Goal: Transaction & Acquisition: Purchase product/service

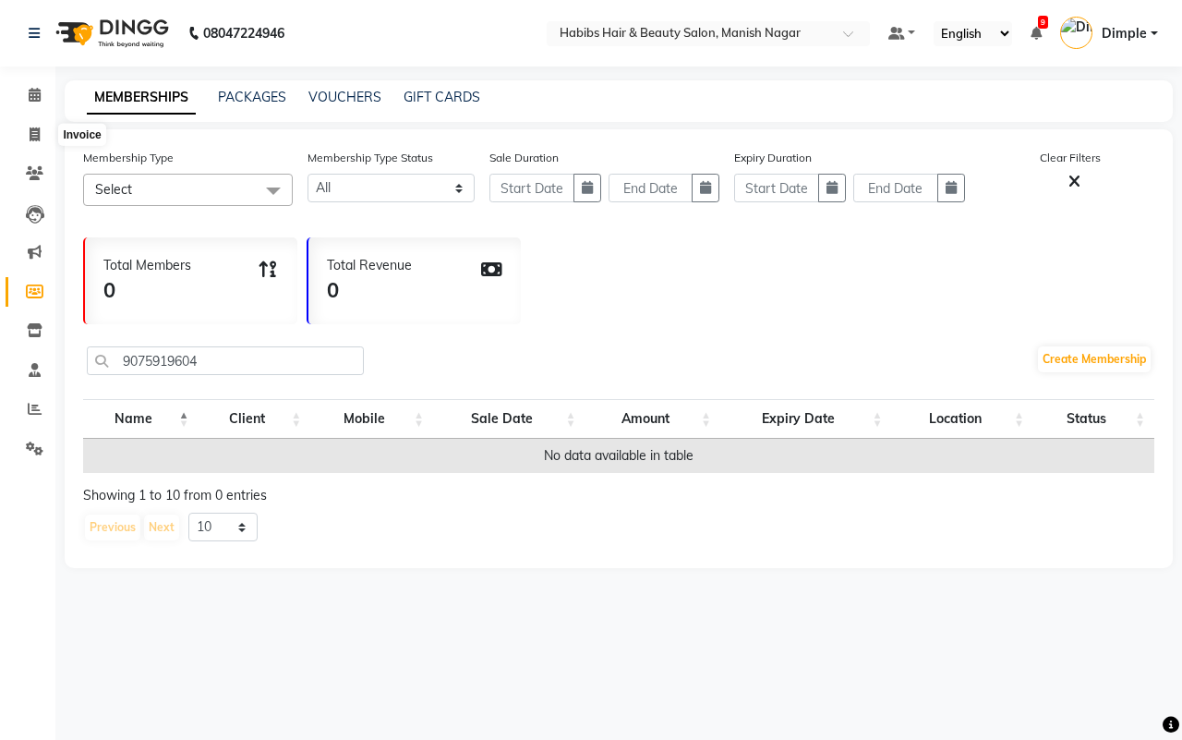
select select
click at [33, 129] on icon at bounding box center [35, 134] width 10 height 14
select select "service"
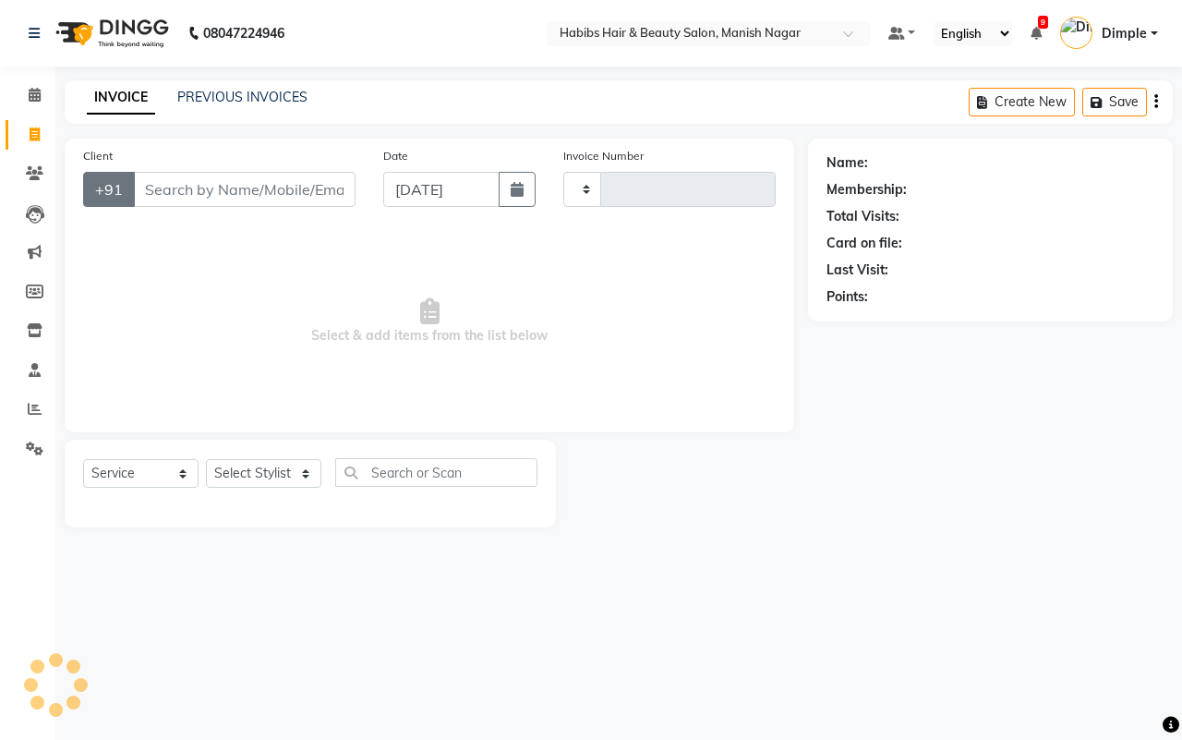
type input "4103"
select select "3804"
click at [154, 189] on input "Client" at bounding box center [244, 189] width 223 height 35
click at [143, 191] on input "Client" at bounding box center [244, 189] width 223 height 35
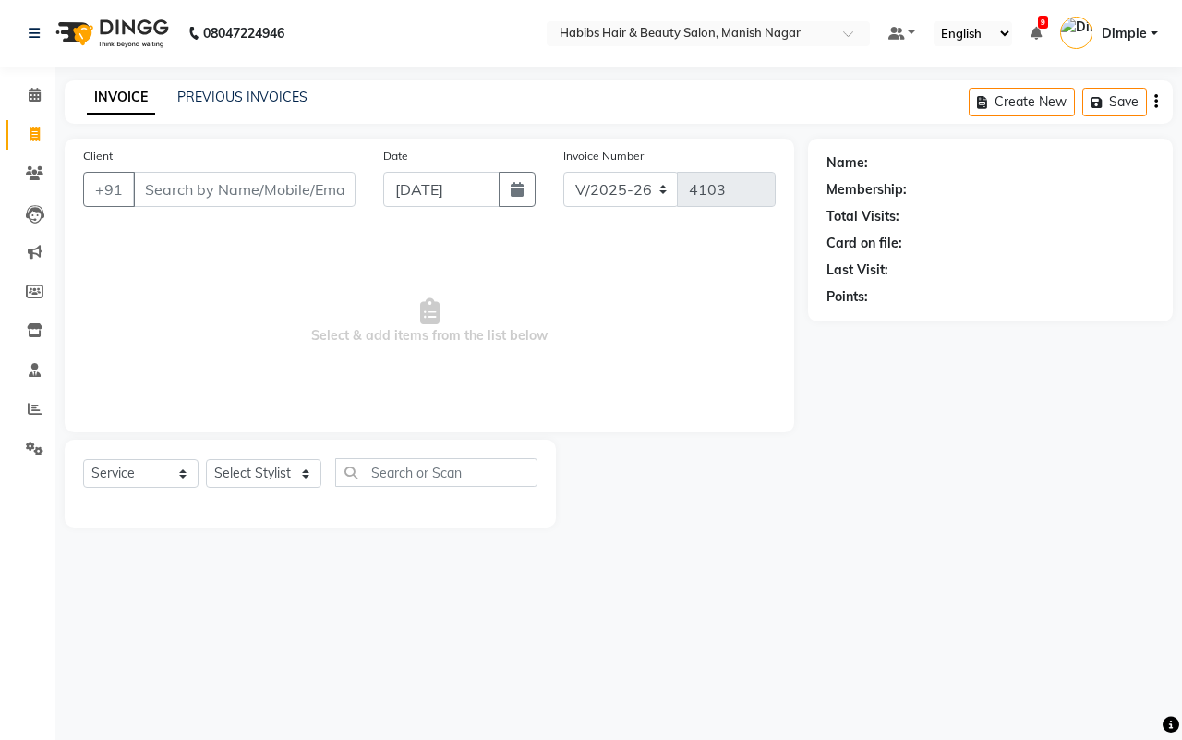
click at [143, 191] on input "Client" at bounding box center [244, 189] width 223 height 35
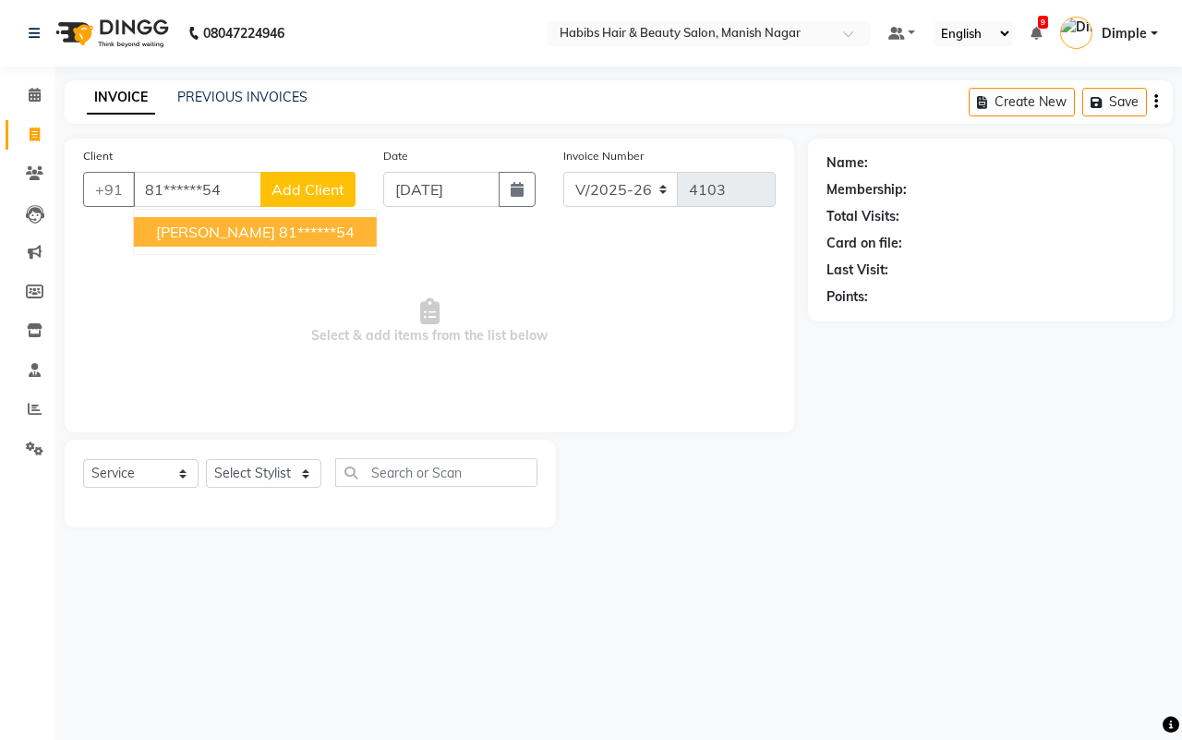
type input "81******54"
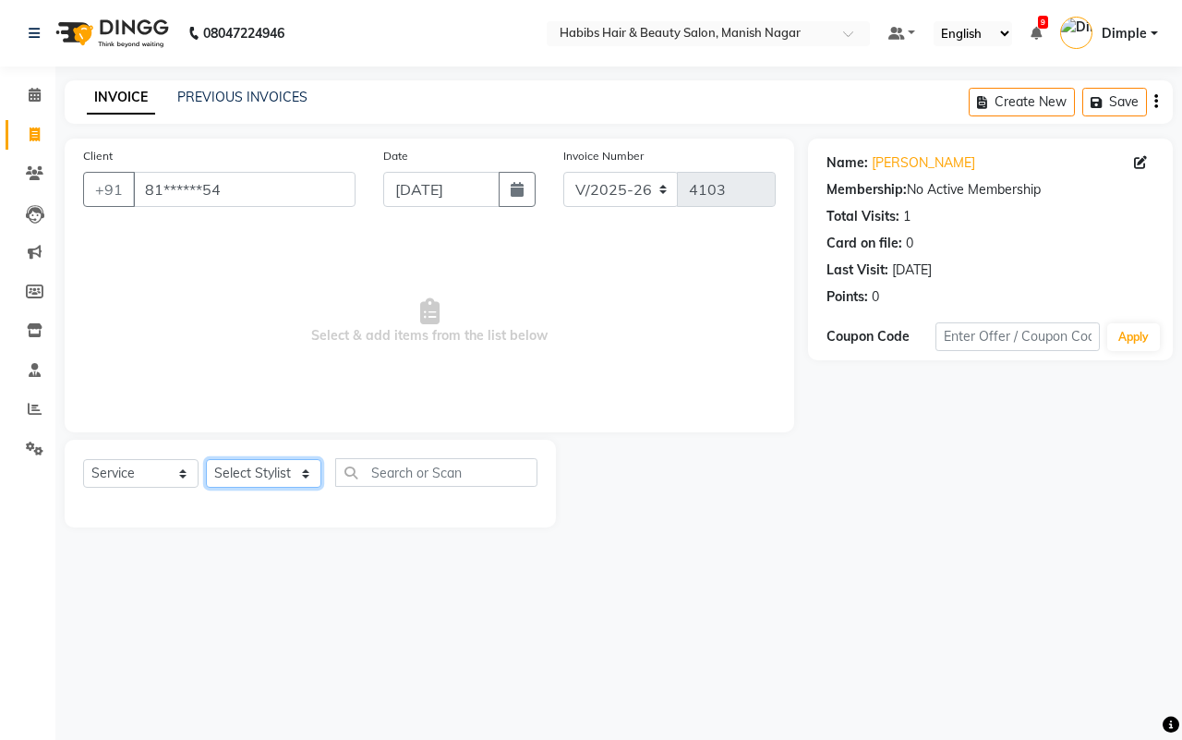
click at [273, 472] on select "Select Stylist Abhijeet Amol Apurva Dimple Harshal Mrunali Sachin Sarika Shanta…" at bounding box center [263, 473] width 115 height 29
select select "86647"
click at [206, 459] on select "Select Stylist Abhijeet Amol Apurva Dimple Harshal Mrunali Sachin Sarika Shanta…" at bounding box center [263, 473] width 115 height 29
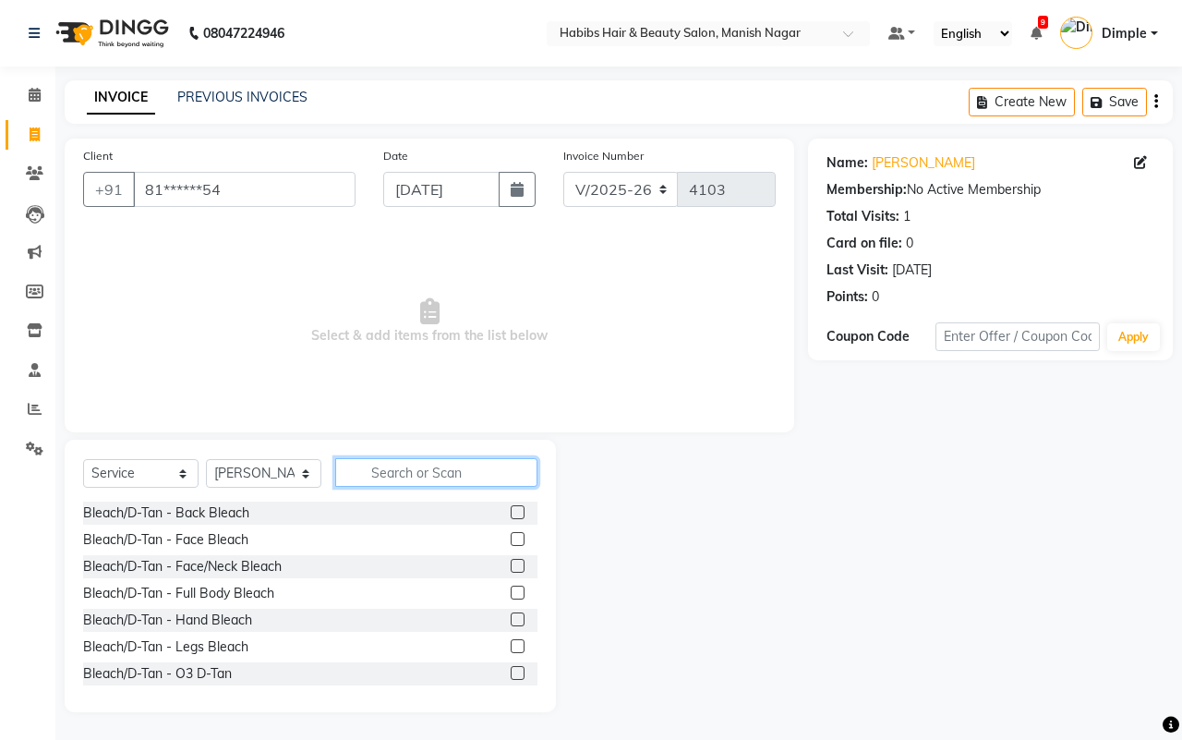
click at [436, 476] on input "text" at bounding box center [436, 472] width 202 height 29
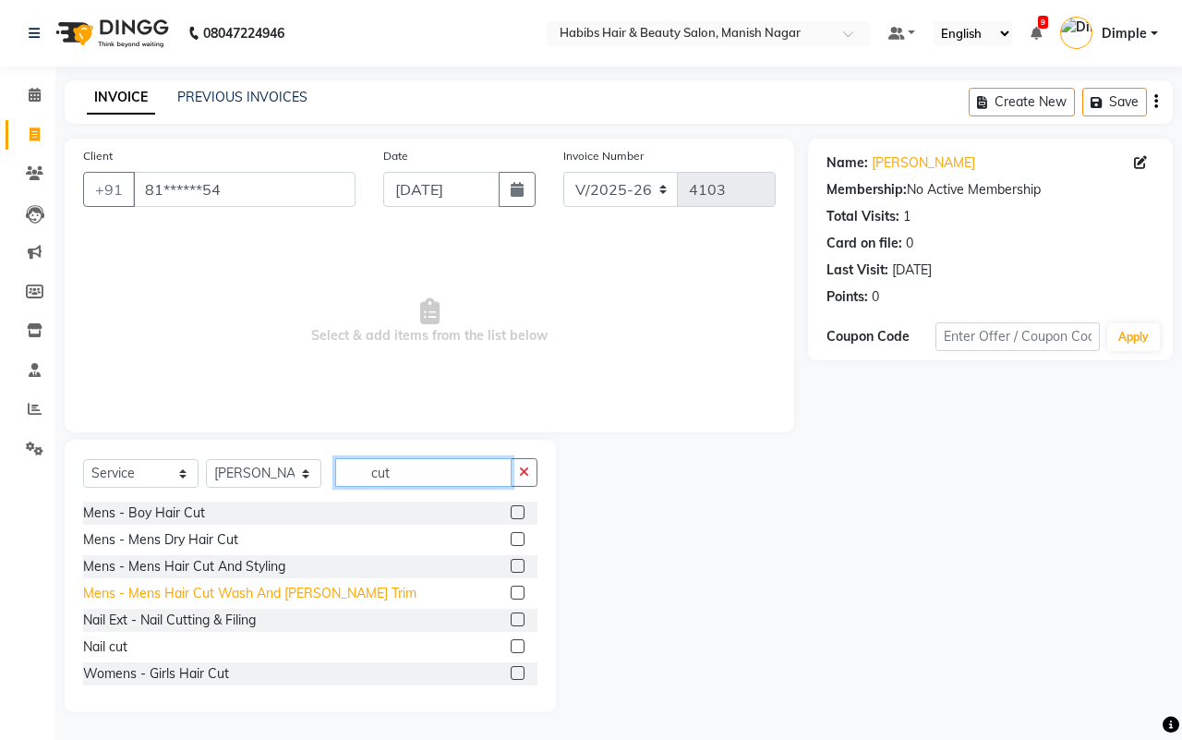
type input "cut"
click at [300, 600] on div "Mens - Mens Hair Cut Wash And [PERSON_NAME] Trim" at bounding box center [249, 593] width 333 height 19
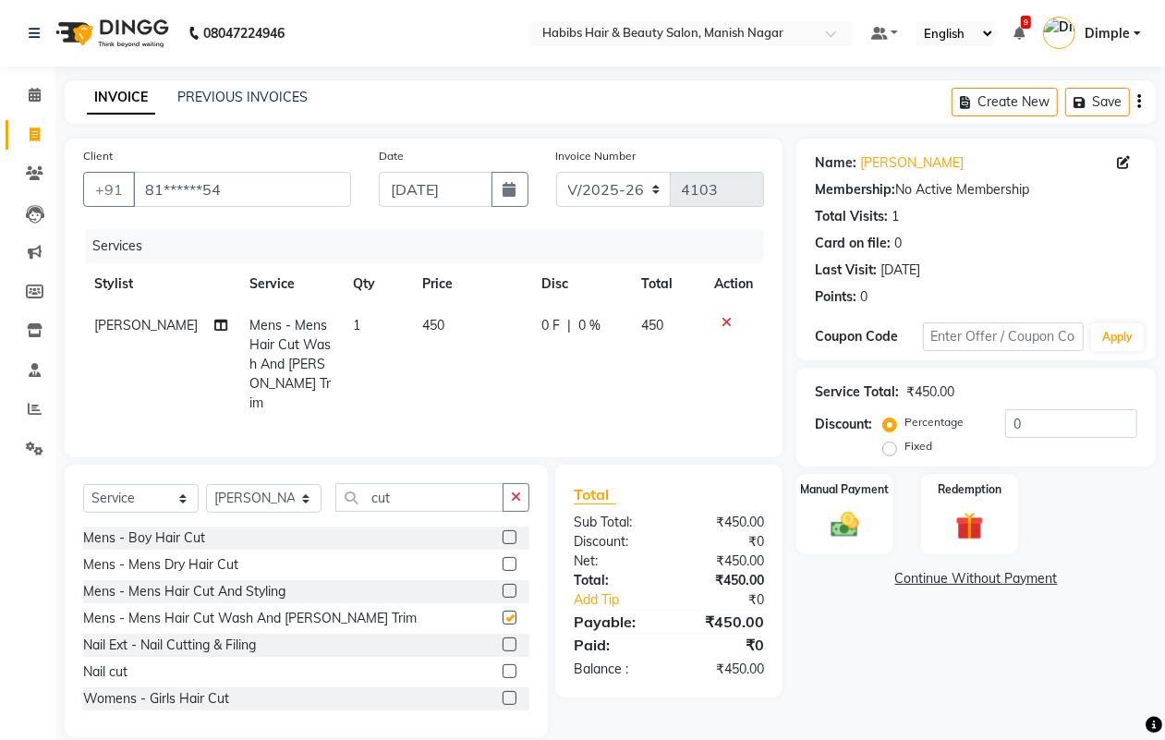
checkbox input "false"
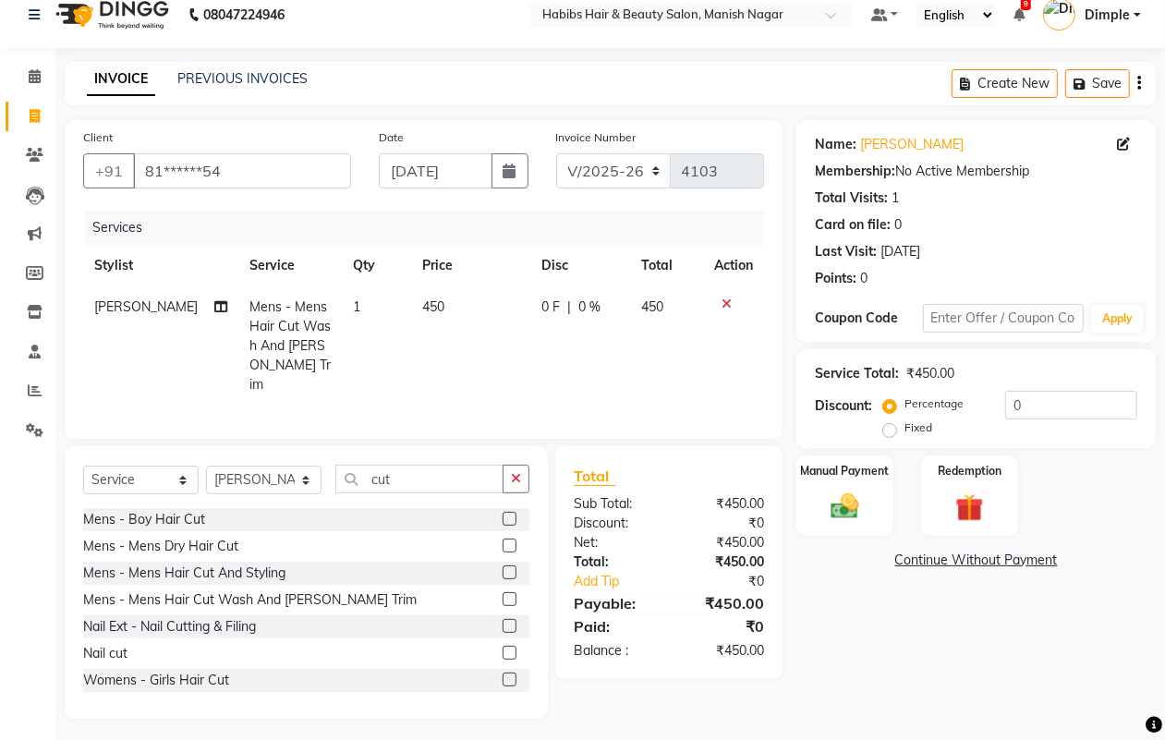
scroll to position [23, 0]
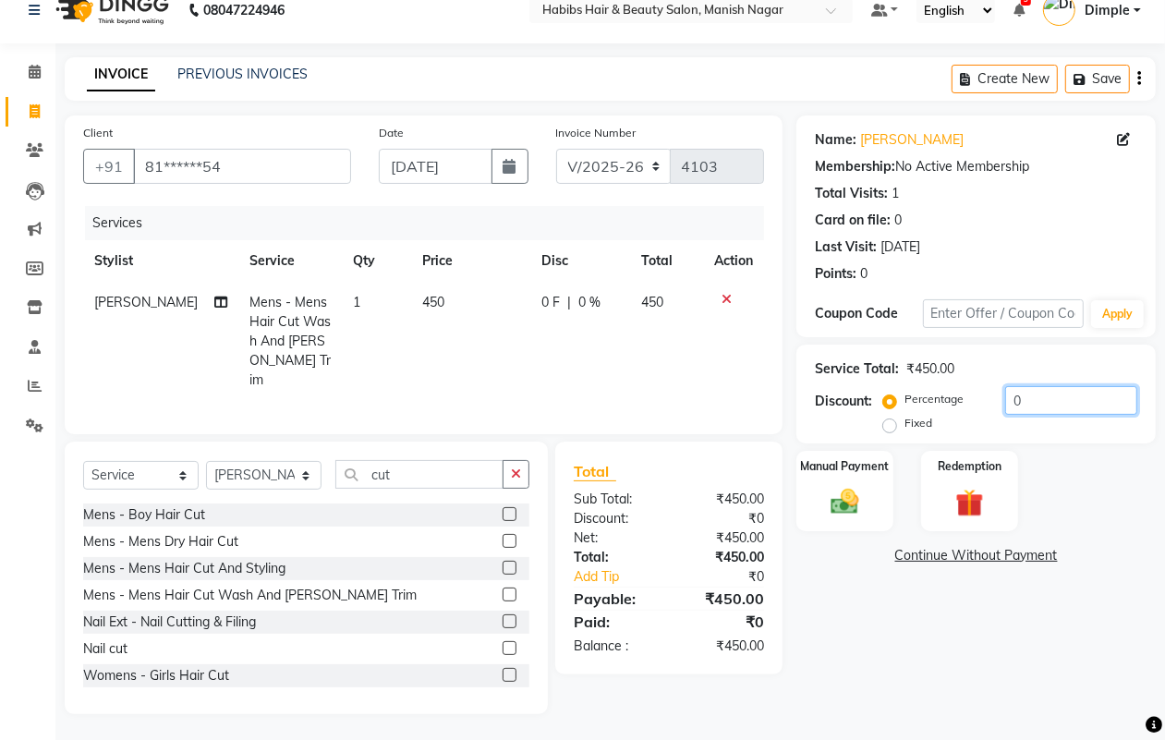
click at [1008, 402] on input "0" at bounding box center [1071, 400] width 132 height 29
type input "20"
click at [823, 471] on label "Manual Payment" at bounding box center [845, 465] width 92 height 18
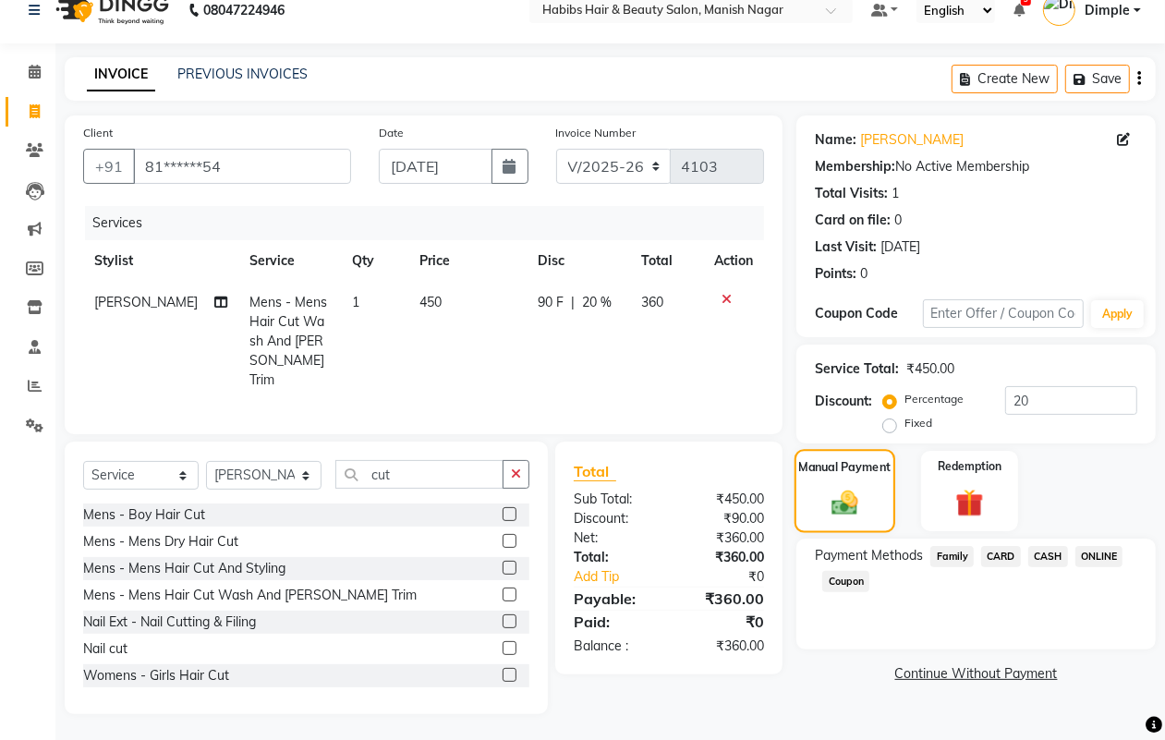
click at [823, 471] on label "Manual Payment" at bounding box center [845, 467] width 92 height 18
click at [1093, 551] on span "ONLINE" at bounding box center [1099, 556] width 48 height 21
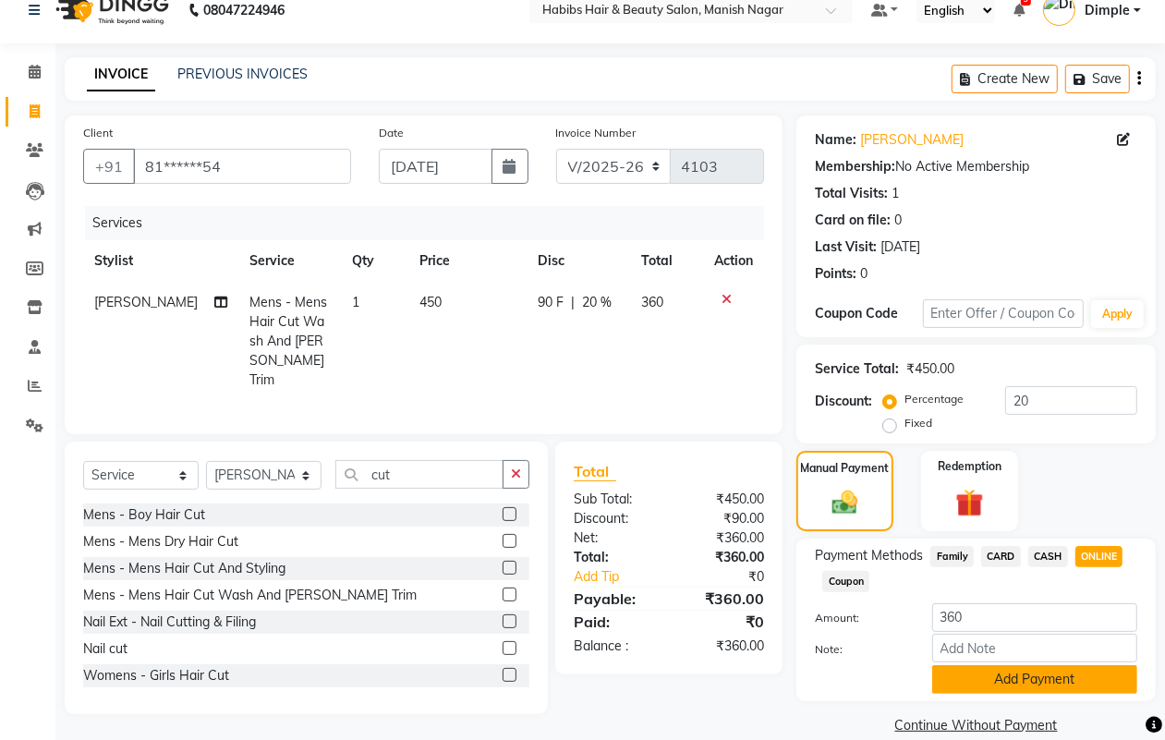
click at [995, 682] on button "Add Payment" at bounding box center [1034, 679] width 205 height 29
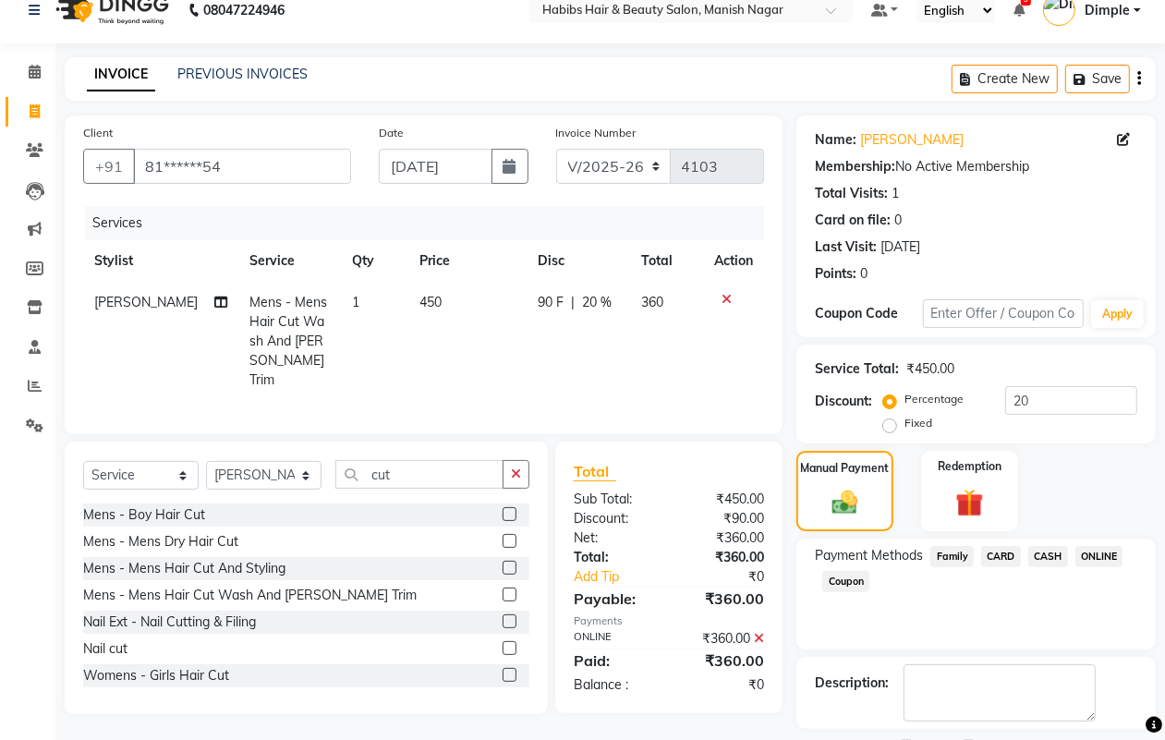
scroll to position [103, 0]
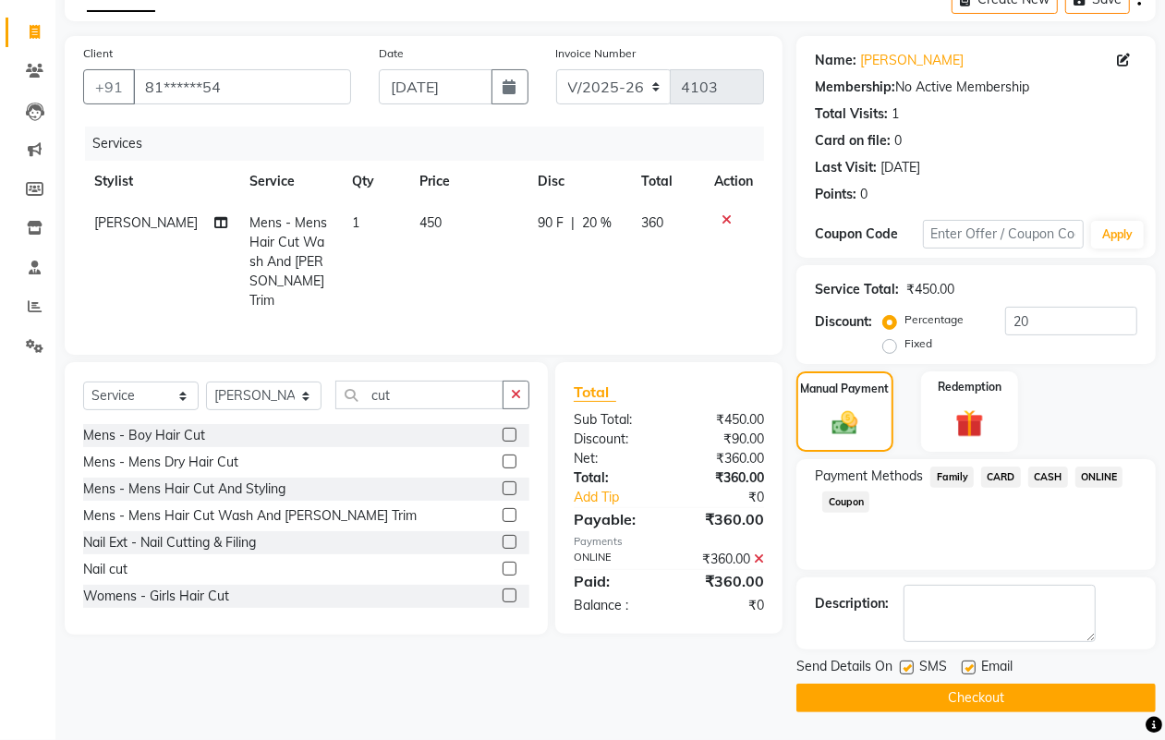
click at [1000, 684] on button "Checkout" at bounding box center [975, 698] width 359 height 29
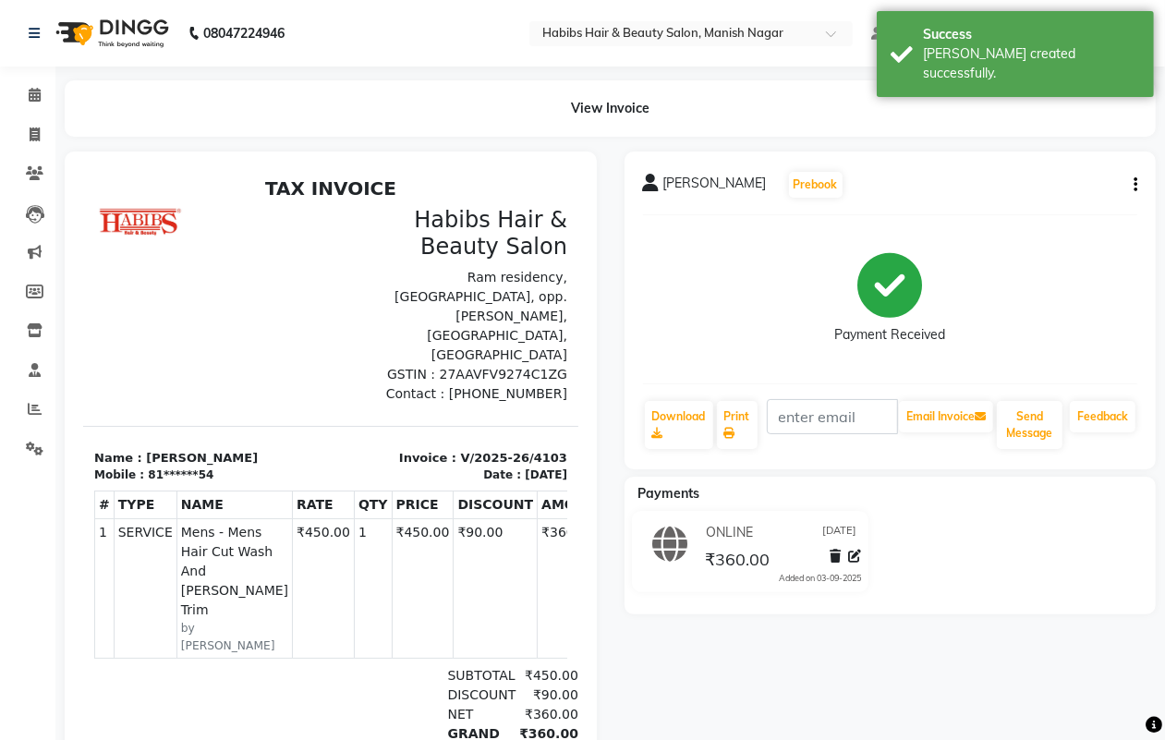
select select "3804"
select select "service"
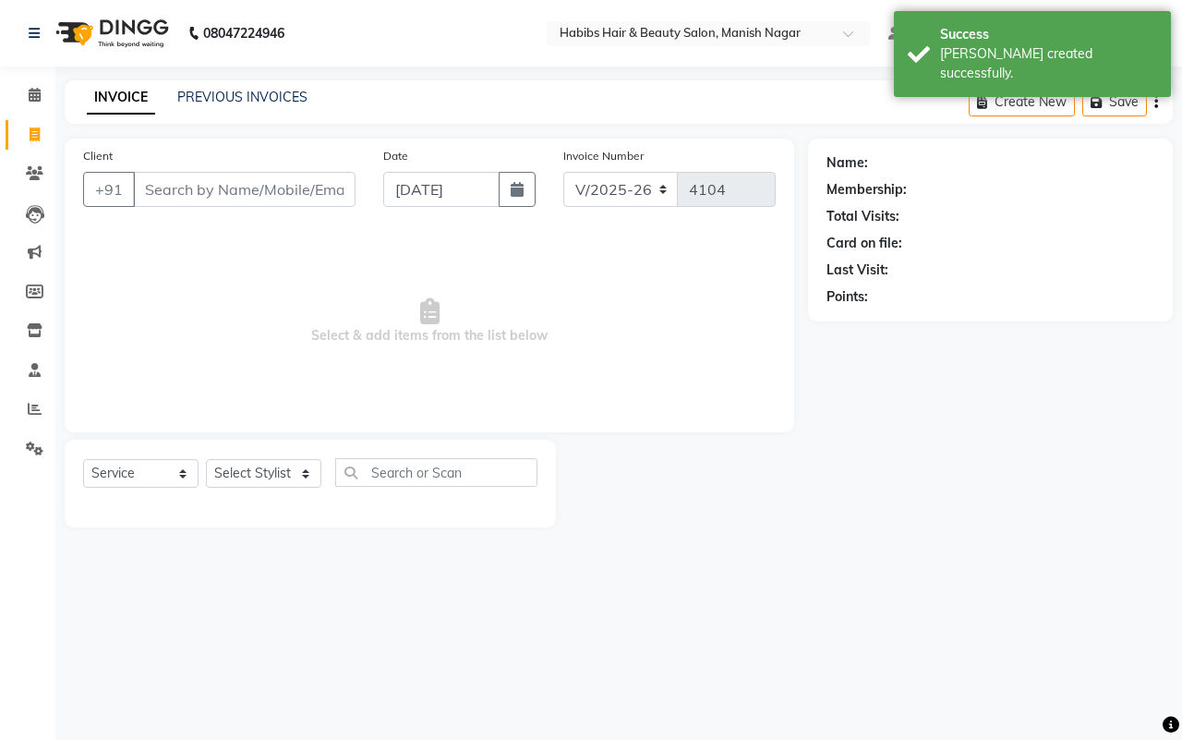
click at [139, 190] on input "Client" at bounding box center [244, 189] width 223 height 35
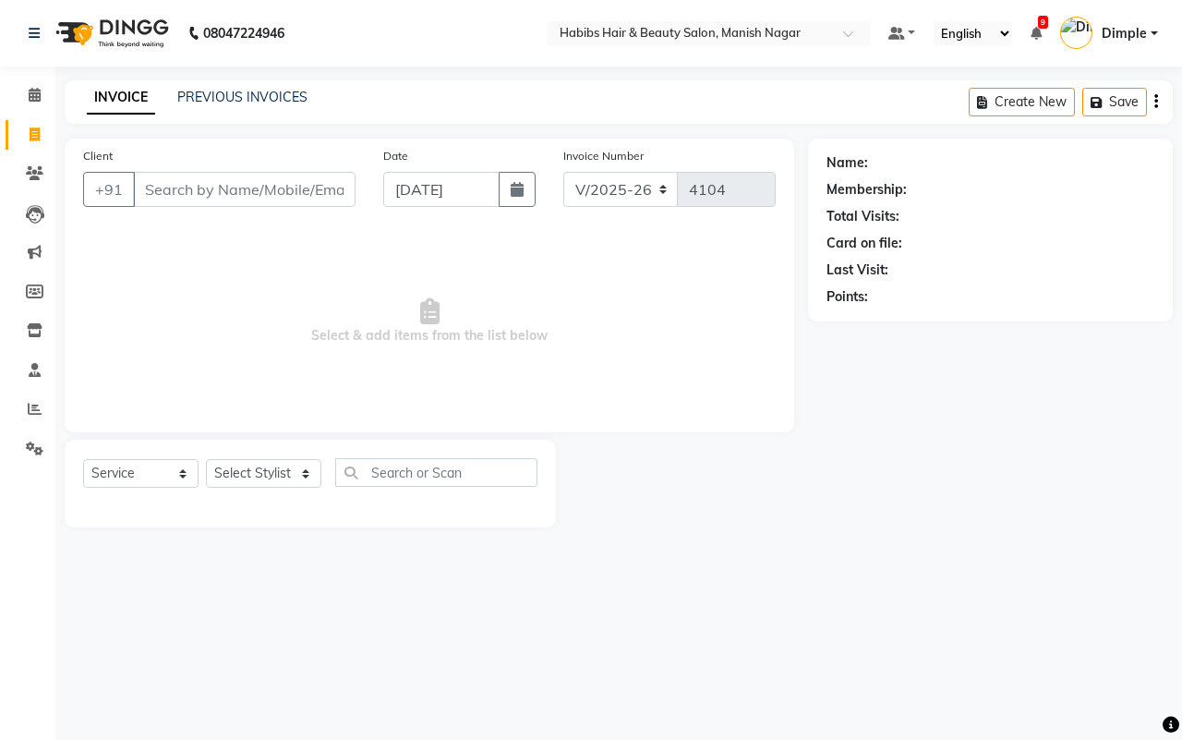
click at [152, 188] on input "Client" at bounding box center [244, 189] width 223 height 35
click at [150, 190] on input "Client" at bounding box center [244, 189] width 223 height 35
click at [149, 186] on input "Client" at bounding box center [244, 189] width 223 height 35
click at [181, 190] on input "9850736111" at bounding box center [197, 189] width 128 height 35
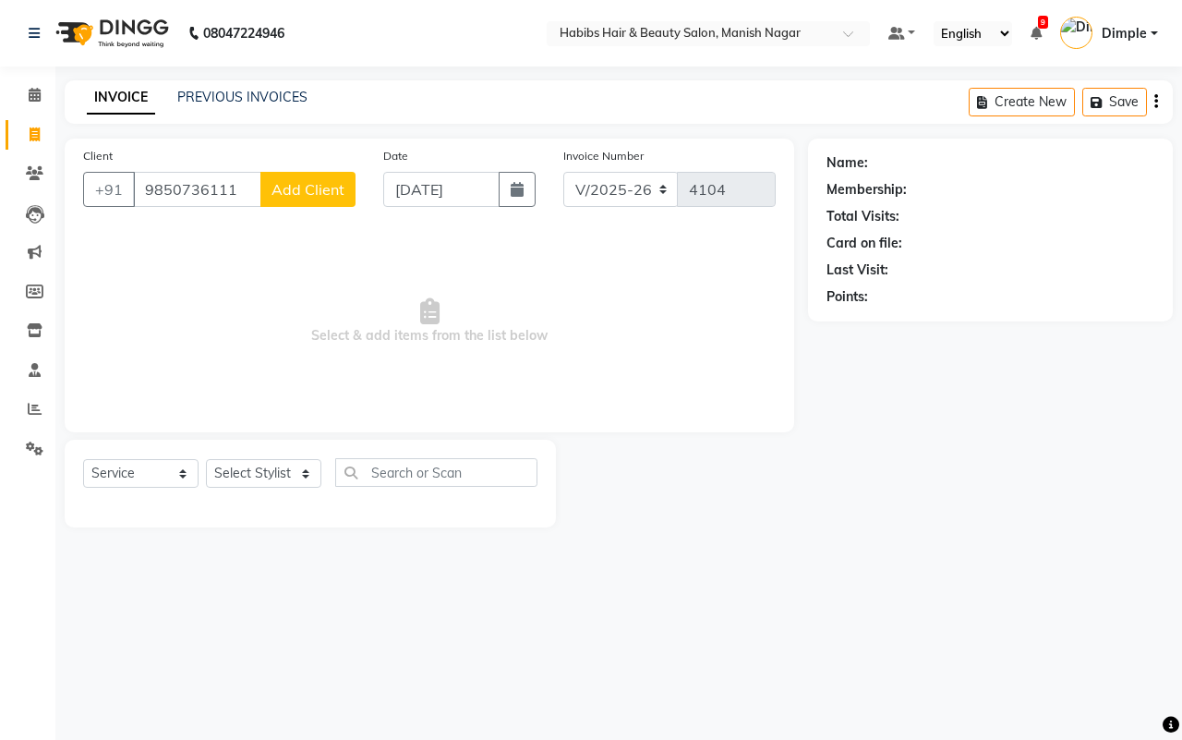
click at [195, 196] on input "9850736111" at bounding box center [197, 189] width 128 height 35
click at [181, 194] on input "9850736111" at bounding box center [197, 189] width 128 height 35
drag, startPoint x: 180, startPoint y: 188, endPoint x: 269, endPoint y: 212, distance: 92.1
click at [183, 190] on input "9850736111" at bounding box center [197, 189] width 128 height 35
click at [210, 192] on input "9850736111" at bounding box center [197, 189] width 128 height 35
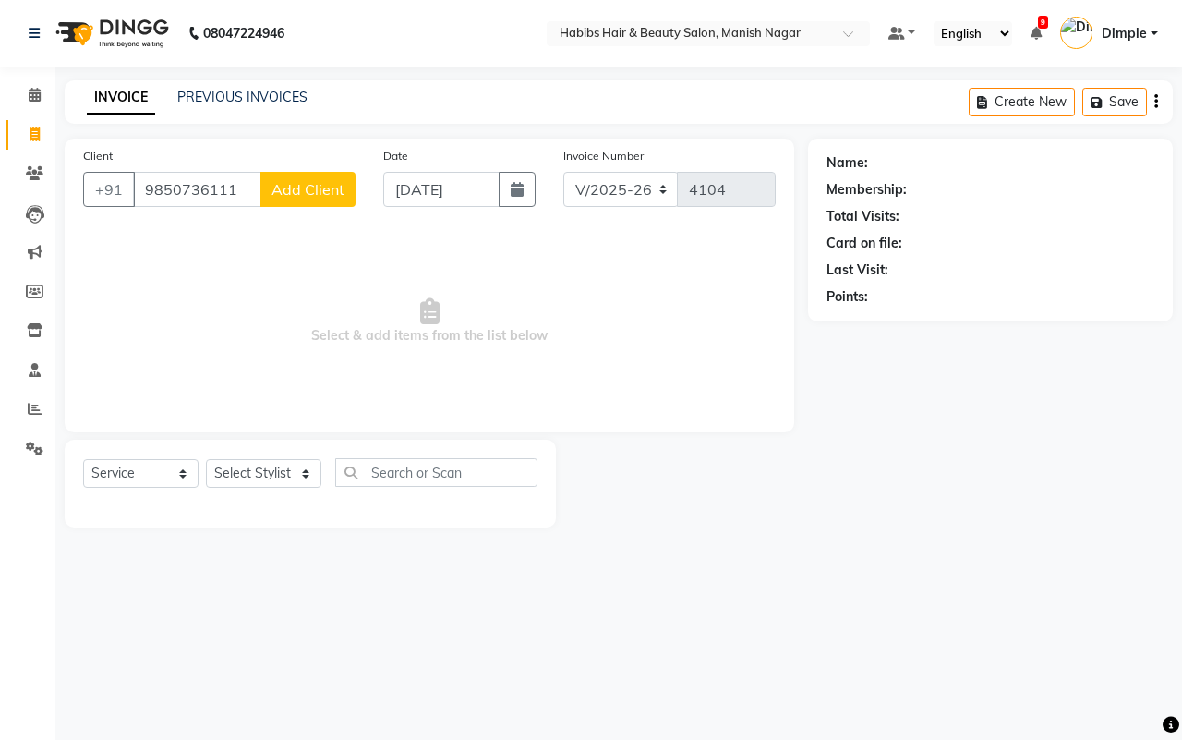
click at [209, 190] on input "9850736111" at bounding box center [197, 189] width 128 height 35
click at [185, 183] on input "9850736111" at bounding box center [197, 189] width 128 height 35
type input "9850136111"
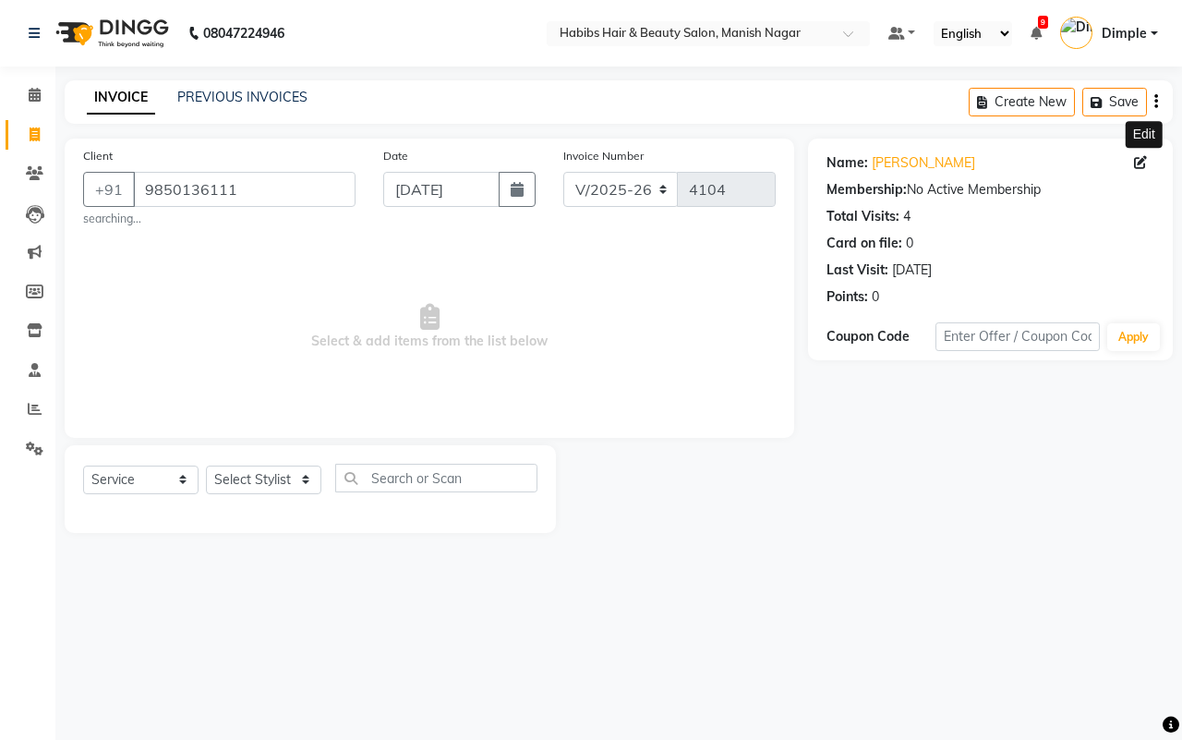
click at [1142, 158] on icon at bounding box center [1140, 162] width 13 height 13
click at [1142, 159] on icon at bounding box center [1140, 162] width 13 height 13
select select "[DEMOGRAPHIC_DATA]"
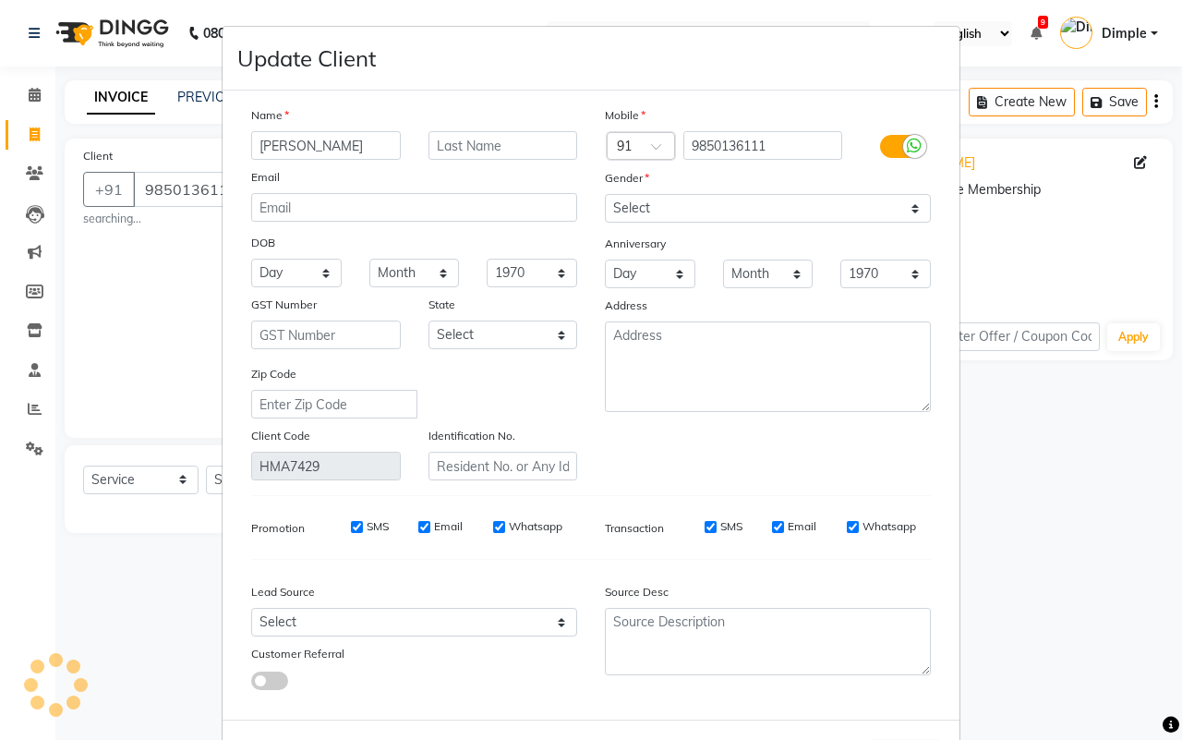
select select "22"
select select "[DEMOGRAPHIC_DATA]"
click at [538, 150] on input "text" at bounding box center [504, 145] width 150 height 29
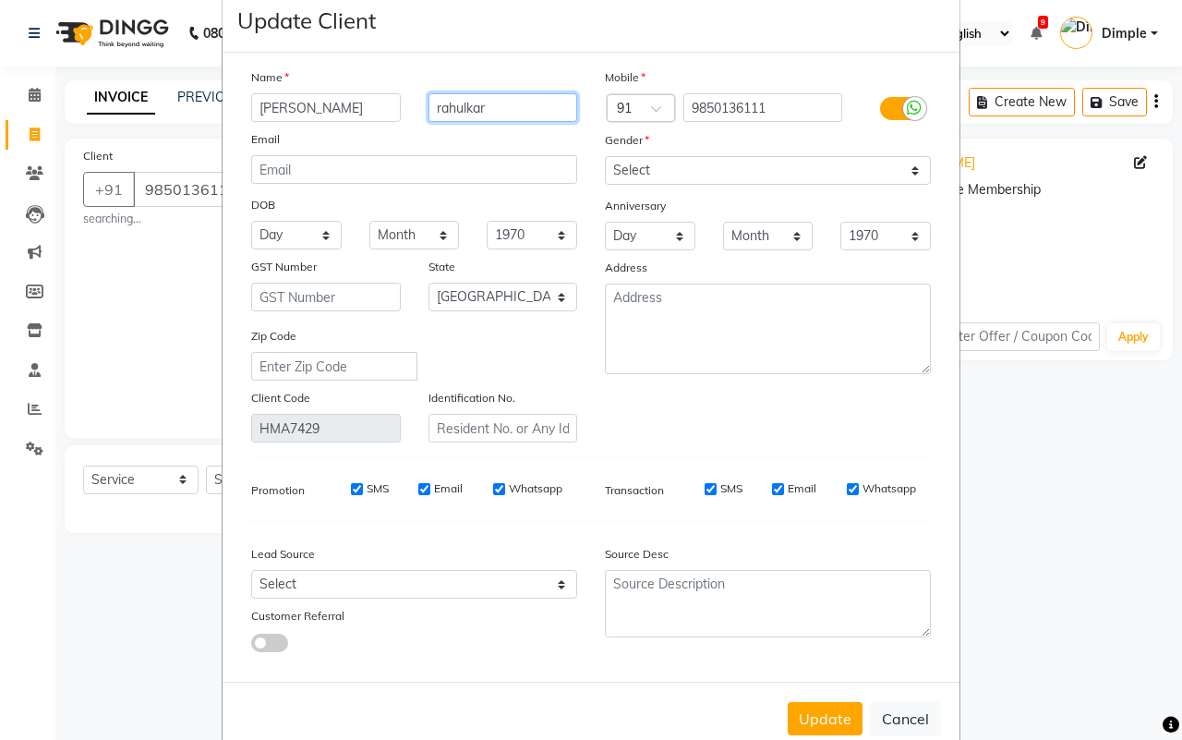
scroll to position [74, 0]
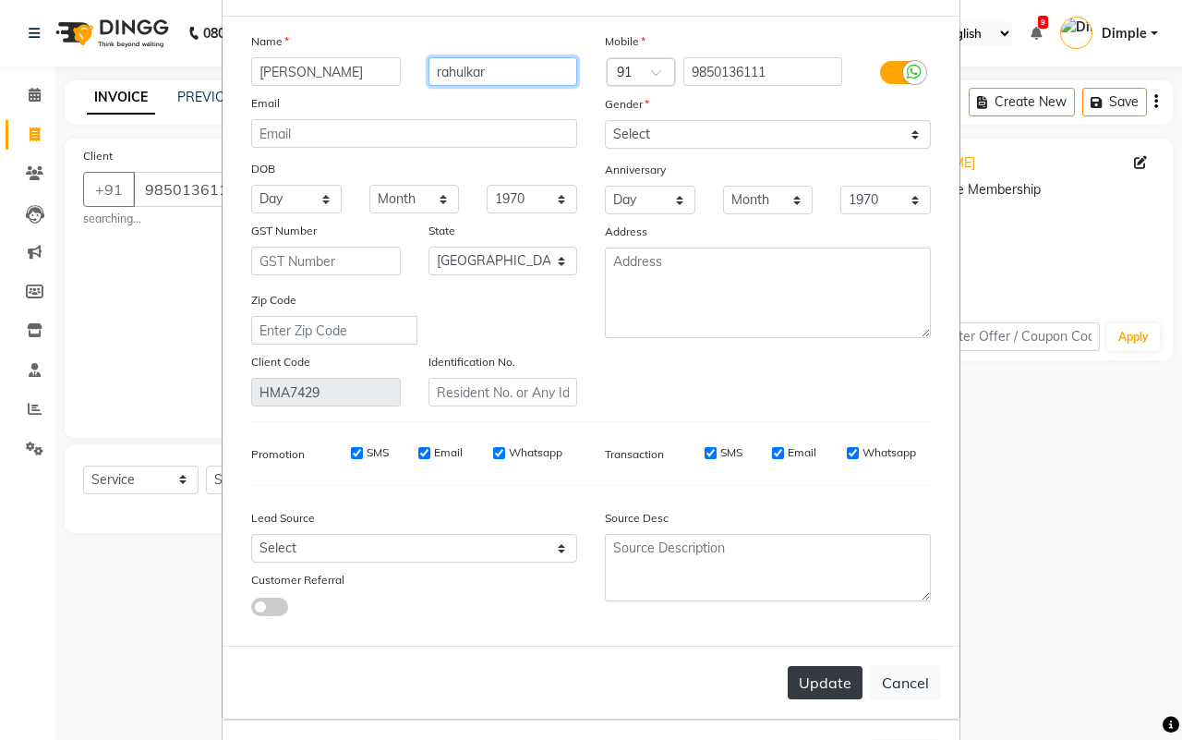
type input "rahulkar"
drag, startPoint x: 824, startPoint y: 668, endPoint x: 805, endPoint y: 672, distance: 19.9
click at [823, 671] on button "Update" at bounding box center [825, 682] width 75 height 33
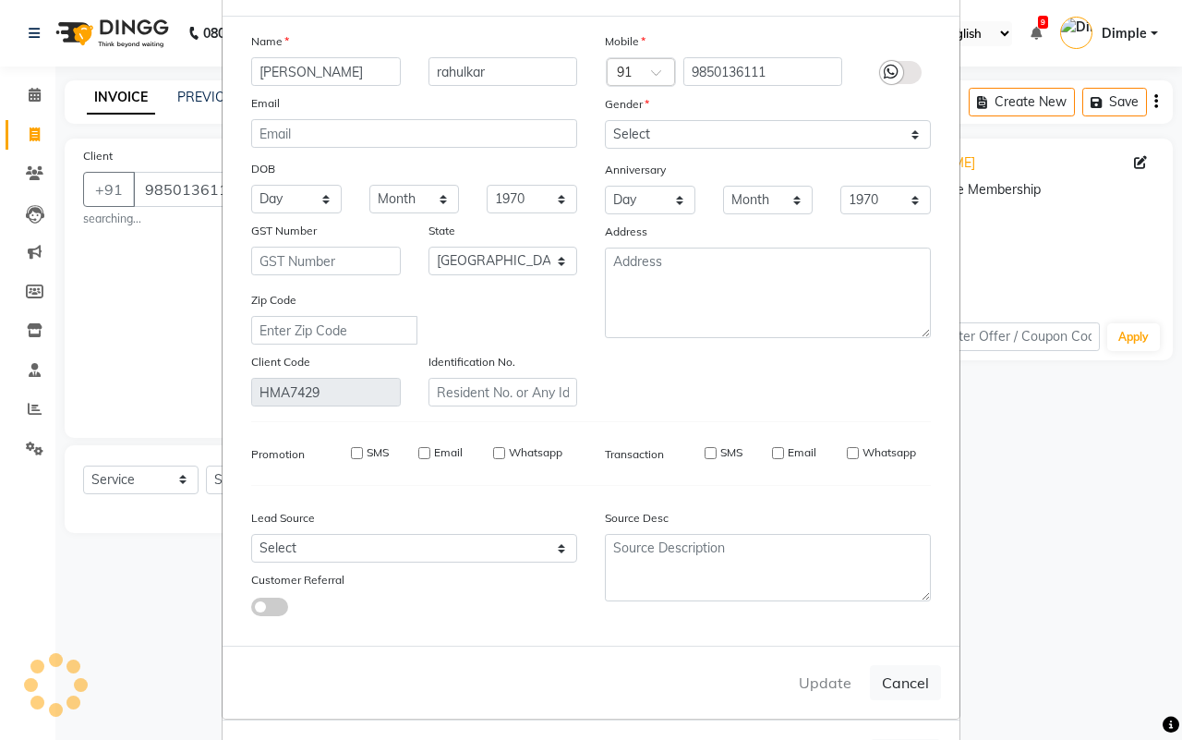
type input "98******11"
select select
select select "null"
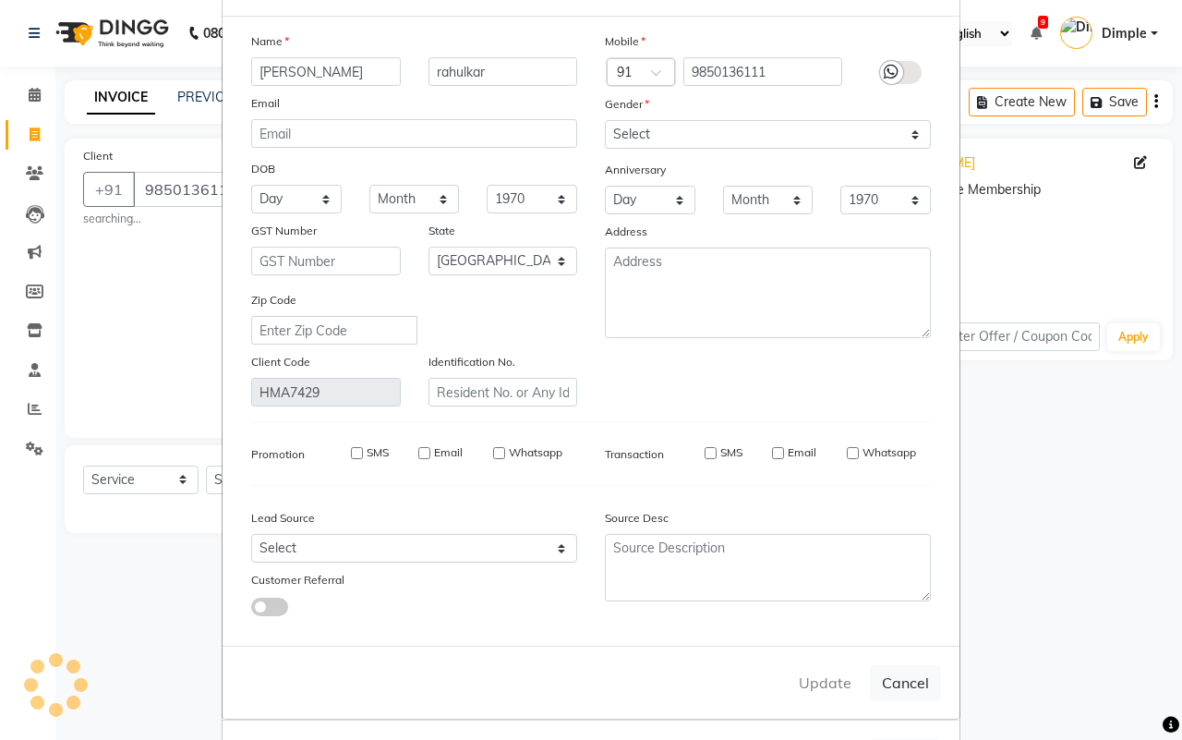
select select
checkbox input "false"
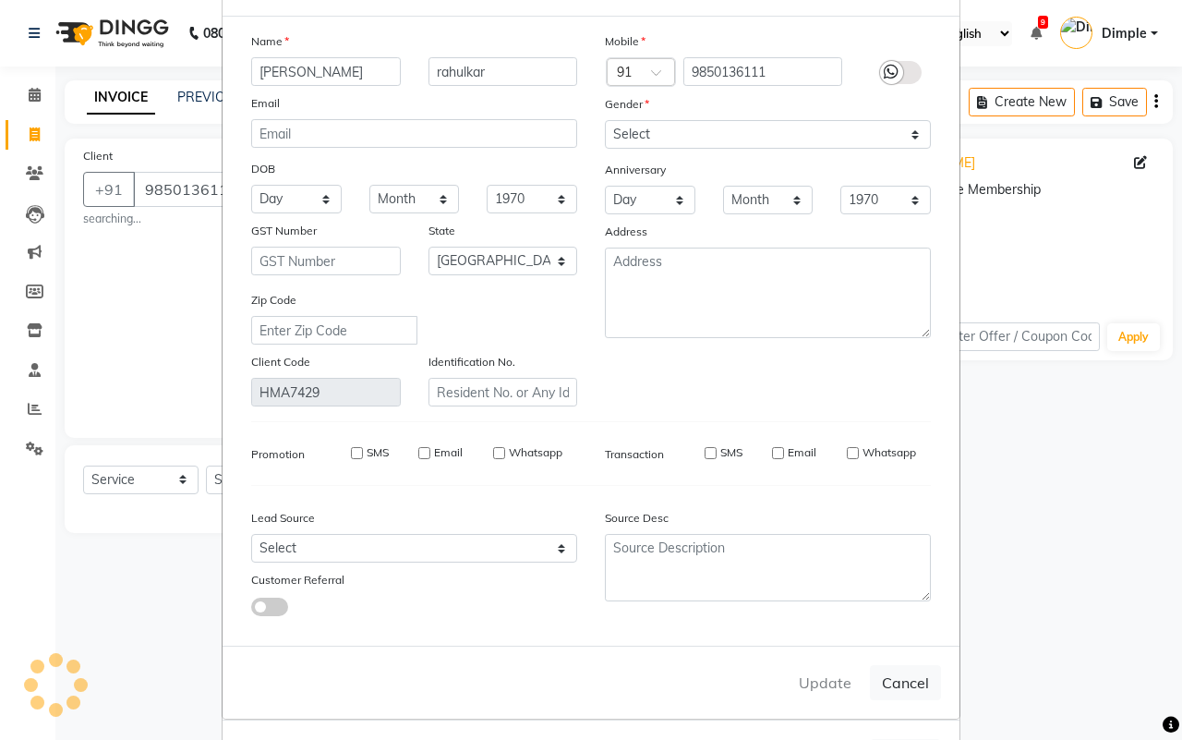
checkbox input "false"
select select
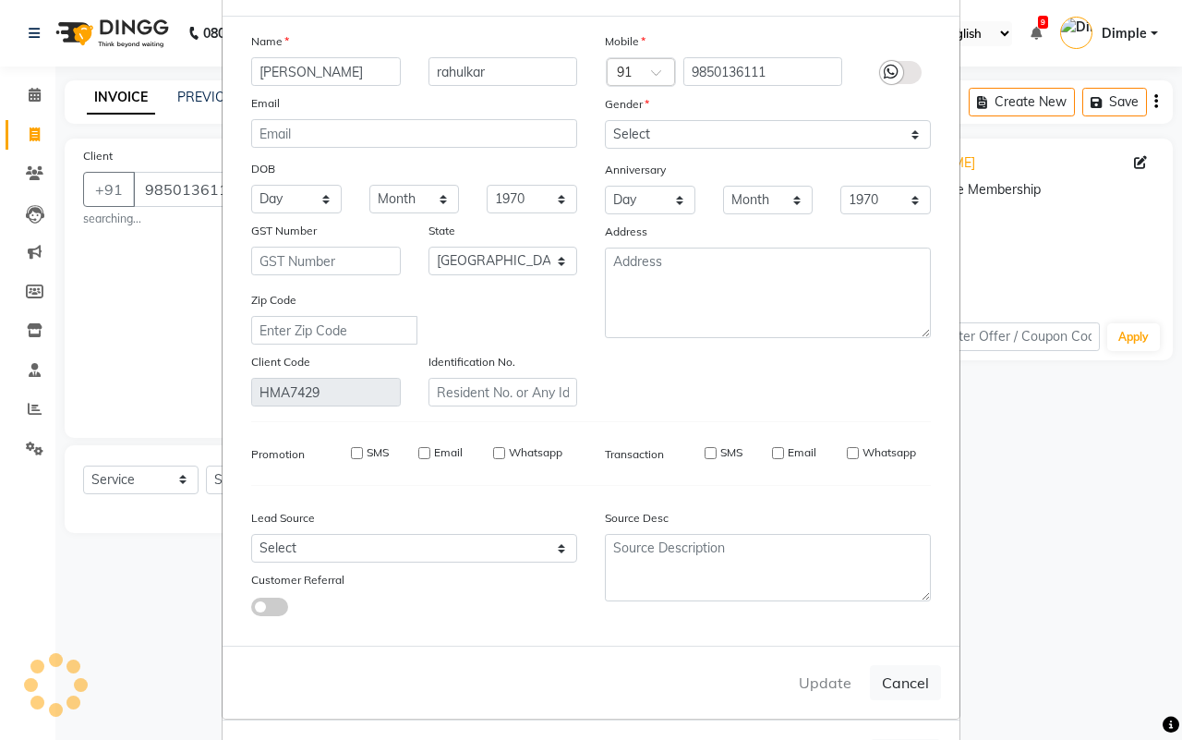
select select
select select "null"
select select
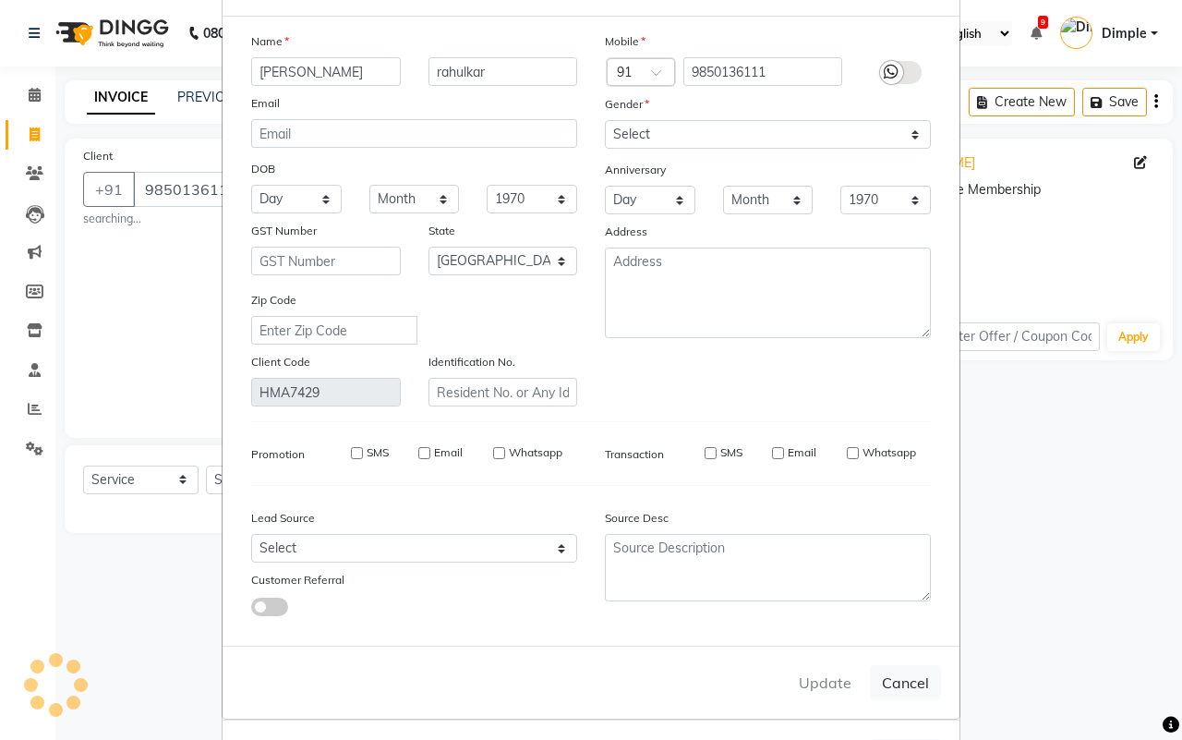
select select
checkbox input "false"
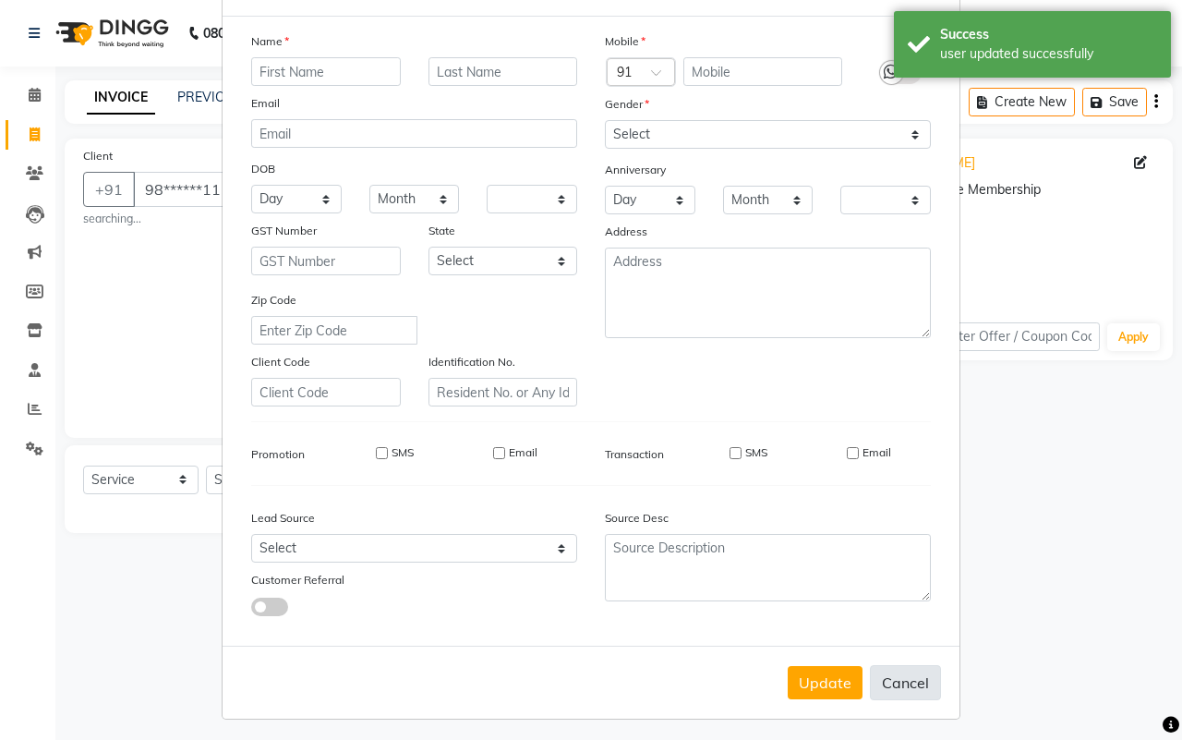
click at [892, 675] on button "Cancel" at bounding box center [905, 682] width 71 height 35
select select
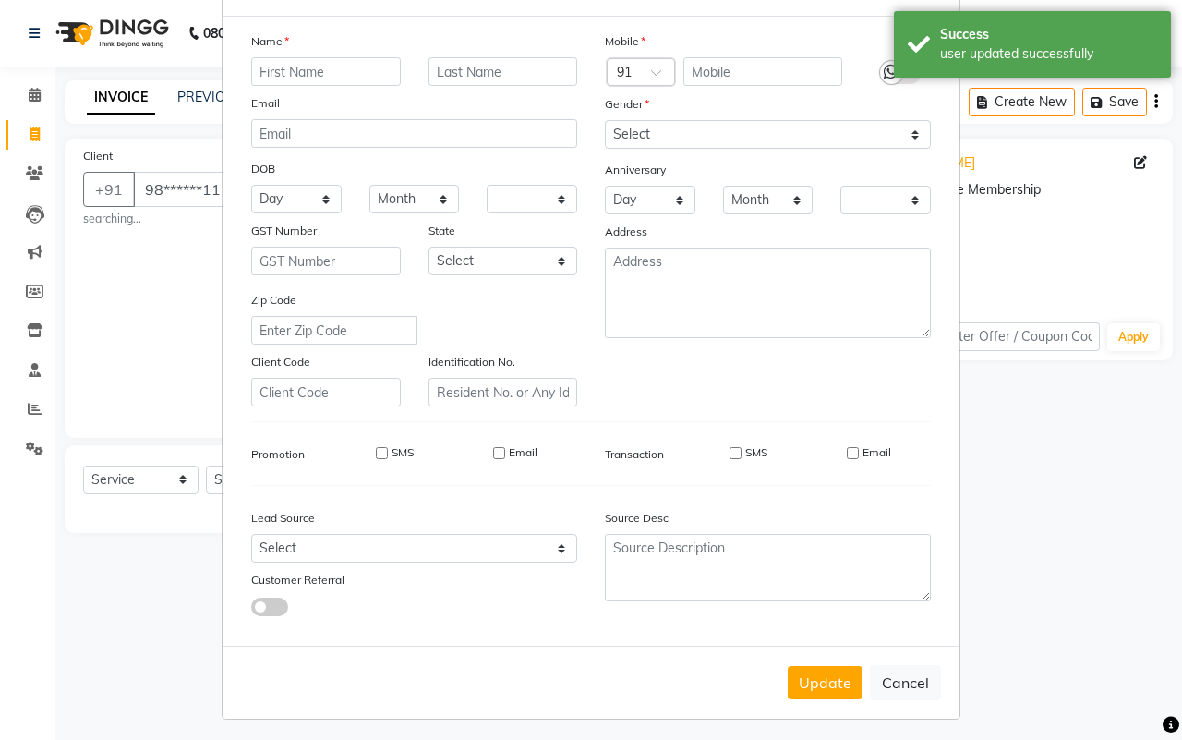
select select
checkbox input "false"
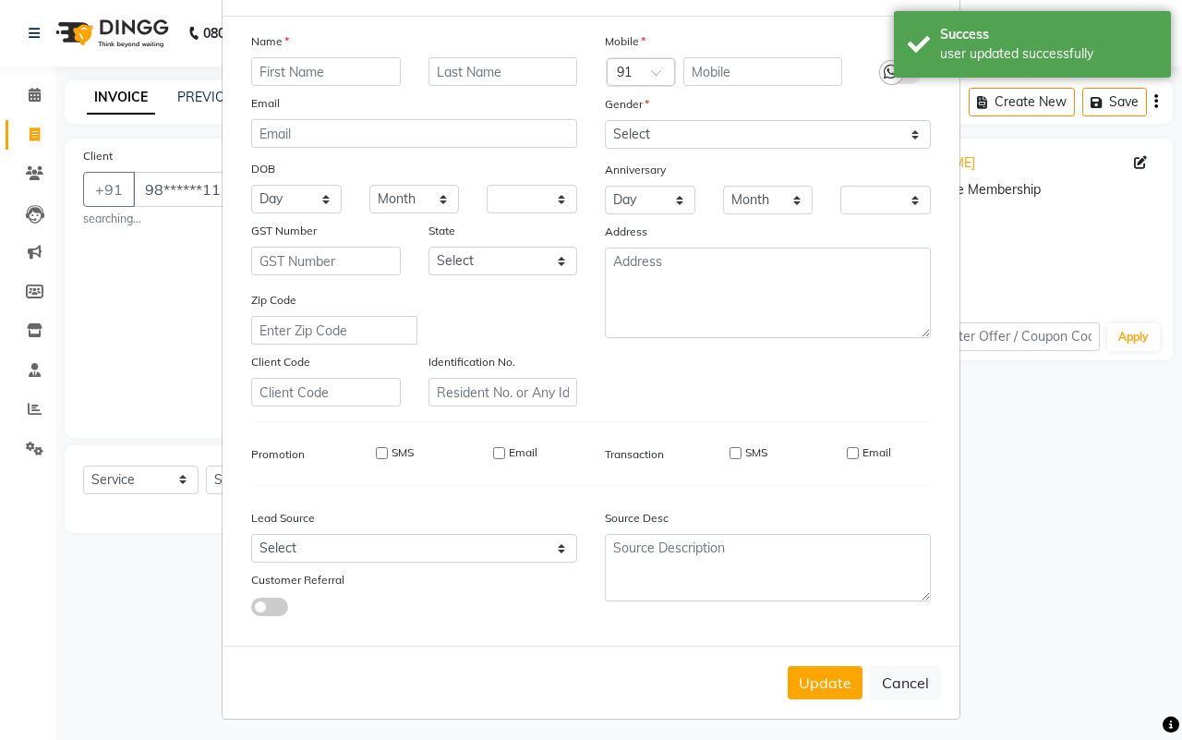
checkbox input "false"
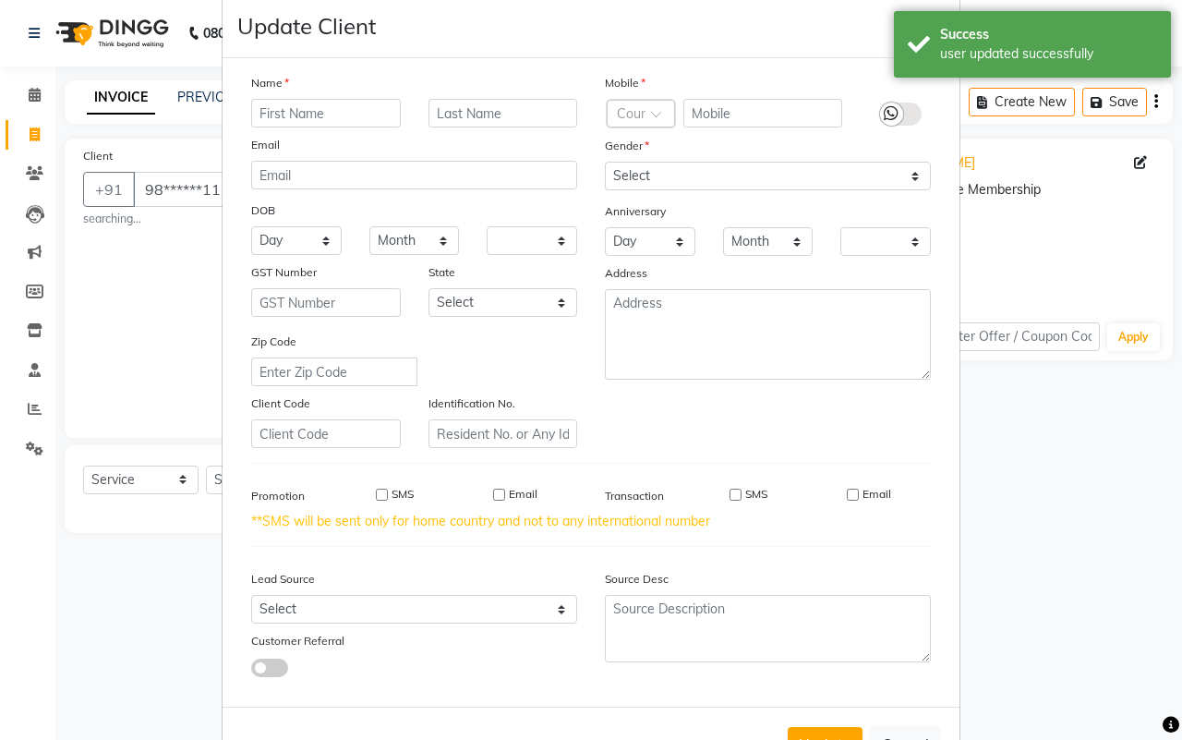
scroll to position [0, 0]
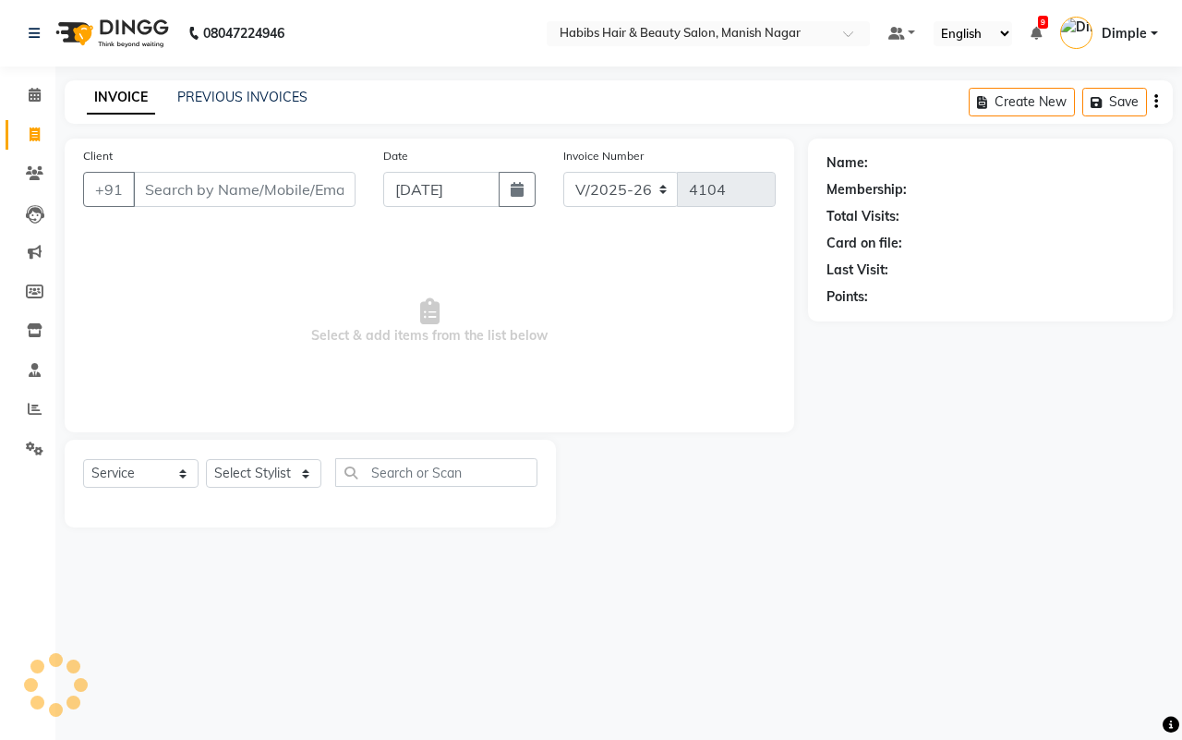
select select "3804"
select select "service"
click at [211, 181] on input "Client" at bounding box center [244, 189] width 223 height 35
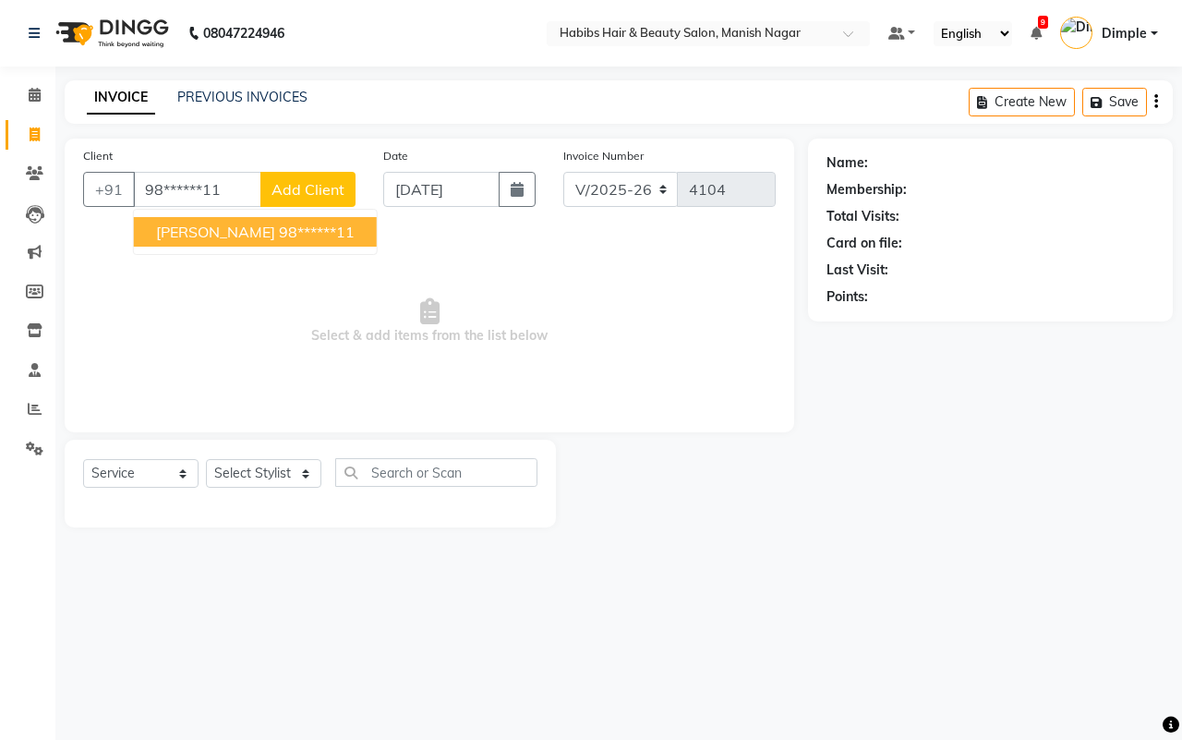
type input "98******11"
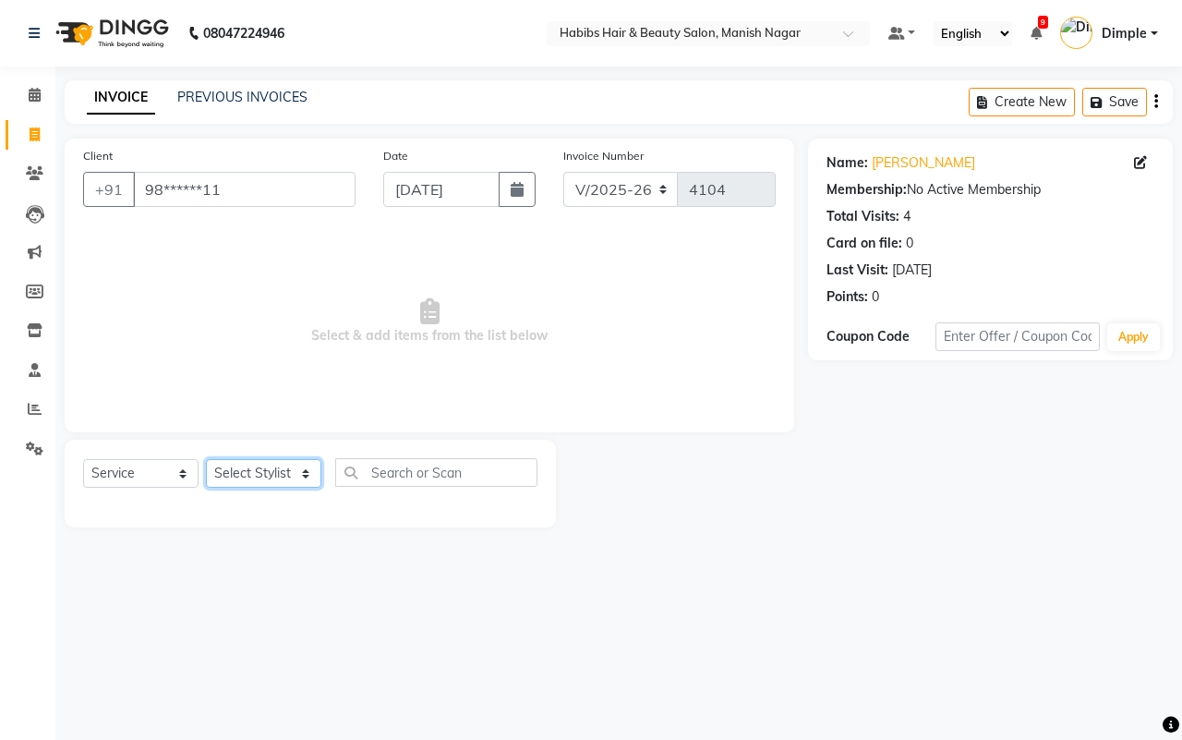
click at [241, 481] on select "Select Stylist [PERSON_NAME] [PERSON_NAME] [PERSON_NAME] [PERSON_NAME] Sachin […" at bounding box center [263, 473] width 115 height 29
select select "30681"
click at [206, 459] on select "Select Stylist [PERSON_NAME] [PERSON_NAME] [PERSON_NAME] [PERSON_NAME] Sachin […" at bounding box center [263, 473] width 115 height 29
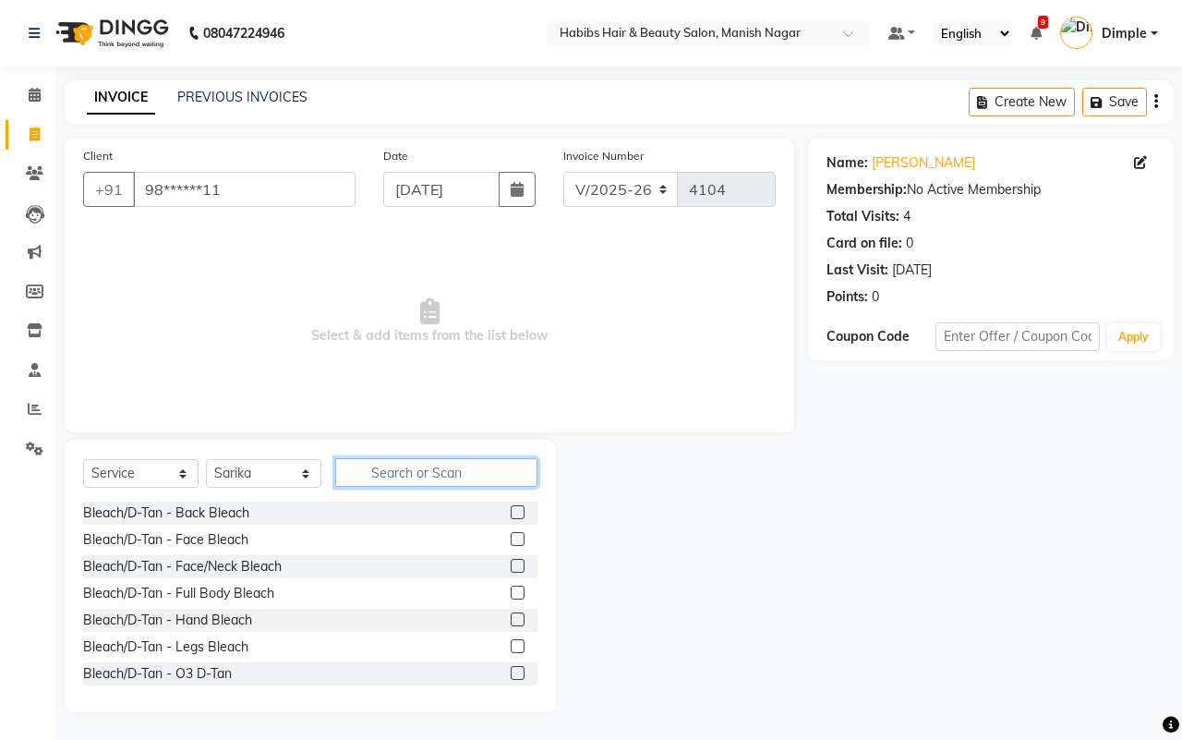
click at [382, 476] on input "text" at bounding box center [436, 472] width 202 height 29
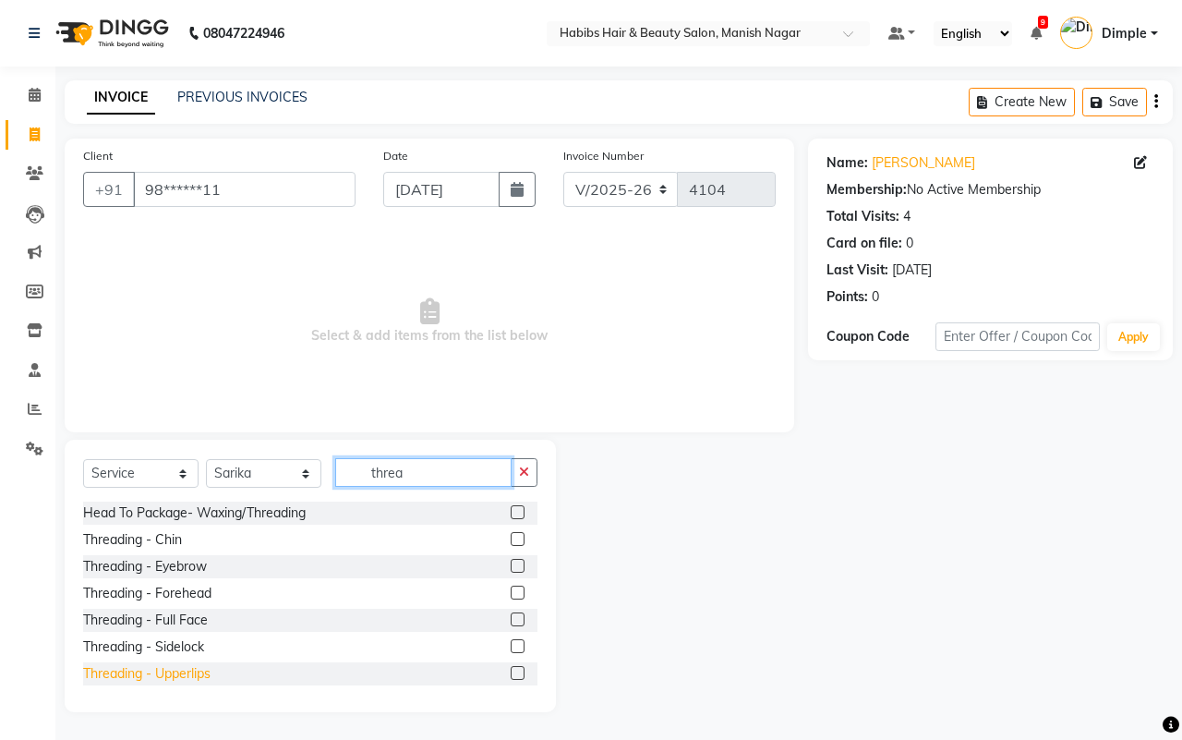
type input "threa"
click at [173, 670] on div "Threading - Upperlips" at bounding box center [146, 673] width 127 height 19
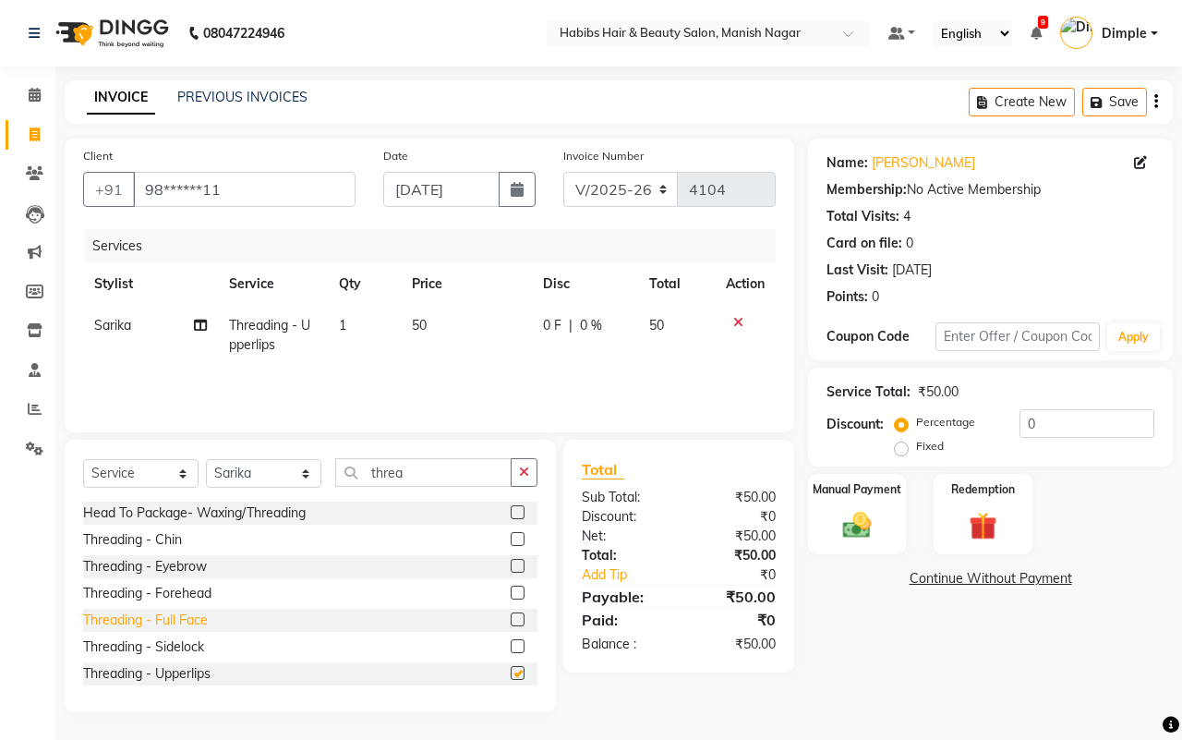
checkbox input "false"
click at [188, 592] on div "Threading - Forehead" at bounding box center [147, 593] width 128 height 19
click at [188, 551] on div "Threading - Chin" at bounding box center [310, 539] width 454 height 23
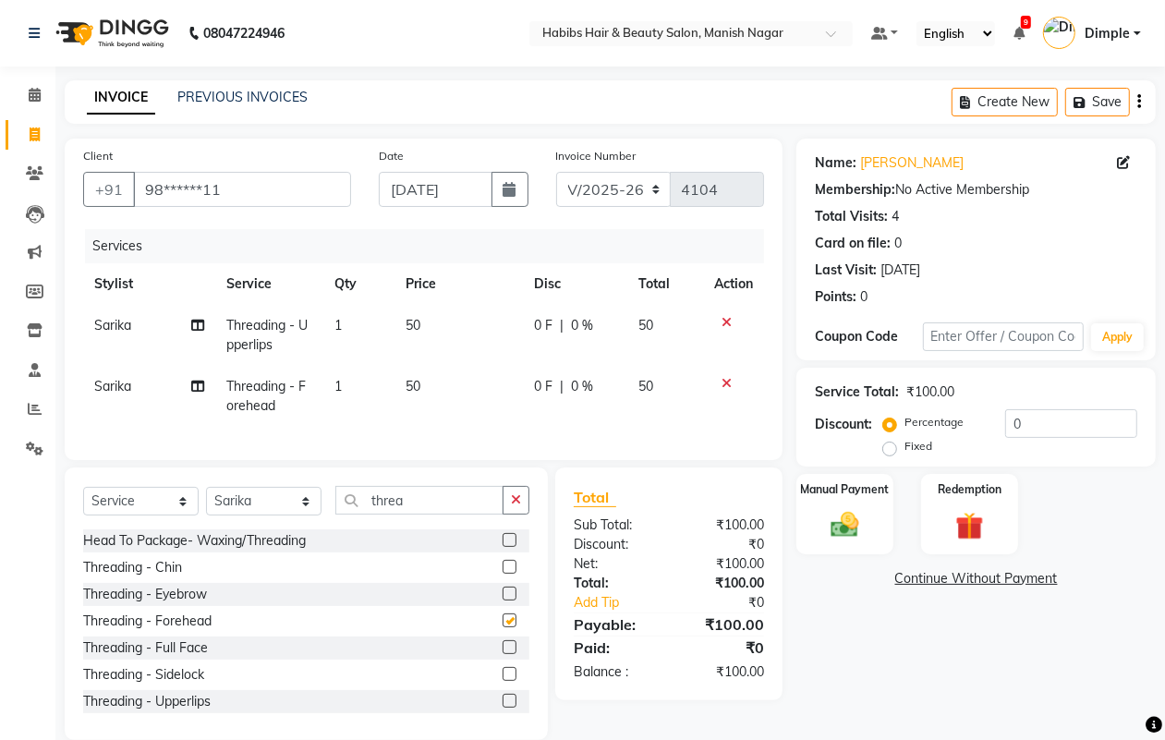
checkbox input "false"
click at [192, 604] on div "Threading - Eyebrow" at bounding box center [145, 594] width 124 height 19
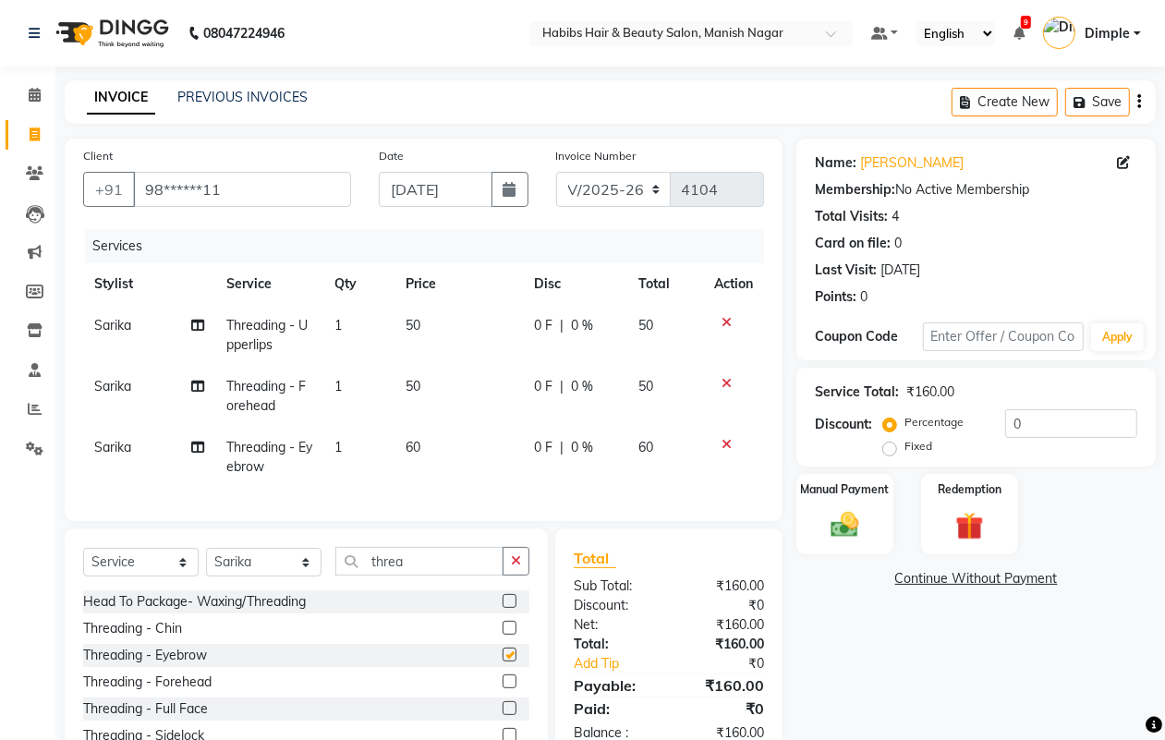
checkbox input "false"
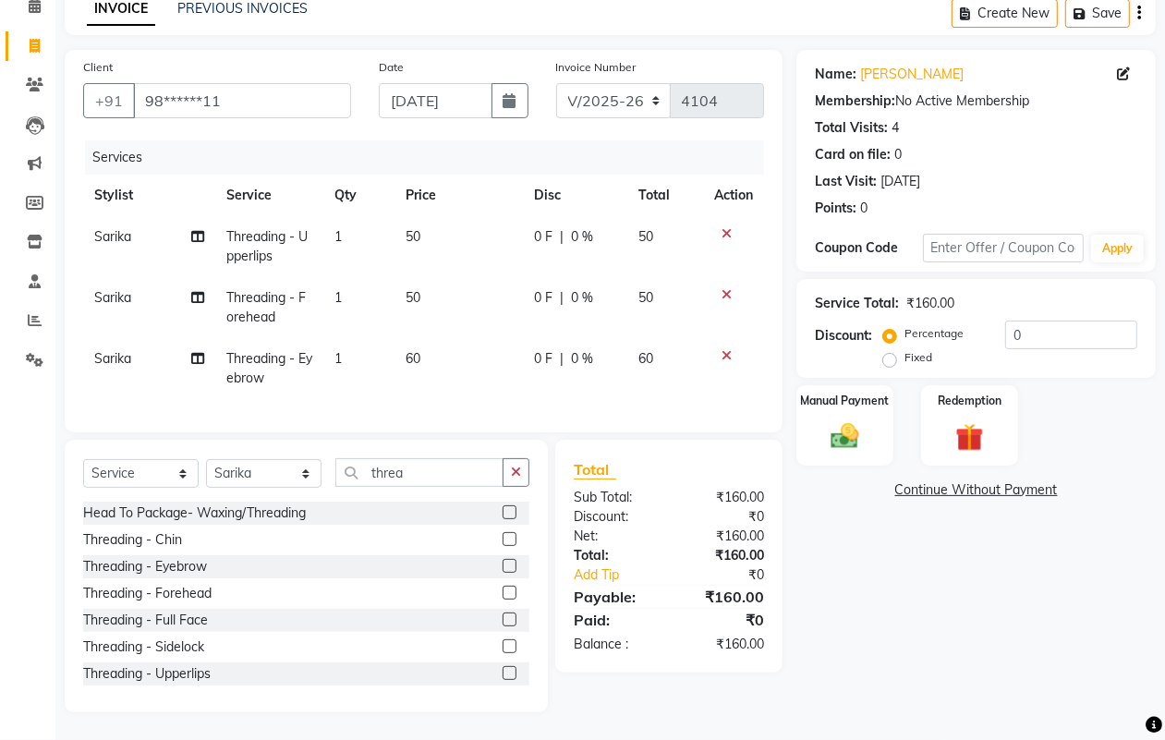
click at [723, 288] on icon at bounding box center [726, 294] width 10 height 13
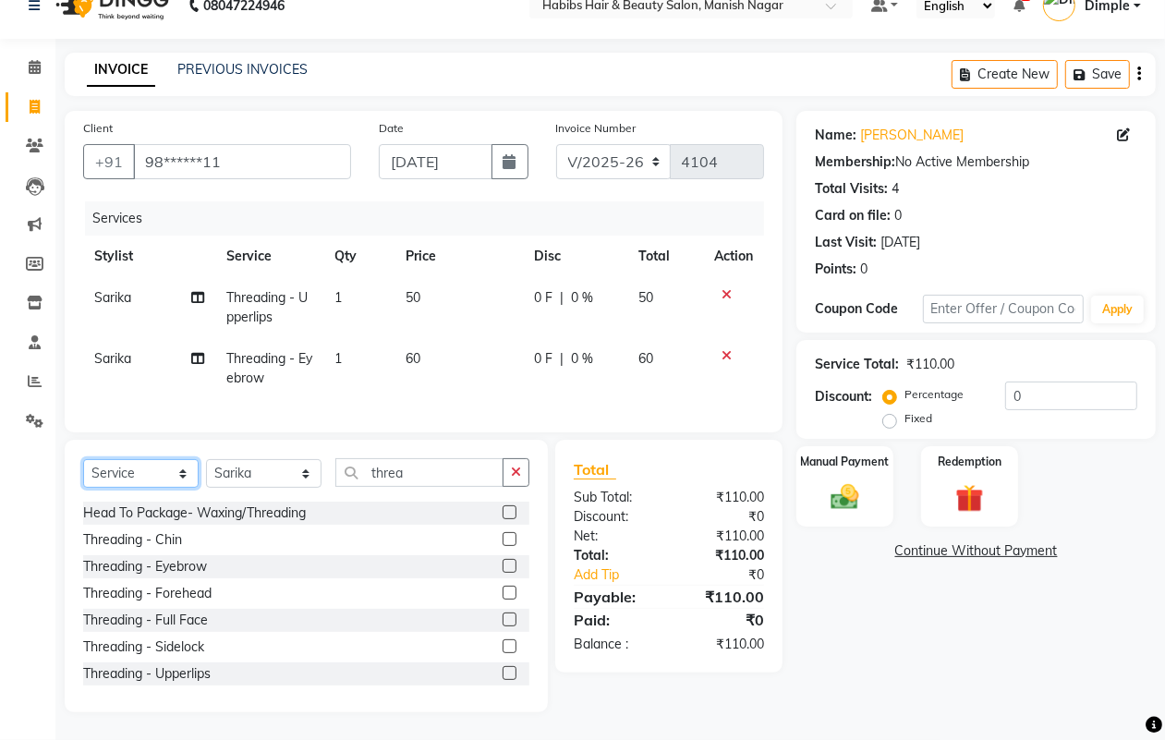
click at [137, 481] on select "Select Service Product Membership Package Voucher Prepaid Gift Card" at bounding box center [140, 473] width 115 height 29
click at [136, 480] on select "Select Service Product Membership Package Voucher Prepaid Gift Card" at bounding box center [140, 473] width 115 height 29
select select "product"
click at [83, 459] on select "Select Service Product Membership Package Voucher Prepaid Gift Card" at bounding box center [140, 473] width 115 height 29
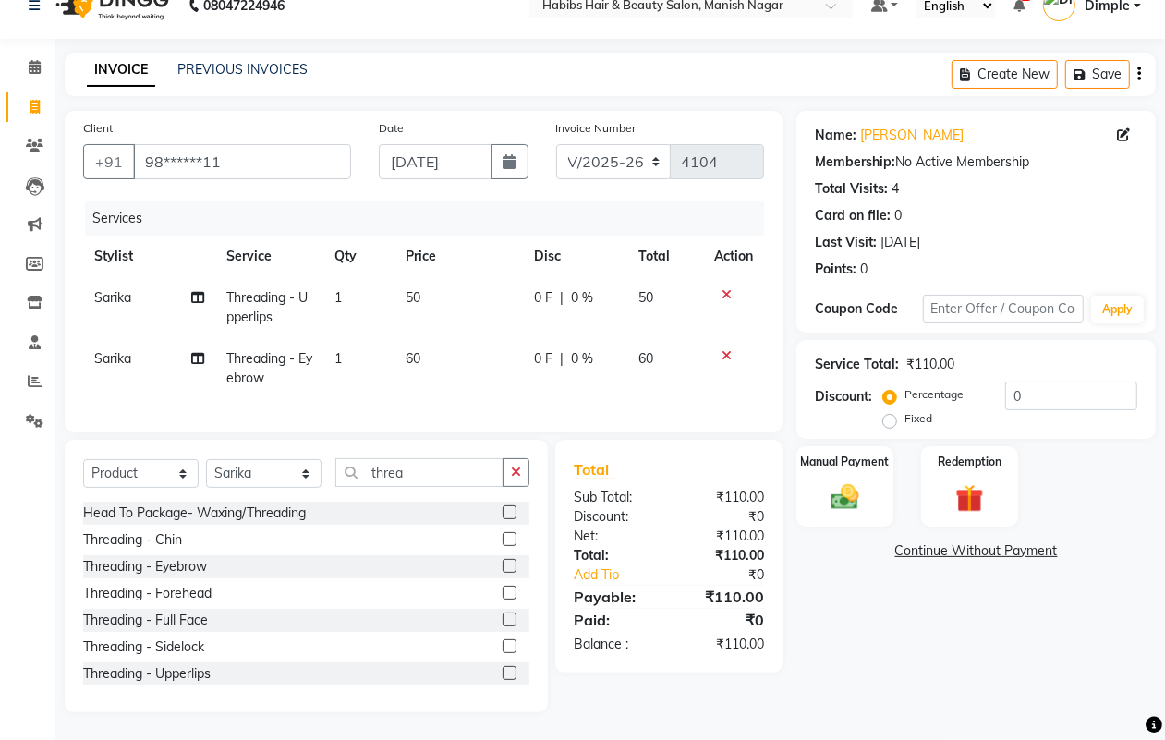
click at [139, 552] on div "Head To Package- Waxing/Threading Threading - Chin Threading - Eyebrow Threadin…" at bounding box center [306, 594] width 446 height 185
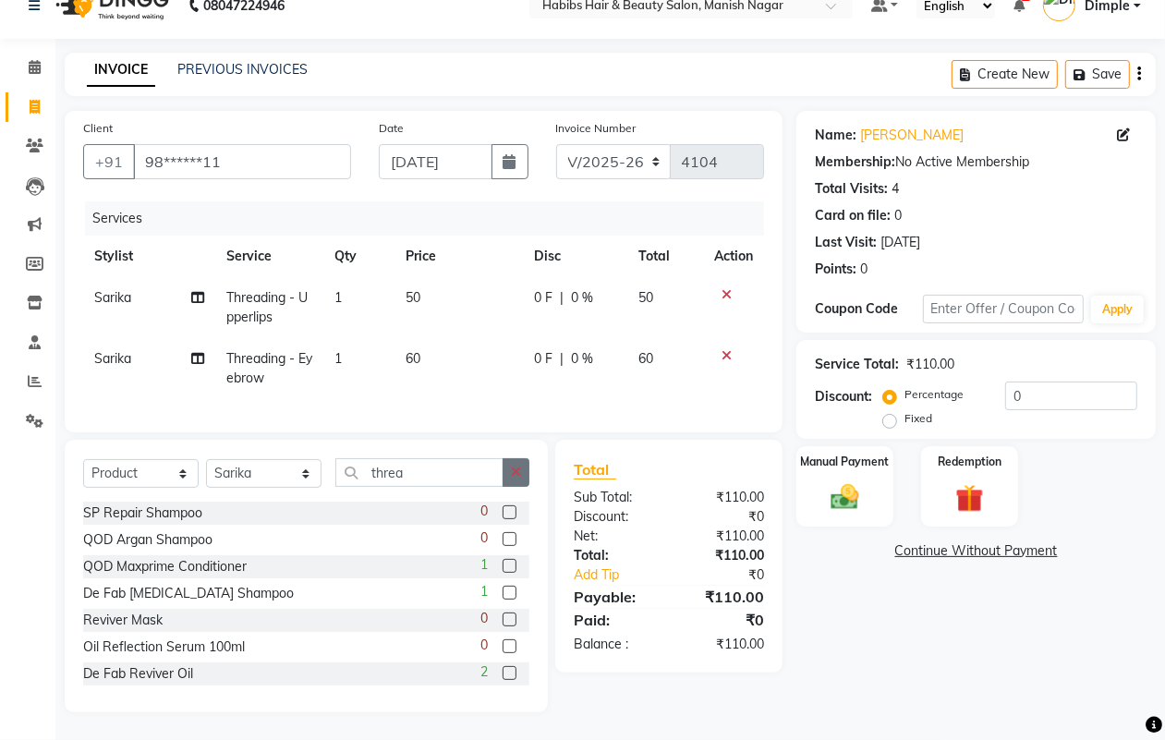
click at [515, 478] on icon "button" at bounding box center [516, 472] width 10 height 13
click at [503, 478] on input "threa" at bounding box center [419, 472] width 168 height 29
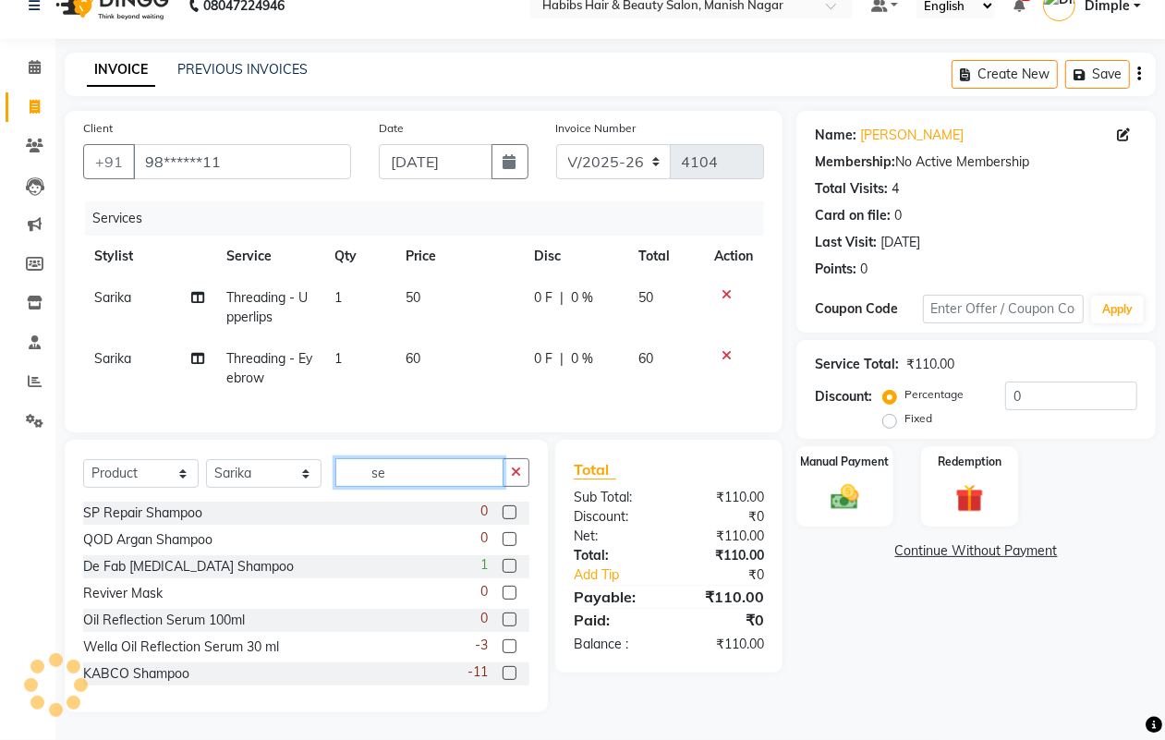
scroll to position [5, 0]
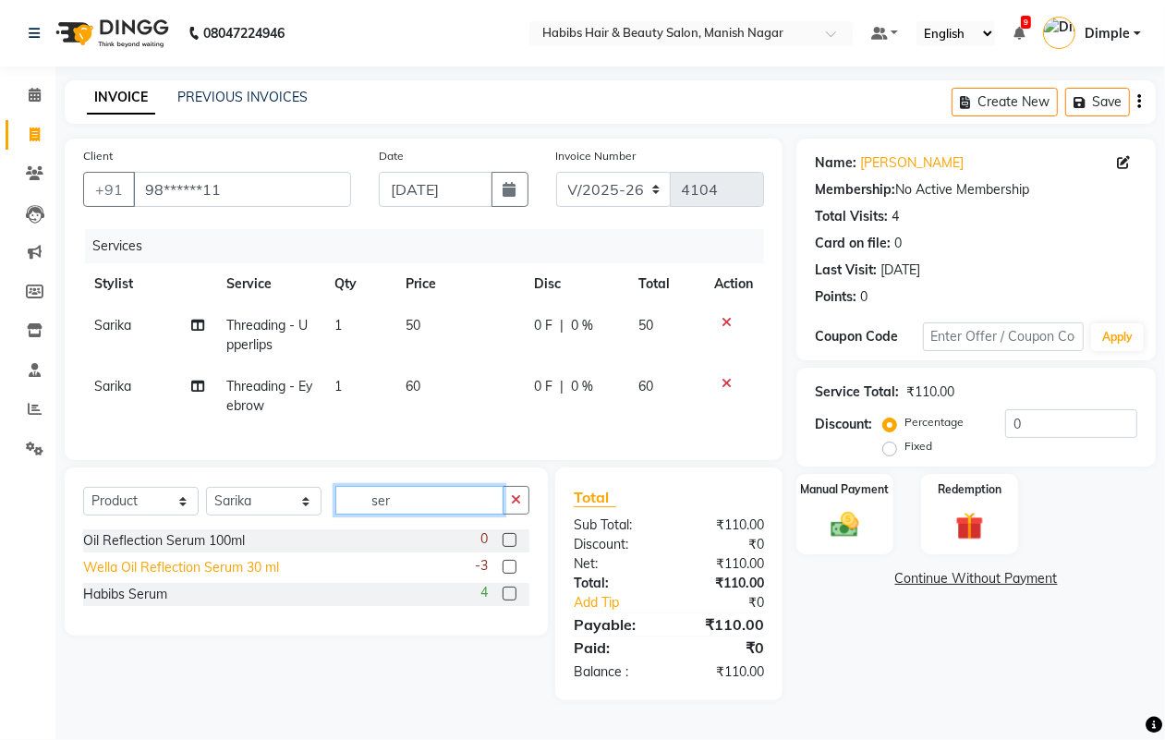
type input "ser"
click at [256, 575] on div "Wella Oil Reflection Serum 30 ml" at bounding box center [181, 567] width 196 height 19
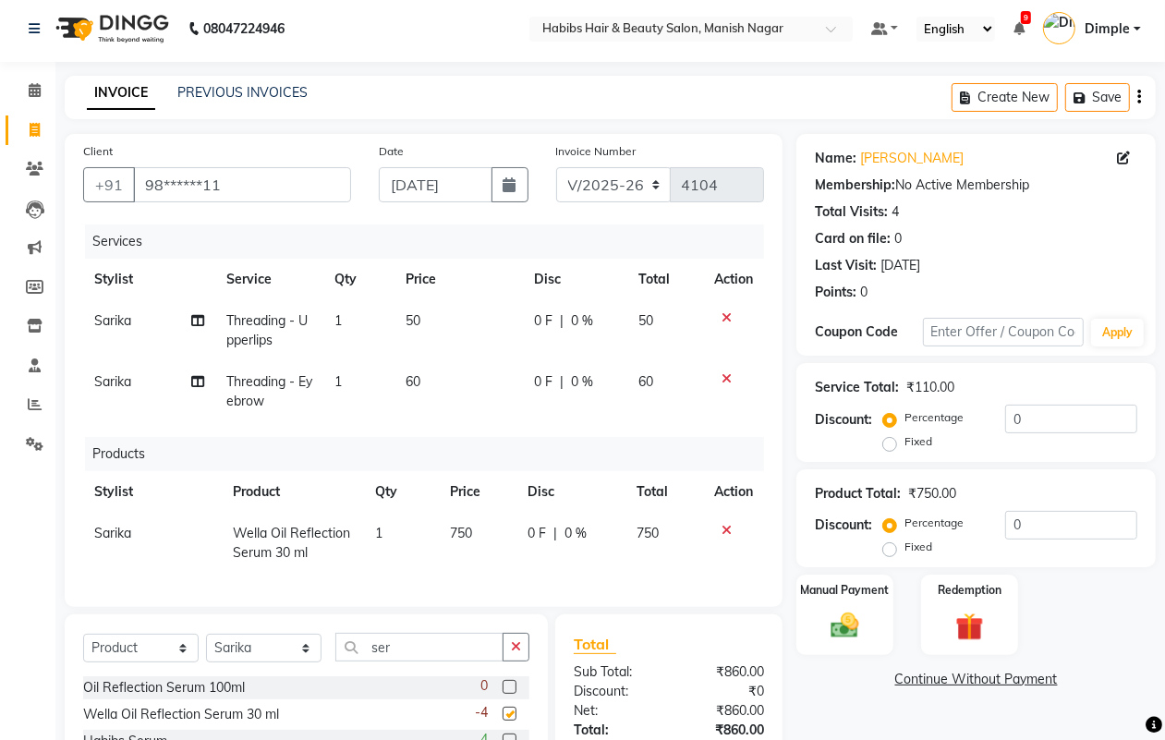
checkbox input "false"
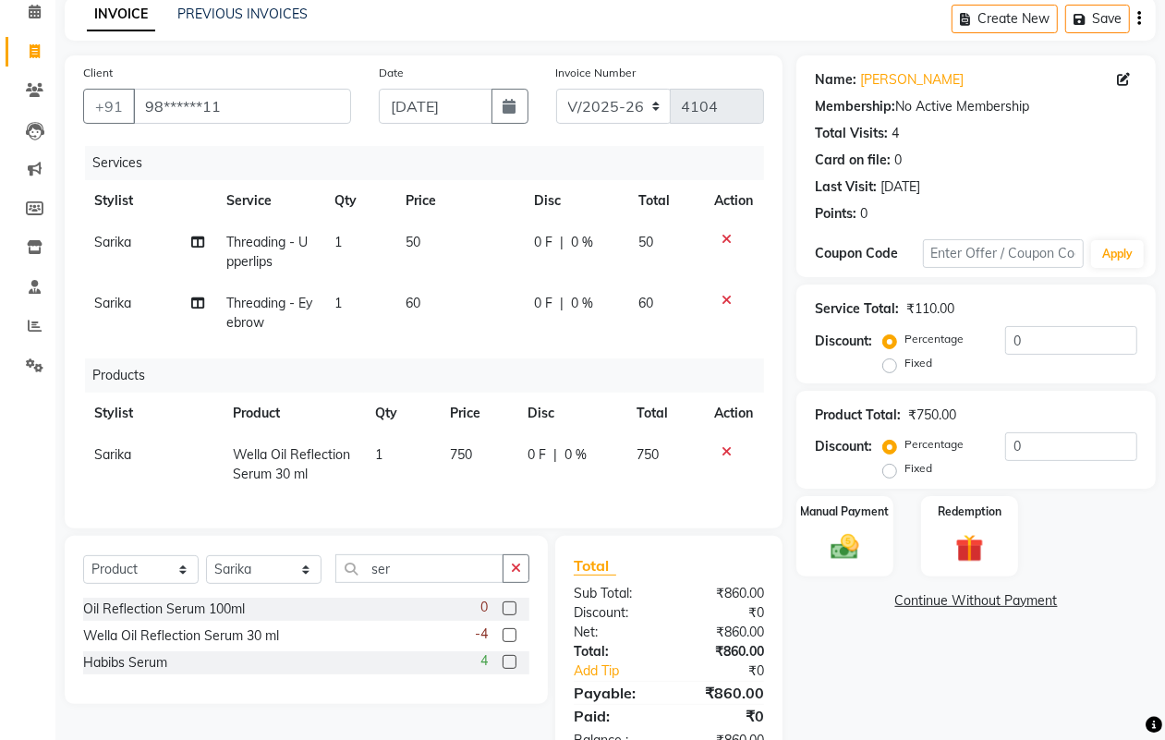
scroll to position [155, 0]
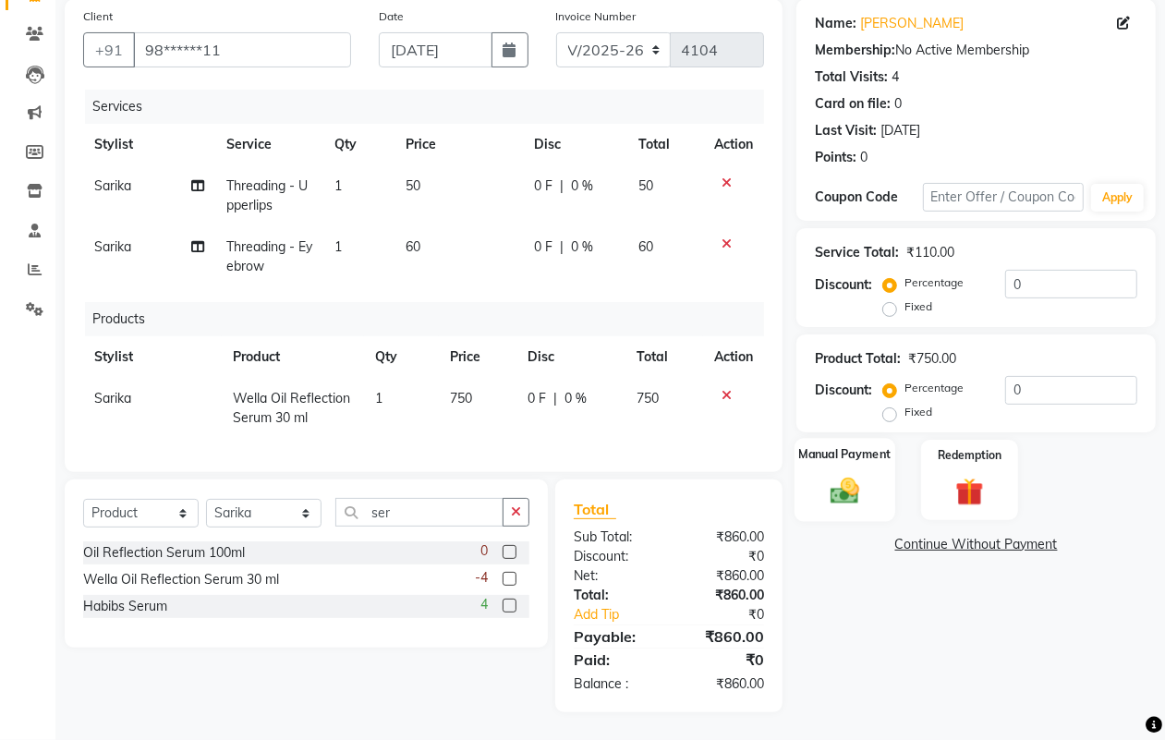
click at [837, 475] on img at bounding box center [844, 491] width 46 height 33
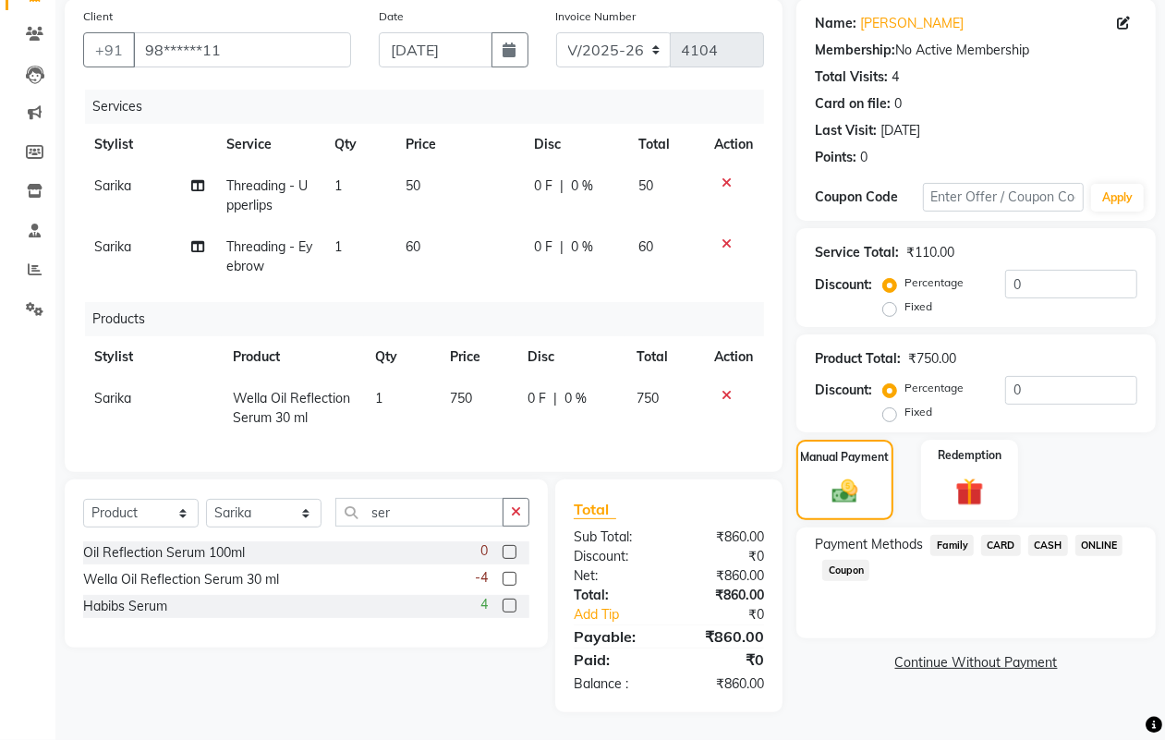
click at [1079, 535] on span "ONLINE" at bounding box center [1099, 545] width 48 height 21
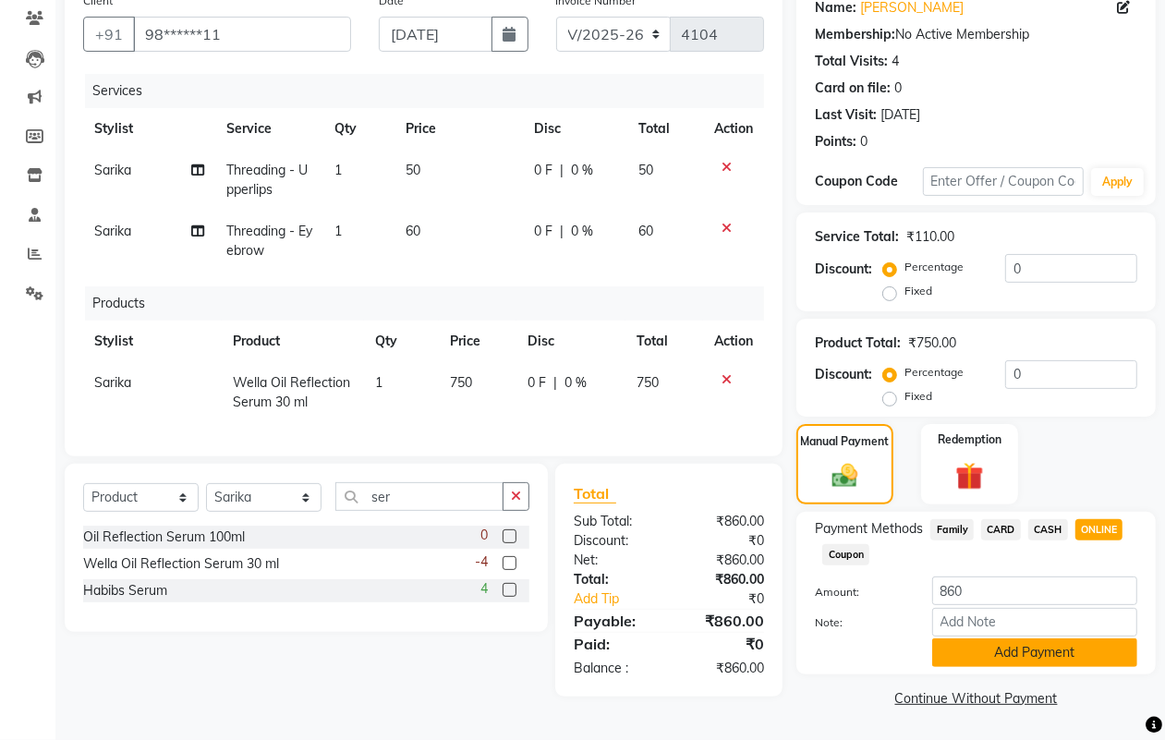
click at [979, 649] on button "Add Payment" at bounding box center [1034, 652] width 205 height 29
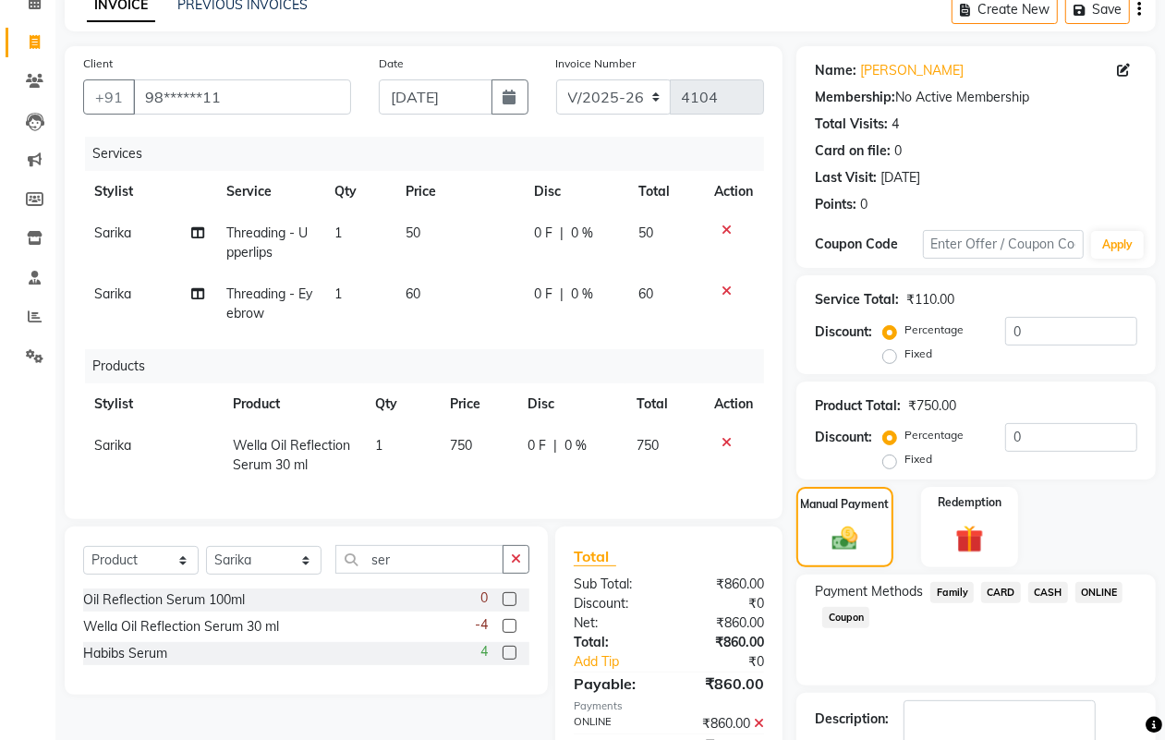
scroll to position [208, 0]
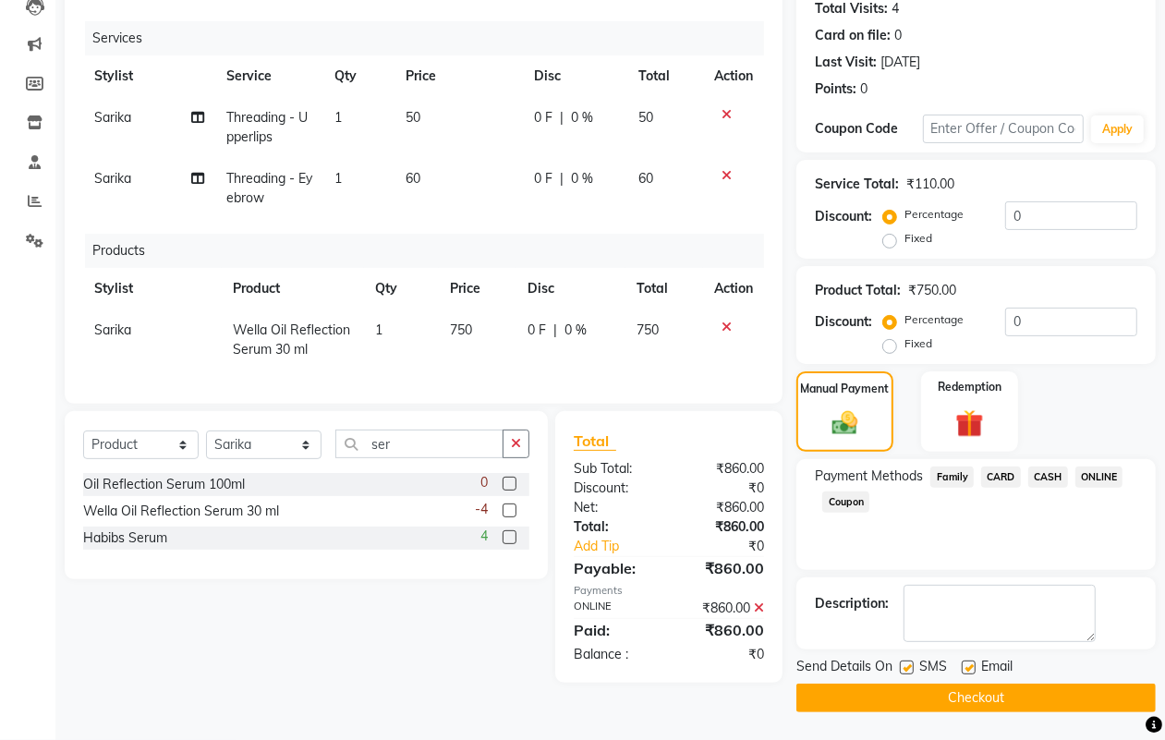
click at [916, 693] on button "Checkout" at bounding box center [975, 698] width 359 height 29
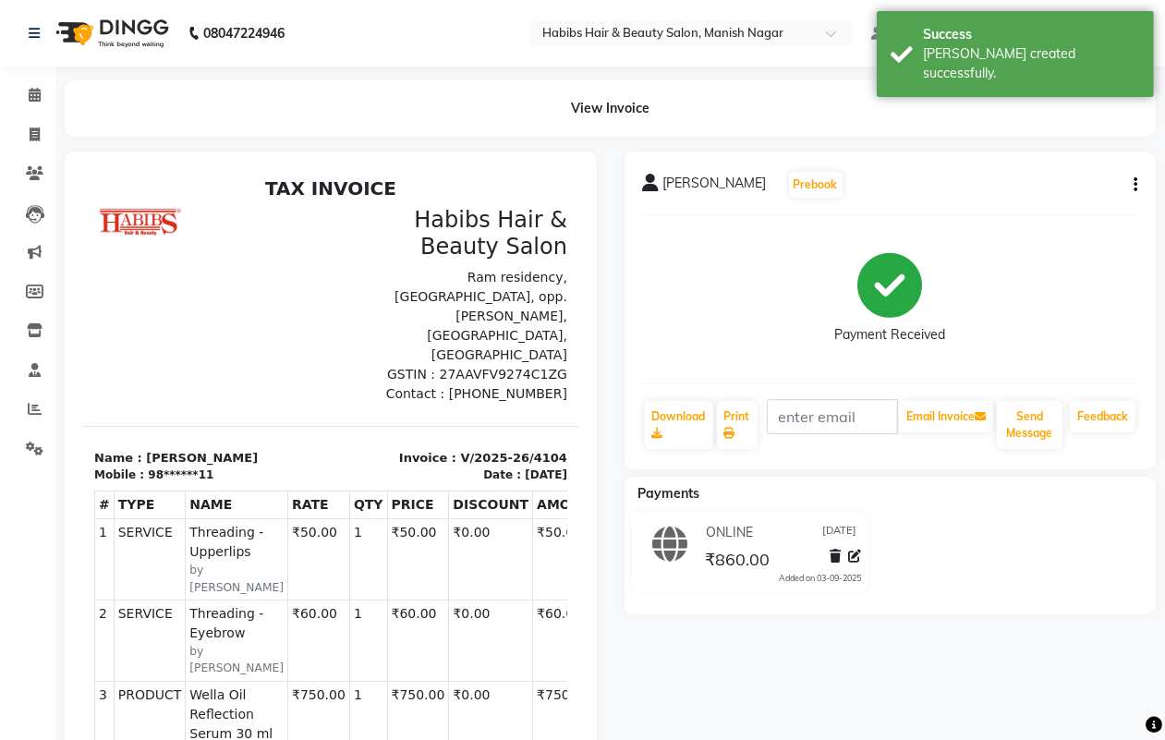
select select
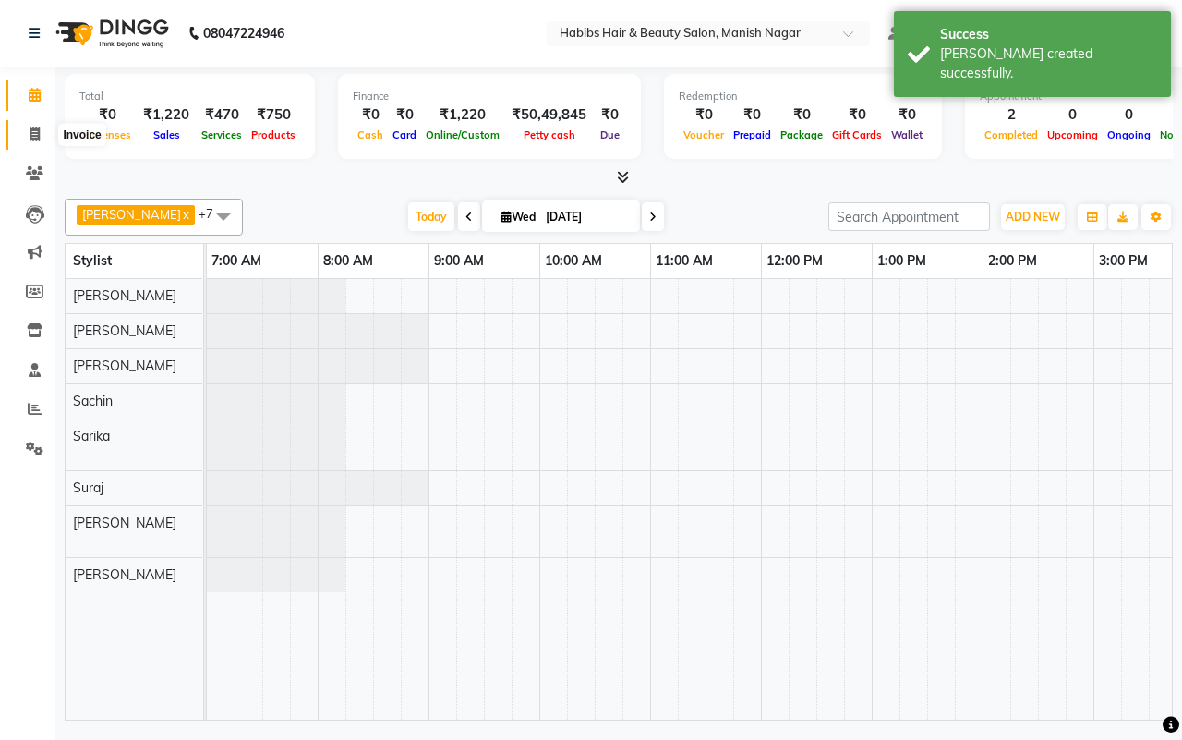
click at [38, 134] on icon at bounding box center [35, 134] width 10 height 14
select select "service"
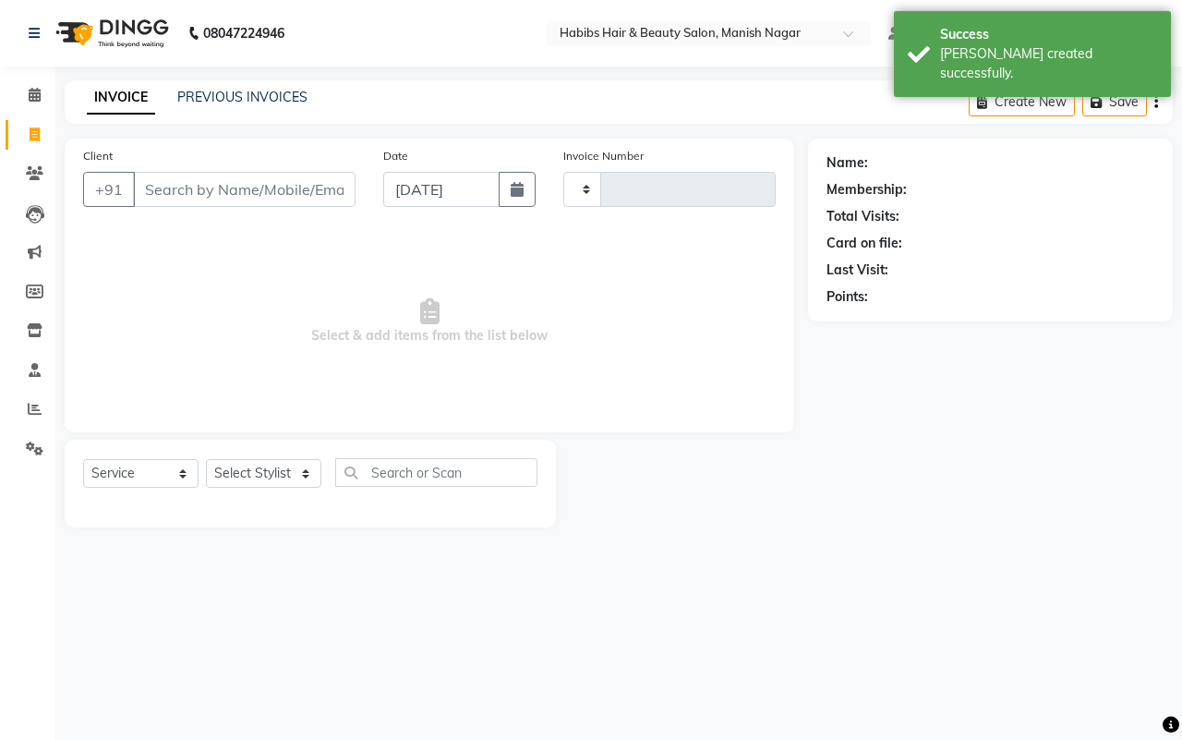
type input "4105"
select select "3804"
click at [167, 189] on input "Client" at bounding box center [244, 189] width 223 height 35
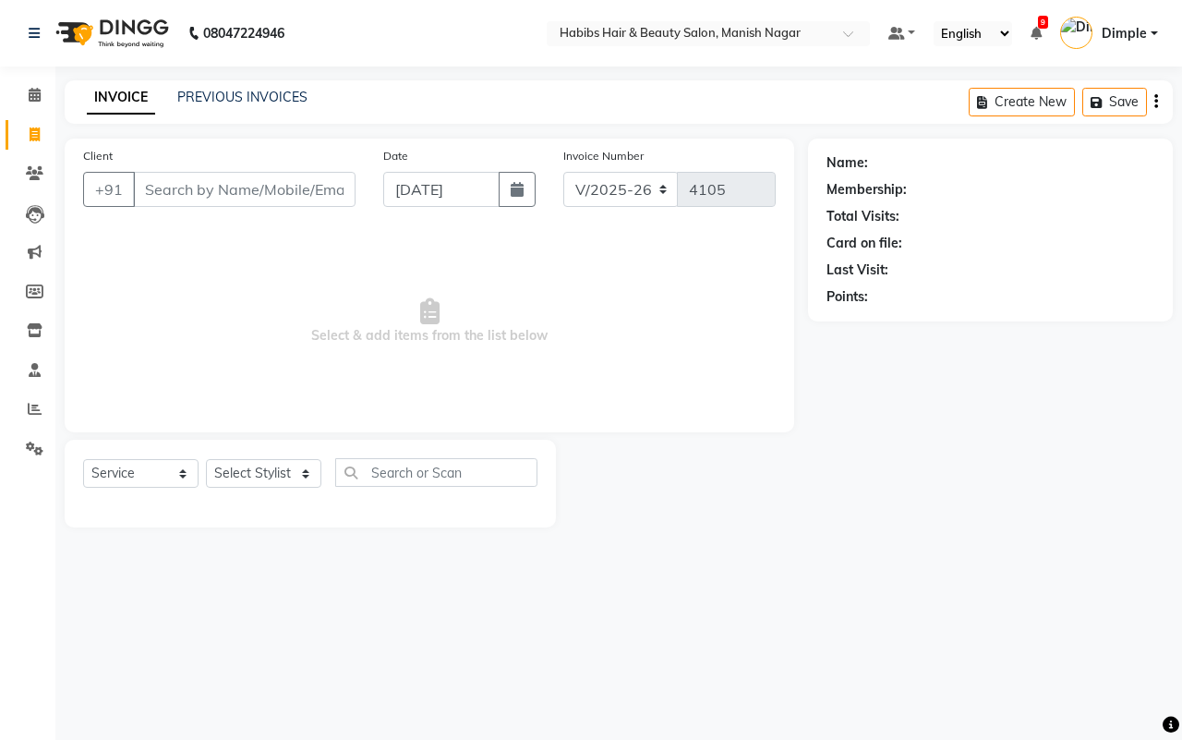
click at [139, 188] on input "Client" at bounding box center [244, 189] width 223 height 35
click at [141, 185] on input "Client" at bounding box center [244, 189] width 223 height 35
click at [145, 188] on input "Client" at bounding box center [244, 189] width 223 height 35
click at [140, 187] on input "Client" at bounding box center [244, 189] width 223 height 35
type input "8485833697"
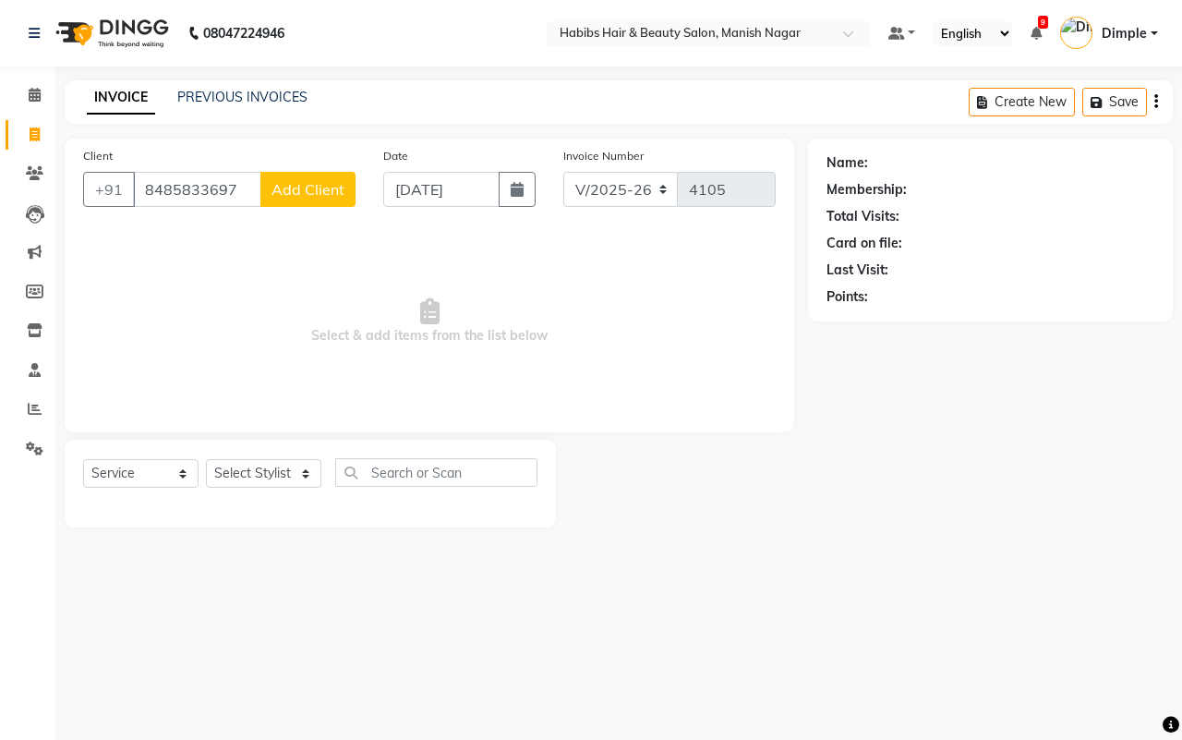
click at [320, 188] on span "Add Client" at bounding box center [308, 189] width 73 height 18
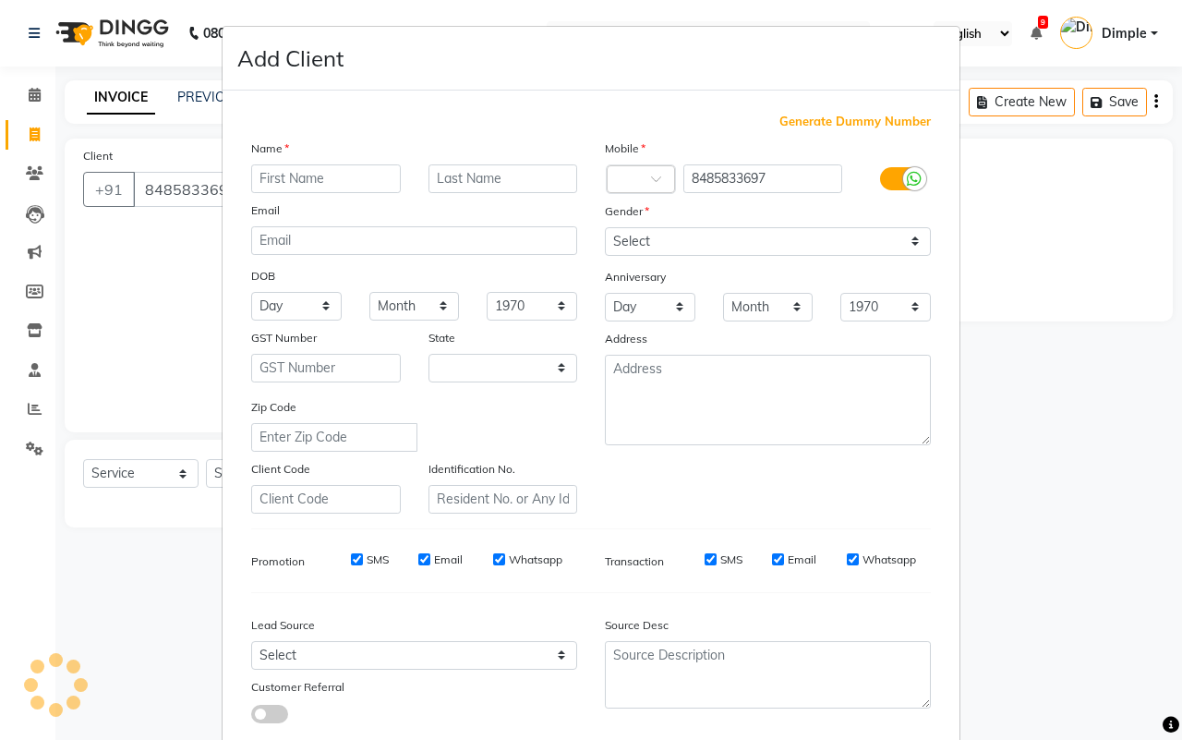
select select "22"
click at [323, 168] on input "text" at bounding box center [326, 178] width 150 height 29
type input "rahul"
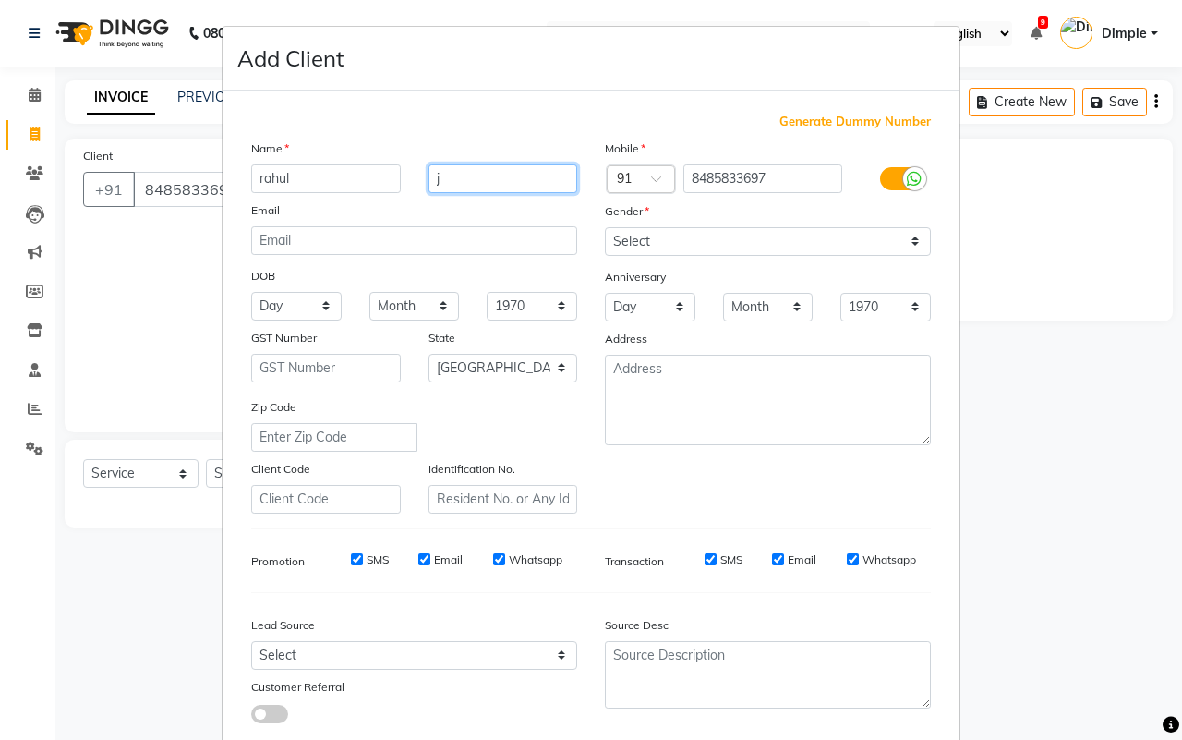
type input "j"
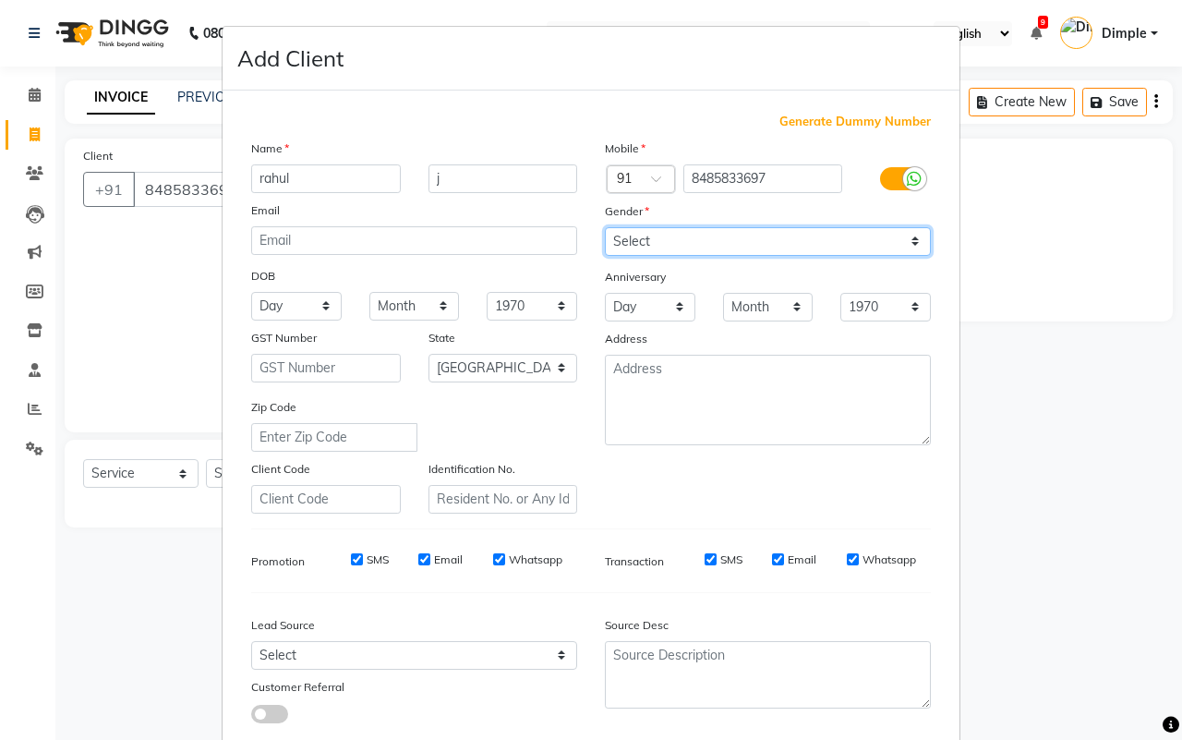
click at [677, 237] on select "Select Male Female Other Prefer Not To Say" at bounding box center [768, 241] width 326 height 29
select select "male"
click at [605, 227] on select "Select Male Female Other Prefer Not To Say" at bounding box center [768, 241] width 326 height 29
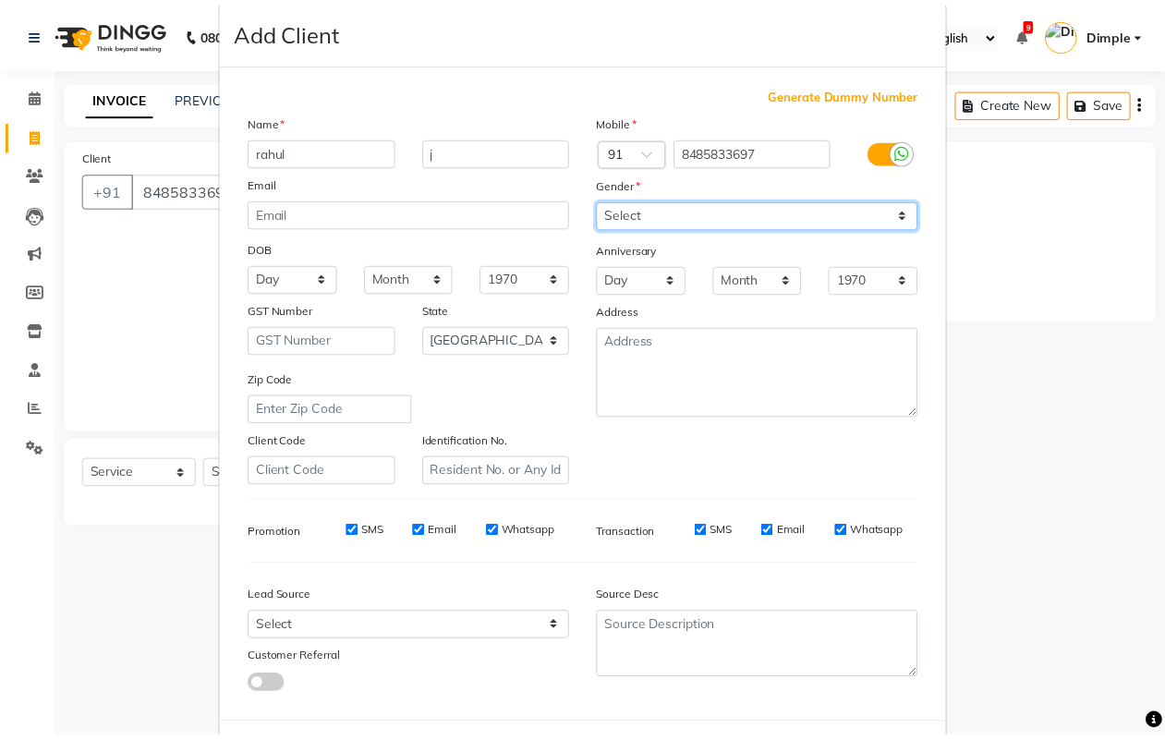
scroll to position [106, 0]
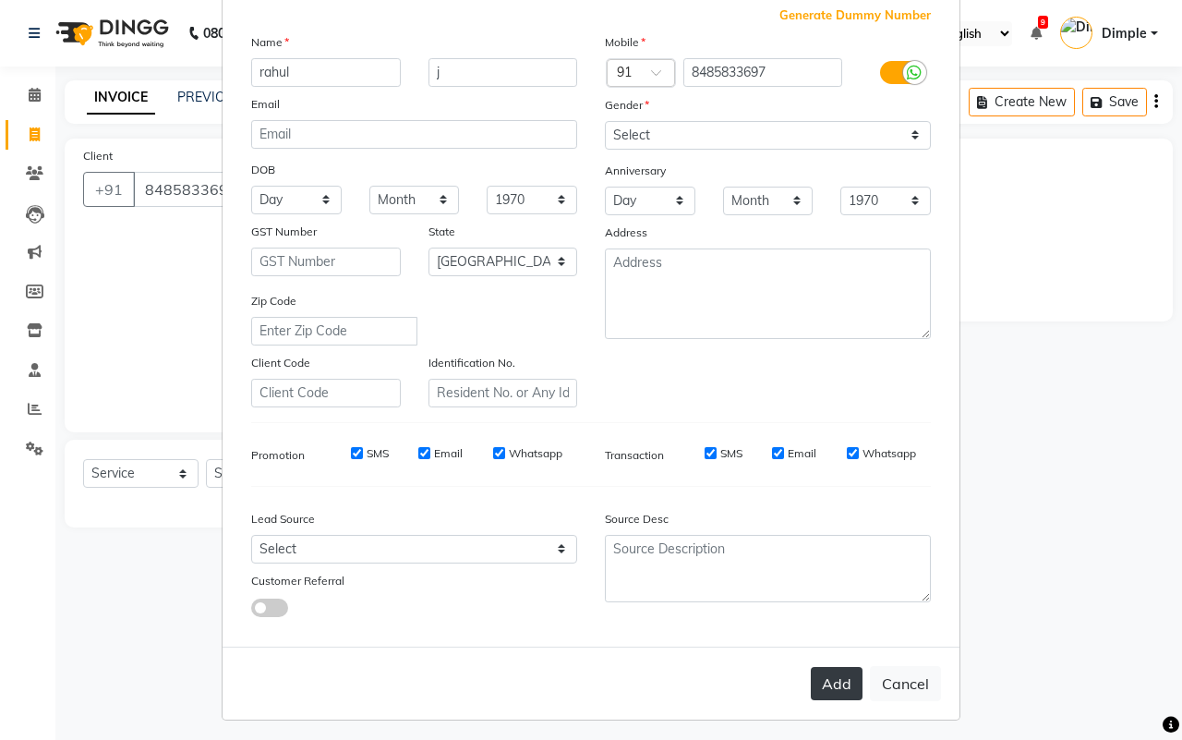
click at [828, 675] on button "Add" at bounding box center [837, 683] width 52 height 33
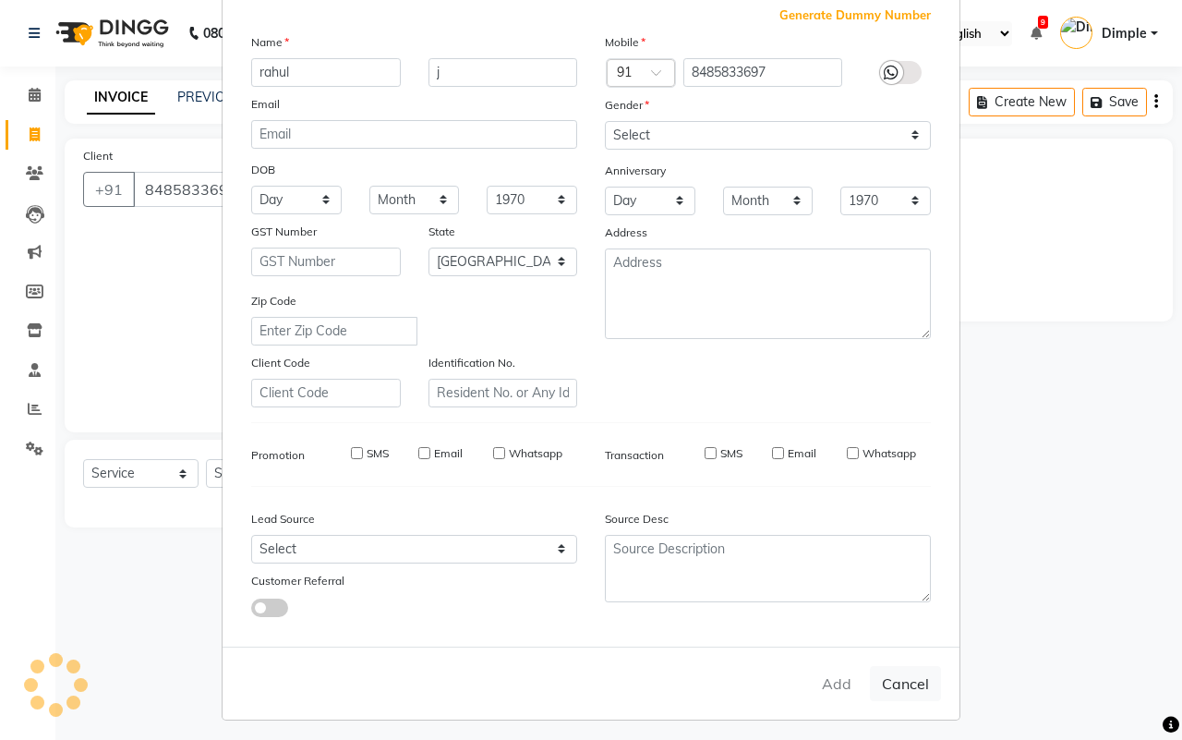
type input "84******97"
select select
select select "null"
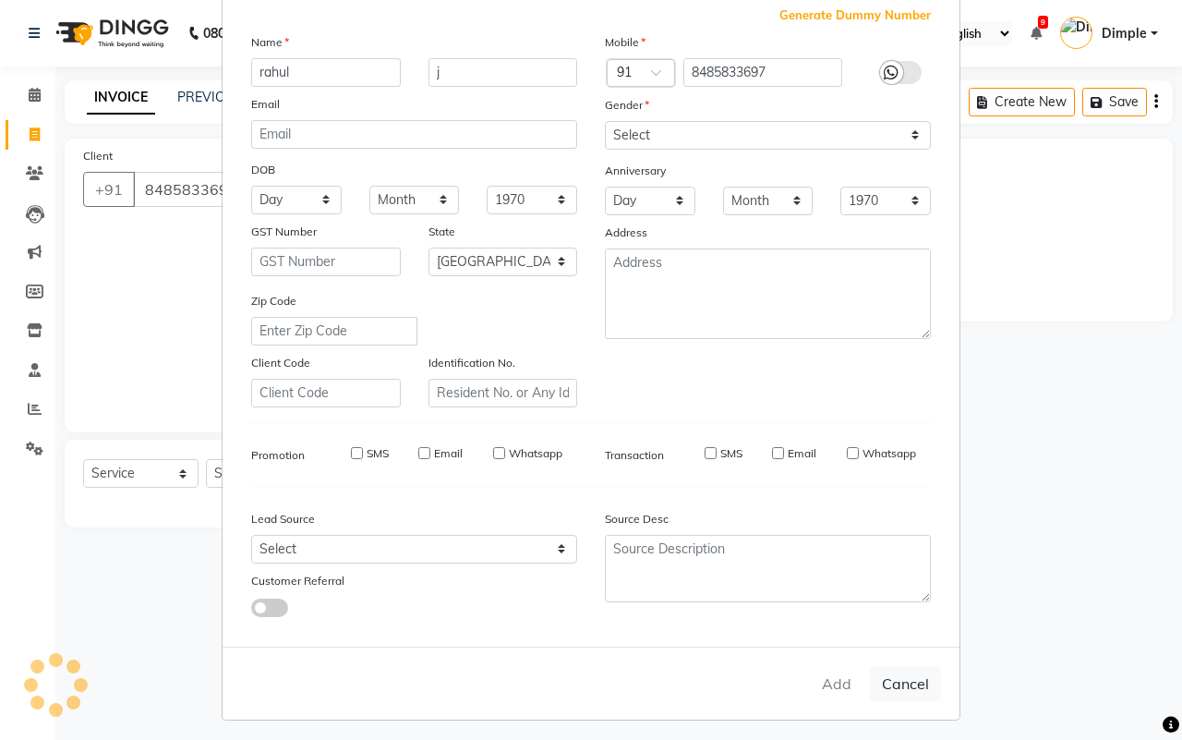
select select
checkbox input "false"
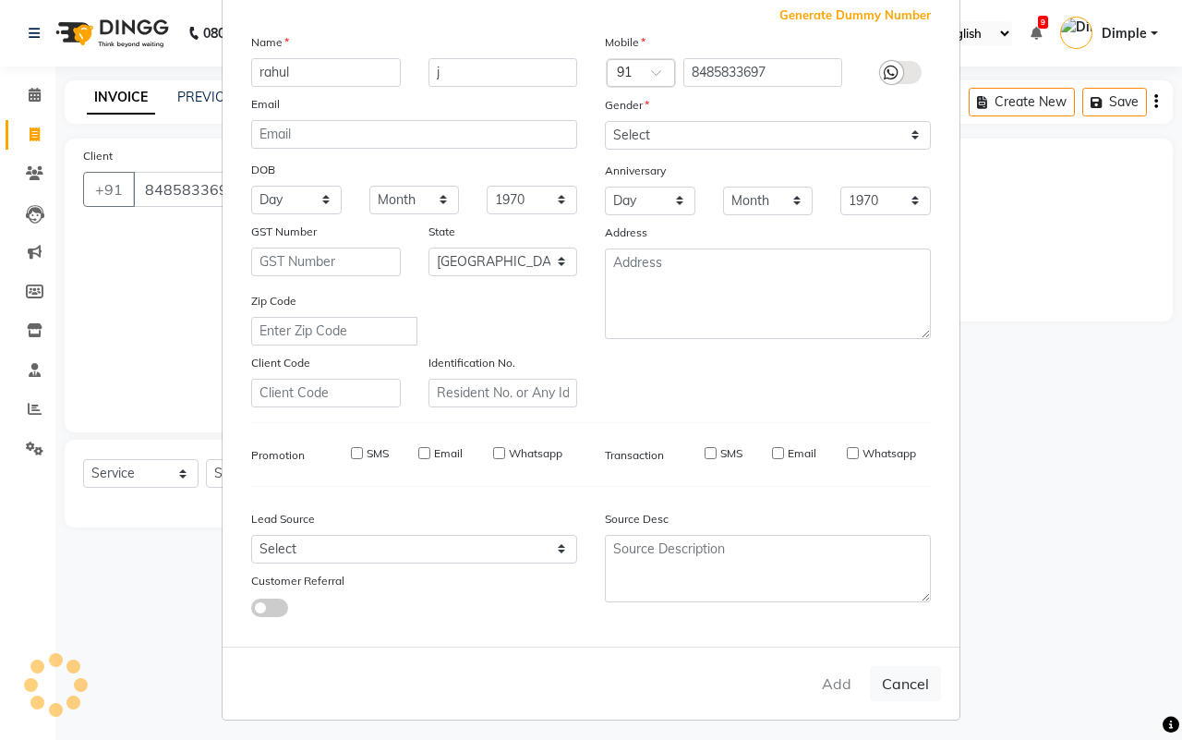
checkbox input "false"
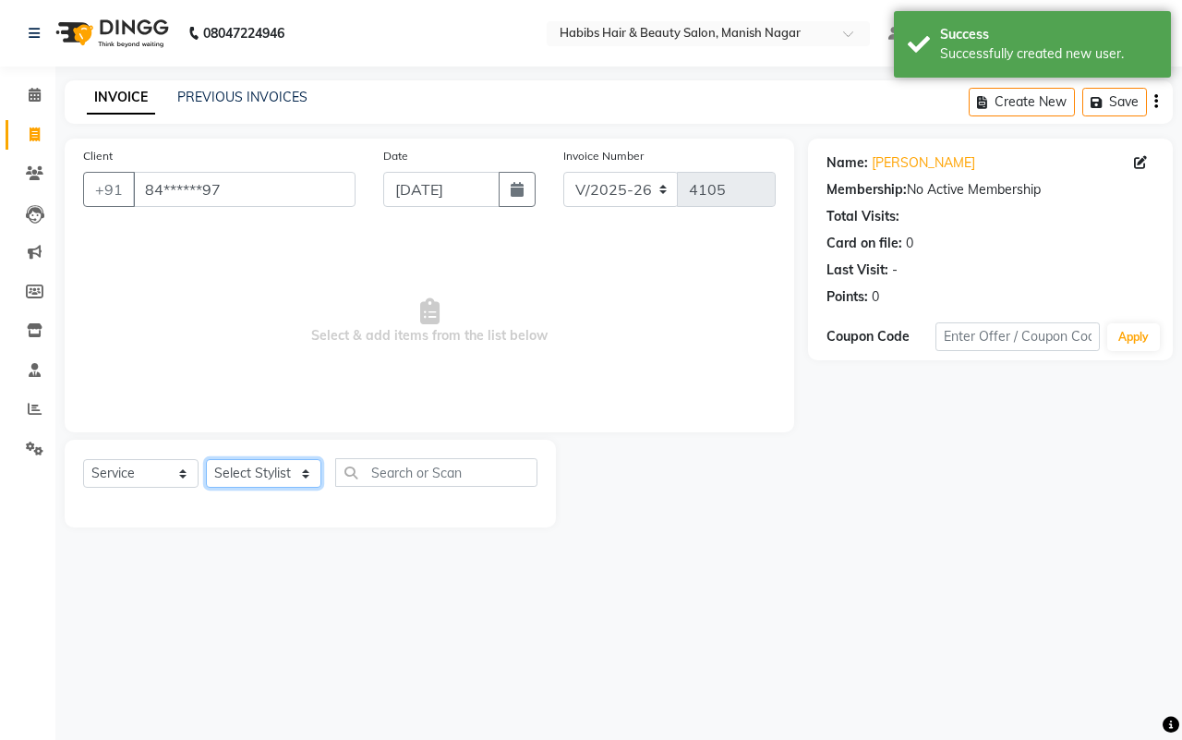
click at [229, 476] on select "Select Stylist Abhijeet Amol Apurva Dimple Harshal Mrunali Sachin Sarika Shanta…" at bounding box center [263, 473] width 115 height 29
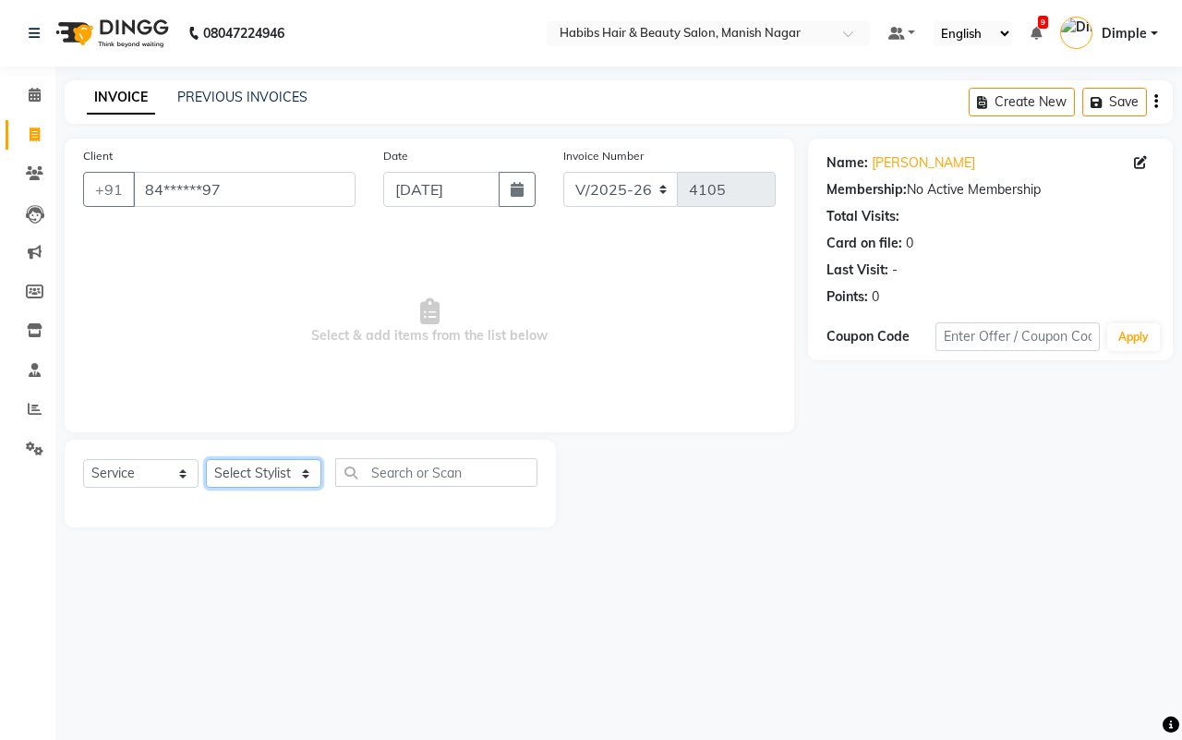
select select "86647"
click at [206, 459] on select "Select Stylist Abhijeet Amol Apurva Dimple Harshal Mrunali Sachin Sarika Shanta…" at bounding box center [263, 473] width 115 height 29
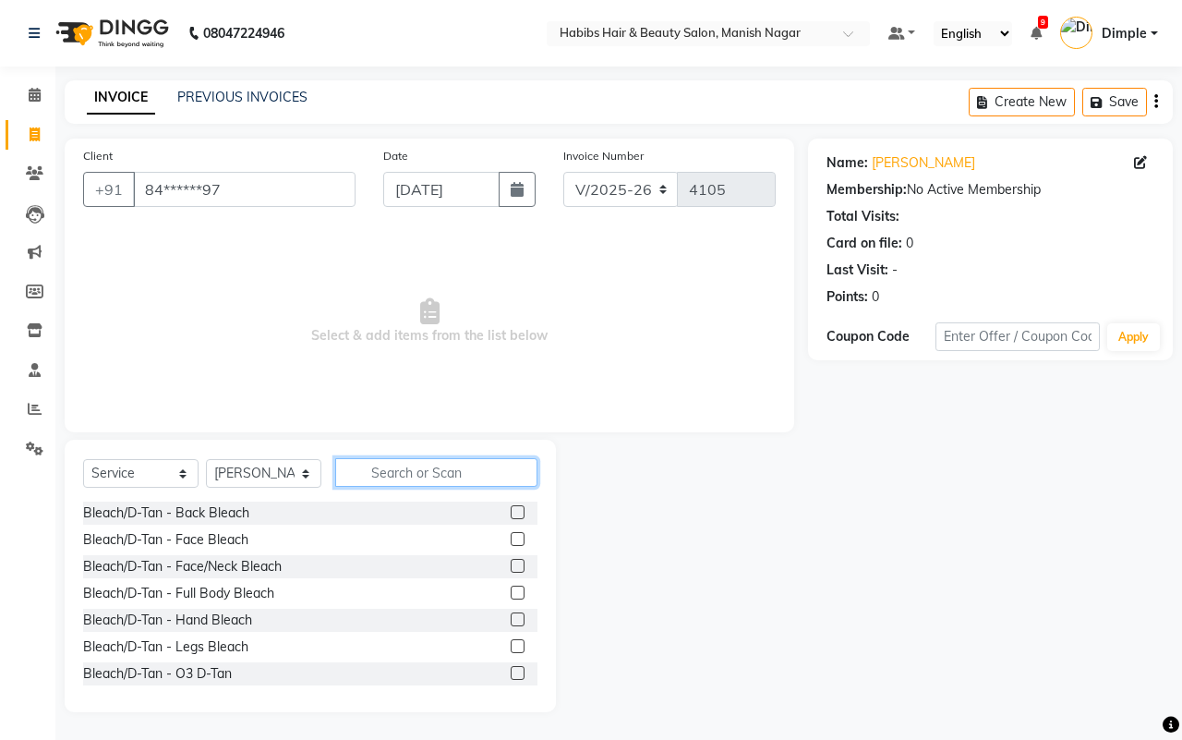
click at [403, 473] on input "text" at bounding box center [436, 472] width 202 height 29
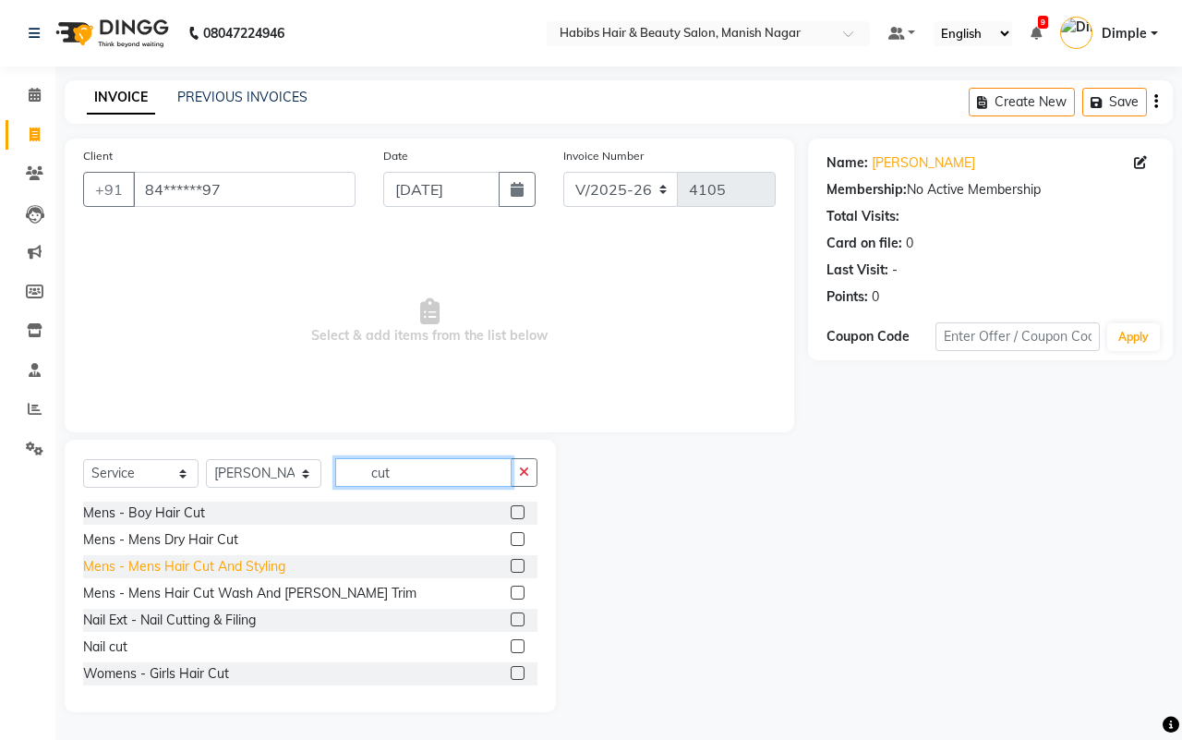
type input "cut"
click at [241, 562] on div "Mens - Mens Hair Cut And Styling" at bounding box center [184, 566] width 202 height 19
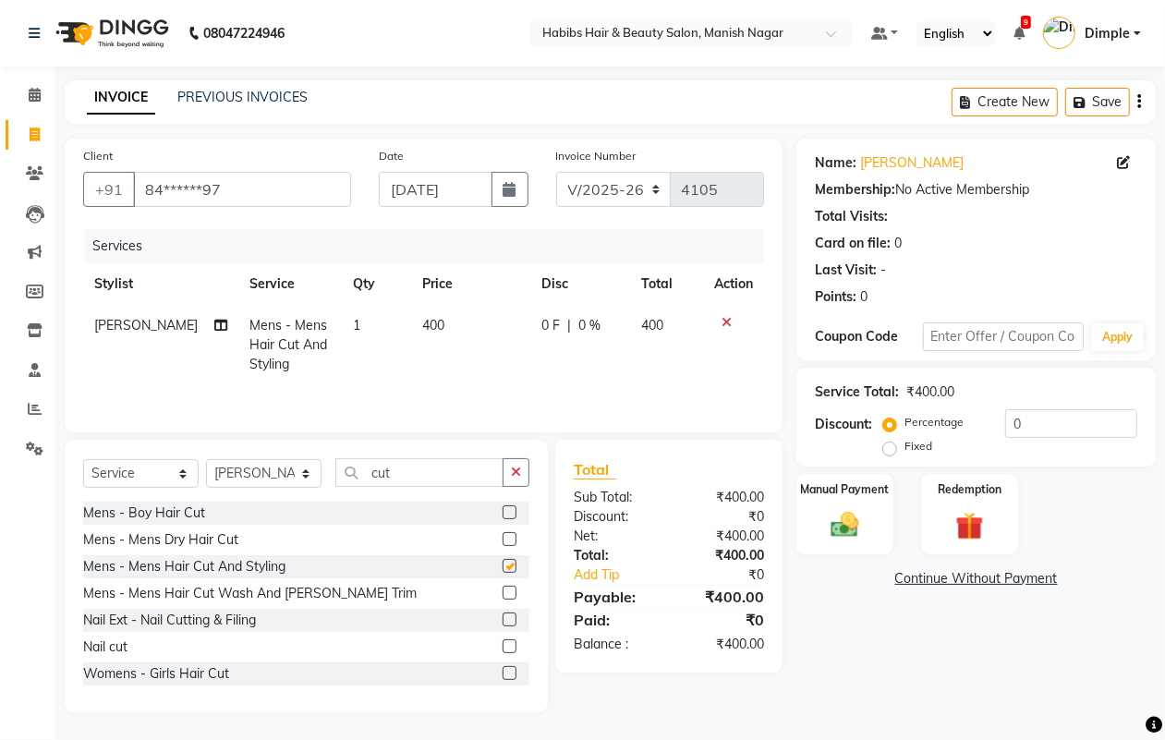
checkbox input "false"
click at [439, 340] on td "400" at bounding box center [471, 345] width 120 height 80
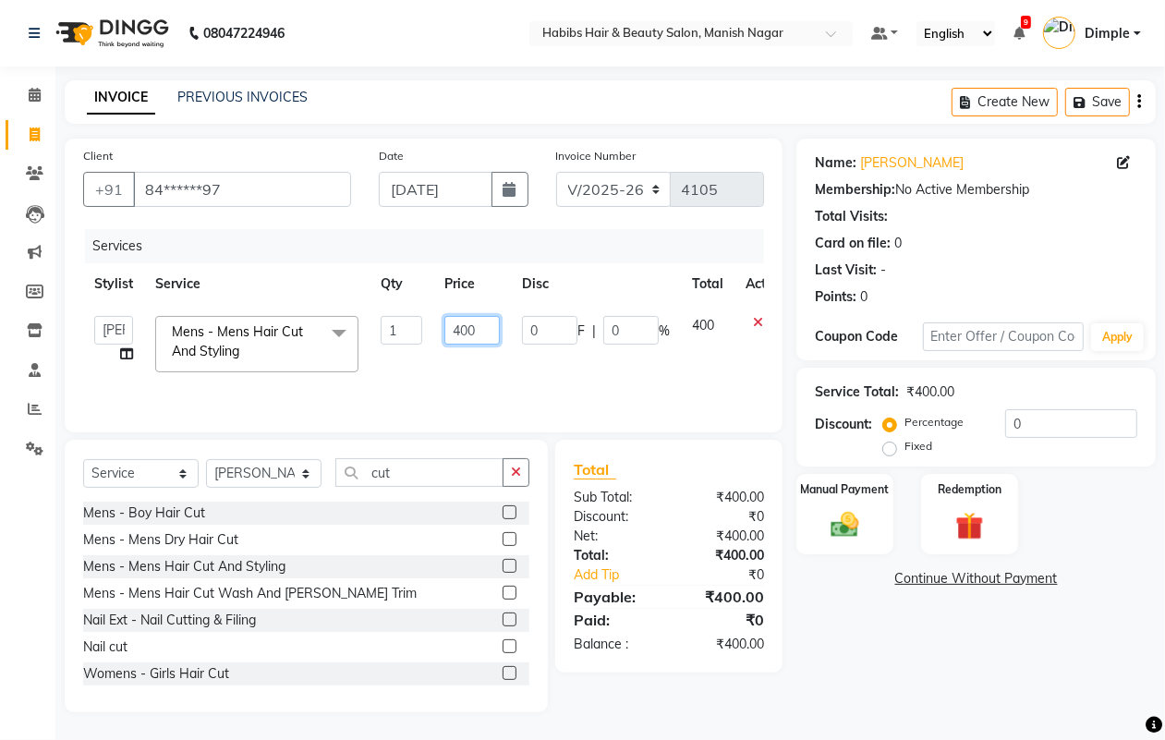
click at [455, 330] on input "400" at bounding box center [471, 330] width 55 height 29
type input "300"
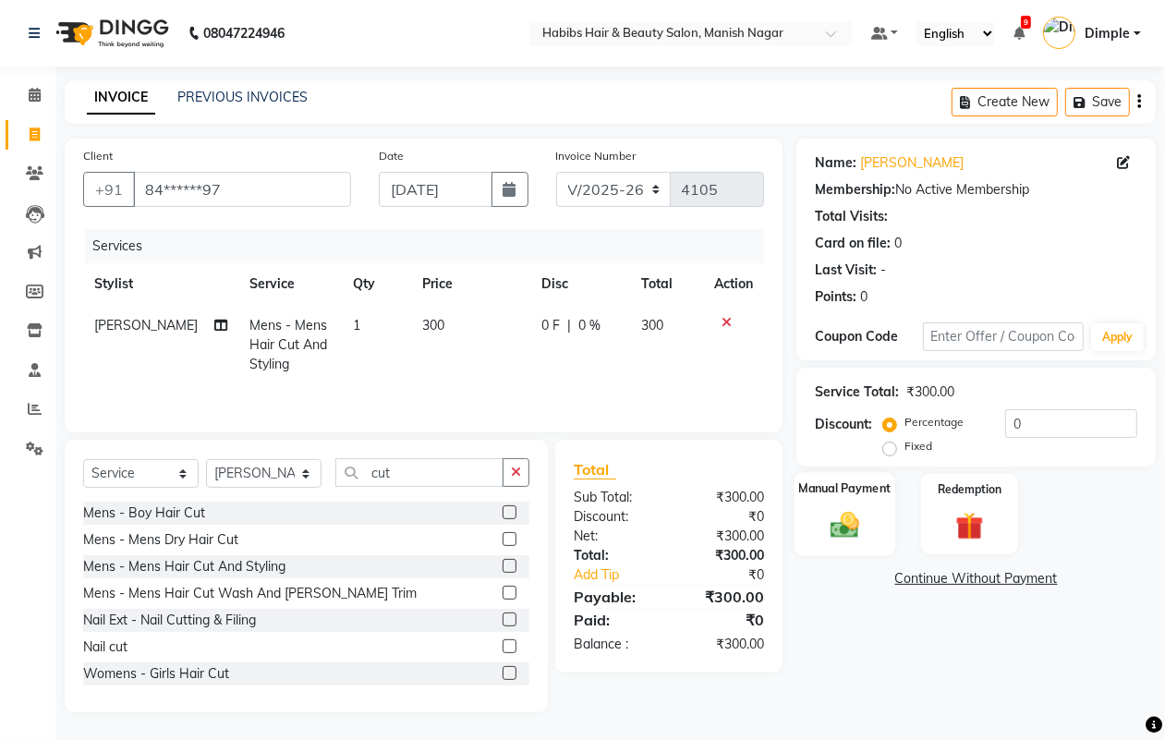
click at [861, 523] on img at bounding box center [844, 524] width 46 height 33
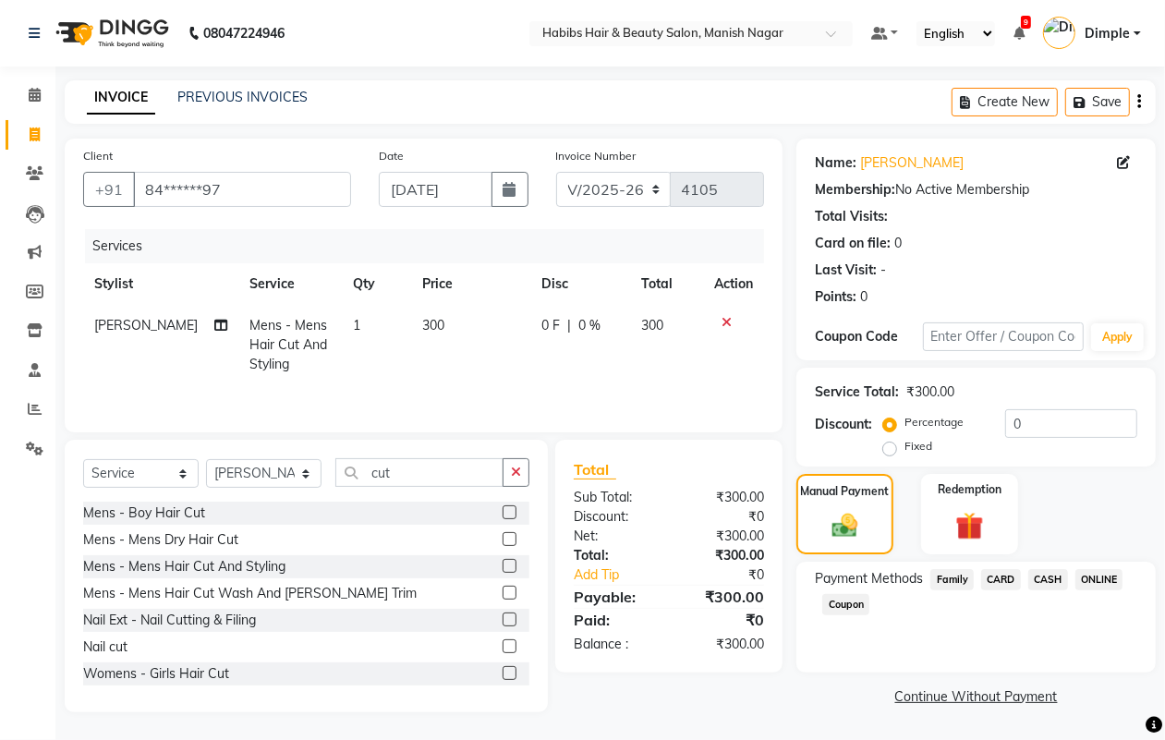
drag, startPoint x: 1106, startPoint y: 583, endPoint x: 1082, endPoint y: 622, distance: 45.6
click at [1106, 582] on span "ONLINE" at bounding box center [1099, 579] width 48 height 21
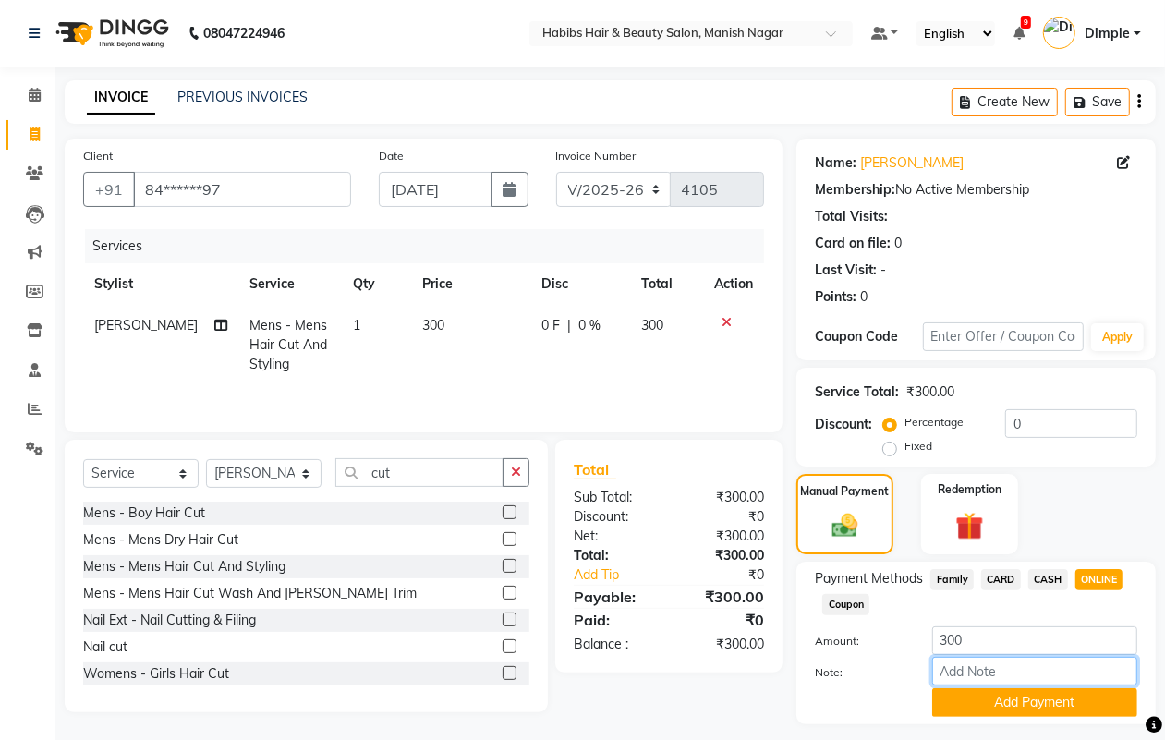
click at [1026, 681] on input "Note:" at bounding box center [1034, 671] width 205 height 29
click at [1008, 693] on button "Add Payment" at bounding box center [1034, 702] width 205 height 29
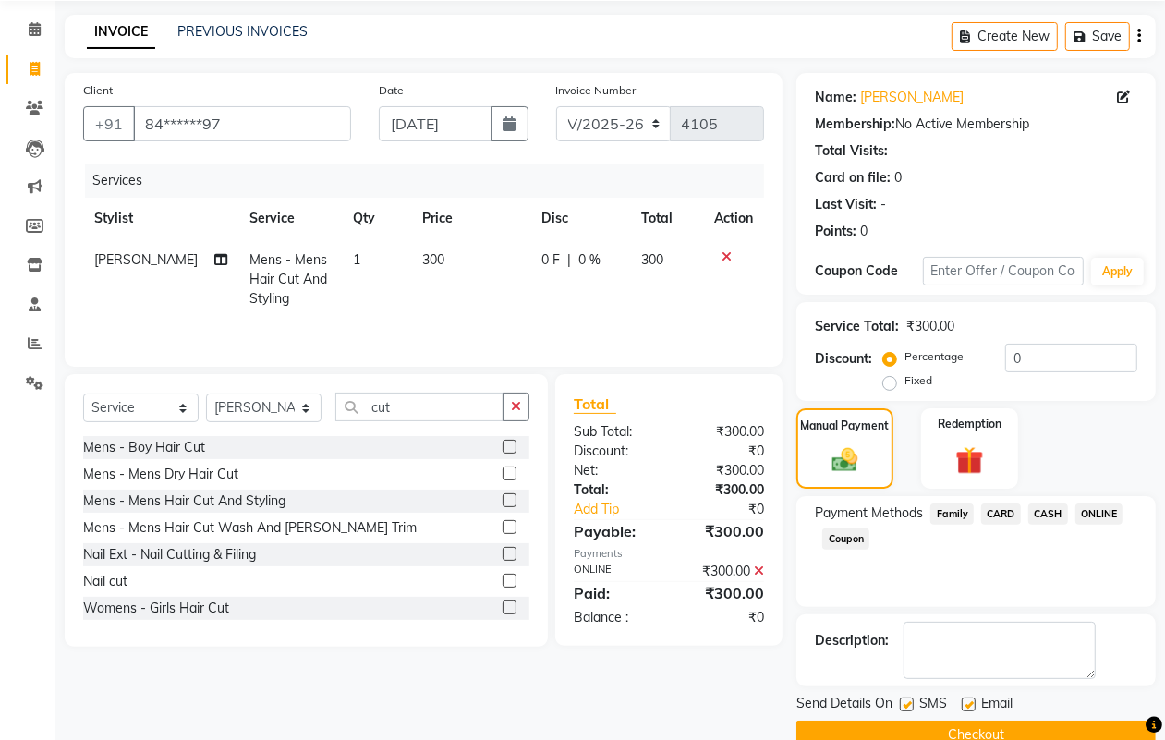
scroll to position [103, 0]
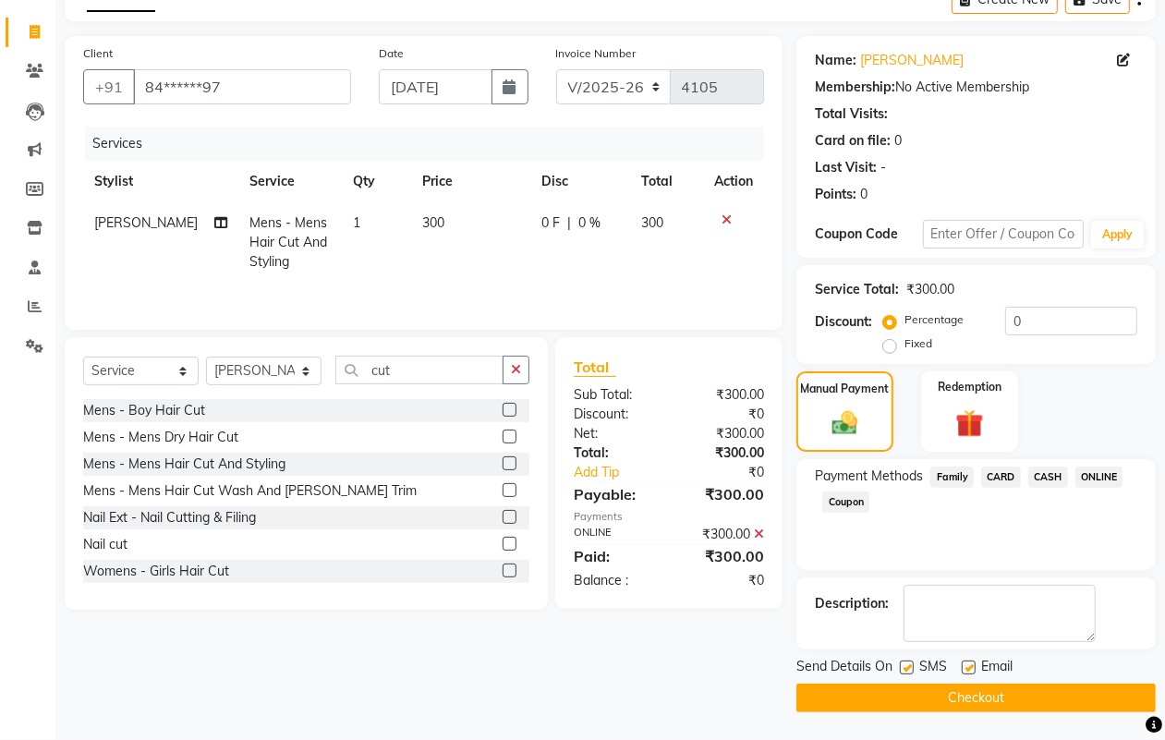
click at [989, 719] on main "INVOICE PREVIOUS INVOICES Create New Save Client +91 84******97 Date 03-09-2025…" at bounding box center [609, 359] width 1109 height 762
click at [990, 700] on button "Checkout" at bounding box center [975, 698] width 359 height 29
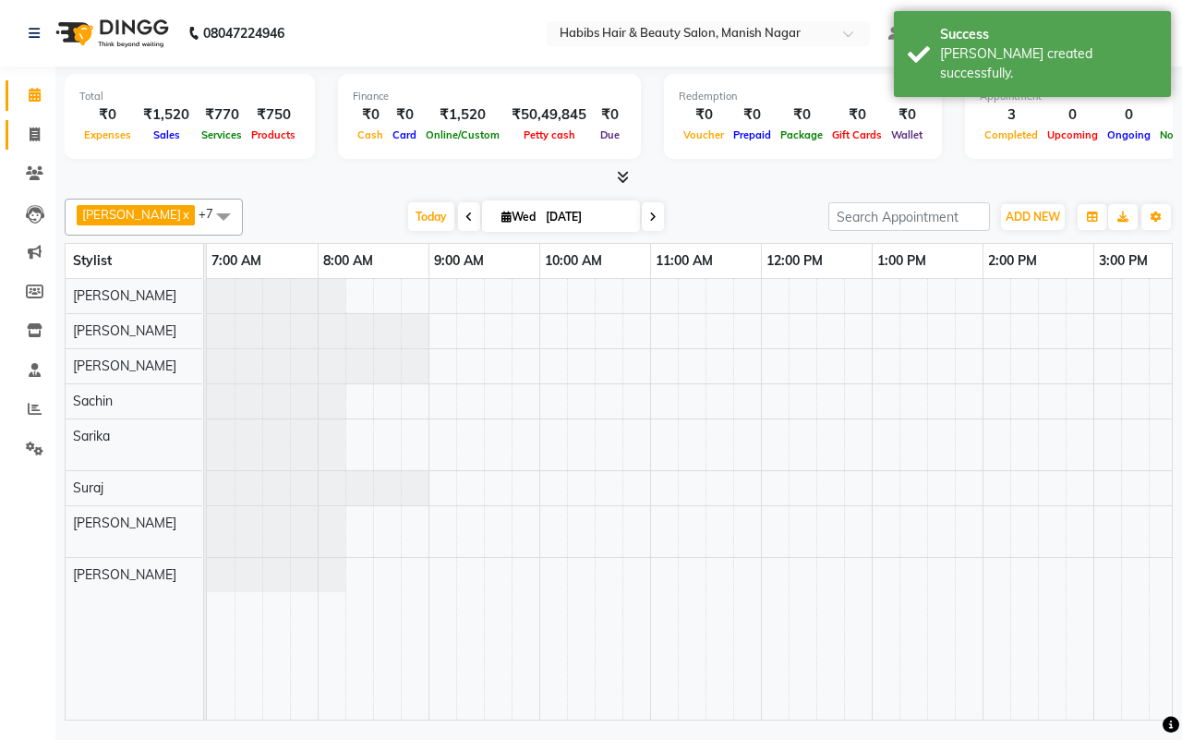
click at [29, 121] on link "Invoice" at bounding box center [28, 135] width 44 height 30
select select "3804"
select select "service"
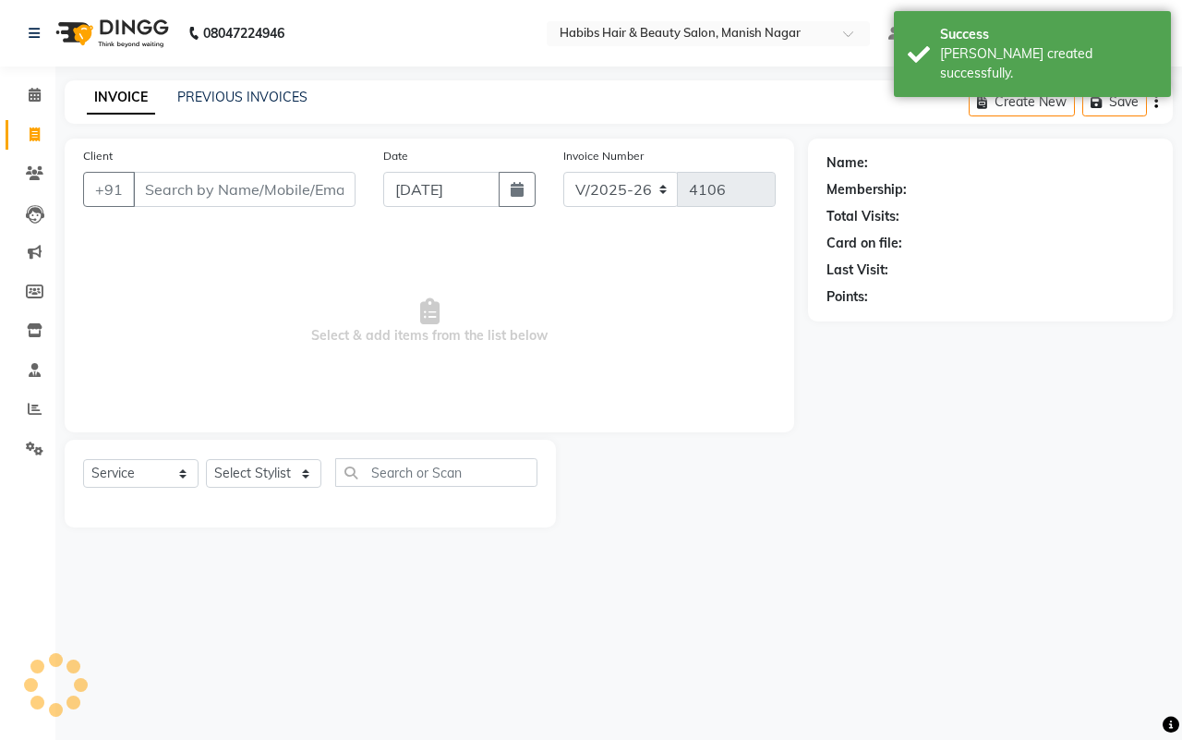
click at [167, 185] on input "Client" at bounding box center [244, 189] width 223 height 35
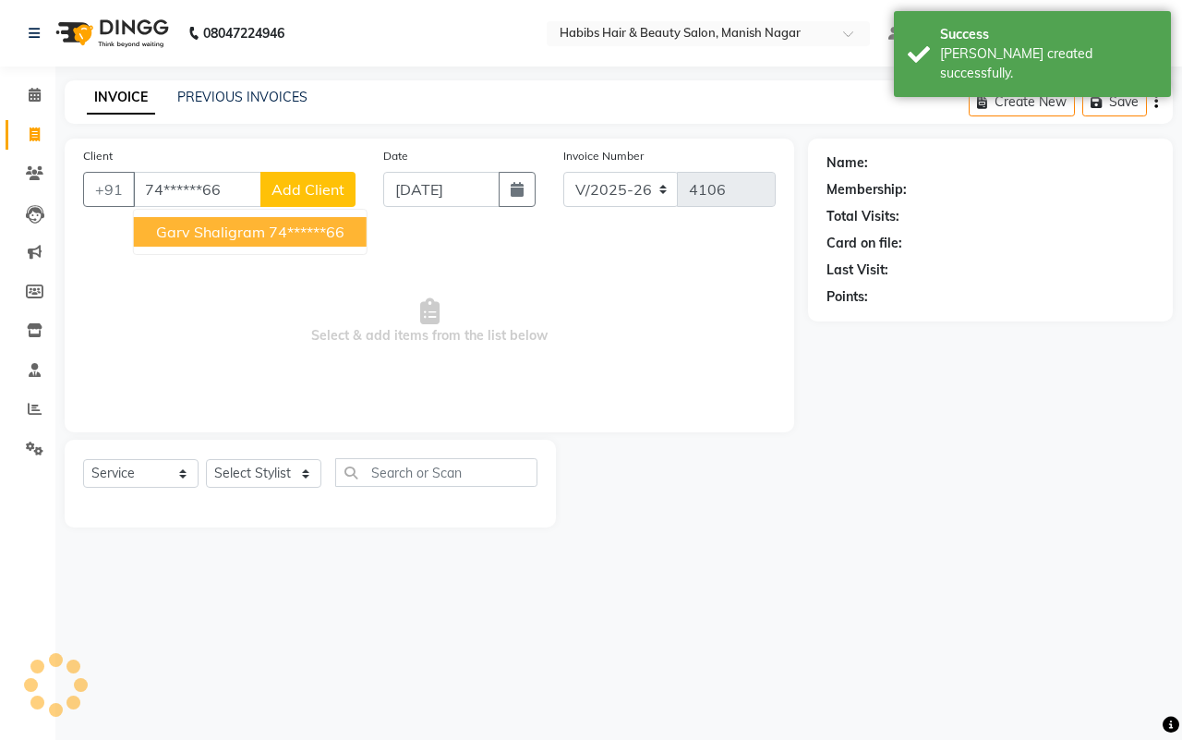
type input "74******66"
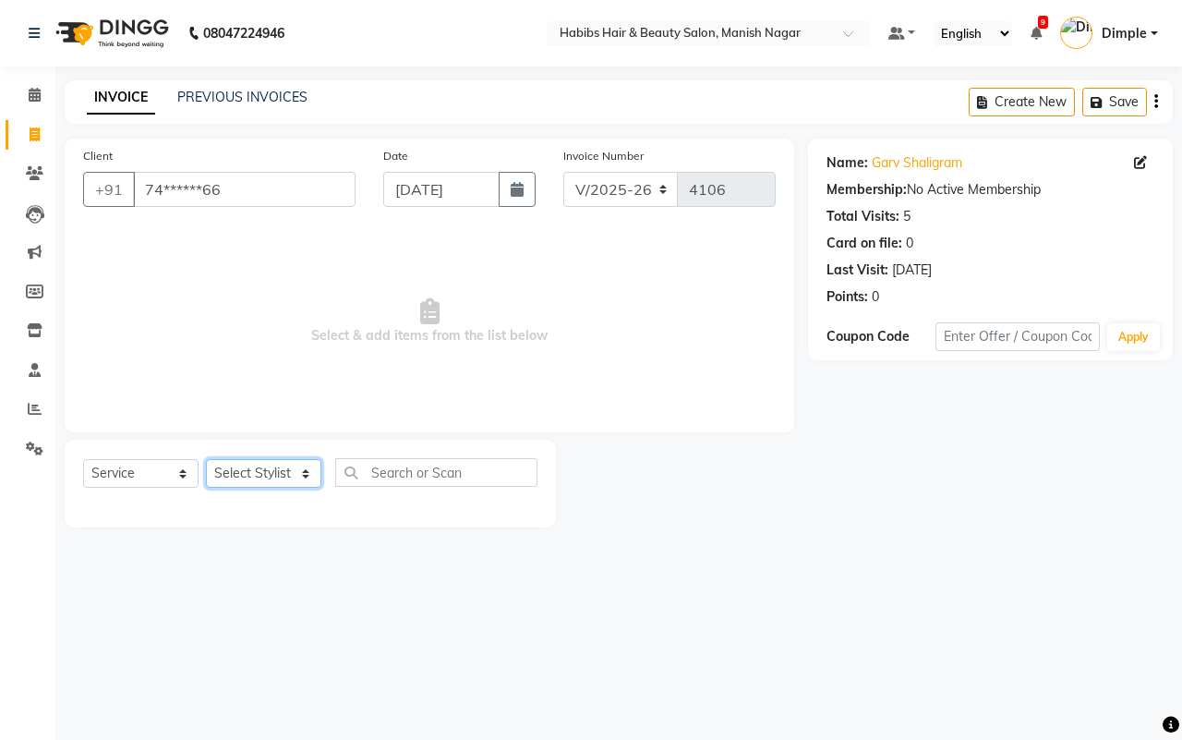
click at [255, 469] on select "Select Stylist Abhijeet Amol Apurva Dimple Harshal Mrunali Sachin Sarika Shanta…" at bounding box center [263, 473] width 115 height 29
click at [224, 477] on select "Select Stylist Abhijeet Amol Apurva Dimple Harshal Mrunali Sachin Sarika Shanta…" at bounding box center [263, 473] width 115 height 29
select select "18779"
click at [206, 459] on select "Select Stylist Abhijeet Amol Apurva Dimple Harshal Mrunali Sachin Sarika Shanta…" at bounding box center [263, 473] width 115 height 29
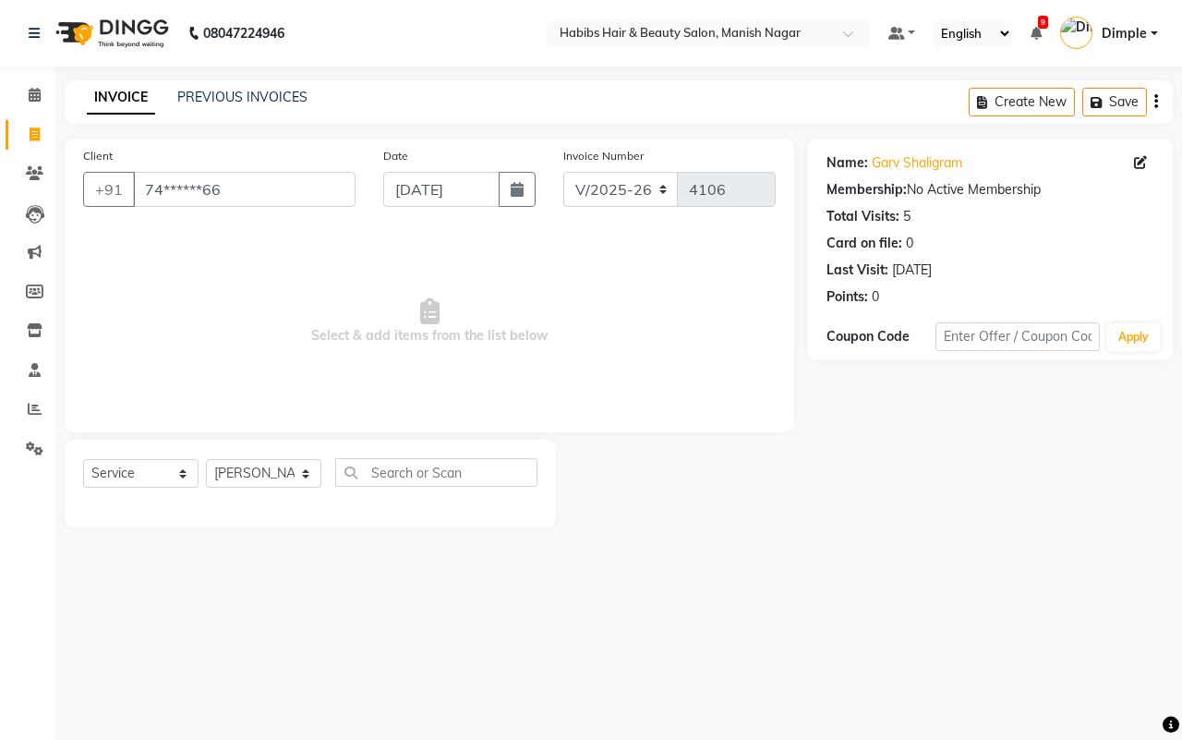
drag, startPoint x: 228, startPoint y: 459, endPoint x: 398, endPoint y: 473, distance: 170.5
click at [277, 277] on span "Select & add items from the list below" at bounding box center [429, 321] width 693 height 185
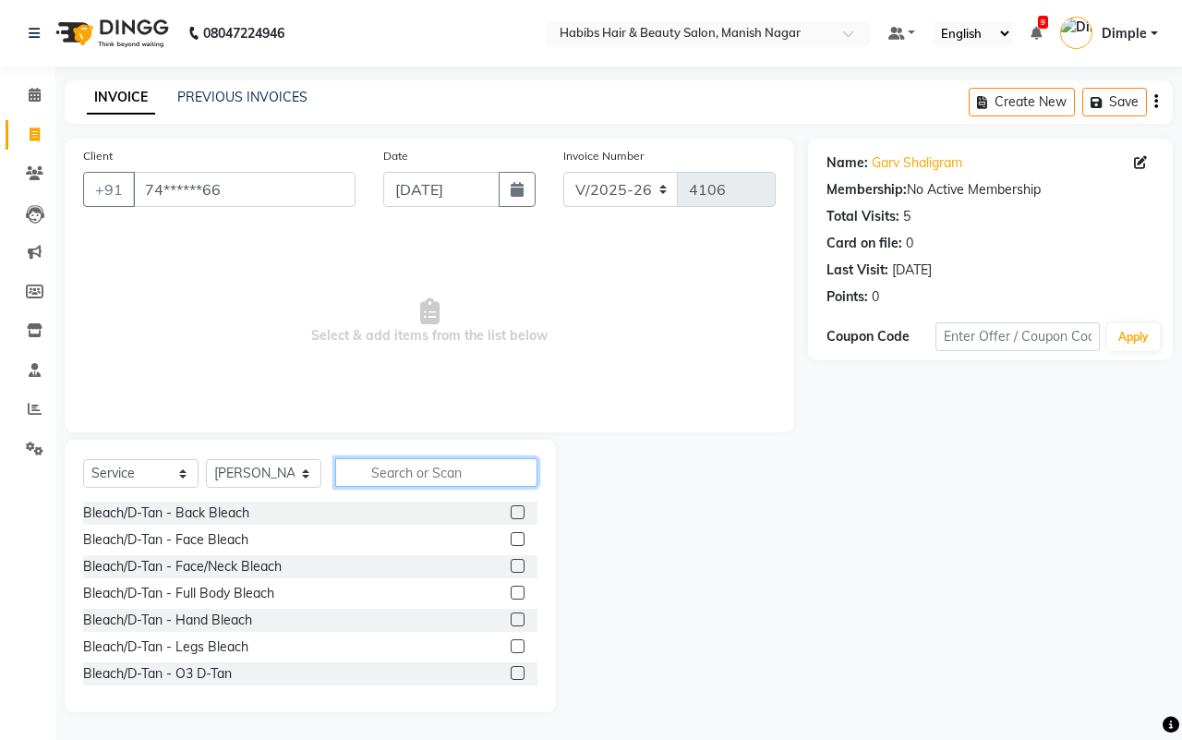
click at [422, 460] on input "text" at bounding box center [436, 472] width 202 height 29
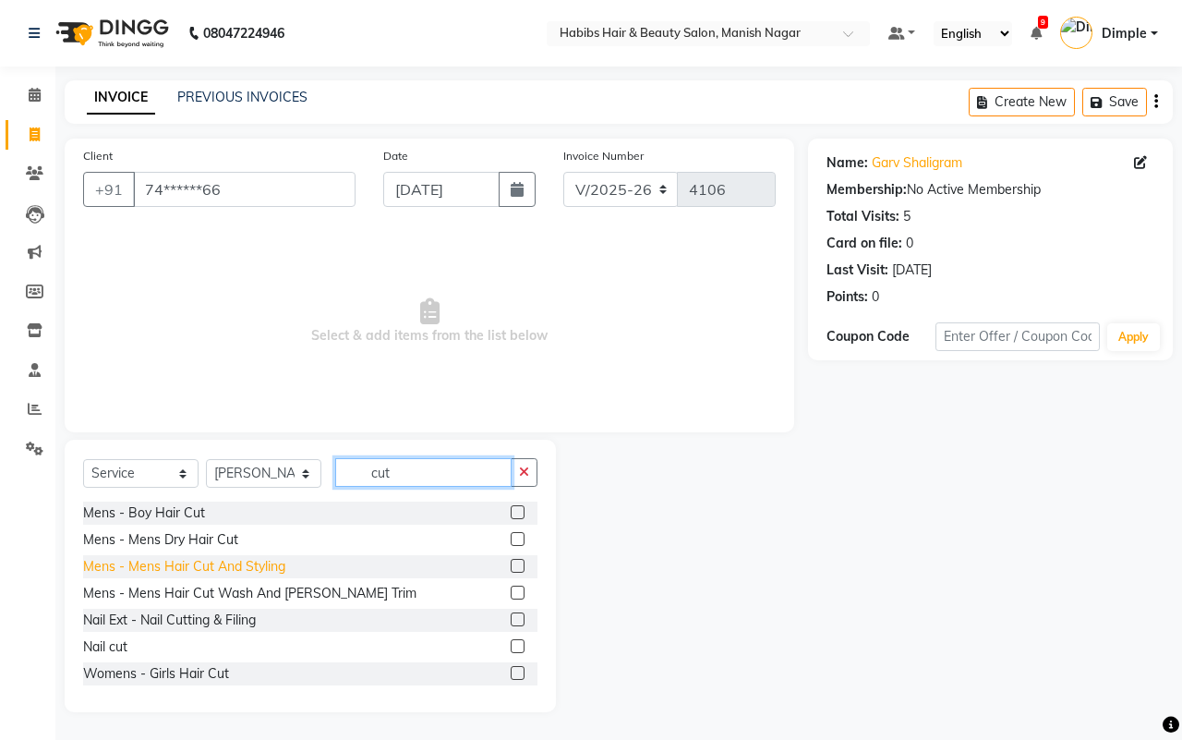
type input "cut"
drag, startPoint x: 243, startPoint y: 563, endPoint x: 328, endPoint y: 495, distance: 109.1
click at [243, 564] on div "Mens - Mens Hair Cut And Styling" at bounding box center [184, 566] width 202 height 19
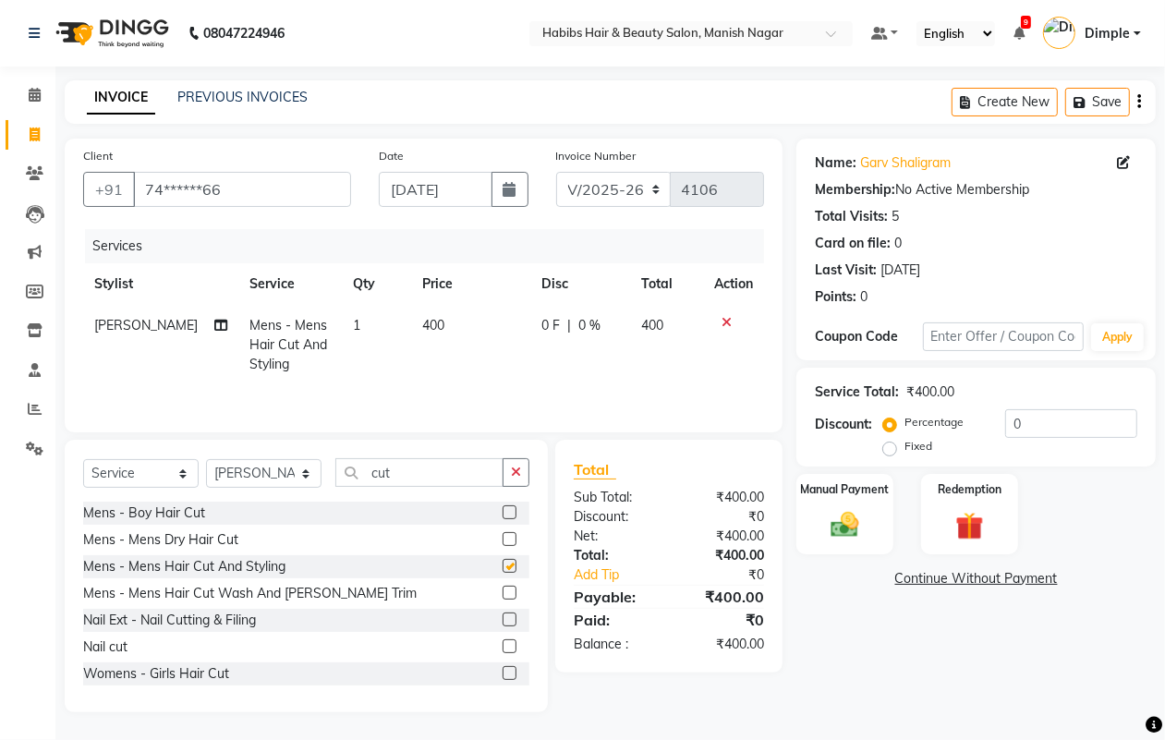
checkbox input "false"
drag, startPoint x: 436, startPoint y: 367, endPoint x: 443, endPoint y: 344, distance: 24.2
click at [435, 368] on td "400" at bounding box center [471, 345] width 120 height 80
click at [434, 369] on td "400" at bounding box center [471, 345] width 120 height 80
select select "18779"
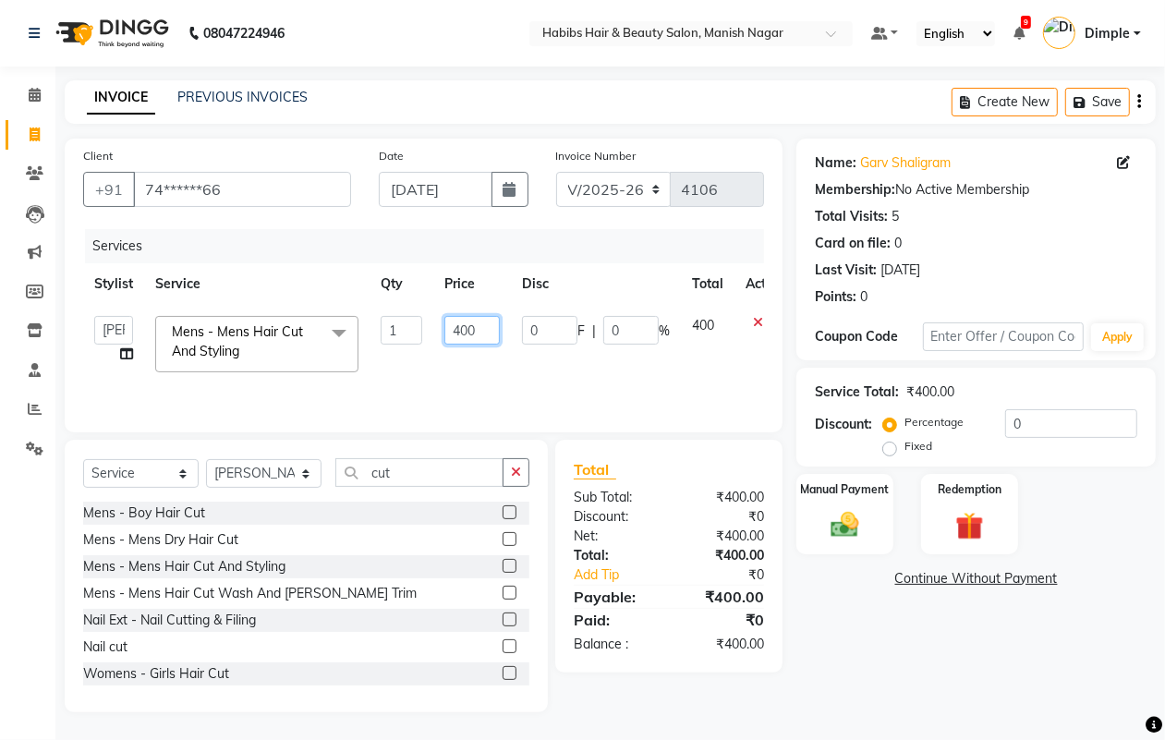
click at [450, 334] on input "400" at bounding box center [471, 330] width 55 height 29
type input "300"
click at [842, 527] on img at bounding box center [844, 524] width 46 height 33
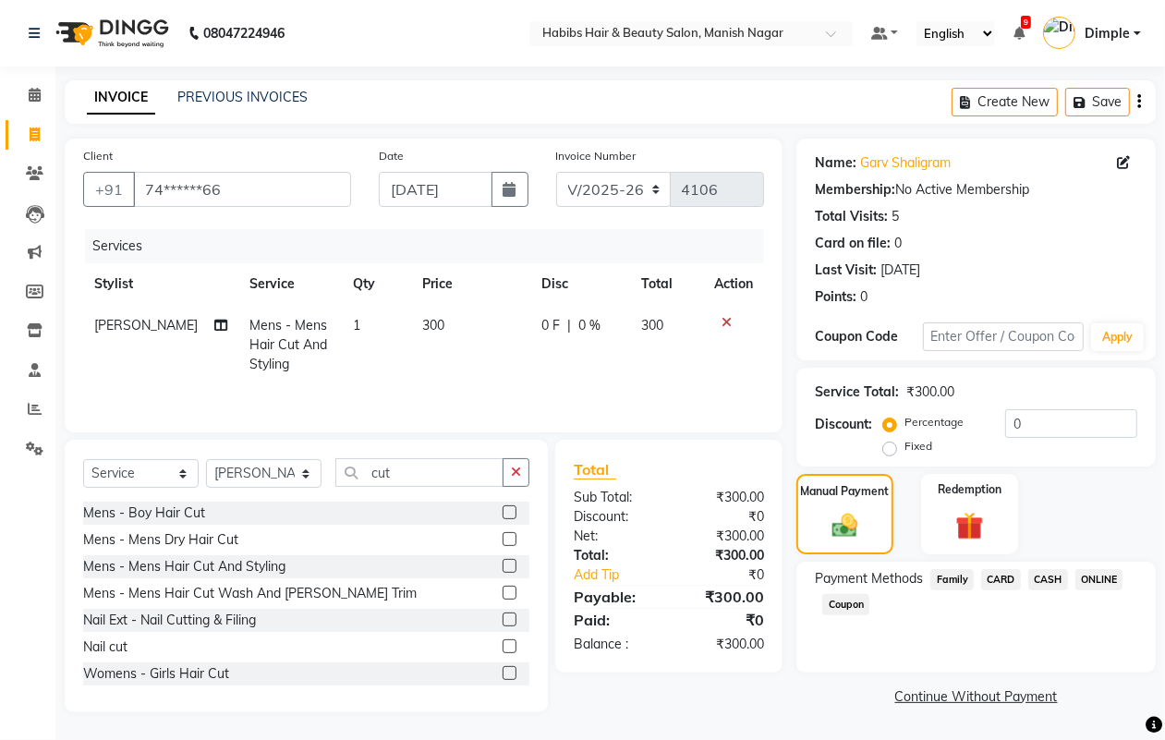
click at [1045, 580] on span "CASH" at bounding box center [1048, 579] width 40 height 21
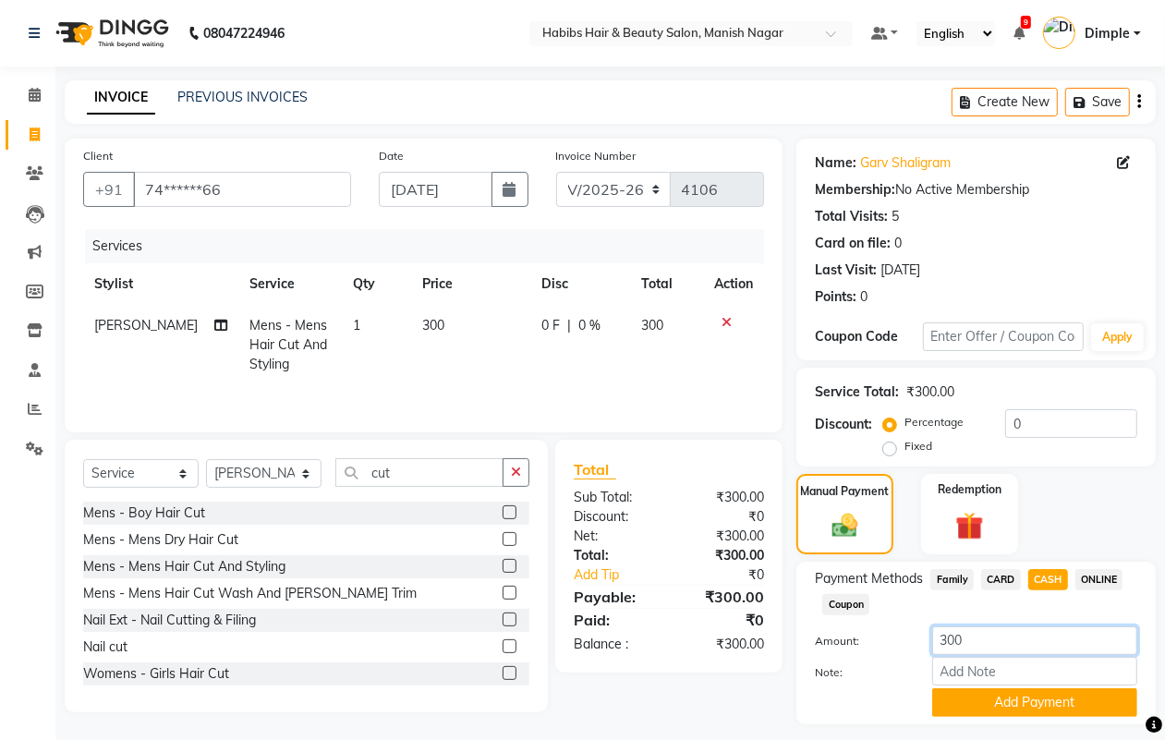
click at [938, 640] on input "300" at bounding box center [1034, 640] width 205 height 29
type input "100"
drag, startPoint x: 988, startPoint y: 709, endPoint x: 1030, endPoint y: 668, distance: 58.1
click at [989, 709] on button "Add Payment" at bounding box center [1034, 702] width 205 height 29
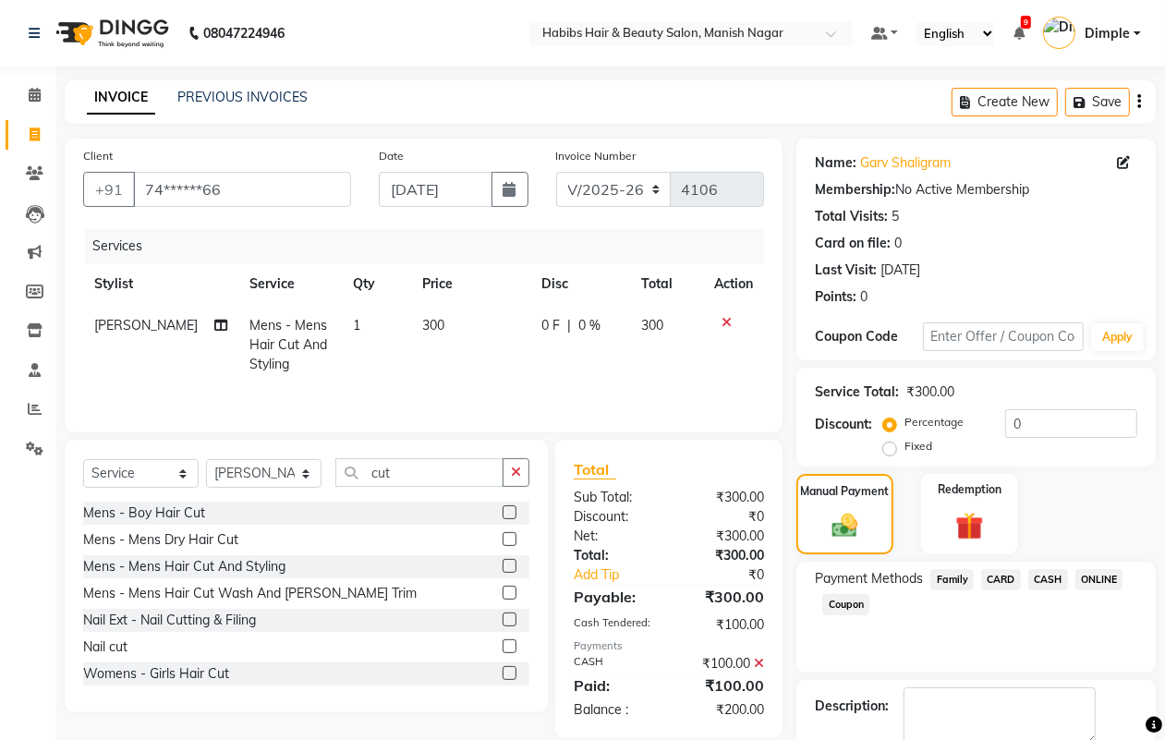
click at [1095, 566] on div "Payment Methods Family CARD CASH ONLINE Coupon" at bounding box center [975, 617] width 359 height 111
click at [1091, 575] on span "ONLINE" at bounding box center [1099, 579] width 48 height 21
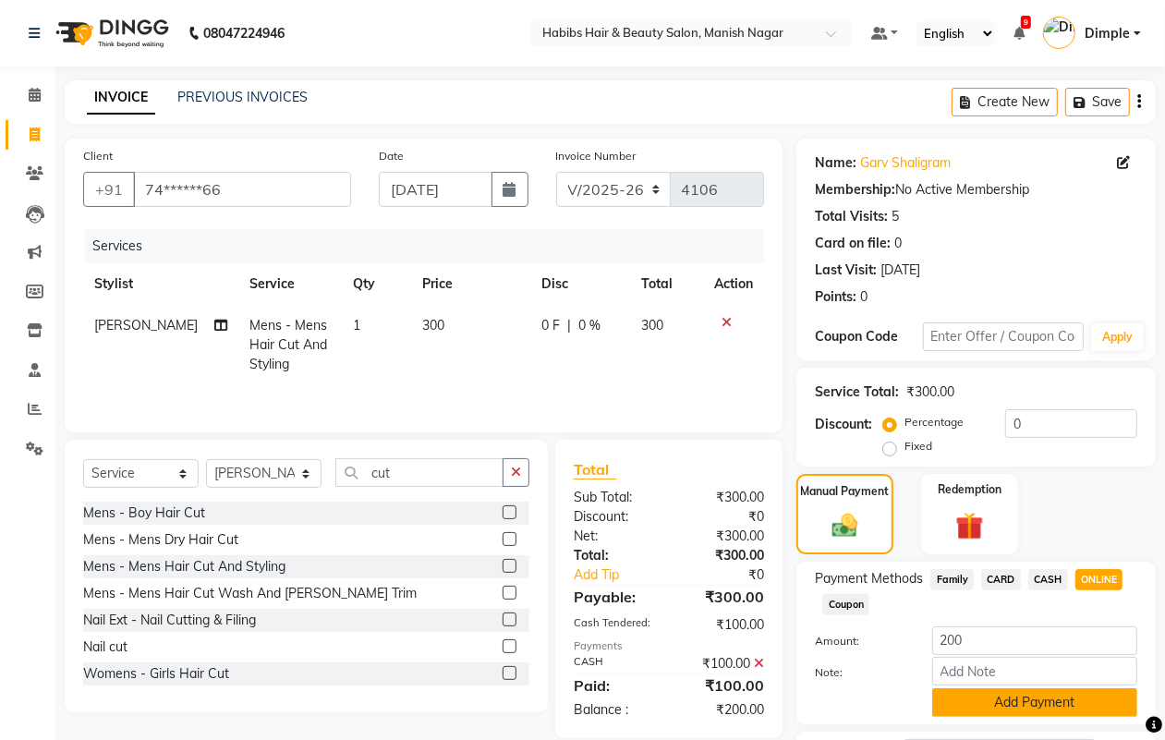
click at [1012, 698] on button "Add Payment" at bounding box center [1034, 702] width 205 height 29
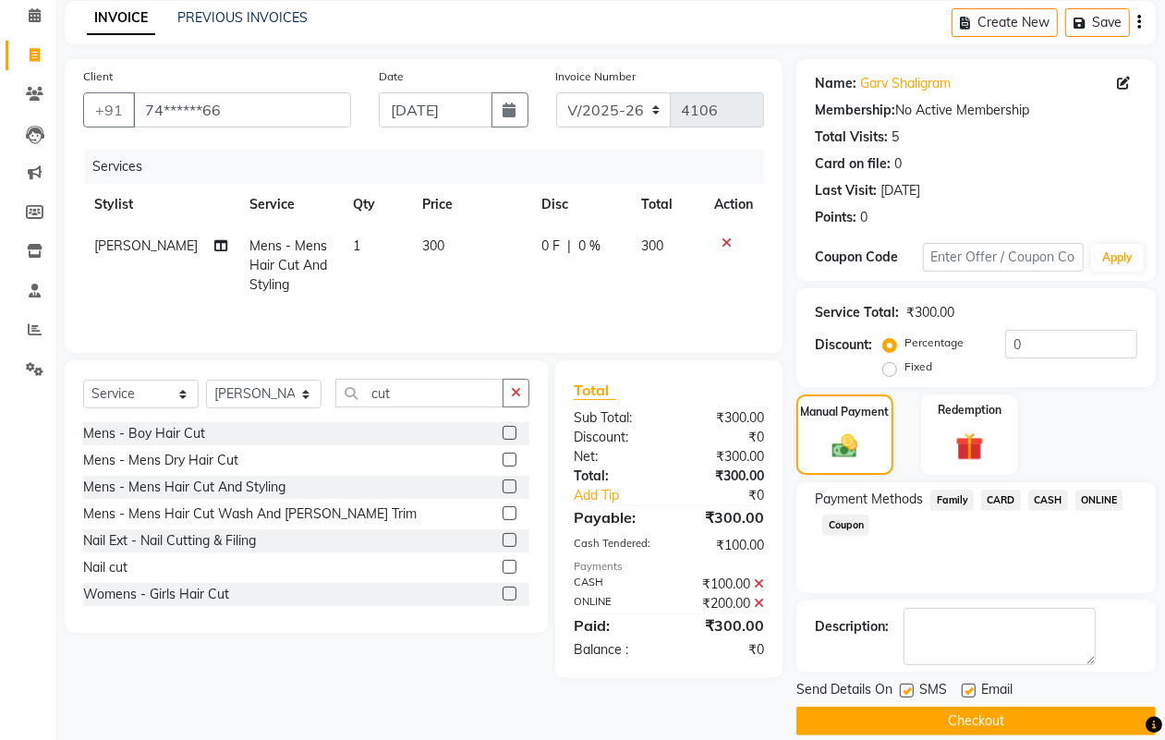
scroll to position [103, 0]
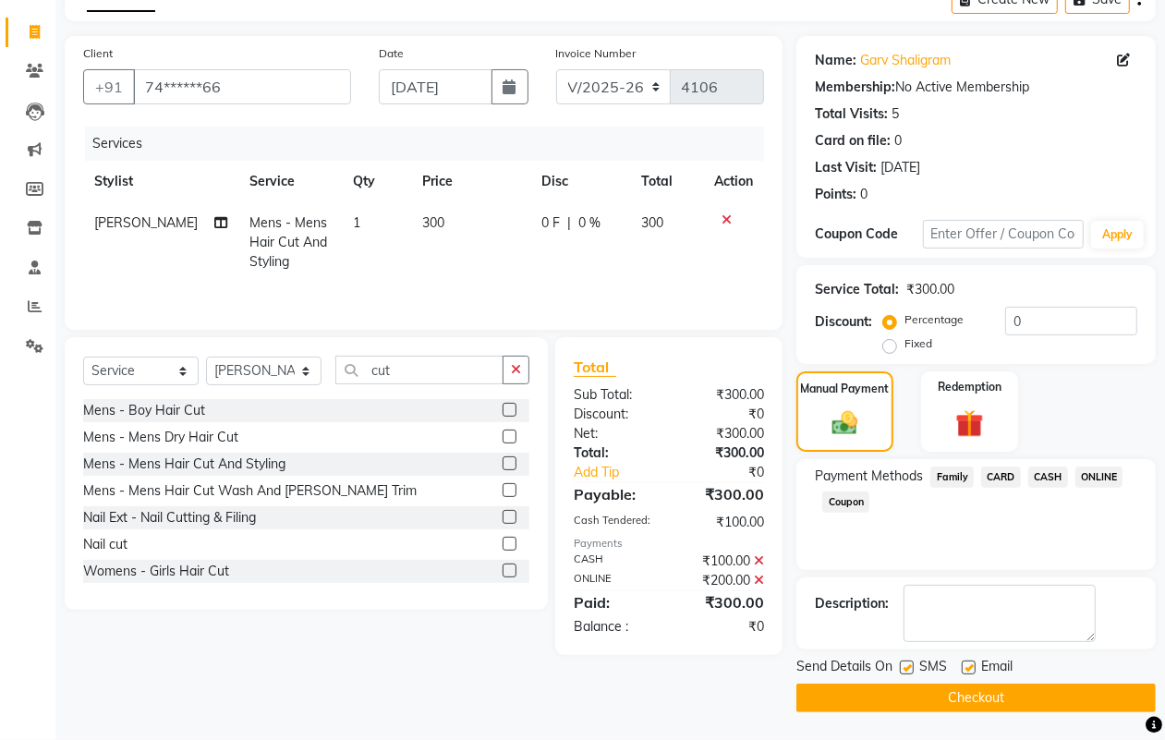
click at [1009, 694] on button "Checkout" at bounding box center [975, 698] width 359 height 29
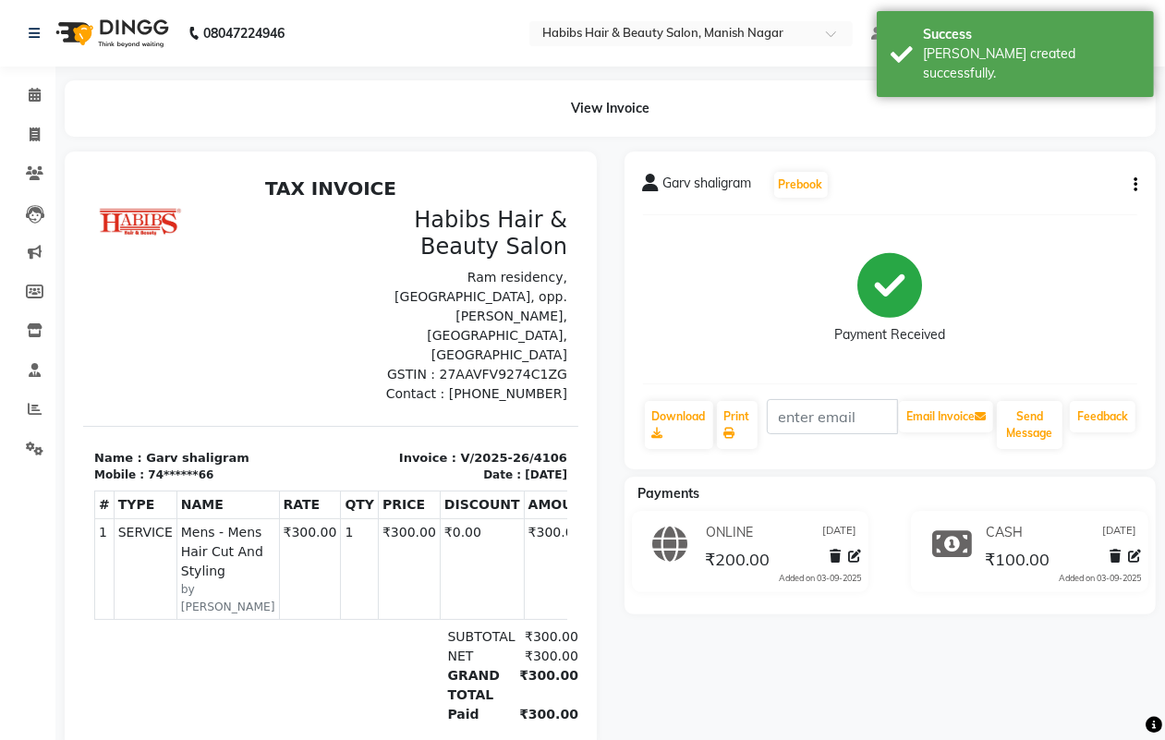
select select "service"
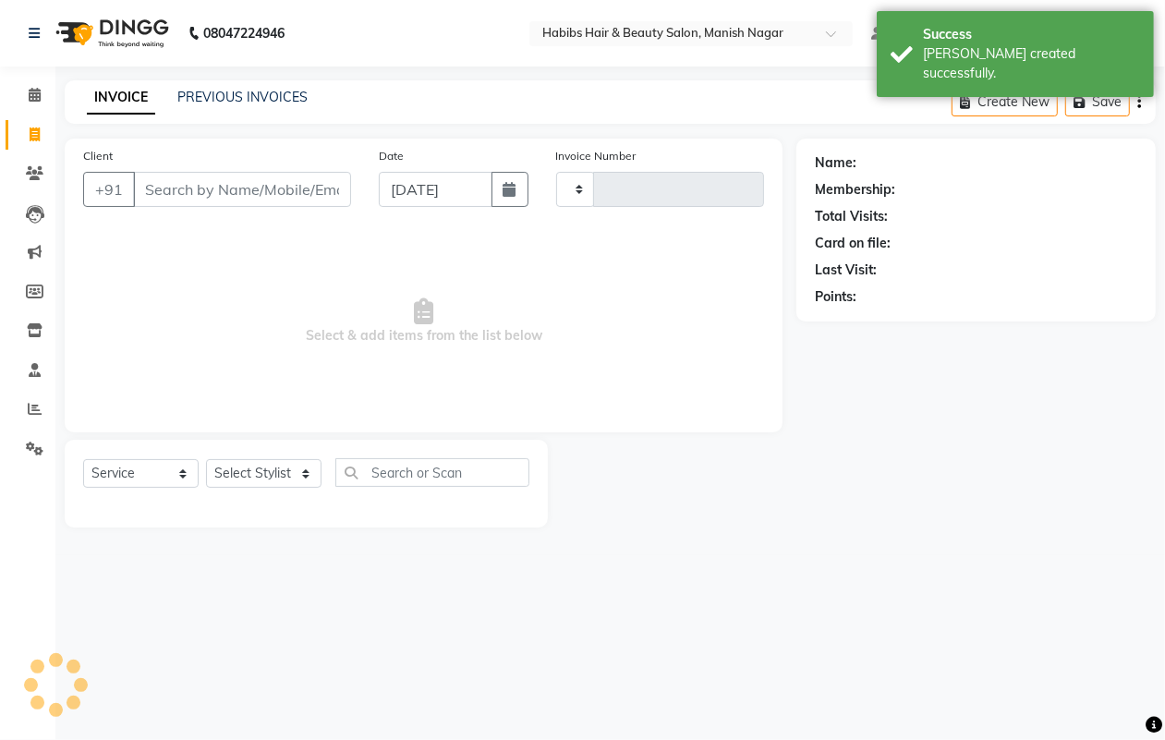
type input "4107"
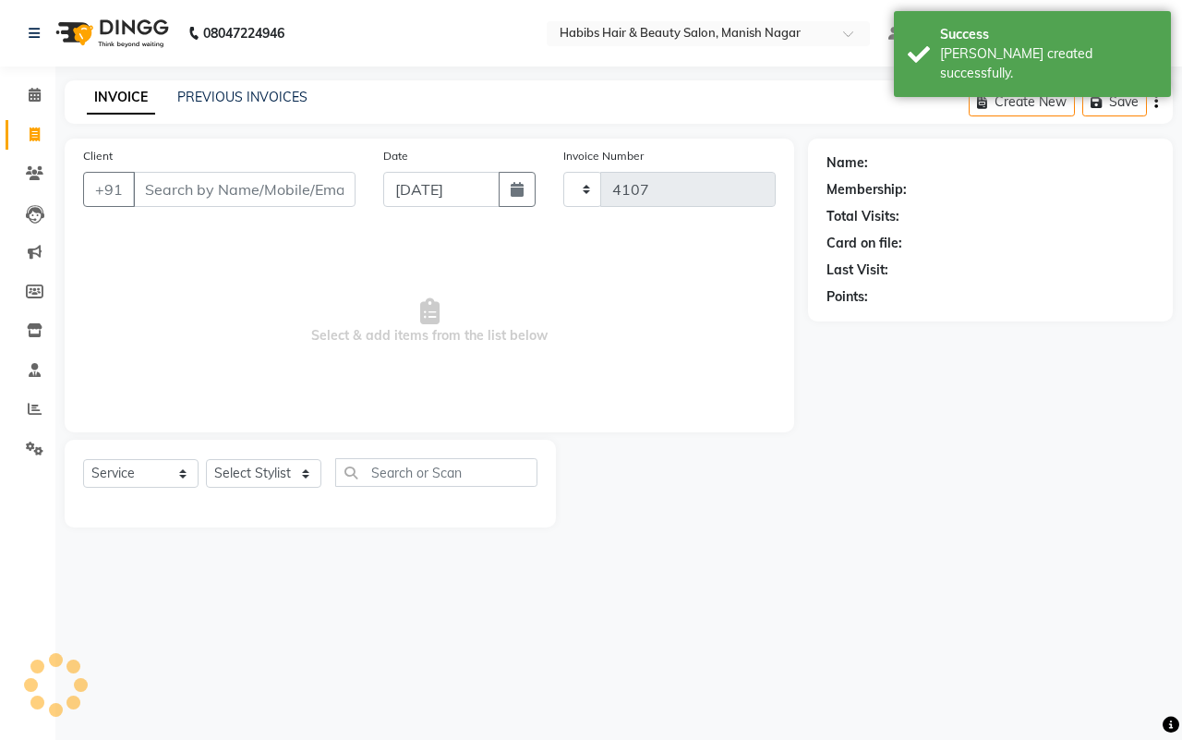
select select "3804"
click at [190, 183] on input "Client" at bounding box center [244, 189] width 223 height 35
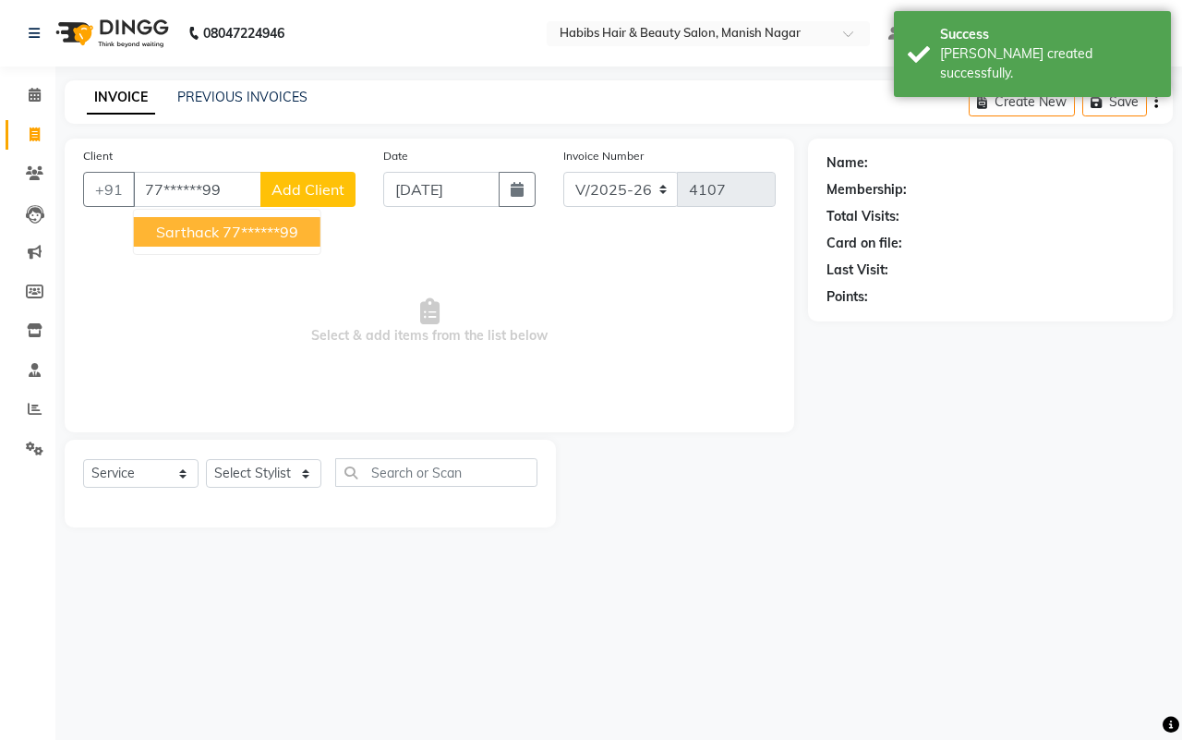
type input "77******99"
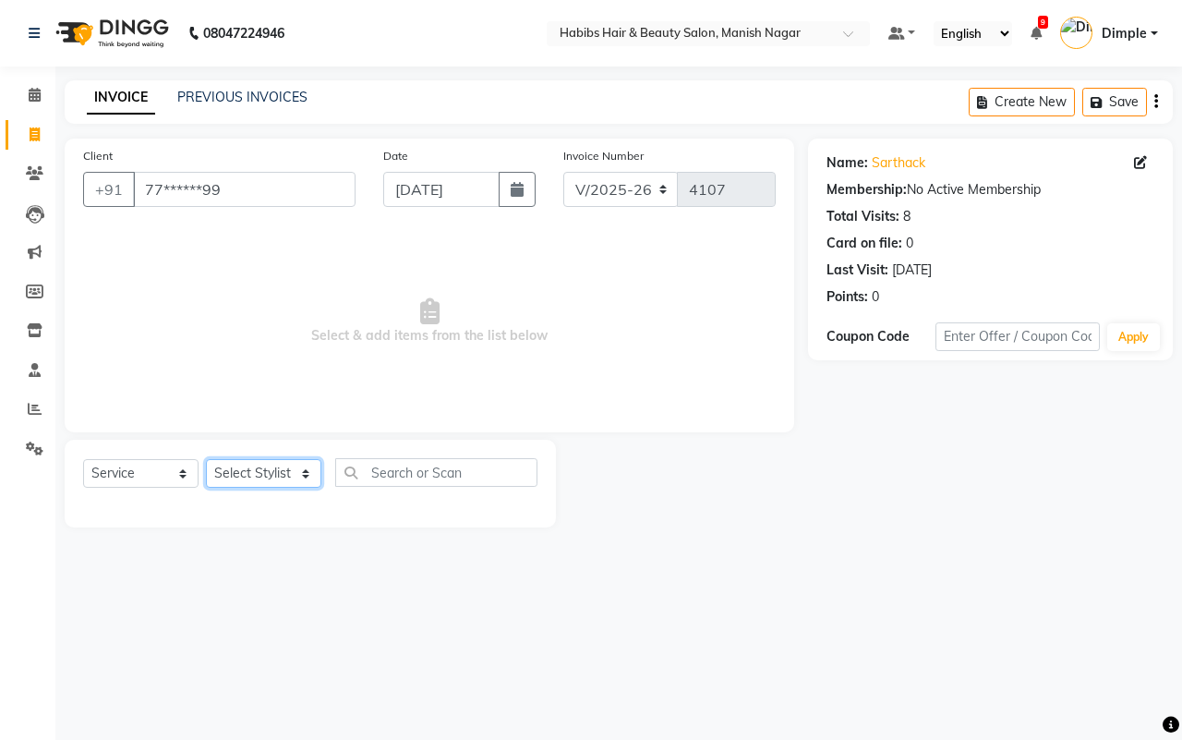
click at [250, 481] on select "Select Stylist Abhijeet Amol Apurva Dimple Harshal Mrunali Sachin Sarika Shanta…" at bounding box center [263, 473] width 115 height 29
select select "18781"
click at [206, 459] on select "Select Stylist Abhijeet Amol Apurva Dimple Harshal Mrunali Sachin Sarika Shanta…" at bounding box center [263, 473] width 115 height 29
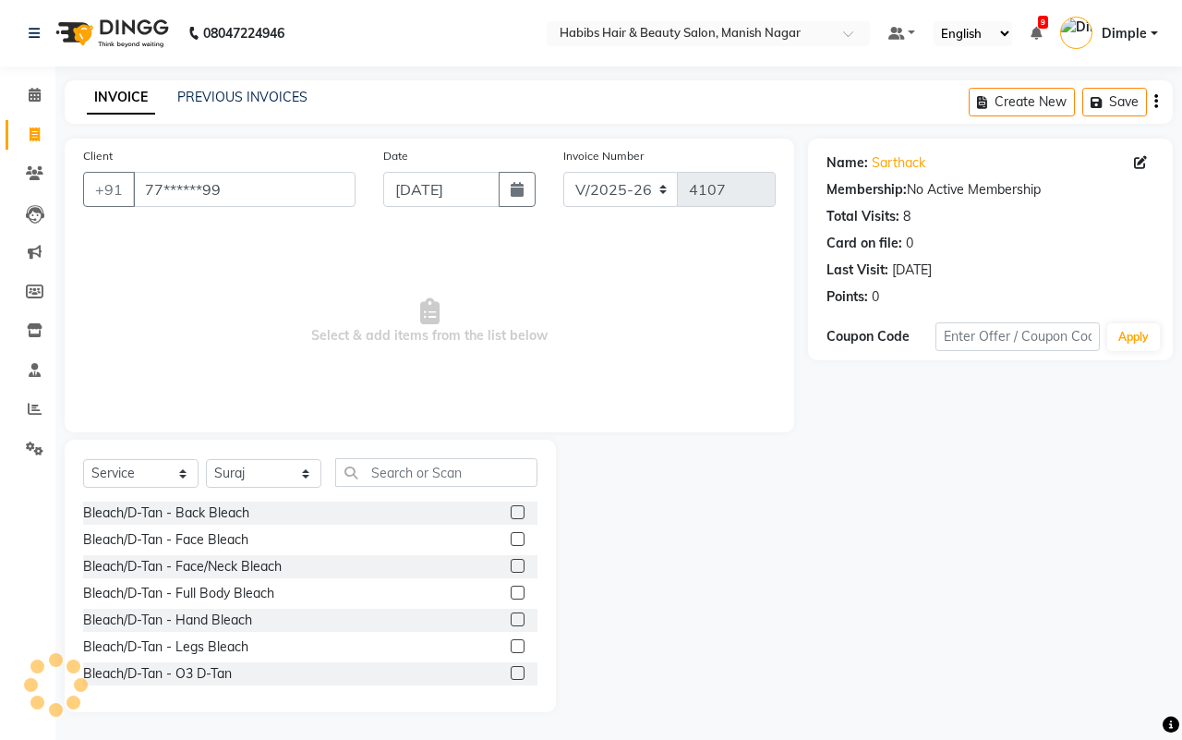
click at [381, 491] on div "Select Service Product Membership Package Voucher Prepaid Gift Card Select Styl…" at bounding box center [310, 479] width 454 height 43
click at [398, 463] on input "text" at bounding box center [436, 472] width 202 height 29
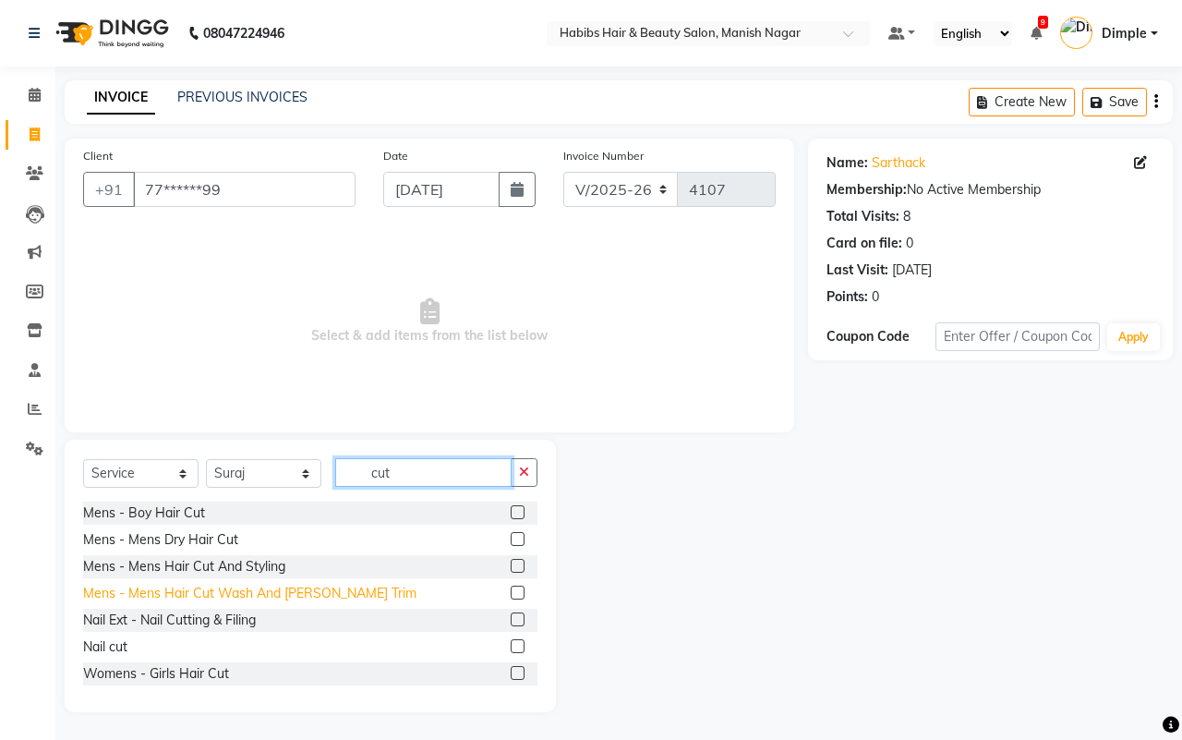
type input "cut"
click at [263, 593] on div "Mens - Mens Hair Cut Wash And Beard Trim" at bounding box center [249, 593] width 333 height 19
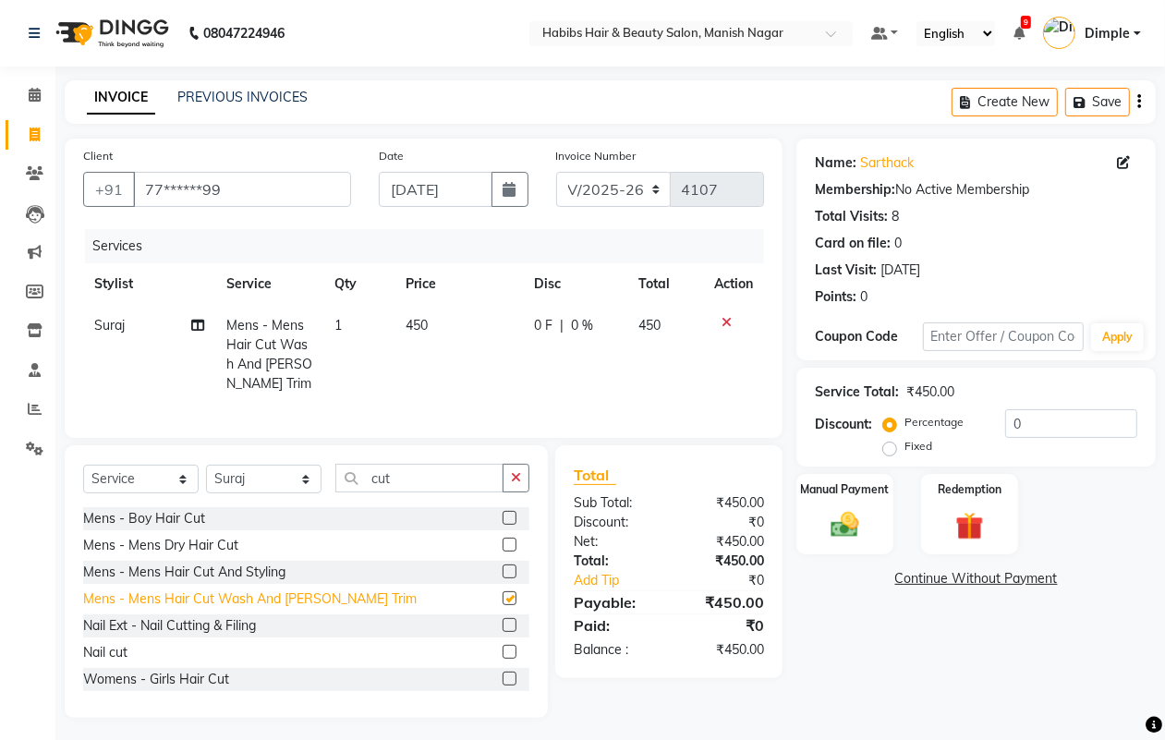
checkbox input "false"
click at [841, 528] on img at bounding box center [844, 524] width 46 height 33
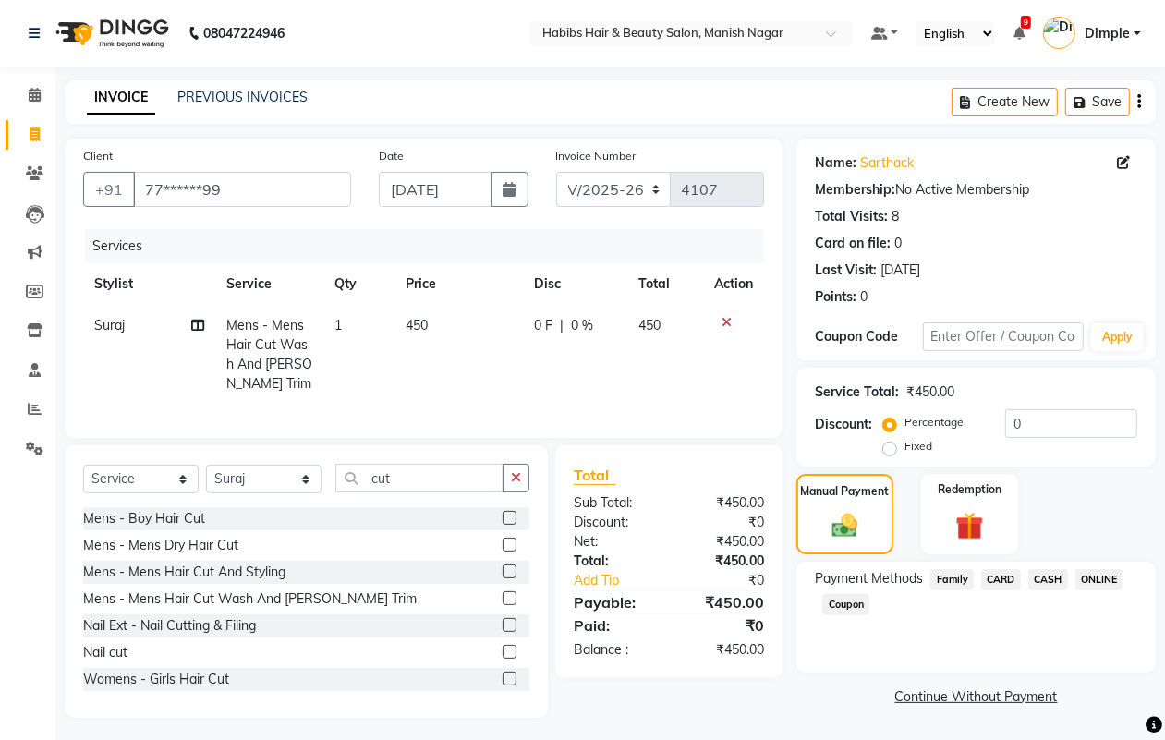
click at [1101, 577] on span "ONLINE" at bounding box center [1099, 579] width 48 height 21
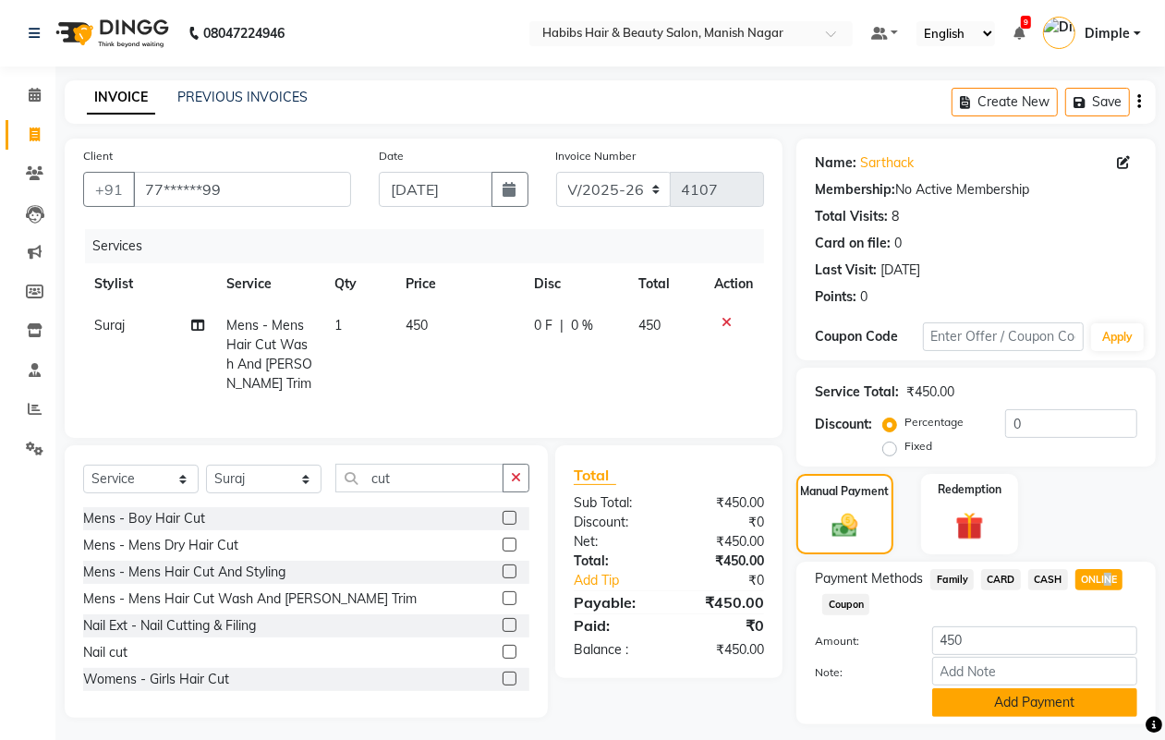
click at [1042, 688] on button "Add Payment" at bounding box center [1034, 702] width 205 height 29
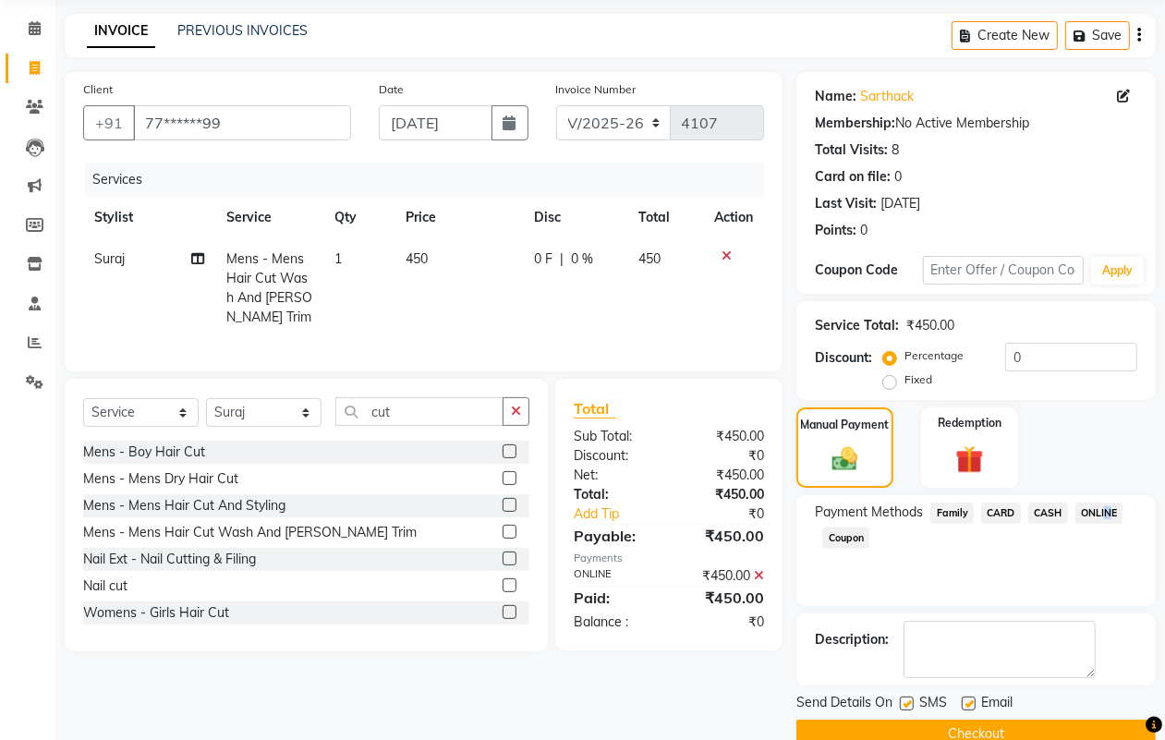
scroll to position [103, 0]
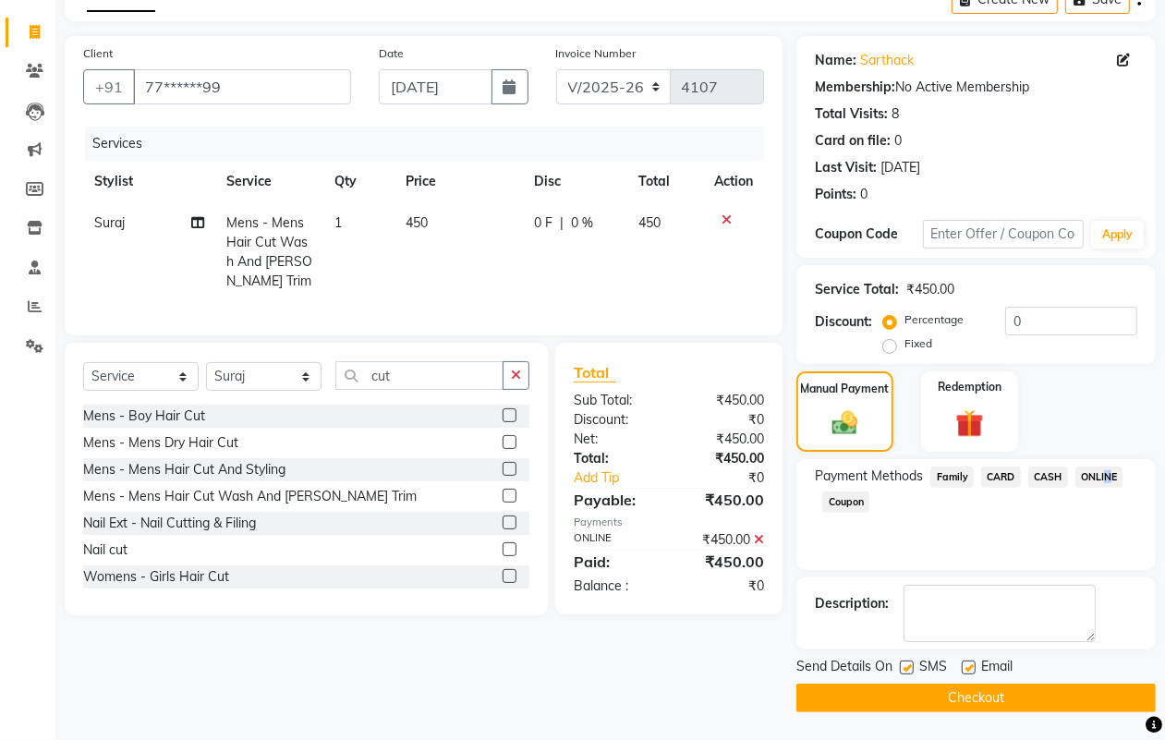
click at [1037, 696] on button "Checkout" at bounding box center [975, 698] width 359 height 29
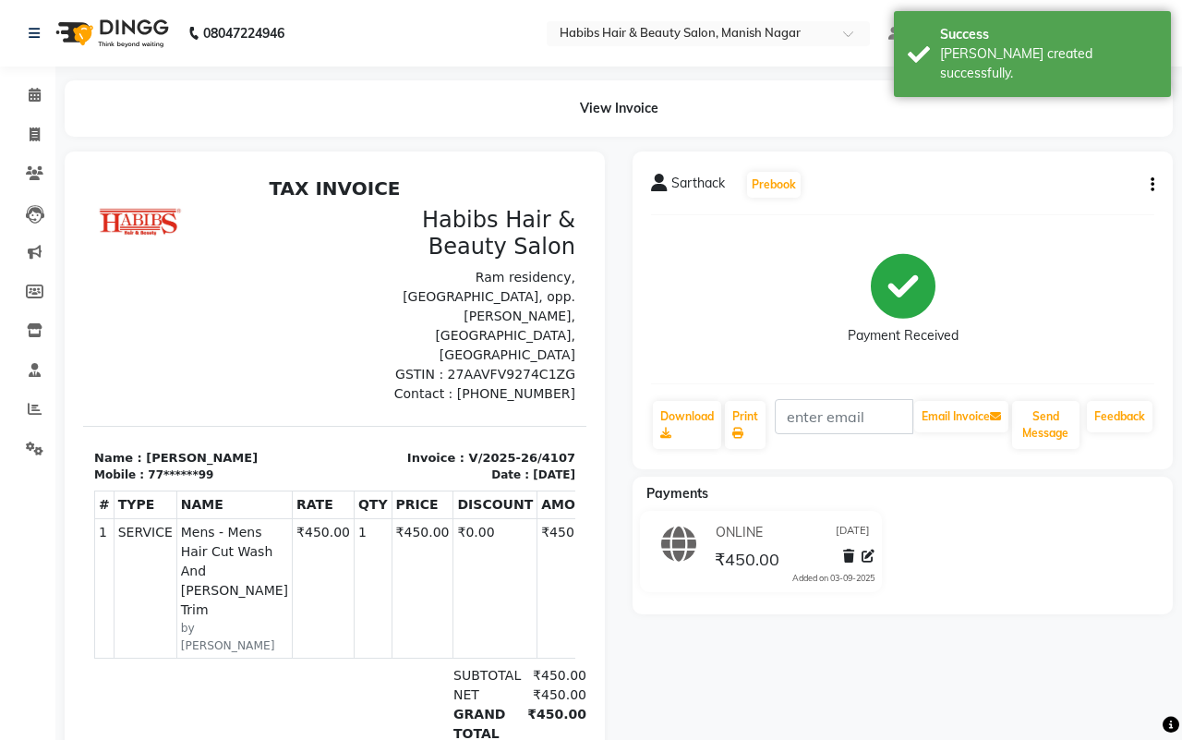
select select "3804"
select select "service"
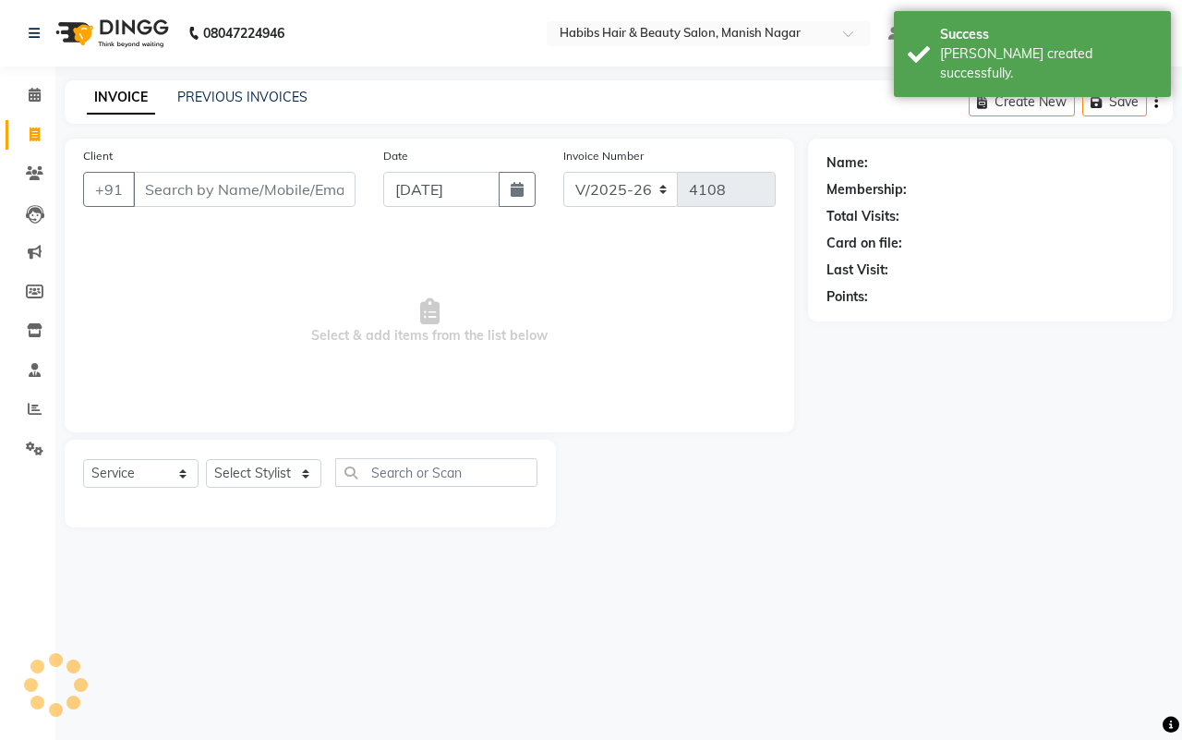
click at [190, 192] on input "Client" at bounding box center [244, 189] width 223 height 35
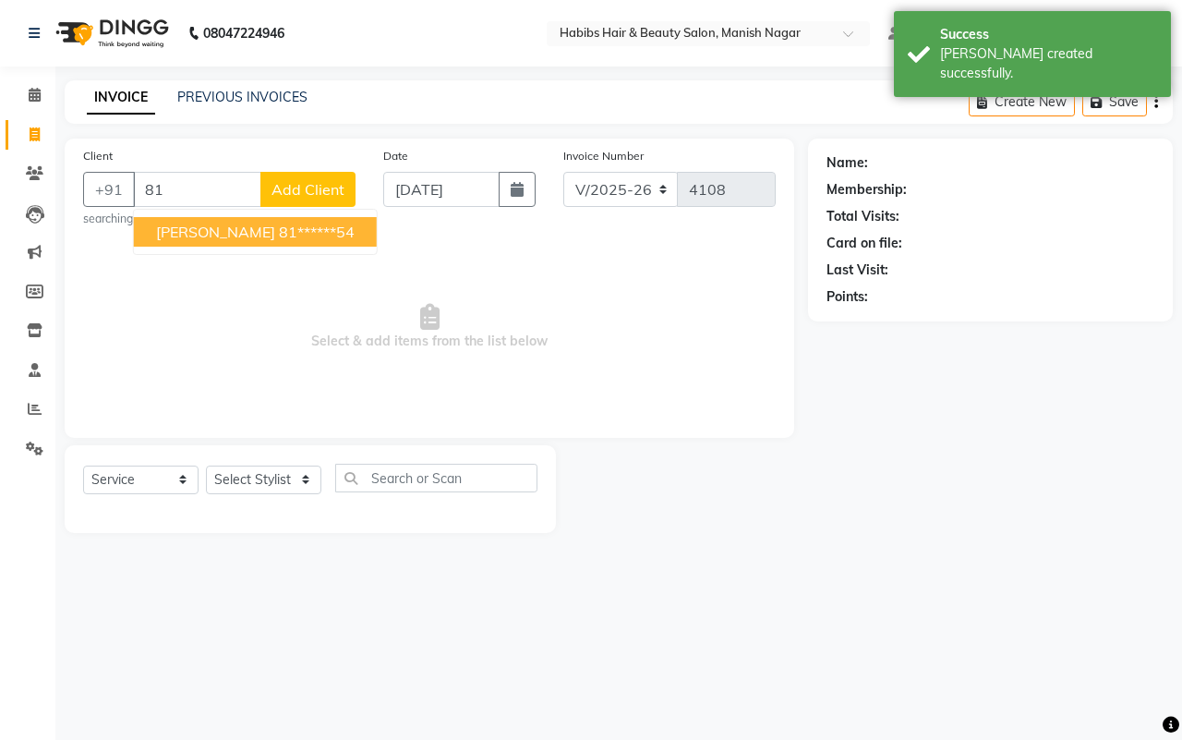
type input "8"
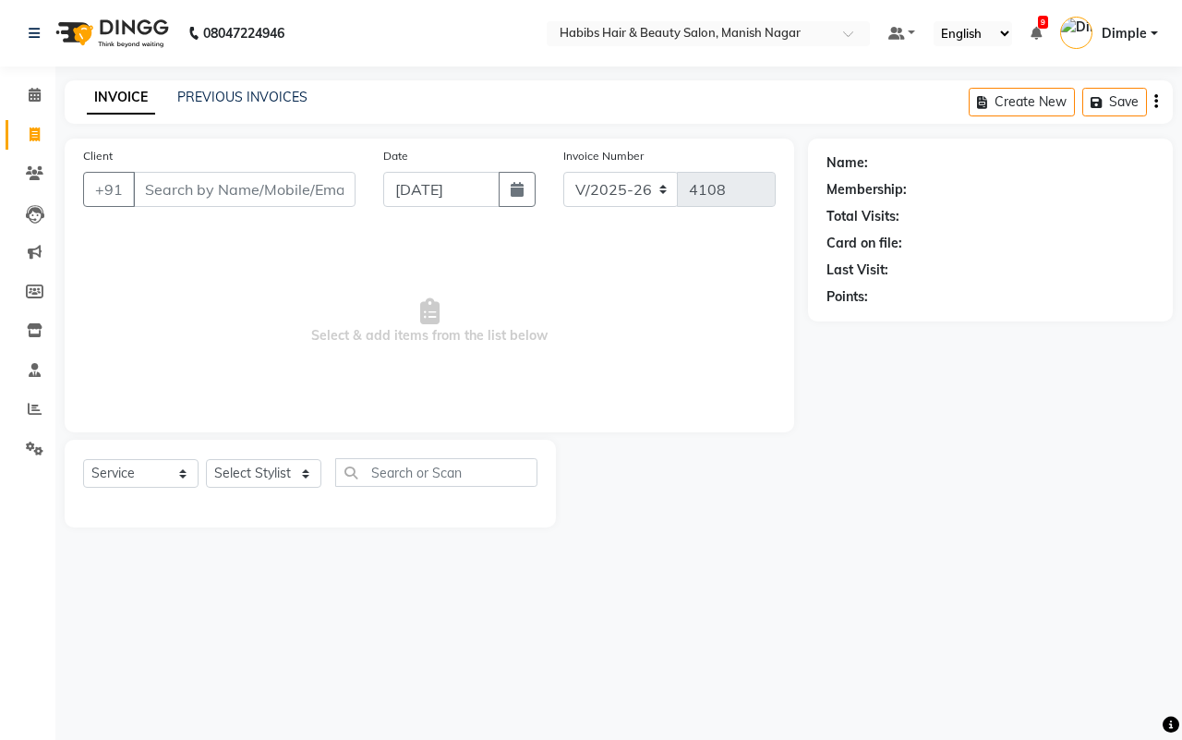
click at [171, 189] on input "Client" at bounding box center [244, 189] width 223 height 35
click at [144, 190] on input "Client" at bounding box center [244, 189] width 223 height 35
click at [139, 189] on input "Client" at bounding box center [244, 189] width 223 height 35
click at [141, 188] on input "Client" at bounding box center [244, 189] width 223 height 35
click at [143, 189] on input "Client" at bounding box center [244, 189] width 223 height 35
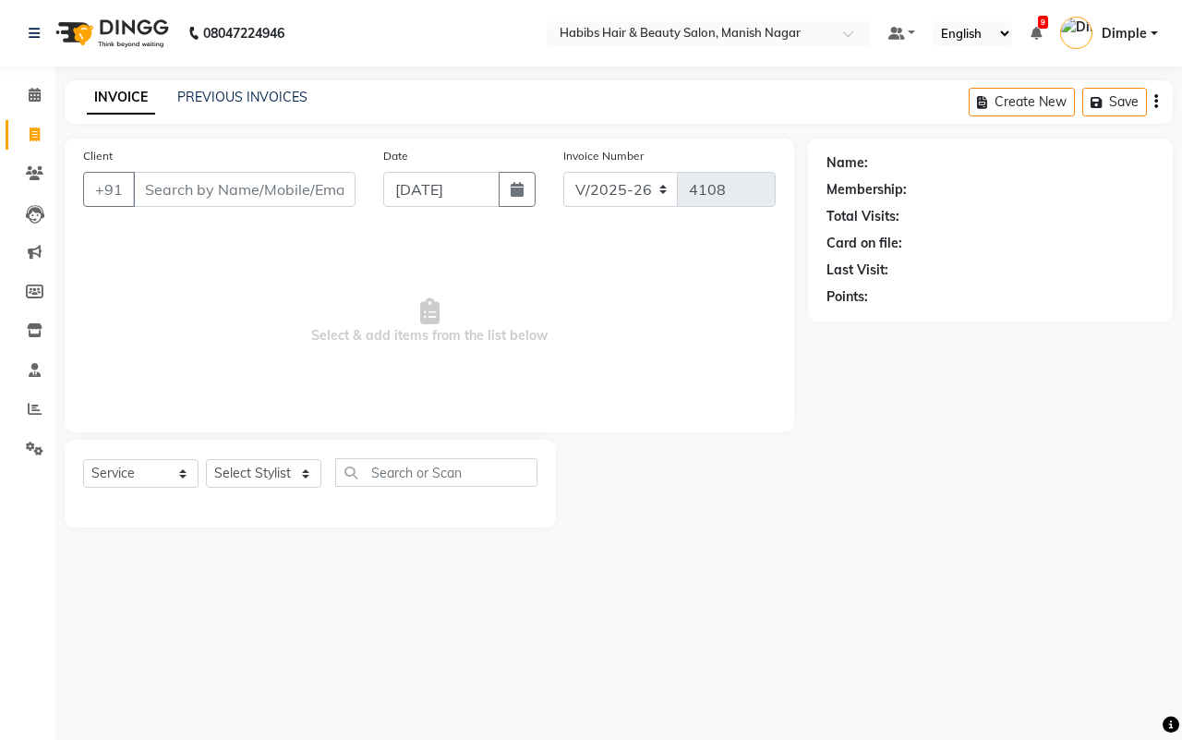
click at [144, 182] on input "Client" at bounding box center [244, 189] width 223 height 35
click at [137, 189] on input "Client" at bounding box center [244, 189] width 223 height 35
click at [151, 186] on input "Client" at bounding box center [244, 189] width 223 height 35
click at [146, 187] on input "Client" at bounding box center [244, 189] width 223 height 35
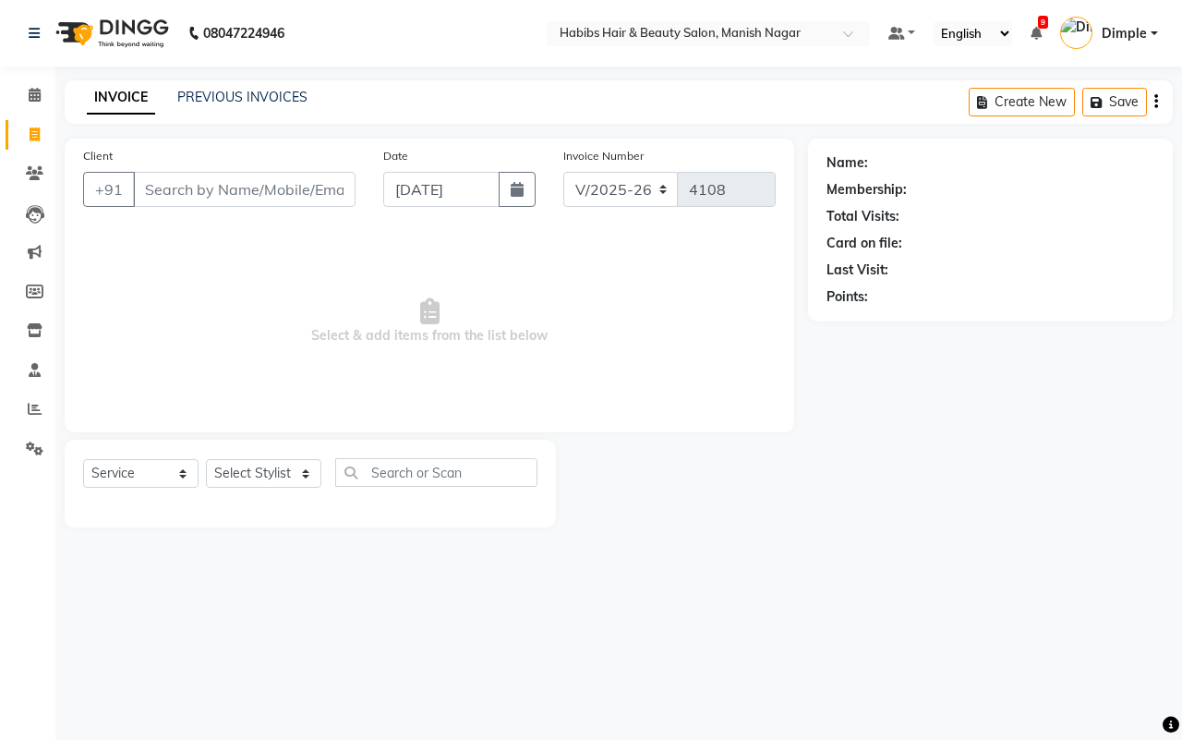
click at [150, 188] on input "Client" at bounding box center [244, 189] width 223 height 35
type input "9970151606"
click at [297, 185] on span "Add Client" at bounding box center [308, 189] width 73 height 18
select select "22"
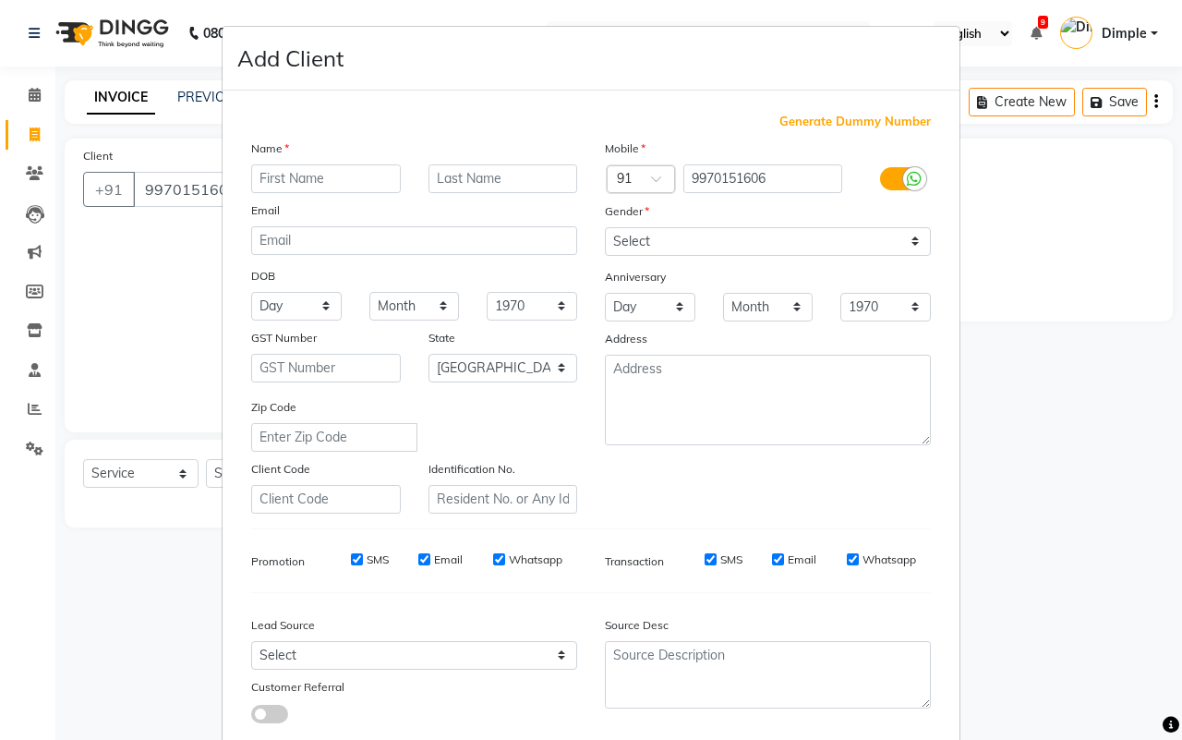
click at [300, 172] on input "text" at bounding box center [326, 178] width 150 height 29
click at [297, 180] on input "text" at bounding box center [326, 178] width 150 height 29
drag, startPoint x: 259, startPoint y: 176, endPoint x: 289, endPoint y: 185, distance: 31.9
click at [260, 176] on input "Lladhar" at bounding box center [326, 178] width 150 height 29
type input "[PERSON_NAME]"
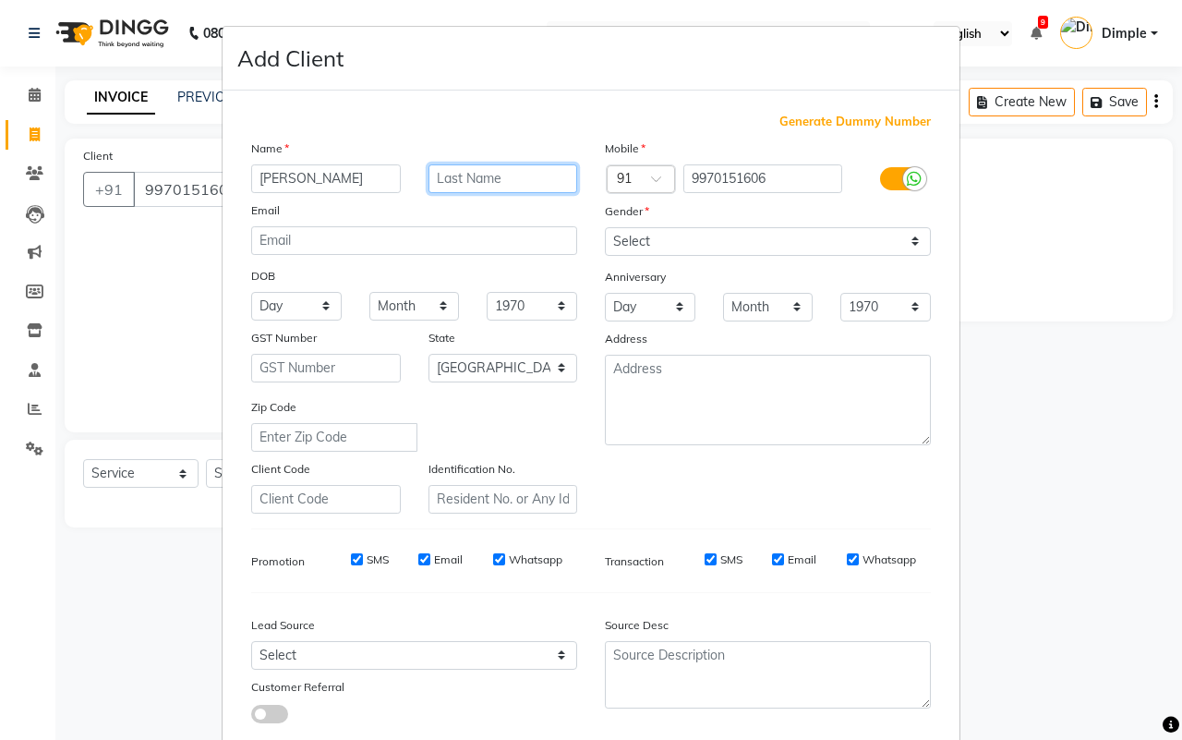
click at [459, 169] on input "text" at bounding box center [504, 178] width 150 height 29
type input "[PERSON_NAME]"
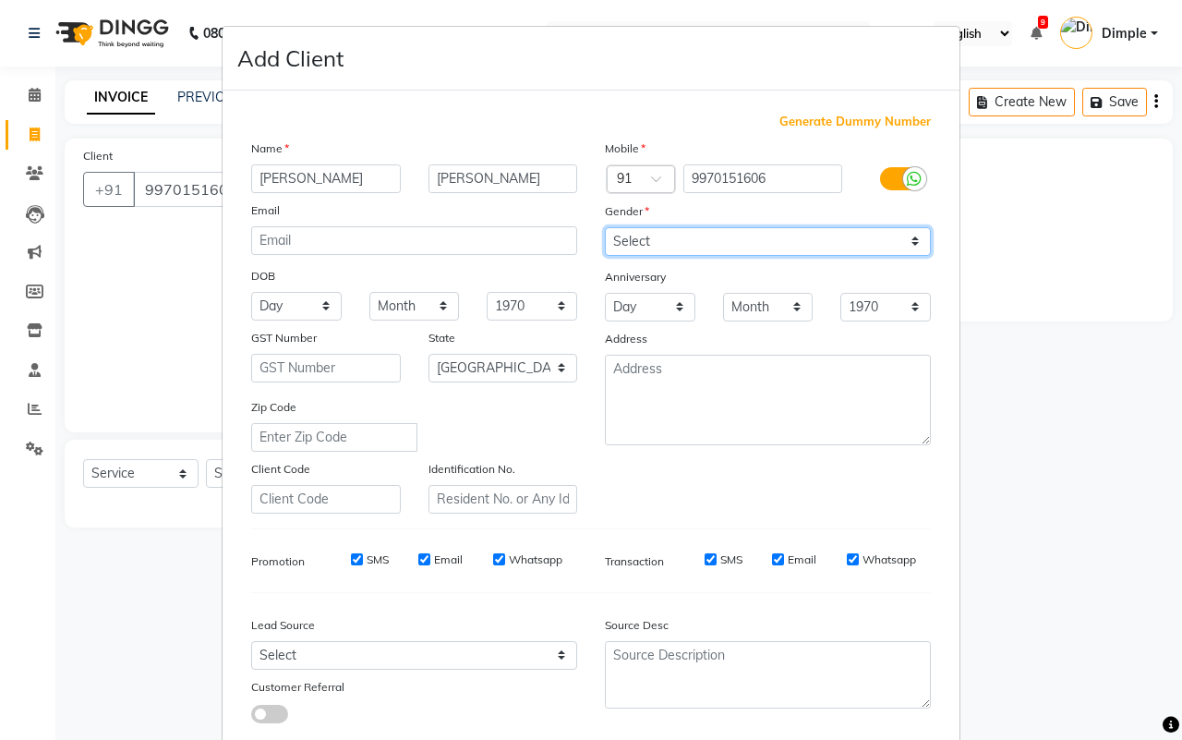
click at [660, 227] on select "Select Male Female Other Prefer Not To Say" at bounding box center [768, 241] width 326 height 29
select select "male"
click at [605, 227] on select "Select Male Female Other Prefer Not To Say" at bounding box center [768, 241] width 326 height 29
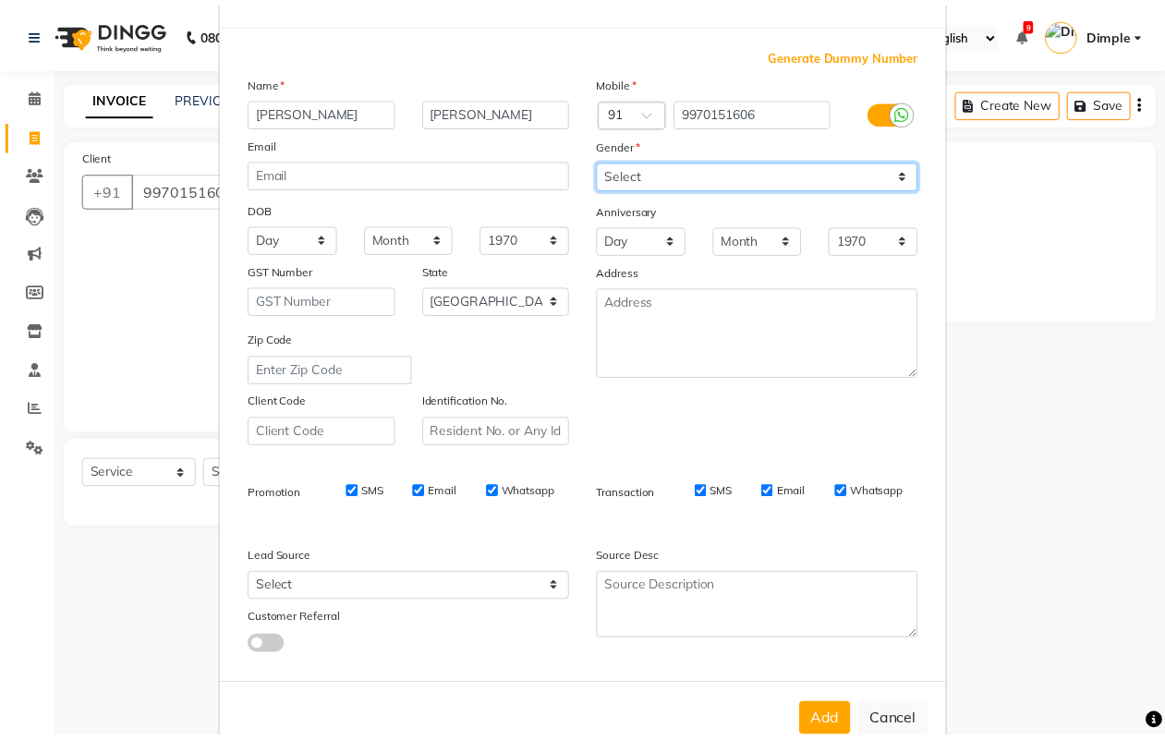
scroll to position [106, 0]
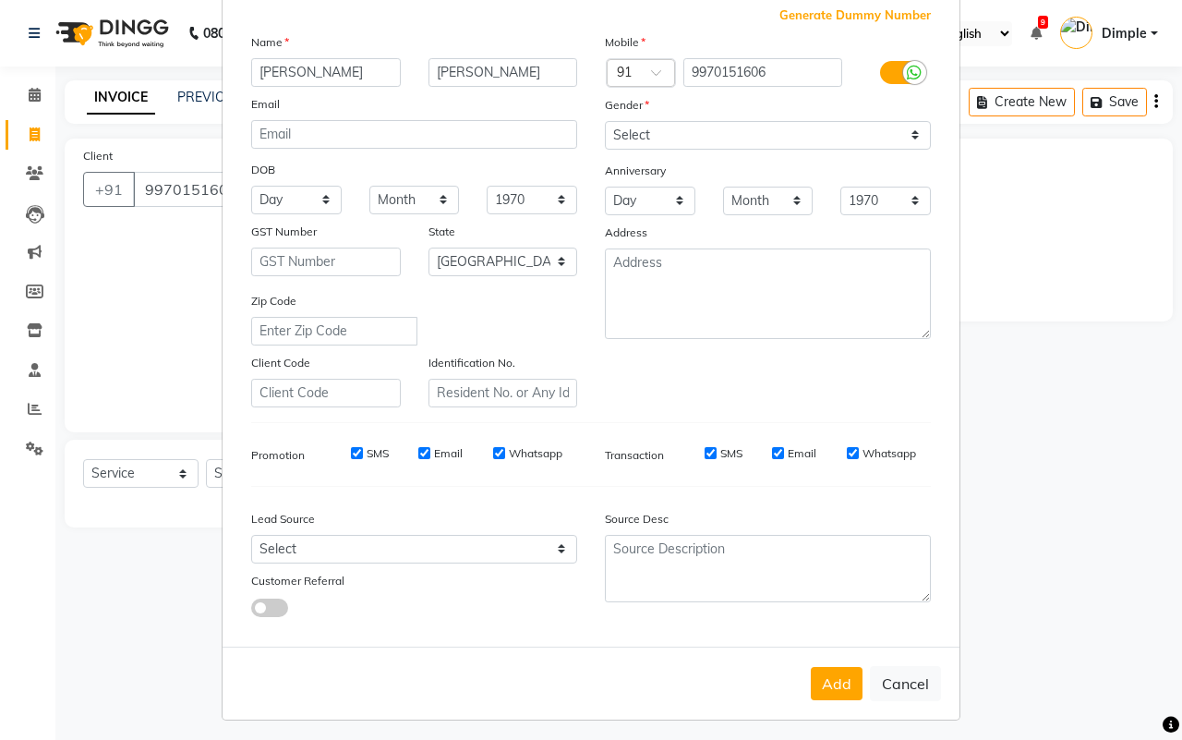
click at [838, 668] on button "Add" at bounding box center [837, 683] width 52 height 33
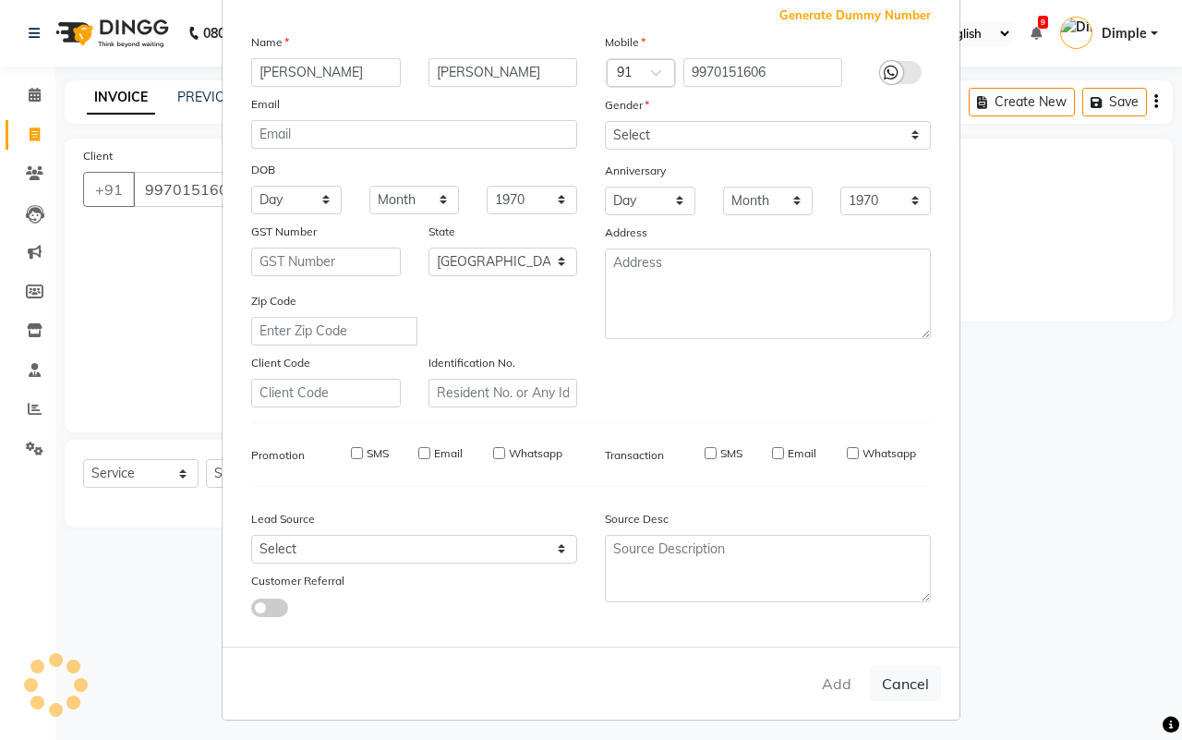
type input "99******06"
select select
select select "null"
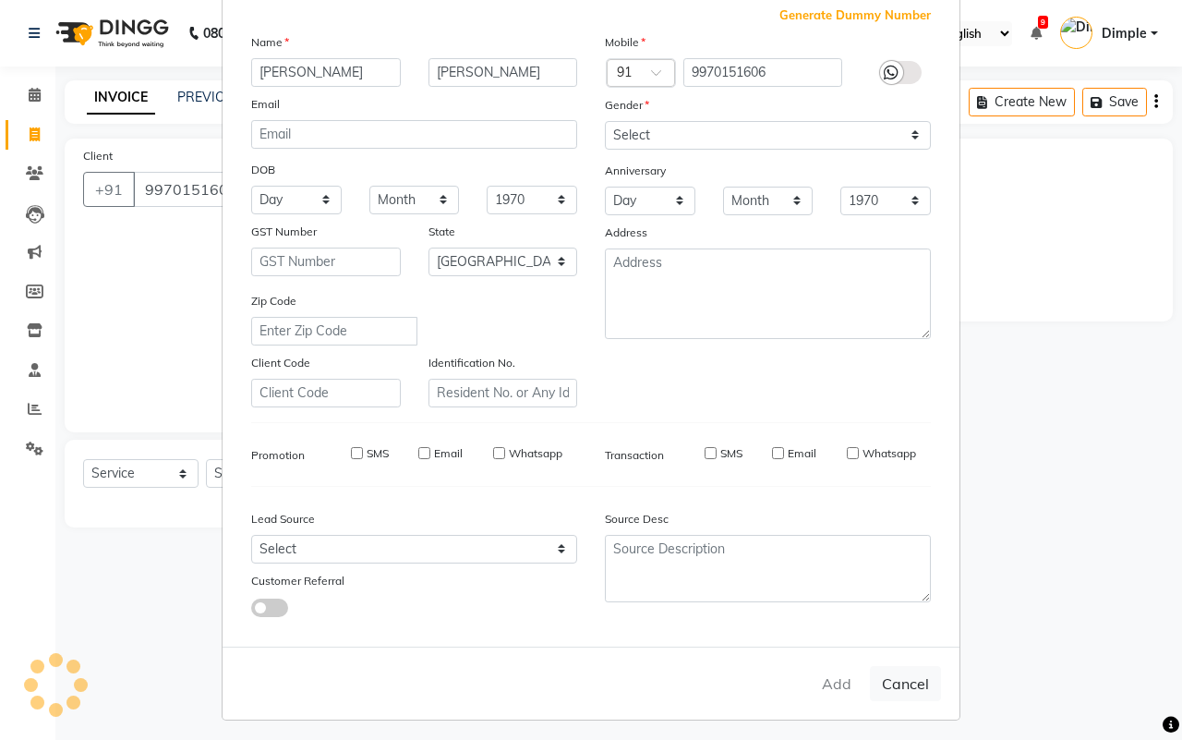
select select
checkbox input "false"
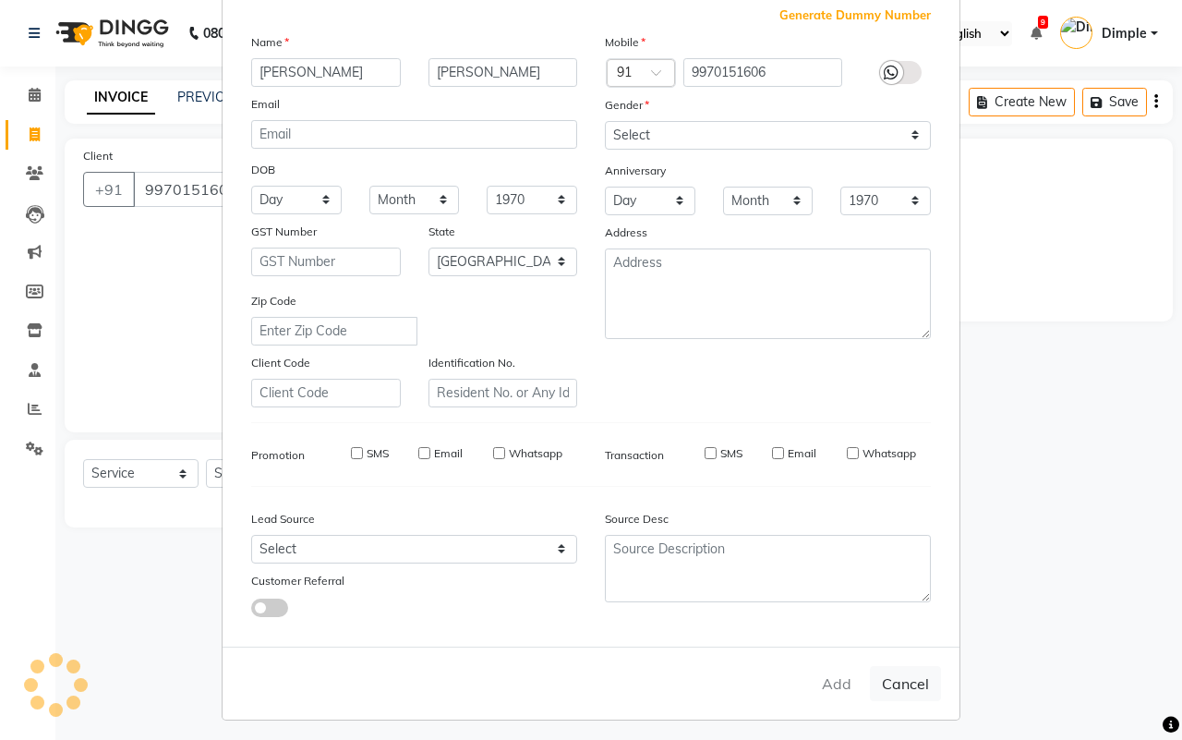
checkbox input "false"
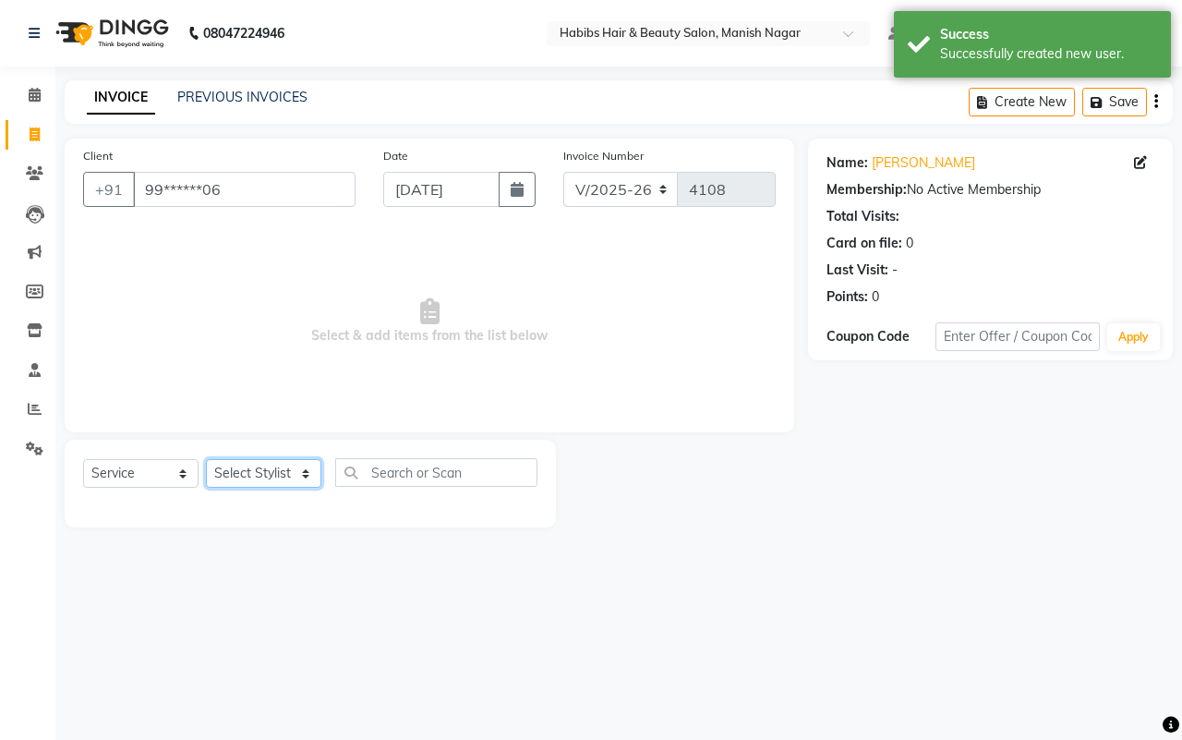
click at [248, 472] on select "Select Stylist Abhijeet Amol Apurva Dimple Harshal Mrunali Sachin Sarika Shanta…" at bounding box center [263, 473] width 115 height 29
select select "62737"
click at [206, 459] on select "Select Stylist Abhijeet Amol Apurva Dimple Harshal Mrunali Sachin Sarika Shanta…" at bounding box center [263, 473] width 115 height 29
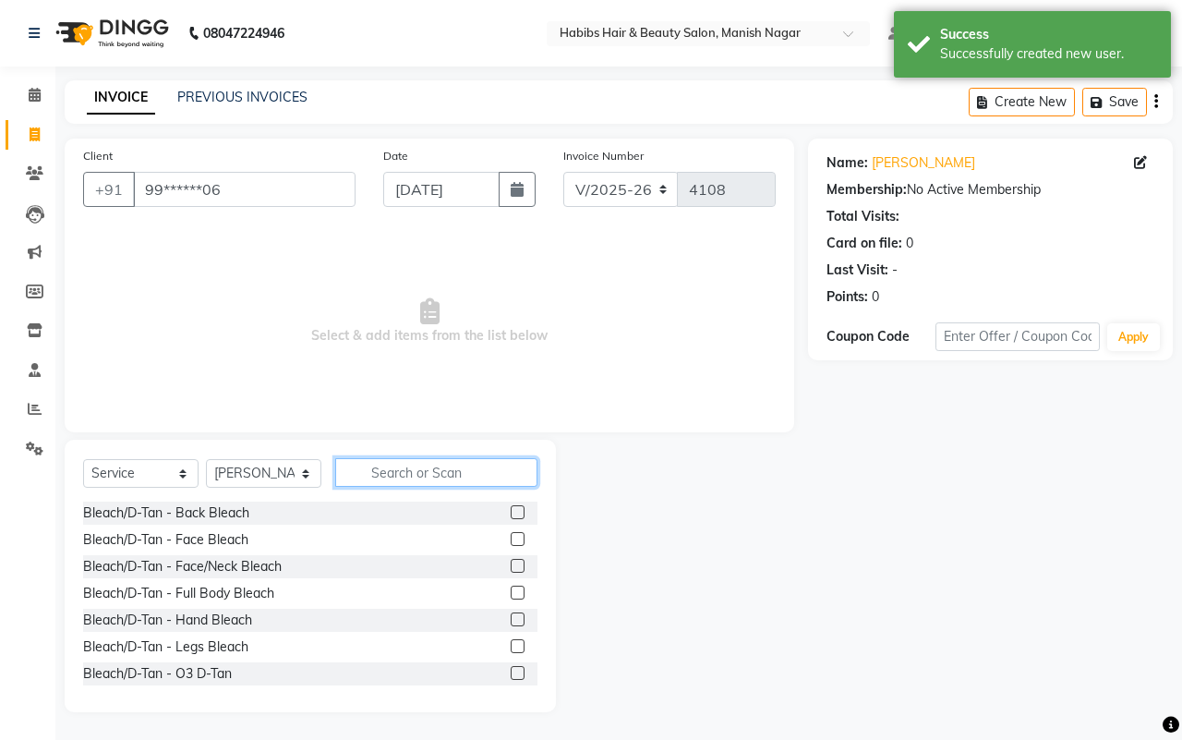
click at [391, 458] on input "text" at bounding box center [436, 472] width 202 height 29
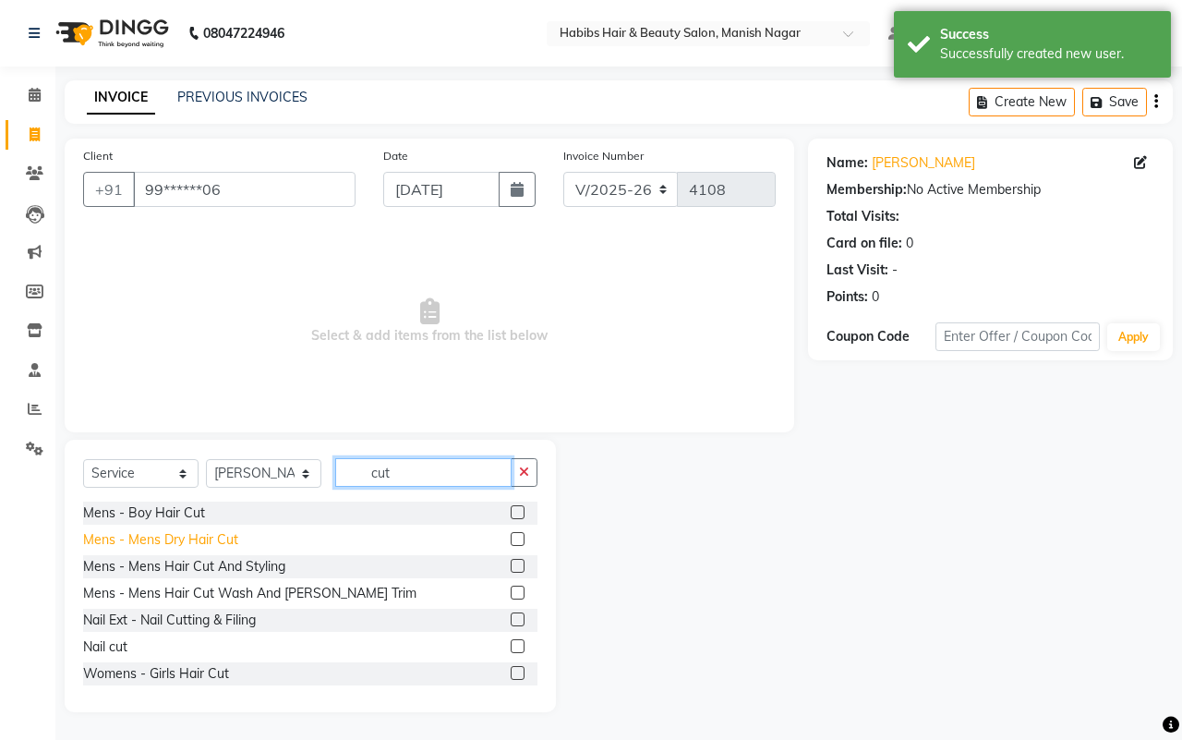
type input "cut"
click at [217, 536] on div "Mens - Mens Dry Hair Cut" at bounding box center [160, 539] width 155 height 19
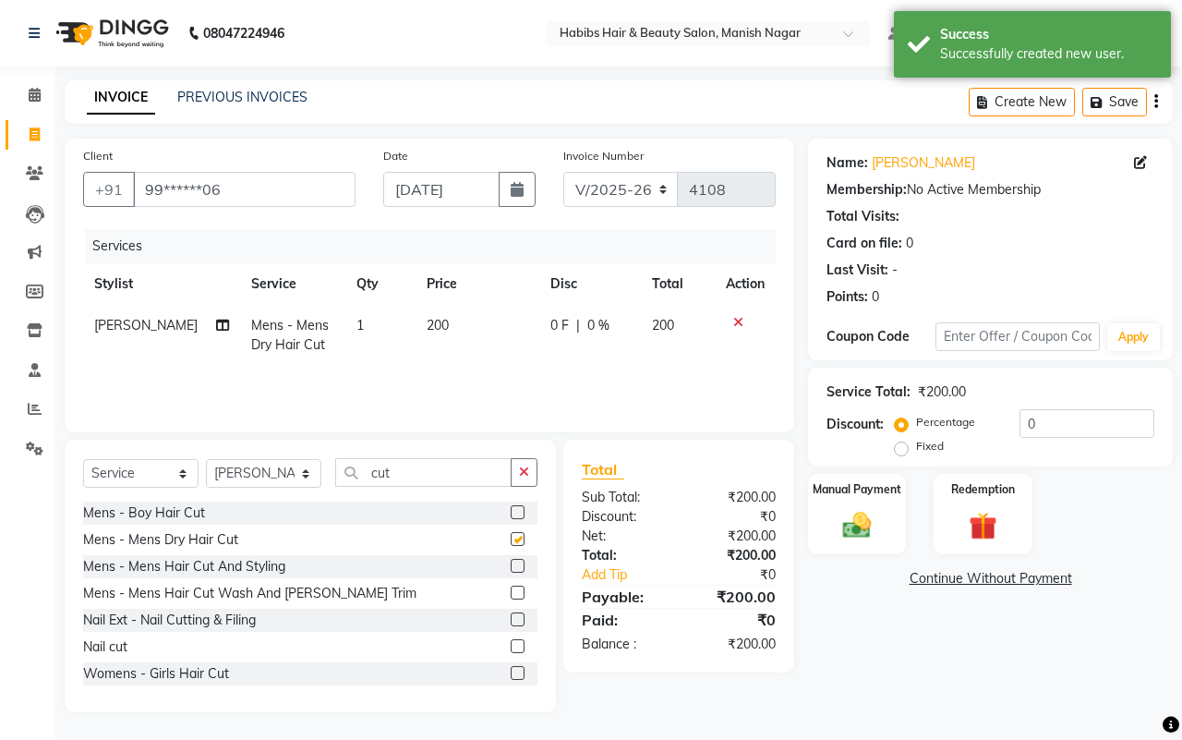
checkbox input "false"
click at [874, 536] on img at bounding box center [857, 525] width 48 height 34
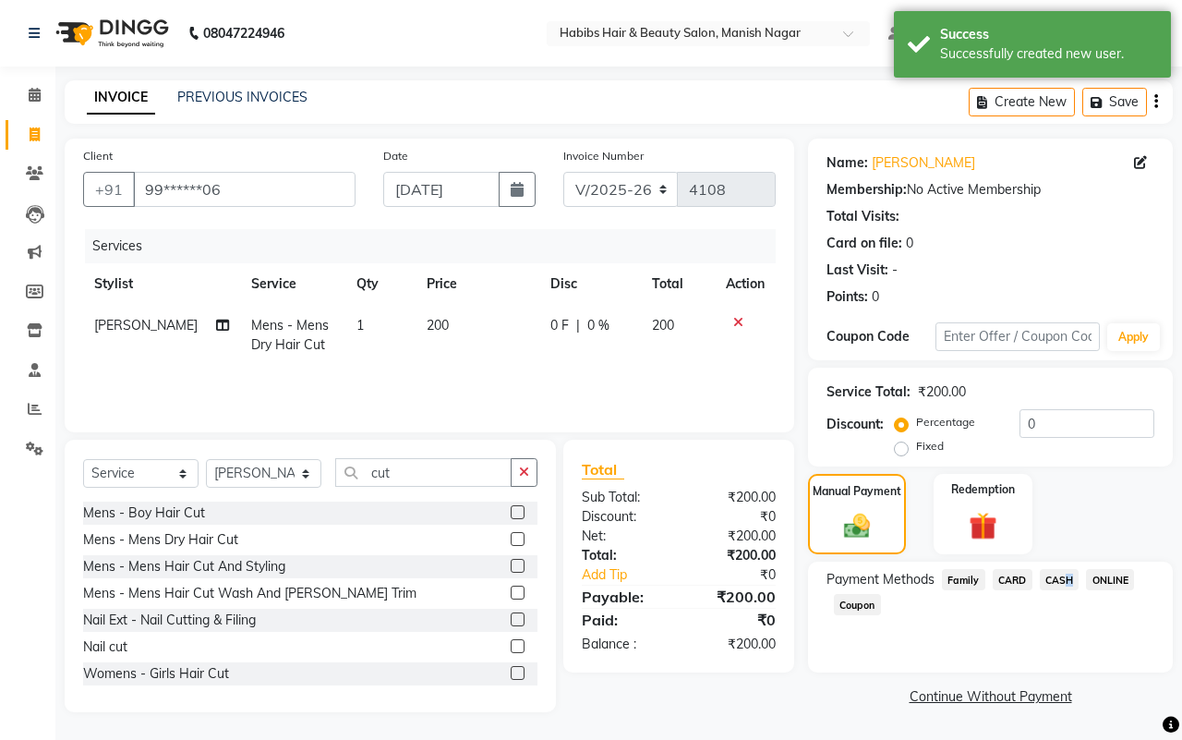
click at [1060, 577] on span "CASH" at bounding box center [1060, 579] width 40 height 21
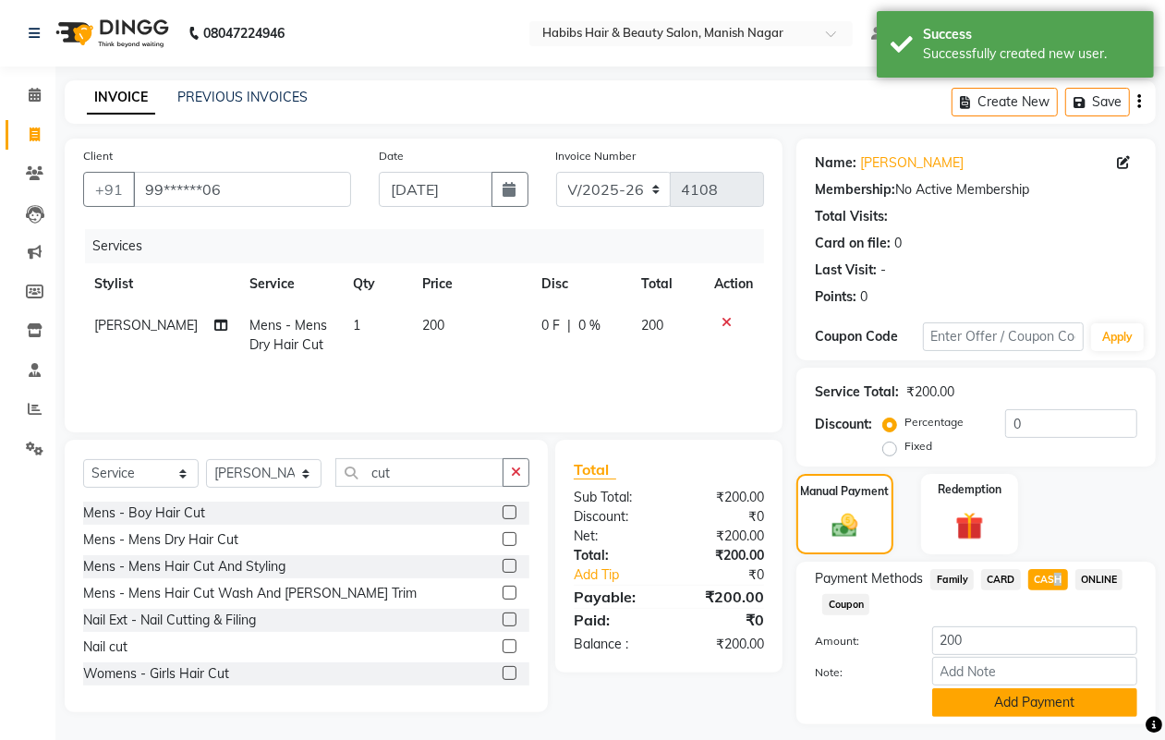
click at [1035, 688] on button "Add Payment" at bounding box center [1034, 702] width 205 height 29
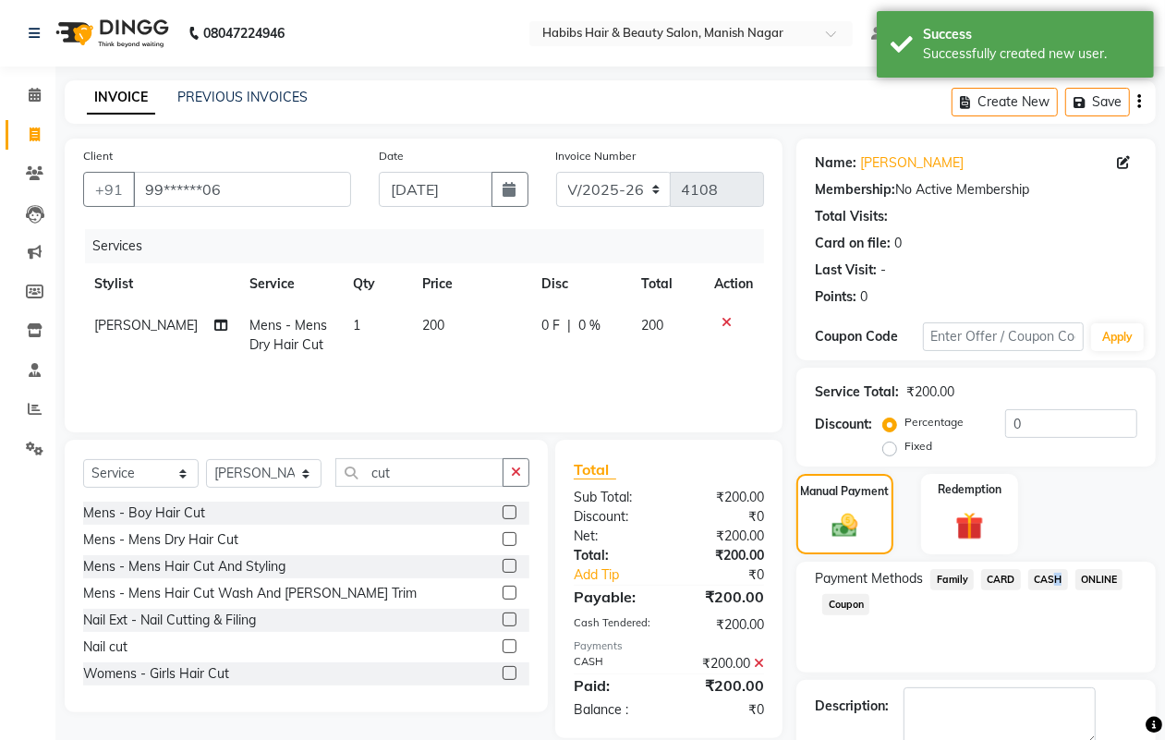
scroll to position [103, 0]
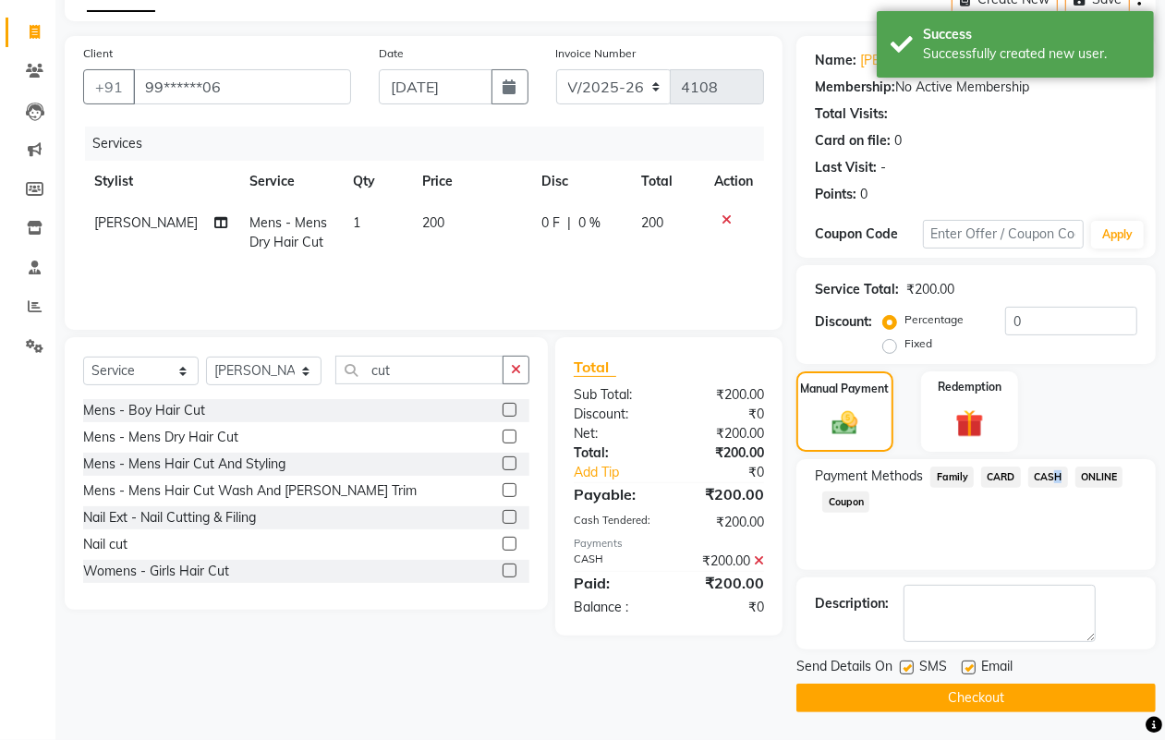
click at [1027, 699] on button "Checkout" at bounding box center [975, 698] width 359 height 29
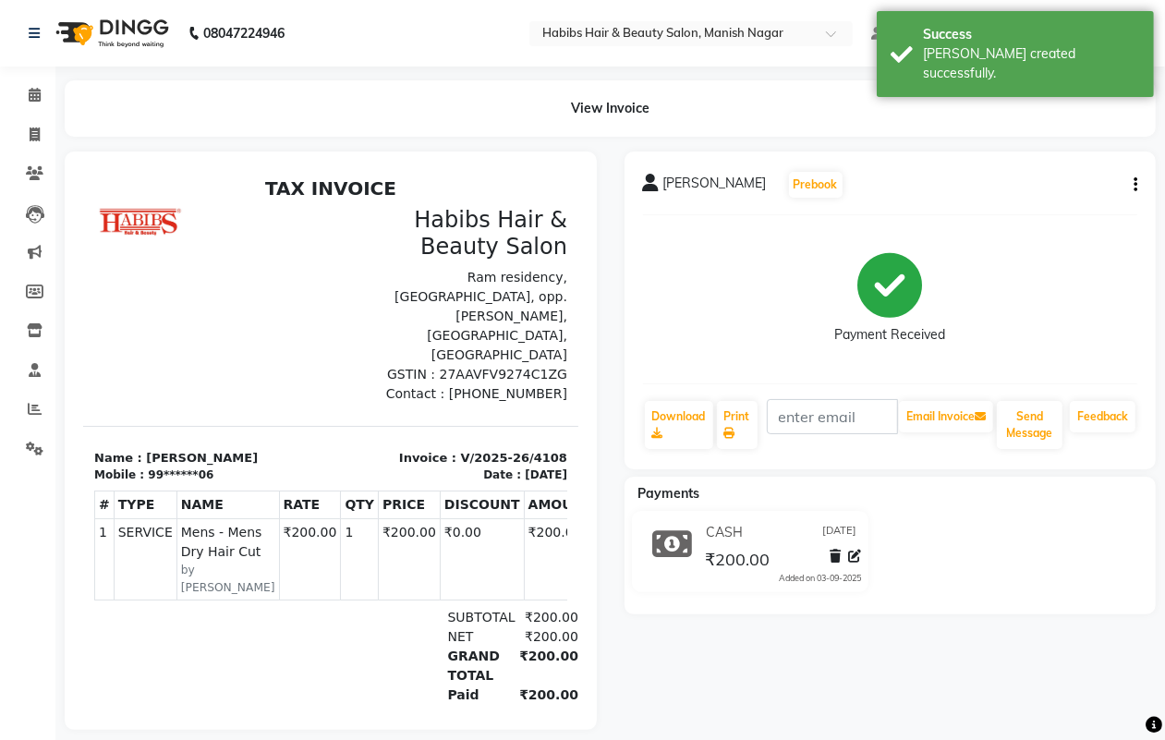
select select "service"
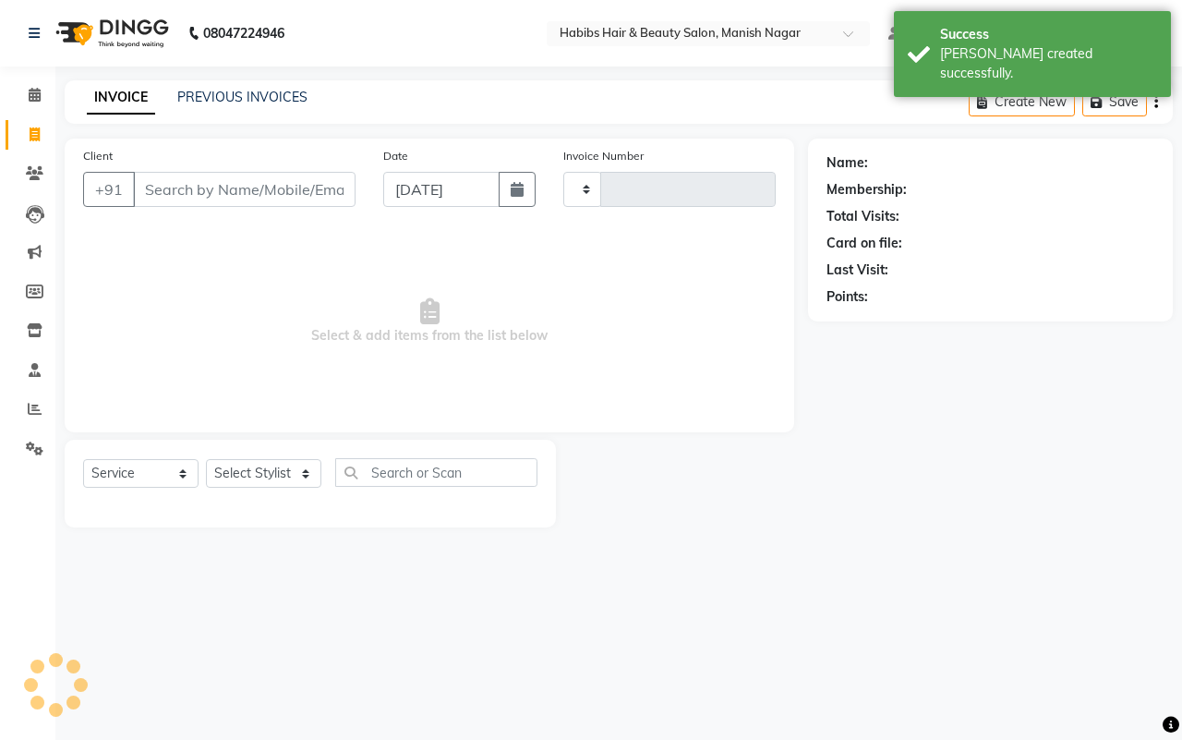
type input "4109"
select select "3804"
click at [157, 188] on input "Client" at bounding box center [244, 189] width 223 height 35
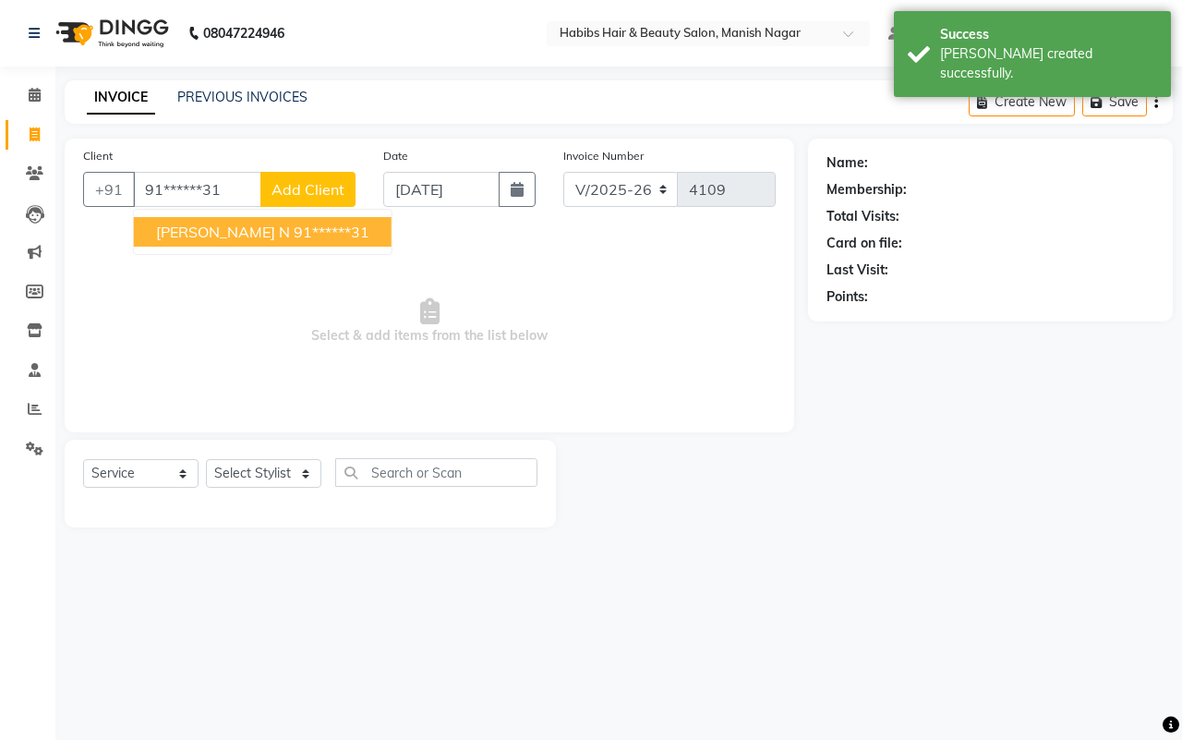
type input "91******31"
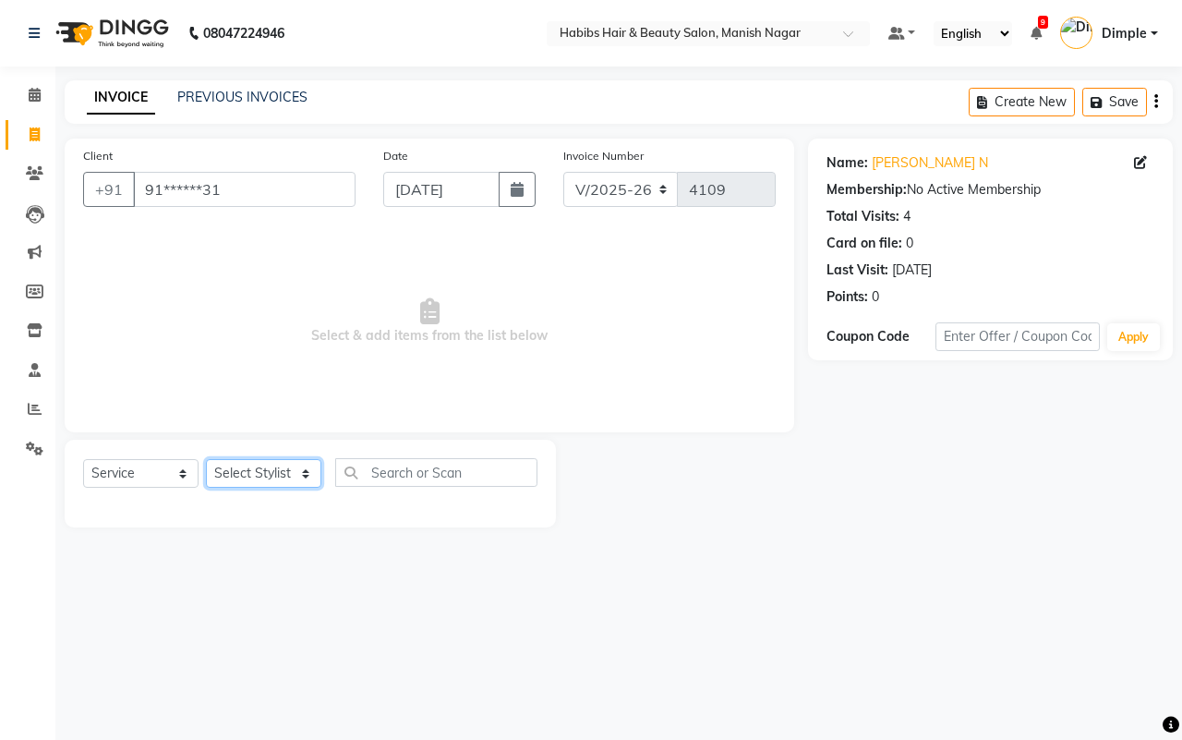
click at [305, 465] on select "Select Stylist Abhijeet Amol Apurva Dimple Harshal Mrunali Sachin Sarika Shanta…" at bounding box center [263, 473] width 115 height 29
click at [240, 481] on select "Select Stylist Abhijeet Amol Apurva Dimple Harshal Mrunali Sachin Sarika Shanta…" at bounding box center [263, 473] width 115 height 29
select select "18779"
click at [206, 459] on select "Select Stylist Abhijeet Amol Apurva Dimple Harshal Mrunali Sachin Sarika Shanta…" at bounding box center [263, 473] width 115 height 29
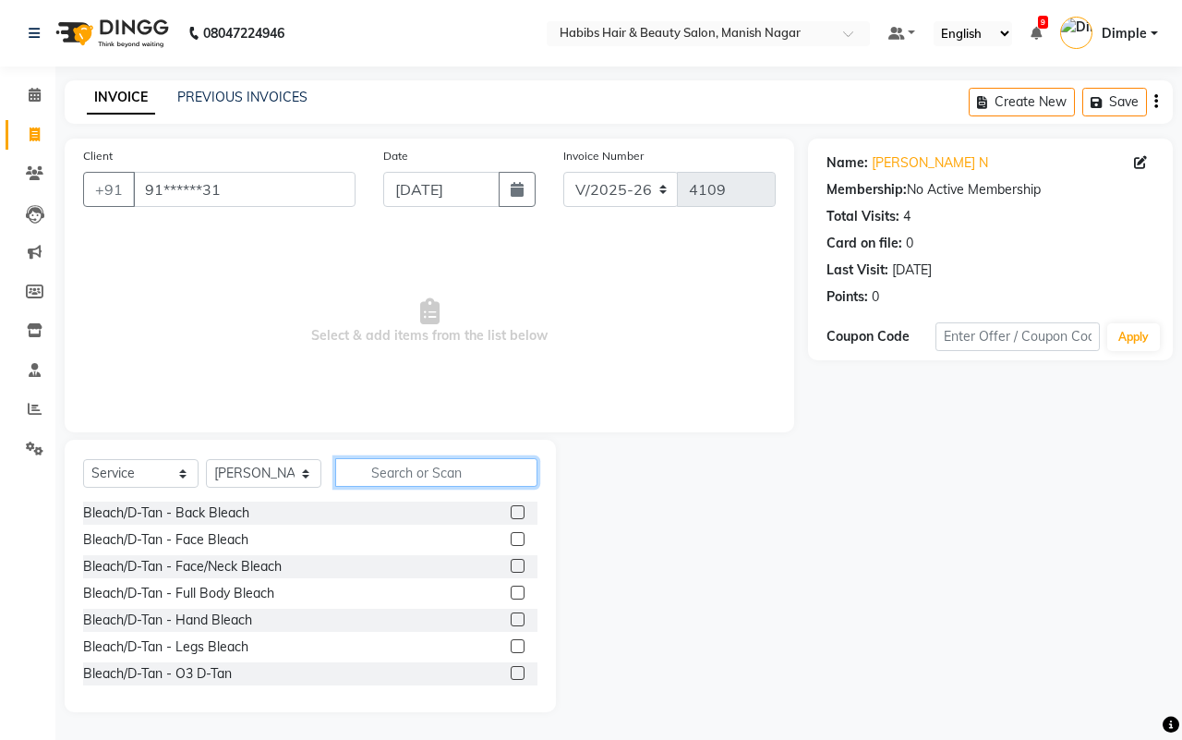
click at [411, 469] on input "text" at bounding box center [436, 472] width 202 height 29
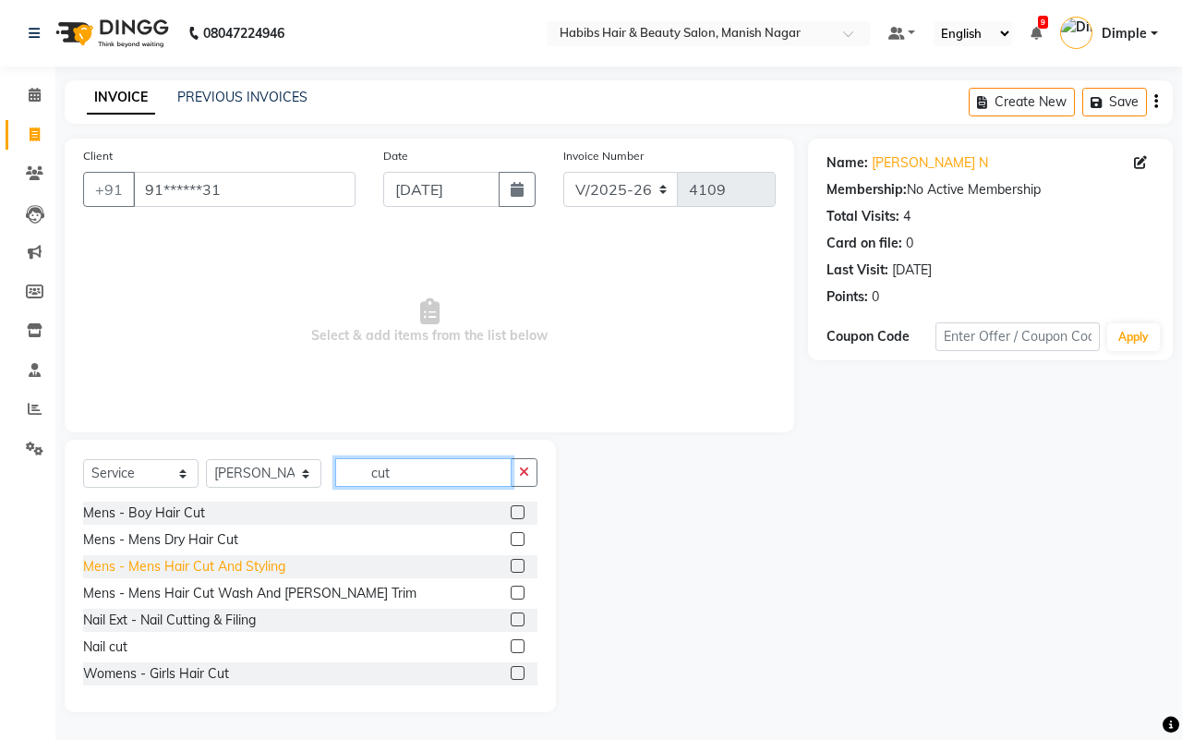
type input "cut"
click at [250, 568] on div "Mens - Mens Hair Cut And Styling" at bounding box center [184, 566] width 202 height 19
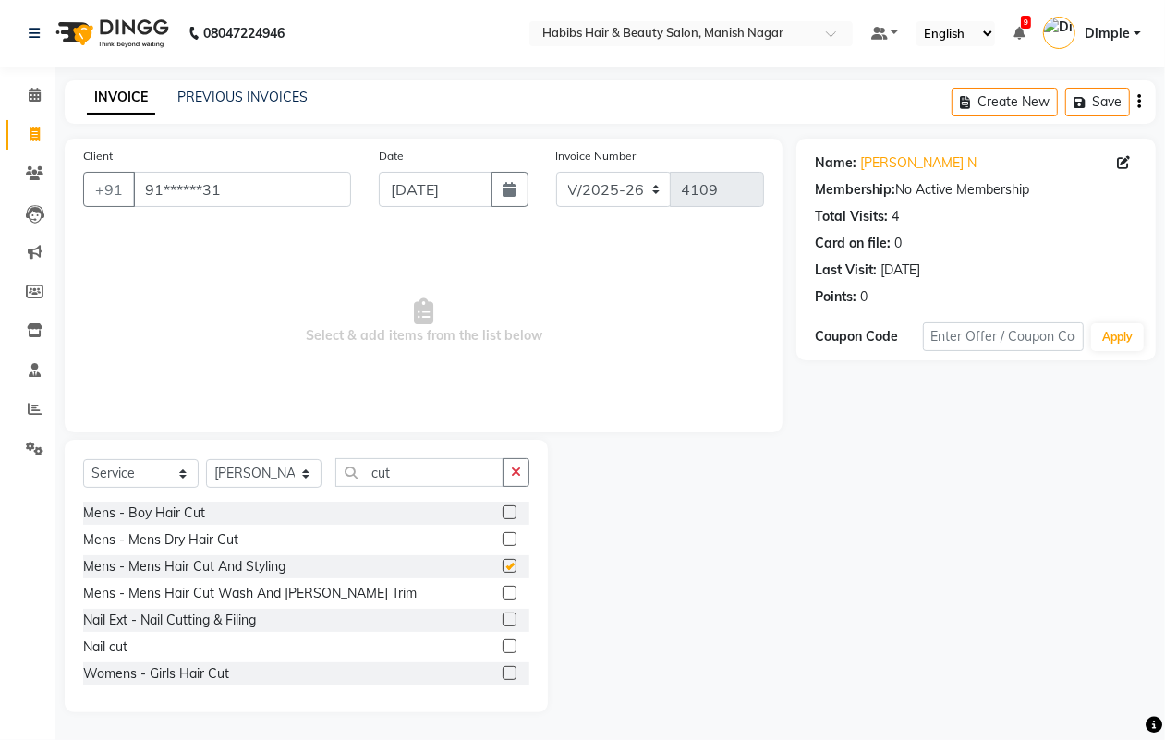
checkbox input "false"
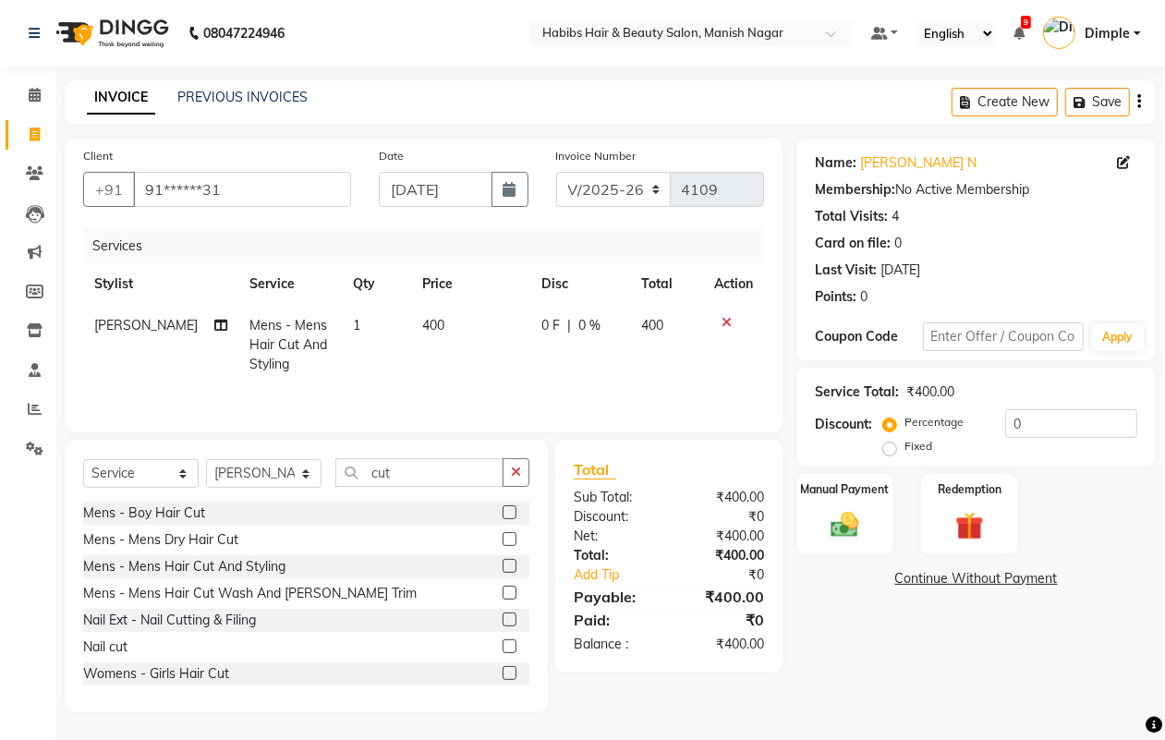
click at [425, 372] on td "400" at bounding box center [471, 345] width 120 height 80
click at [411, 372] on td "1" at bounding box center [377, 345] width 68 height 80
select select "18779"
click at [449, 328] on td "400" at bounding box center [471, 345] width 120 height 80
select select "18779"
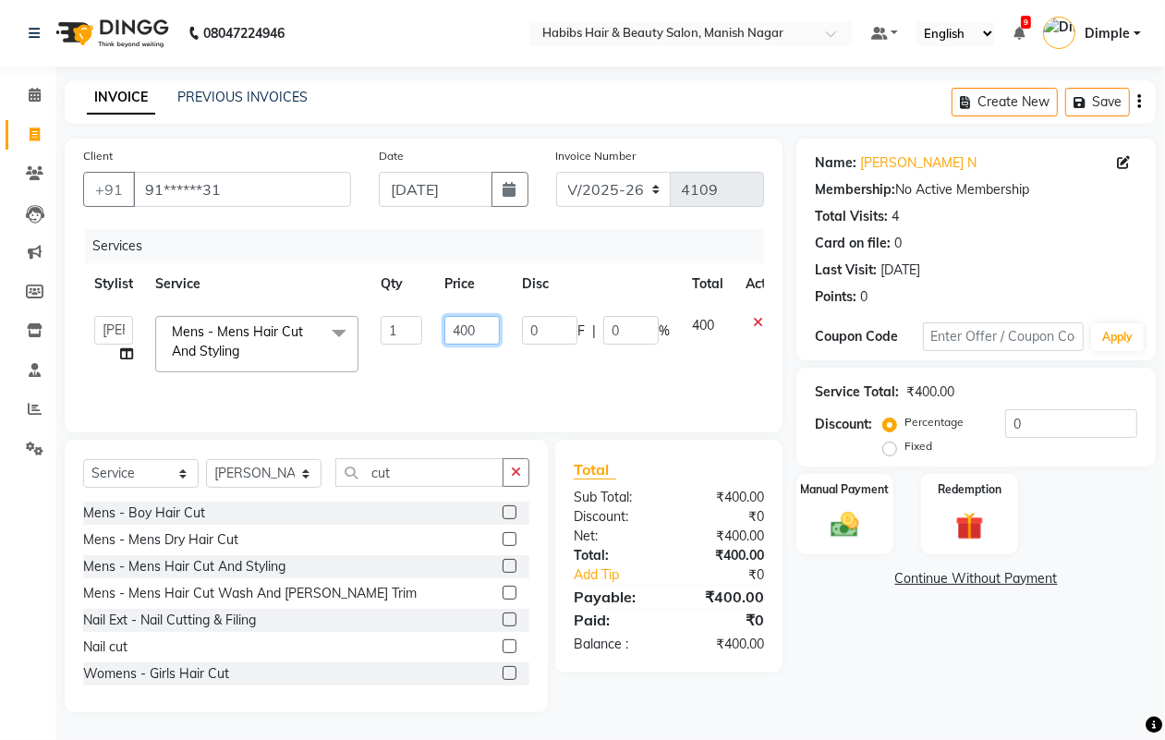
click at [458, 329] on input "400" at bounding box center [471, 330] width 55 height 29
type input "300"
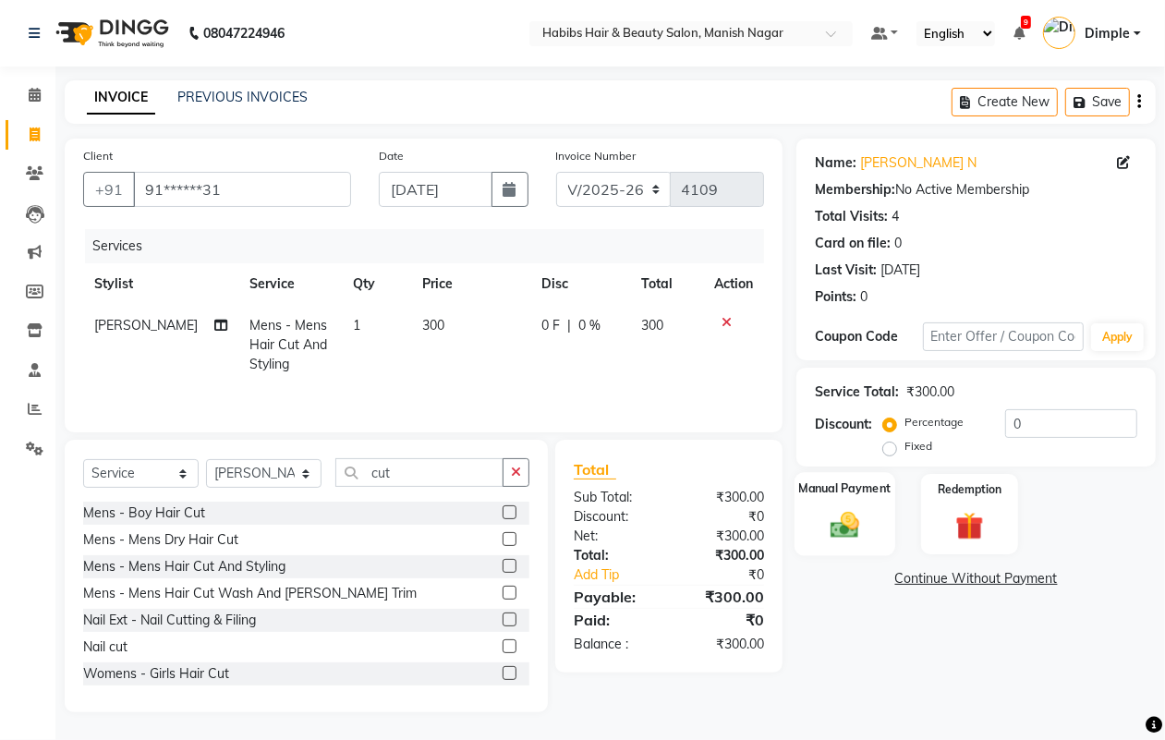
click at [813, 520] on div "Manual Payment" at bounding box center [844, 514] width 101 height 84
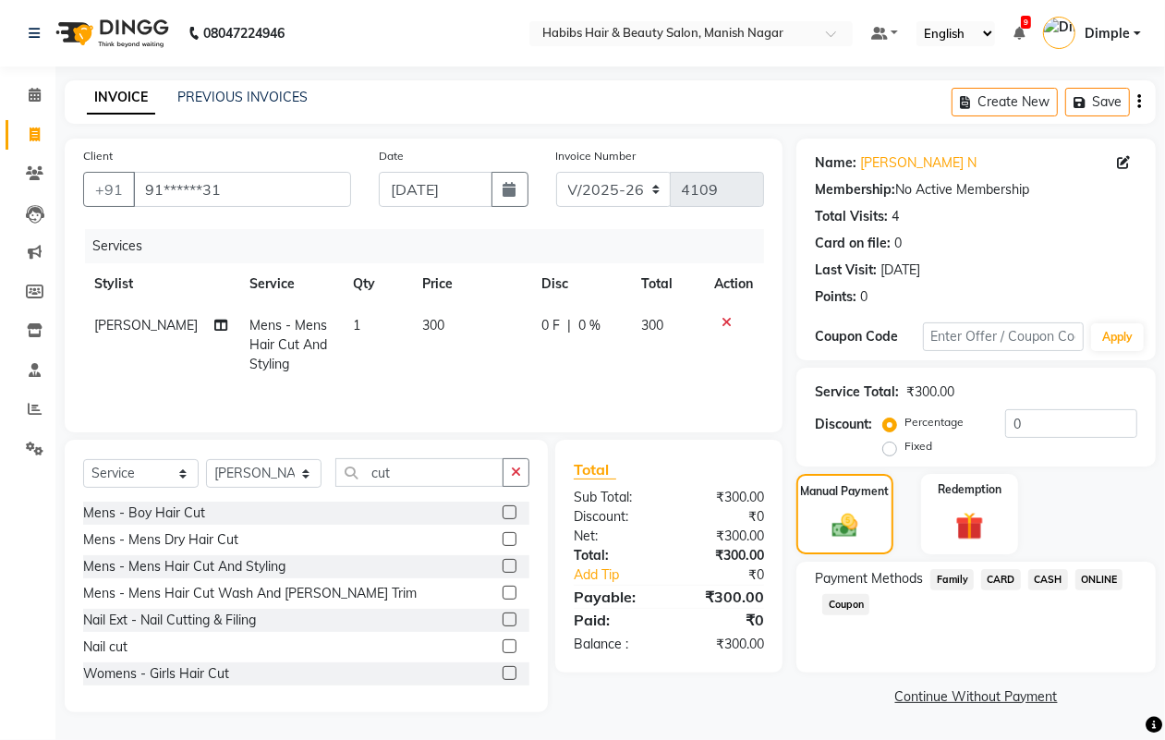
click at [1046, 582] on span "CASH" at bounding box center [1048, 579] width 40 height 21
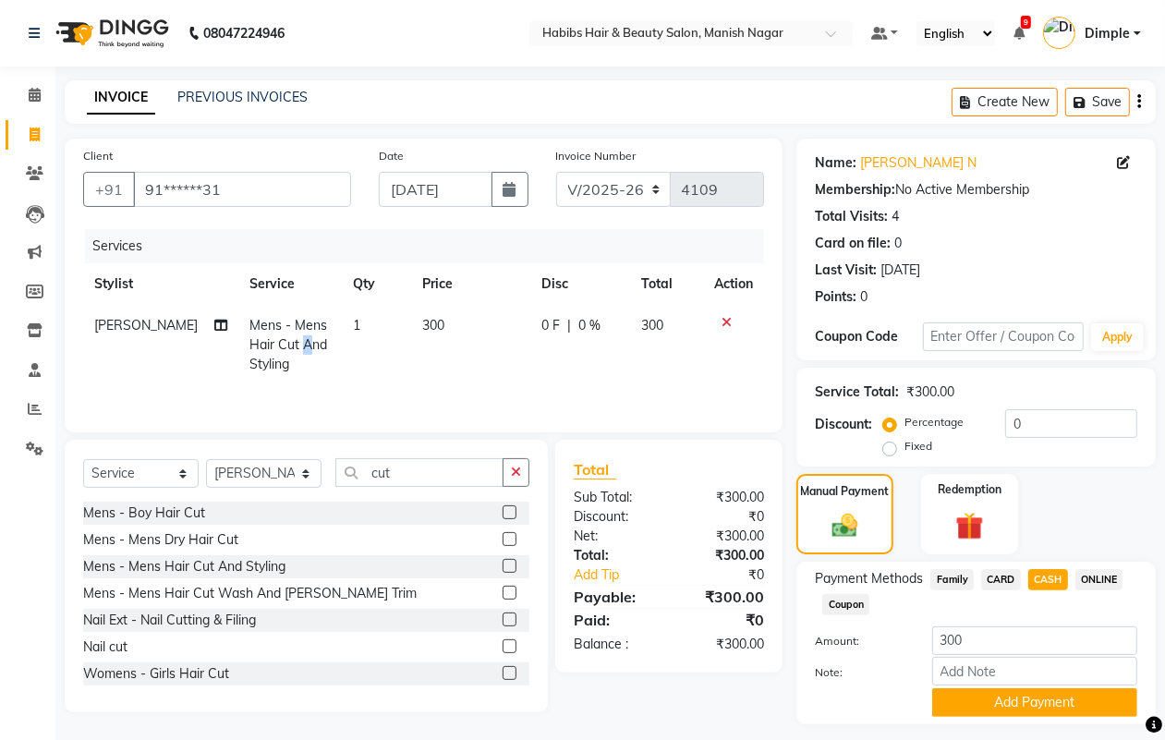
click at [284, 347] on span "Mens - Mens Hair Cut And Styling" at bounding box center [288, 344] width 78 height 55
select select "18779"
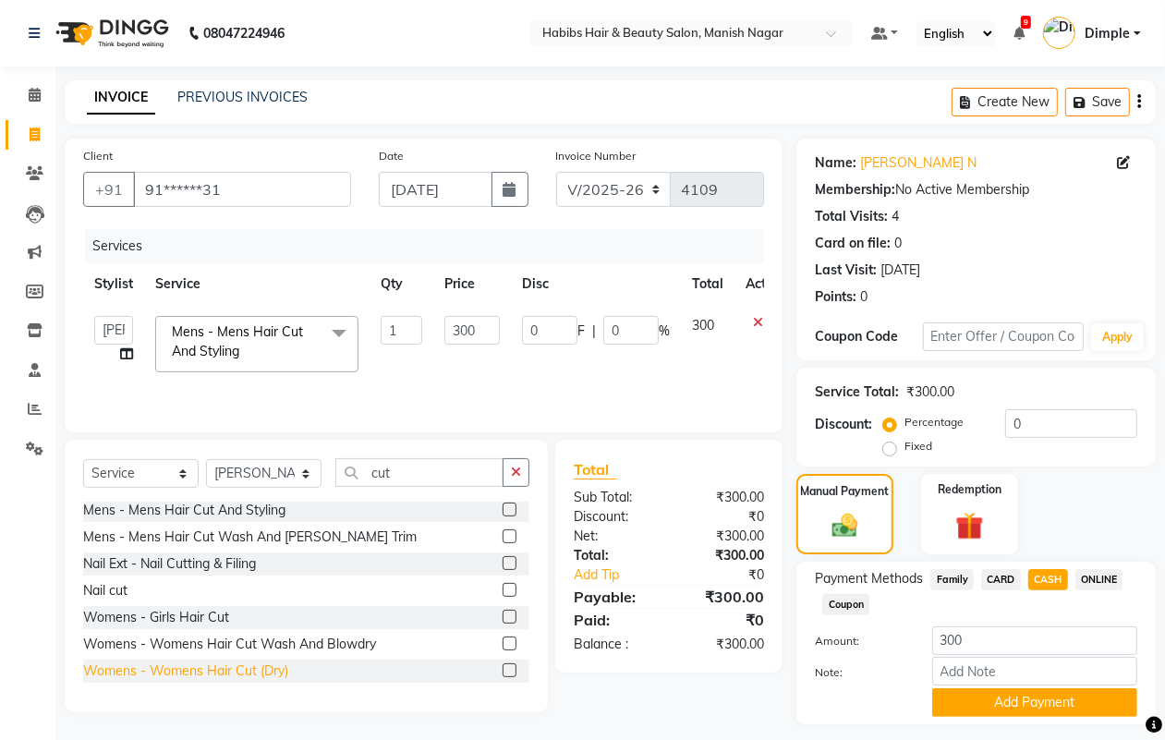
scroll to position [83, 0]
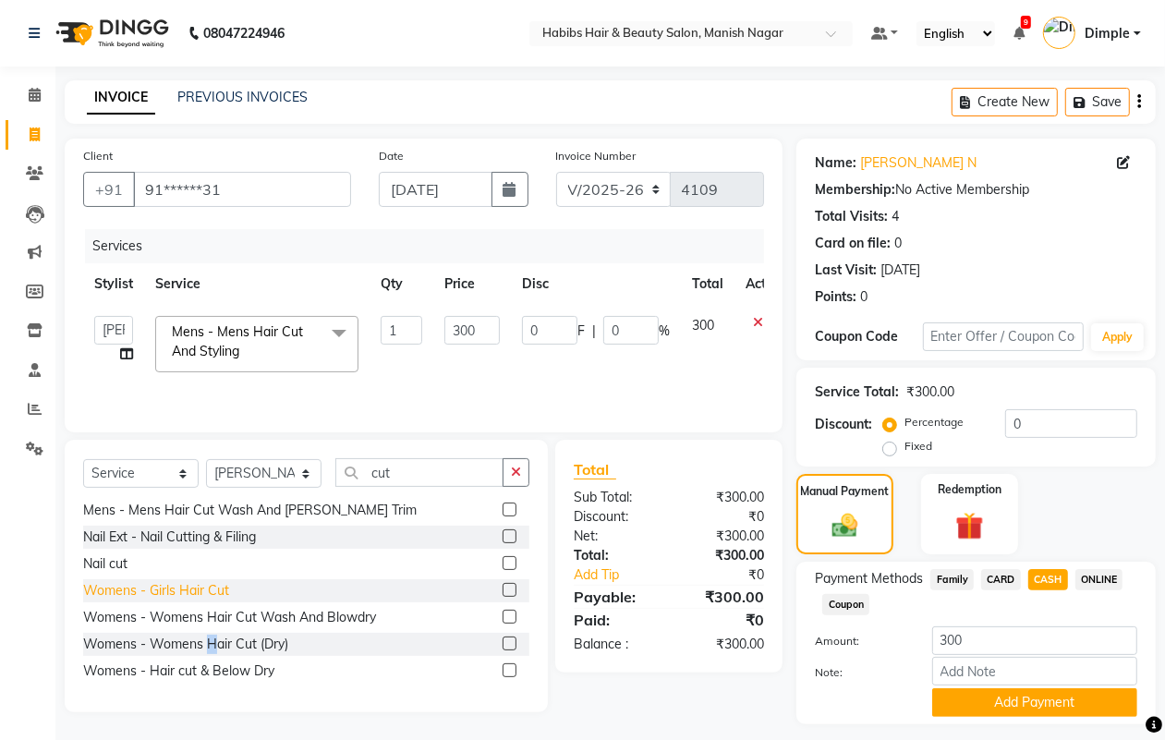
click at [211, 647] on div "Womens - Womens Hair Cut (Dry)" at bounding box center [185, 644] width 205 height 19
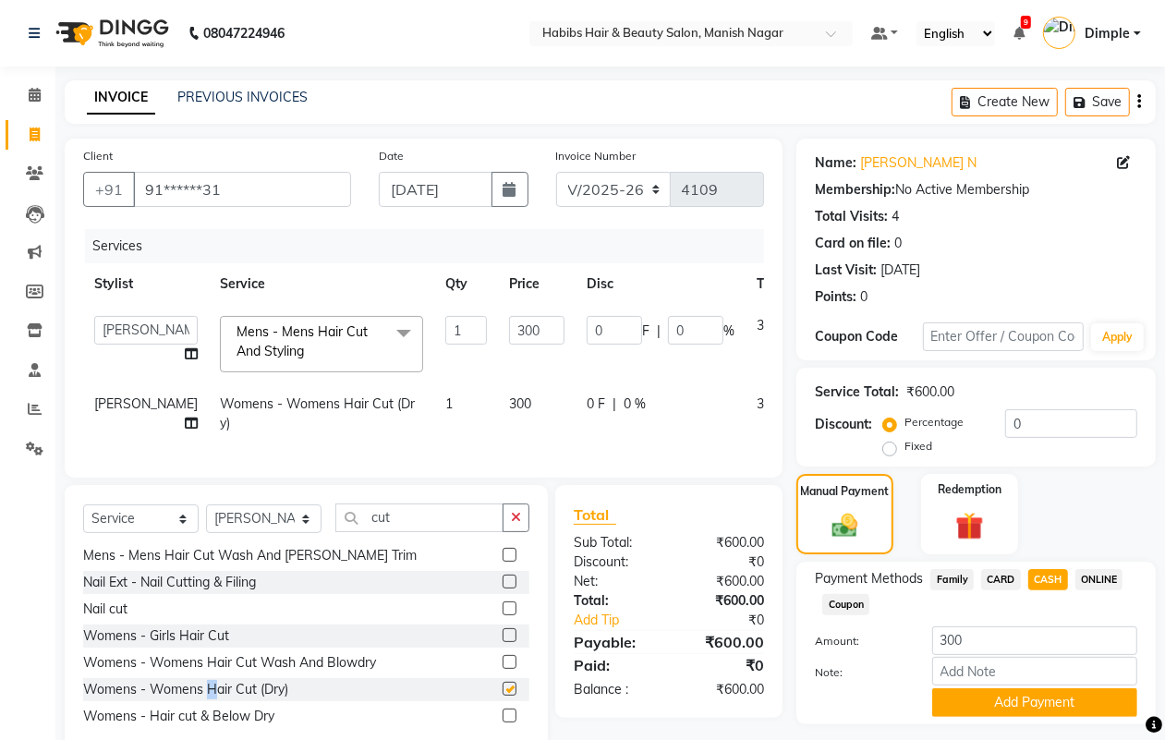
checkbox input "false"
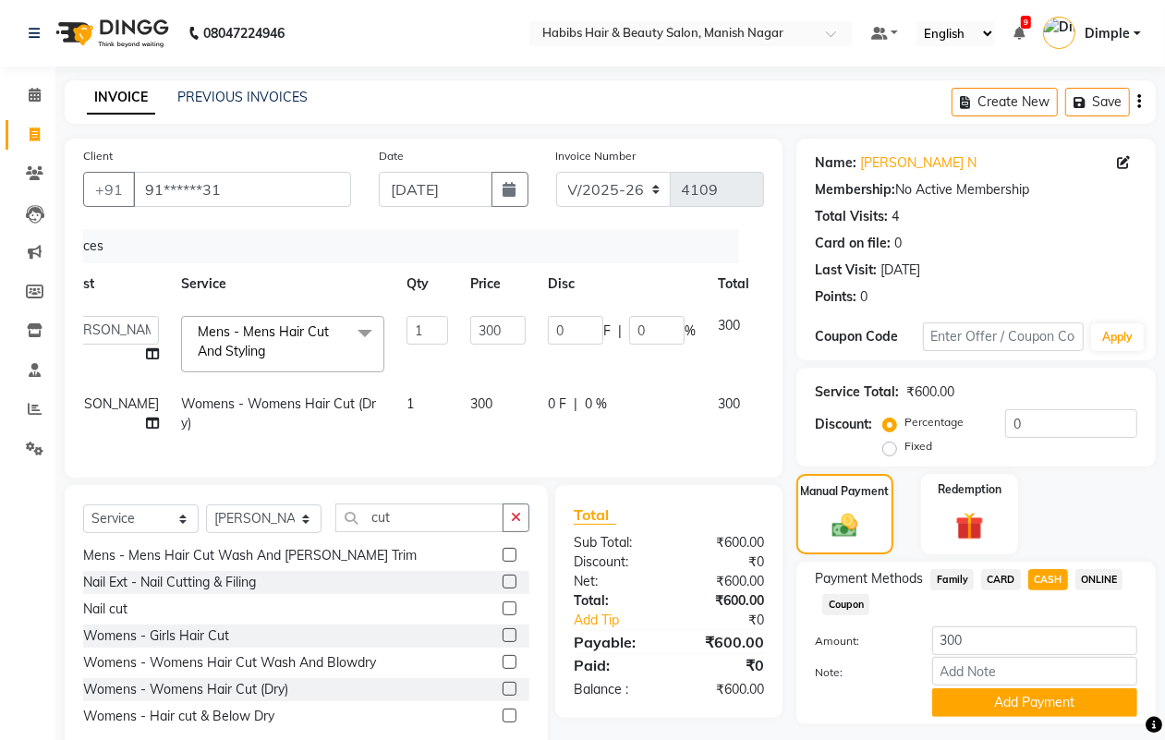
click at [779, 320] on icon at bounding box center [784, 322] width 10 height 13
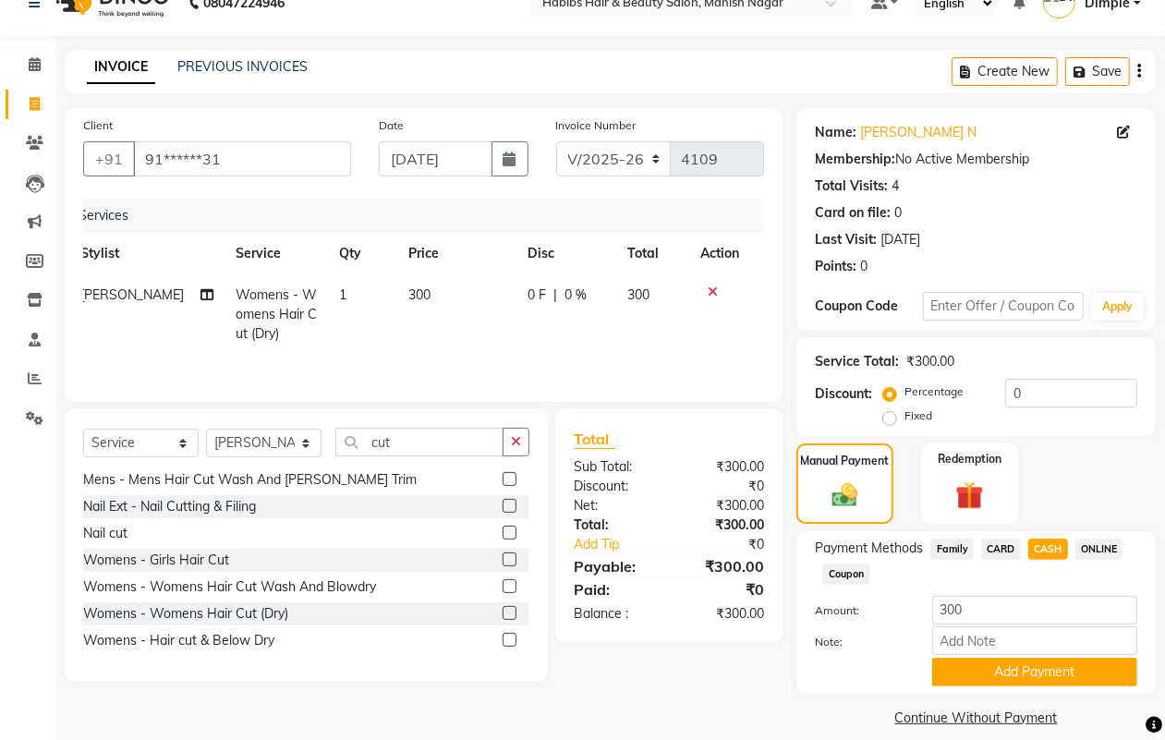
scroll to position [48, 0]
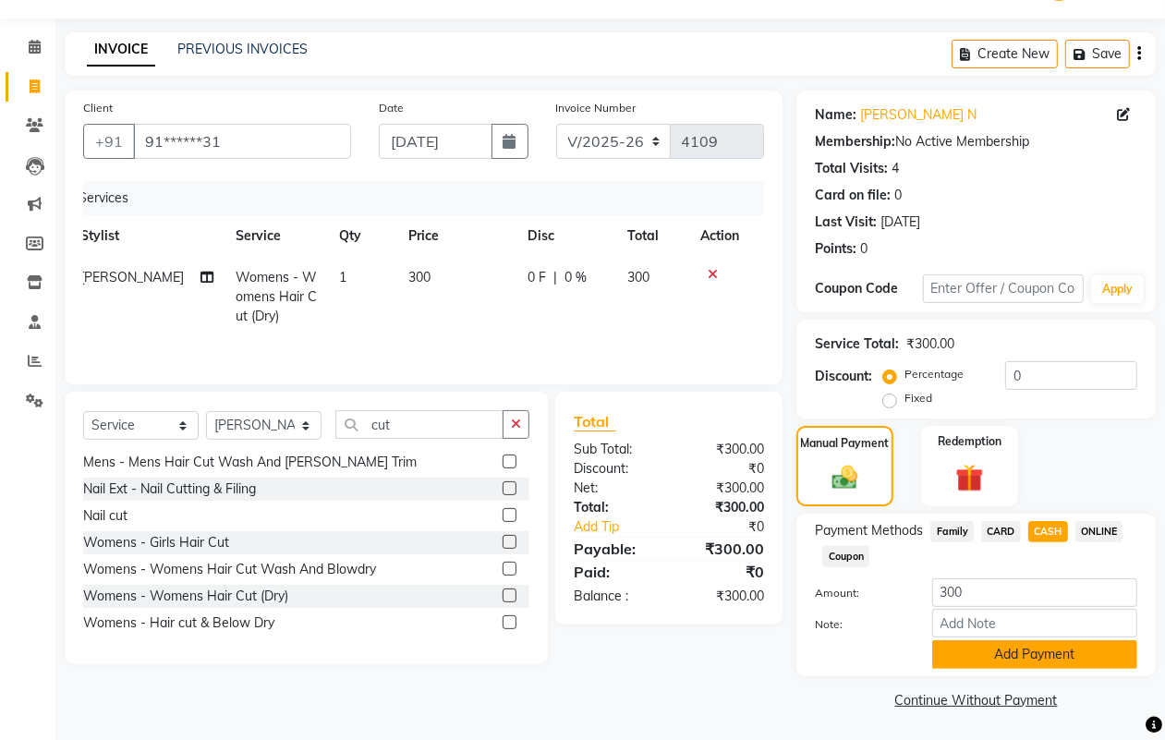
click at [1000, 649] on button "Add Payment" at bounding box center [1034, 654] width 205 height 29
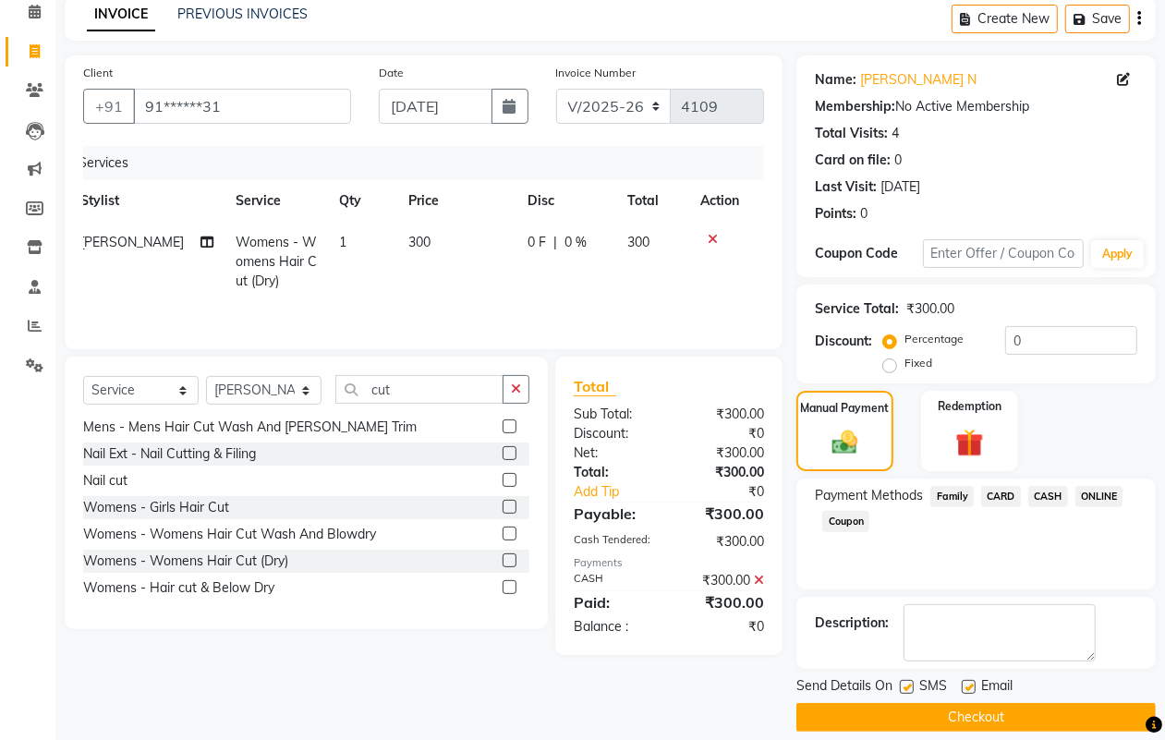
scroll to position [103, 0]
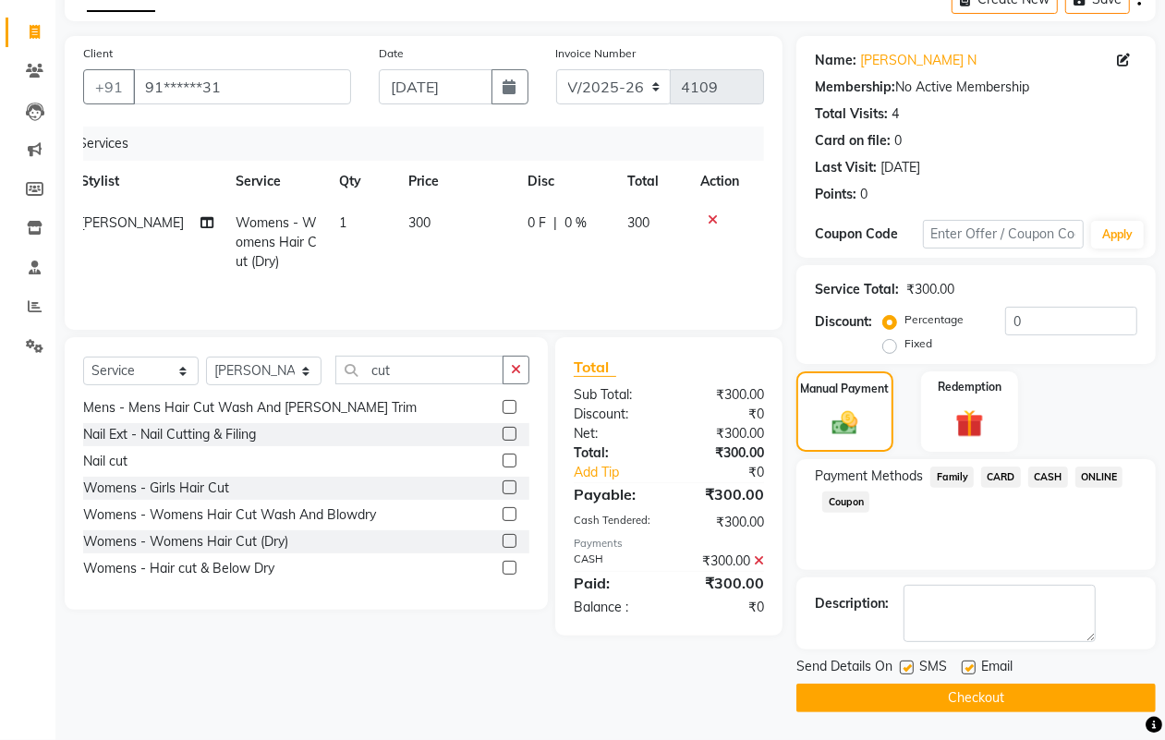
click at [995, 698] on button "Checkout" at bounding box center [975, 698] width 359 height 29
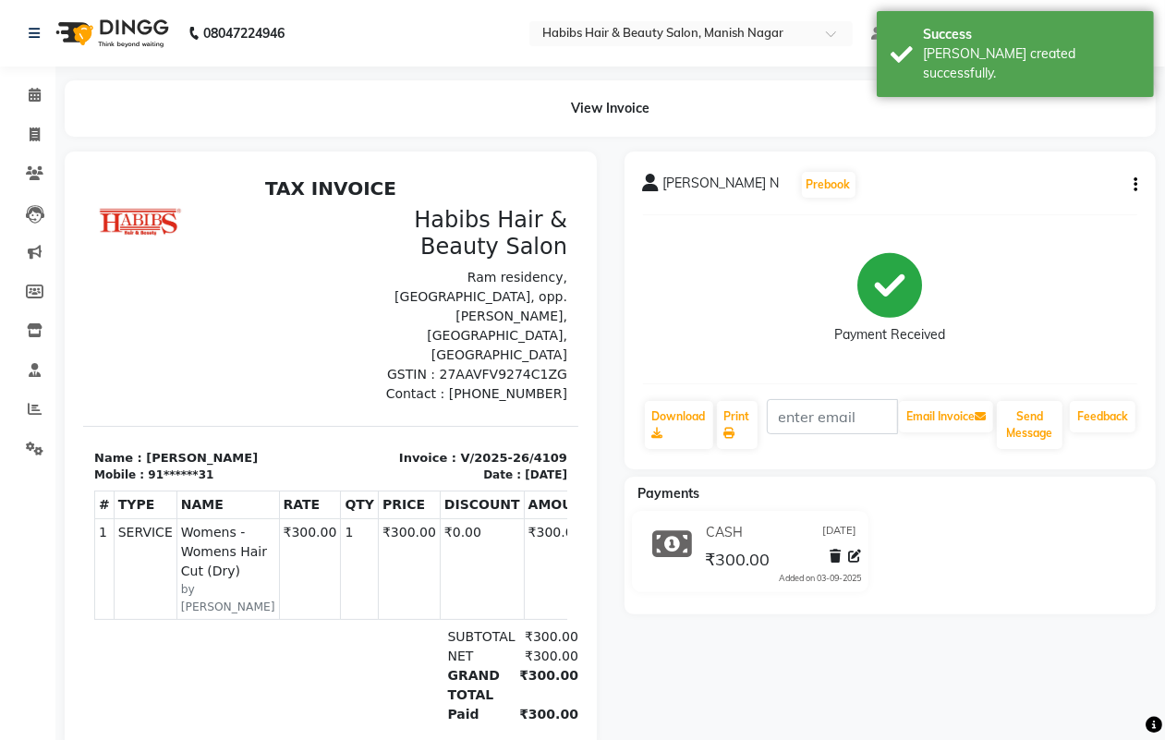
select select "service"
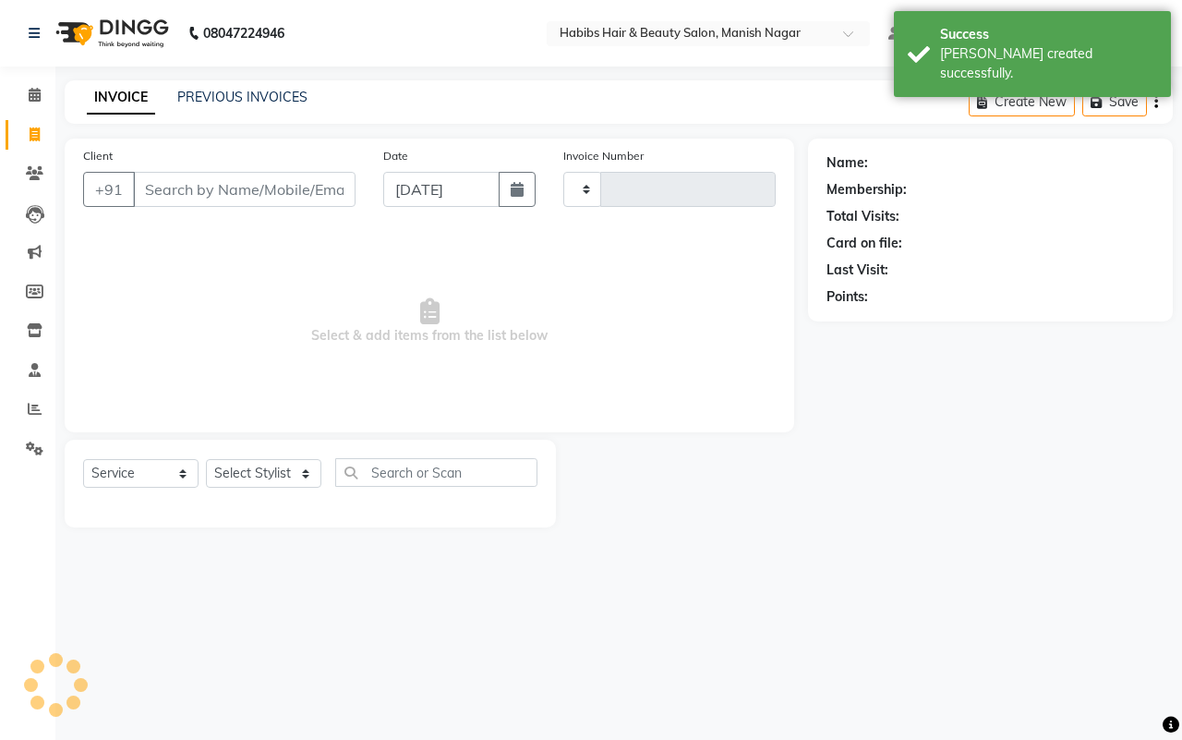
click at [151, 188] on input "Client" at bounding box center [244, 189] width 223 height 35
type input "4110"
select select "3804"
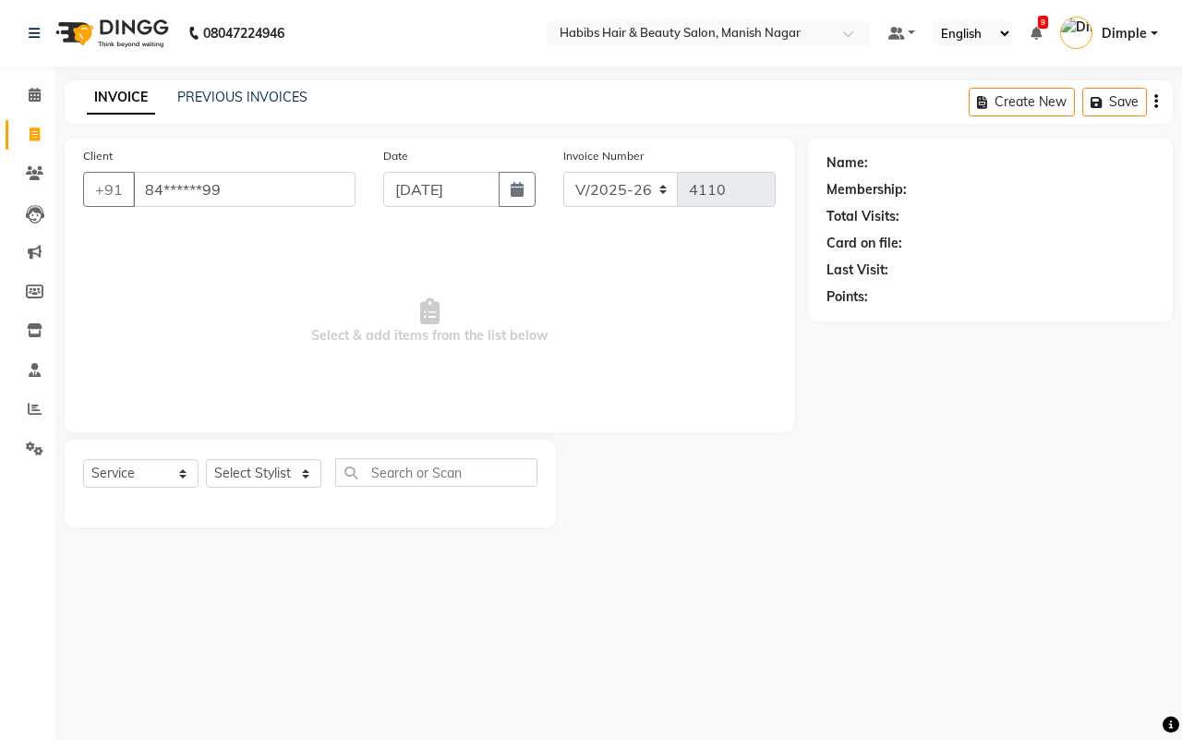
type input "84******99"
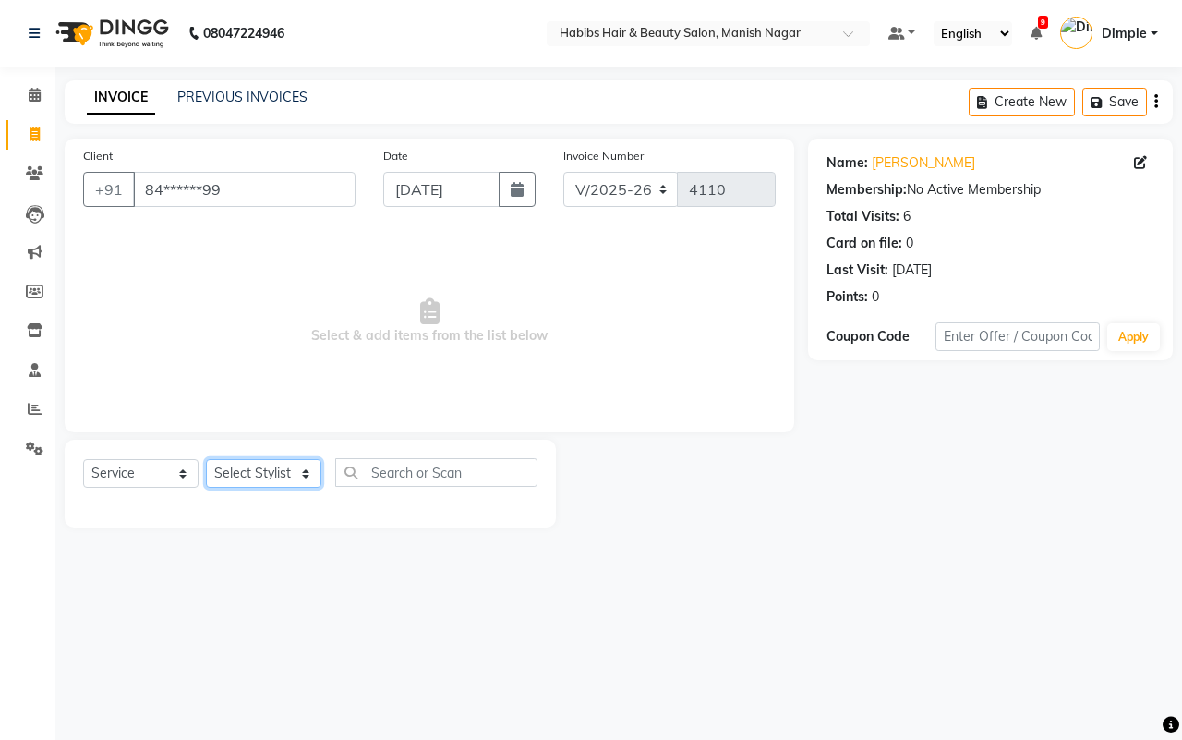
click at [237, 464] on select "Select Stylist Abhijeet Amol Apurva Dimple Harshal Mrunali Sachin Sarika Shanta…" at bounding box center [263, 473] width 115 height 29
select select "18779"
click at [206, 459] on select "Select Stylist Abhijeet Amol Apurva Dimple Harshal Mrunali Sachin Sarika Shanta…" at bounding box center [263, 473] width 115 height 29
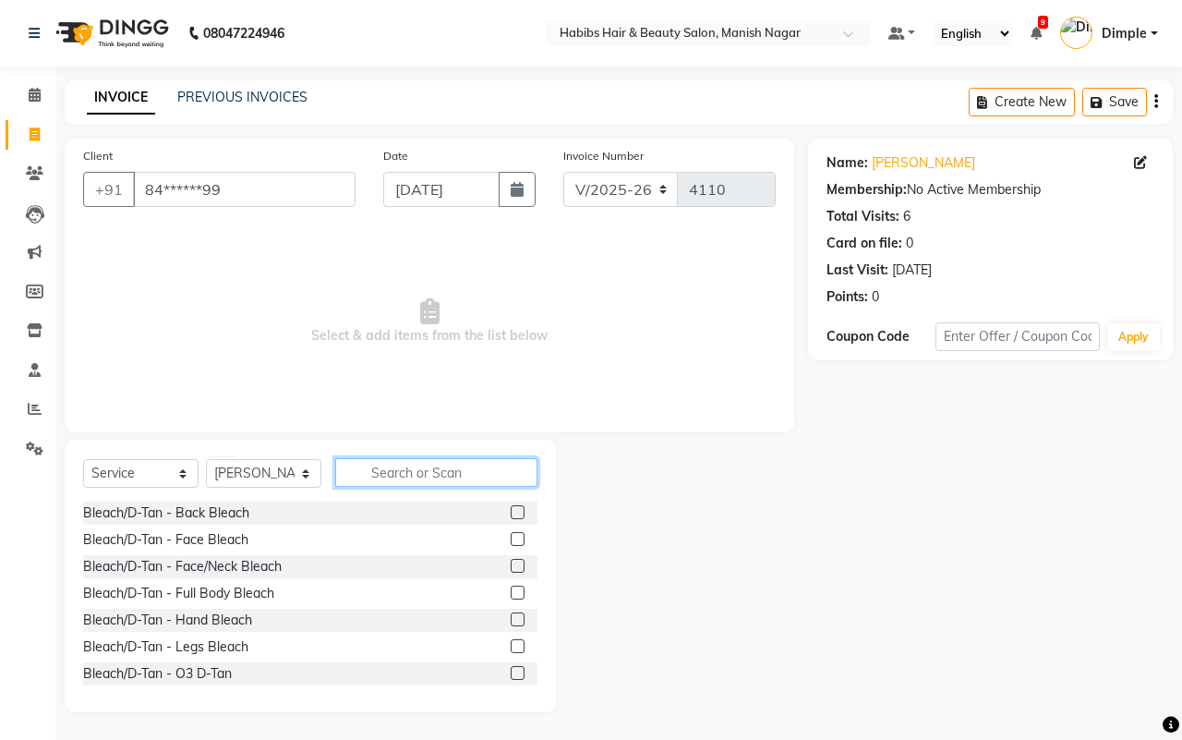
click at [403, 466] on input "text" at bounding box center [436, 472] width 202 height 29
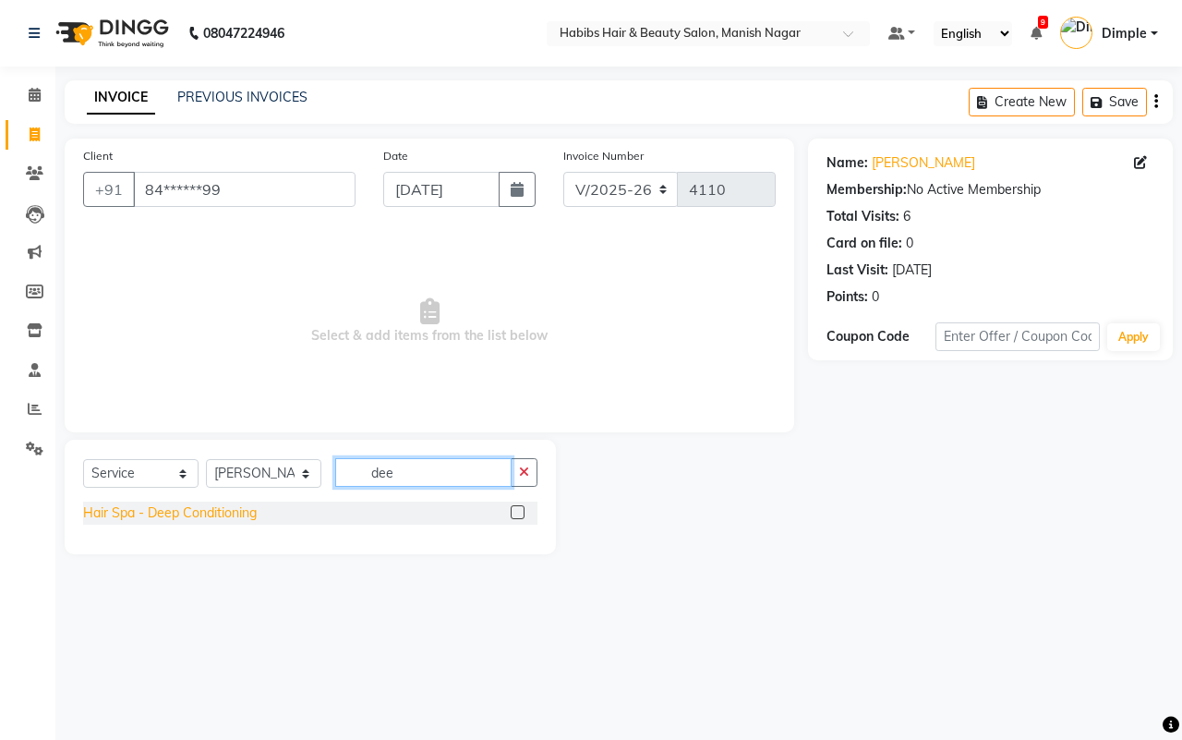
type input "dee"
click at [234, 513] on div "Hair Spa - Deep Conditioning" at bounding box center [170, 512] width 174 height 19
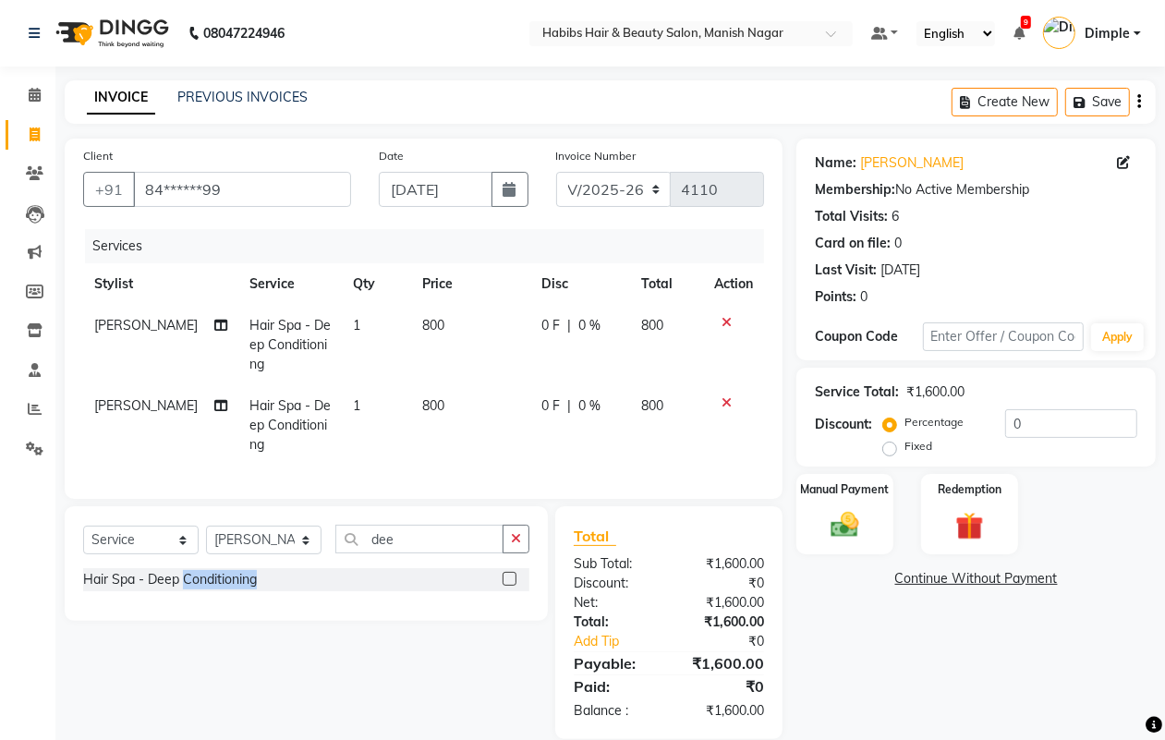
checkbox input "false"
click at [728, 398] on icon at bounding box center [726, 402] width 10 height 13
click at [728, 398] on div "Services Stylist Service Qty Price Disc Total Action Harshal Hair Spa - Deep Co…" at bounding box center [423, 354] width 681 height 251
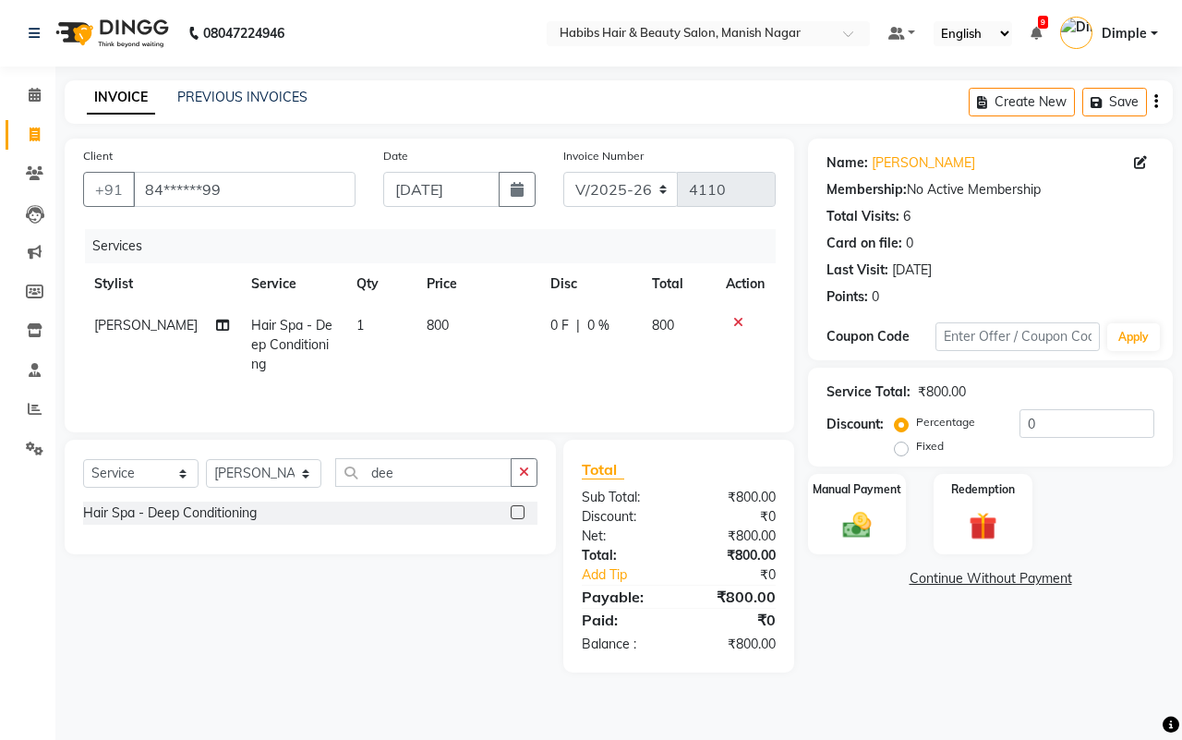
click at [416, 333] on td "800" at bounding box center [477, 345] width 123 height 80
select select "18779"
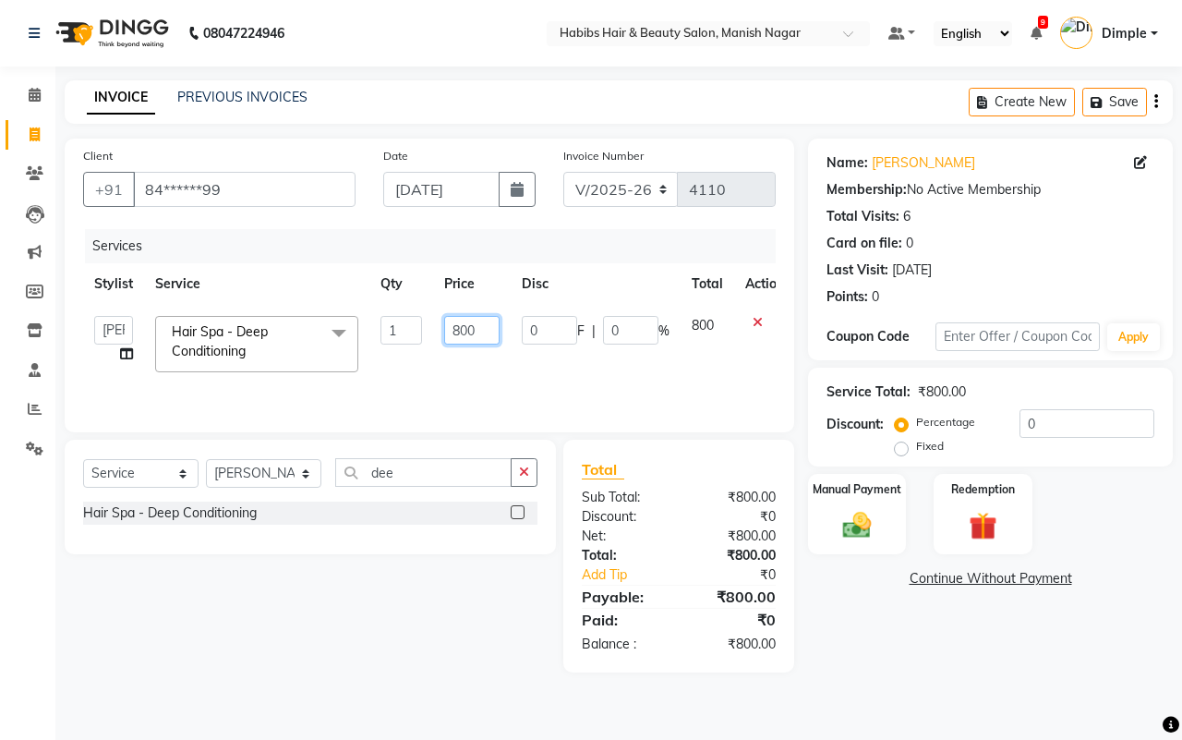
click at [458, 330] on input "800" at bounding box center [471, 330] width 55 height 29
type input "1000"
click at [852, 528] on img at bounding box center [857, 525] width 48 height 34
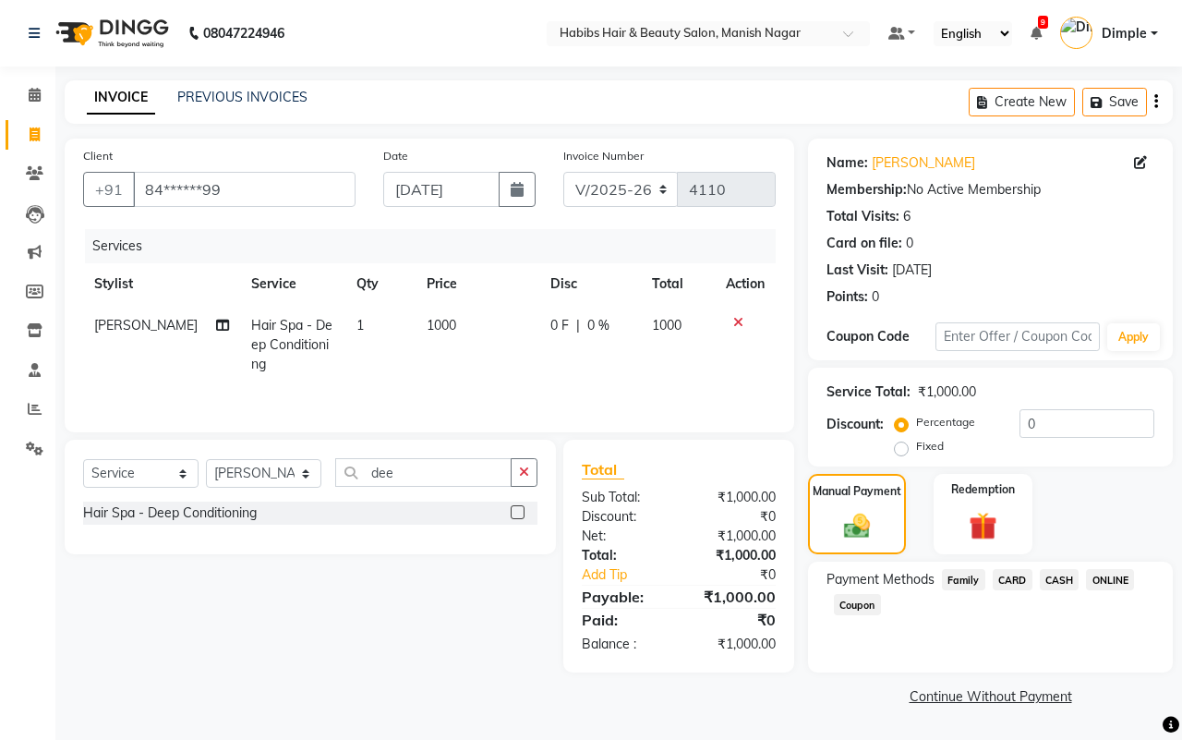
click at [1121, 580] on span "ONLINE" at bounding box center [1110, 579] width 48 height 21
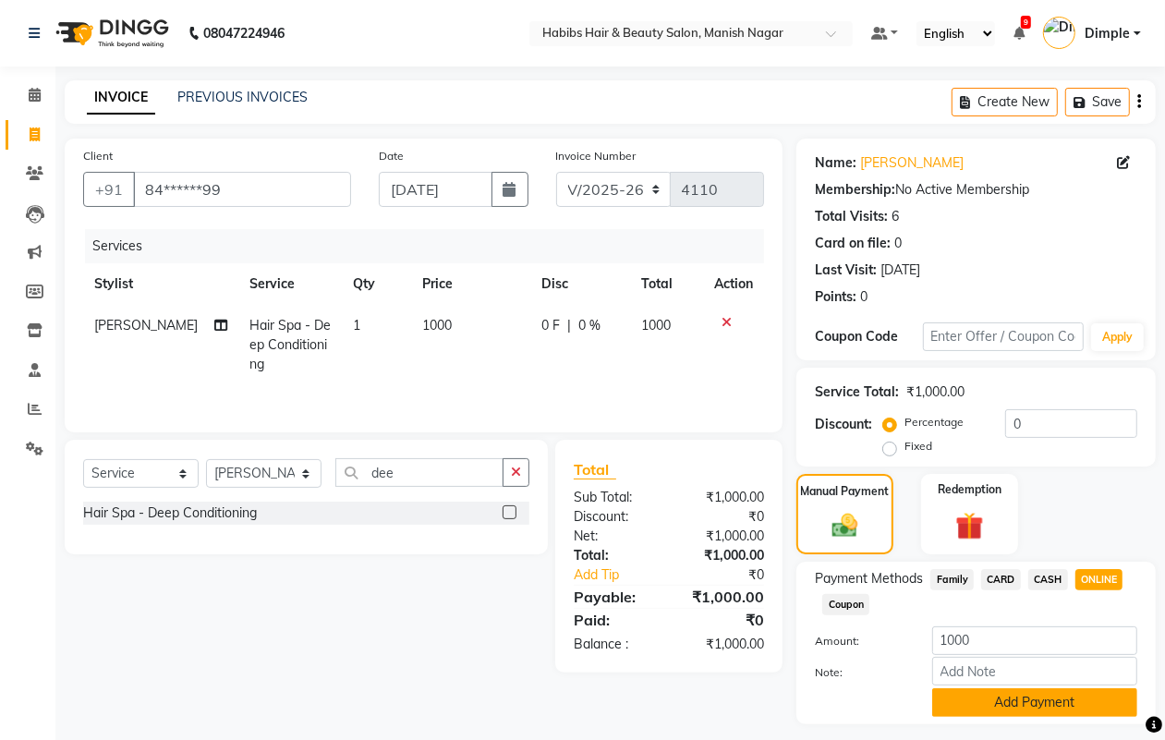
click at [1013, 693] on button "Add Payment" at bounding box center [1034, 702] width 205 height 29
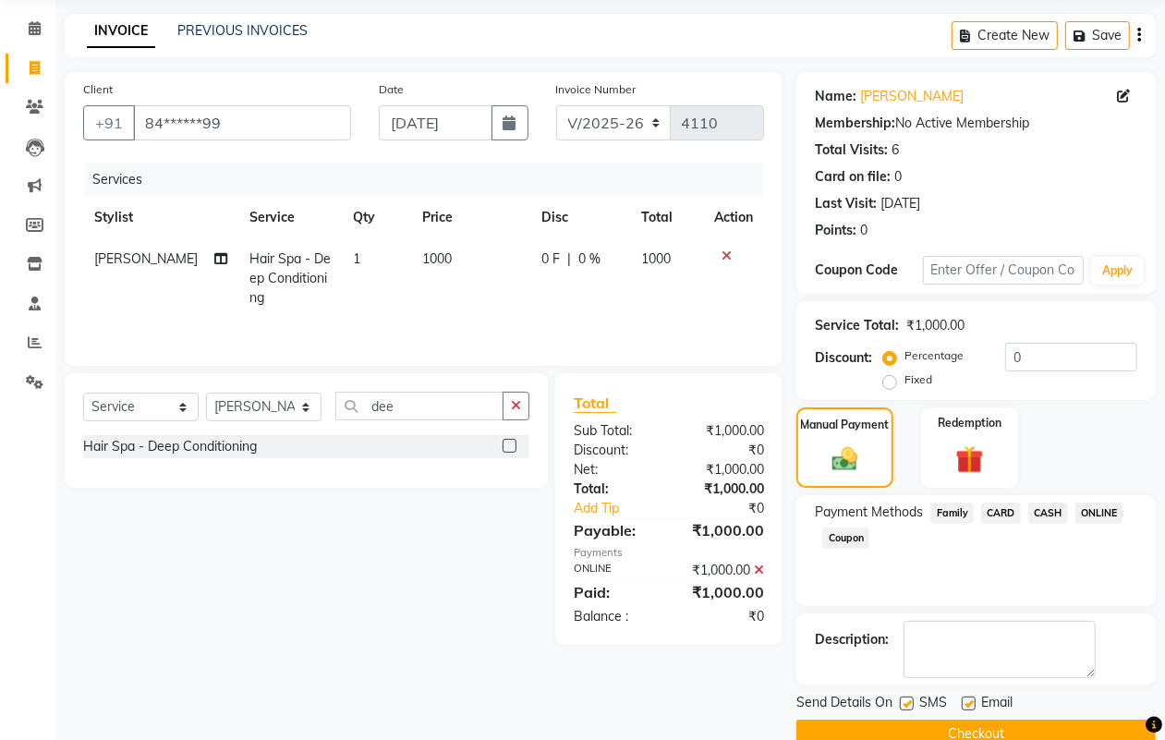
scroll to position [103, 0]
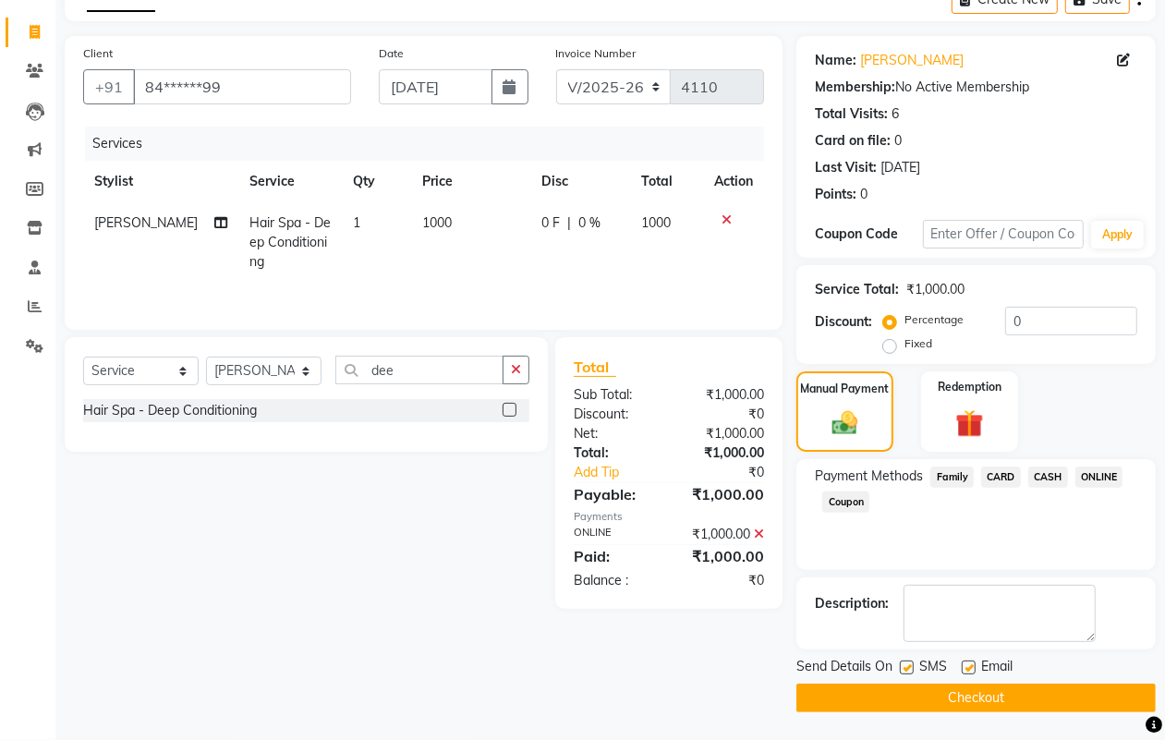
click at [1010, 694] on button "Checkout" at bounding box center [975, 698] width 359 height 29
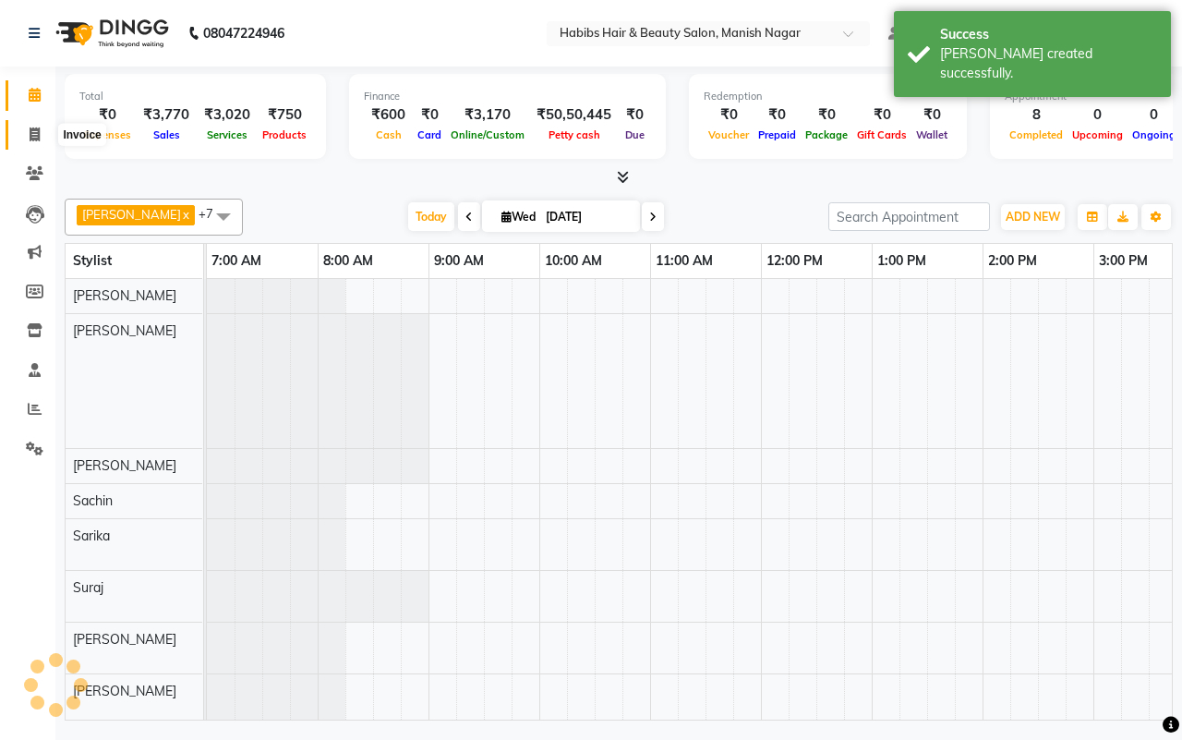
click at [32, 131] on icon at bounding box center [35, 134] width 10 height 14
select select "3804"
select select "service"
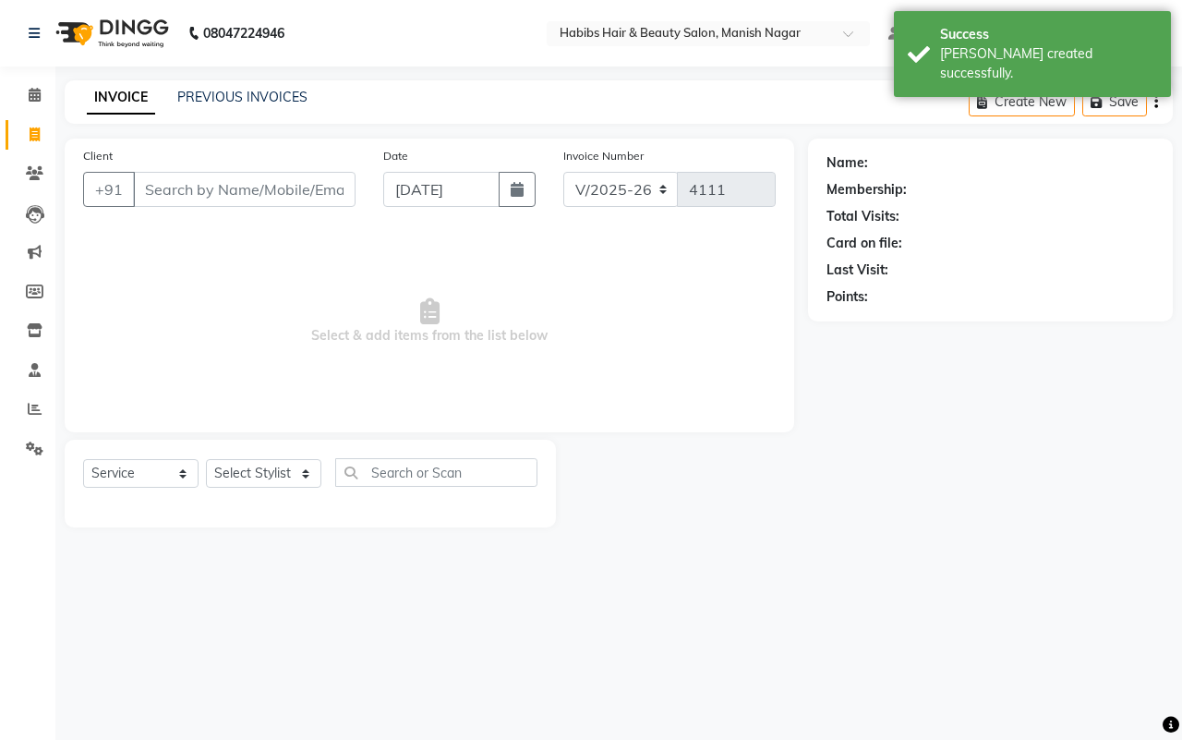
click at [195, 188] on input "Client" at bounding box center [244, 189] width 223 height 35
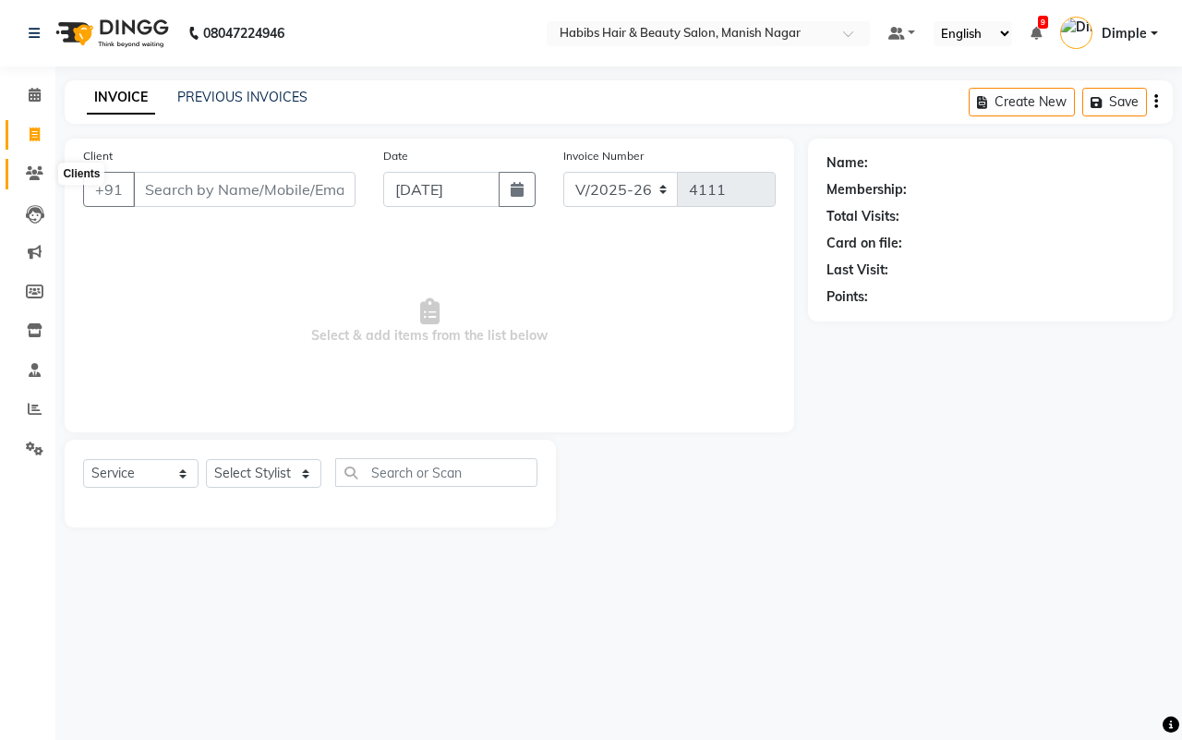
click at [43, 168] on span at bounding box center [34, 174] width 32 height 21
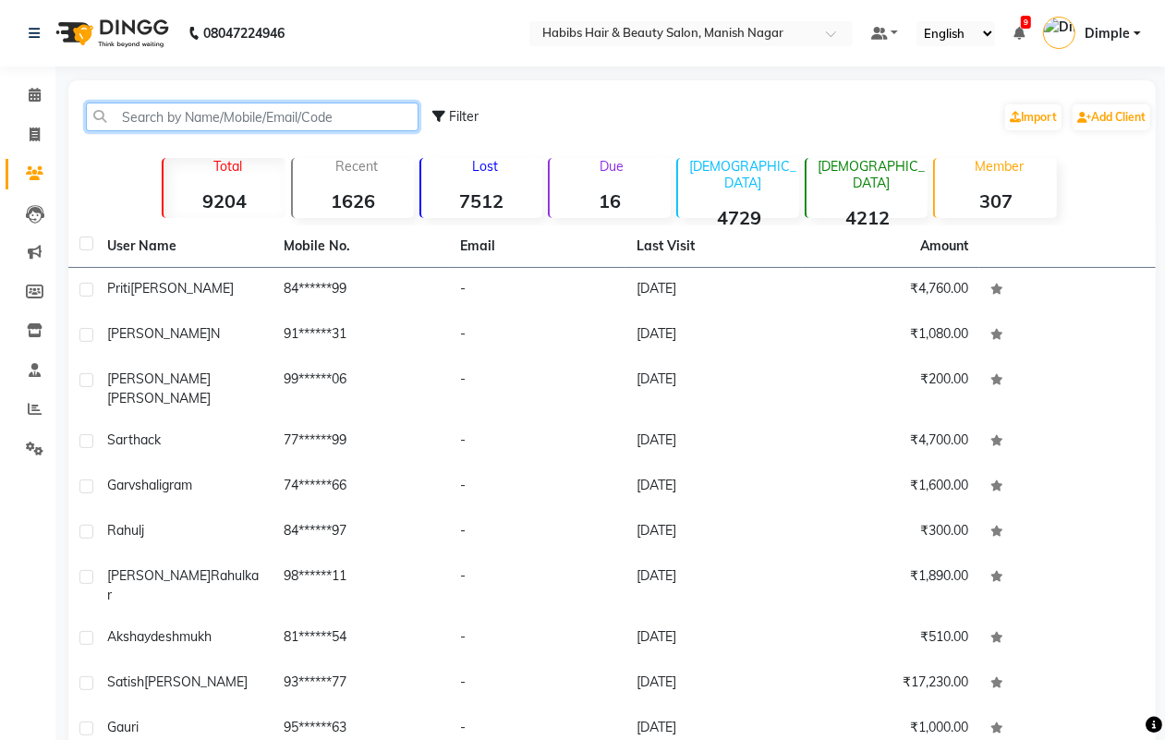
click at [127, 118] on input "text" at bounding box center [252, 117] width 333 height 29
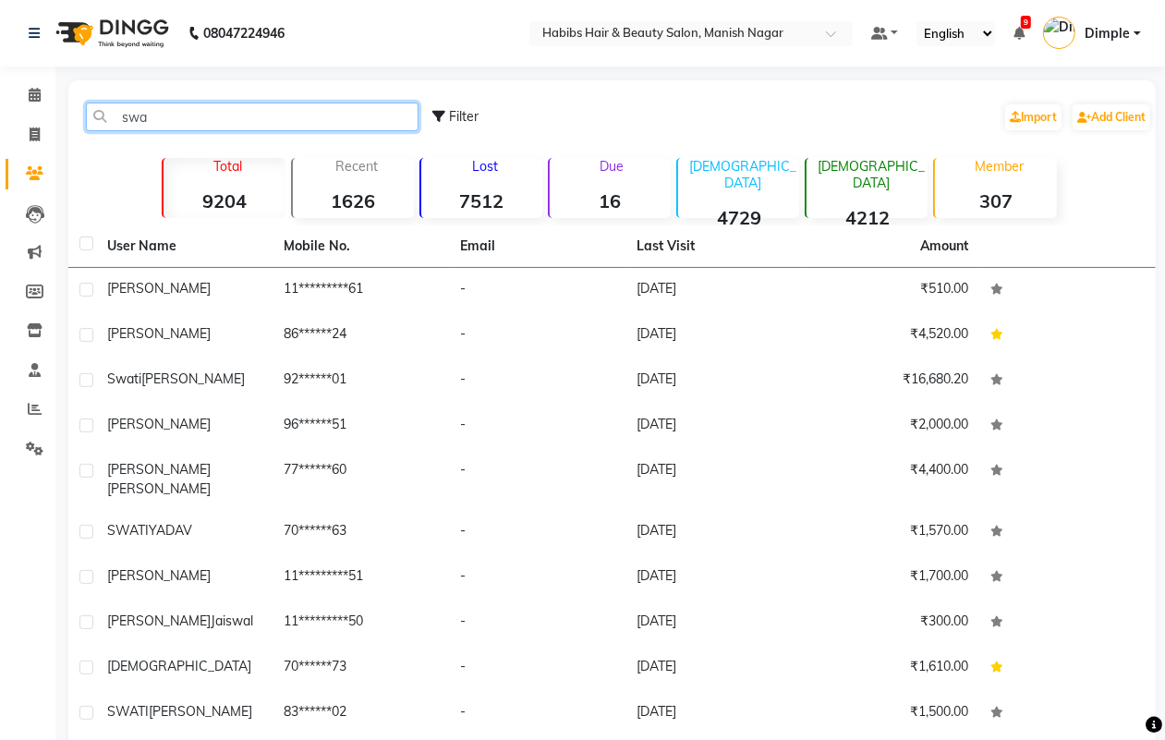
type input "swa"
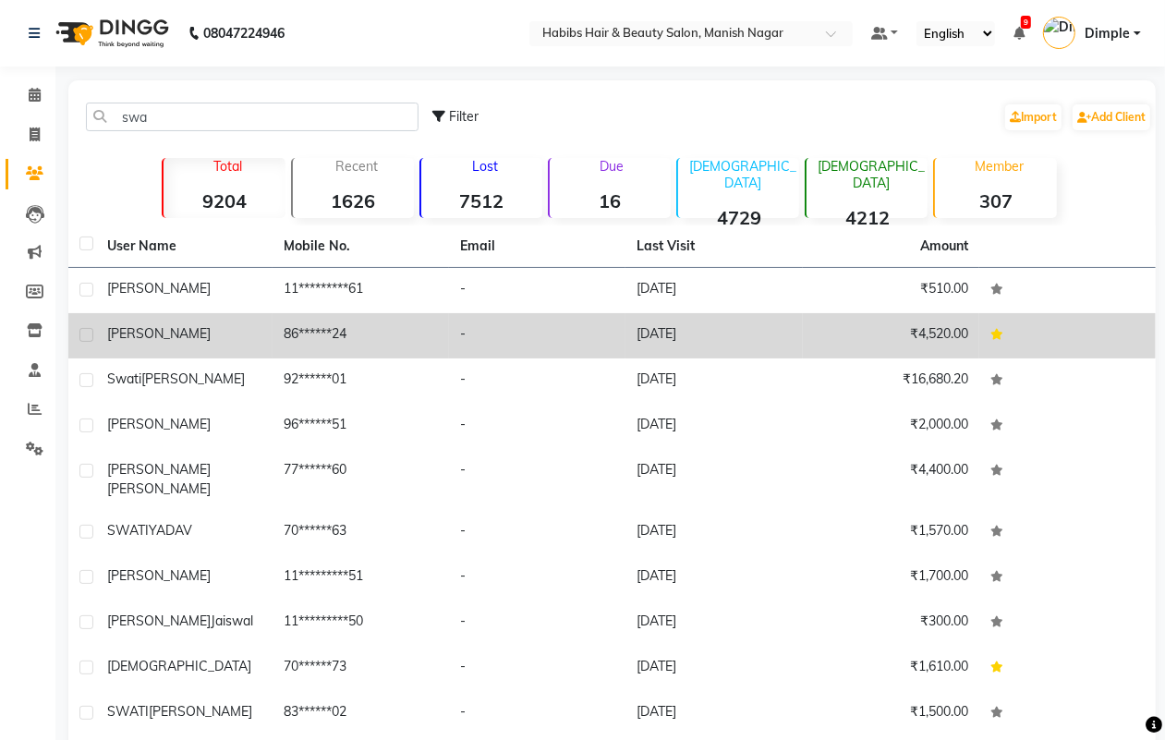
click at [406, 346] on td "86******24" at bounding box center [361, 335] width 176 height 45
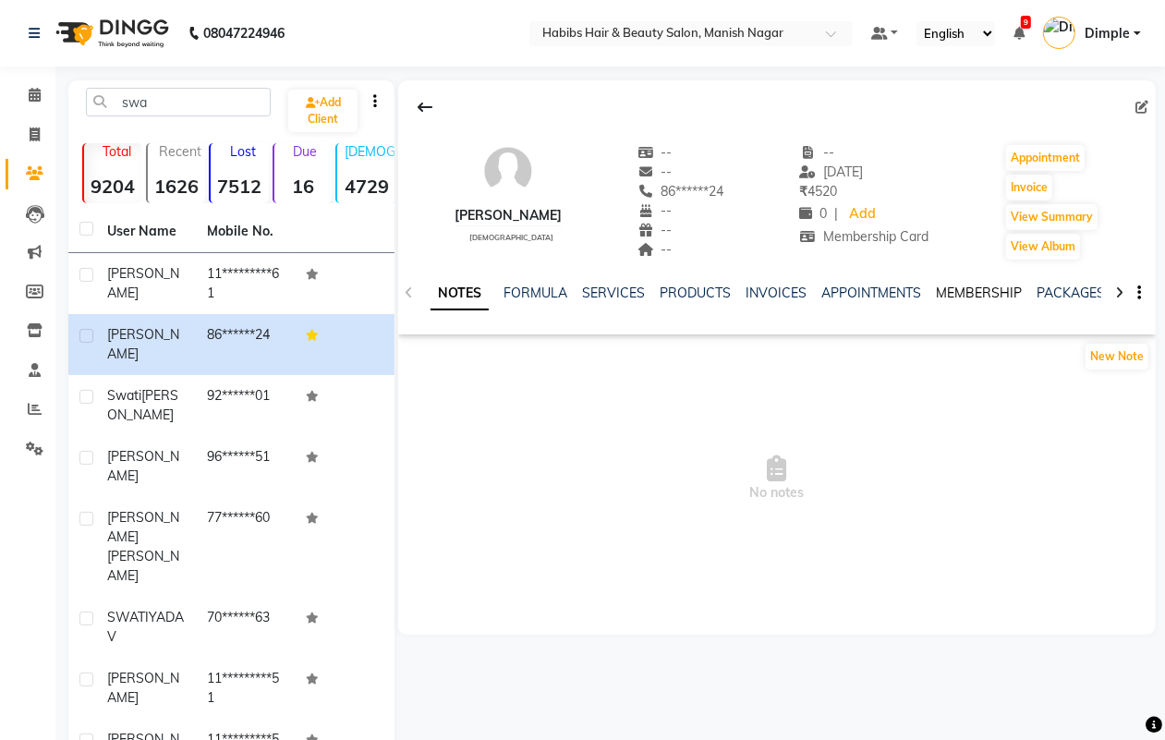
click at [967, 289] on link "MEMBERSHIP" at bounding box center [979, 293] width 86 height 17
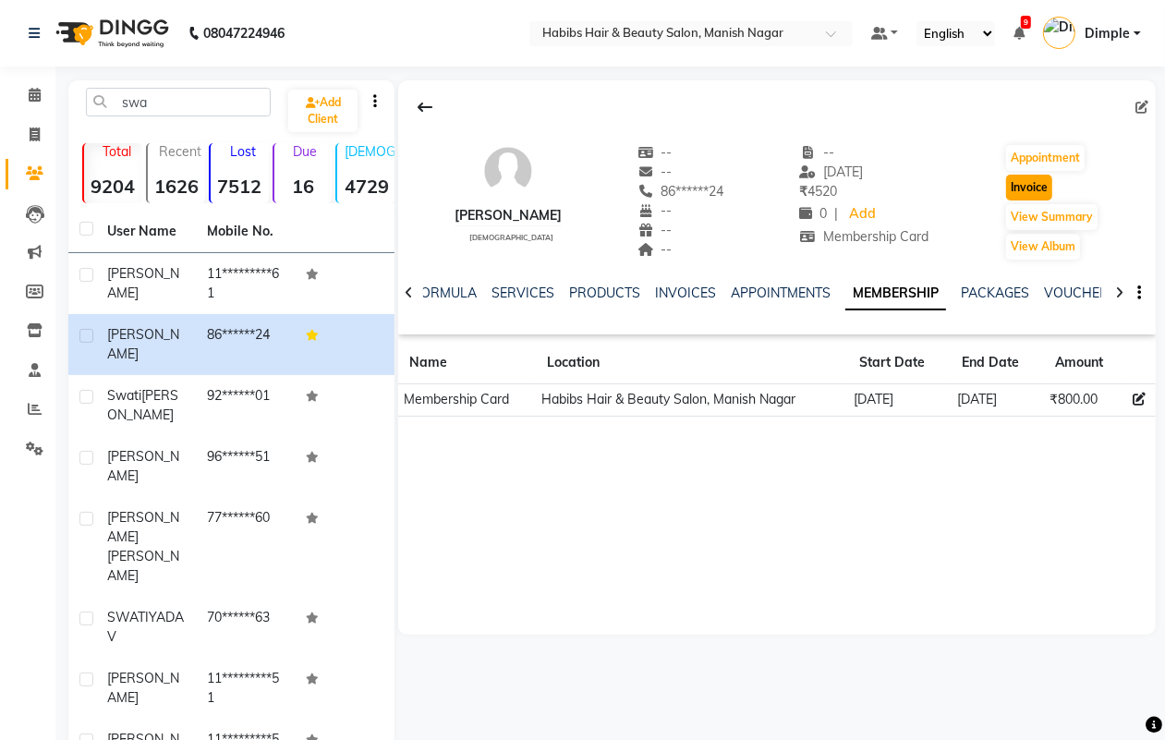
click at [1014, 190] on button "Invoice" at bounding box center [1029, 188] width 46 height 26
select select "3804"
select select "service"
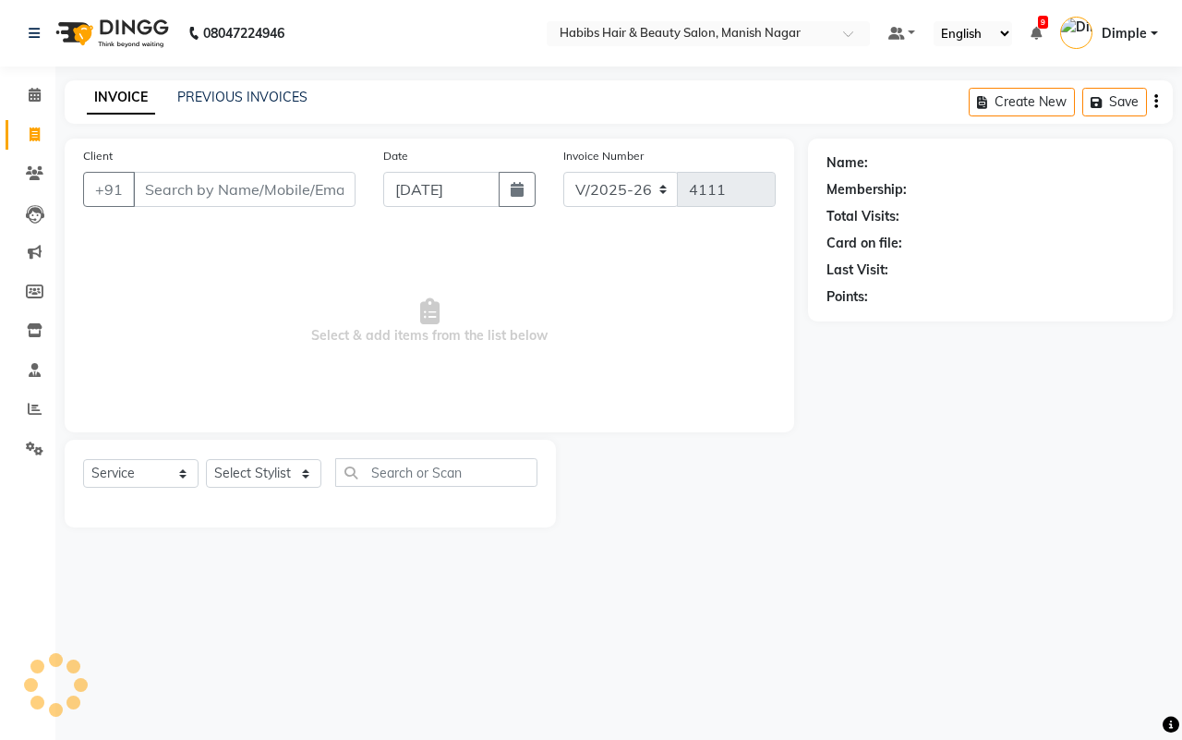
type input "86******24"
select select "1: Object"
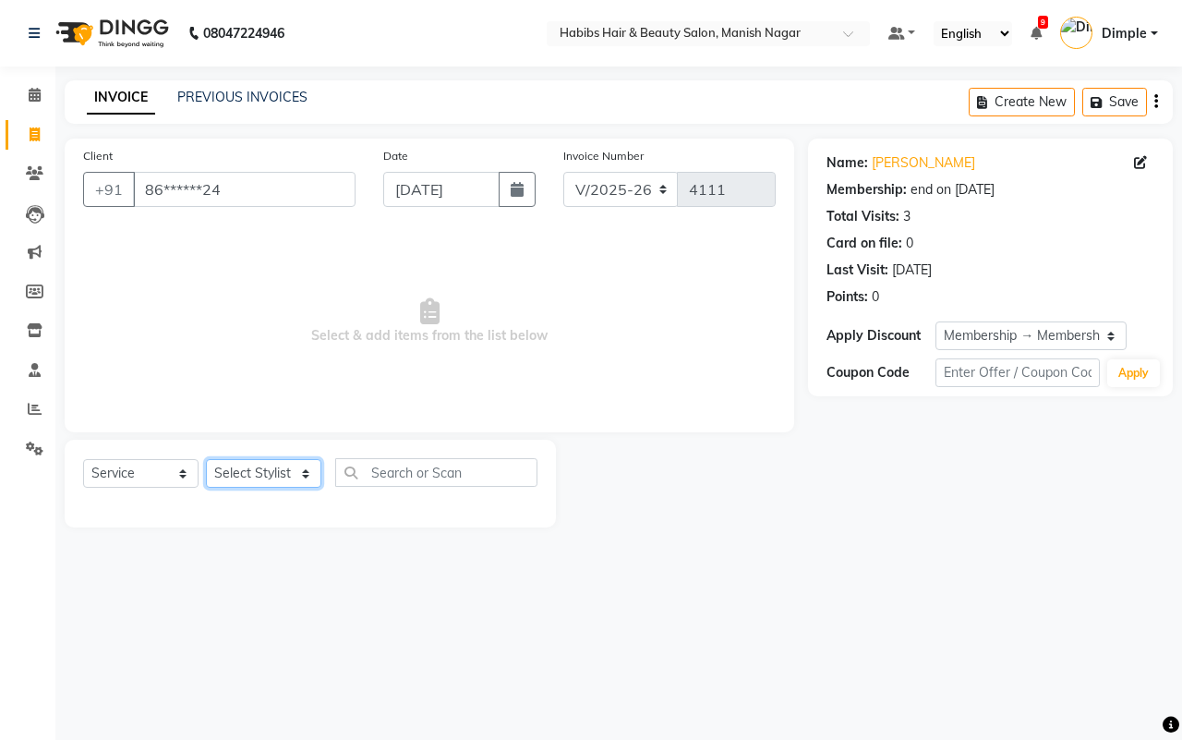
click at [256, 469] on select "Select Stylist Abhijeet Amol Apurva Dimple Harshal Mrunali Sachin Sarika Shanta…" at bounding box center [263, 473] width 115 height 29
click at [261, 468] on select "Select Stylist Abhijeet Amol Apurva Dimple Harshal Mrunali Sachin Sarika Shanta…" at bounding box center [263, 473] width 115 height 29
select select "18781"
click at [206, 459] on select "Select Stylist Abhijeet Amol Apurva Dimple Harshal Mrunali Sachin Sarika Shanta…" at bounding box center [263, 473] width 115 height 29
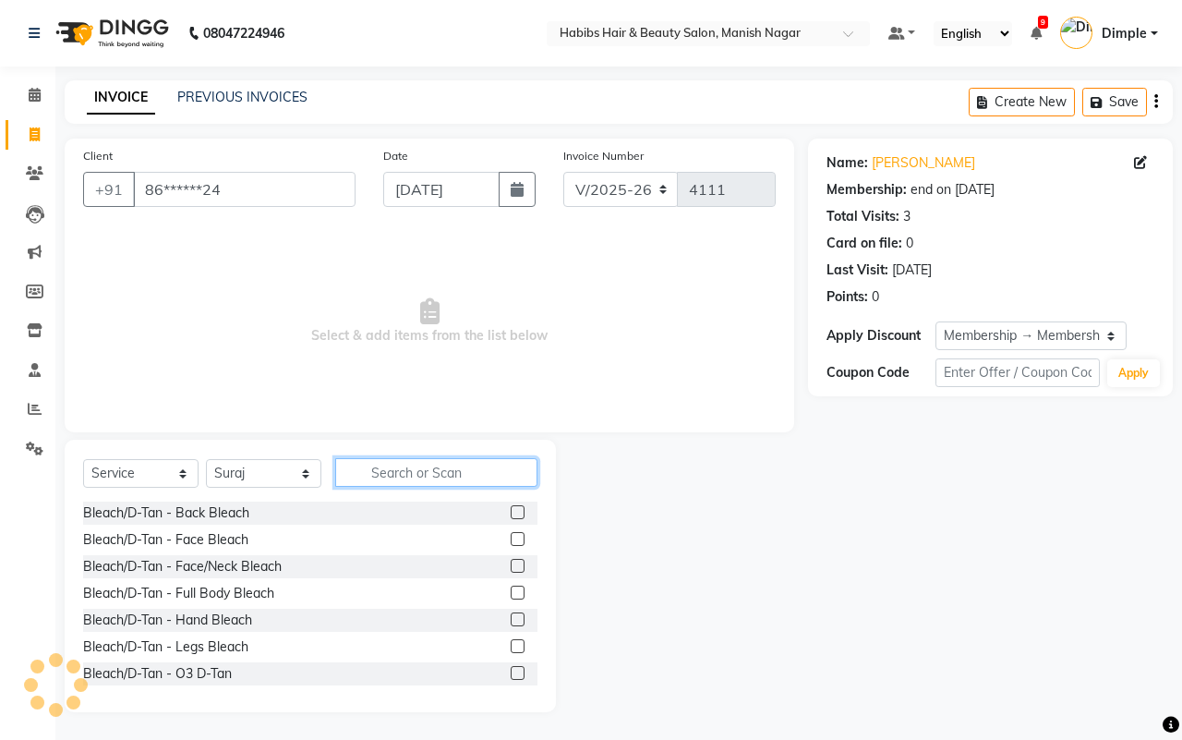
click at [412, 467] on input "text" at bounding box center [436, 472] width 202 height 29
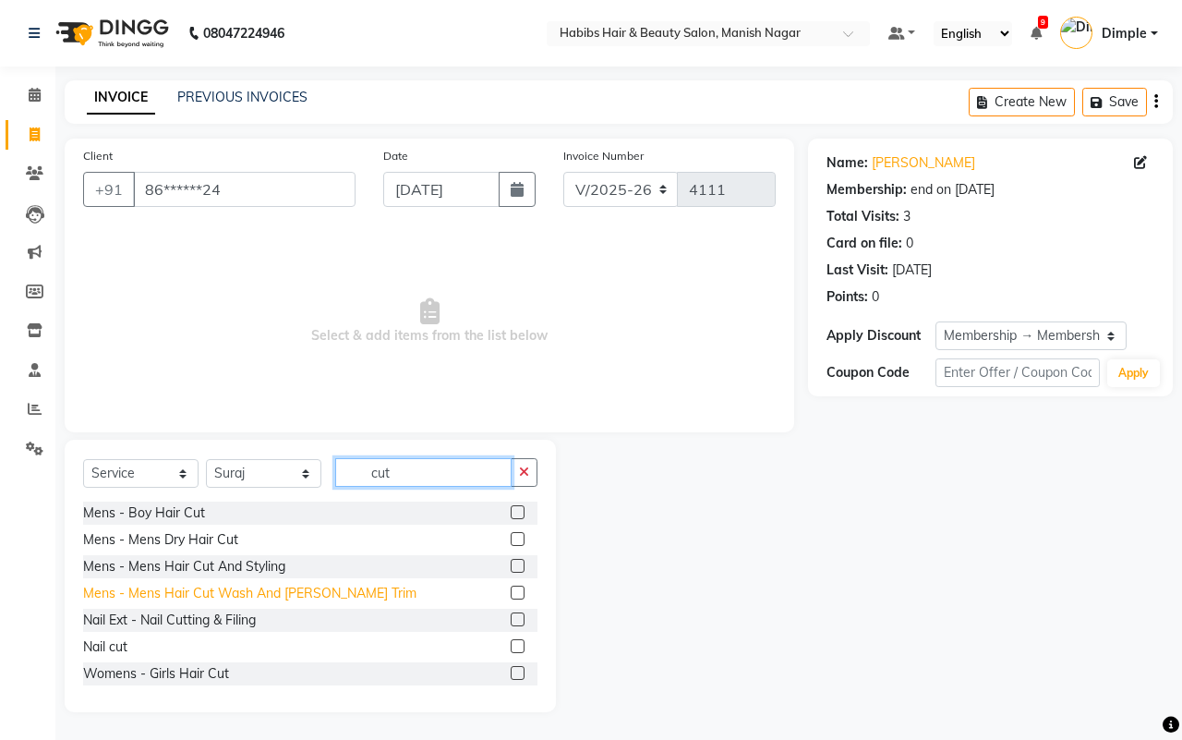
type input "cut"
click at [228, 593] on div "Mens - Mens Hair Cut Wash And Beard Trim" at bounding box center [249, 593] width 333 height 19
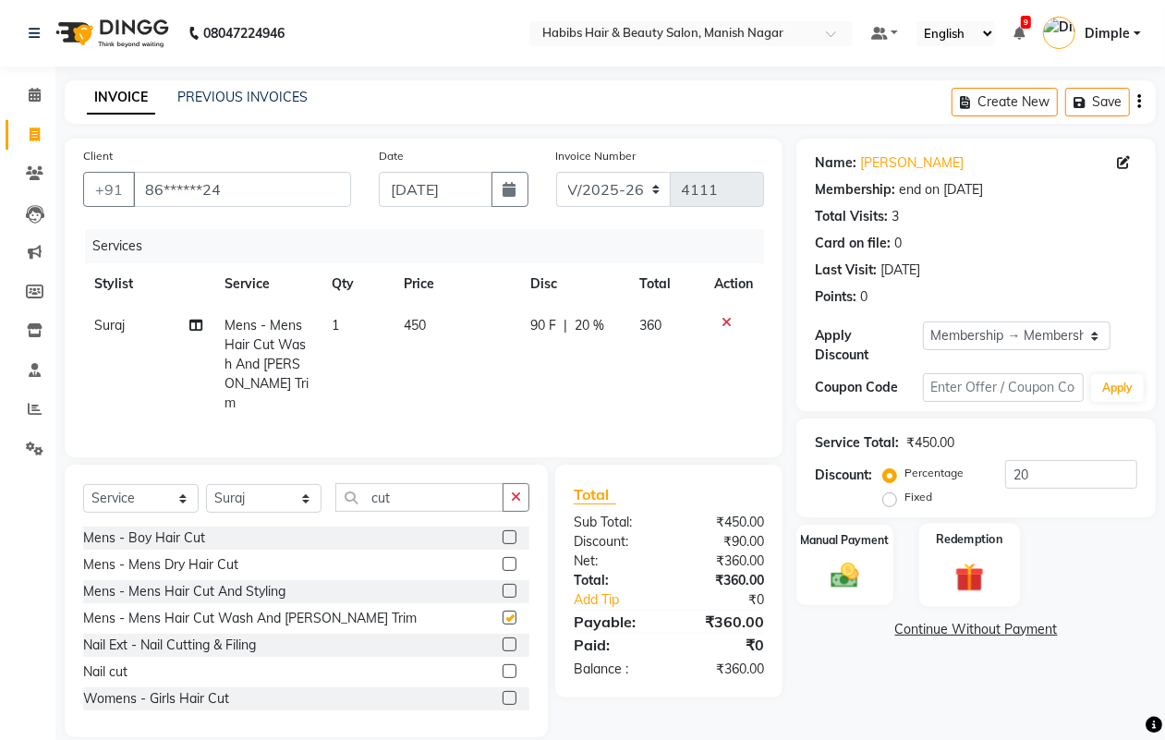
checkbox input "false"
click at [842, 575] on img at bounding box center [844, 575] width 46 height 33
drag, startPoint x: 842, startPoint y: 575, endPoint x: 919, endPoint y: 592, distance: 78.5
click at [842, 575] on img at bounding box center [844, 575] width 44 height 31
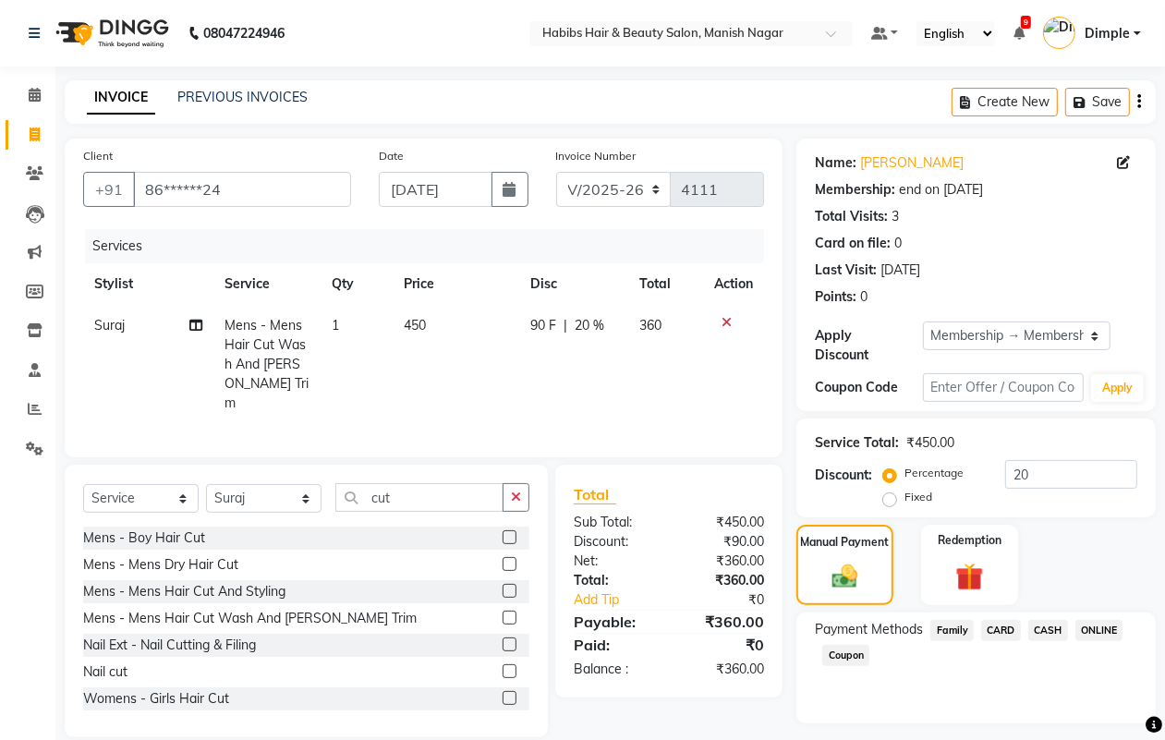
click at [1059, 628] on span "CASH" at bounding box center [1048, 630] width 40 height 21
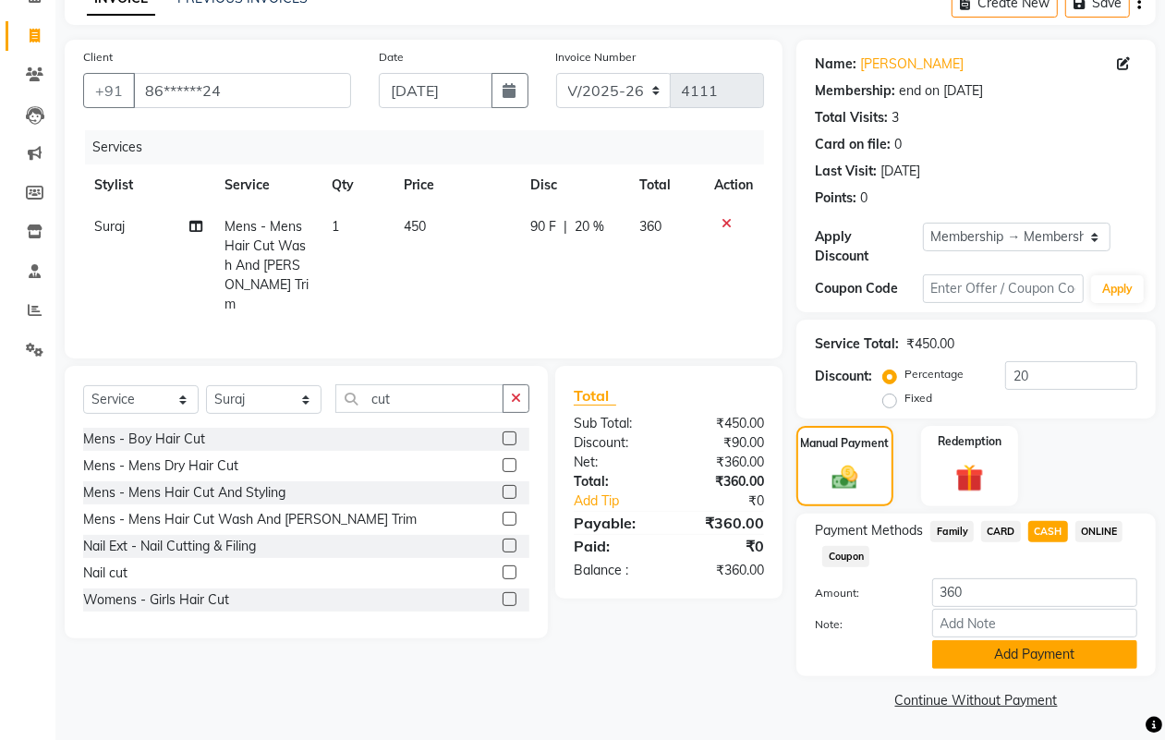
click at [975, 662] on button "Add Payment" at bounding box center [1034, 654] width 205 height 29
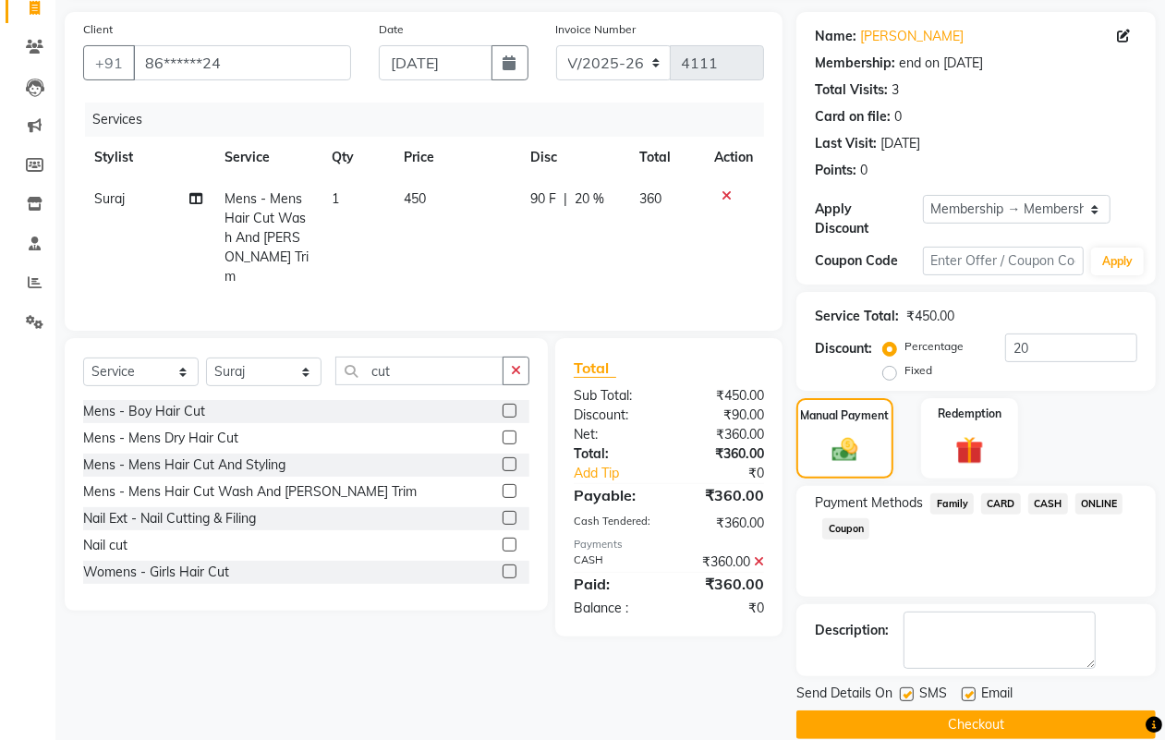
scroll to position [153, 0]
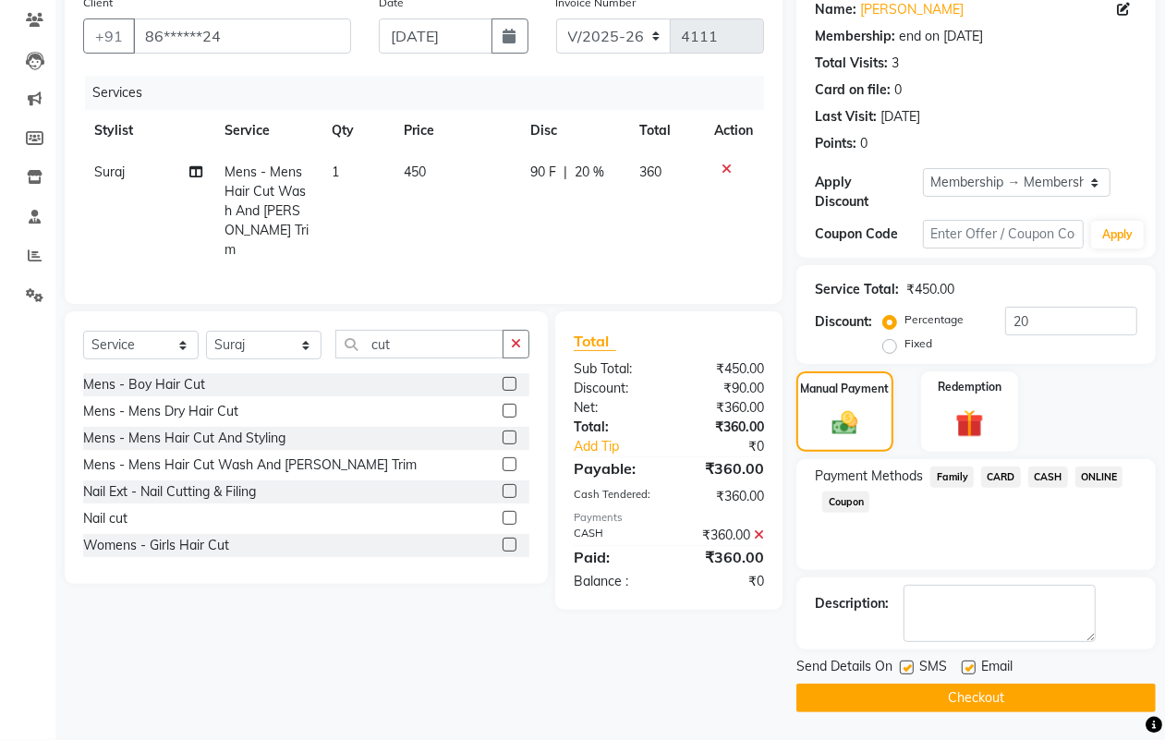
click at [979, 700] on button "Checkout" at bounding box center [975, 698] width 359 height 29
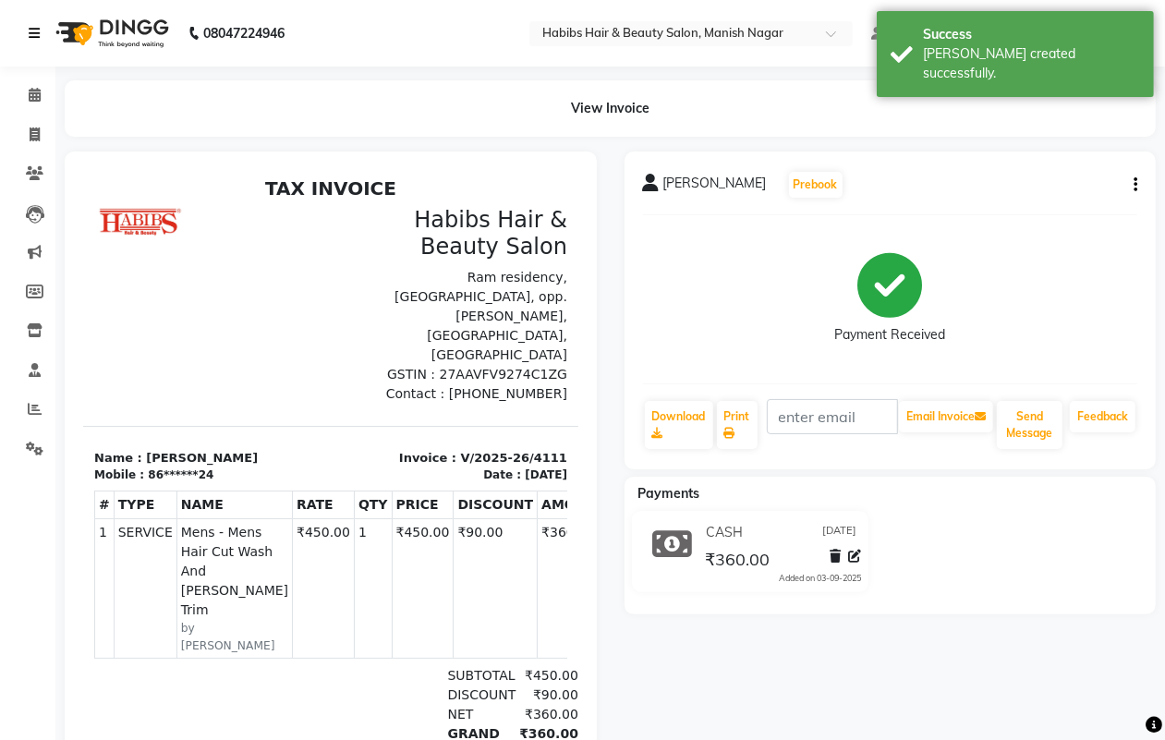
select select "3804"
select select "service"
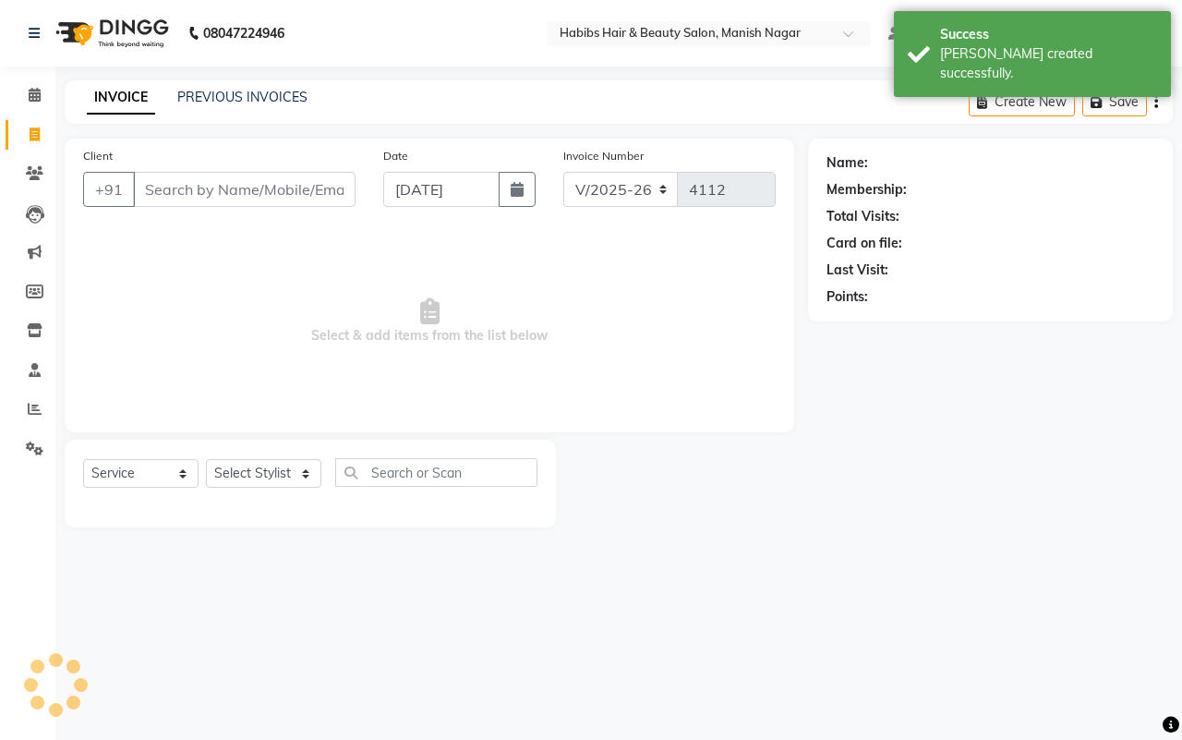
click at [183, 182] on input "Client" at bounding box center [244, 189] width 223 height 35
type input "86******24"
select select "1: Object"
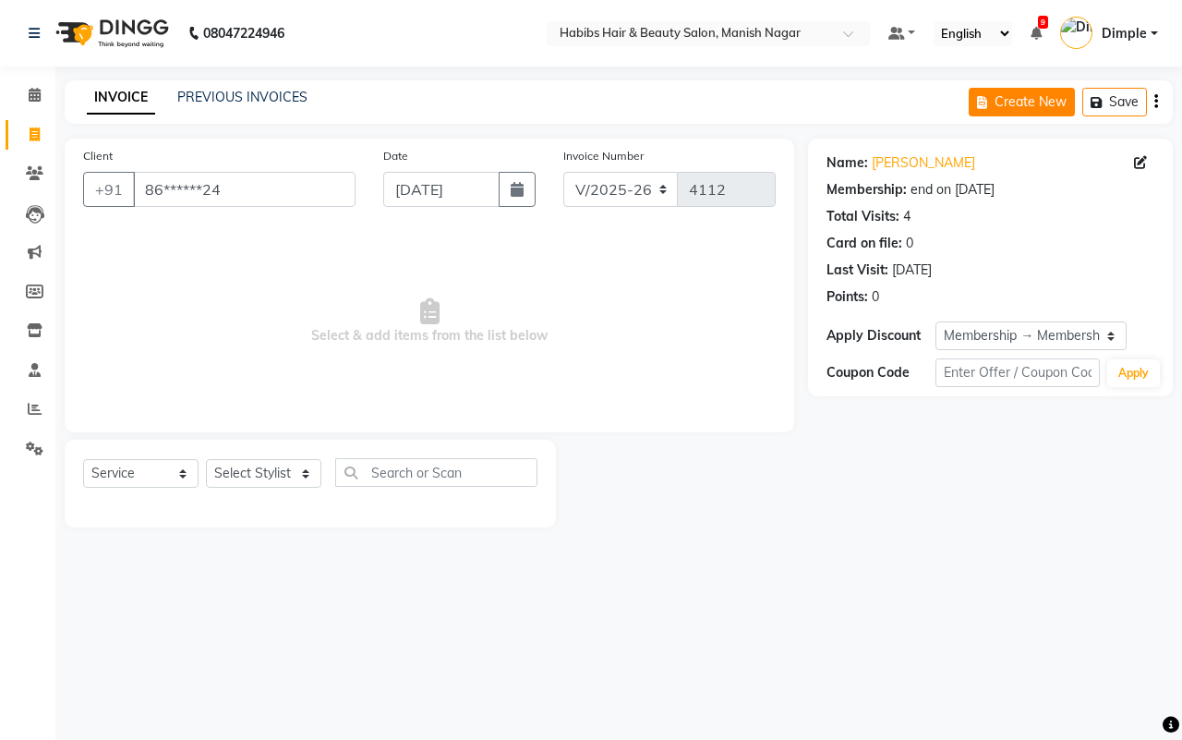
click at [999, 100] on button "Create New" at bounding box center [1022, 102] width 106 height 29
select select "service"
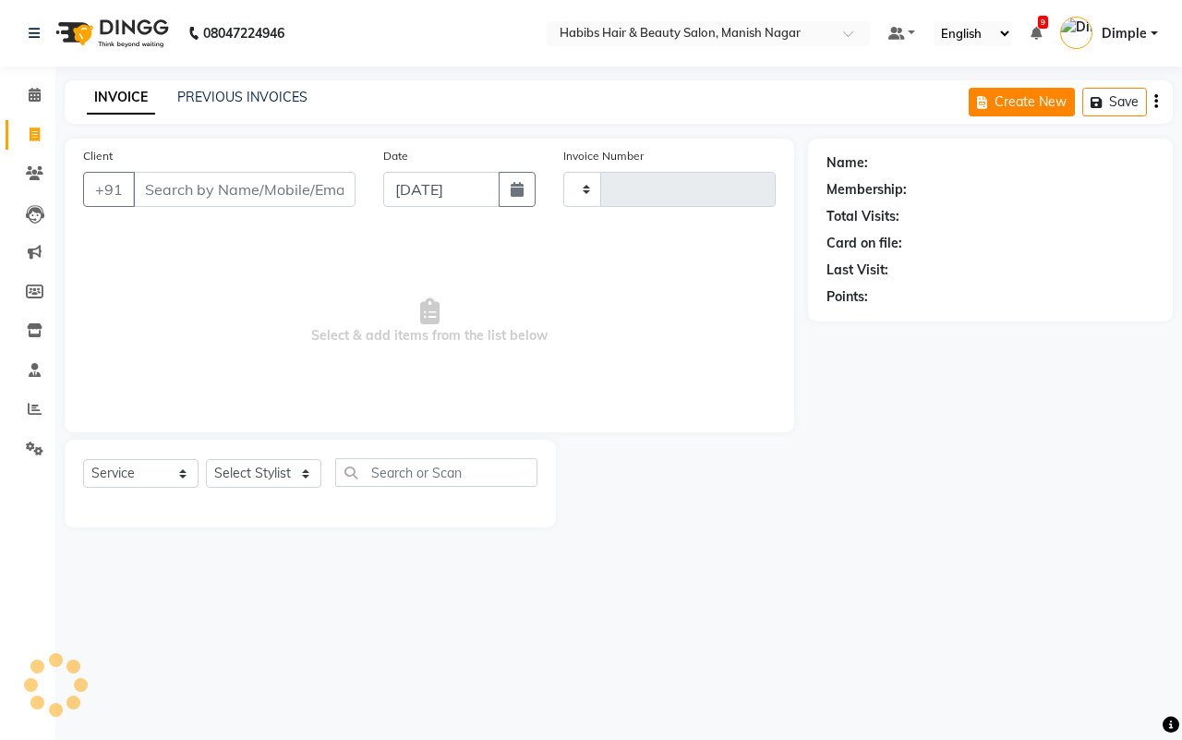
type input "4112"
select select "3804"
click at [144, 187] on input "Client" at bounding box center [244, 189] width 223 height 35
type input "98******65"
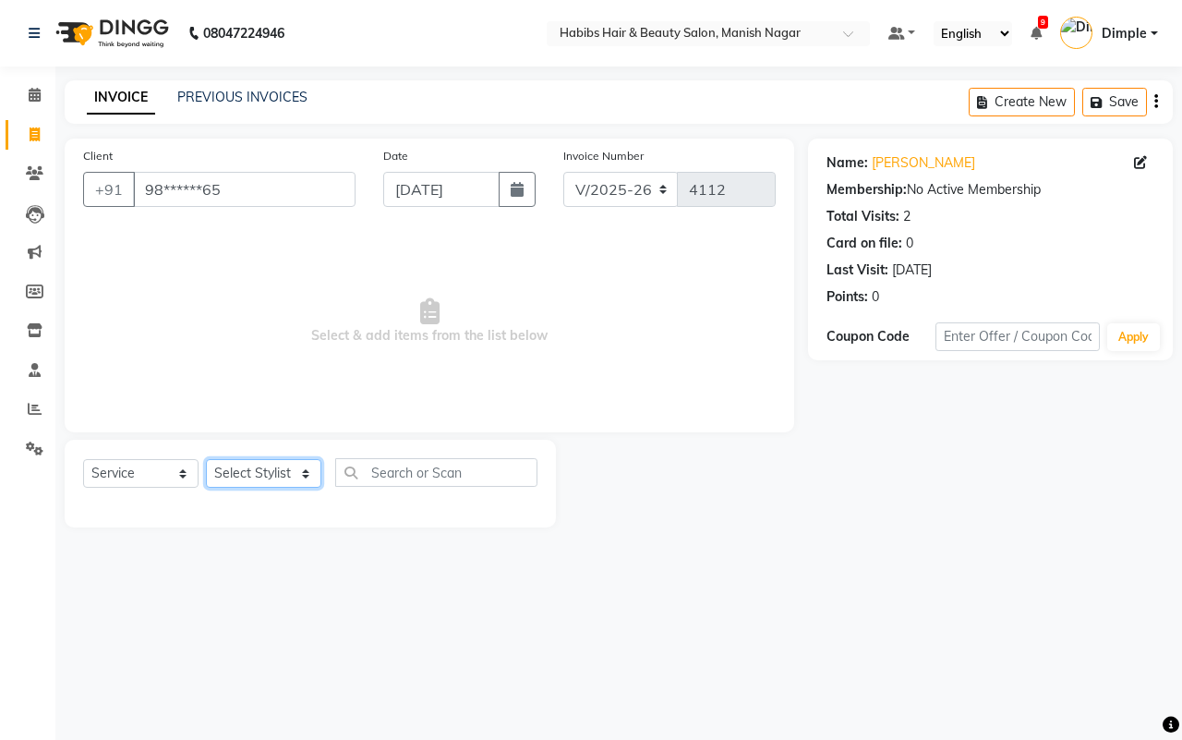
click at [260, 469] on select "Select Stylist Abhijeet Amol Apurva Dimple Harshal Mrunali Sachin Sarika Shanta…" at bounding box center [263, 473] width 115 height 29
select select "62737"
click at [206, 459] on select "Select Stylist Abhijeet Amol Apurva Dimple Harshal Mrunali Sachin Sarika Shanta…" at bounding box center [263, 473] width 115 height 29
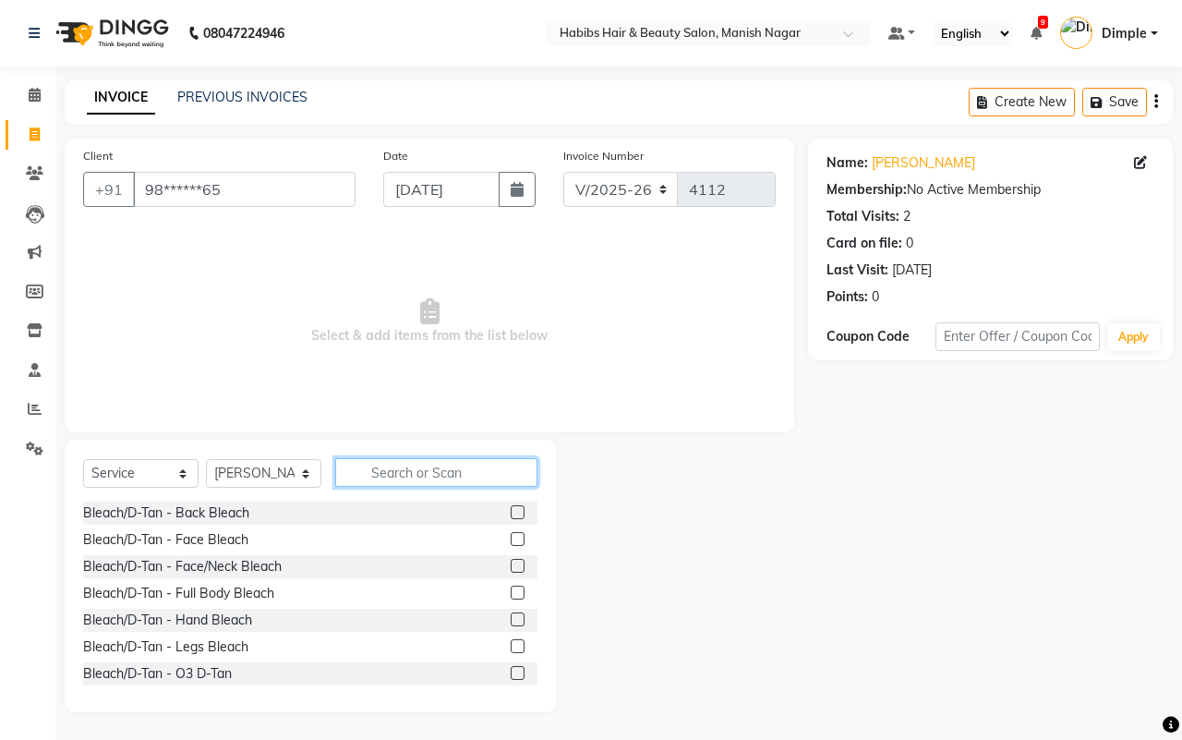
click at [367, 474] on input "text" at bounding box center [436, 472] width 202 height 29
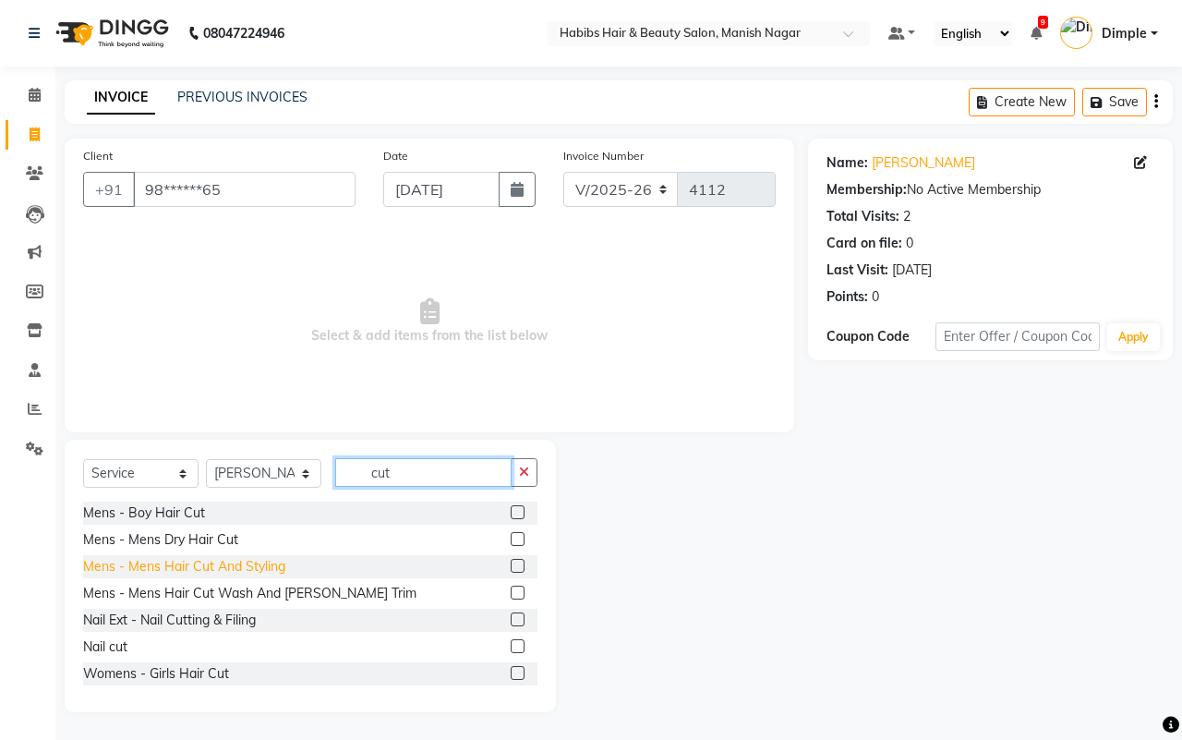
type input "cut"
click at [263, 570] on div "Mens - Mens Hair Cut And Styling" at bounding box center [184, 566] width 202 height 19
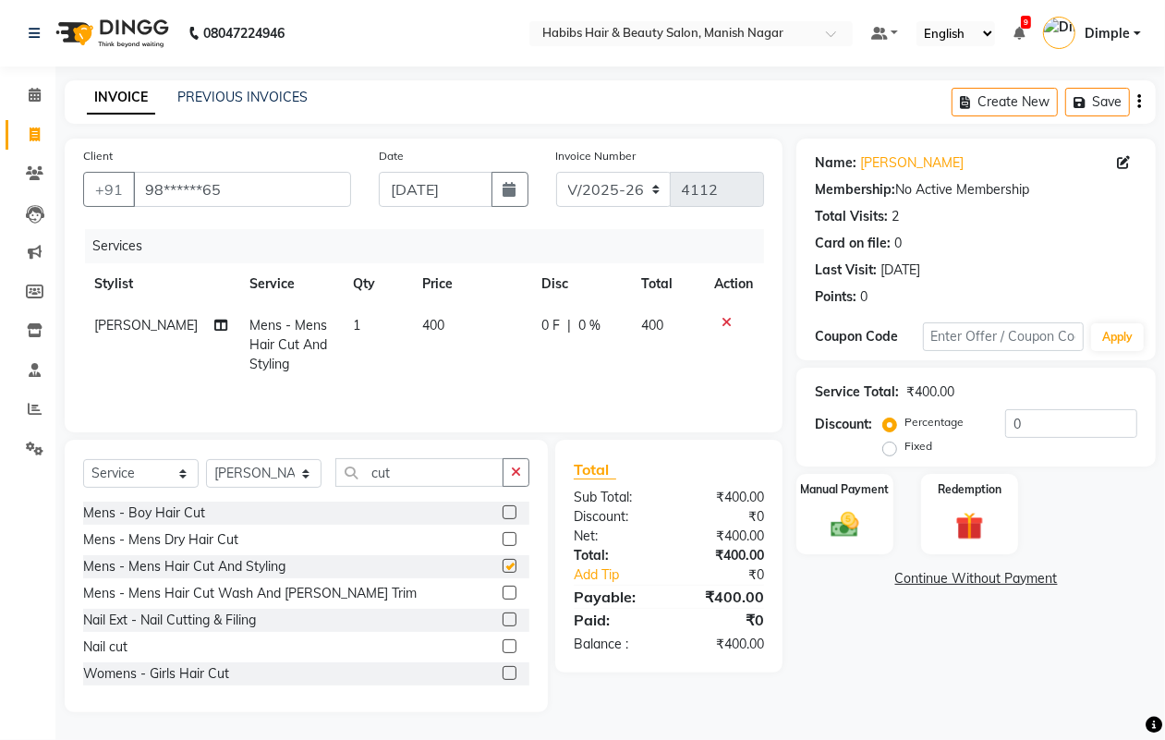
checkbox input "false"
click at [394, 366] on td "1" at bounding box center [377, 345] width 68 height 80
select select "62737"
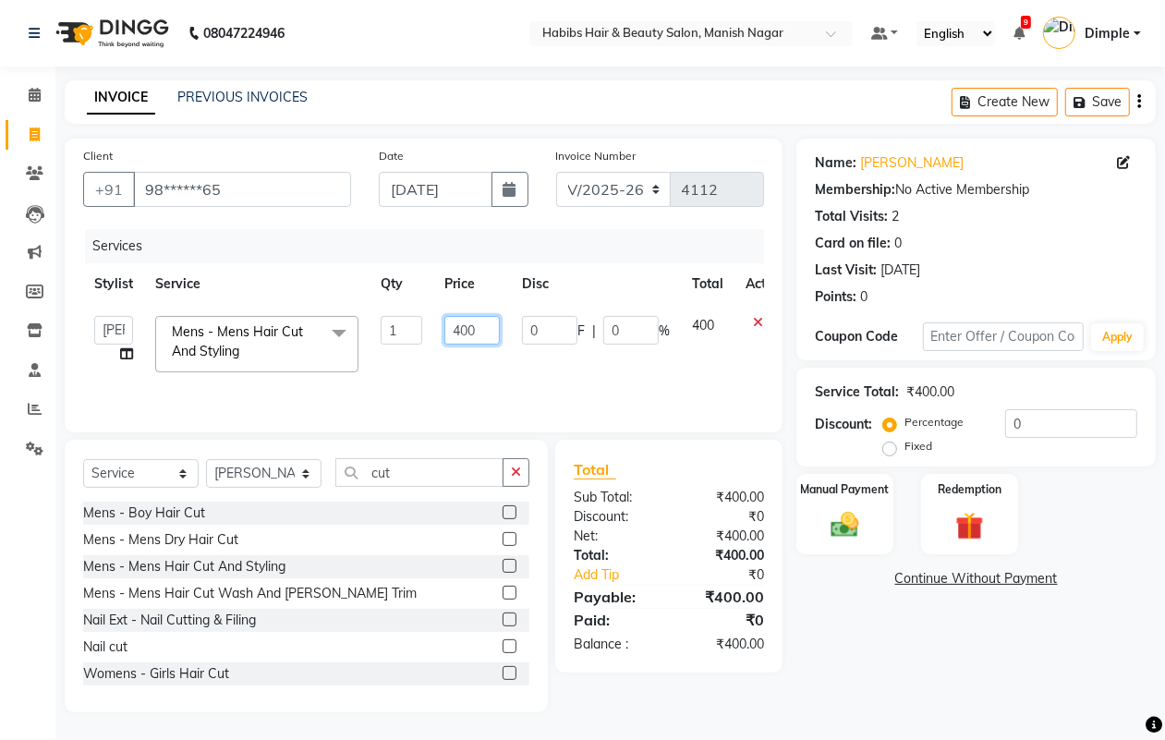
click at [450, 325] on input "400" at bounding box center [471, 330] width 55 height 29
type input "300"
click at [842, 519] on img at bounding box center [844, 524] width 46 height 33
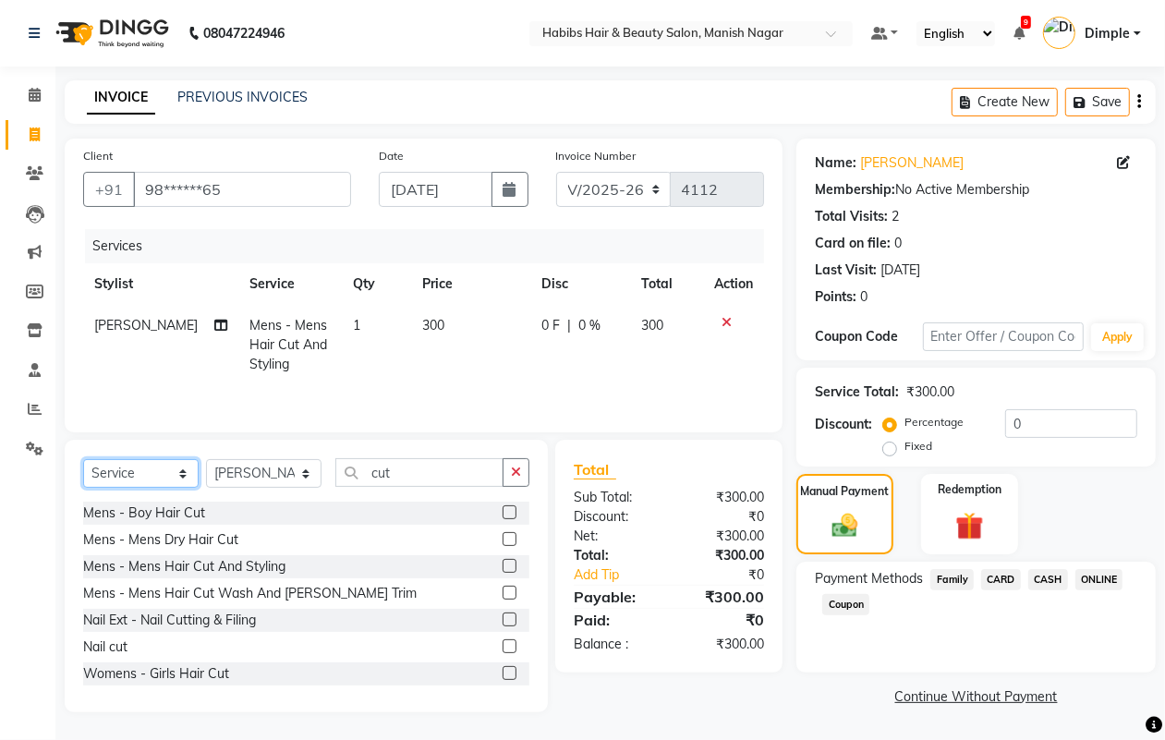
click at [112, 474] on select "Select Service Product Membership Package Voucher Prepaid Gift Card" at bounding box center [140, 473] width 115 height 29
click at [83, 462] on select "Select Service Product Membership Package Voucher Prepaid Gift Card" at bounding box center [140, 473] width 115 height 29
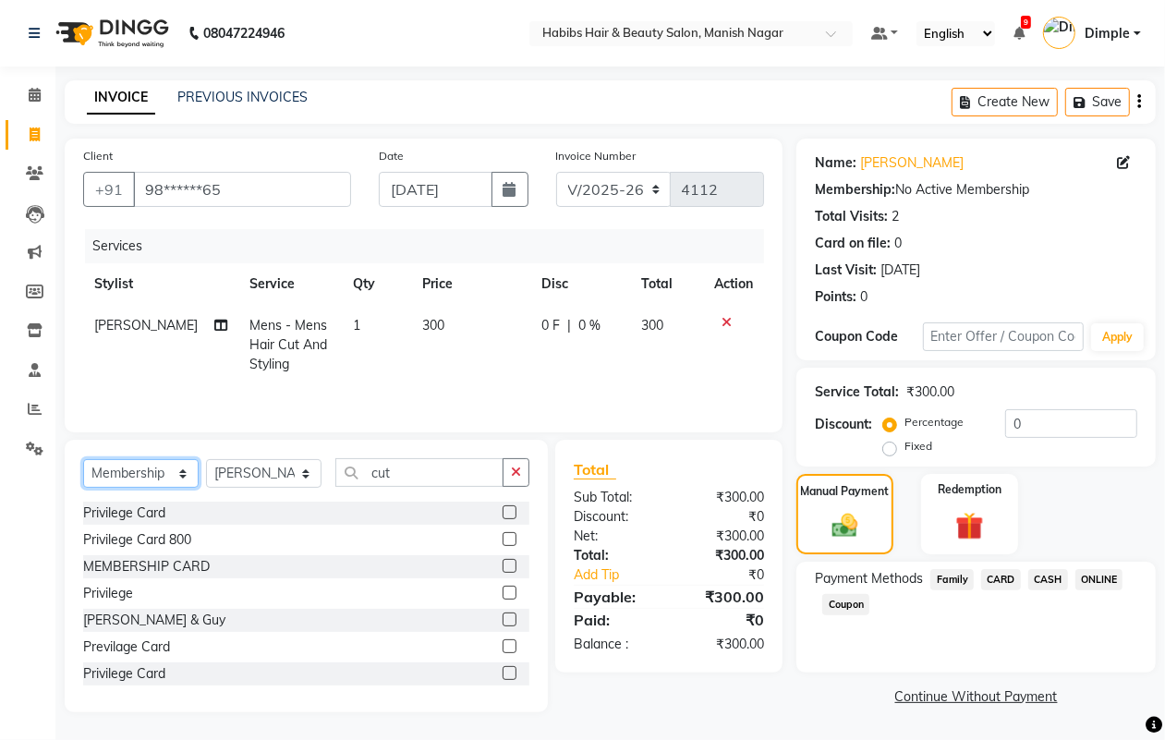
scroll to position [163, 0]
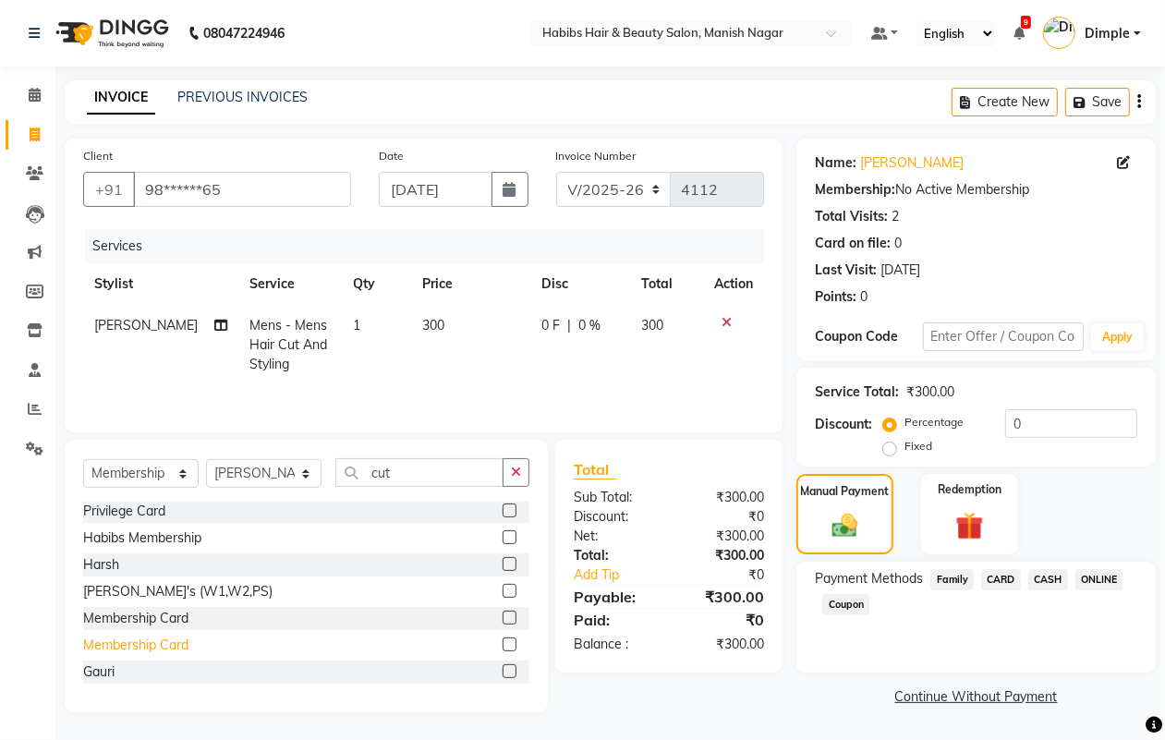
click at [158, 648] on div "Membership Card" at bounding box center [135, 645] width 105 height 19
select select "select"
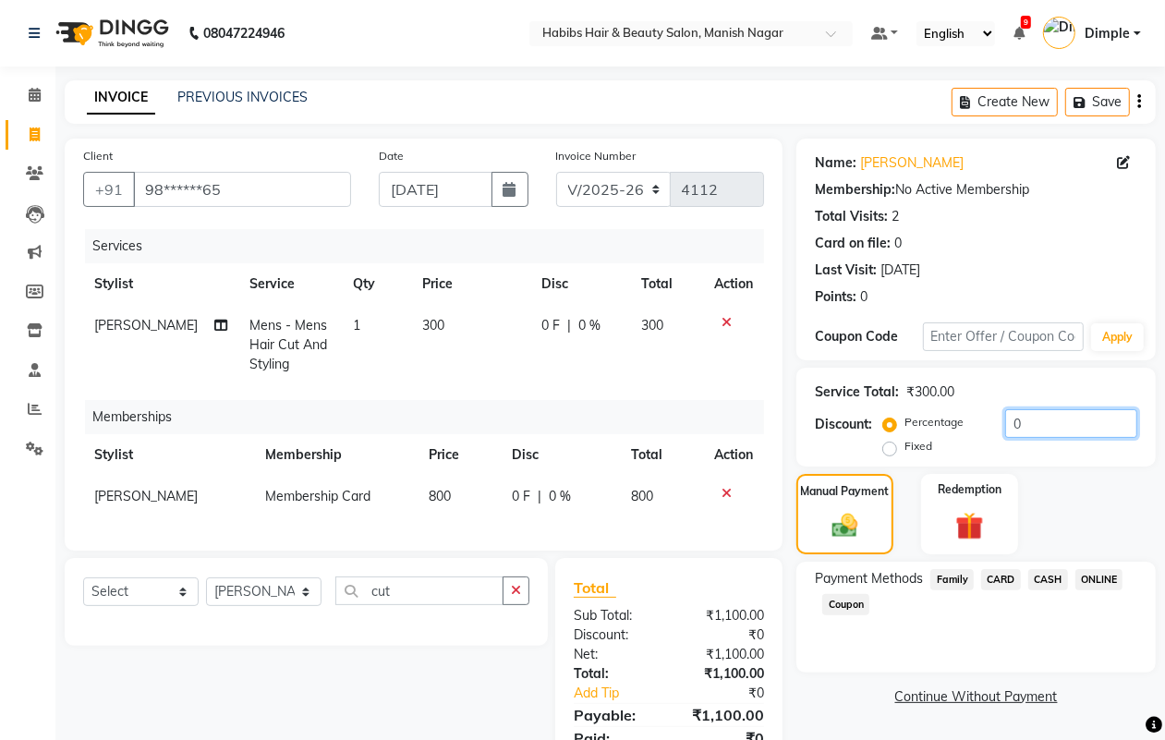
click at [1005, 430] on input "0" at bounding box center [1071, 423] width 132 height 29
click at [1005, 423] on input "0" at bounding box center [1071, 423] width 132 height 29
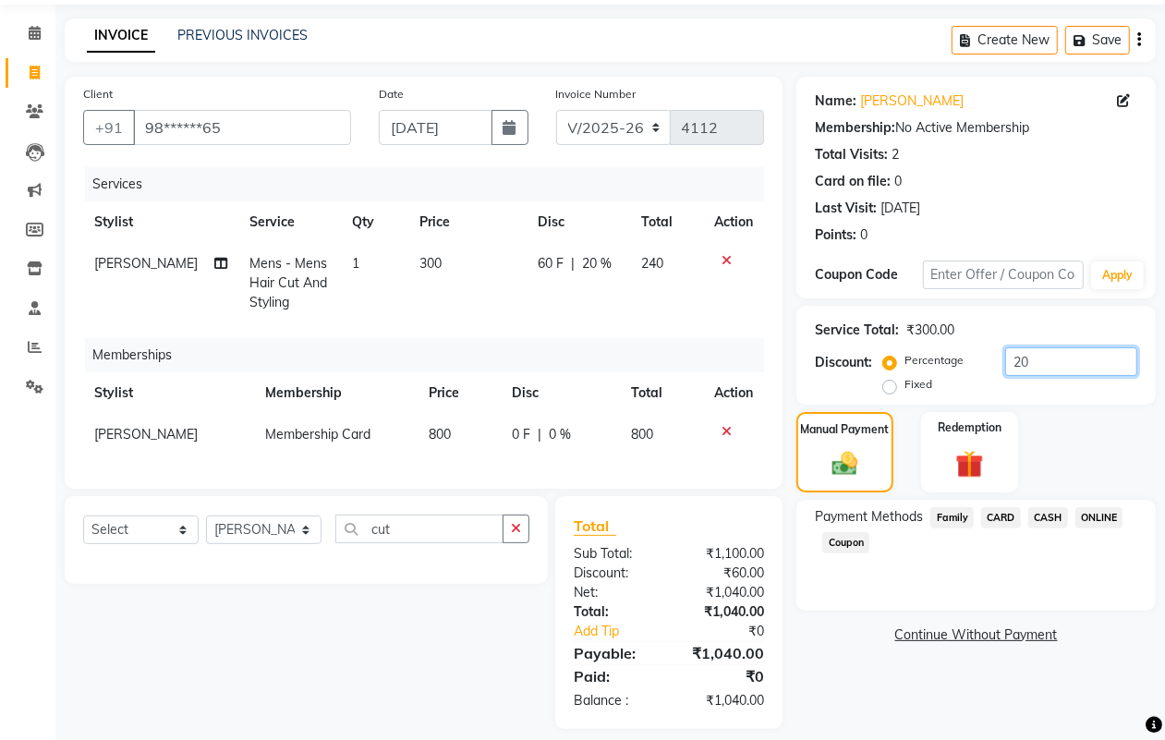
scroll to position [95, 0]
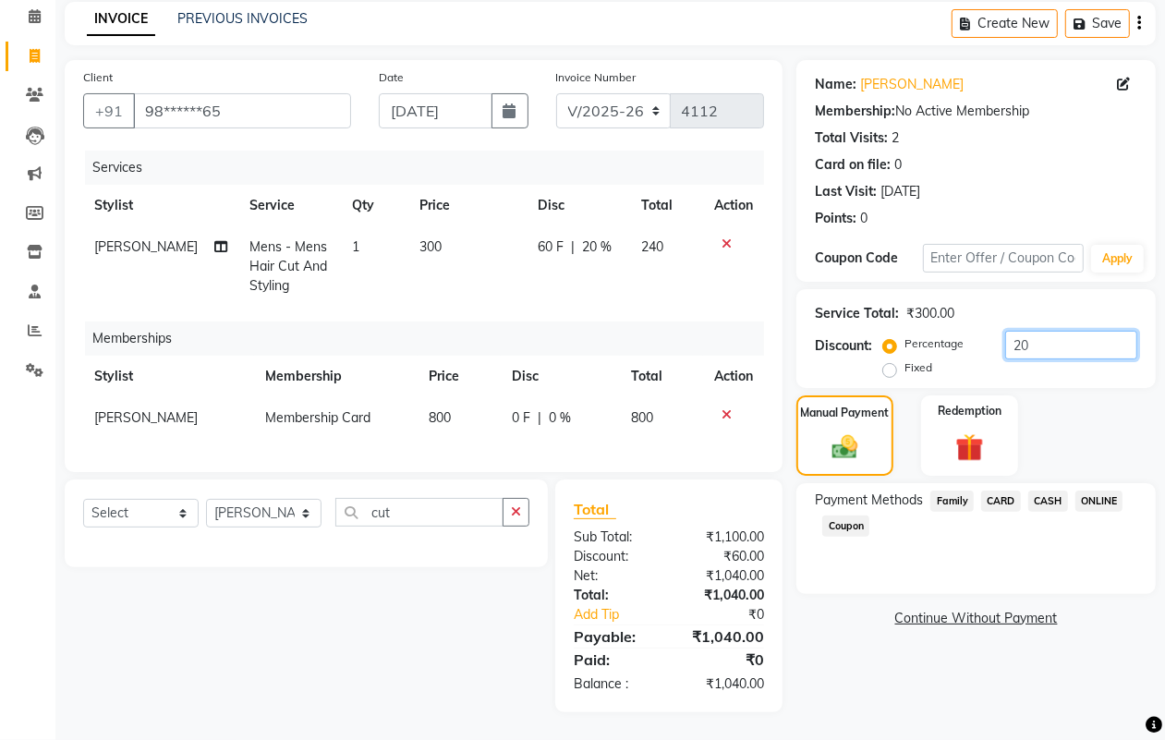
type input "20"
click at [1100, 491] on span "ONLINE" at bounding box center [1099, 501] width 48 height 21
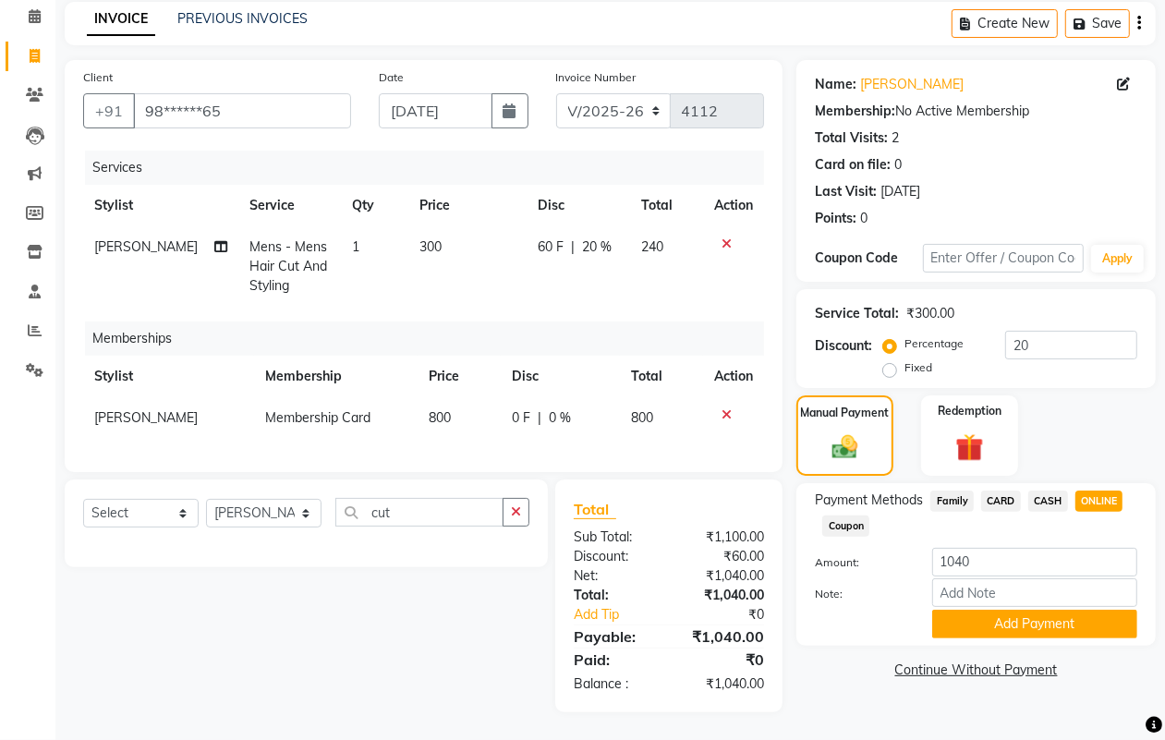
drag, startPoint x: 1134, startPoint y: 372, endPoint x: 1108, endPoint y: 421, distance: 55.4
click at [1036, 611] on button "Add Payment" at bounding box center [1034, 624] width 205 height 29
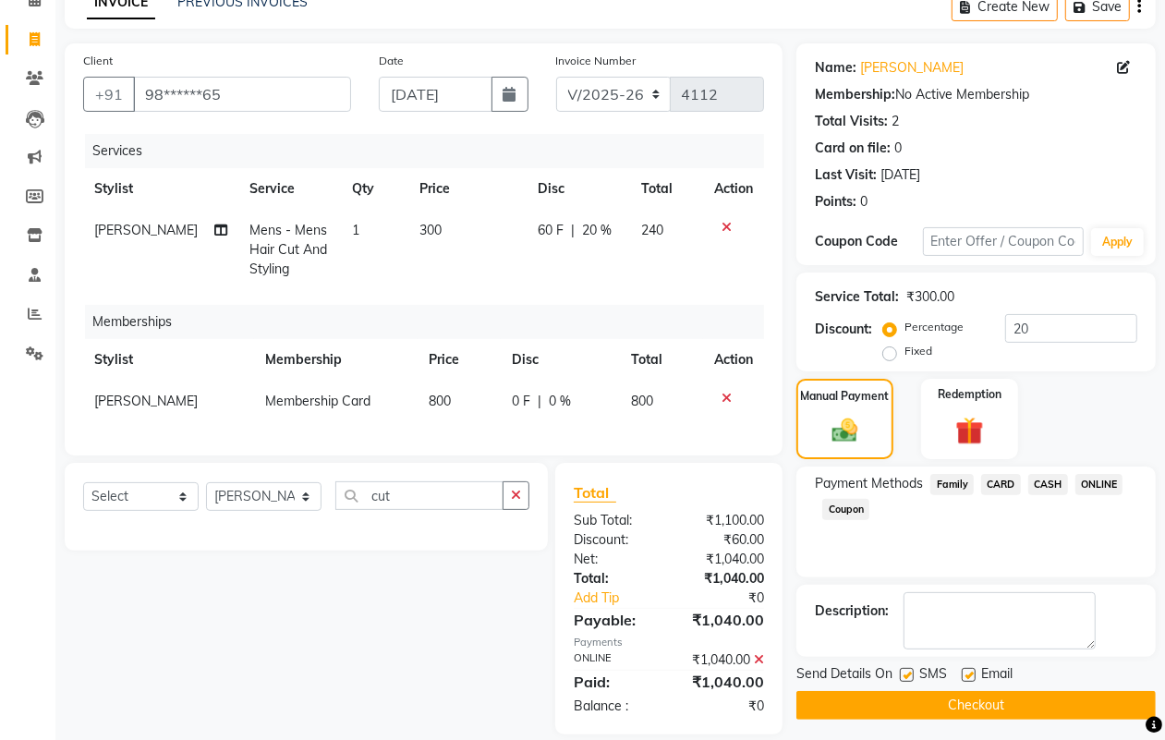
click at [1016, 695] on button "Checkout" at bounding box center [975, 705] width 359 height 29
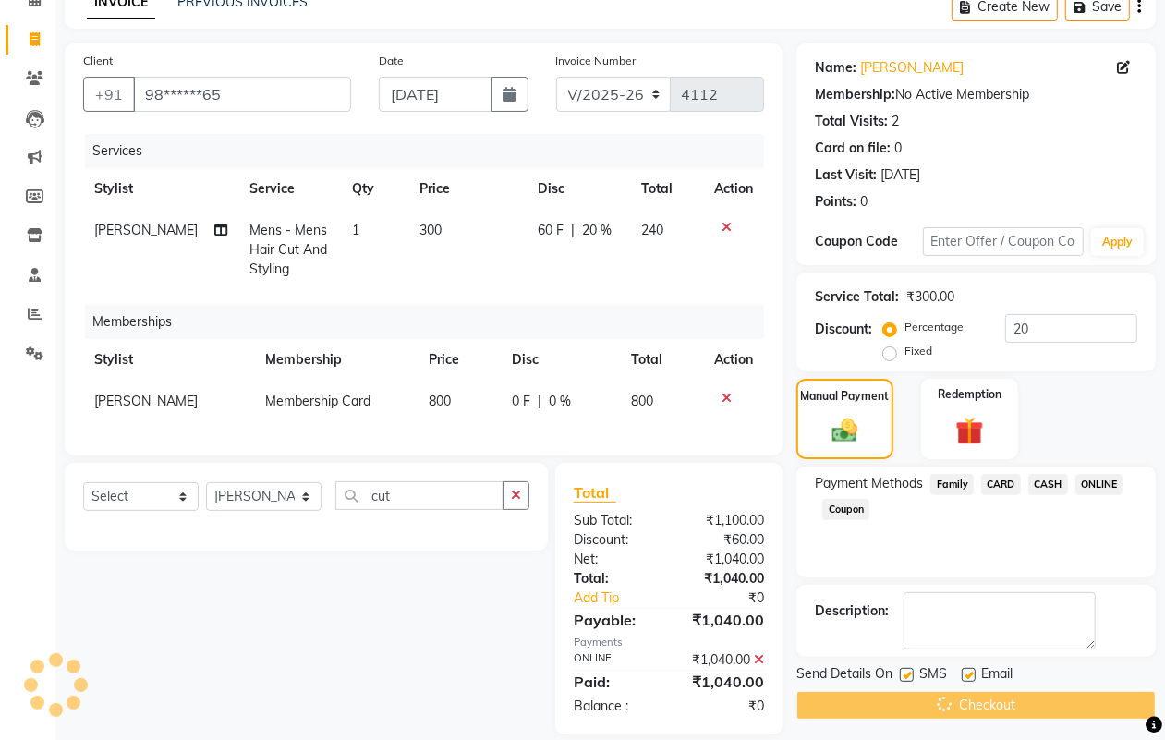
scroll to position [134, 0]
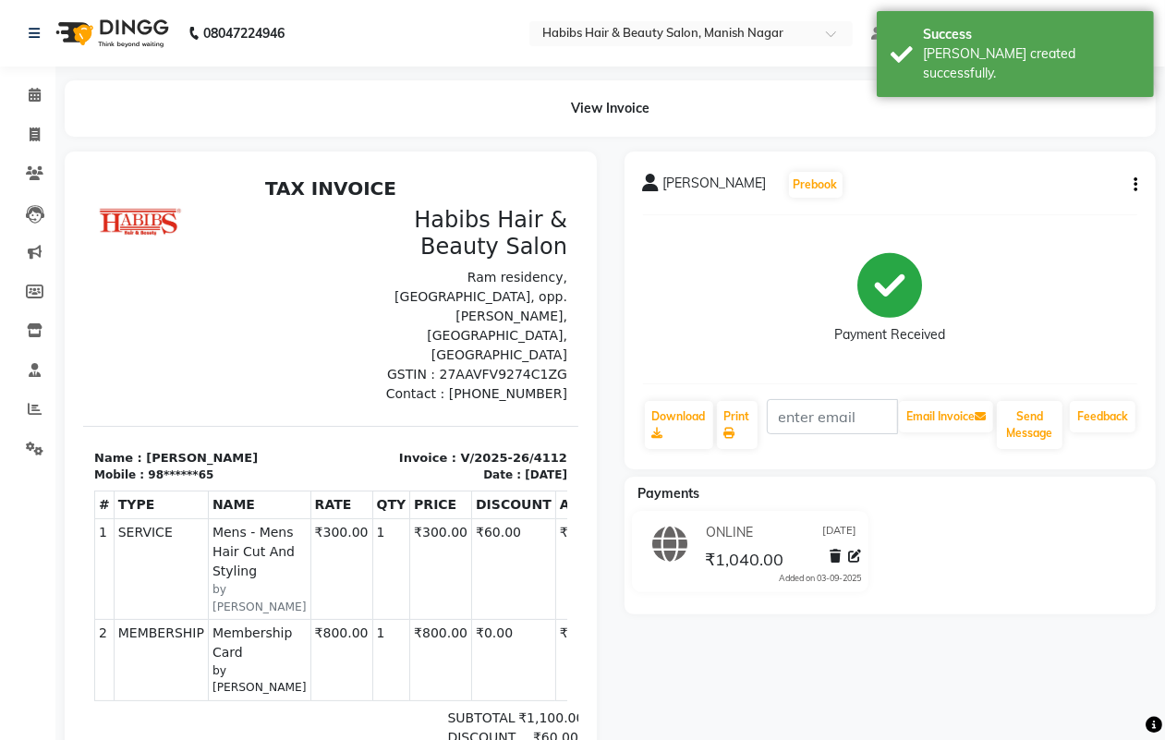
select select "service"
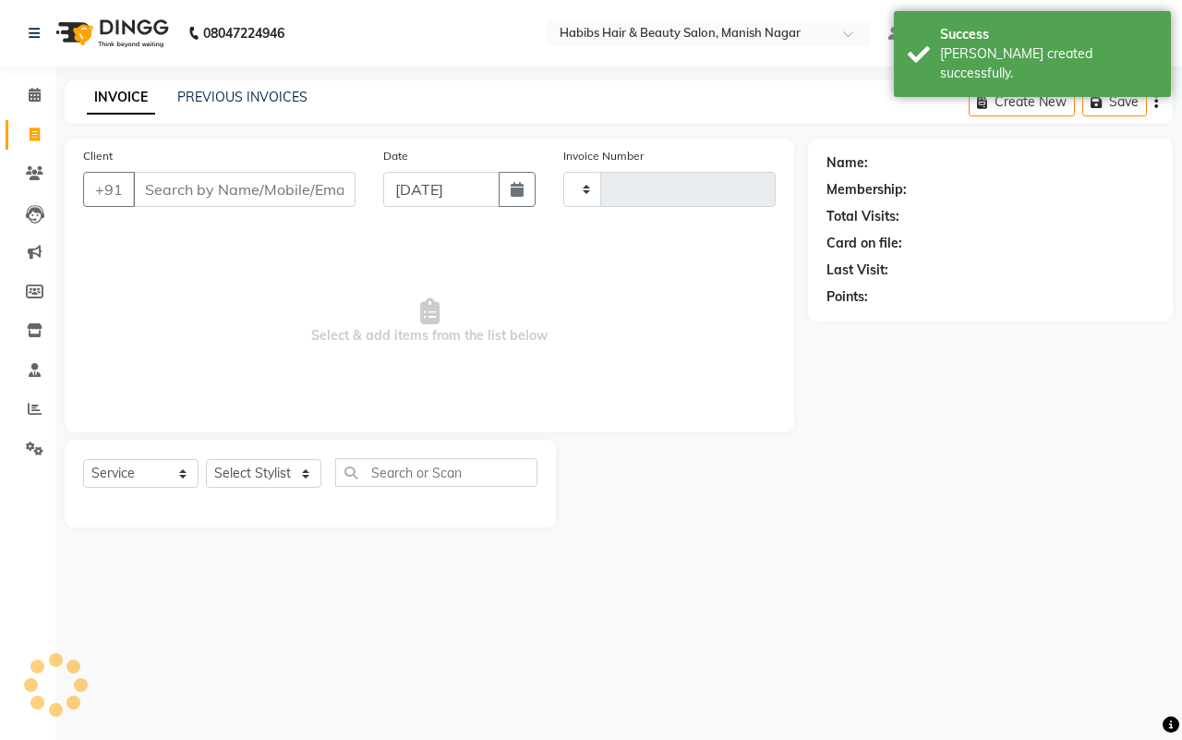
type input "4113"
select select "3804"
click at [140, 185] on input "Client" at bounding box center [244, 189] width 223 height 35
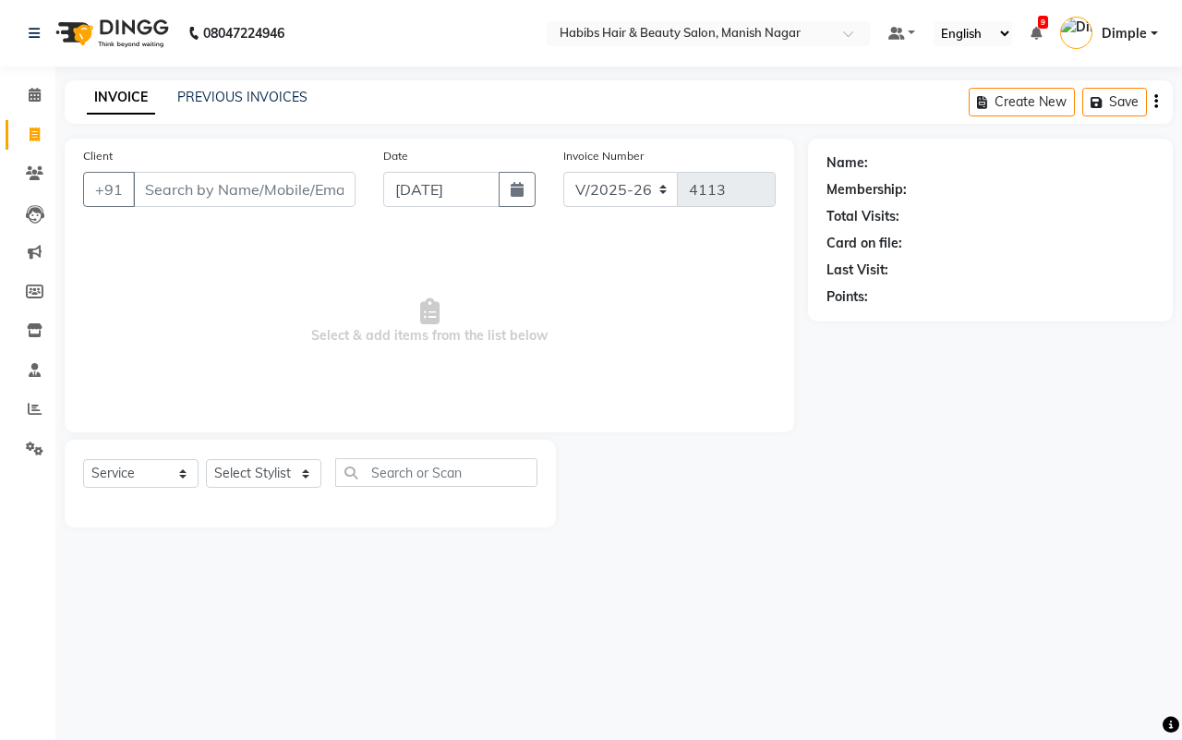
click at [143, 186] on input "Client" at bounding box center [244, 189] width 223 height 35
click at [146, 185] on input "Client" at bounding box center [244, 189] width 223 height 35
type input "9309952936"
click at [320, 186] on span "Add Client" at bounding box center [308, 189] width 73 height 18
select select "22"
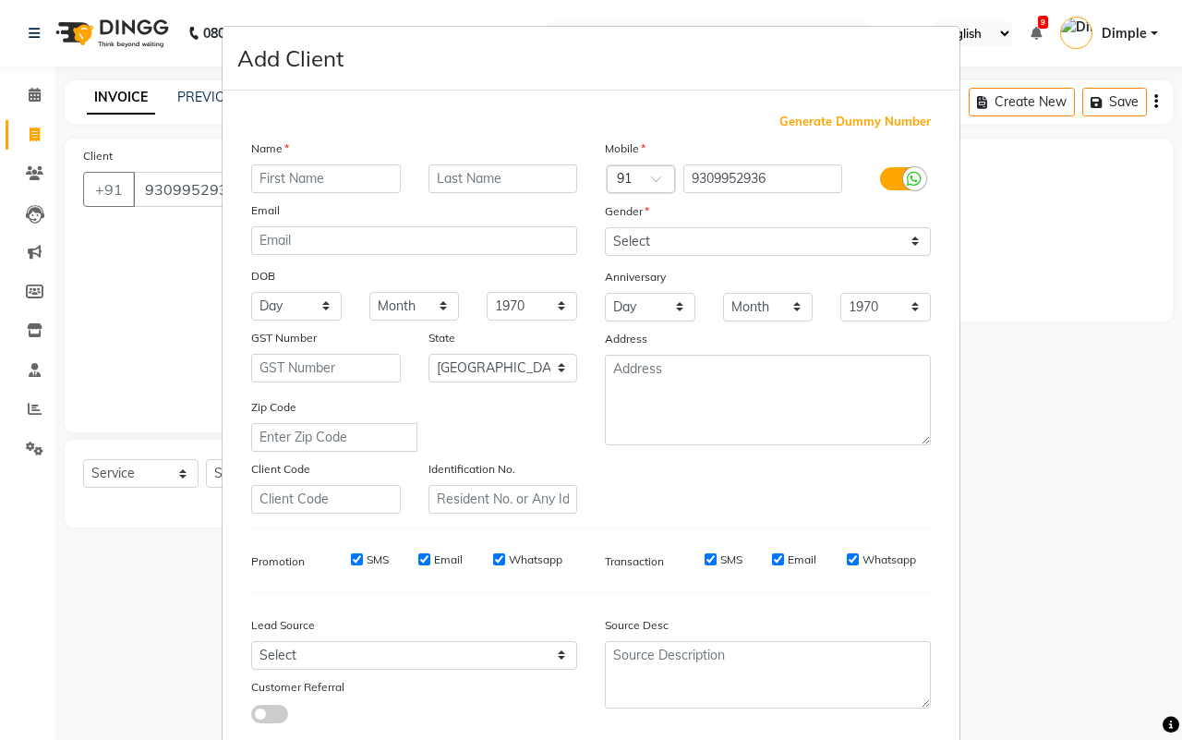
click at [311, 172] on input "text" at bounding box center [326, 178] width 150 height 29
type input "[PERSON_NAME]"
click at [435, 181] on input "gdge" at bounding box center [504, 178] width 150 height 29
type input "[PERSON_NAME]"
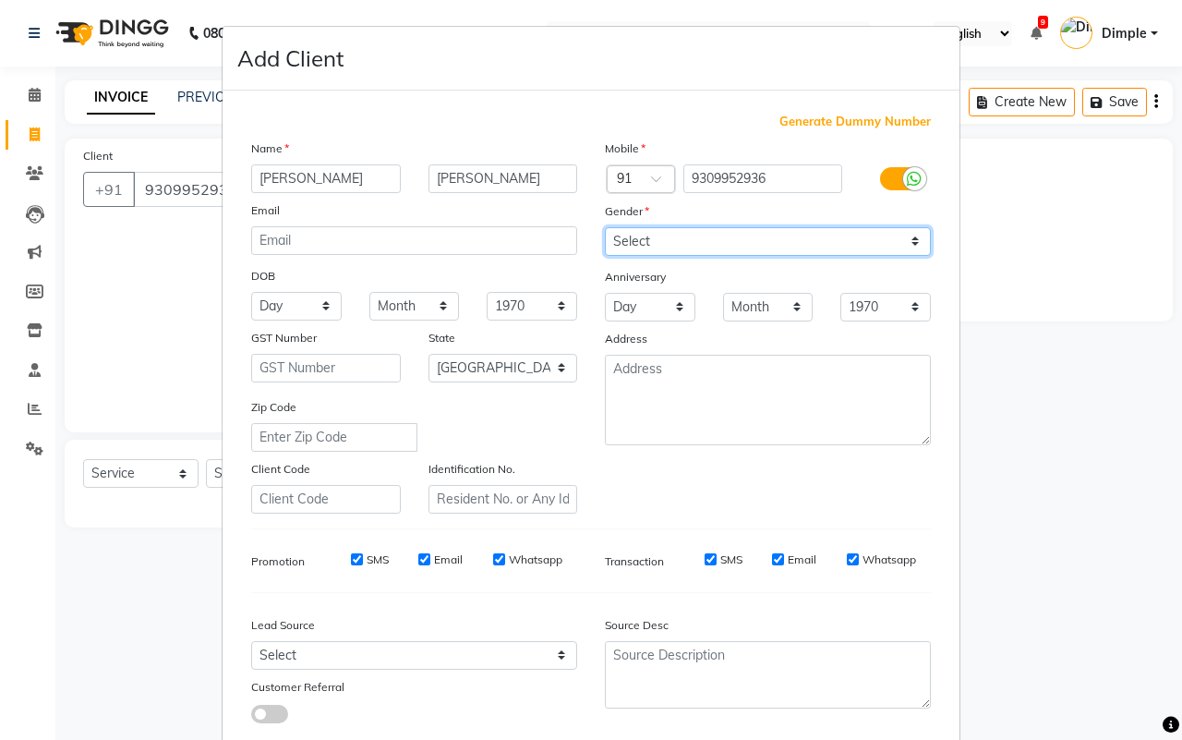
click at [670, 237] on select "Select Male Female Other Prefer Not To Say" at bounding box center [768, 241] width 326 height 29
select select "male"
click at [605, 227] on select "Select Male Female Other Prefer Not To Say" at bounding box center [768, 241] width 326 height 29
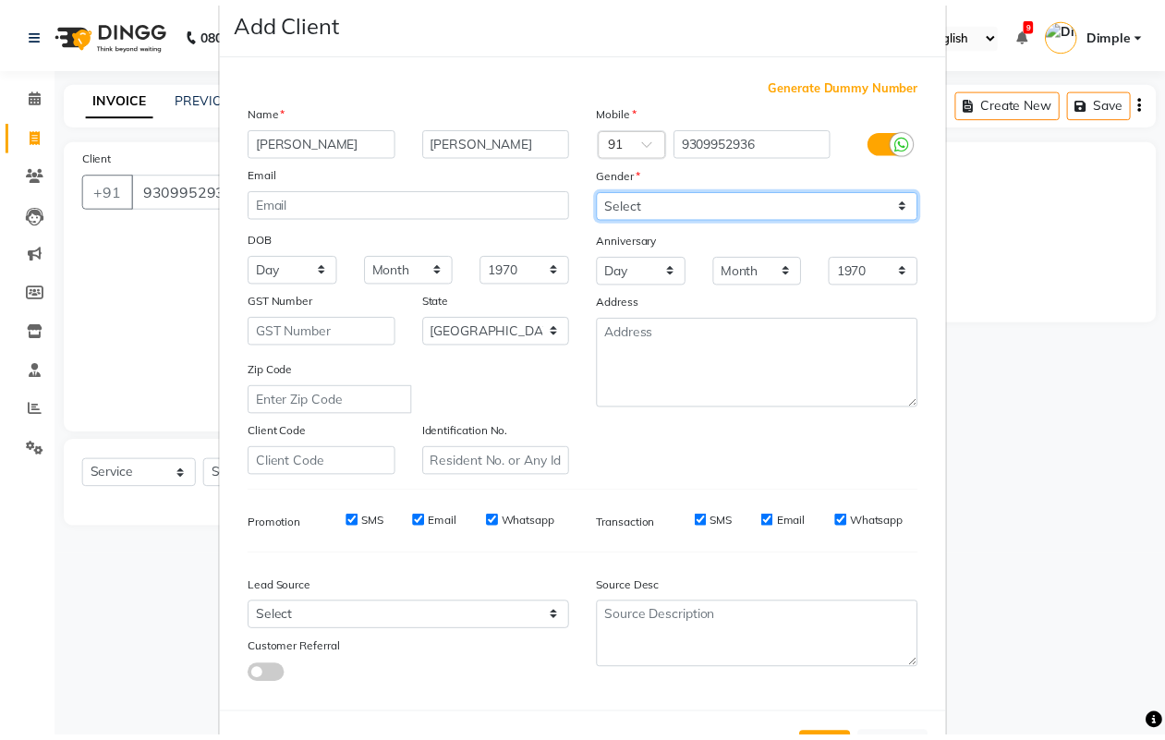
scroll to position [106, 0]
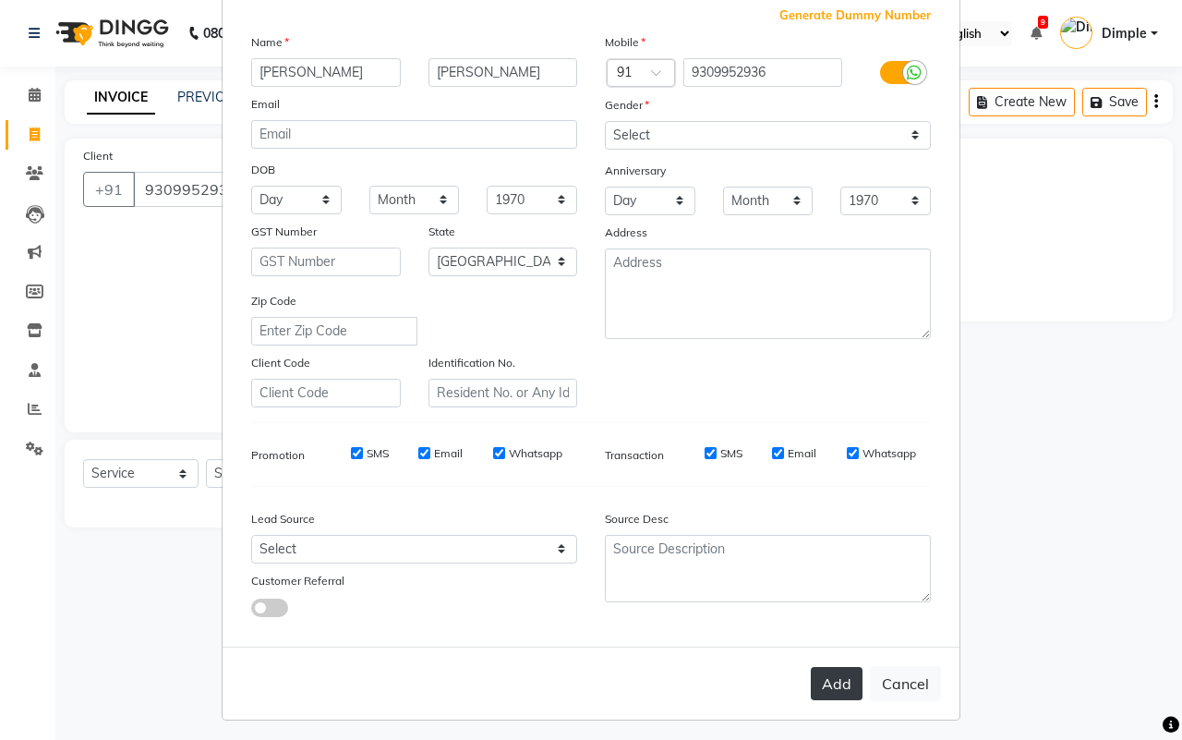
click at [824, 672] on button "Add" at bounding box center [837, 683] width 52 height 33
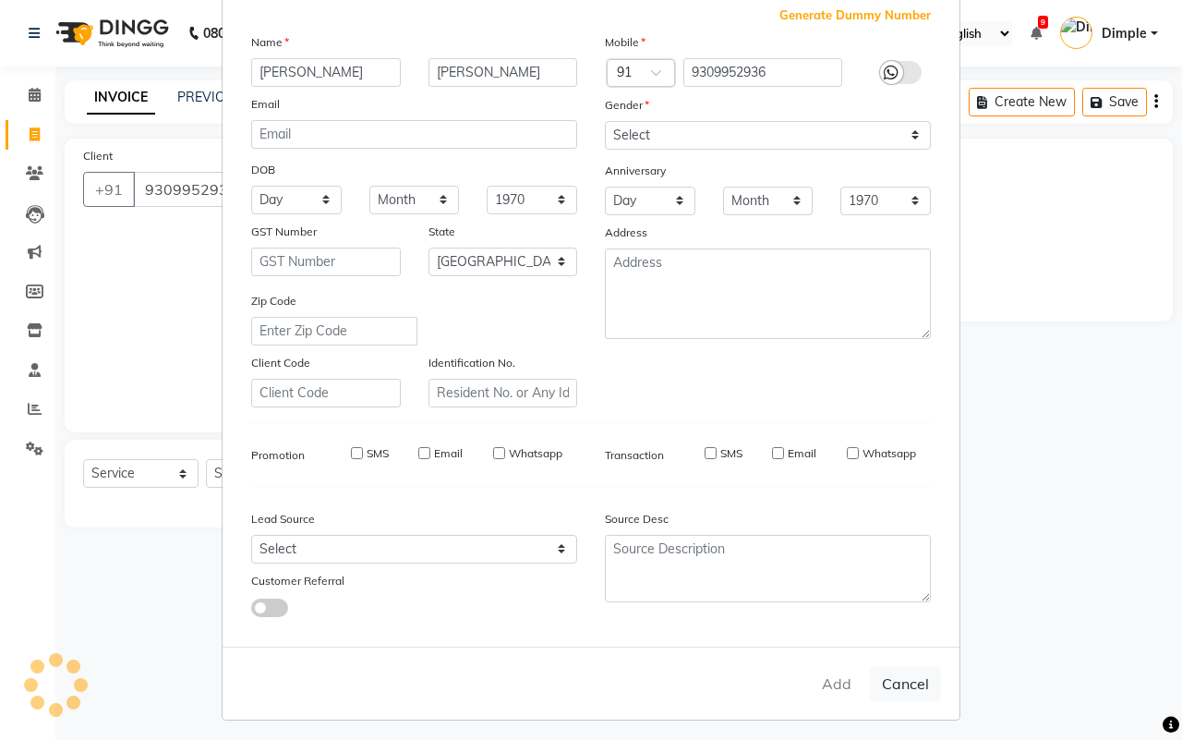
type input "93******36"
select select
select select "null"
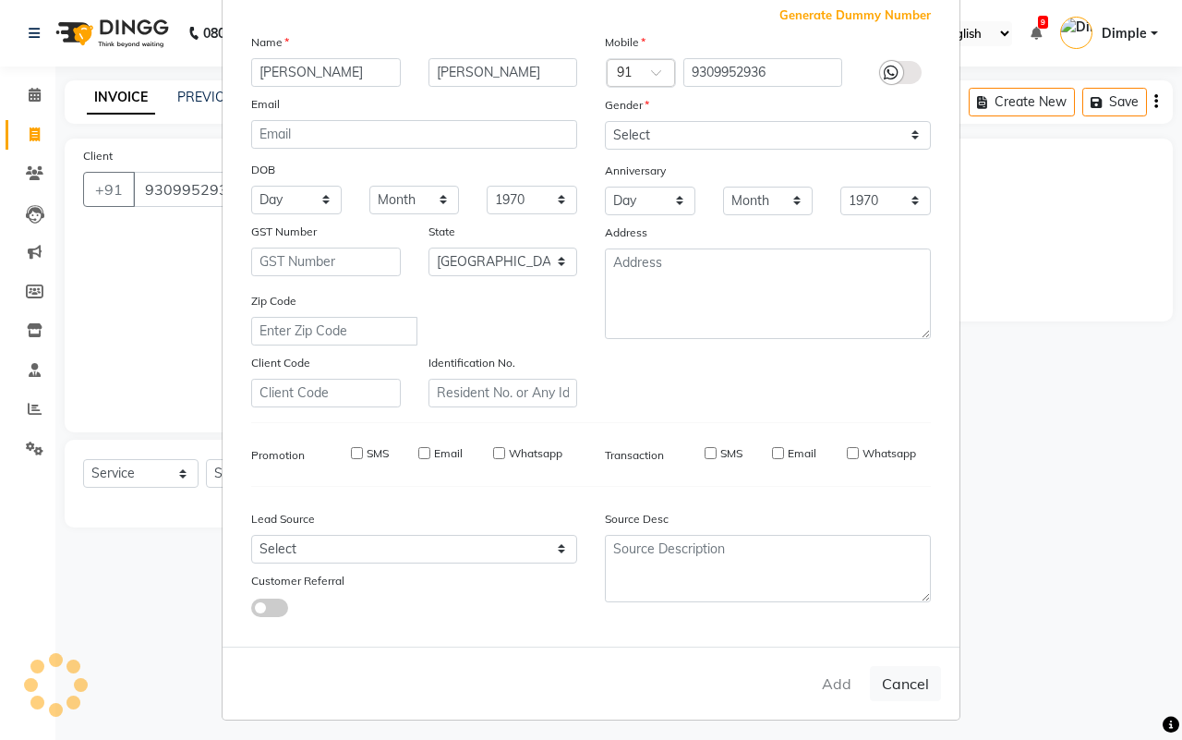
select select
checkbox input "false"
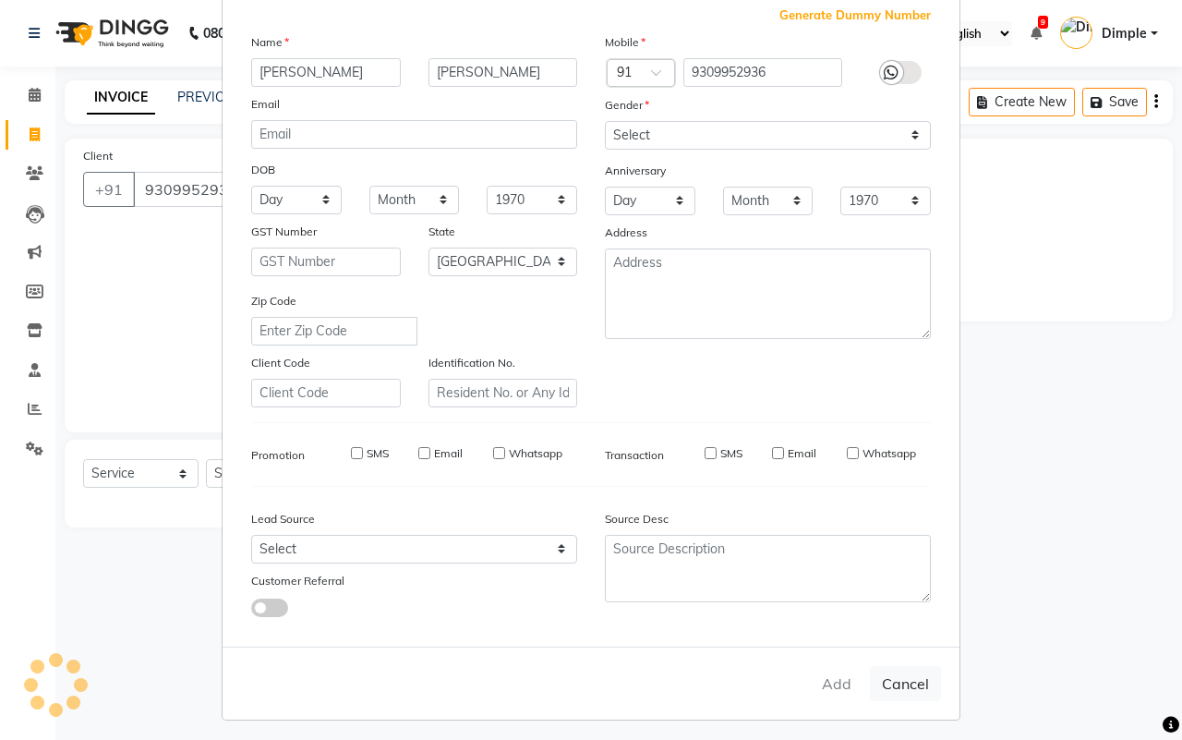
checkbox input "false"
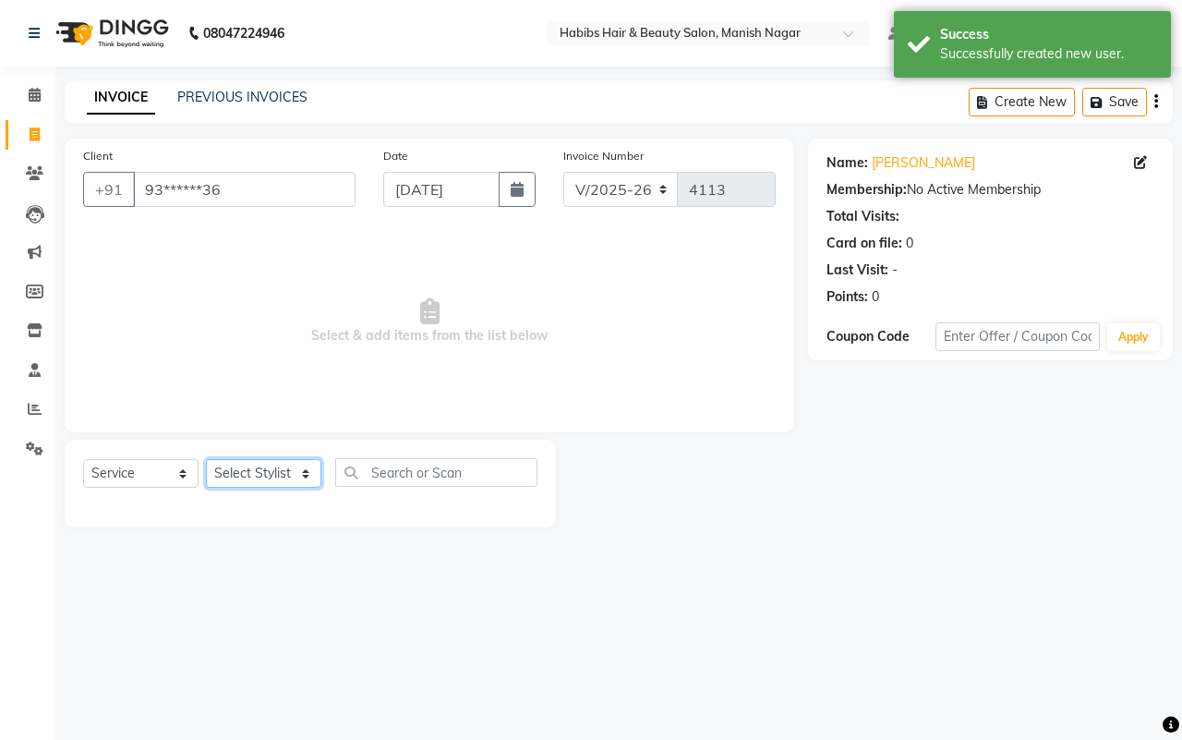
click at [257, 462] on select "Select Stylist Abhijeet Amol Apurva Dimple Harshal Mrunali Sachin Sarika Shanta…" at bounding box center [263, 473] width 115 height 29
select select "86647"
click at [206, 459] on select "Select Stylist Abhijeet Amol Apurva Dimple Harshal Mrunali Sachin Sarika Shanta…" at bounding box center [263, 473] width 115 height 29
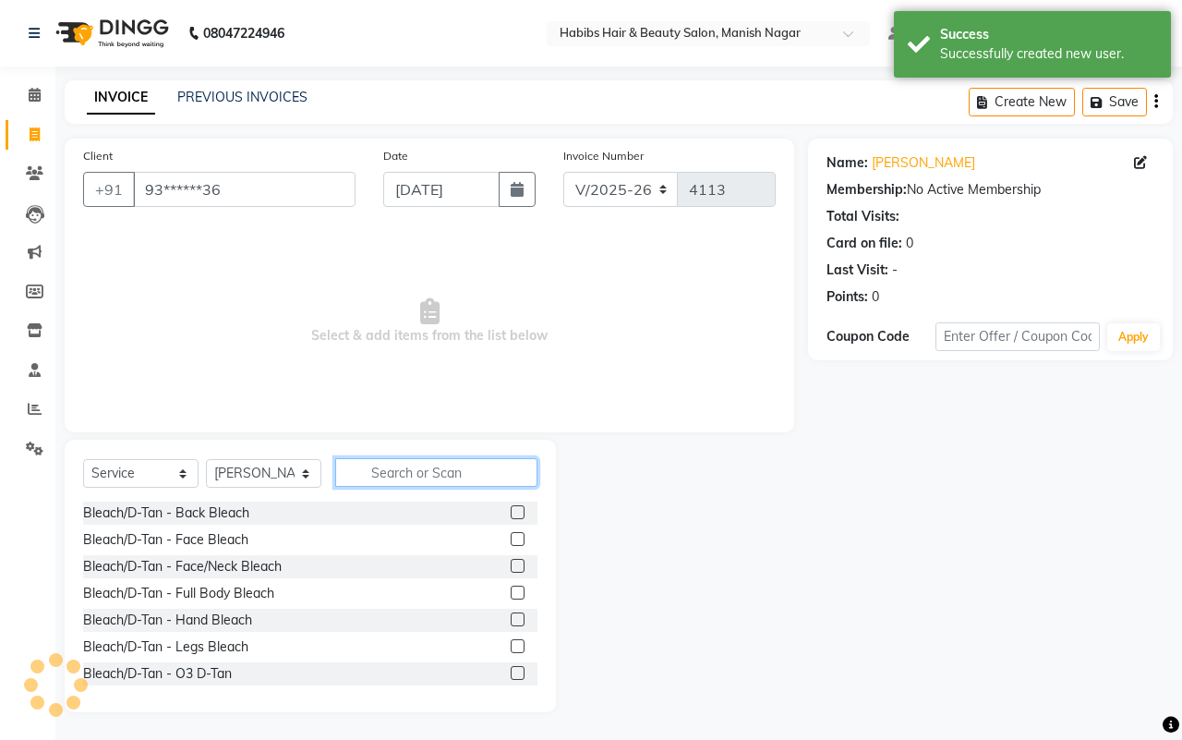
click at [376, 462] on input "text" at bounding box center [436, 472] width 202 height 29
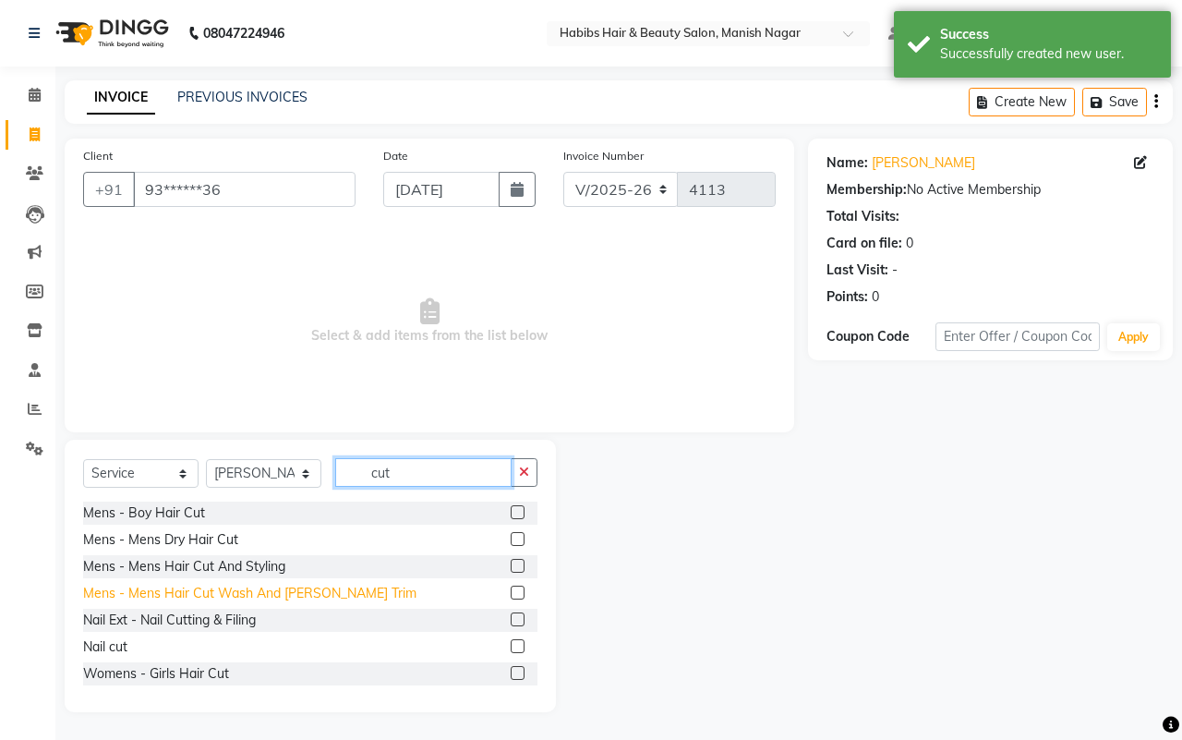
type input "cut"
click at [307, 593] on div "Mens - Mens Hair Cut Wash And Beard Trim" at bounding box center [249, 593] width 333 height 19
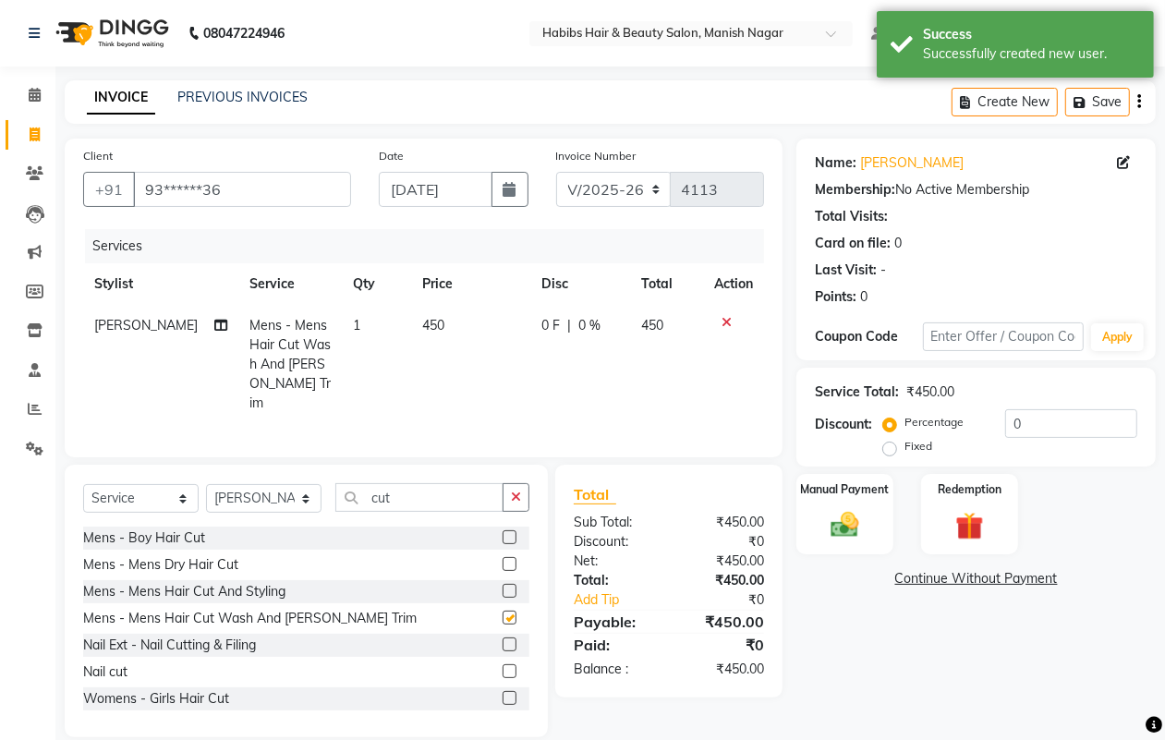
checkbox input "false"
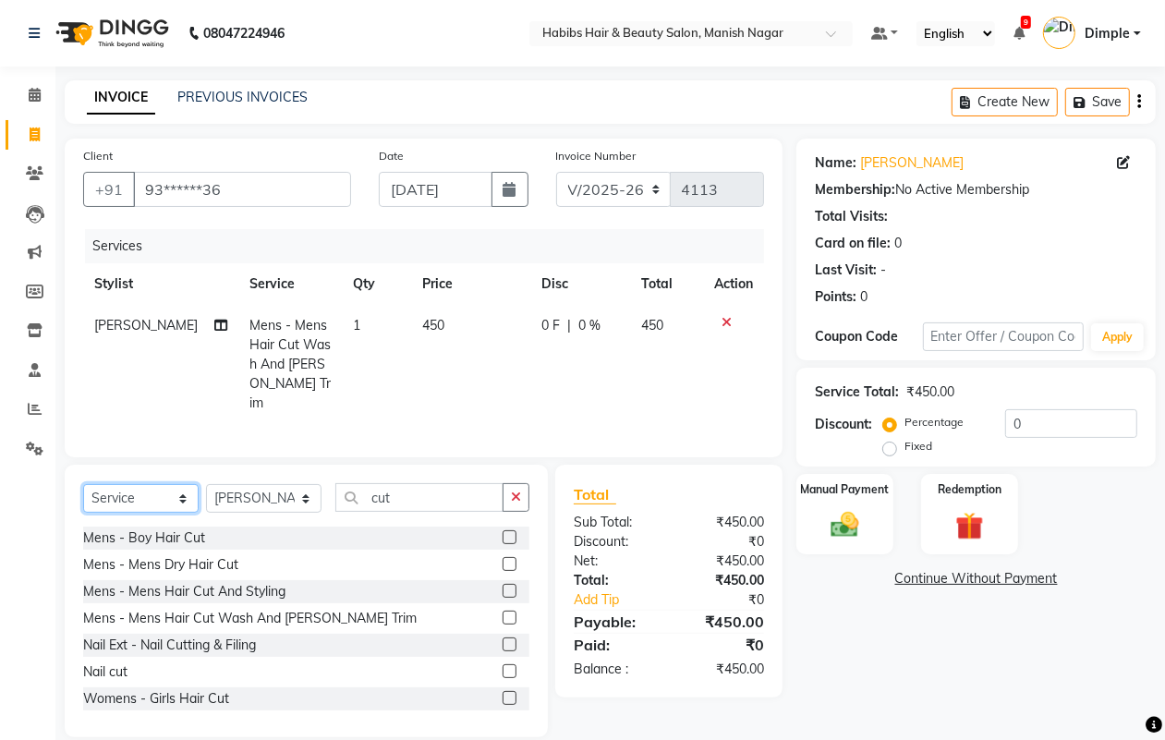
click at [123, 487] on select "Select Service Product Membership Package Voucher Prepaid Gift Card" at bounding box center [140, 498] width 115 height 29
click at [83, 484] on select "Select Service Product Membership Package Voucher Prepaid Gift Card" at bounding box center [140, 498] width 115 height 29
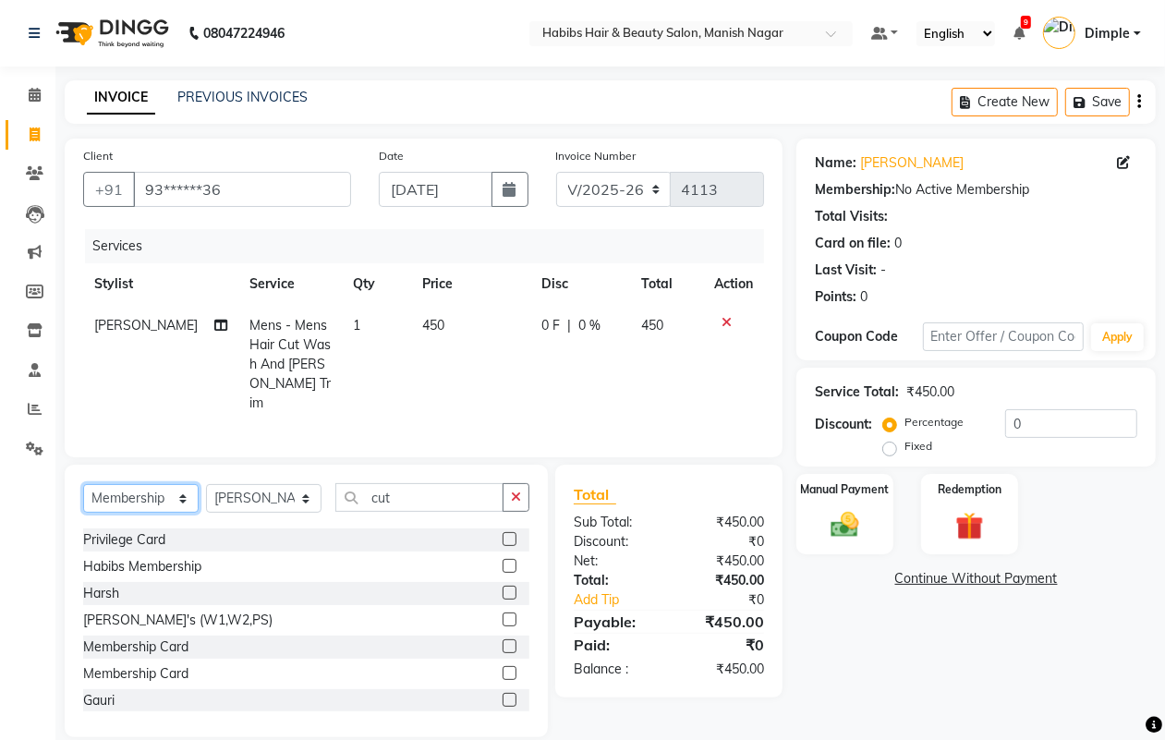
scroll to position [163, 0]
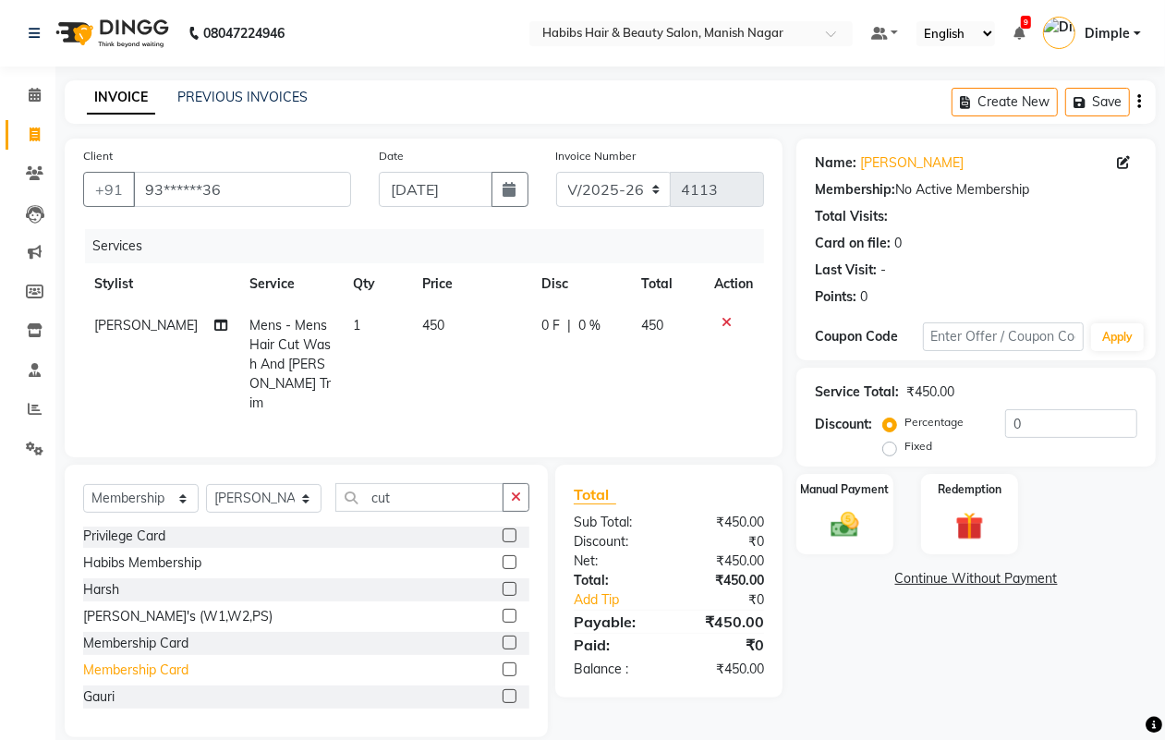
click at [173, 663] on div "Membership Card" at bounding box center [135, 669] width 105 height 19
select select "select"
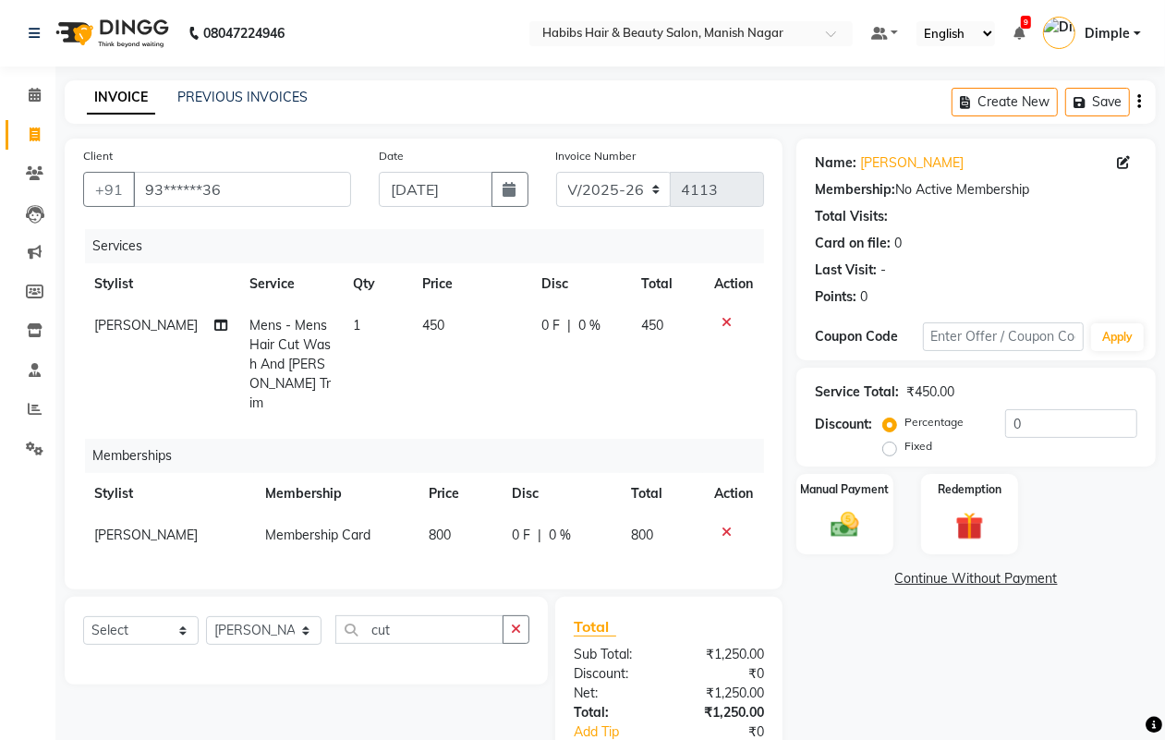
scroll to position [0, 0]
click at [1013, 421] on input "0" at bounding box center [1071, 423] width 132 height 29
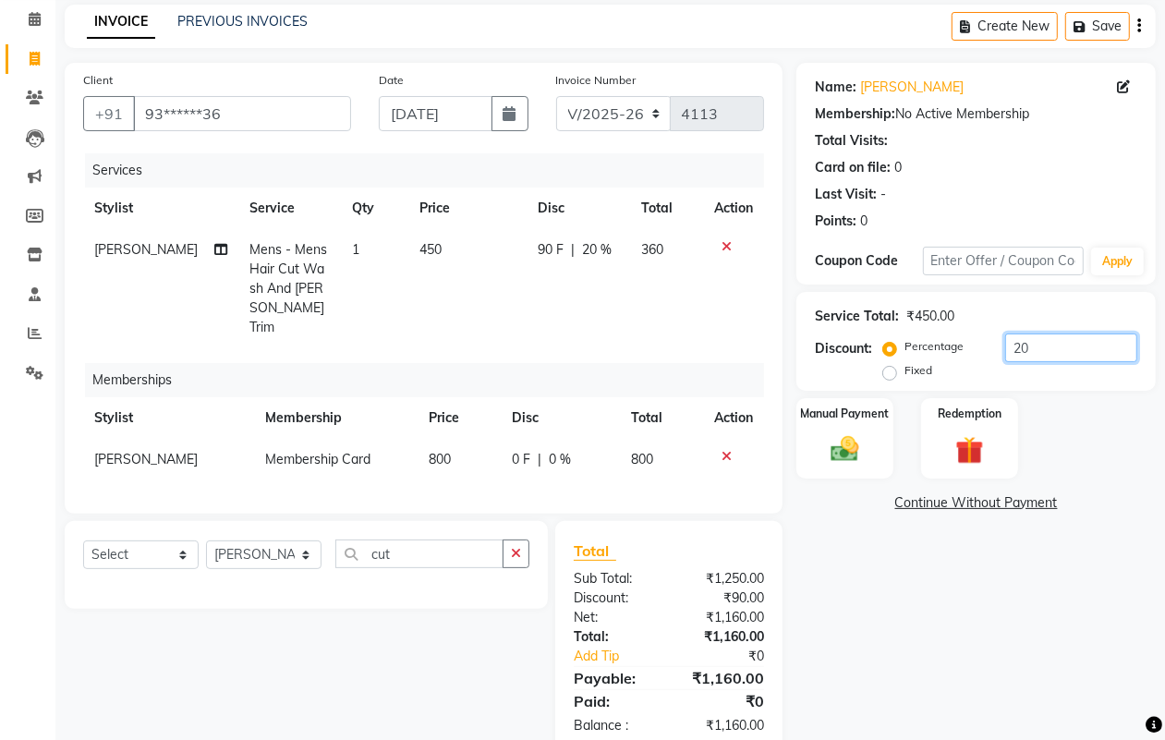
scroll to position [114, 0]
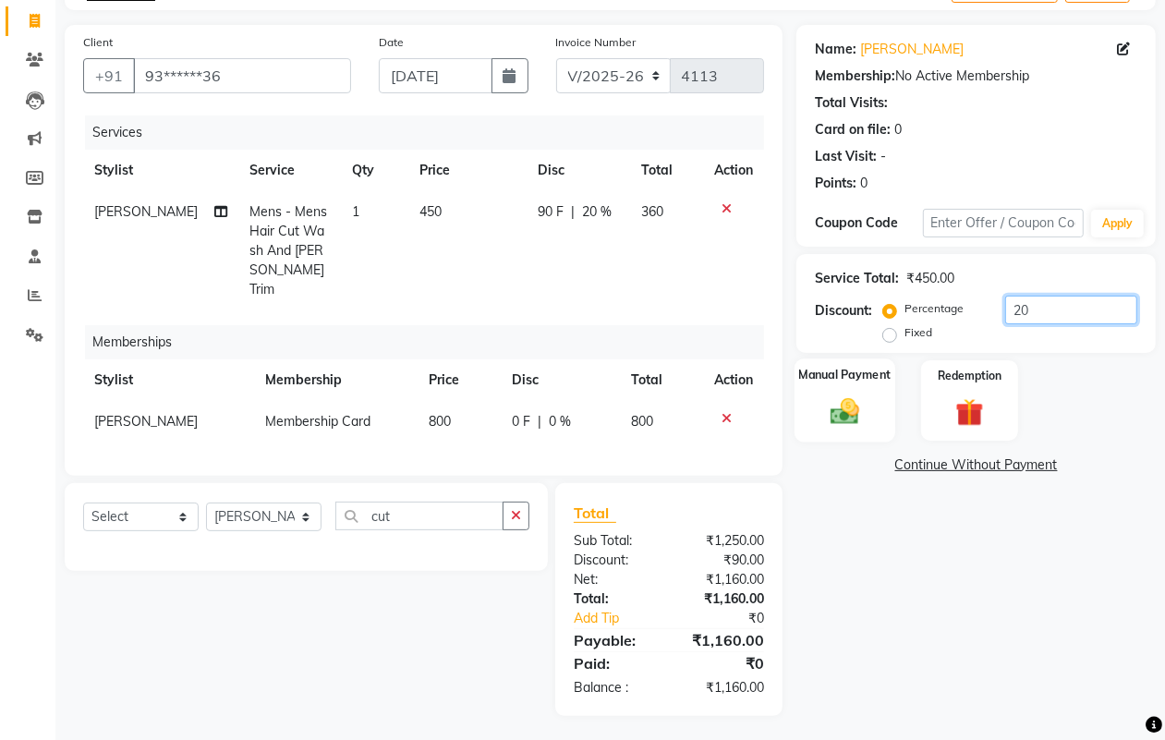
type input "20"
click at [841, 418] on img at bounding box center [844, 410] width 46 height 33
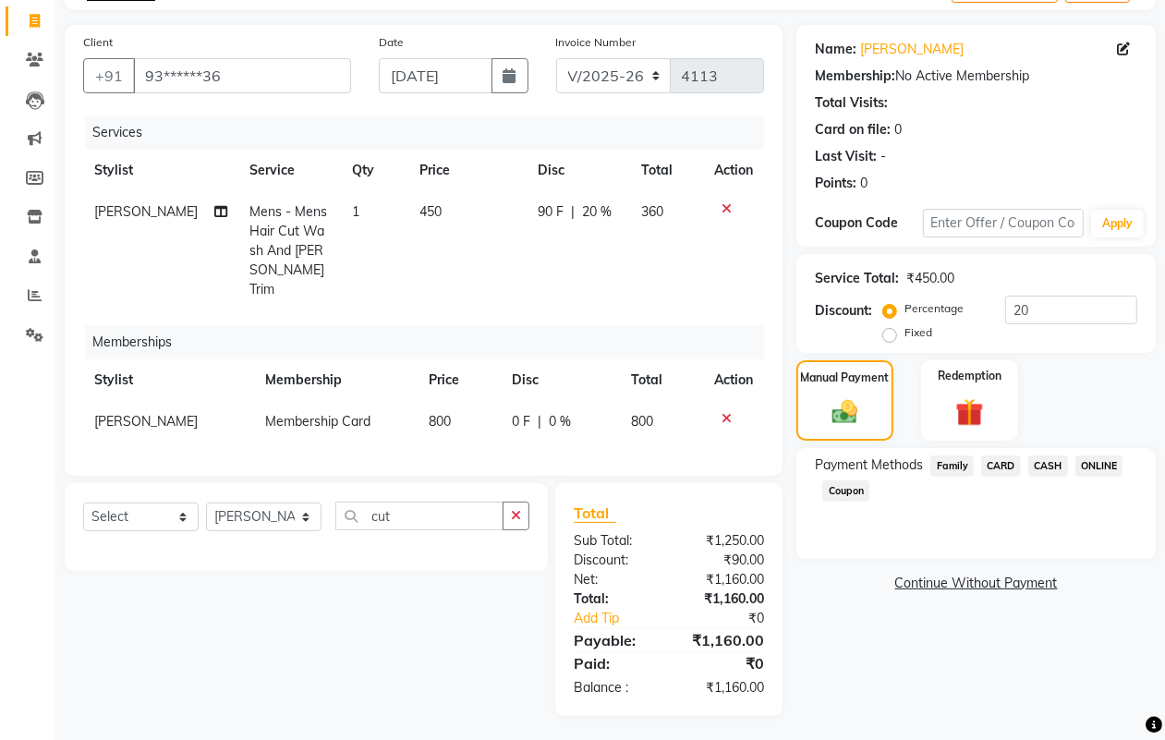
click at [1096, 465] on span "ONLINE" at bounding box center [1099, 465] width 48 height 21
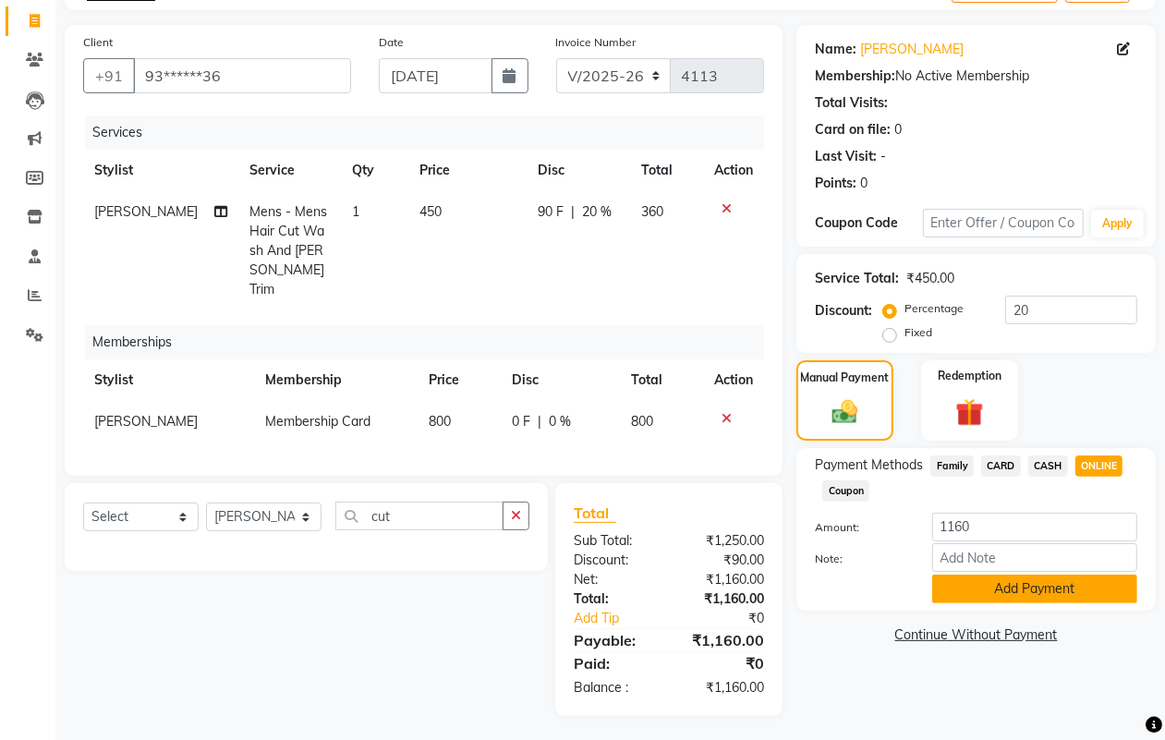
click at [1017, 585] on button "Add Payment" at bounding box center [1034, 589] width 205 height 29
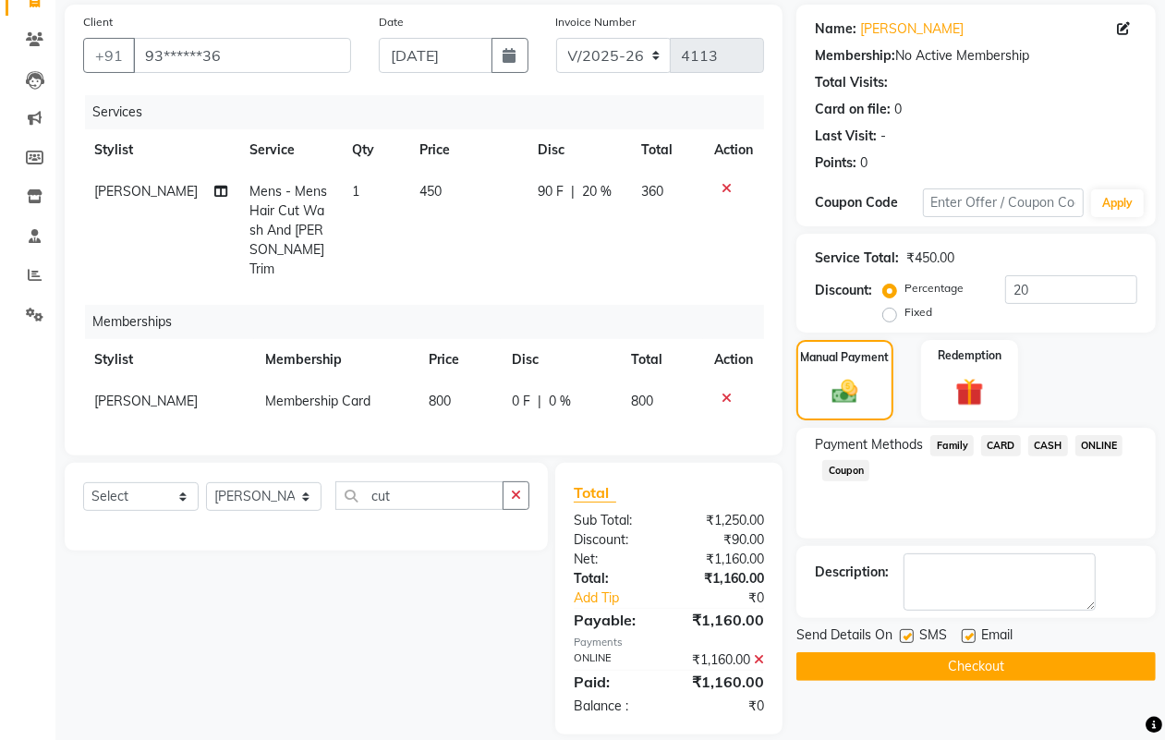
scroll to position [153, 0]
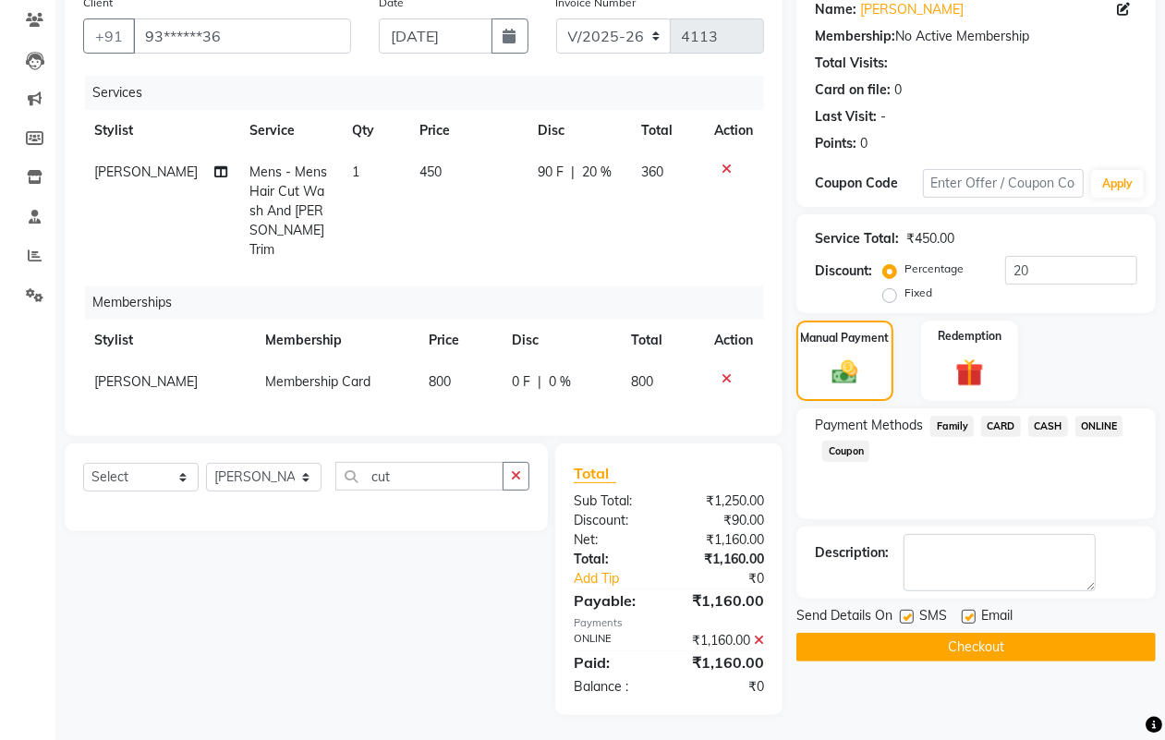
click at [1024, 645] on button "Checkout" at bounding box center [975, 647] width 359 height 29
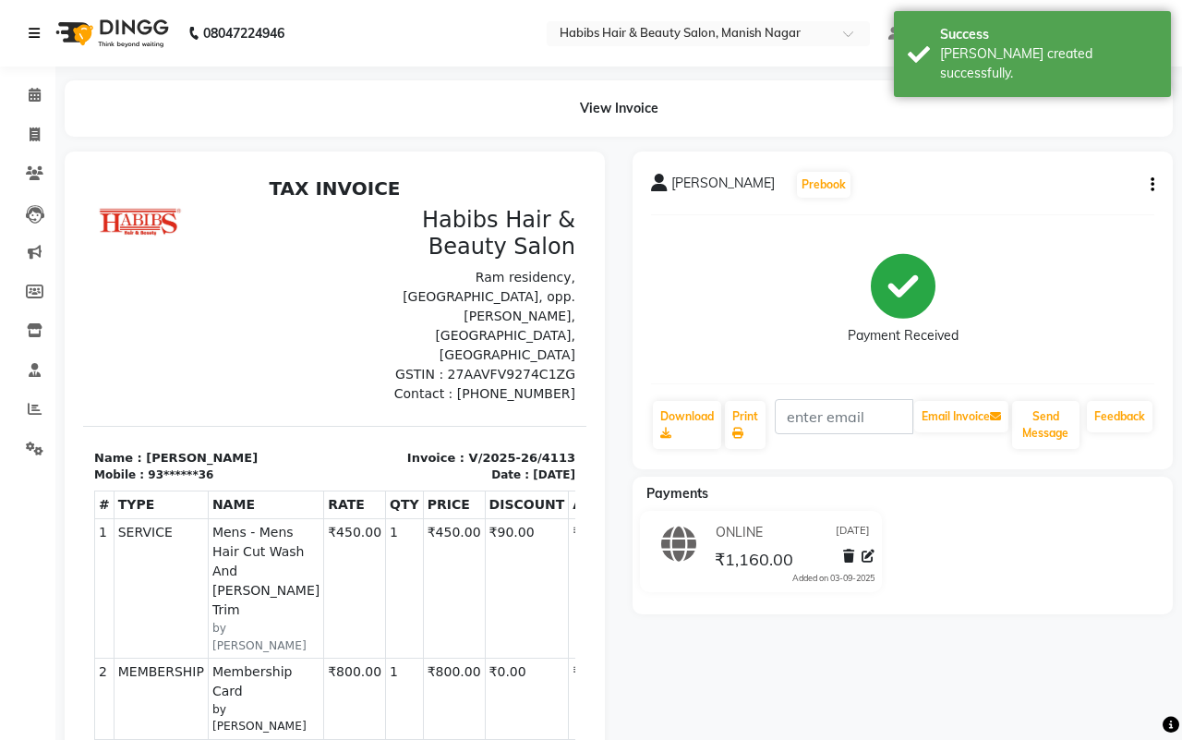
select select "3804"
select select "service"
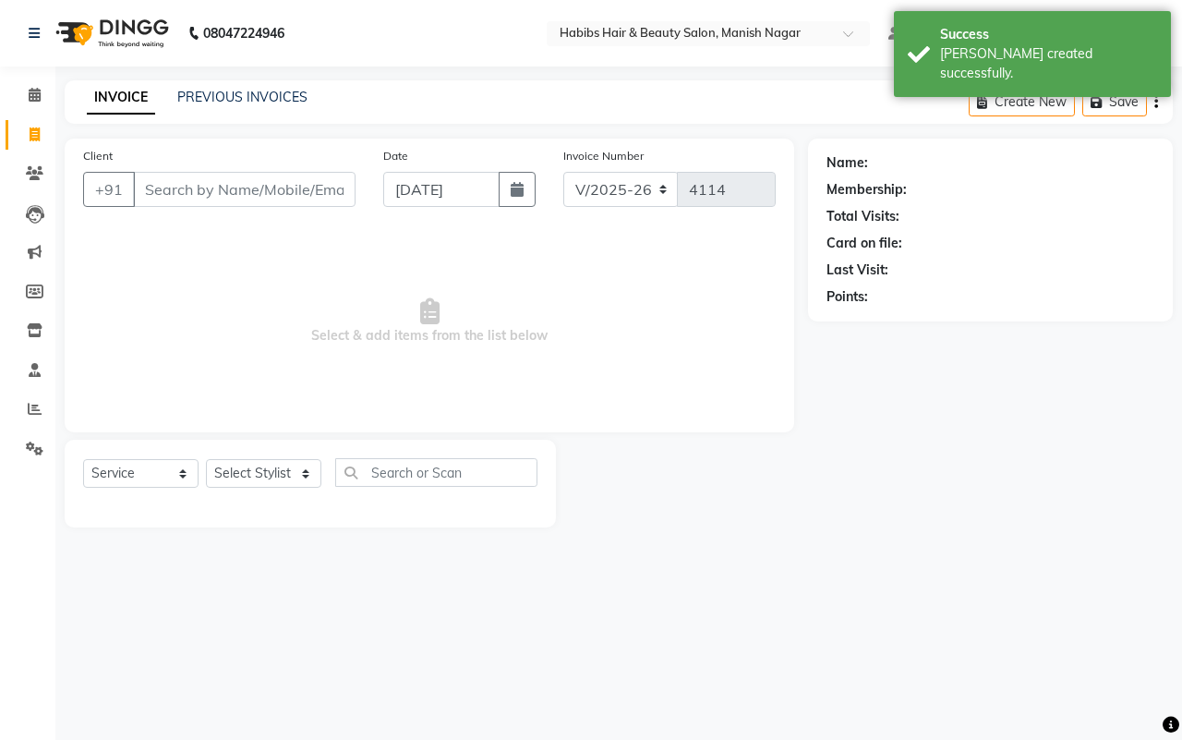
click at [148, 188] on input "Client" at bounding box center [244, 189] width 223 height 35
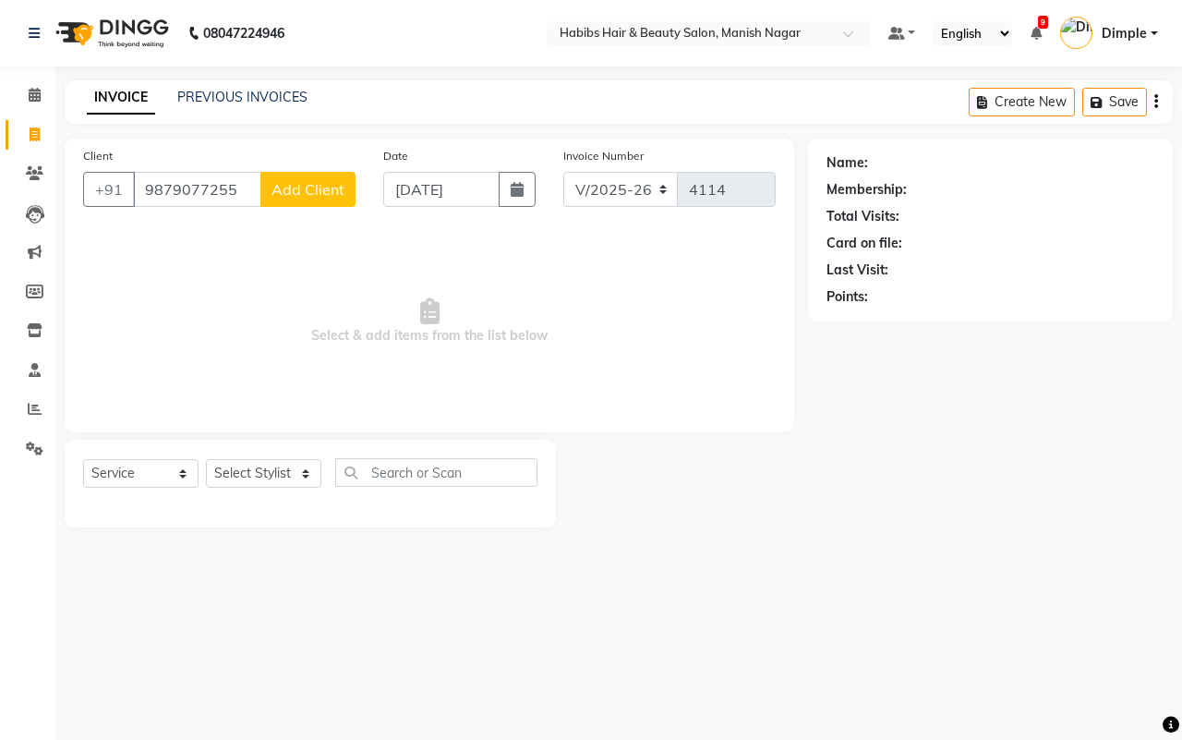
type input "9879077255"
click at [320, 188] on span "Add Client" at bounding box center [308, 189] width 73 height 18
select select "22"
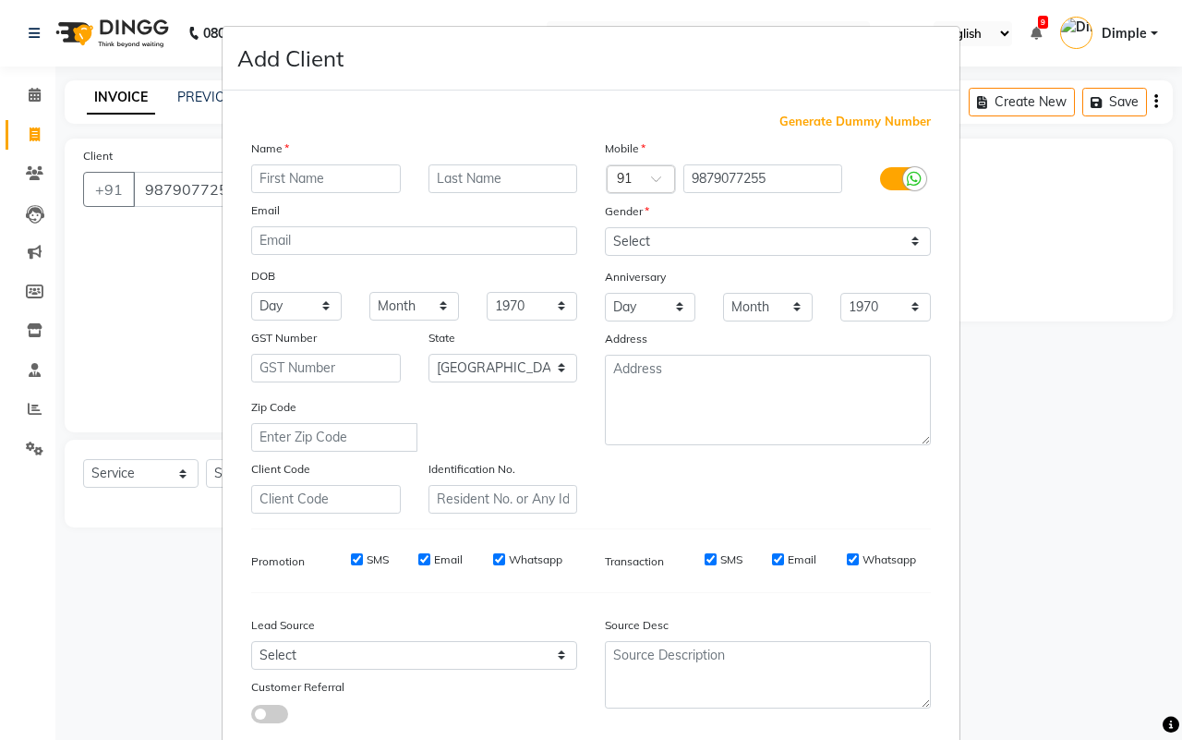
click at [320, 167] on input "text" at bounding box center [326, 178] width 150 height 29
click at [263, 176] on input "krsh" at bounding box center [326, 178] width 150 height 29
type input "[PERSON_NAME]"
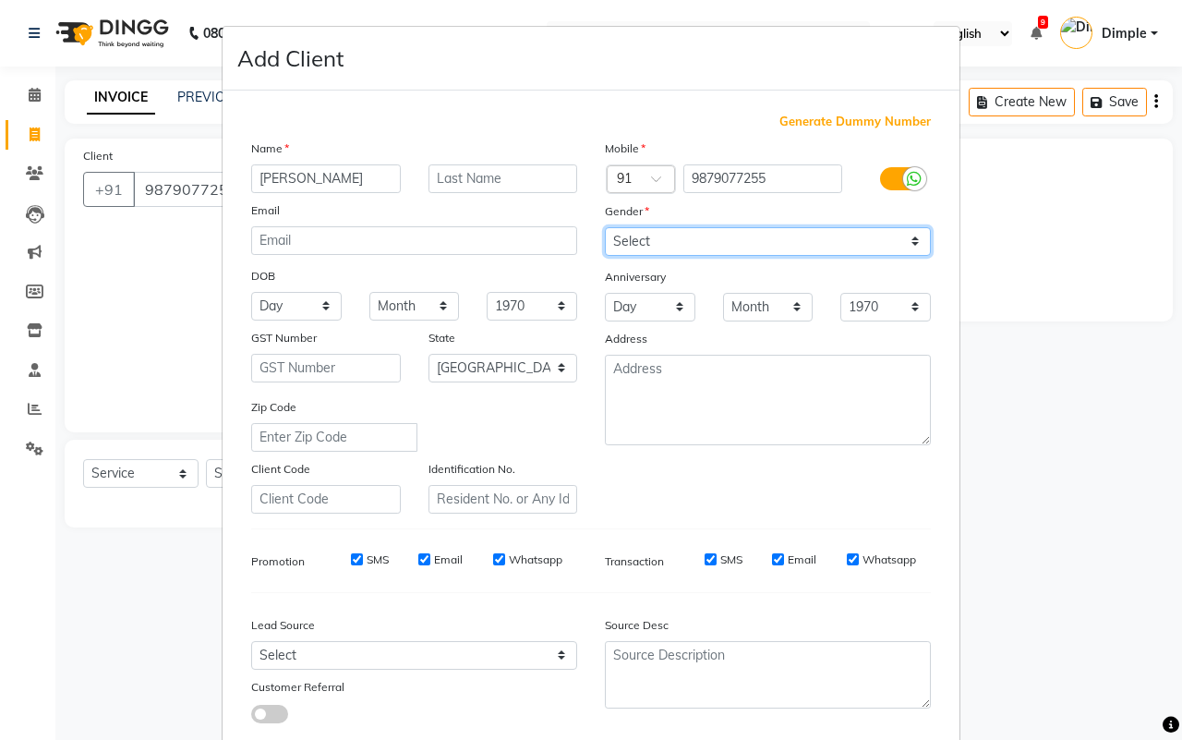
click at [628, 237] on select "Select Male Female Other Prefer Not To Say" at bounding box center [768, 241] width 326 height 29
select select "female"
click at [605, 227] on select "Select Male Female Other Prefer Not To Say" at bounding box center [768, 241] width 326 height 29
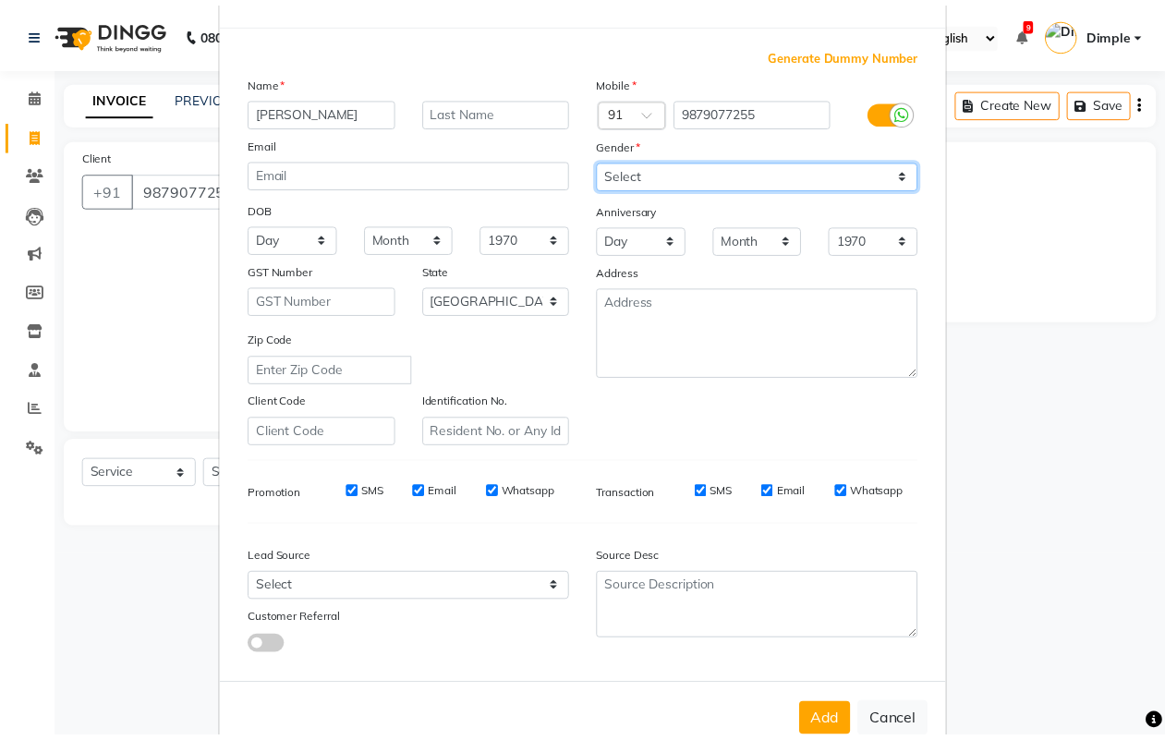
scroll to position [106, 0]
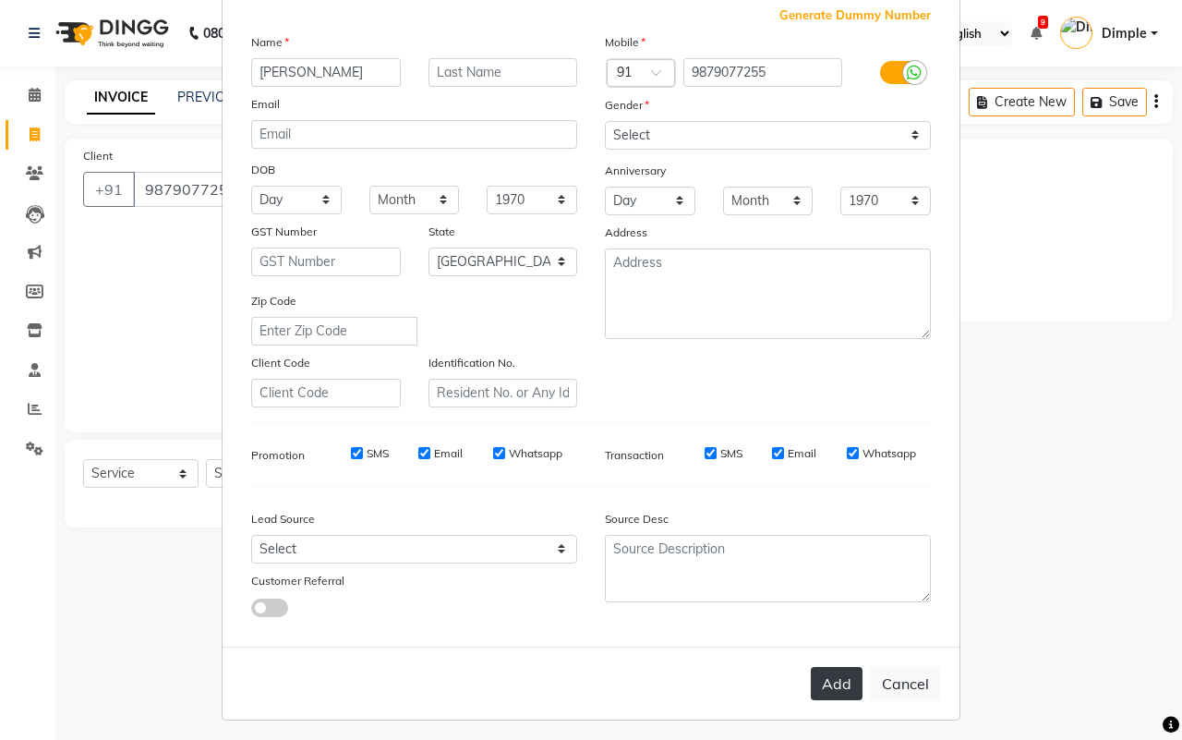
click at [829, 689] on button "Add" at bounding box center [837, 683] width 52 height 33
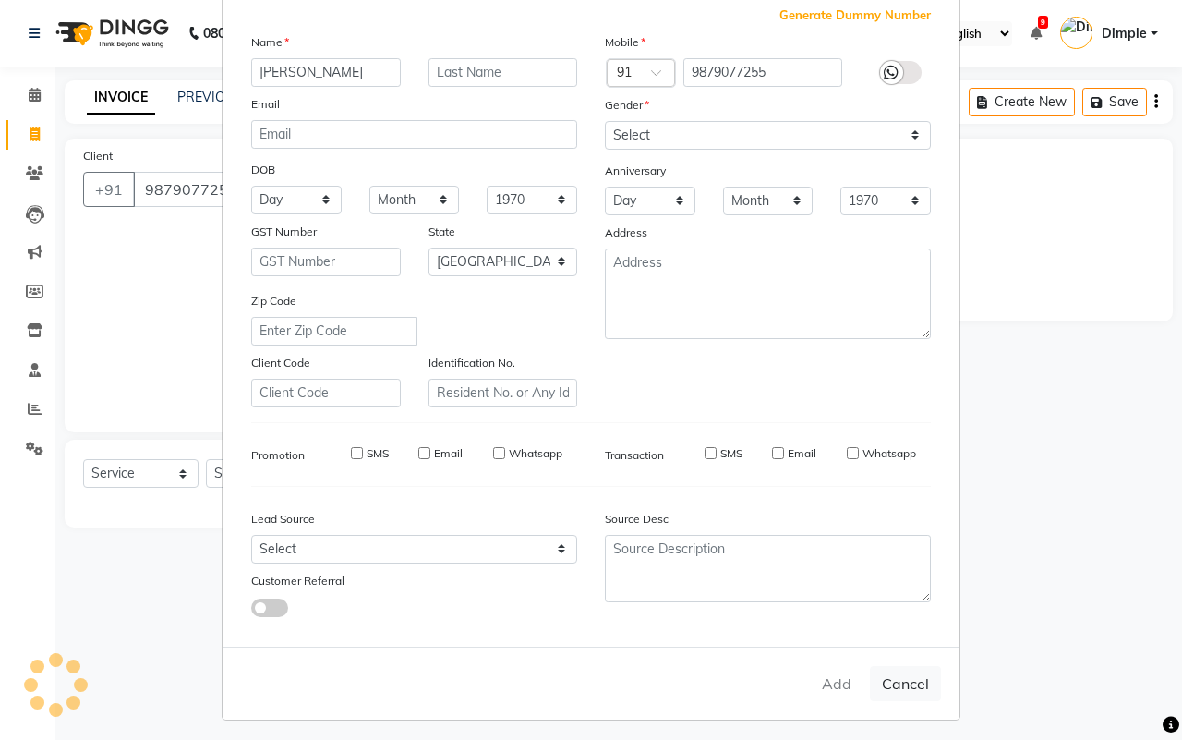
type input "98******55"
select select
select select "null"
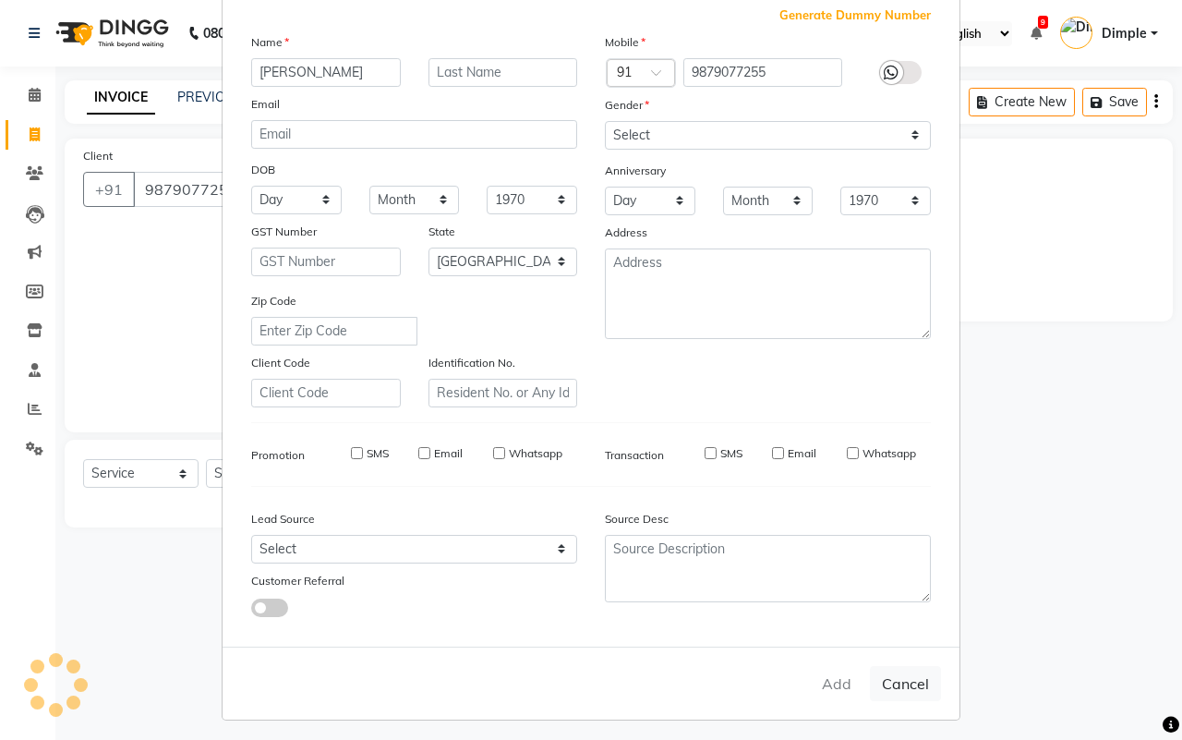
select select
checkbox input "false"
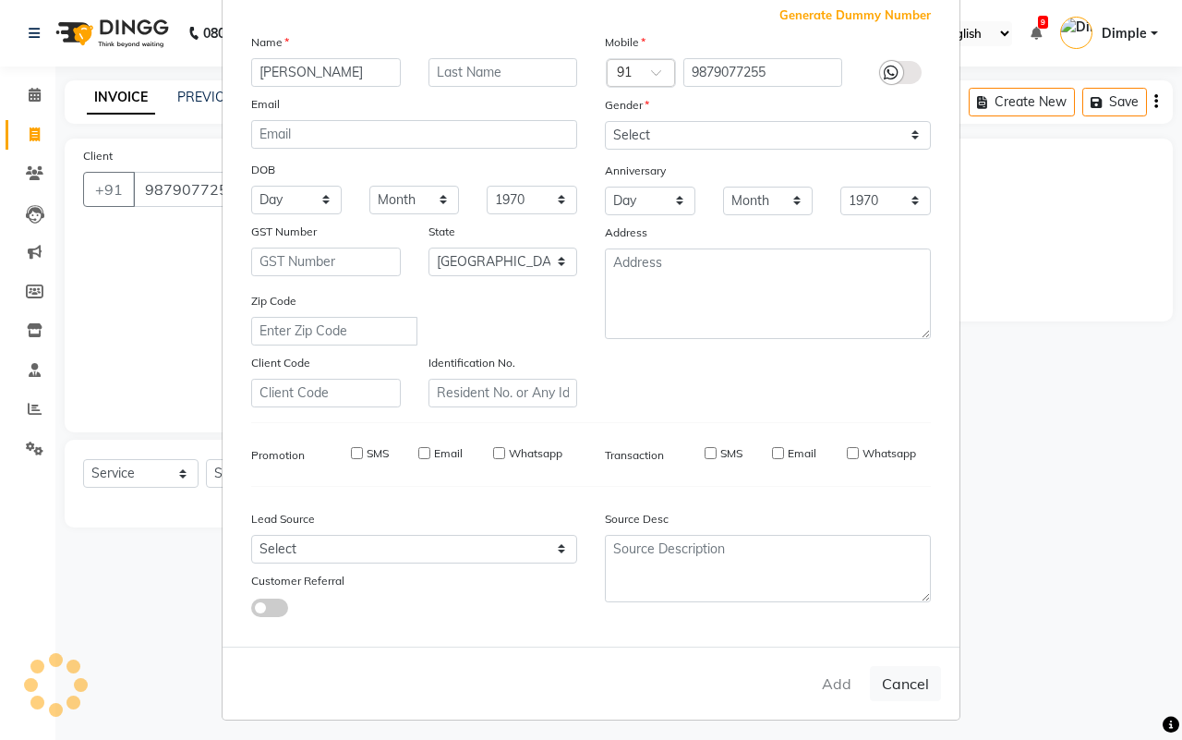
checkbox input "false"
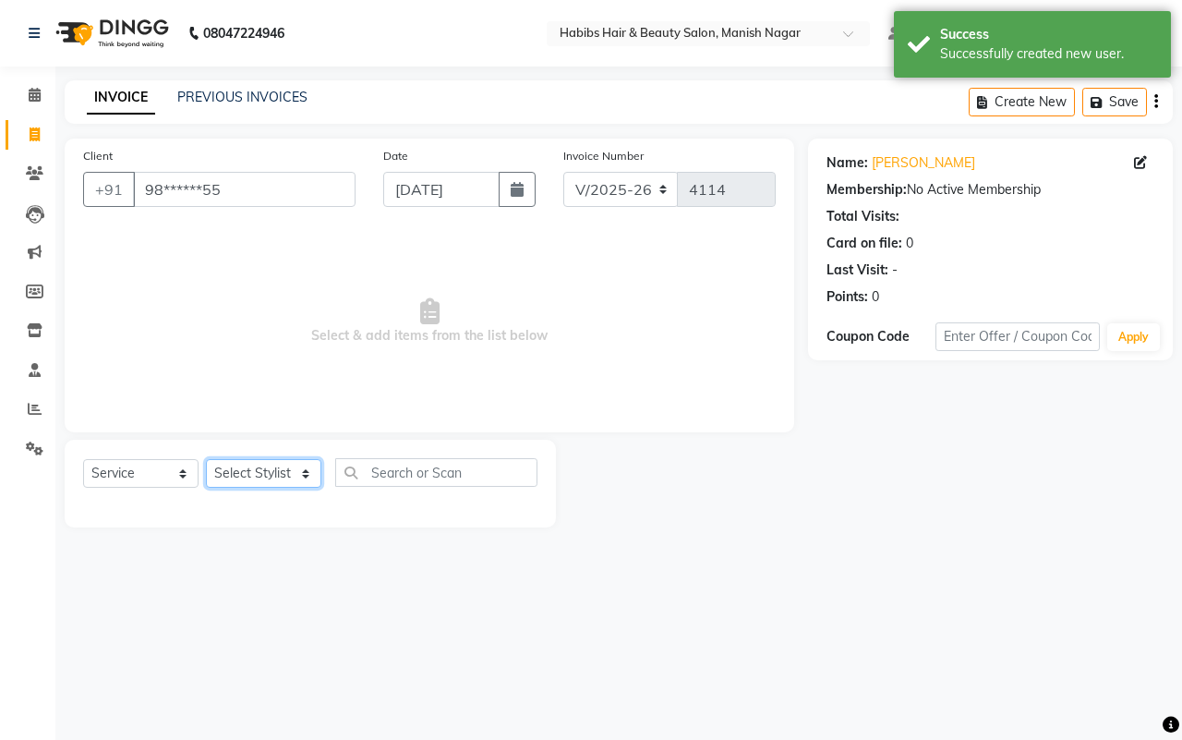
click at [243, 468] on select "Select Stylist Abhijeet Amol Apurva Dimple Harshal Mrunali Sachin Sarika Shanta…" at bounding box center [263, 473] width 115 height 29
select select "18781"
click at [206, 459] on select "Select Stylist Abhijeet Amol Apurva Dimple Harshal Mrunali Sachin Sarika Shanta…" at bounding box center [263, 473] width 115 height 29
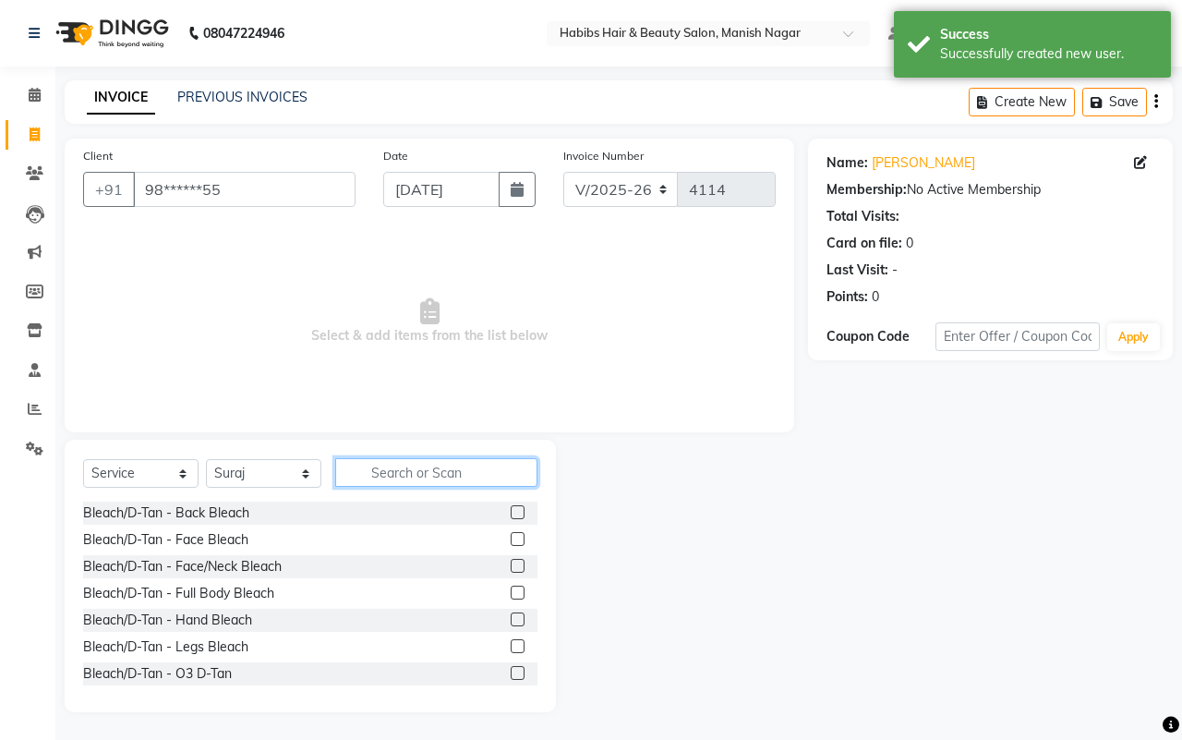
click at [441, 469] on input "text" at bounding box center [436, 472] width 202 height 29
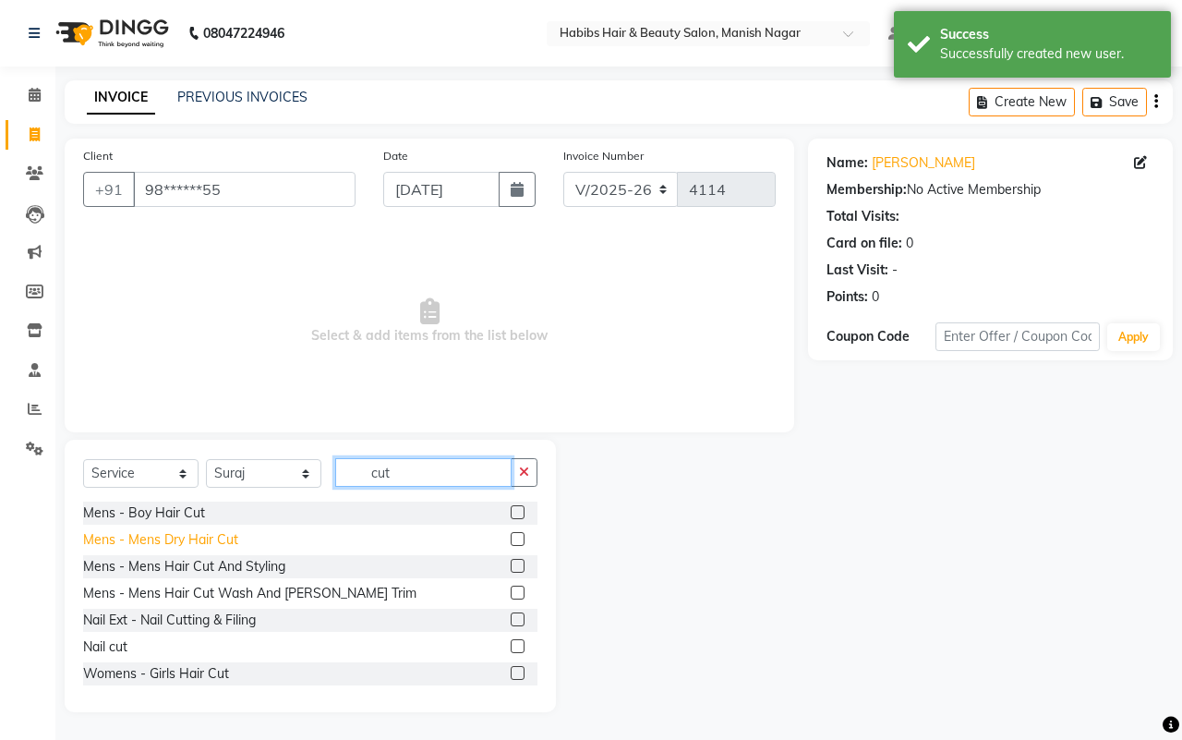
type input "cut"
click at [228, 539] on div "Mens - Mens Dry Hair Cut" at bounding box center [160, 539] width 155 height 19
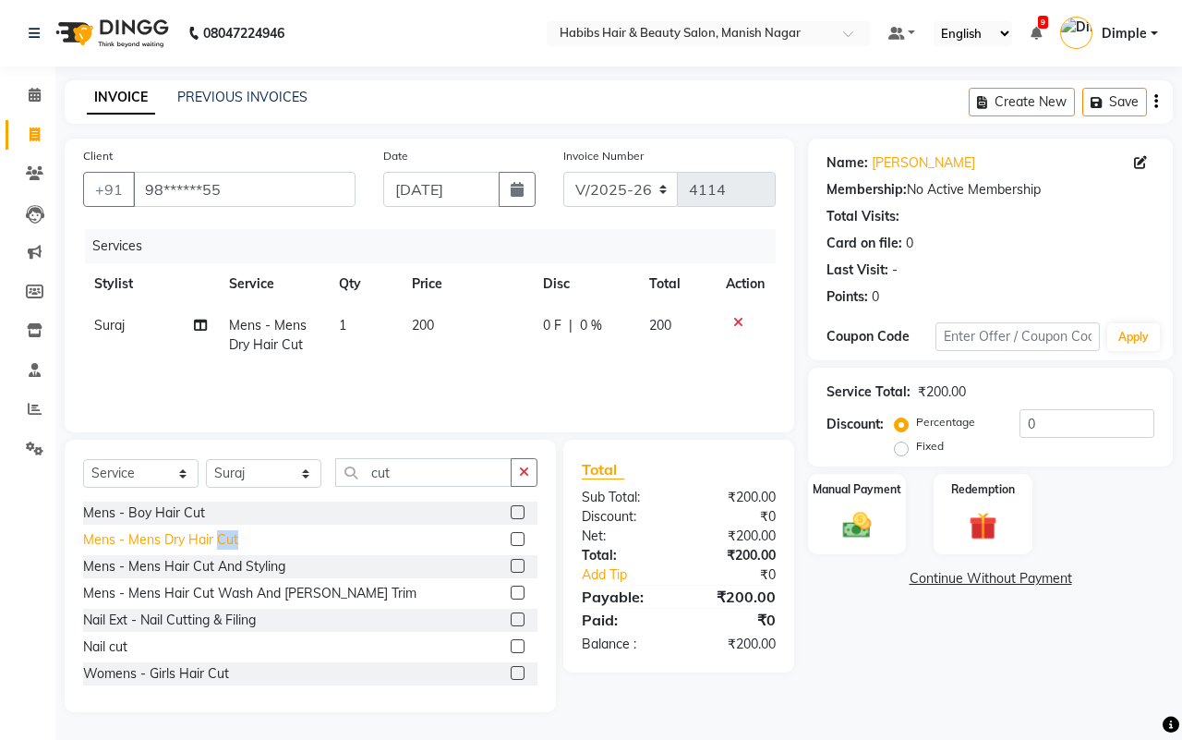
click at [228, 539] on div "Mens - Mens Dry Hair Cut" at bounding box center [160, 539] width 155 height 19
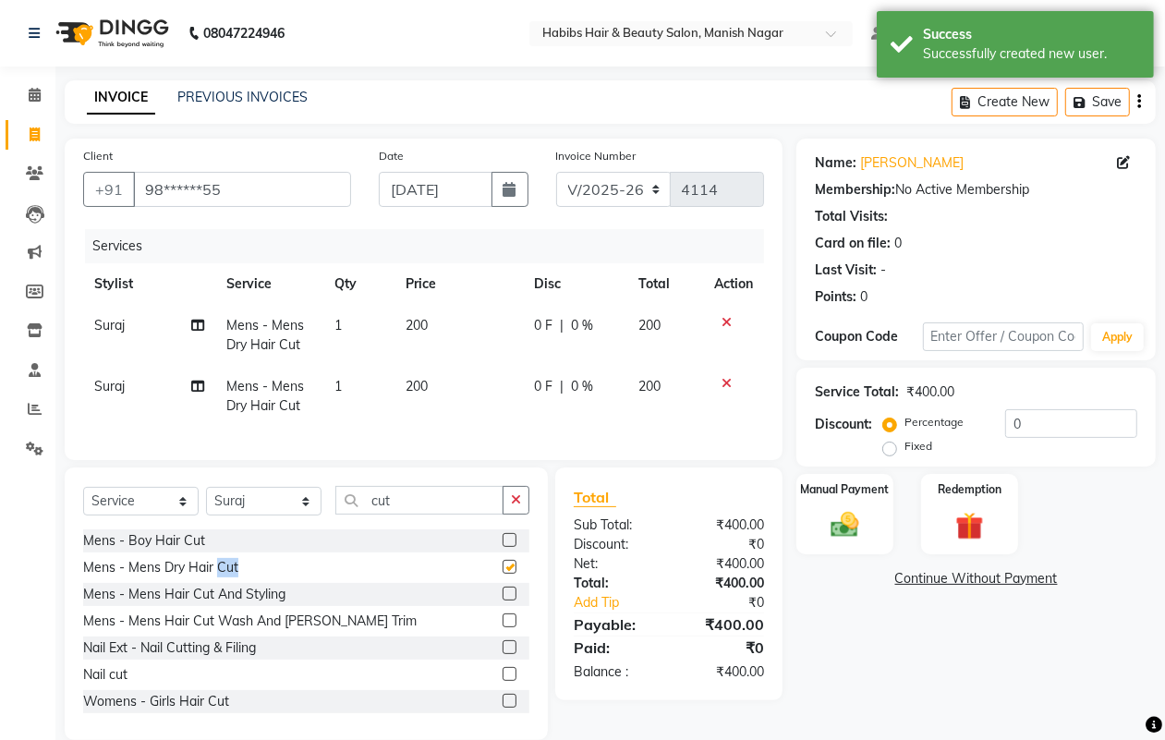
checkbox input "false"
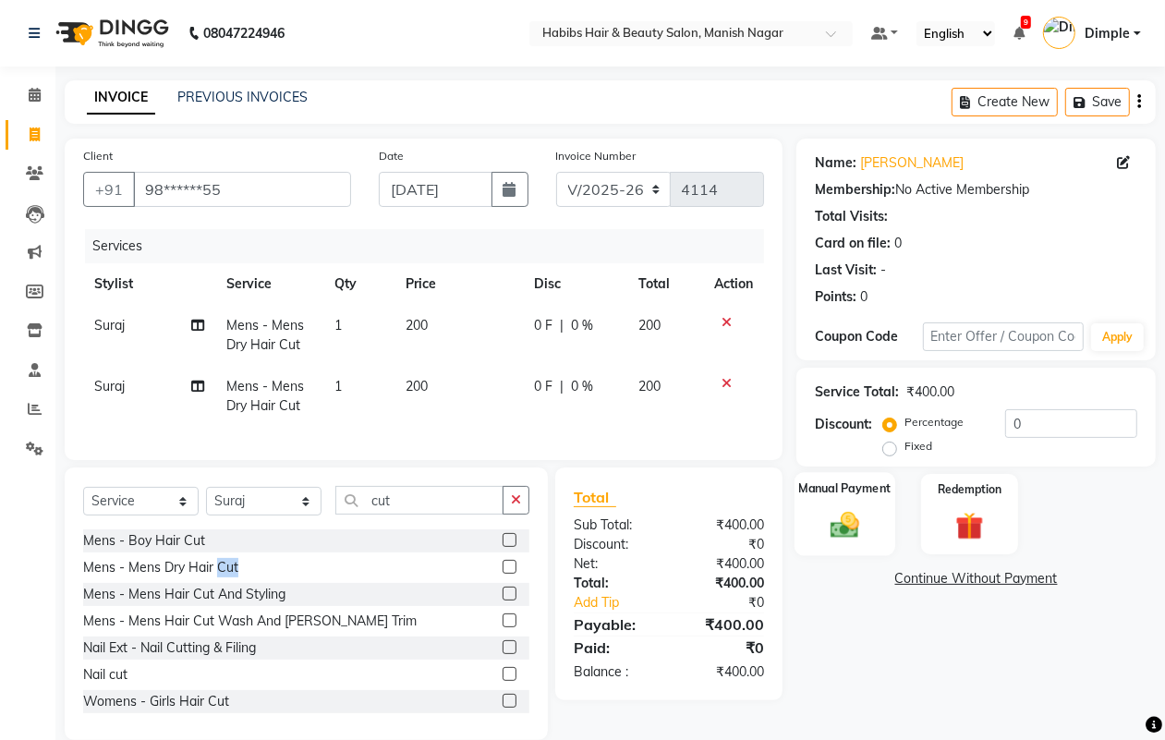
click at [847, 515] on img at bounding box center [844, 524] width 46 height 33
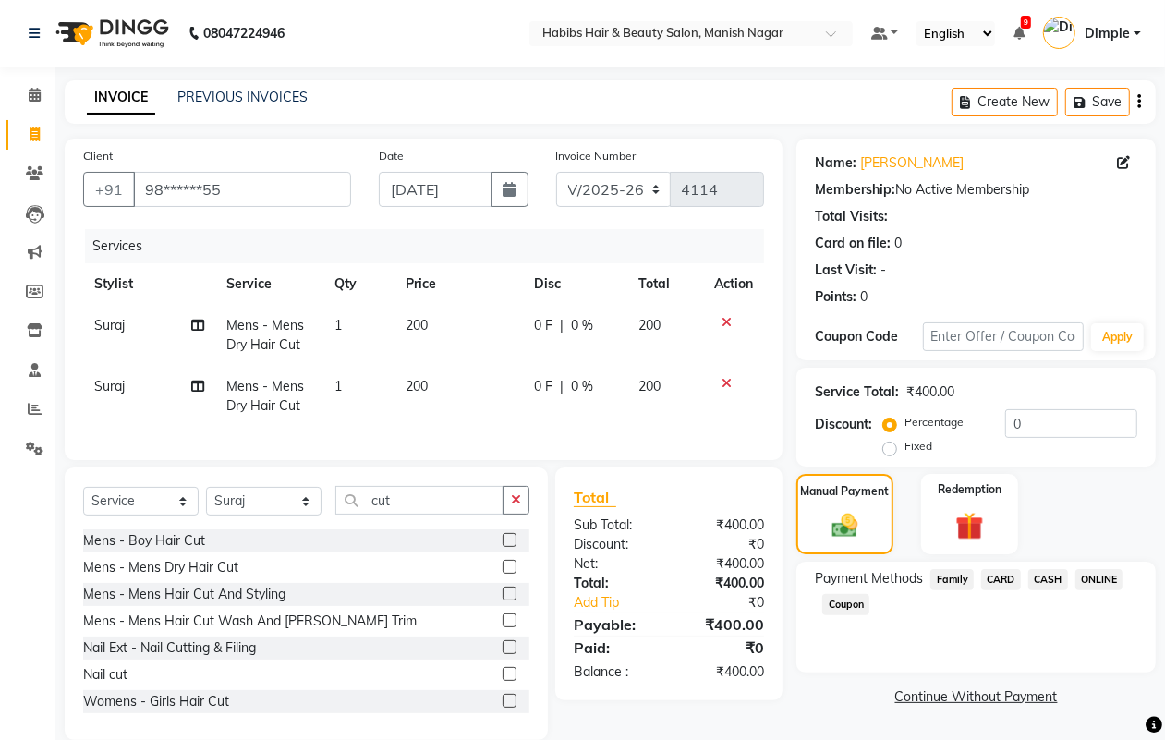
click at [1107, 575] on span "ONLINE" at bounding box center [1099, 579] width 48 height 21
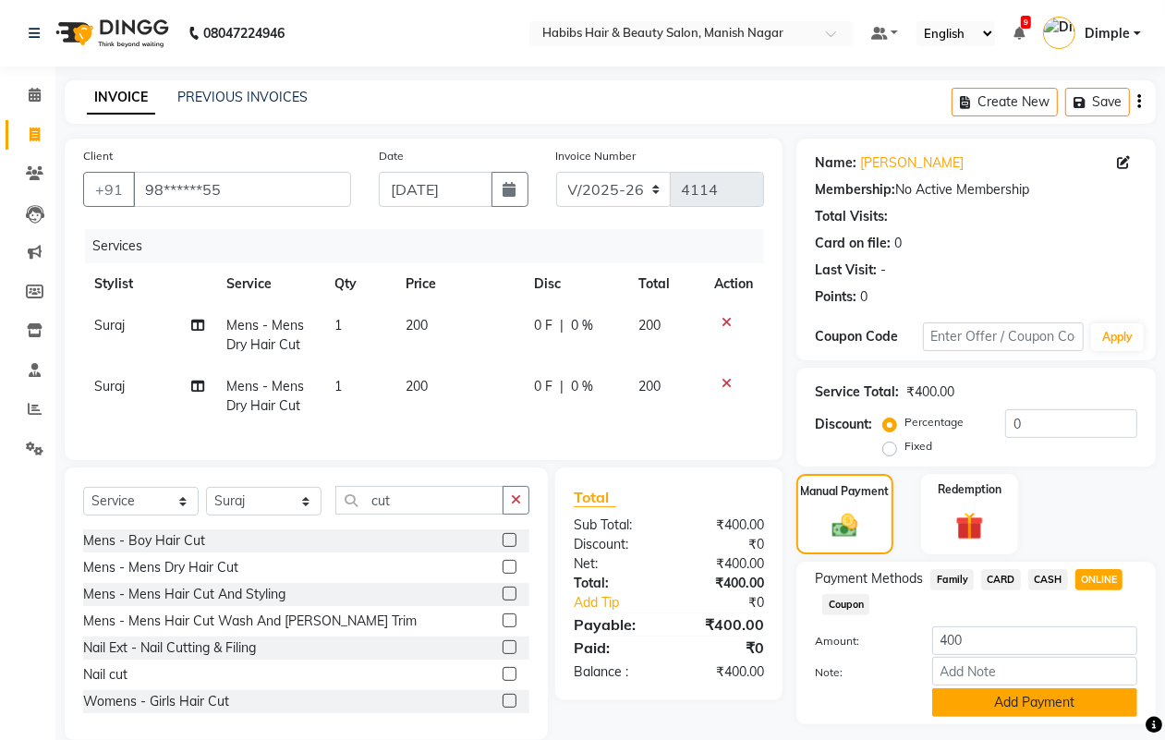
click at [989, 703] on button "Add Payment" at bounding box center [1034, 702] width 205 height 29
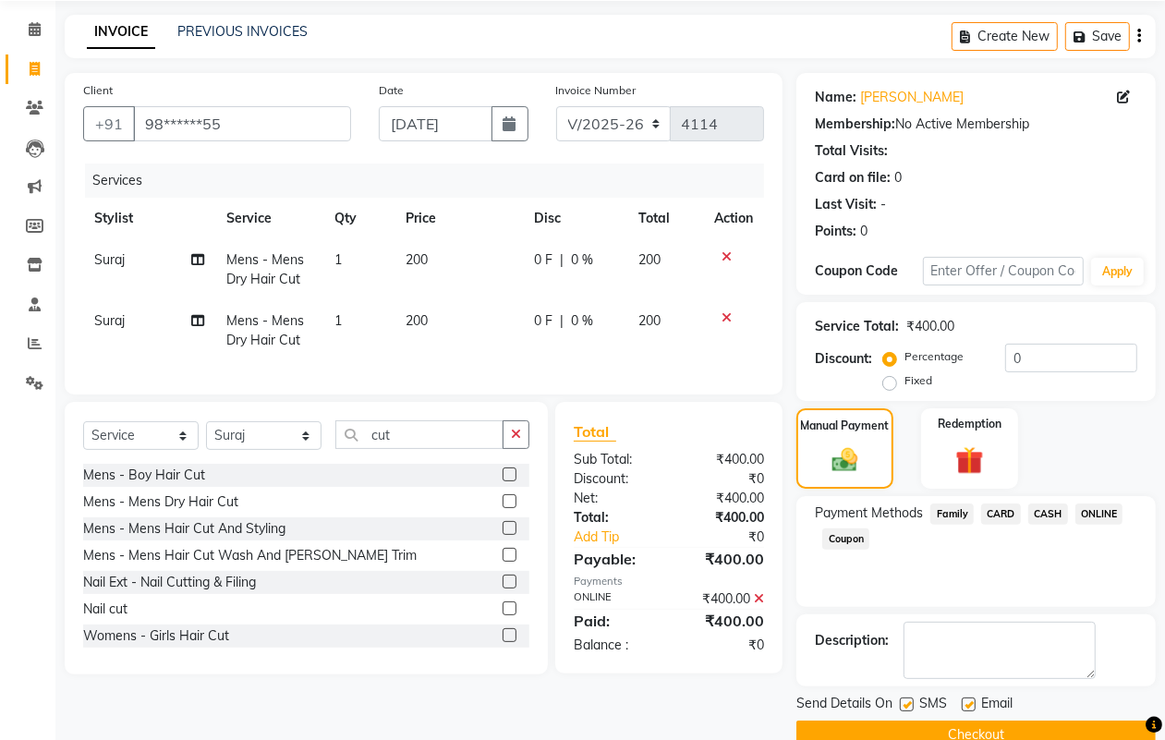
scroll to position [103, 0]
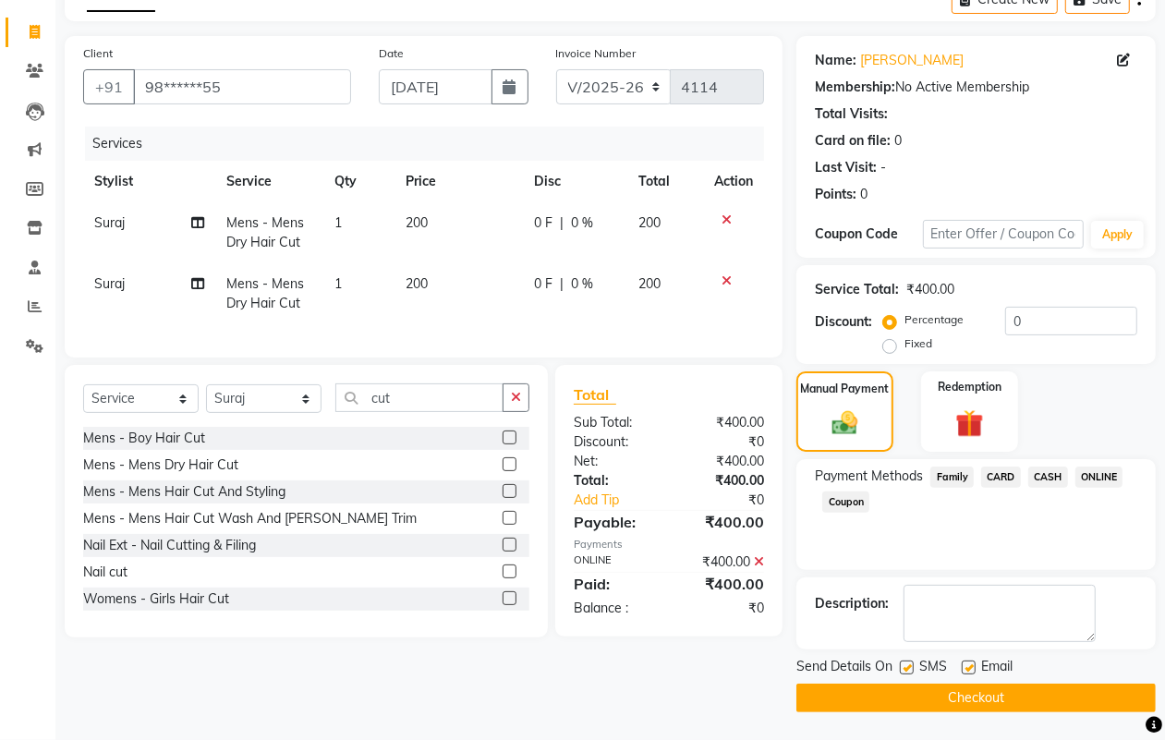
click at [982, 700] on button "Checkout" at bounding box center [975, 698] width 359 height 29
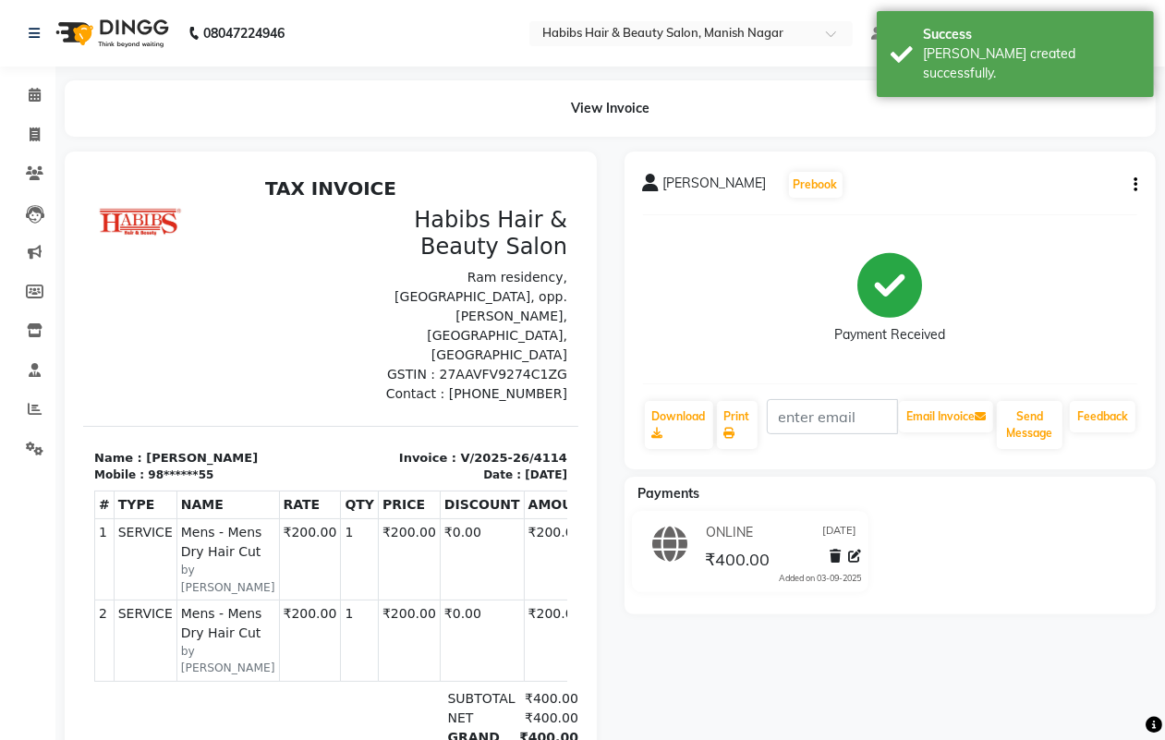
select select "service"
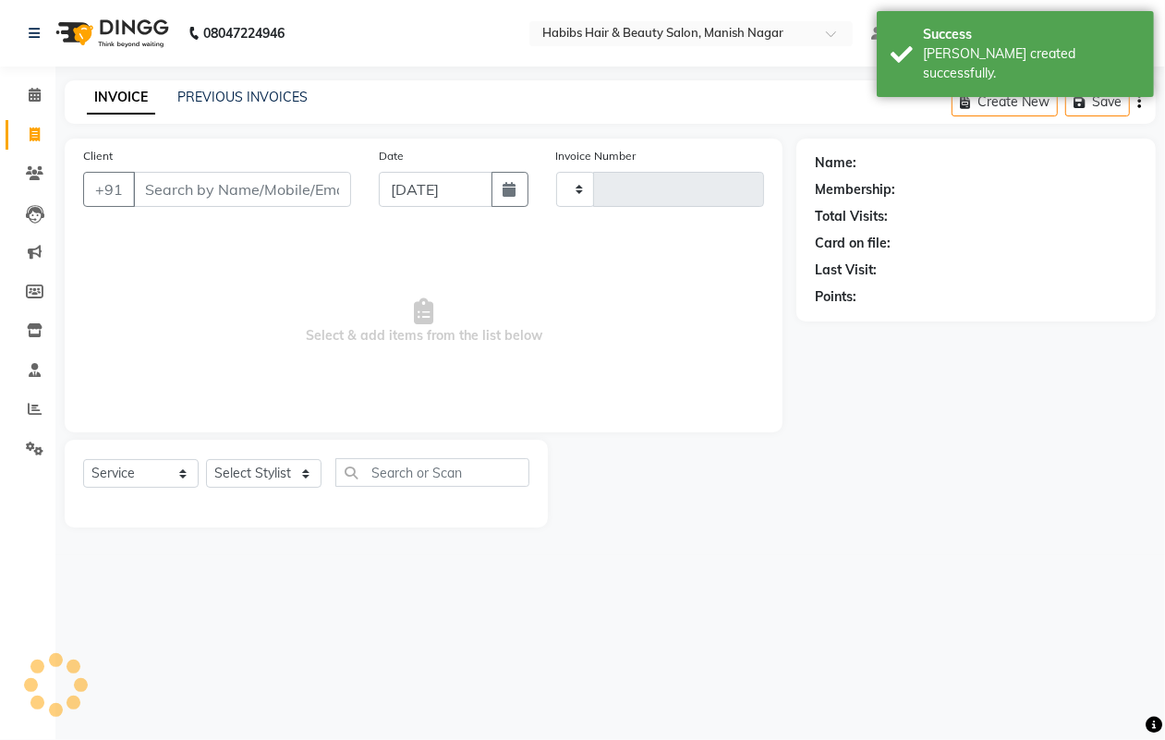
type input "4115"
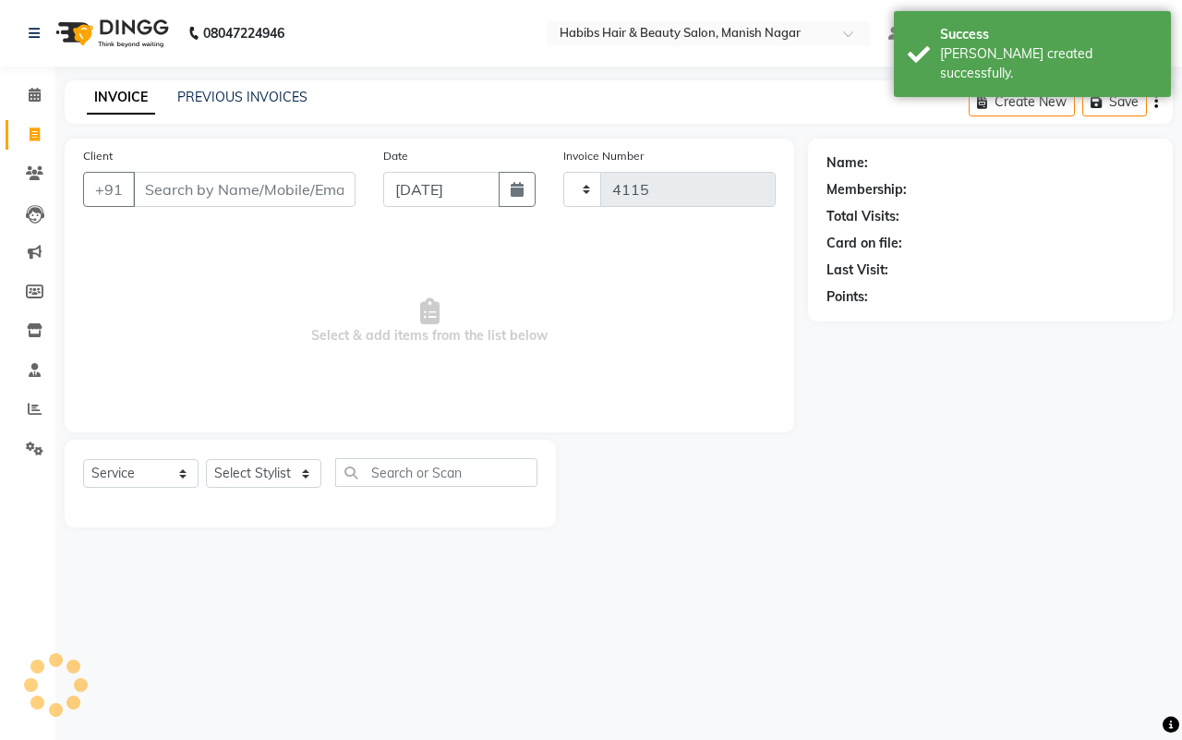
select select "3804"
click at [144, 187] on input "Client" at bounding box center [244, 189] width 223 height 35
type input "9307057388"
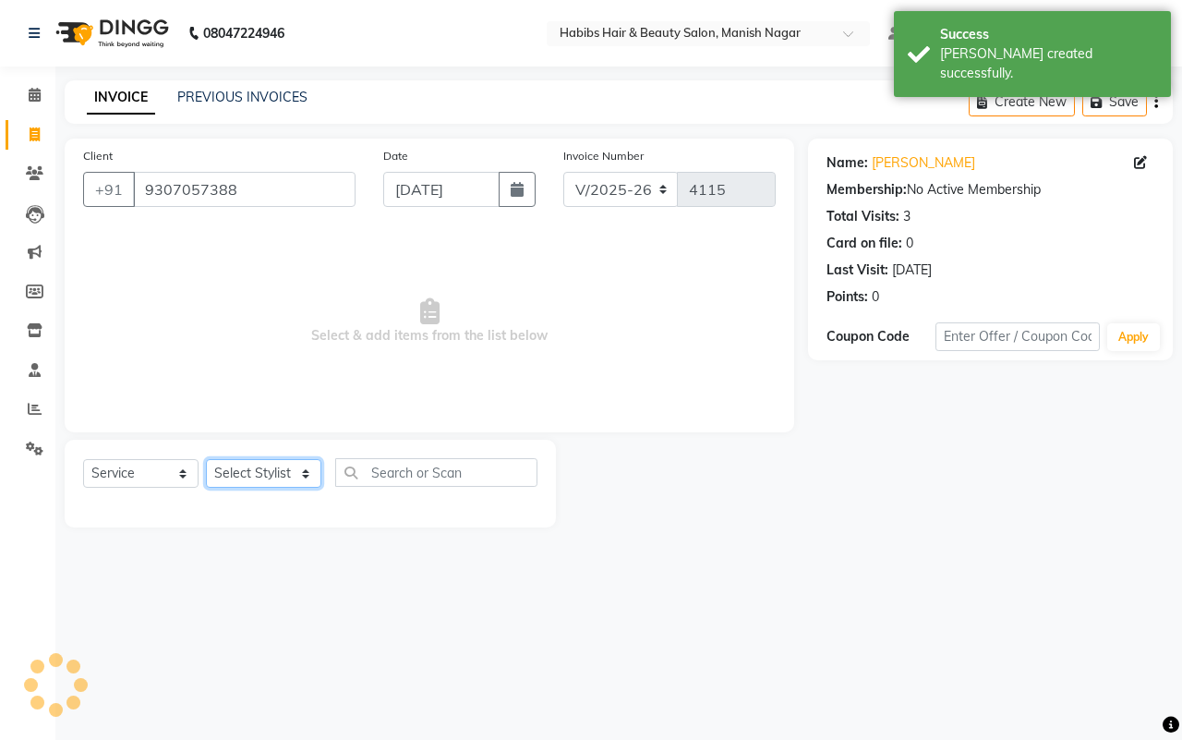
click at [243, 467] on select "Select Stylist Abhijeet Amol Apurva Dimple Harshal Mrunali Sachin Sarika Shanta…" at bounding box center [263, 473] width 115 height 29
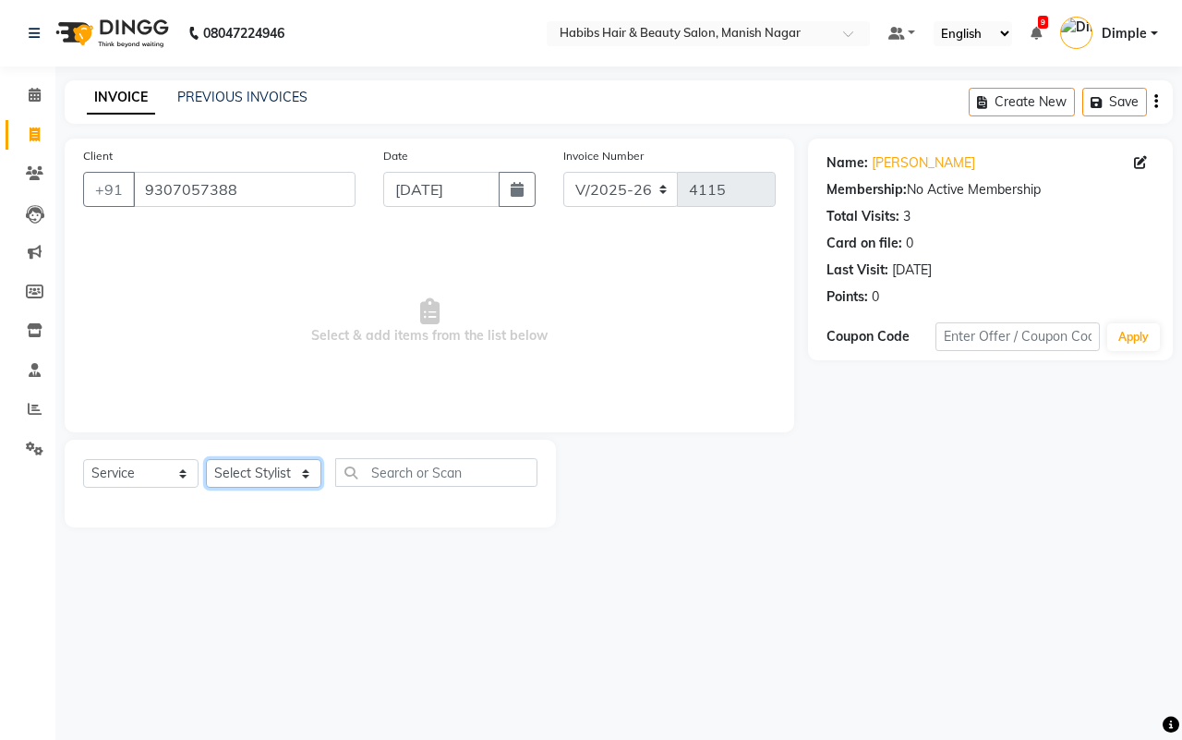
select select "18779"
click at [206, 459] on select "Select Stylist Abhijeet Amol Apurva Dimple Harshal Mrunali Sachin Sarika Shanta…" at bounding box center [263, 473] width 115 height 29
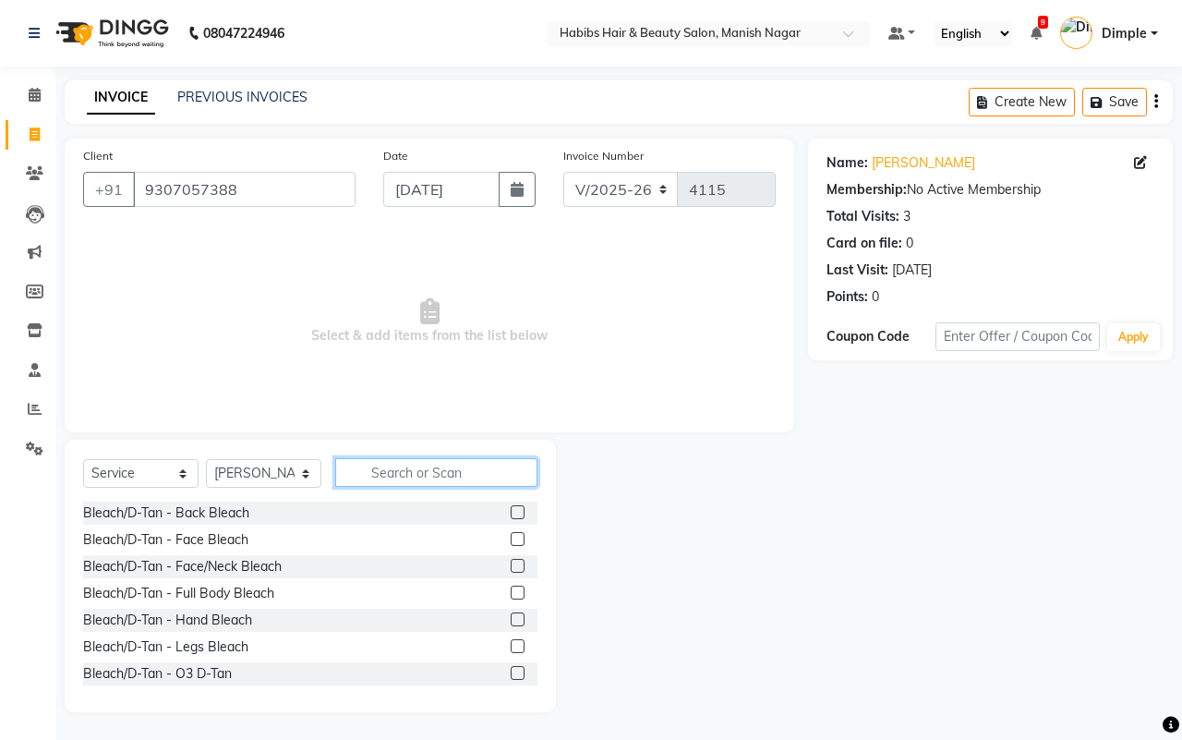
click at [379, 465] on input "text" at bounding box center [436, 472] width 202 height 29
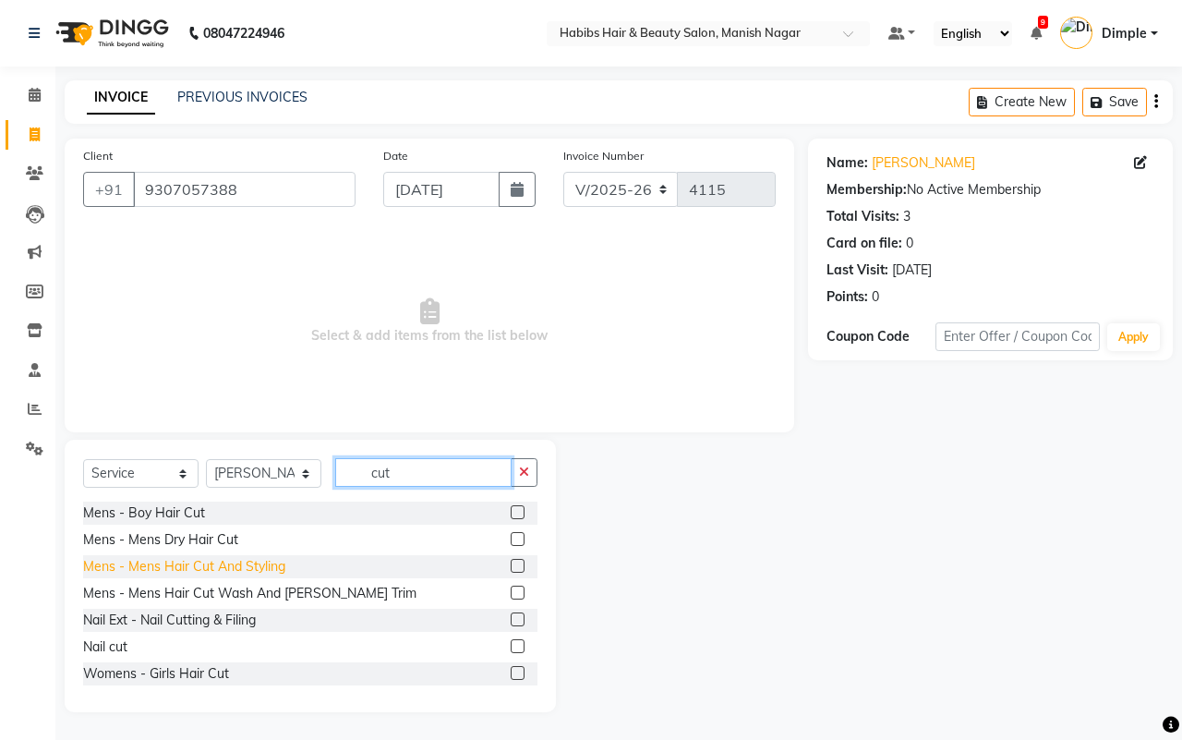
type input "cut"
click at [206, 568] on div "Mens - Mens Hair Cut And Styling" at bounding box center [184, 566] width 202 height 19
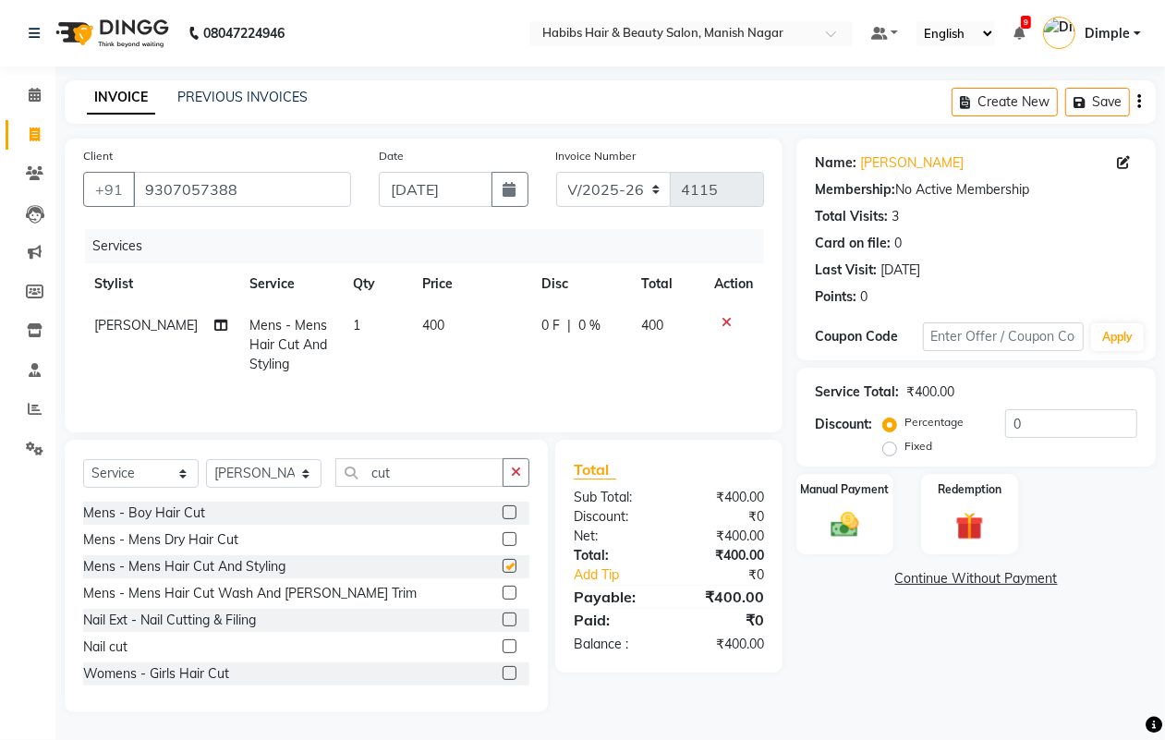
checkbox input "false"
drag, startPoint x: 412, startPoint y: 338, endPoint x: 437, endPoint y: 321, distance: 30.0
click at [413, 338] on td "400" at bounding box center [471, 345] width 120 height 80
select select "18779"
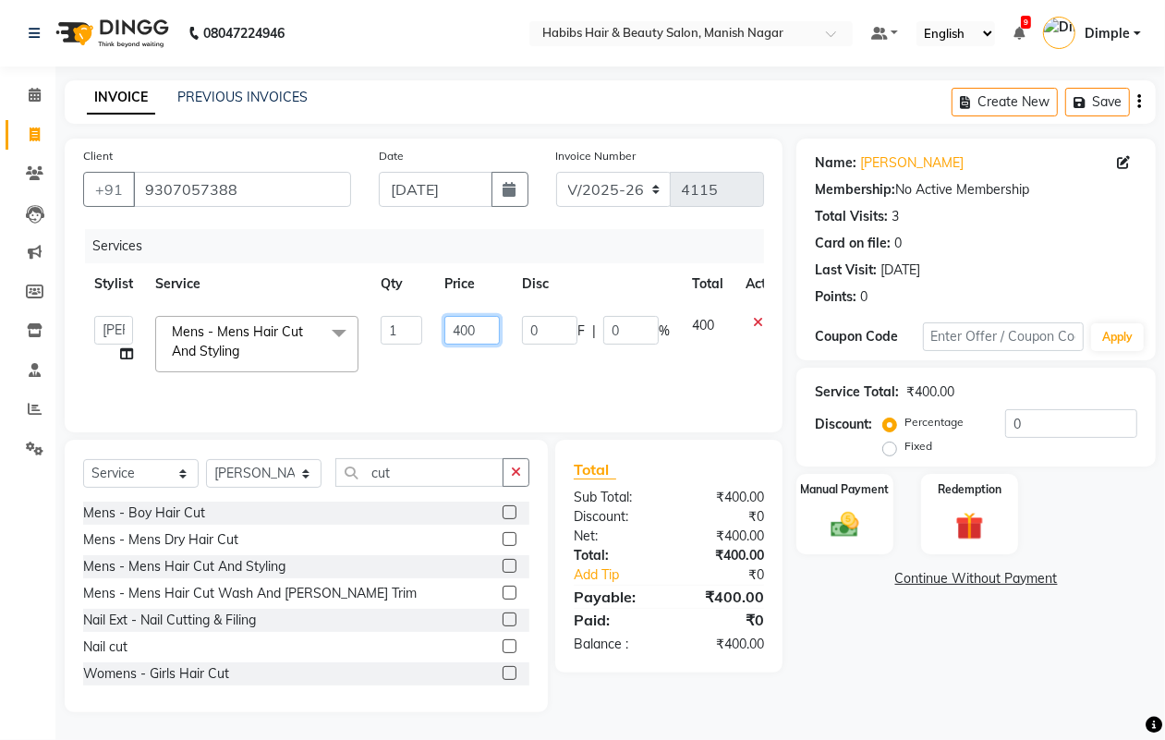
drag, startPoint x: 445, startPoint y: 317, endPoint x: 453, endPoint y: 330, distance: 14.9
click at [446, 319] on input "400" at bounding box center [471, 330] width 55 height 29
type input "300"
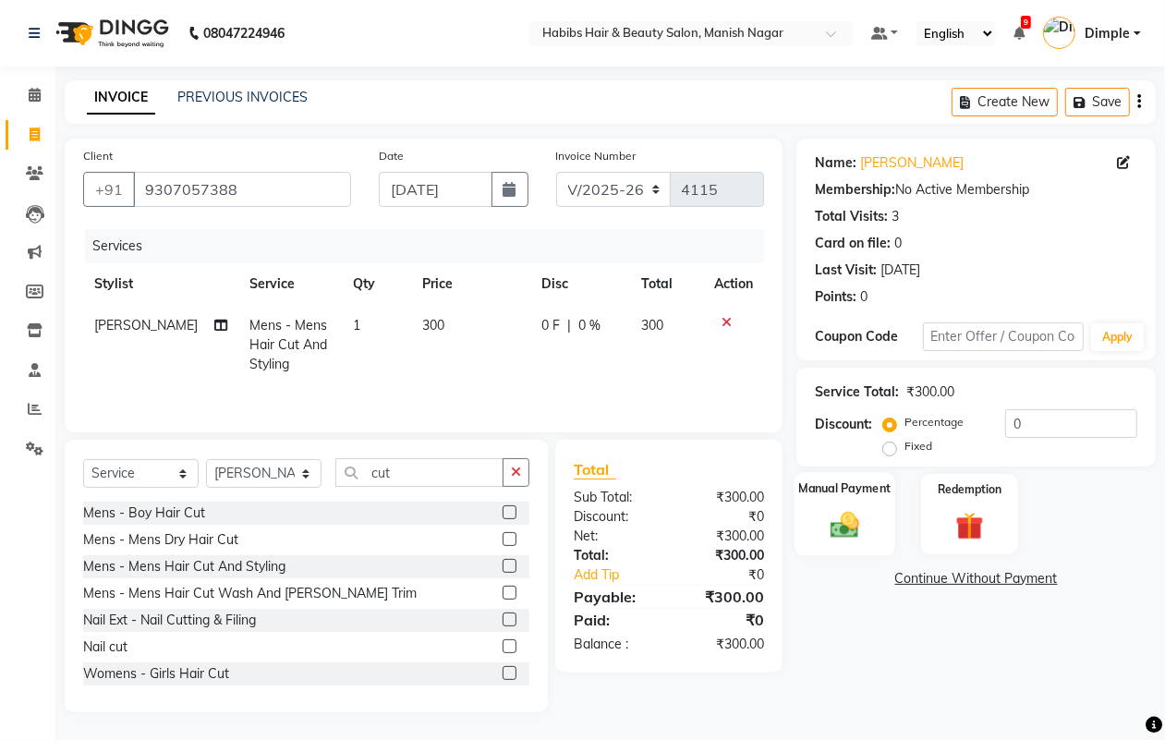
click at [848, 520] on img at bounding box center [844, 524] width 46 height 33
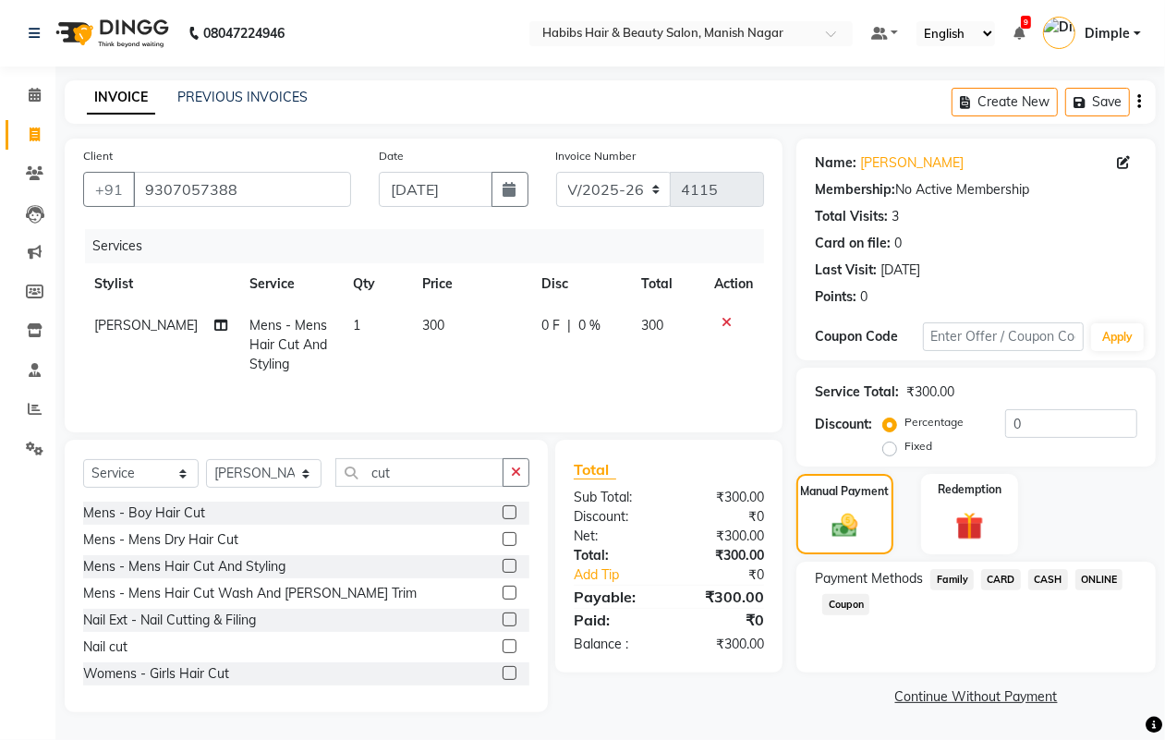
click at [1105, 582] on span "ONLINE" at bounding box center [1099, 579] width 48 height 21
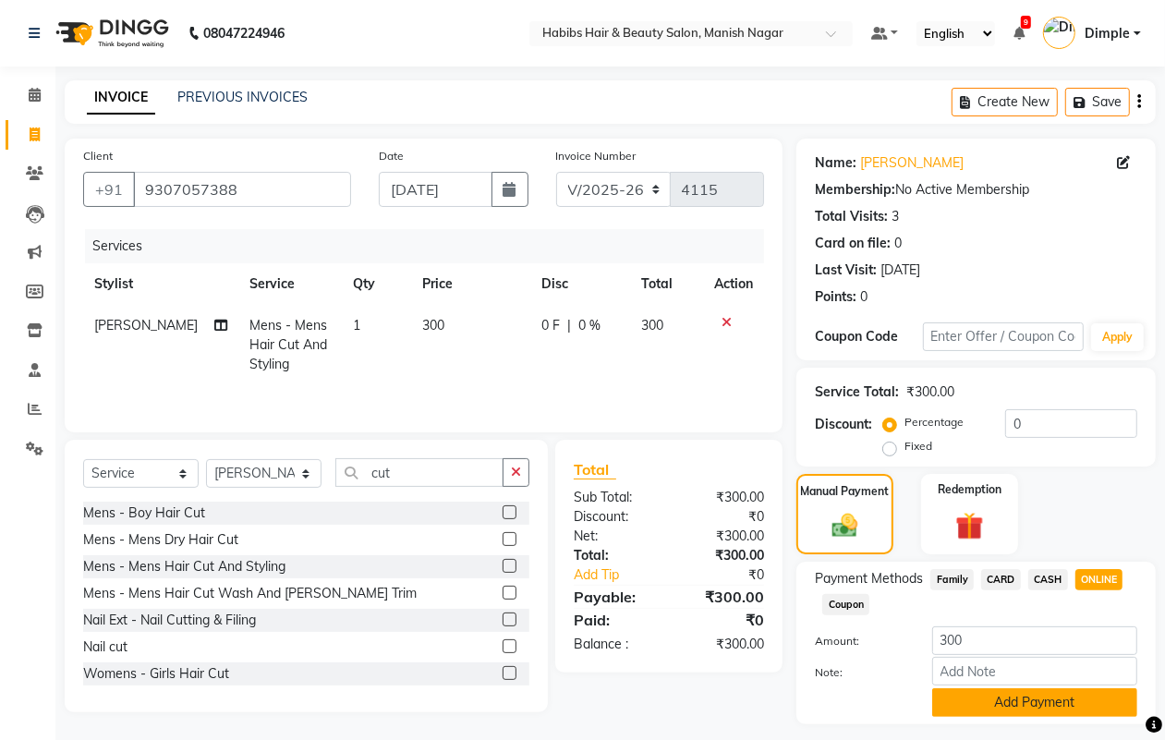
click at [1024, 702] on button "Add Payment" at bounding box center [1034, 702] width 205 height 29
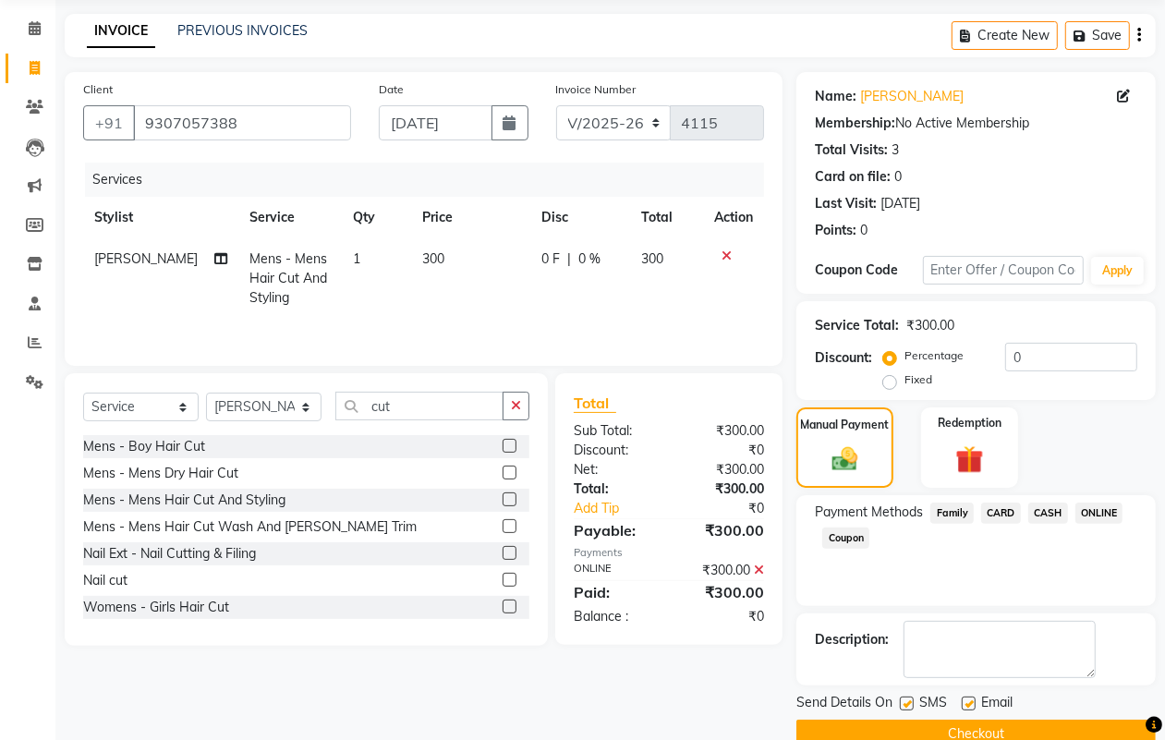
scroll to position [103, 0]
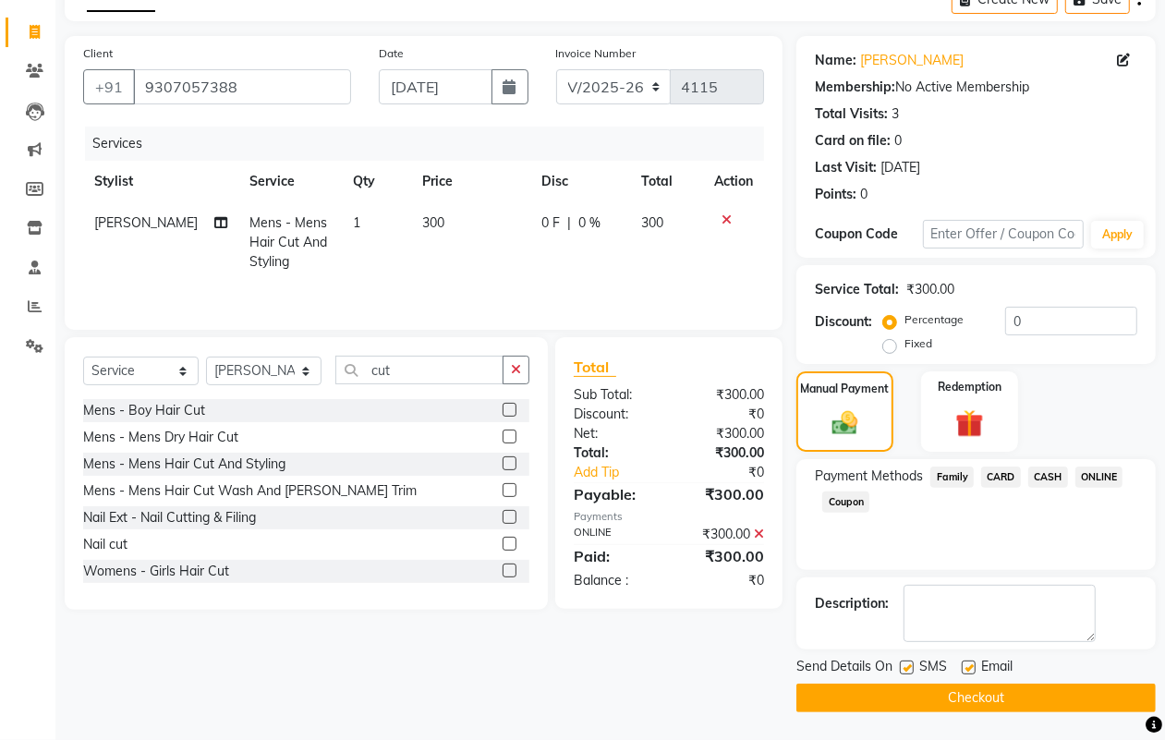
click at [1024, 702] on button "Checkout" at bounding box center [975, 698] width 359 height 29
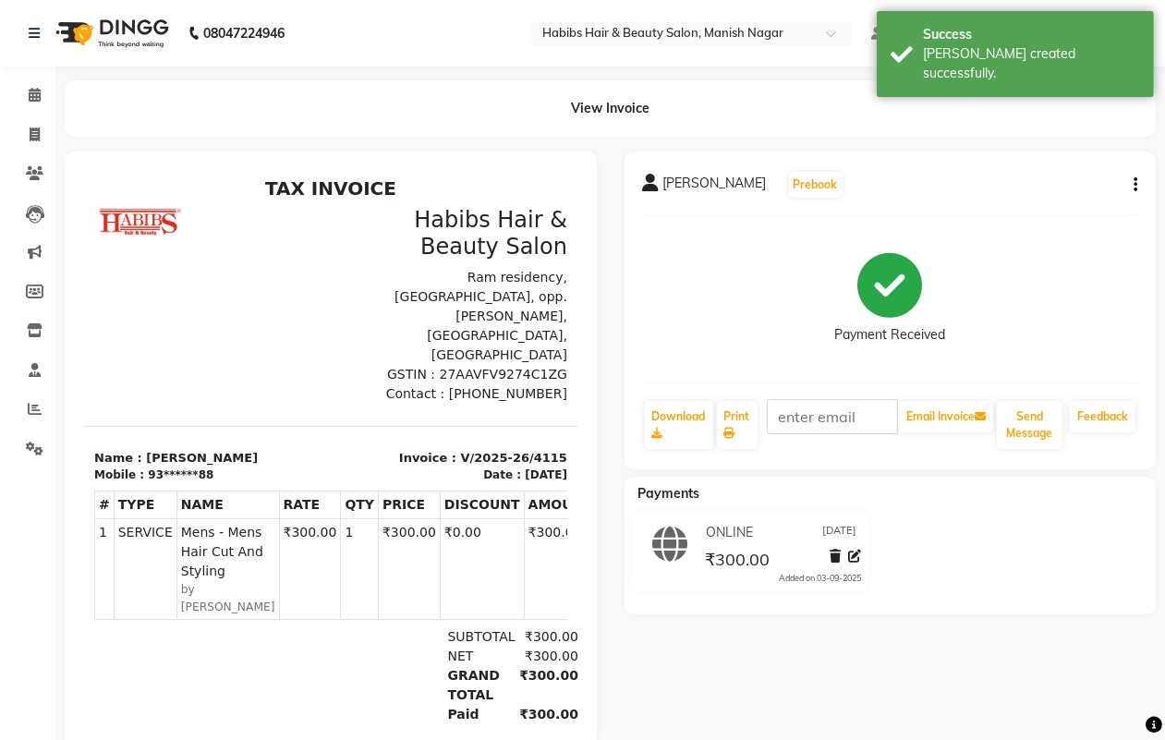
select select "service"
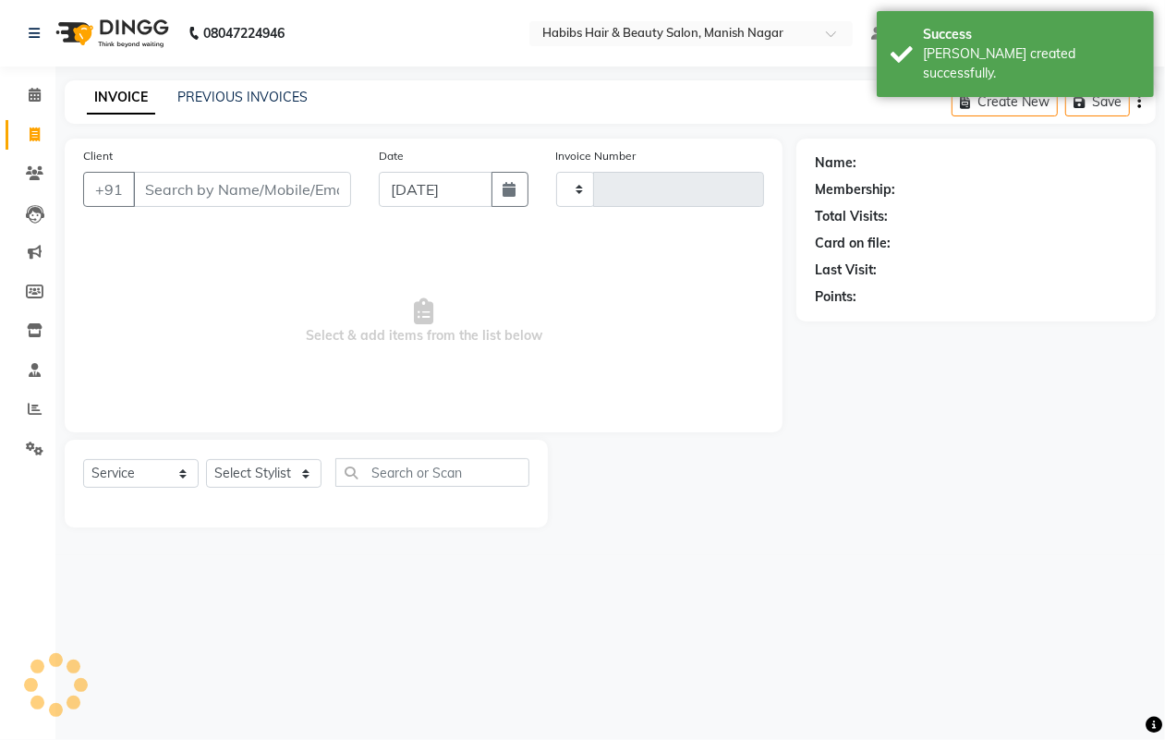
type input "4116"
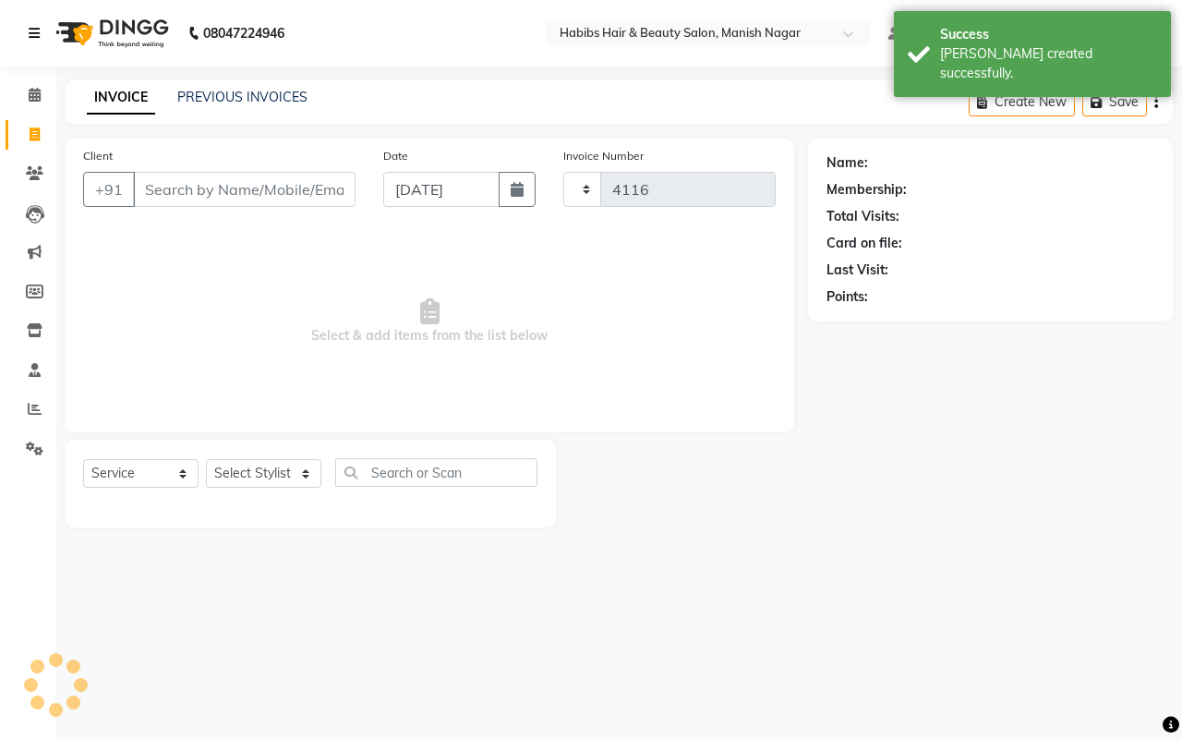
select select "3804"
click at [209, 91] on link "PREVIOUS INVOICES" at bounding box center [242, 97] width 130 height 17
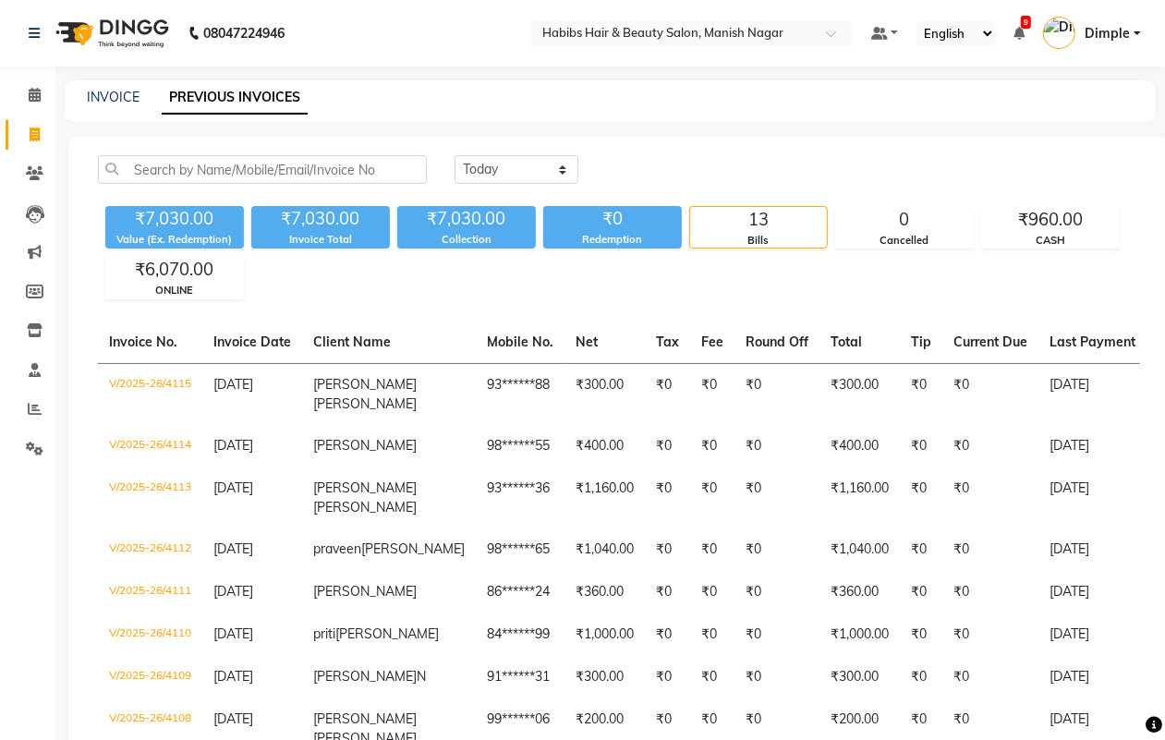
select select "3804"
select select "service"
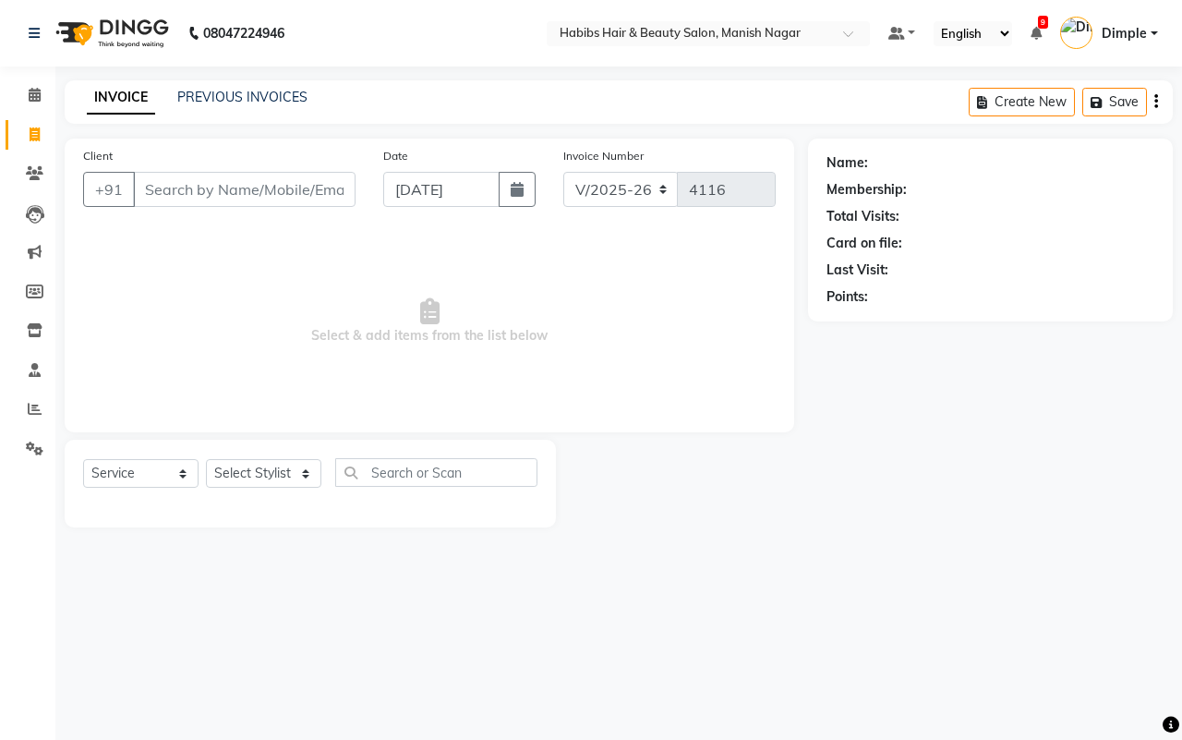
click at [144, 187] on input "Client" at bounding box center [244, 189] width 223 height 35
click at [146, 187] on input "Client" at bounding box center [244, 189] width 223 height 35
click at [141, 189] on input "Client" at bounding box center [244, 189] width 223 height 35
click at [144, 189] on input "Client" at bounding box center [244, 189] width 223 height 35
click at [218, 189] on input "Client" at bounding box center [244, 189] width 223 height 35
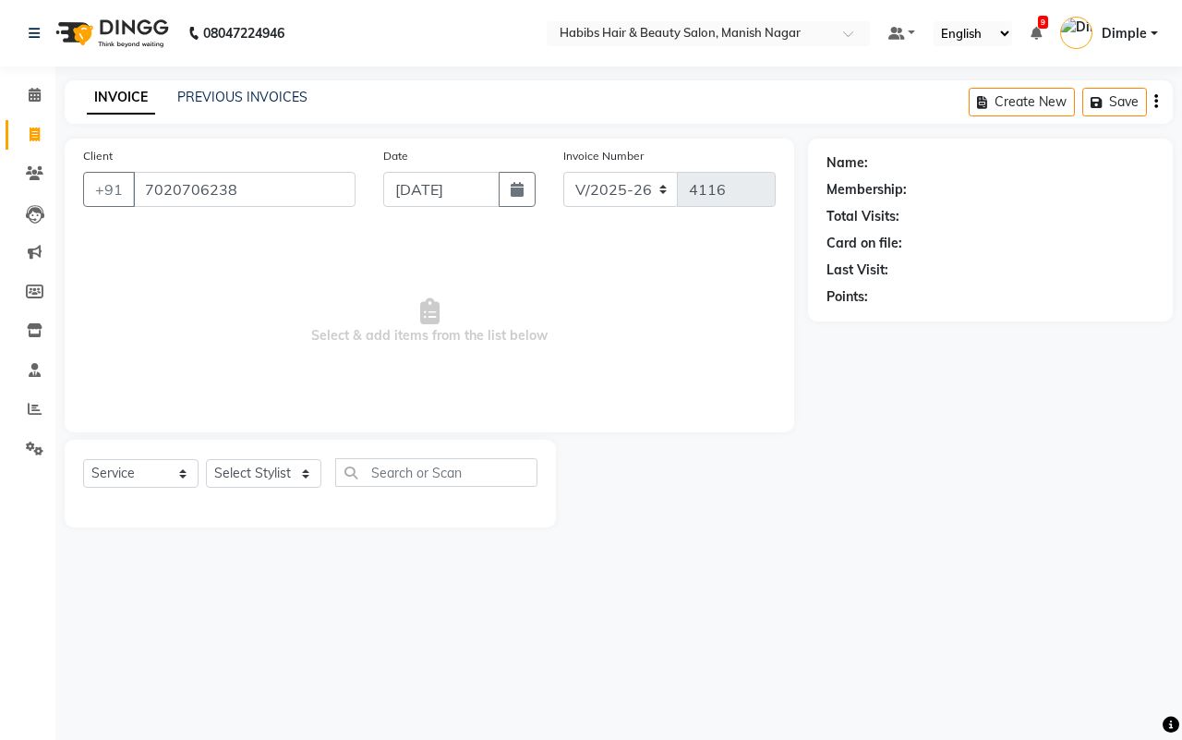
type input "7020706238"
click at [246, 458] on div "Select Service Product Membership Package Voucher Prepaid Gift Card Select Styl…" at bounding box center [310, 479] width 454 height 43
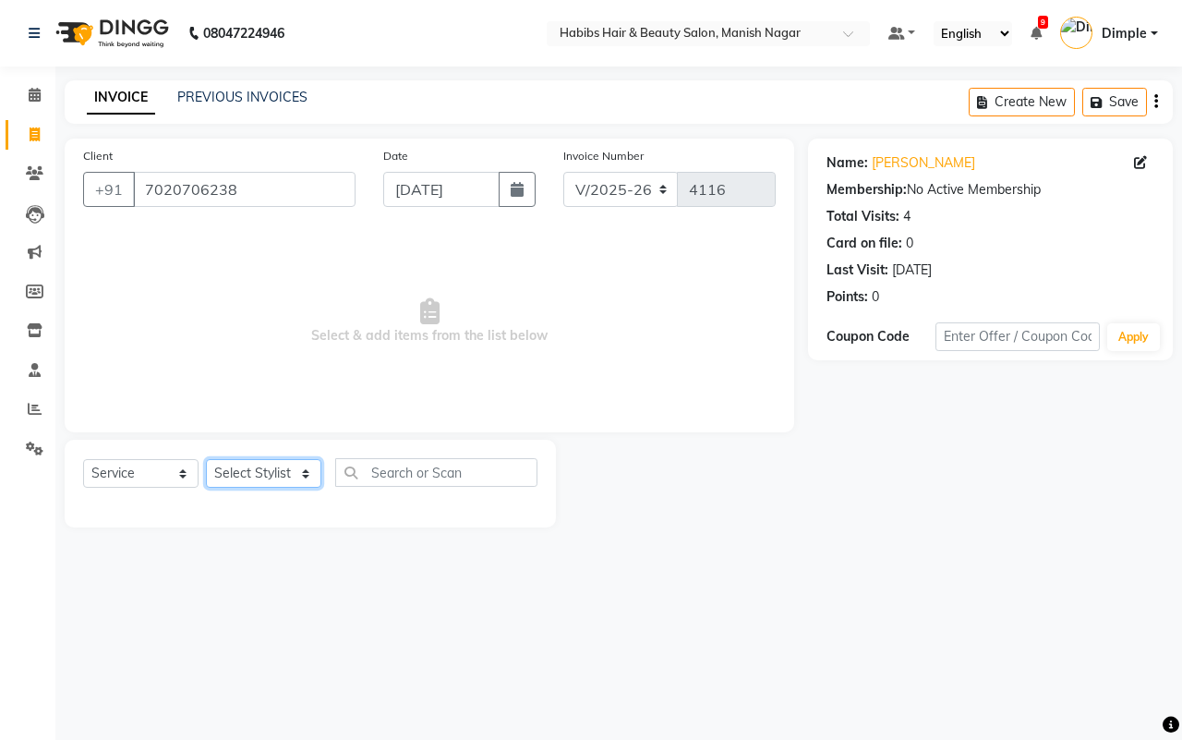
click at [247, 469] on select "Select Stylist Abhijeet Amol Apurva Dimple Harshal Mrunali Sachin Sarika Shanta…" at bounding box center [263, 473] width 115 height 29
select select "86647"
click at [206, 459] on select "Select Stylist Abhijeet Amol Apurva Dimple Harshal Mrunali Sachin Sarika Shanta…" at bounding box center [263, 473] width 115 height 29
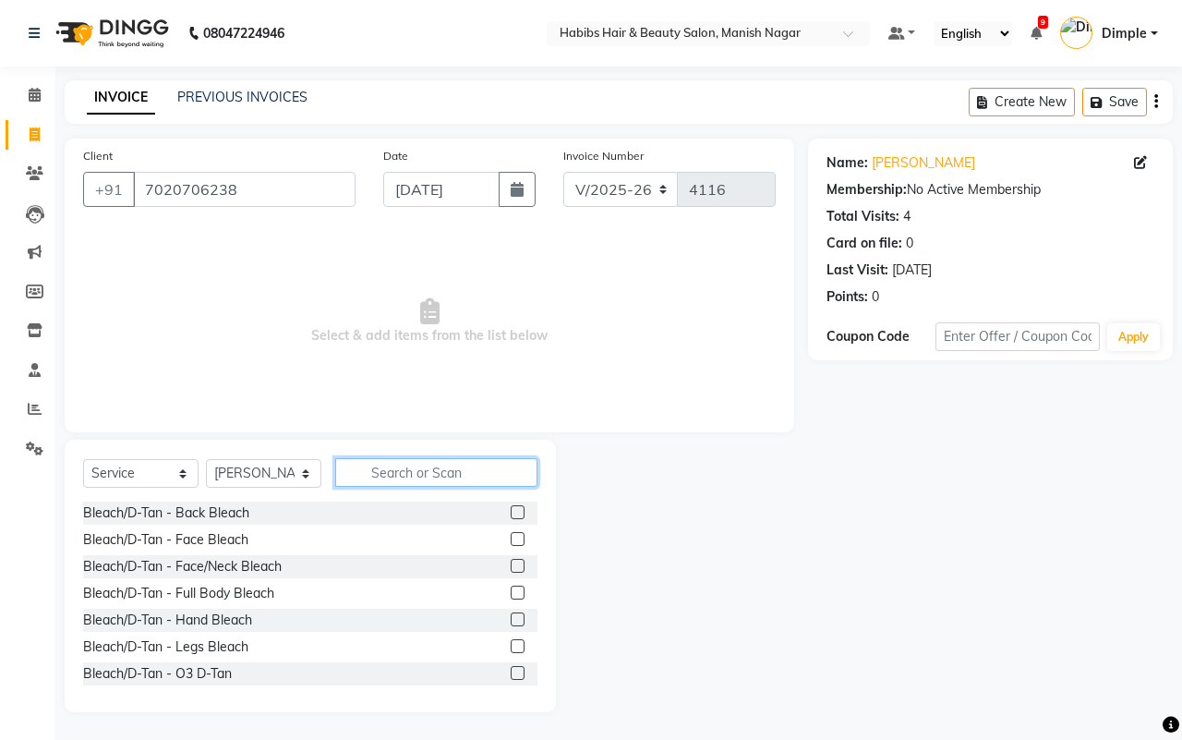
click at [409, 472] on input "text" at bounding box center [436, 472] width 202 height 29
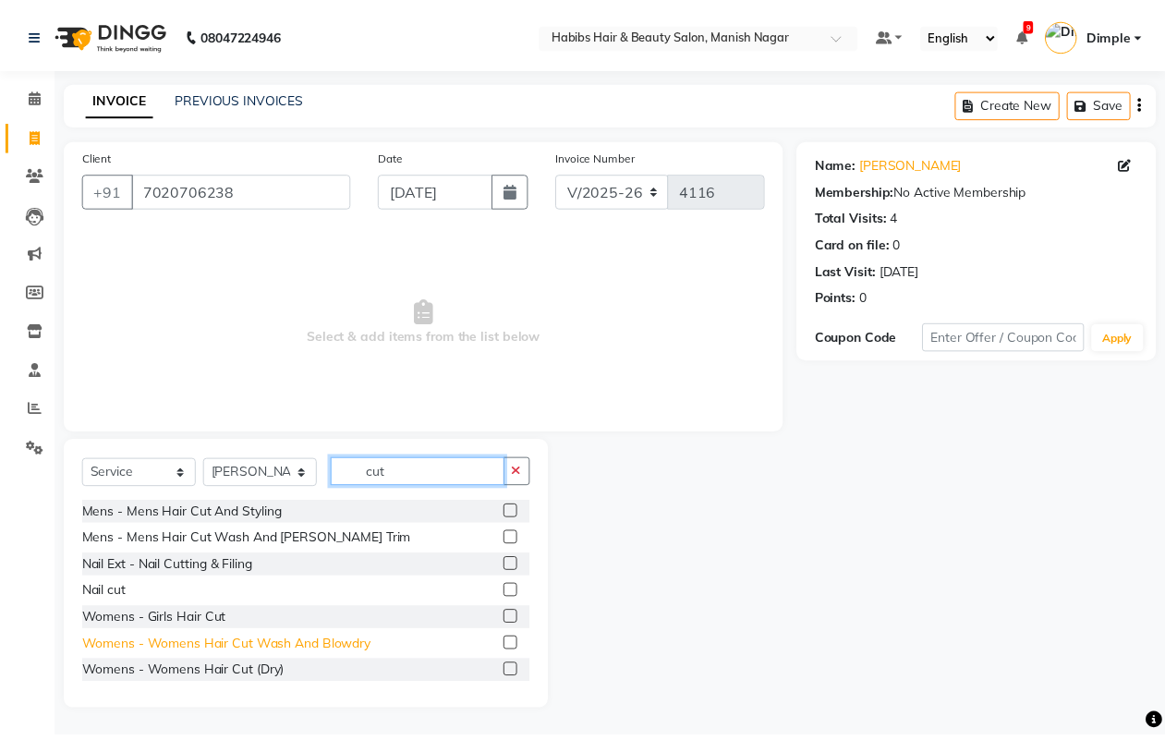
scroll to position [83, 0]
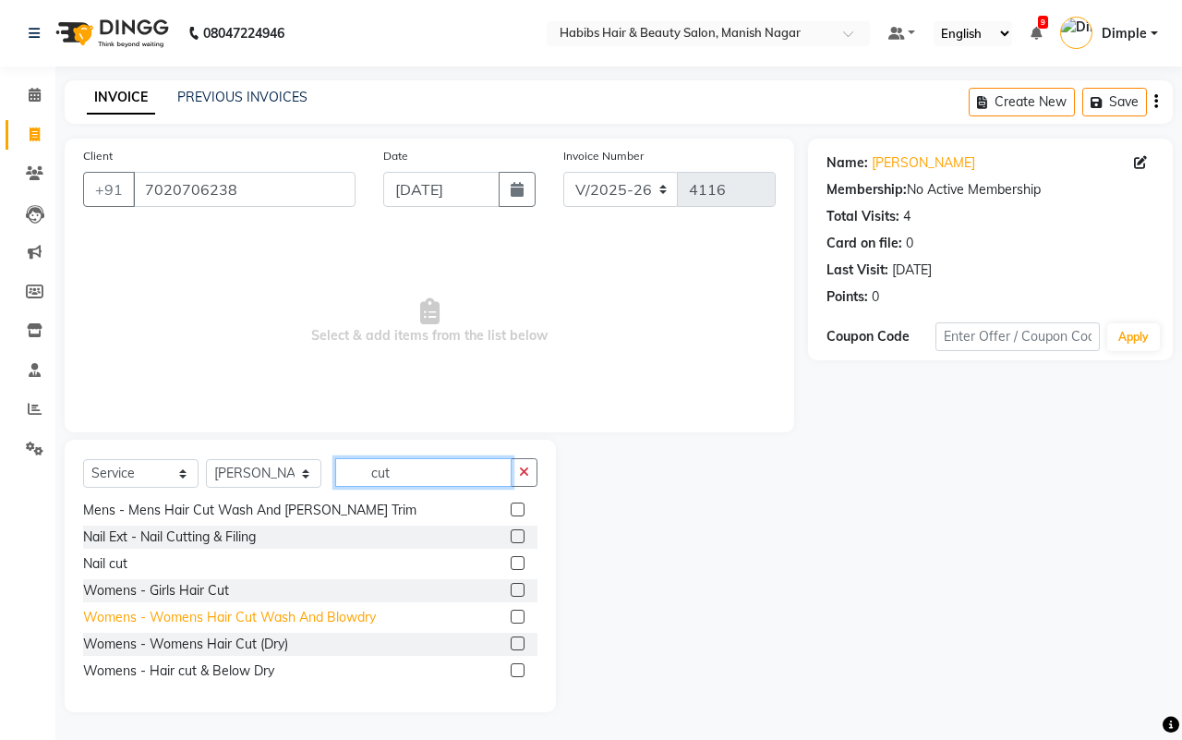
type input "cut"
click at [293, 624] on div "Womens - Womens Hair Cut Wash And Blowdry" at bounding box center [229, 617] width 293 height 19
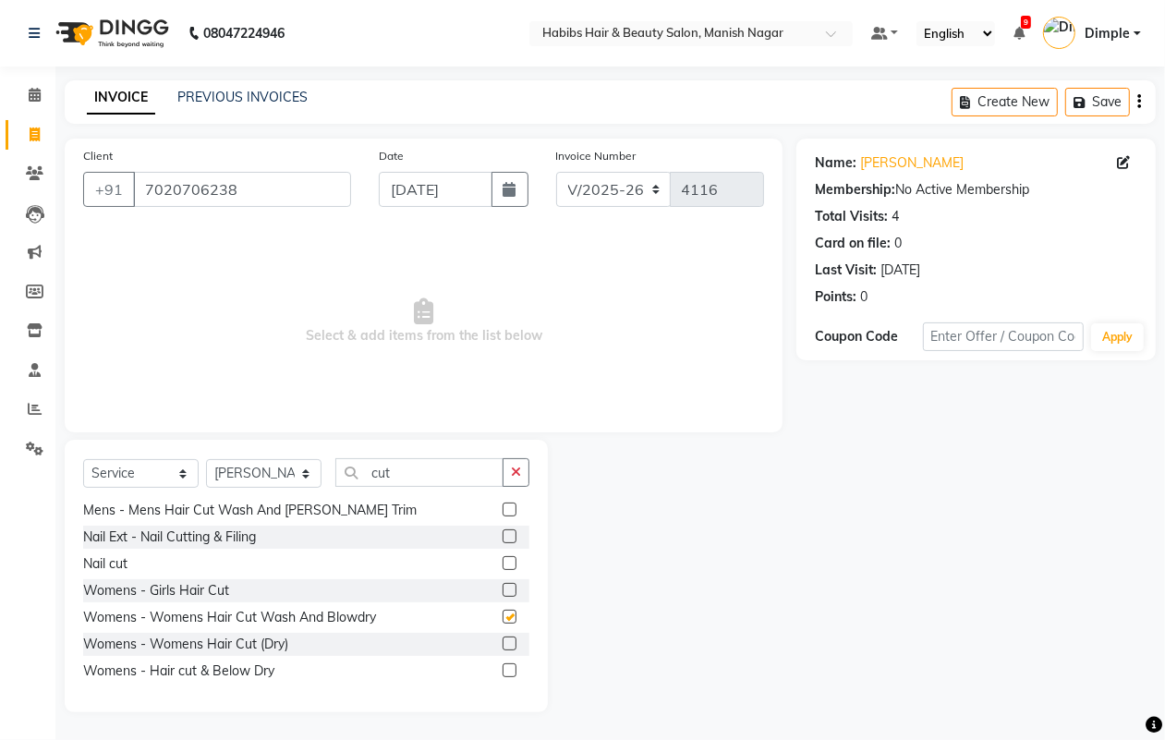
checkbox input "false"
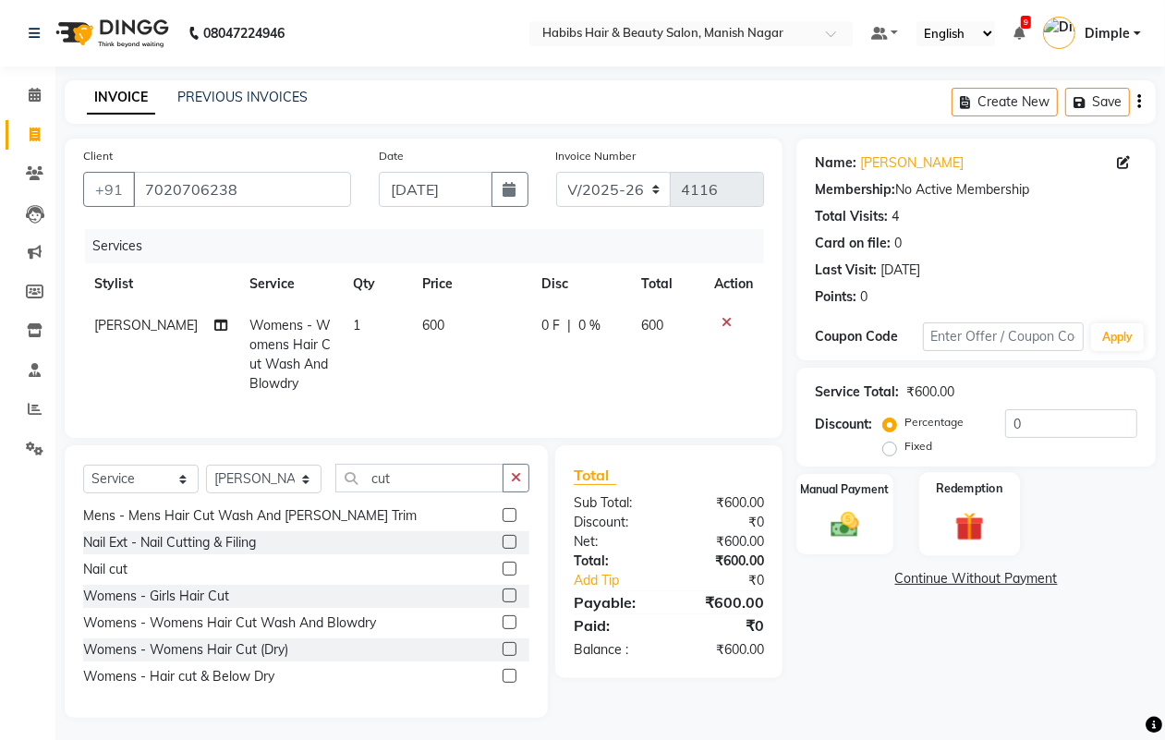
drag, startPoint x: 827, startPoint y: 511, endPoint x: 1003, endPoint y: 552, distance: 181.3
click at [823, 509] on img at bounding box center [844, 524] width 44 height 31
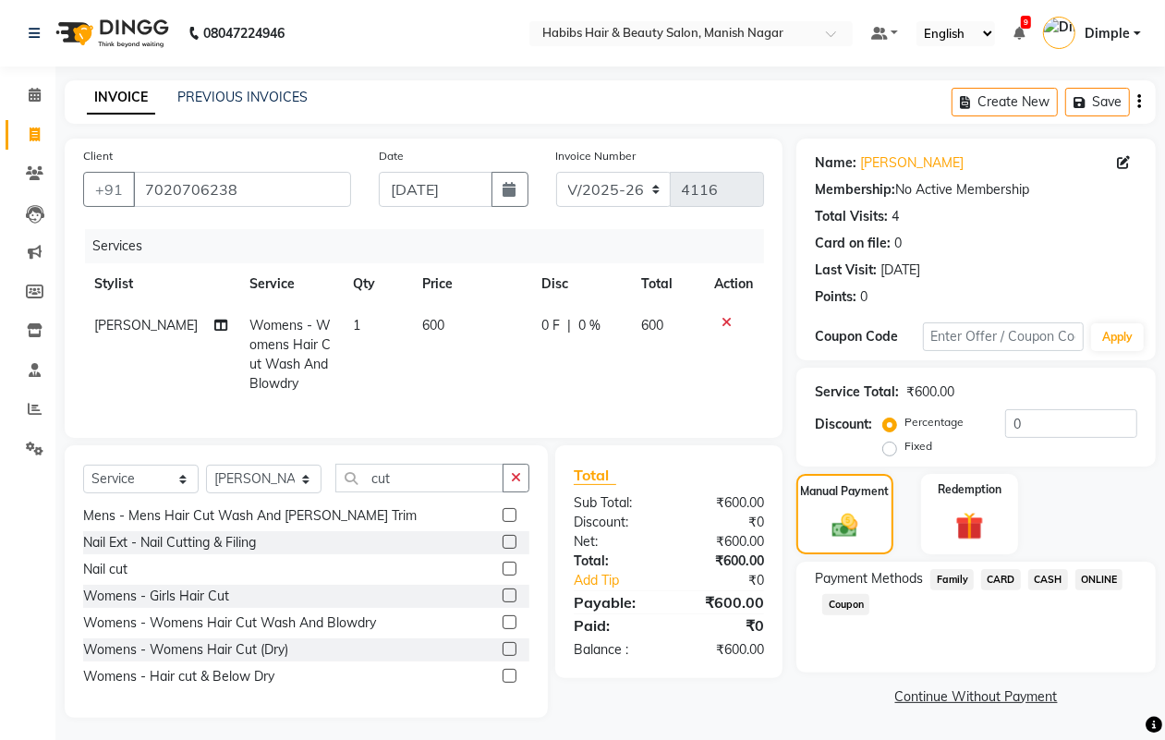
drag, startPoint x: 1114, startPoint y: 577, endPoint x: 1092, endPoint y: 594, distance: 27.7
click at [1113, 577] on span "ONLINE" at bounding box center [1099, 579] width 48 height 21
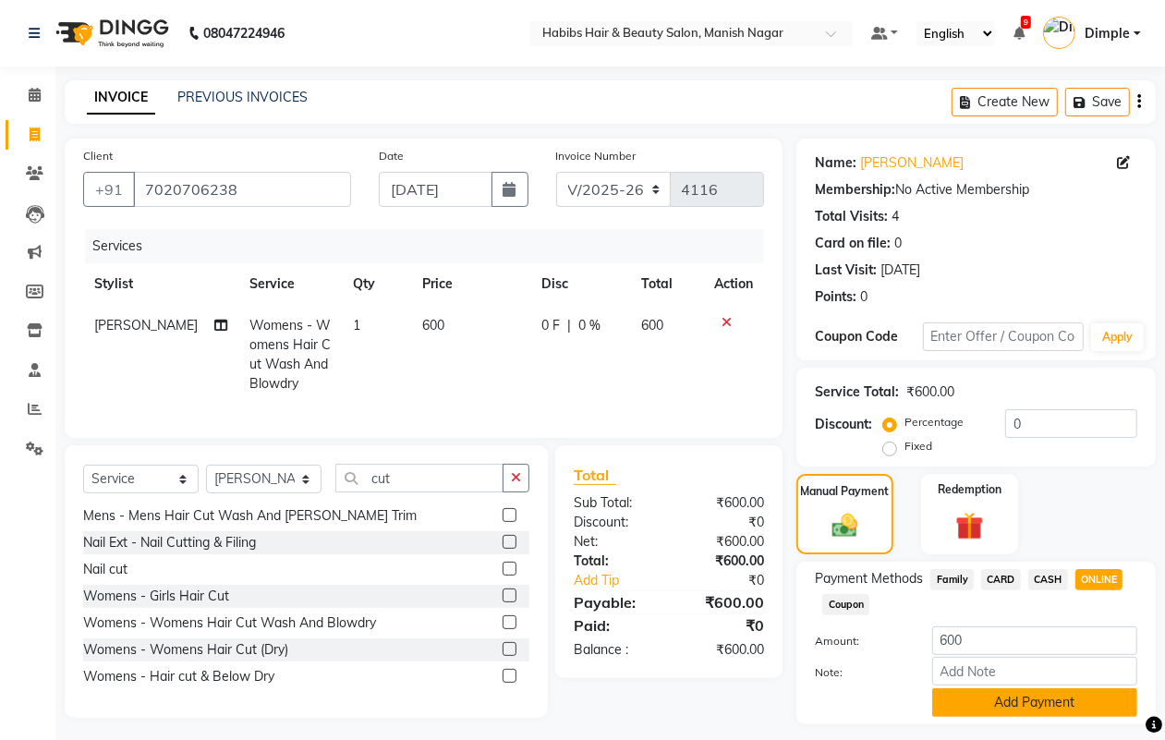
click at [999, 698] on button "Add Payment" at bounding box center [1034, 702] width 205 height 29
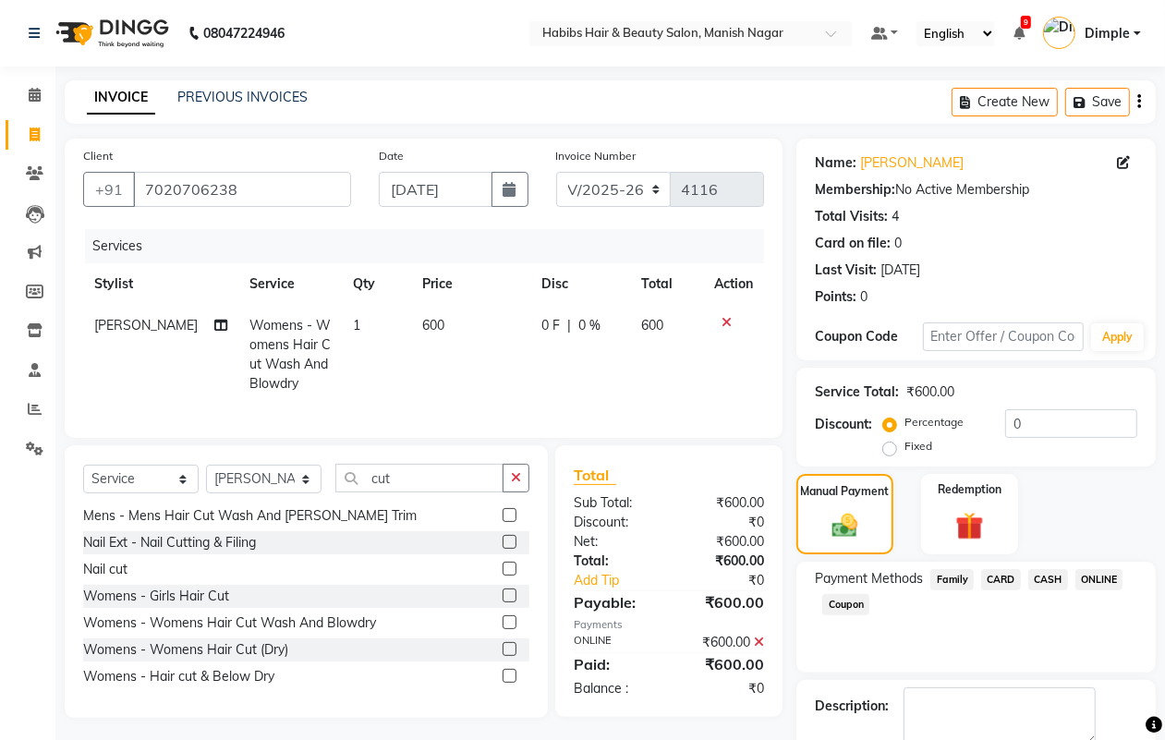
scroll to position [103, 0]
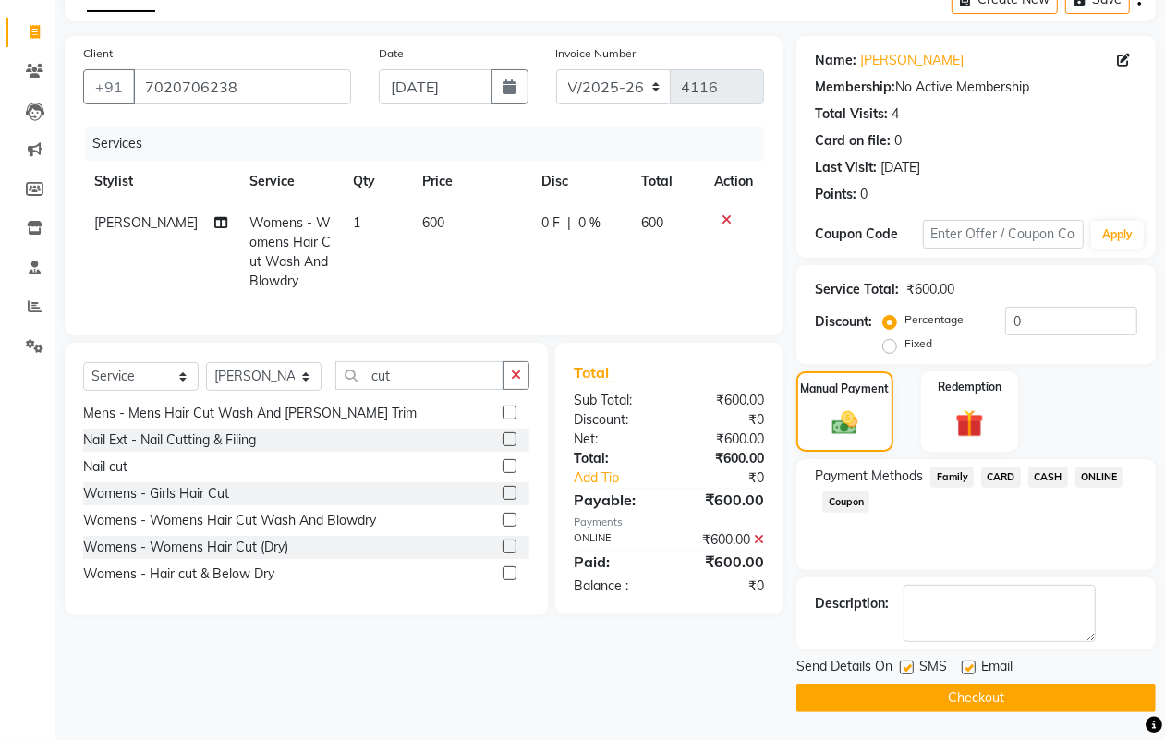
click at [996, 695] on button "Checkout" at bounding box center [975, 698] width 359 height 29
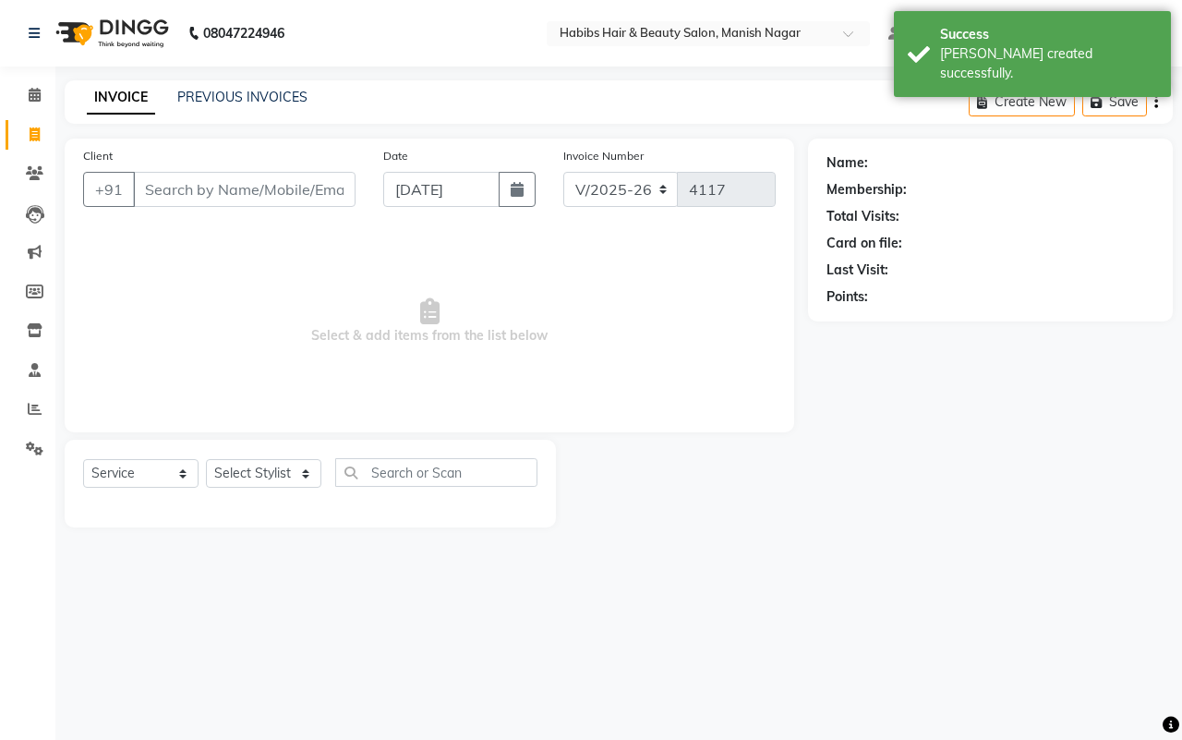
click at [140, 189] on input "Client" at bounding box center [244, 189] width 223 height 35
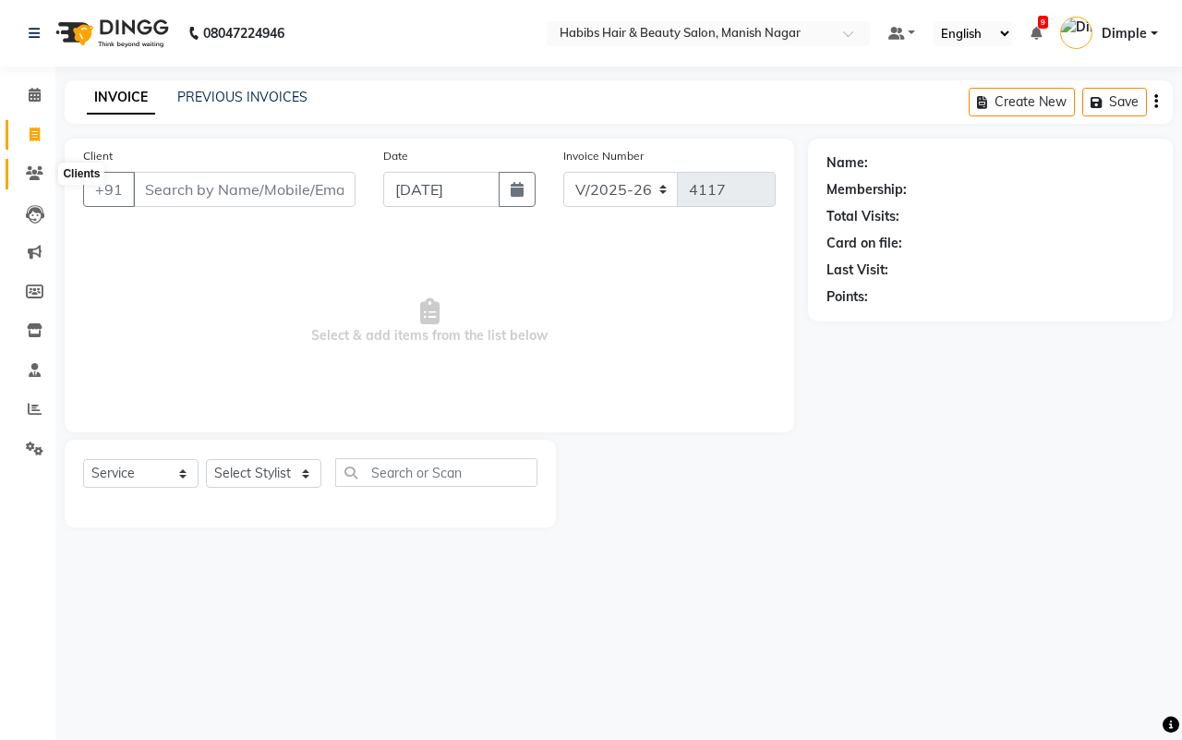
click at [28, 167] on icon at bounding box center [35, 173] width 18 height 14
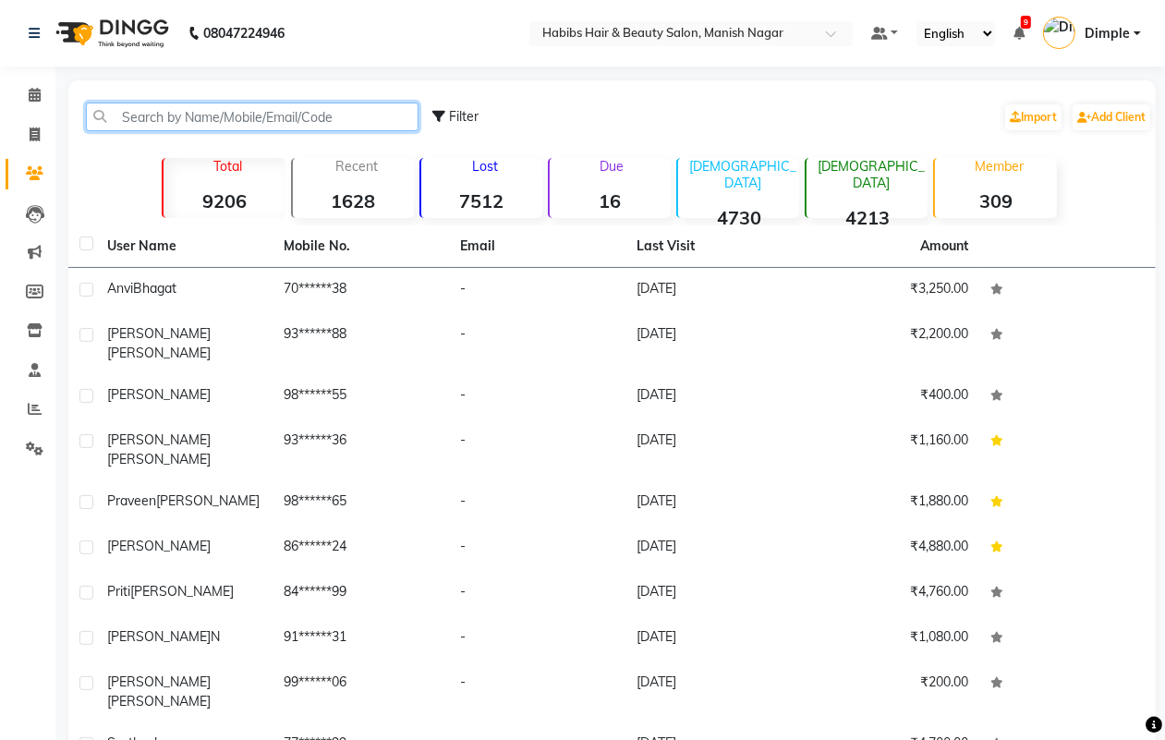
click at [285, 103] on input "text" at bounding box center [252, 117] width 333 height 29
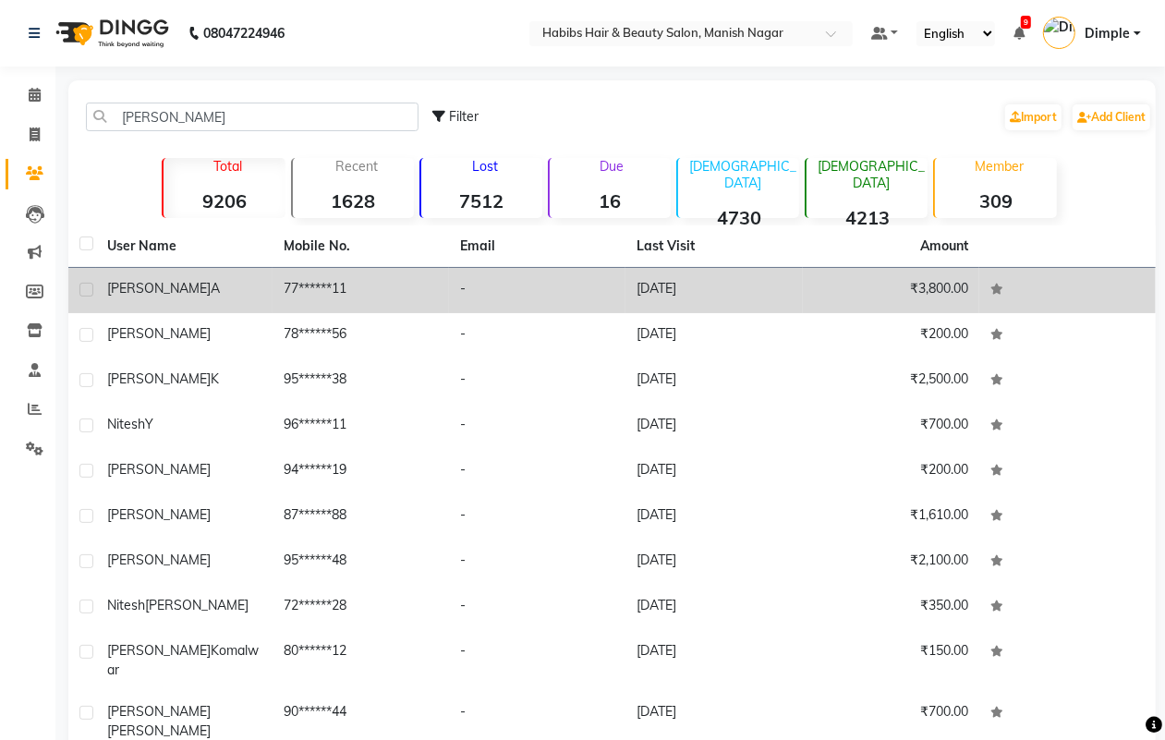
click at [245, 280] on div "nitesh a" at bounding box center [184, 288] width 154 height 19
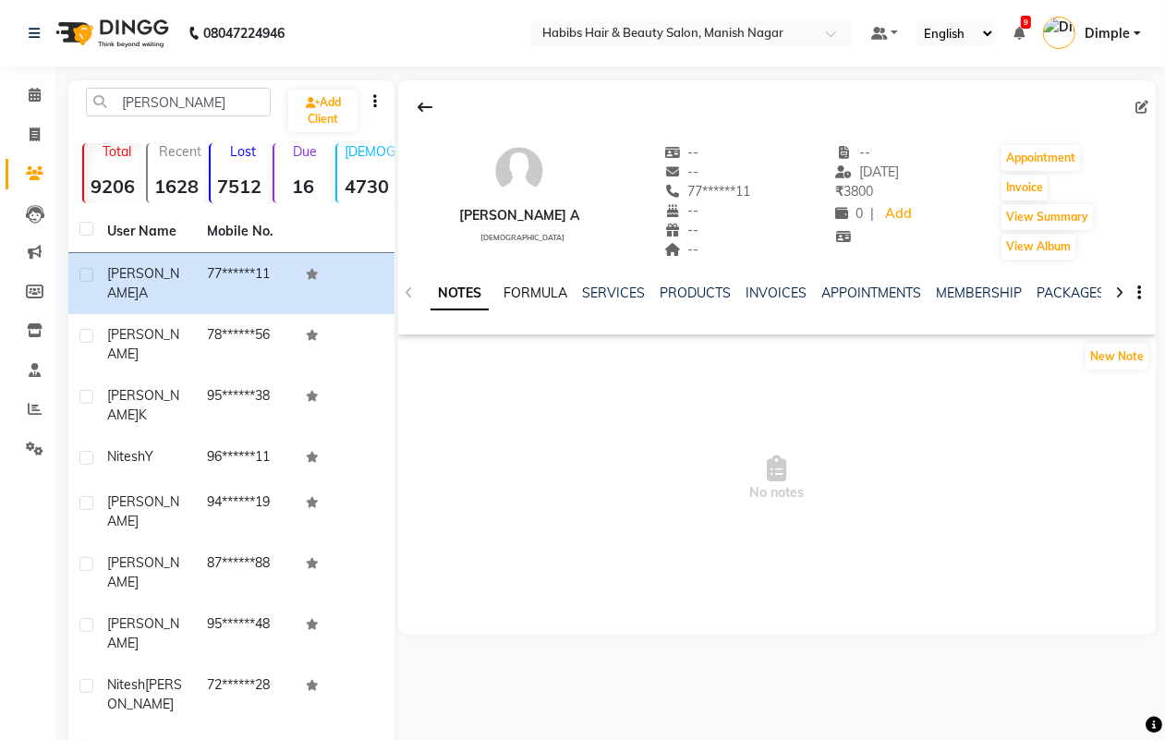
click at [541, 293] on link "FORMULA" at bounding box center [535, 293] width 64 height 17
click at [626, 293] on link "SERVICES" at bounding box center [611, 293] width 63 height 17
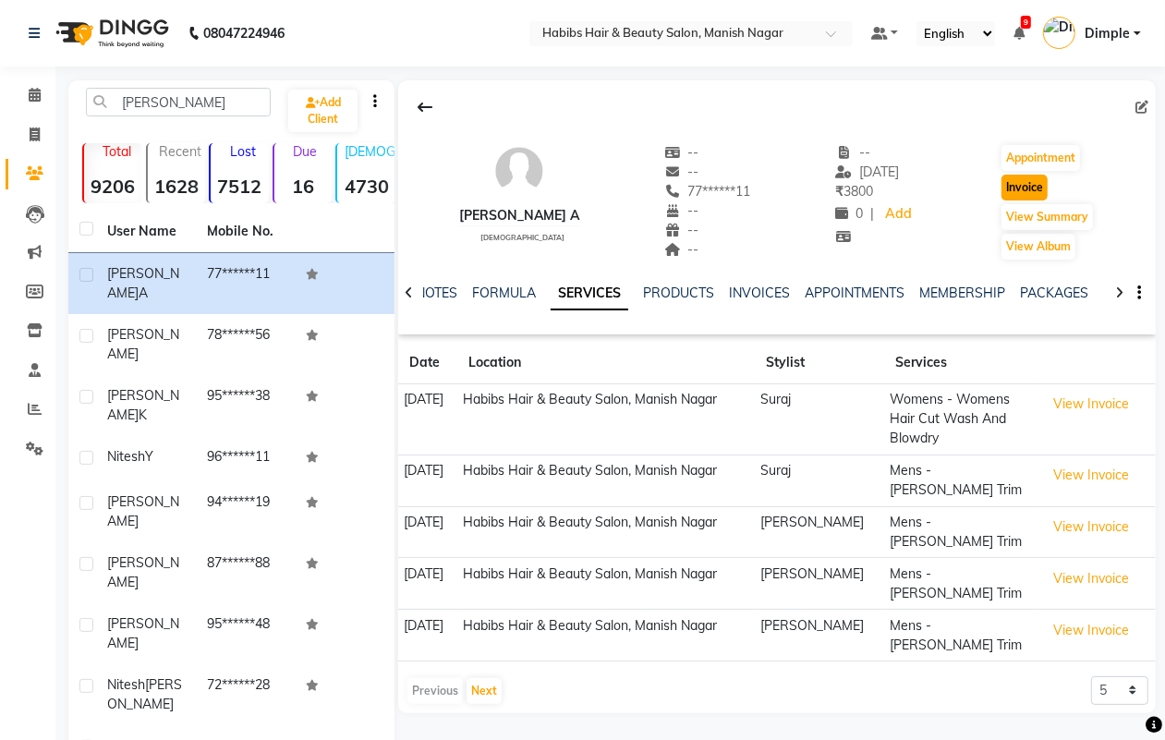
click at [1014, 189] on button "Invoice" at bounding box center [1024, 188] width 46 height 26
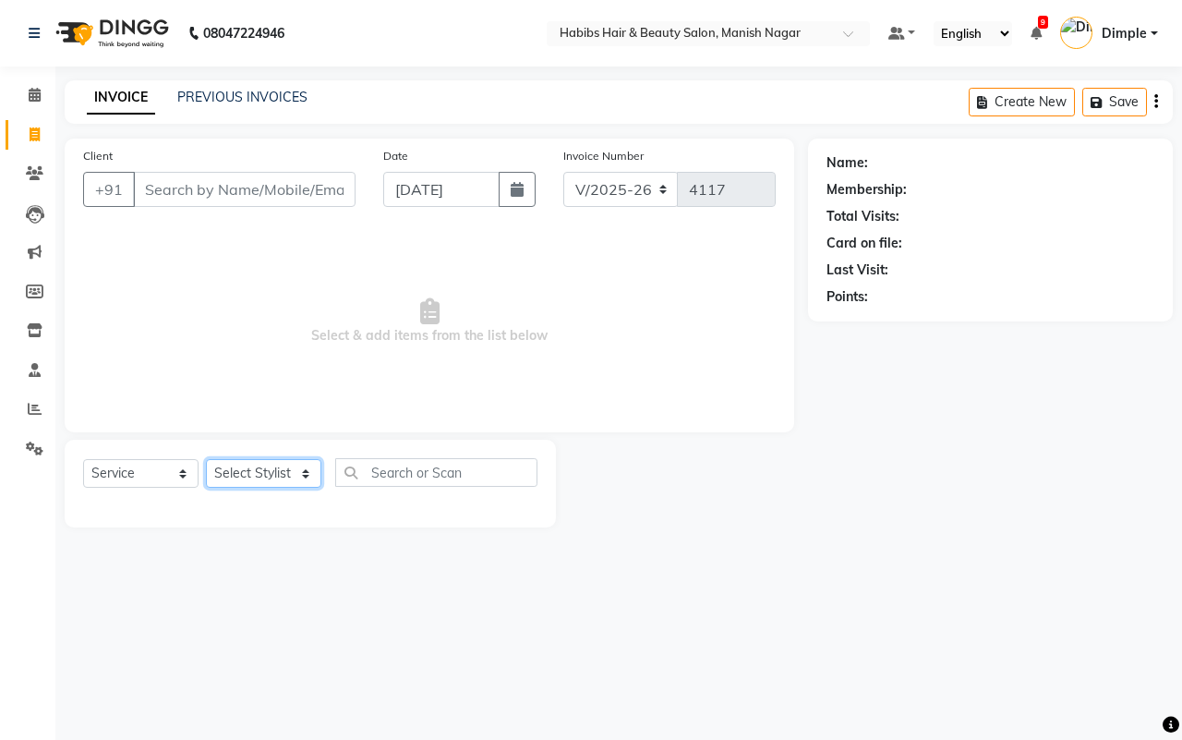
click at [236, 473] on select "Select Stylist" at bounding box center [263, 473] width 115 height 29
click at [268, 474] on select "Select Stylist" at bounding box center [263, 473] width 115 height 29
click at [264, 468] on select "Select Stylist" at bounding box center [263, 473] width 115 height 29
click at [264, 468] on select "Select Stylist Abhijeet Amol Apurva Dimple Harshal Mrunali Sachin Sarika Shanta…" at bounding box center [263, 473] width 115 height 29
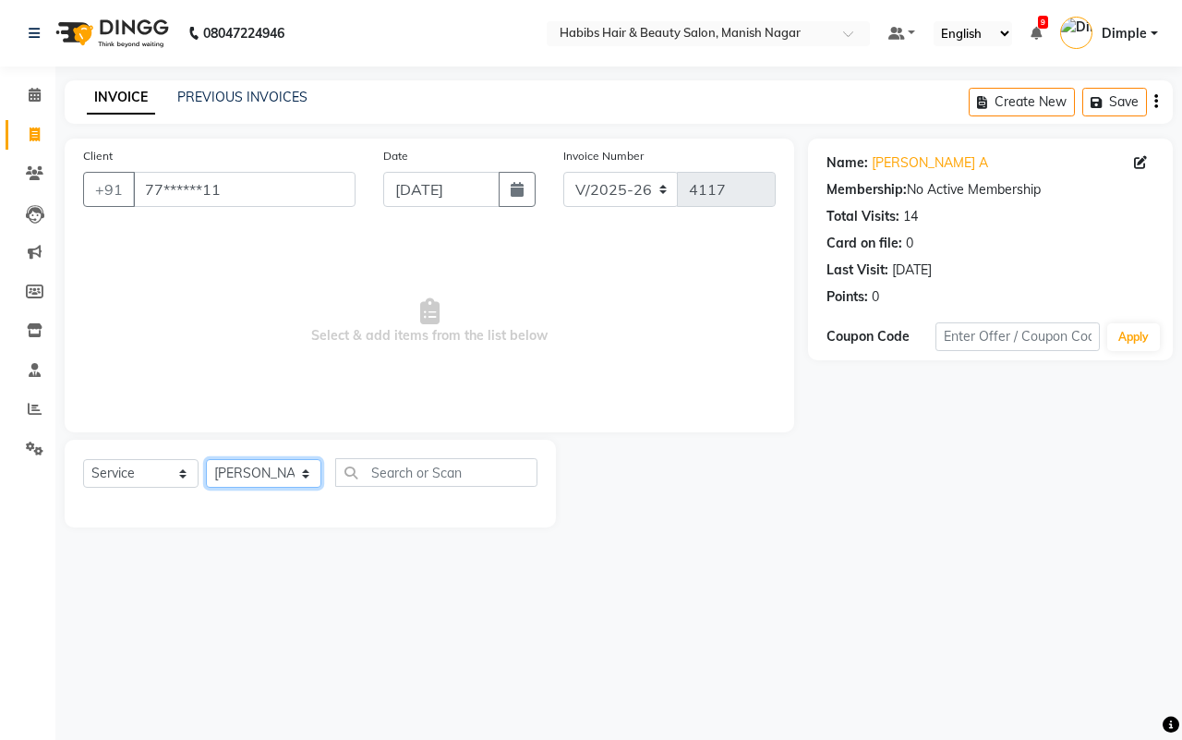
click at [206, 459] on select "Select Stylist Abhijeet Amol Apurva Dimple Harshal Mrunali Sachin Sarika Shanta…" at bounding box center [263, 473] width 115 height 29
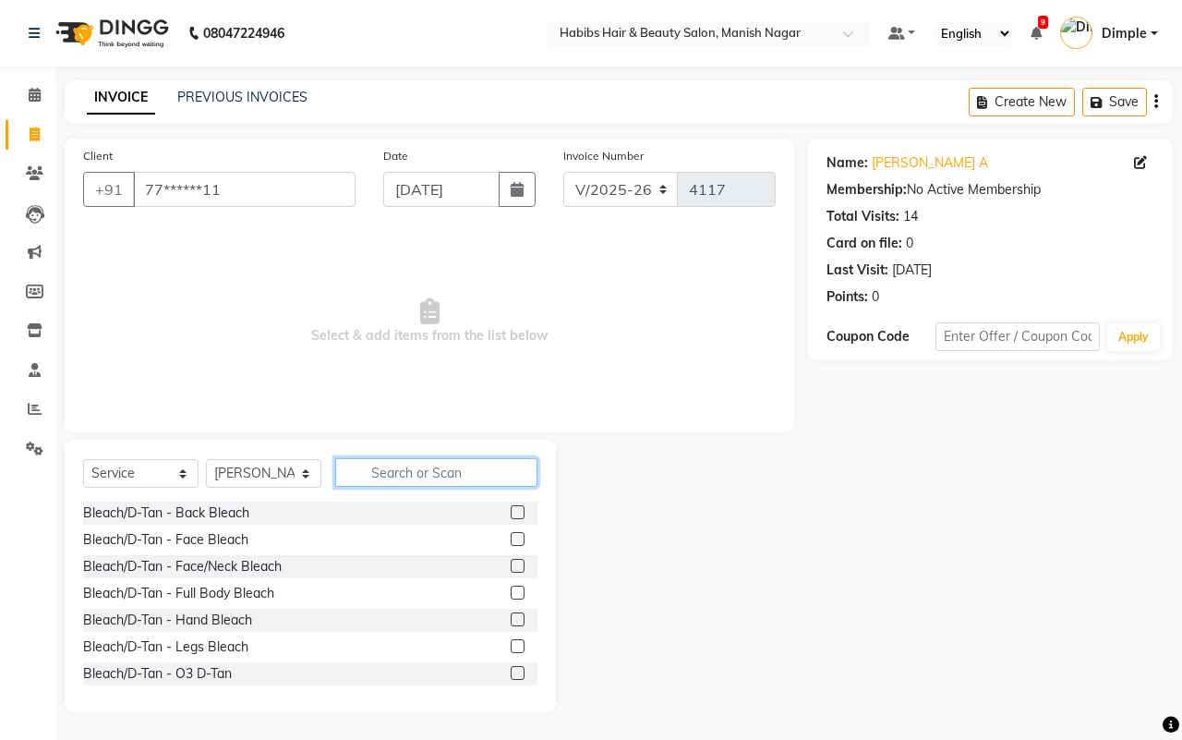
click at [397, 476] on input "text" at bounding box center [436, 472] width 202 height 29
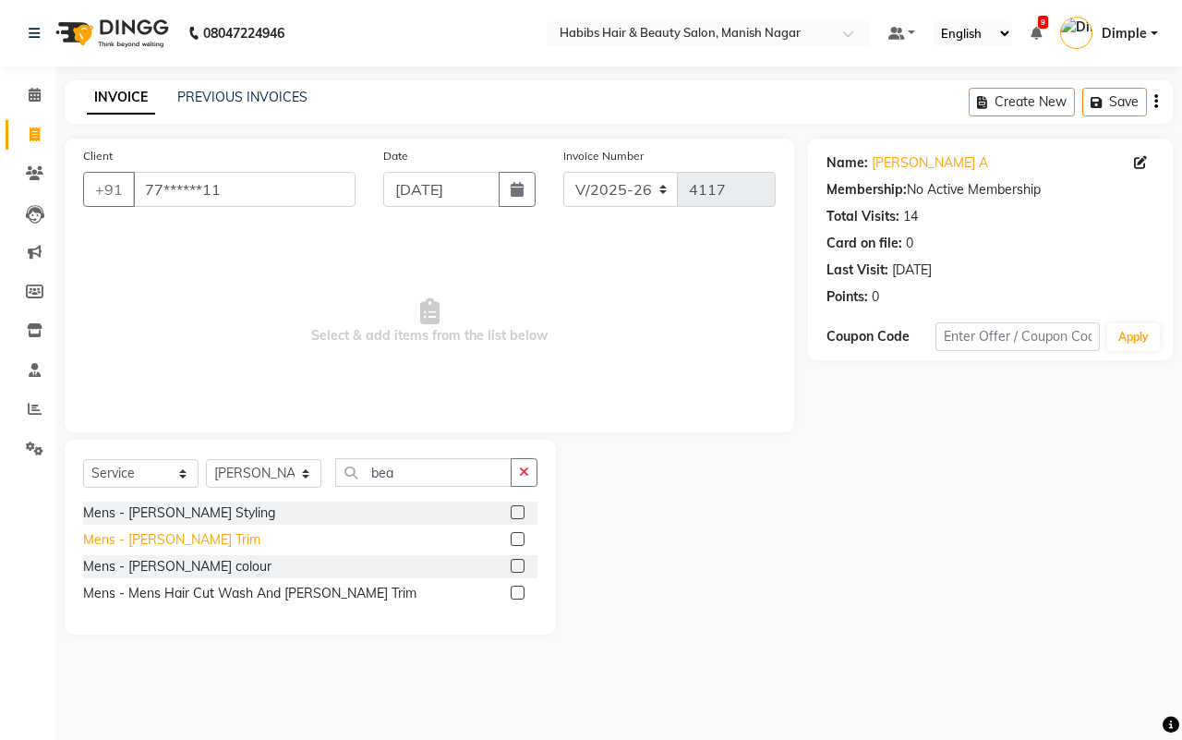
click at [171, 537] on div "Mens - Beard Trim" at bounding box center [171, 539] width 177 height 19
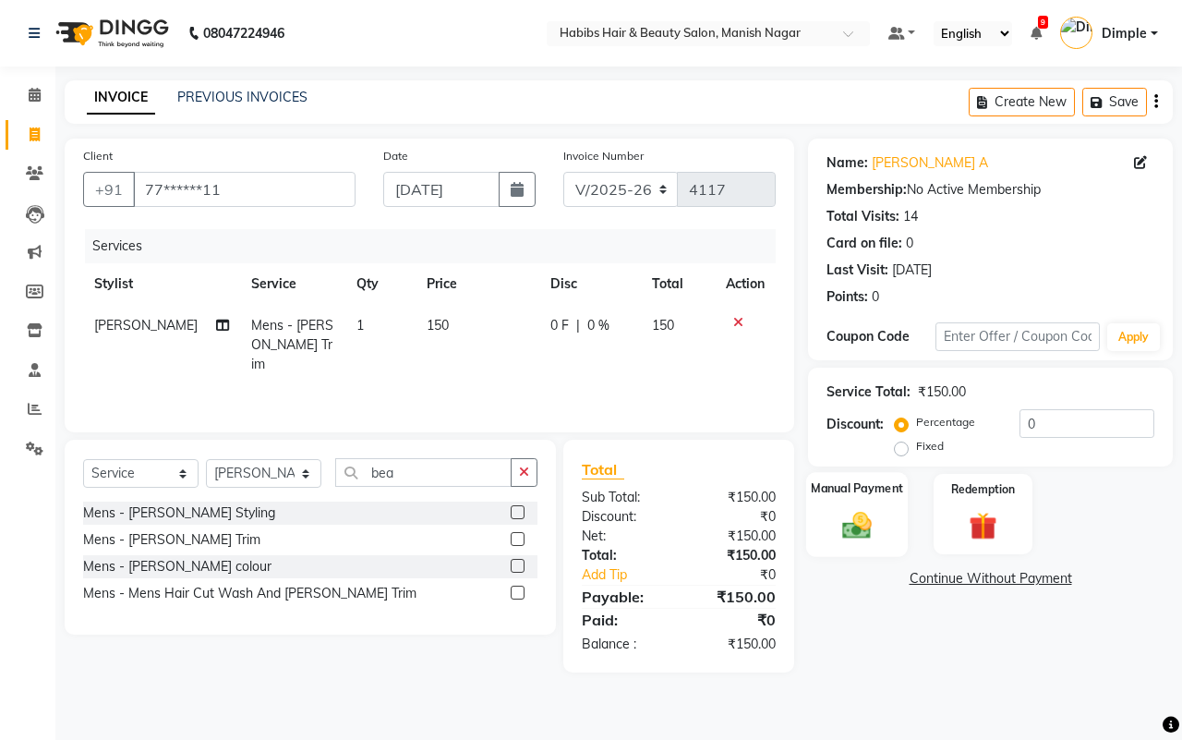
click at [871, 524] on img at bounding box center [857, 525] width 48 height 34
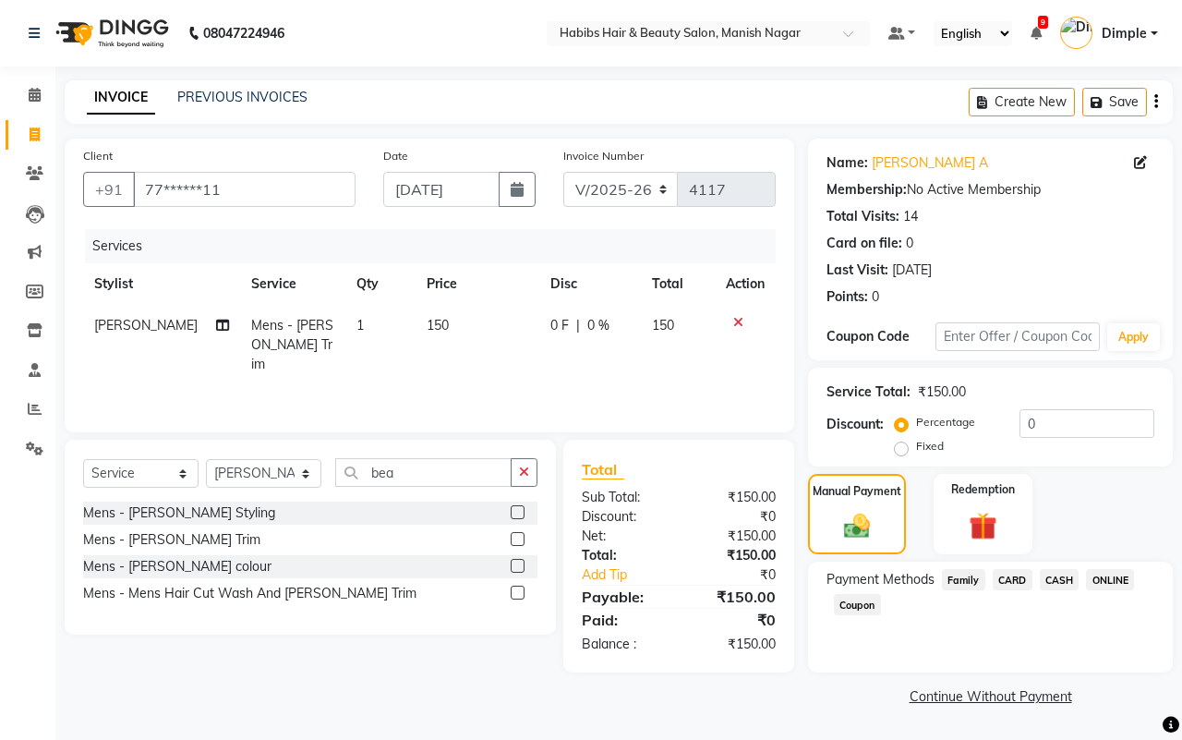
click at [1122, 575] on span "ONLINE" at bounding box center [1110, 579] width 48 height 21
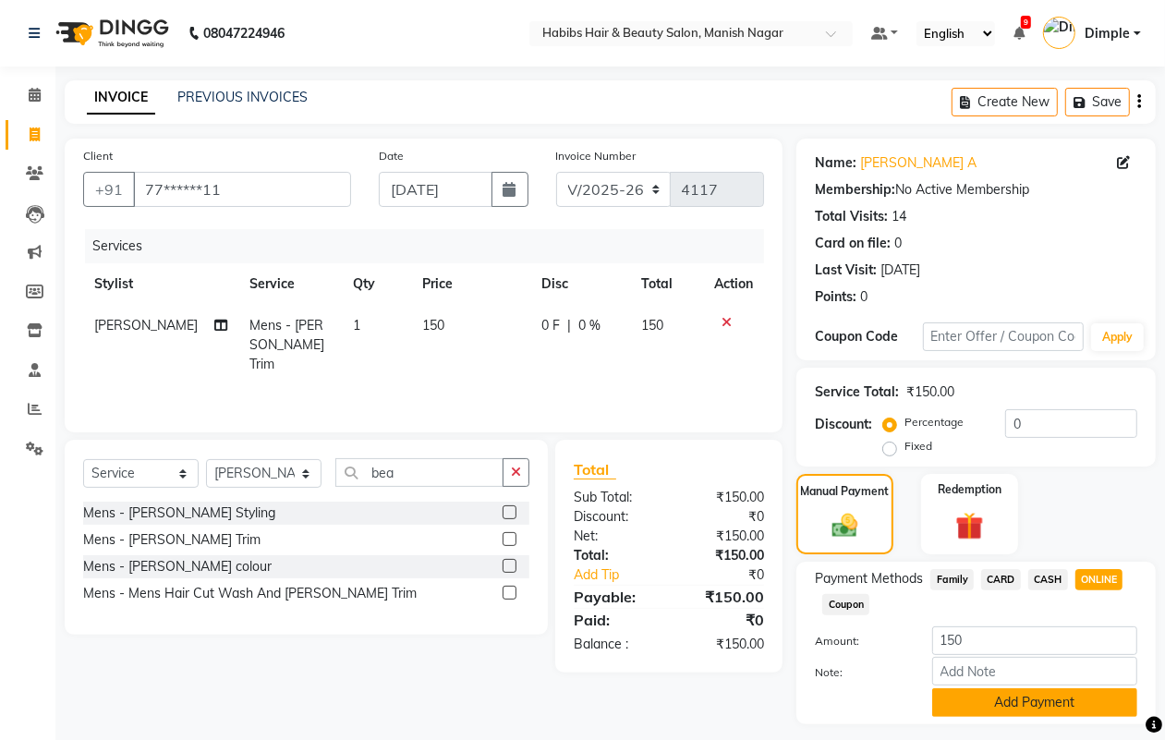
click at [1070, 698] on button "Add Payment" at bounding box center [1034, 702] width 205 height 29
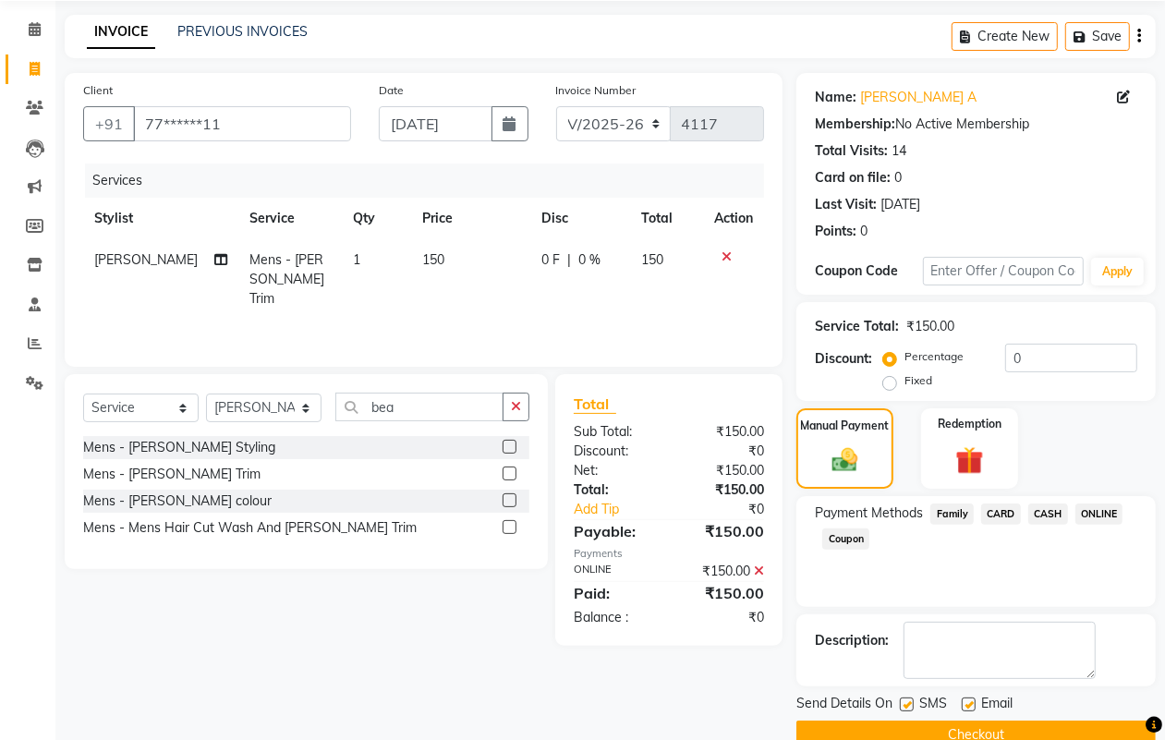
scroll to position [103, 0]
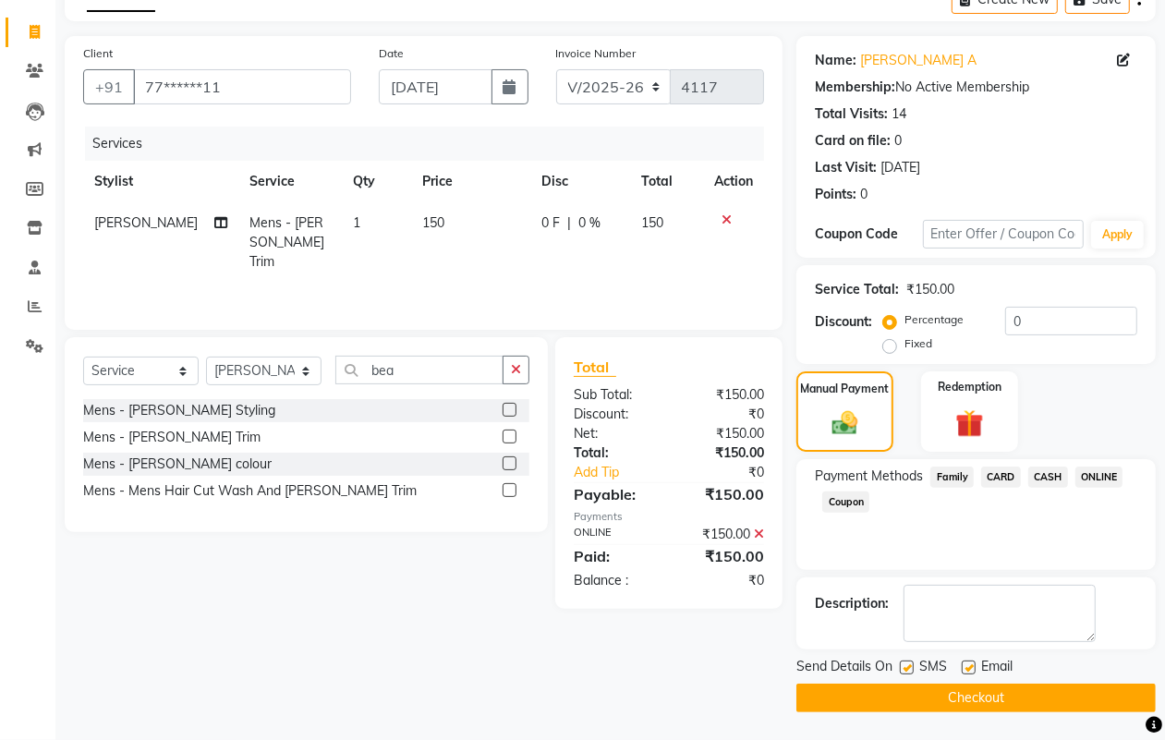
click at [1072, 696] on button "Checkout" at bounding box center [975, 698] width 359 height 29
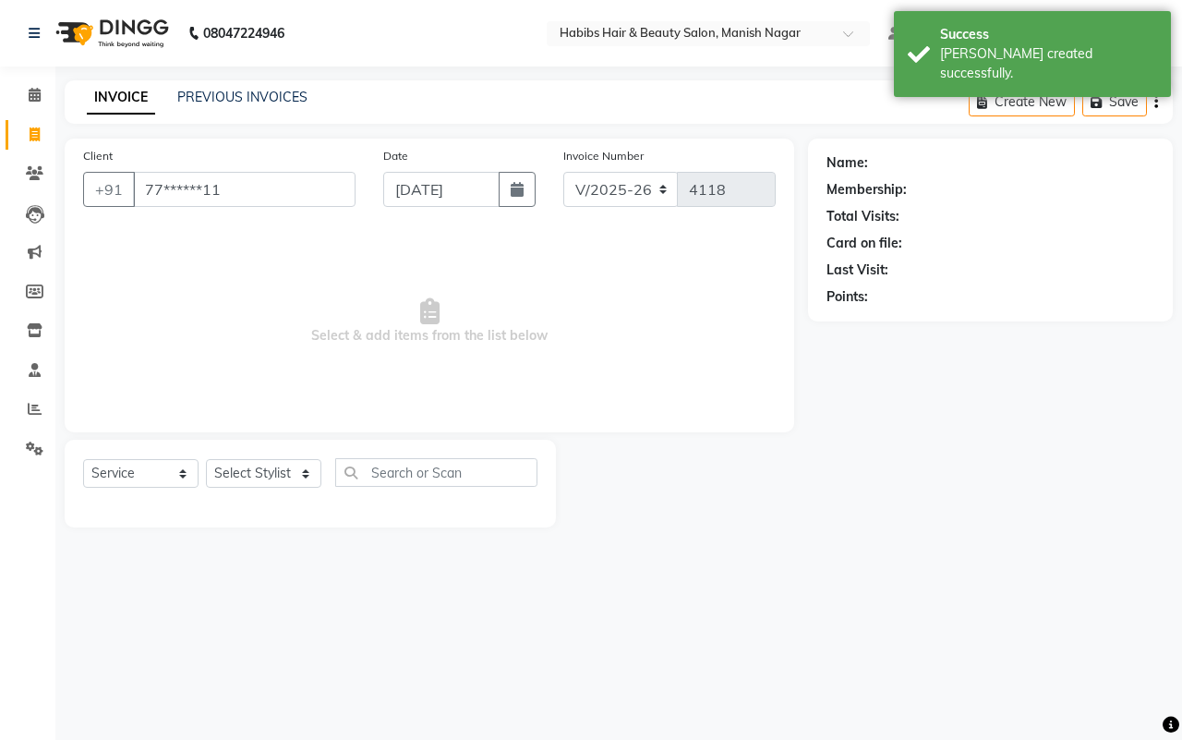
click at [188, 140] on div "Client +91 77******11 Date 03-09-2025 Invoice Number V/2025 V/2025-26 4118 Sele…" at bounding box center [430, 286] width 730 height 294
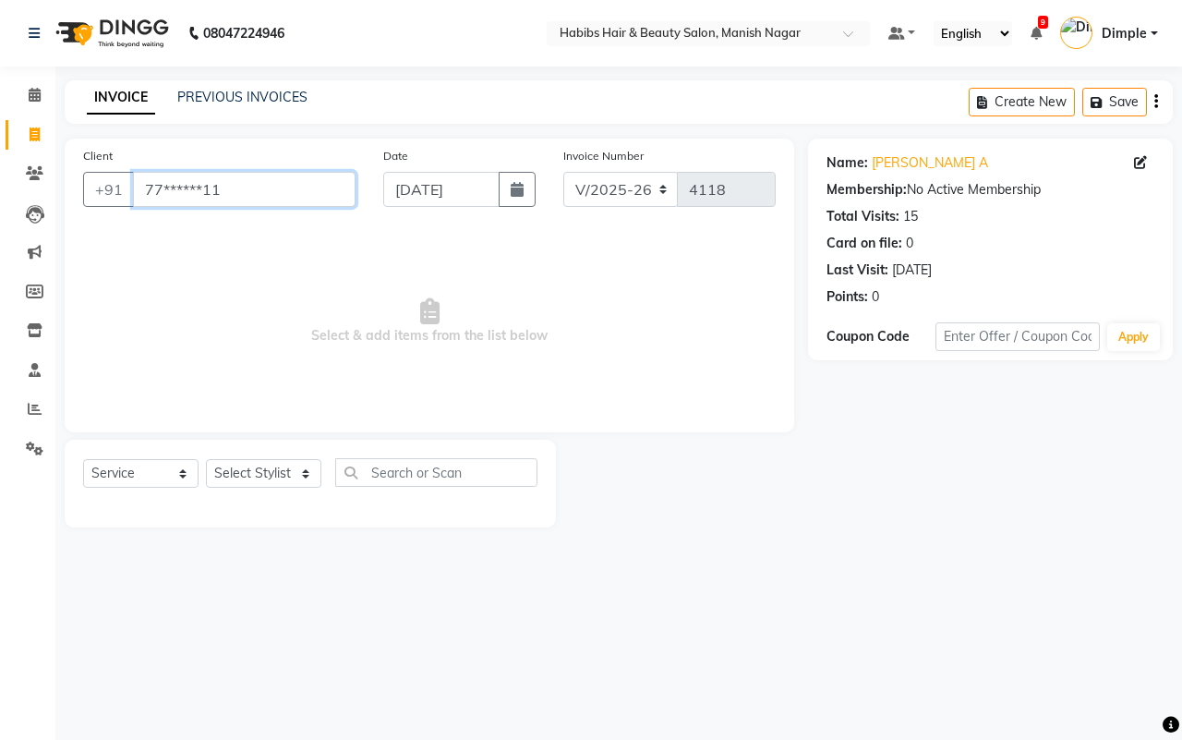
click at [293, 186] on input "77******11" at bounding box center [244, 189] width 223 height 35
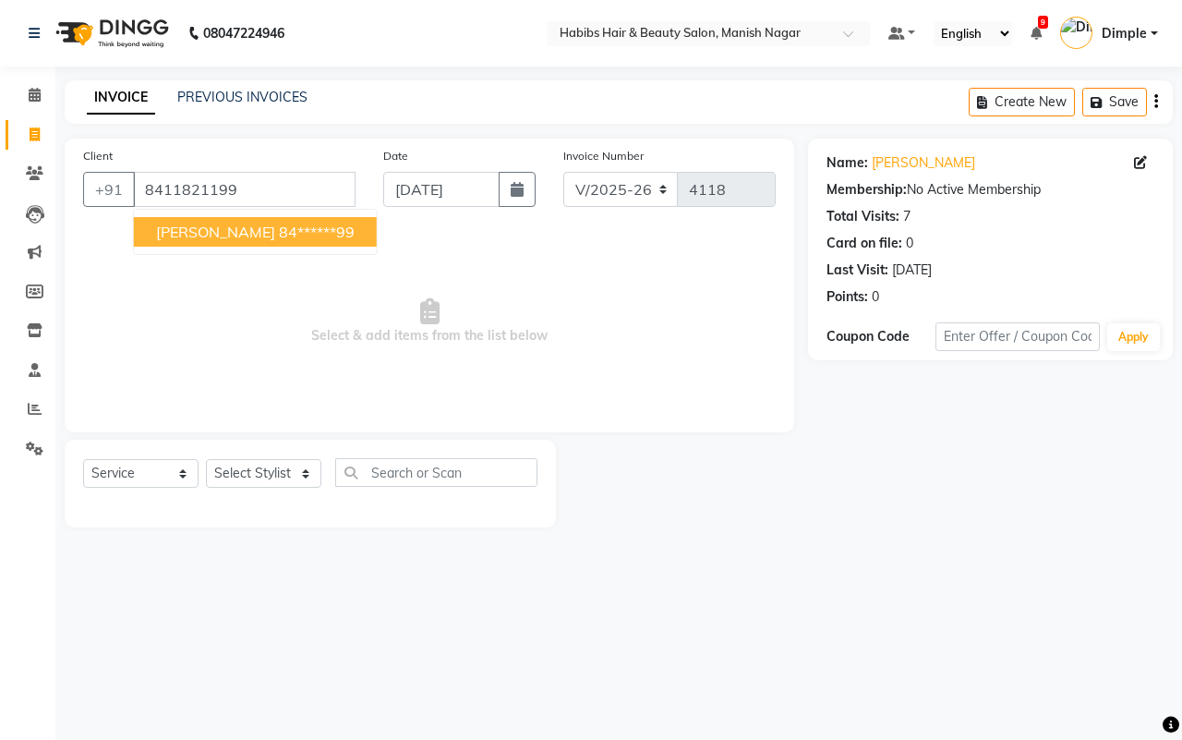
click at [226, 238] on span "priti sharma" at bounding box center [215, 232] width 119 height 18
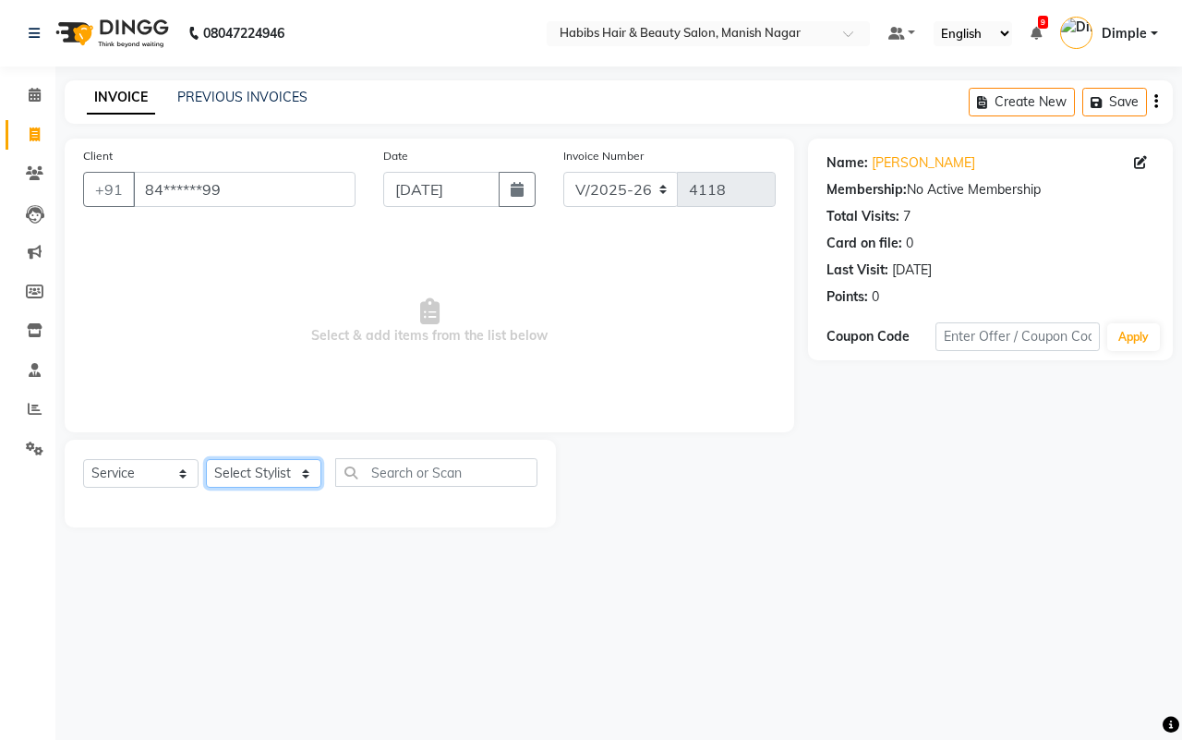
click at [288, 479] on select "Select Stylist Abhijeet Amol Apurva Dimple Harshal Mrunali Sachin Sarika Shanta…" at bounding box center [263, 473] width 115 height 29
click at [206, 459] on select "Select Stylist Abhijeet Amol Apurva Dimple Harshal Mrunali Sachin Sarika Shanta…" at bounding box center [263, 473] width 115 height 29
drag, startPoint x: 279, startPoint y: 463, endPoint x: 241, endPoint y: 288, distance: 178.6
click at [241, 288] on span "Select & add items from the list below" at bounding box center [429, 321] width 693 height 185
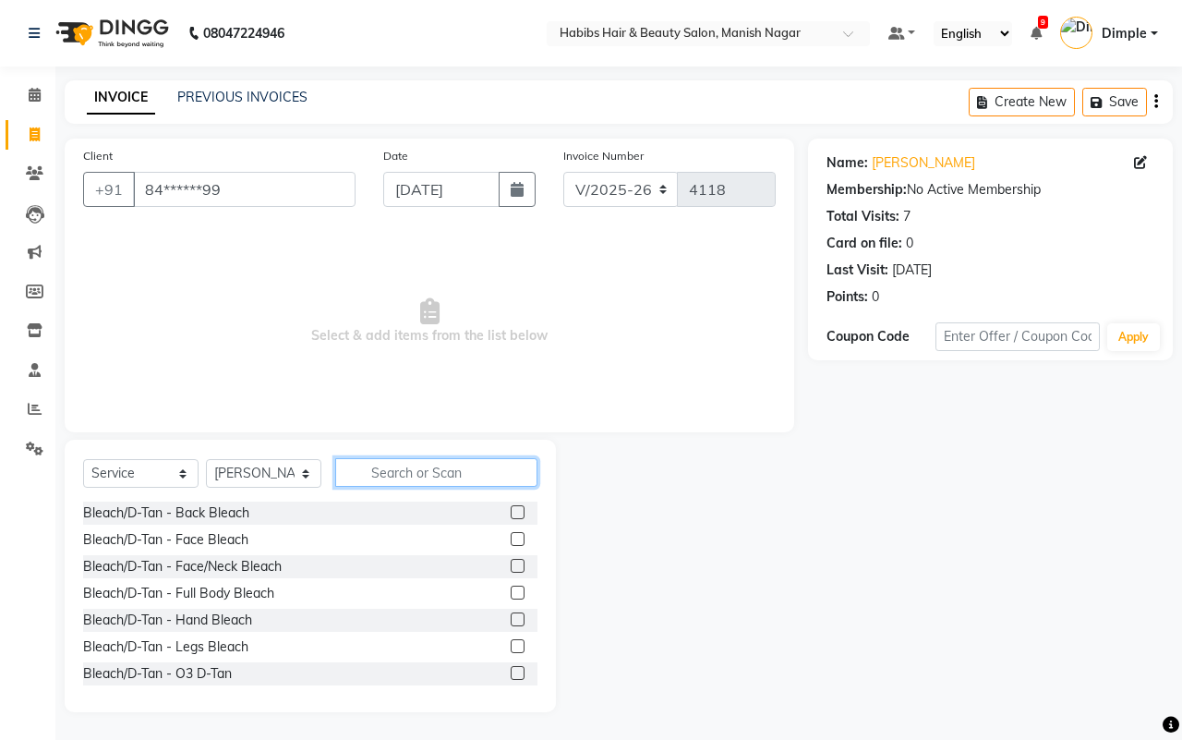
click at [398, 463] on input "text" at bounding box center [436, 472] width 202 height 29
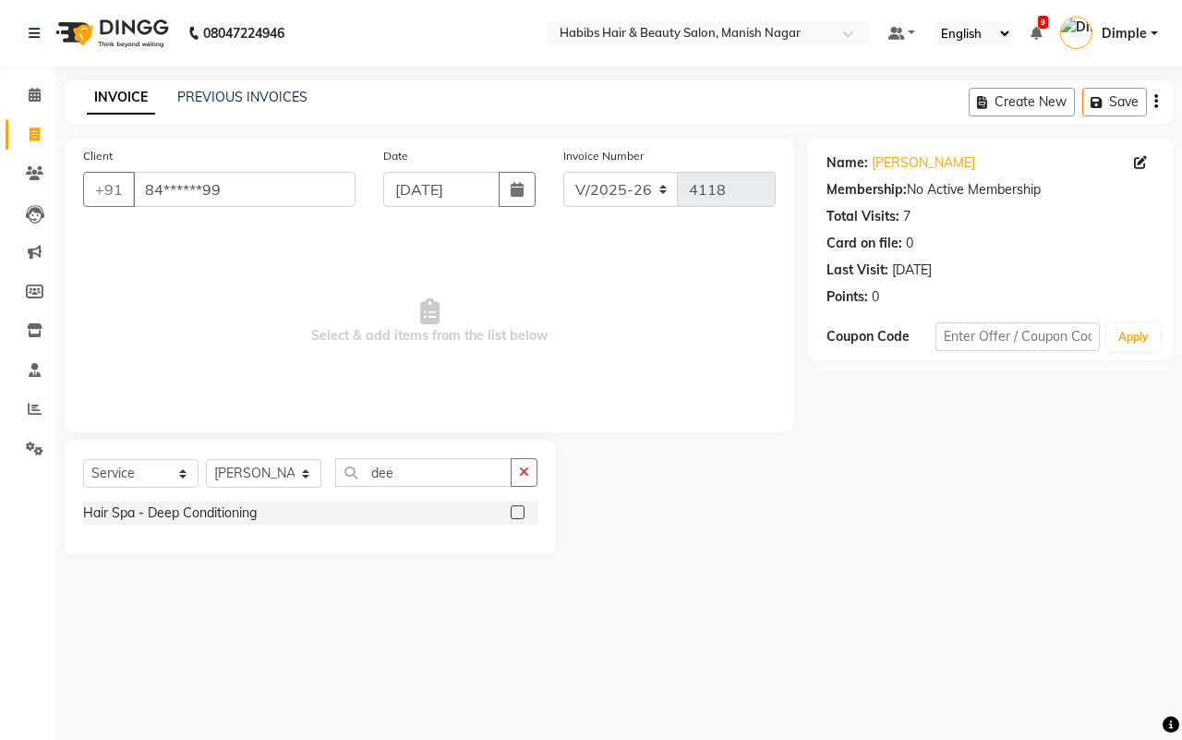
click at [425, 518] on div "Hair Spa - Deep Conditioning" at bounding box center [310, 513] width 454 height 23
click at [515, 514] on label at bounding box center [518, 512] width 14 height 14
click at [515, 514] on input "checkbox" at bounding box center [517, 513] width 12 height 12
click at [515, 514] on label at bounding box center [518, 512] width 14 height 14
click at [515, 514] on input "checkbox" at bounding box center [517, 513] width 12 height 12
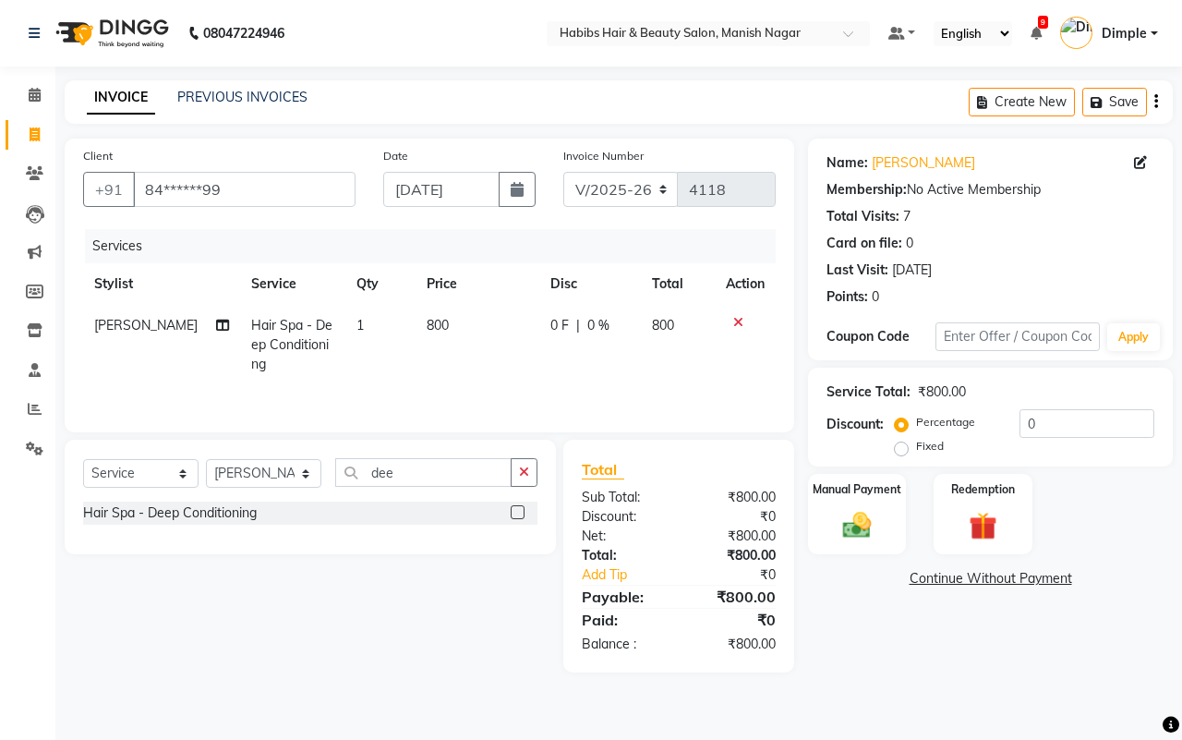
click at [427, 331] on span "800" at bounding box center [438, 325] width 22 height 17
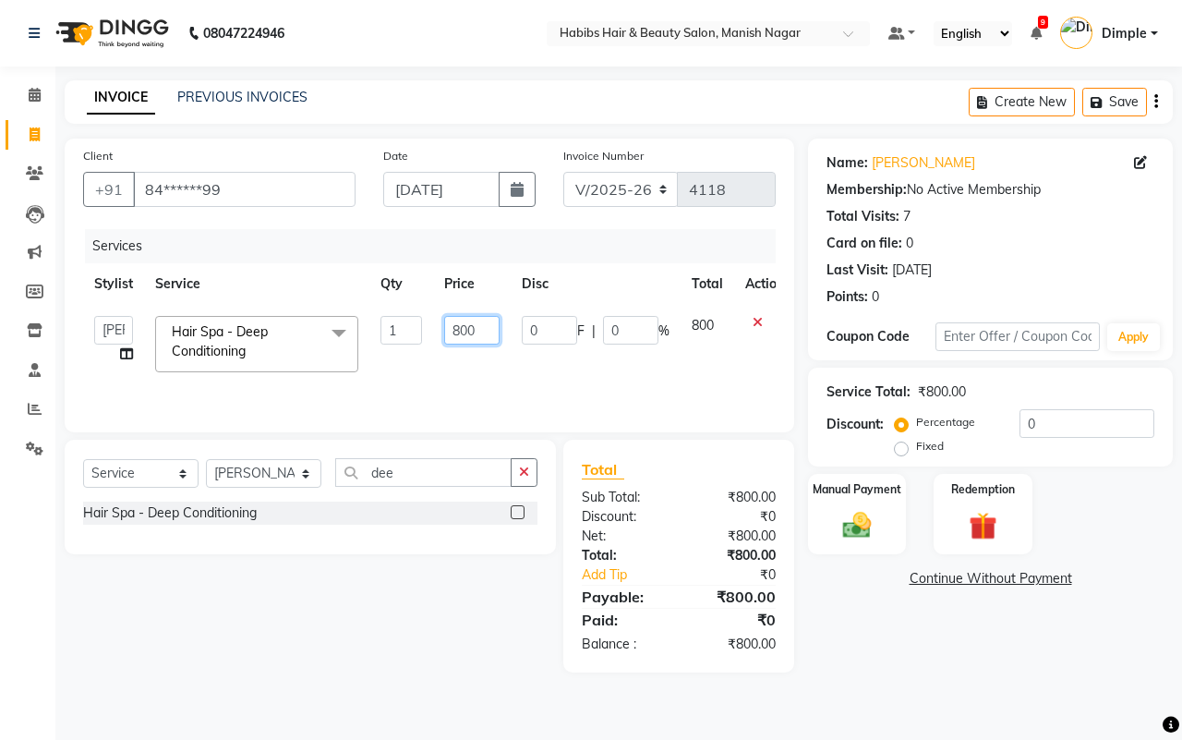
click at [454, 334] on input "800" at bounding box center [471, 330] width 55 height 29
click at [570, 386] on div "Services Stylist Service Qty Price Disc Total Action Abhijeet Amol Apurva Dimpl…" at bounding box center [429, 321] width 693 height 185
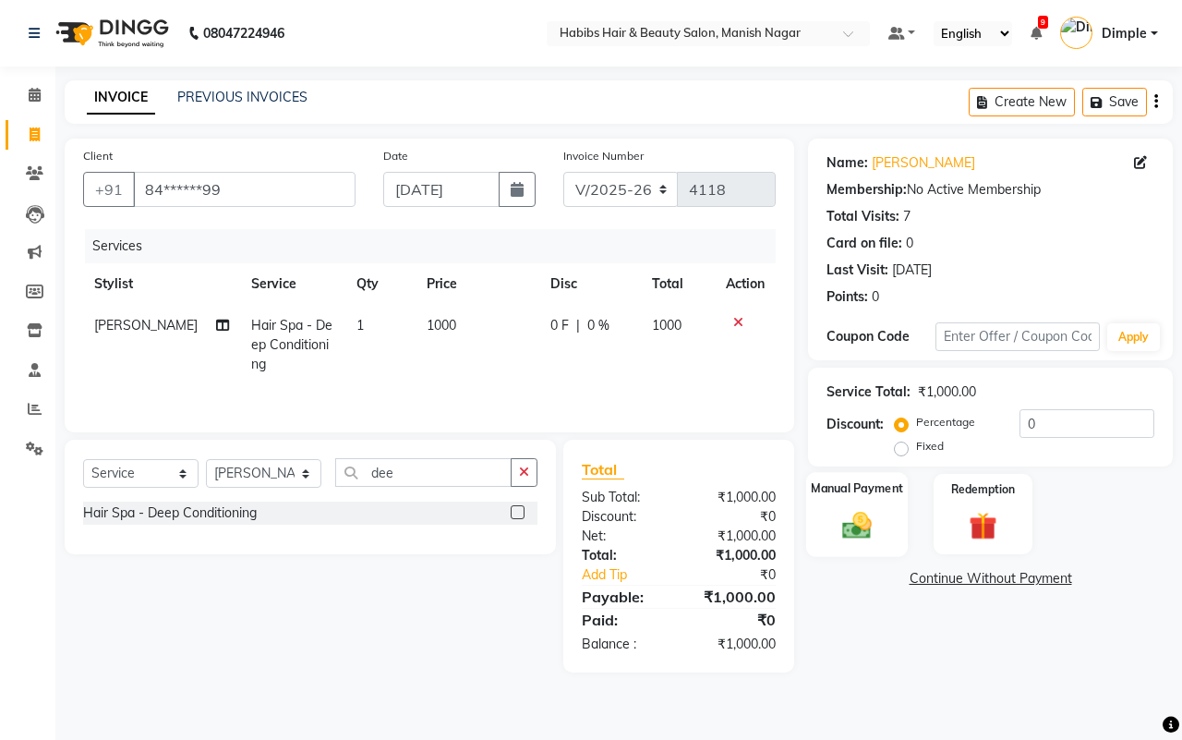
click at [866, 533] on img at bounding box center [857, 525] width 48 height 34
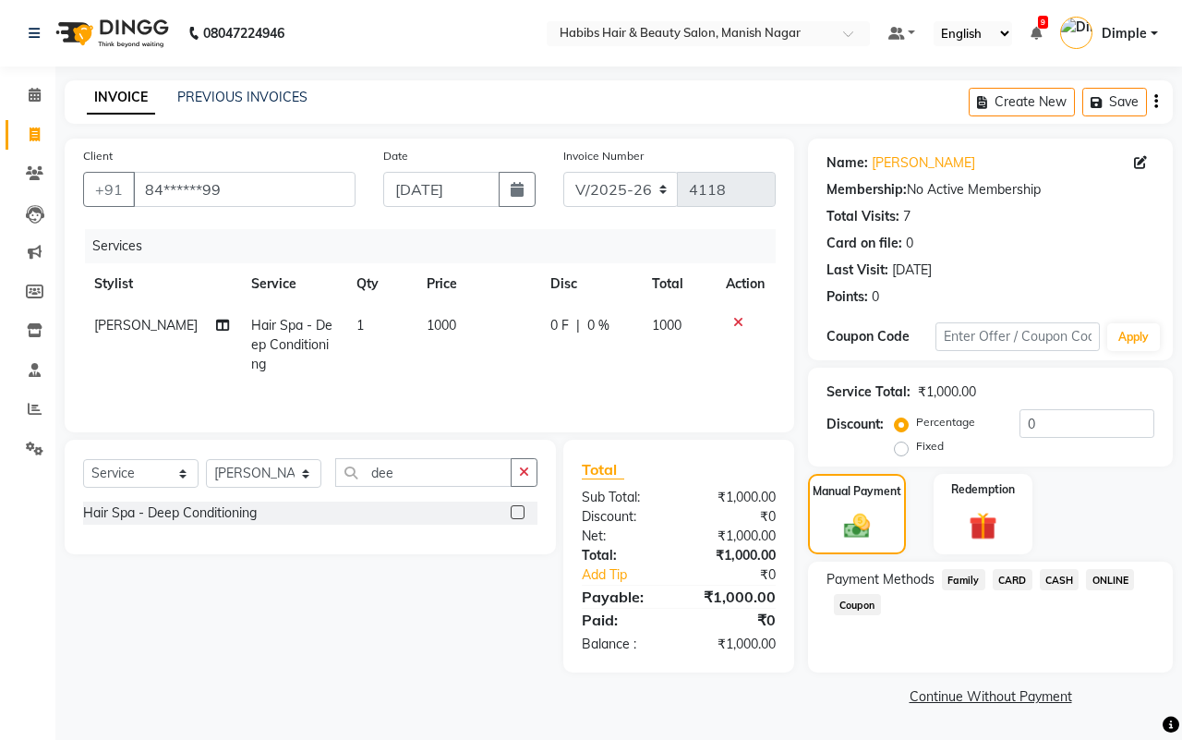
click at [1111, 582] on span "ONLINE" at bounding box center [1110, 579] width 48 height 21
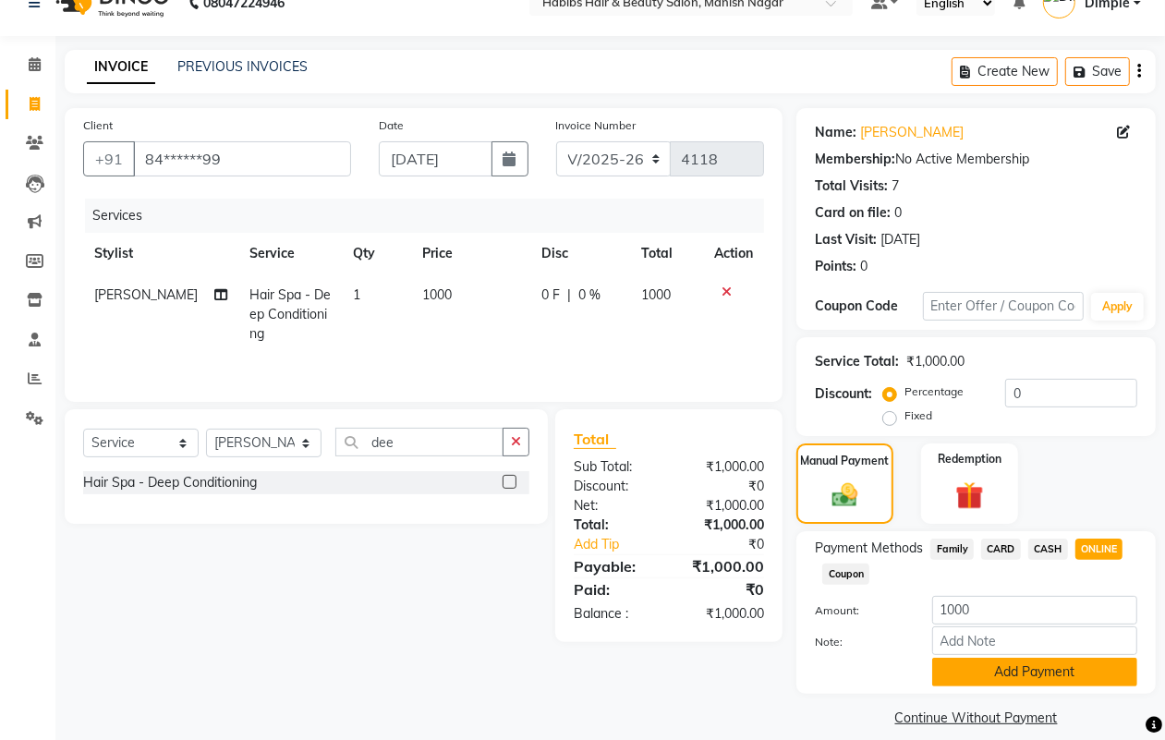
scroll to position [48, 0]
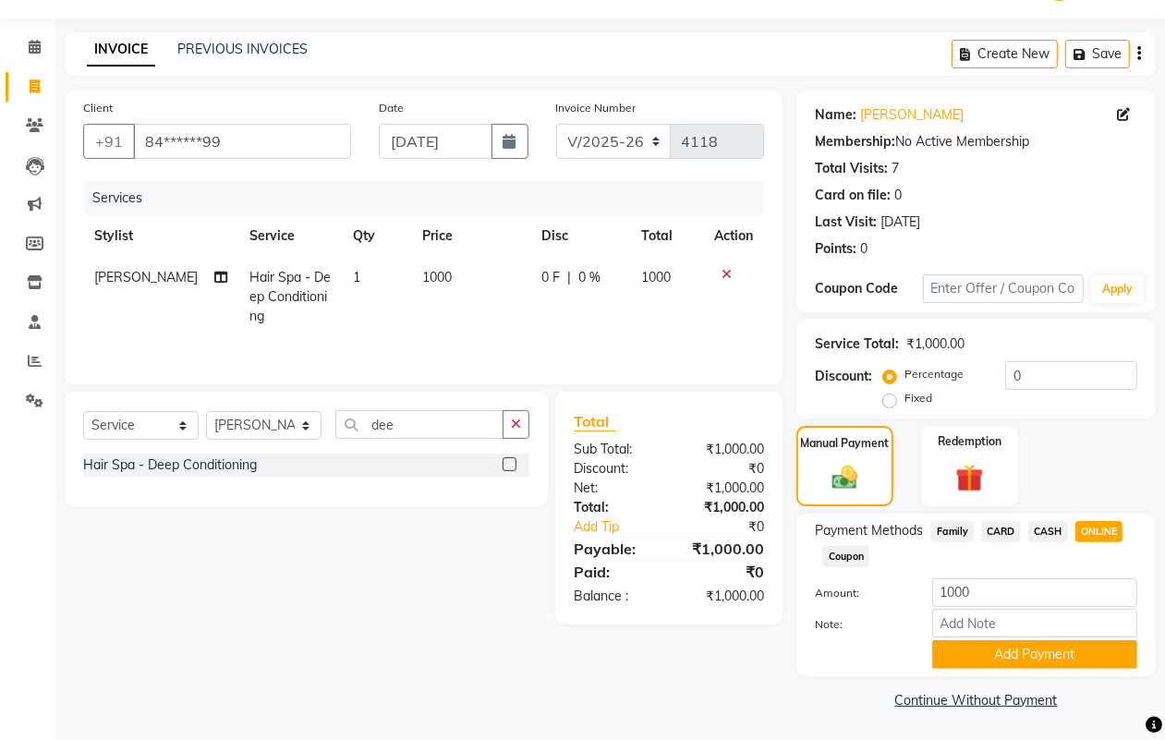
click at [1004, 667] on div "Payment Methods Family CARD CASH ONLINE Coupon Amount: 1000 Note: Add Payment" at bounding box center [975, 595] width 359 height 163
click at [991, 665] on button "Add Payment" at bounding box center [1034, 654] width 205 height 29
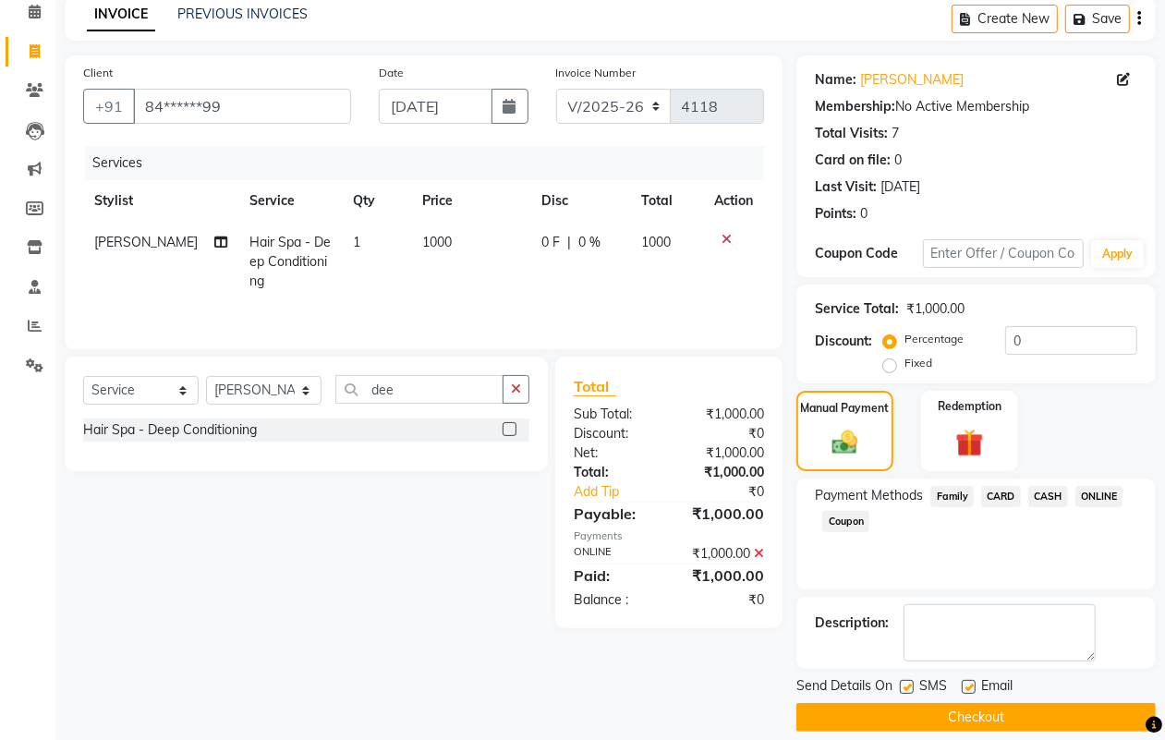
scroll to position [103, 0]
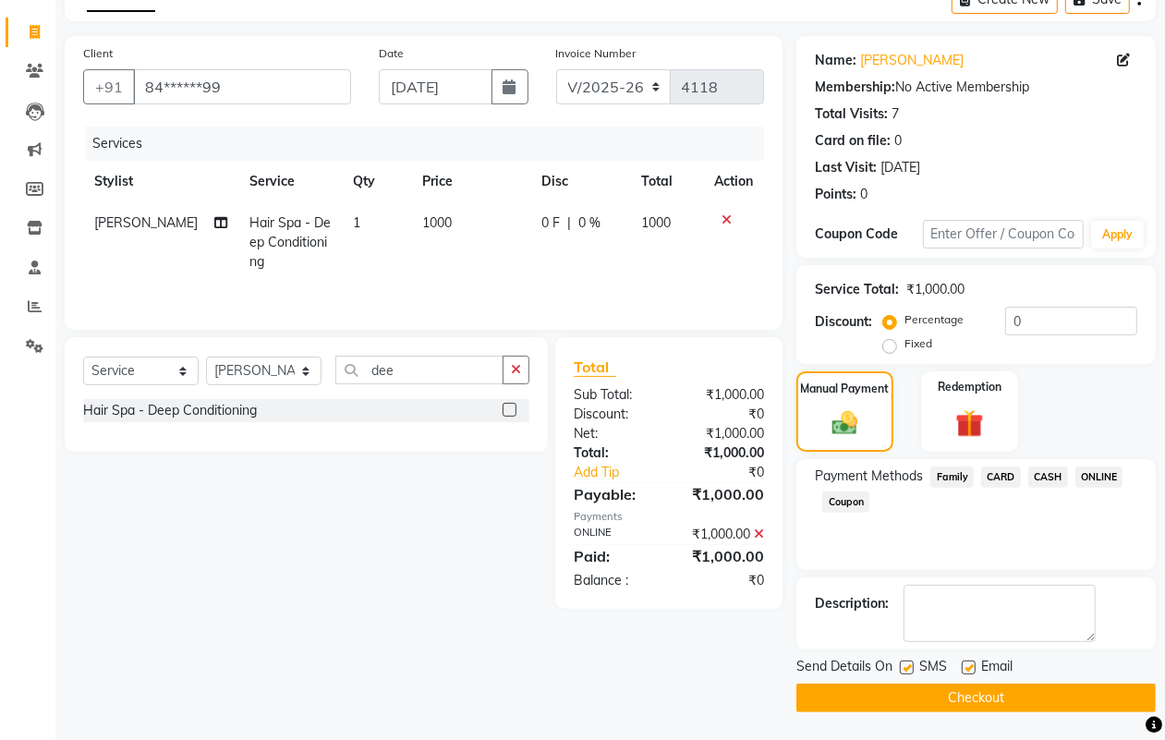
click at [980, 695] on button "Checkout" at bounding box center [975, 698] width 359 height 29
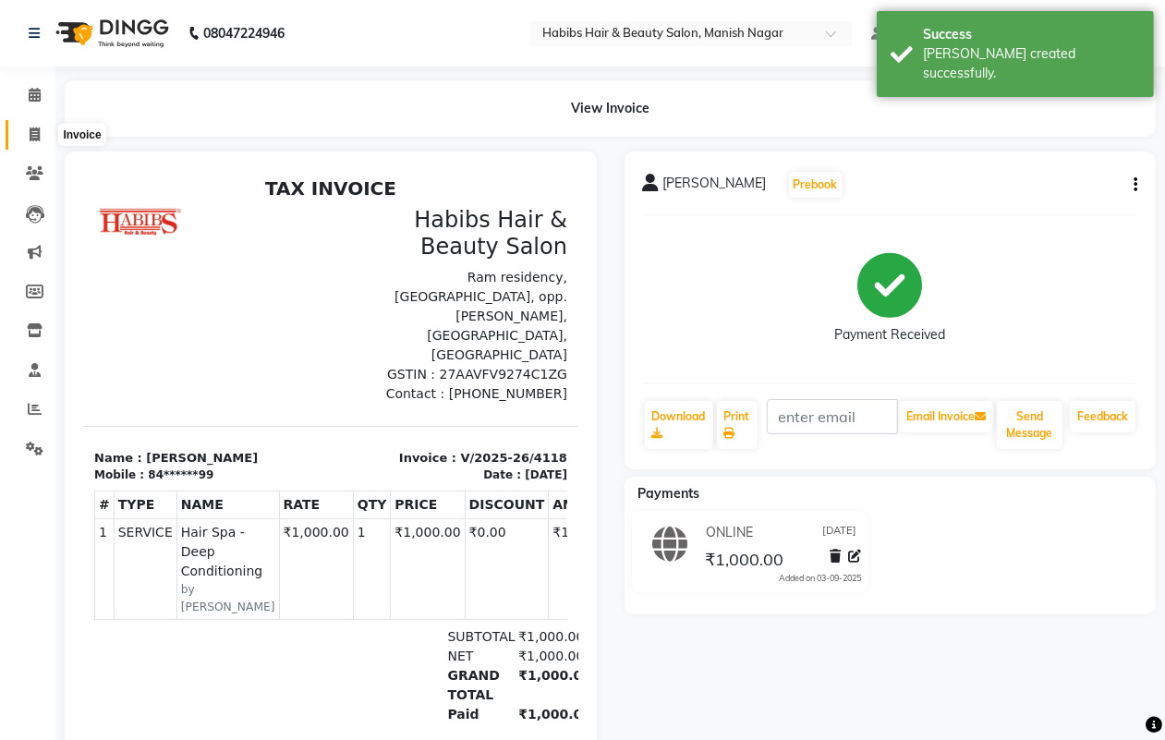
click at [42, 139] on span at bounding box center [34, 135] width 32 height 21
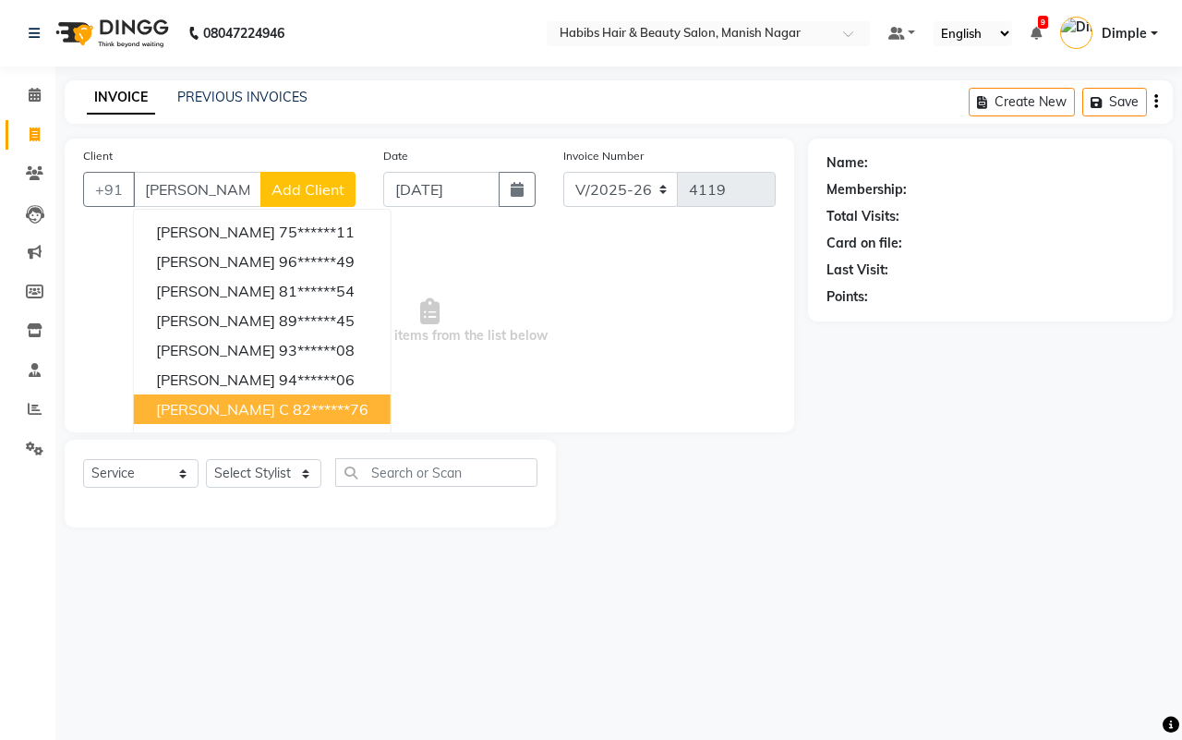
click at [769, 612] on div "08047224946 Select Location × Habibs Hair & Beauty Salon, Manish Nagar Default …" at bounding box center [591, 370] width 1182 height 740
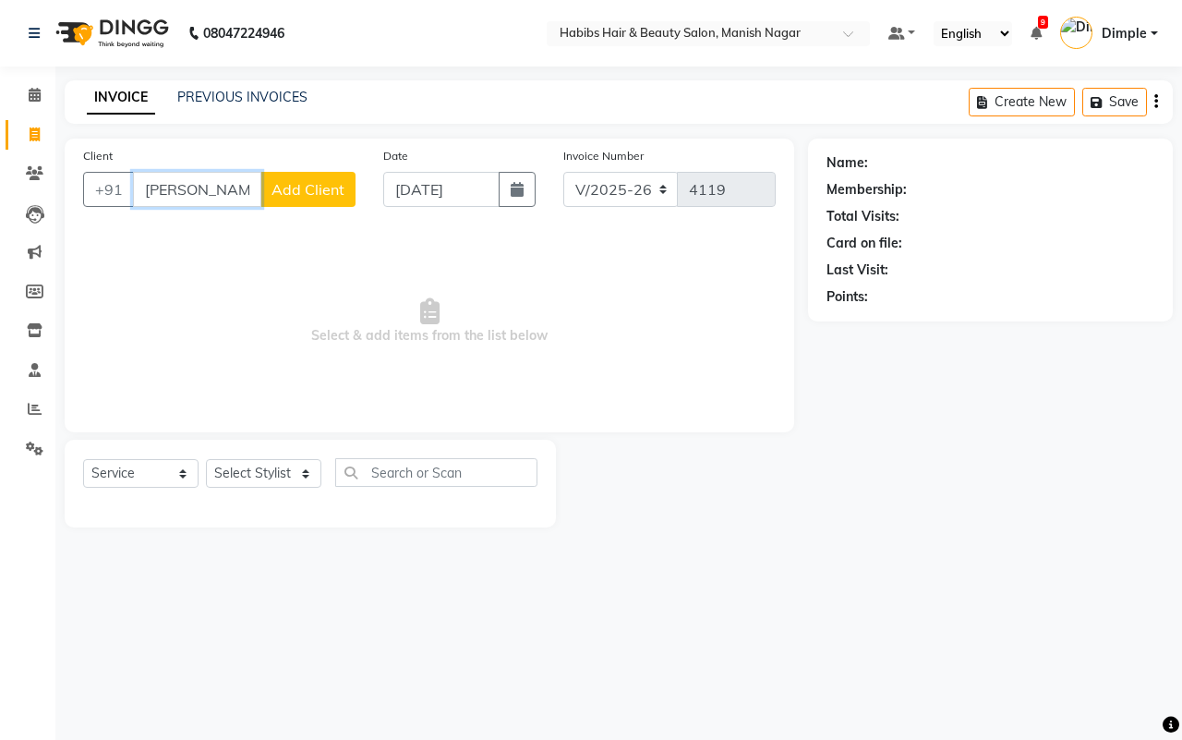
click at [227, 205] on input "[PERSON_NAME]" at bounding box center [197, 189] width 128 height 35
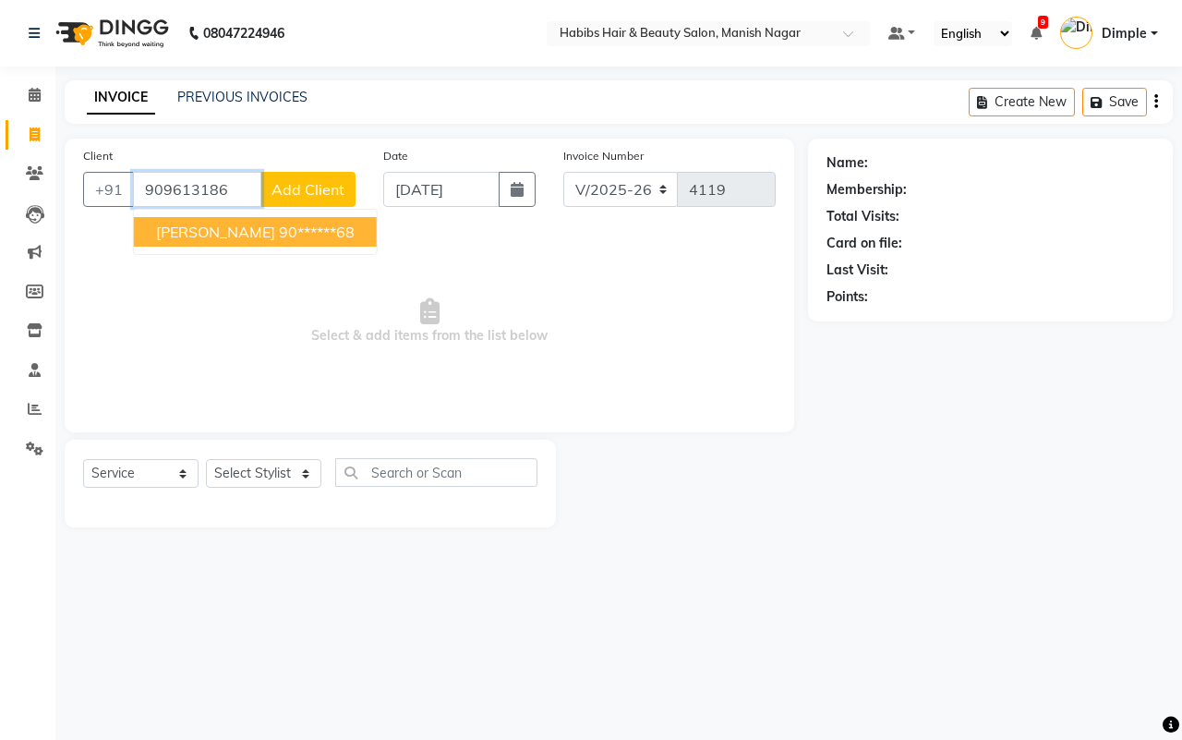
click at [346, 238] on ngb-highlight "90******68" at bounding box center [317, 232] width 76 height 18
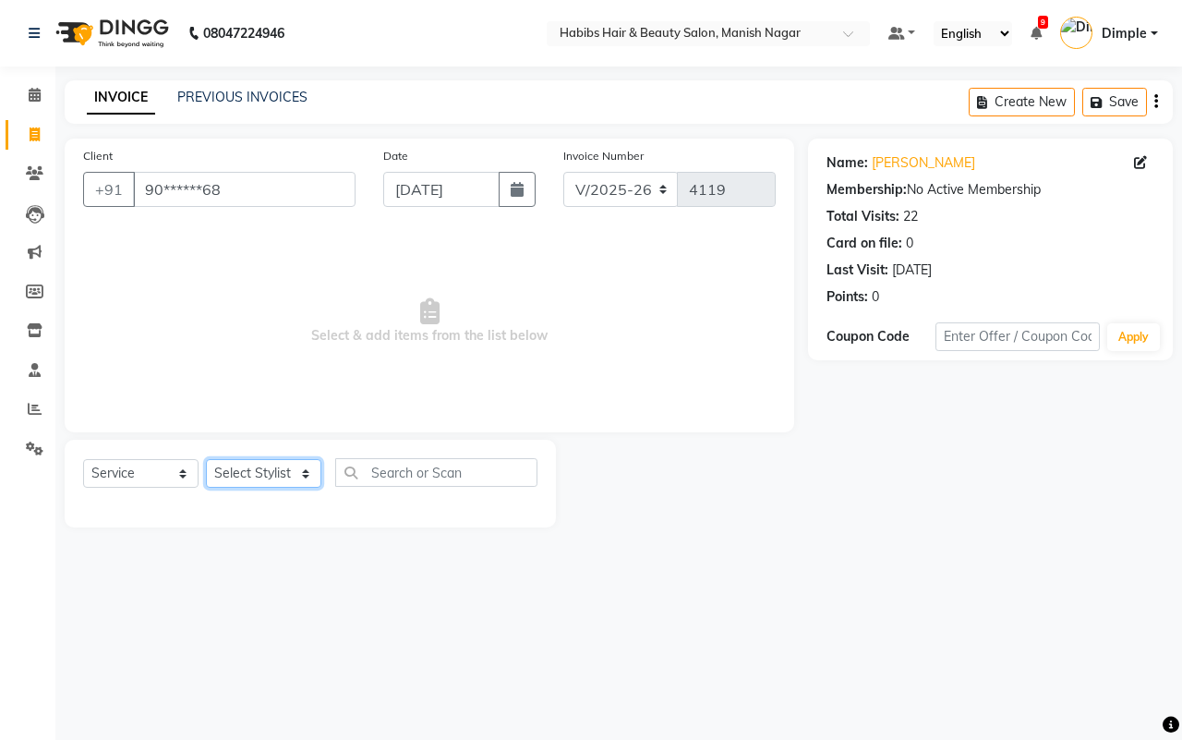
click at [228, 473] on select "Select Stylist Abhijeet Amol Apurva Dimple Harshal Mrunali Sachin Sarika Shanta…" at bounding box center [263, 473] width 115 height 29
click at [206, 459] on select "Select Stylist Abhijeet Amol Apurva Dimple Harshal Mrunali Sachin Sarika Shanta…" at bounding box center [263, 473] width 115 height 29
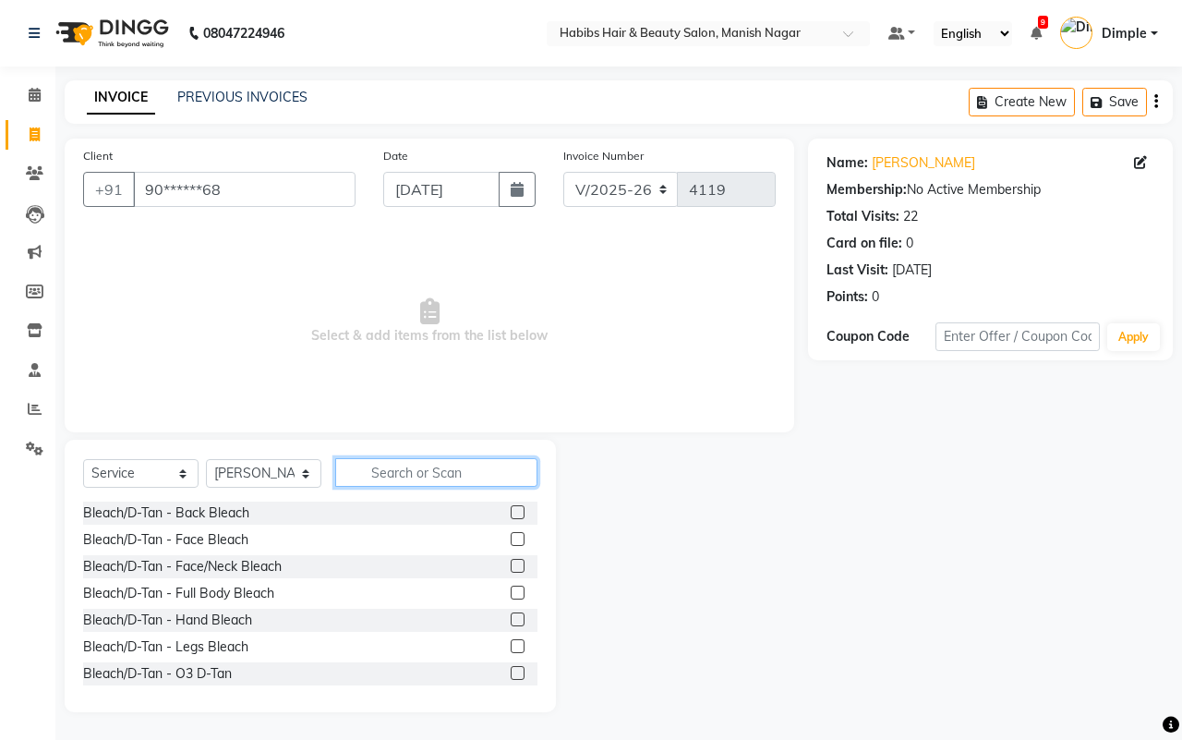
click at [412, 479] on input "text" at bounding box center [436, 472] width 202 height 29
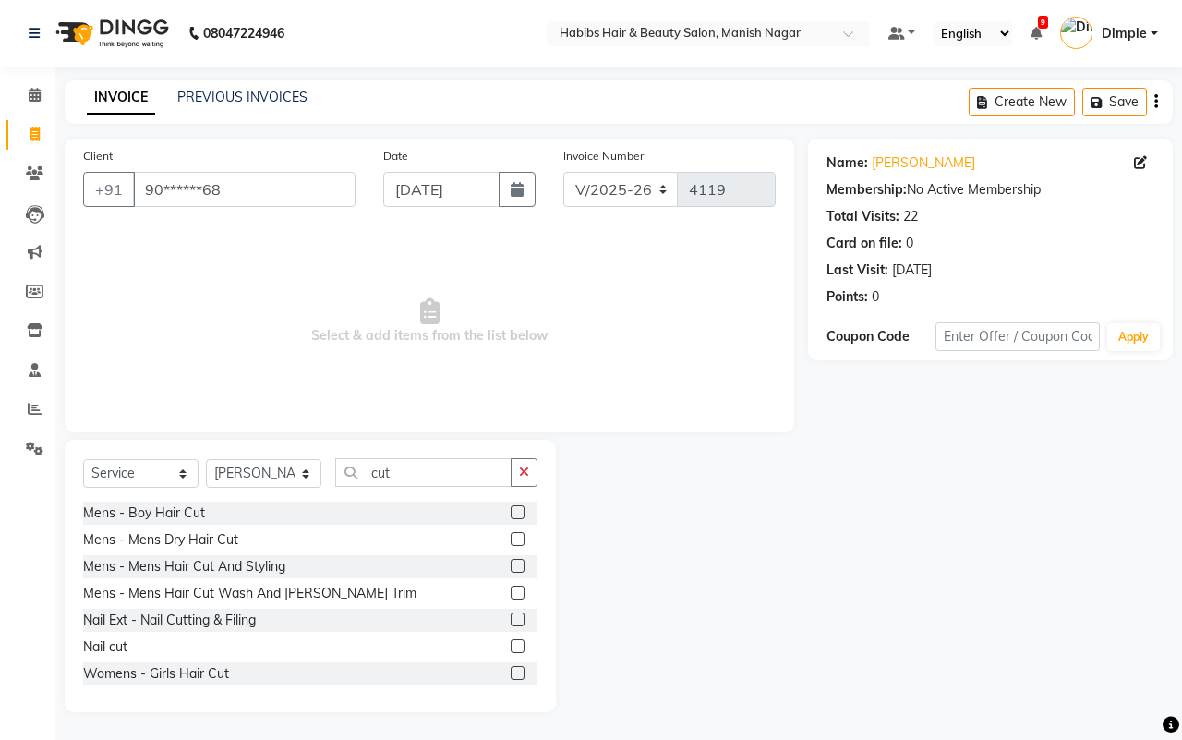
click at [491, 534] on div "Mens - Mens Dry Hair Cut" at bounding box center [310, 539] width 454 height 23
click at [511, 542] on label at bounding box center [518, 539] width 14 height 14
click at [511, 542] on input "checkbox" at bounding box center [517, 540] width 12 height 12
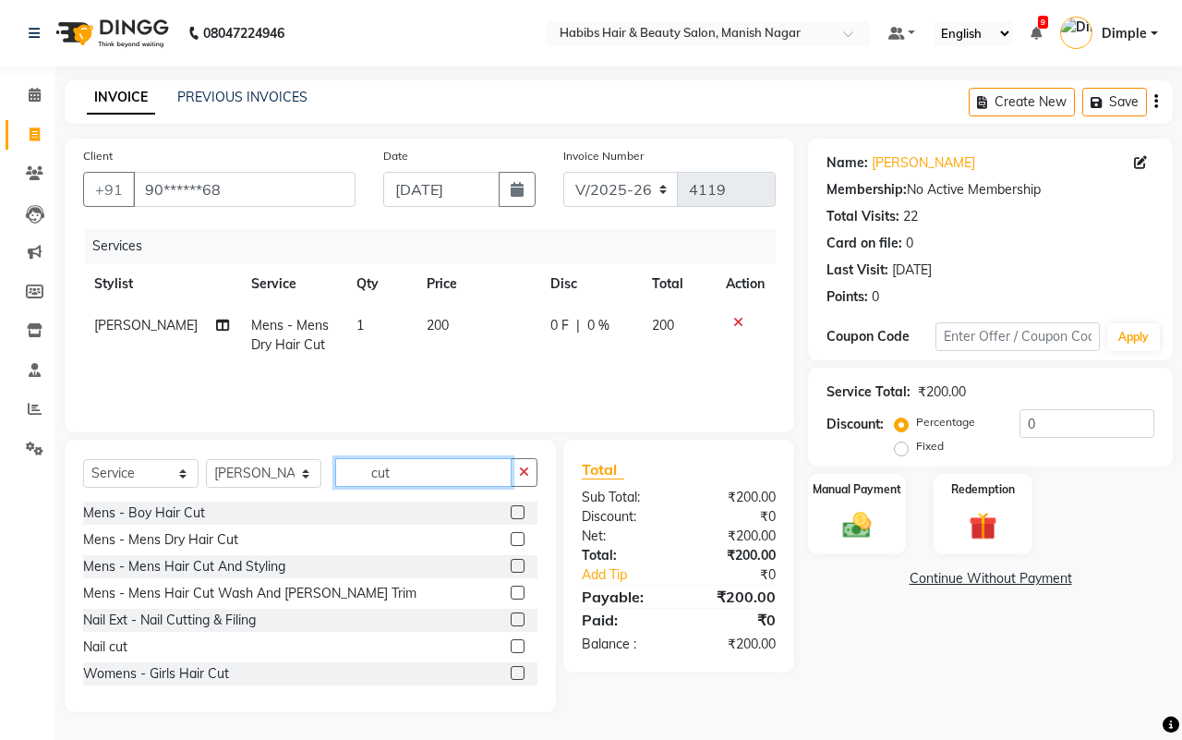
click at [397, 467] on input "cut" at bounding box center [423, 472] width 176 height 29
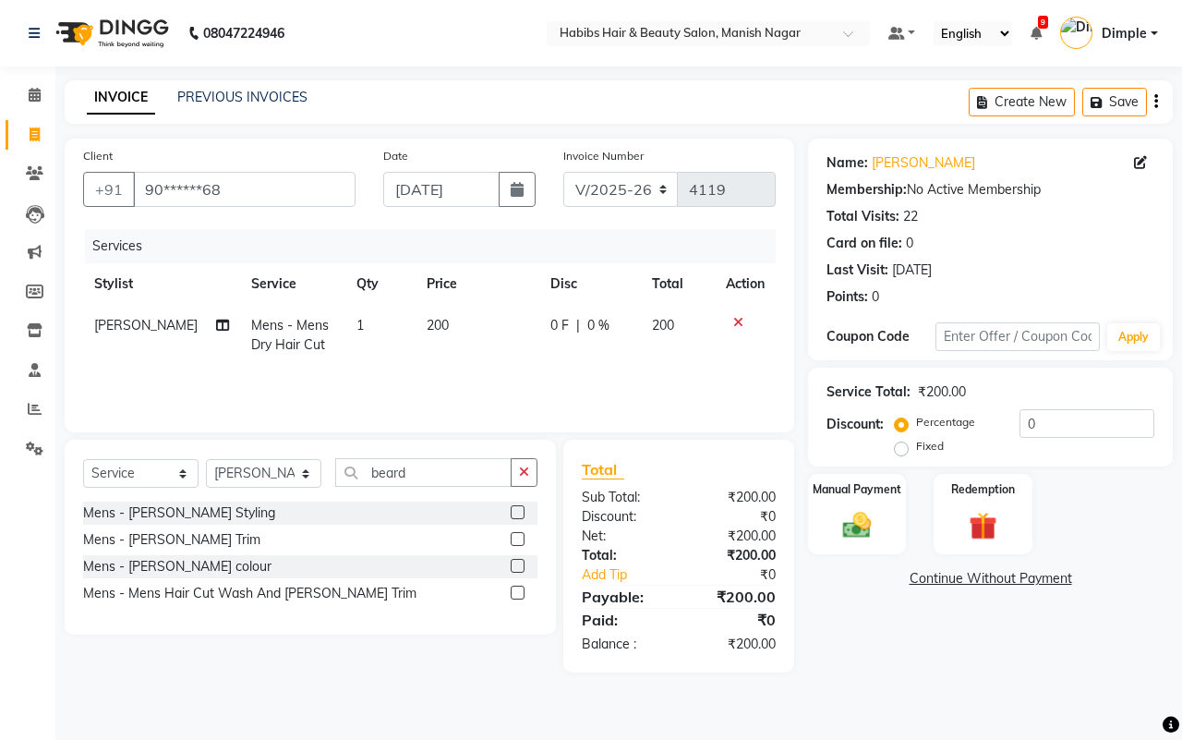
click at [517, 543] on label at bounding box center [518, 539] width 14 height 14
click at [517, 543] on input "checkbox" at bounding box center [517, 540] width 12 height 12
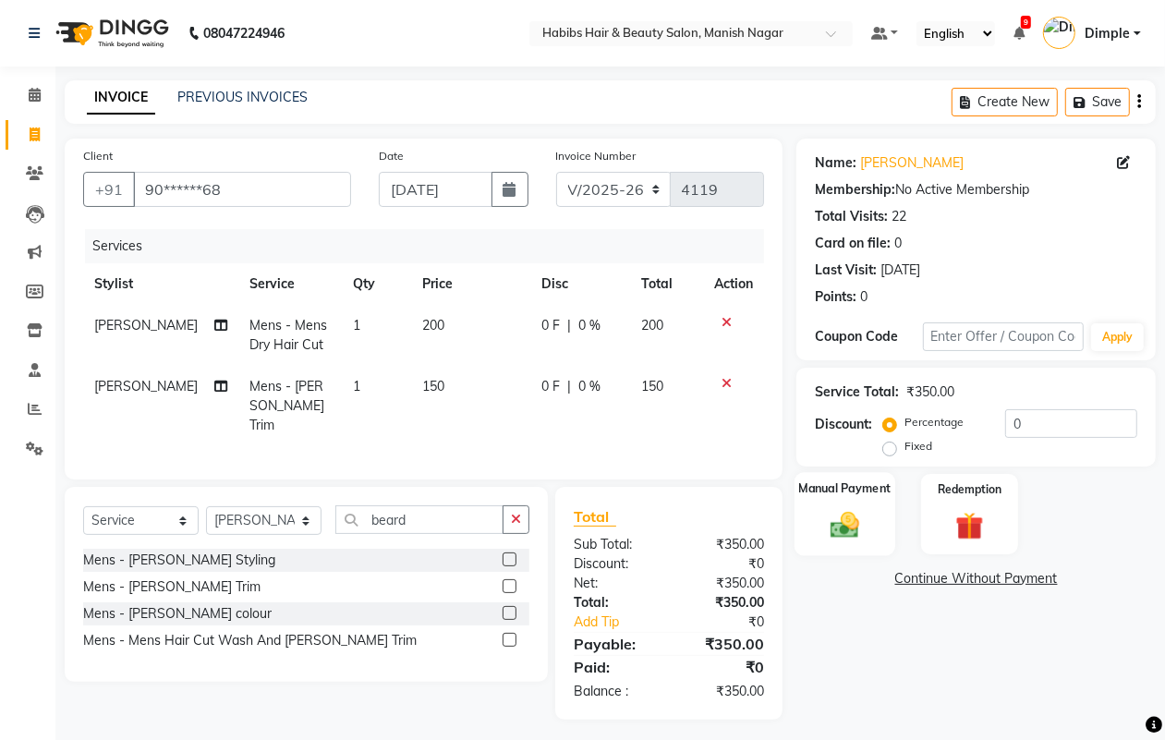
click at [828, 518] on img at bounding box center [844, 524] width 46 height 33
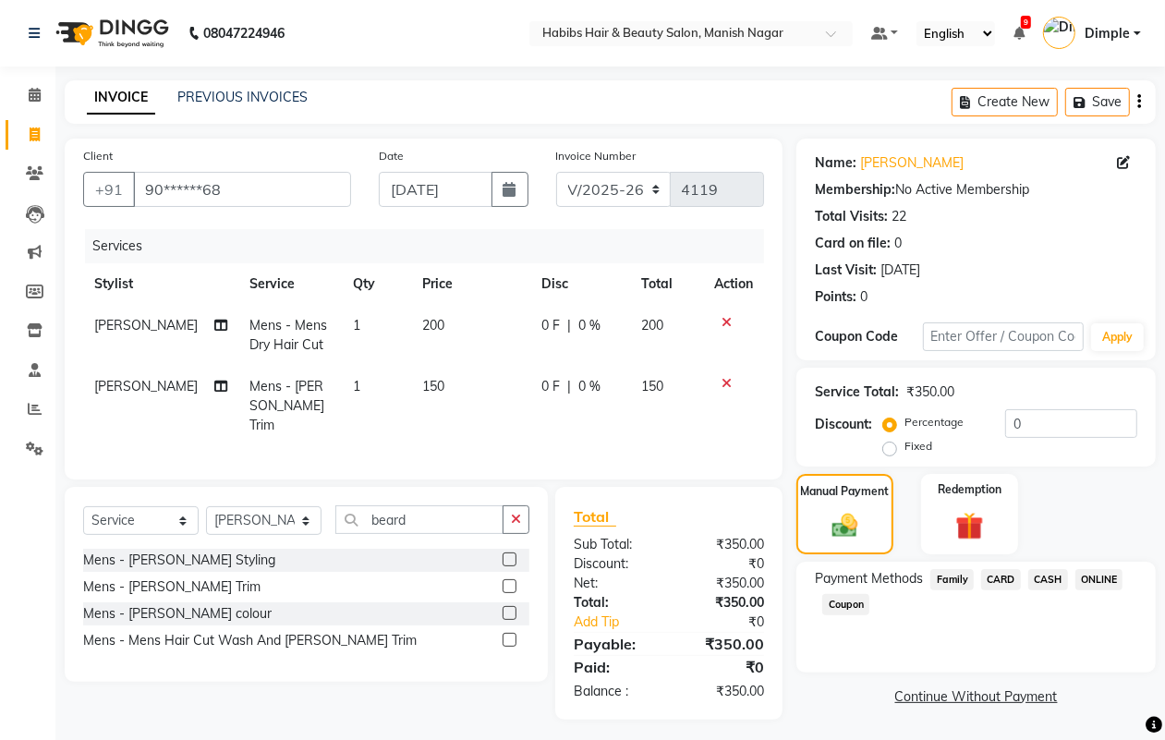
click at [1105, 582] on span "ONLINE" at bounding box center [1099, 579] width 48 height 21
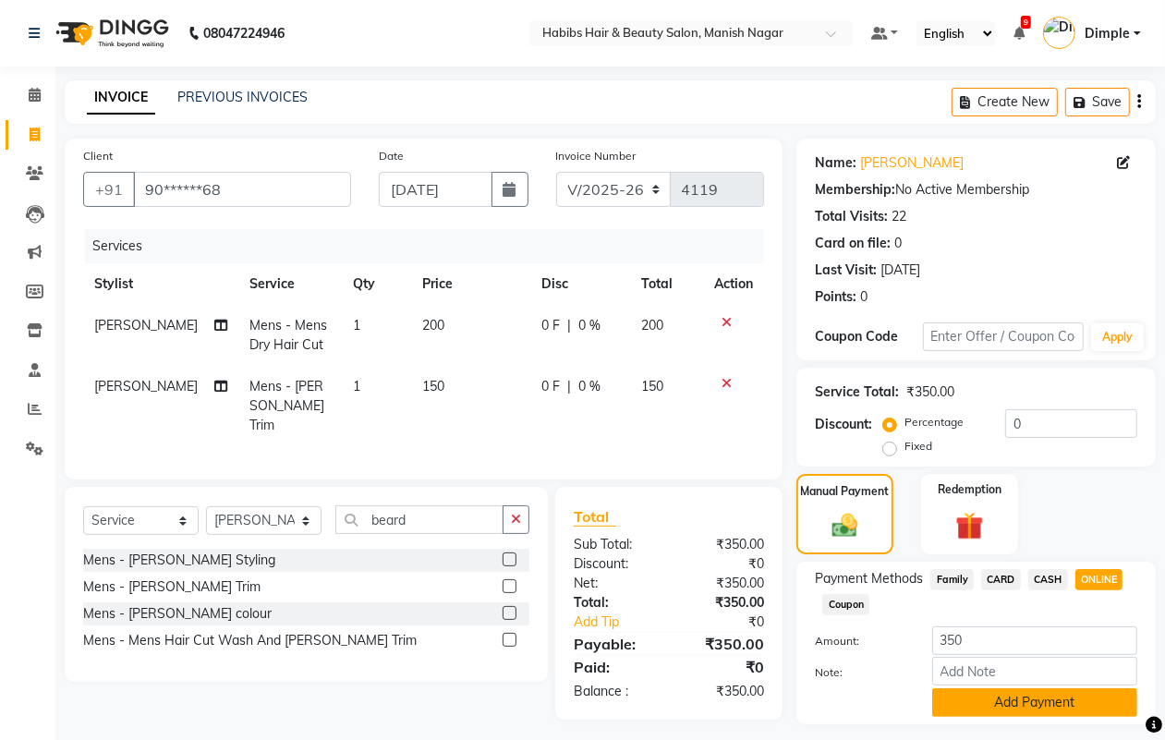
click at [1014, 709] on button "Add Payment" at bounding box center [1034, 702] width 205 height 29
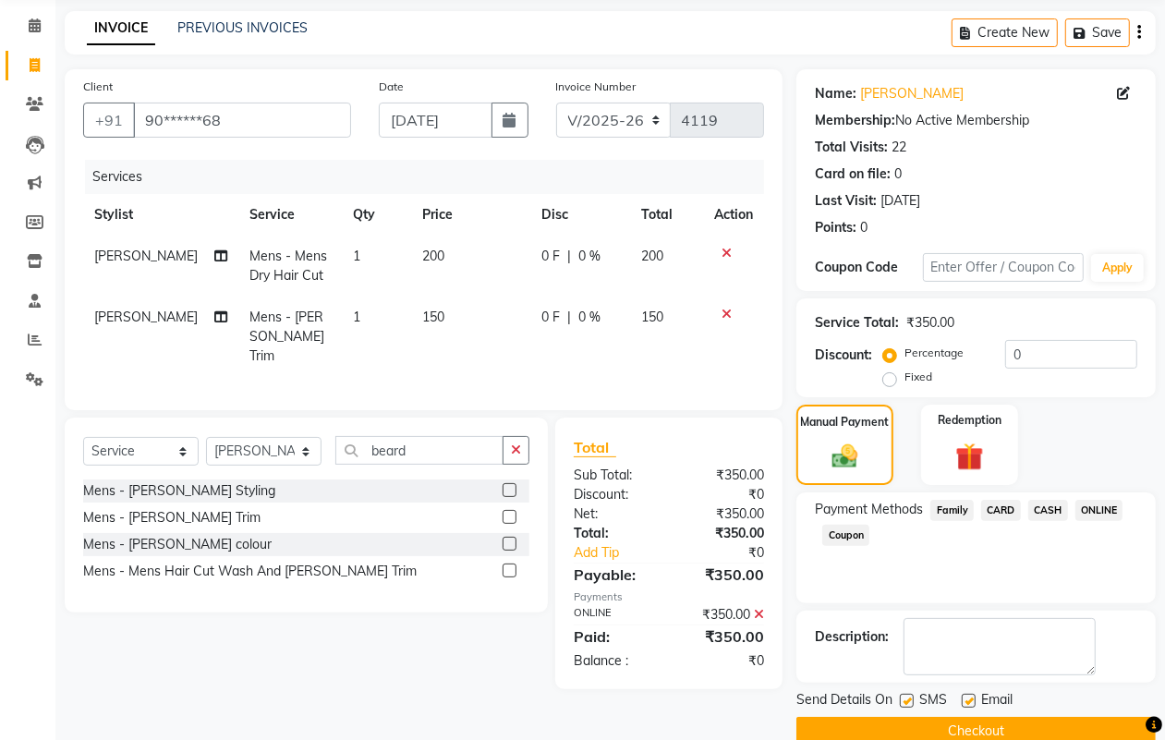
scroll to position [103, 0]
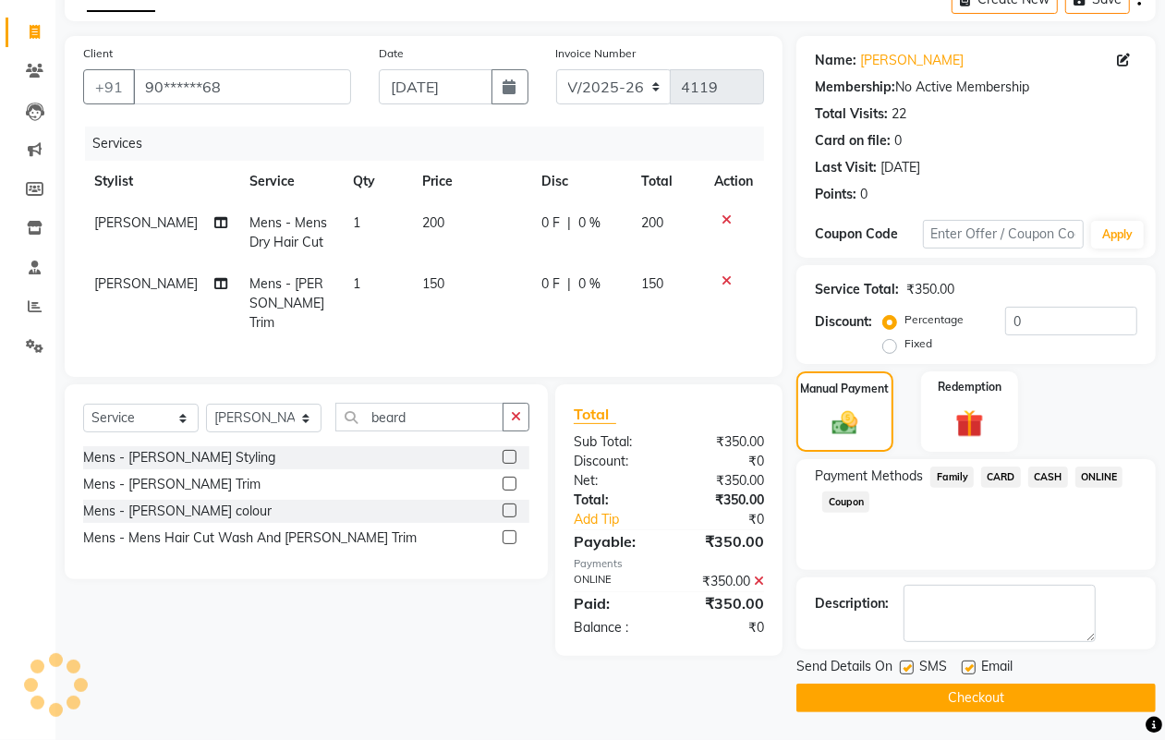
click at [949, 690] on button "Checkout" at bounding box center [975, 698] width 359 height 29
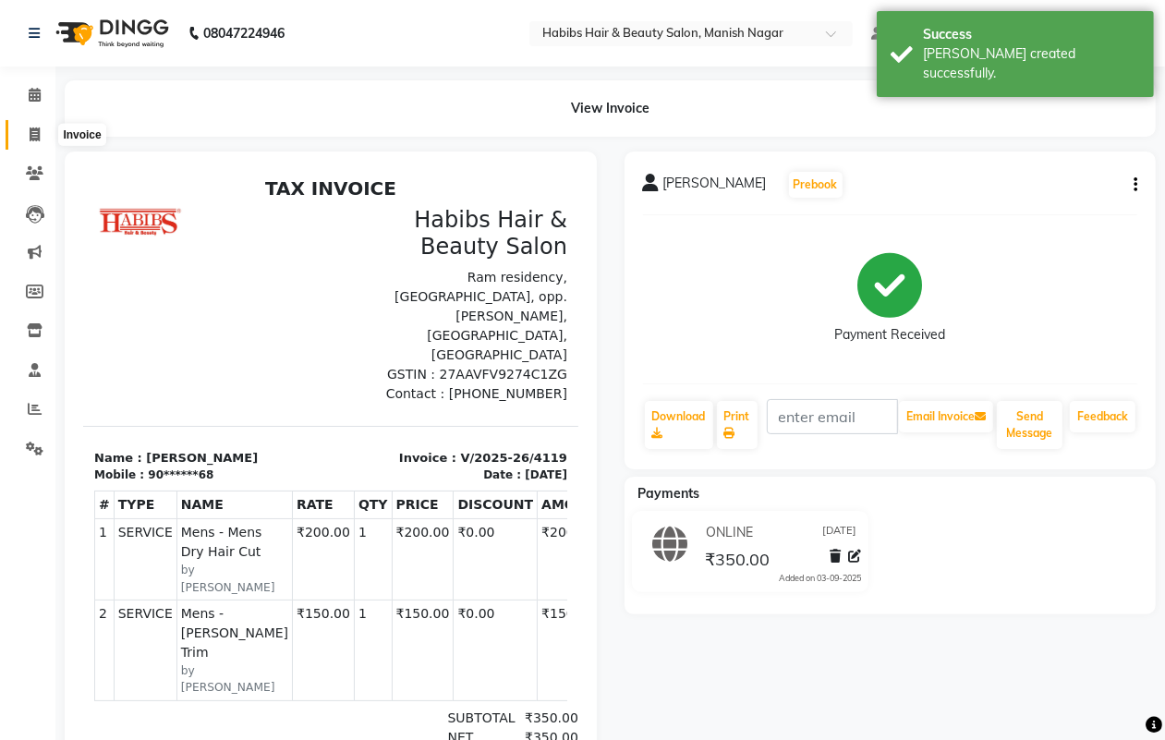
click at [30, 129] on icon at bounding box center [35, 134] width 10 height 14
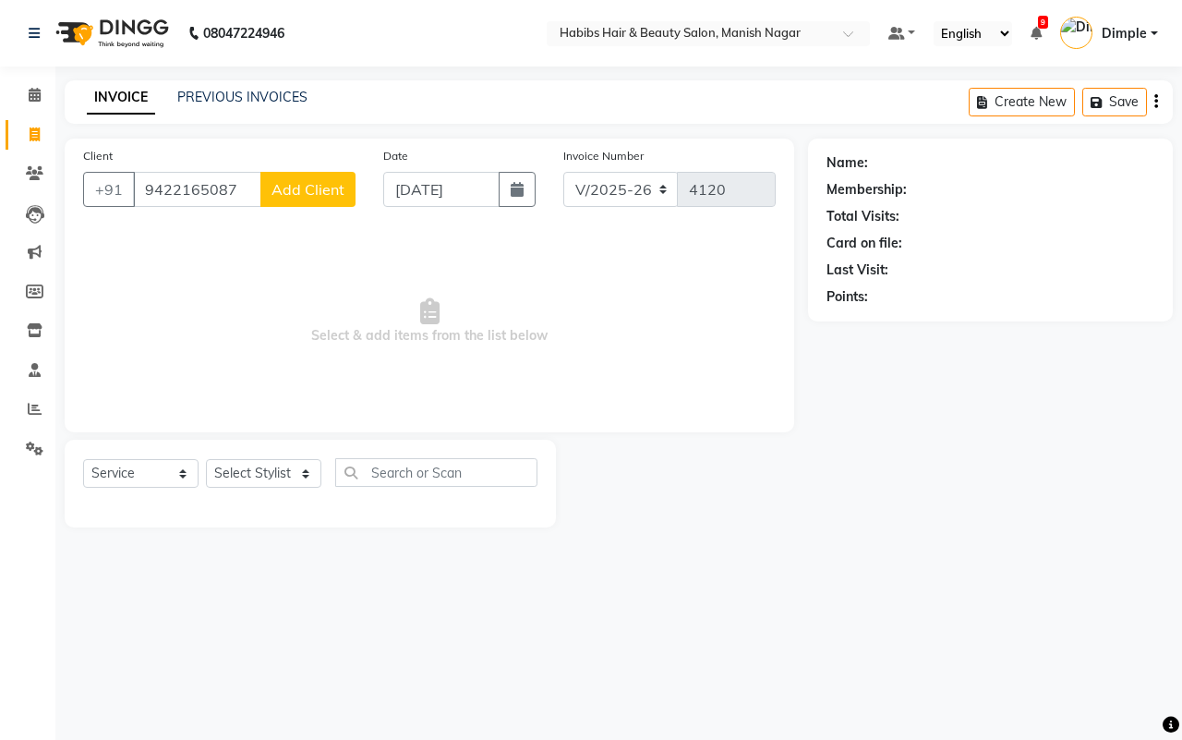
click at [294, 187] on span "Add Client" at bounding box center [308, 189] width 73 height 18
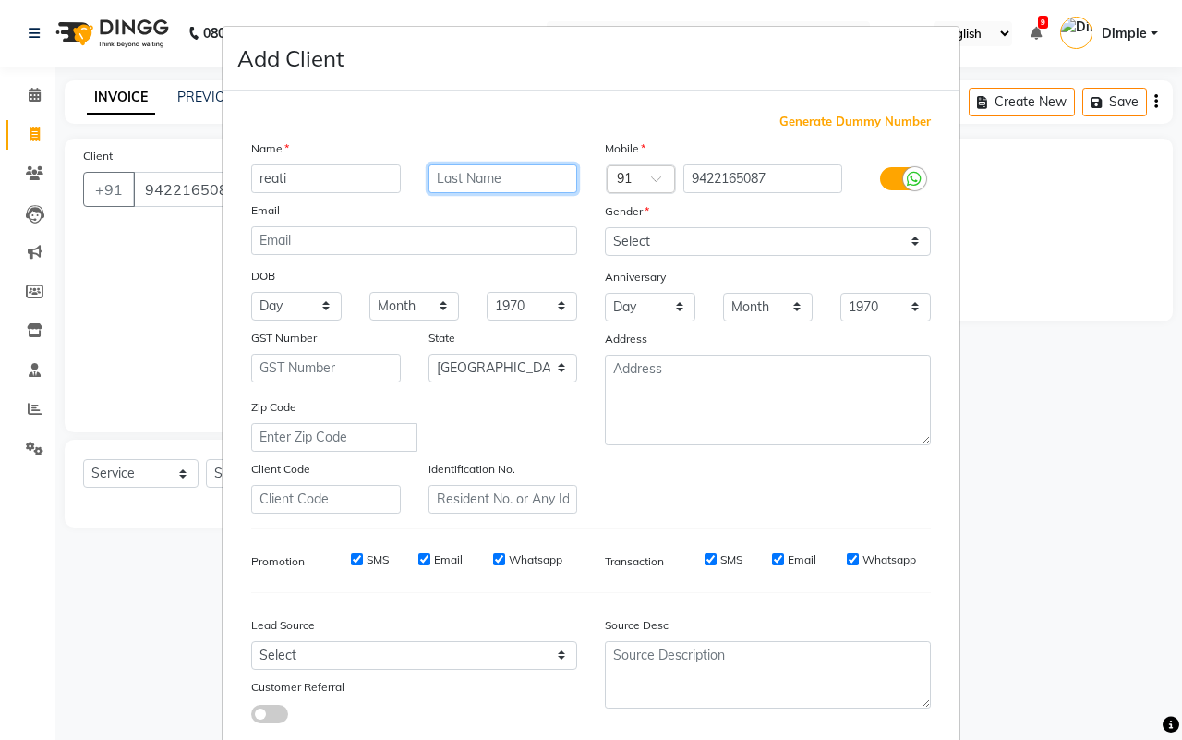
click at [467, 185] on input "text" at bounding box center [504, 178] width 150 height 29
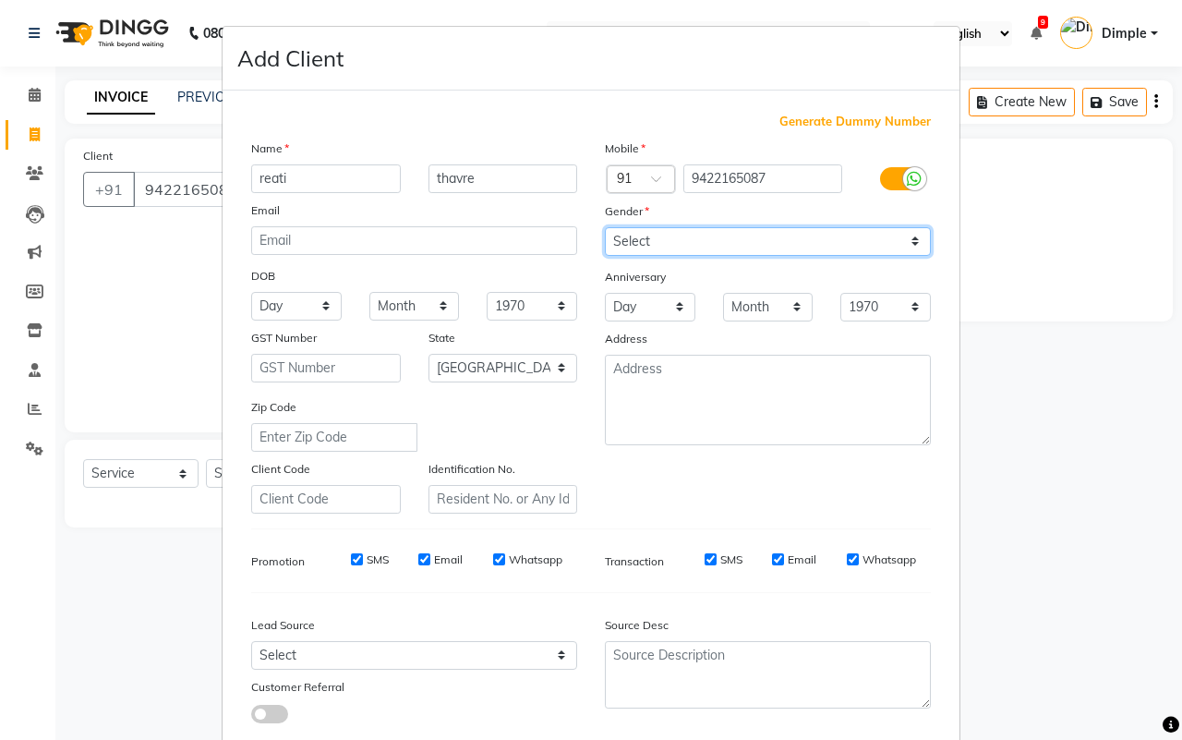
click at [728, 254] on select "Select Male Female Other Prefer Not To Say" at bounding box center [768, 241] width 326 height 29
click at [605, 227] on select "Select Male Female Other Prefer Not To Say" at bounding box center [768, 241] width 326 height 29
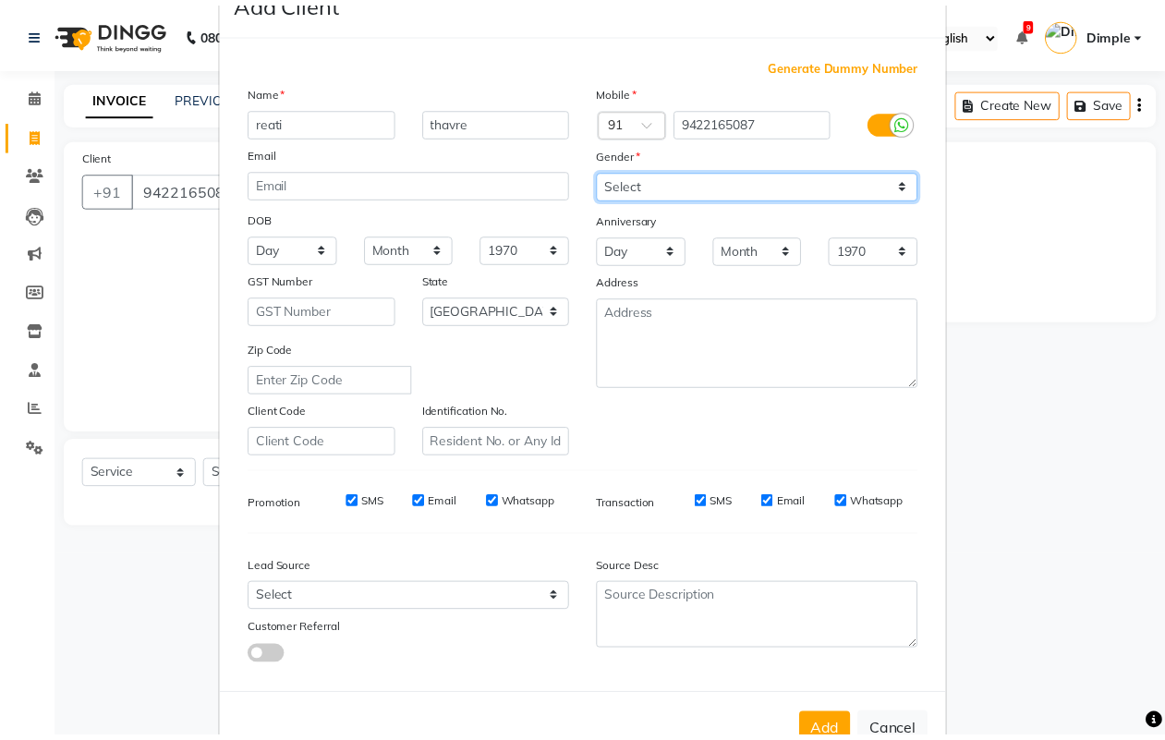
scroll to position [106, 0]
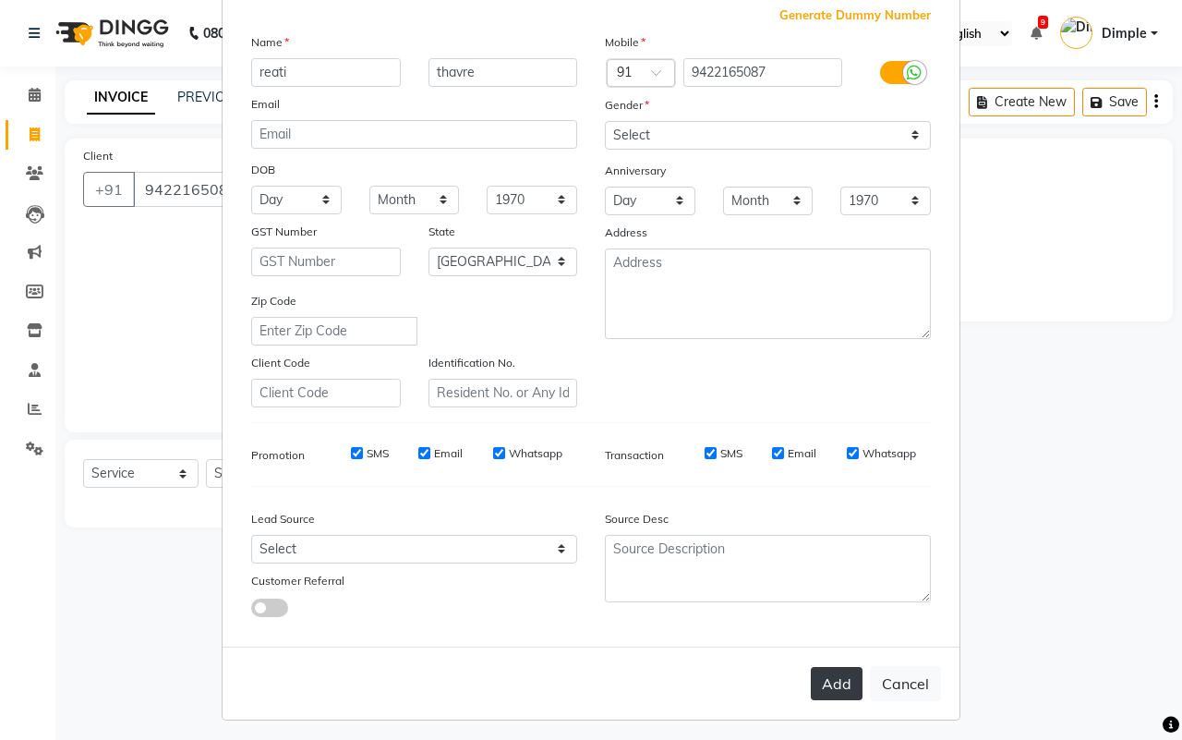
click at [811, 667] on button "Add" at bounding box center [837, 683] width 52 height 33
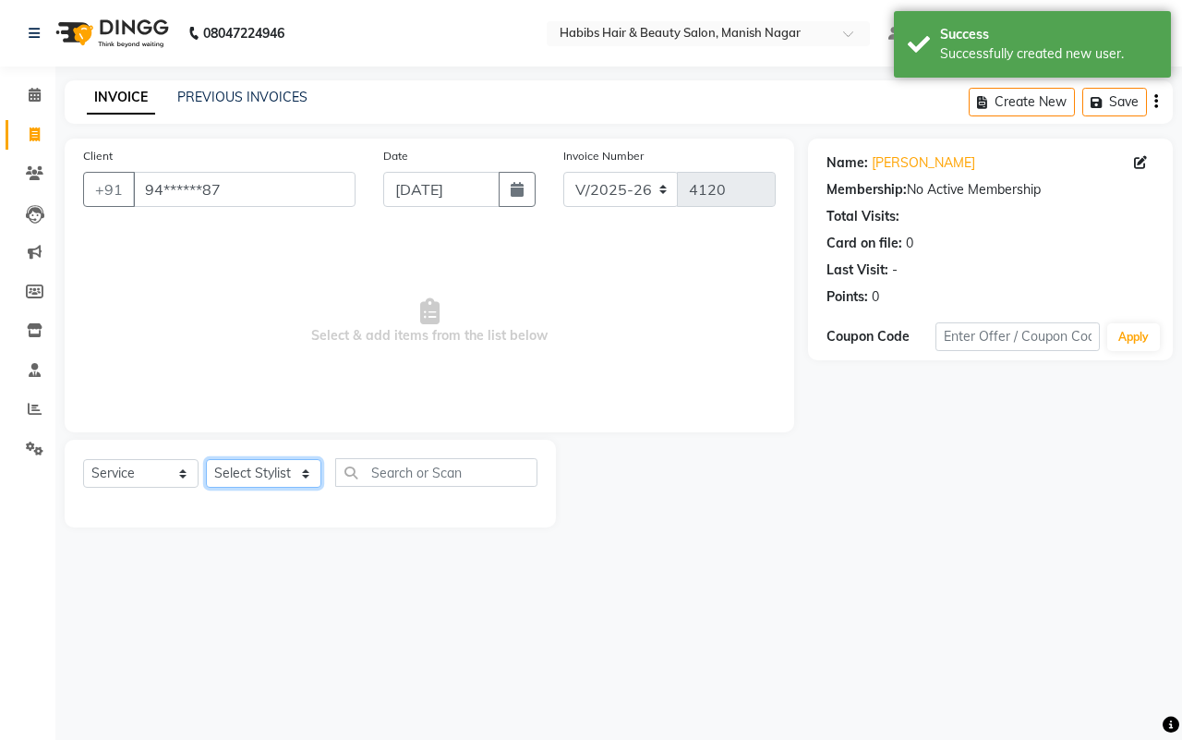
click at [229, 467] on select "Select Stylist Abhijeet Amol Apurva Dimple Harshal Mrunali Sachin Sarika Shanta…" at bounding box center [263, 473] width 115 height 29
click at [206, 459] on select "Select Stylist Abhijeet Amol Apurva Dimple Harshal Mrunali Sachin Sarika Shanta…" at bounding box center [263, 473] width 115 height 29
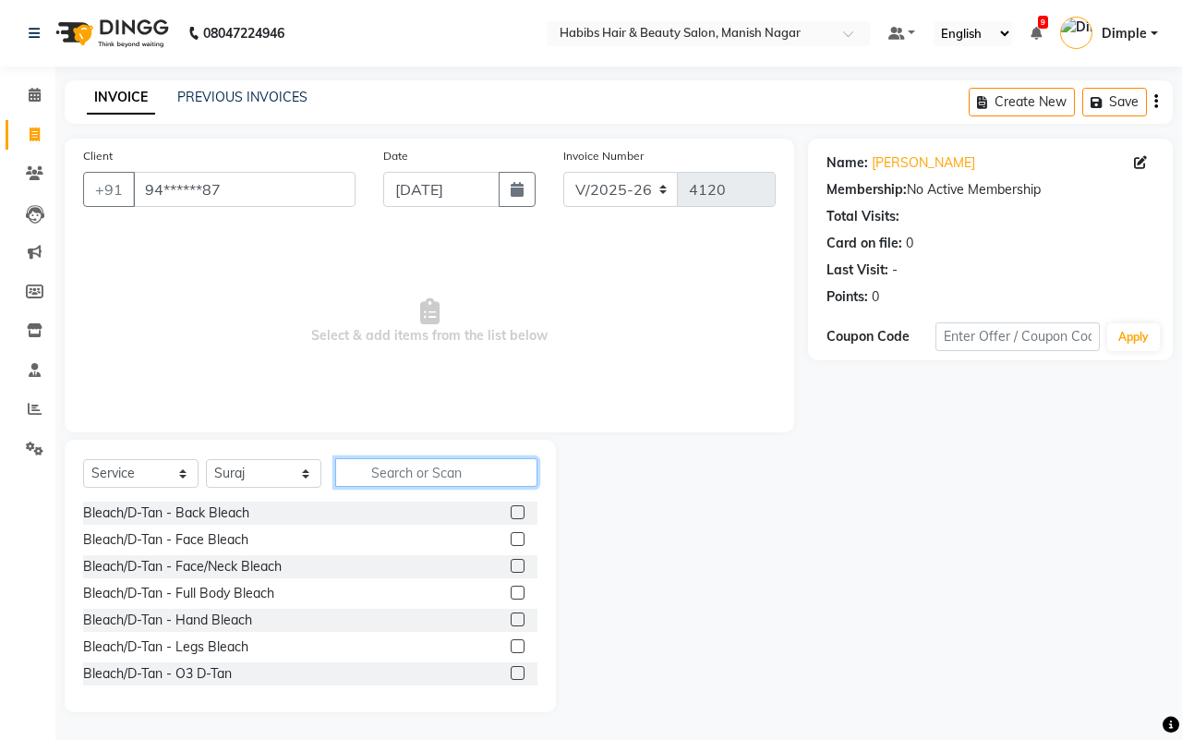
click at [397, 479] on input "text" at bounding box center [436, 472] width 202 height 29
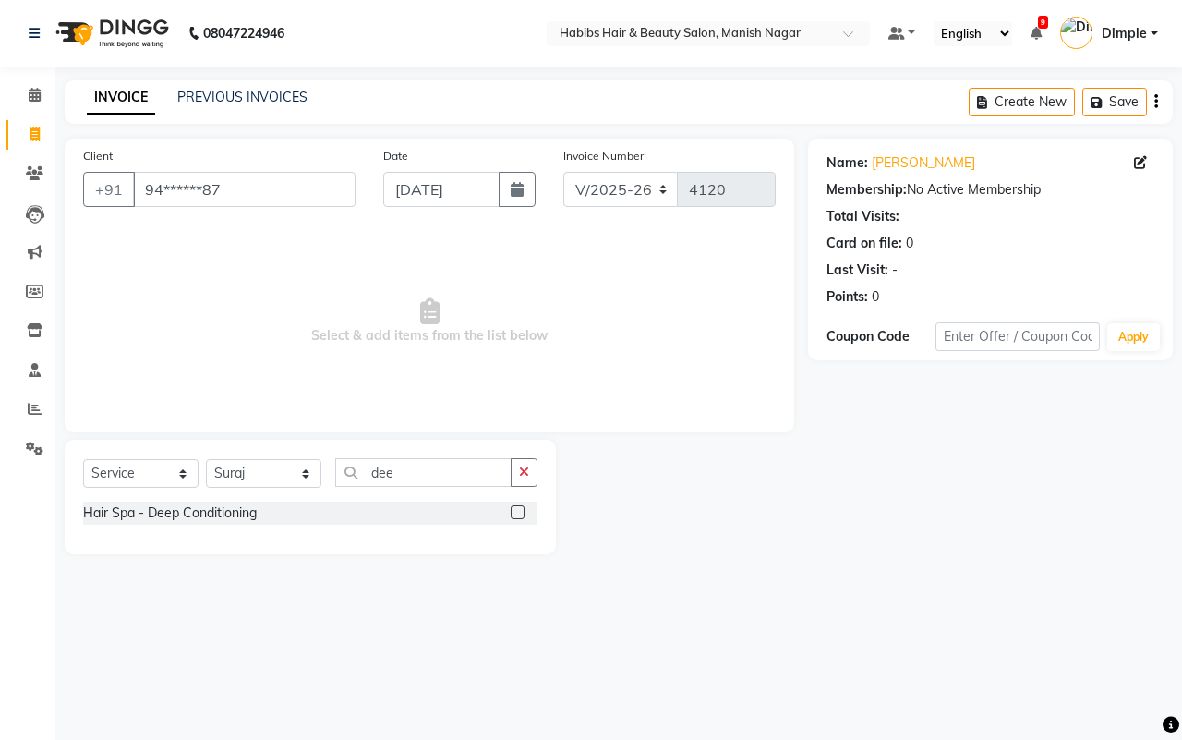
click at [514, 514] on label at bounding box center [518, 512] width 14 height 14
click at [514, 514] on input "checkbox" at bounding box center [517, 513] width 12 height 12
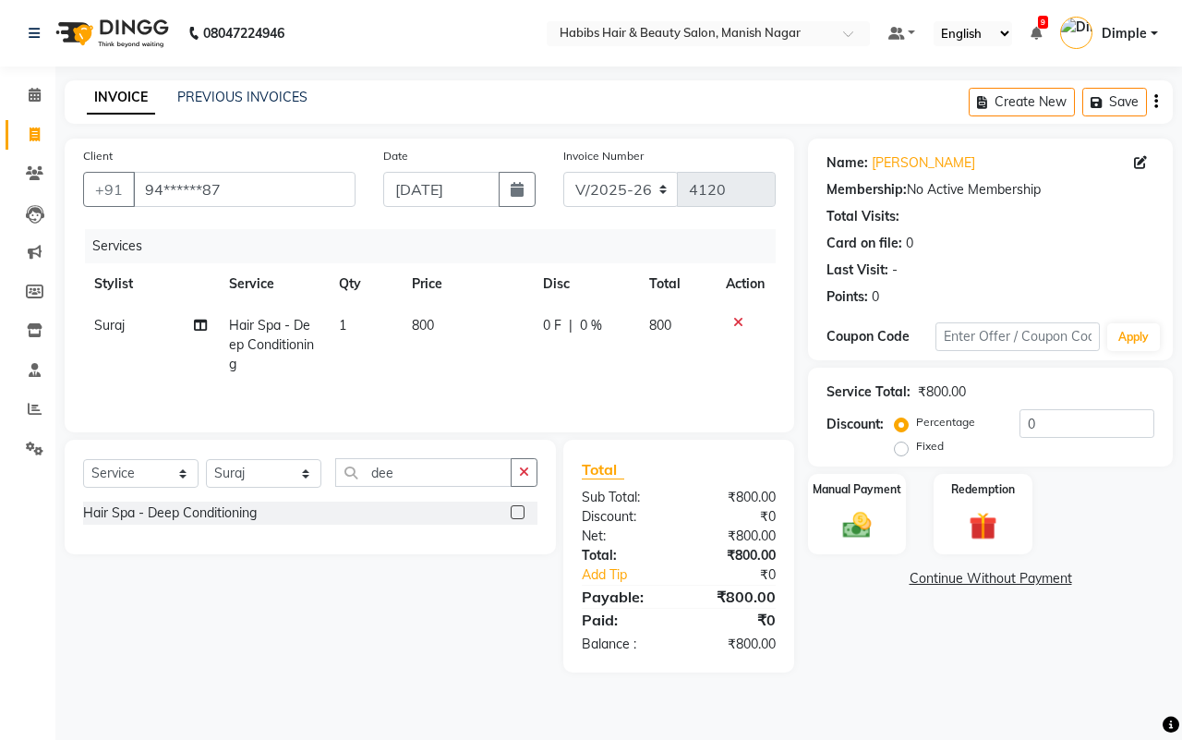
click at [416, 321] on span "800" at bounding box center [423, 325] width 22 height 17
click at [453, 330] on td "800" at bounding box center [466, 345] width 131 height 80
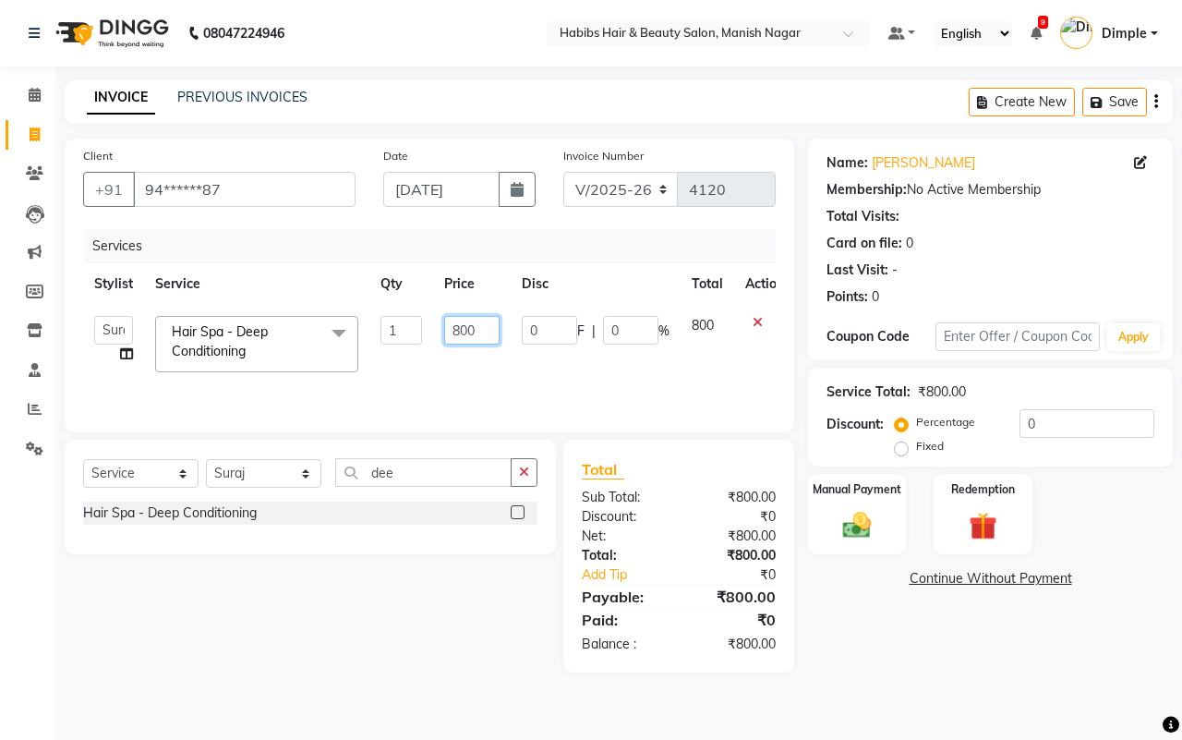
click at [485, 333] on input "800" at bounding box center [471, 330] width 55 height 29
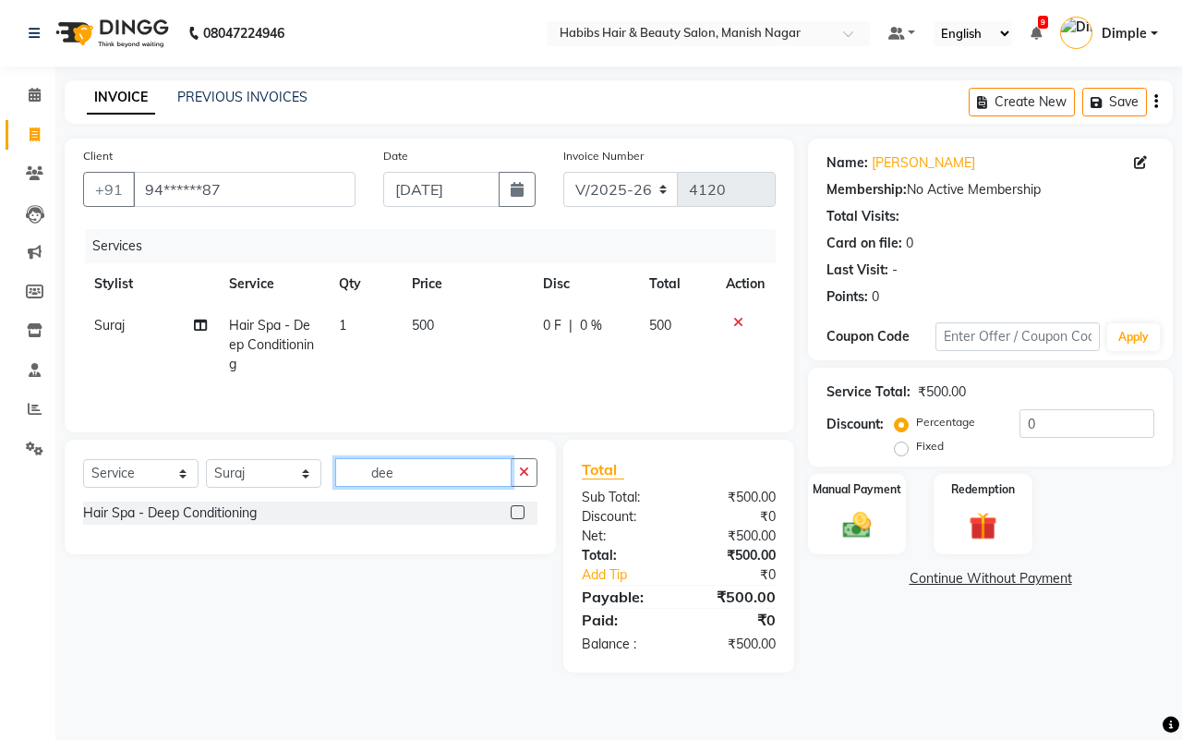
click at [454, 478] on input "dee" at bounding box center [423, 472] width 176 height 29
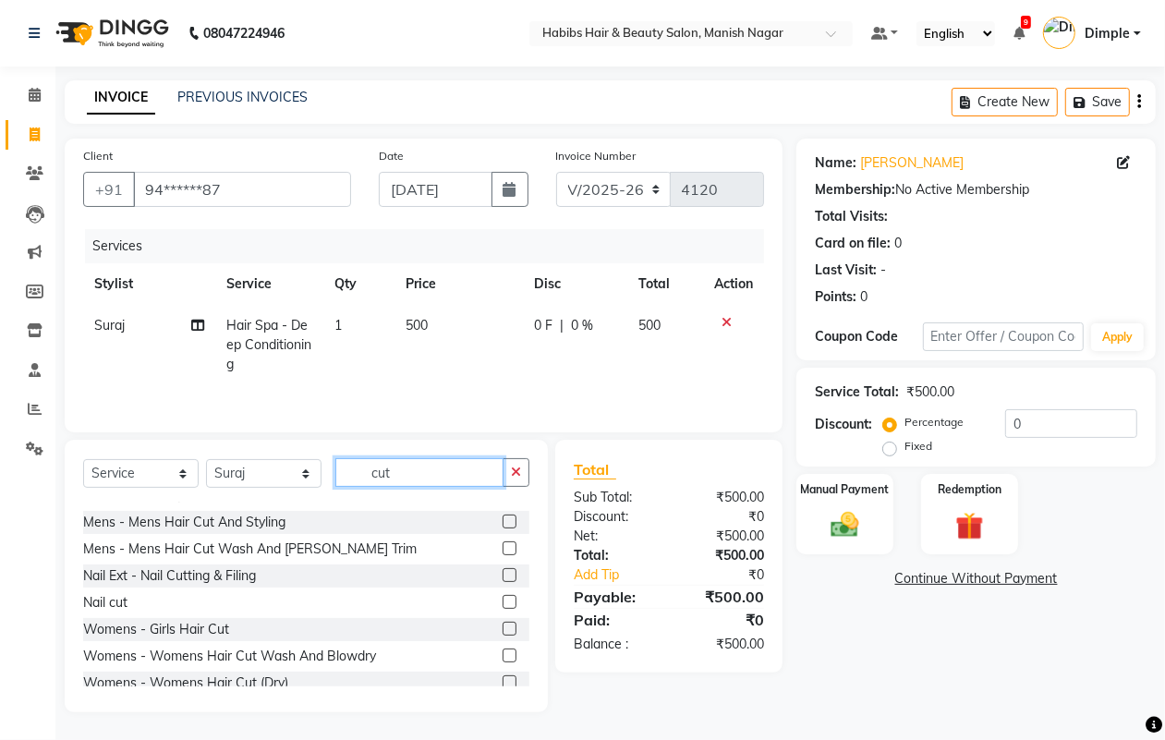
scroll to position [83, 0]
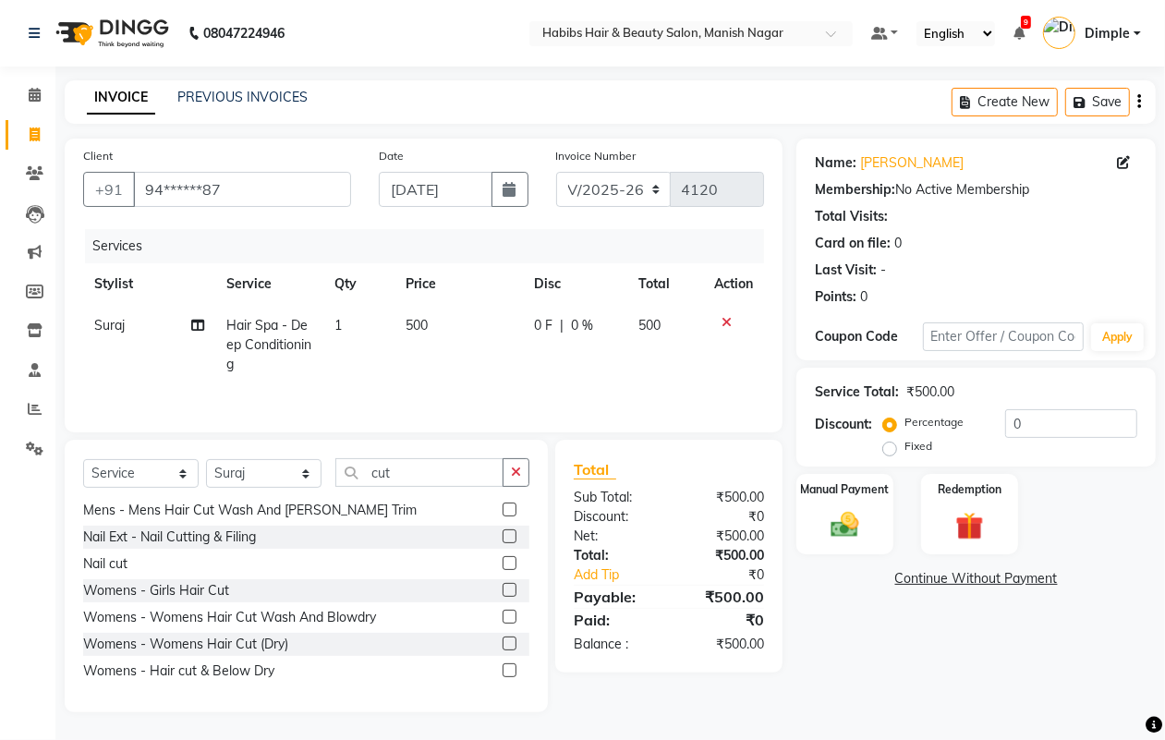
click at [503, 615] on label at bounding box center [510, 617] width 14 height 14
click at [503, 615] on input "checkbox" at bounding box center [509, 618] width 12 height 12
click at [503, 516] on label at bounding box center [510, 510] width 14 height 14
click at [503, 516] on input "checkbox" at bounding box center [509, 510] width 12 height 12
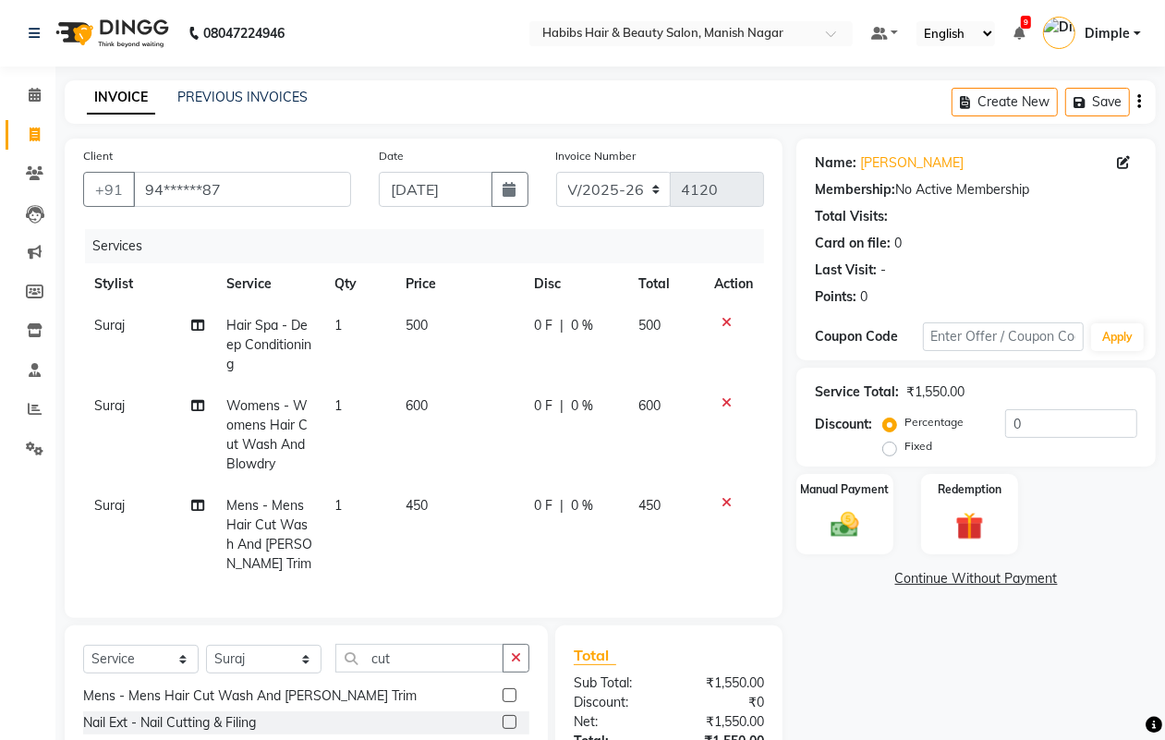
click at [721, 404] on icon at bounding box center [726, 402] width 10 height 13
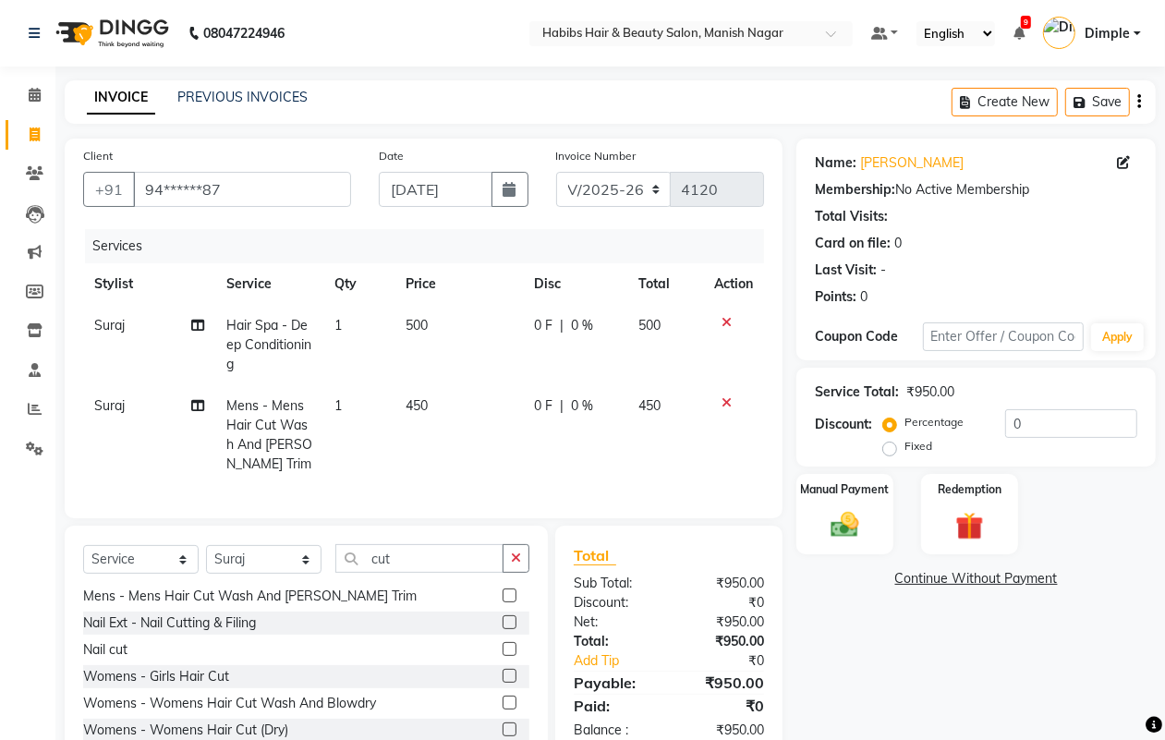
click at [721, 404] on icon at bounding box center [726, 402] width 10 height 13
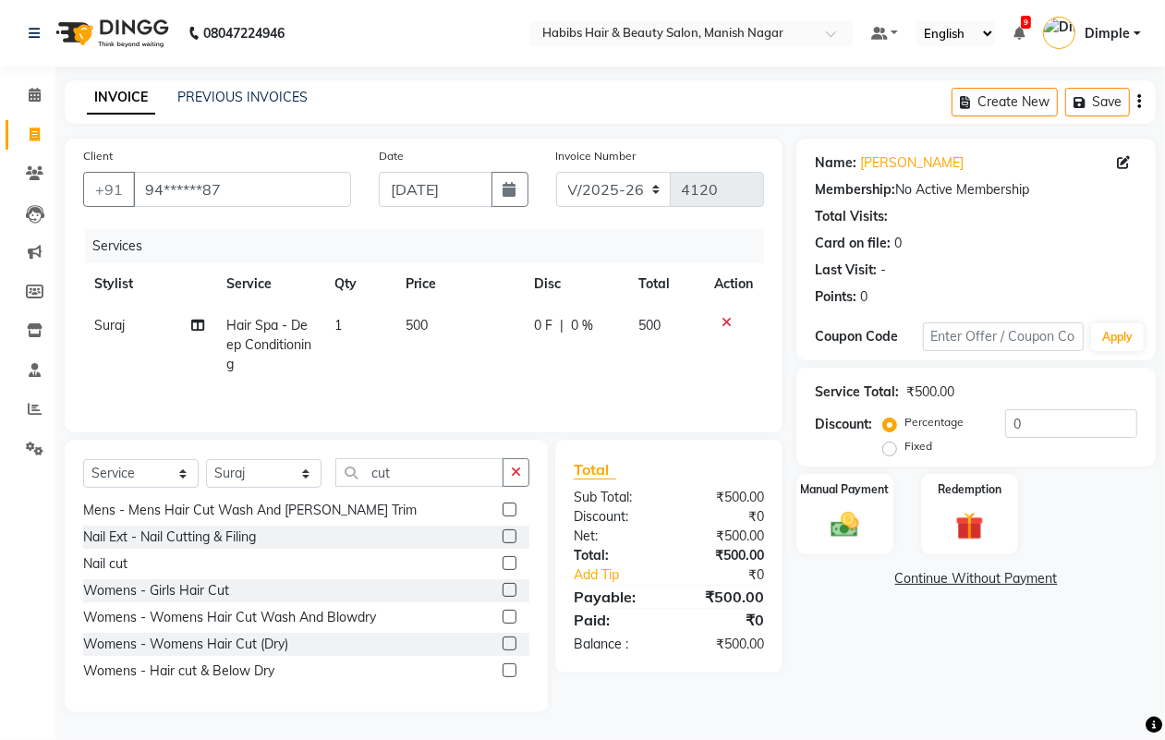
scroll to position [3, 0]
click at [503, 666] on label at bounding box center [510, 670] width 14 height 14
click at [503, 666] on input "checkbox" at bounding box center [509, 671] width 12 height 12
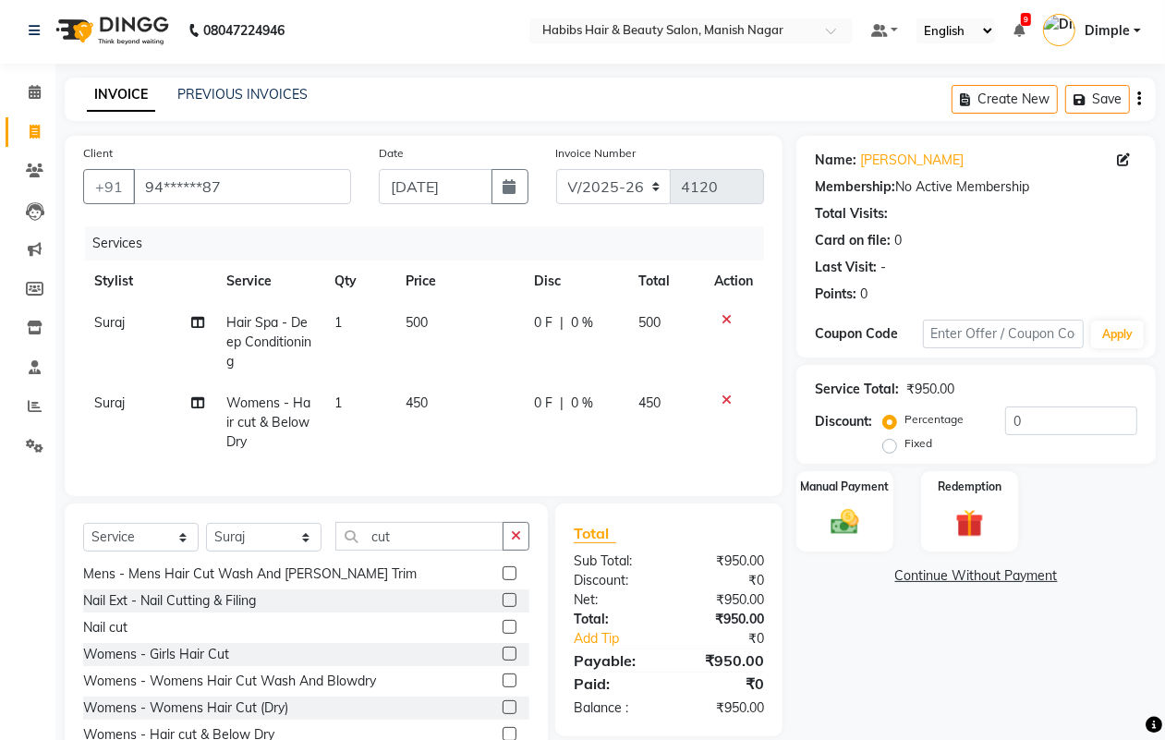
click at [644, 398] on span "450" at bounding box center [649, 402] width 22 height 17
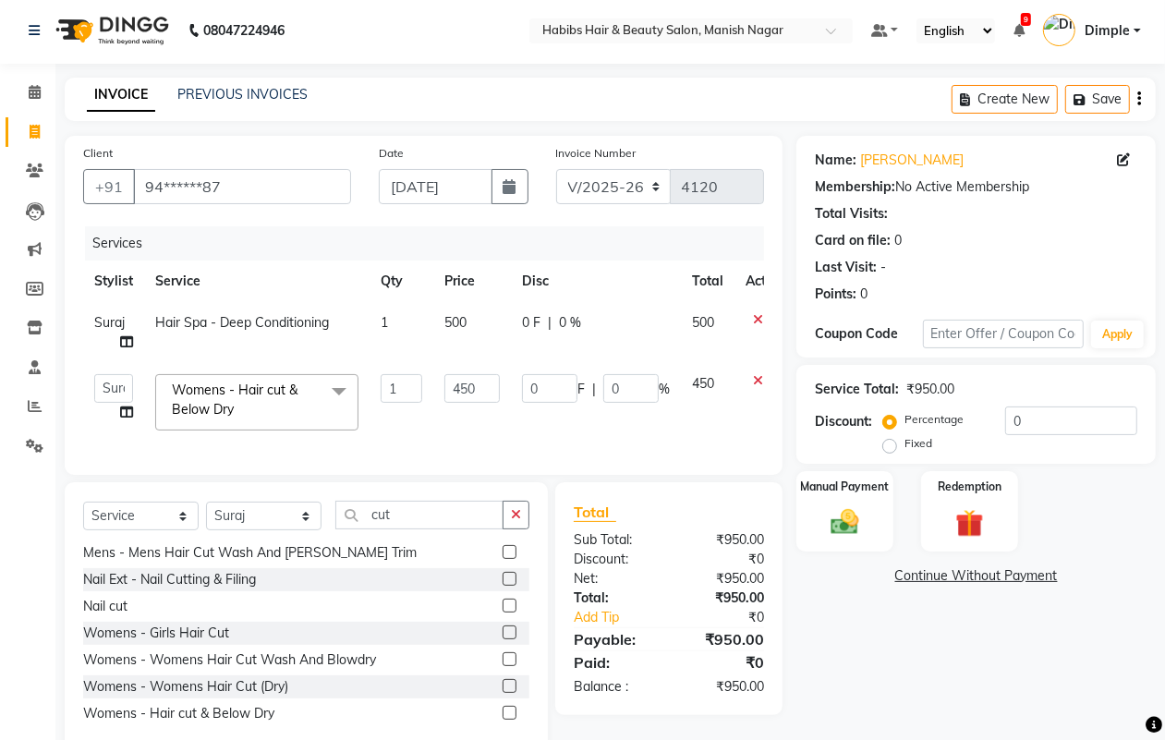
scroll to position [81, 0]
click at [263, 698] on div "Womens - Womens Hair Cut (Dry)" at bounding box center [185, 688] width 205 height 19
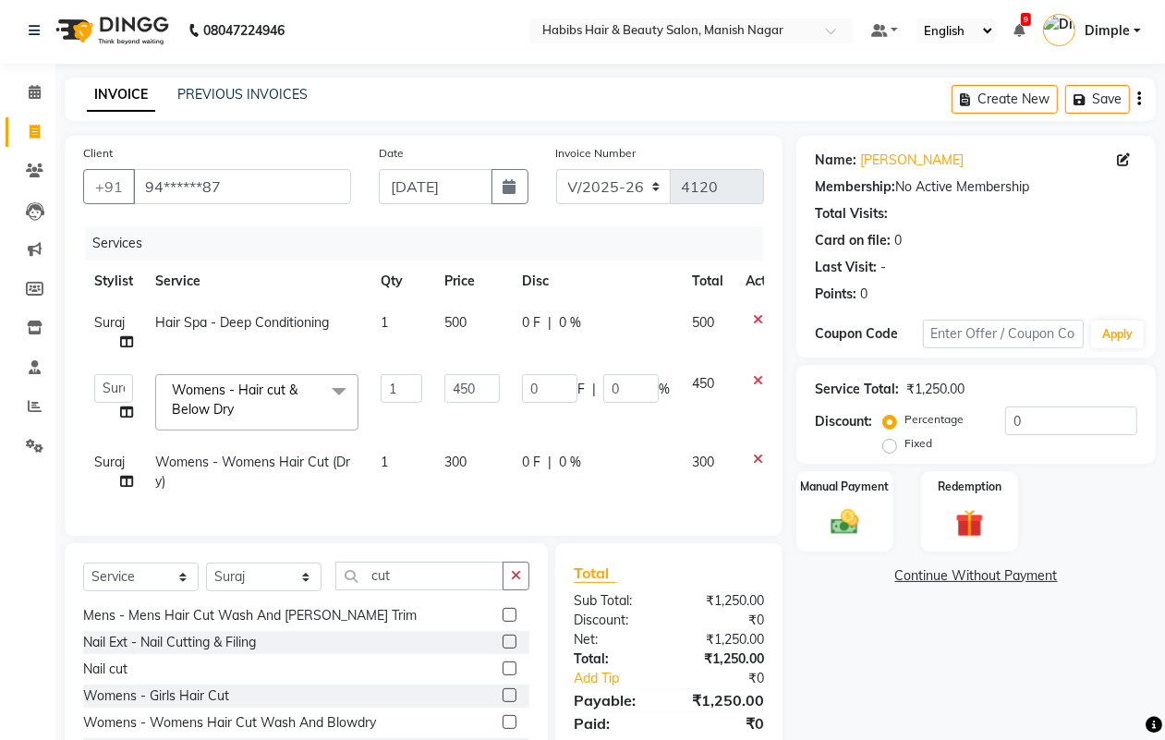
click at [757, 374] on icon at bounding box center [758, 380] width 10 height 13
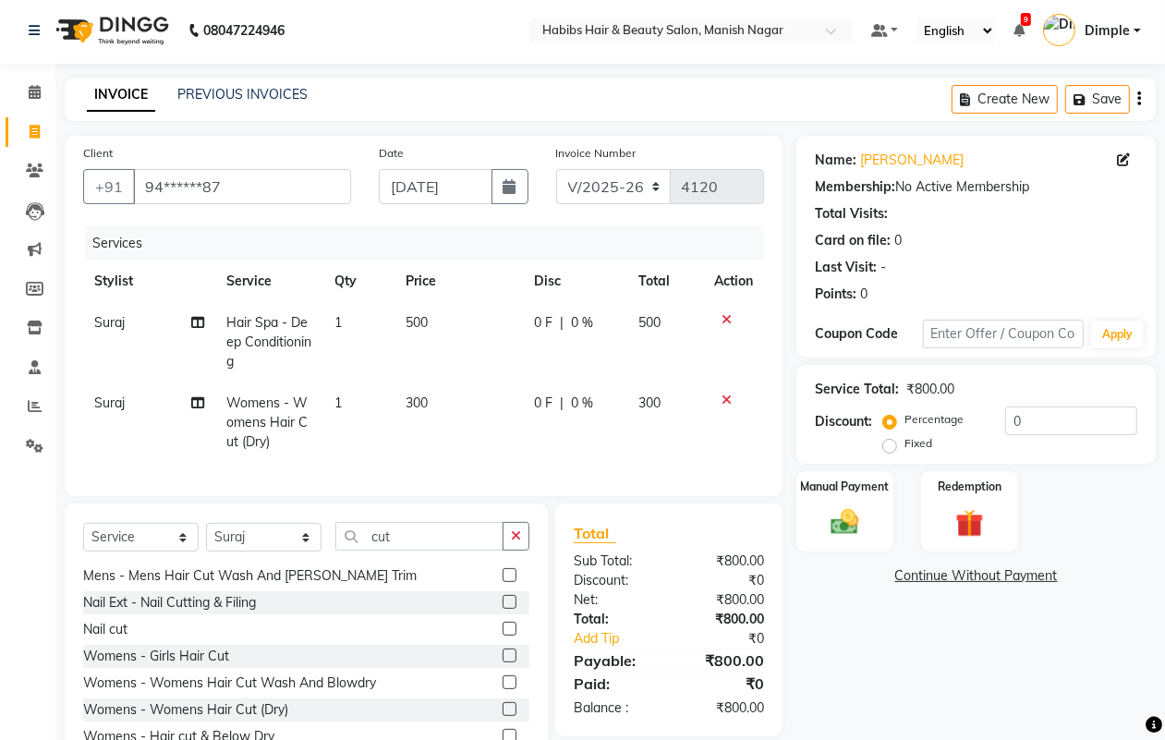
click at [404, 324] on td "500" at bounding box center [458, 342] width 128 height 80
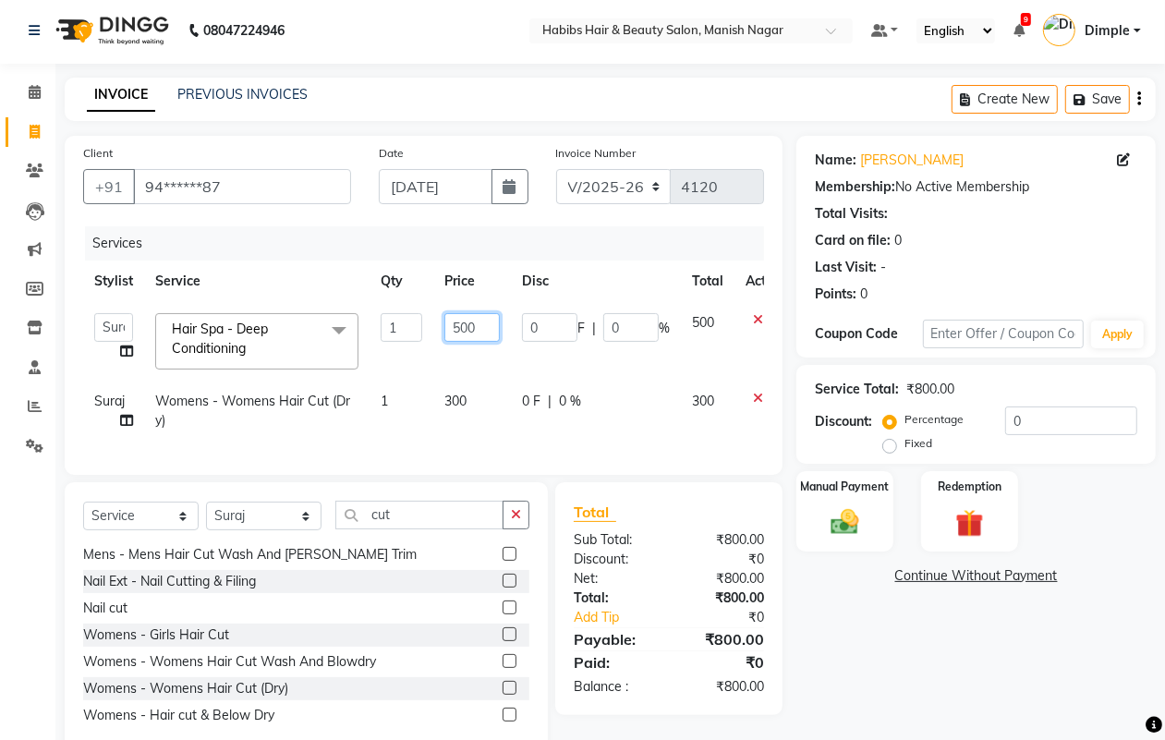
click at [448, 321] on input "500" at bounding box center [471, 327] width 55 height 29
click at [490, 333] on input "500" at bounding box center [471, 327] width 55 height 29
click at [891, 670] on div "Name: Reati Thavre Membership: No Active Membership Total Visits: Card on file:…" at bounding box center [982, 445] width 373 height 619
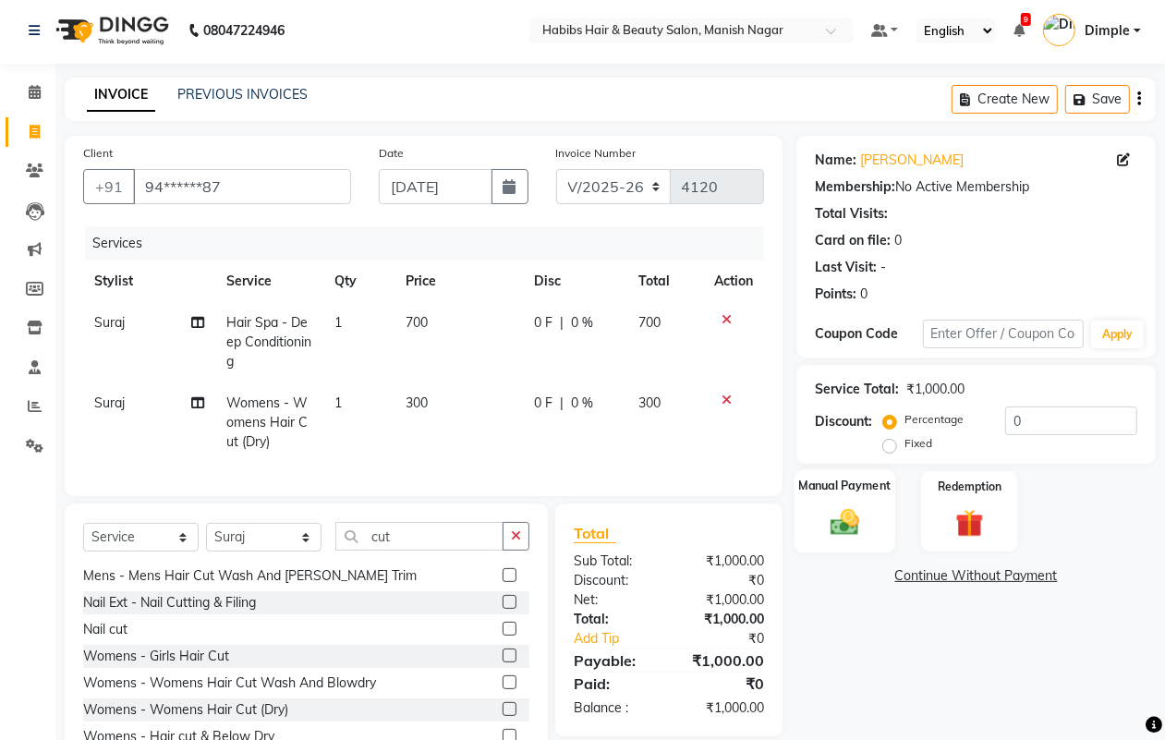
click at [827, 528] on img at bounding box center [844, 521] width 46 height 33
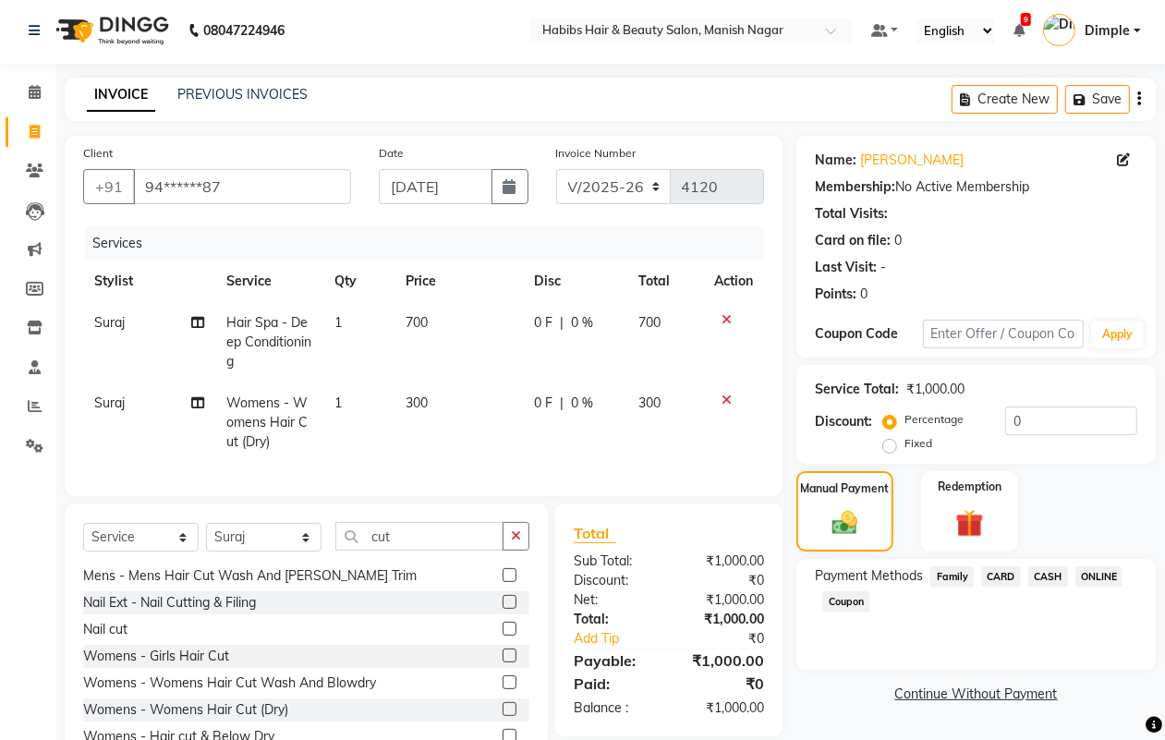
click at [1049, 577] on span "CASH" at bounding box center [1048, 576] width 40 height 21
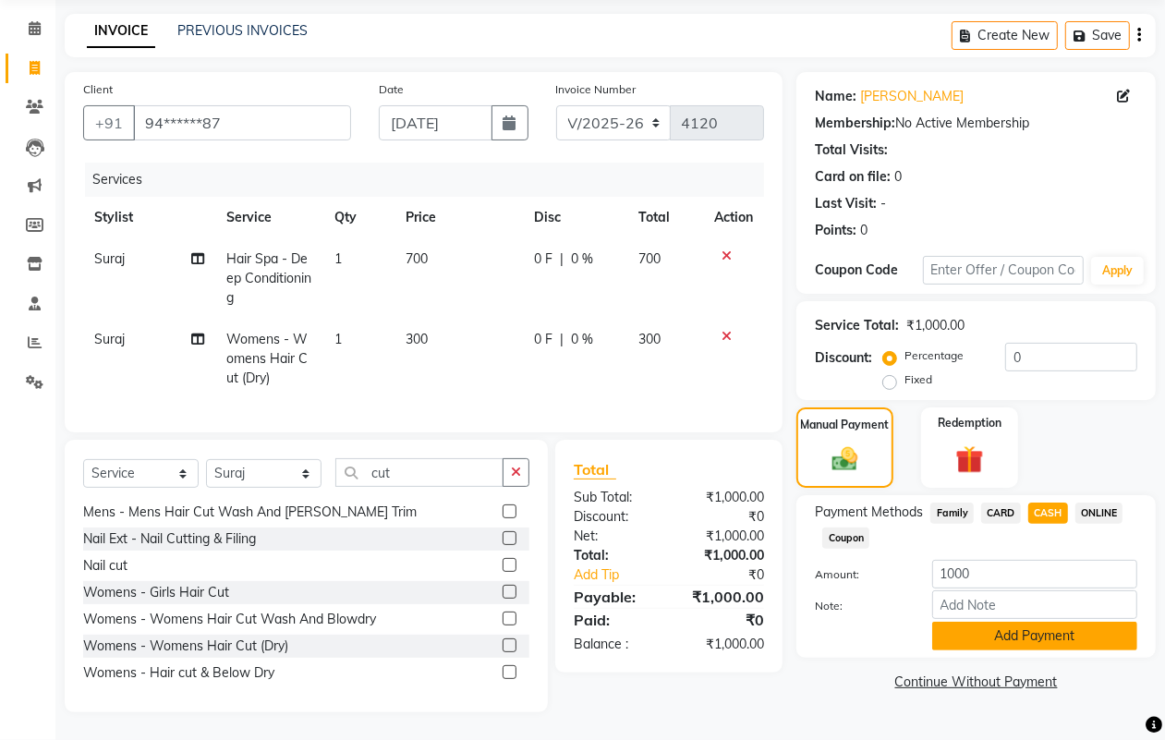
click at [1007, 629] on button "Add Payment" at bounding box center [1034, 636] width 205 height 29
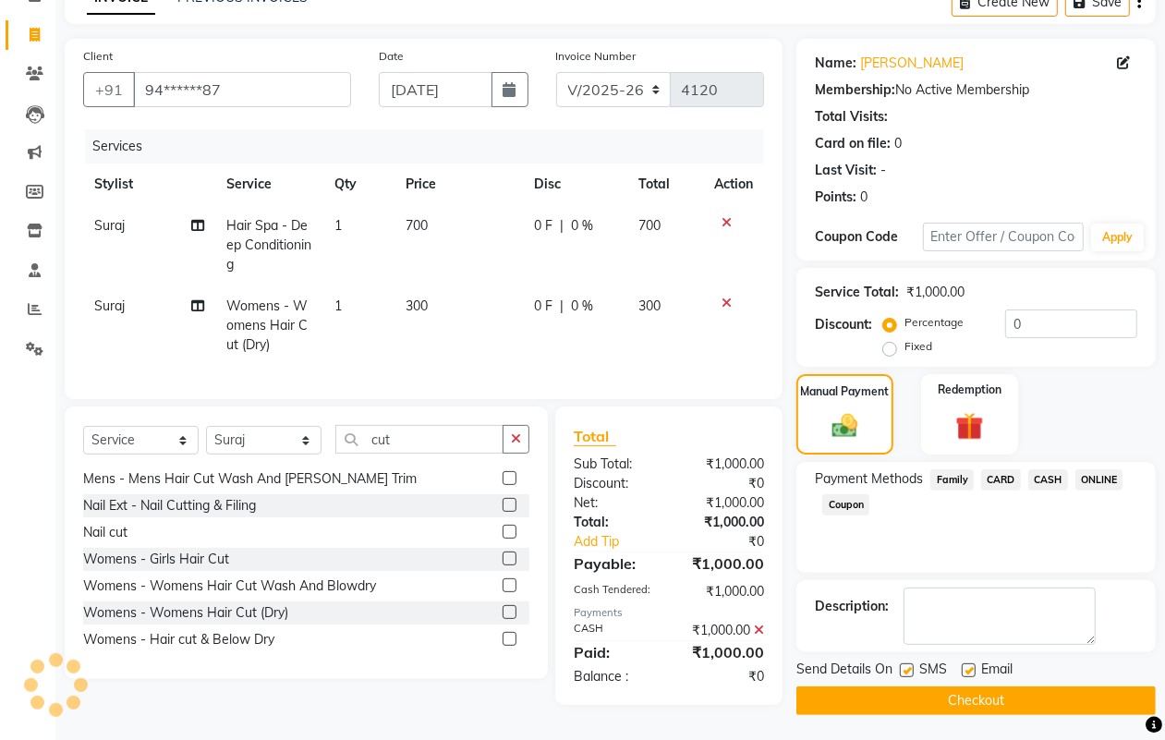
scroll to position [109, 0]
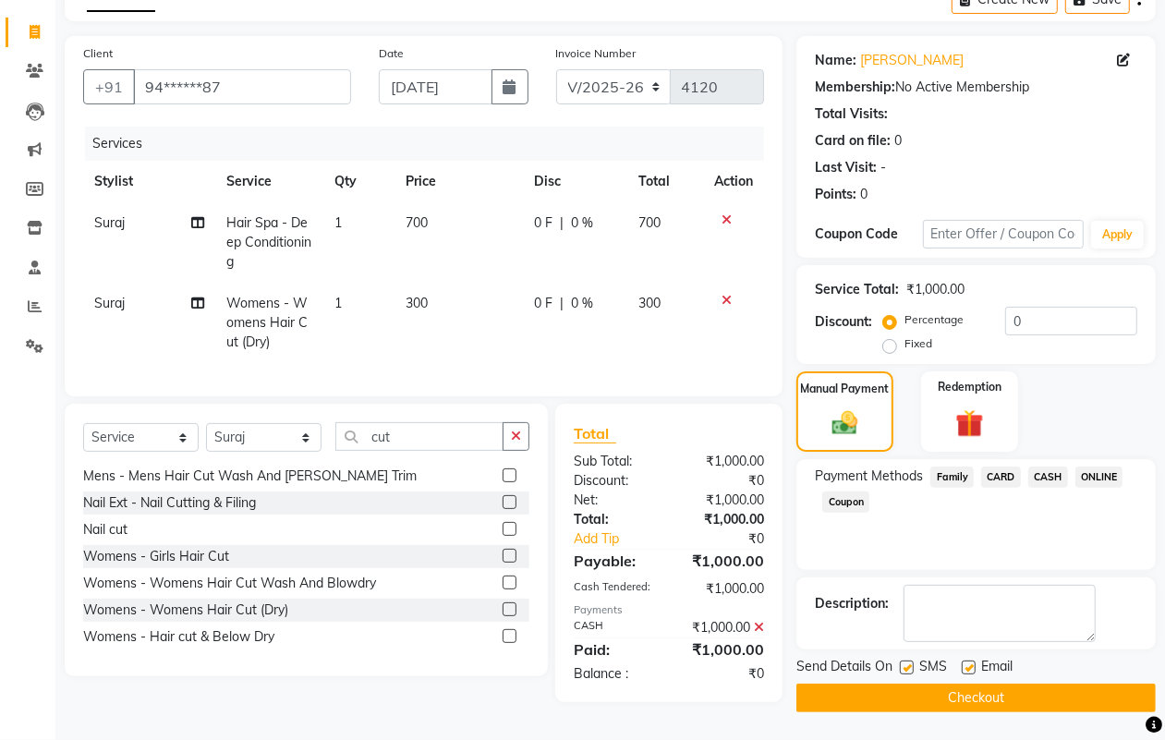
click at [1068, 684] on button "Checkout" at bounding box center [975, 698] width 359 height 29
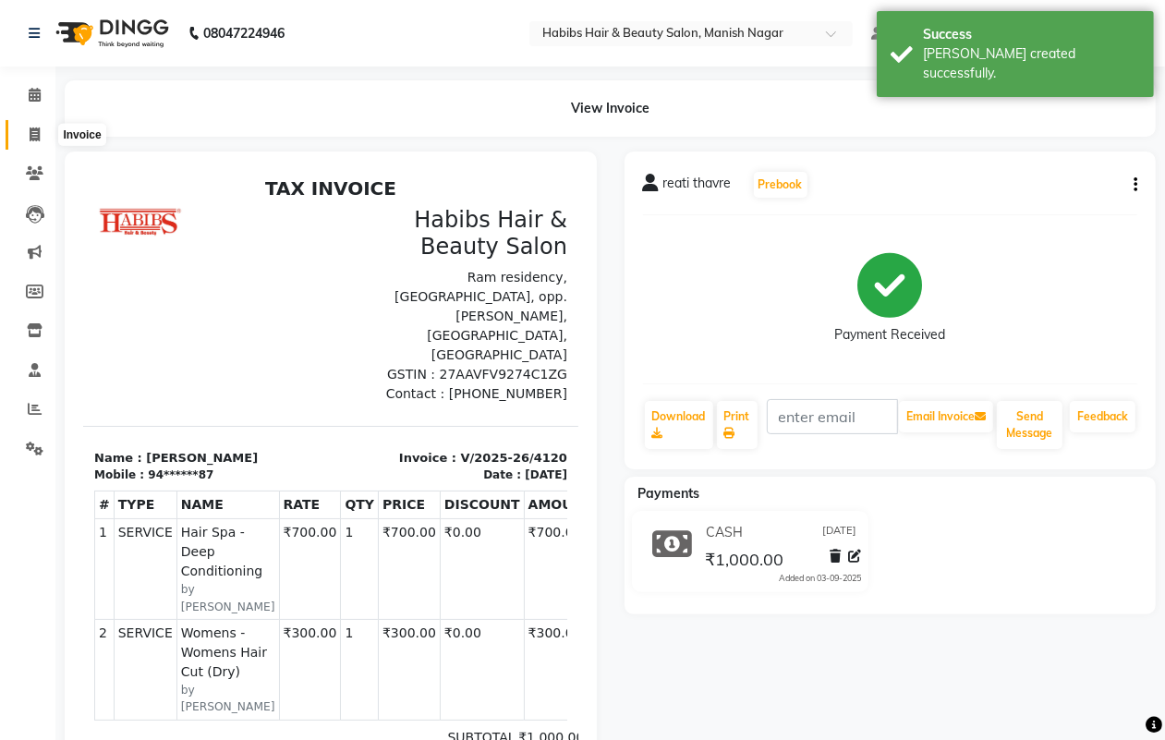
click at [30, 143] on span at bounding box center [34, 135] width 32 height 21
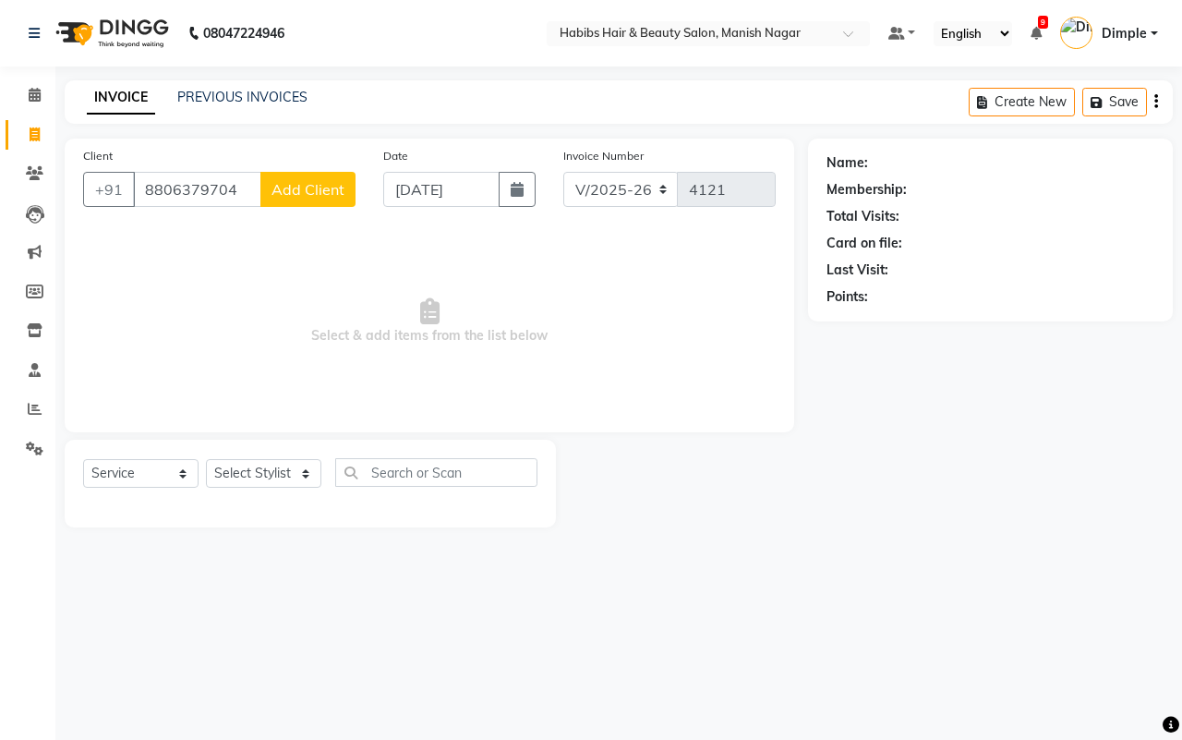
drag, startPoint x: 329, startPoint y: 226, endPoint x: 321, endPoint y: 211, distance: 17.8
click at [325, 220] on div "Client +91 8806379704 Add Client Date 03-09-2025 Invoice Number V/2025 V/2025-2…" at bounding box center [430, 286] width 730 height 294
click at [321, 213] on div "Client +91 8806379704 Add Client" at bounding box center [219, 184] width 300 height 76
click at [319, 197] on span "Add Client" at bounding box center [308, 189] width 73 height 18
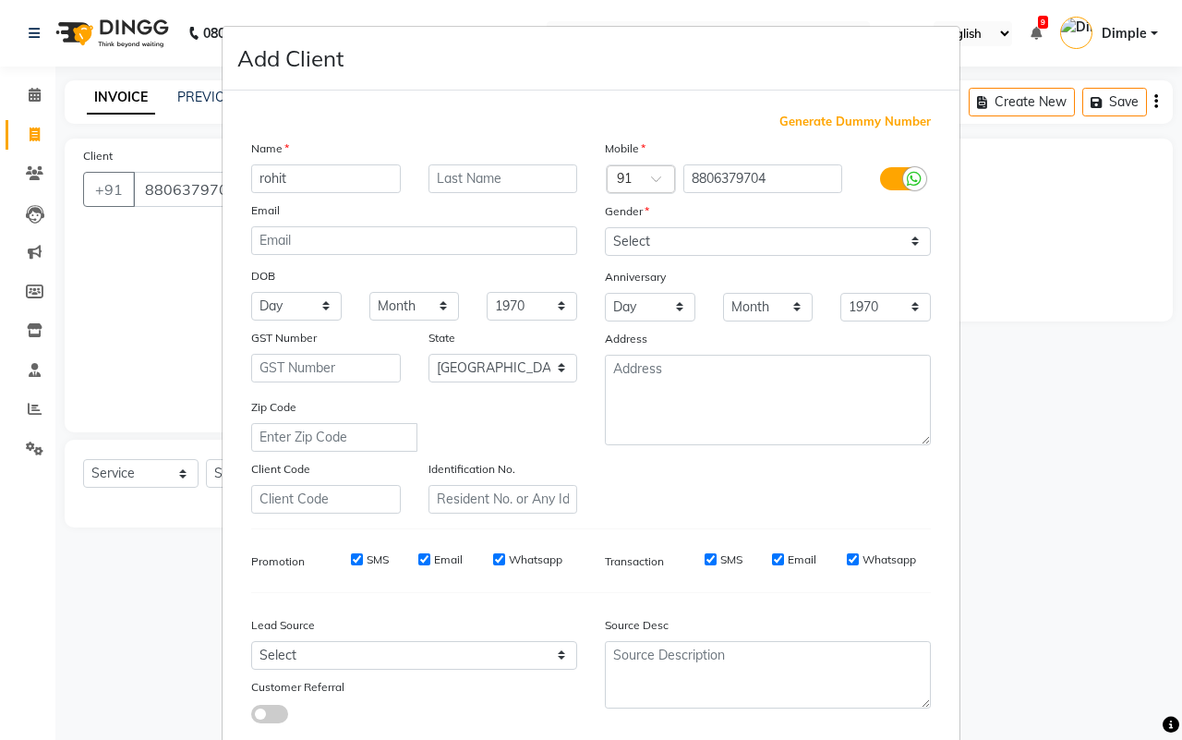
click at [477, 154] on div "Name" at bounding box center [414, 152] width 354 height 26
click at [463, 194] on div "Name rohit Email DOB Day 01 02 03 04 05 06 07 08 09 10 11 12 13 14 15 16 17 18 …" at bounding box center [414, 326] width 354 height 375
click at [468, 182] on input "text" at bounding box center [504, 178] width 150 height 29
click at [647, 238] on select "Select Male Female Other Prefer Not To Say" at bounding box center [768, 241] width 326 height 29
click at [605, 227] on select "Select Male Female Other Prefer Not To Say" at bounding box center [768, 241] width 326 height 29
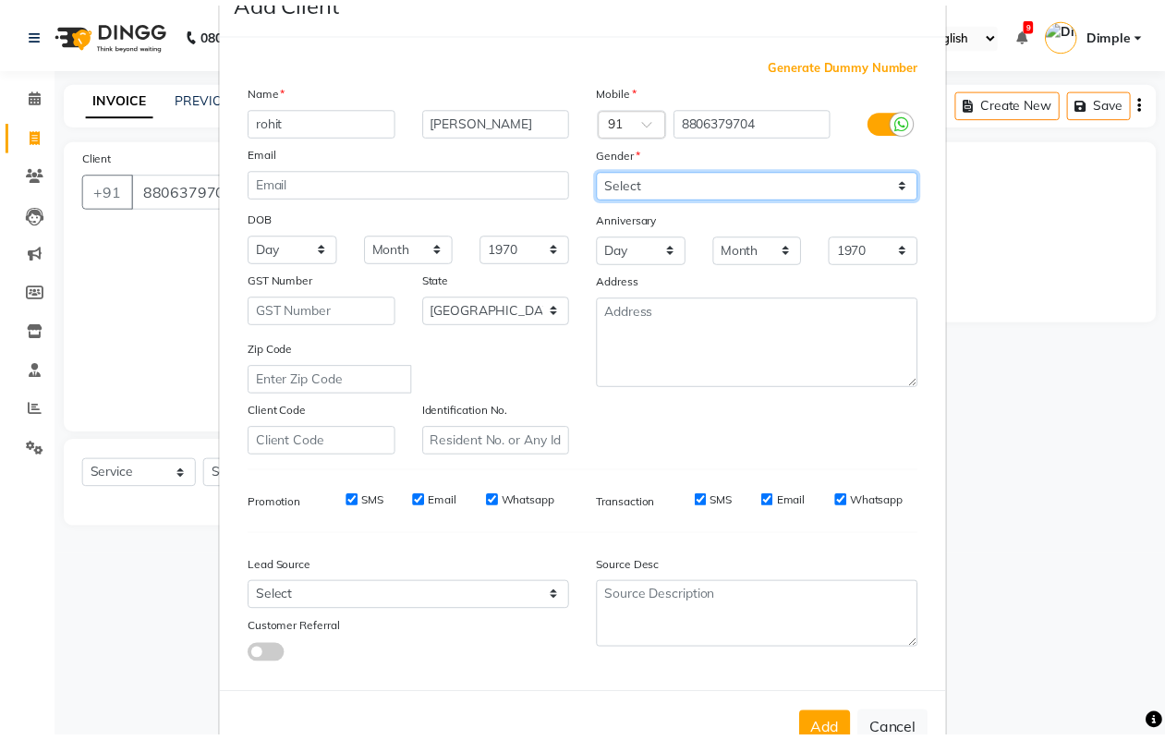
scroll to position [106, 0]
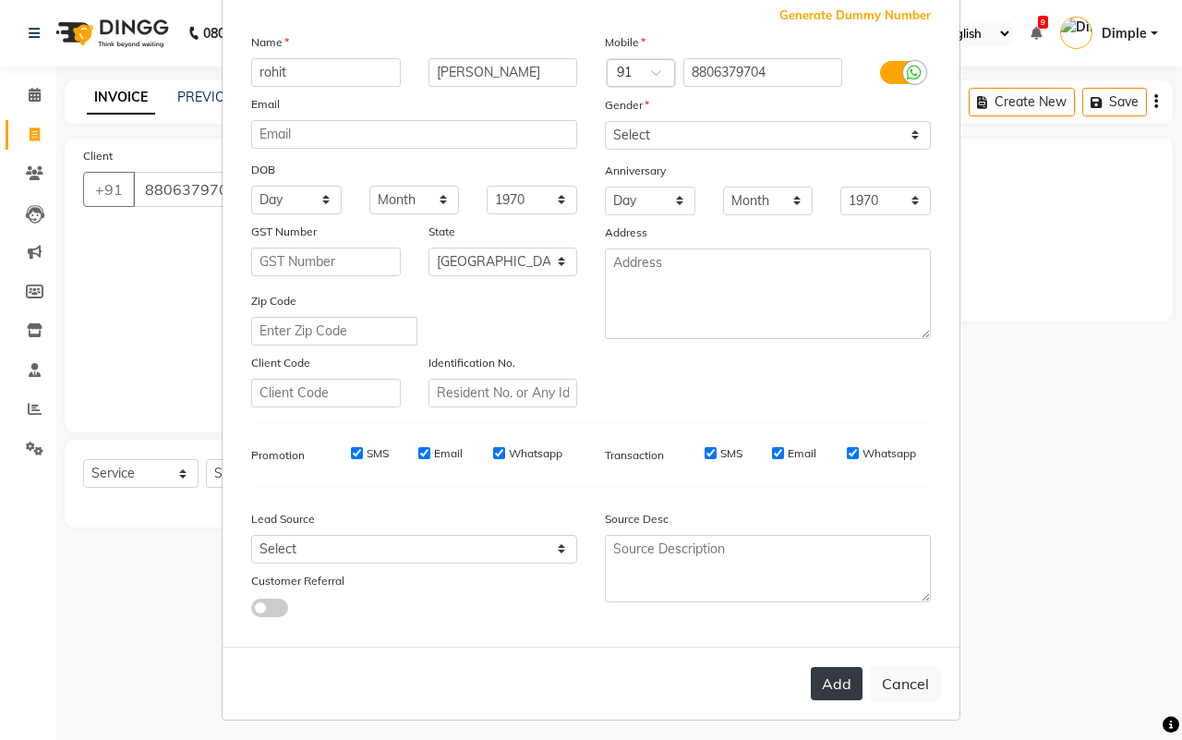
click at [820, 684] on button "Add" at bounding box center [837, 683] width 52 height 33
click at [820, 684] on div "Add Cancel" at bounding box center [591, 683] width 737 height 73
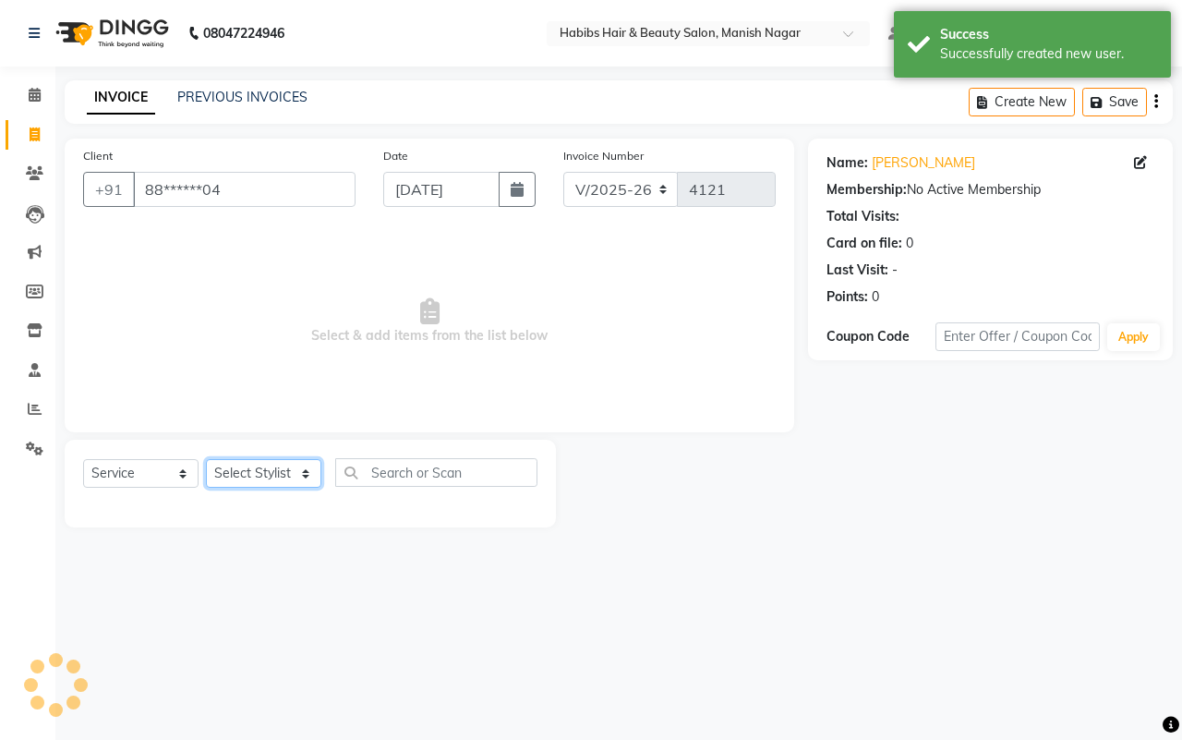
click at [260, 465] on select "Select Stylist Abhijeet Amol Apurva Dimple Harshal Mrunali Sachin Sarika Shanta…" at bounding box center [263, 473] width 115 height 29
click at [206, 459] on select "Select Stylist Abhijeet Amol Apurva Dimple Harshal Mrunali Sachin Sarika Shanta…" at bounding box center [263, 473] width 115 height 29
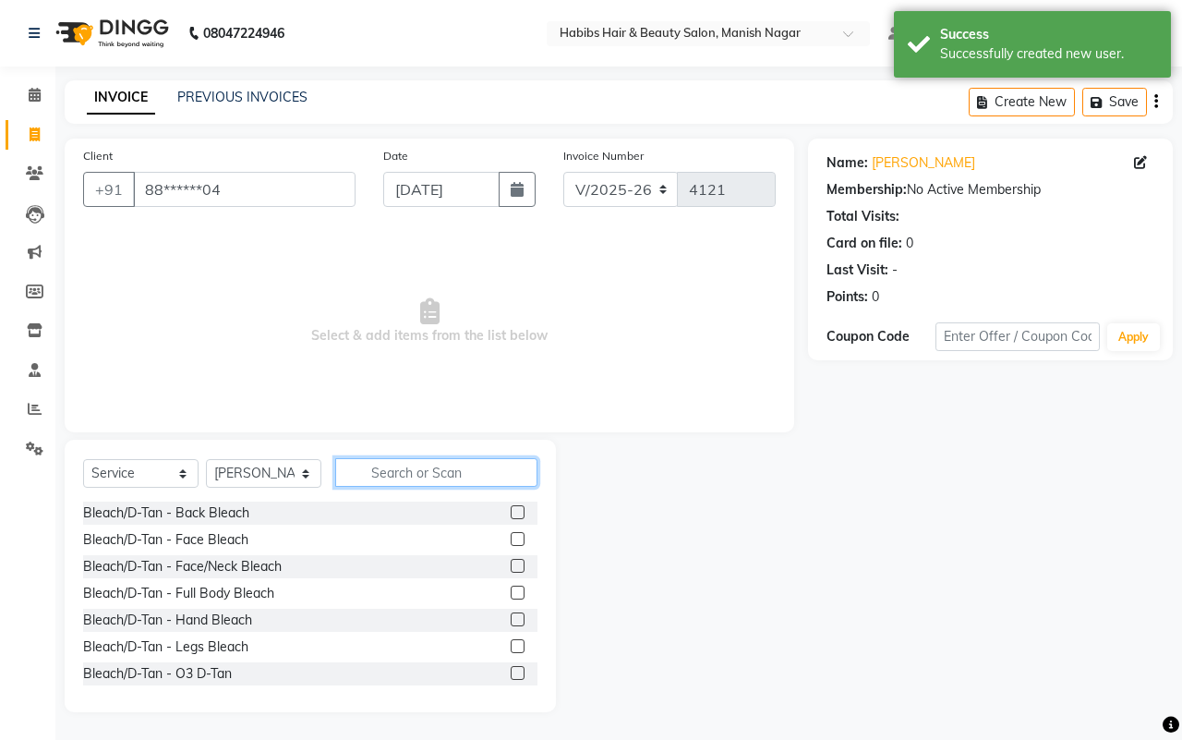
click at [439, 459] on input "text" at bounding box center [436, 472] width 202 height 29
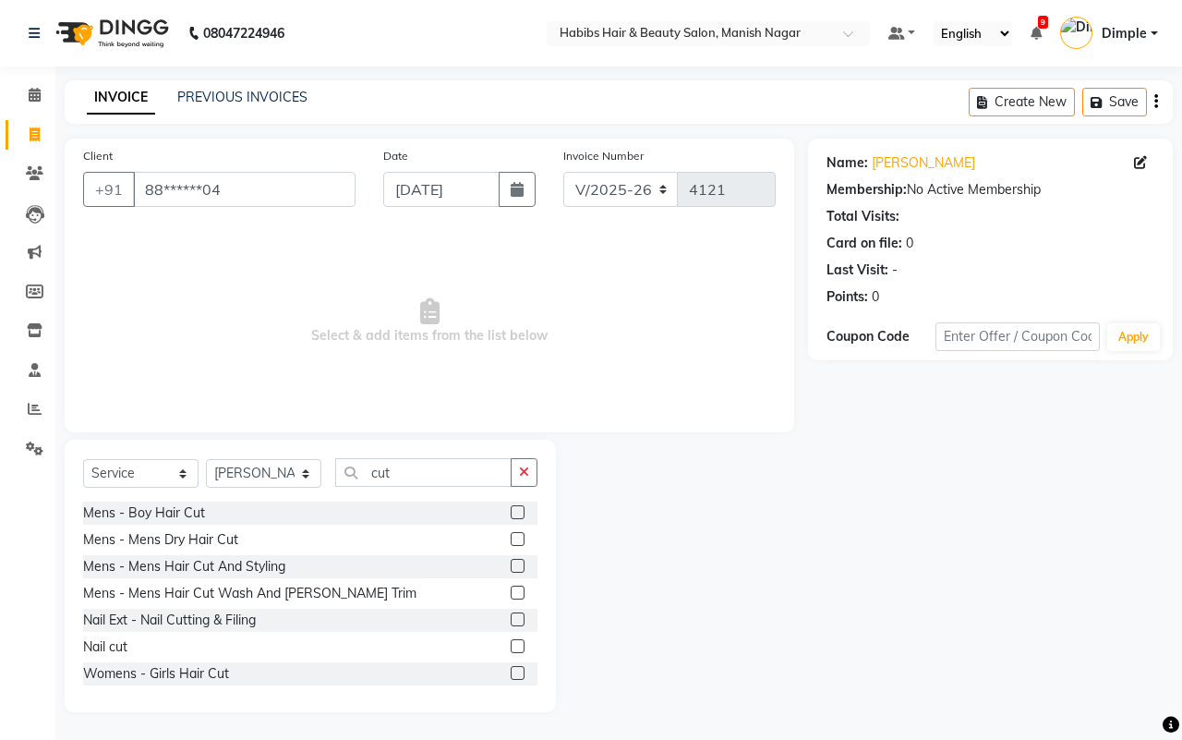
click at [511, 564] on label at bounding box center [518, 566] width 14 height 14
click at [511, 564] on input "checkbox" at bounding box center [517, 567] width 12 height 12
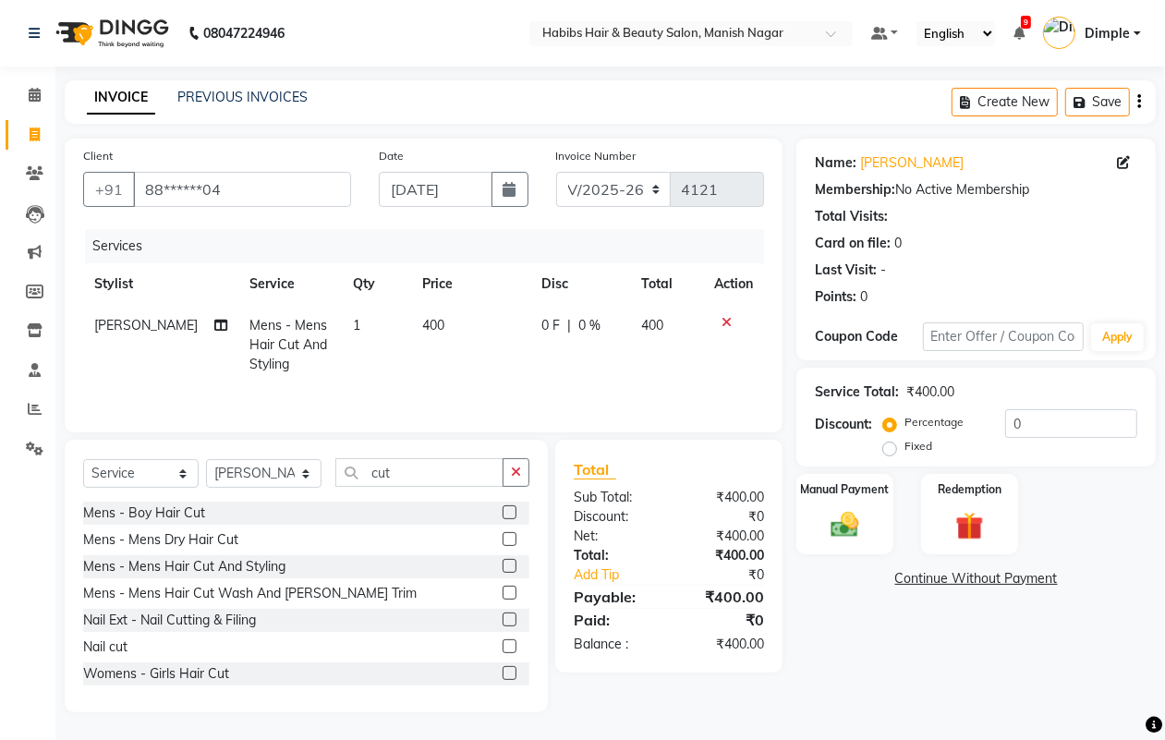
click at [727, 321] on icon at bounding box center [726, 322] width 10 height 13
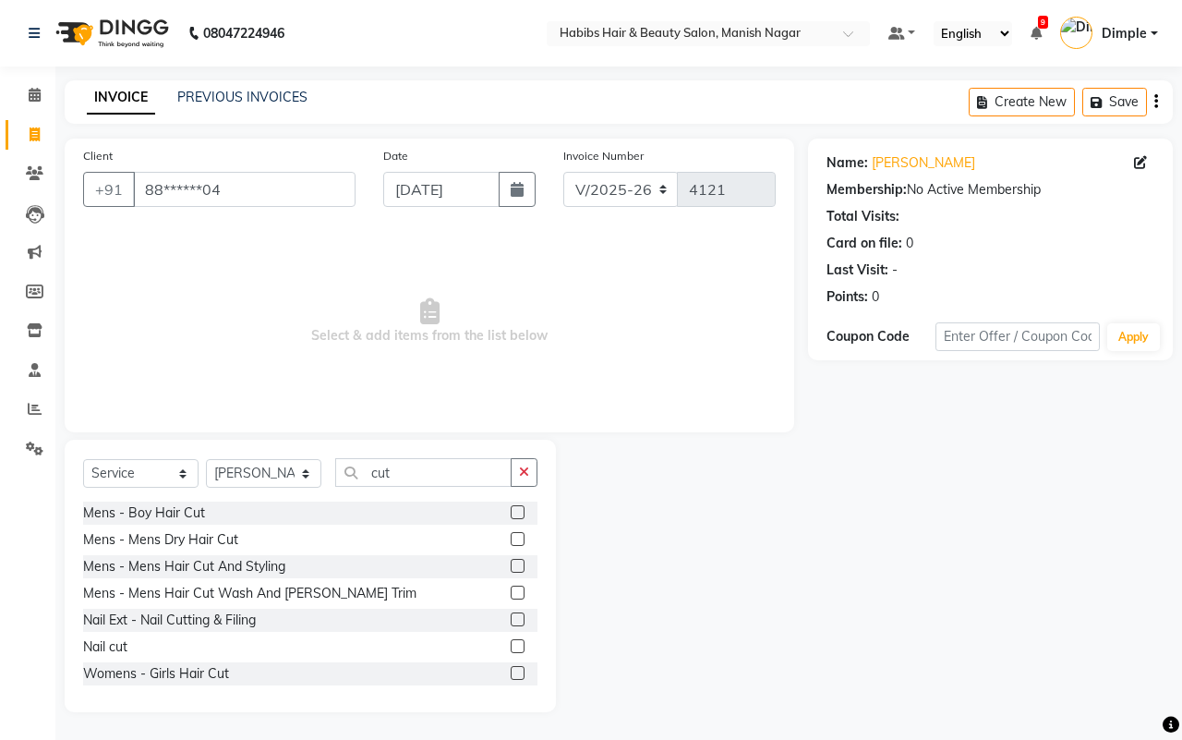
click at [491, 539] on div "Mens - Mens Dry Hair Cut" at bounding box center [310, 539] width 454 height 23
click at [490, 539] on div "Mens - Mens Dry Hair Cut" at bounding box center [310, 539] width 454 height 23
click at [511, 537] on label at bounding box center [518, 539] width 14 height 14
click at [511, 537] on input "checkbox" at bounding box center [517, 540] width 12 height 12
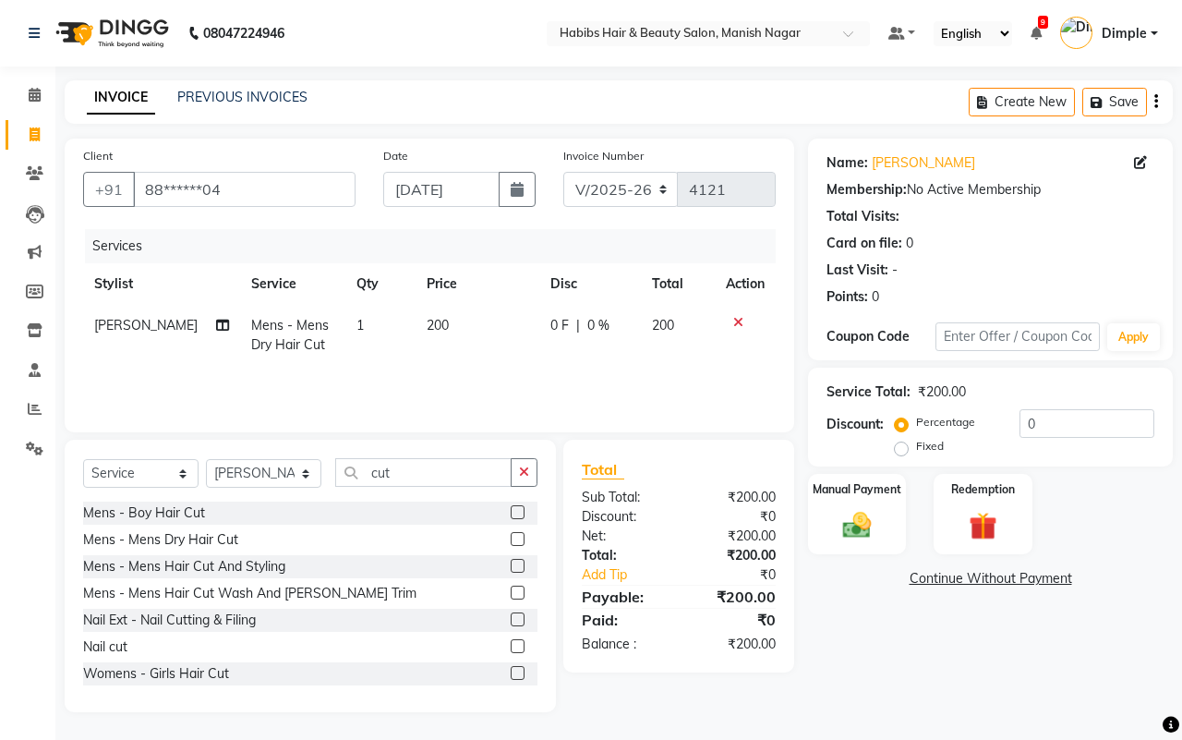
click at [737, 324] on icon at bounding box center [738, 322] width 10 height 13
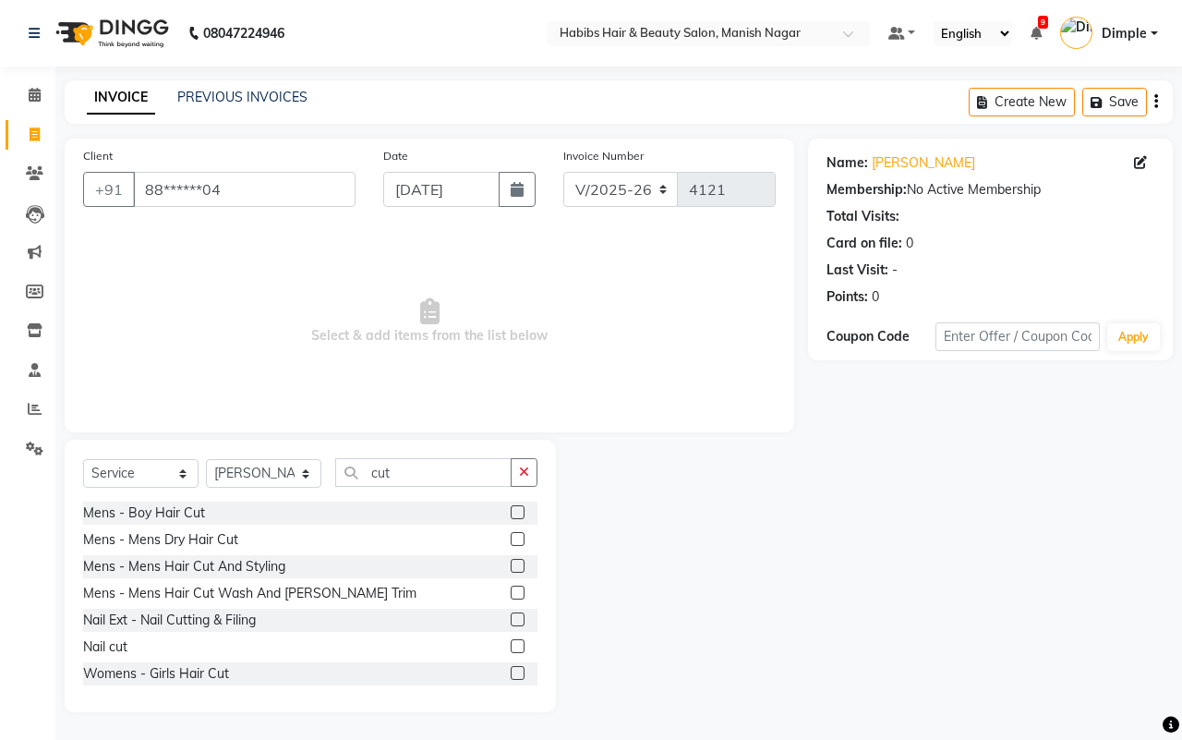
click at [511, 564] on label at bounding box center [518, 566] width 14 height 14
click at [511, 564] on input "checkbox" at bounding box center [517, 567] width 12 height 12
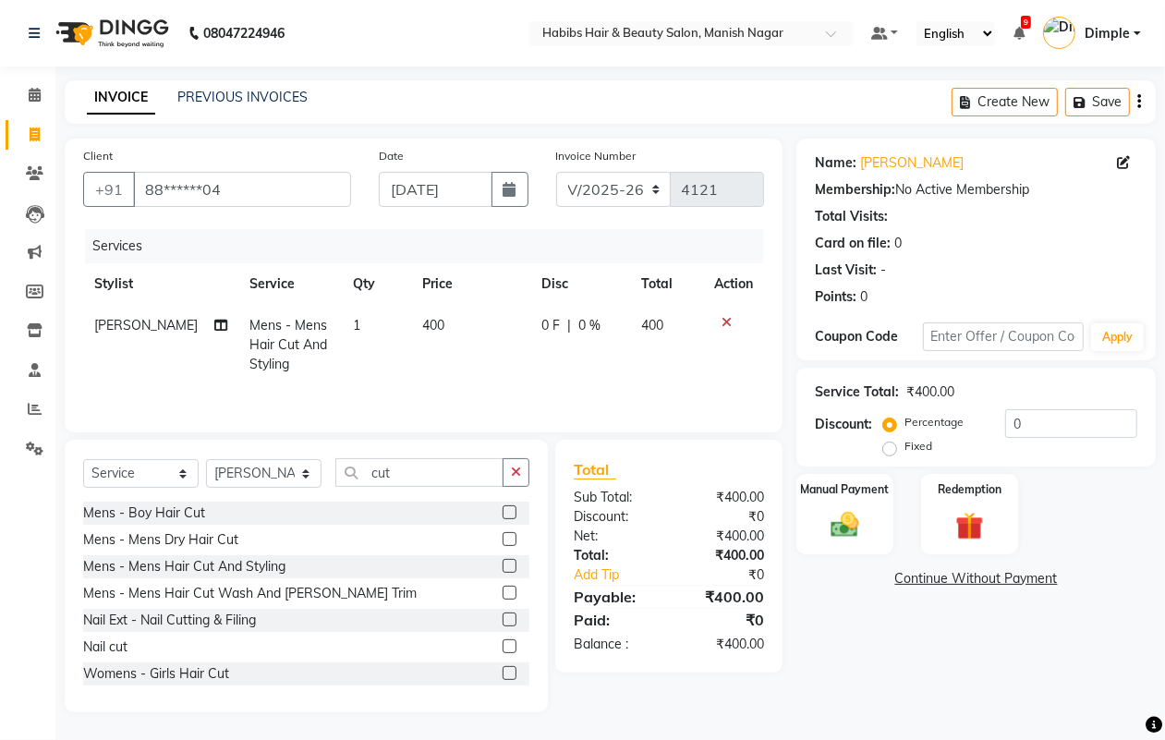
click at [411, 315] on td "400" at bounding box center [471, 345] width 120 height 80
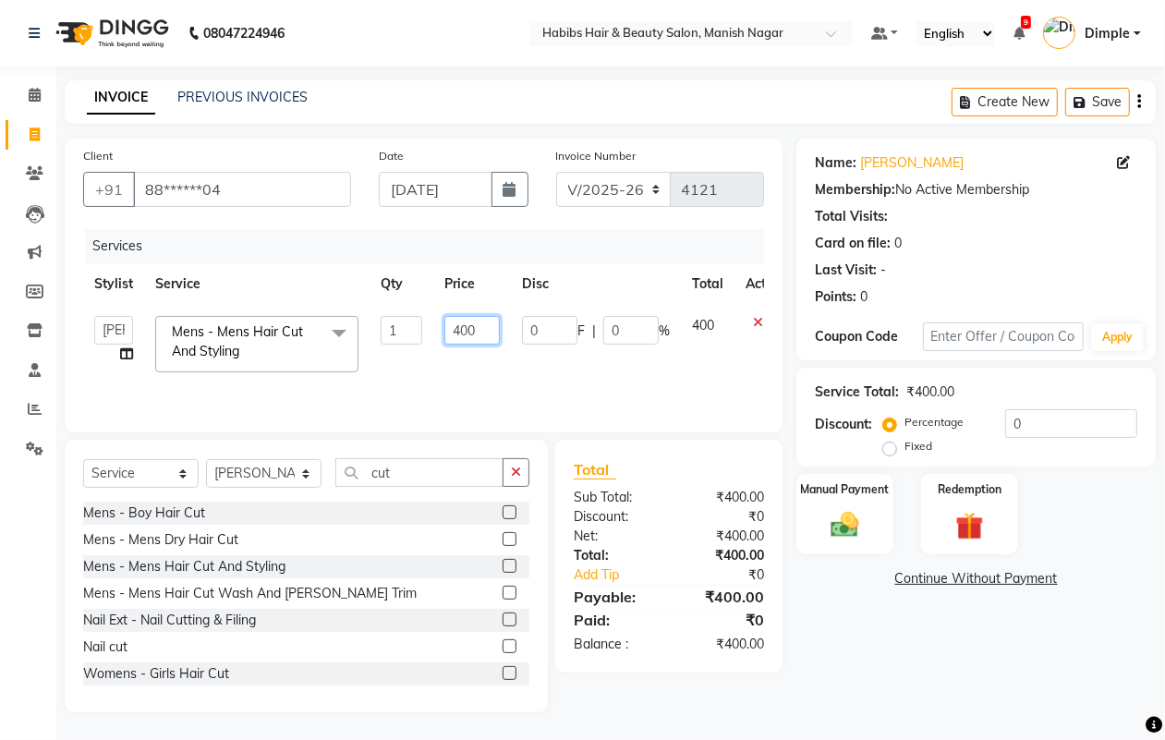
click at [462, 333] on input "400" at bounding box center [471, 330] width 55 height 29
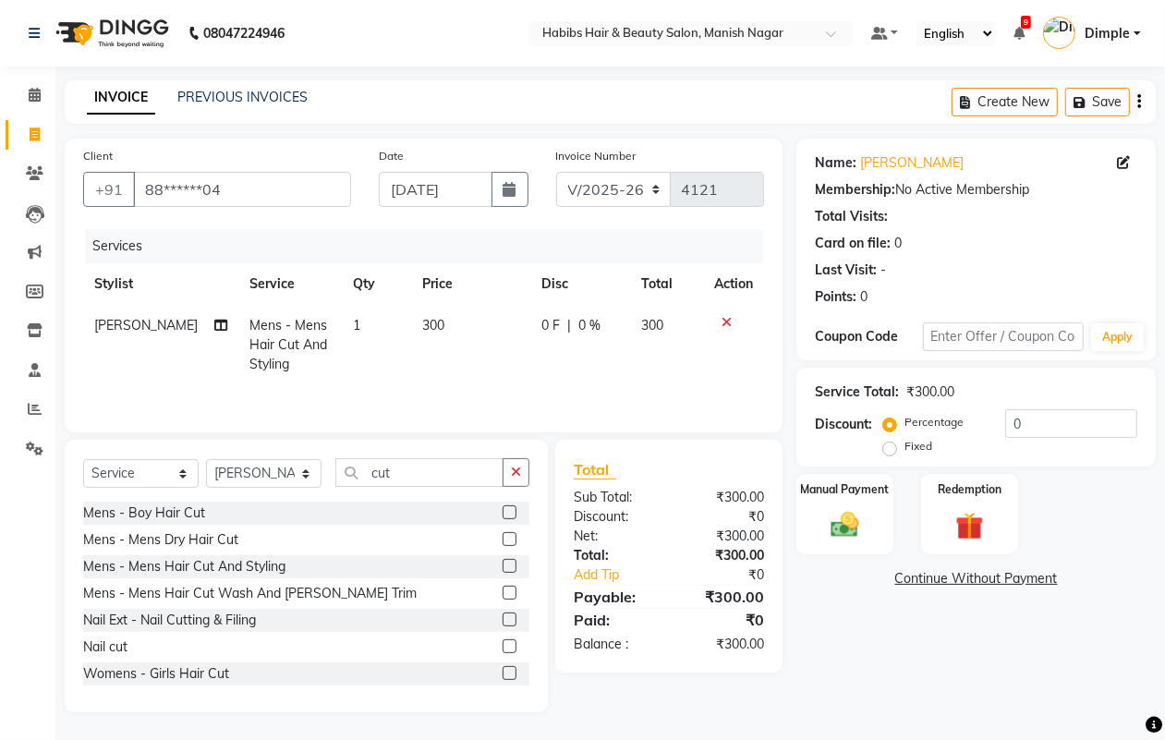
drag, startPoint x: 939, startPoint y: 616, endPoint x: 903, endPoint y: 579, distance: 51.6
click at [939, 617] on div "Name: Rohit Kapse Membership: No Active Membership Total Visits: Card on file: …" at bounding box center [982, 426] width 373 height 574
click at [853, 536] on img at bounding box center [844, 524] width 46 height 33
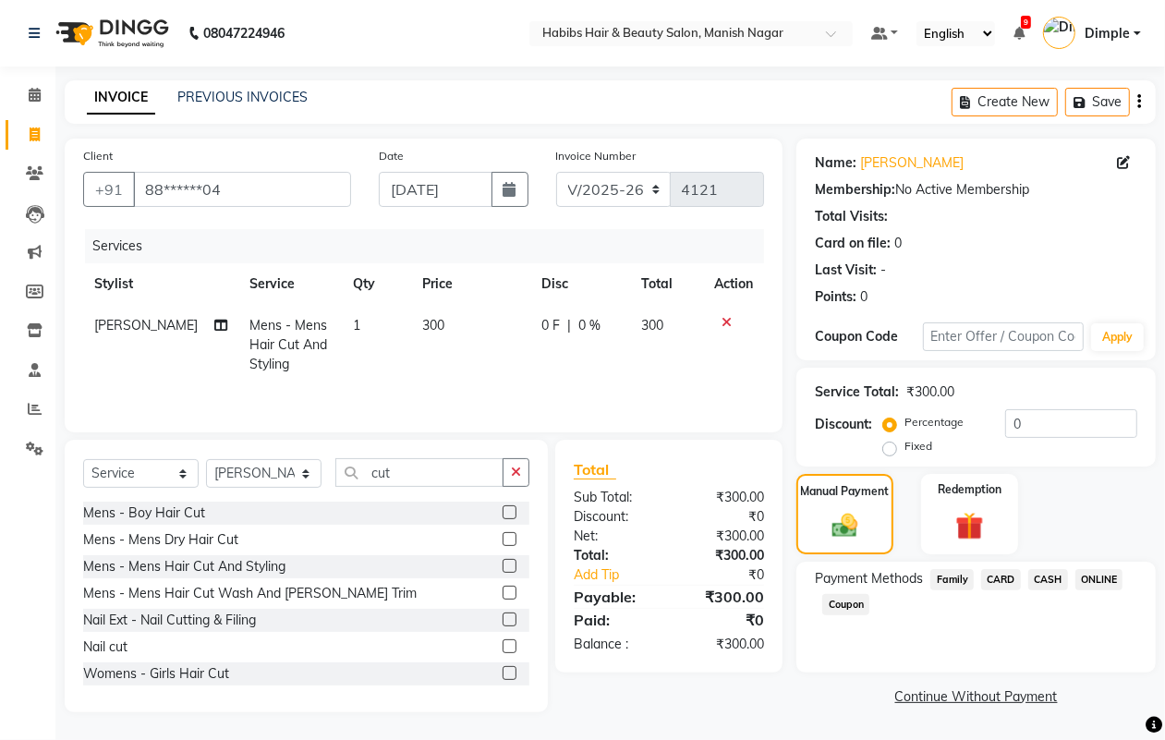
click at [1115, 580] on span "ONLINE" at bounding box center [1099, 579] width 48 height 21
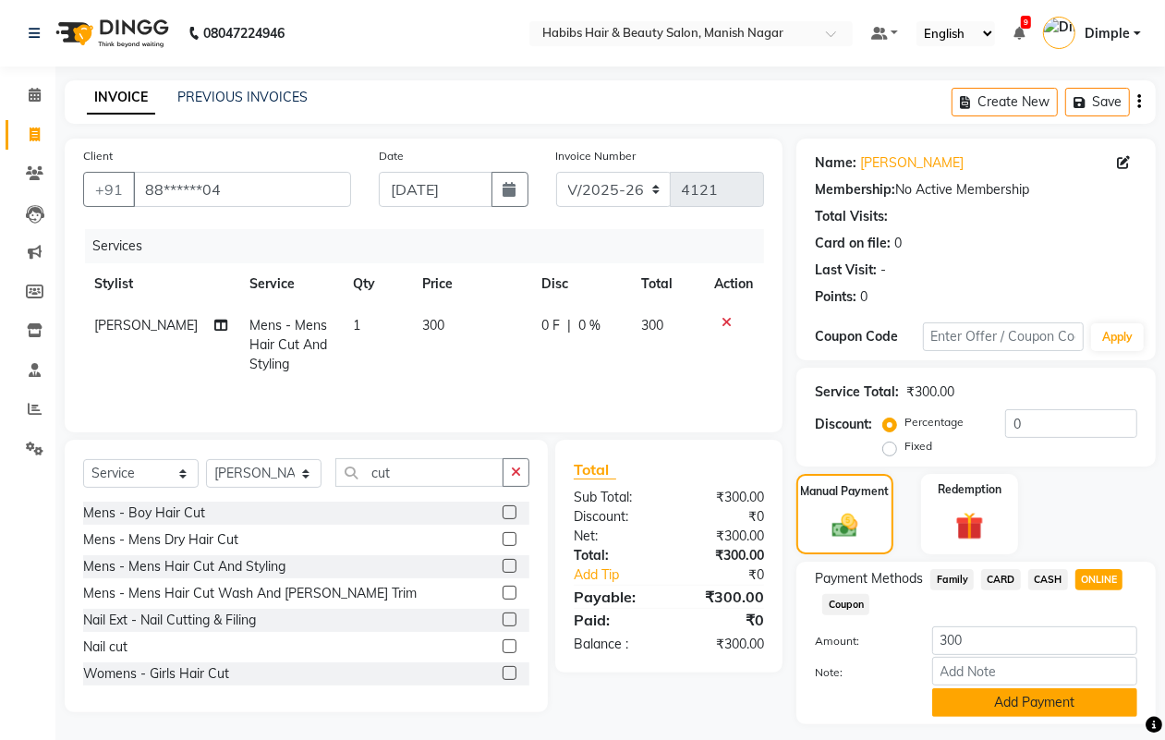
click at [1035, 698] on button "Add Payment" at bounding box center [1034, 702] width 205 height 29
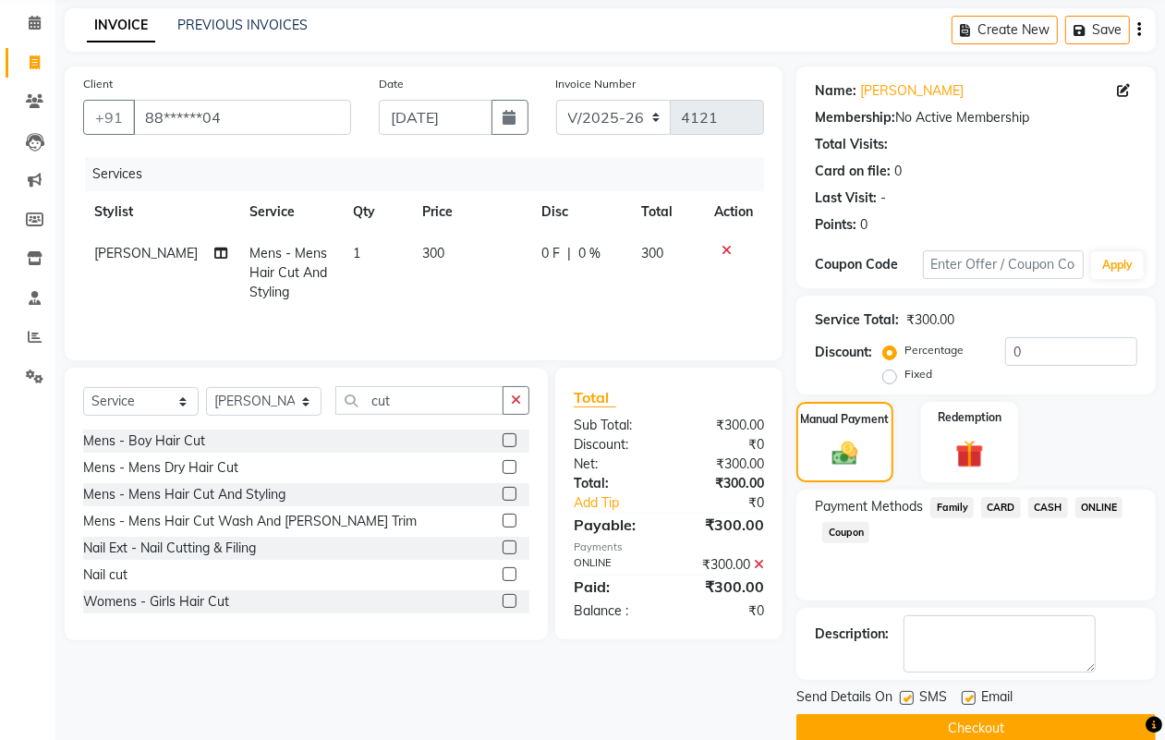
scroll to position [103, 0]
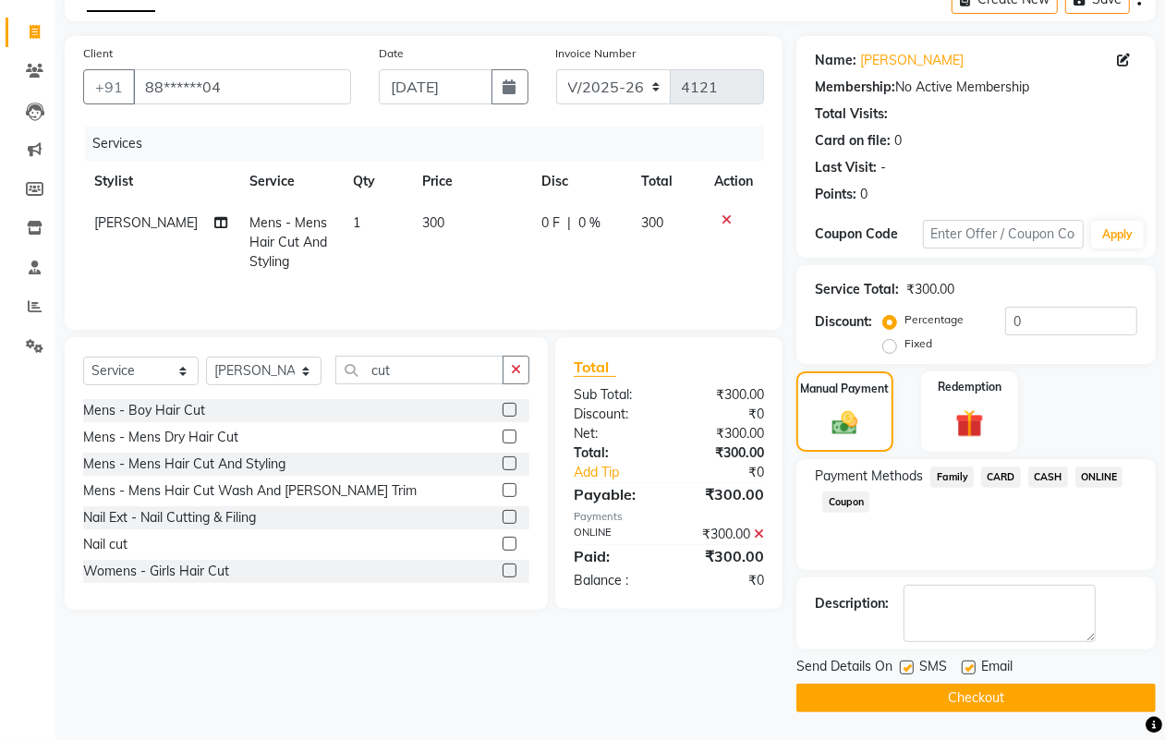
click at [980, 694] on button "Checkout" at bounding box center [975, 698] width 359 height 29
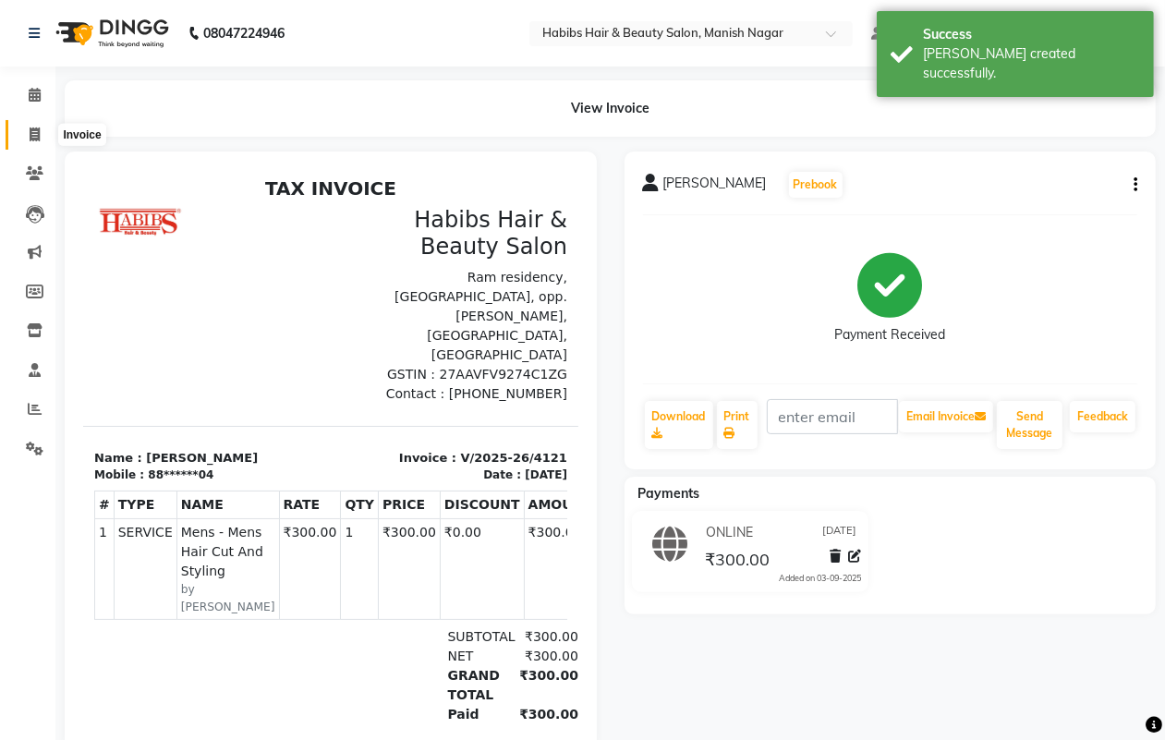
click at [30, 141] on span at bounding box center [34, 135] width 32 height 21
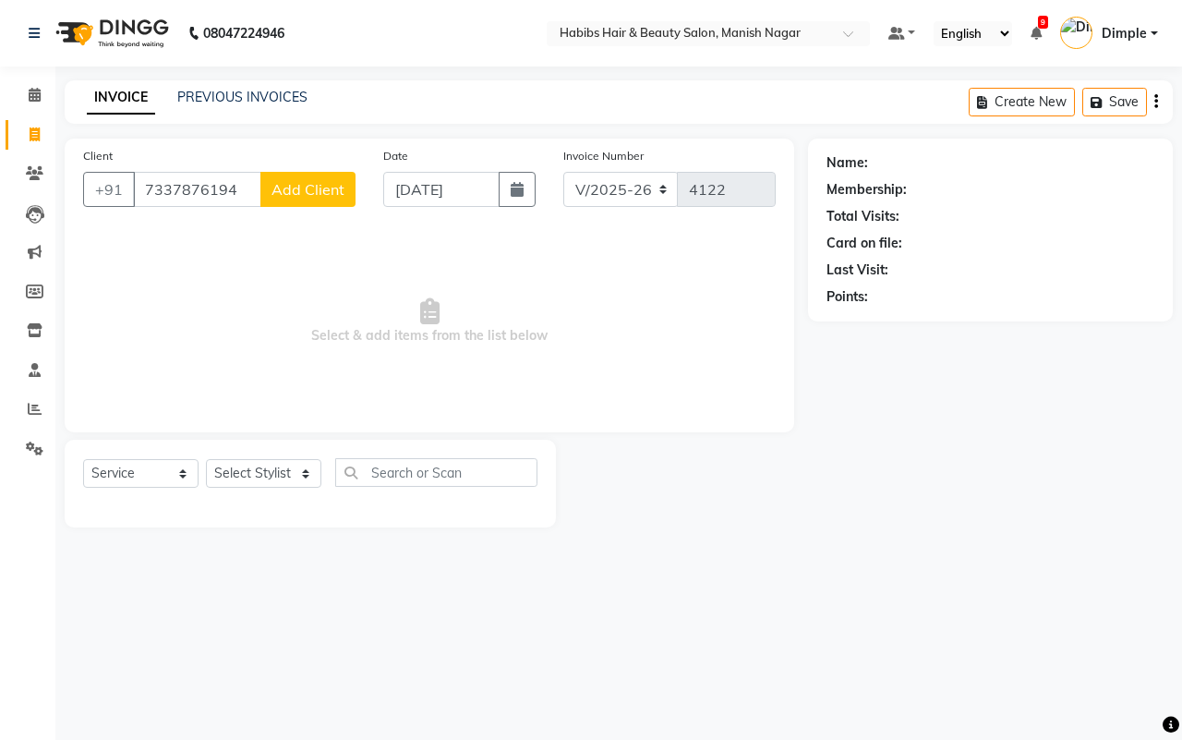
click at [164, 180] on input "7337876194" at bounding box center [197, 189] width 128 height 35
click at [169, 195] on input "7337876194" at bounding box center [197, 189] width 128 height 35
click at [297, 185] on span "Add Client" at bounding box center [308, 189] width 73 height 18
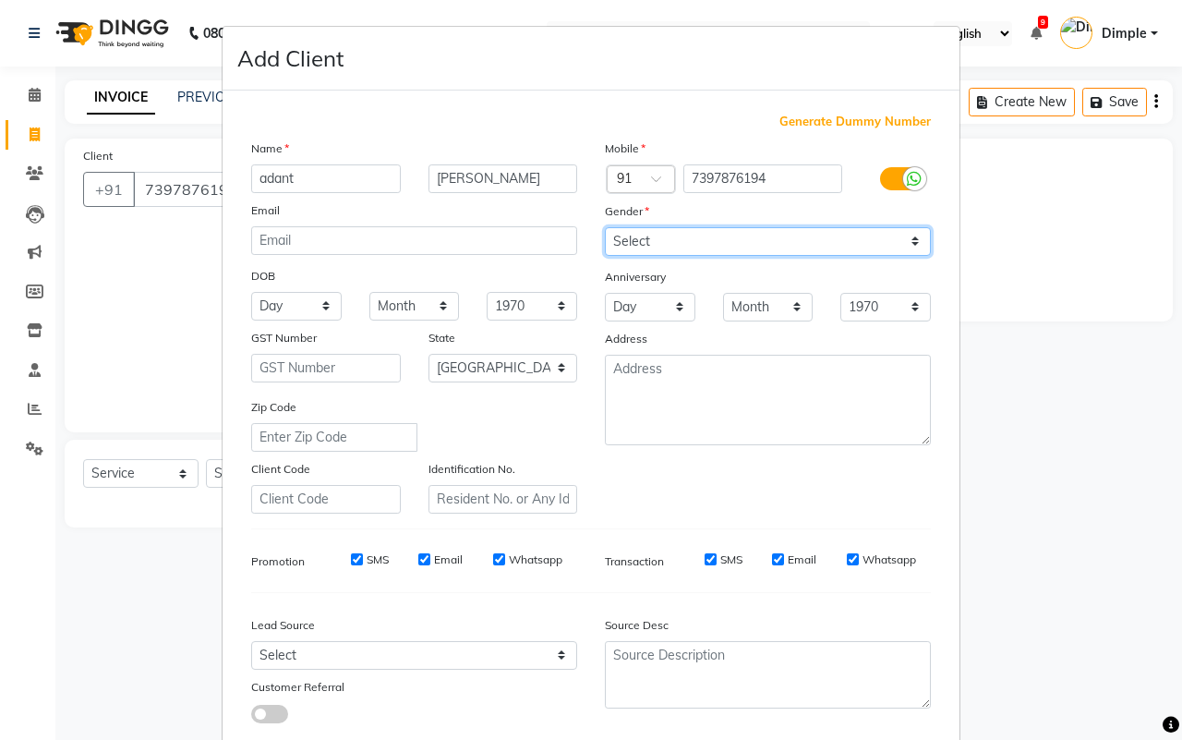
drag, startPoint x: 774, startPoint y: 238, endPoint x: 773, endPoint y: 248, distance: 9.3
click at [773, 238] on select "Select Male Female Other Prefer Not To Say" at bounding box center [768, 241] width 326 height 29
click at [605, 227] on select "Select Male Female Other Prefer Not To Say" at bounding box center [768, 241] width 326 height 29
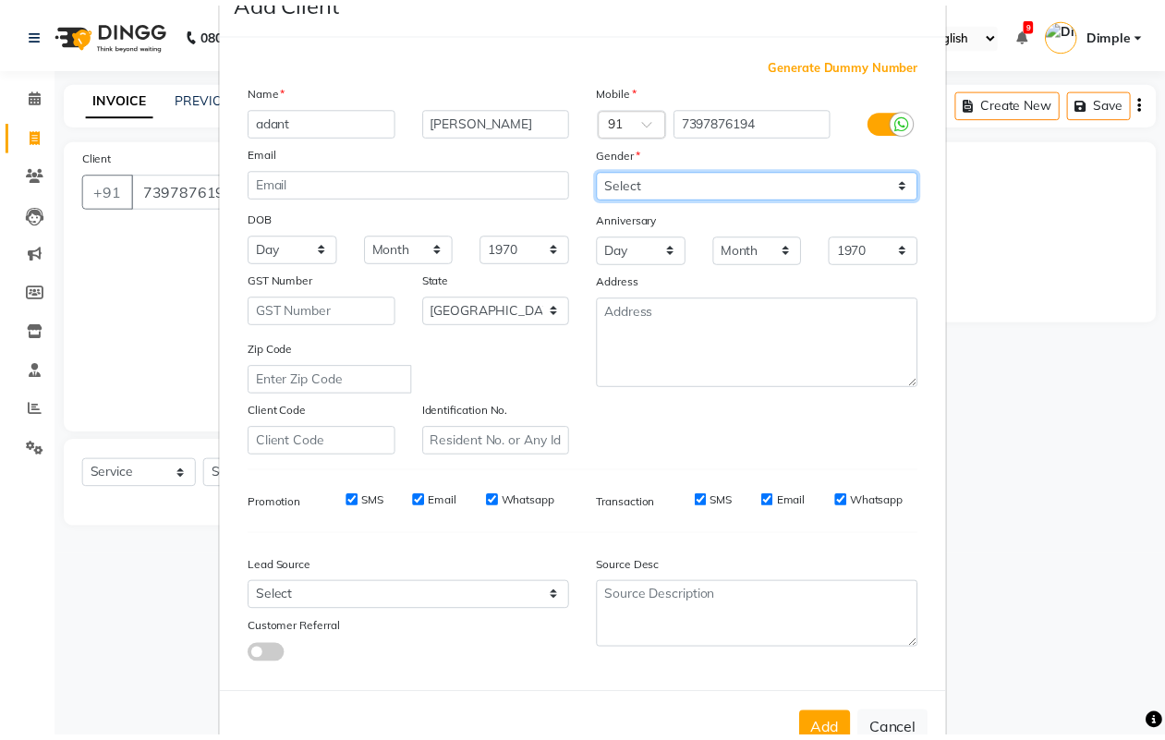
scroll to position [106, 0]
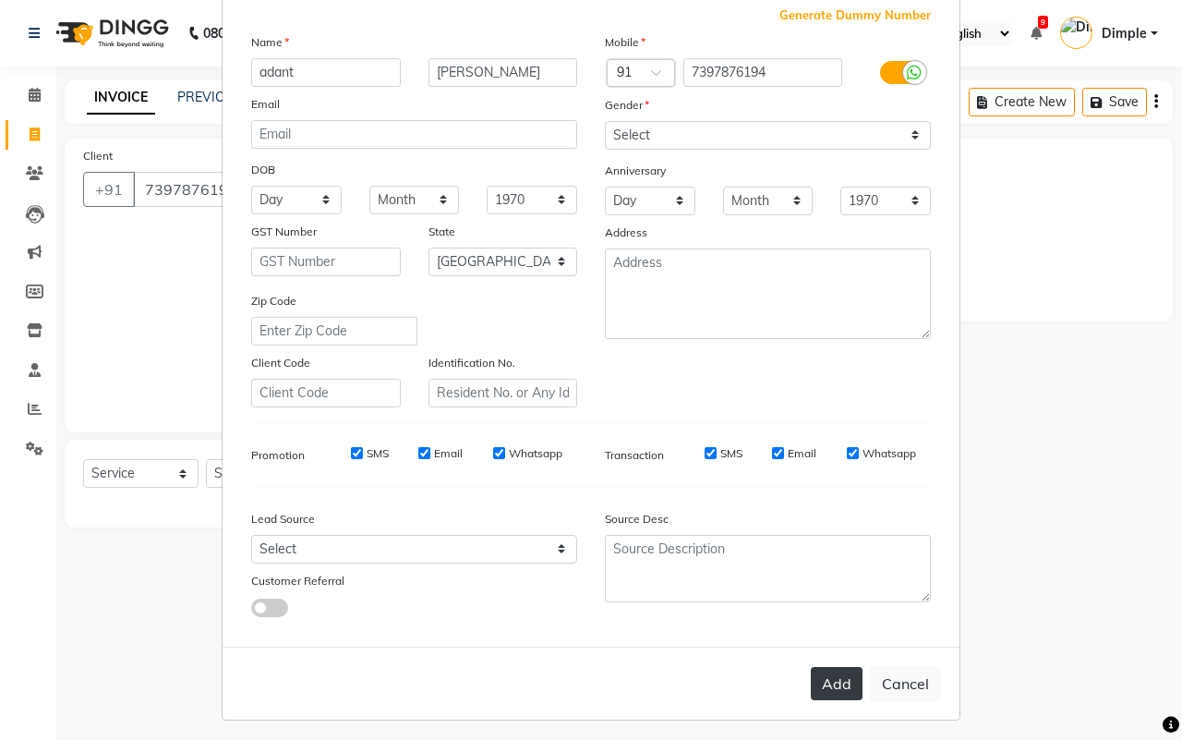
click at [834, 674] on button "Add" at bounding box center [837, 683] width 52 height 33
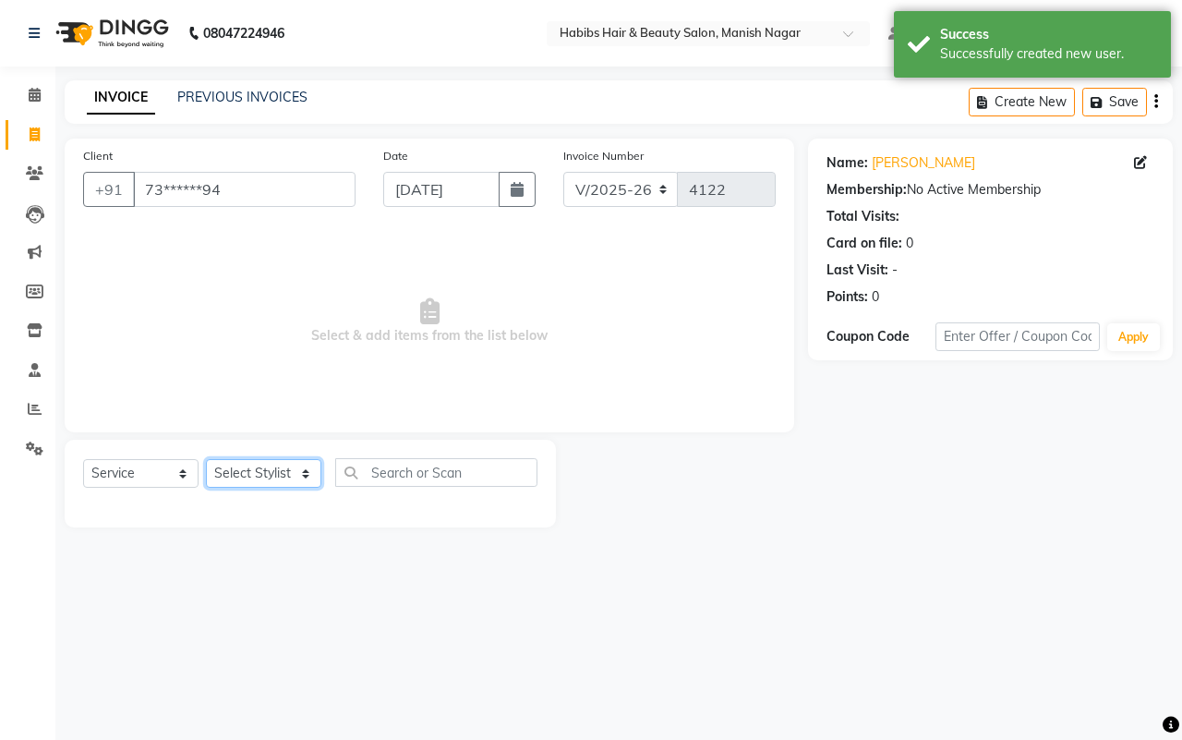
click at [265, 468] on select "Select Stylist Abhijeet Amol Apurva Dimple Harshal Mrunali Sachin Sarika Shanta…" at bounding box center [263, 473] width 115 height 29
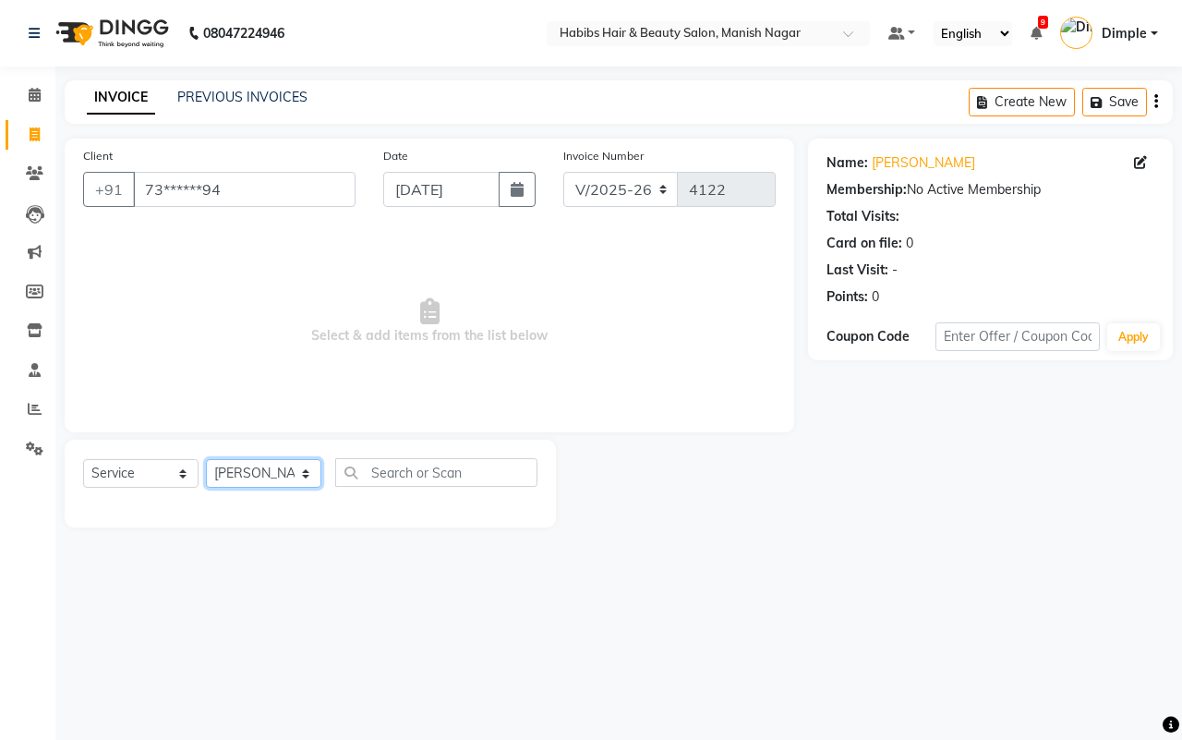
click at [206, 459] on select "Select Stylist Abhijeet Amol Apurva Dimple Harshal Mrunali Sachin Sarika Shanta…" at bounding box center [263, 473] width 115 height 29
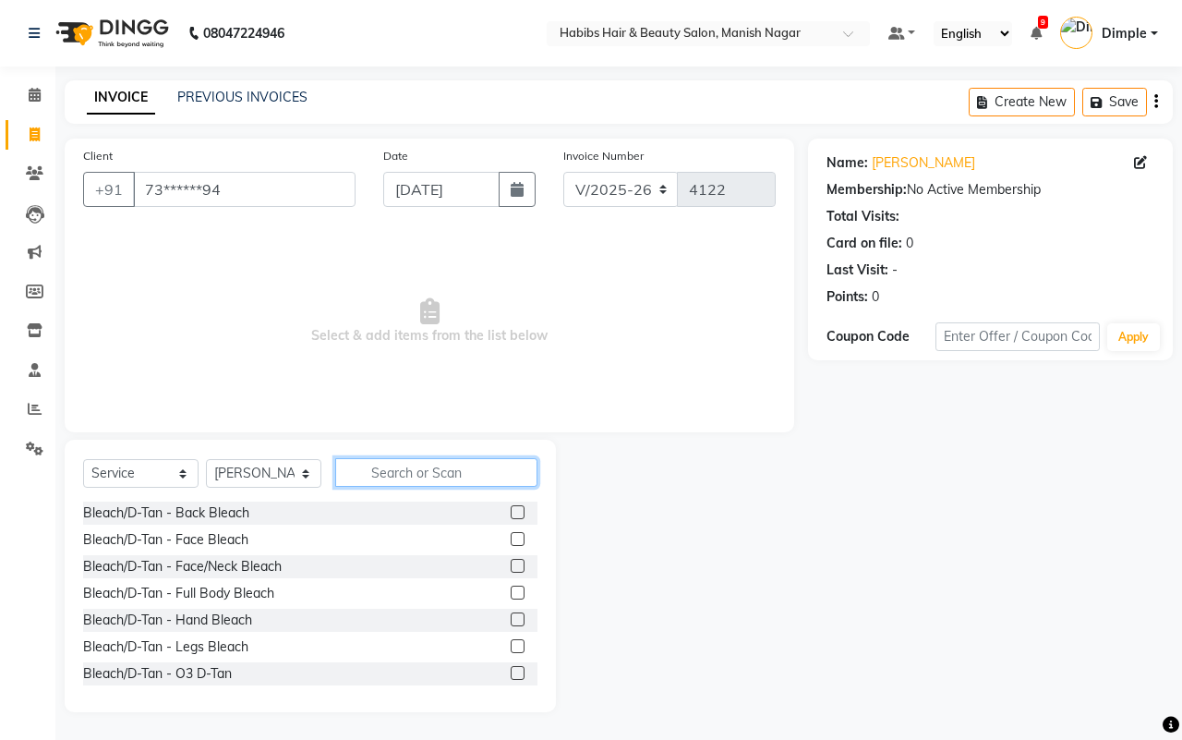
click at [384, 466] on input "text" at bounding box center [436, 472] width 202 height 29
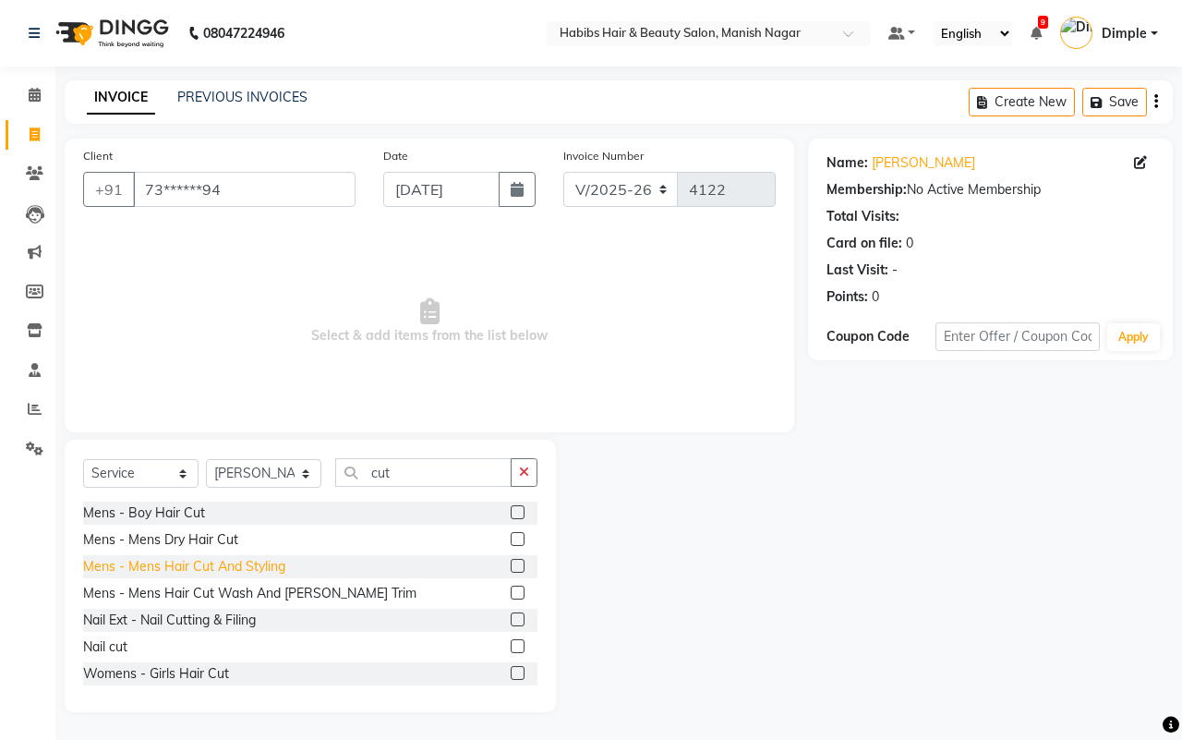
click at [266, 564] on div "Mens - Mens Hair Cut And Styling" at bounding box center [184, 566] width 202 height 19
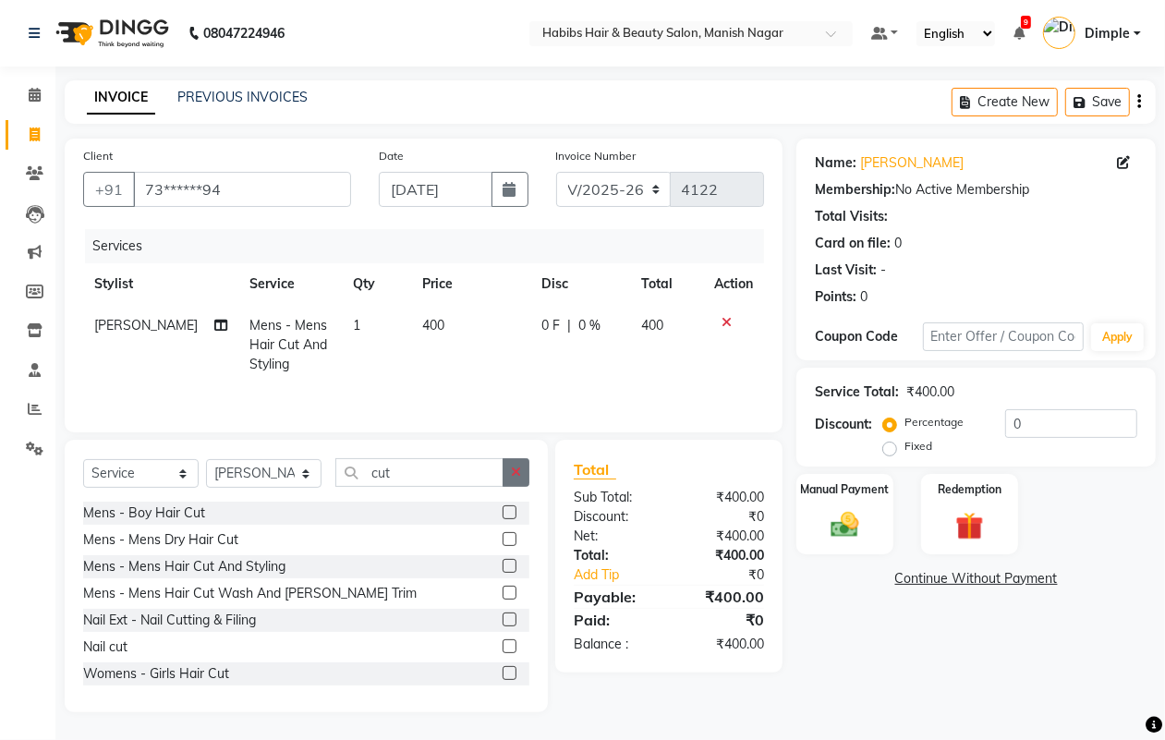
click at [522, 471] on button "button" at bounding box center [516, 472] width 27 height 29
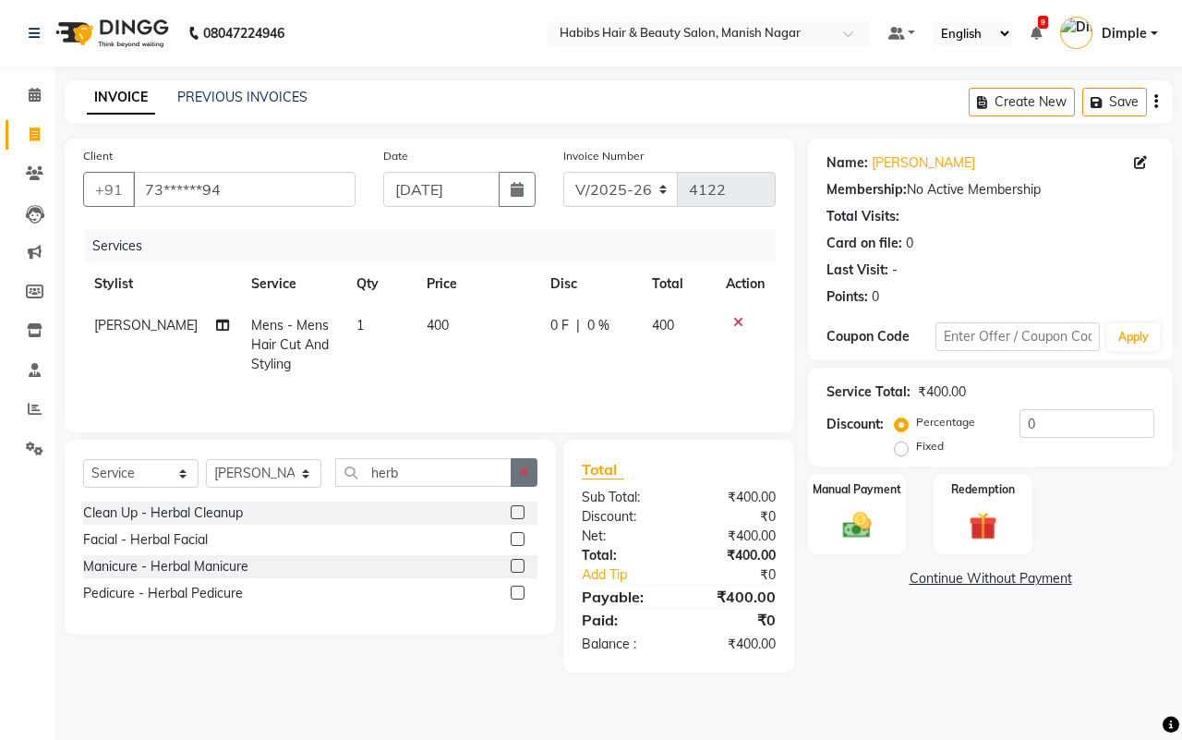
click at [525, 471] on icon "button" at bounding box center [524, 472] width 10 height 13
click at [519, 477] on icon "button" at bounding box center [524, 472] width 10 height 13
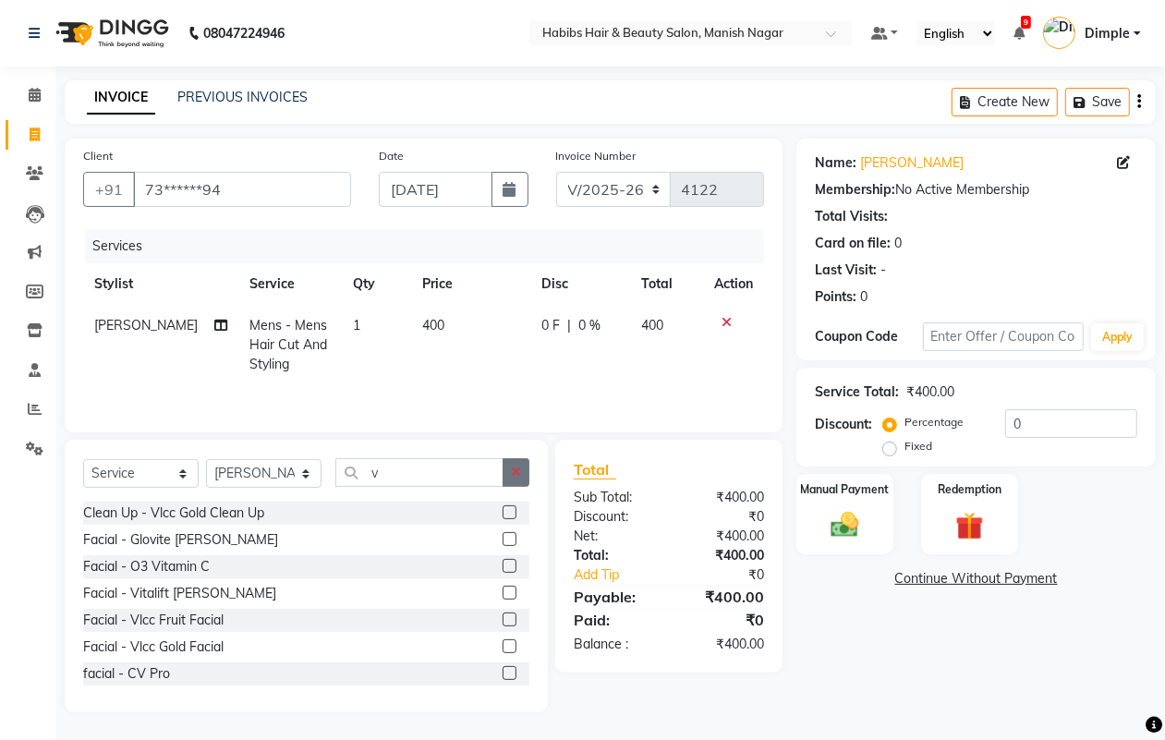
click at [518, 465] on button "button" at bounding box center [516, 472] width 27 height 29
click at [181, 539] on div "Clean Up - Herbal Cleanup" at bounding box center [163, 539] width 160 height 19
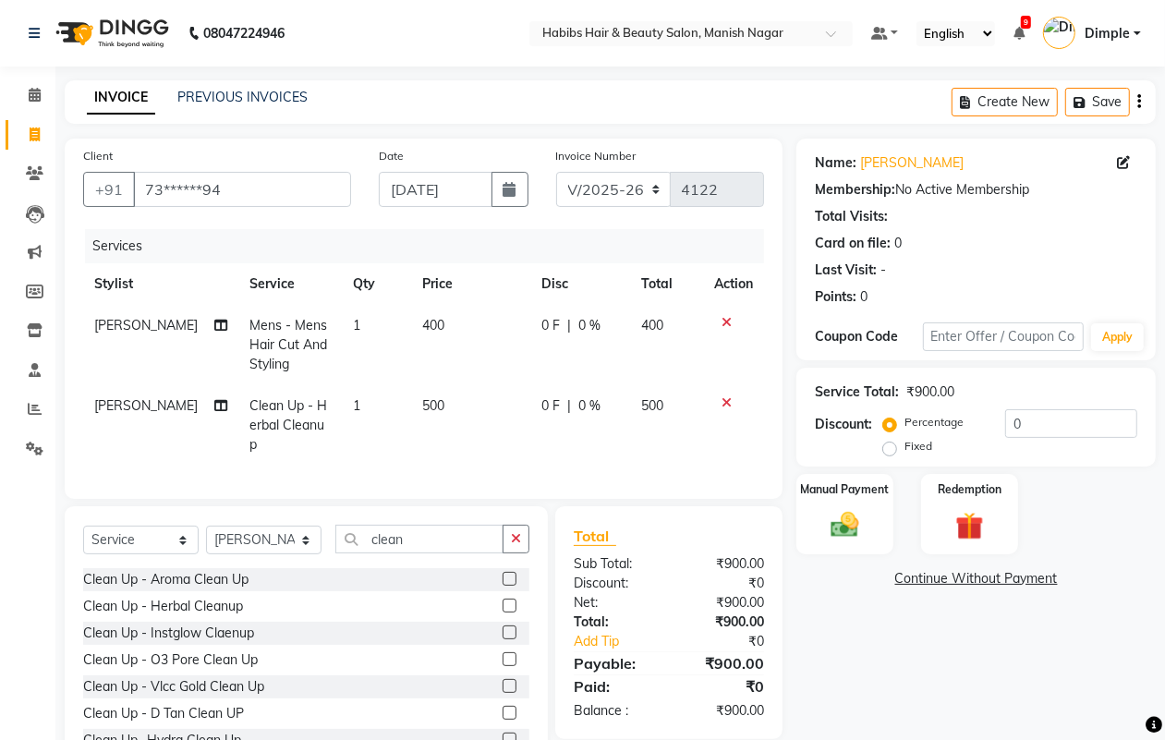
click at [430, 406] on span "500" at bounding box center [433, 405] width 22 height 17
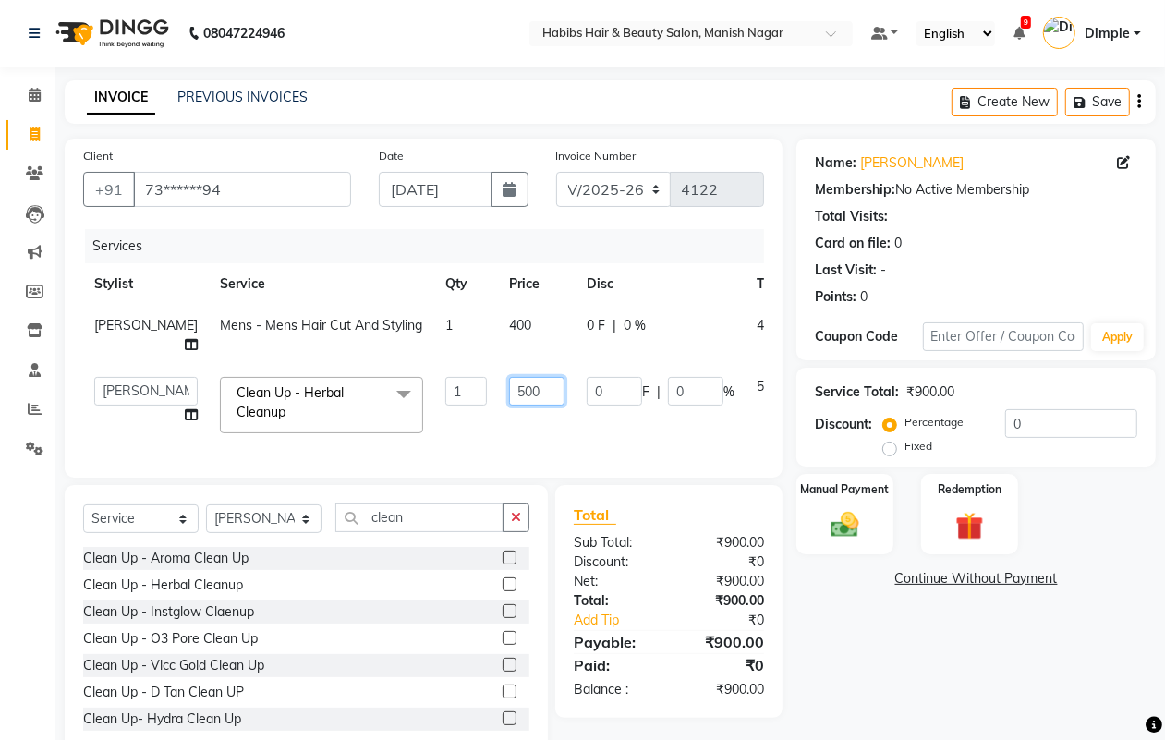
click at [509, 388] on input "500" at bounding box center [536, 391] width 55 height 29
click at [498, 352] on td "400" at bounding box center [537, 335] width 78 height 61
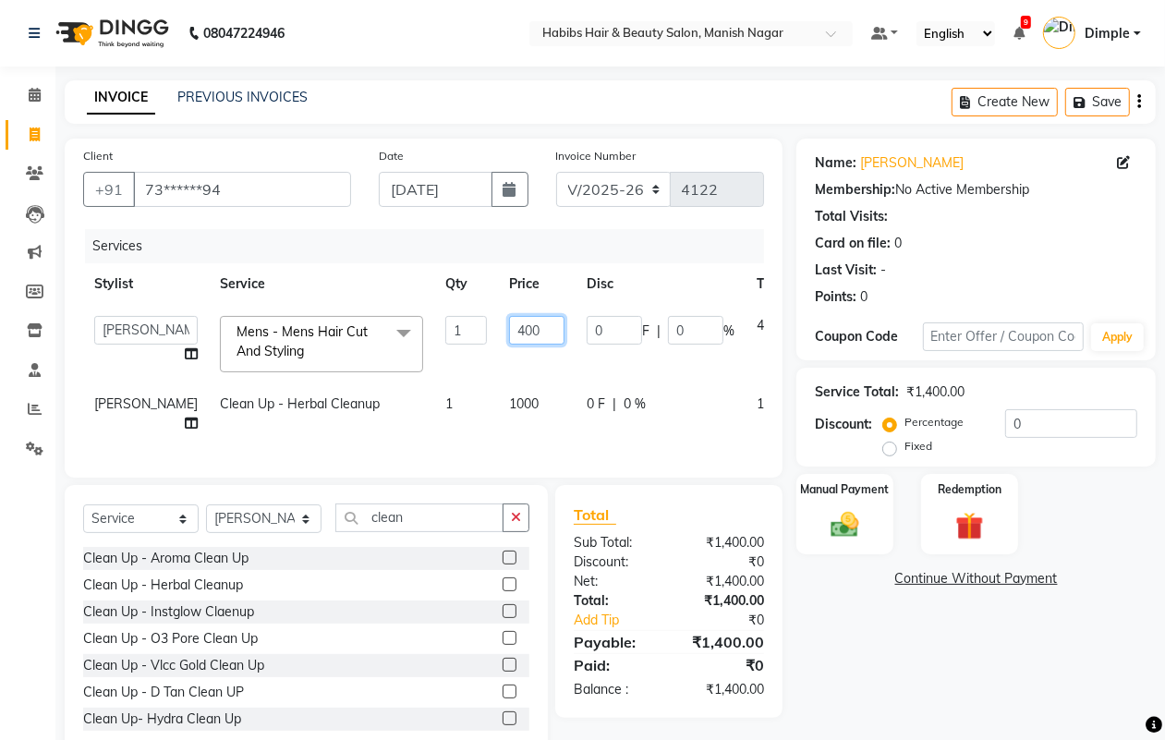
click at [509, 333] on input "400" at bounding box center [536, 330] width 55 height 29
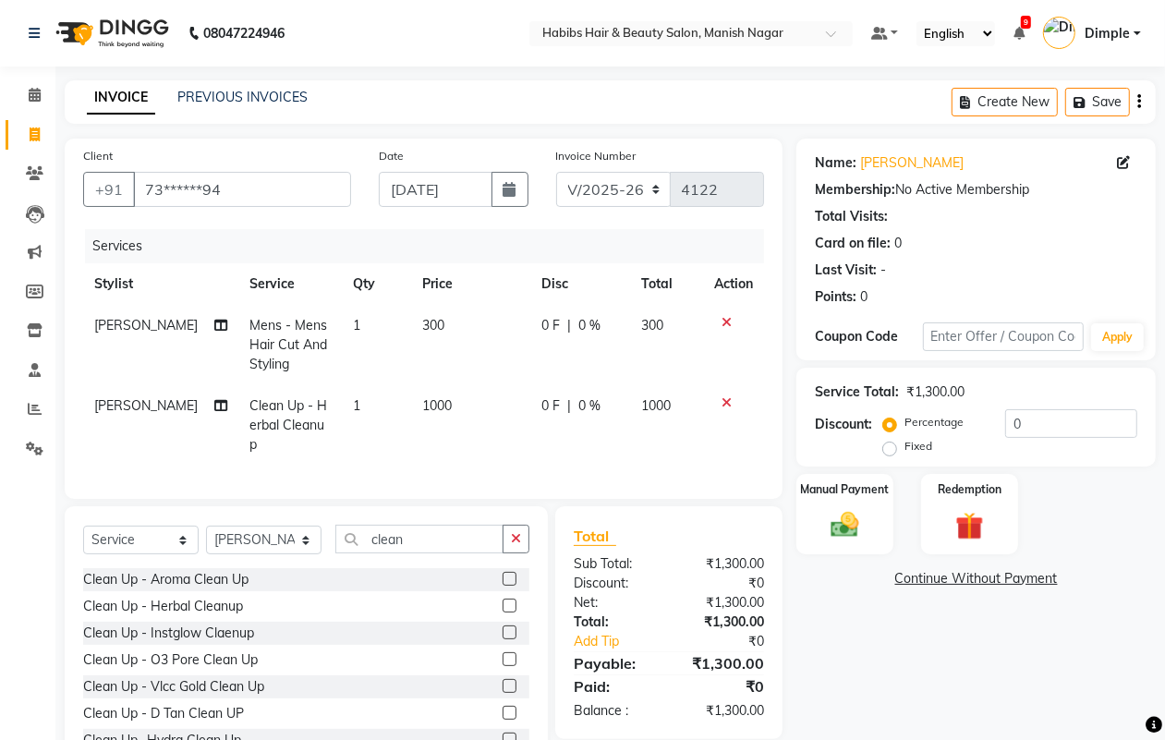
click at [889, 648] on div "Name: Adant Shane Membership: No Active Membership Total Visits: Card on file: …" at bounding box center [982, 459] width 373 height 640
click at [1009, 426] on input "0" at bounding box center [1071, 423] width 132 height 29
click at [869, 515] on div "Manual Payment" at bounding box center [844, 514] width 101 height 84
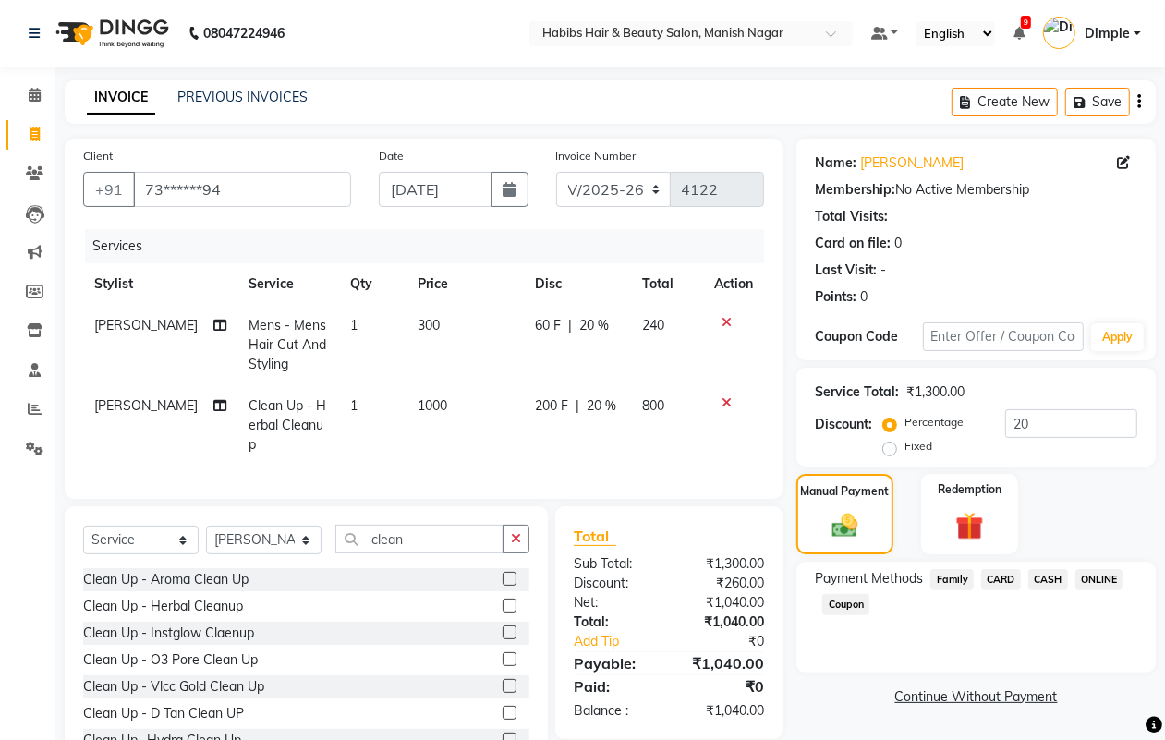
click at [988, 577] on span "CARD" at bounding box center [1001, 579] width 40 height 21
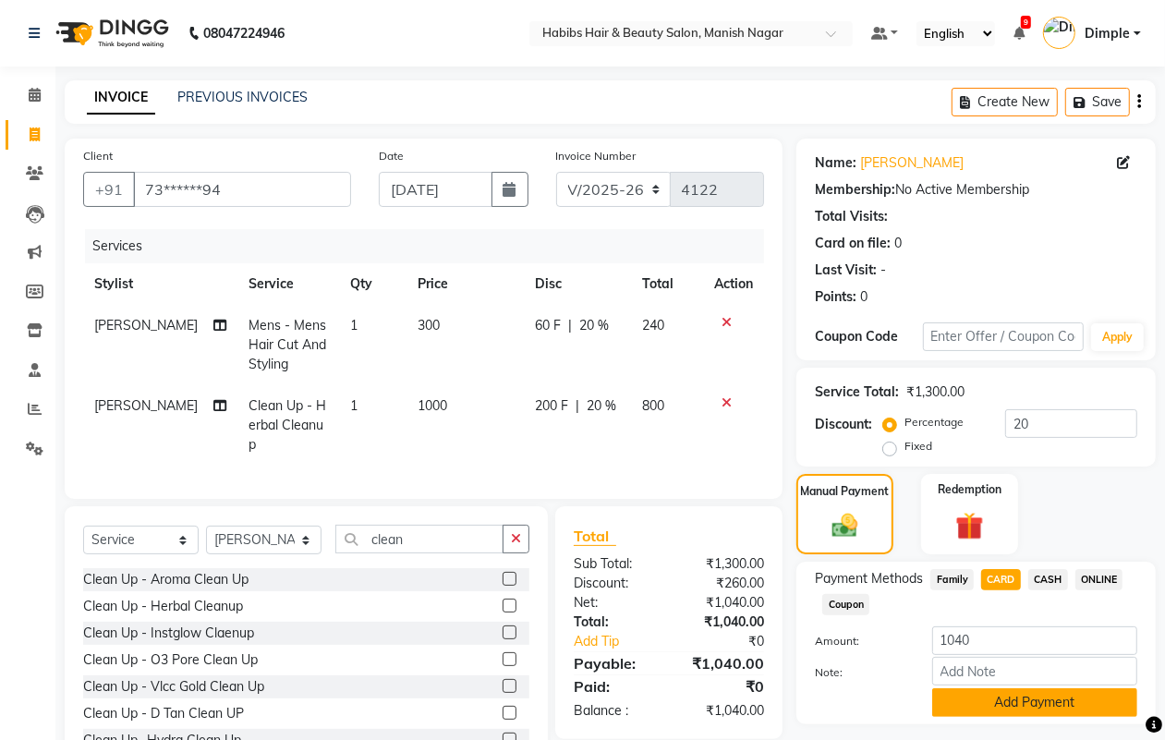
click at [967, 697] on button "Add Payment" at bounding box center [1034, 702] width 205 height 29
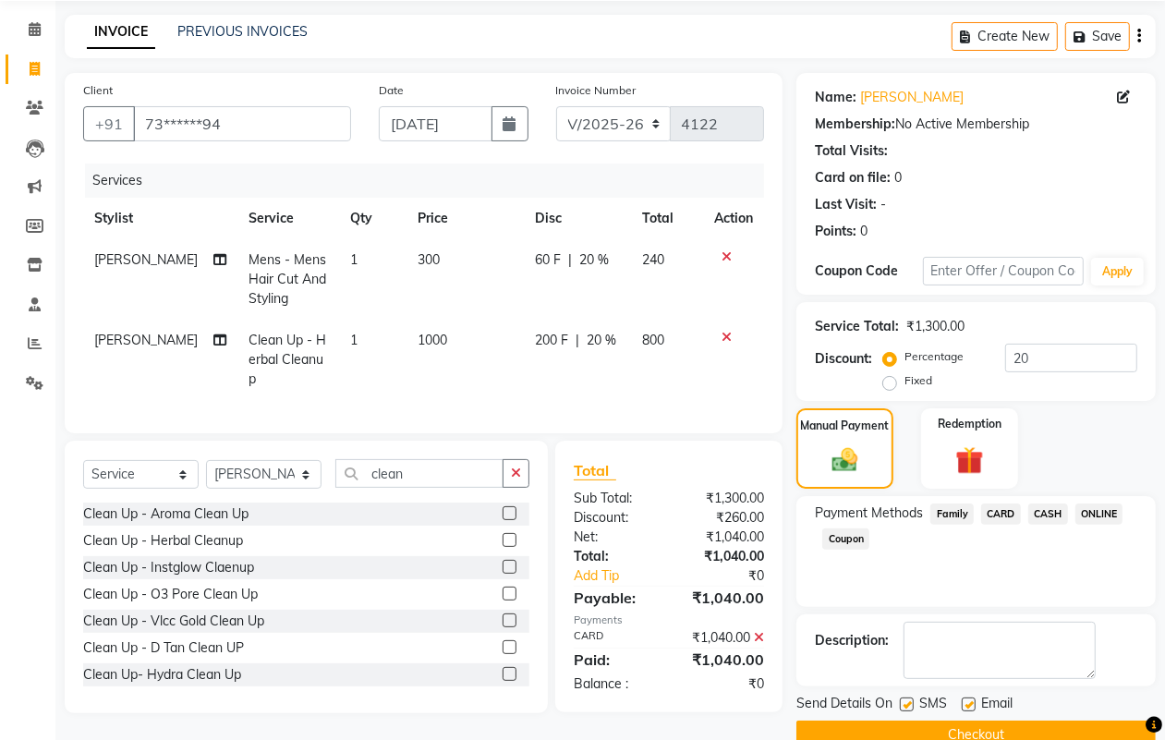
scroll to position [103, 0]
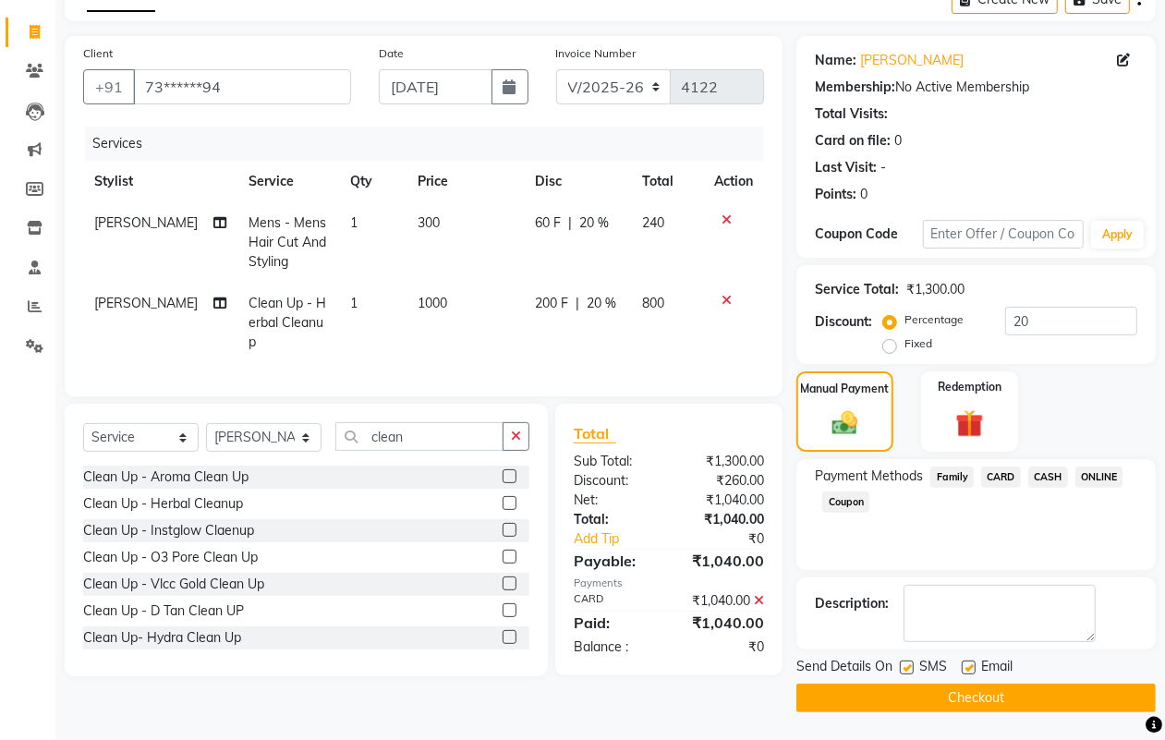
click at [954, 698] on button "Checkout" at bounding box center [975, 698] width 359 height 29
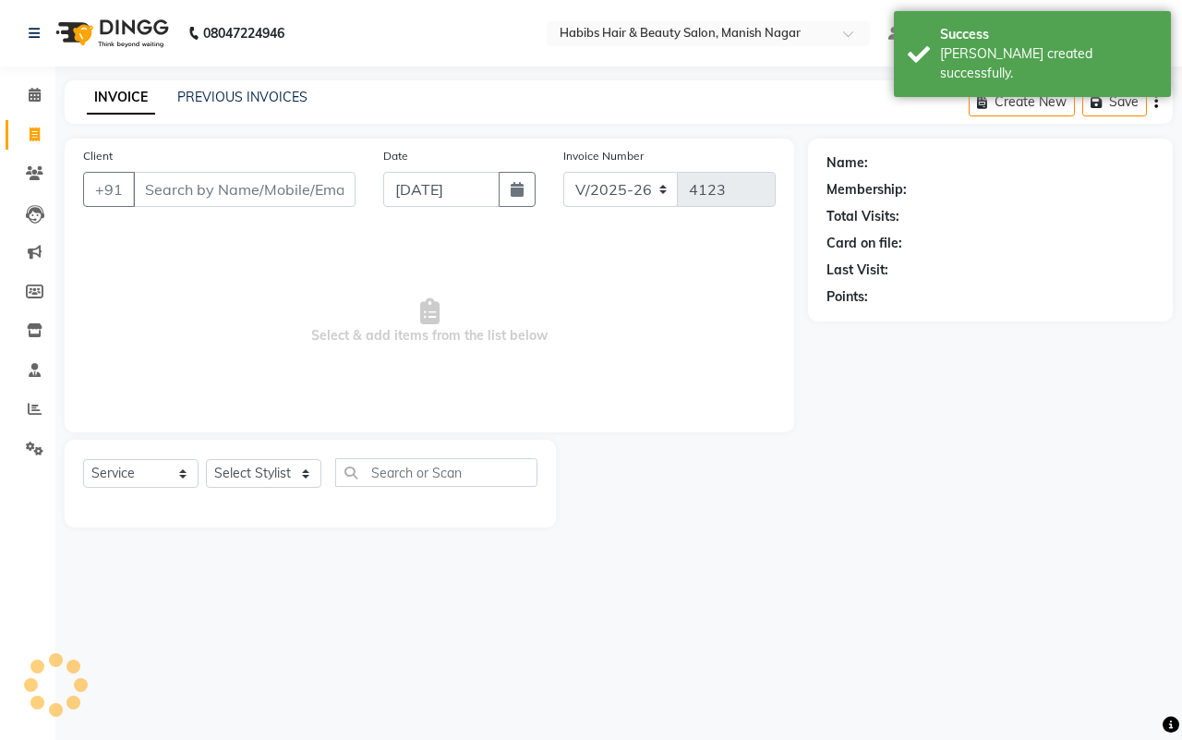
click at [153, 192] on input "Client" at bounding box center [244, 189] width 223 height 35
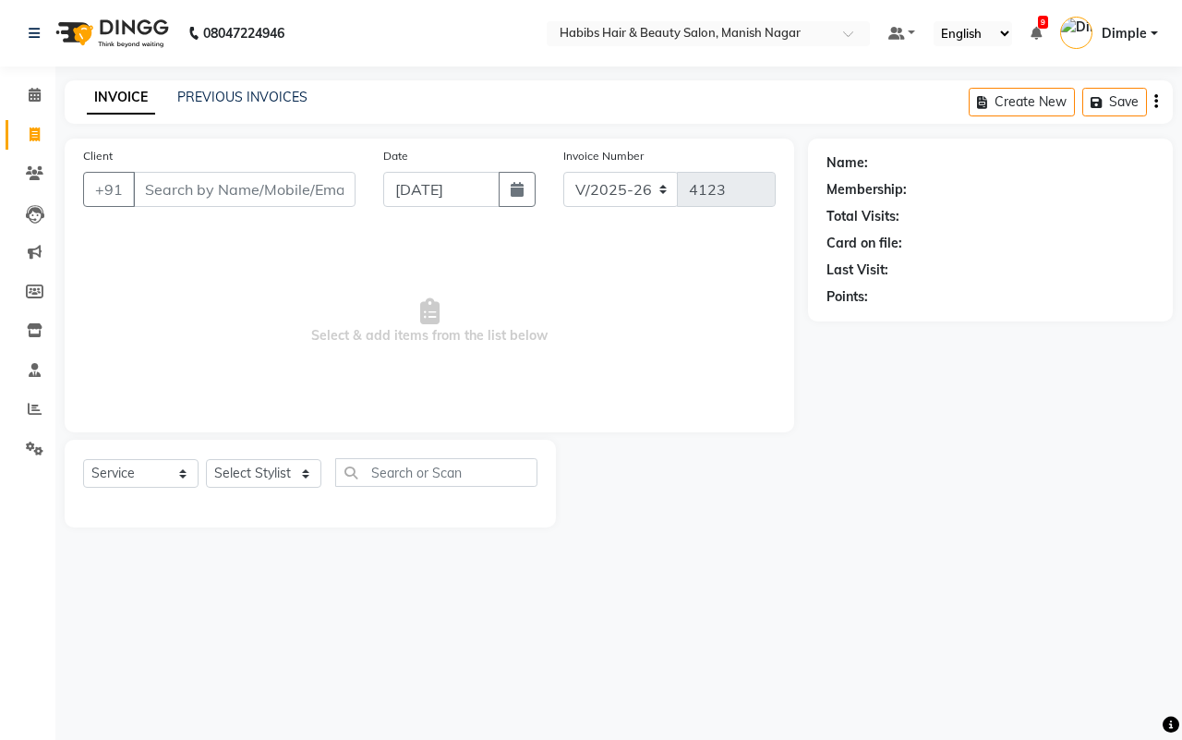
click at [145, 183] on input "Client" at bounding box center [244, 189] width 223 height 35
click at [140, 185] on input "Client" at bounding box center [244, 189] width 223 height 35
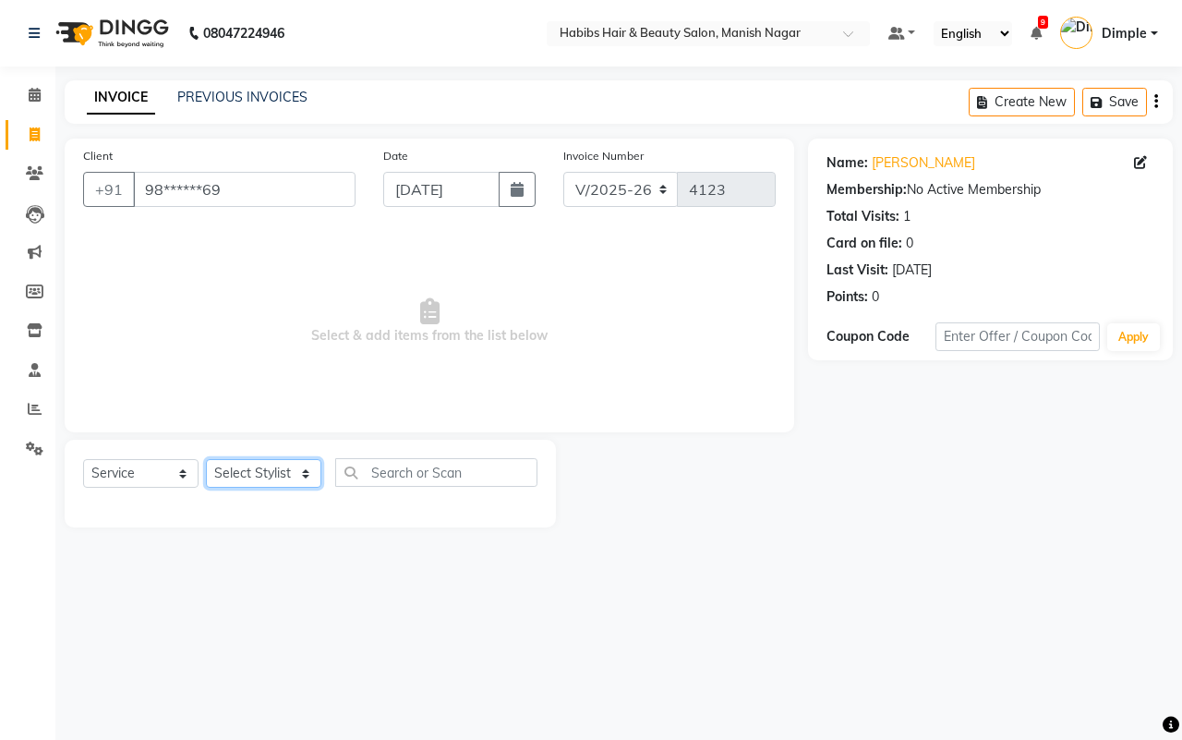
click at [252, 464] on select "Select Stylist Abhijeet Amol Apurva Dimple Harshal Mrunali Sachin Sarika Shanta…" at bounding box center [263, 473] width 115 height 29
click at [206, 459] on select "Select Stylist Abhijeet Amol Apurva Dimple Harshal Mrunali Sachin Sarika Shanta…" at bounding box center [263, 473] width 115 height 29
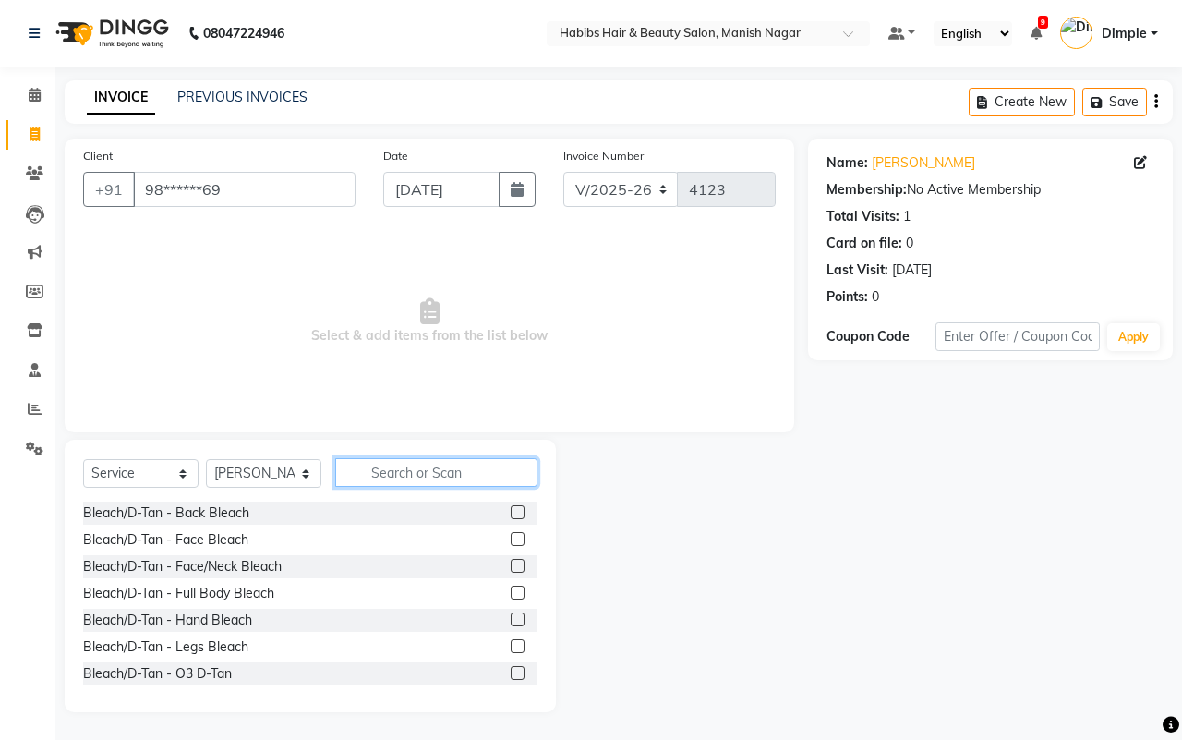
click at [393, 480] on input "text" at bounding box center [436, 472] width 202 height 29
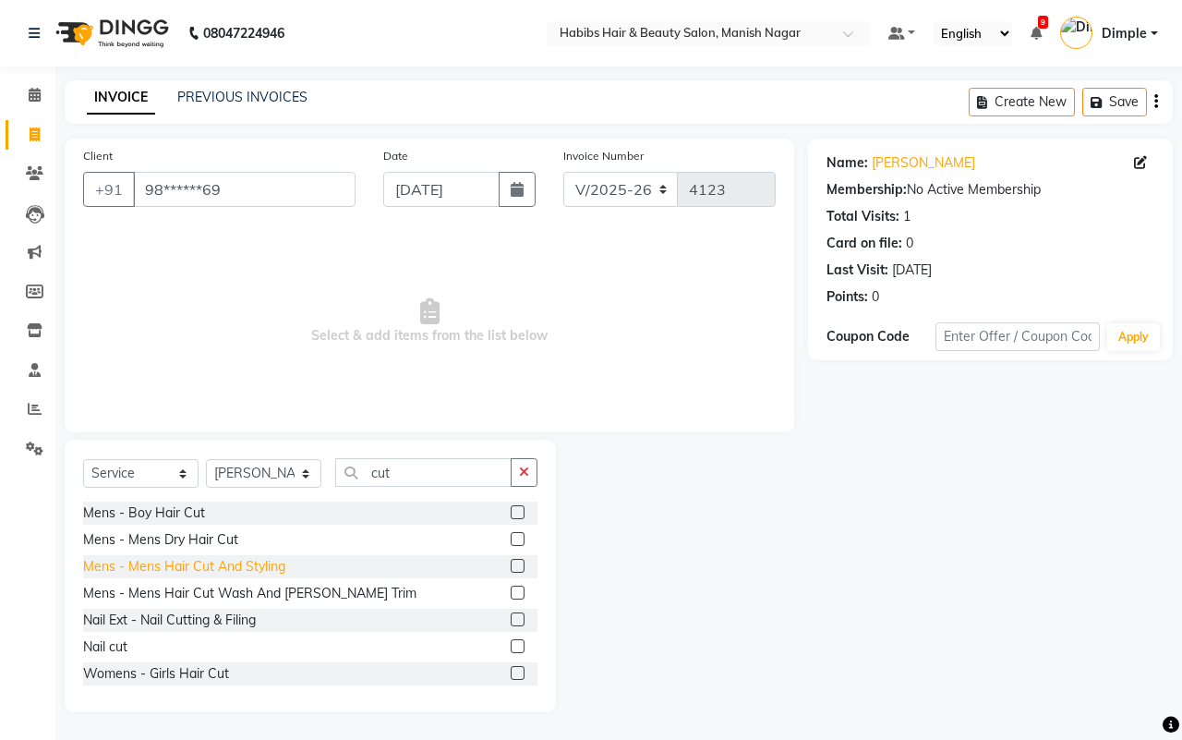
click at [268, 564] on div "Mens - Mens Hair Cut And Styling" at bounding box center [184, 566] width 202 height 19
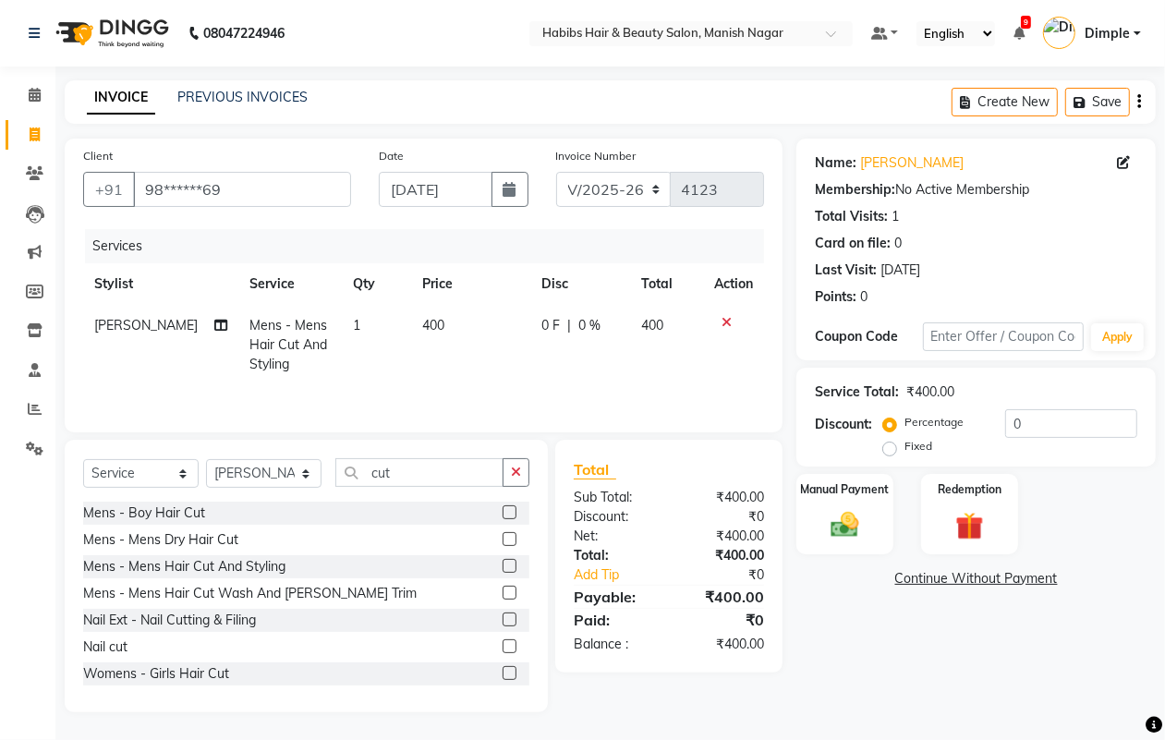
click at [418, 343] on td "400" at bounding box center [471, 345] width 120 height 80
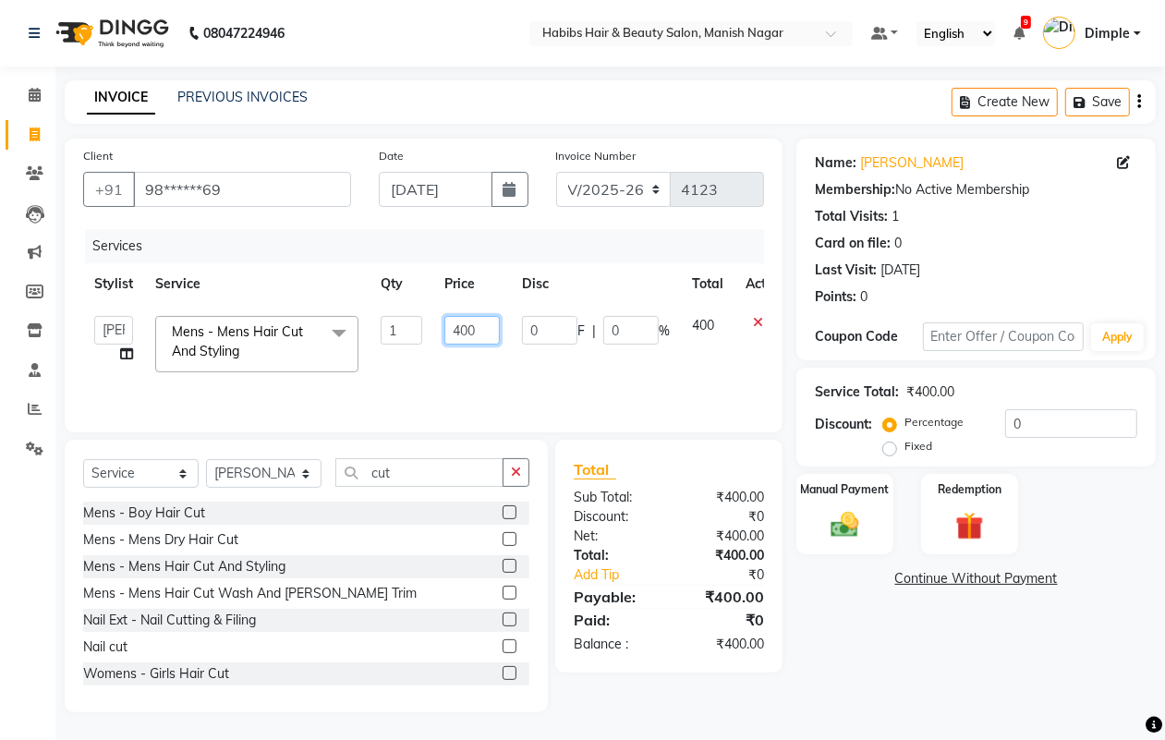
click at [460, 324] on input "400" at bounding box center [471, 330] width 55 height 29
click at [846, 529] on img at bounding box center [844, 524] width 46 height 33
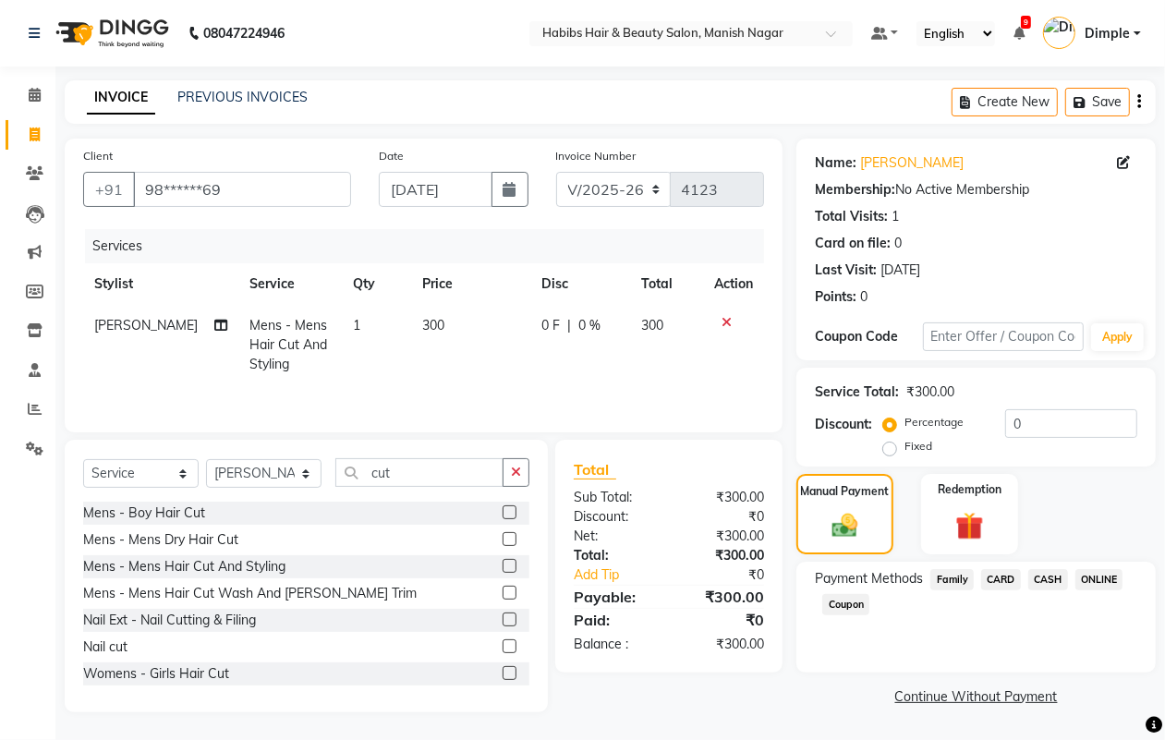
drag, startPoint x: 1046, startPoint y: 580, endPoint x: 1064, endPoint y: 612, distance: 36.4
click at [1046, 579] on span "CASH" at bounding box center [1048, 579] width 40 height 21
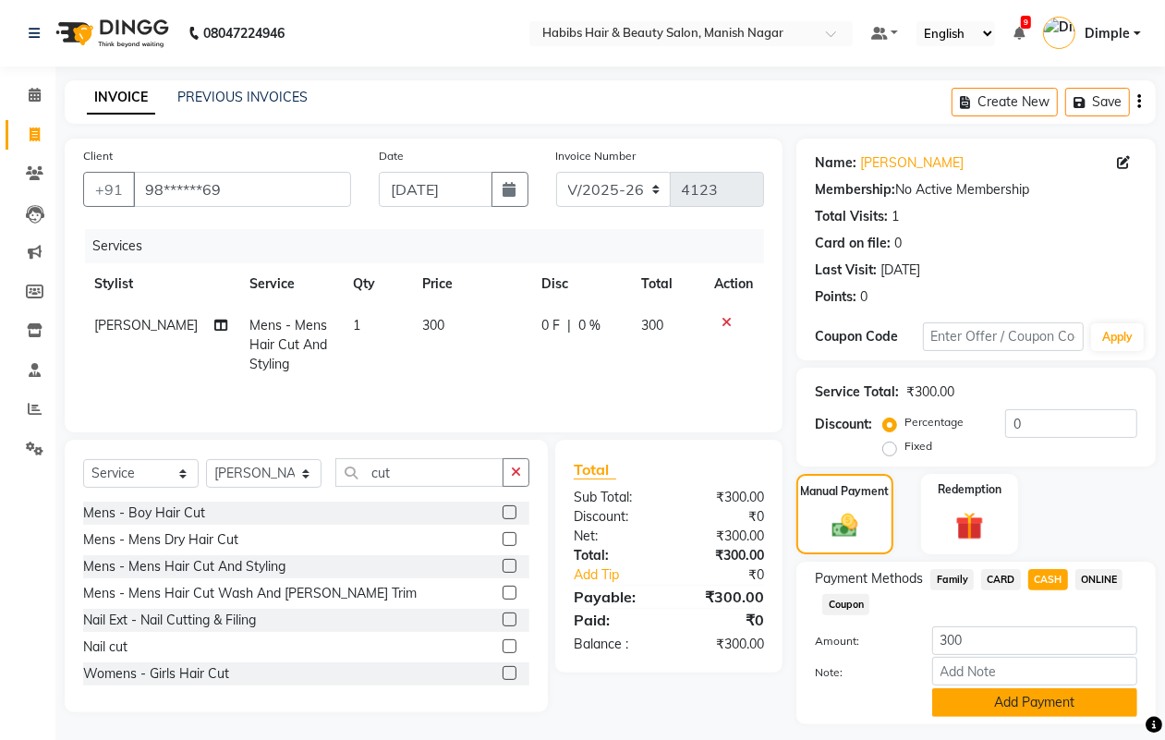
click at [1031, 693] on button "Add Payment" at bounding box center [1034, 702] width 205 height 29
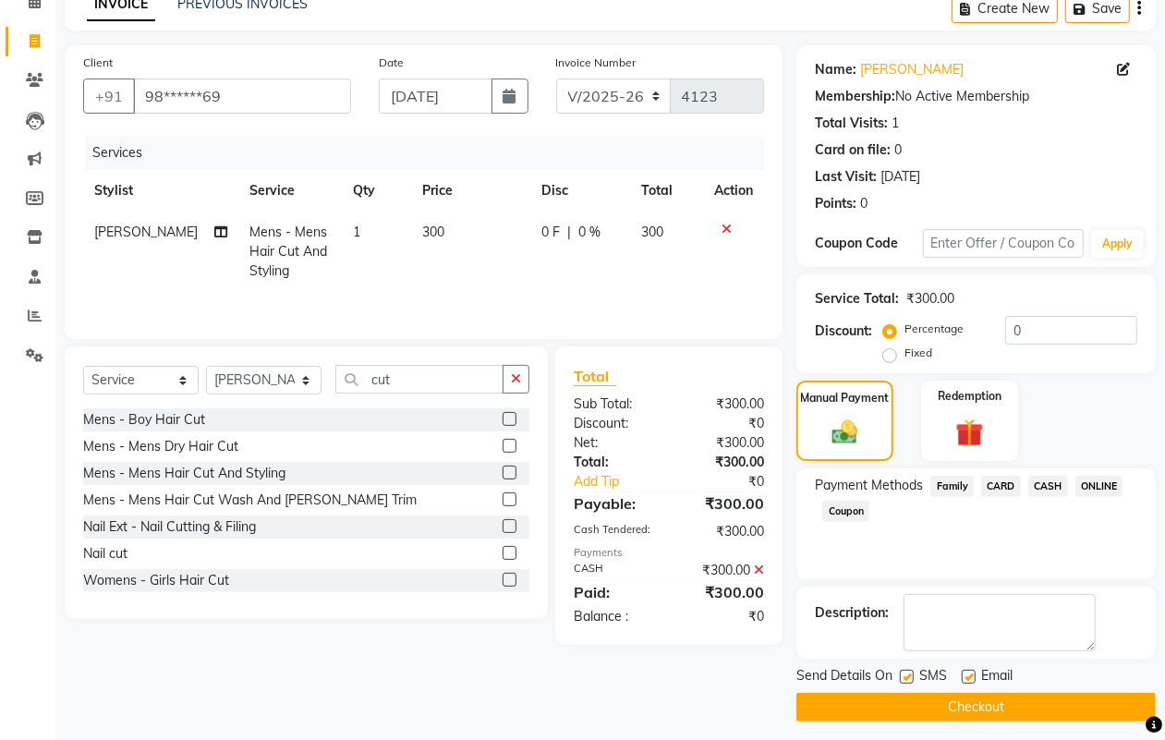
scroll to position [6, 0]
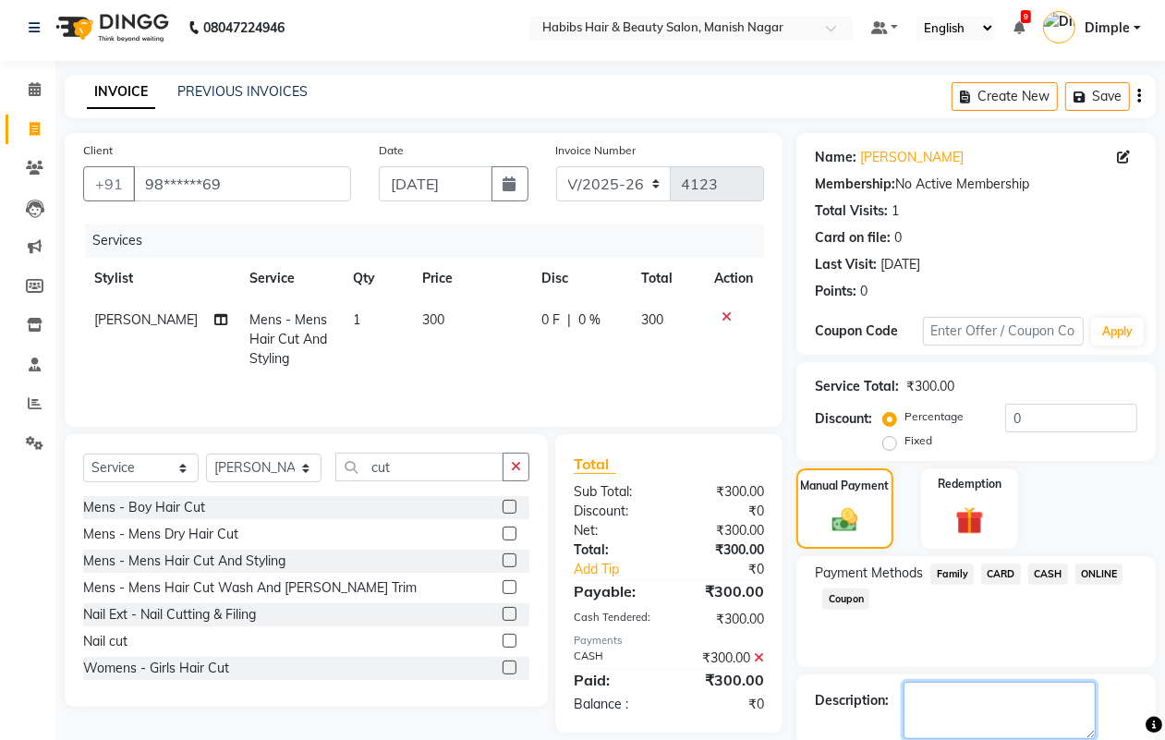
click at [1041, 693] on div "Description:" at bounding box center [975, 710] width 359 height 72
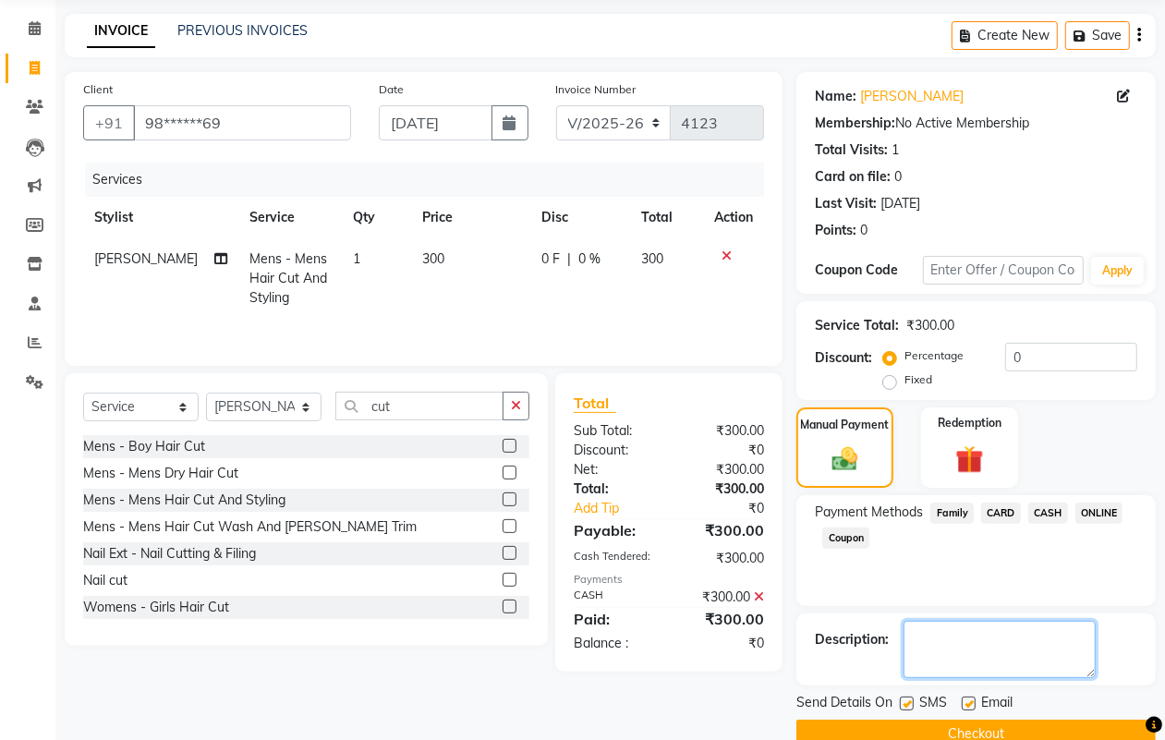
scroll to position [103, 0]
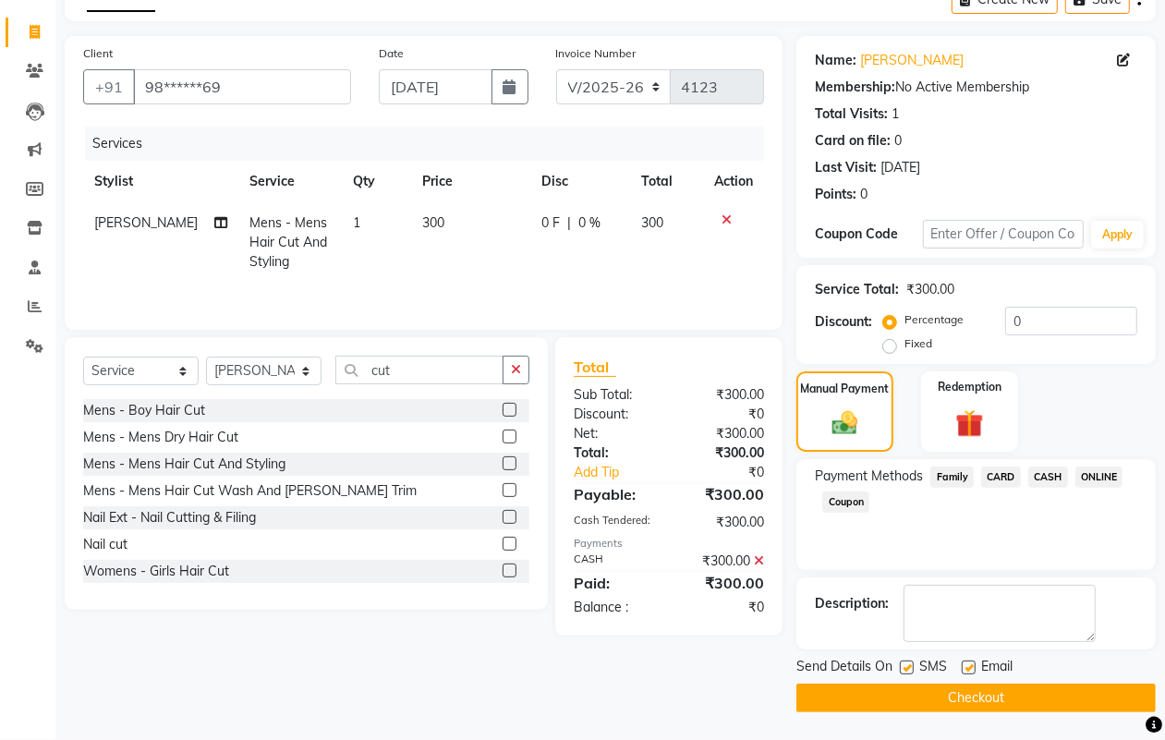
click at [1026, 685] on button "Checkout" at bounding box center [975, 698] width 359 height 29
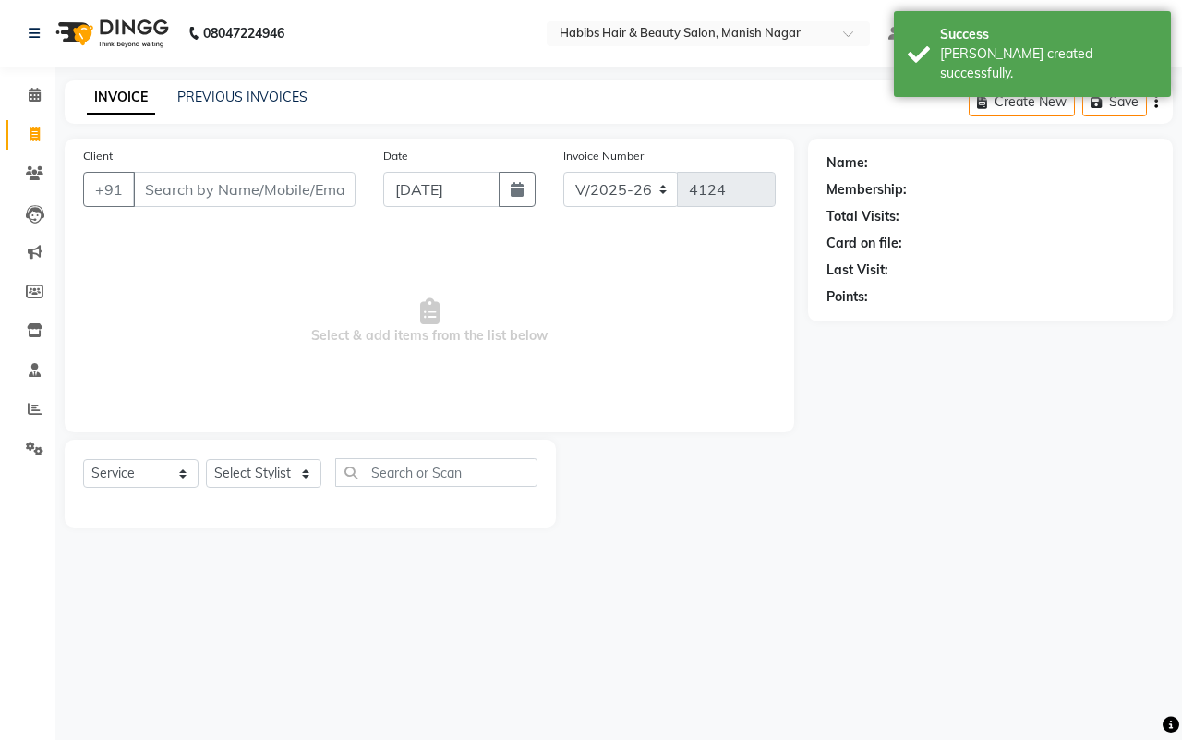
click at [149, 190] on input "Client" at bounding box center [244, 189] width 223 height 35
click at [162, 187] on input "Client" at bounding box center [244, 189] width 223 height 35
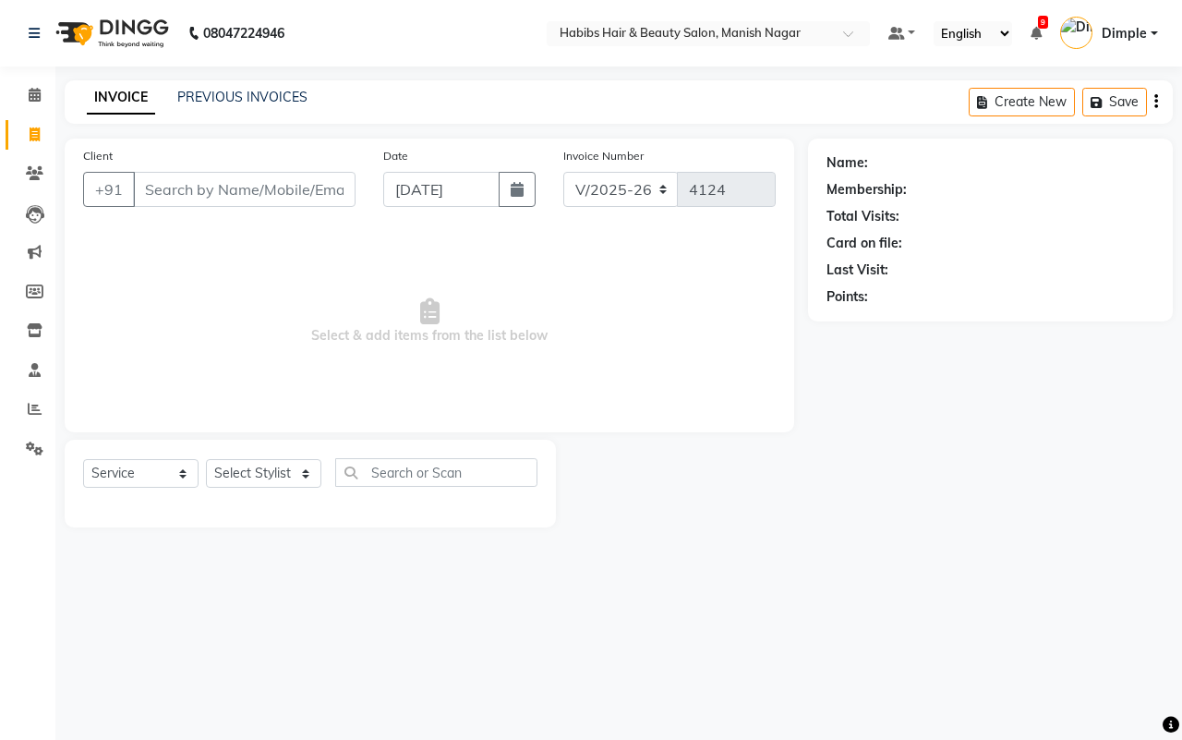
click at [163, 191] on input "Client" at bounding box center [244, 189] width 223 height 35
click at [157, 183] on input "Client" at bounding box center [244, 189] width 223 height 35
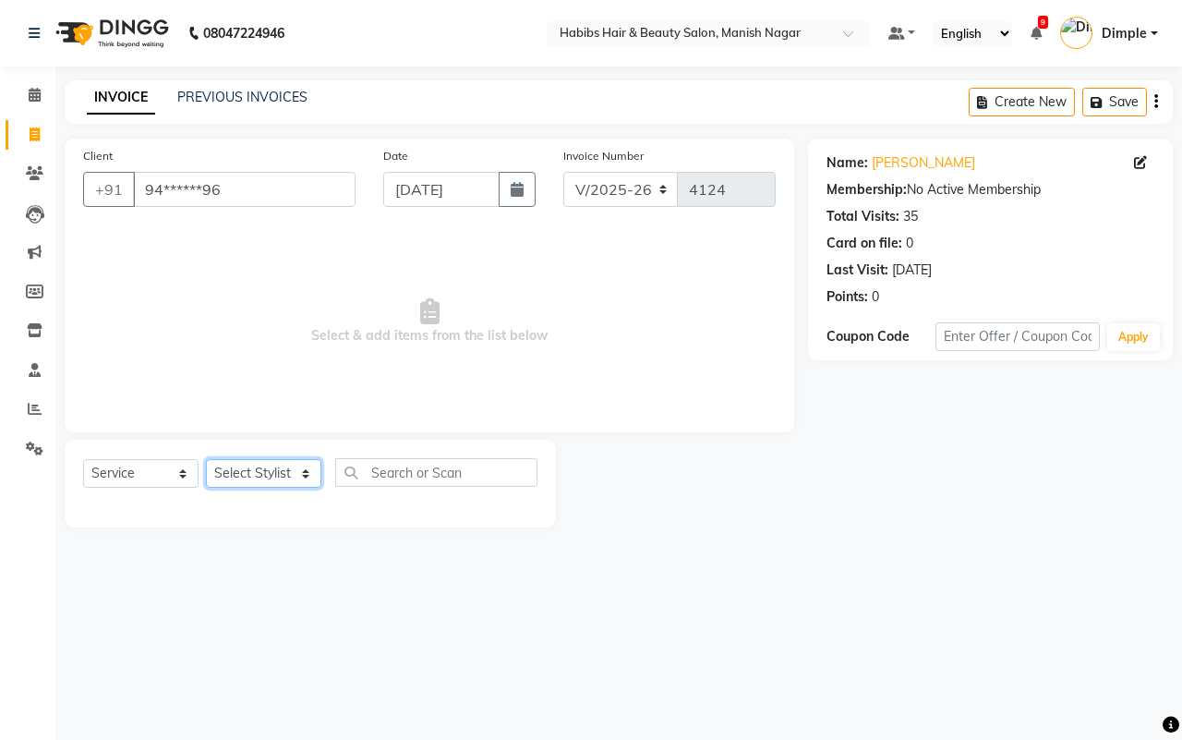
click at [260, 471] on select "Select Stylist Abhijeet Amol Apurva Dimple Harshal Mrunali Sachin Sarika Shanta…" at bounding box center [263, 473] width 115 height 29
click at [206, 459] on select "Select Stylist Abhijeet Amol Apurva Dimple Harshal Mrunali Sachin Sarika Shanta…" at bounding box center [263, 473] width 115 height 29
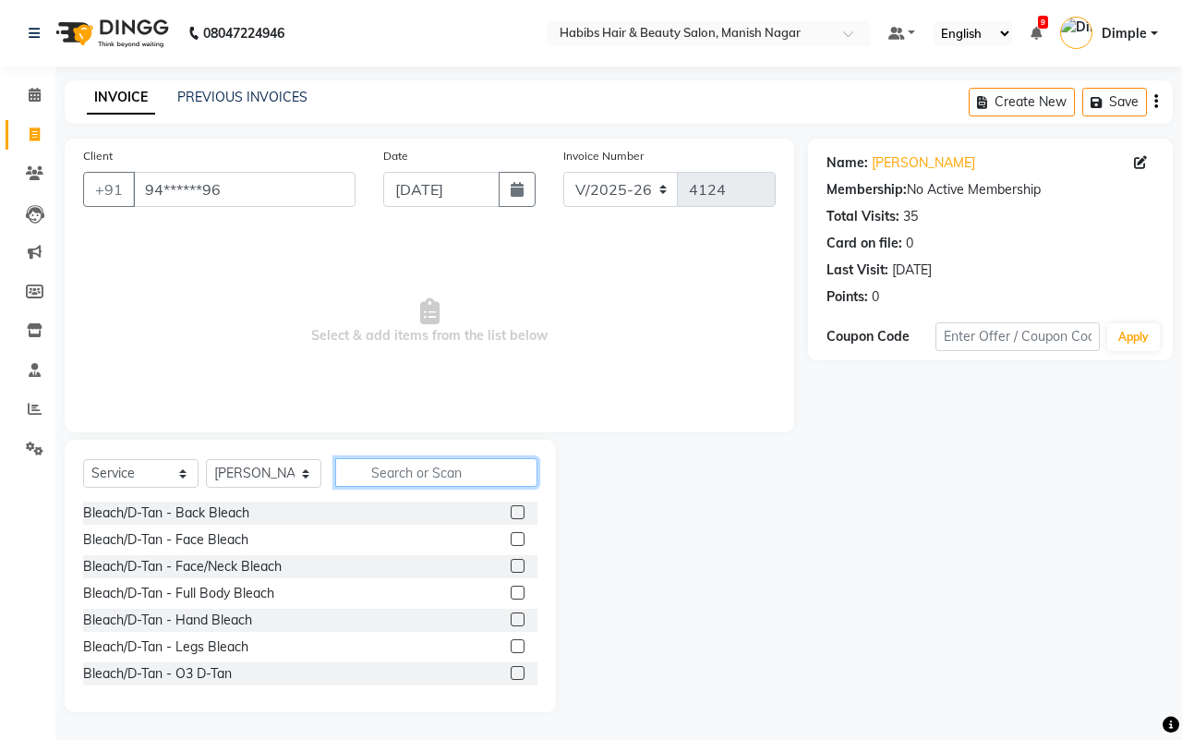
click at [376, 481] on input "text" at bounding box center [436, 472] width 202 height 29
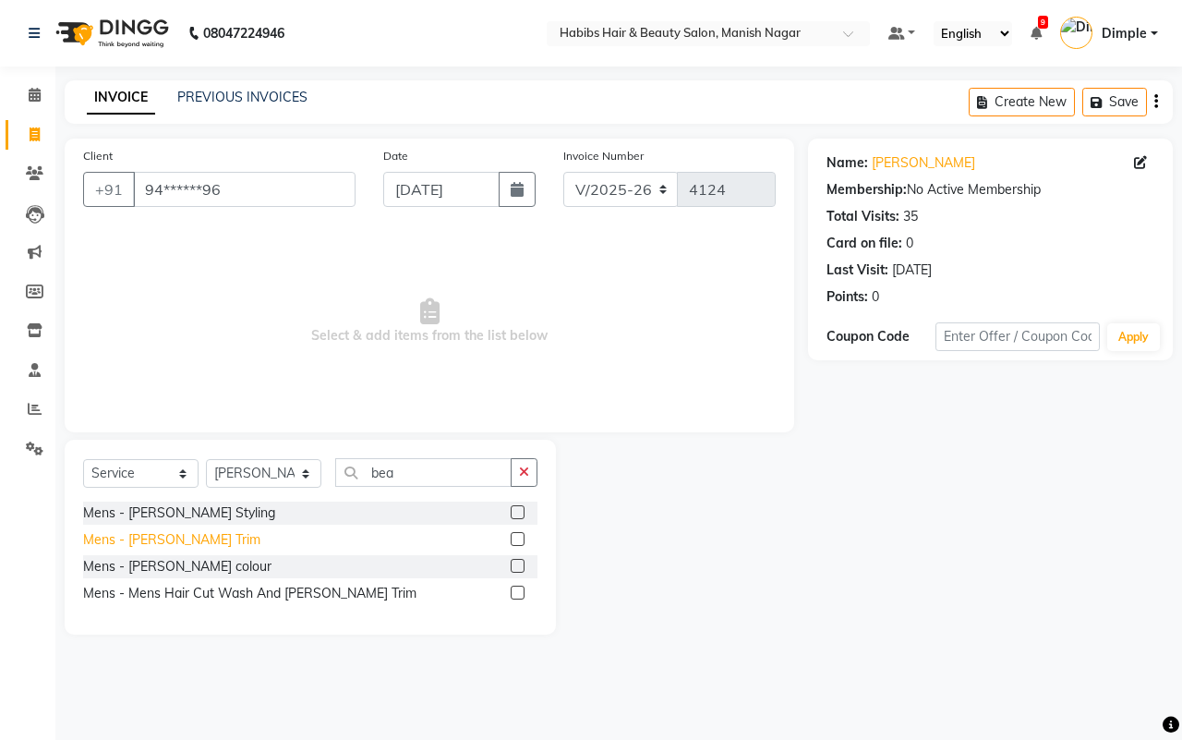
click at [159, 540] on div "Mens - Beard Trim" at bounding box center [171, 539] width 177 height 19
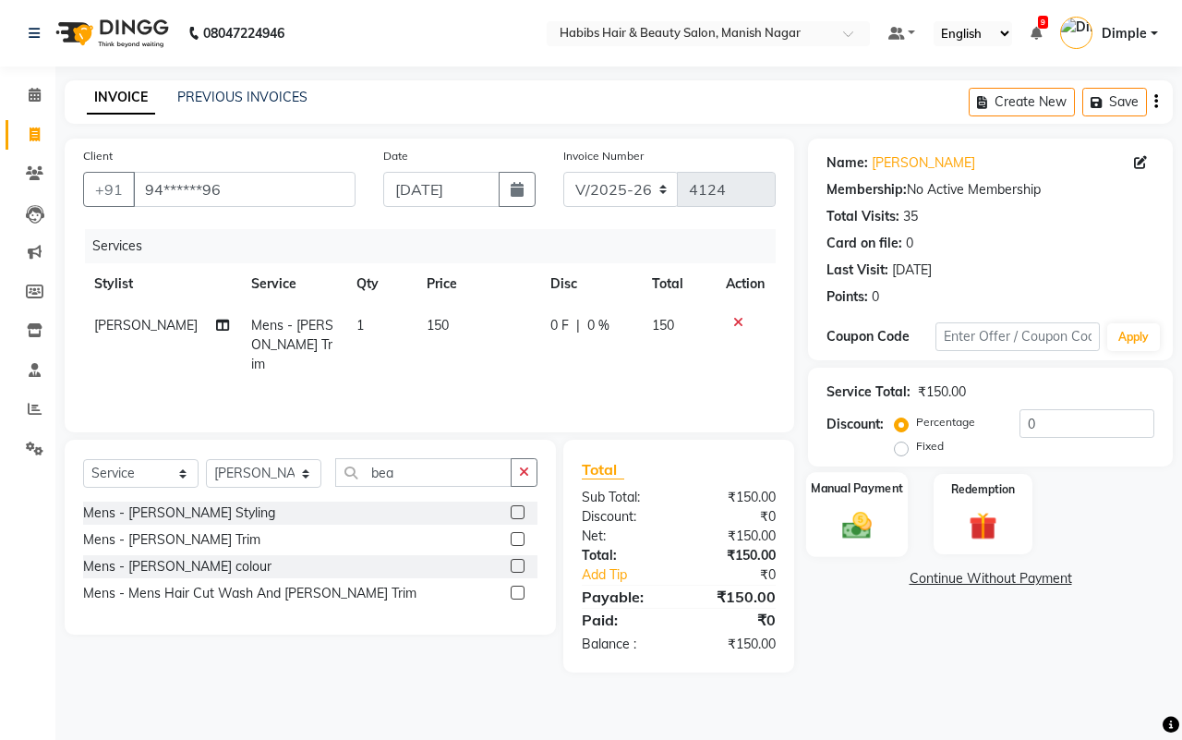
click at [868, 520] on img at bounding box center [857, 525] width 48 height 34
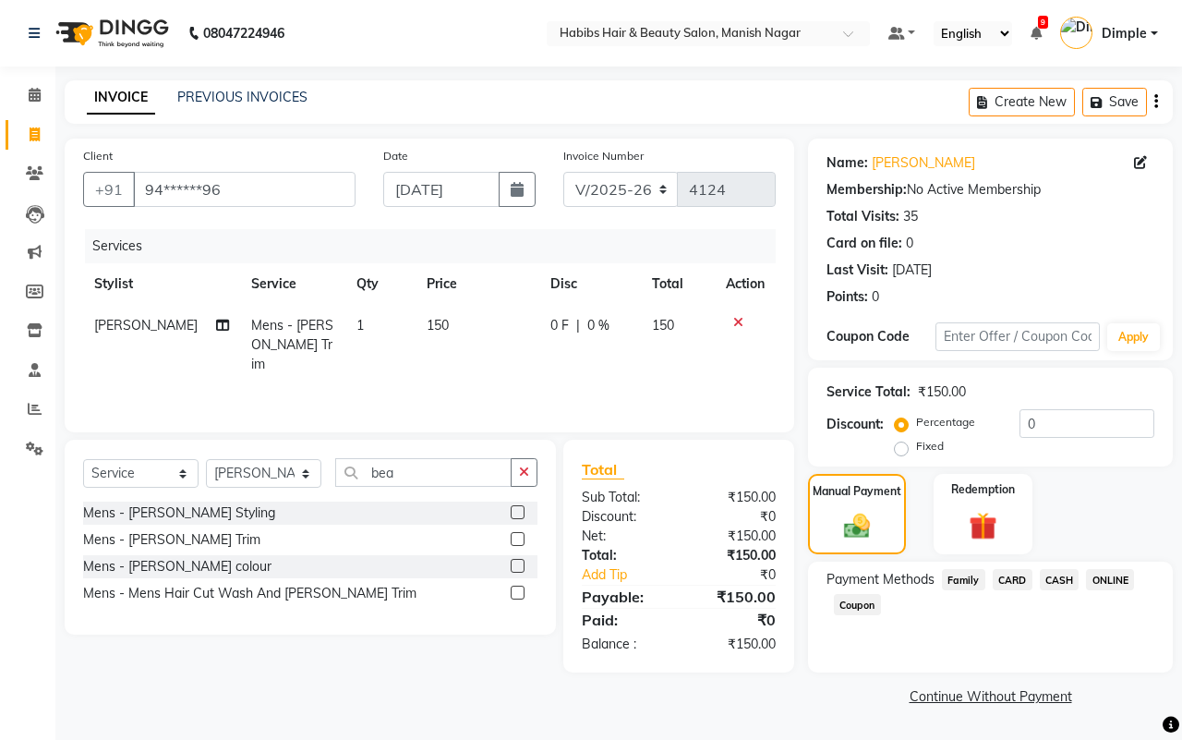
click at [1062, 575] on span "CASH" at bounding box center [1060, 579] width 40 height 21
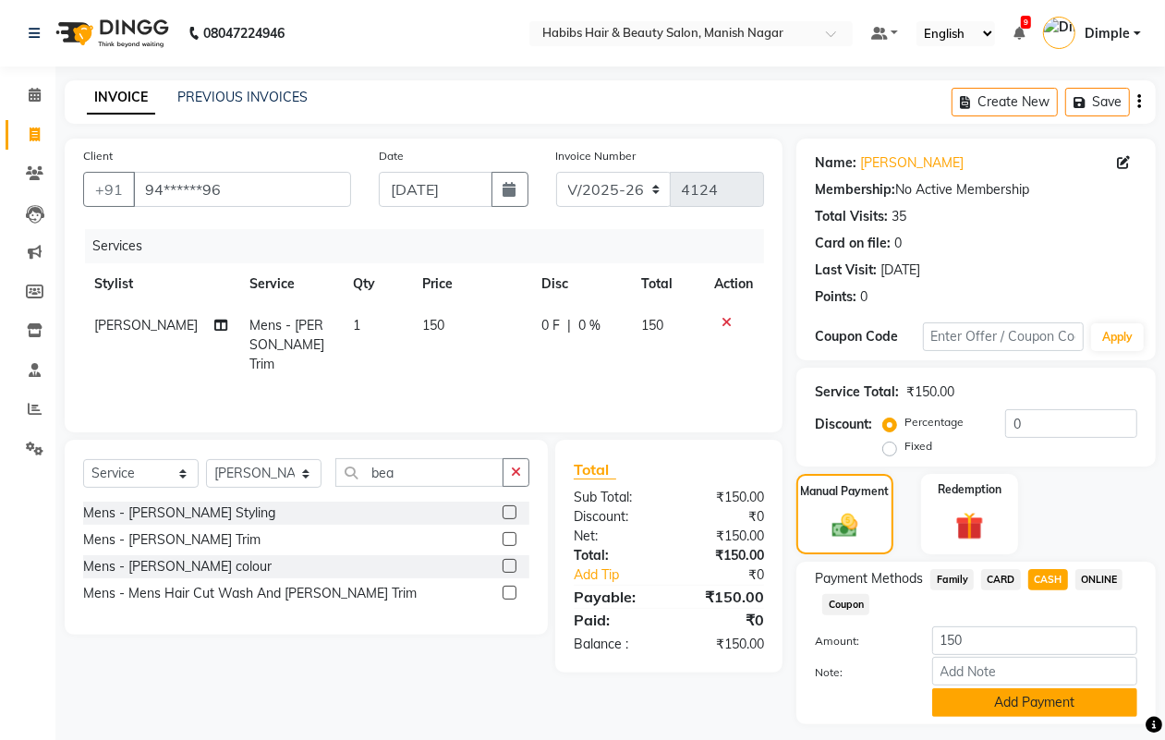
click at [1008, 704] on button "Add Payment" at bounding box center [1034, 702] width 205 height 29
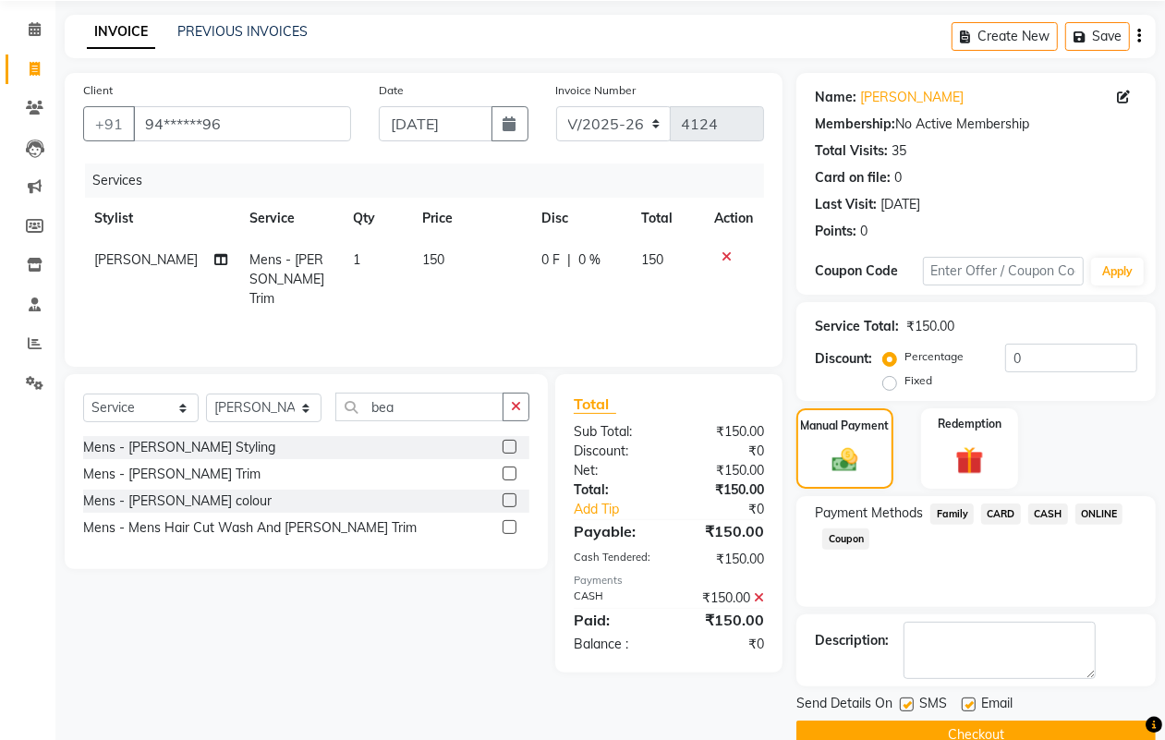
scroll to position [103, 0]
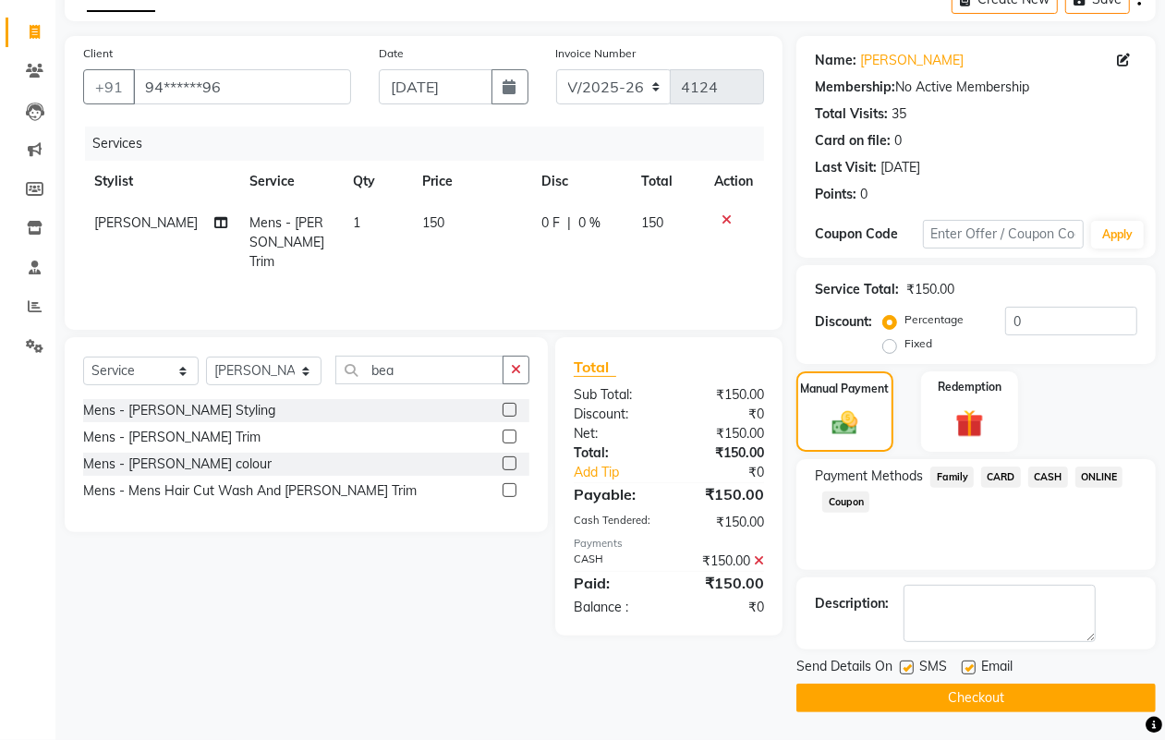
click at [1008, 709] on button "Checkout" at bounding box center [975, 698] width 359 height 29
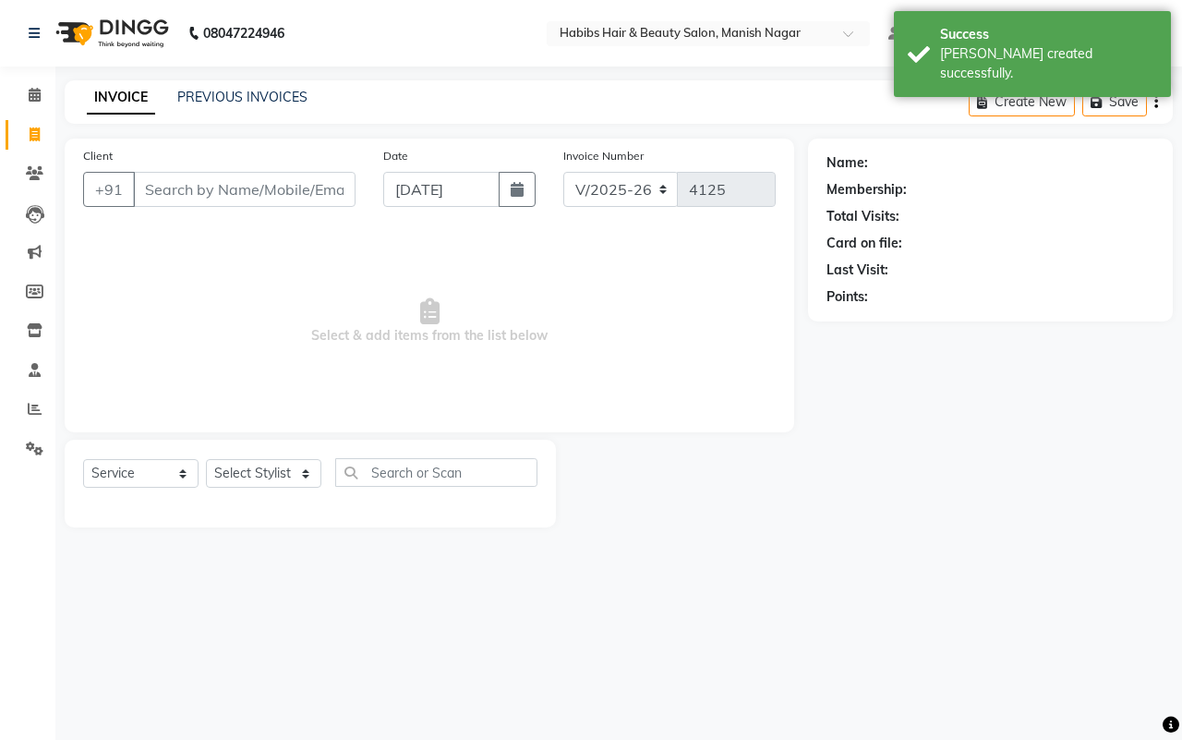
click at [146, 189] on input "Client" at bounding box center [244, 189] width 223 height 35
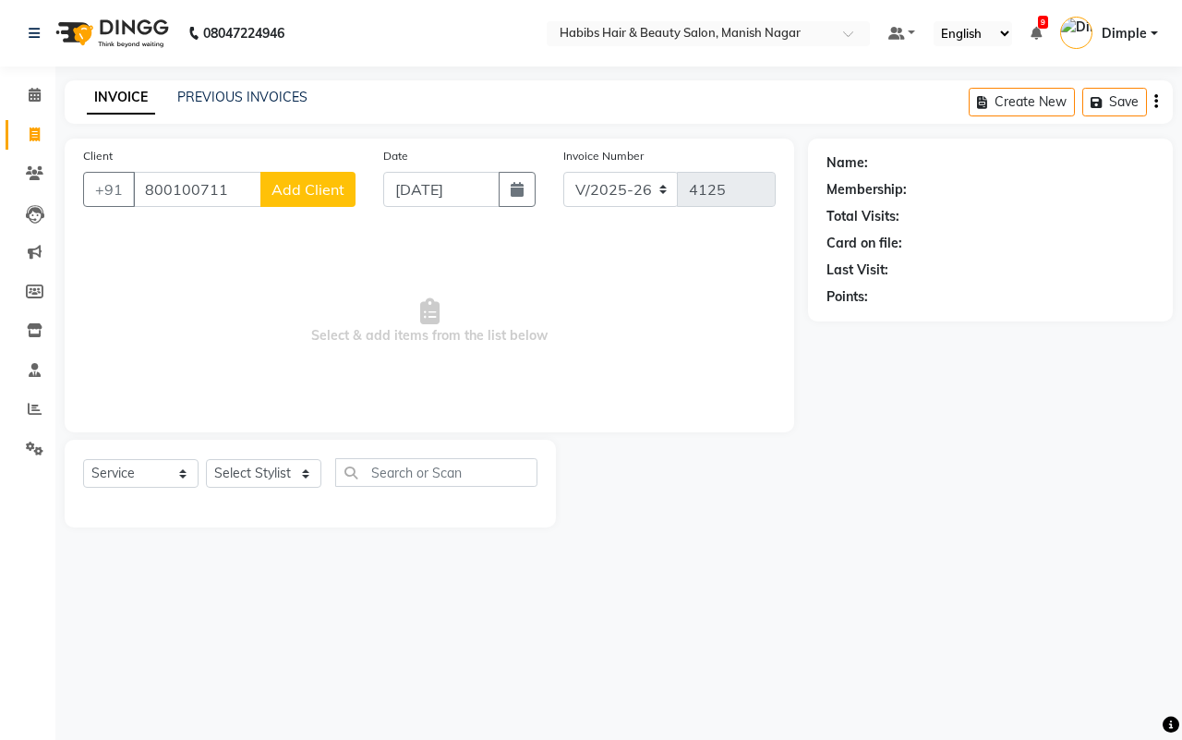
click at [162, 189] on input "800100711" at bounding box center [197, 189] width 128 height 35
click at [338, 174] on button "Add Client" at bounding box center [307, 189] width 95 height 35
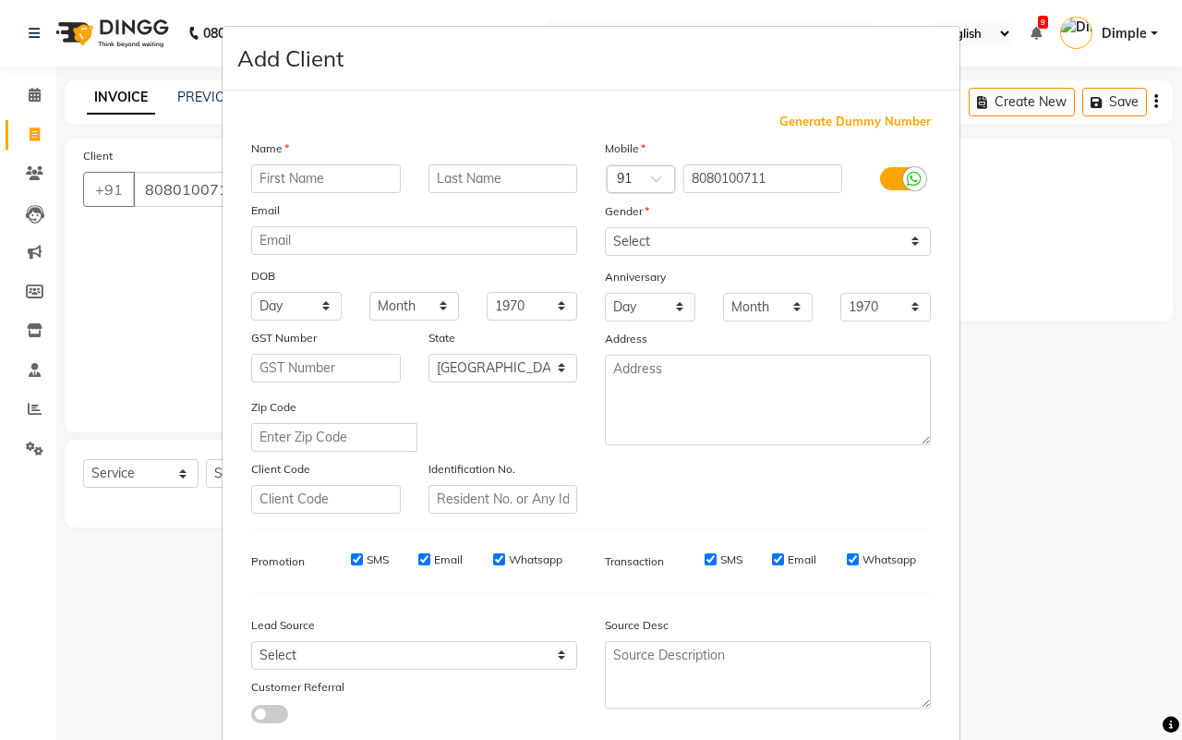
click at [330, 172] on input "text" at bounding box center [326, 178] width 150 height 29
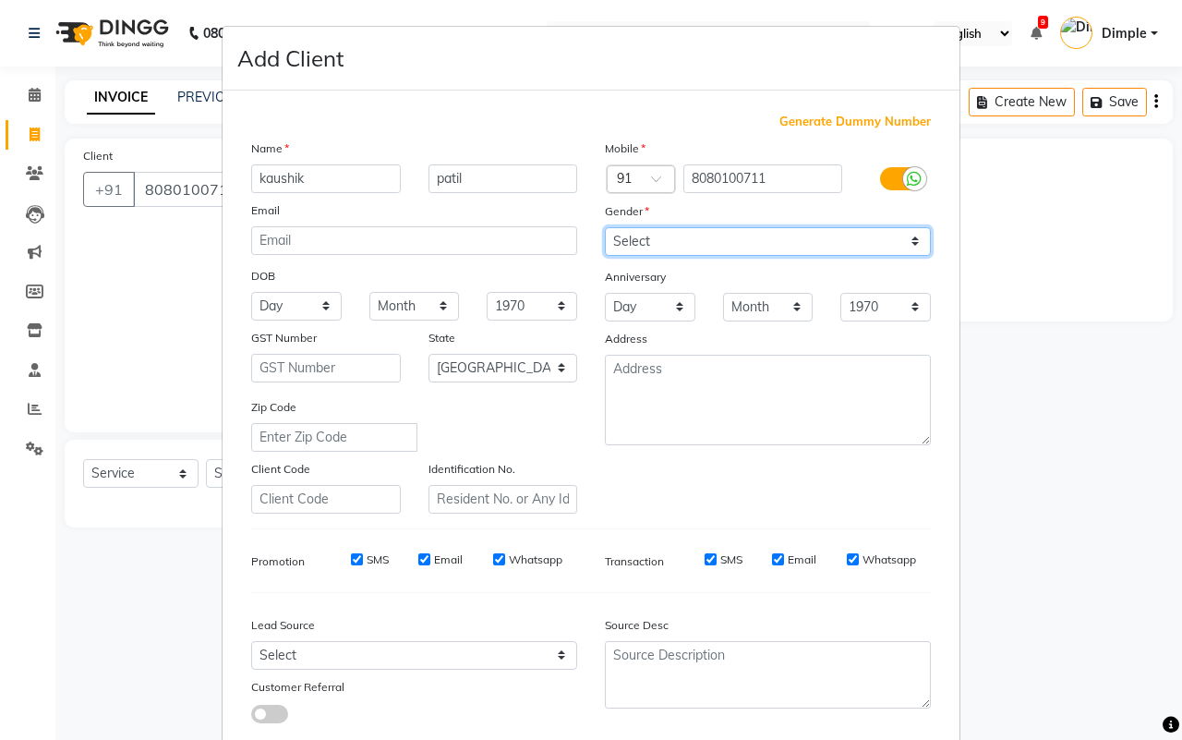
click at [712, 249] on select "Select Male Female Other Prefer Not To Say" at bounding box center [768, 241] width 326 height 29
click at [605, 227] on select "Select Male Female Other Prefer Not To Say" at bounding box center [768, 241] width 326 height 29
click at [649, 248] on select "Select Male Female Other Prefer Not To Say" at bounding box center [768, 241] width 326 height 29
click at [605, 227] on select "Select Male Female Other Prefer Not To Say" at bounding box center [768, 241] width 326 height 29
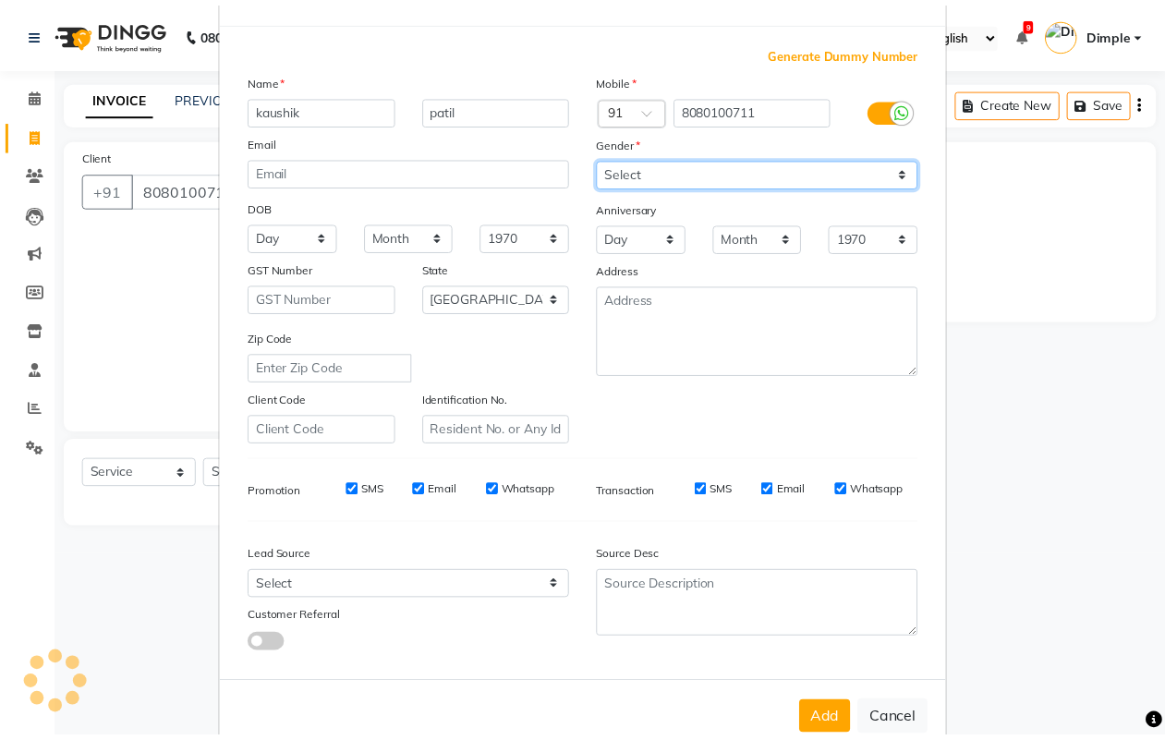
scroll to position [106, 0]
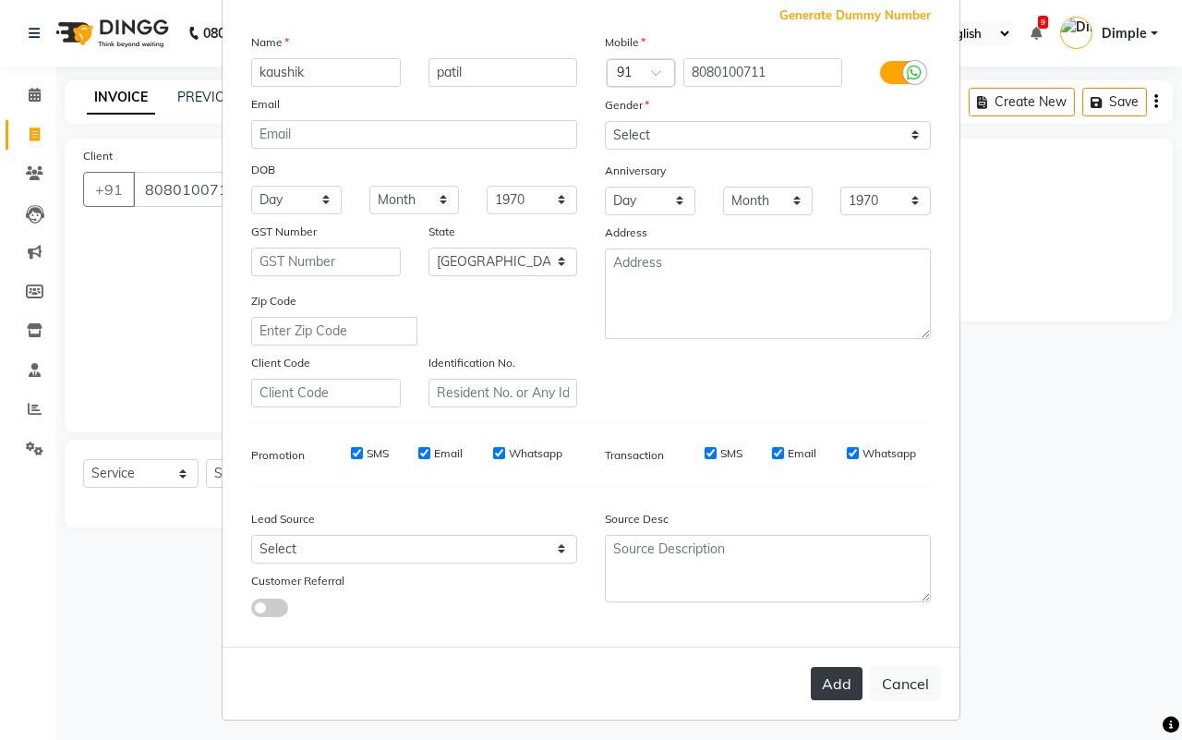
click at [816, 671] on button "Add" at bounding box center [837, 683] width 52 height 33
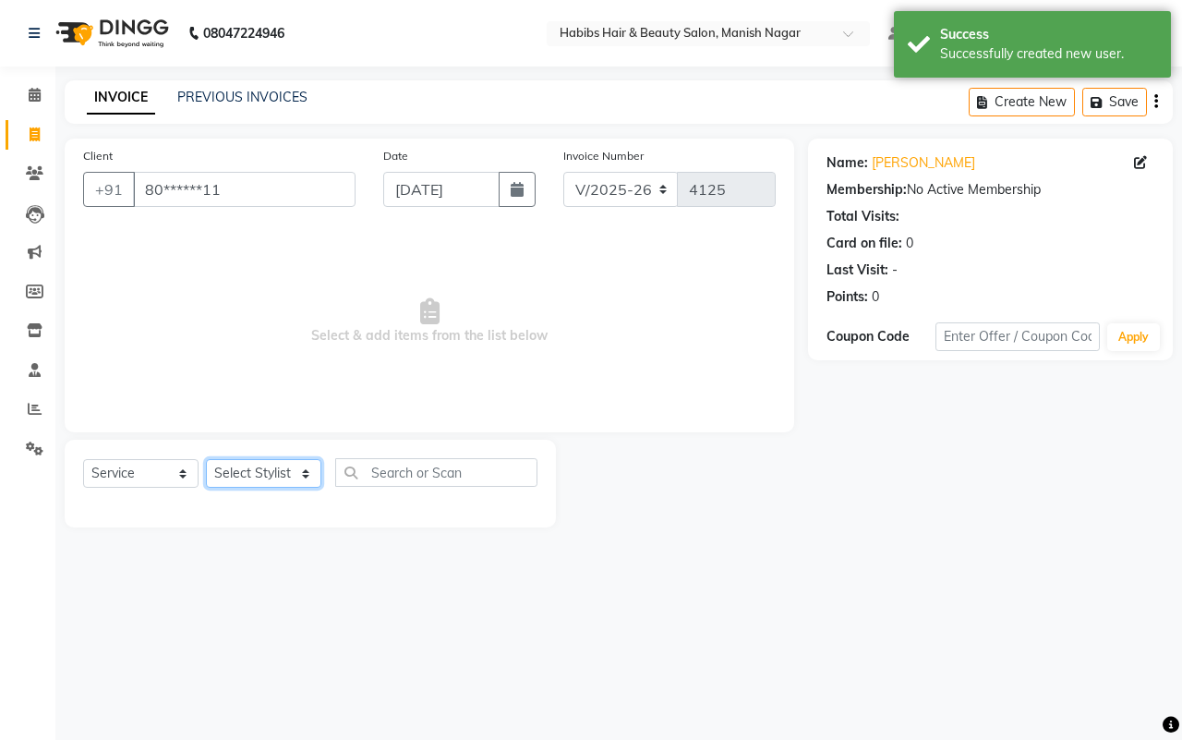
click at [243, 471] on select "Select Stylist Abhijeet Amol Apurva Dimple Harshal Mrunali Sachin Sarika Shanta…" at bounding box center [263, 473] width 115 height 29
click at [206, 459] on select "Select Stylist Abhijeet Amol Apurva Dimple Harshal Mrunali Sachin Sarika Shanta…" at bounding box center [263, 473] width 115 height 29
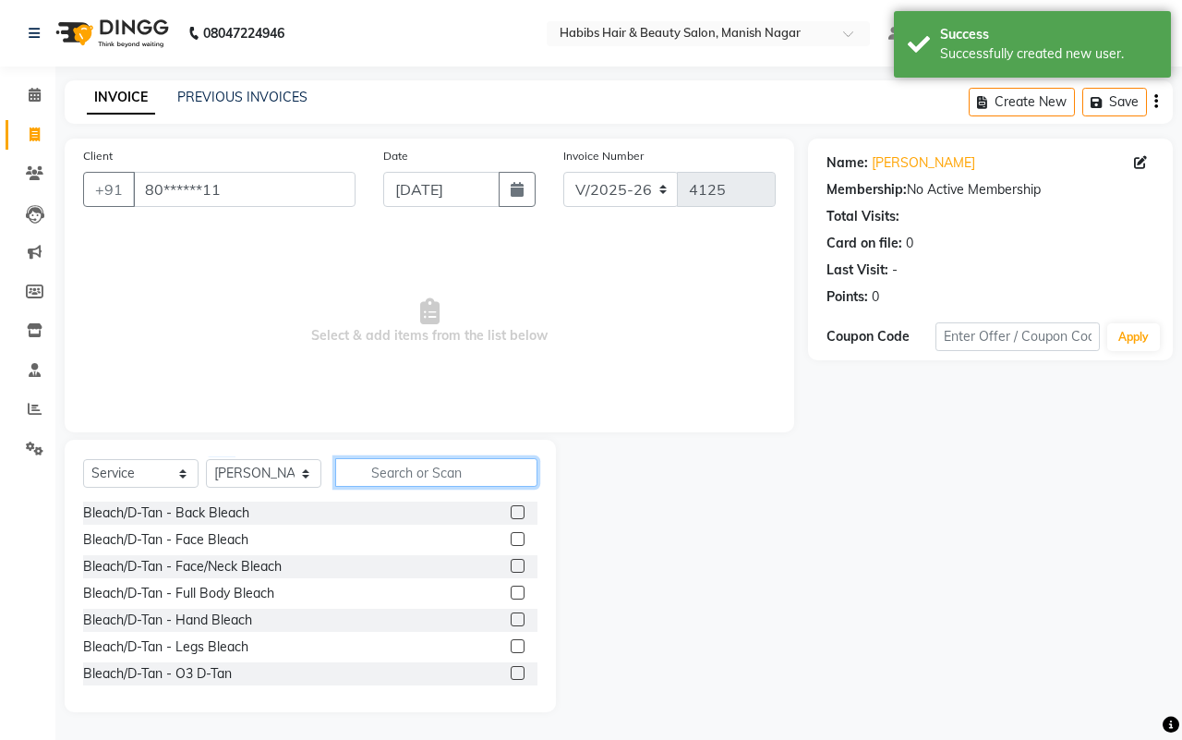
click at [418, 466] on input "text" at bounding box center [436, 472] width 202 height 29
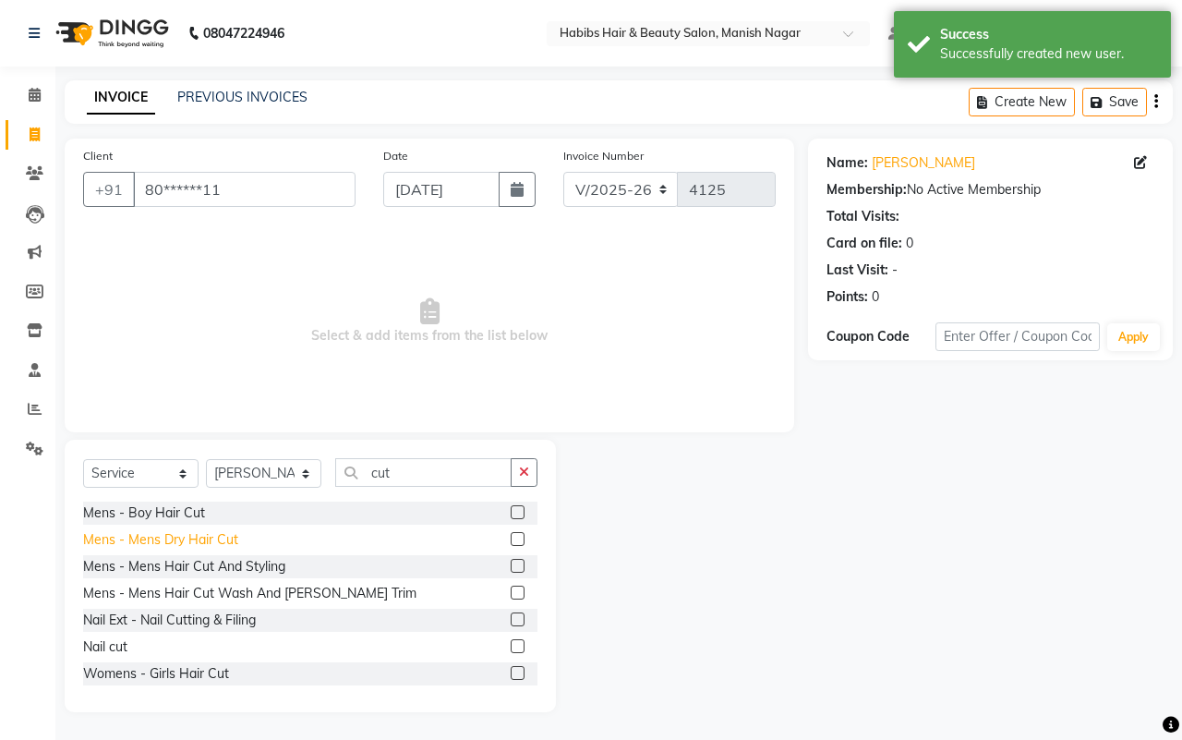
click at [213, 540] on div "Mens - Mens Dry Hair Cut" at bounding box center [160, 539] width 155 height 19
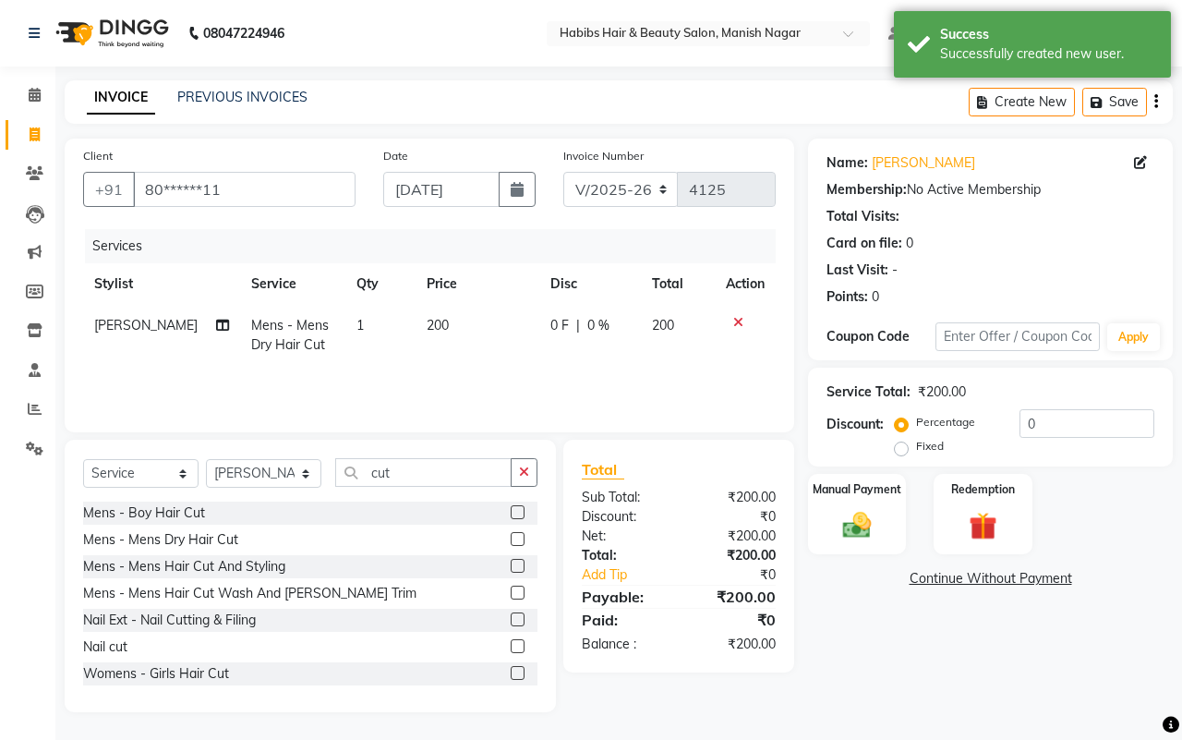
click at [735, 319] on icon at bounding box center [738, 322] width 10 height 13
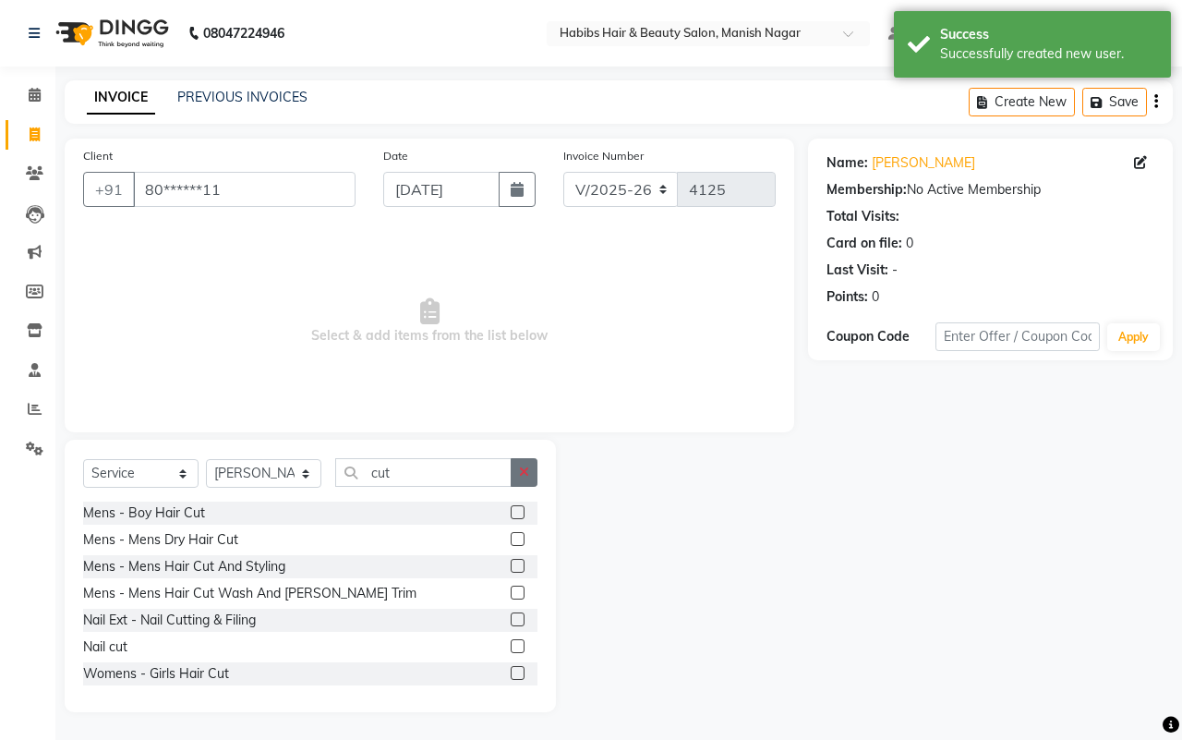
drag, startPoint x: 529, startPoint y: 473, endPoint x: 513, endPoint y: 472, distance: 16.7
click at [529, 472] on button "button" at bounding box center [524, 472] width 27 height 29
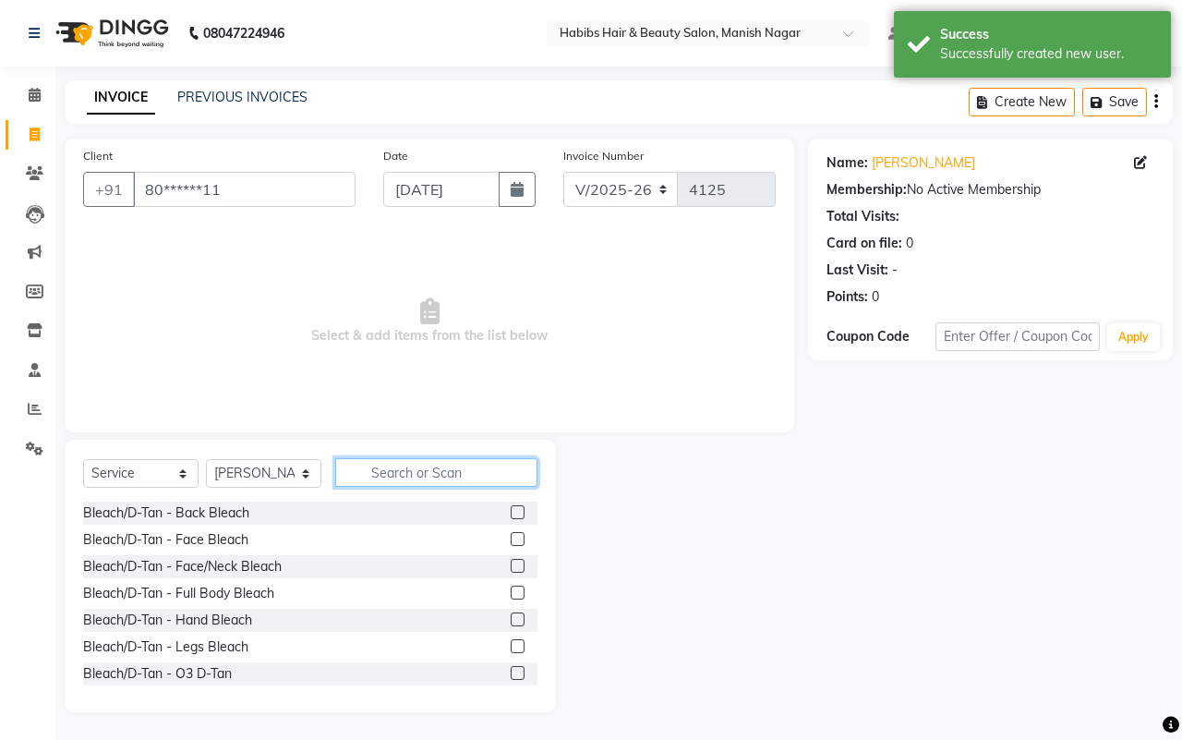
click at [482, 471] on input "text" at bounding box center [436, 472] width 202 height 29
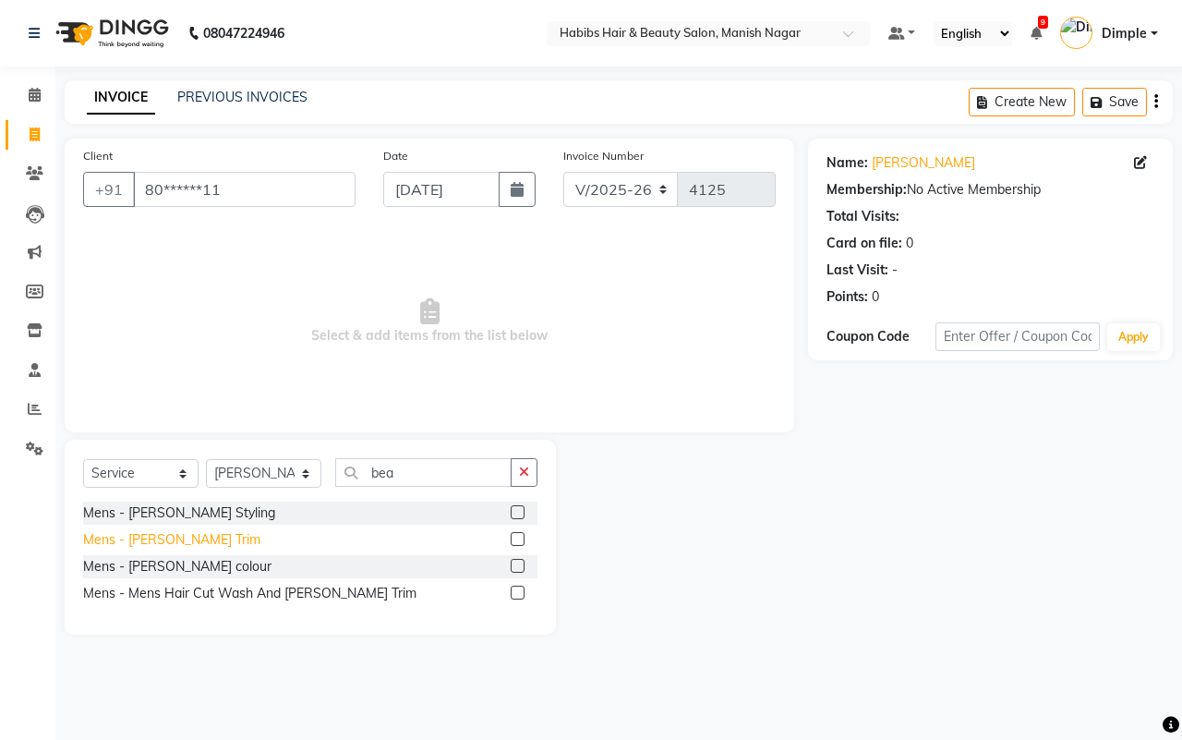
click at [176, 532] on div "Mens - Beard Trim" at bounding box center [171, 539] width 177 height 19
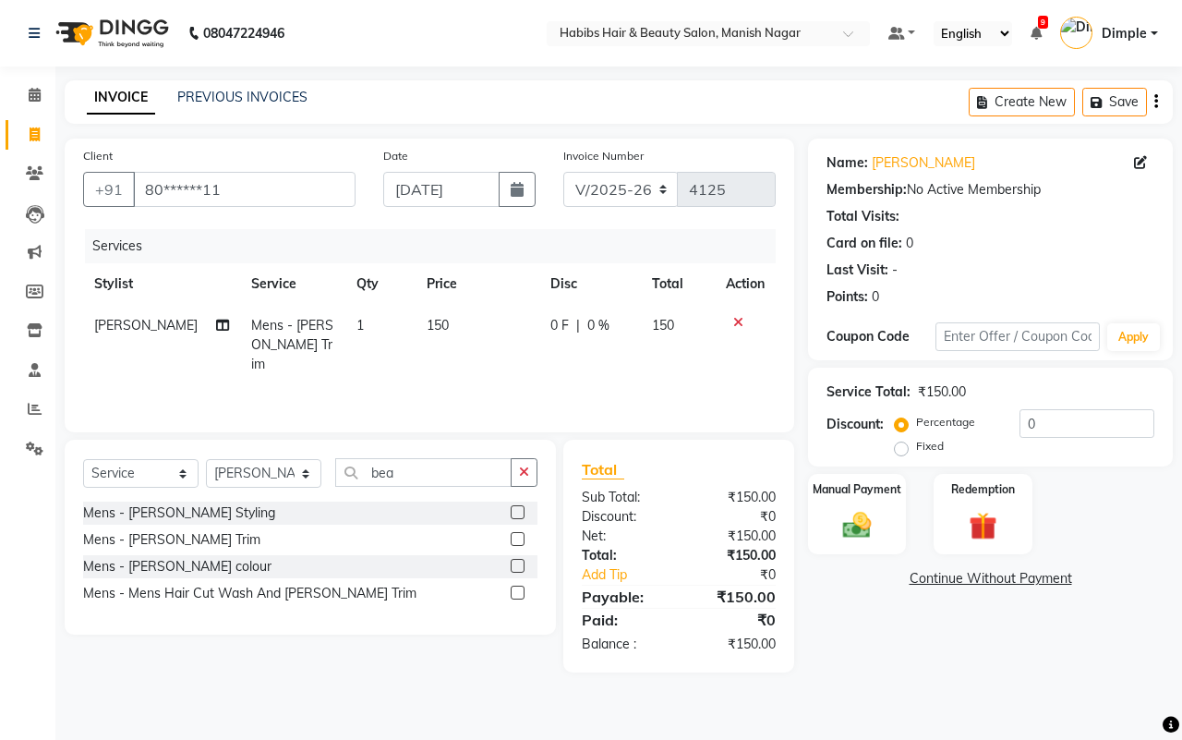
click at [740, 320] on icon at bounding box center [738, 322] width 10 height 13
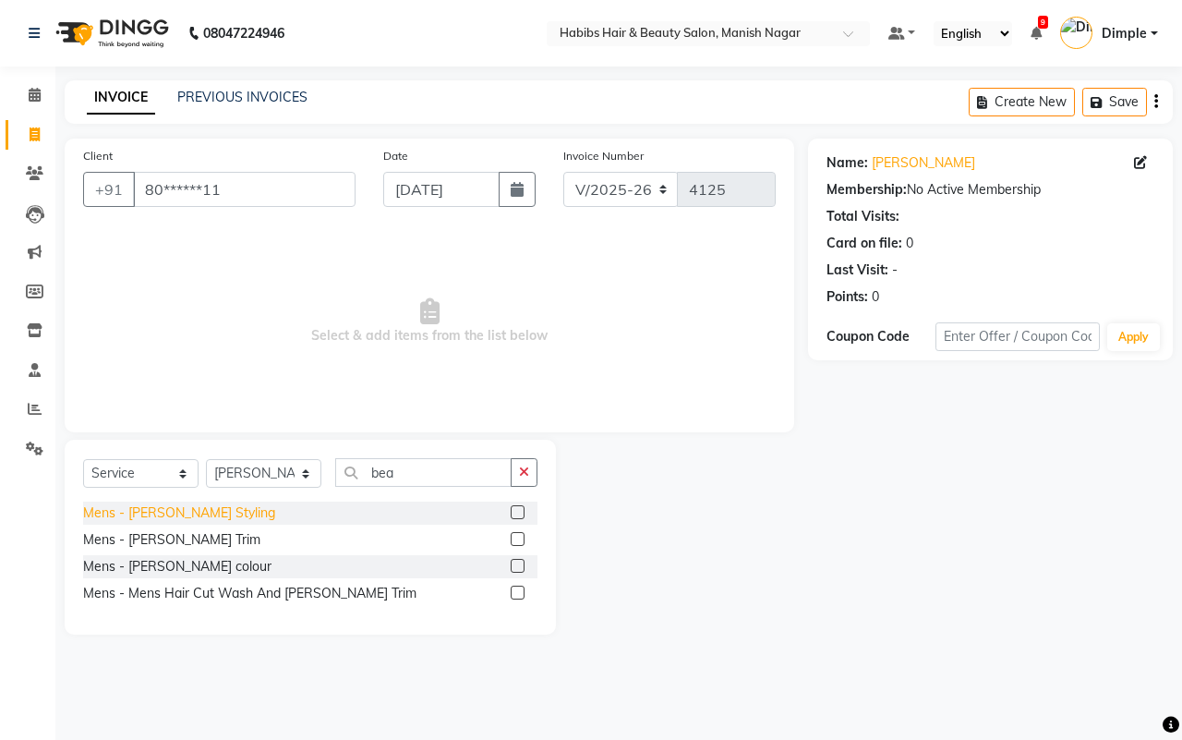
click at [172, 508] on div "Mens - Beard Styling" at bounding box center [179, 512] width 192 height 19
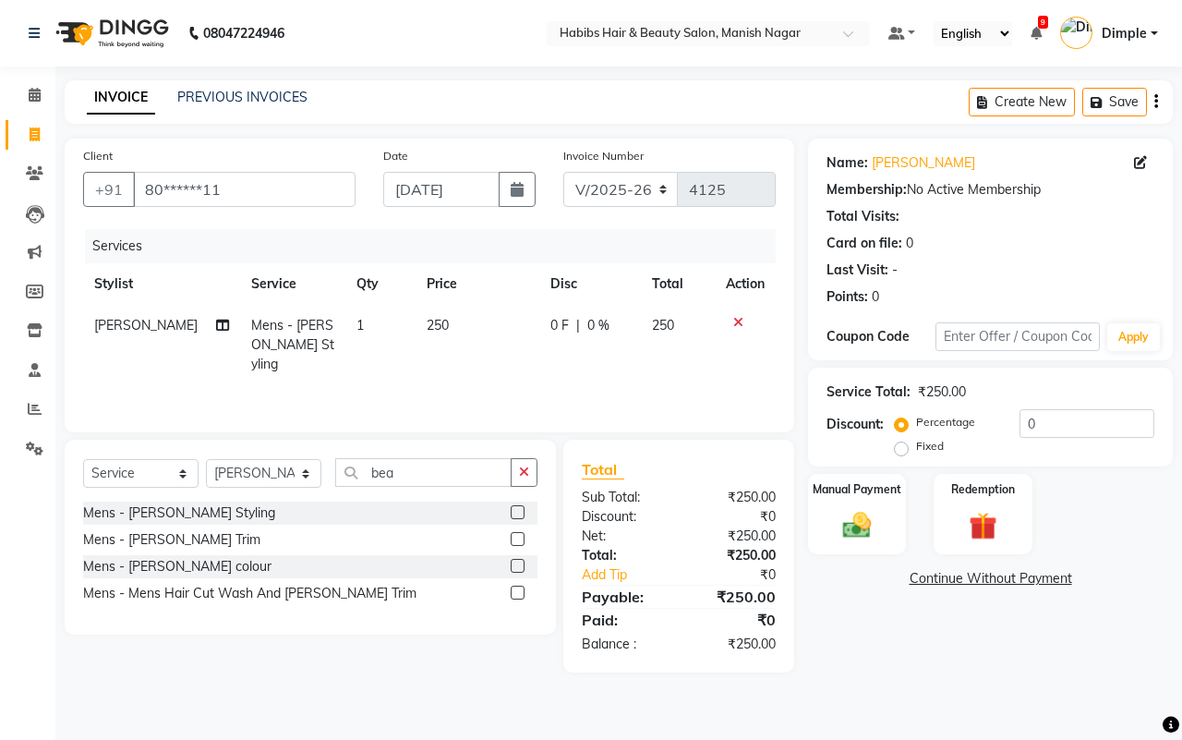
click at [427, 325] on span "250" at bounding box center [438, 325] width 22 height 17
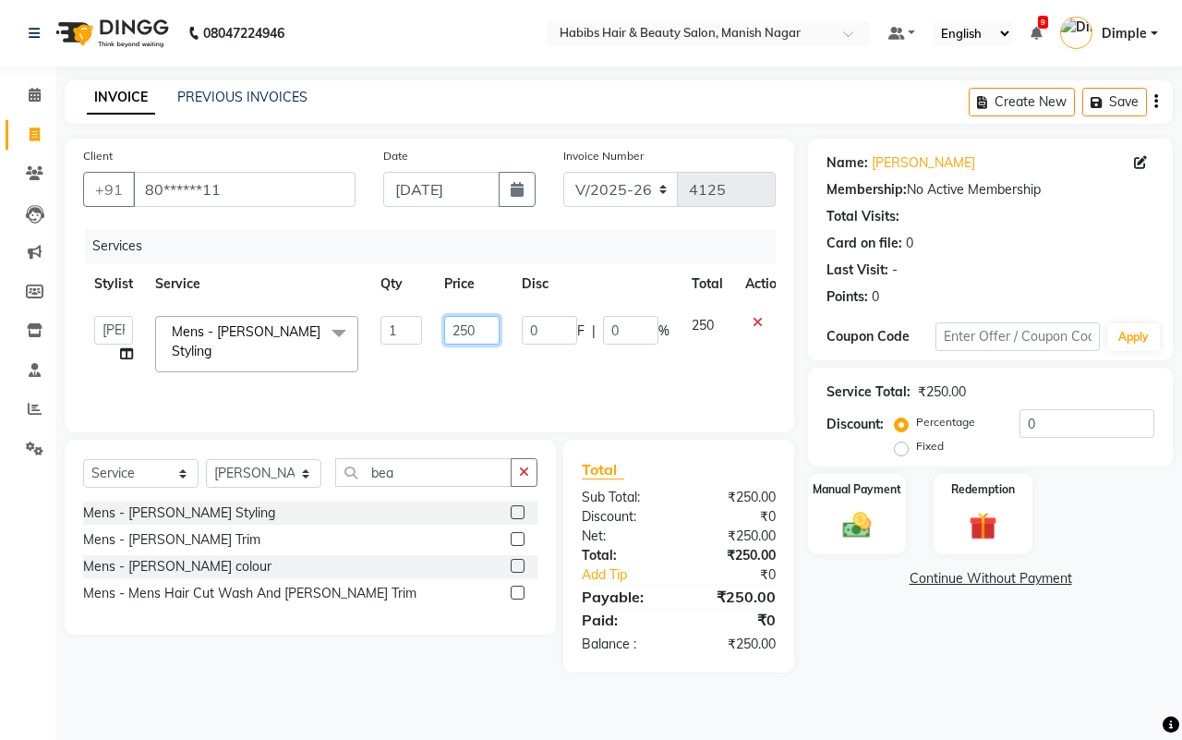
drag, startPoint x: 460, startPoint y: 330, endPoint x: 531, endPoint y: 376, distance: 84.8
click at [462, 331] on input "250" at bounding box center [471, 330] width 55 height 29
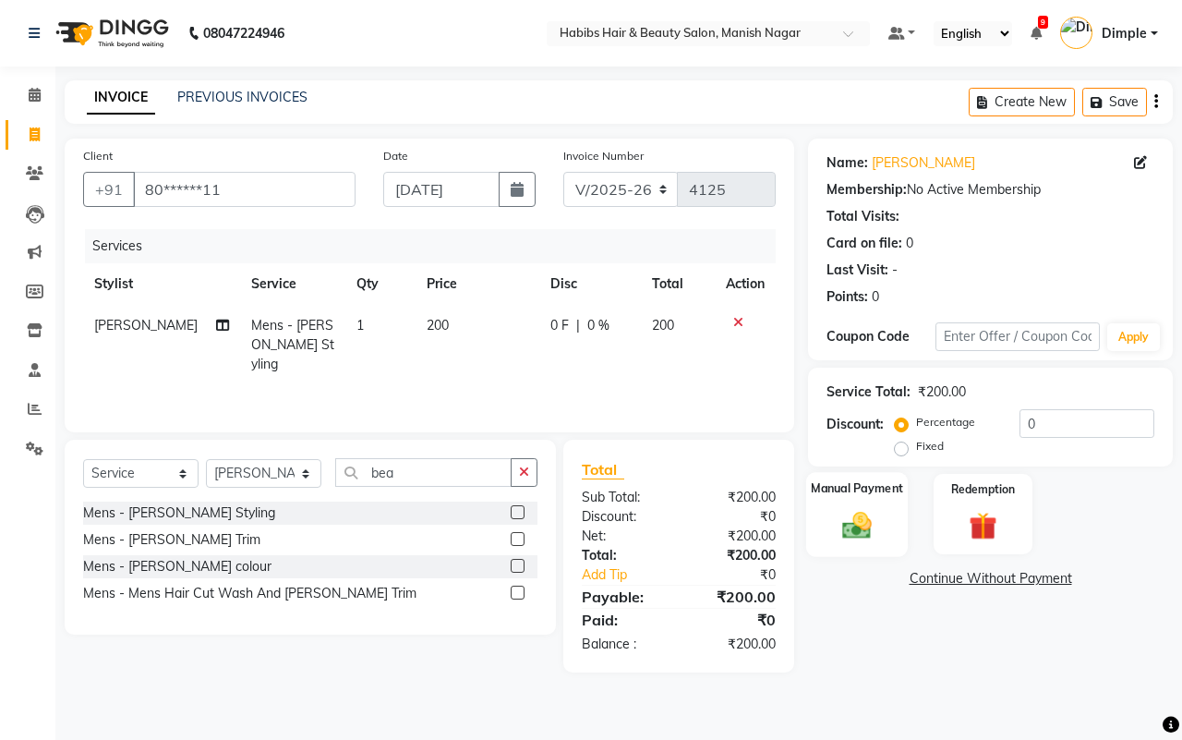
click at [879, 515] on img at bounding box center [857, 525] width 48 height 34
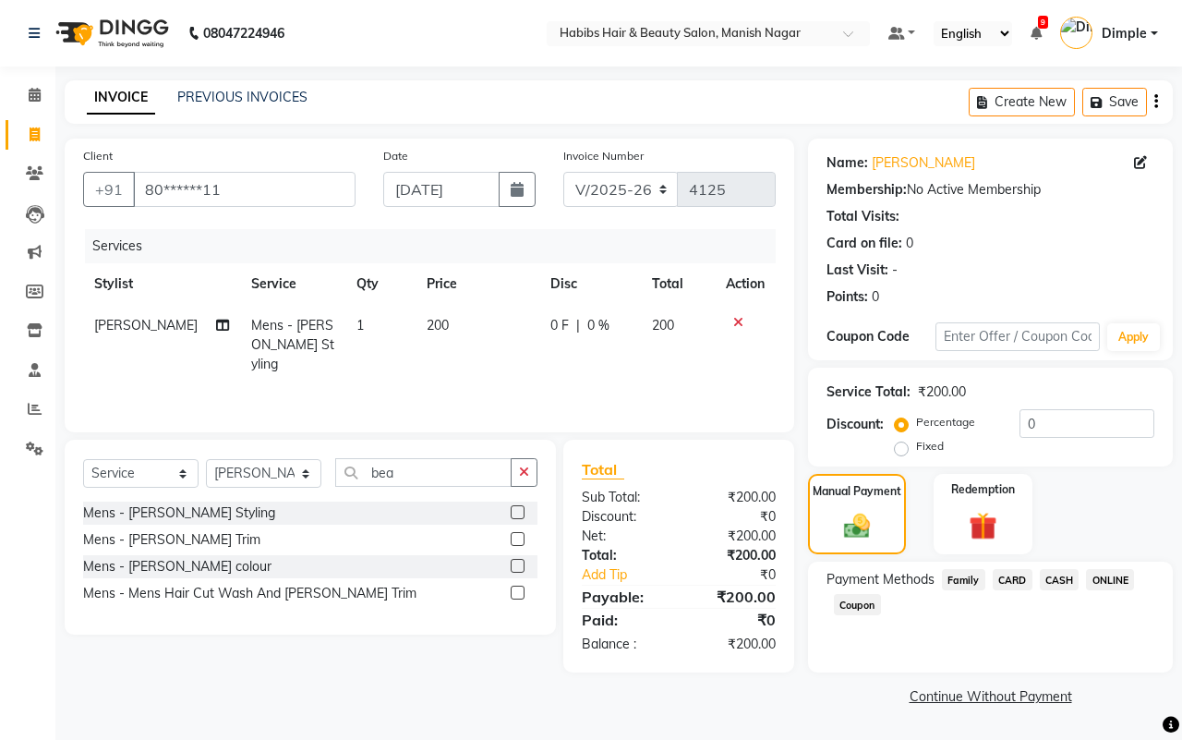
click at [1099, 580] on span "ONLINE" at bounding box center [1110, 579] width 48 height 21
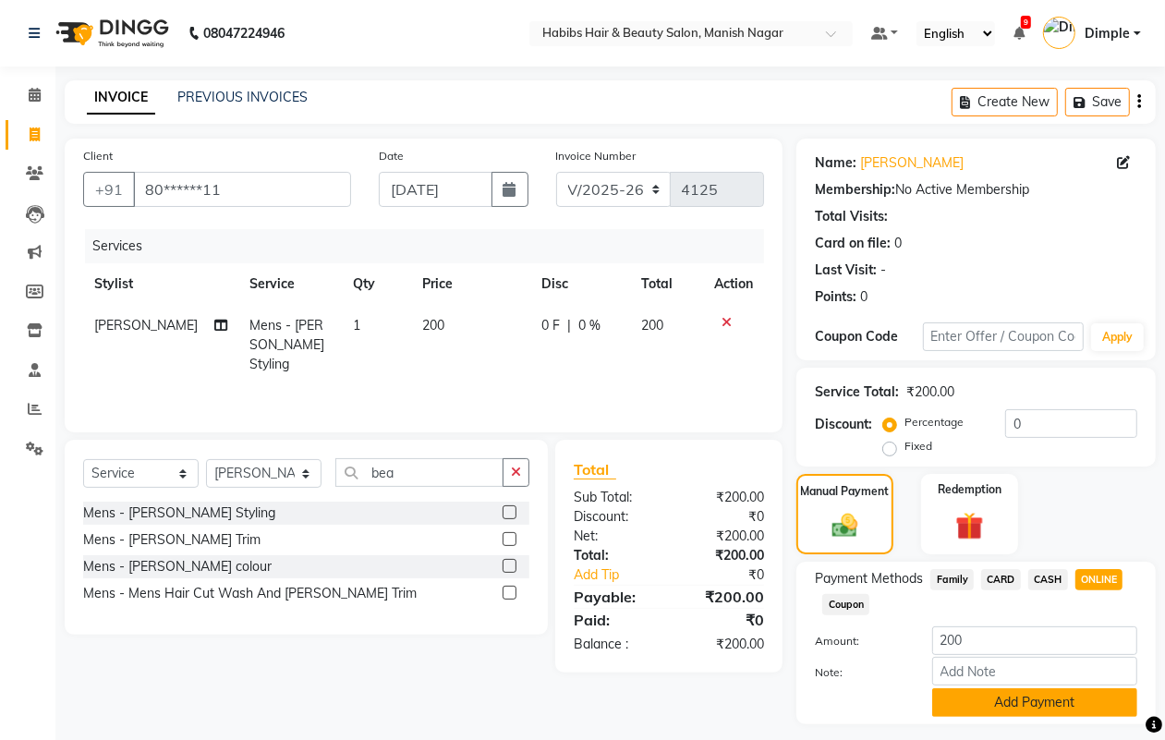
click at [1019, 702] on button "Add Payment" at bounding box center [1034, 702] width 205 height 29
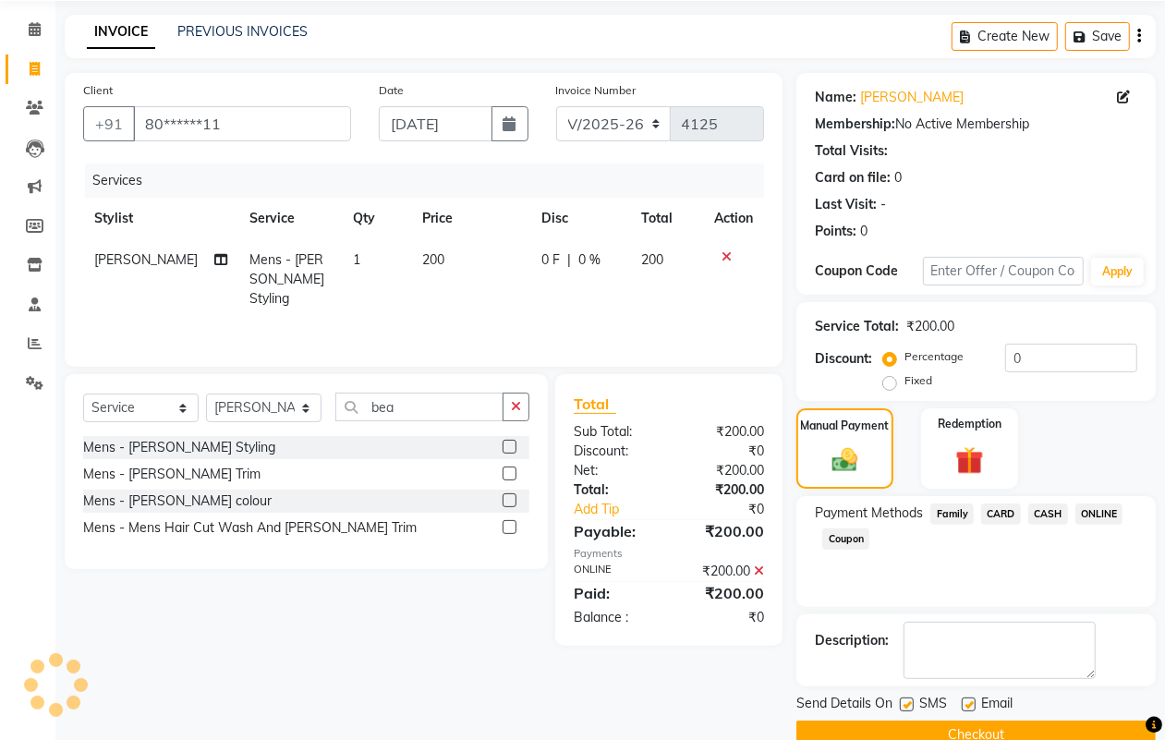
scroll to position [103, 0]
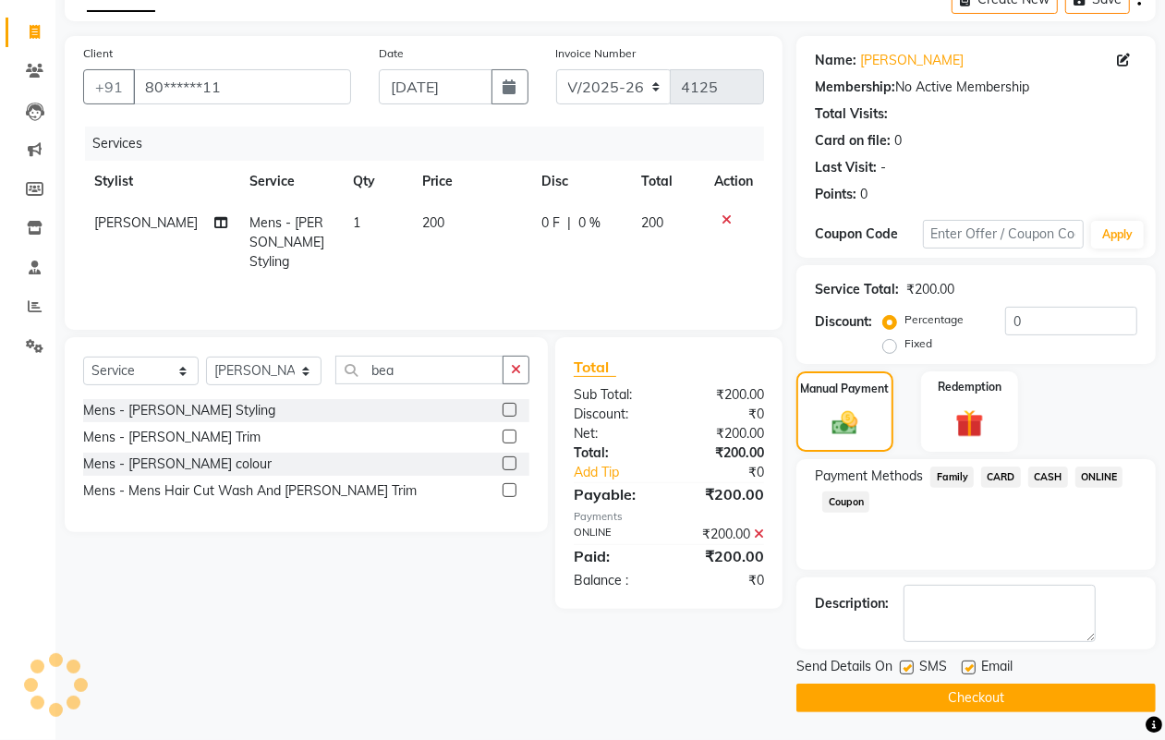
click at [1008, 696] on button "Checkout" at bounding box center [975, 698] width 359 height 29
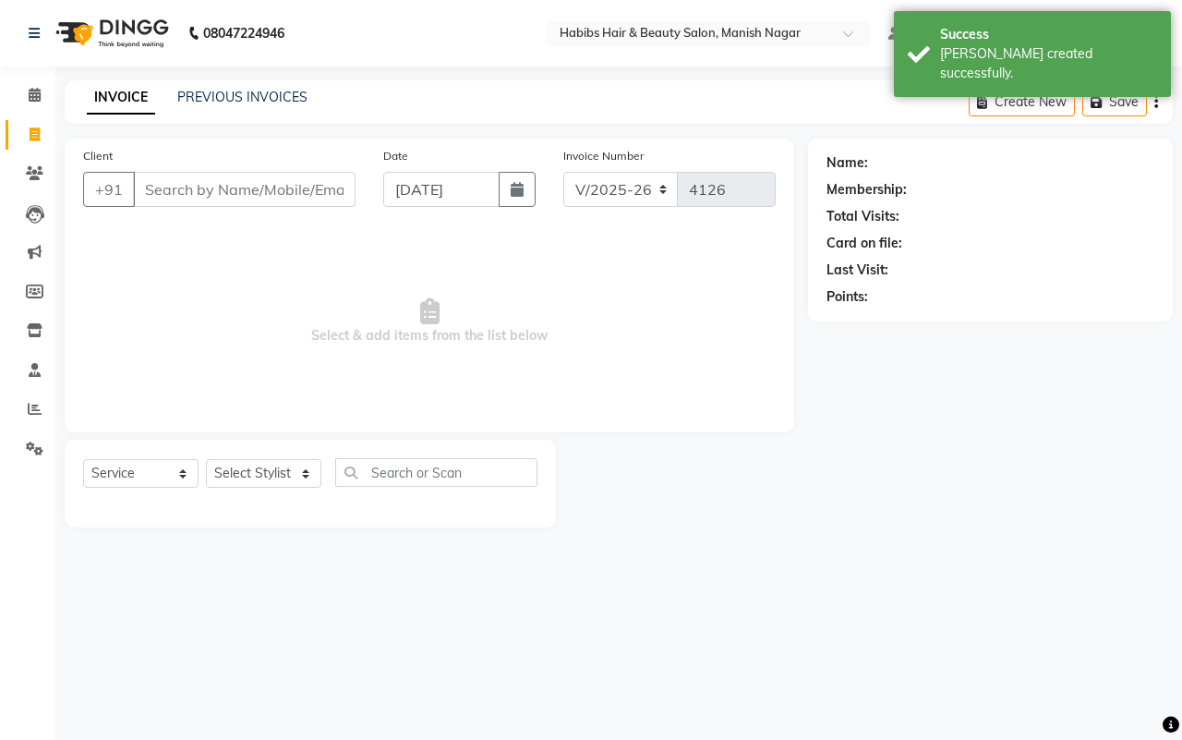
click at [254, 183] on input "Client" at bounding box center [244, 189] width 223 height 35
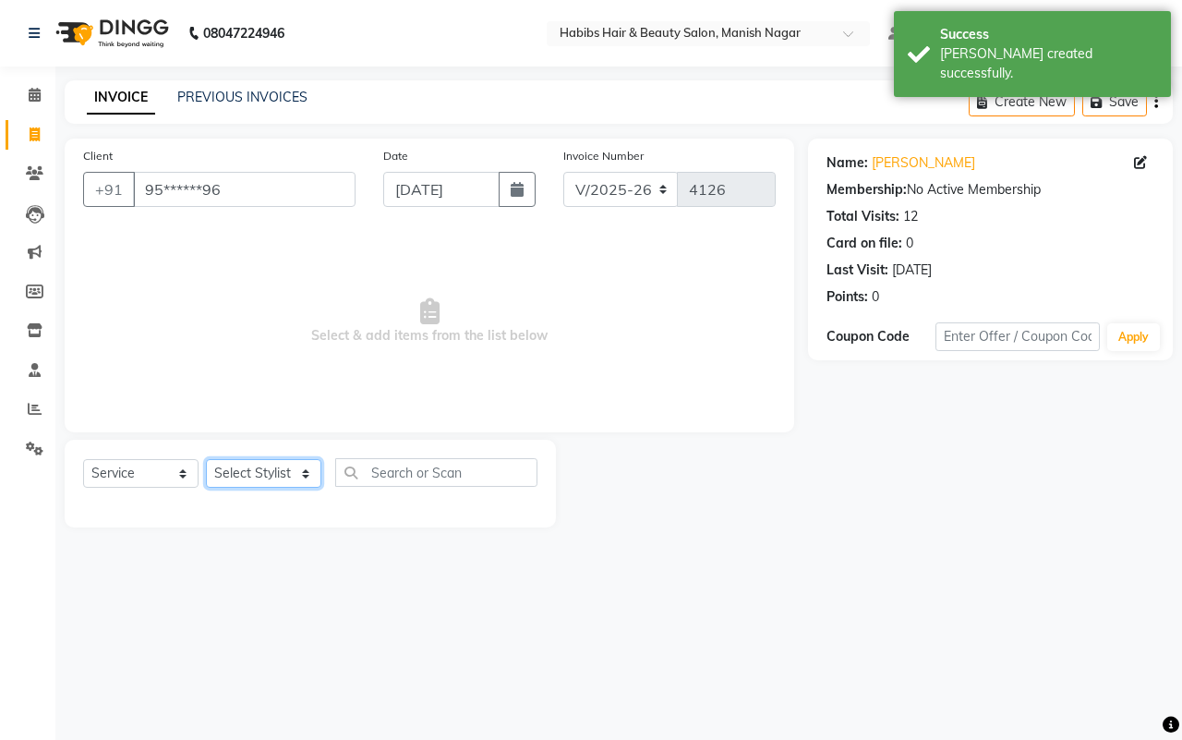
click at [250, 477] on select "Select Stylist Abhijeet Amol Apurva Dimple Harshal Mrunali Sachin Sarika Shanta…" at bounding box center [263, 473] width 115 height 29
click at [206, 459] on select "Select Stylist Abhijeet Amol Apurva Dimple Harshal Mrunali Sachin Sarika Shanta…" at bounding box center [263, 473] width 115 height 29
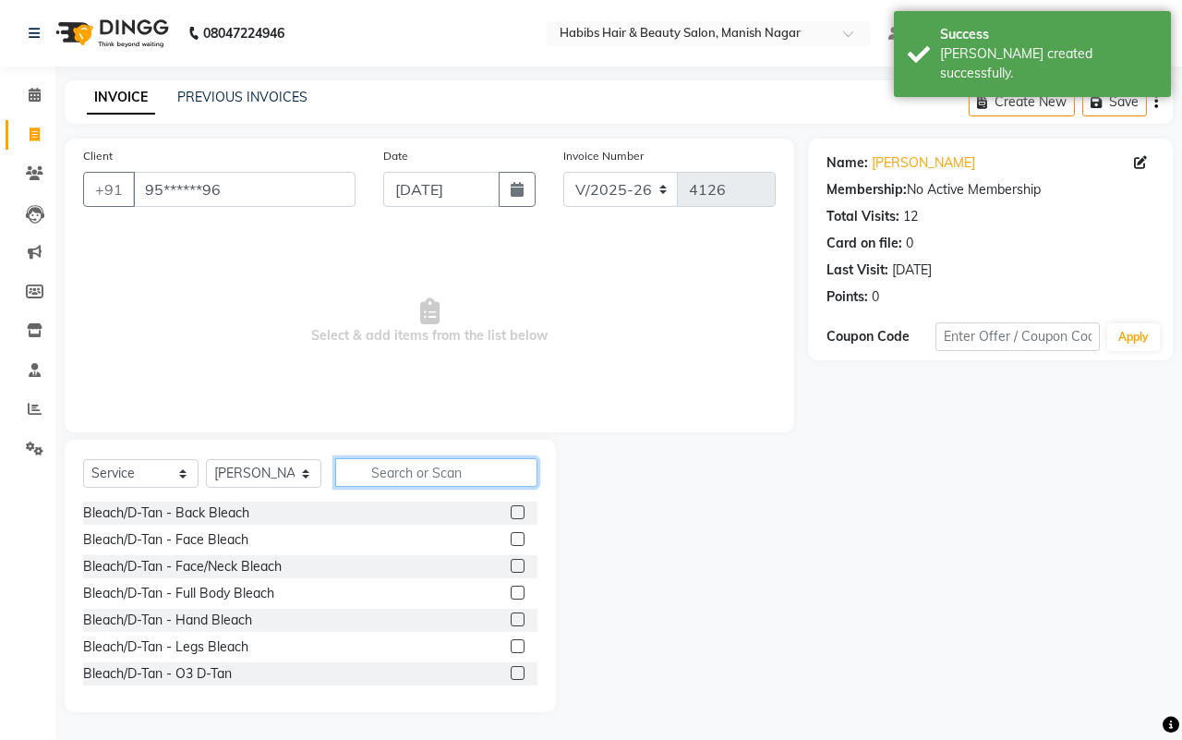
click at [372, 471] on input "text" at bounding box center [436, 472] width 202 height 29
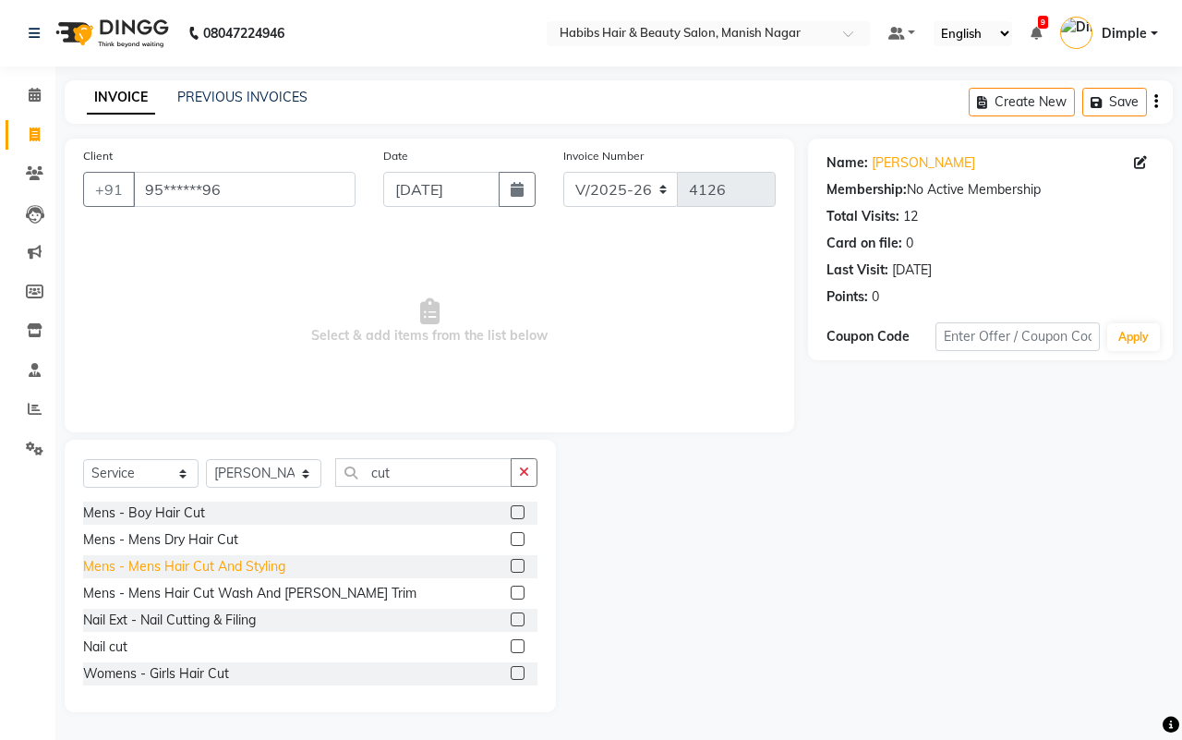
click at [260, 565] on div "Mens - Mens Hair Cut And Styling" at bounding box center [184, 566] width 202 height 19
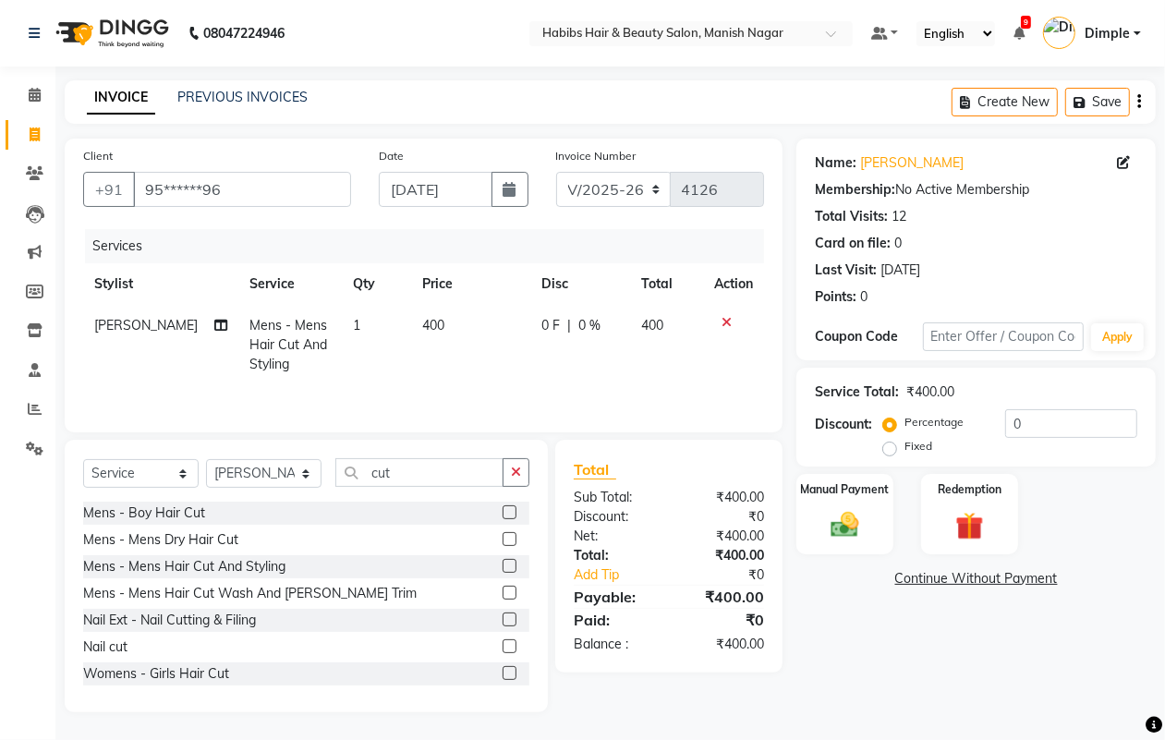
click at [427, 344] on td "400" at bounding box center [471, 345] width 120 height 80
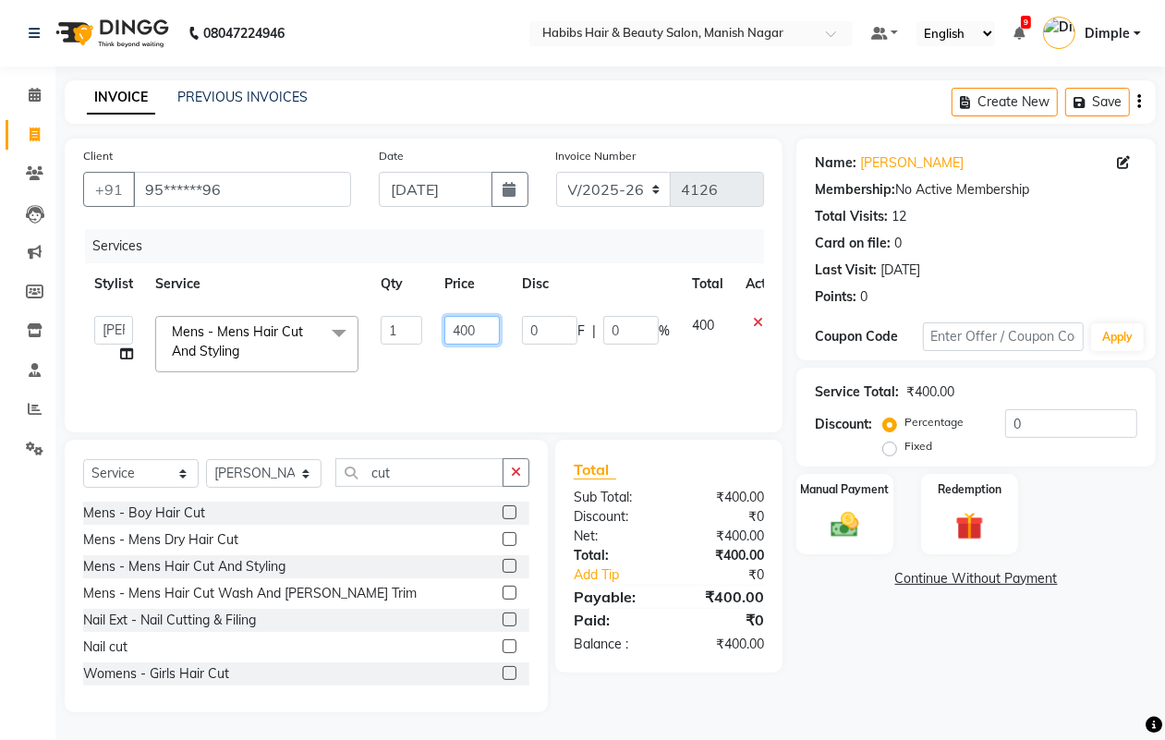
click at [454, 325] on input "400" at bounding box center [471, 330] width 55 height 29
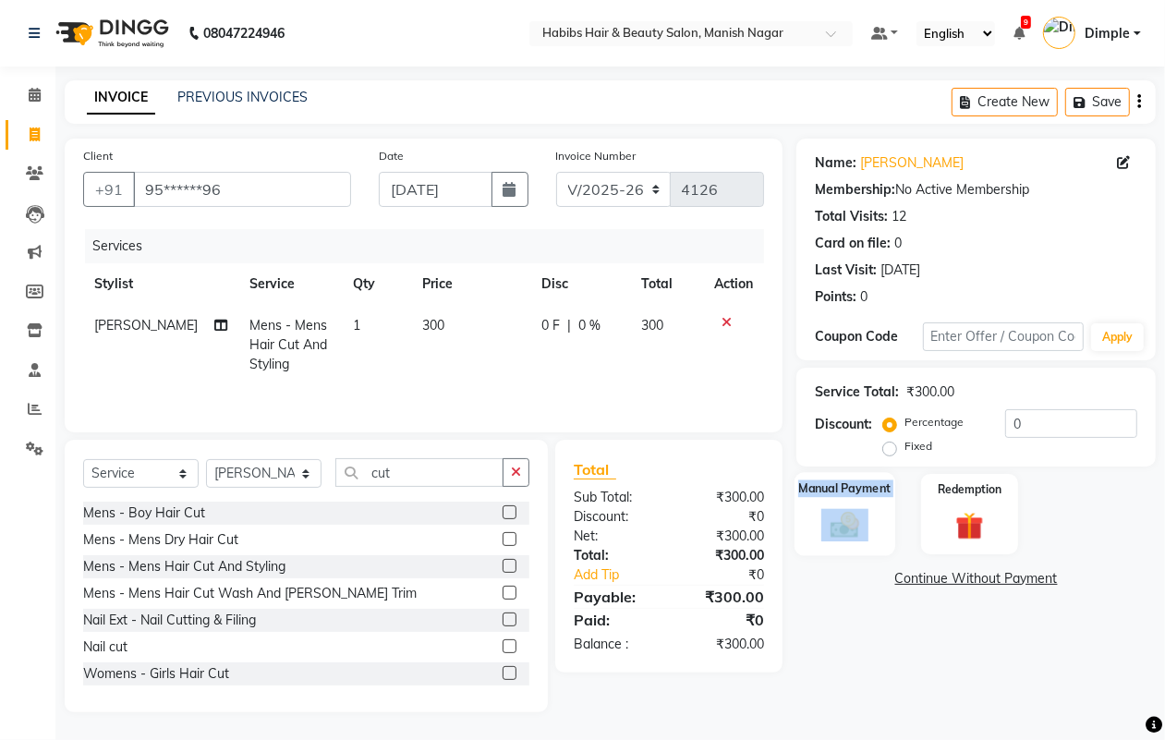
click at [848, 514] on div "Manual Payment" at bounding box center [844, 514] width 101 height 84
click at [848, 514] on img at bounding box center [844, 524] width 46 height 33
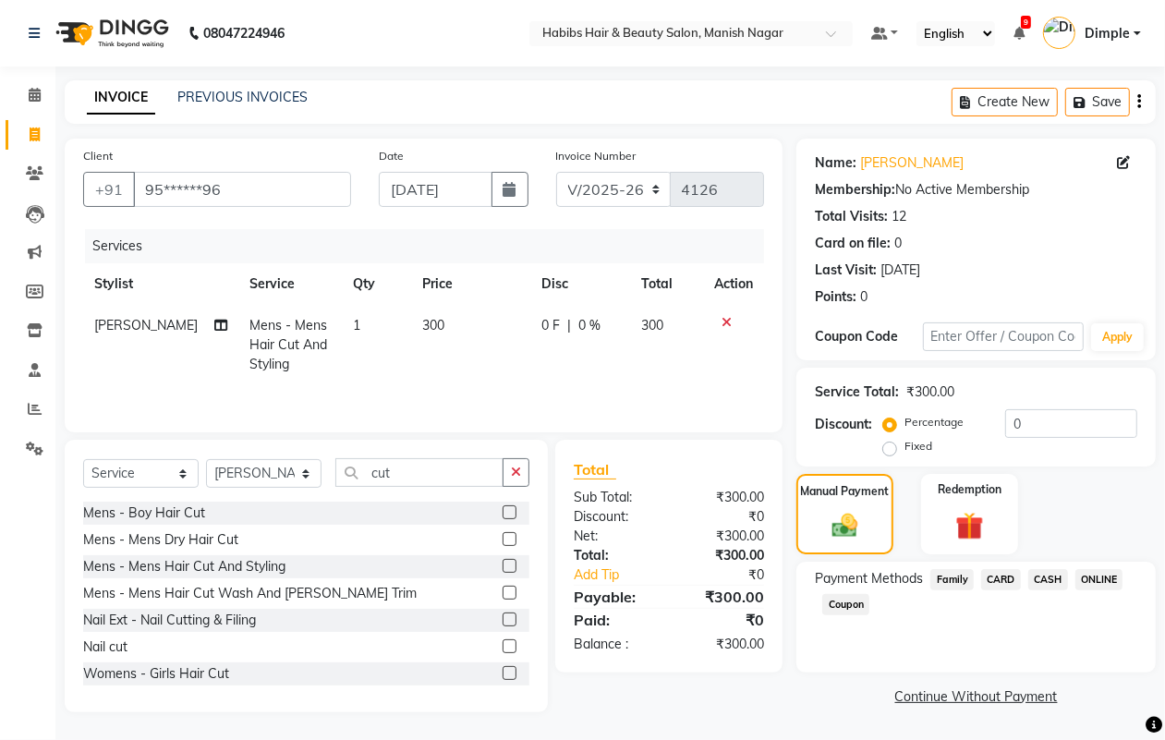
click at [1055, 579] on span "CASH" at bounding box center [1048, 579] width 40 height 21
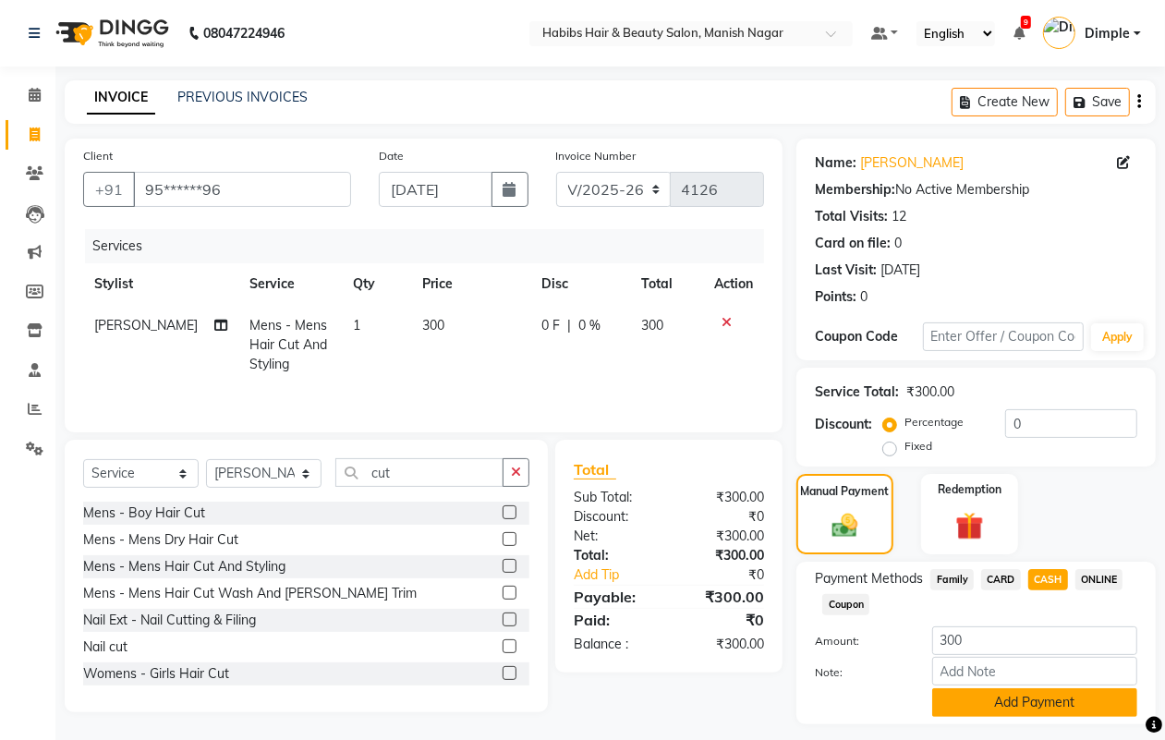
click at [990, 699] on button "Add Payment" at bounding box center [1034, 702] width 205 height 29
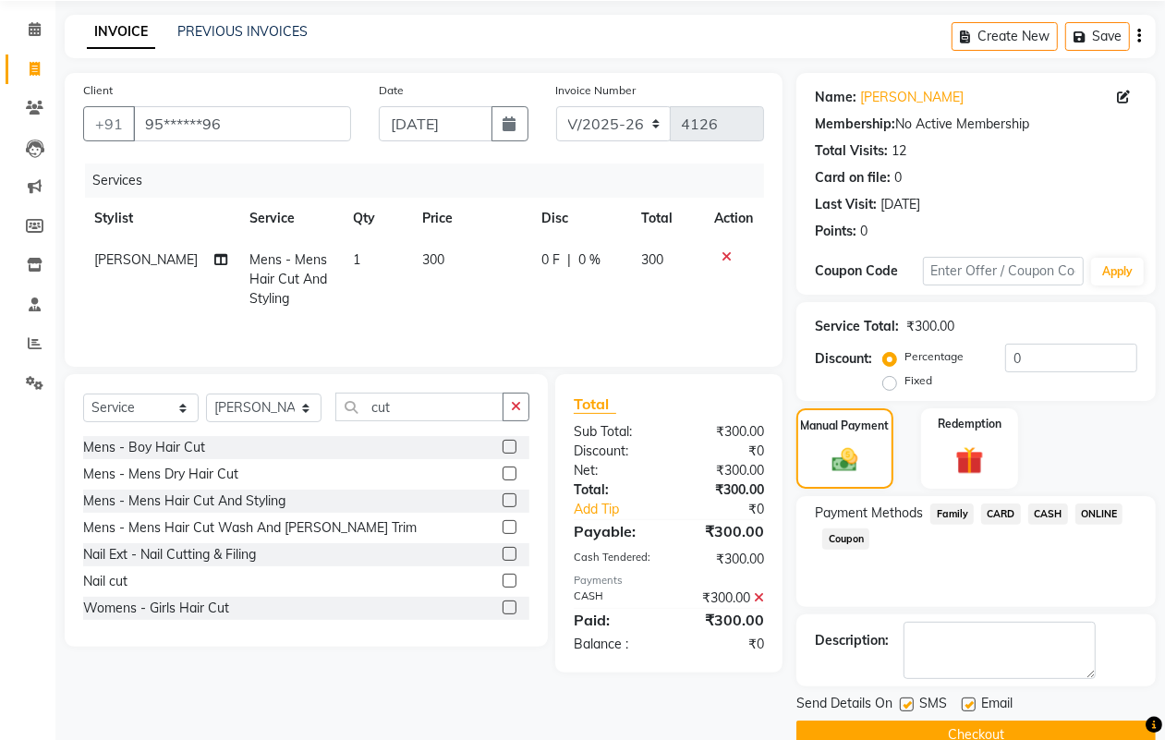
scroll to position [103, 0]
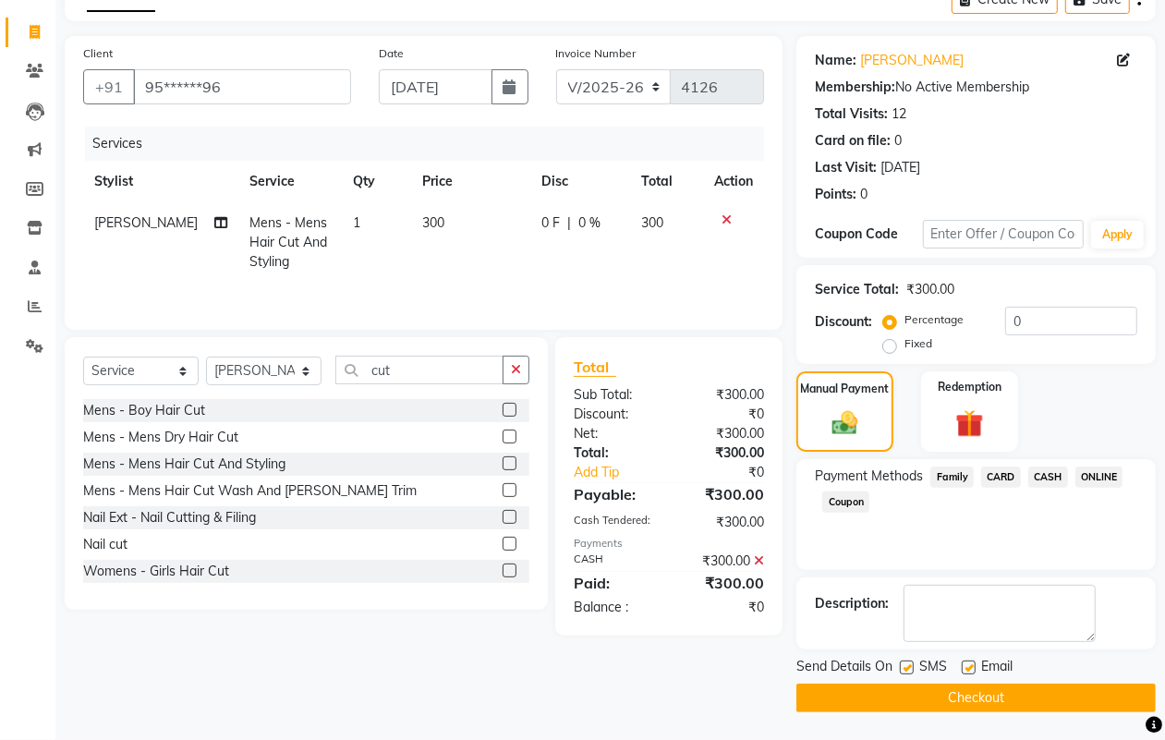
click at [981, 695] on button "Checkout" at bounding box center [975, 698] width 359 height 29
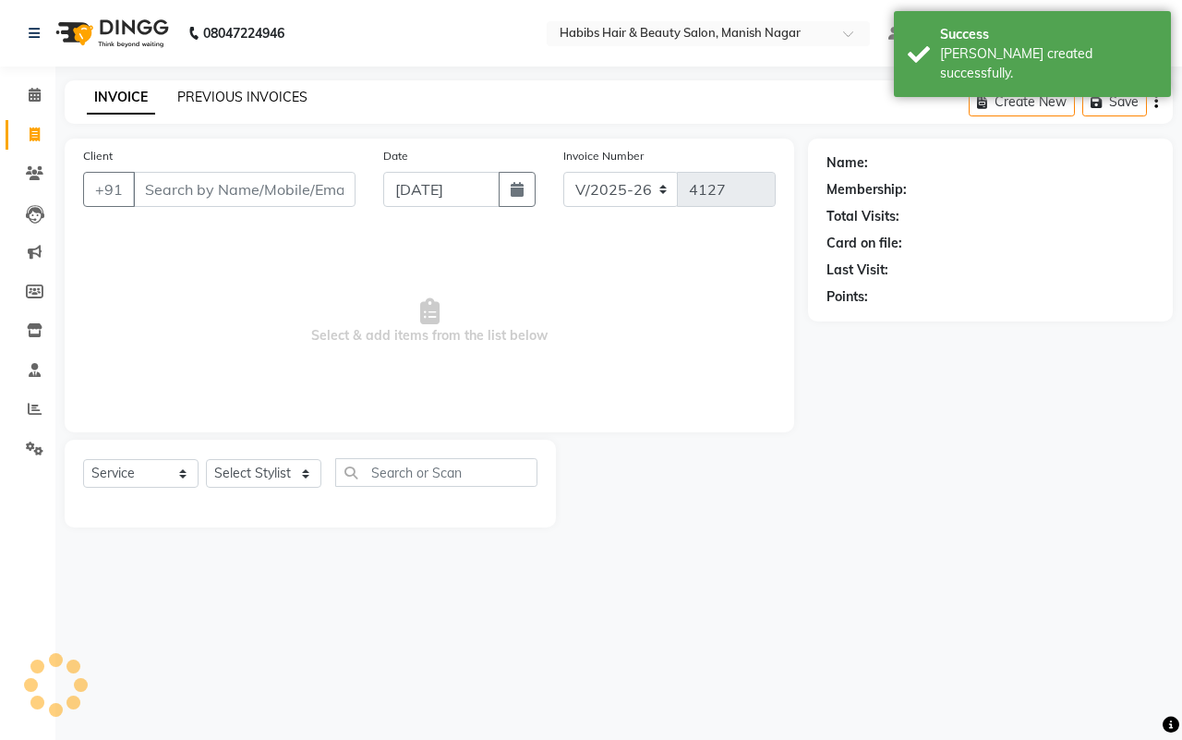
click at [214, 94] on link "PREVIOUS INVOICES" at bounding box center [242, 97] width 130 height 17
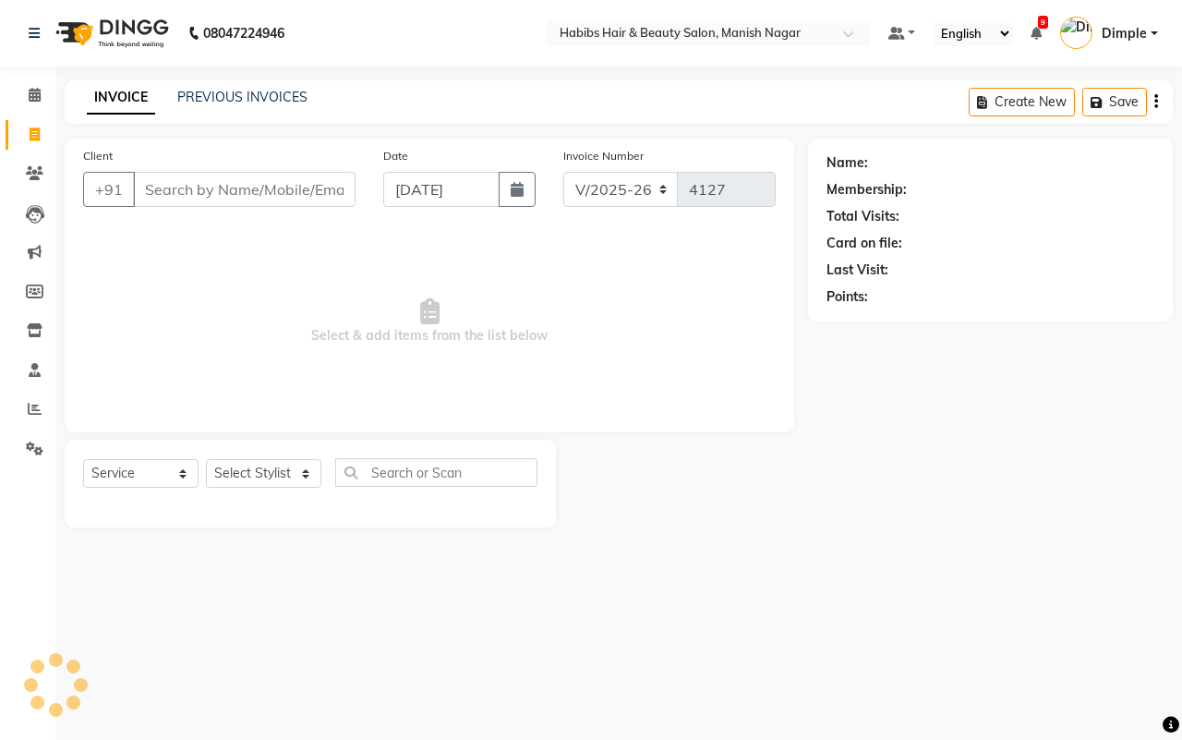
click at [171, 189] on input "Client" at bounding box center [244, 189] width 223 height 35
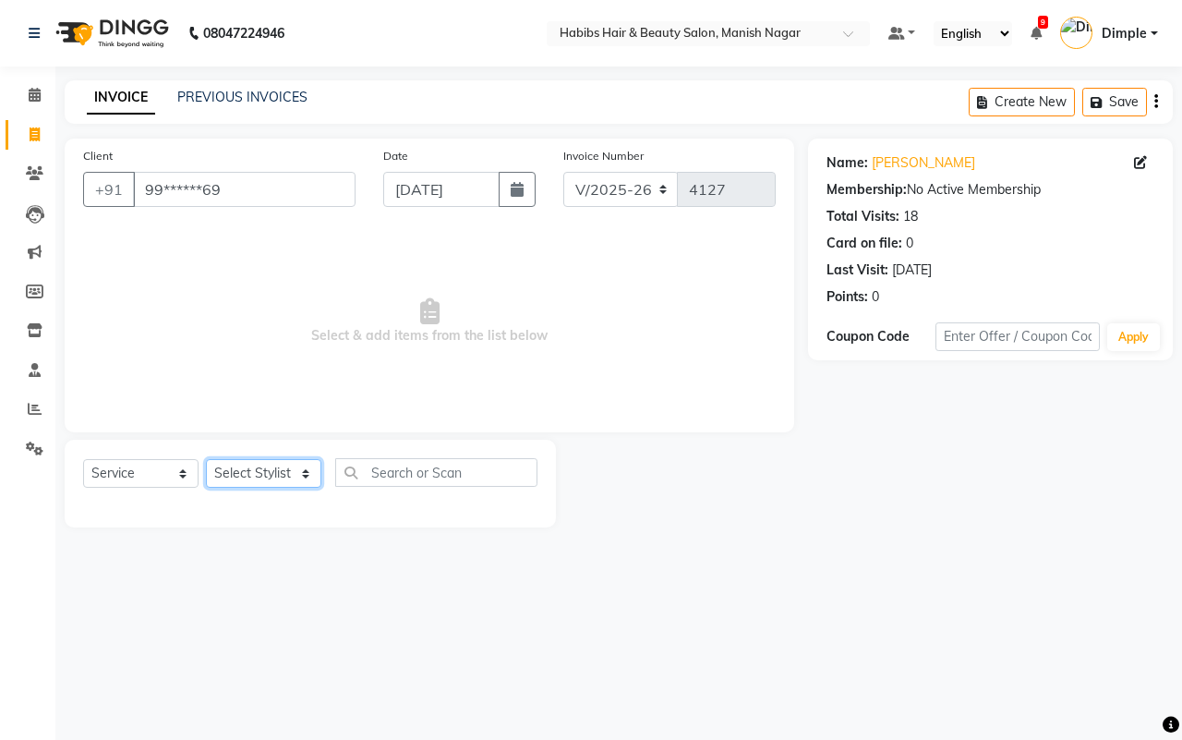
click at [251, 472] on select "Select Stylist Abhijeet Amol Apurva Dimple Harshal Mrunali Sachin Sarika Shanta…" at bounding box center [263, 473] width 115 height 29
click at [206, 459] on select "Select Stylist Abhijeet Amol Apurva Dimple Harshal Mrunali Sachin Sarika Shanta…" at bounding box center [263, 473] width 115 height 29
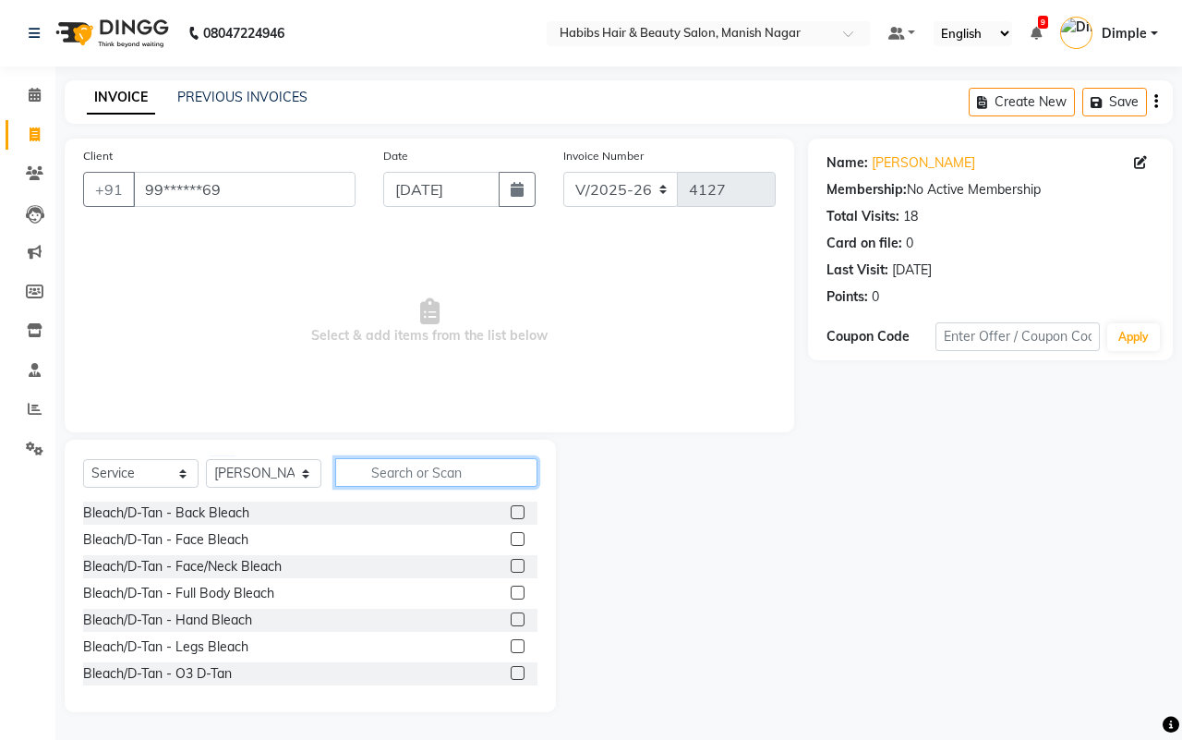
click at [398, 460] on input "text" at bounding box center [436, 472] width 202 height 29
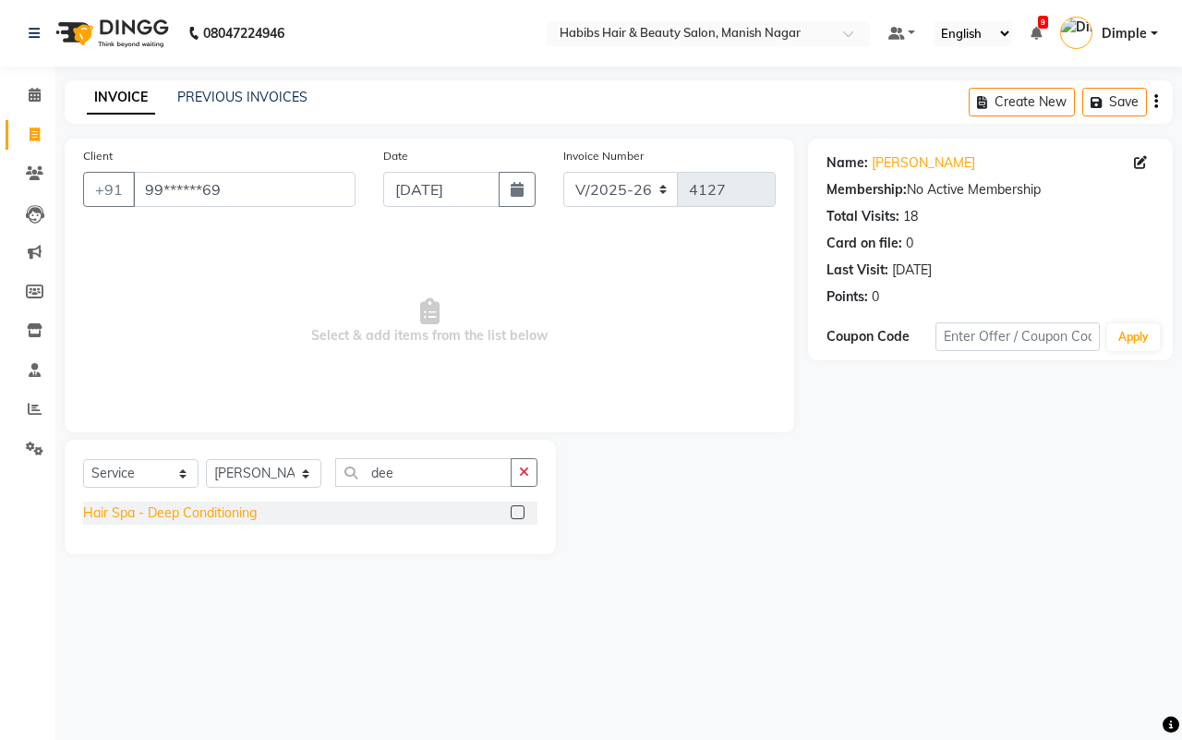
click at [234, 510] on div "Hair Spa - Deep Conditioning" at bounding box center [170, 512] width 174 height 19
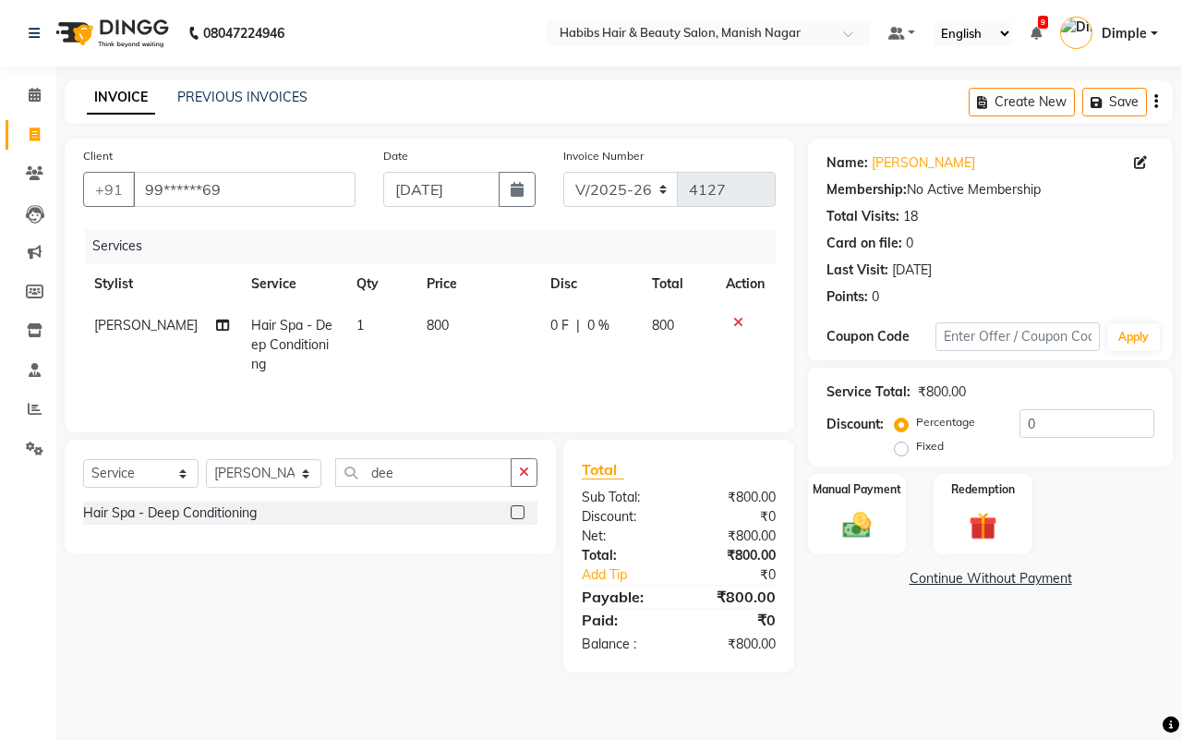
click at [454, 342] on td "800" at bounding box center [477, 345] width 123 height 80
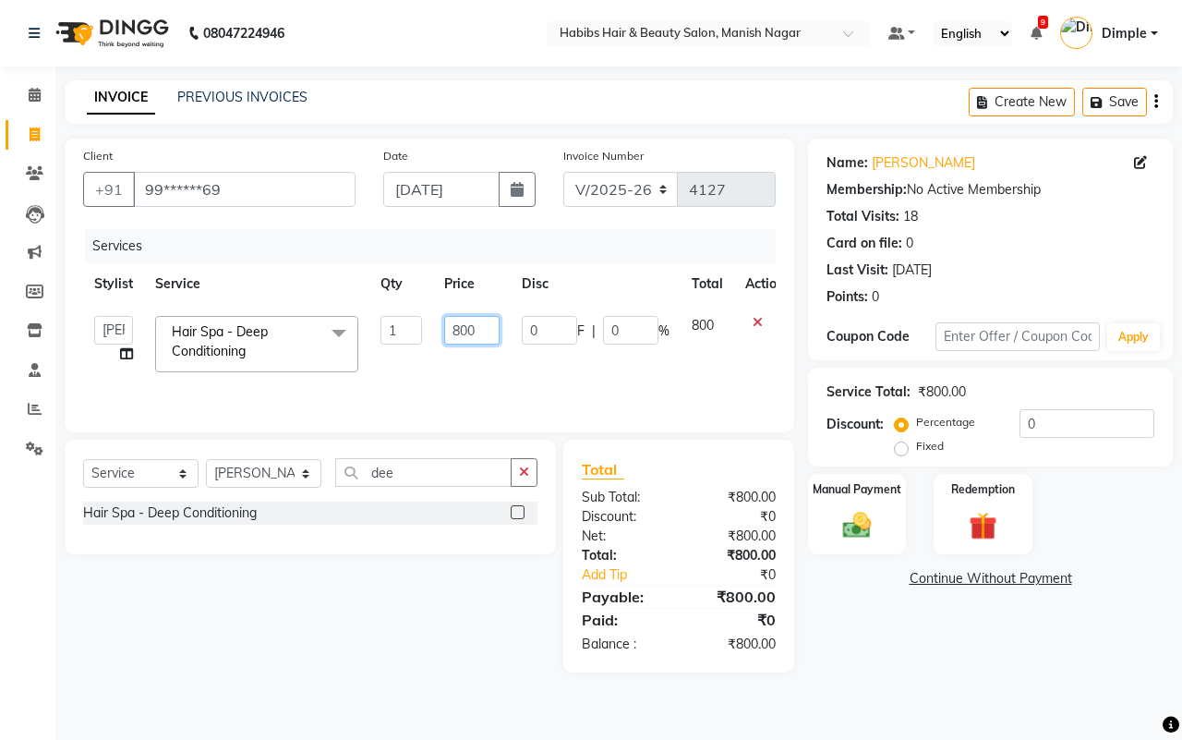
click at [454, 339] on input "800" at bounding box center [471, 330] width 55 height 29
click at [838, 505] on div "Manual Payment" at bounding box center [857, 514] width 103 height 85
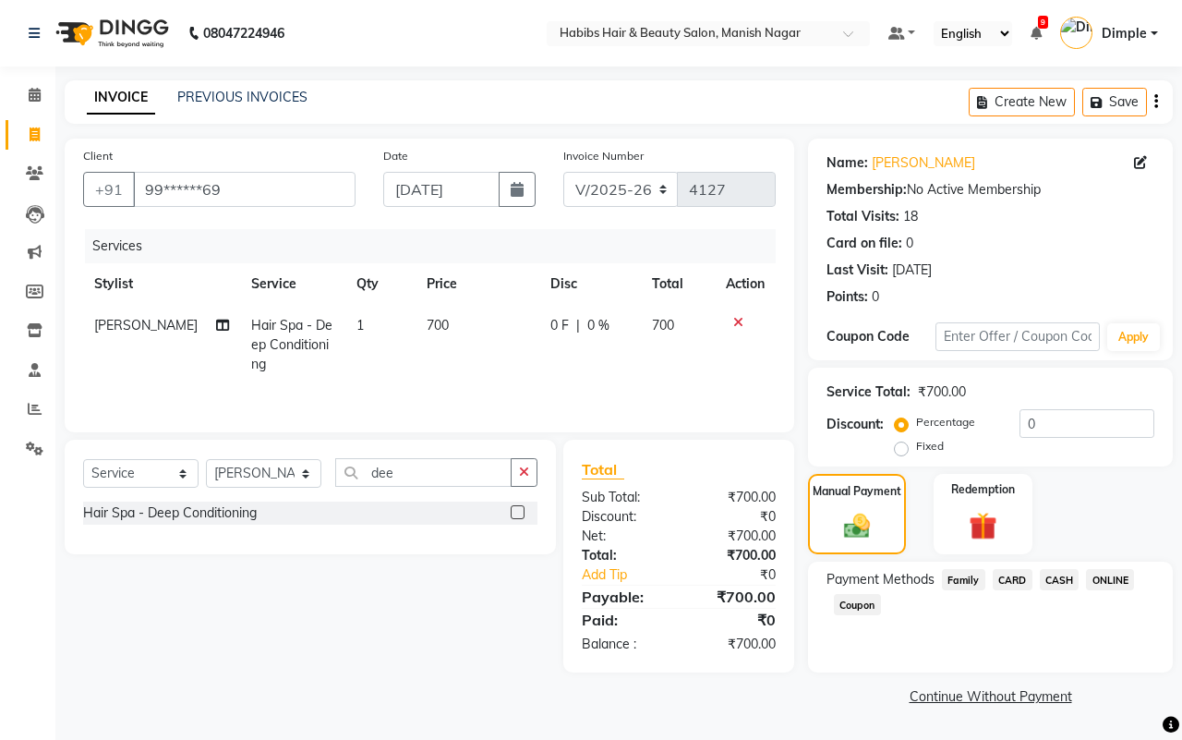
click at [1060, 577] on span "CASH" at bounding box center [1060, 579] width 40 height 21
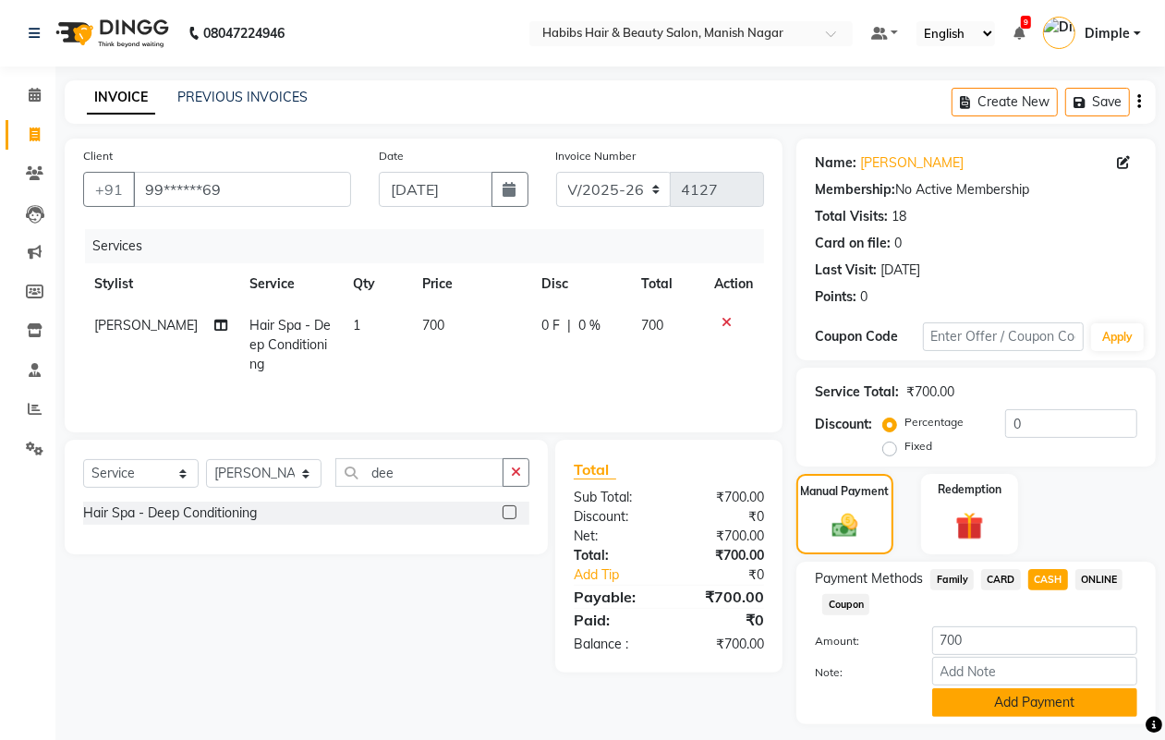
click at [1010, 695] on button "Add Payment" at bounding box center [1034, 702] width 205 height 29
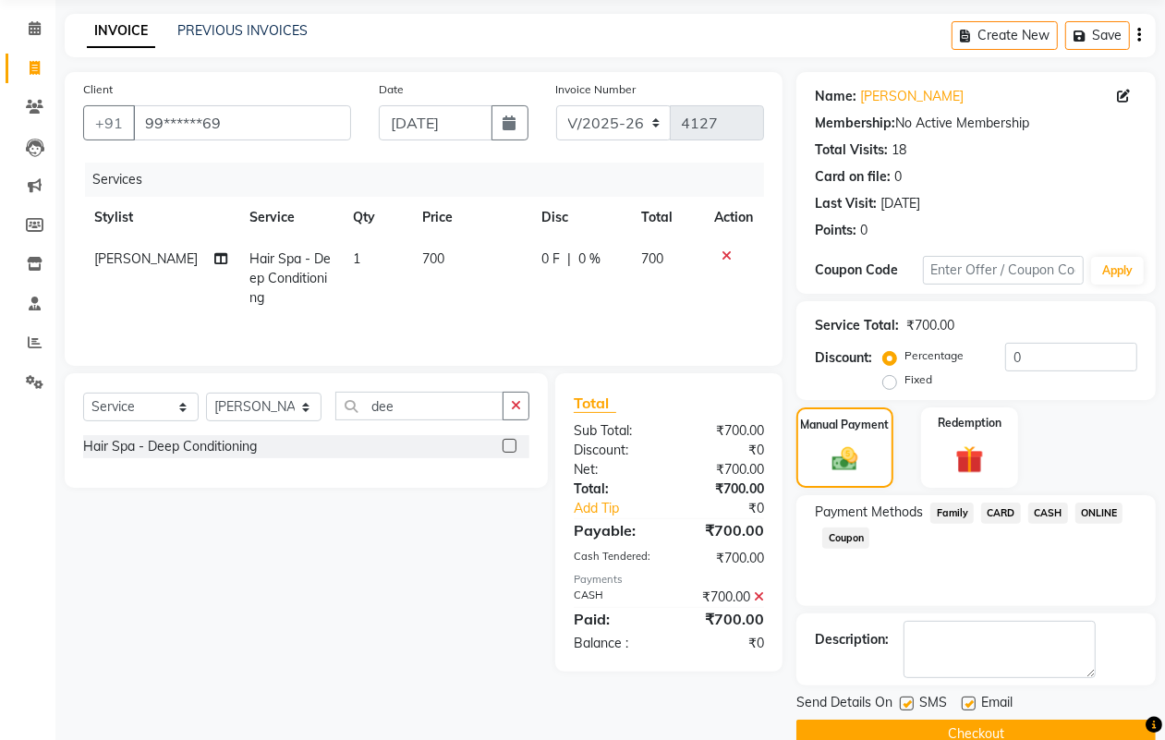
scroll to position [103, 0]
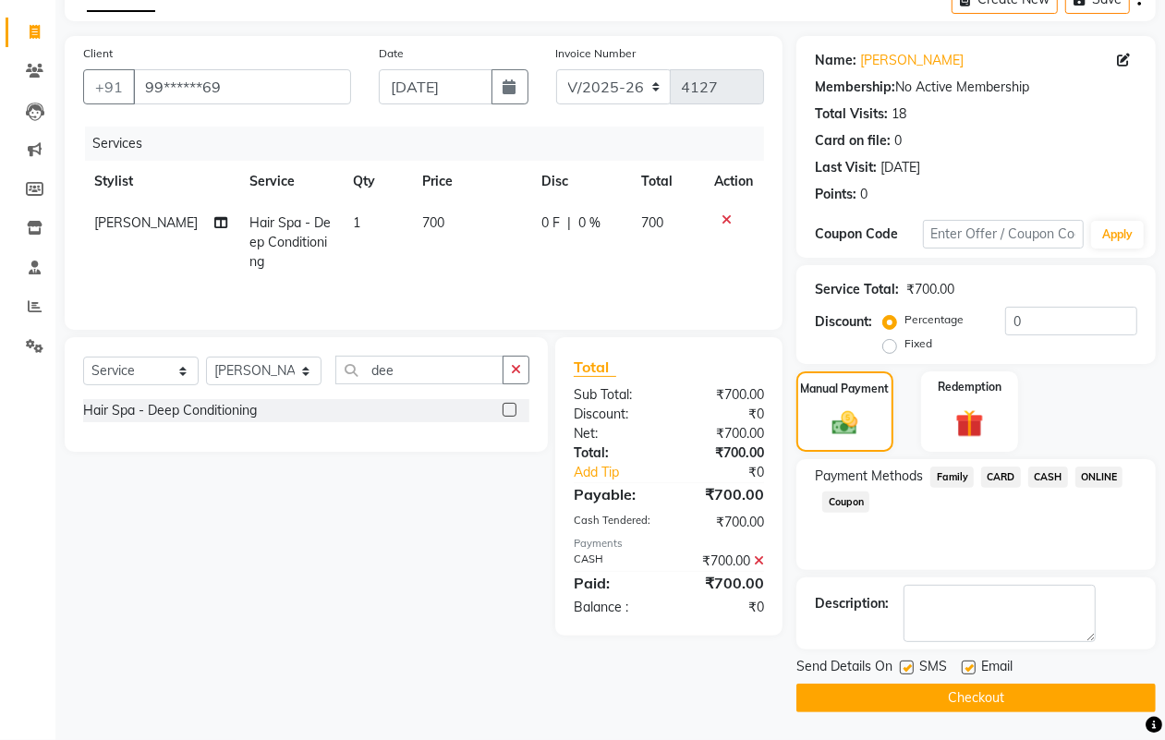
click at [1002, 694] on button "Checkout" at bounding box center [975, 698] width 359 height 29
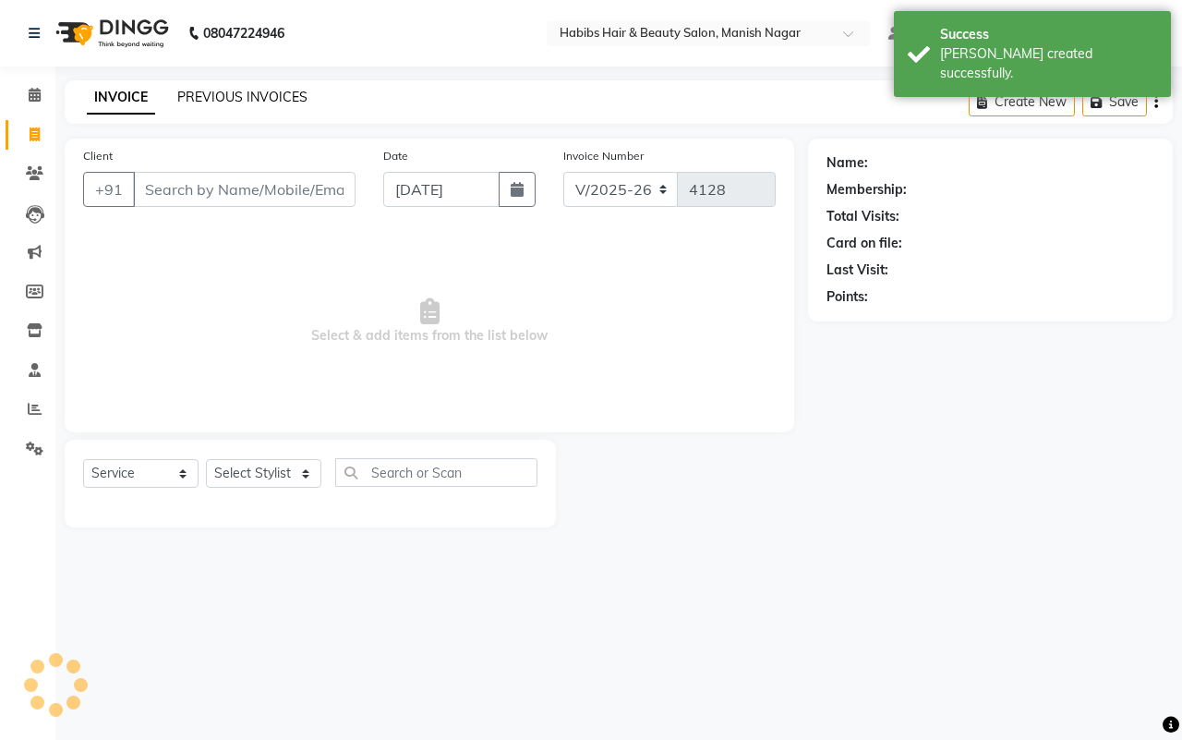
click at [180, 92] on link "PREVIOUS INVOICES" at bounding box center [242, 97] width 130 height 17
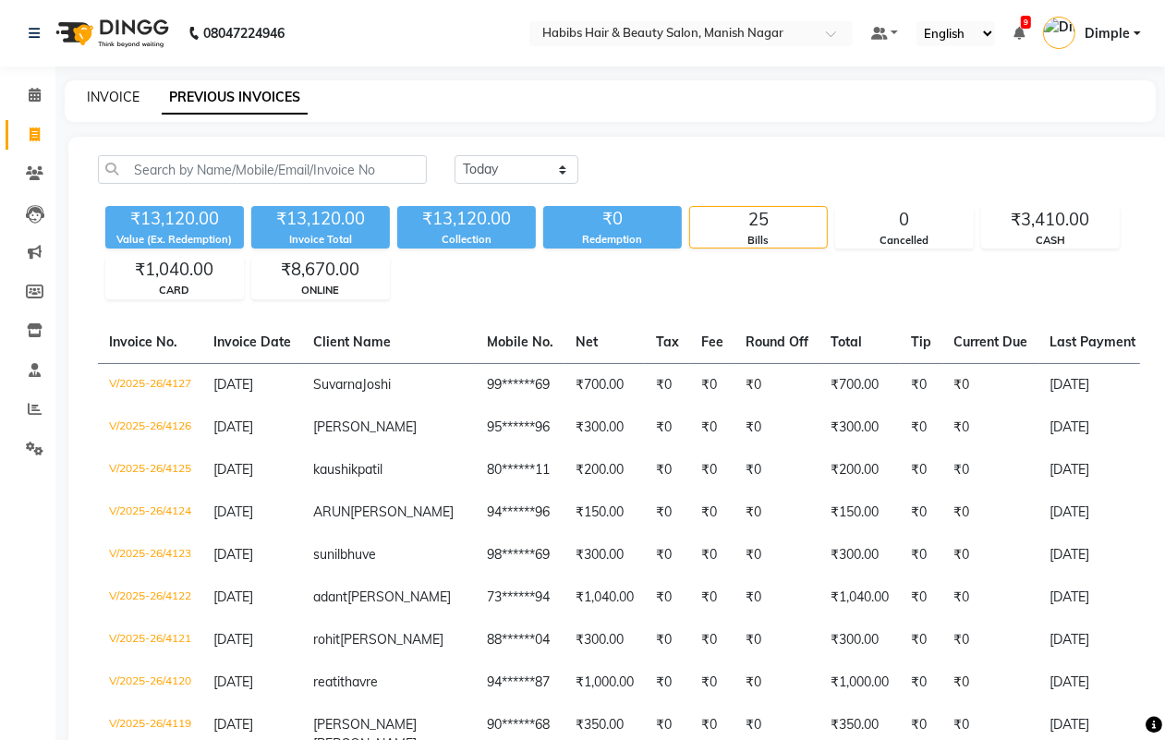
click at [99, 99] on link "INVOICE" at bounding box center [113, 97] width 53 height 17
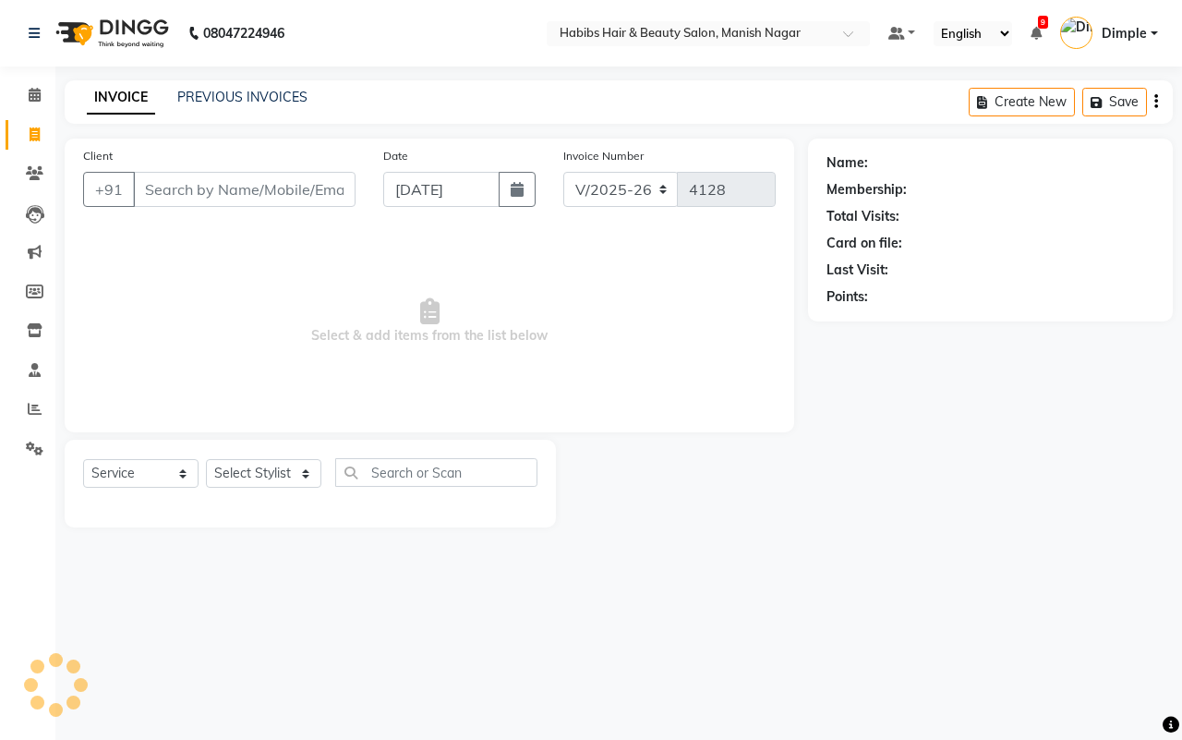
click at [149, 187] on input "Client" at bounding box center [244, 189] width 223 height 35
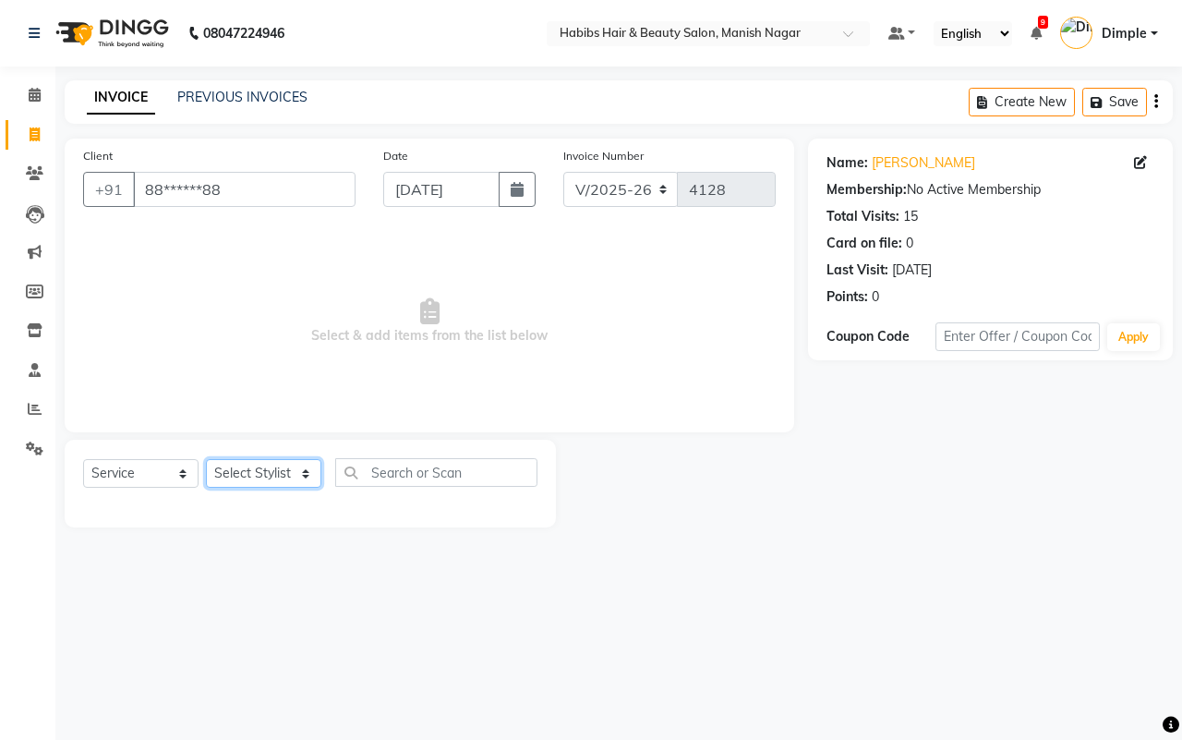
click at [255, 459] on select "Select Stylist Abhijeet Amol Apurva Dimple Harshal Mrunali Sachin Sarika Shanta…" at bounding box center [263, 473] width 115 height 29
click at [206, 459] on select "Select Stylist Abhijeet Amol Apurva Dimple Harshal Mrunali Sachin Sarika Shanta…" at bounding box center [263, 473] width 115 height 29
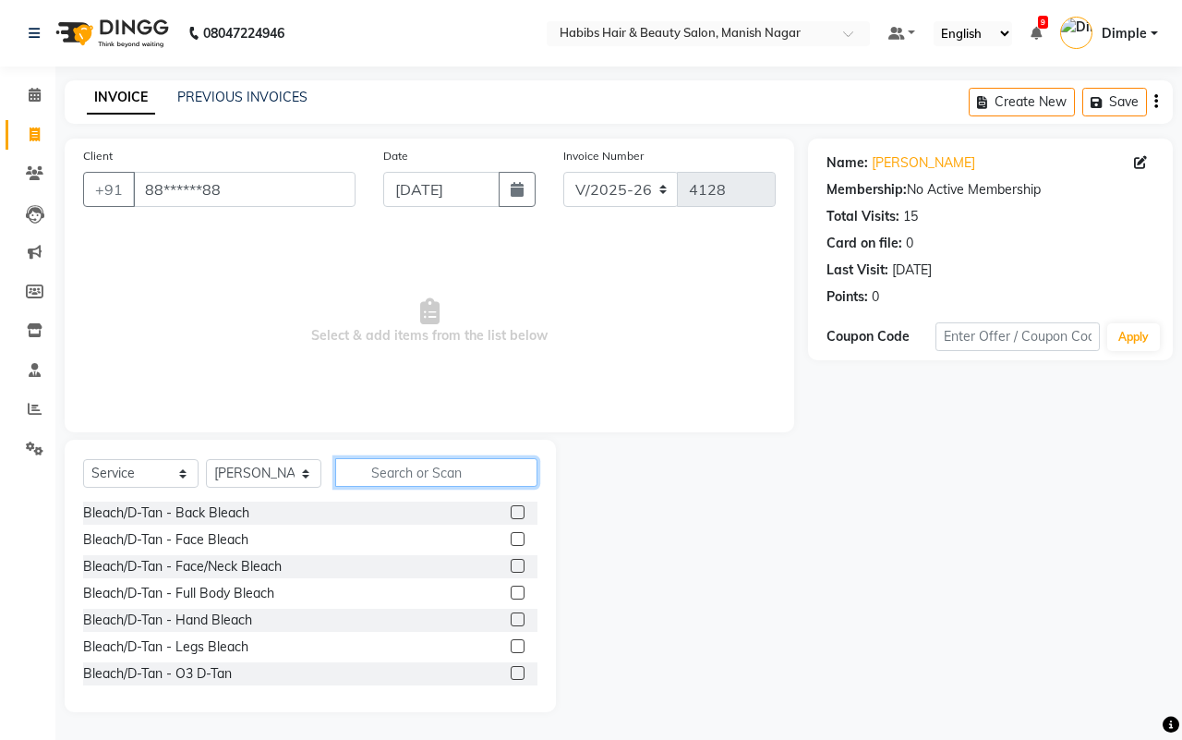
click at [403, 477] on input "text" at bounding box center [436, 472] width 202 height 29
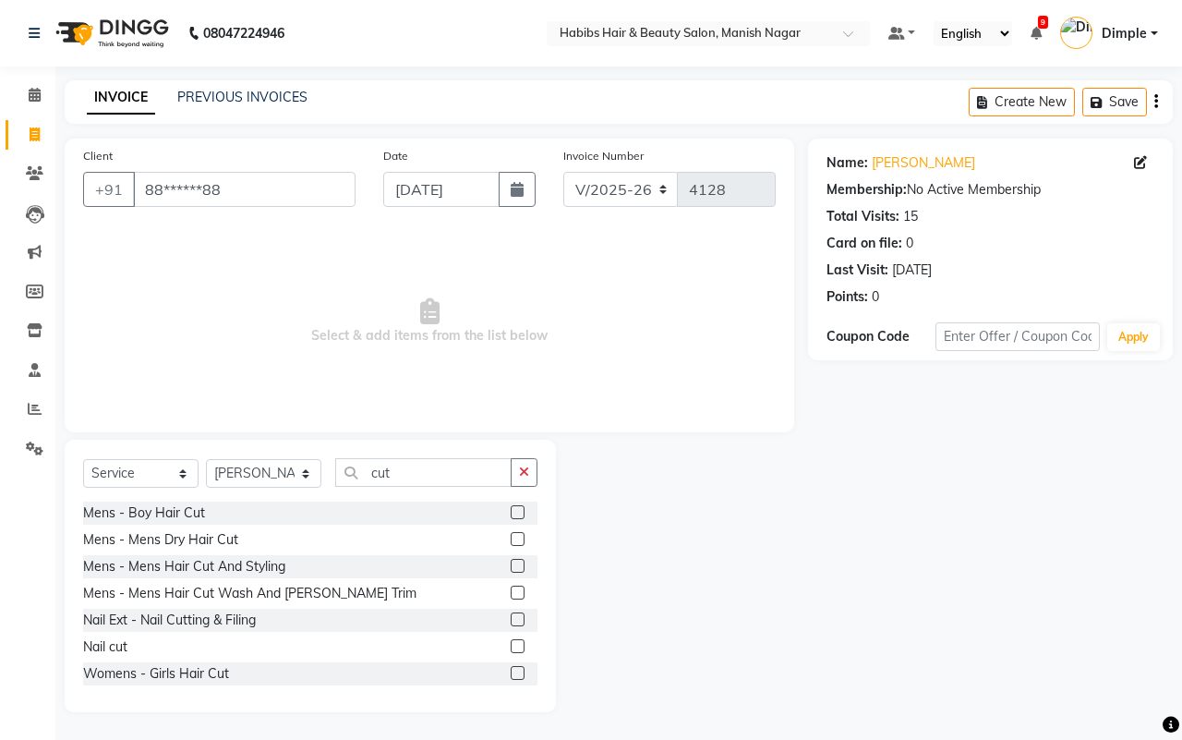
drag, startPoint x: 315, startPoint y: 587, endPoint x: 360, endPoint y: 523, distance: 78.2
click at [315, 585] on div "Mens - Mens Hair Cut Wash And Beard Trim" at bounding box center [249, 593] width 333 height 19
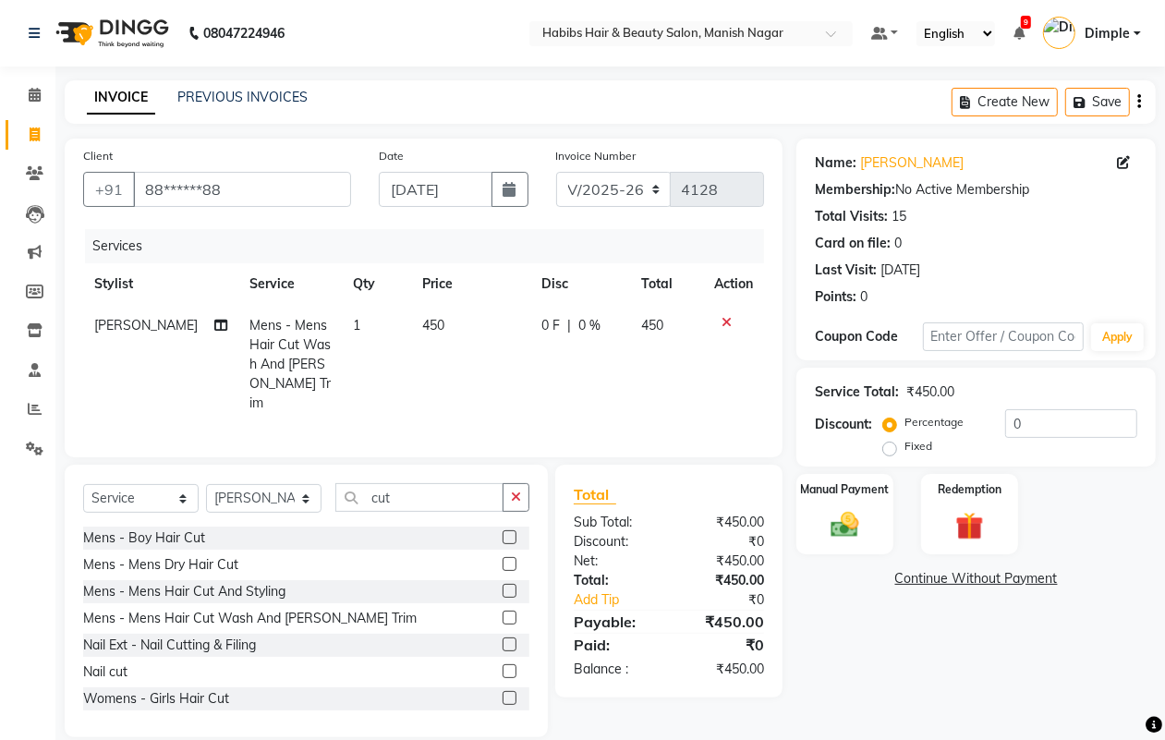
drag, startPoint x: 457, startPoint y: 366, endPoint x: 454, endPoint y: 349, distance: 16.9
click at [457, 365] on td "450" at bounding box center [471, 364] width 120 height 119
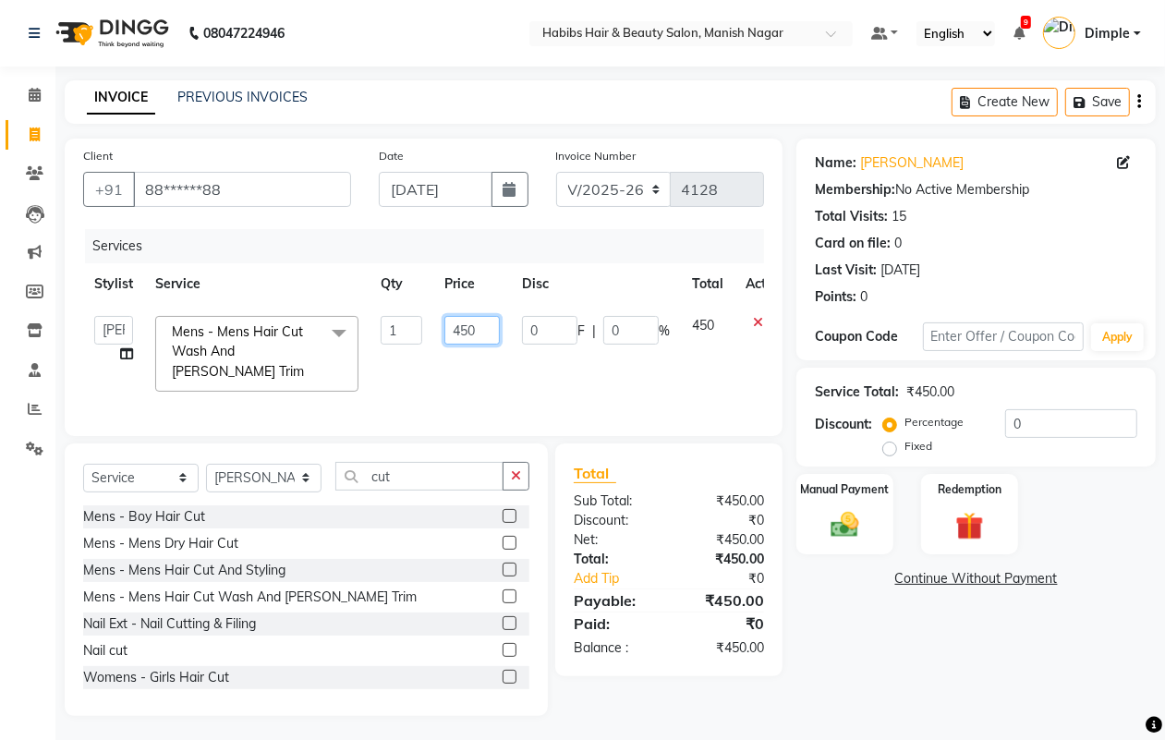
drag, startPoint x: 454, startPoint y: 349, endPoint x: 455, endPoint y: 334, distance: 14.8
click at [455, 334] on input "450" at bounding box center [471, 330] width 55 height 29
click at [1012, 425] on input "0" at bounding box center [1071, 423] width 132 height 29
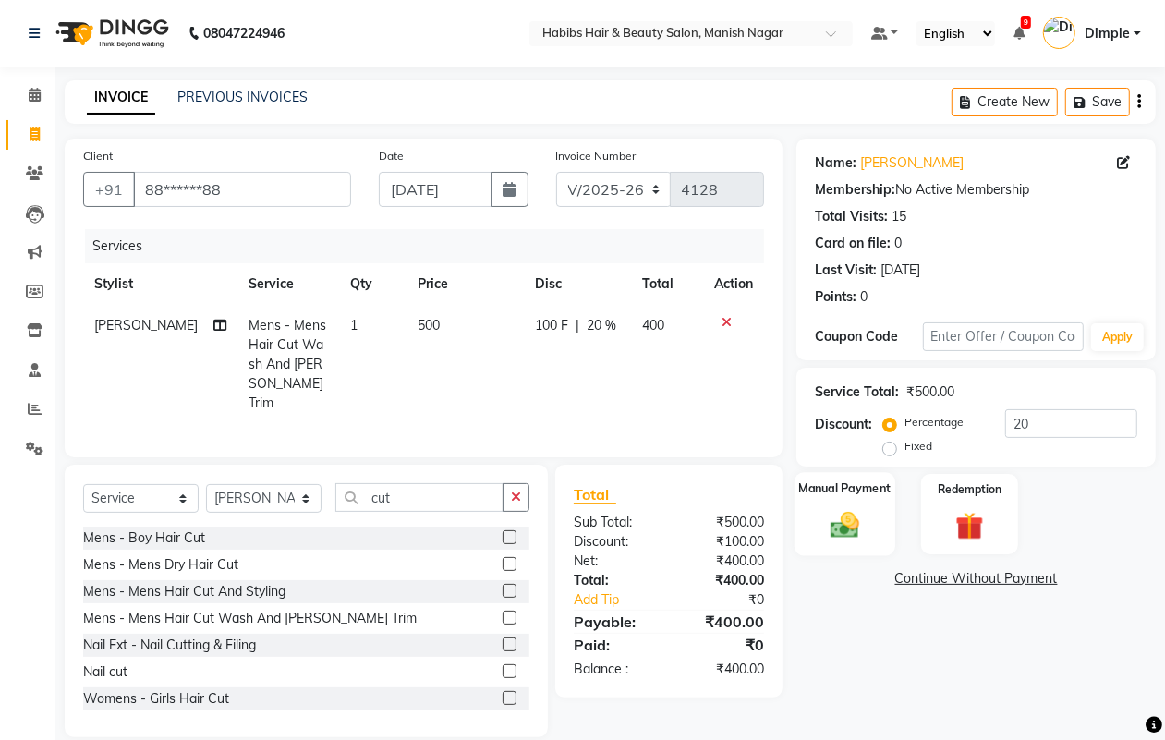
click at [864, 524] on img at bounding box center [844, 524] width 46 height 33
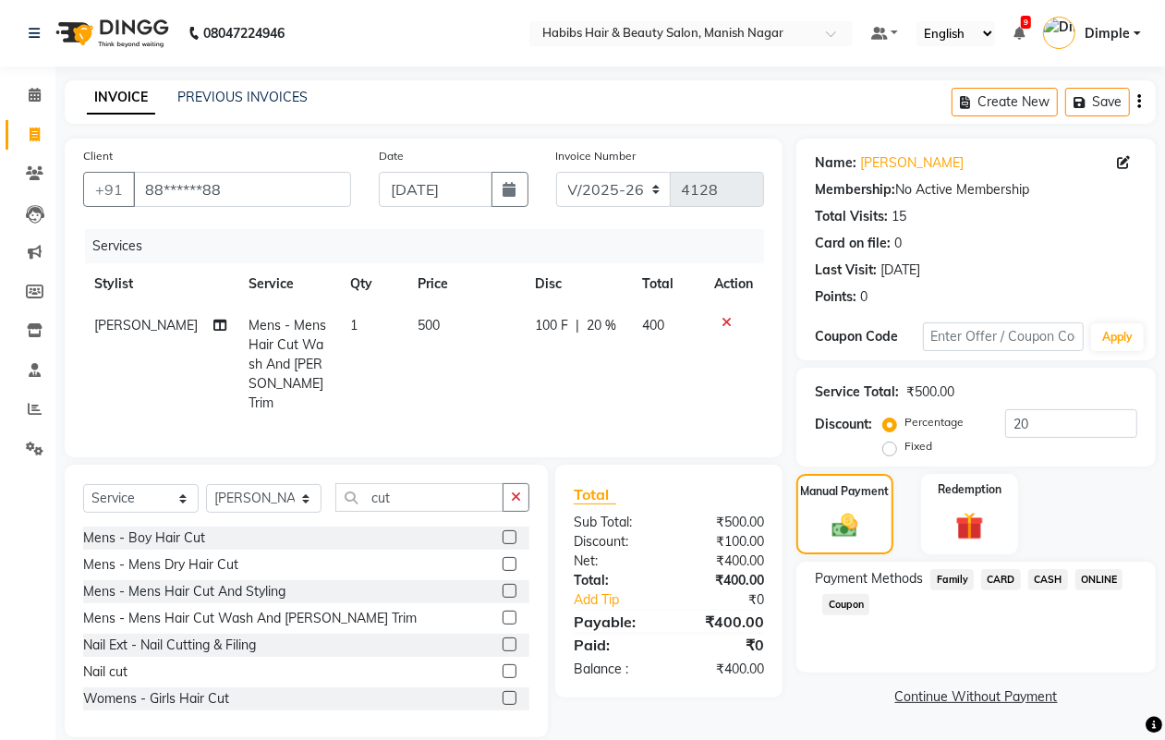
drag, startPoint x: 1102, startPoint y: 573, endPoint x: 1073, endPoint y: 589, distance: 33.1
click at [1100, 573] on span "ONLINE" at bounding box center [1099, 579] width 48 height 21
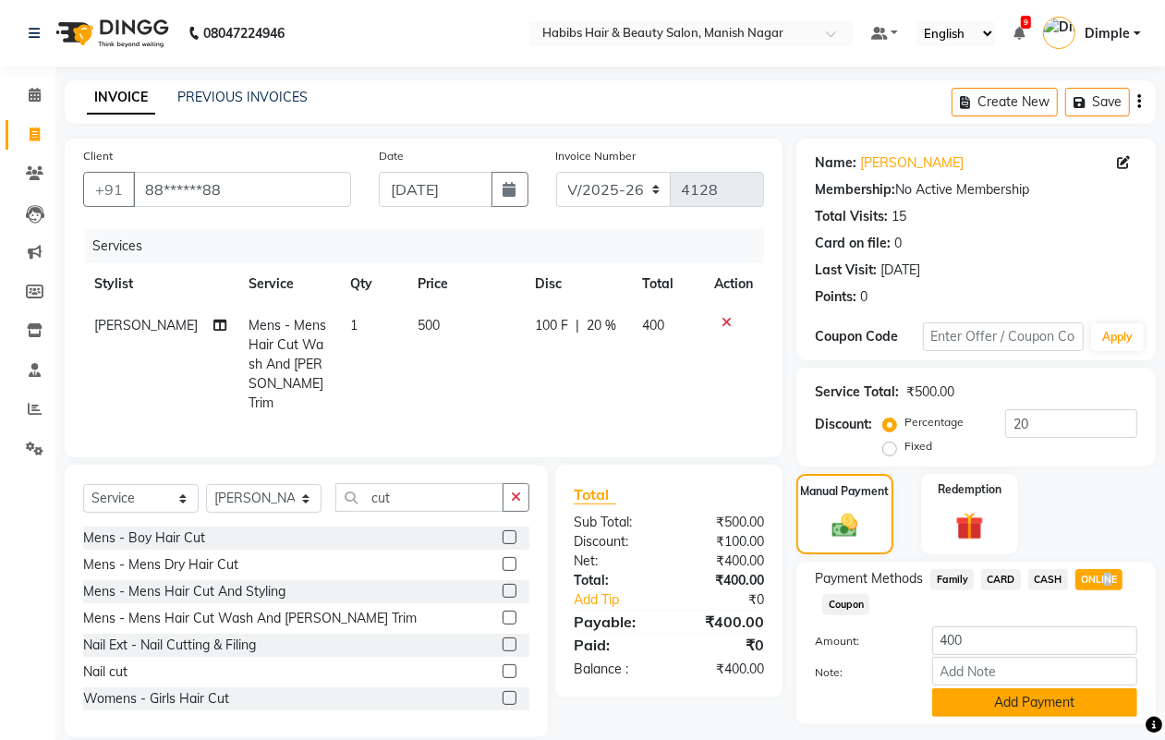
click at [988, 696] on button "Add Payment" at bounding box center [1034, 702] width 205 height 29
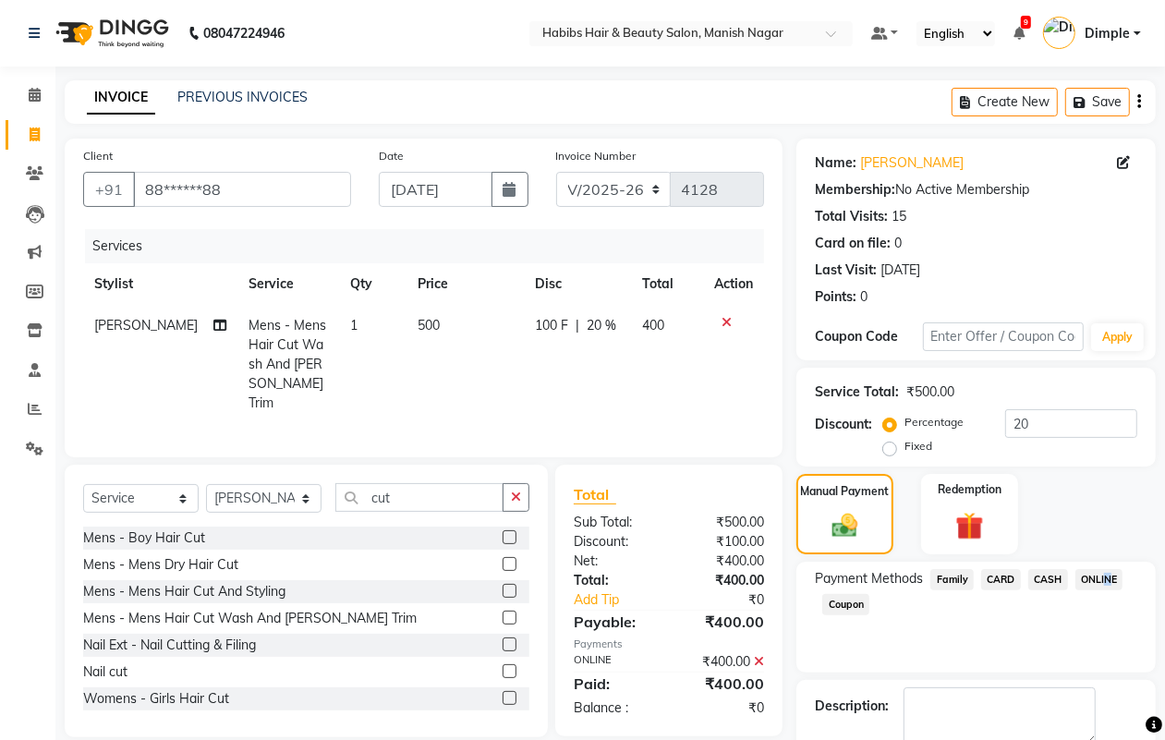
scroll to position [103, 0]
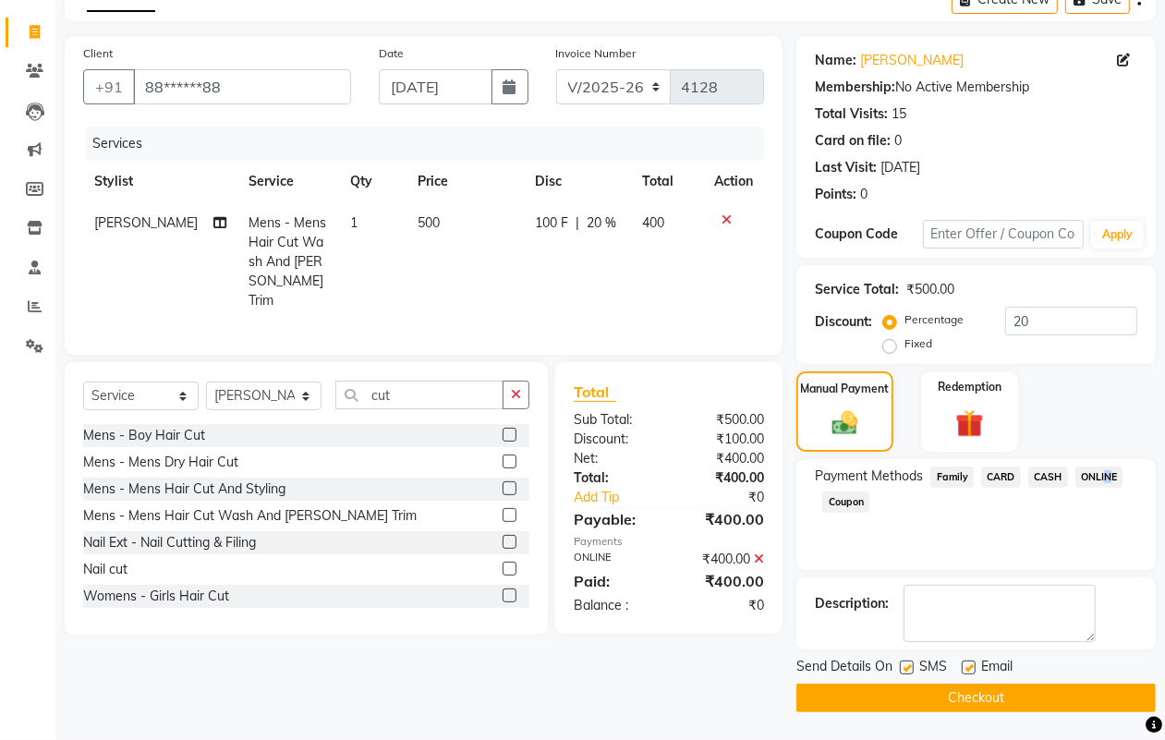
click at [987, 694] on button "Checkout" at bounding box center [975, 698] width 359 height 29
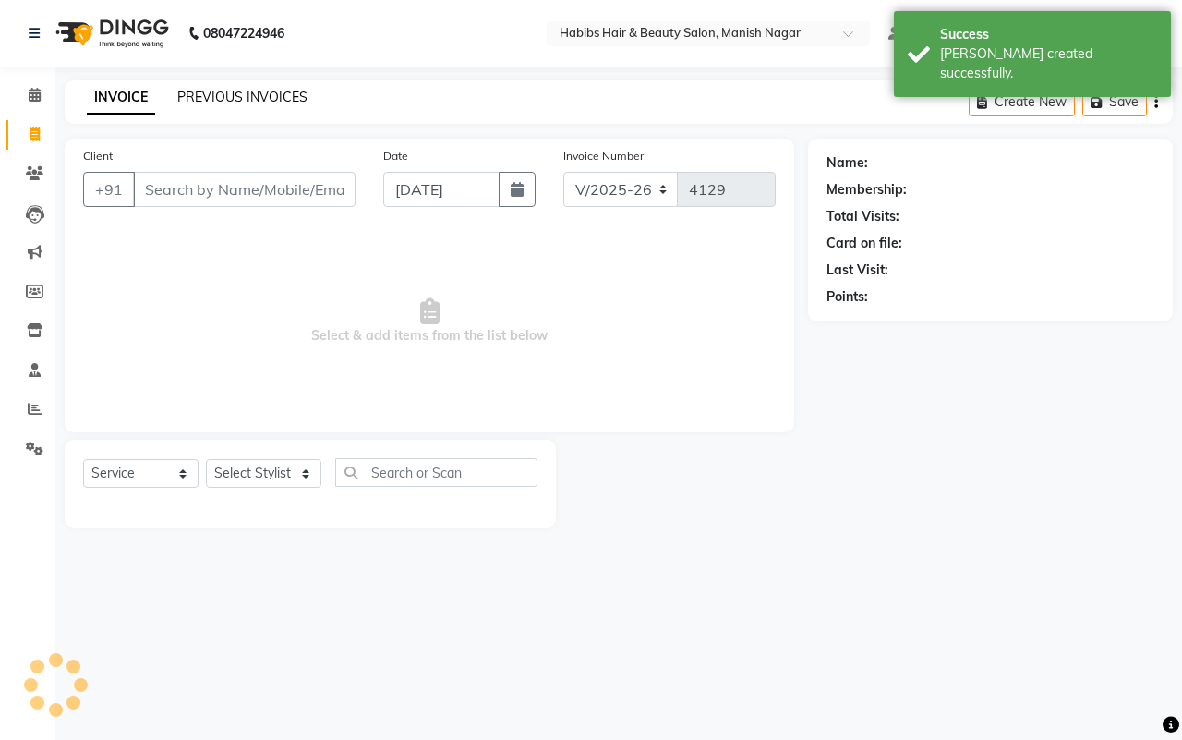
click at [201, 93] on link "PREVIOUS INVOICES" at bounding box center [242, 97] width 130 height 17
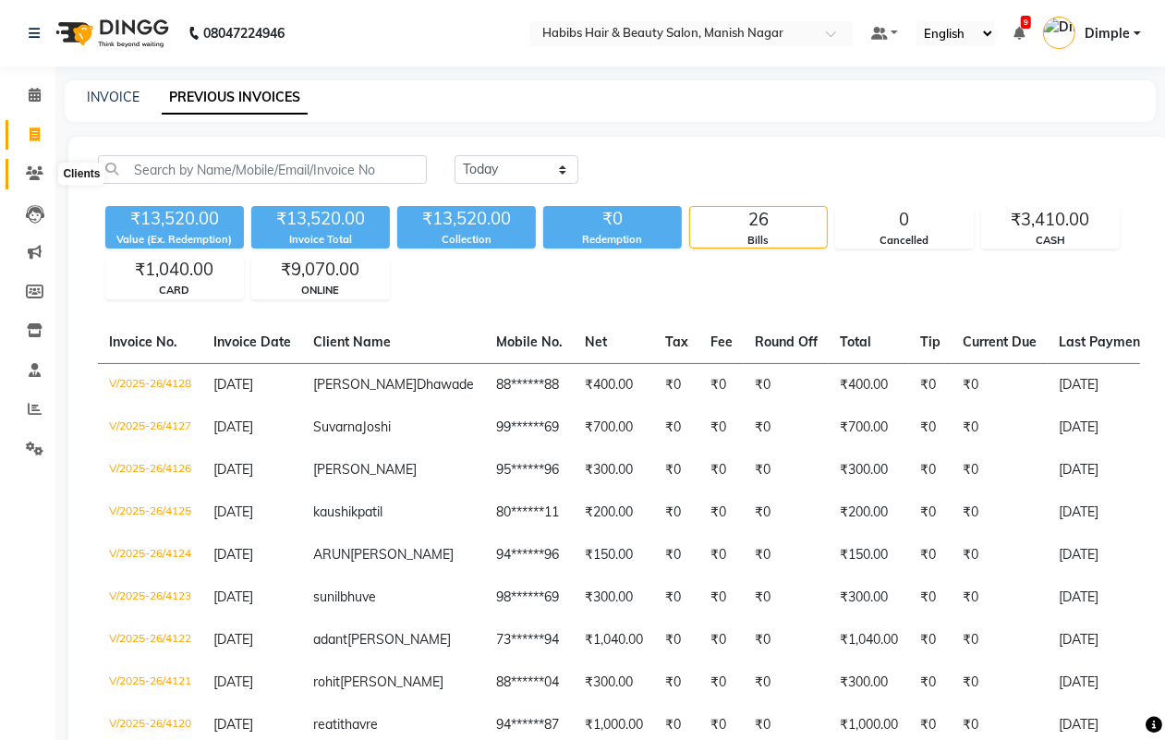
click at [38, 168] on icon at bounding box center [35, 173] width 18 height 14
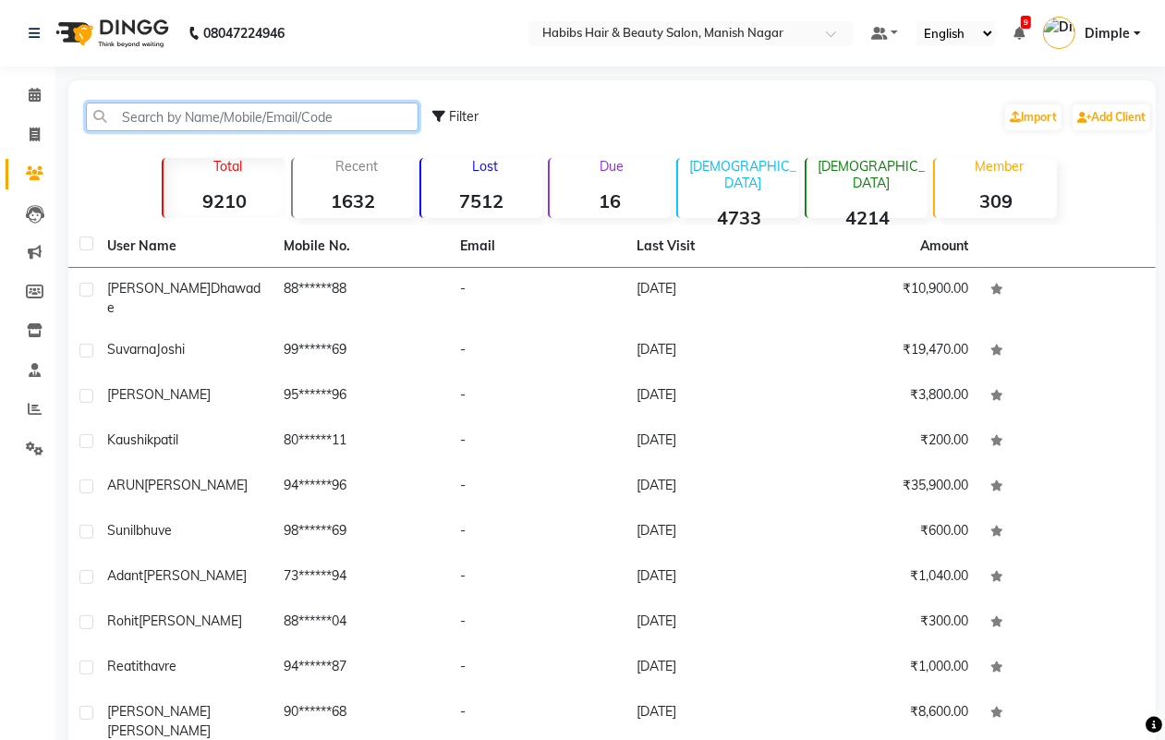
click at [159, 114] on input "text" at bounding box center [252, 117] width 333 height 29
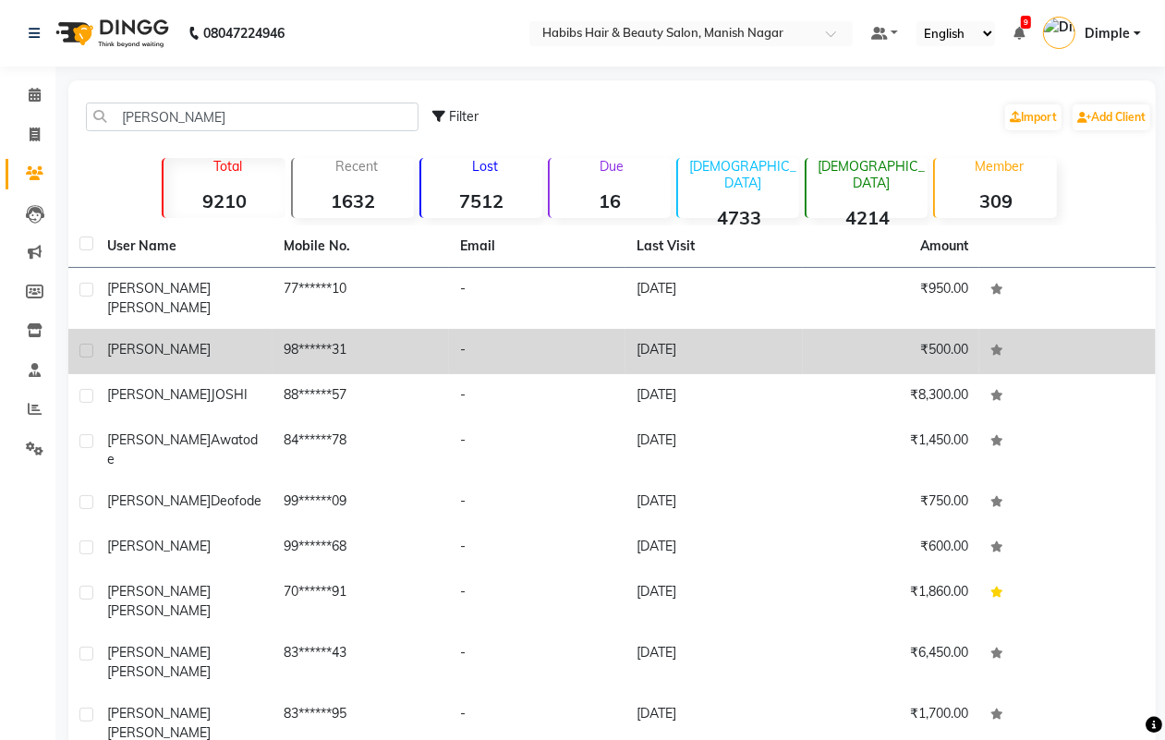
click at [413, 343] on td "98******31" at bounding box center [361, 351] width 176 height 45
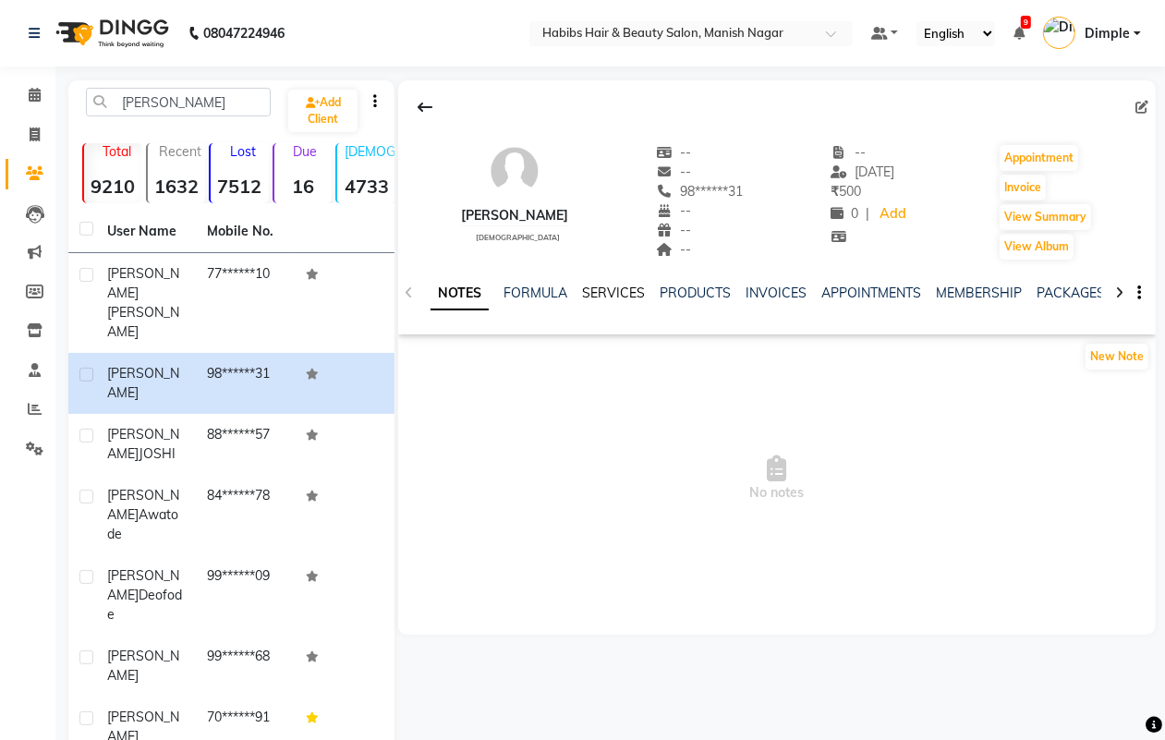
click at [611, 286] on link "SERVICES" at bounding box center [613, 293] width 63 height 17
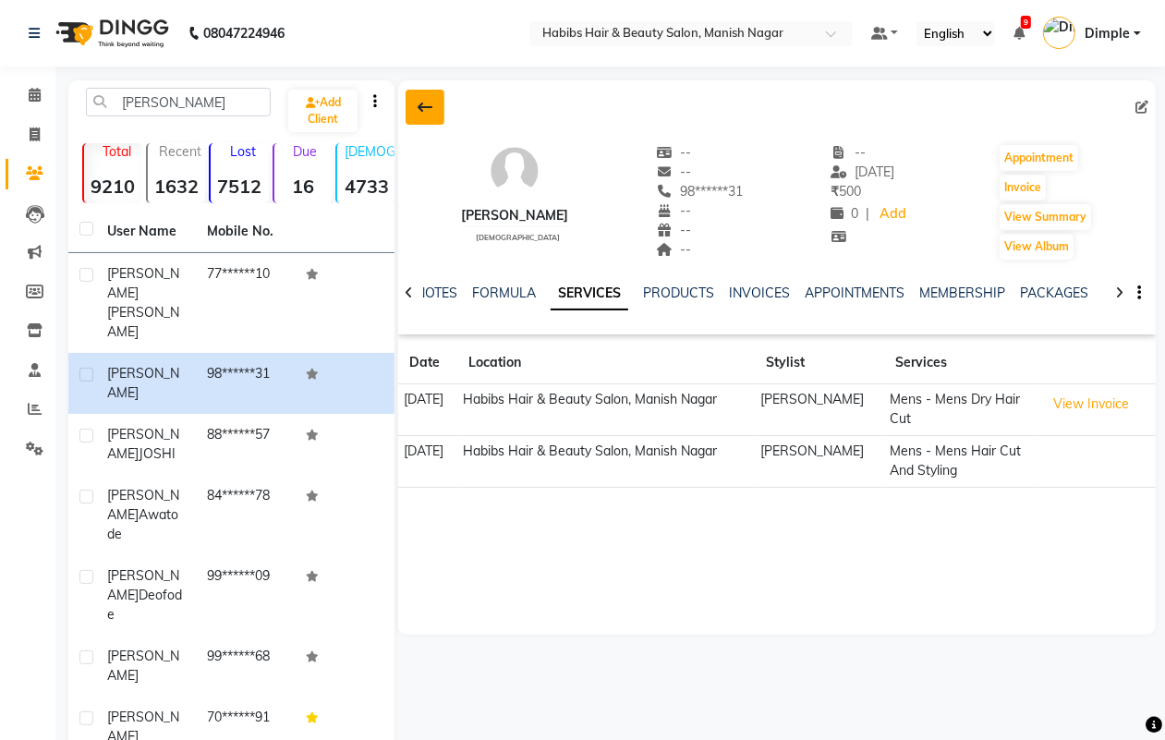
click at [432, 107] on button at bounding box center [425, 107] width 39 height 35
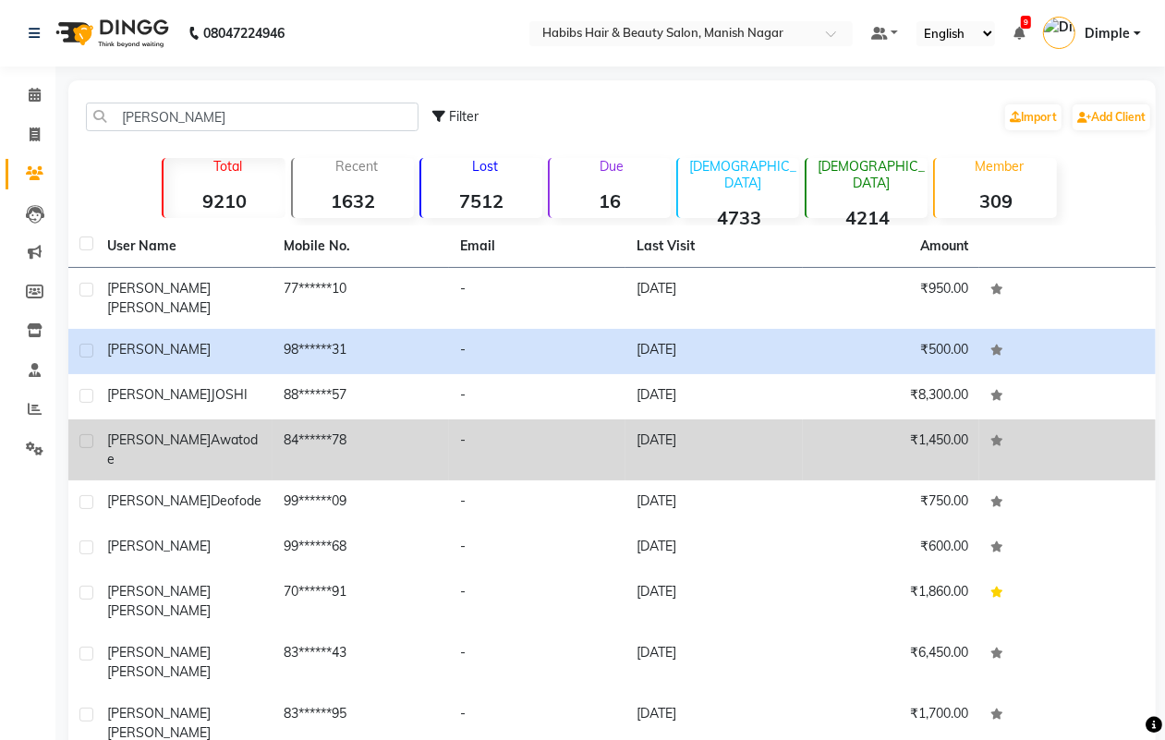
click at [286, 437] on td "84******78" at bounding box center [361, 449] width 176 height 61
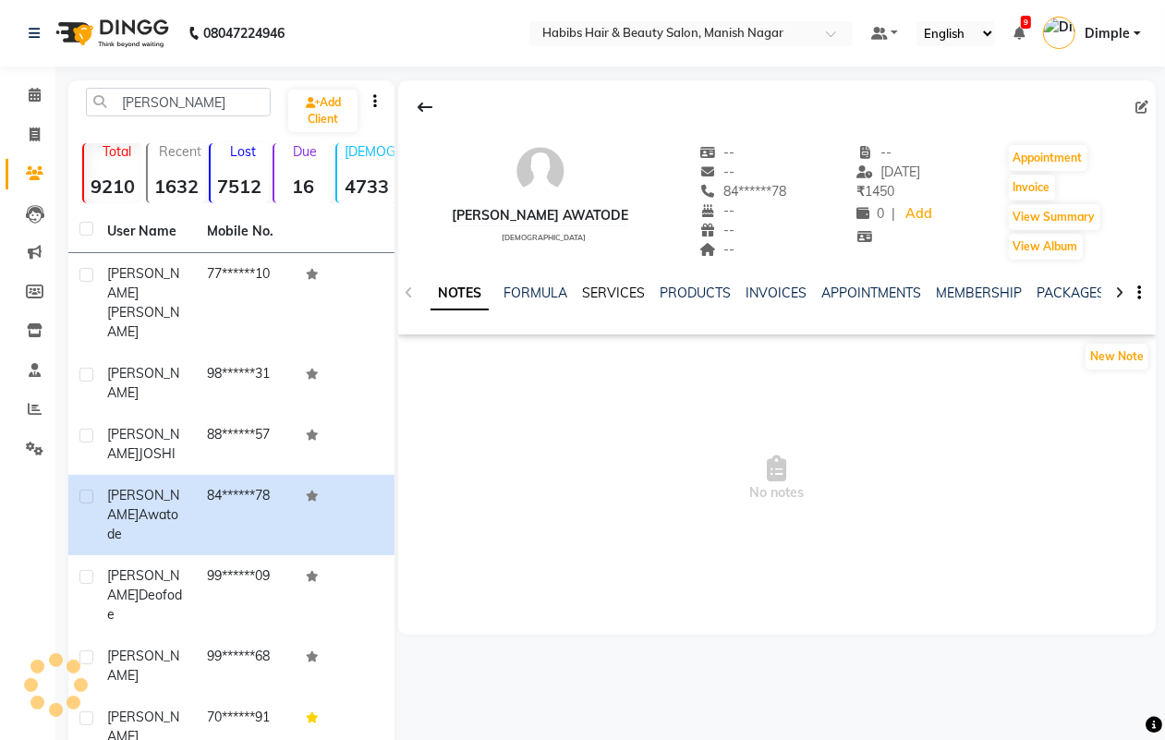
click at [594, 285] on link "SERVICES" at bounding box center [613, 293] width 63 height 17
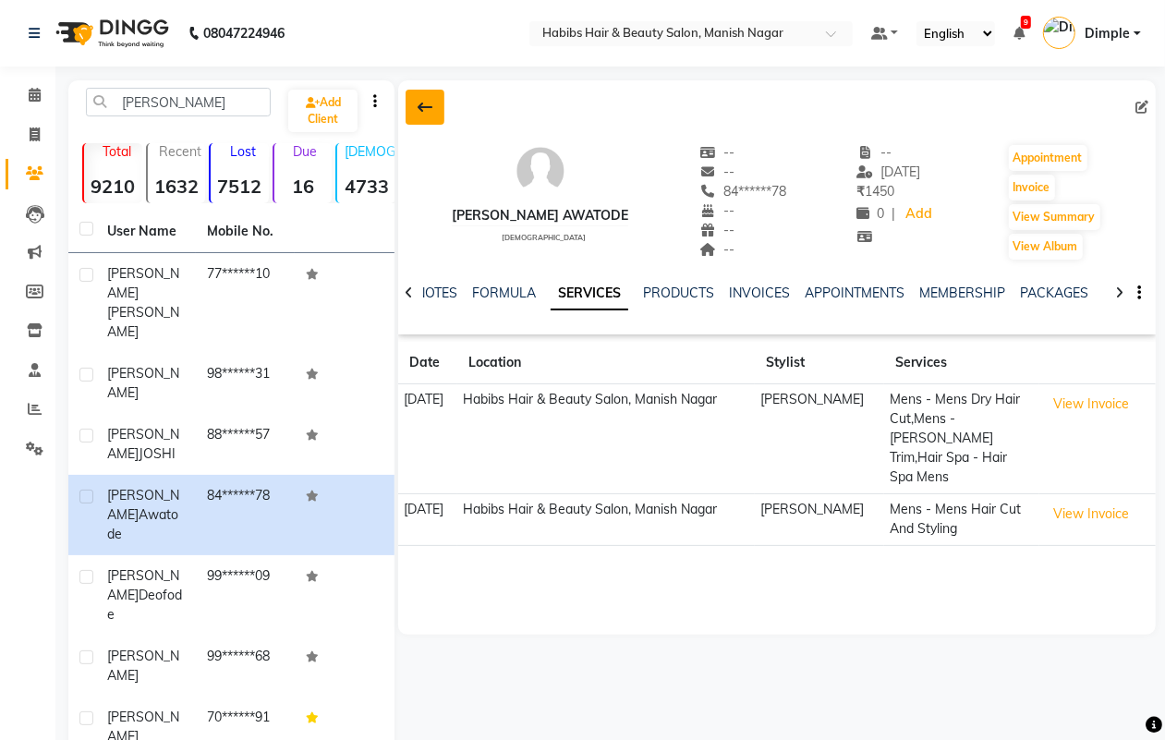
click at [418, 100] on icon at bounding box center [425, 107] width 15 height 15
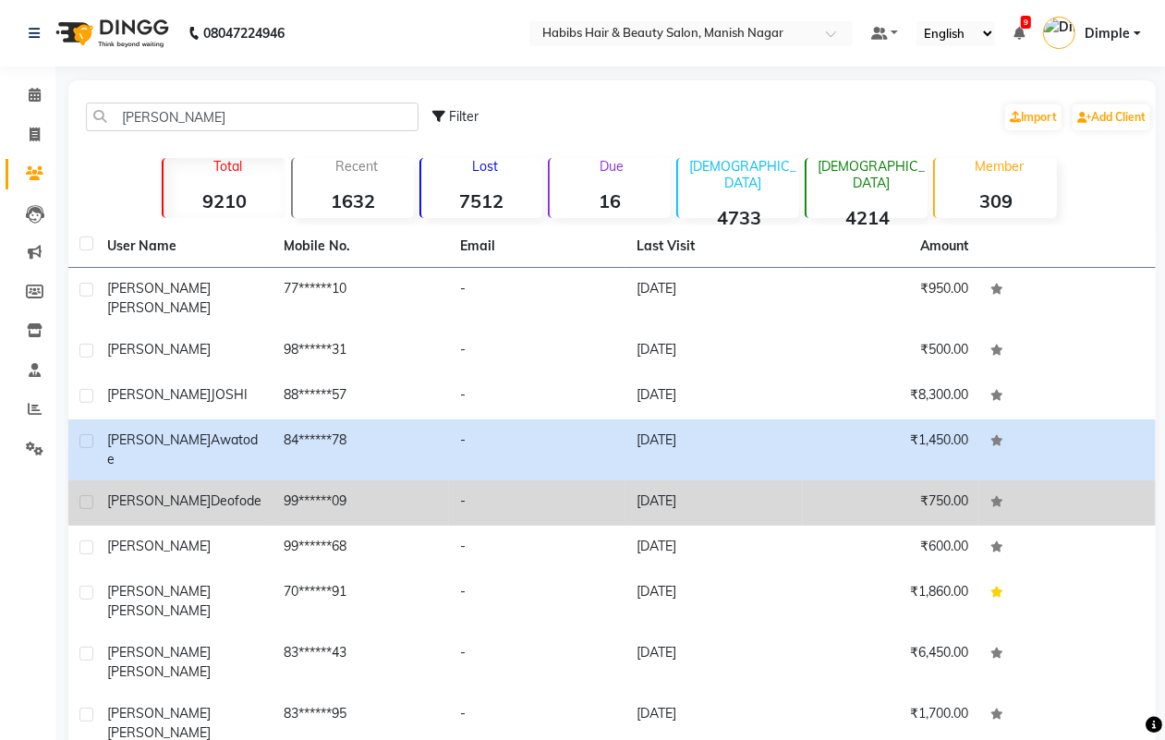
click at [317, 480] on td "99******09" at bounding box center [361, 502] width 176 height 45
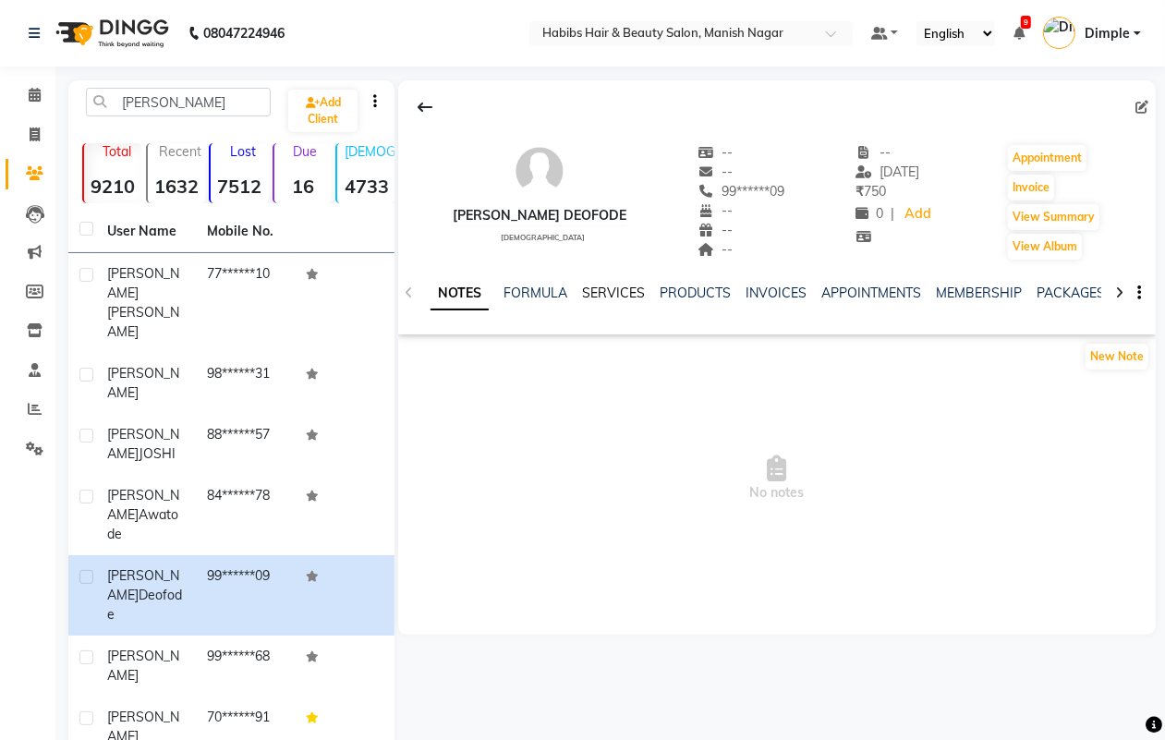
click at [596, 292] on link "SERVICES" at bounding box center [613, 293] width 63 height 17
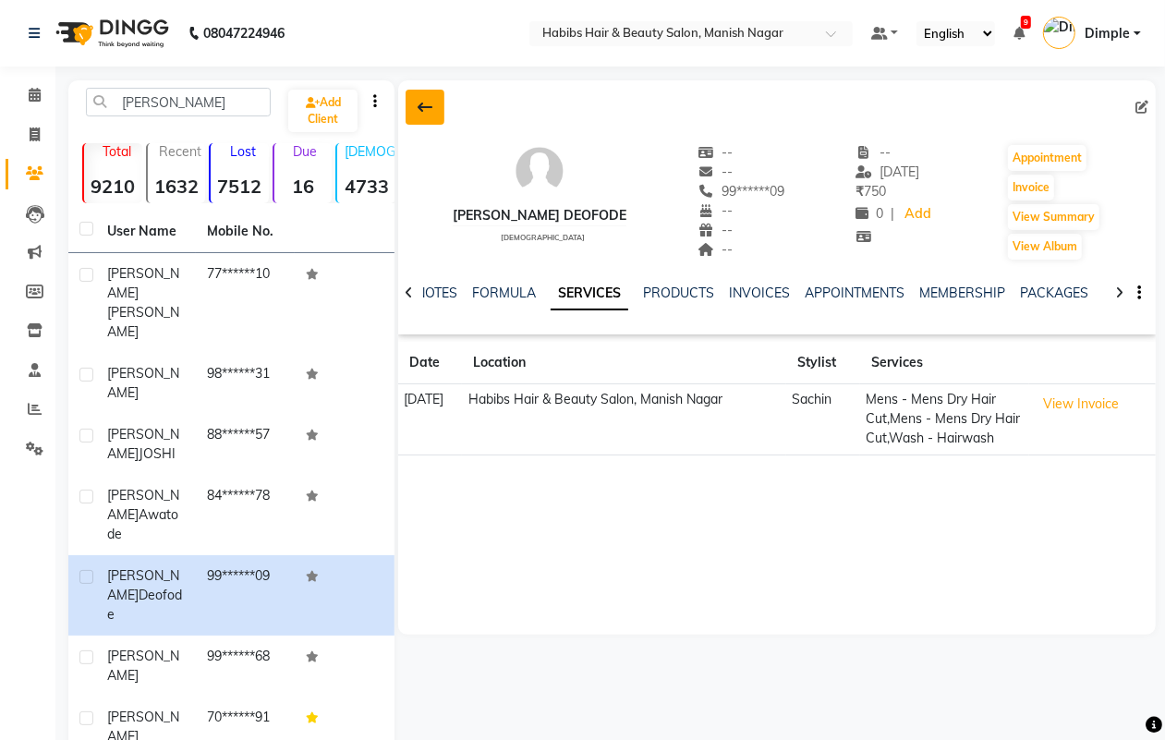
click at [423, 103] on icon at bounding box center [425, 107] width 15 height 15
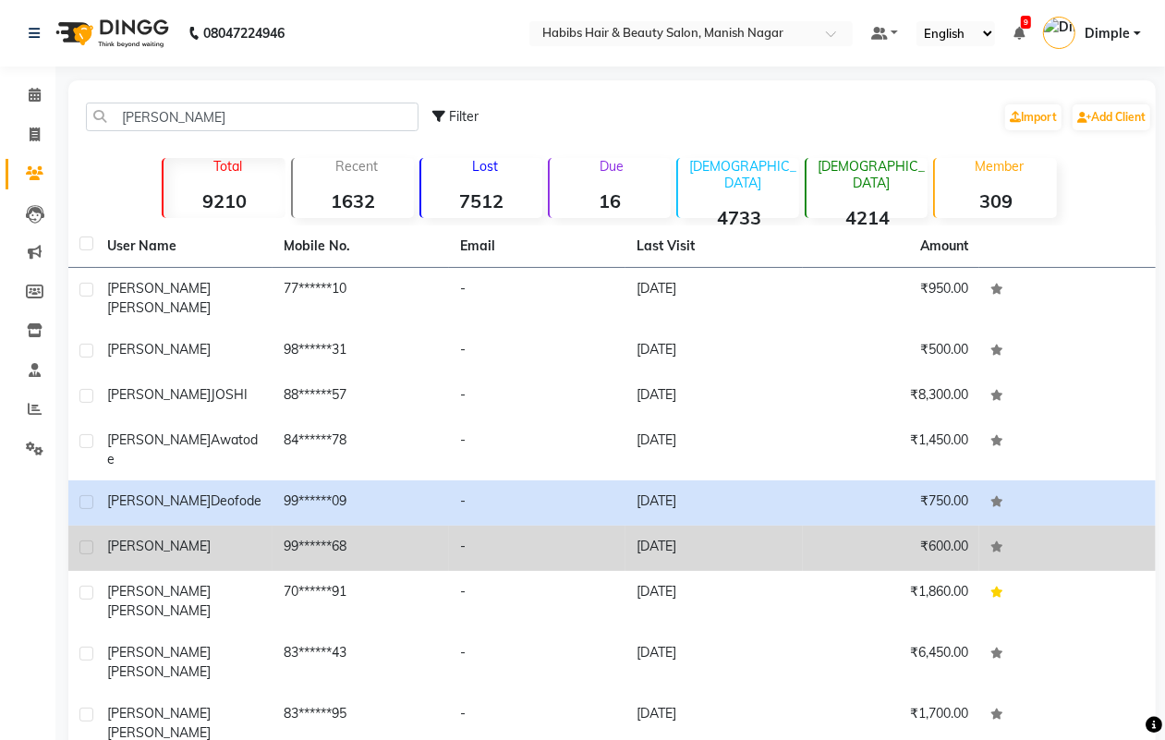
click at [268, 526] on td "[PERSON_NAME]" at bounding box center [184, 548] width 176 height 45
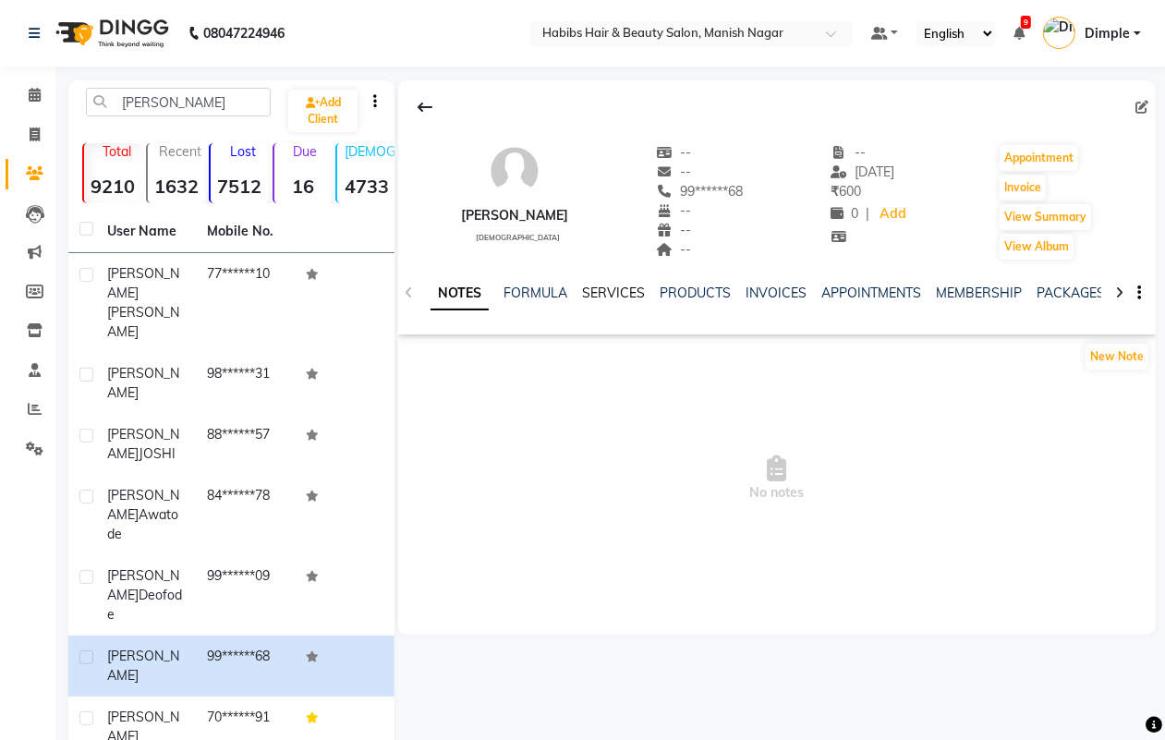
click at [607, 289] on link "SERVICES" at bounding box center [613, 293] width 63 height 17
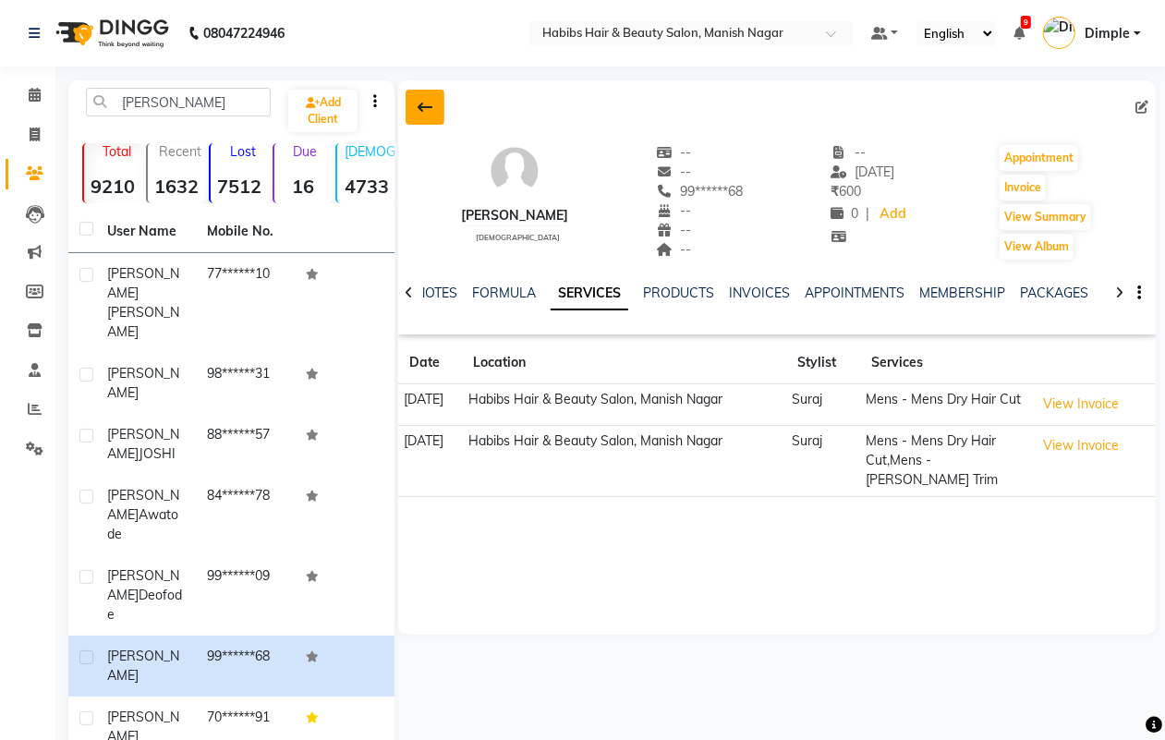
click at [420, 111] on icon at bounding box center [425, 107] width 15 height 15
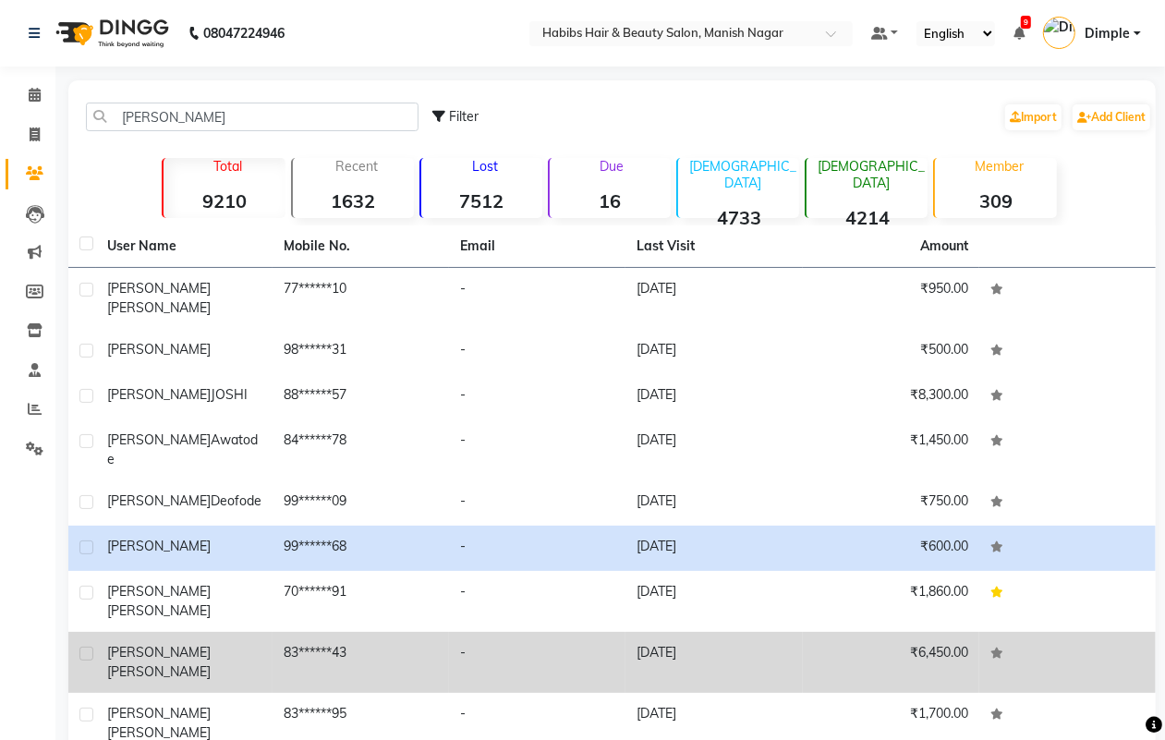
click at [223, 643] on div "Parag Dhokne" at bounding box center [184, 662] width 154 height 39
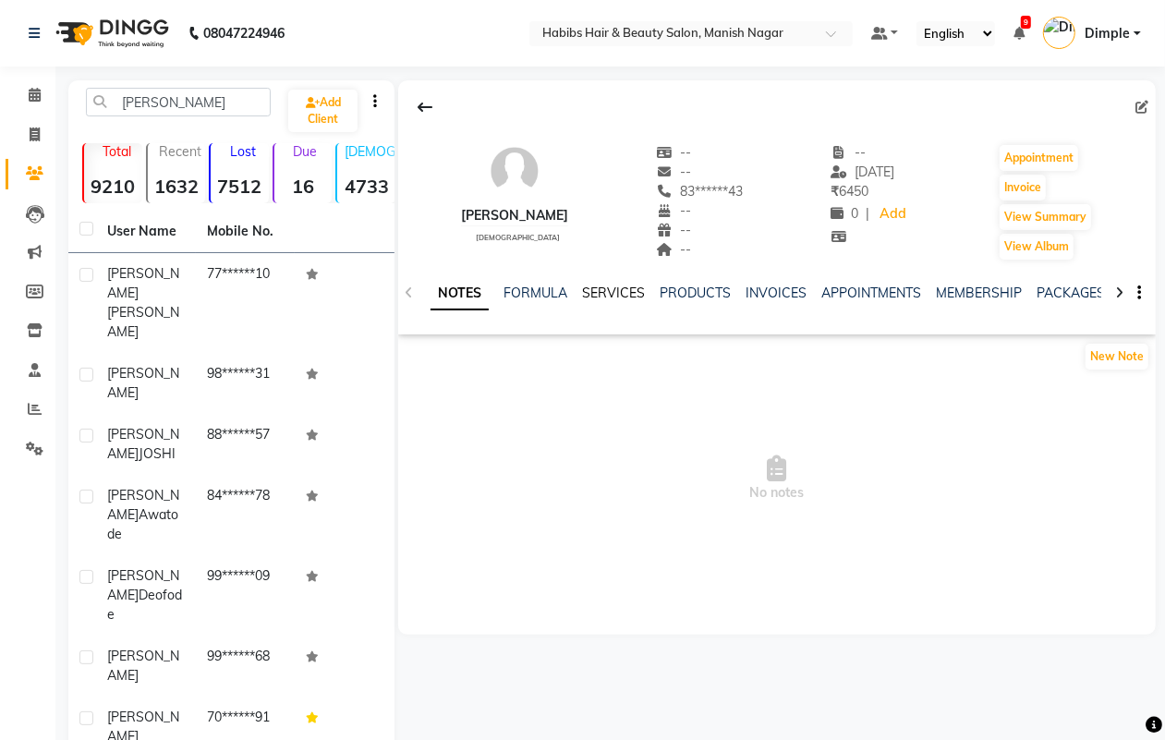
click at [587, 297] on link "SERVICES" at bounding box center [613, 293] width 63 height 17
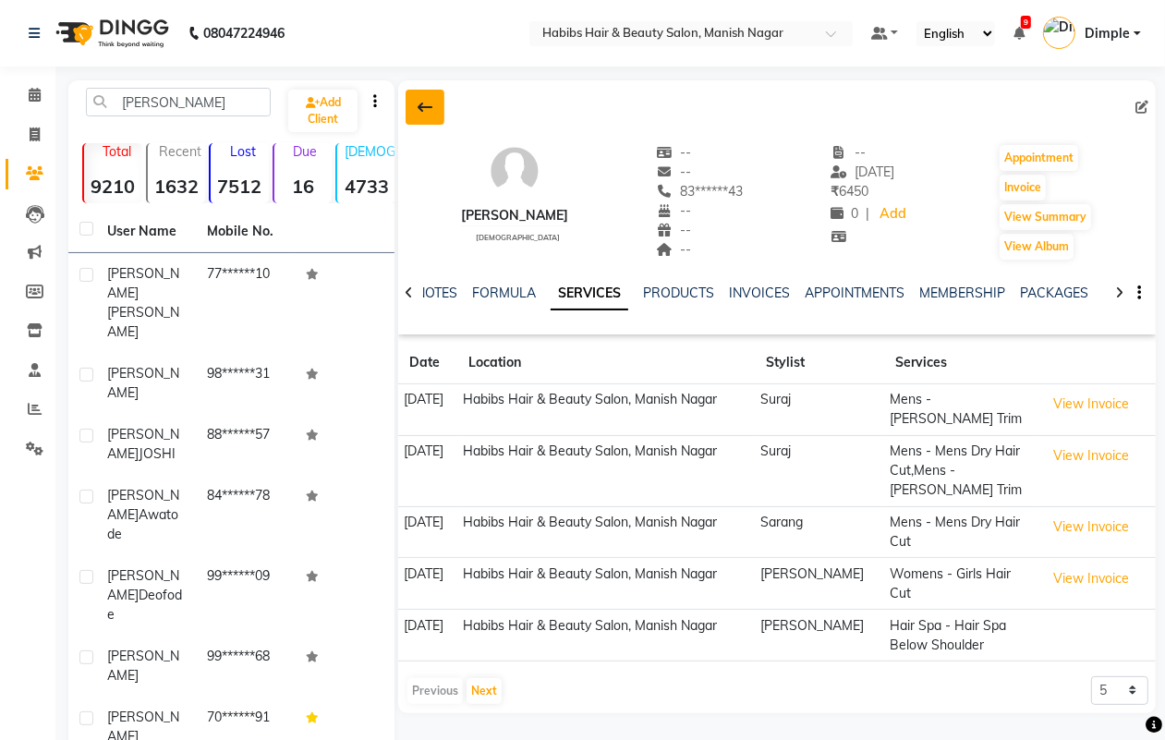
click at [428, 112] on icon at bounding box center [425, 107] width 15 height 15
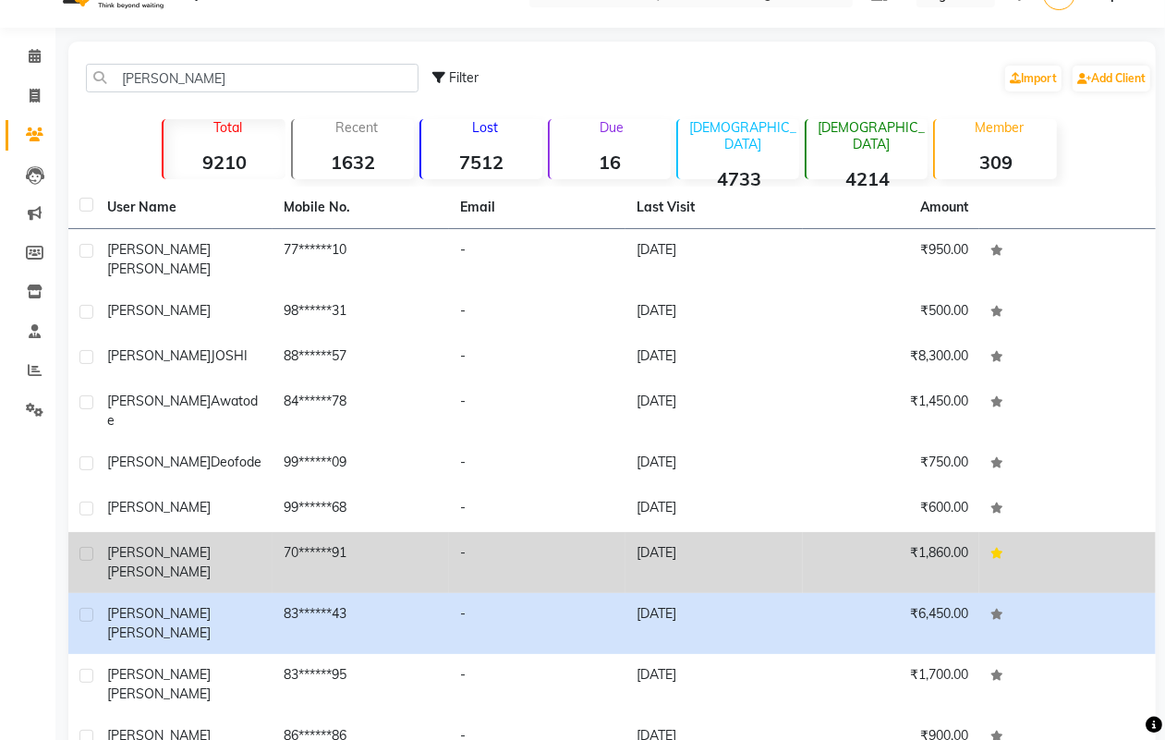
scroll to position [60, 0]
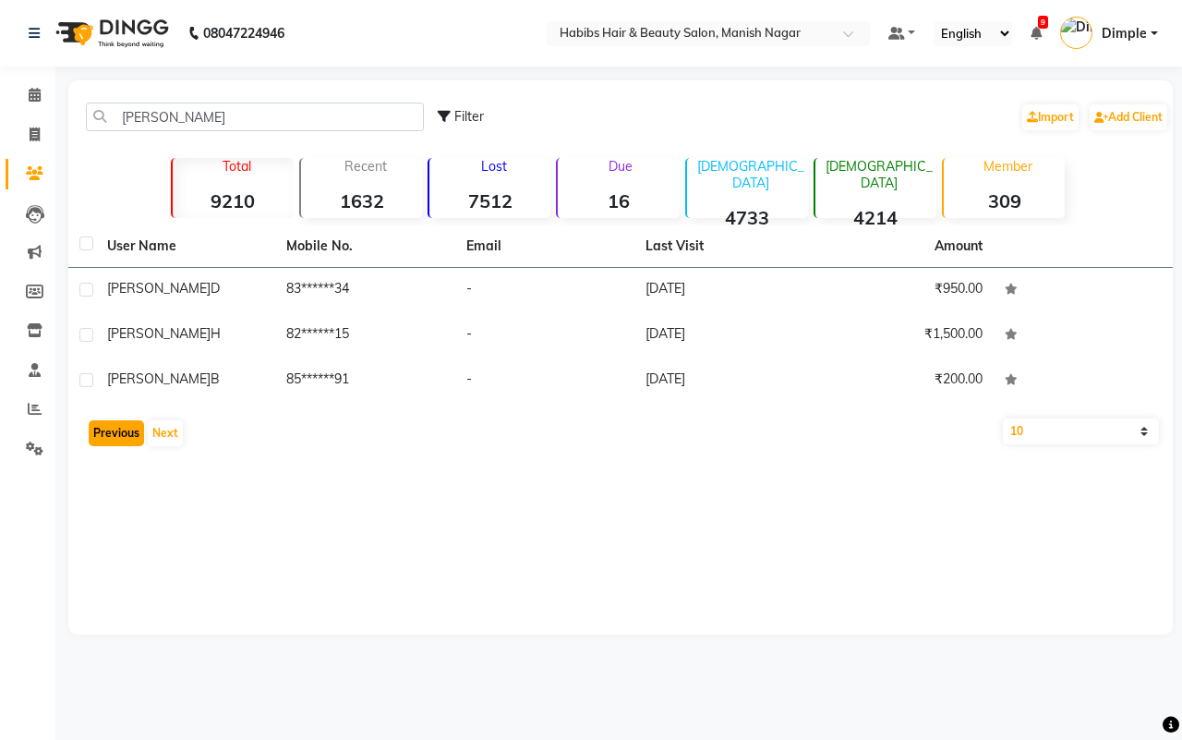
click at [112, 435] on button "Previous" at bounding box center [116, 433] width 55 height 26
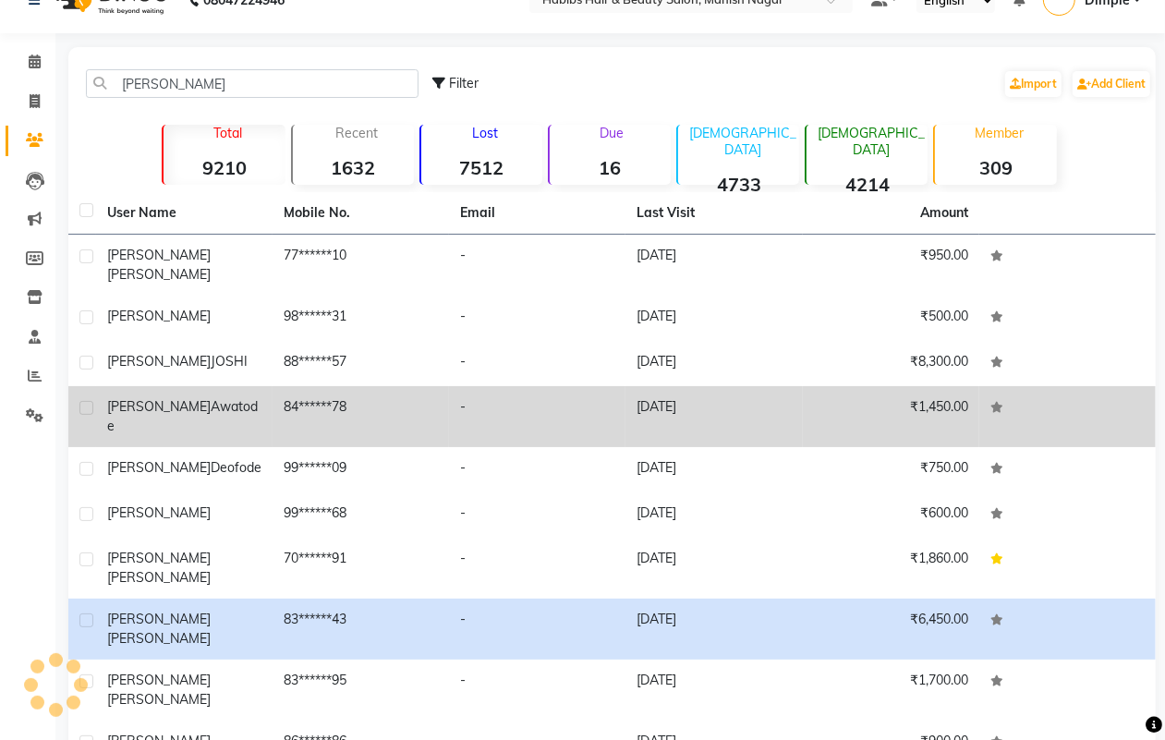
scroll to position [60, 0]
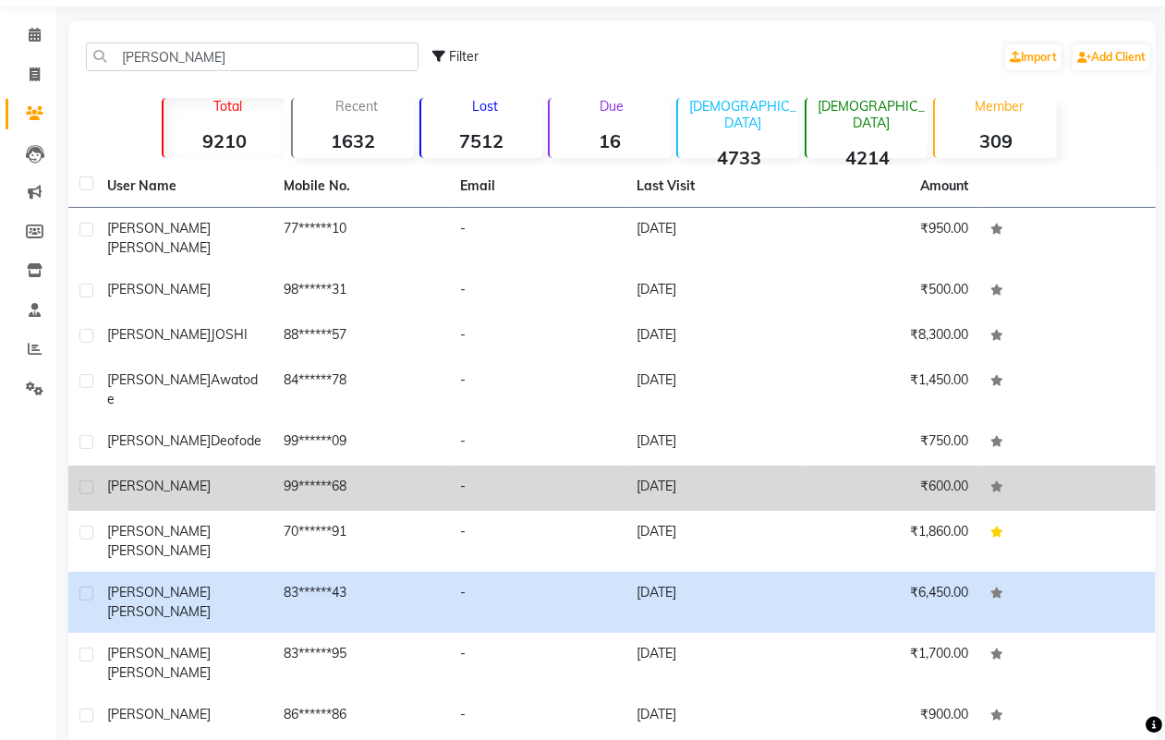
click at [476, 466] on td "-" at bounding box center [537, 488] width 176 height 45
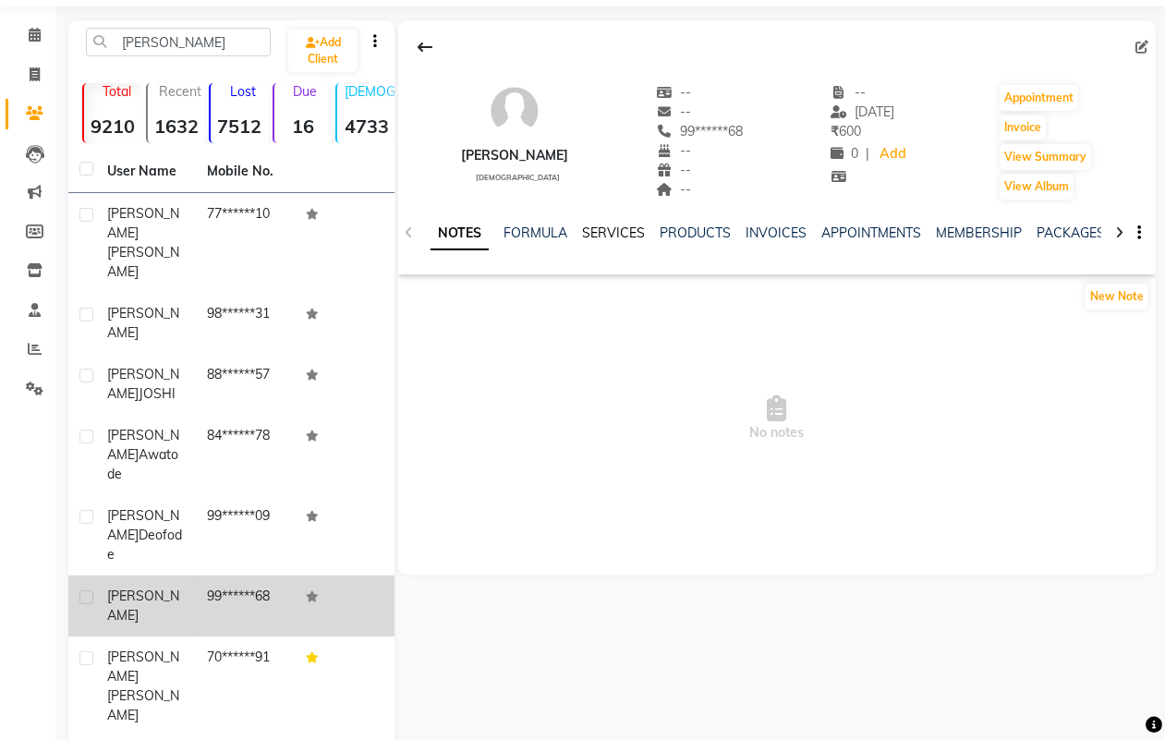
click at [611, 224] on link "SERVICES" at bounding box center [613, 232] width 63 height 17
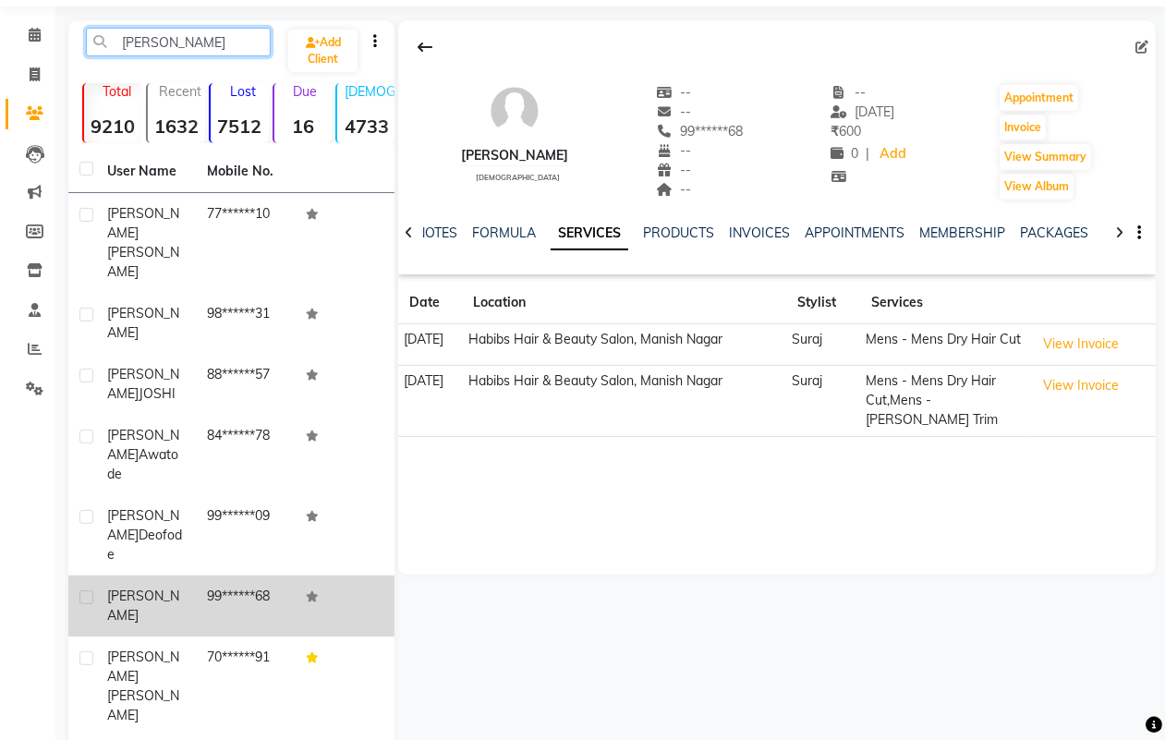
click at [122, 44] on input "[PERSON_NAME]" at bounding box center [178, 42] width 185 height 29
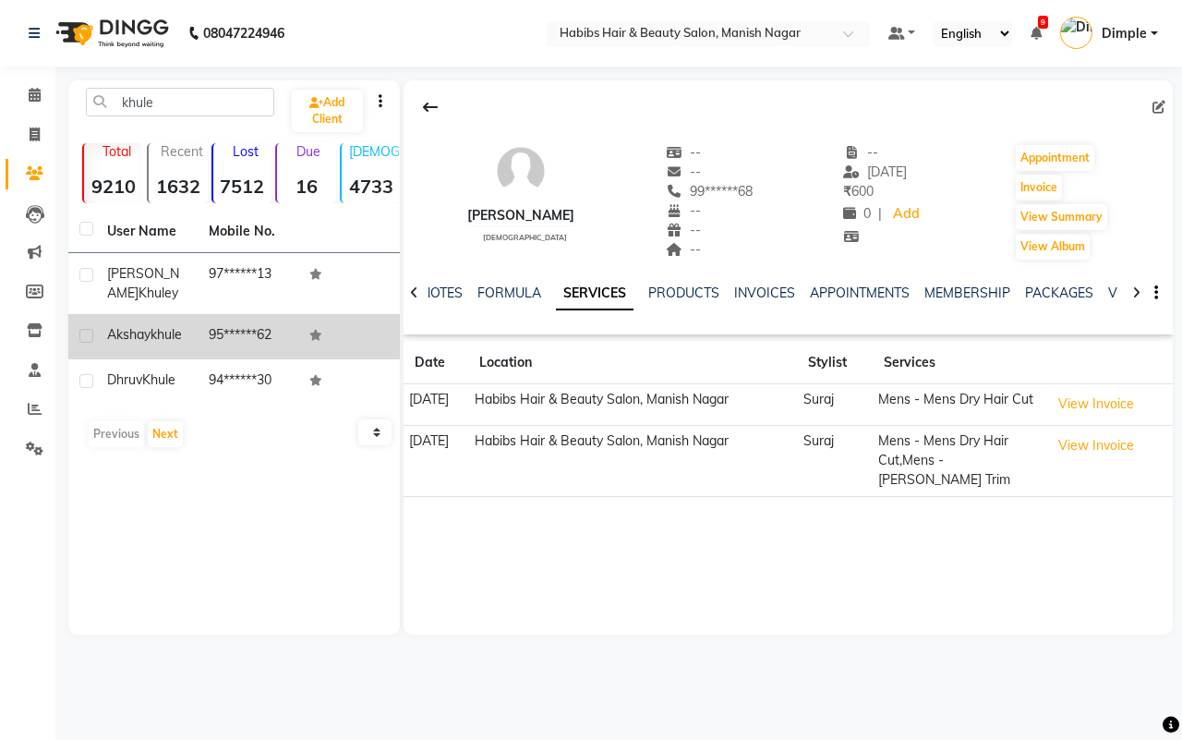
drag, startPoint x: 223, startPoint y: 356, endPoint x: 385, endPoint y: 356, distance: 162.6
click at [222, 354] on td "95******62" at bounding box center [249, 336] width 102 height 45
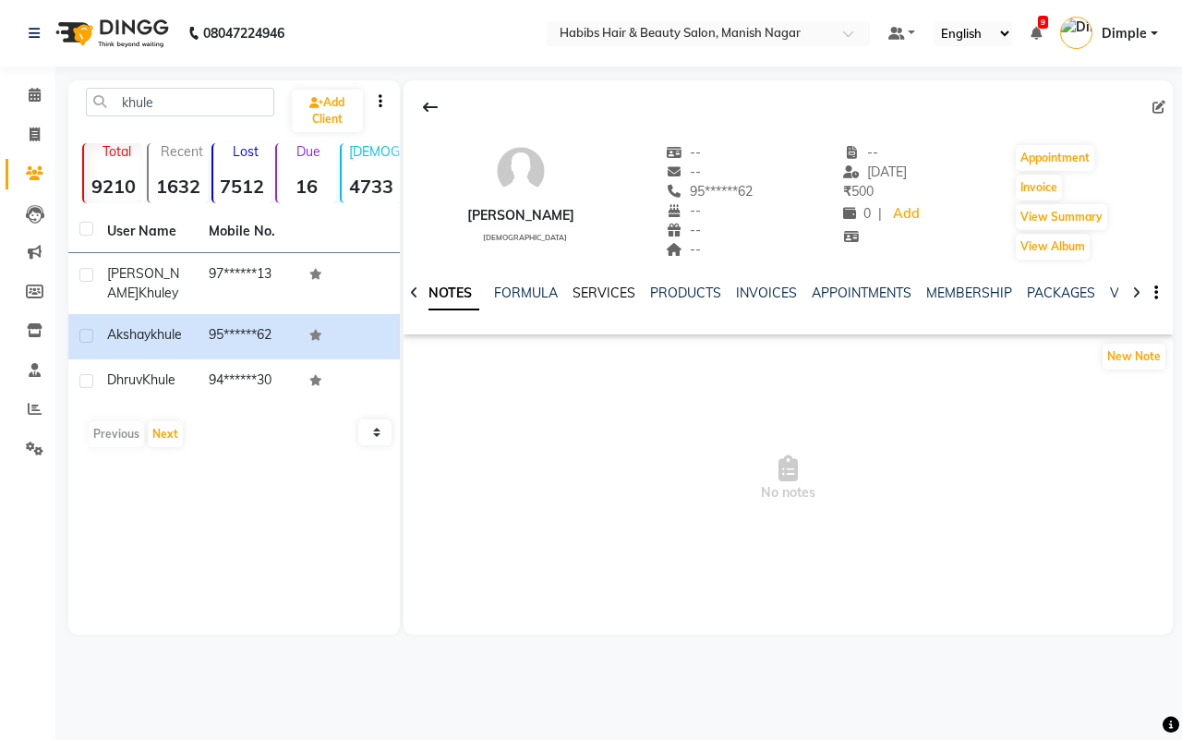
click at [592, 288] on link "SERVICES" at bounding box center [604, 293] width 63 height 17
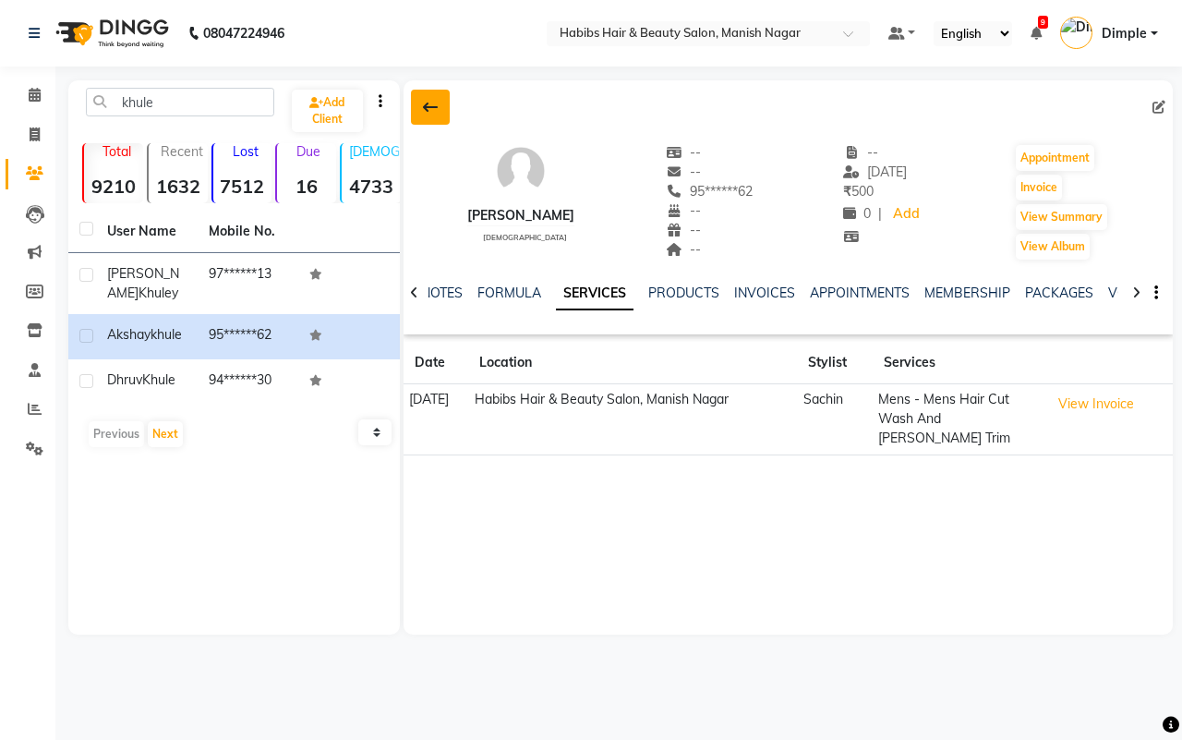
click at [426, 95] on button at bounding box center [430, 107] width 39 height 35
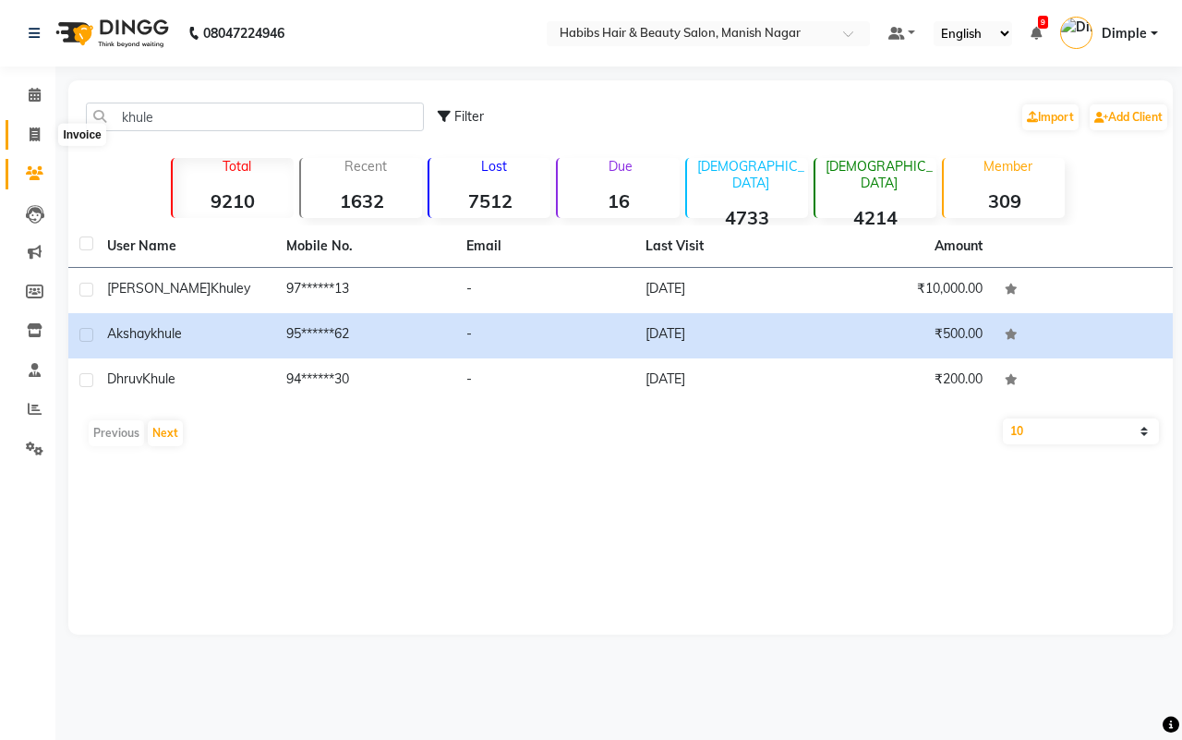
drag, startPoint x: 29, startPoint y: 130, endPoint x: 74, endPoint y: 137, distance: 45.7
click at [26, 132] on span at bounding box center [34, 135] width 32 height 21
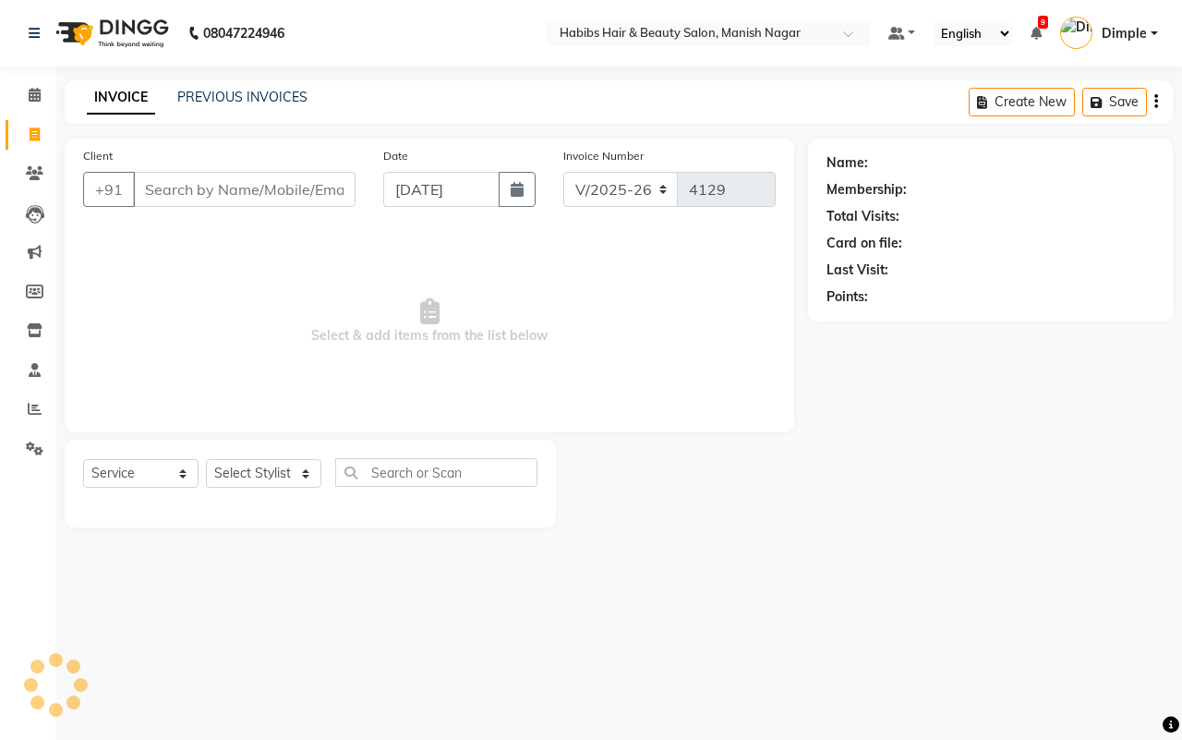
click at [196, 195] on input "Client" at bounding box center [244, 189] width 223 height 35
click at [344, 188] on span "Add Client" at bounding box center [308, 189] width 73 height 18
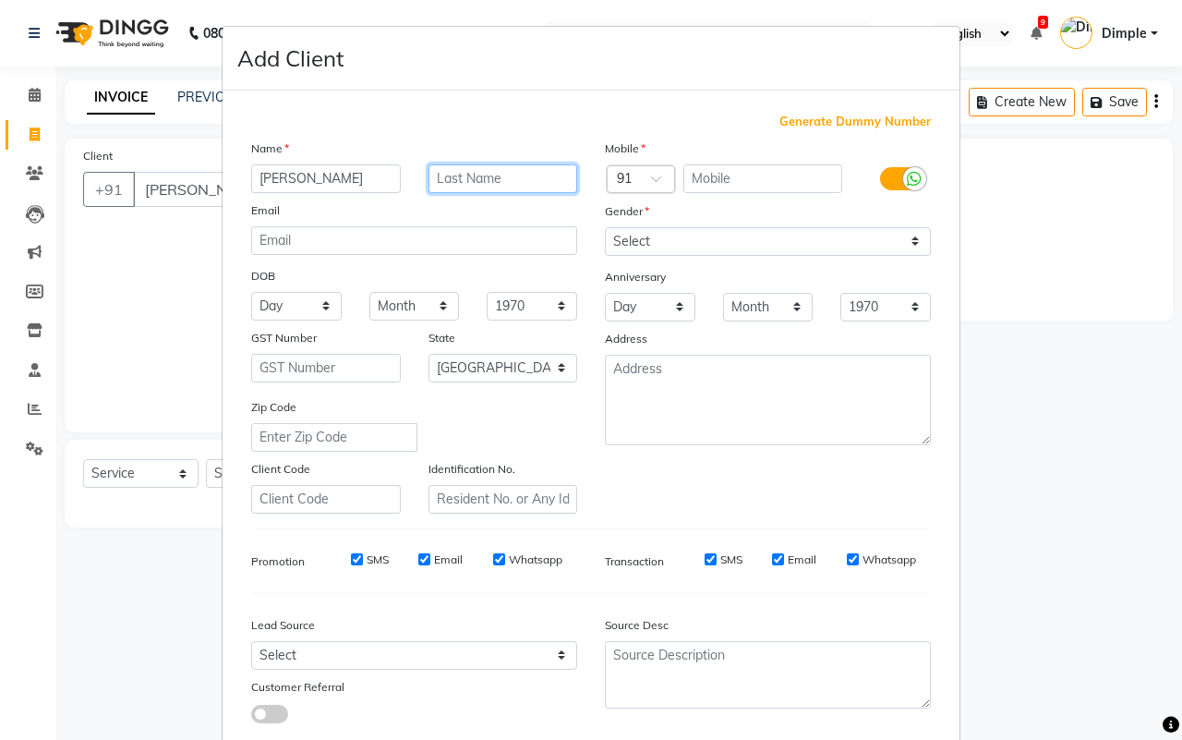
click at [441, 174] on input "text" at bounding box center [504, 178] width 150 height 29
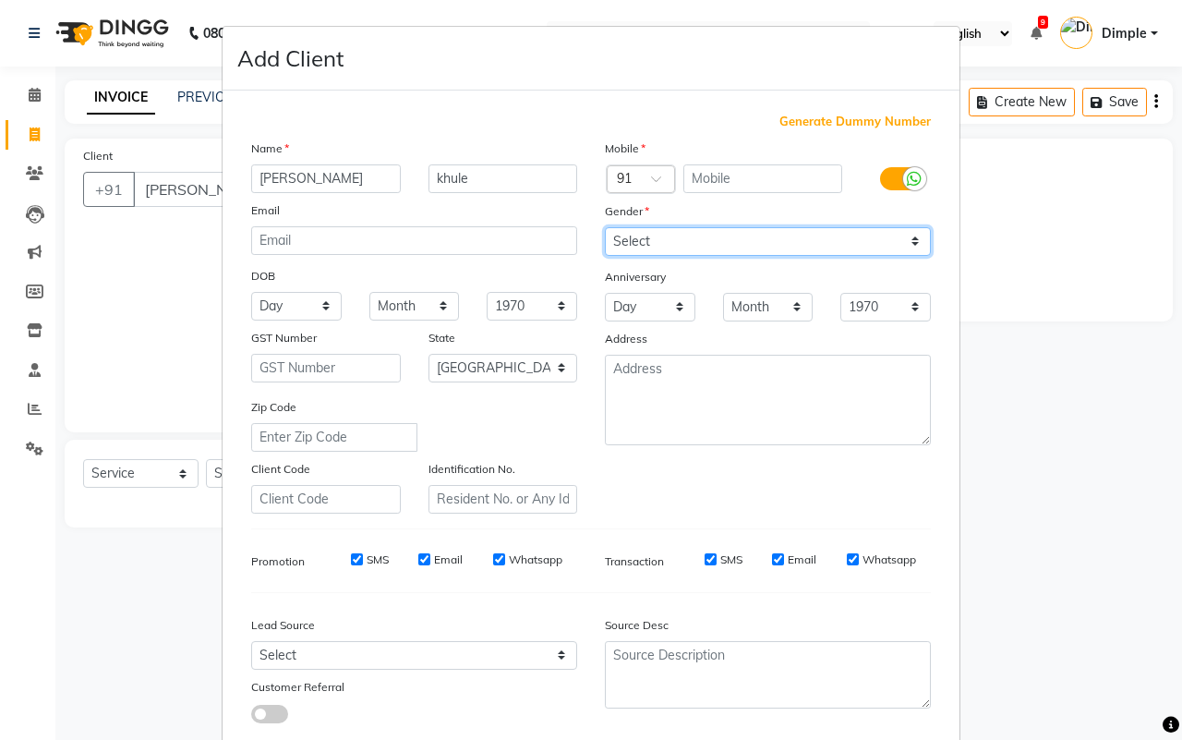
click at [682, 236] on select "Select Male Female Other Prefer Not To Say" at bounding box center [768, 241] width 326 height 29
click at [605, 227] on select "Select Male Female Other Prefer Not To Say" at bounding box center [768, 241] width 326 height 29
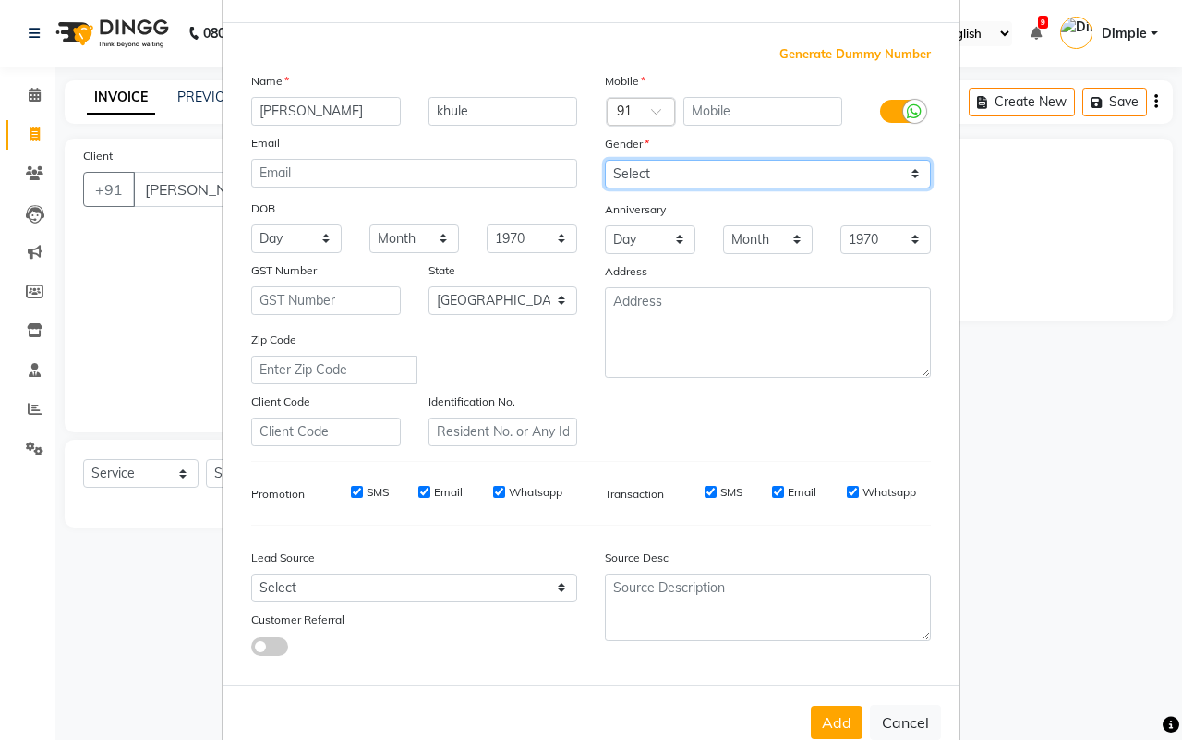
scroll to position [106, 0]
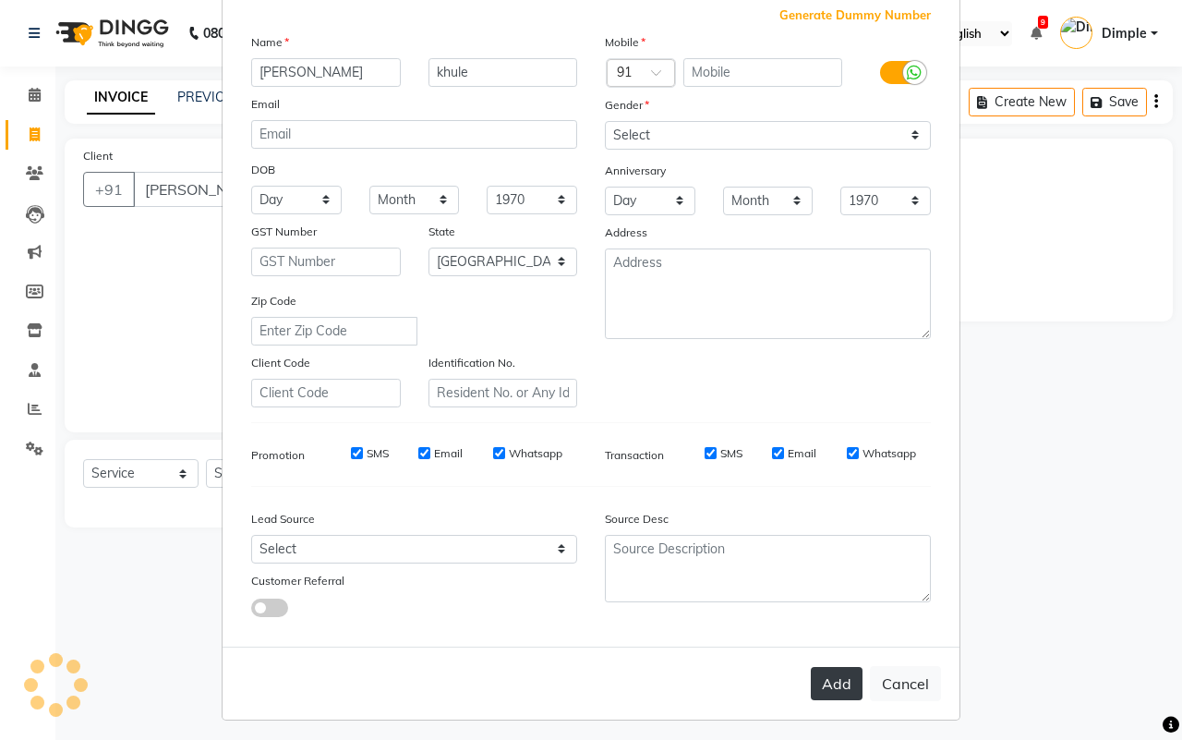
click at [824, 667] on button "Add" at bounding box center [837, 683] width 52 height 33
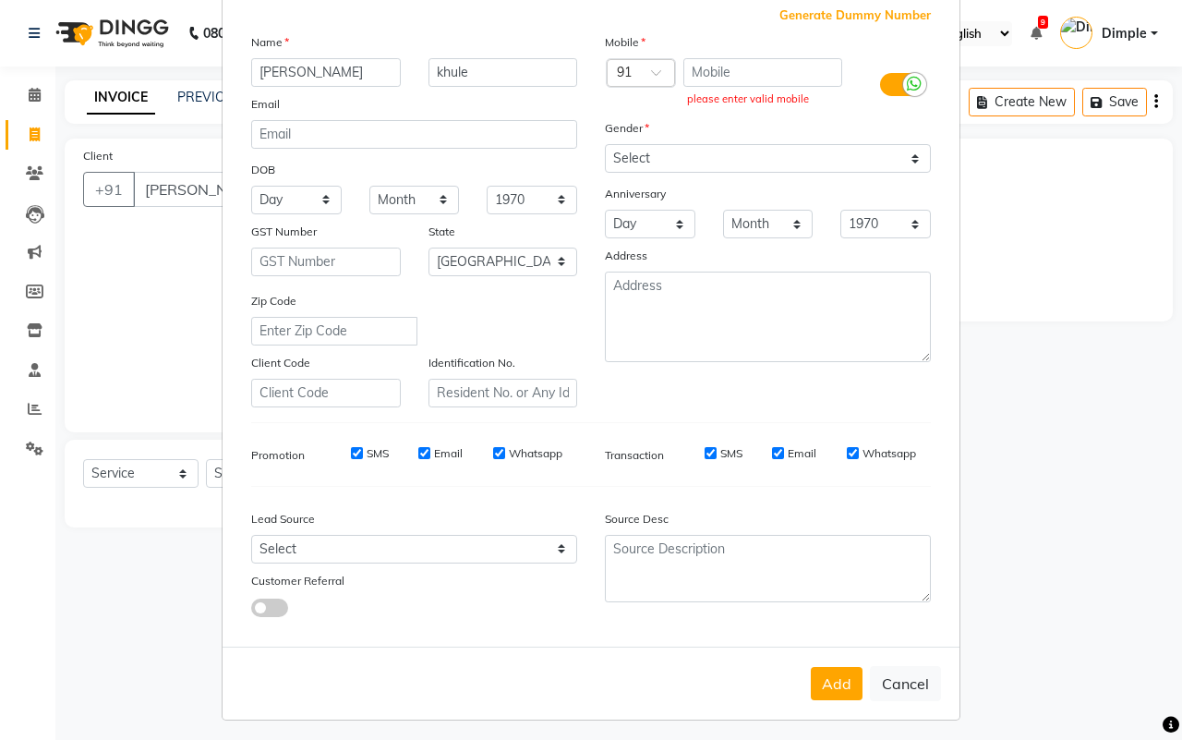
click at [838, 14] on span "Generate Dummy Number" at bounding box center [855, 15] width 151 height 18
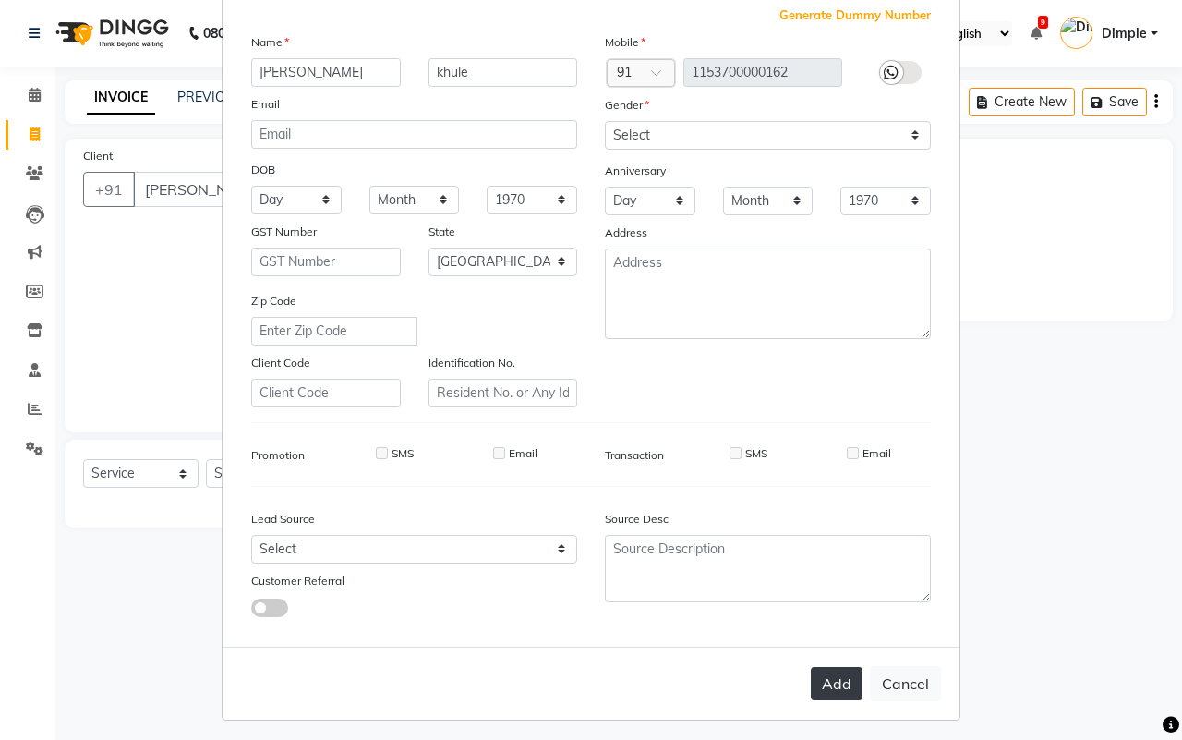
click at [822, 667] on button "Add" at bounding box center [837, 683] width 52 height 33
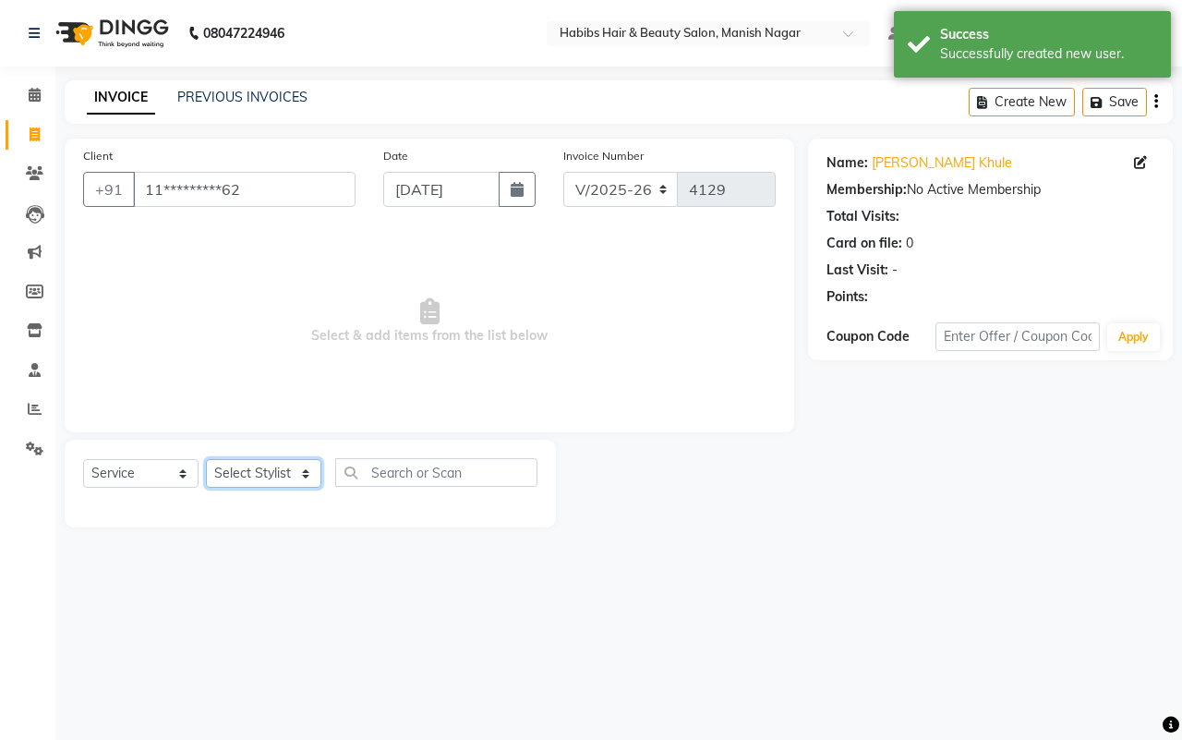
click at [264, 463] on select "Select Stylist Abhijeet Amol Apurva Dimple Harshal Mrunali Sachin Sarika Shanta…" at bounding box center [263, 473] width 115 height 29
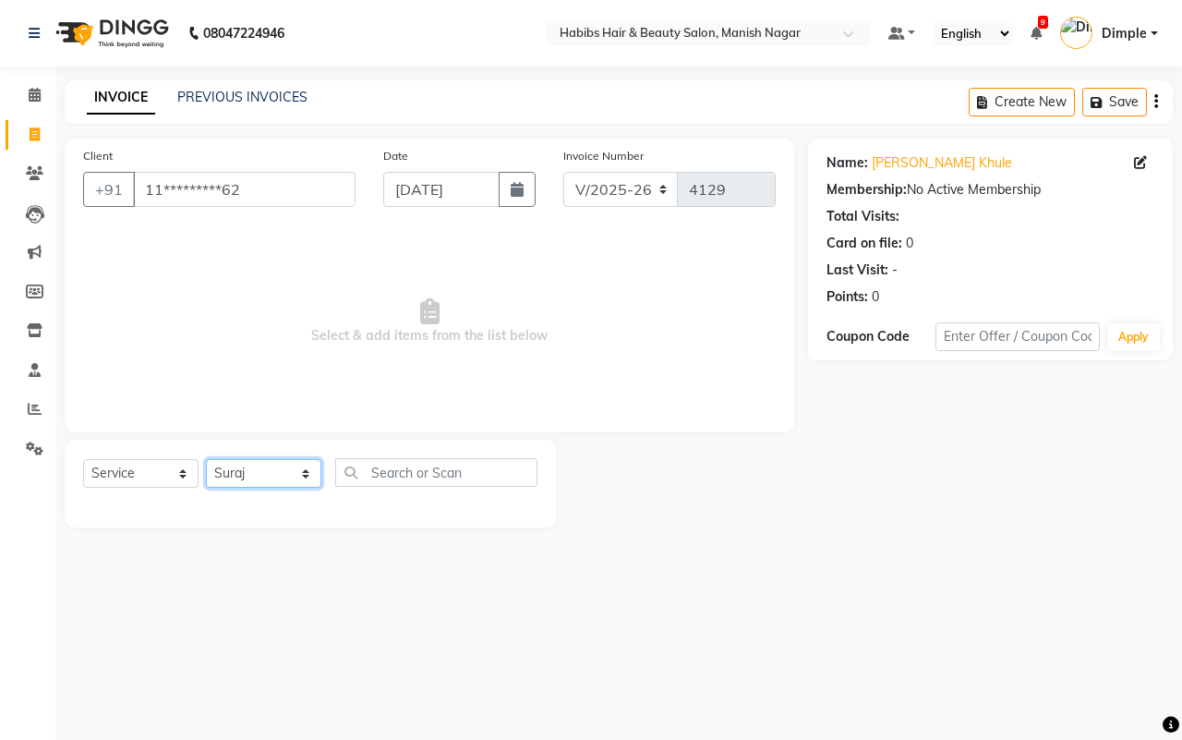
click at [206, 459] on select "Select Stylist Abhijeet Amol Apurva Dimple Harshal Mrunali Sachin Sarika Shanta…" at bounding box center [263, 473] width 115 height 29
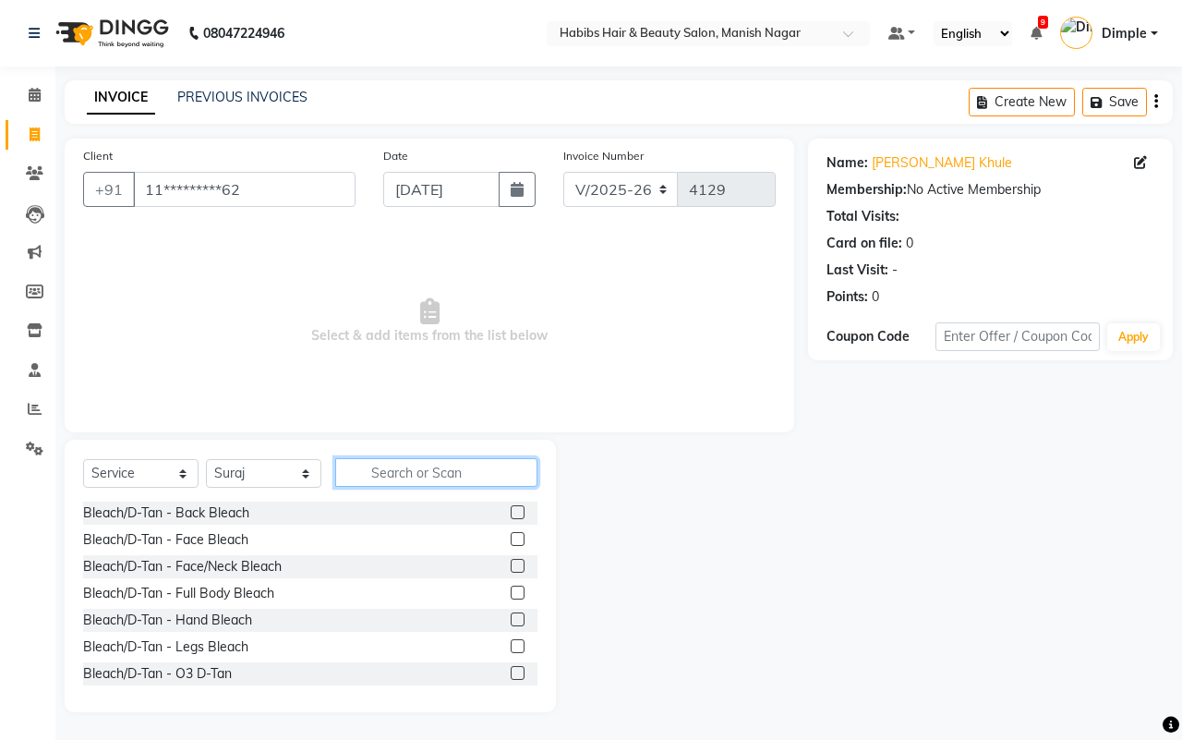
click at [405, 460] on input "text" at bounding box center [436, 472] width 202 height 29
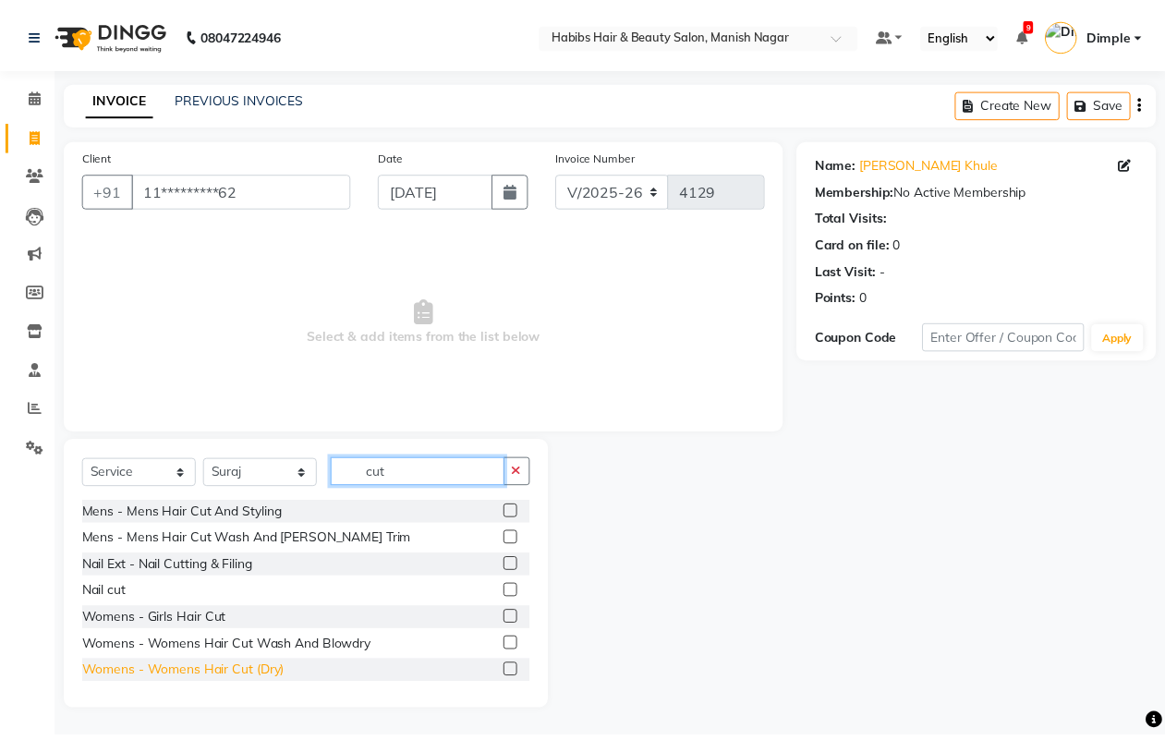
scroll to position [83, 0]
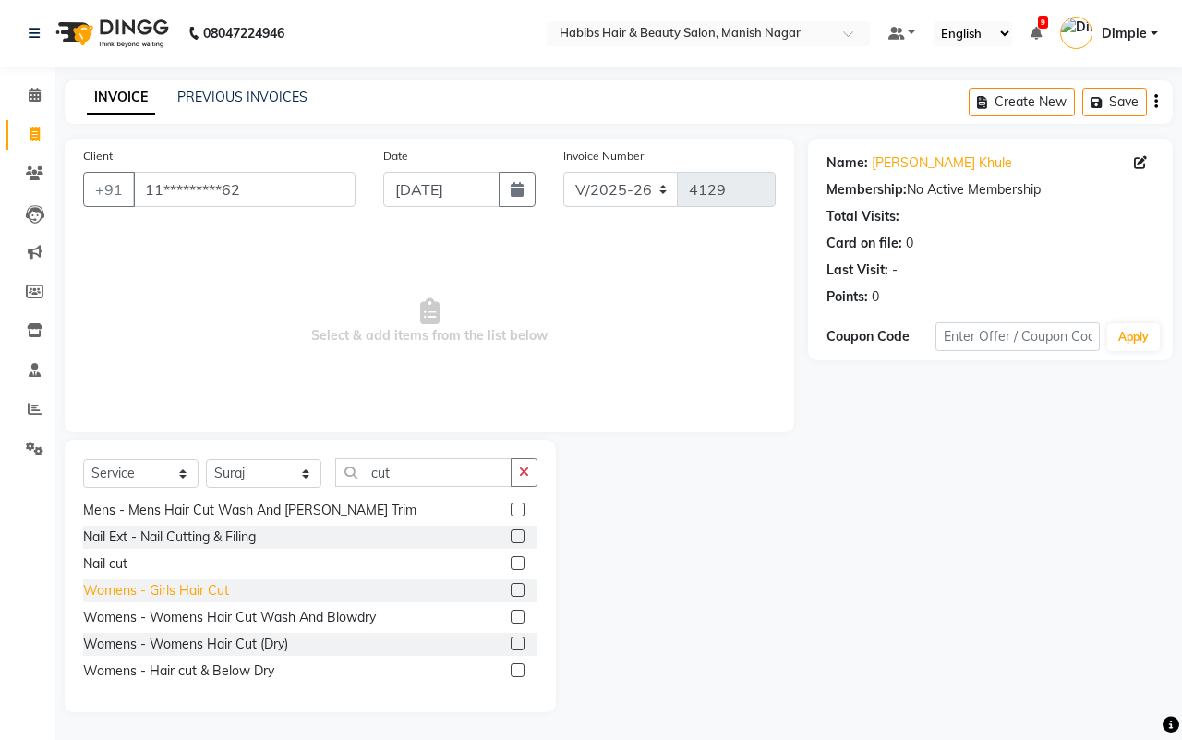
click at [223, 584] on div "Womens - Girls Hair Cut" at bounding box center [156, 590] width 146 height 19
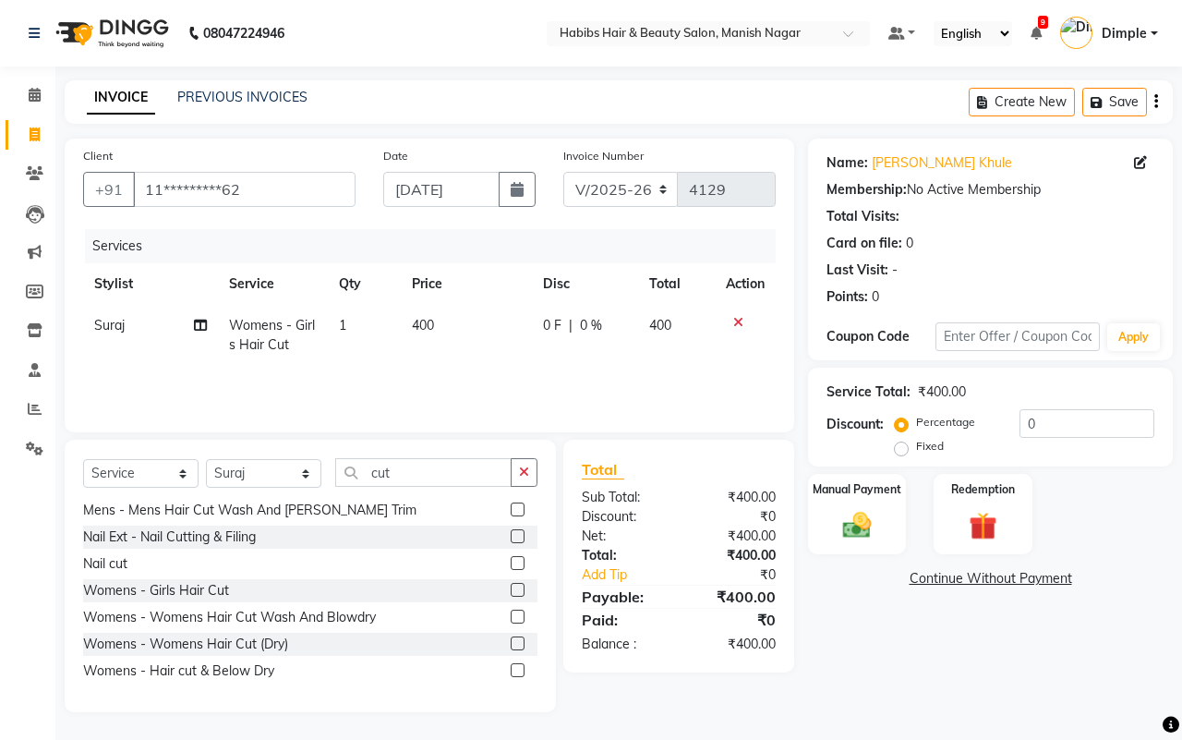
drag, startPoint x: 528, startPoint y: 337, endPoint x: 501, endPoint y: 342, distance: 28.1
click at [527, 337] on td "400" at bounding box center [466, 335] width 131 height 61
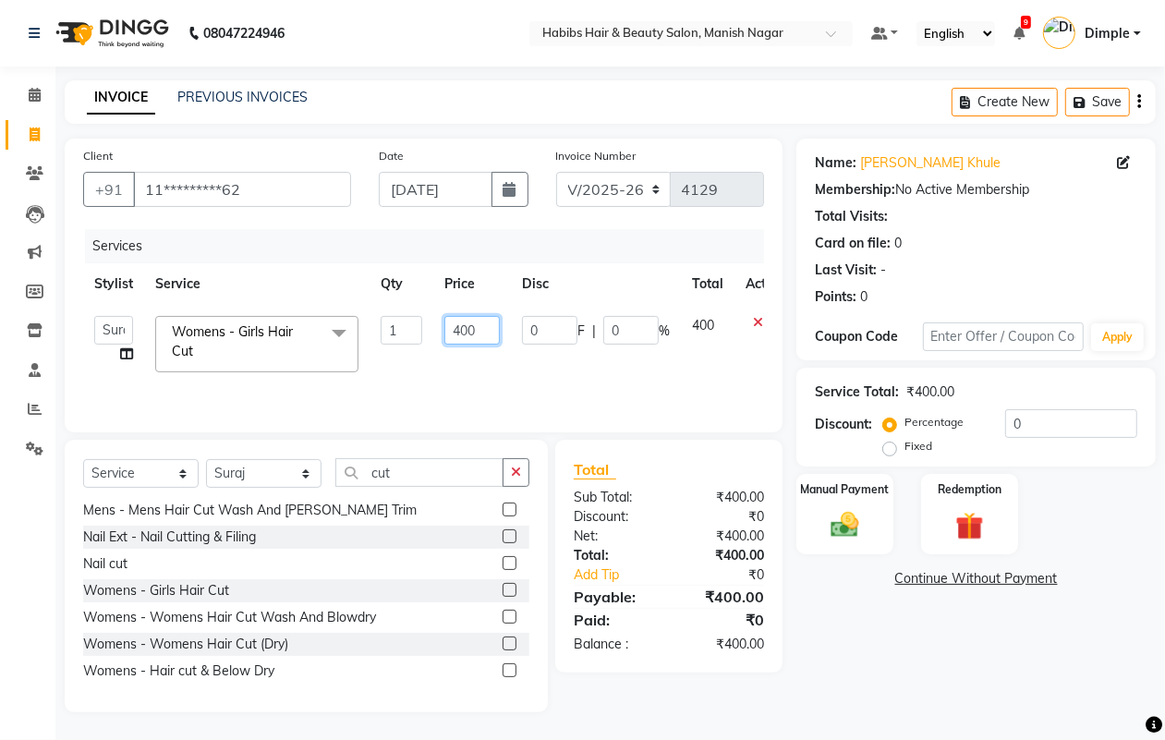
click at [454, 325] on input "400" at bounding box center [471, 330] width 55 height 29
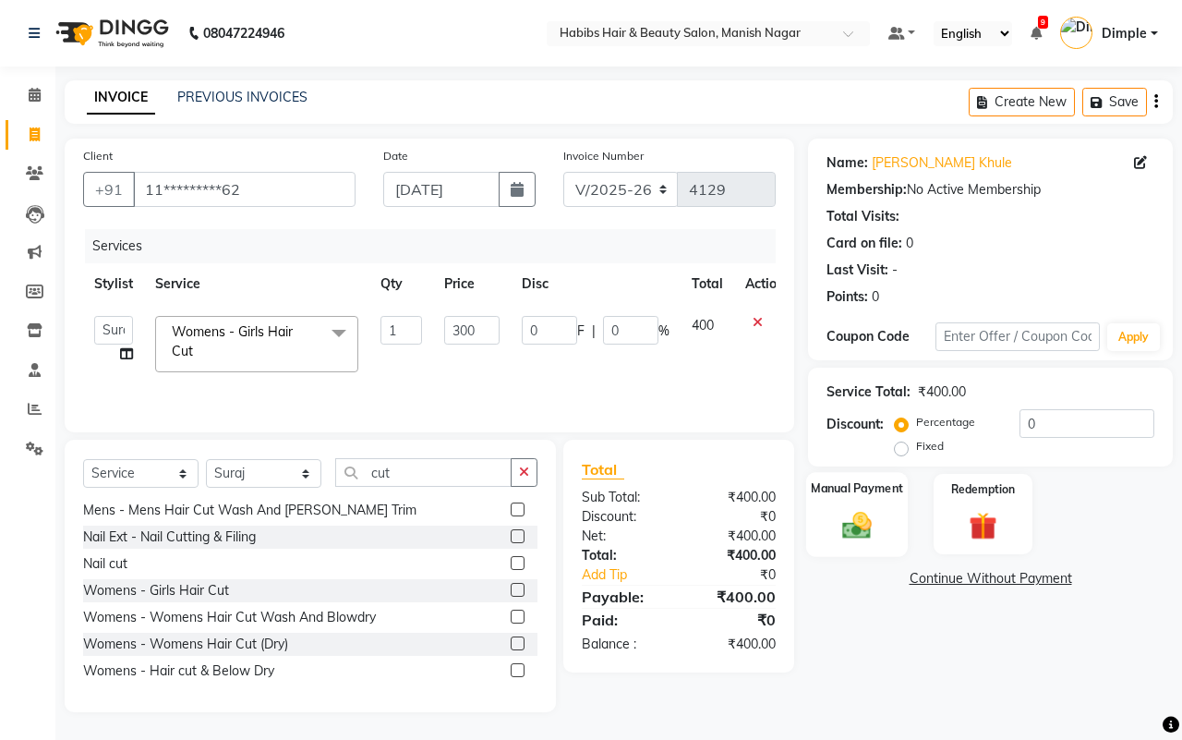
click at [832, 506] on div "Manual Payment" at bounding box center [857, 514] width 103 height 85
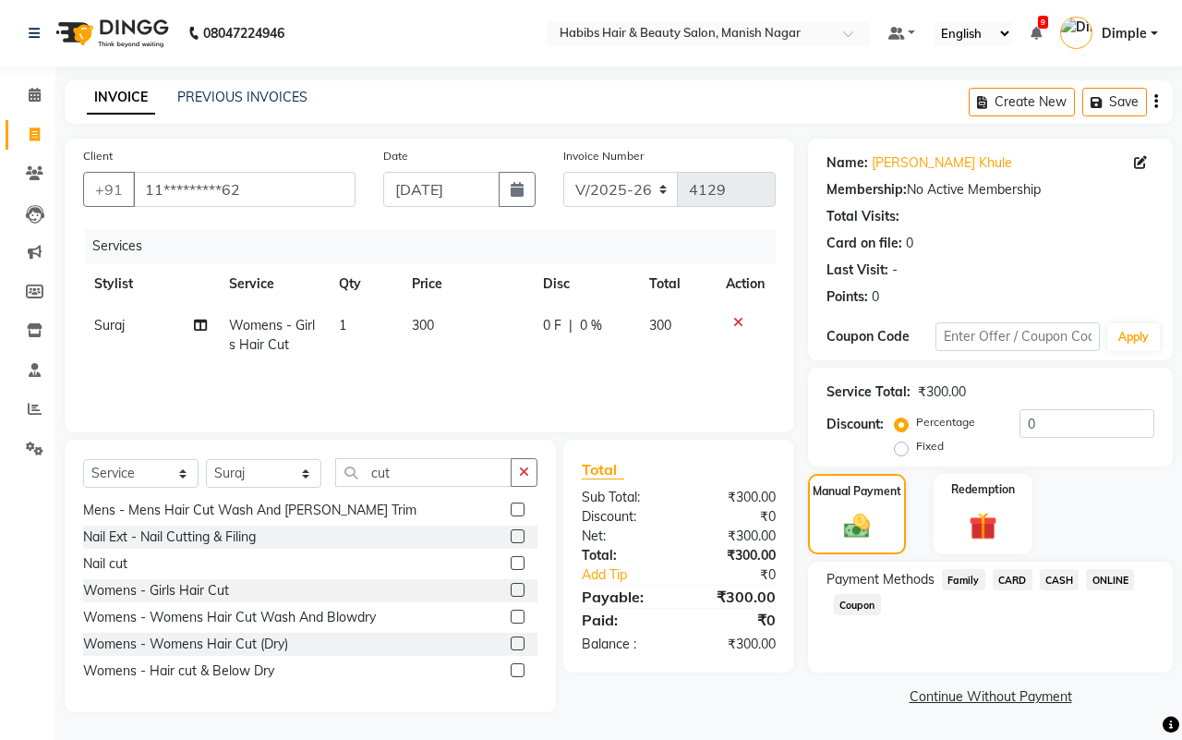
click at [1105, 574] on span "ONLINE" at bounding box center [1110, 579] width 48 height 21
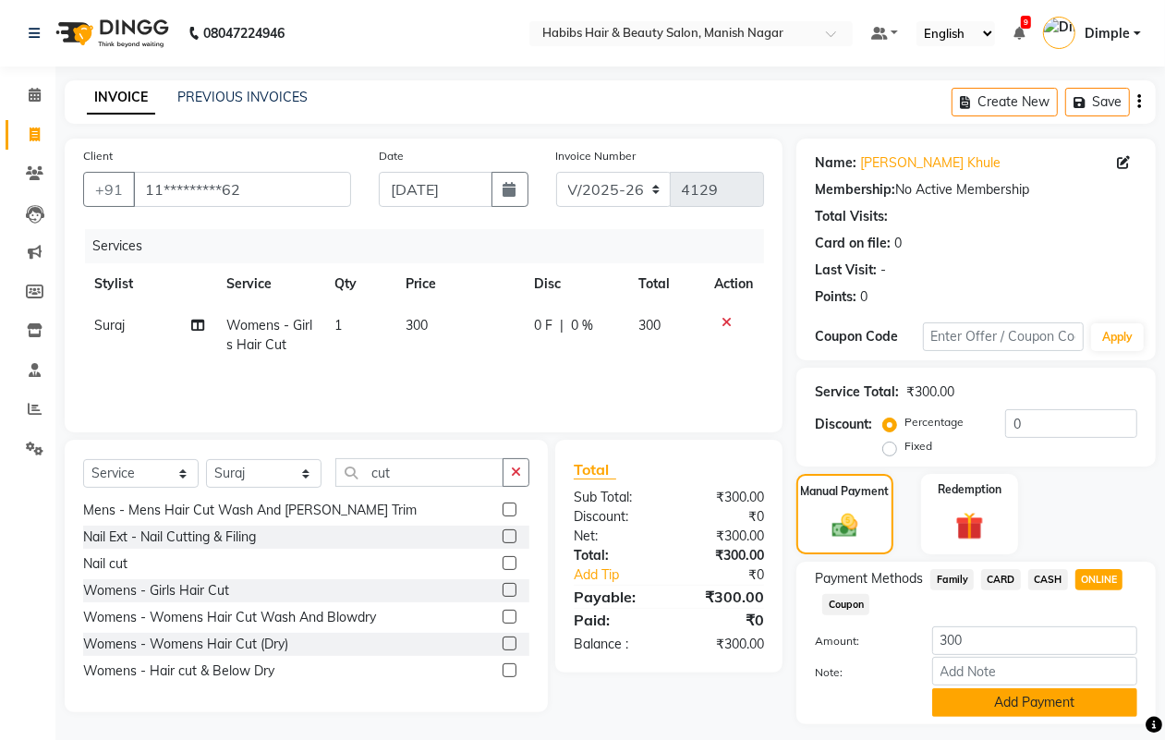
click at [1021, 700] on button "Add Payment" at bounding box center [1034, 702] width 205 height 29
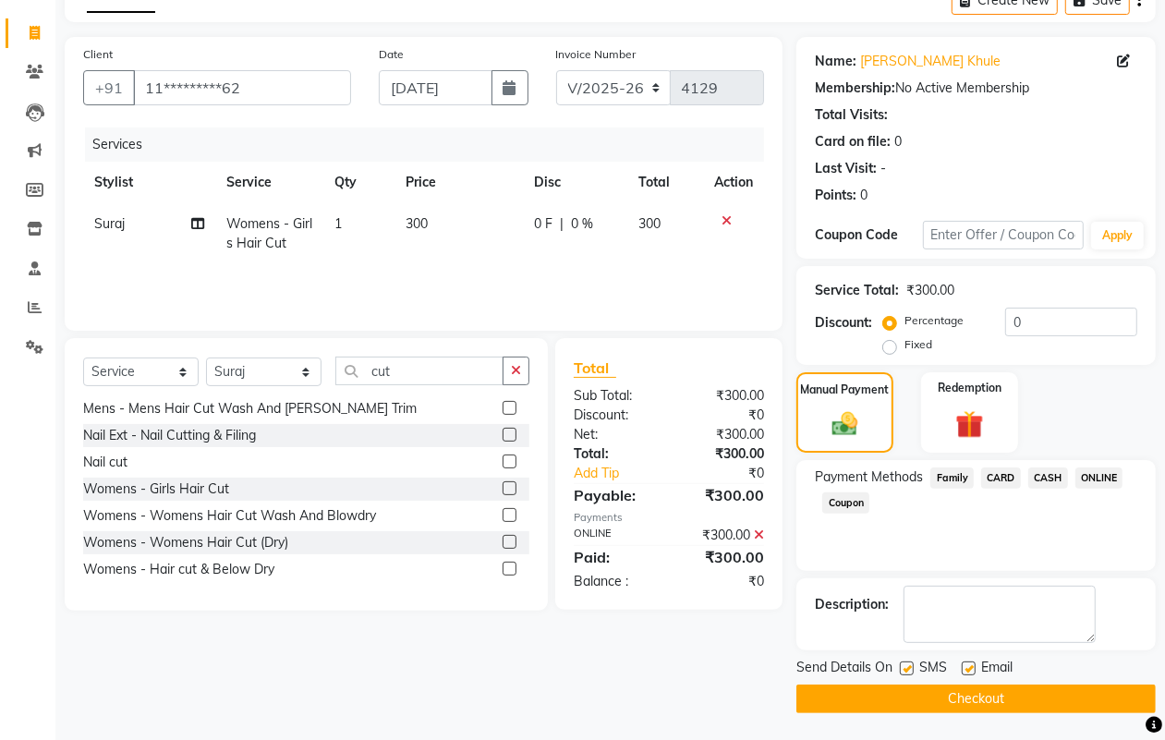
scroll to position [103, 0]
click at [1012, 693] on button "Checkout" at bounding box center [975, 698] width 359 height 29
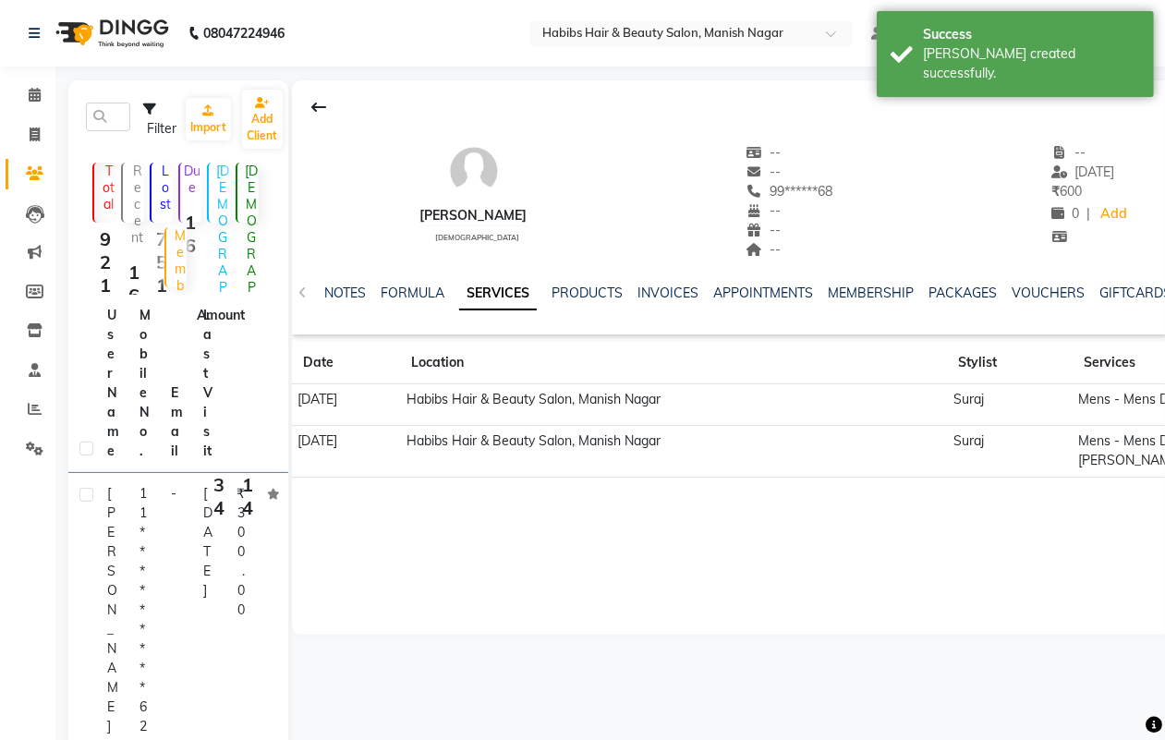
scroll to position [60, 0]
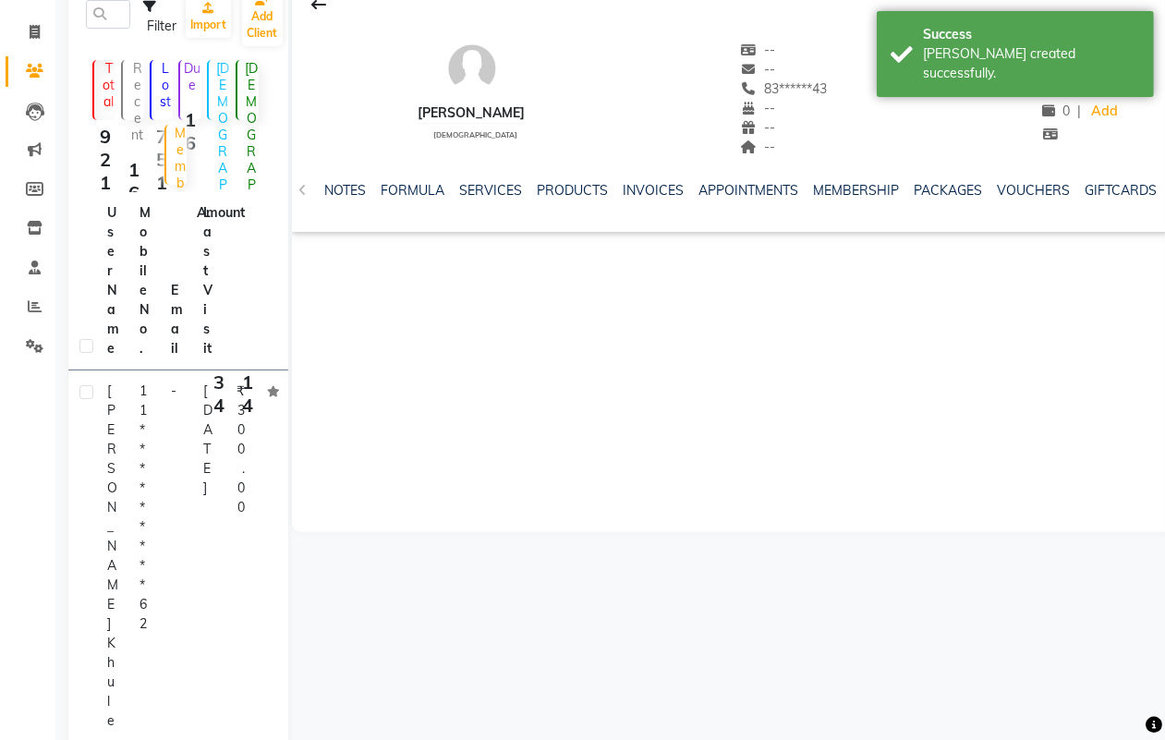
scroll to position [60, 0]
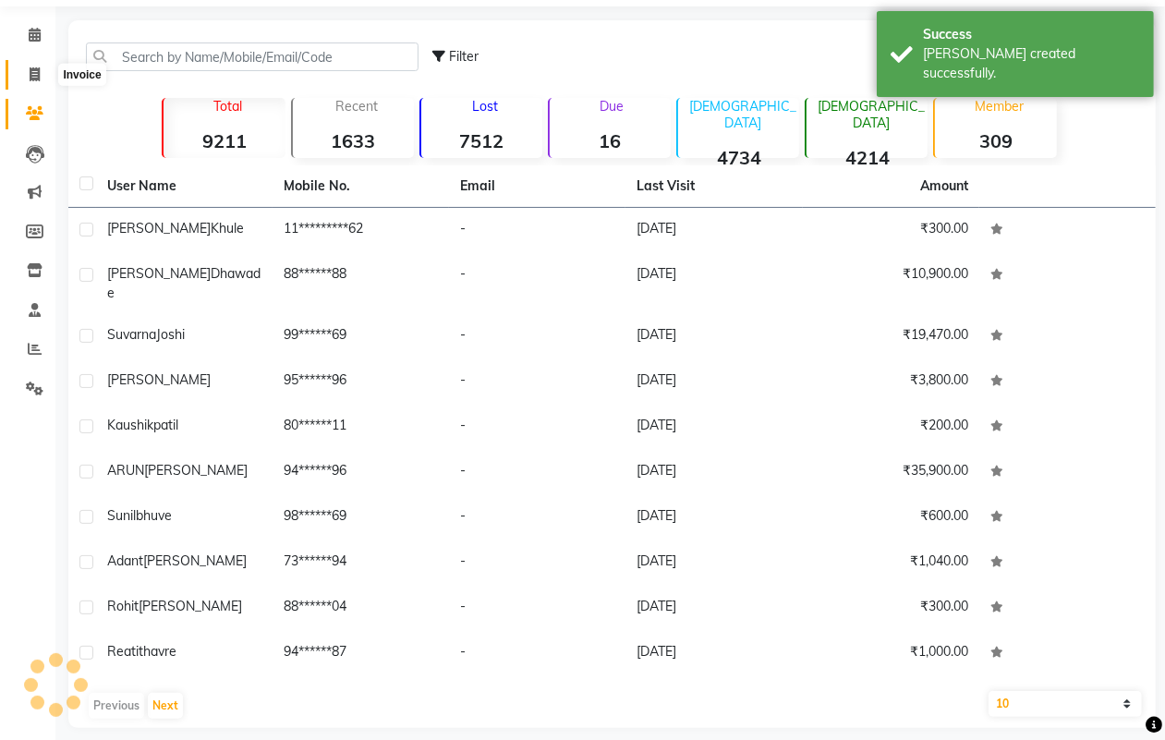
click at [37, 76] on icon at bounding box center [35, 74] width 10 height 14
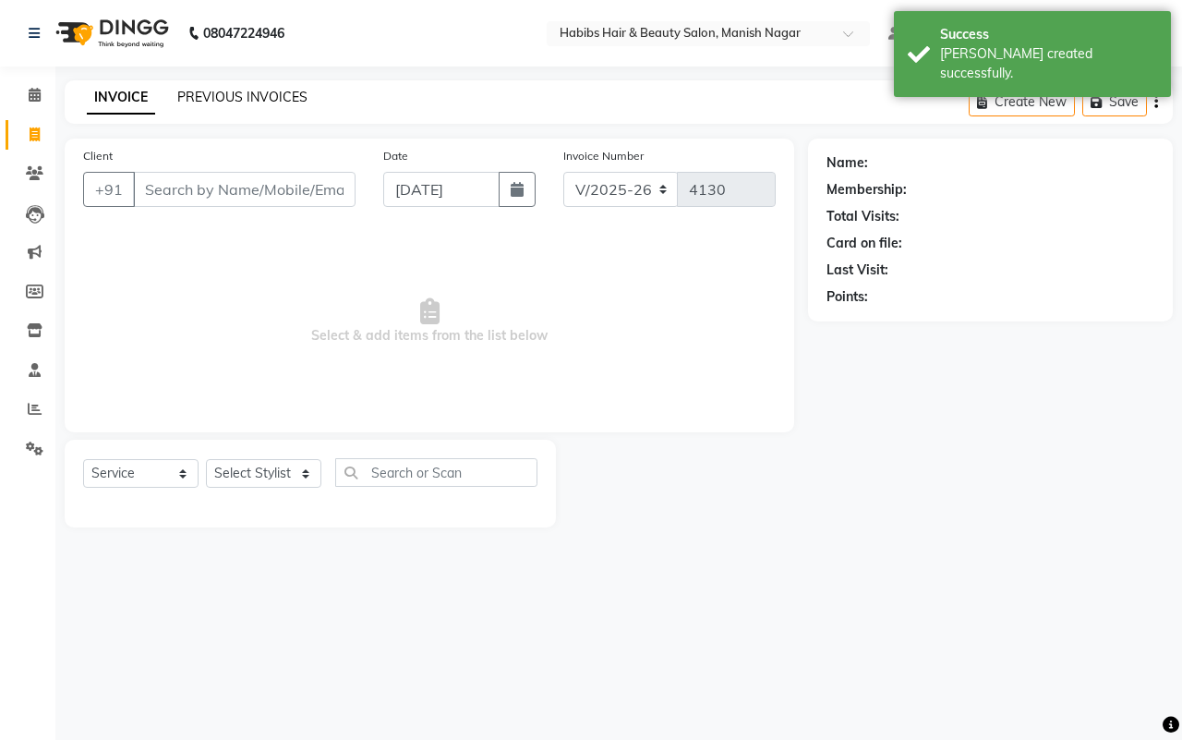
click at [205, 93] on link "PREVIOUS INVOICES" at bounding box center [242, 97] width 130 height 17
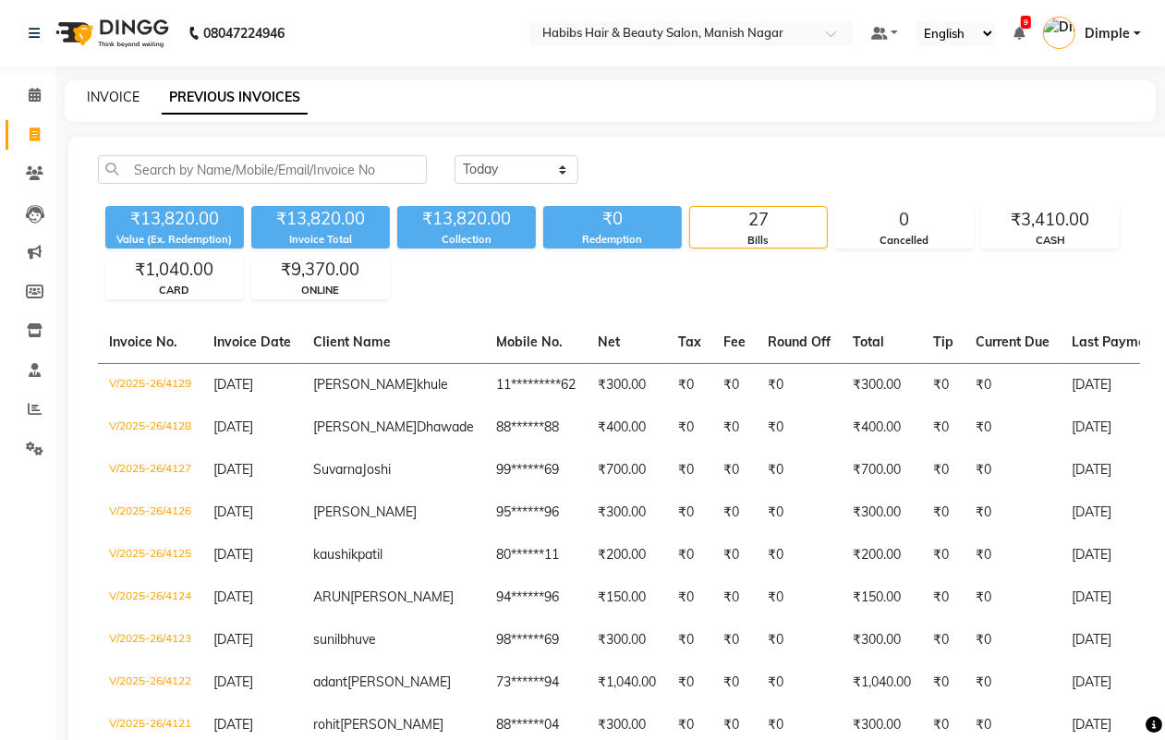
click at [108, 97] on link "INVOICE" at bounding box center [113, 97] width 53 height 17
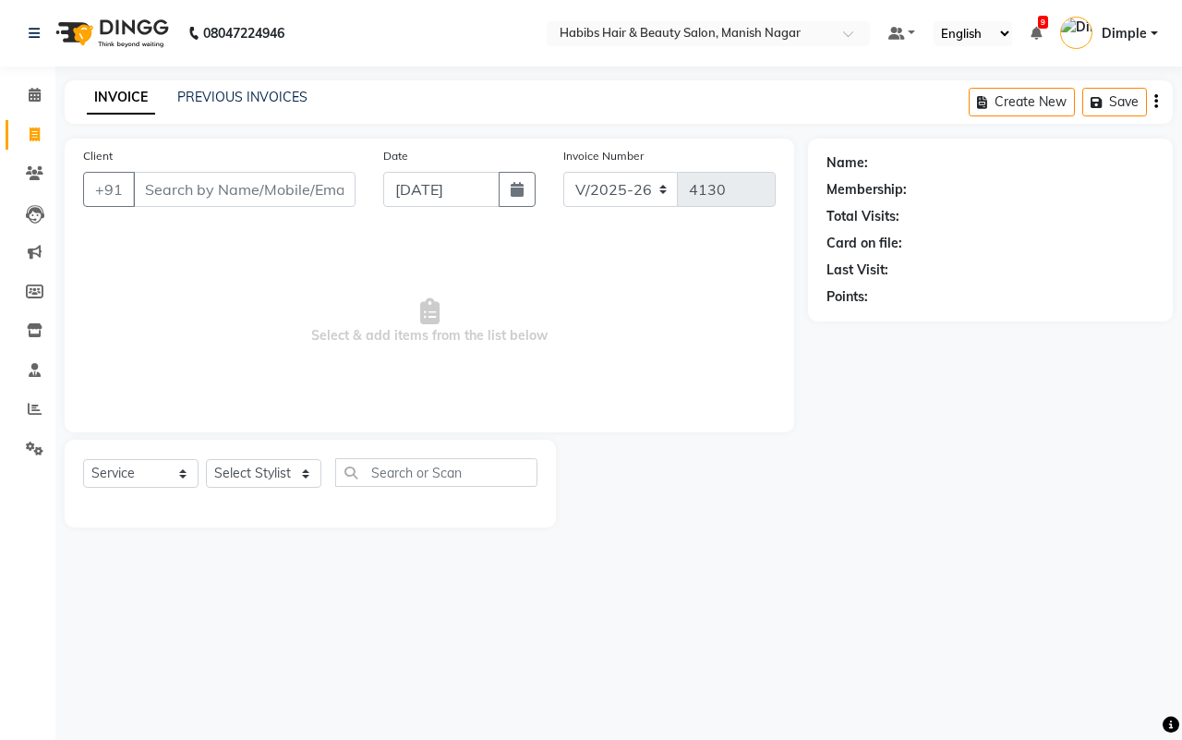
drag, startPoint x: 232, startPoint y: 189, endPoint x: 1181, endPoint y: 312, distance: 956.6
click at [249, 190] on input "Client" at bounding box center [244, 189] width 223 height 35
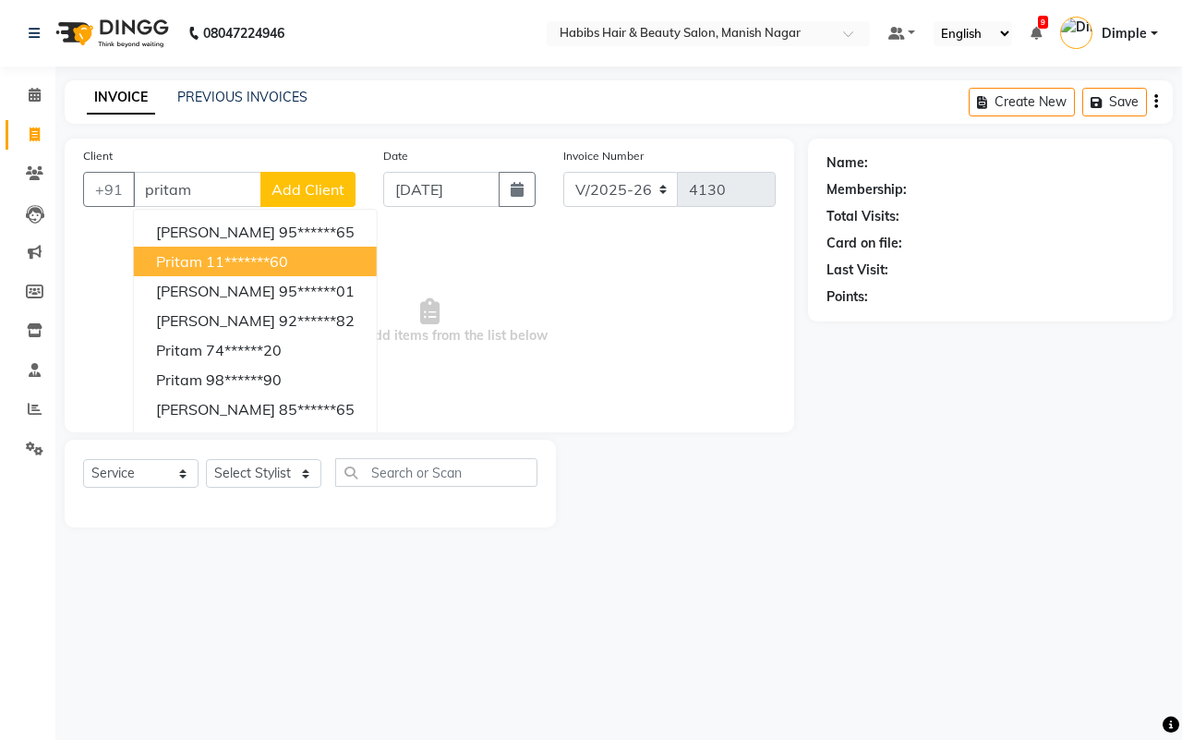
click at [224, 254] on ngb-highlight "11*******60" at bounding box center [247, 261] width 82 height 18
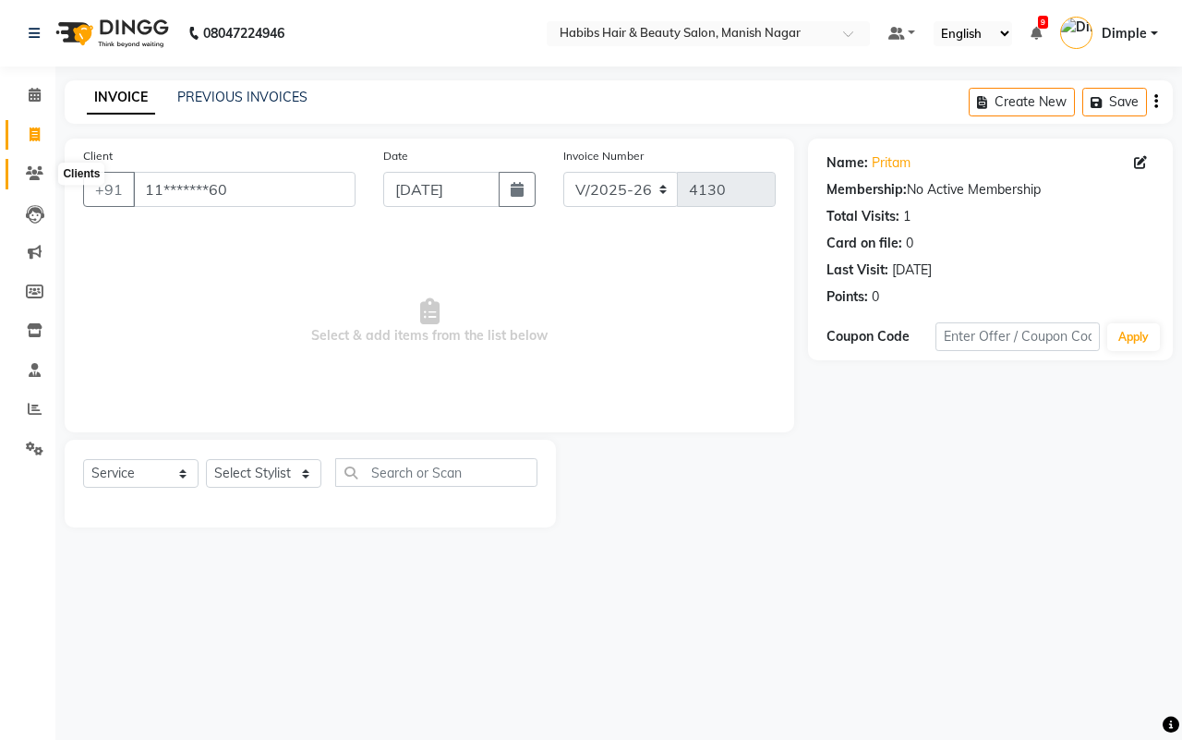
click at [33, 169] on icon at bounding box center [35, 173] width 18 height 14
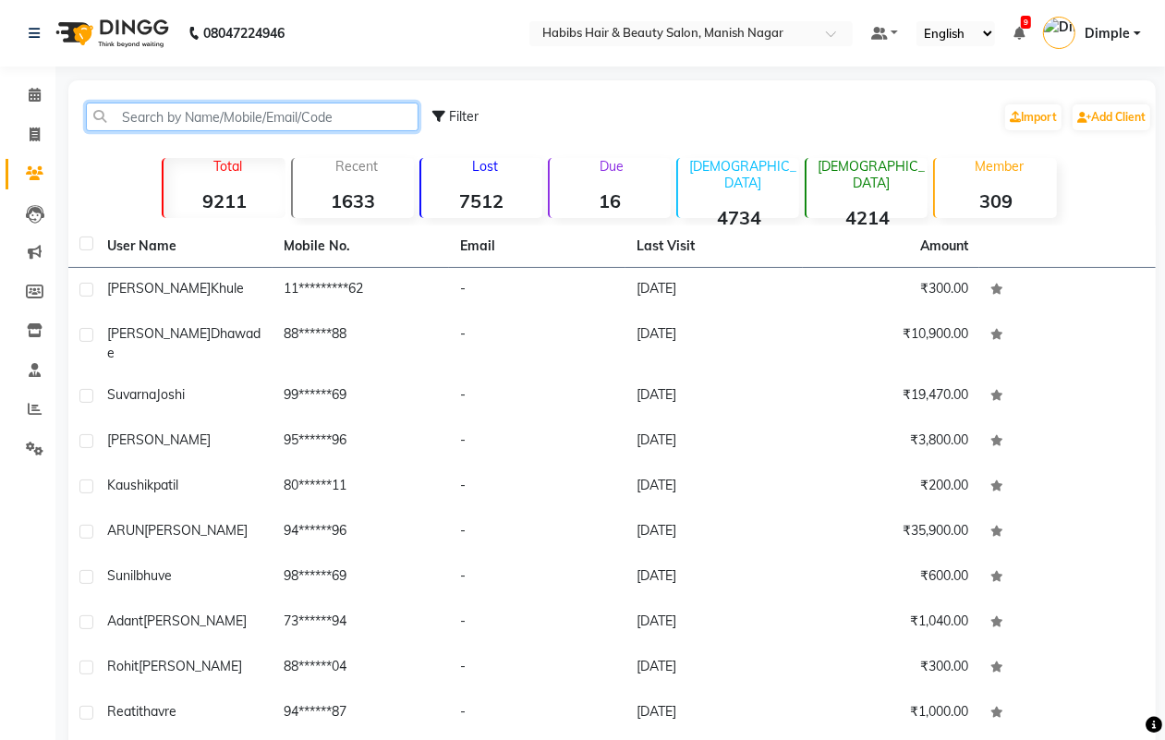
click at [183, 117] on input "text" at bounding box center [252, 117] width 333 height 29
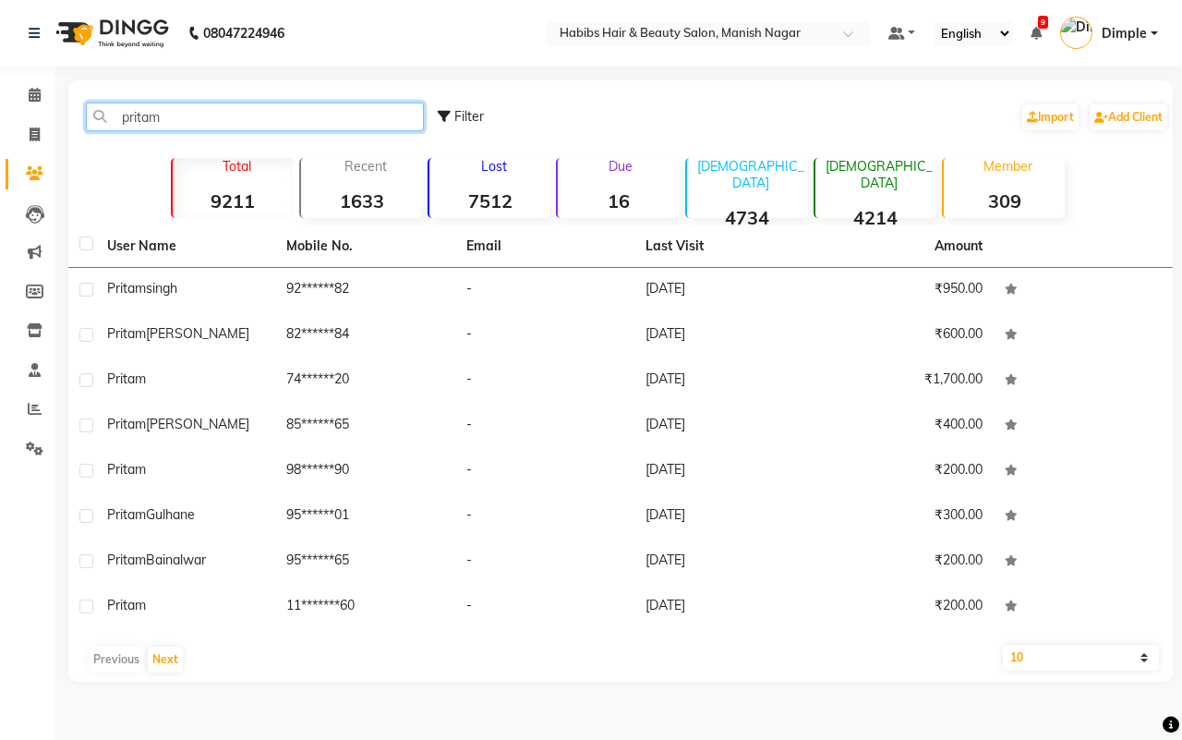
click at [152, 120] on input "pritam" at bounding box center [255, 117] width 338 height 29
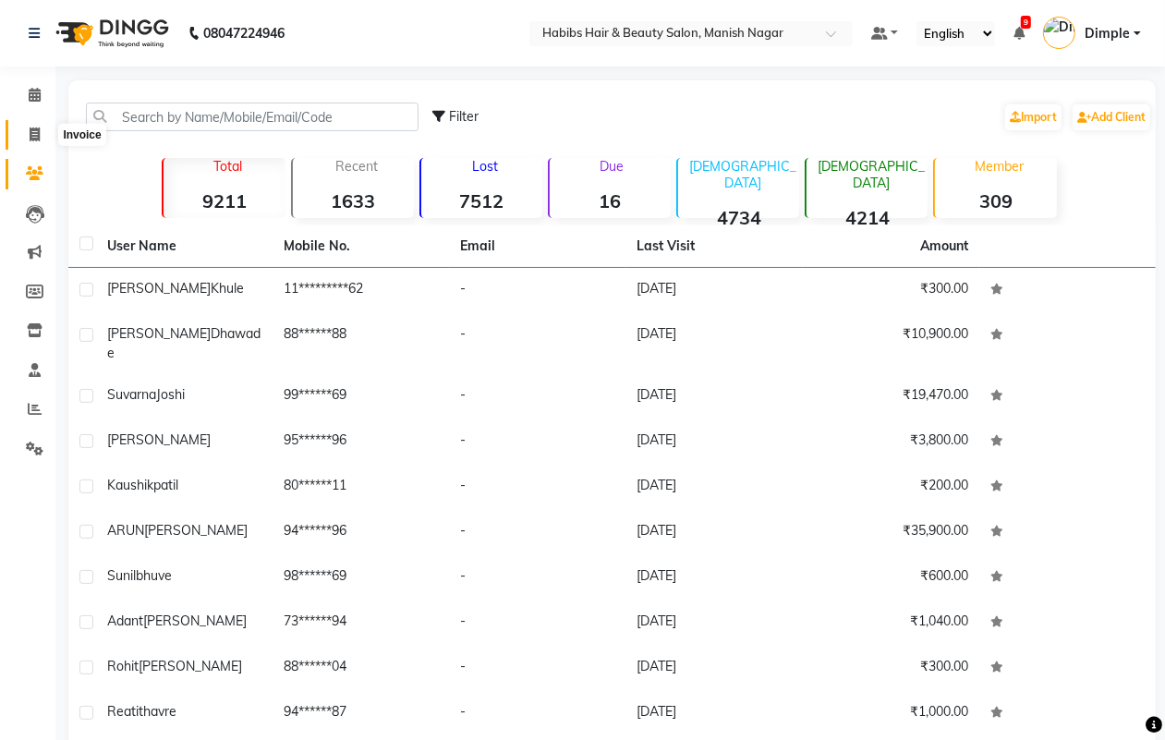
click at [26, 131] on span at bounding box center [34, 135] width 32 height 21
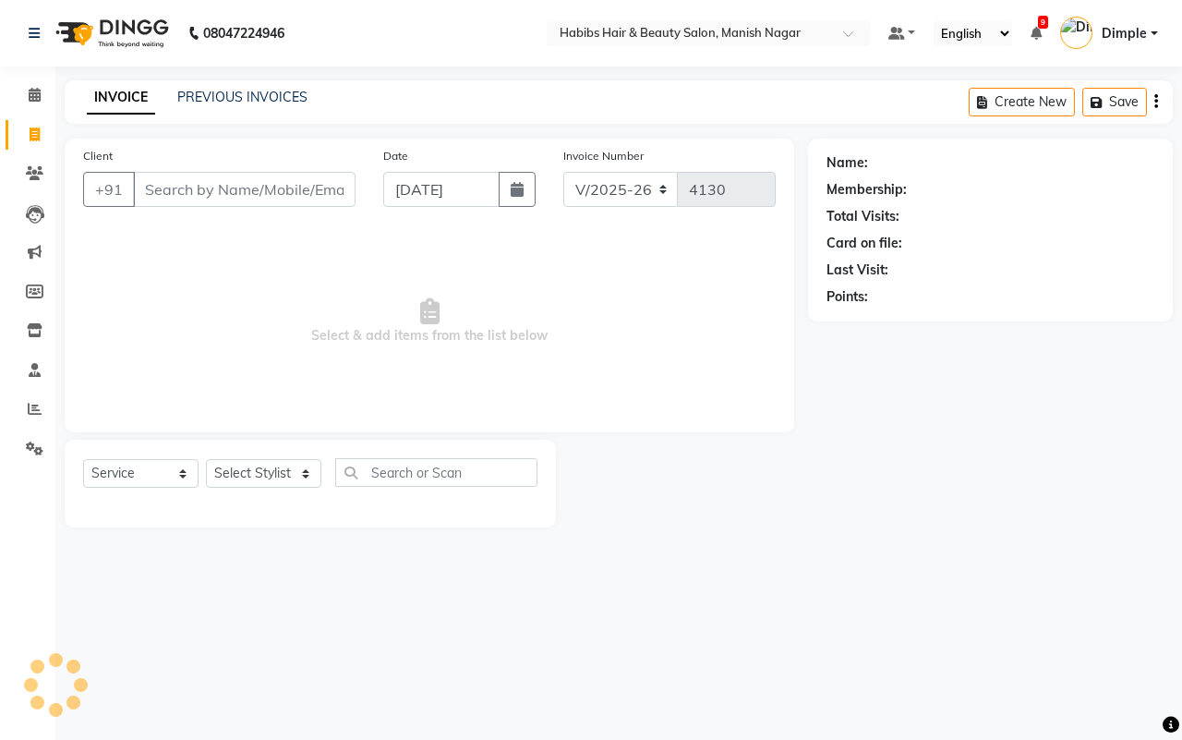
click at [168, 188] on input "Client" at bounding box center [244, 189] width 223 height 35
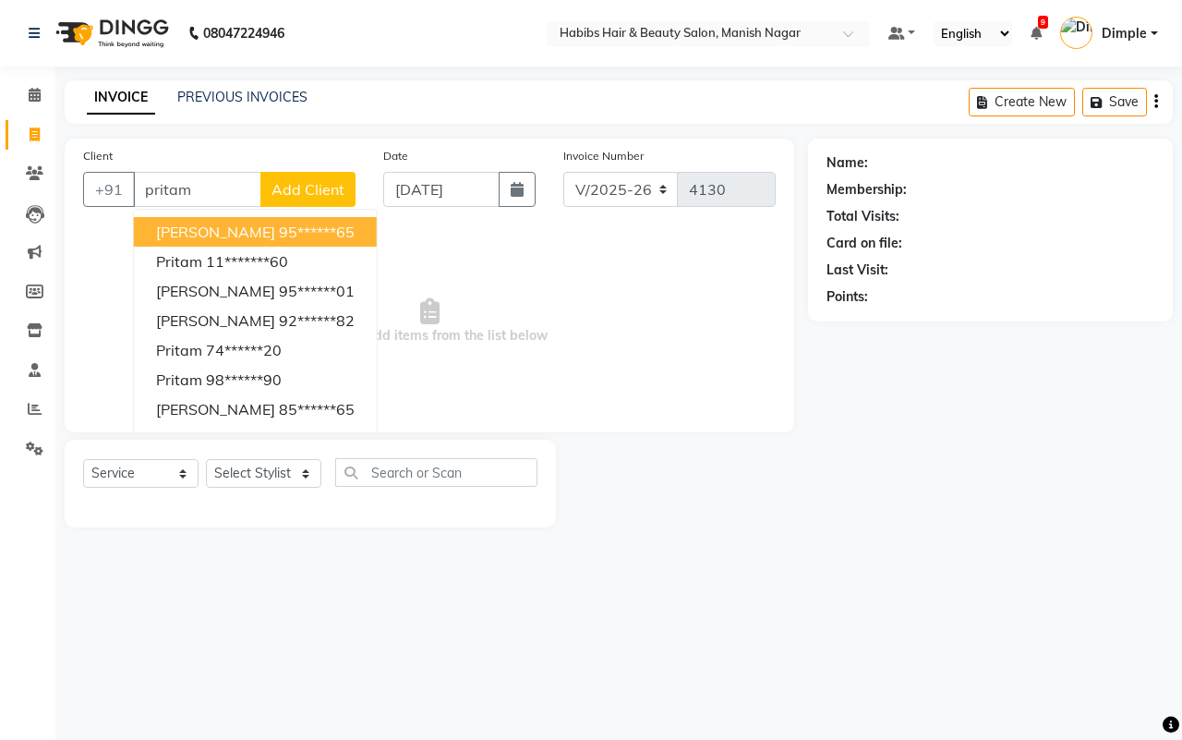
click at [331, 185] on span "Add Client" at bounding box center [308, 189] width 73 height 18
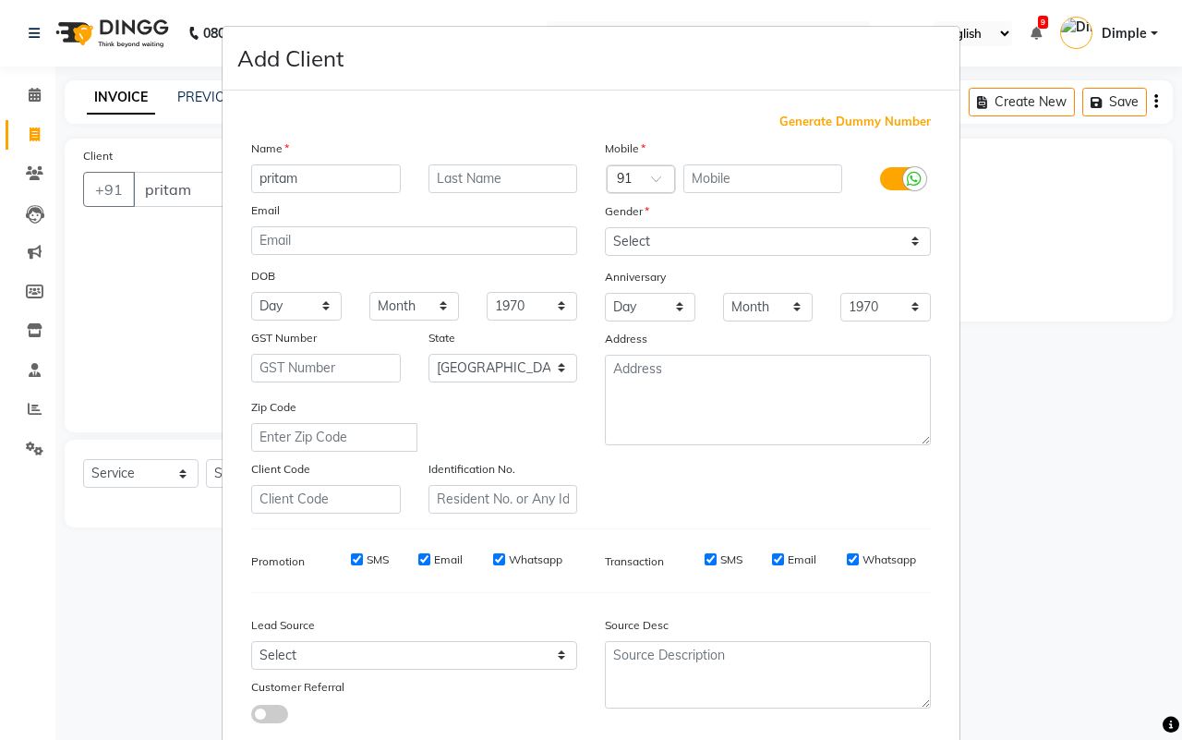
click at [788, 122] on span "Generate Dummy Number" at bounding box center [855, 122] width 151 height 18
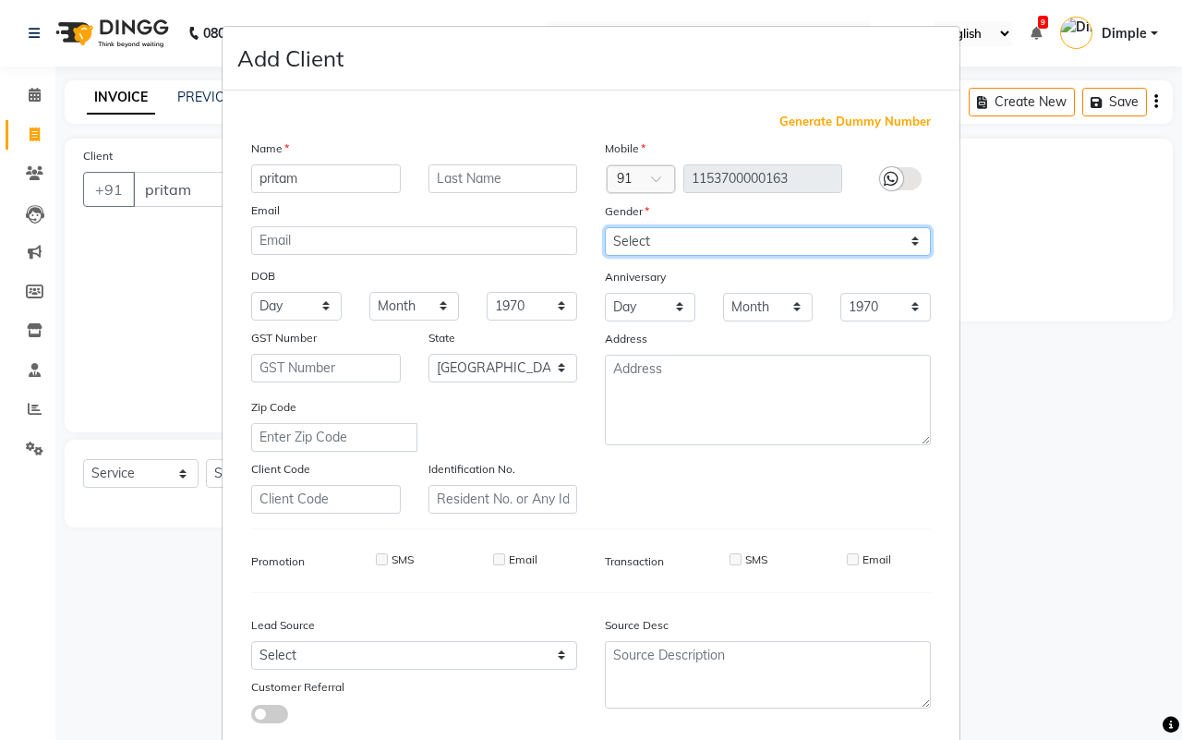
click at [703, 247] on select "Select Male Female Other Prefer Not To Say" at bounding box center [768, 241] width 326 height 29
click at [605, 227] on select "Select Male Female Other Prefer Not To Say" at bounding box center [768, 241] width 326 height 29
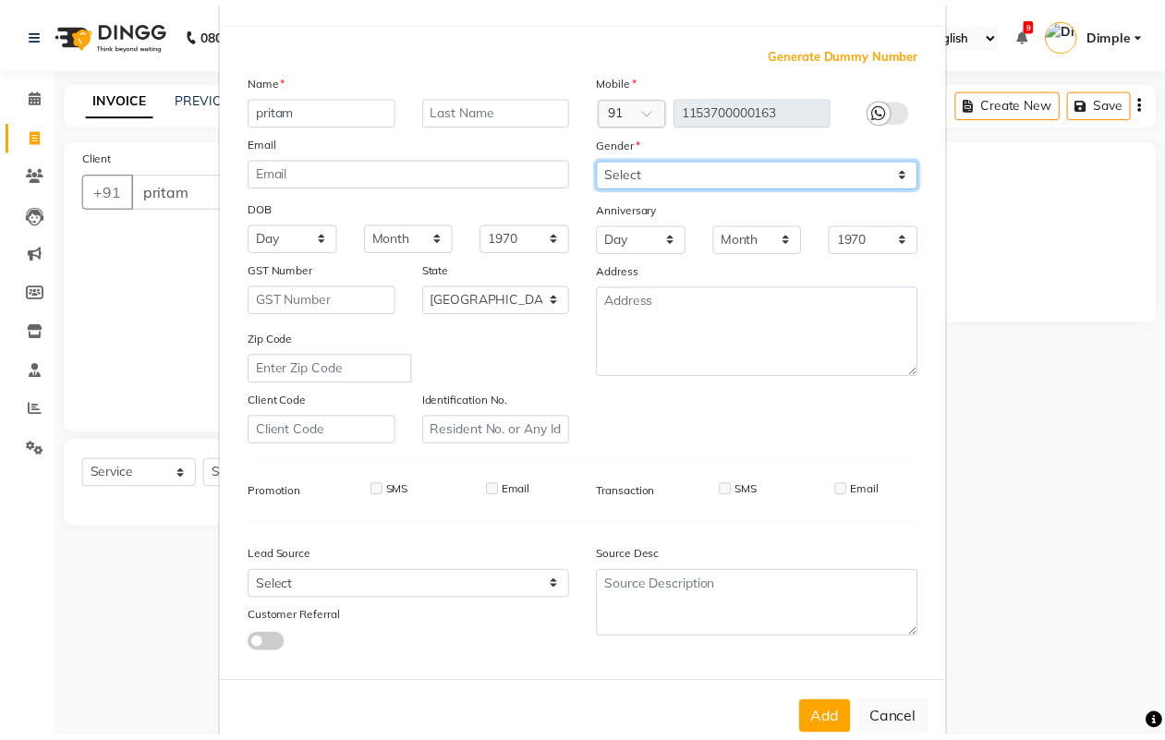
scroll to position [106, 0]
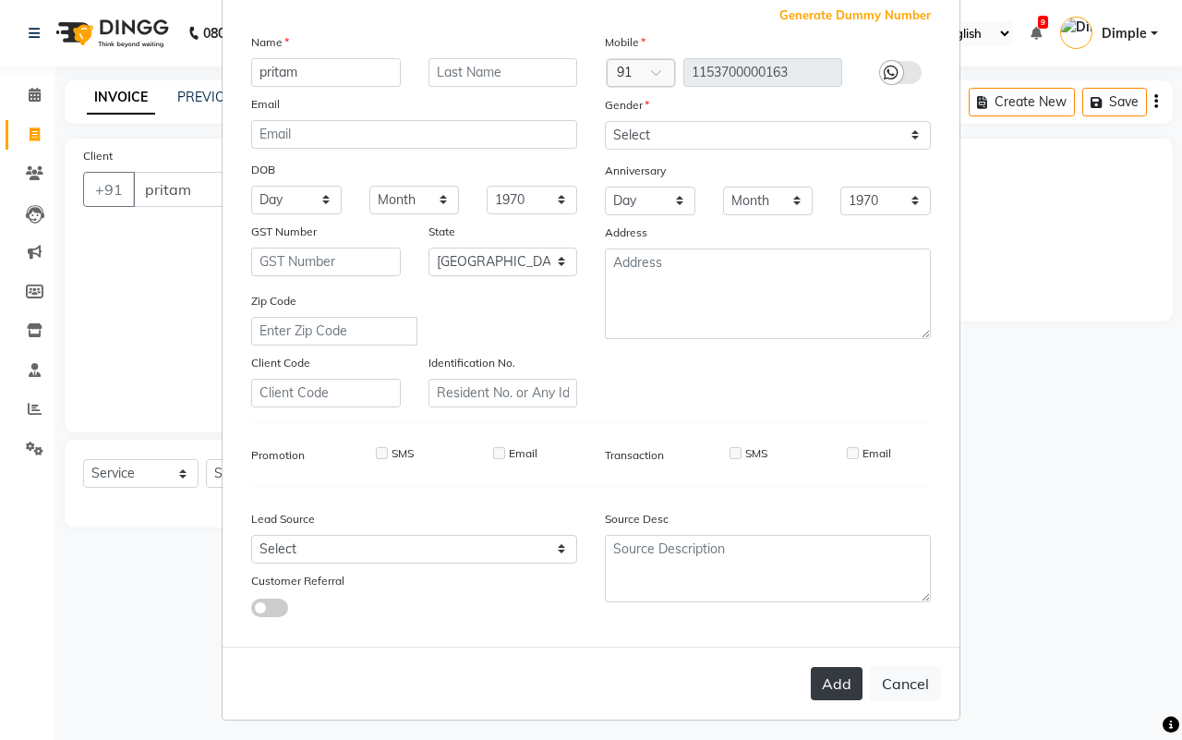
click at [820, 680] on button "Add" at bounding box center [837, 683] width 52 height 33
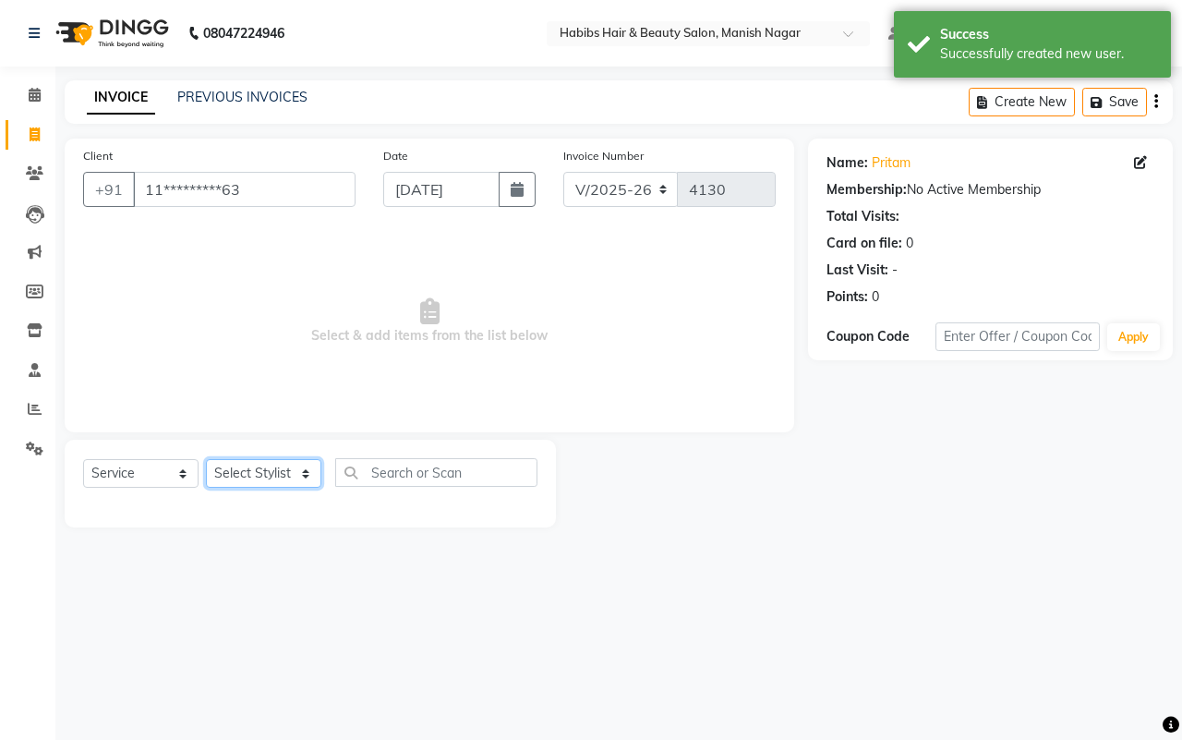
click at [252, 472] on select "Select Stylist Abhijeet Amol Apurva Dimple Harshal Mrunali Sachin Sarika Shanta…" at bounding box center [263, 473] width 115 height 29
click at [206, 459] on select "Select Stylist Abhijeet Amol Apurva Dimple Harshal Mrunali Sachin Sarika Shanta…" at bounding box center [263, 473] width 115 height 29
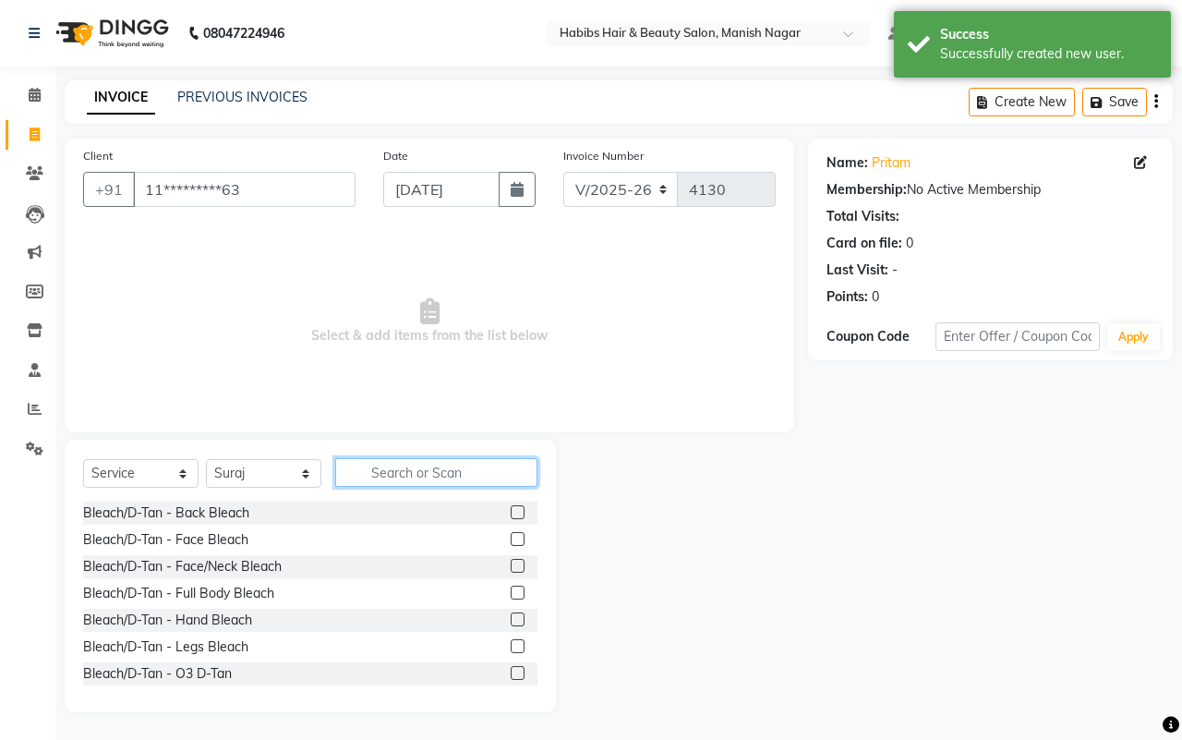
click at [371, 476] on input "text" at bounding box center [436, 472] width 202 height 29
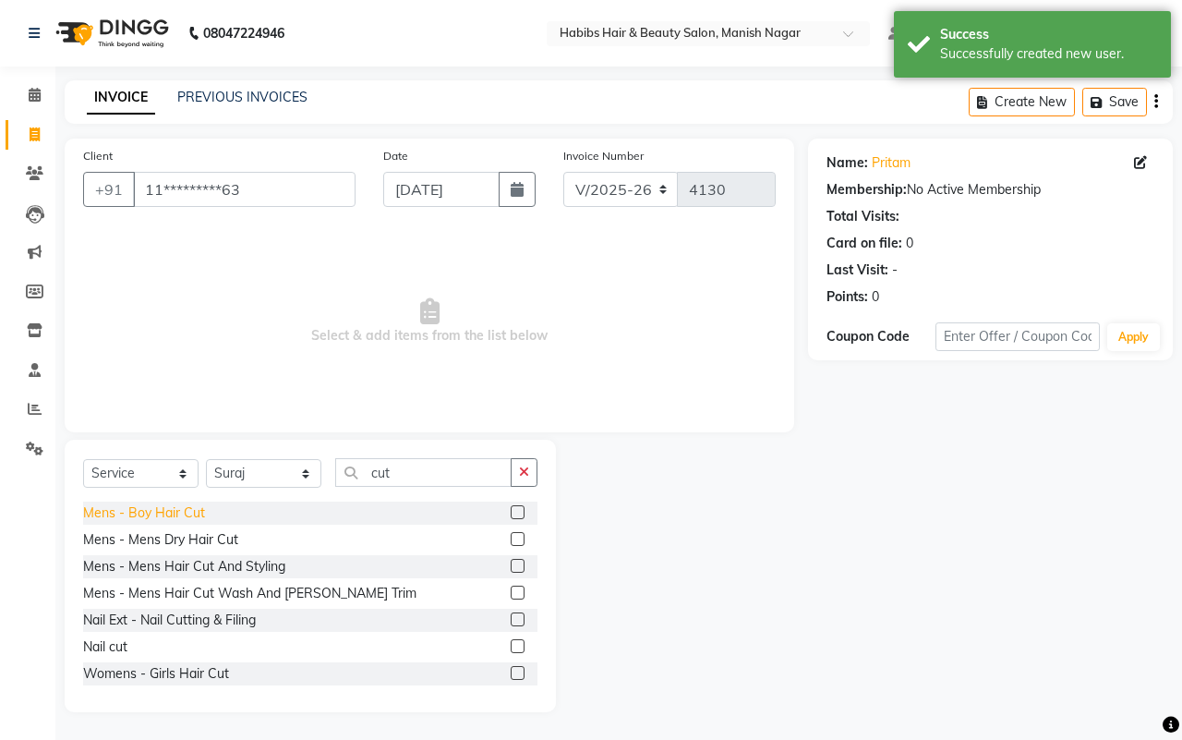
click at [181, 515] on div "Mens - Boy Hair Cut" at bounding box center [144, 512] width 122 height 19
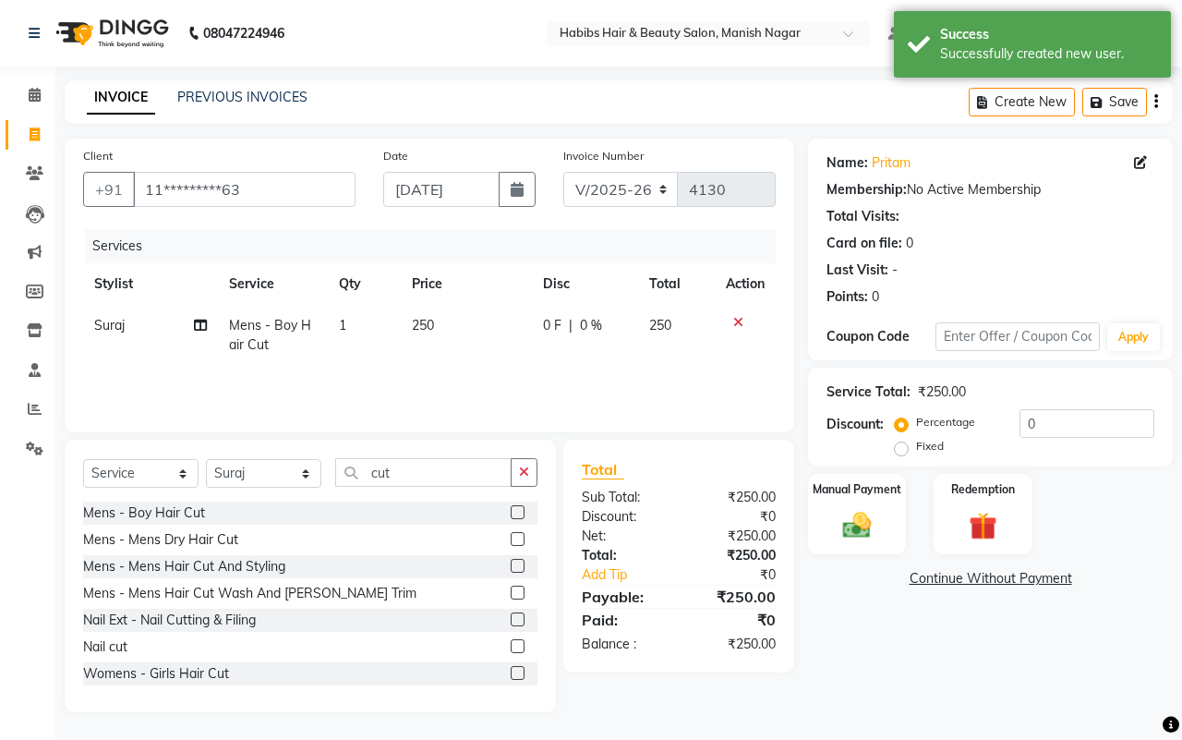
click at [490, 328] on td "250" at bounding box center [466, 335] width 131 height 61
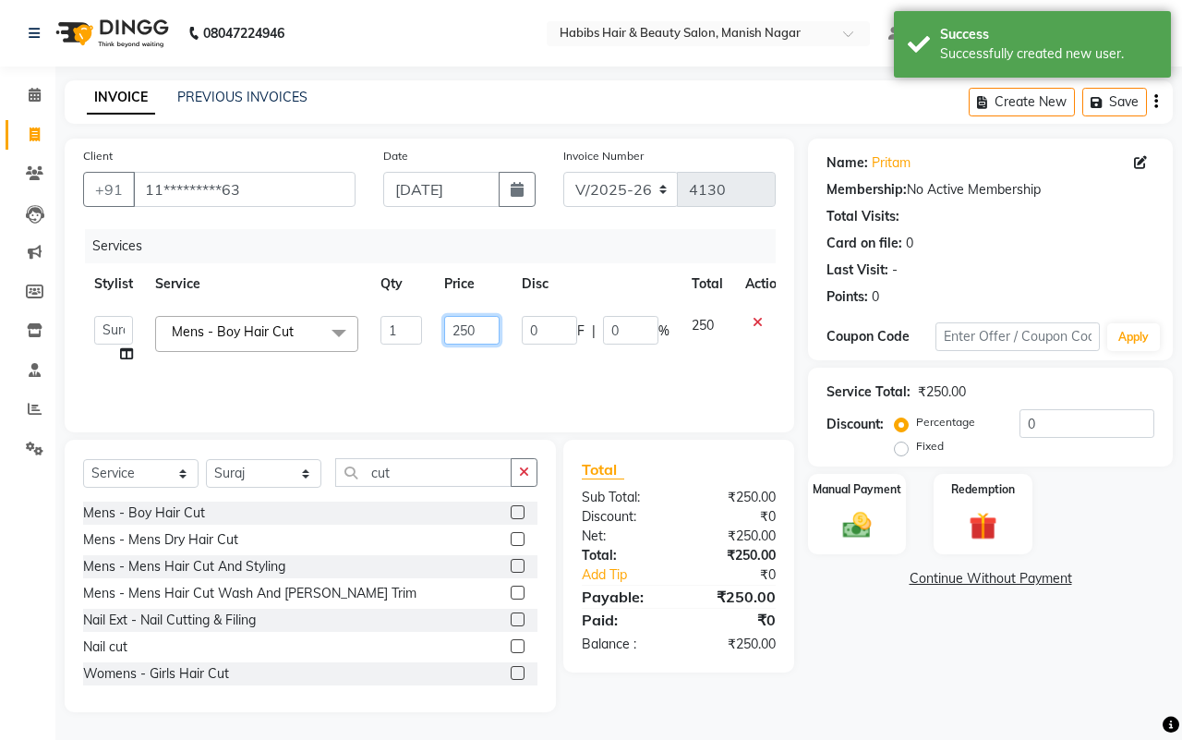
click at [460, 330] on input "250" at bounding box center [471, 330] width 55 height 29
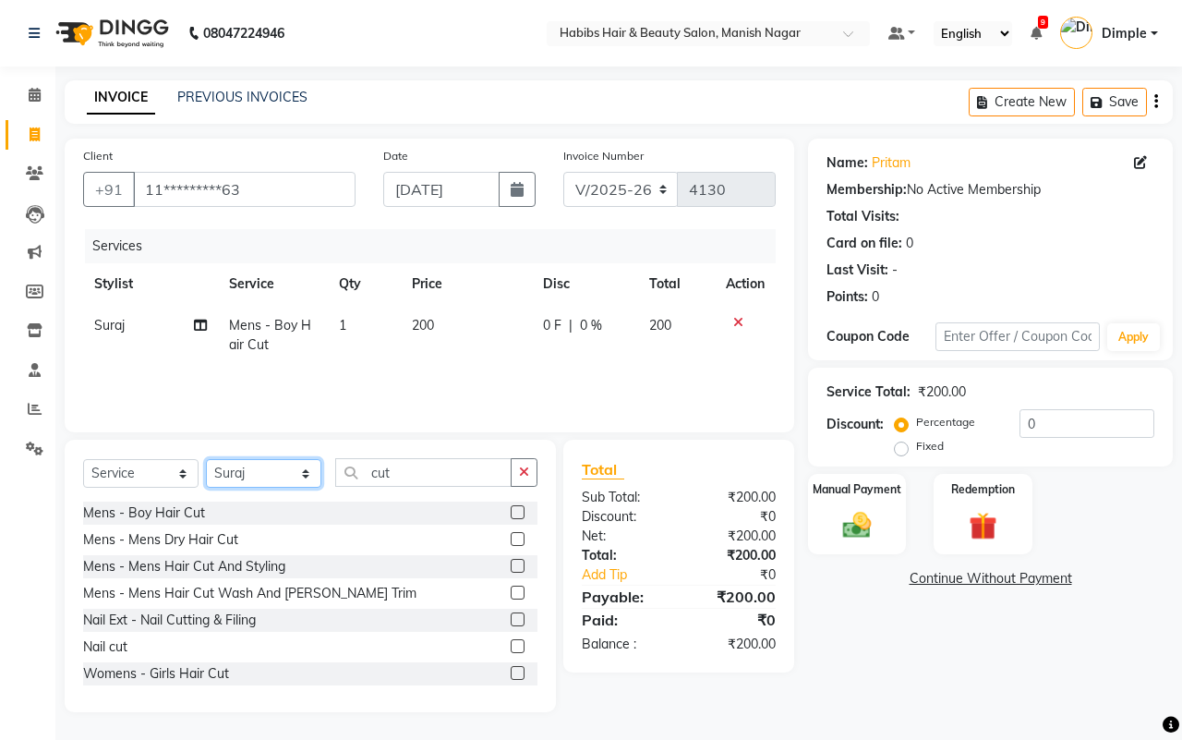
click at [265, 462] on select "Select Stylist Abhijeet Amol Apurva Dimple Harshal Mrunali Sachin Sarika Shanta…" at bounding box center [263, 473] width 115 height 29
click at [206, 459] on select "Select Stylist Abhijeet Amol Apurva Dimple Harshal Mrunali Sachin Sarika Shanta…" at bounding box center [263, 473] width 115 height 29
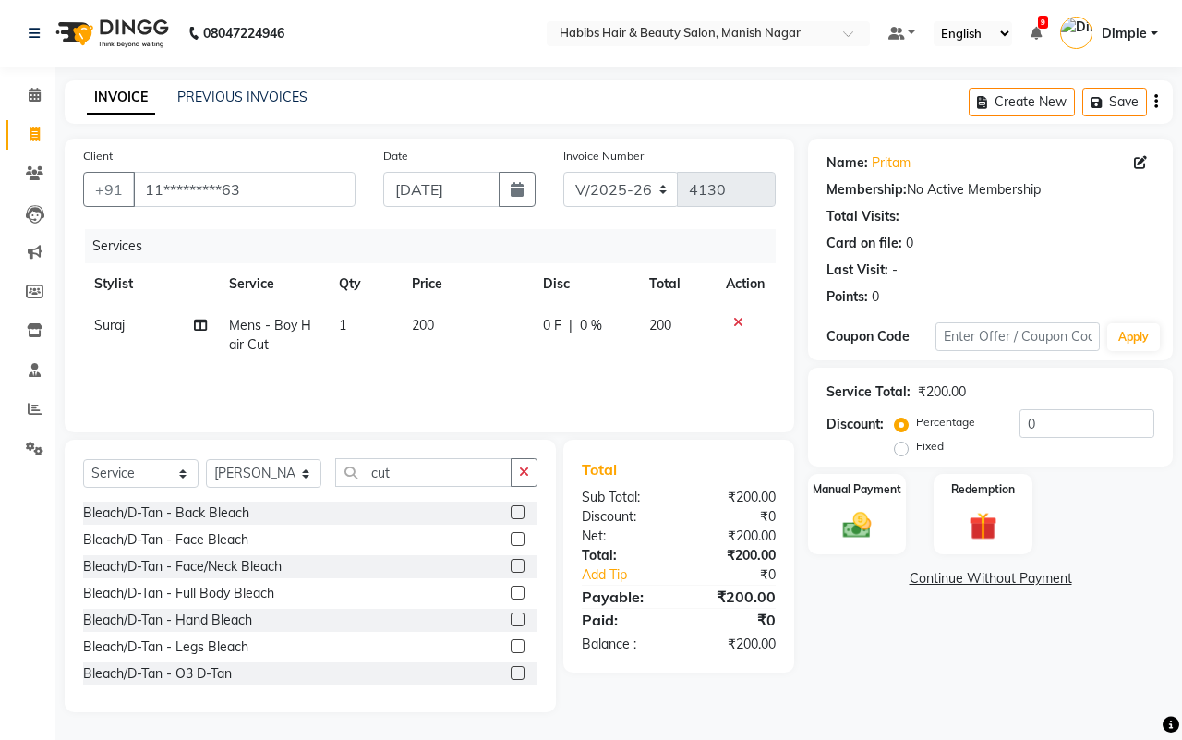
click at [529, 465] on button "button" at bounding box center [524, 472] width 27 height 29
click at [476, 458] on input "text" at bounding box center [436, 472] width 202 height 29
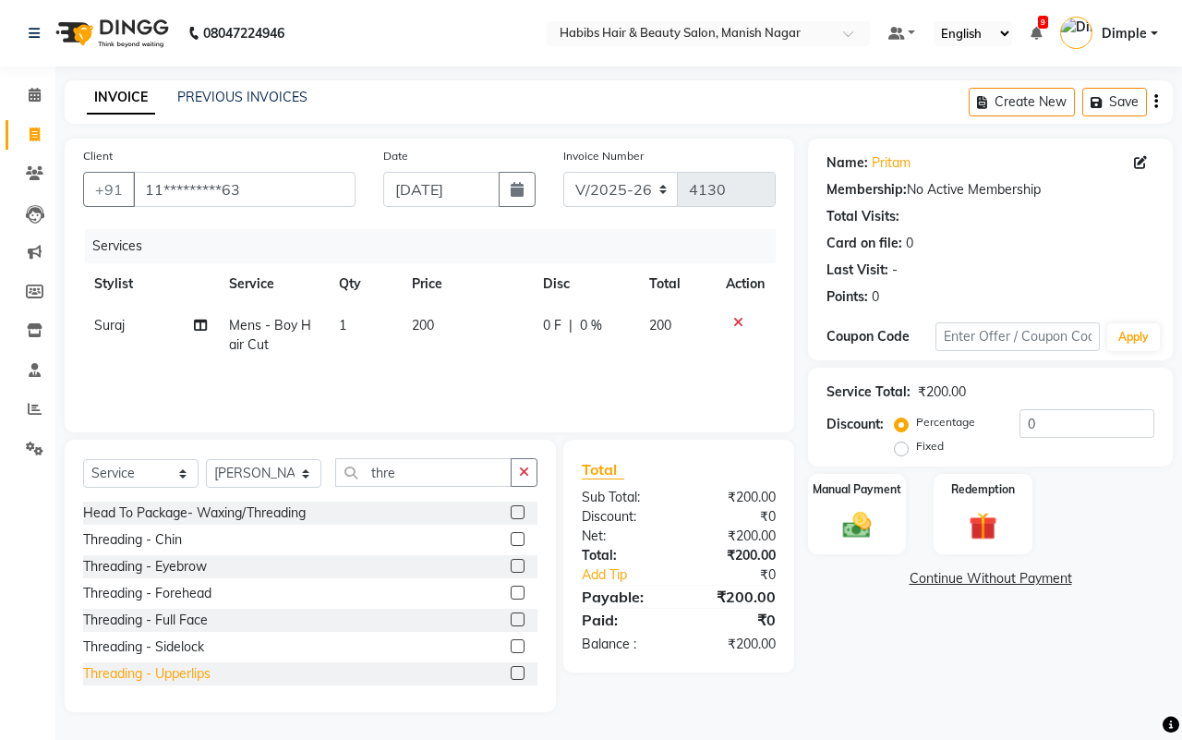
click at [204, 677] on div "Threading - Upperlips" at bounding box center [146, 673] width 127 height 19
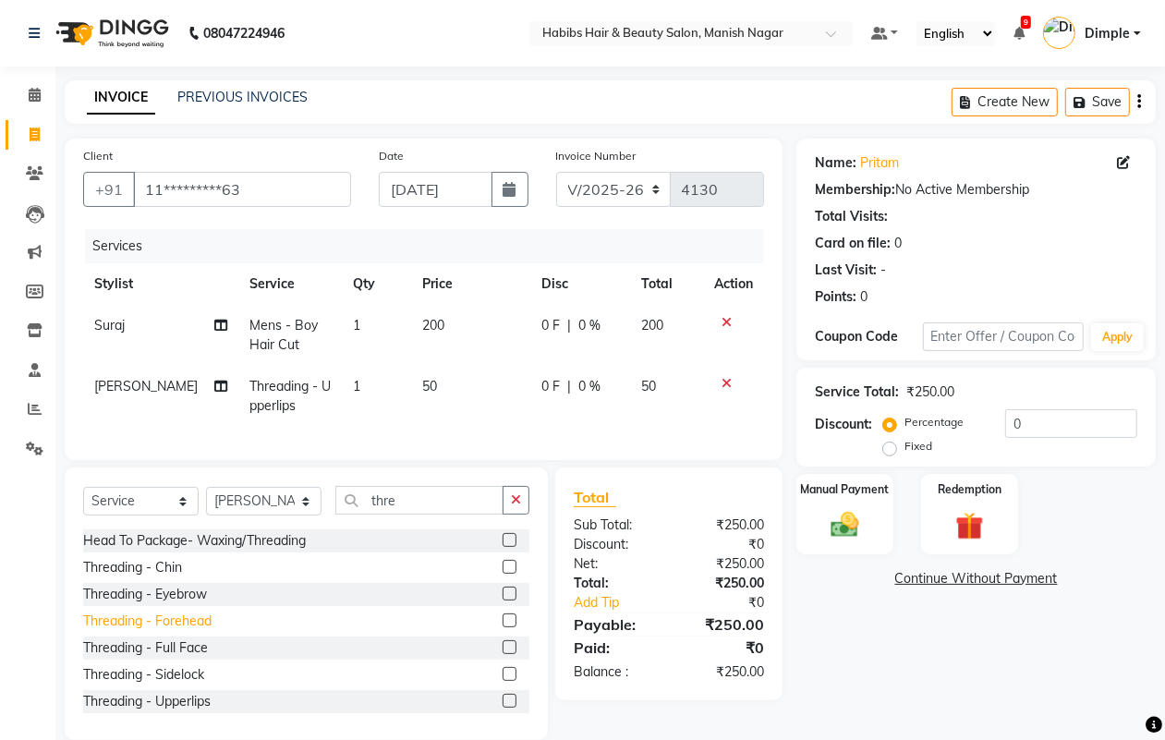
click at [204, 631] on div "Threading - Forehead" at bounding box center [147, 621] width 128 height 19
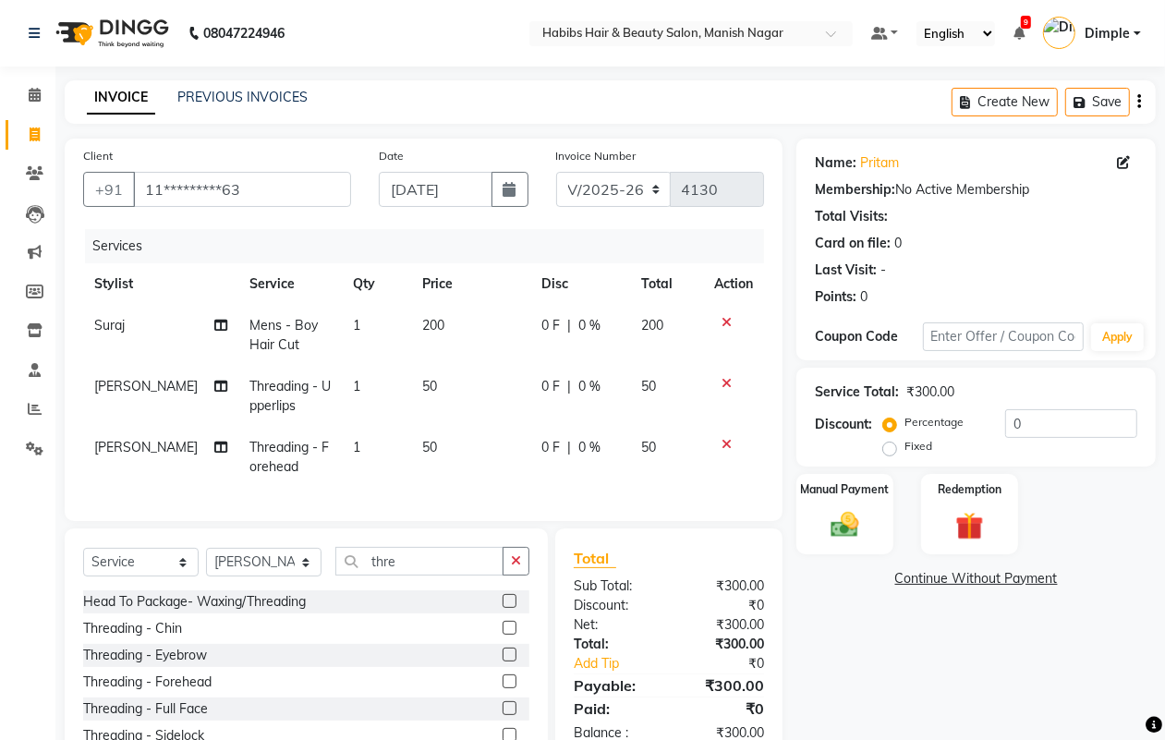
click at [205, 665] on div "Threading - Eyebrow" at bounding box center [145, 655] width 124 height 19
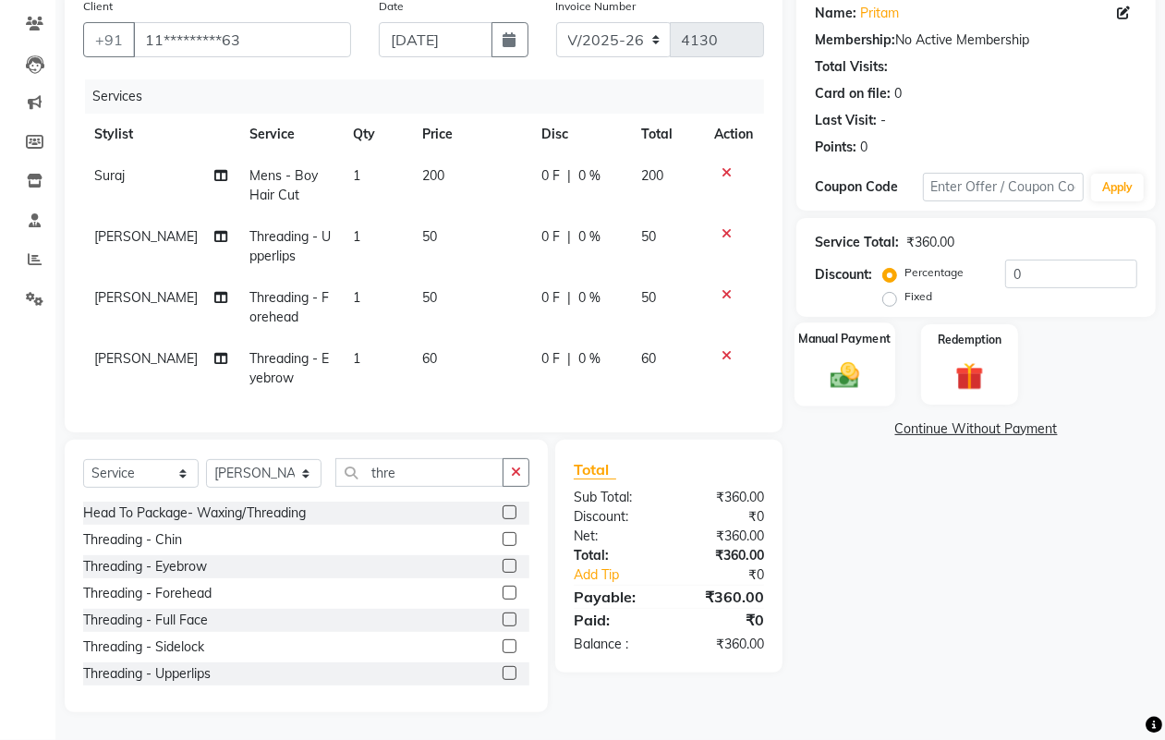
scroll to position [166, 0]
click at [850, 358] on img at bounding box center [844, 374] width 46 height 33
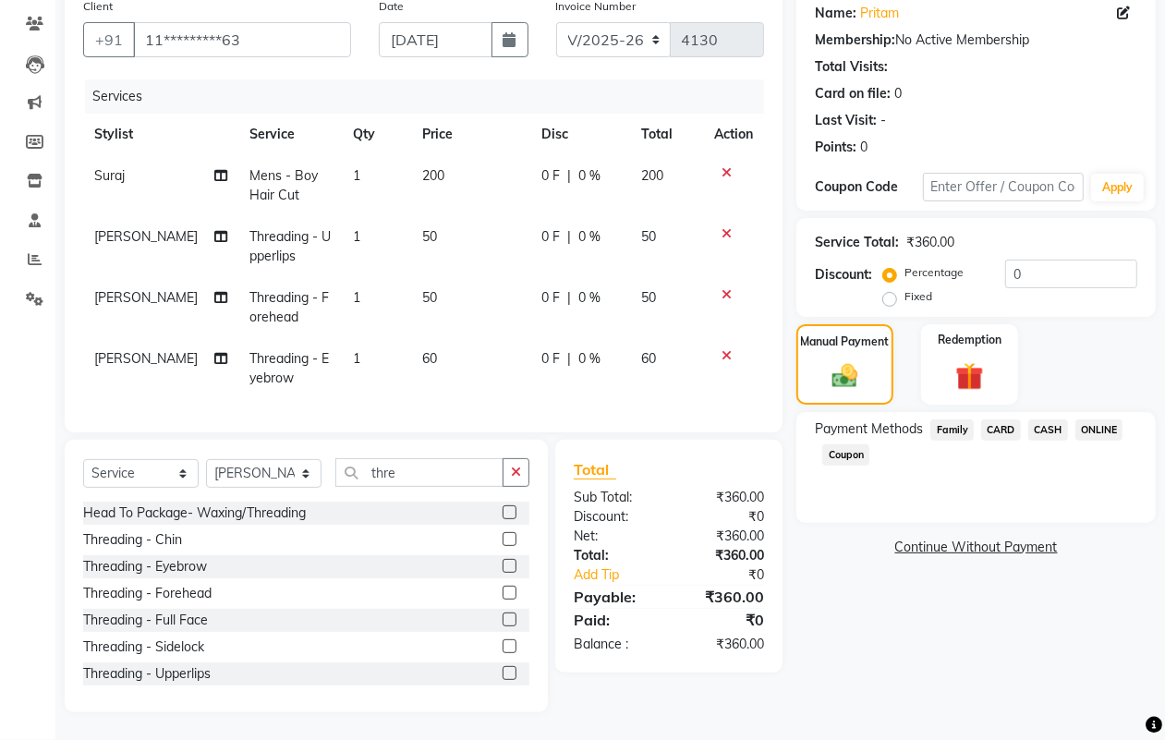
click at [1115, 419] on span "ONLINE" at bounding box center [1099, 429] width 48 height 21
drag, startPoint x: 1115, startPoint y: 409, endPoint x: 1091, endPoint y: 430, distance: 31.5
click at [1115, 419] on span "ONLINE" at bounding box center [1099, 429] width 48 height 21
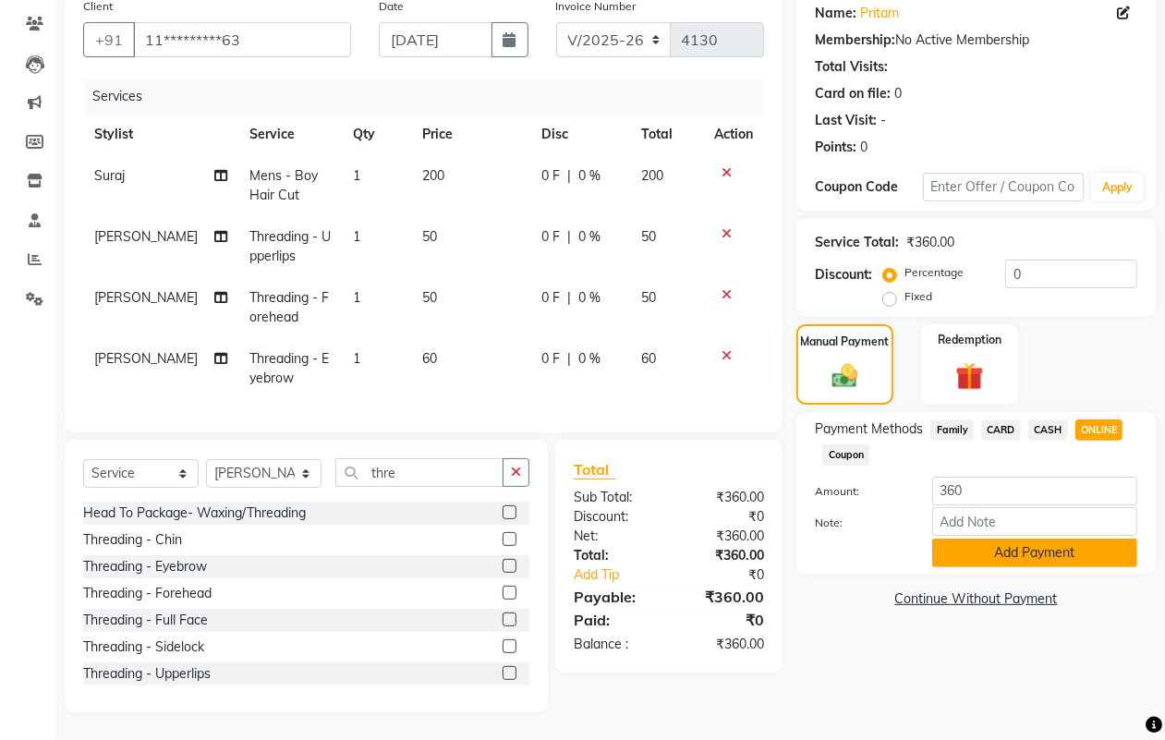
click at [1002, 539] on button "Add Payment" at bounding box center [1034, 553] width 205 height 29
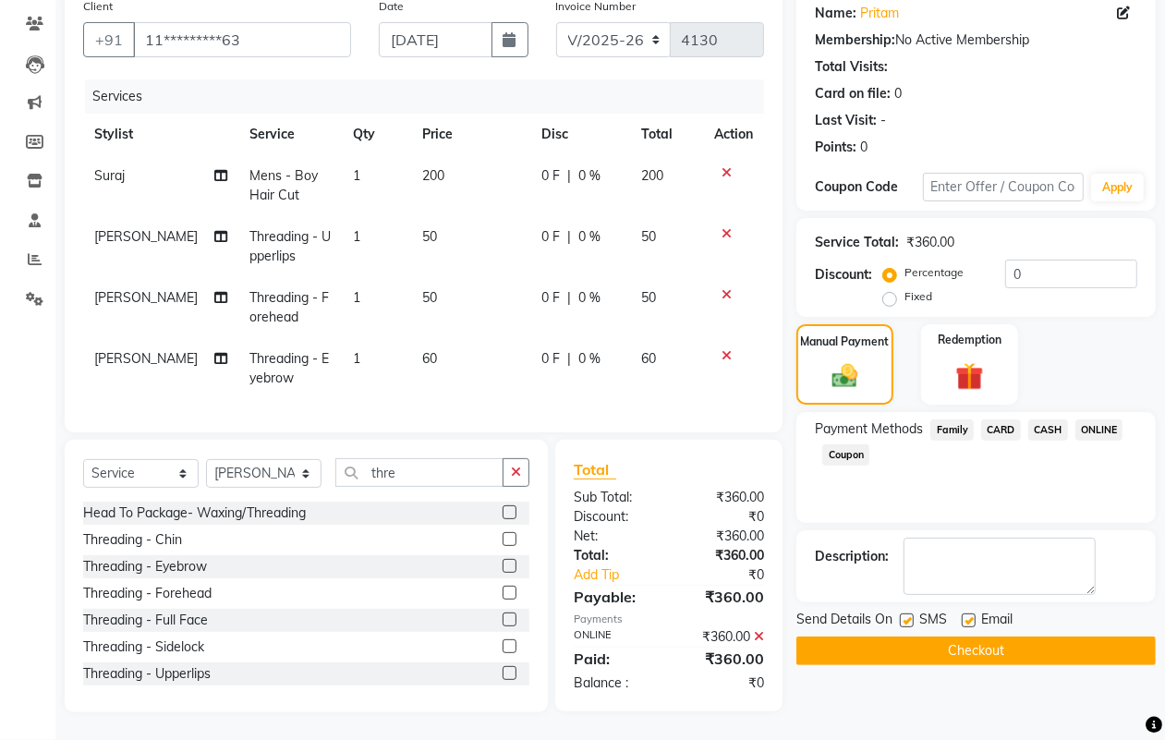
click at [1003, 636] on button "Checkout" at bounding box center [975, 650] width 359 height 29
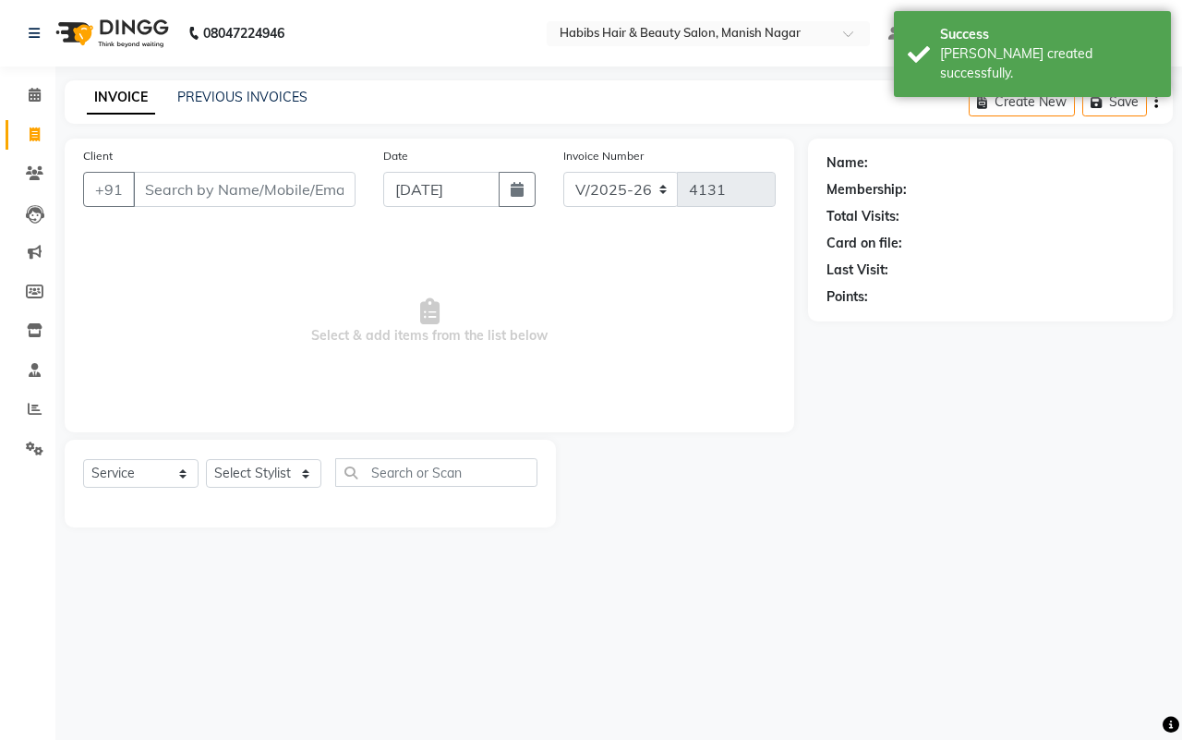
click at [222, 186] on input "Client" at bounding box center [244, 189] width 223 height 35
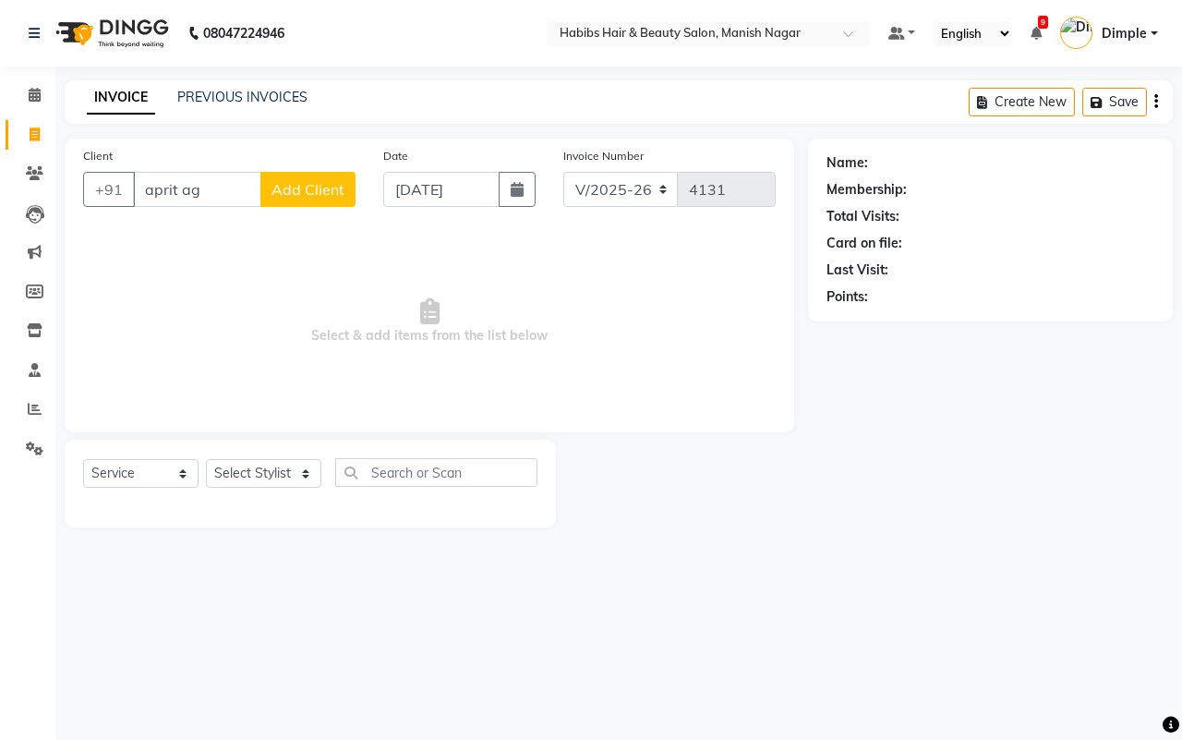
drag, startPoint x: 208, startPoint y: 183, endPoint x: 57, endPoint y: 192, distance: 150.9
click at [57, 192] on div "Client +91 aprit ag Add Client Date 03-09-2025 Invoice Number V/2025 V/2025-26 …" at bounding box center [429, 333] width 757 height 389
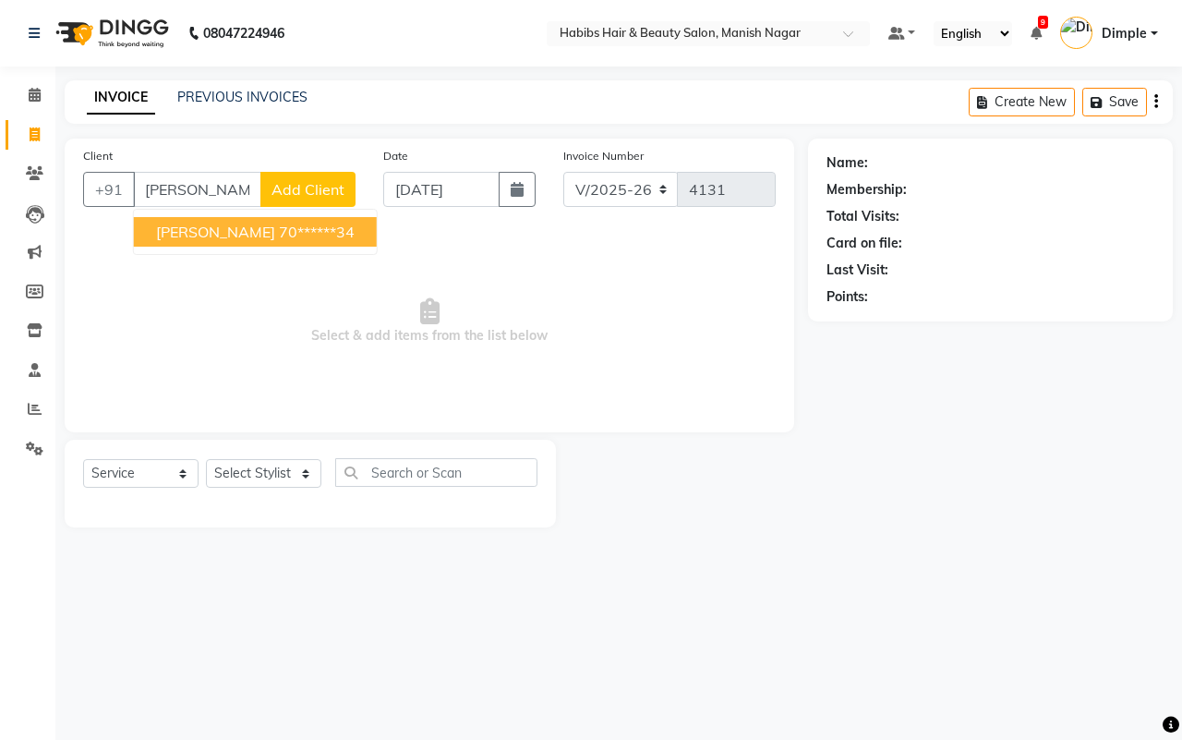
drag, startPoint x: 278, startPoint y: 224, endPoint x: 264, endPoint y: 223, distance: 13.9
click at [279, 226] on ngb-highlight "70******34" at bounding box center [317, 232] width 76 height 18
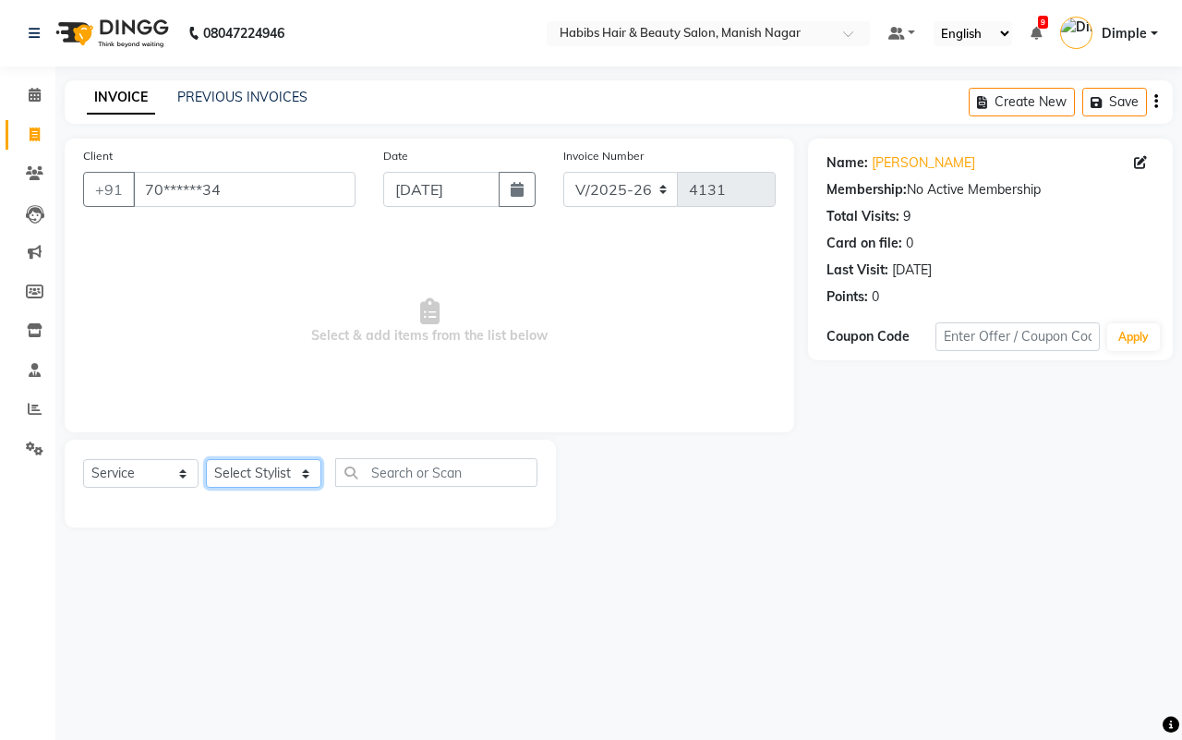
click at [270, 467] on select "Select Stylist Abhijeet Amol Apurva Dimple Harshal Mrunali Sachin Sarika Shanta…" at bounding box center [263, 473] width 115 height 29
click at [206, 459] on select "Select Stylist Abhijeet Amol Apurva Dimple Harshal Mrunali Sachin Sarika Shanta…" at bounding box center [263, 473] width 115 height 29
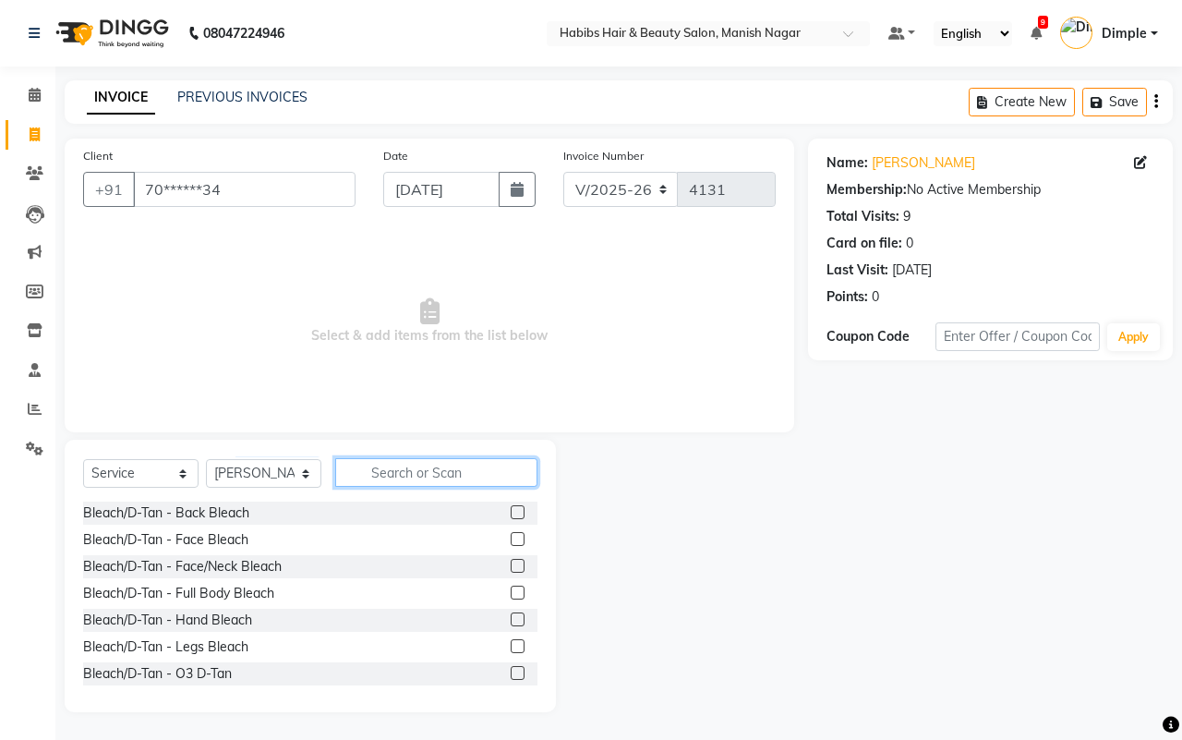
click at [412, 462] on input "text" at bounding box center [436, 472] width 202 height 29
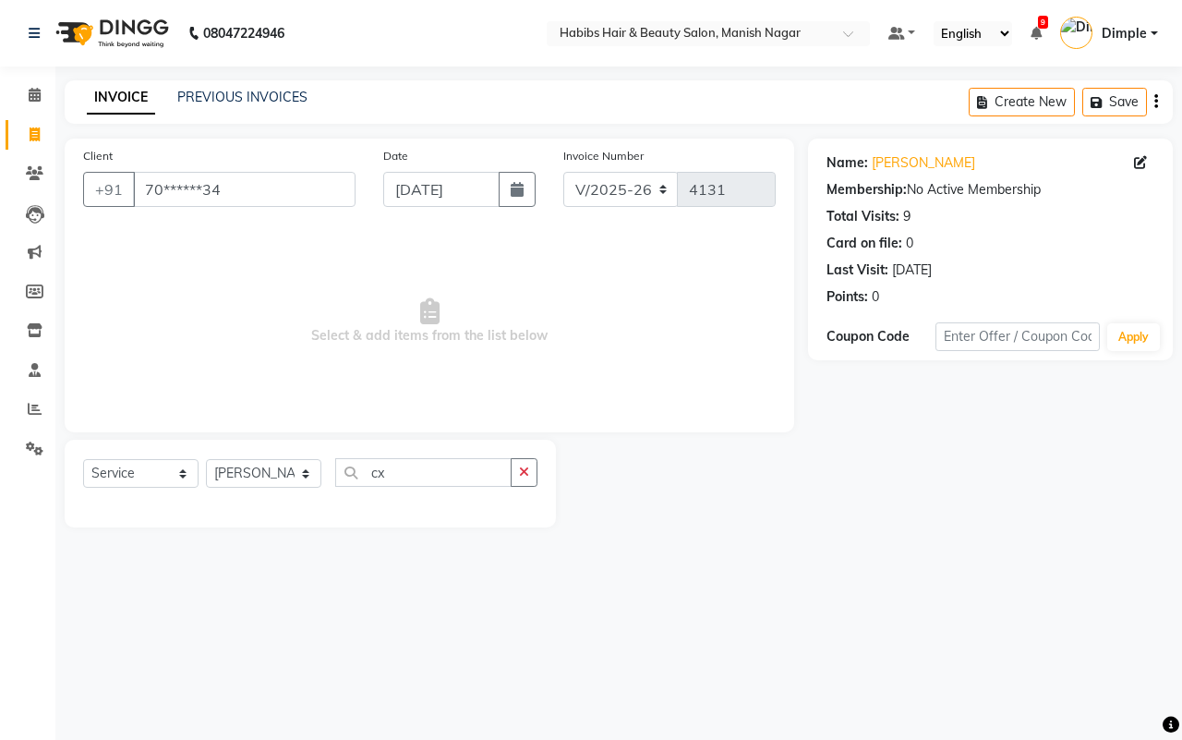
click at [519, 467] on icon "button" at bounding box center [524, 472] width 10 height 13
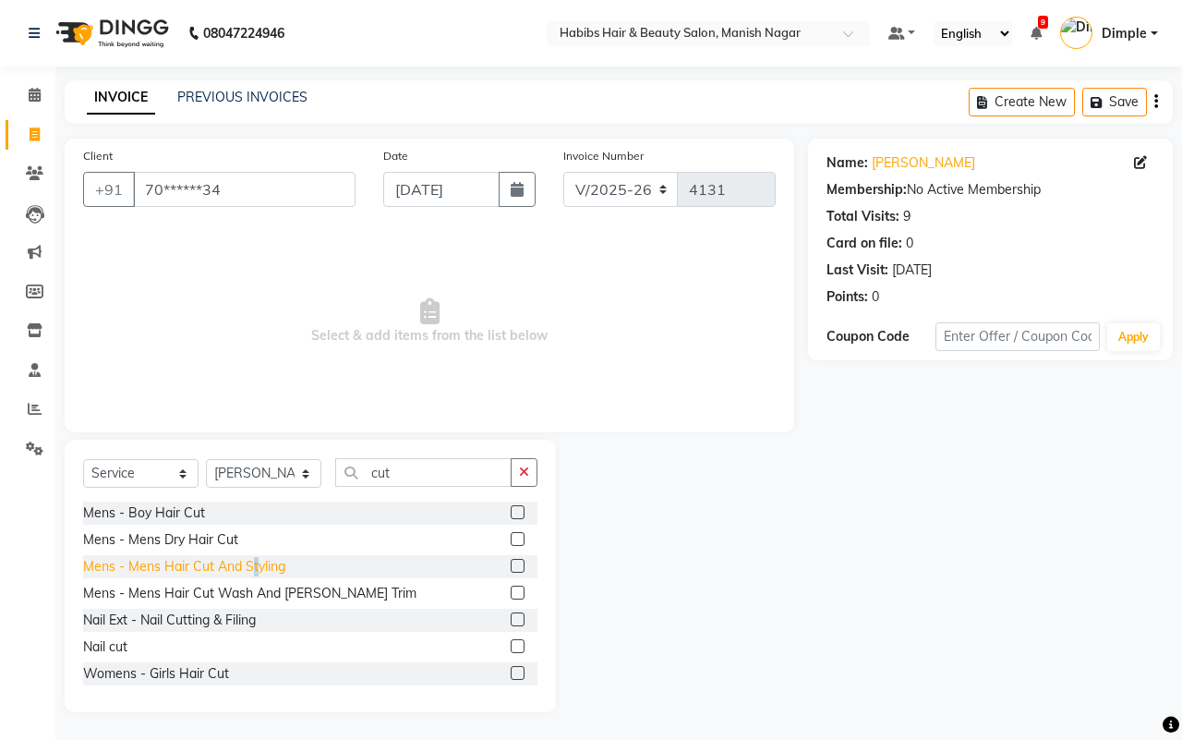
click at [255, 561] on div "Mens - Mens Hair Cut And Styling" at bounding box center [184, 566] width 202 height 19
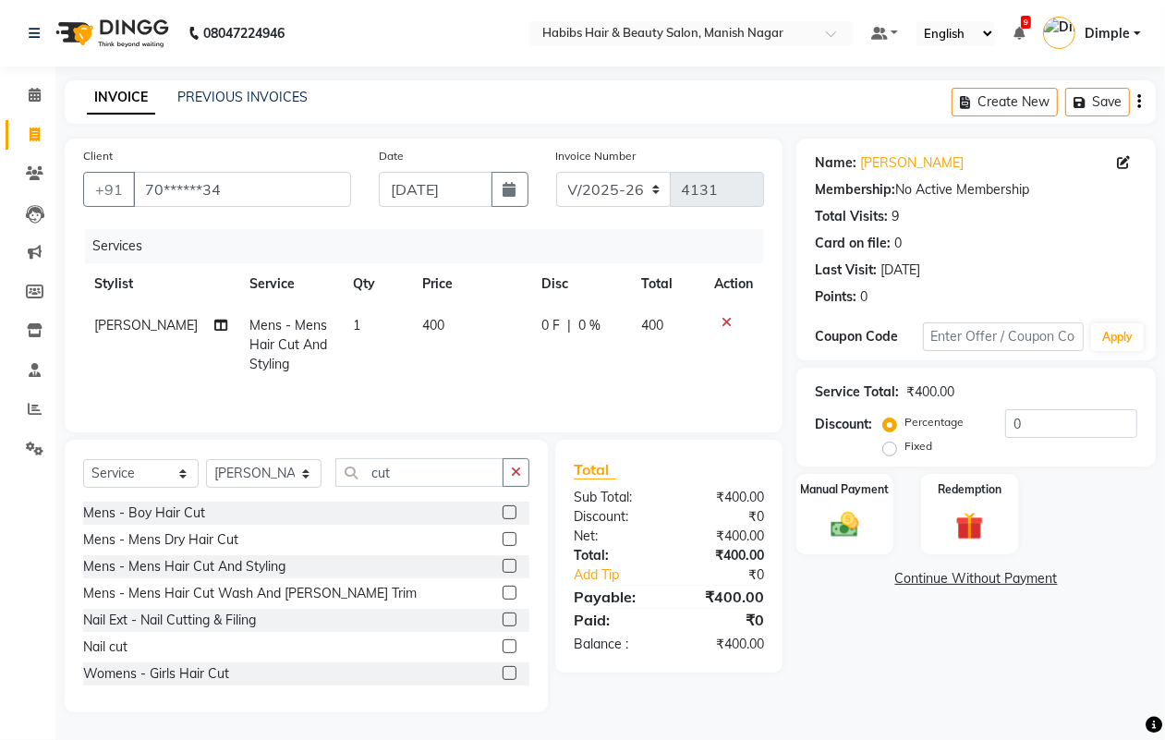
click at [436, 374] on td "400" at bounding box center [471, 345] width 120 height 80
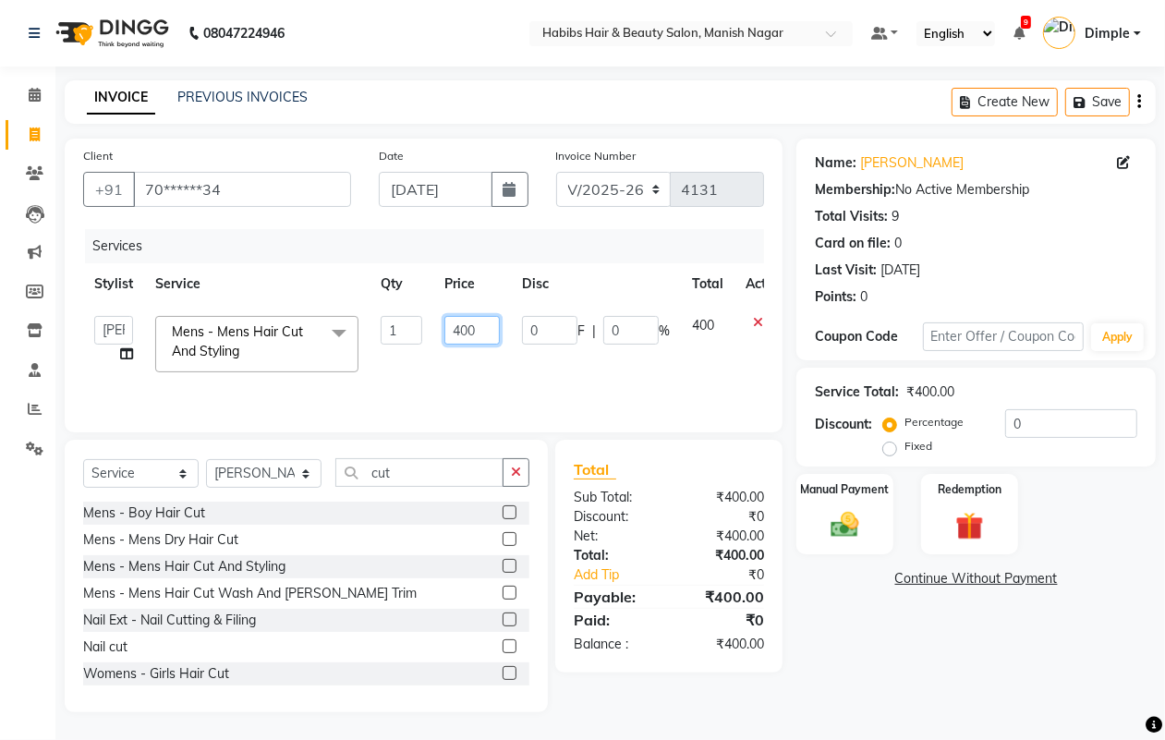
click at [457, 331] on input "400" at bounding box center [471, 330] width 55 height 29
click at [856, 534] on img at bounding box center [844, 524] width 46 height 33
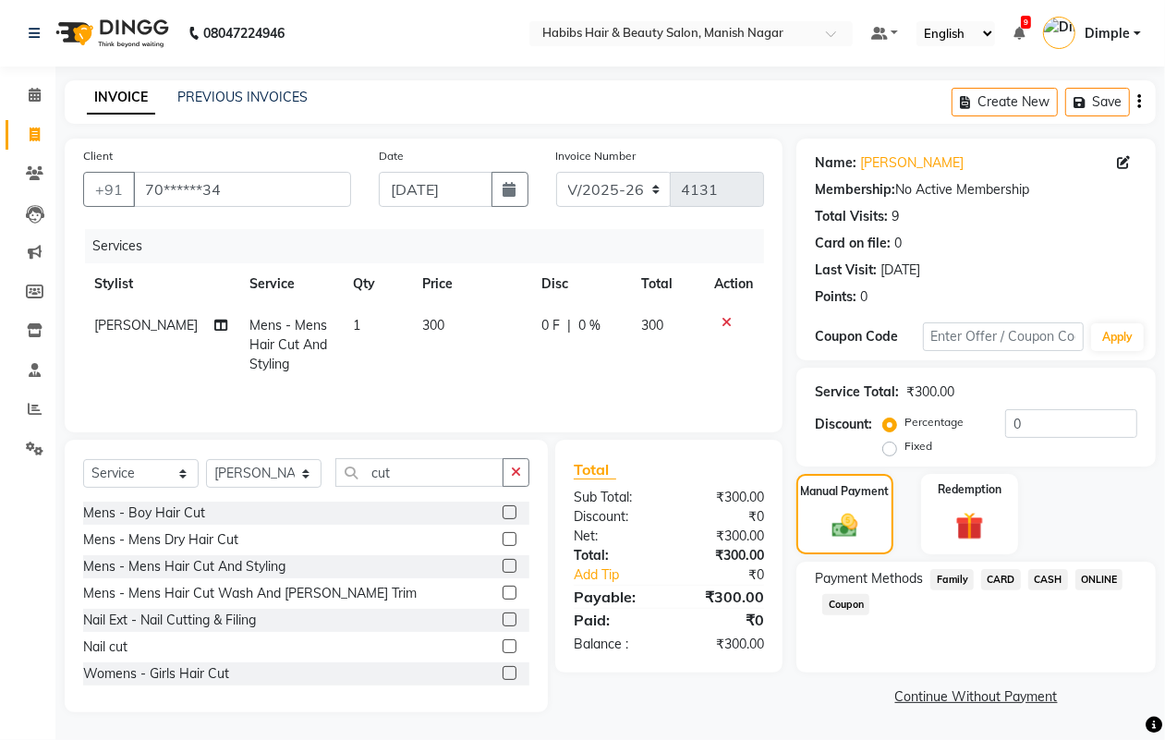
click at [1095, 583] on span "ONLINE" at bounding box center [1099, 579] width 48 height 21
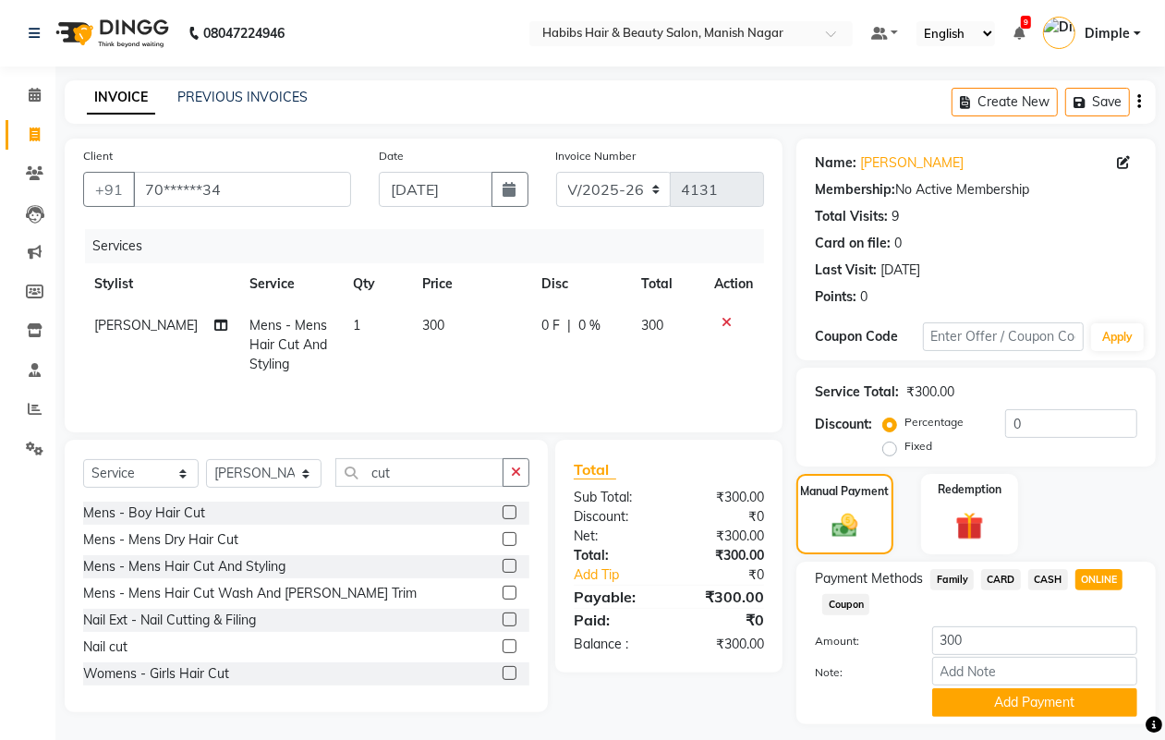
click at [1056, 577] on span "CASH" at bounding box center [1048, 579] width 40 height 21
click at [1030, 697] on button "Add Payment" at bounding box center [1034, 702] width 205 height 29
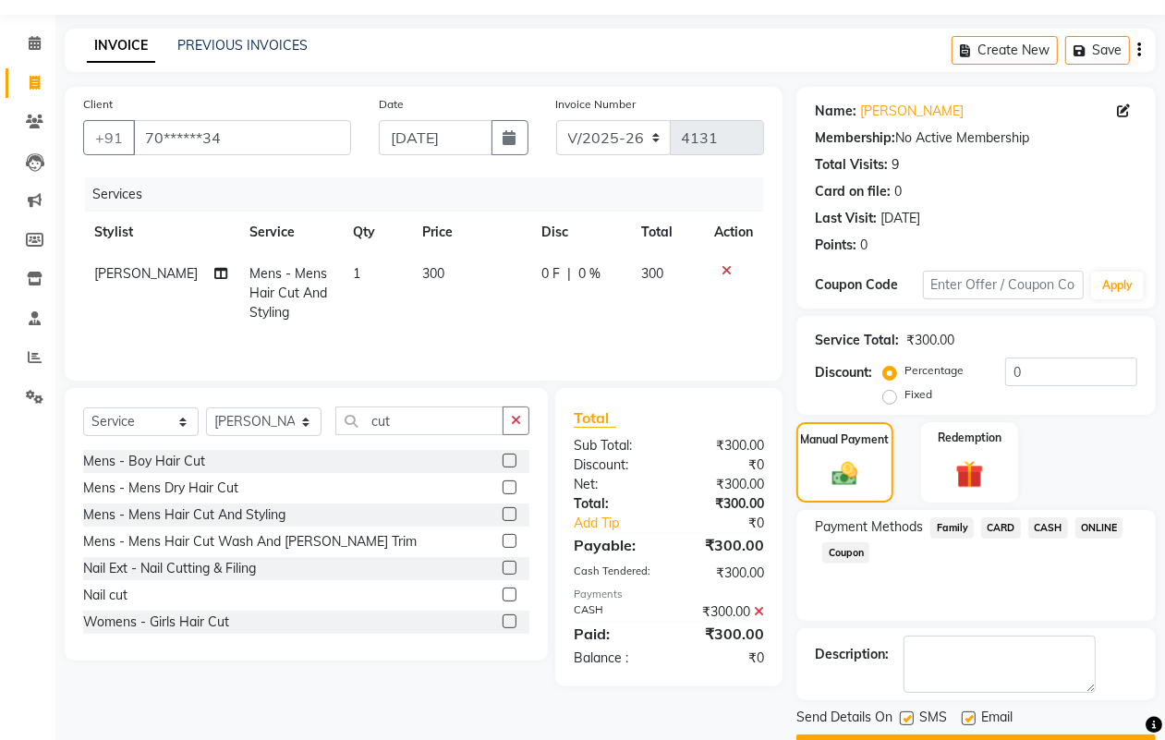
scroll to position [103, 0]
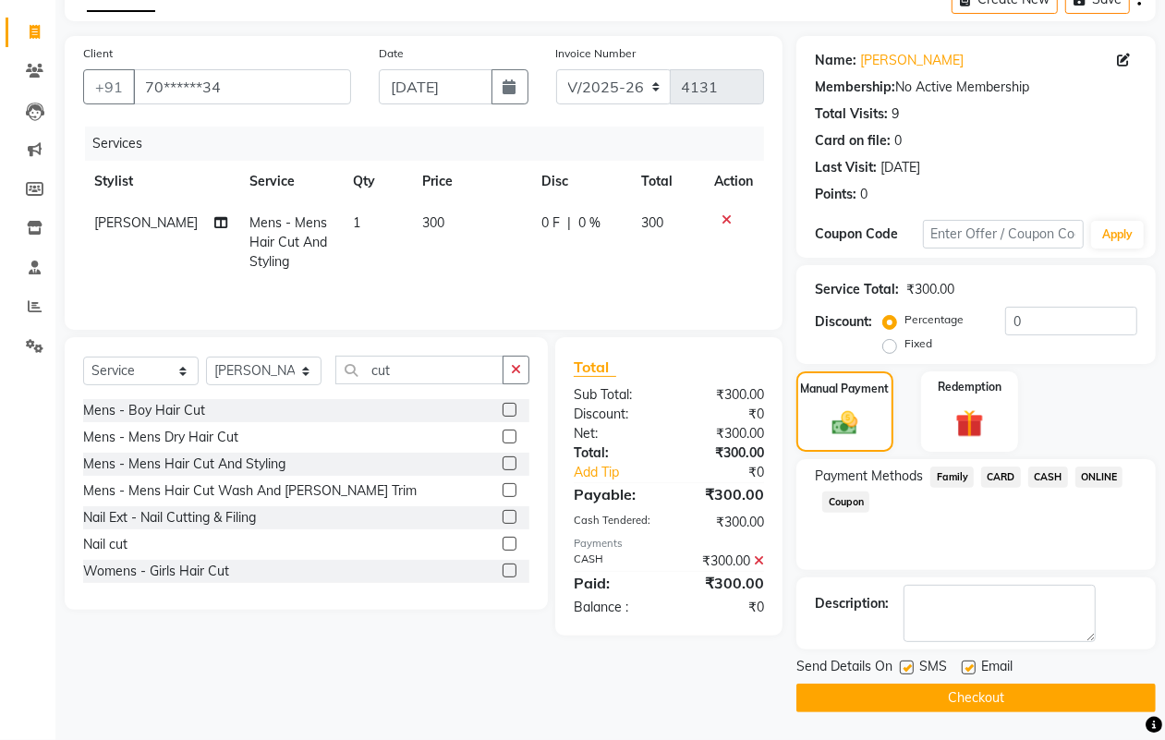
click at [1031, 702] on button "Checkout" at bounding box center [975, 698] width 359 height 29
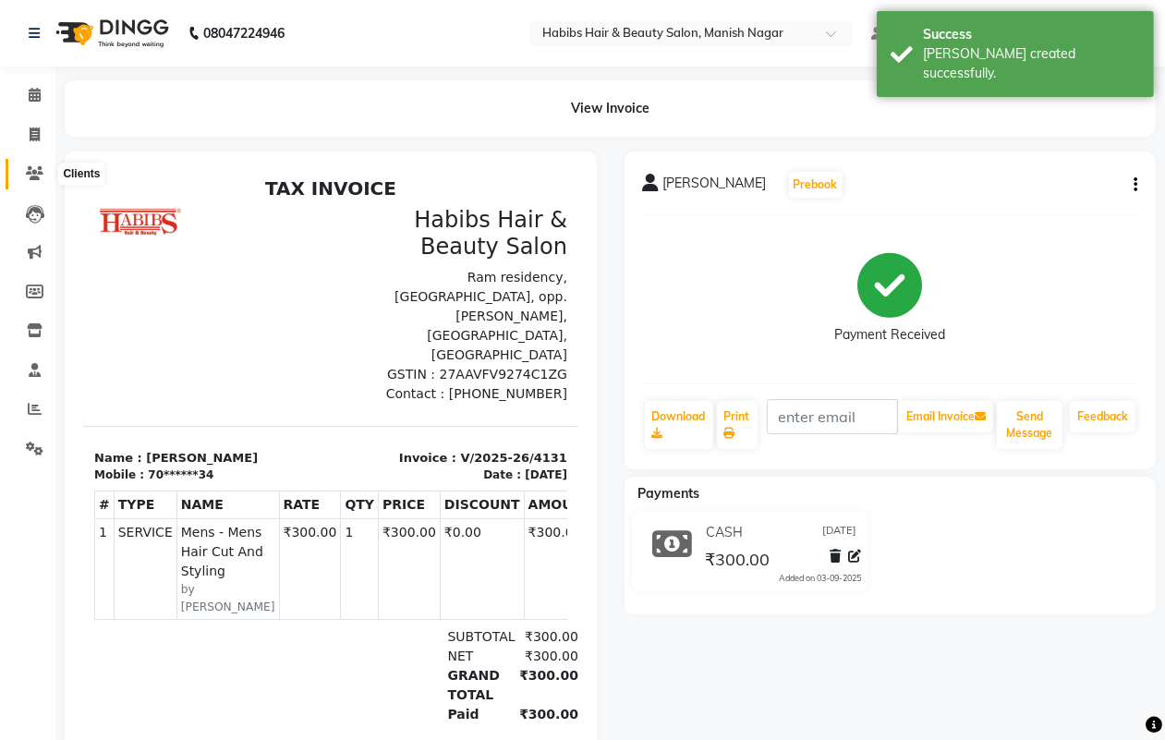
click at [38, 178] on icon at bounding box center [35, 173] width 18 height 14
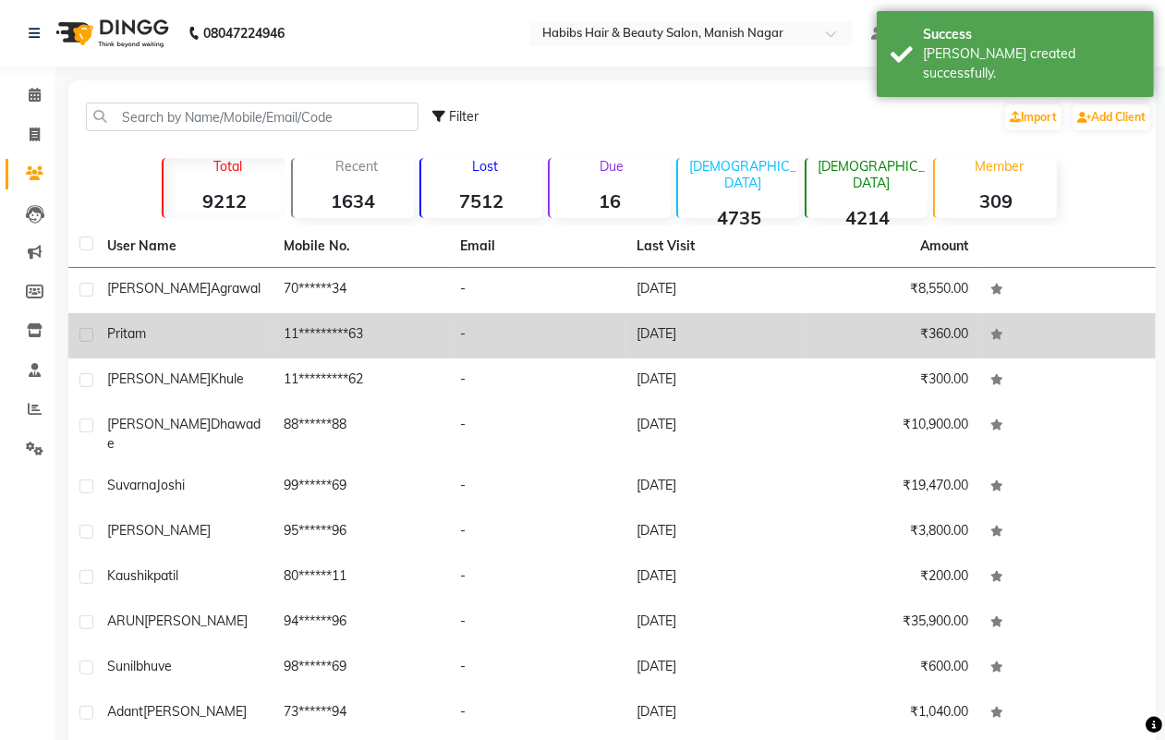
drag, startPoint x: 136, startPoint y: 284, endPoint x: 370, endPoint y: 315, distance: 236.7
click at [211, 285] on span "agrawal" at bounding box center [236, 288] width 50 height 17
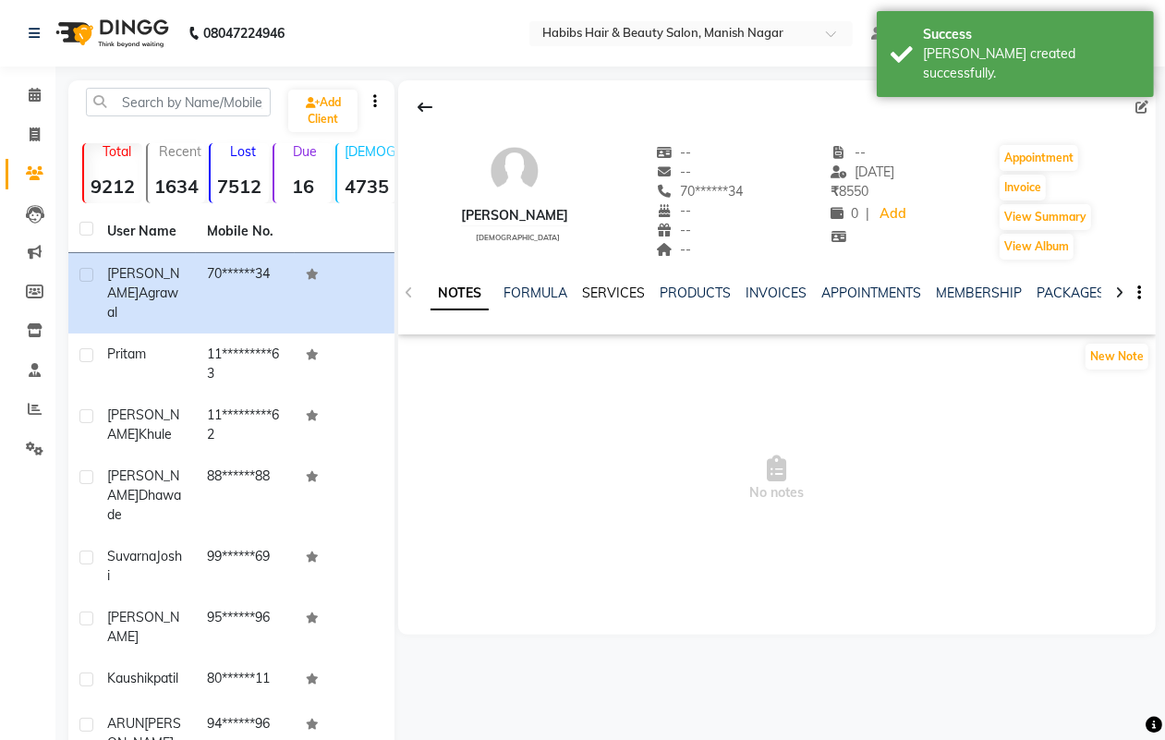
click at [625, 292] on link "SERVICES" at bounding box center [613, 293] width 63 height 17
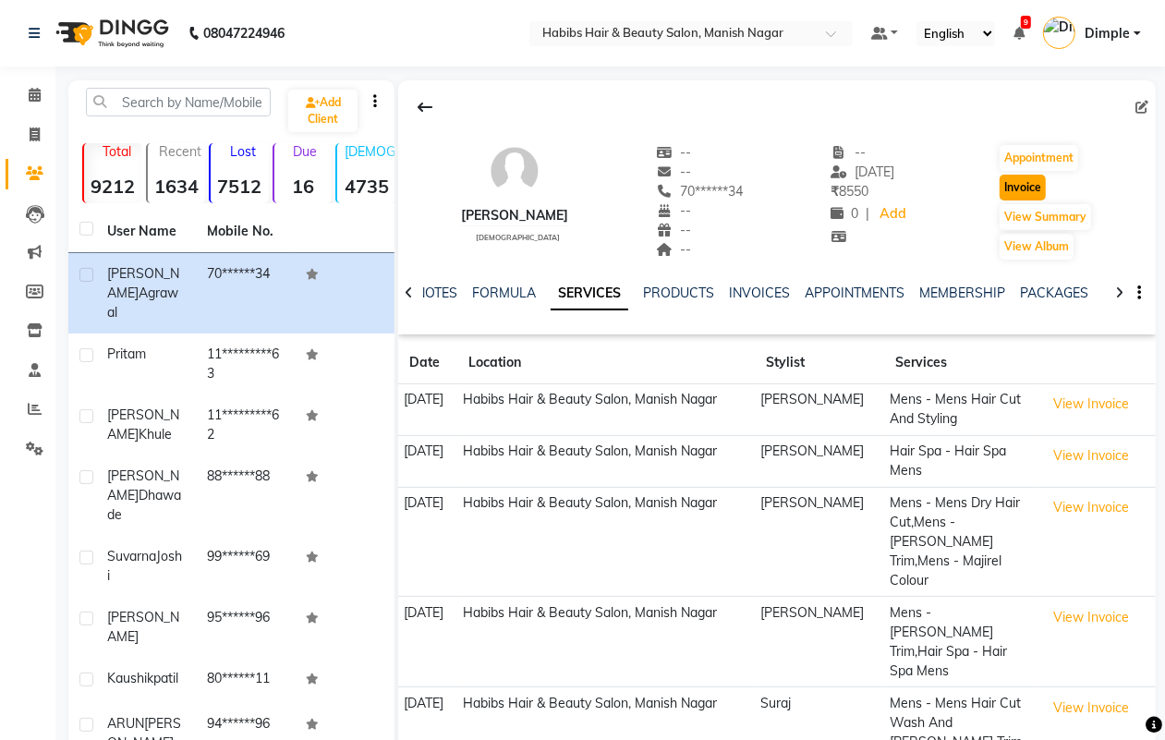
click at [1017, 188] on button "Invoice" at bounding box center [1022, 188] width 46 height 26
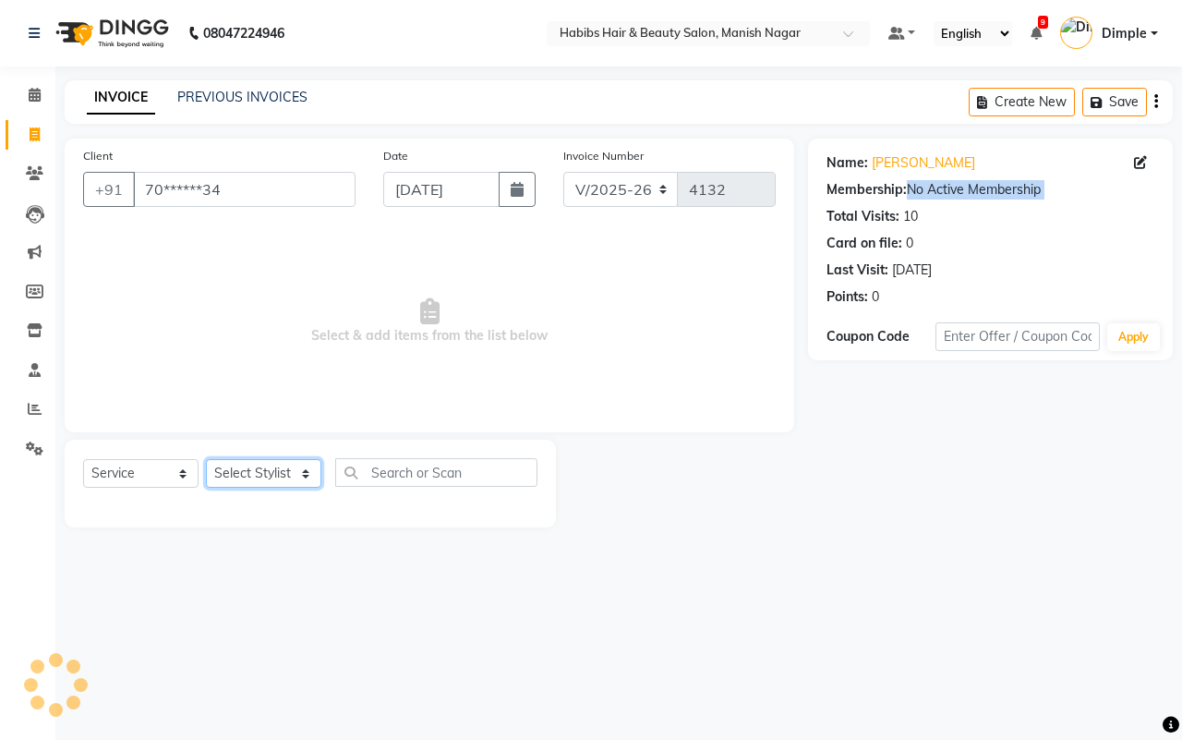
click at [264, 466] on select "Select Stylist Abhijeet Amol Apurva Dimple Harshal Mrunali Sachin Sarika Shanta…" at bounding box center [263, 473] width 115 height 29
click at [206, 459] on select "Select Stylist Abhijeet Amol Apurva Dimple Harshal Mrunali Sachin Sarika Shanta…" at bounding box center [263, 473] width 115 height 29
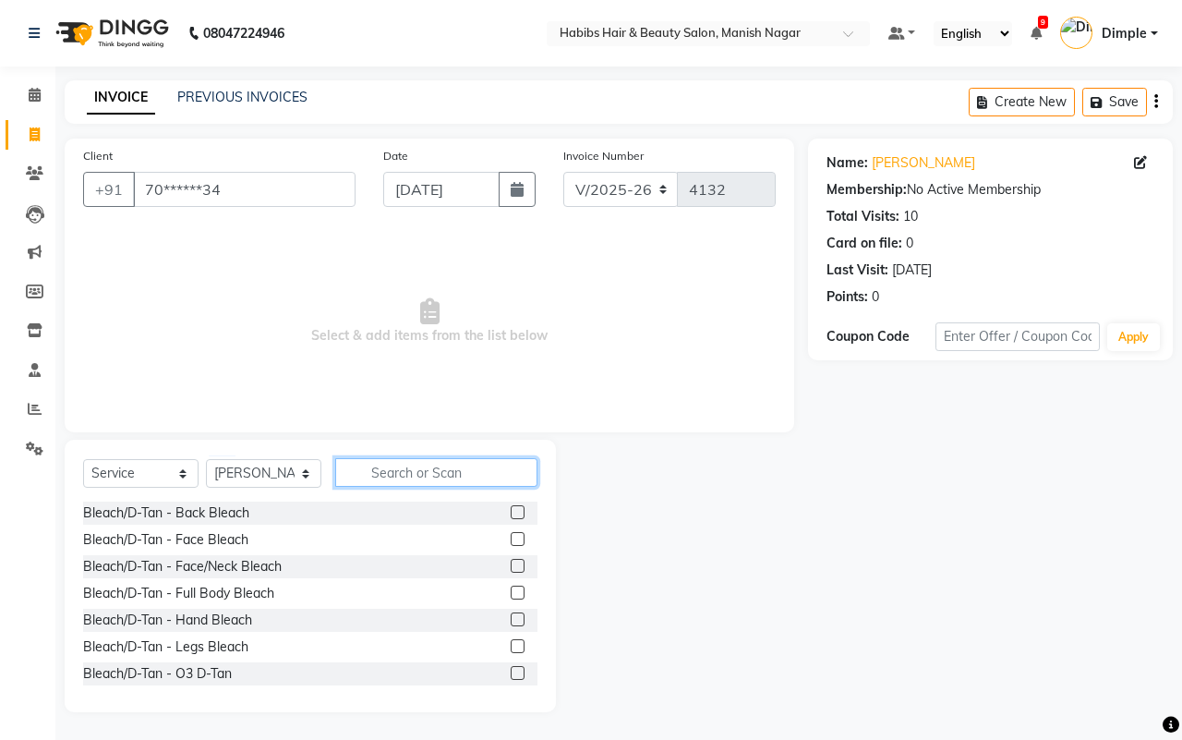
click at [436, 478] on input "text" at bounding box center [436, 472] width 202 height 29
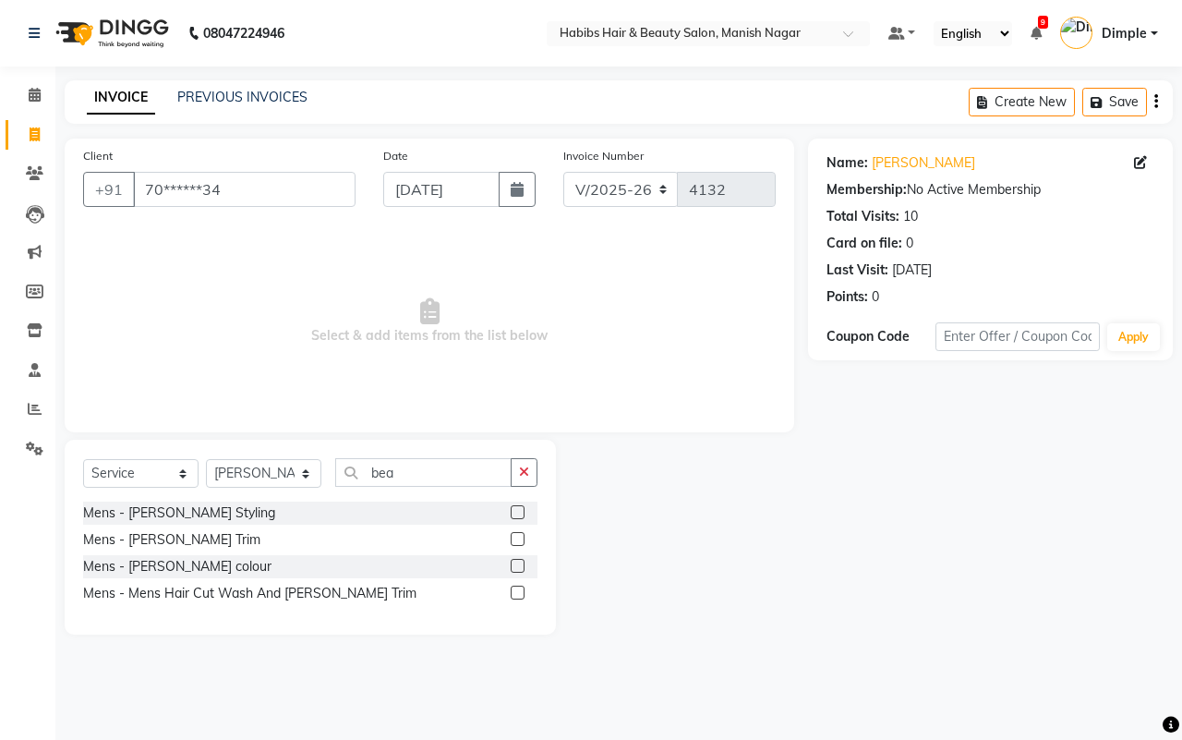
drag, startPoint x: 174, startPoint y: 534, endPoint x: 560, endPoint y: 557, distance: 386.8
click at [174, 537] on div "Mens - Beard Trim" at bounding box center [171, 539] width 177 height 19
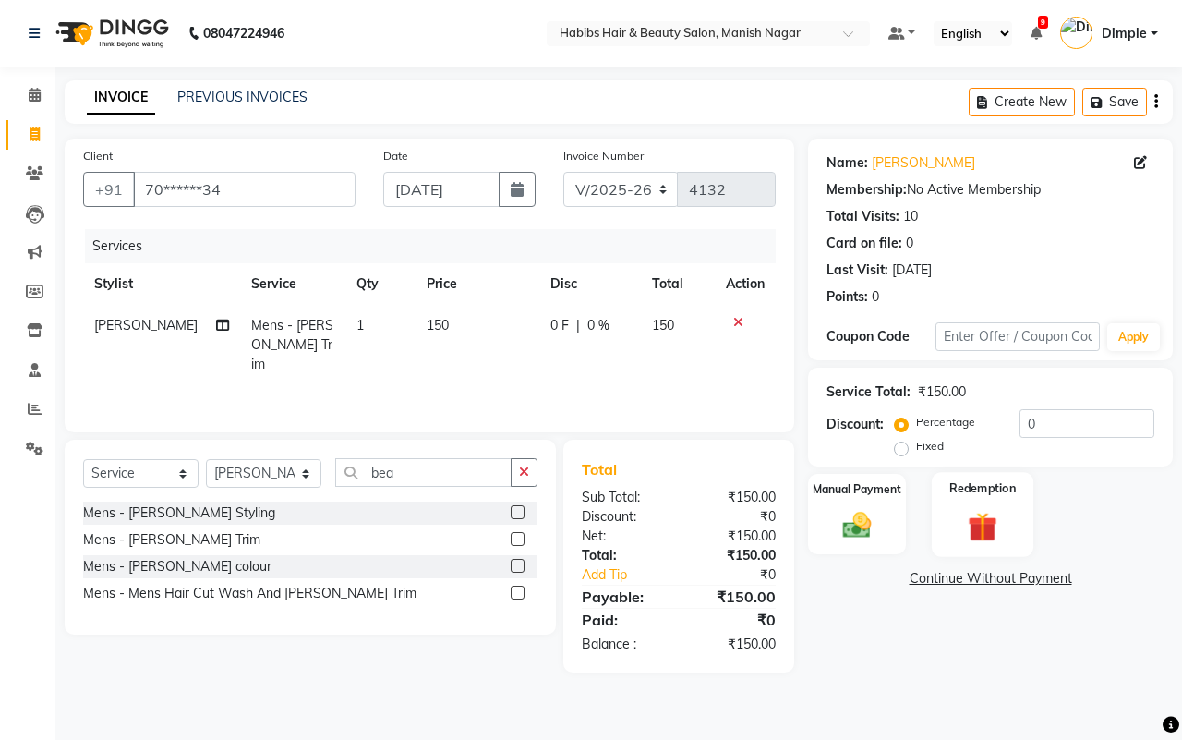
drag, startPoint x: 851, startPoint y: 527, endPoint x: 953, endPoint y: 554, distance: 106.2
click at [852, 527] on img at bounding box center [857, 525] width 46 height 32
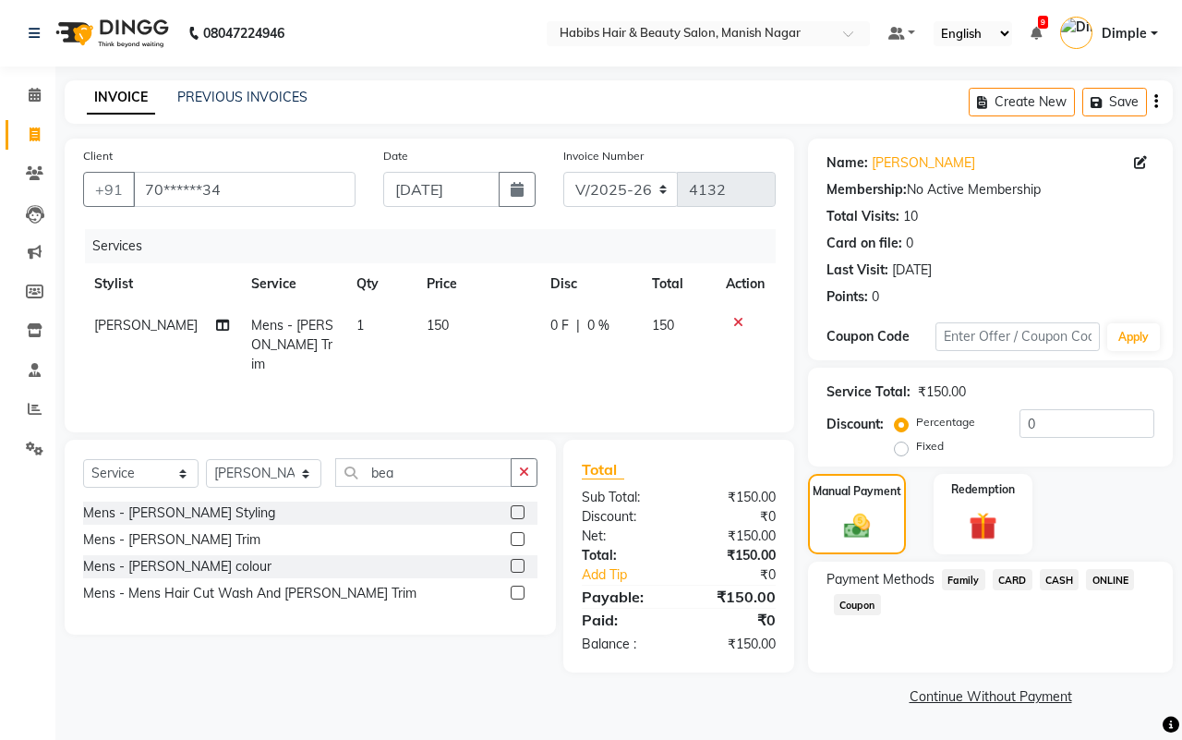
drag, startPoint x: 1053, startPoint y: 580, endPoint x: 1041, endPoint y: 614, distance: 36.2
click at [1051, 582] on span "CASH" at bounding box center [1060, 579] width 40 height 21
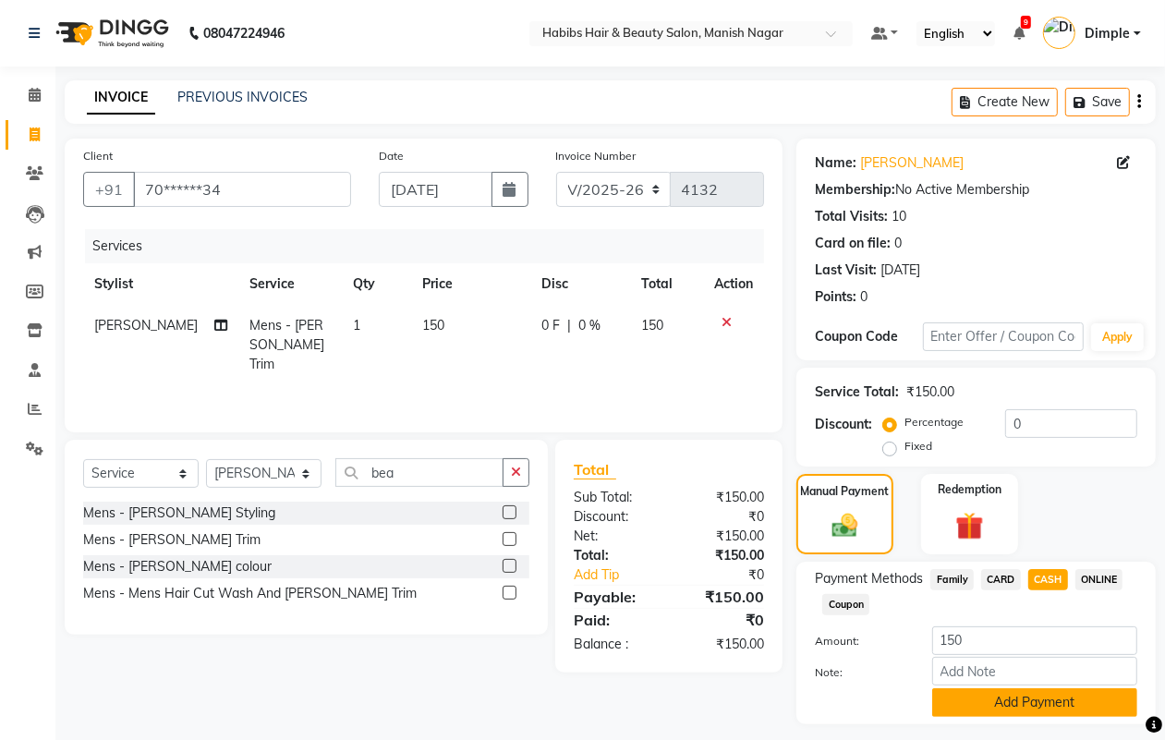
click at [995, 699] on button "Add Payment" at bounding box center [1034, 702] width 205 height 29
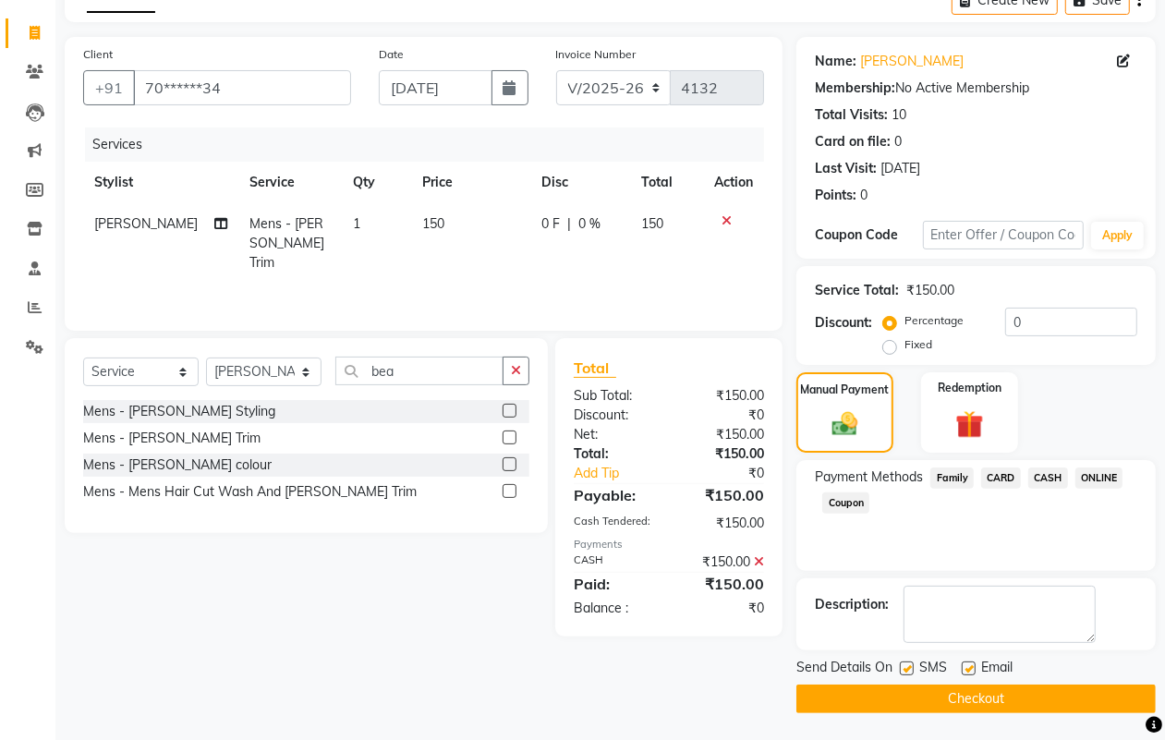
scroll to position [103, 0]
click at [991, 690] on button "Checkout" at bounding box center [975, 698] width 359 height 29
click at [991, 690] on div "Checkout" at bounding box center [975, 698] width 359 height 29
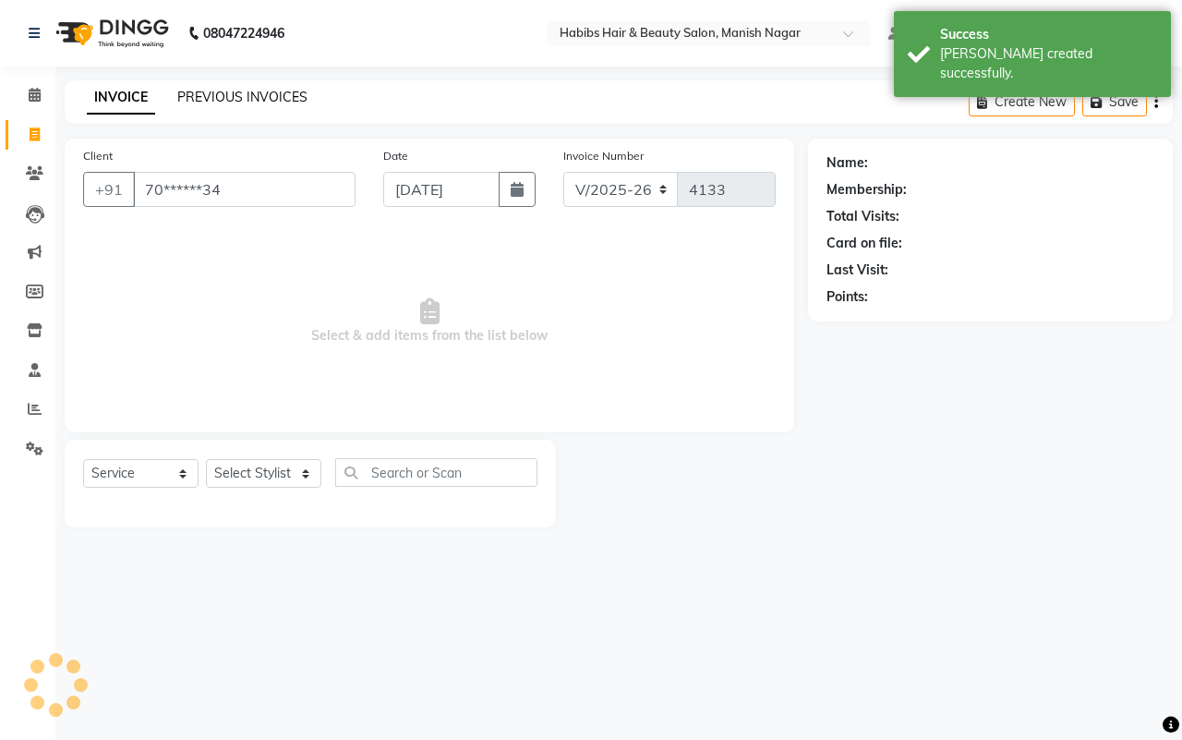
click at [213, 89] on div "INVOICE PREVIOUS INVOICES Create New Save" at bounding box center [619, 101] width 1108 height 43
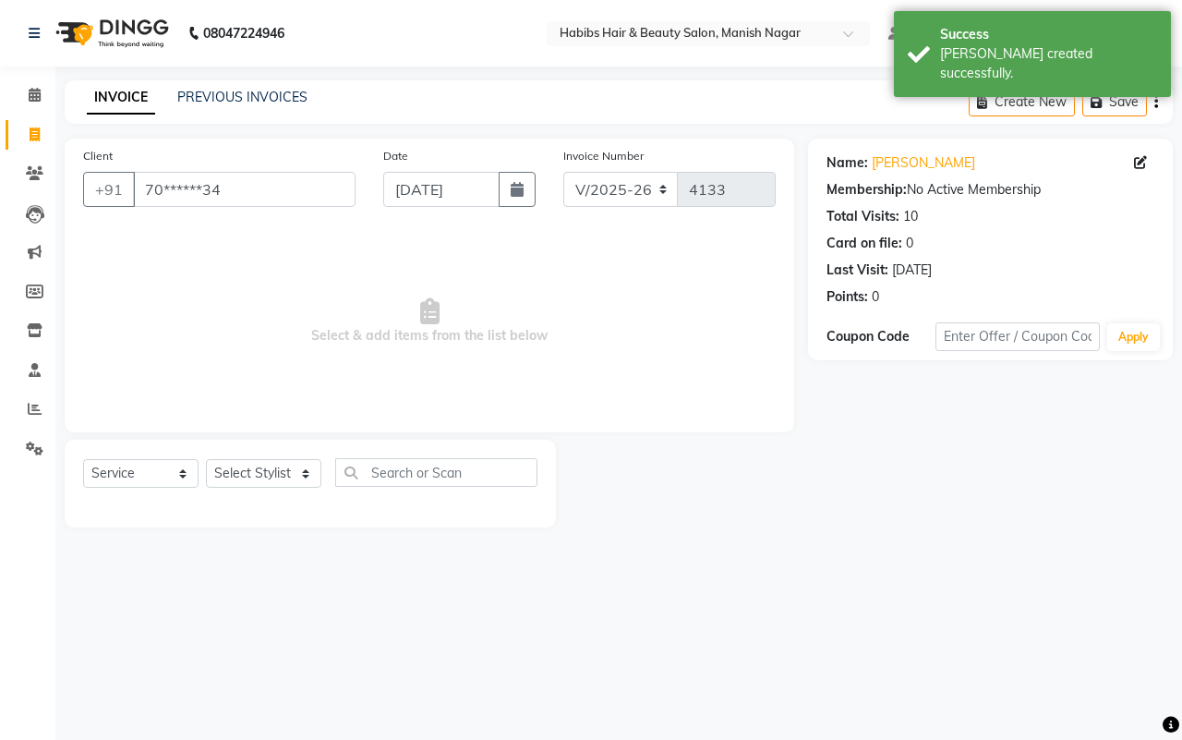
click at [277, 88] on div "PREVIOUS INVOICES" at bounding box center [242, 97] width 130 height 19
click at [288, 95] on link "PREVIOUS INVOICES" at bounding box center [242, 97] width 130 height 17
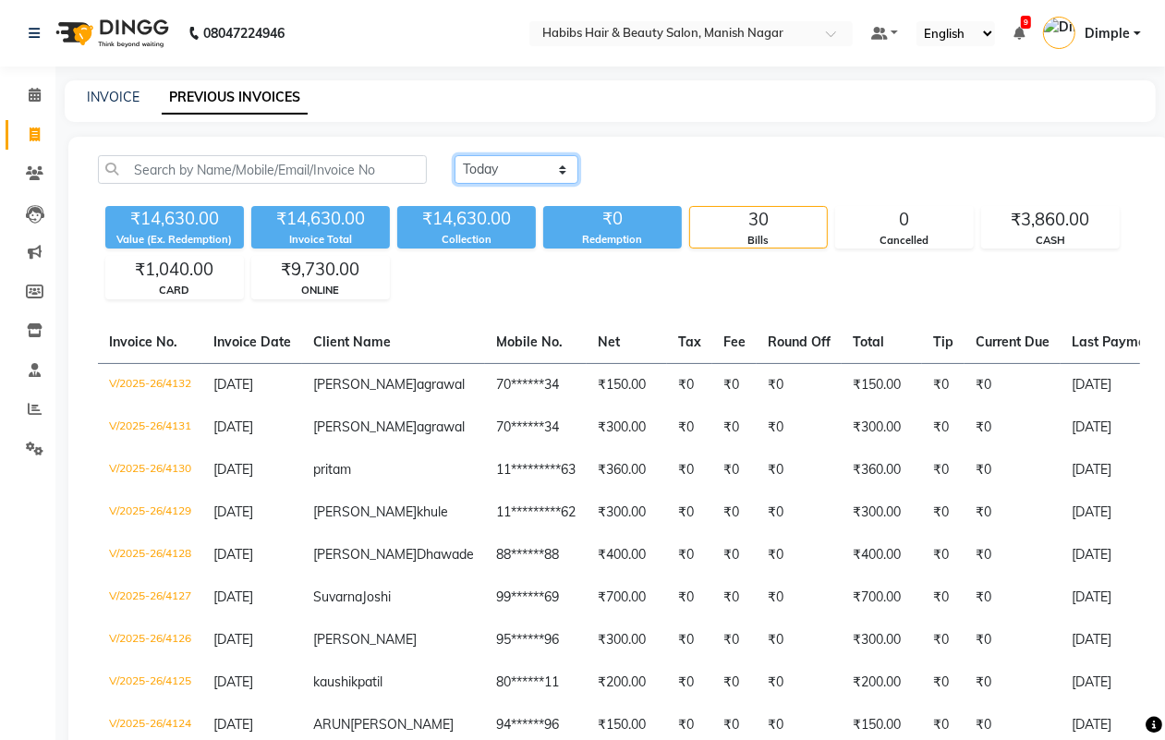
click at [518, 163] on select "Today Yesterday Custom Range" at bounding box center [516, 169] width 124 height 29
click at [454, 155] on select "Today Yesterday Custom Range" at bounding box center [516, 169] width 124 height 29
click at [662, 169] on input "[DATE]" at bounding box center [666, 170] width 129 height 26
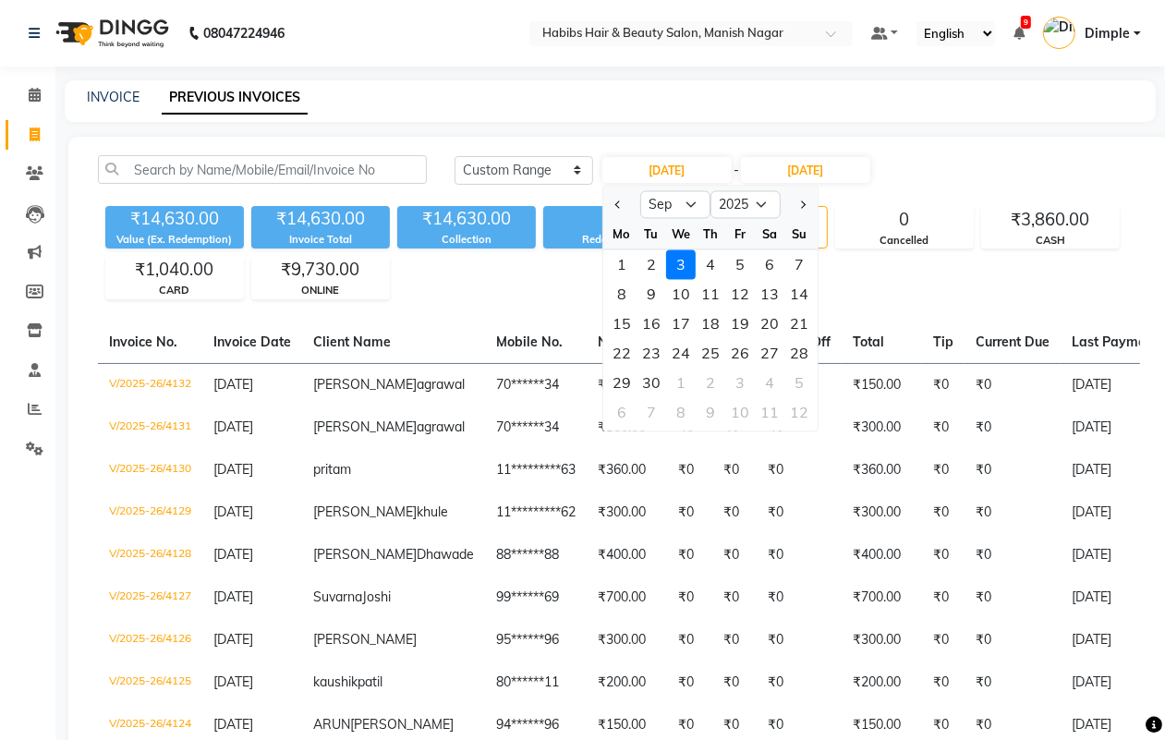
drag, startPoint x: 624, startPoint y: 264, endPoint x: 806, endPoint y: 227, distance: 184.8
click at [624, 264] on div "1" at bounding box center [622, 265] width 30 height 30
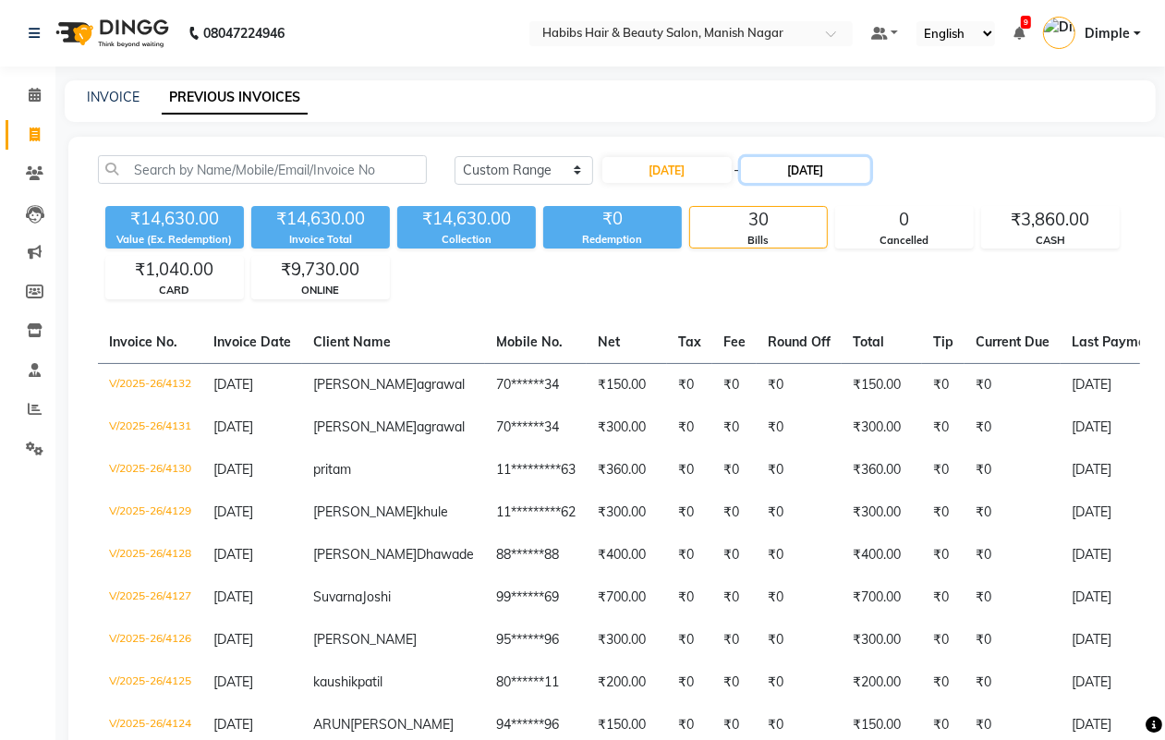
click at [819, 180] on input "[DATE]" at bounding box center [805, 170] width 129 height 26
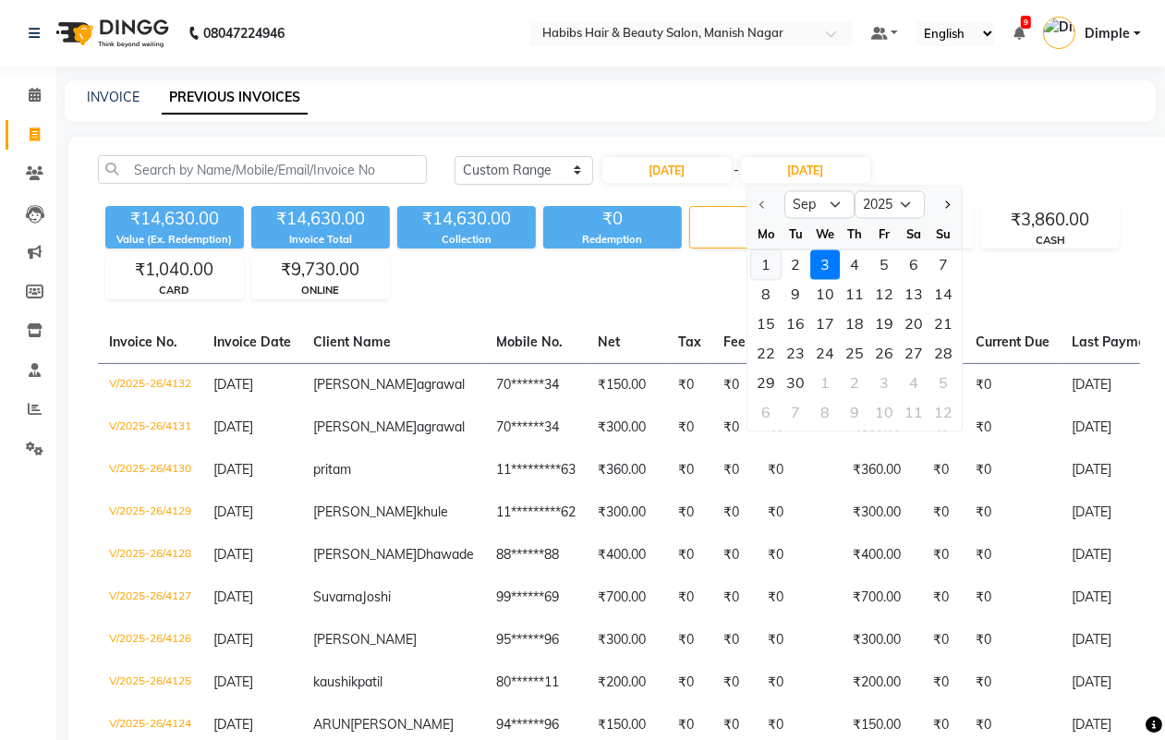
drag, startPoint x: 751, startPoint y: 261, endPoint x: 764, endPoint y: 261, distance: 12.9
click at [754, 261] on div "1" at bounding box center [766, 265] width 30 height 30
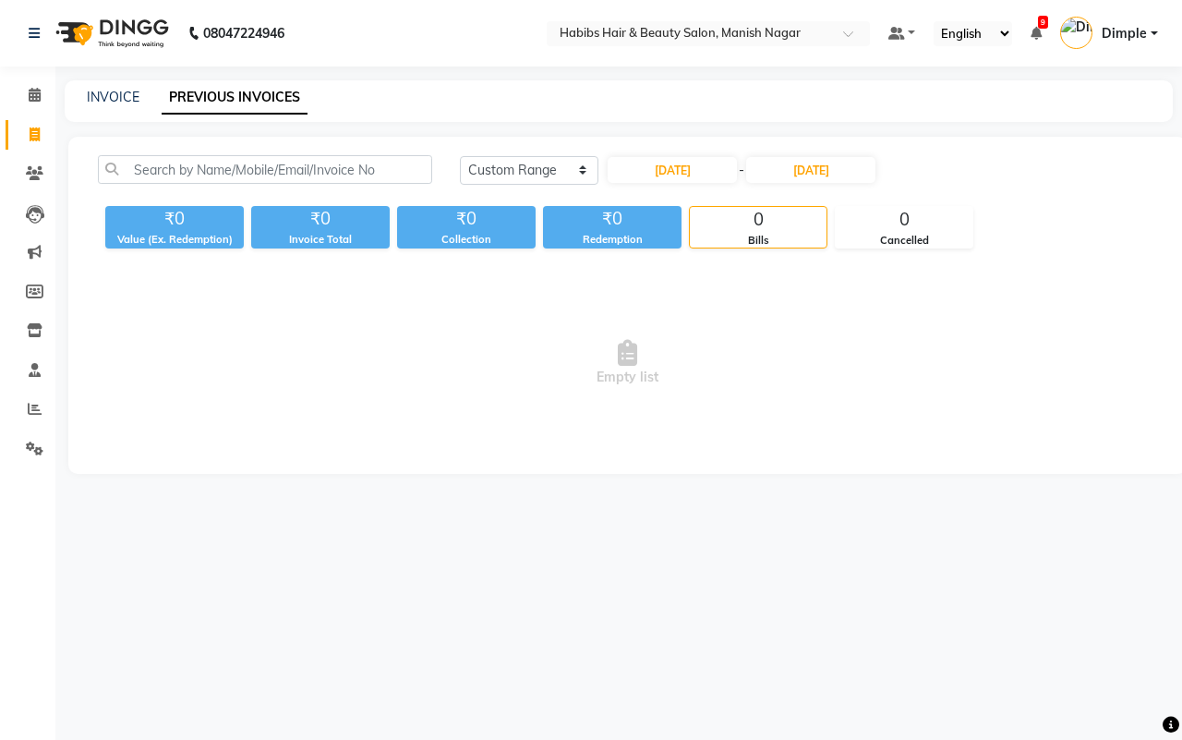
click at [740, 328] on span "Empty list" at bounding box center [628, 363] width 1060 height 185
click at [663, 173] on input "01-09-2025" at bounding box center [672, 170] width 129 height 26
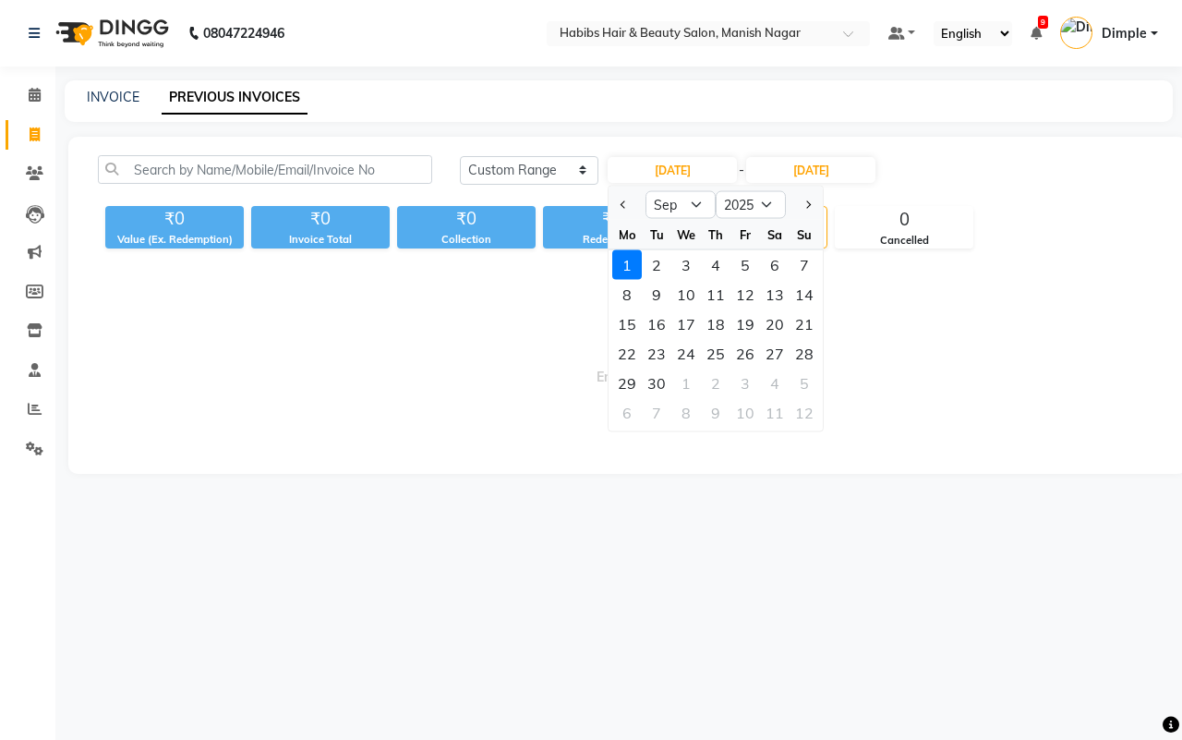
click at [612, 209] on div at bounding box center [627, 205] width 37 height 30
click at [628, 205] on button "Previous month" at bounding box center [624, 205] width 16 height 30
click at [811, 379] on div "31" at bounding box center [805, 384] width 30 height 30
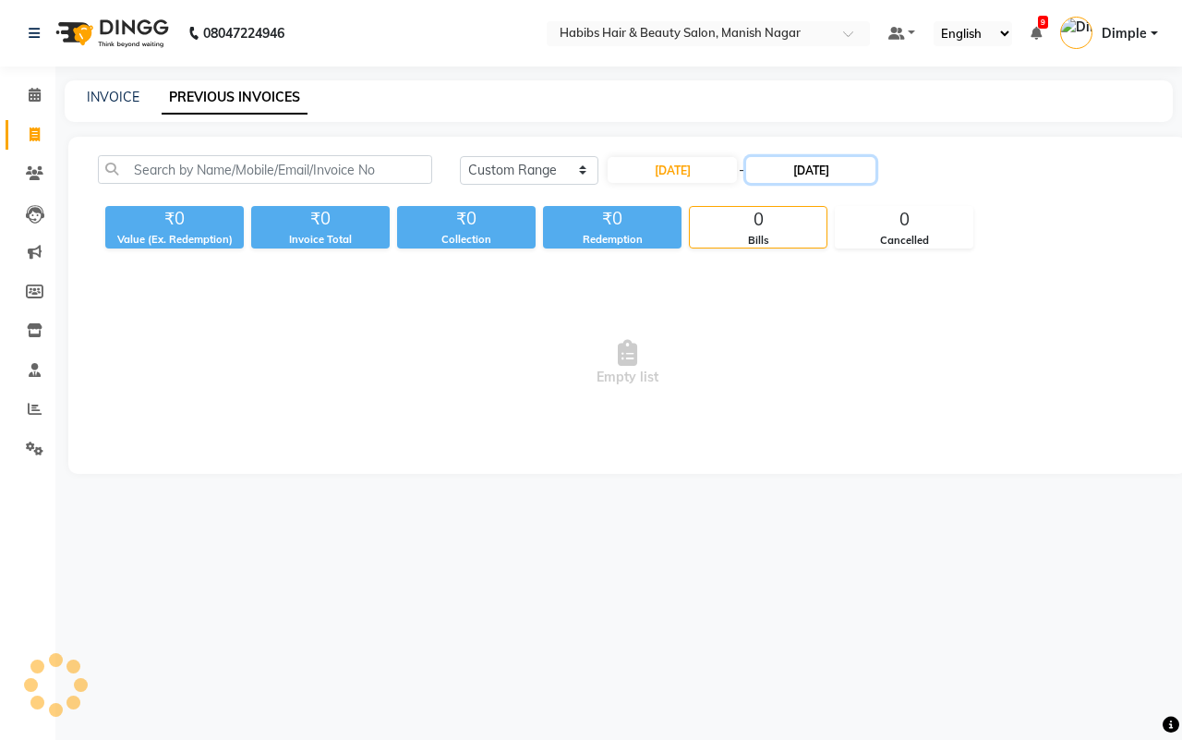
click at [820, 168] on input "01-09-2025" at bounding box center [810, 170] width 129 height 26
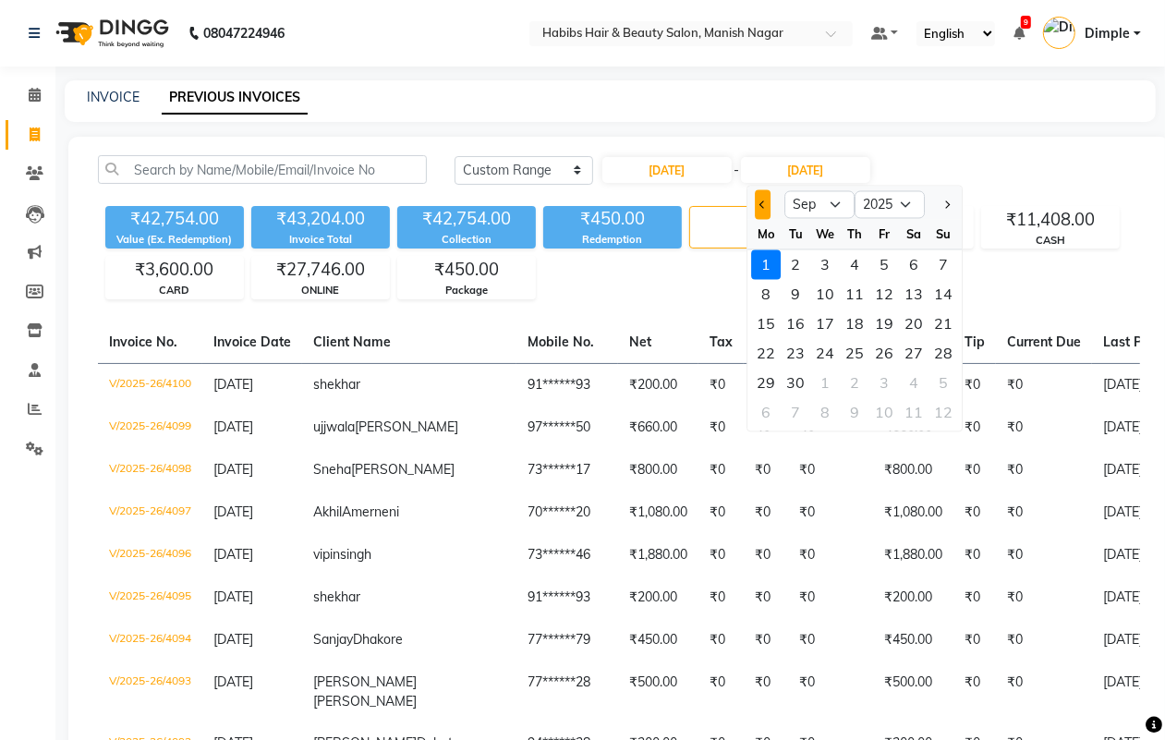
click at [760, 201] on span "Previous month" at bounding box center [762, 203] width 7 height 7
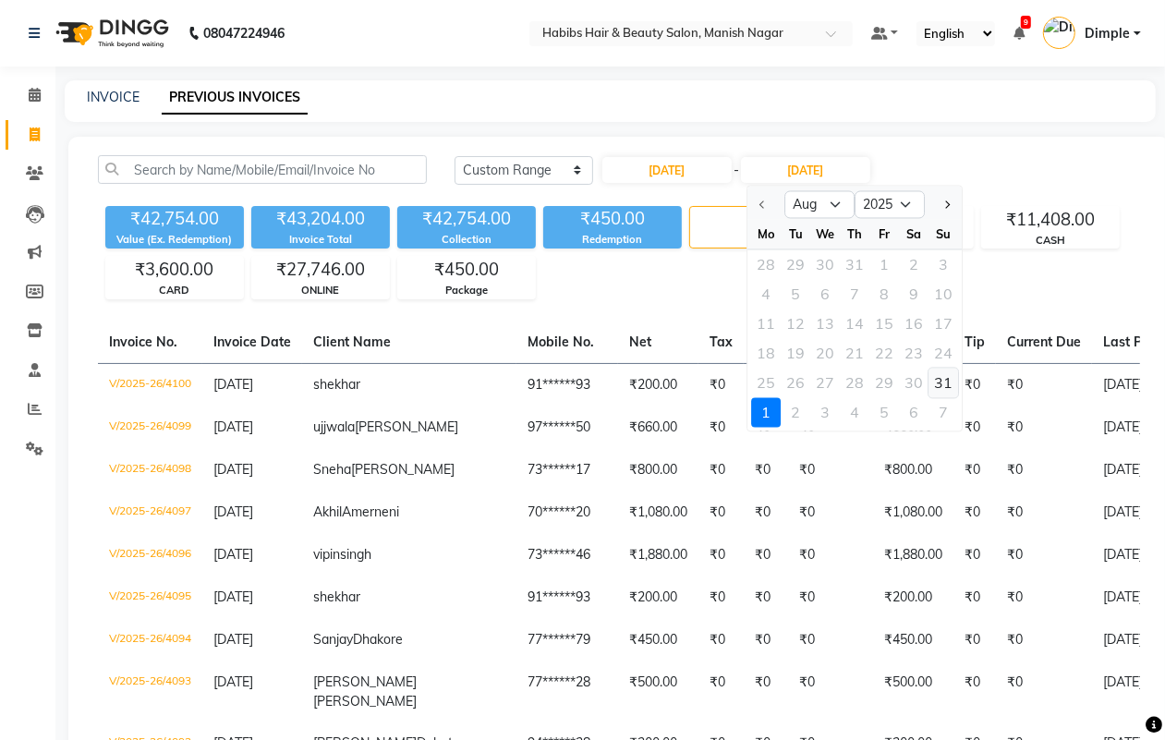
click at [933, 384] on div "31" at bounding box center [943, 384] width 30 height 30
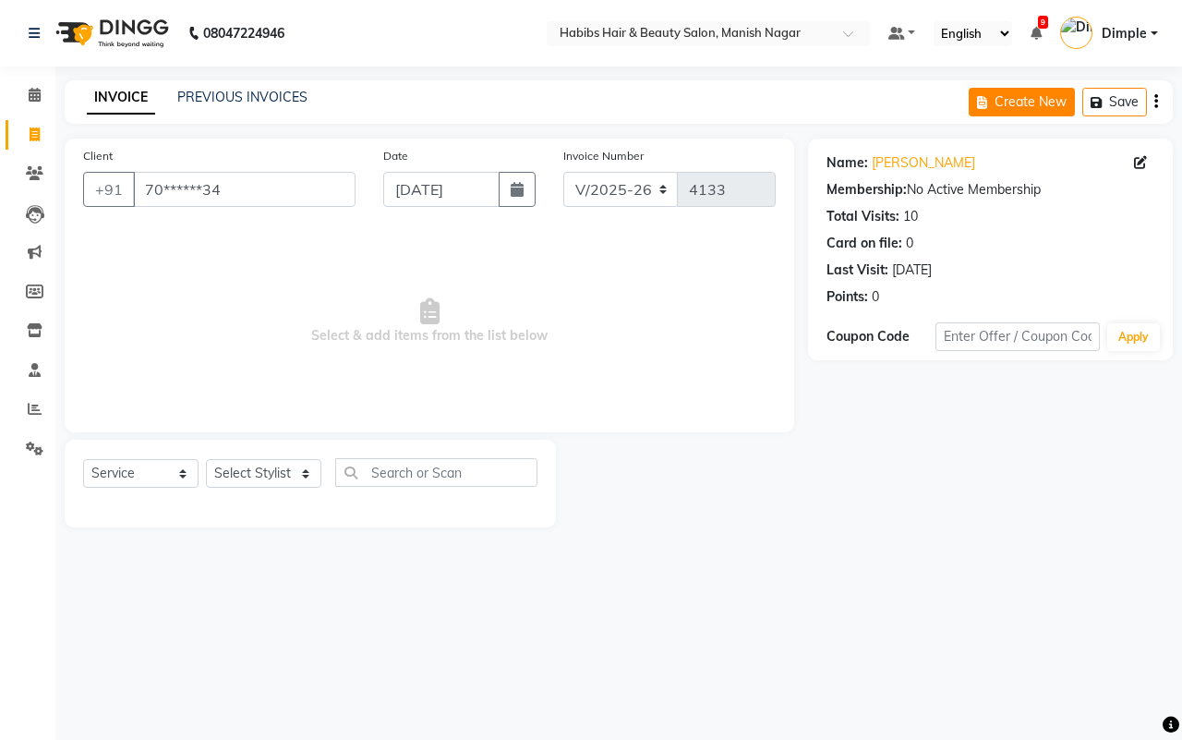
click at [1041, 104] on button "Create New" at bounding box center [1022, 102] width 106 height 29
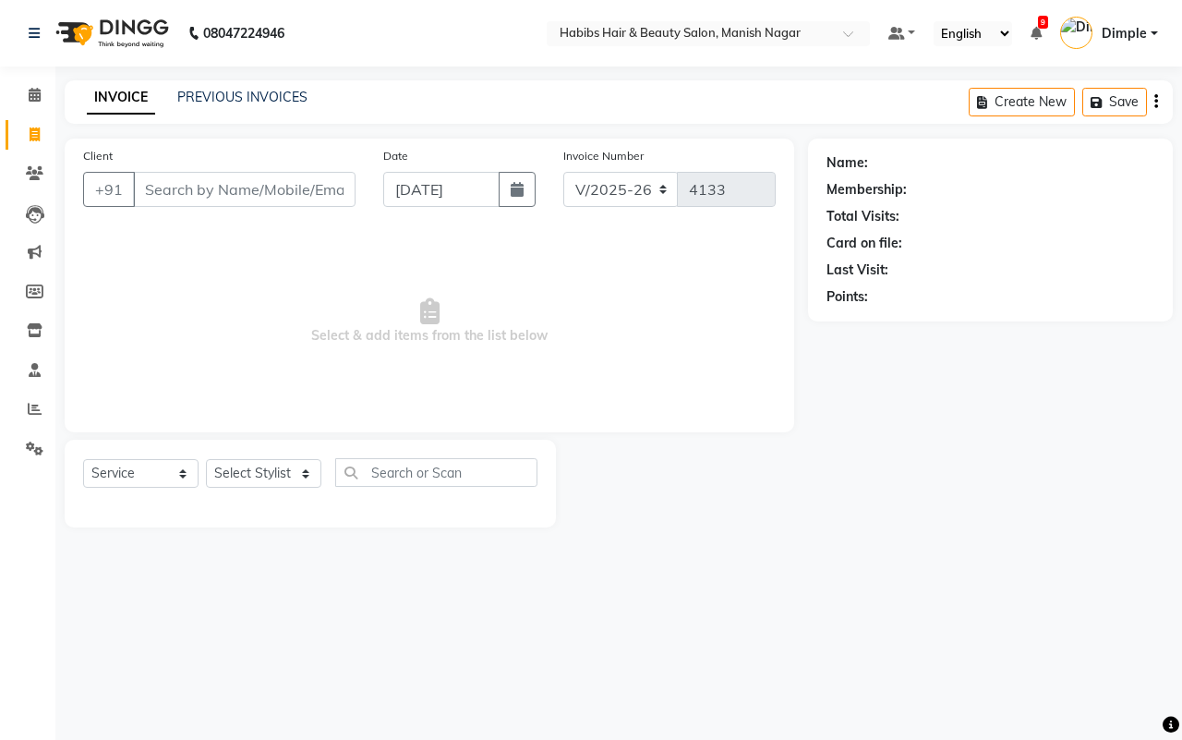
click at [182, 183] on input "Client" at bounding box center [244, 189] width 223 height 35
click at [141, 185] on input "Client" at bounding box center [244, 189] width 223 height 35
click at [144, 186] on input "Client" at bounding box center [244, 189] width 223 height 35
click at [271, 183] on button "Add Client" at bounding box center [307, 189] width 95 height 35
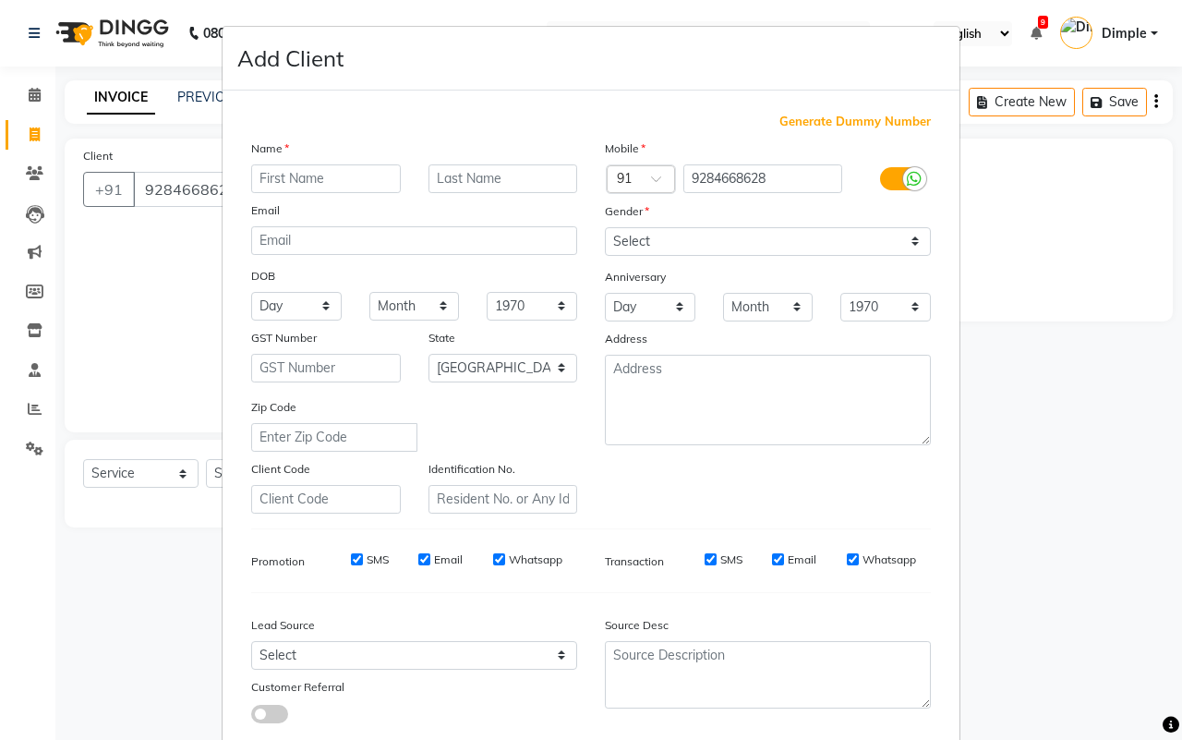
click at [302, 176] on input "text" at bounding box center [326, 178] width 150 height 29
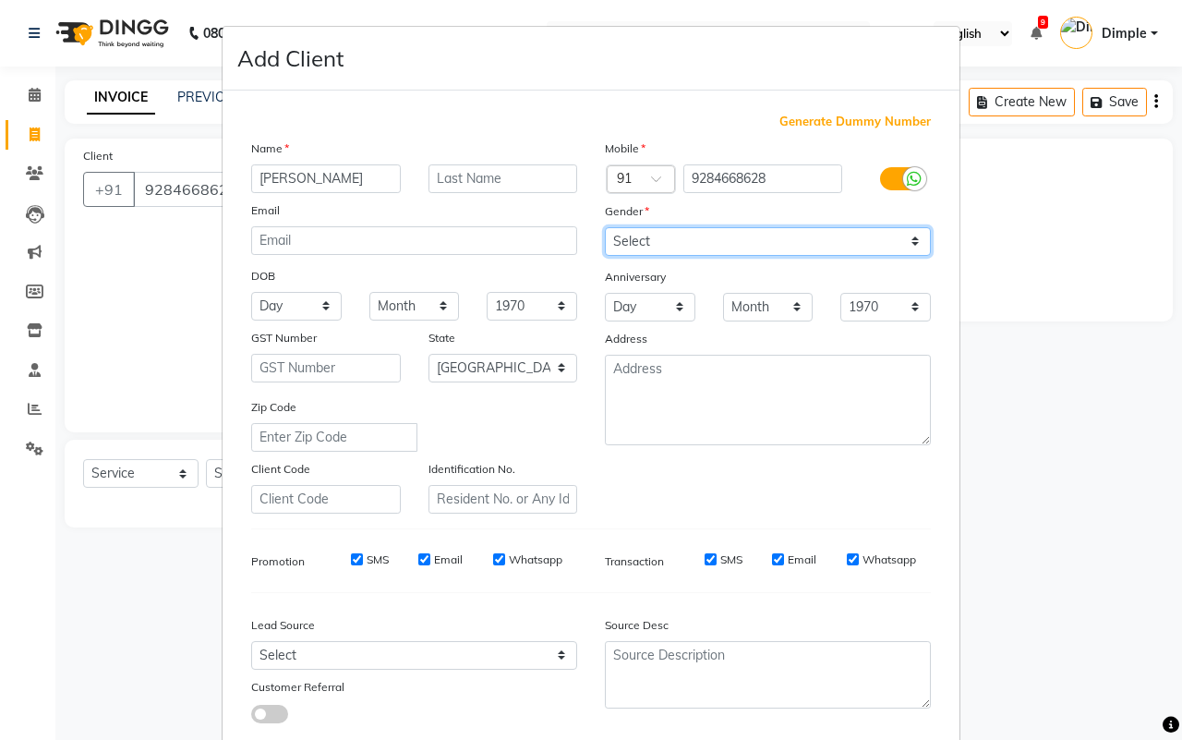
drag, startPoint x: 624, startPoint y: 233, endPoint x: 611, endPoint y: 231, distance: 14.0
click at [620, 232] on select "Select Male Female Other Prefer Not To Say" at bounding box center [768, 241] width 326 height 29
click at [605, 227] on select "Select Male Female Other Prefer Not To Say" at bounding box center [768, 241] width 326 height 29
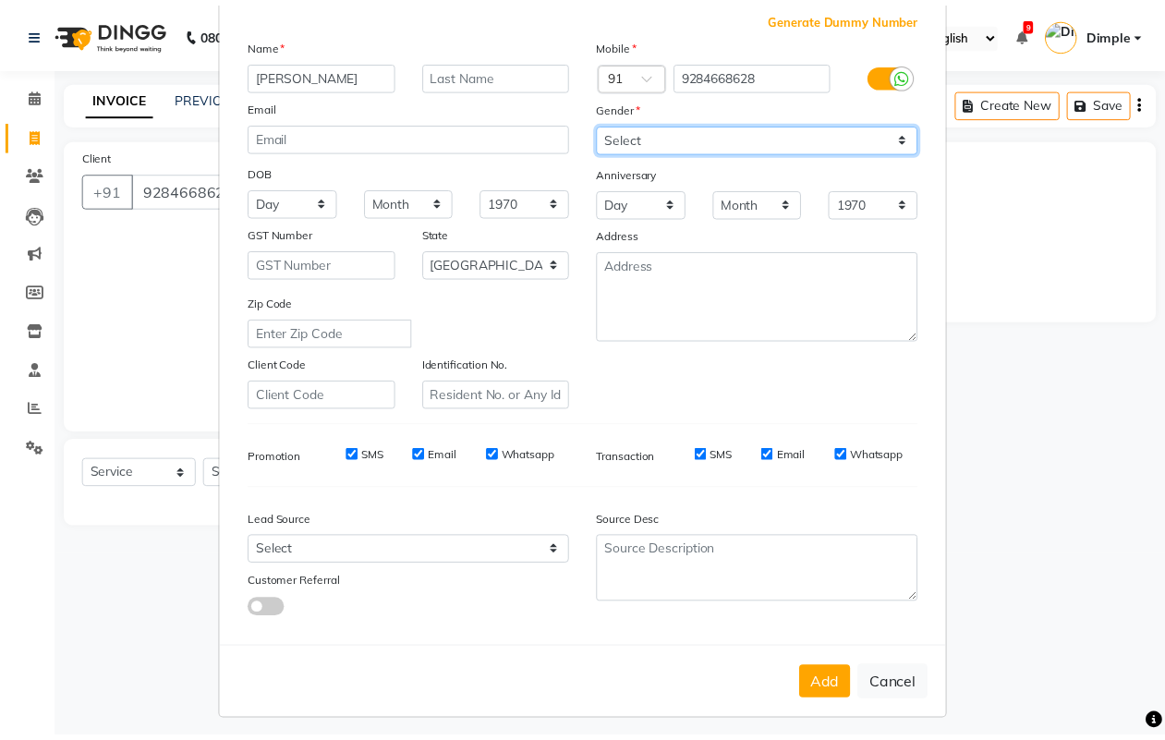
scroll to position [106, 0]
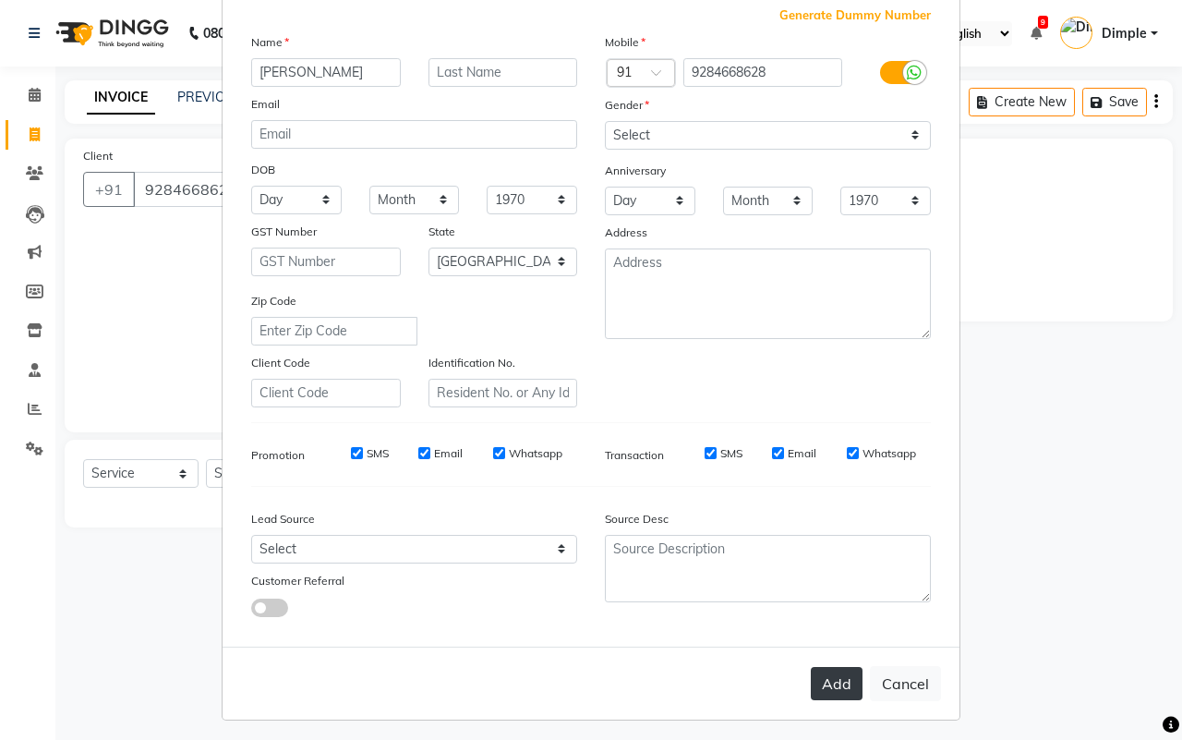
click at [833, 670] on button "Add" at bounding box center [837, 683] width 52 height 33
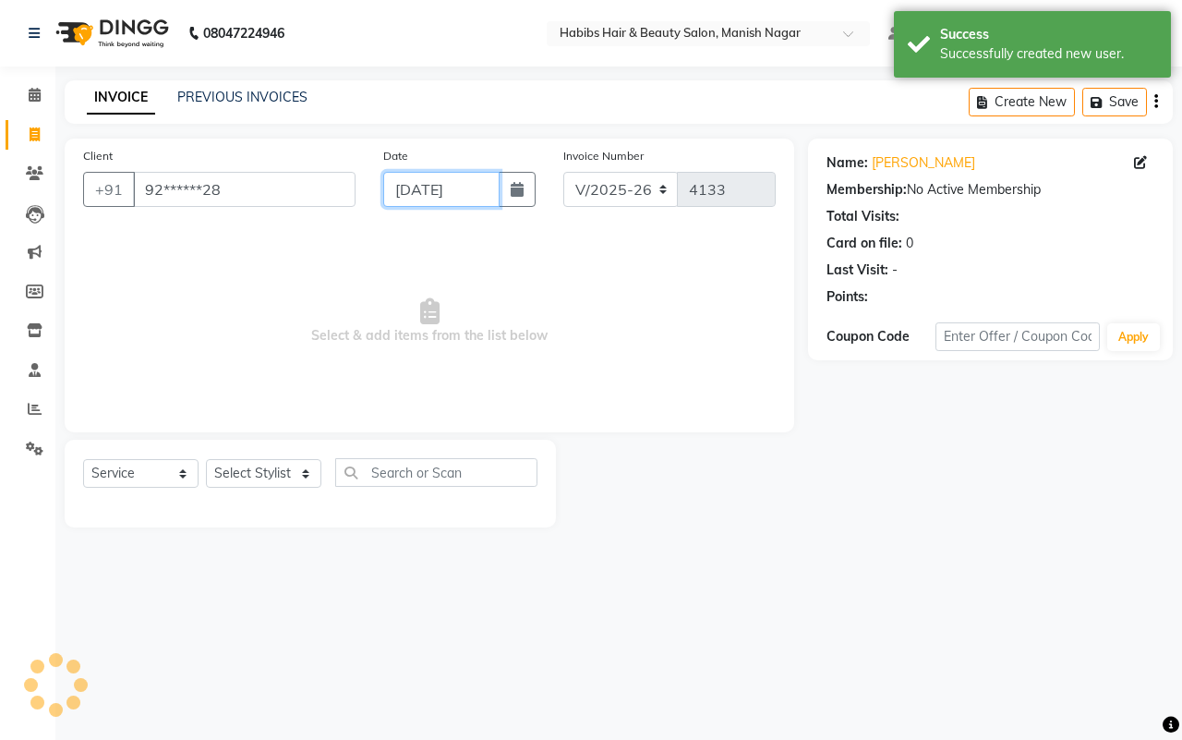
click at [435, 200] on input "[DATE]" at bounding box center [441, 189] width 116 height 35
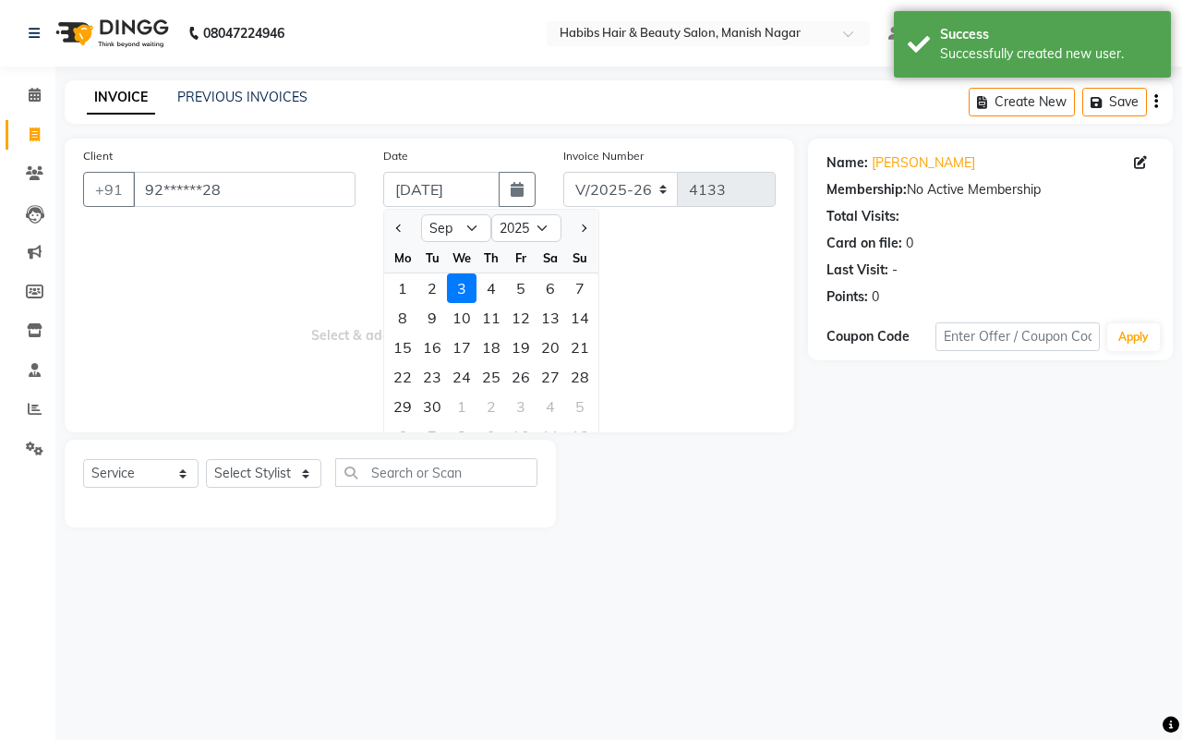
drag, startPoint x: 412, startPoint y: 291, endPoint x: 326, endPoint y: 389, distance: 130.3
click at [412, 289] on div "1" at bounding box center [403, 288] width 30 height 30
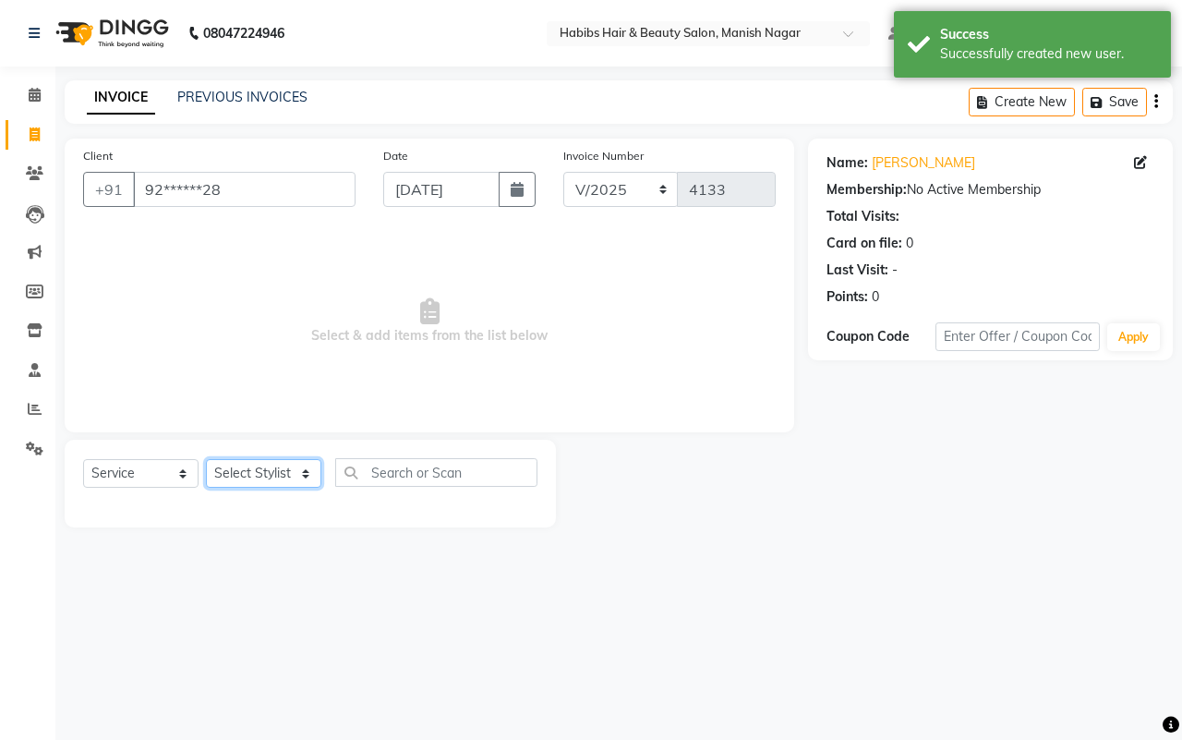
click at [254, 469] on select "Select Stylist Abhijeet Amol Apurva Dimple Harshal Mrunali Sachin Sarika Shanta…" at bounding box center [263, 473] width 115 height 29
click at [206, 459] on select "Select Stylist Abhijeet Amol Apurva Dimple Harshal Mrunali Sachin Sarika Shanta…" at bounding box center [263, 473] width 115 height 29
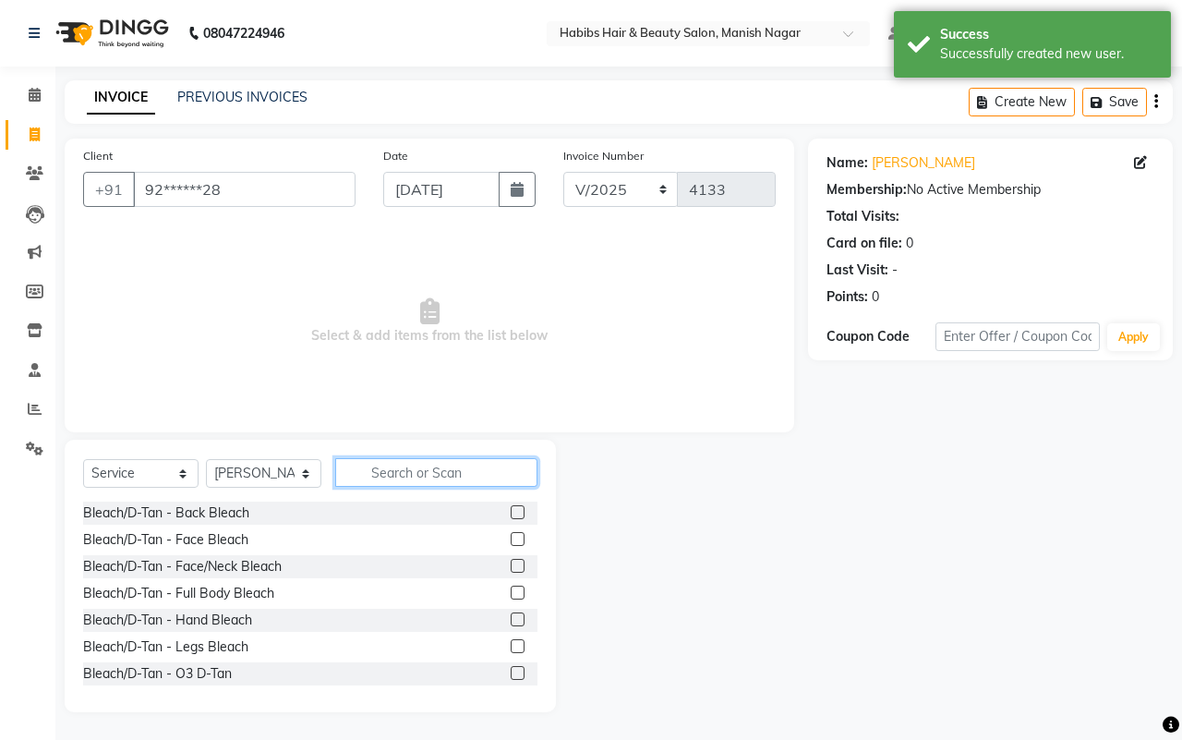
click at [394, 478] on input "text" at bounding box center [436, 472] width 202 height 29
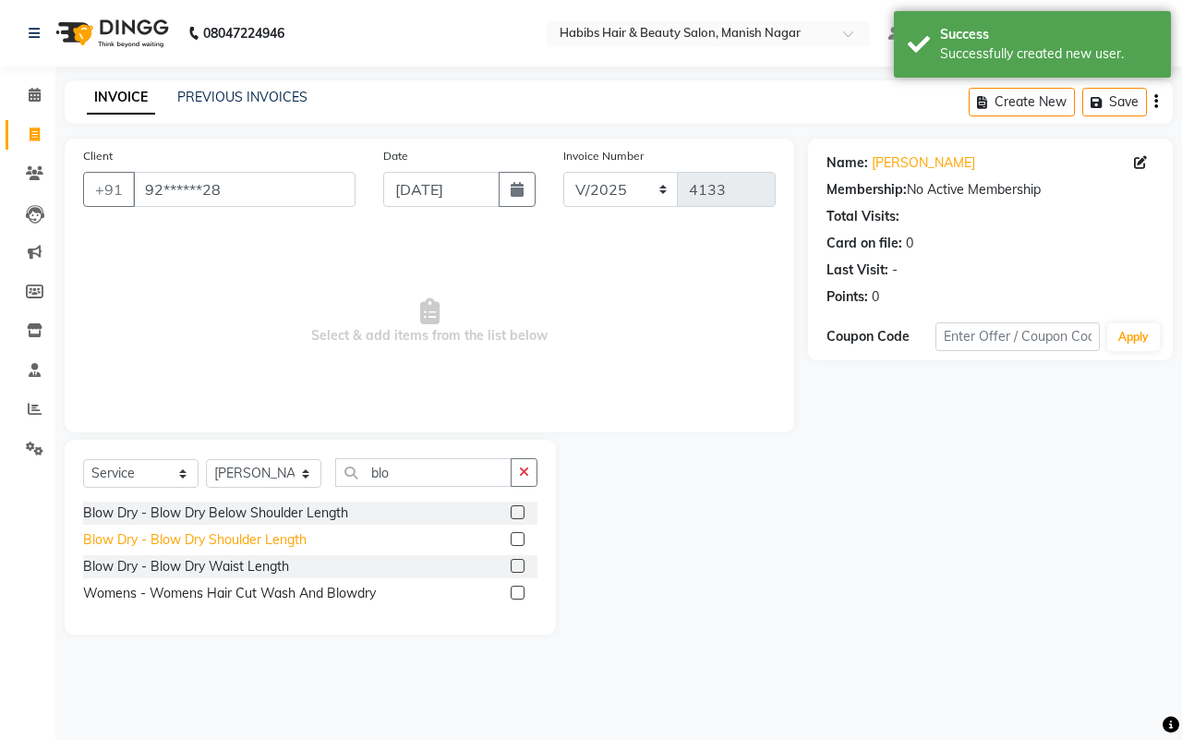
click at [285, 542] on div "Blow Dry - Blow Dry Shoulder Length" at bounding box center [195, 539] width 224 height 19
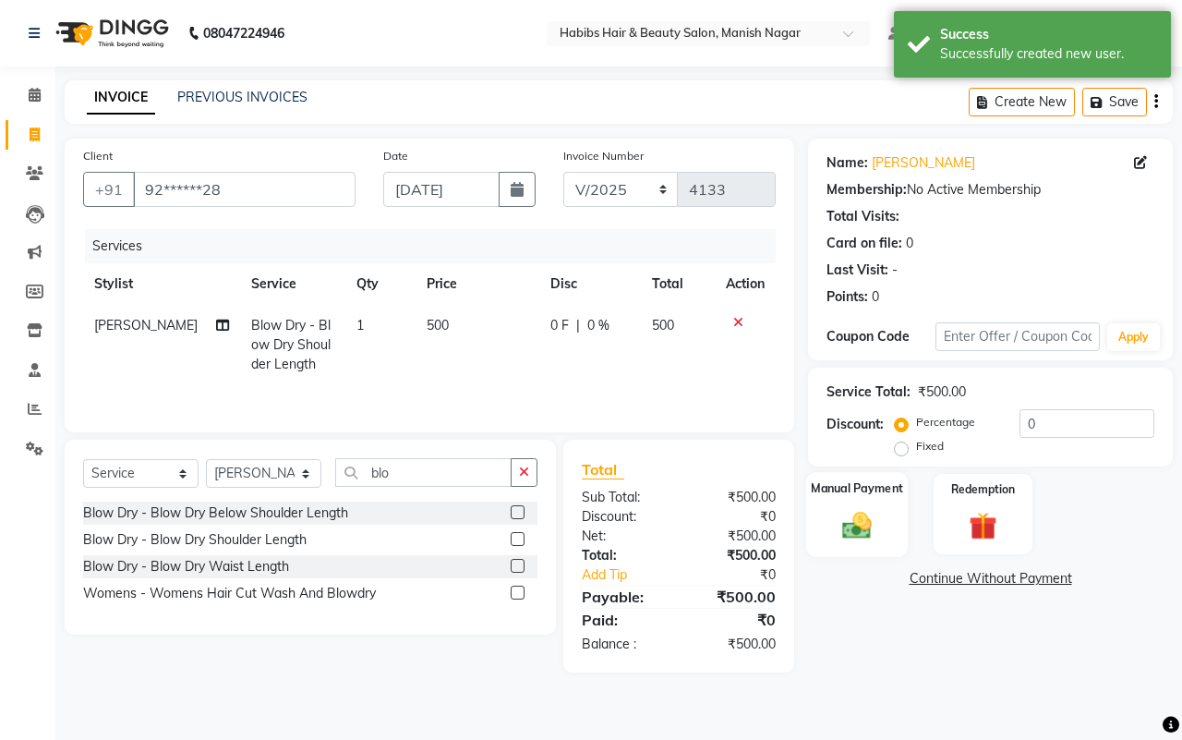
click at [856, 523] on img at bounding box center [857, 525] width 48 height 34
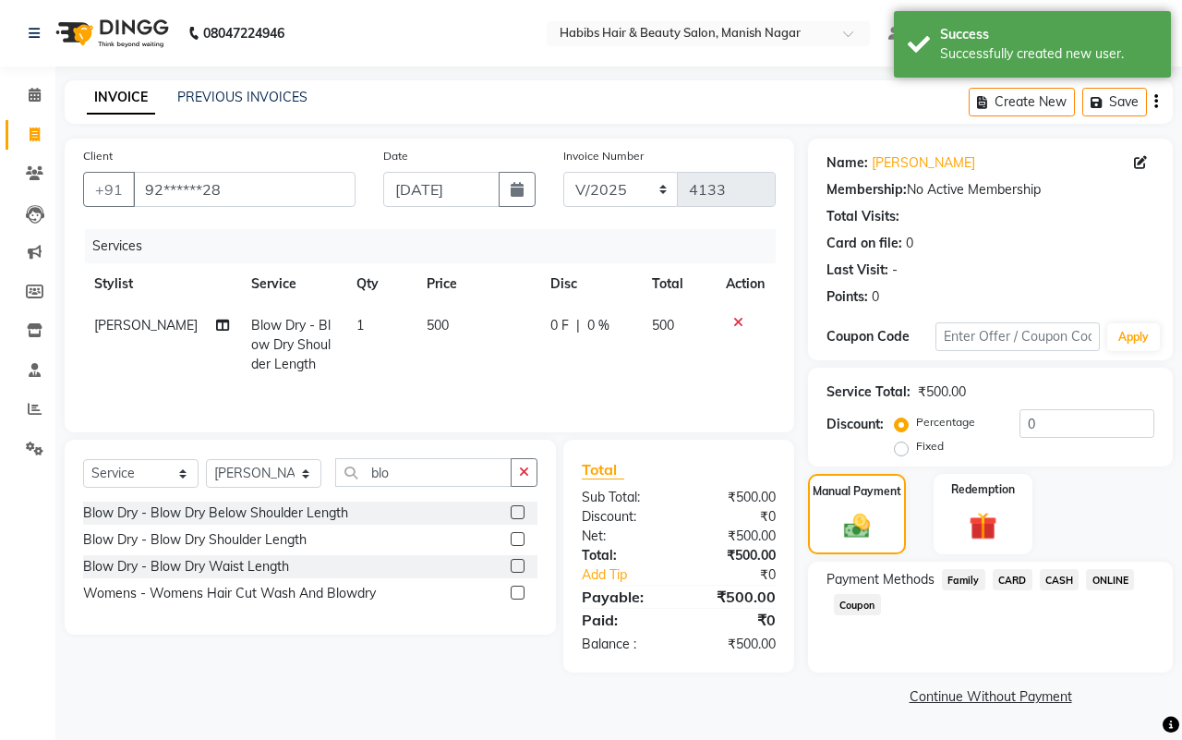
click at [1100, 580] on span "ONLINE" at bounding box center [1110, 579] width 48 height 21
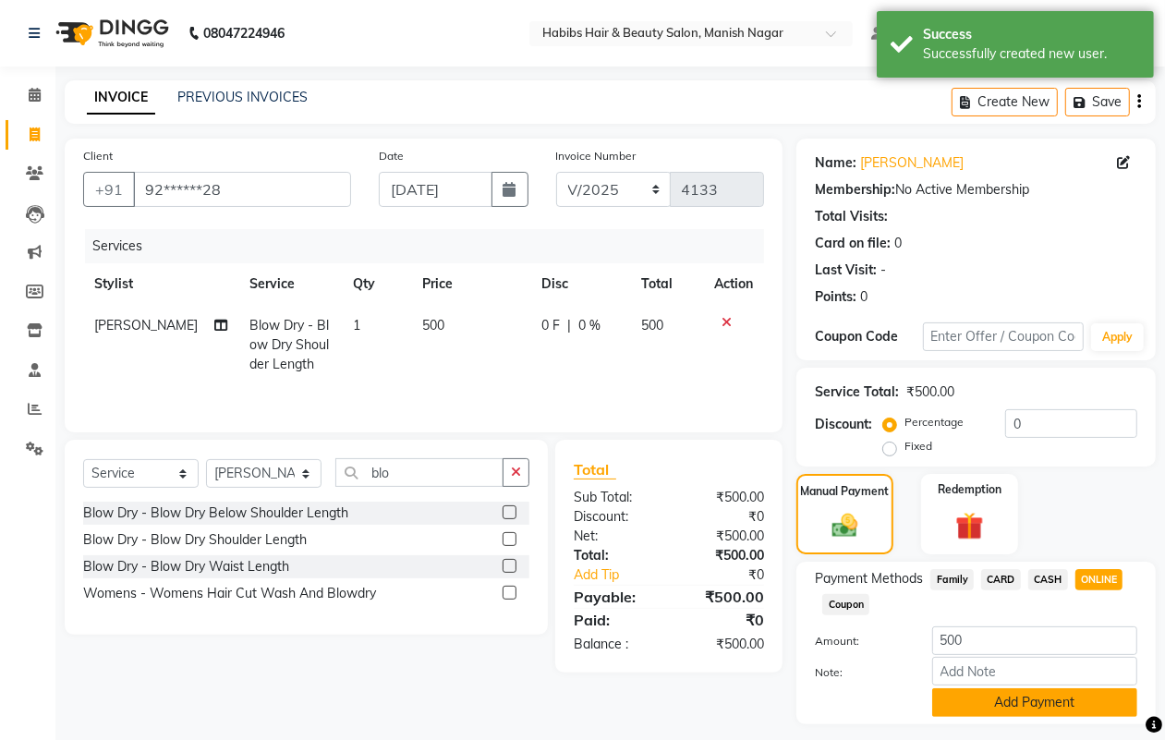
click at [1003, 696] on button "Add Payment" at bounding box center [1034, 702] width 205 height 29
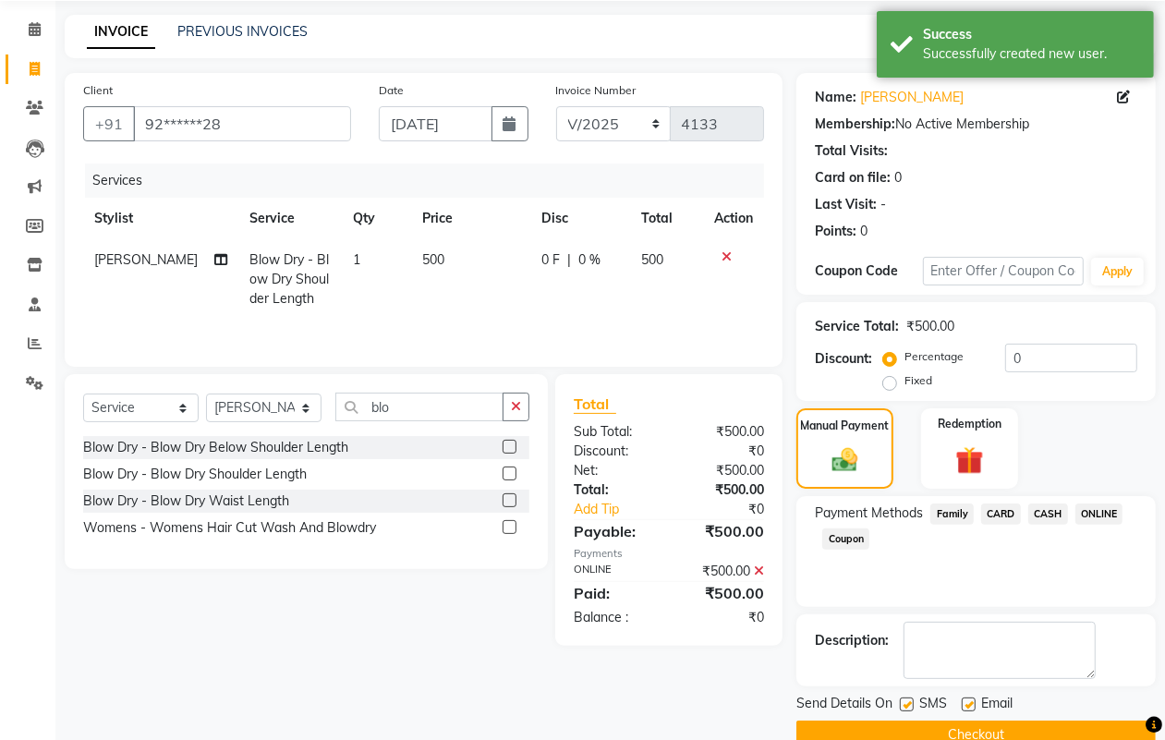
scroll to position [103, 0]
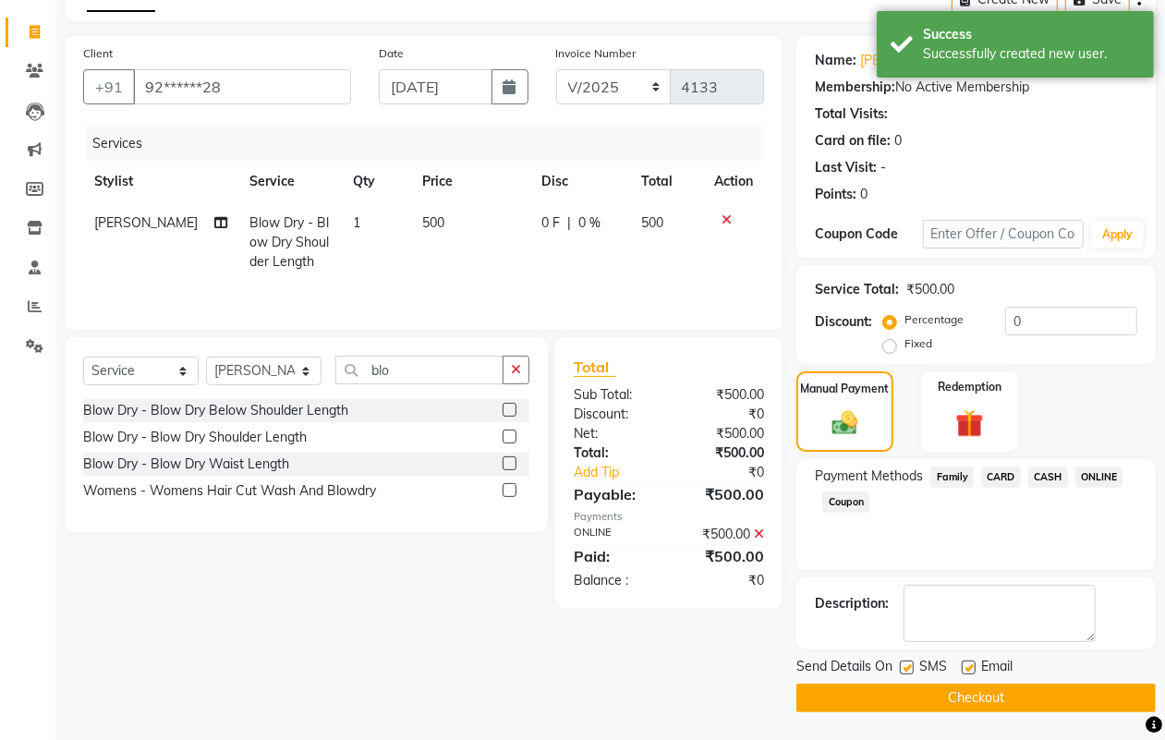
click at [1000, 694] on button "Checkout" at bounding box center [975, 698] width 359 height 29
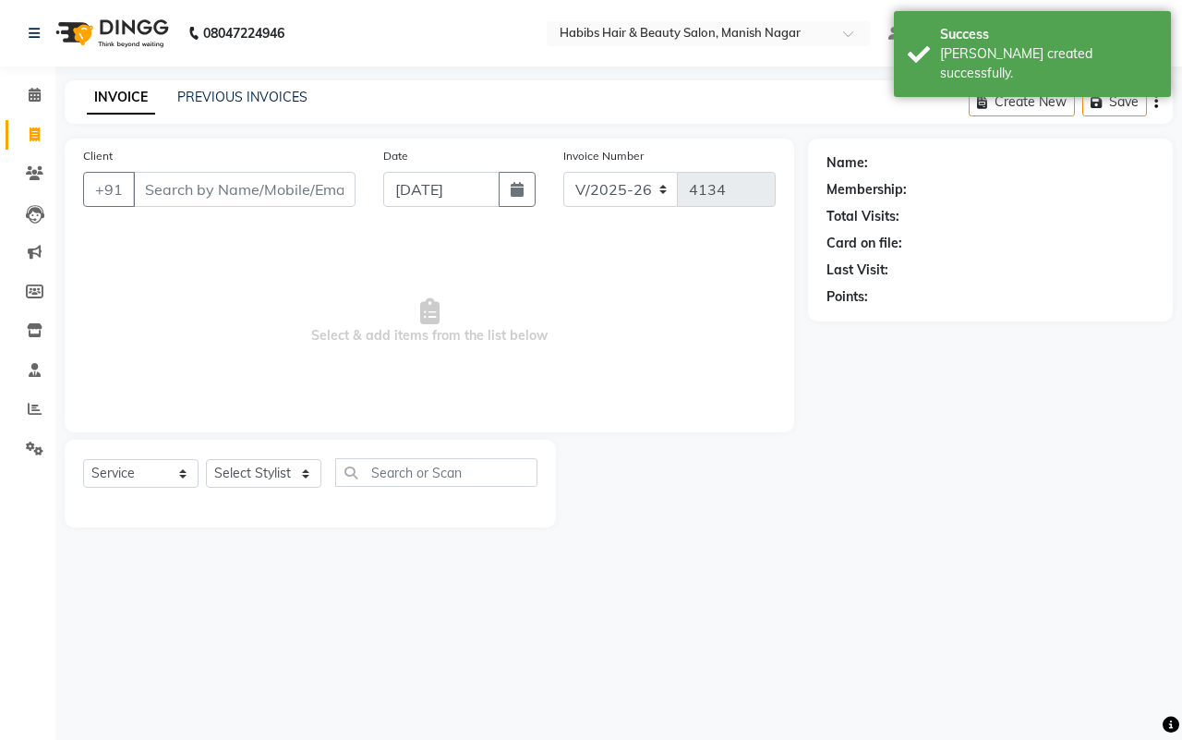
click at [146, 189] on input "Client" at bounding box center [244, 189] width 223 height 35
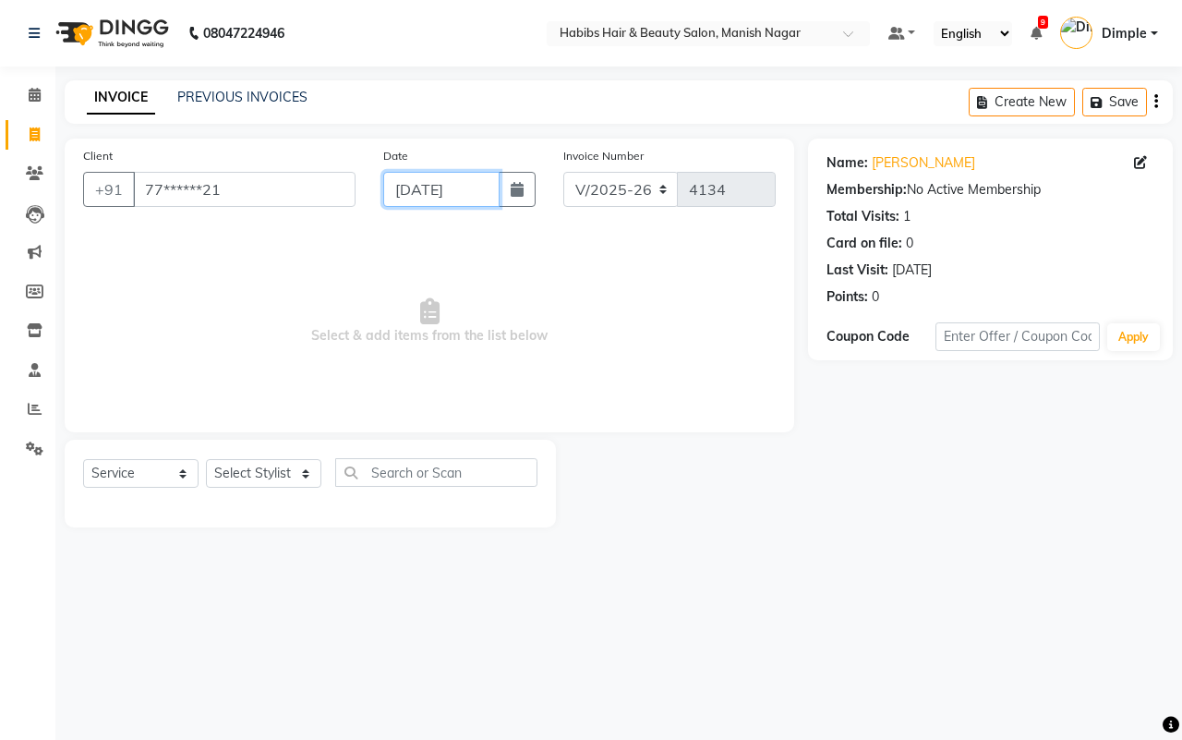
click at [466, 191] on input "[DATE]" at bounding box center [441, 189] width 116 height 35
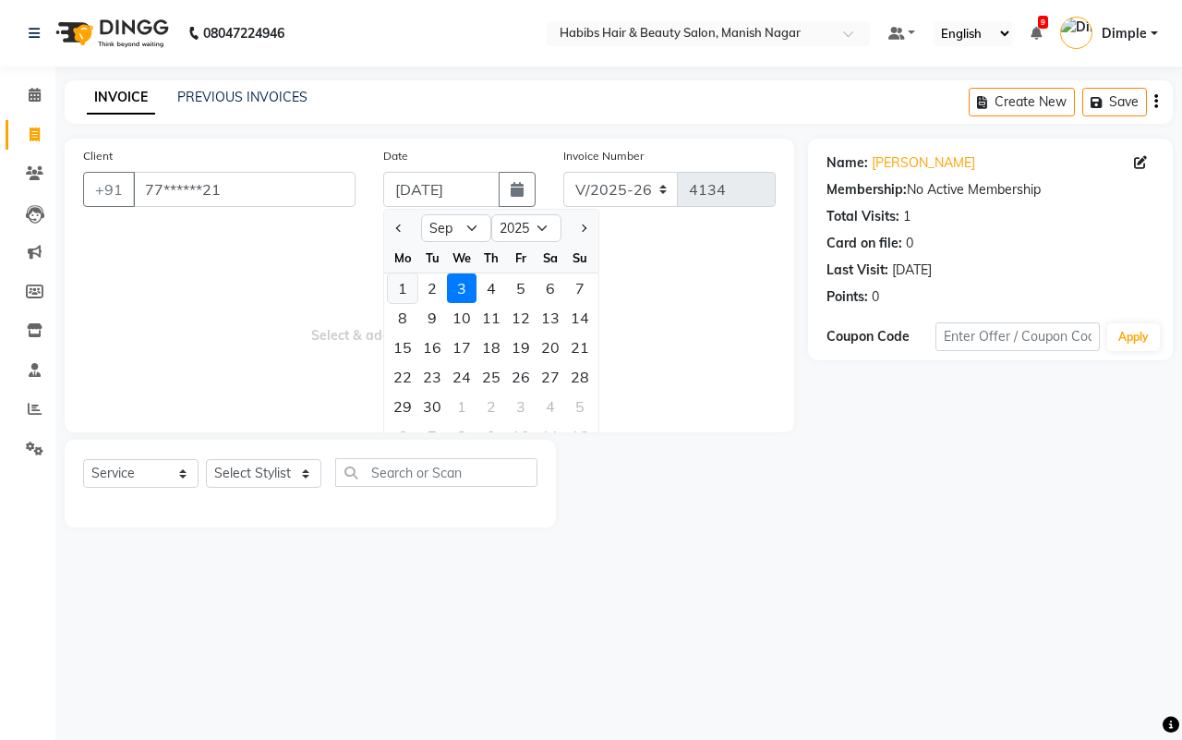
click at [402, 287] on div "1" at bounding box center [403, 288] width 30 height 30
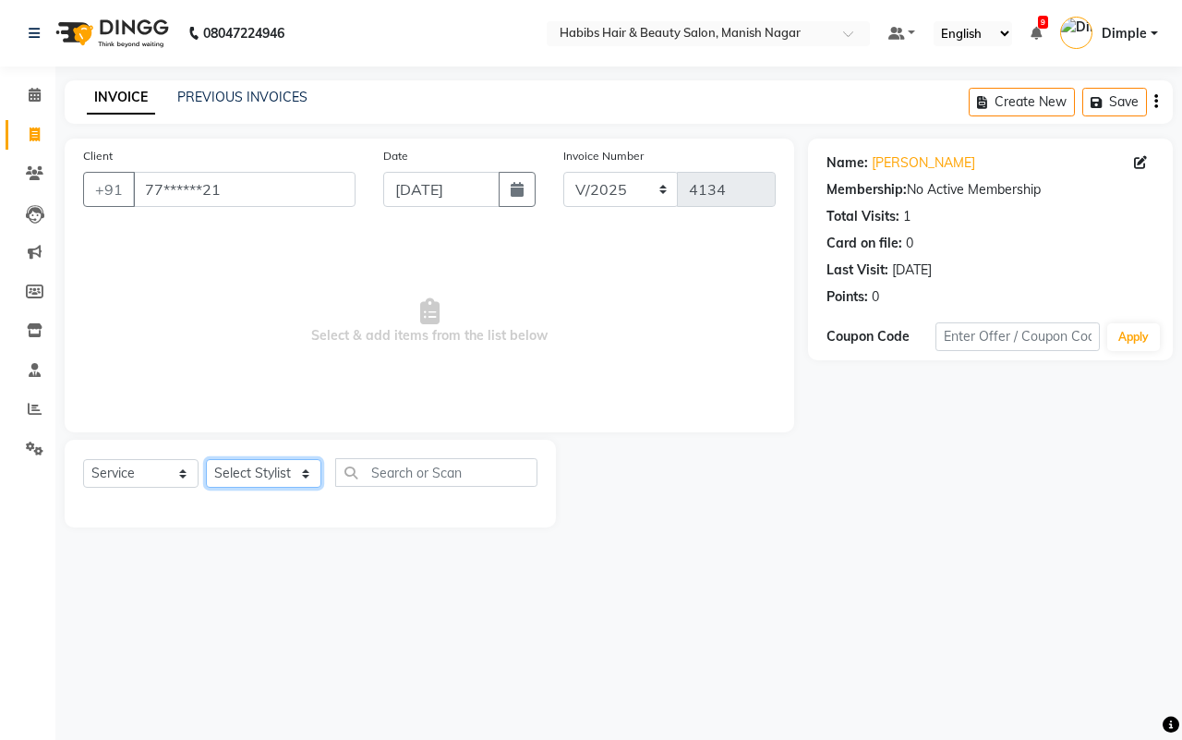
click at [266, 465] on select "Select Stylist Abhijeet Amol Apurva Dimple Harshal Mrunali Sachin Sarika Shanta…" at bounding box center [263, 473] width 115 height 29
click at [206, 459] on select "Select Stylist Abhijeet Amol Apurva Dimple Harshal Mrunali Sachin Sarika Shanta…" at bounding box center [263, 473] width 115 height 29
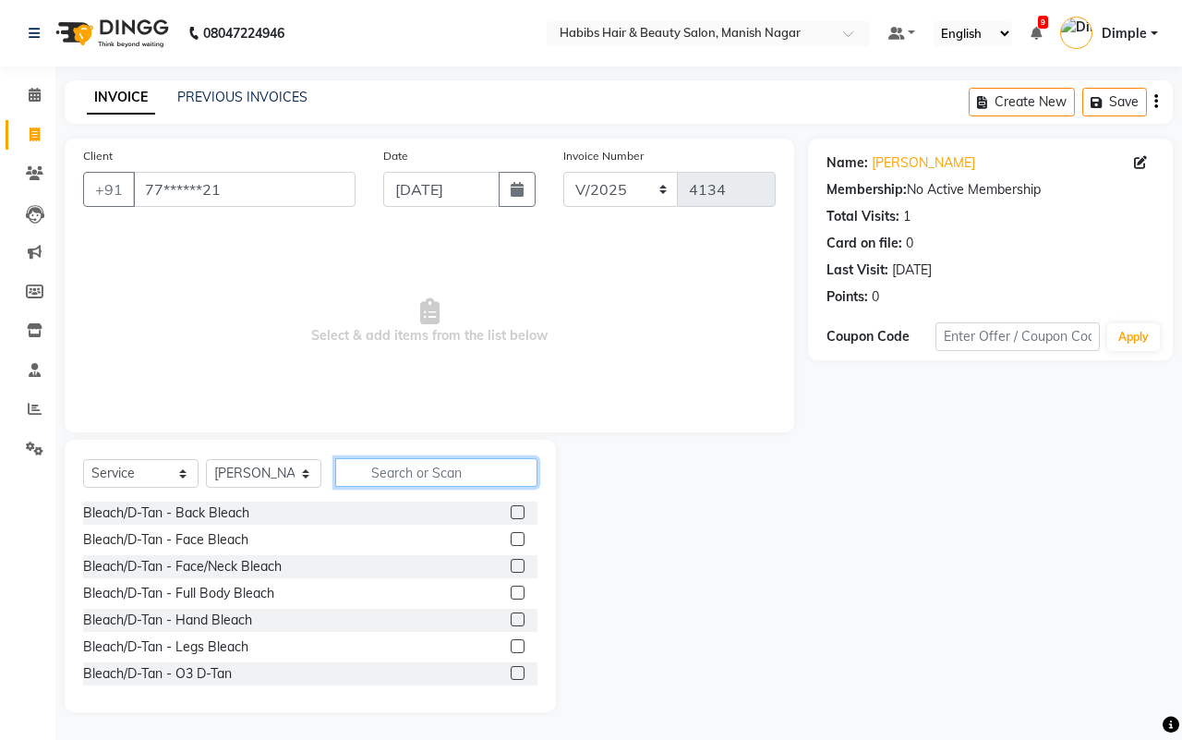
click at [390, 468] on input "text" at bounding box center [436, 472] width 202 height 29
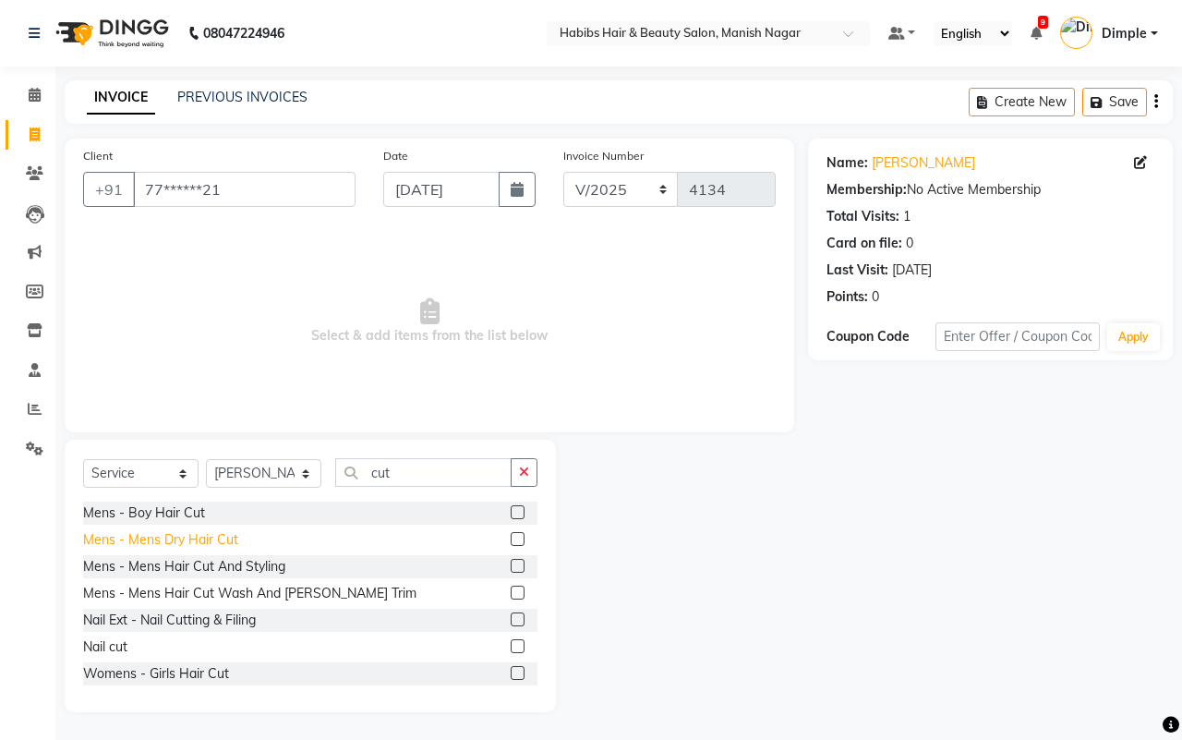
click at [199, 541] on div "Mens - Mens Dry Hair Cut" at bounding box center [160, 539] width 155 height 19
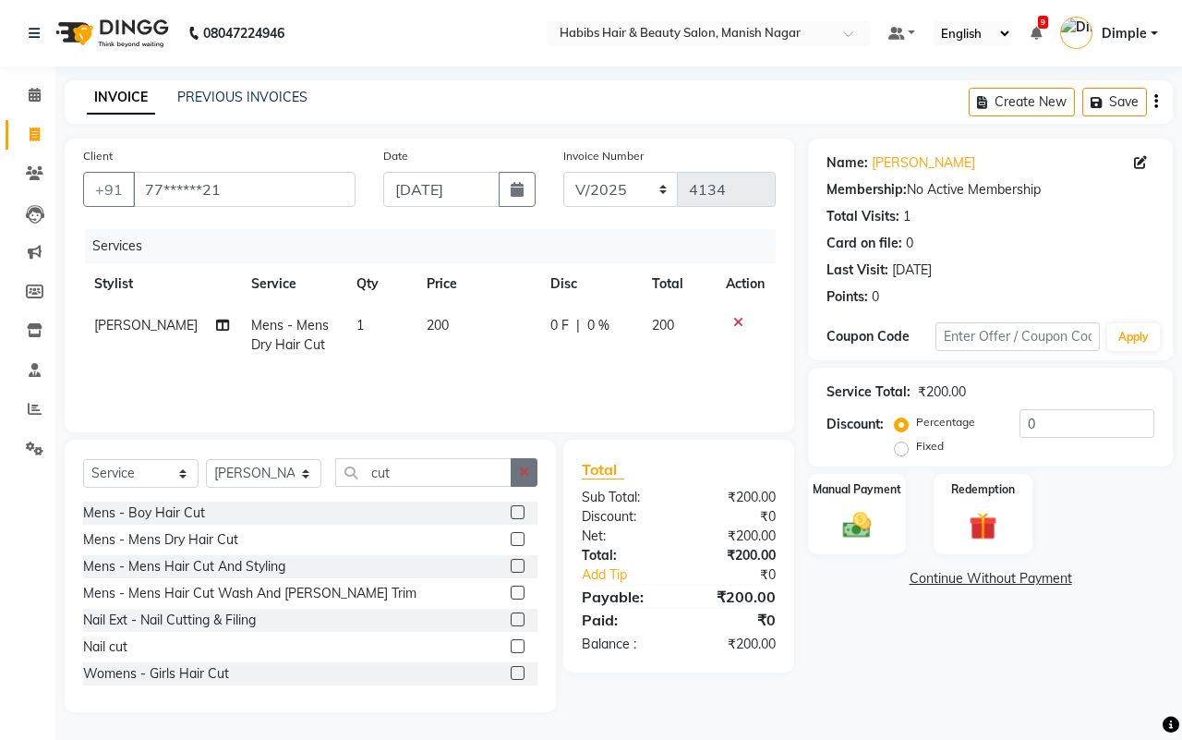
click at [514, 474] on button "button" at bounding box center [524, 472] width 27 height 29
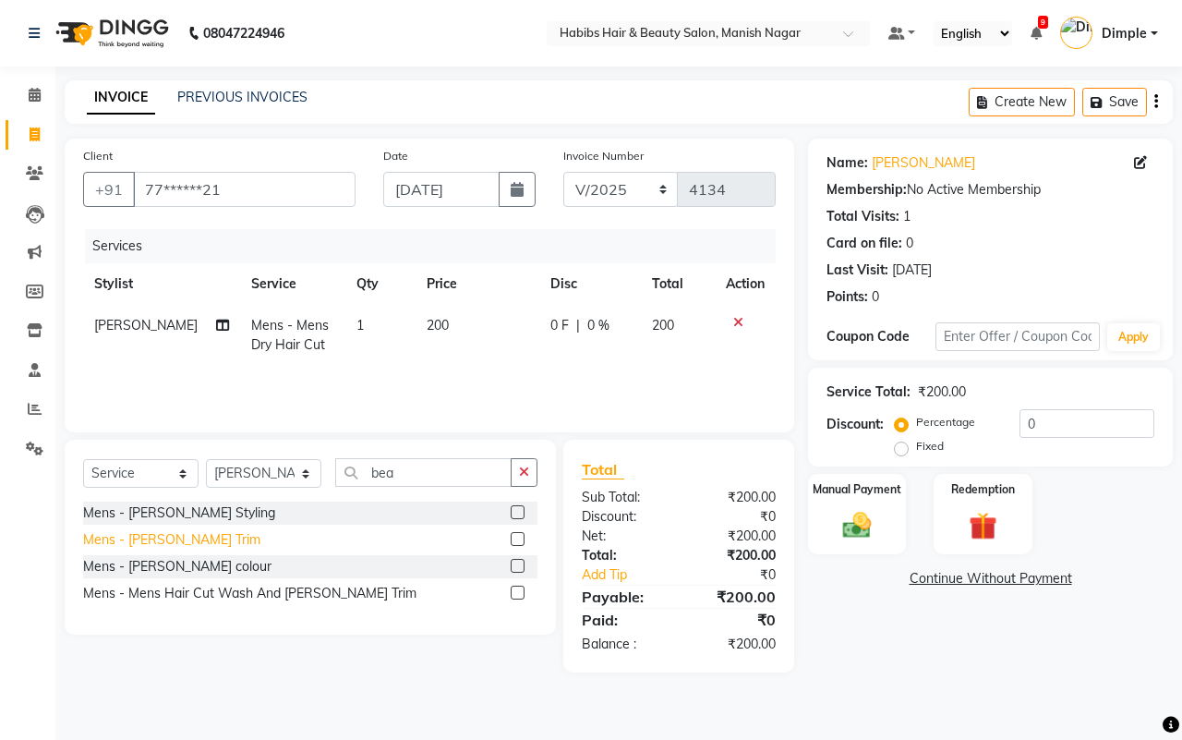
click at [173, 537] on div "Mens - Beard Trim" at bounding box center [171, 539] width 177 height 19
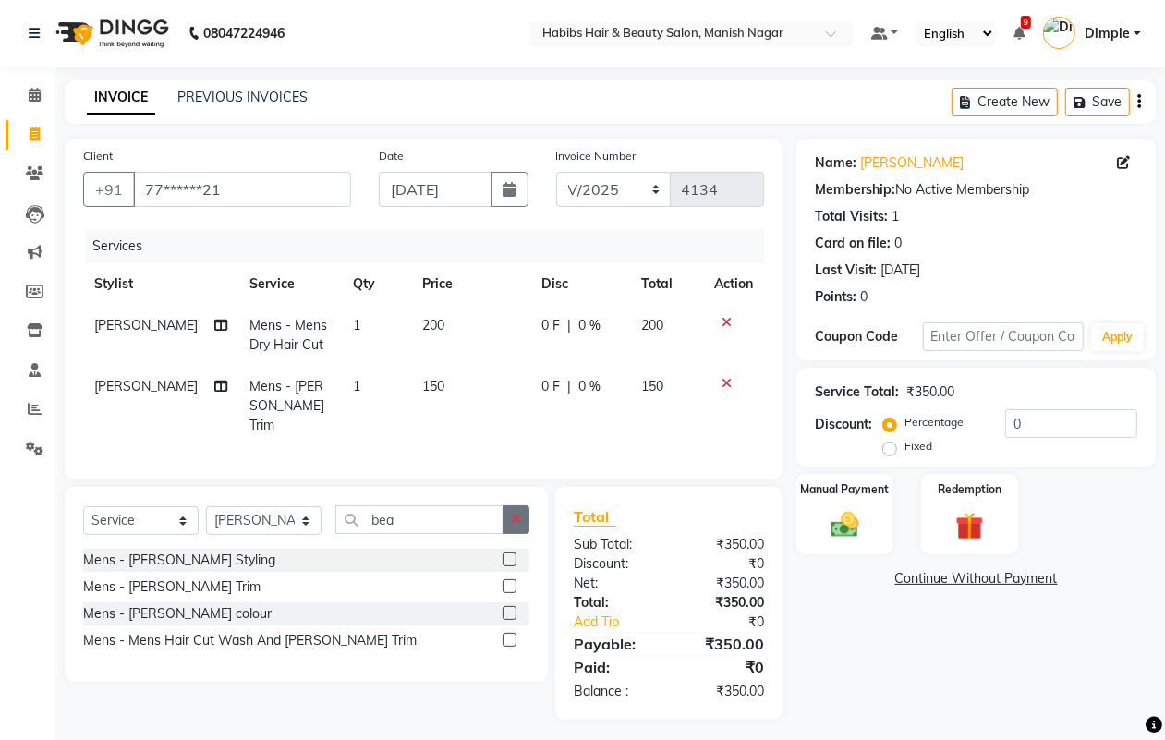
click at [515, 515] on icon "button" at bounding box center [516, 519] width 10 height 13
click at [200, 605] on div "Mens - Majirel Colour" at bounding box center [146, 613] width 127 height 19
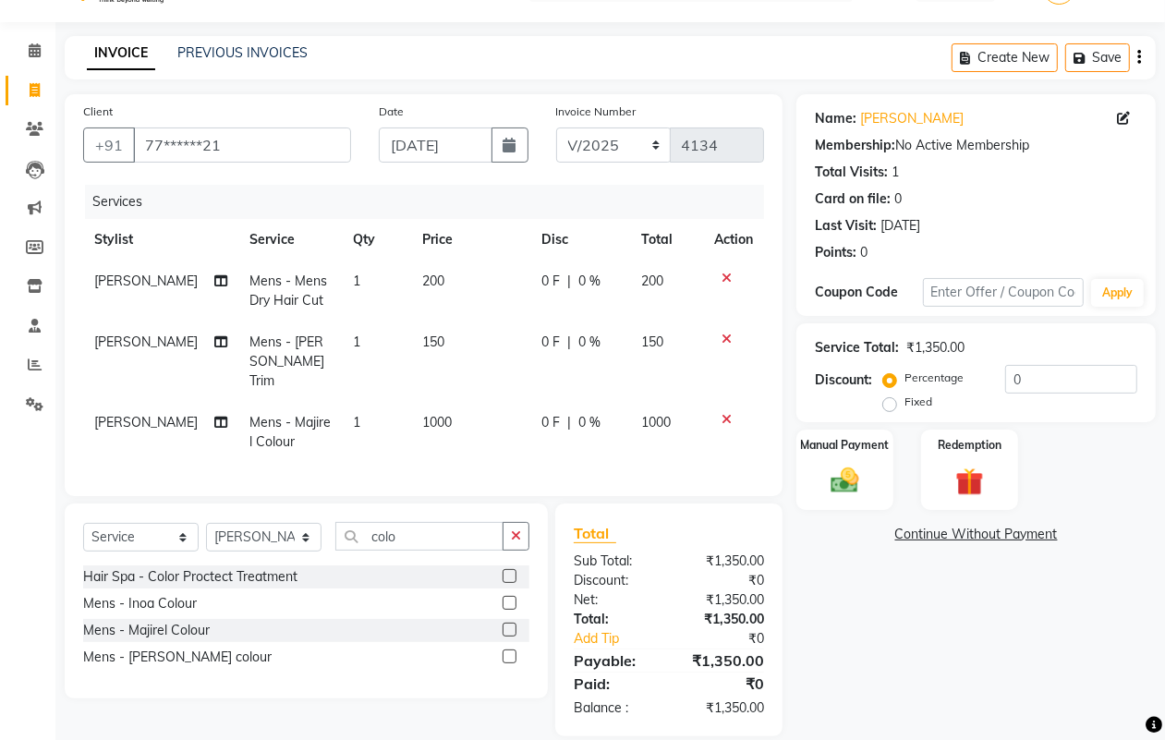
scroll to position [66, 0]
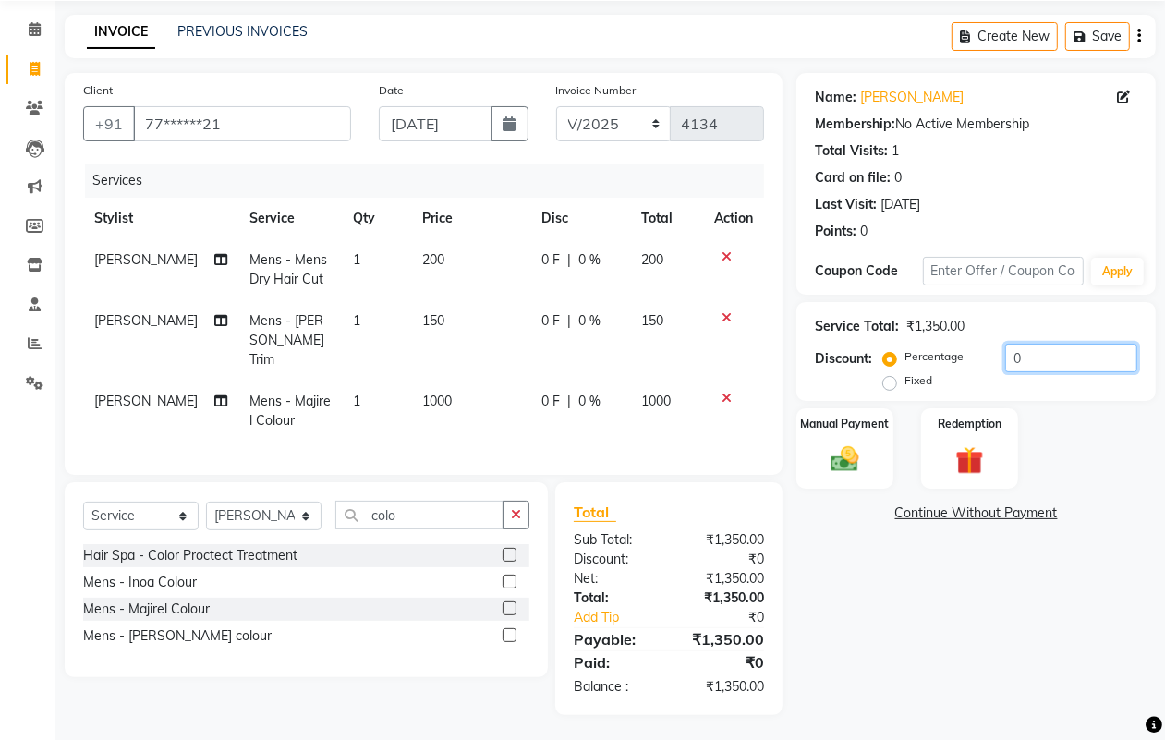
click at [1012, 353] on input "0" at bounding box center [1071, 358] width 132 height 29
click at [154, 515] on select "Select Service Product Membership Package Voucher Prepaid Gift Card" at bounding box center [140, 516] width 115 height 29
click at [83, 502] on select "Select Service Product Membership Package Voucher Prepaid Gift Card" at bounding box center [140, 516] width 115 height 29
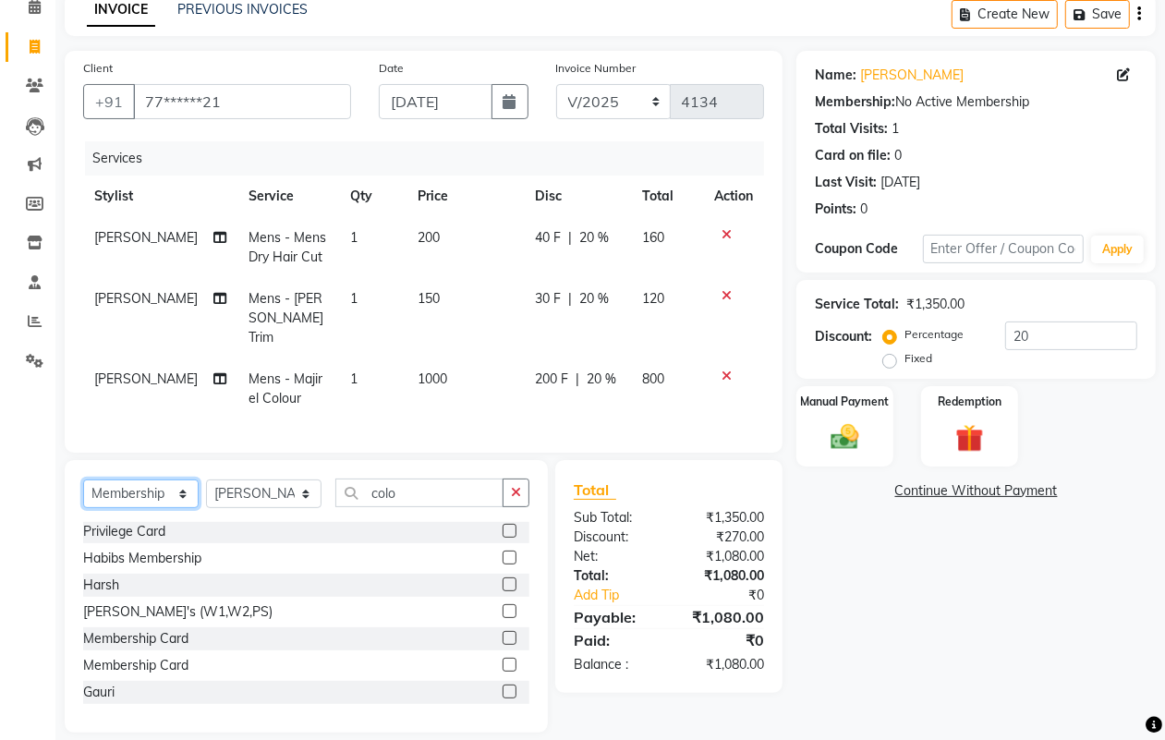
scroll to position [106, 0]
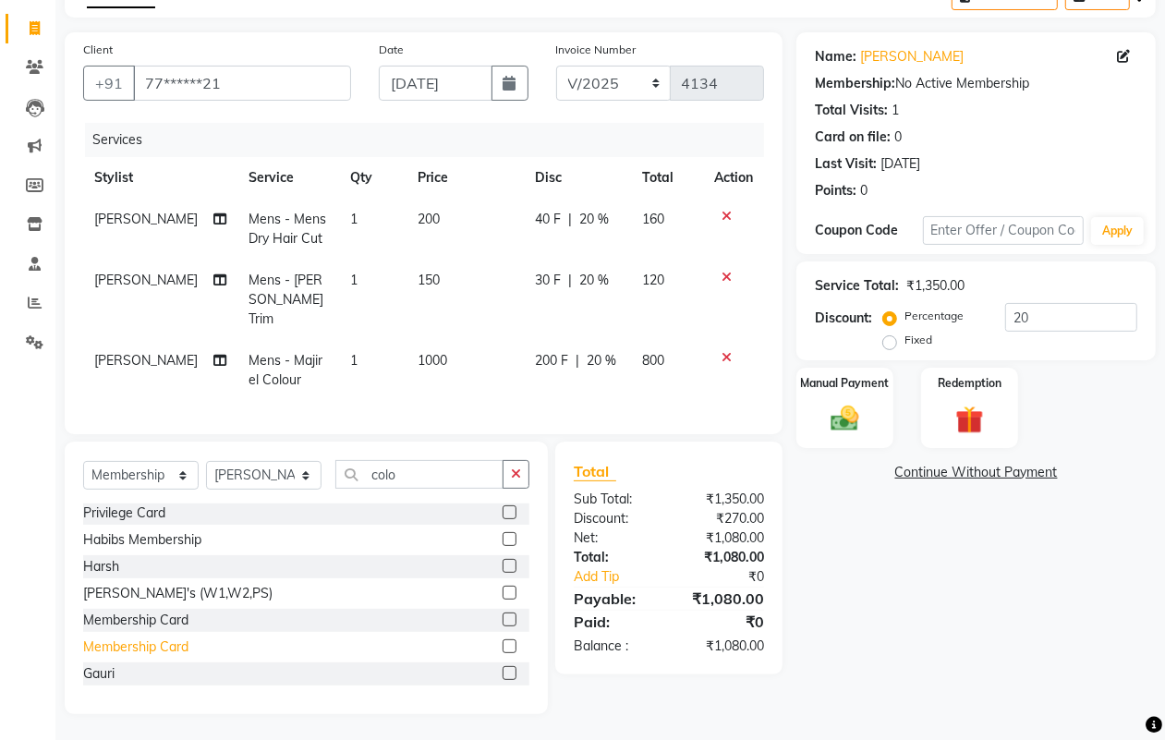
click at [163, 643] on div "Membership Card" at bounding box center [135, 646] width 105 height 19
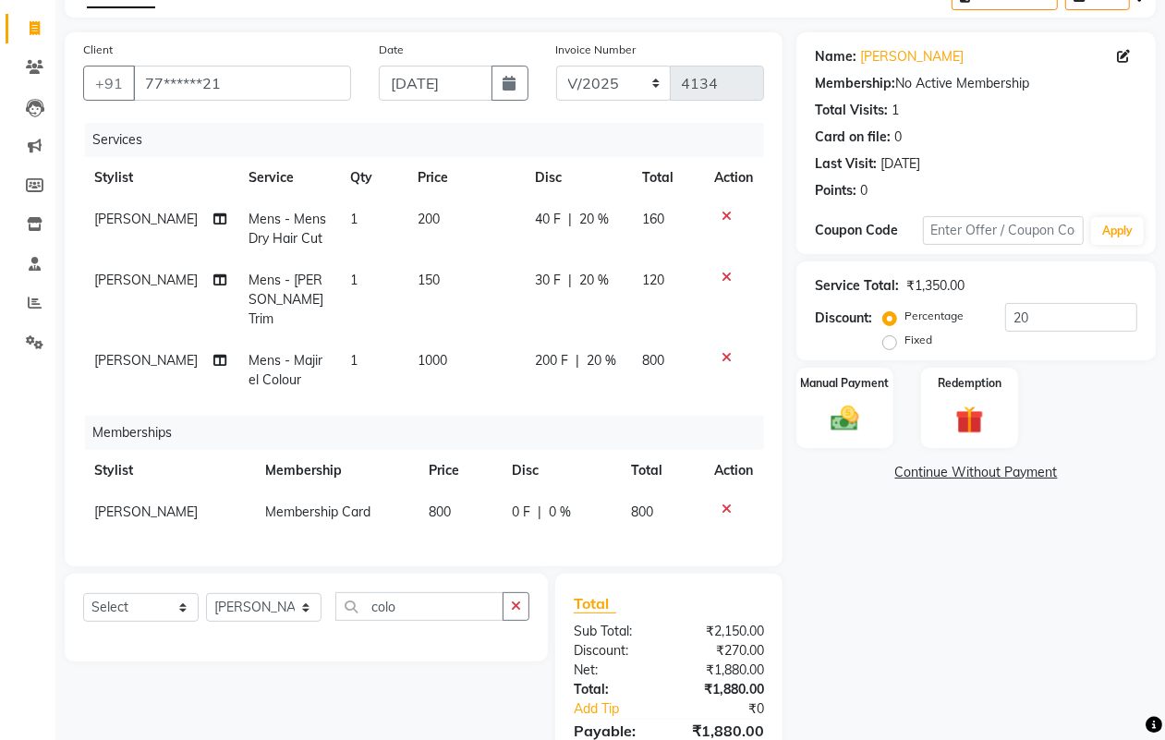
scroll to position [197, 0]
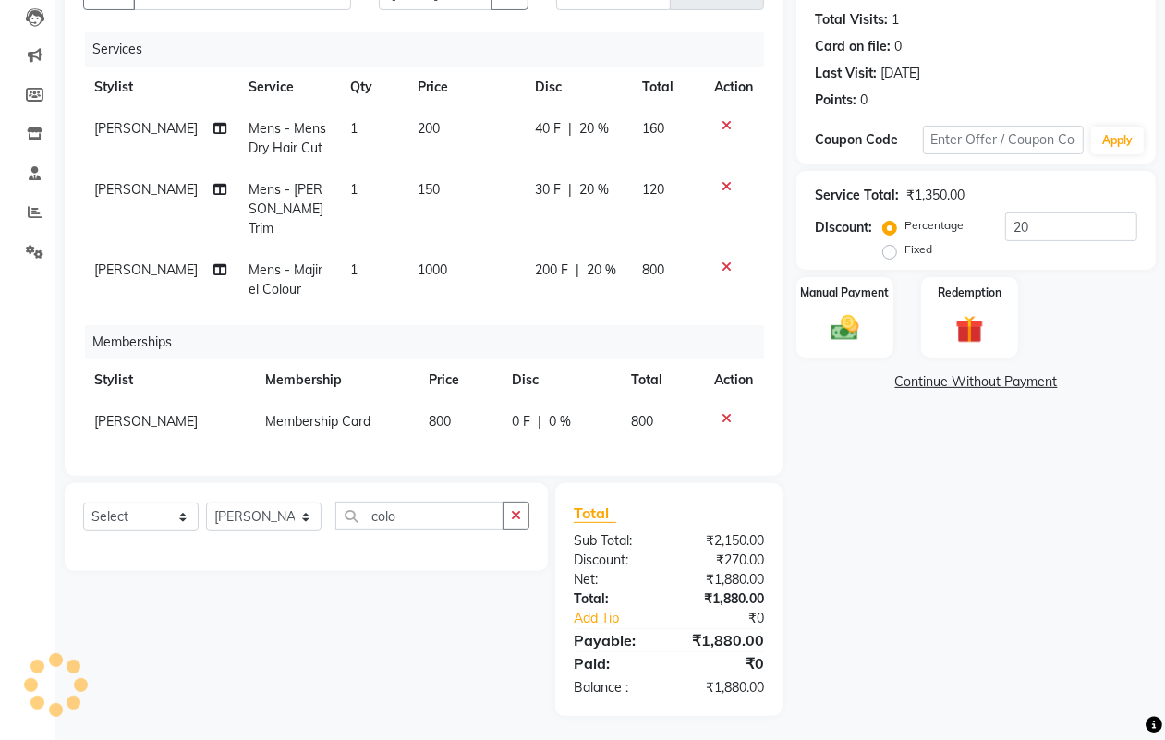
click at [430, 261] on span "1000" at bounding box center [433, 269] width 30 height 17
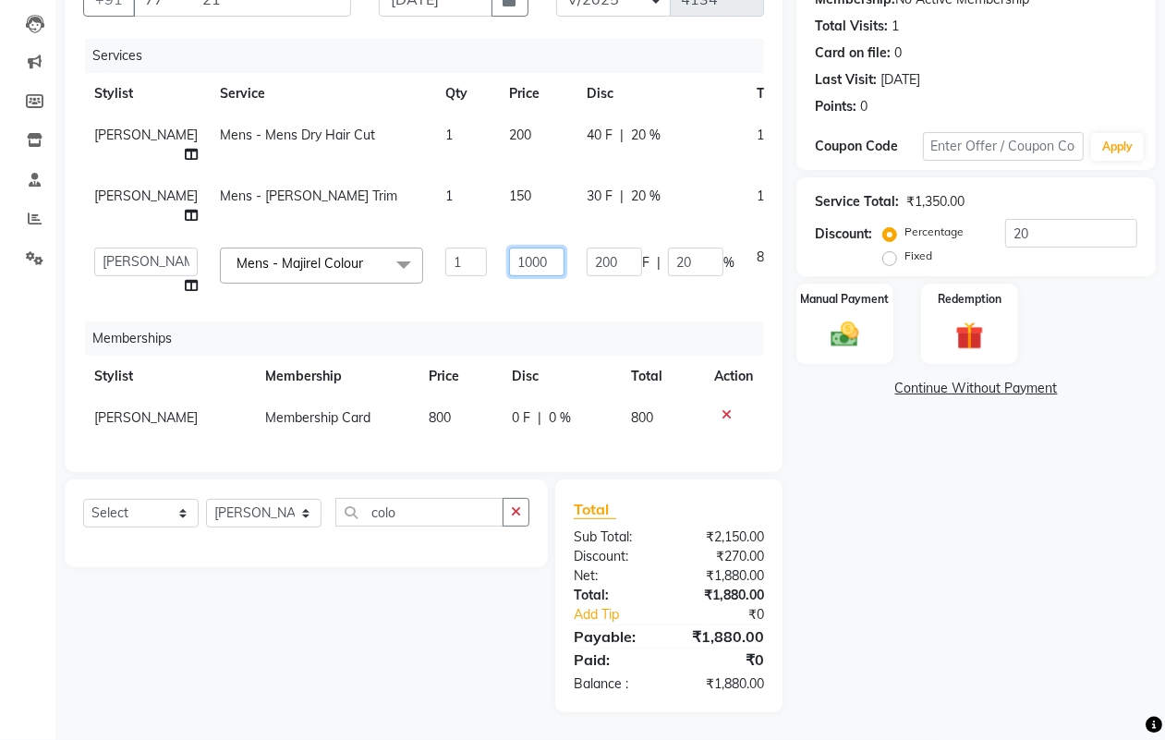
click at [509, 260] on input "1000" at bounding box center [536, 262] width 55 height 29
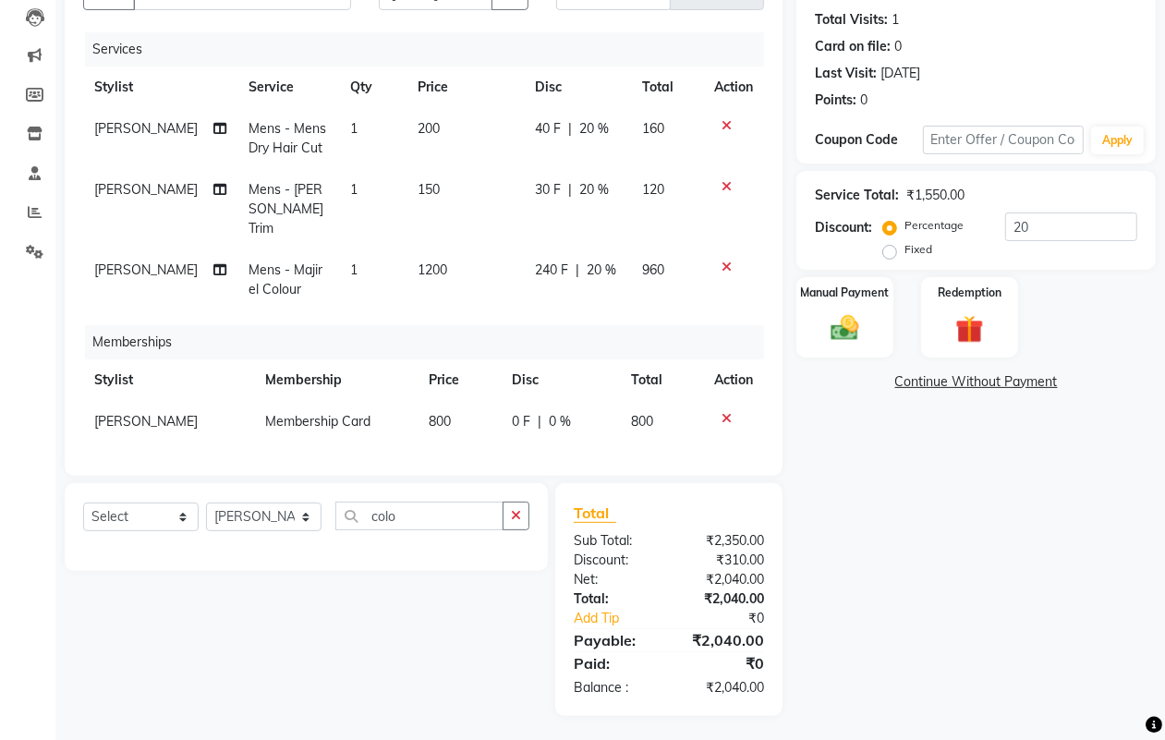
click at [982, 577] on div "Name: Roshan Dharmik Membership: No Active Membership Total Visits: 1 Card on f…" at bounding box center [982, 329] width 373 height 774
click at [823, 321] on img at bounding box center [844, 327] width 46 height 33
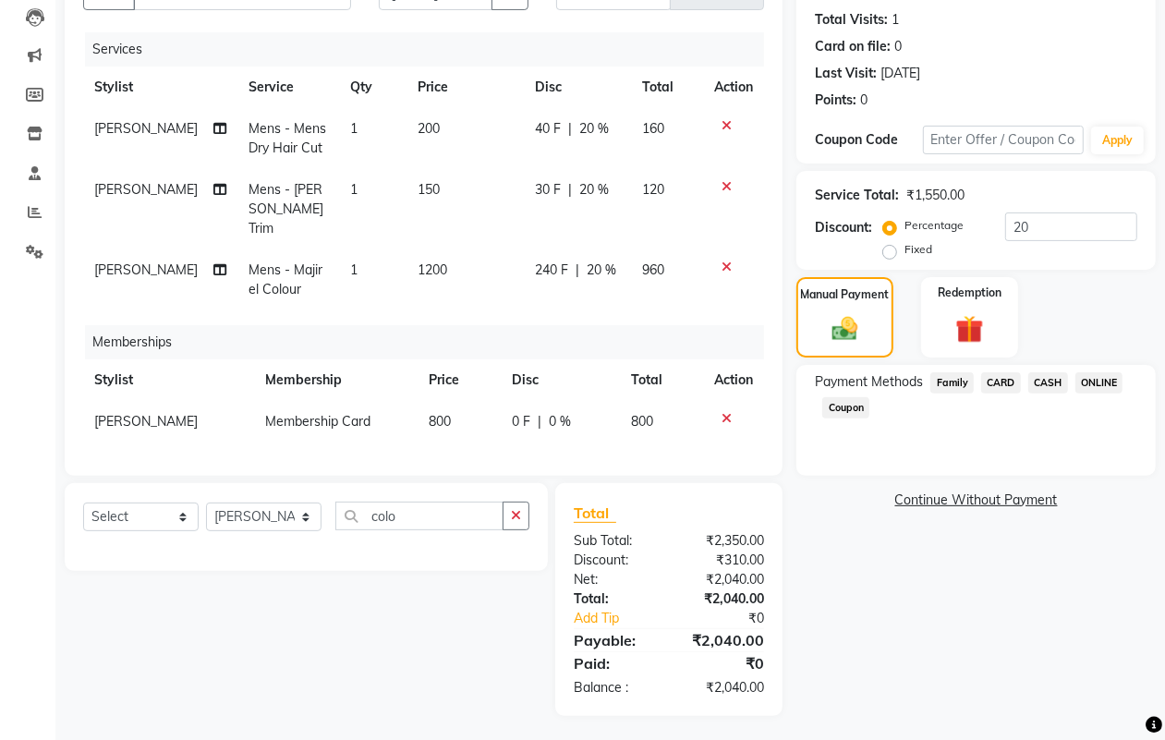
click at [1105, 380] on span "ONLINE" at bounding box center [1099, 382] width 48 height 21
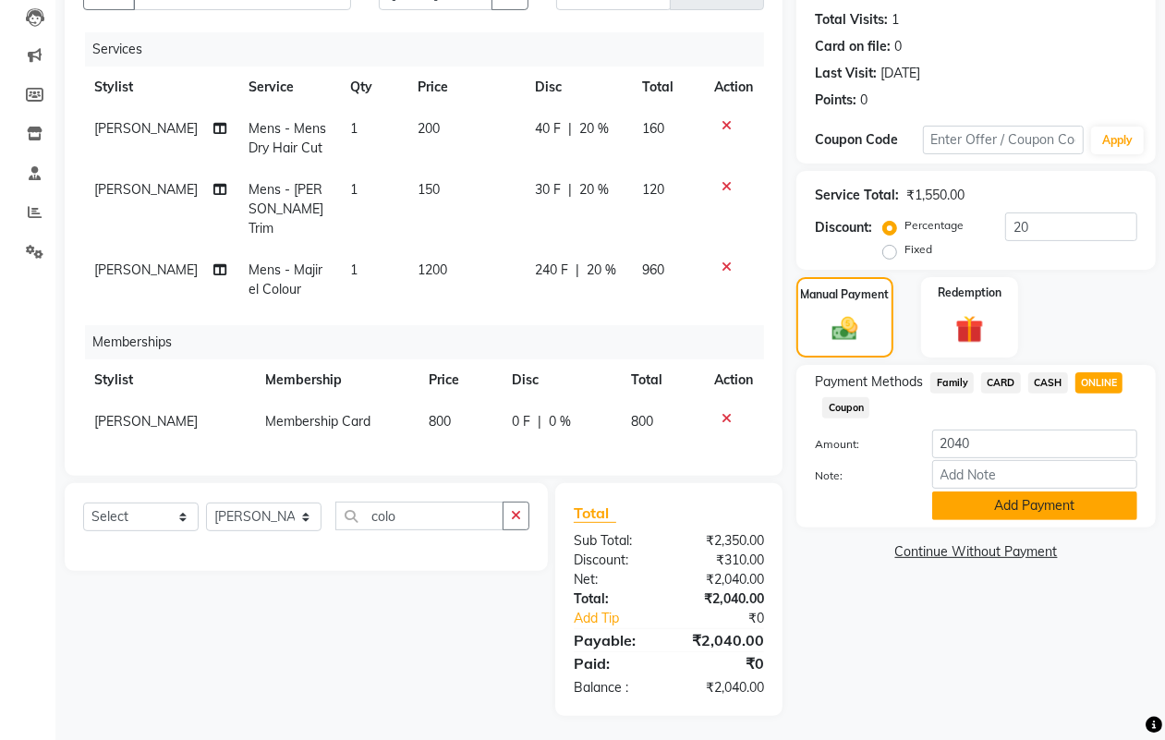
click at [958, 497] on button "Add Payment" at bounding box center [1034, 505] width 205 height 29
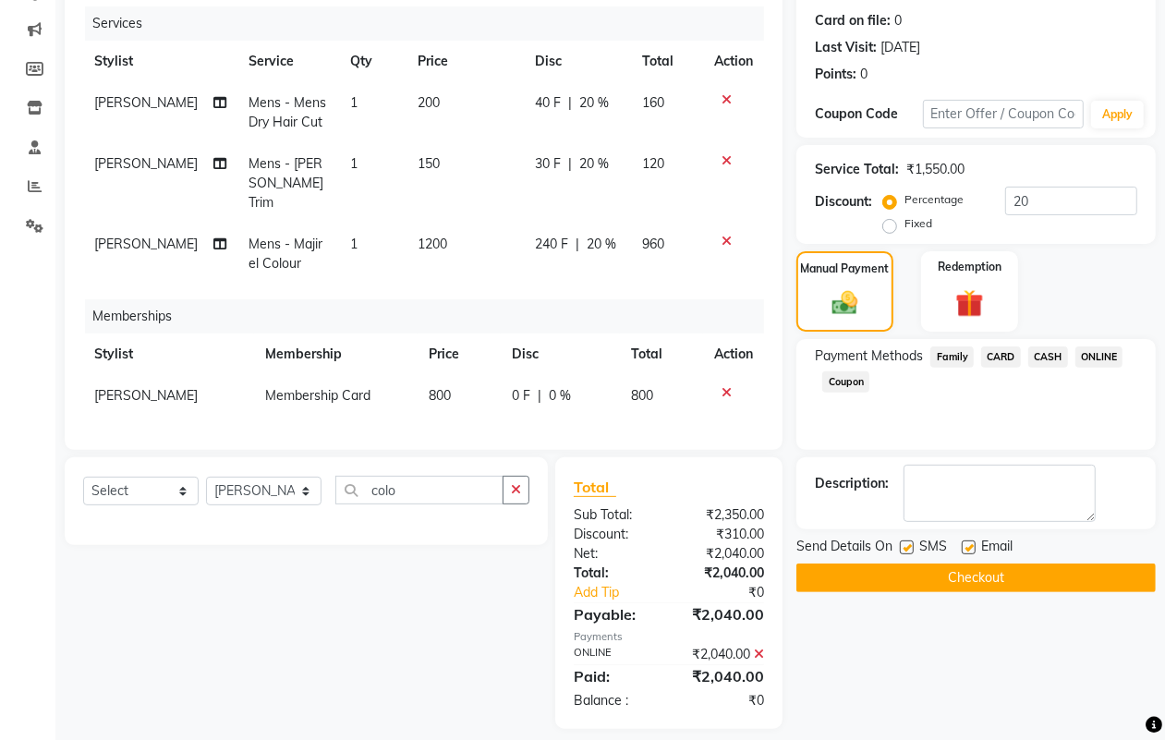
scroll to position [236, 0]
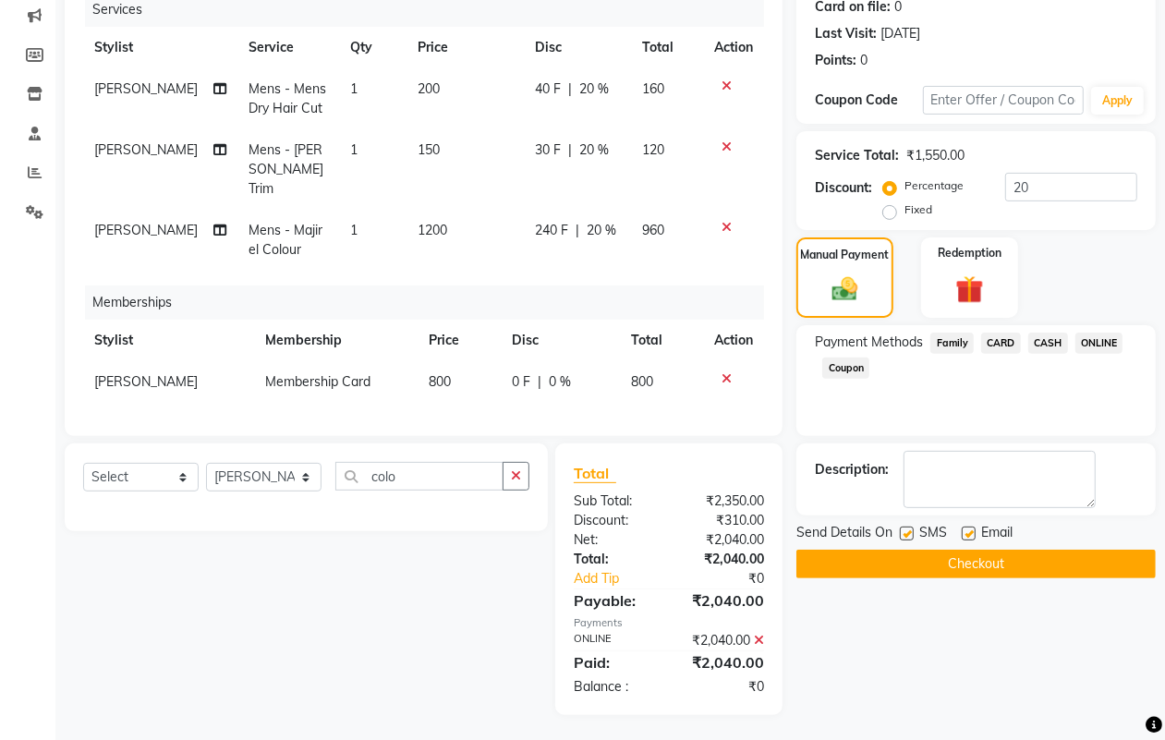
click at [976, 561] on button "Checkout" at bounding box center [975, 564] width 359 height 29
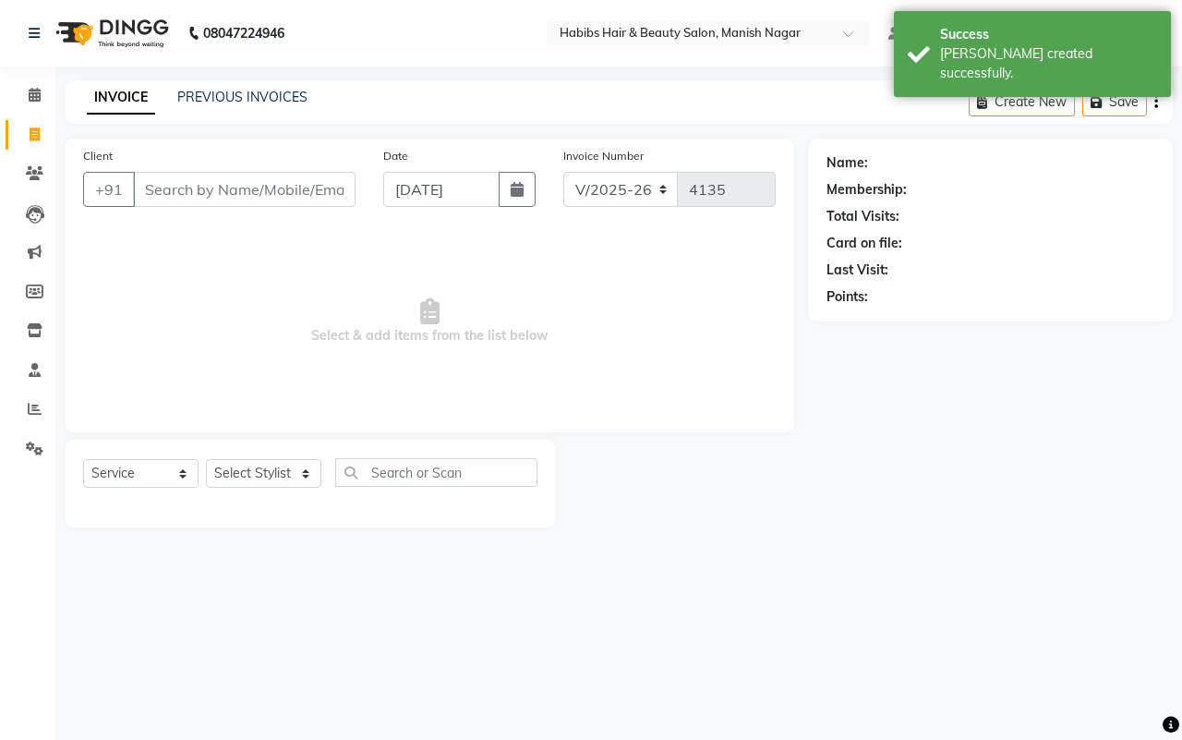
click at [148, 186] on input "Client" at bounding box center [244, 189] width 223 height 35
click at [151, 185] on input "Client" at bounding box center [244, 189] width 223 height 35
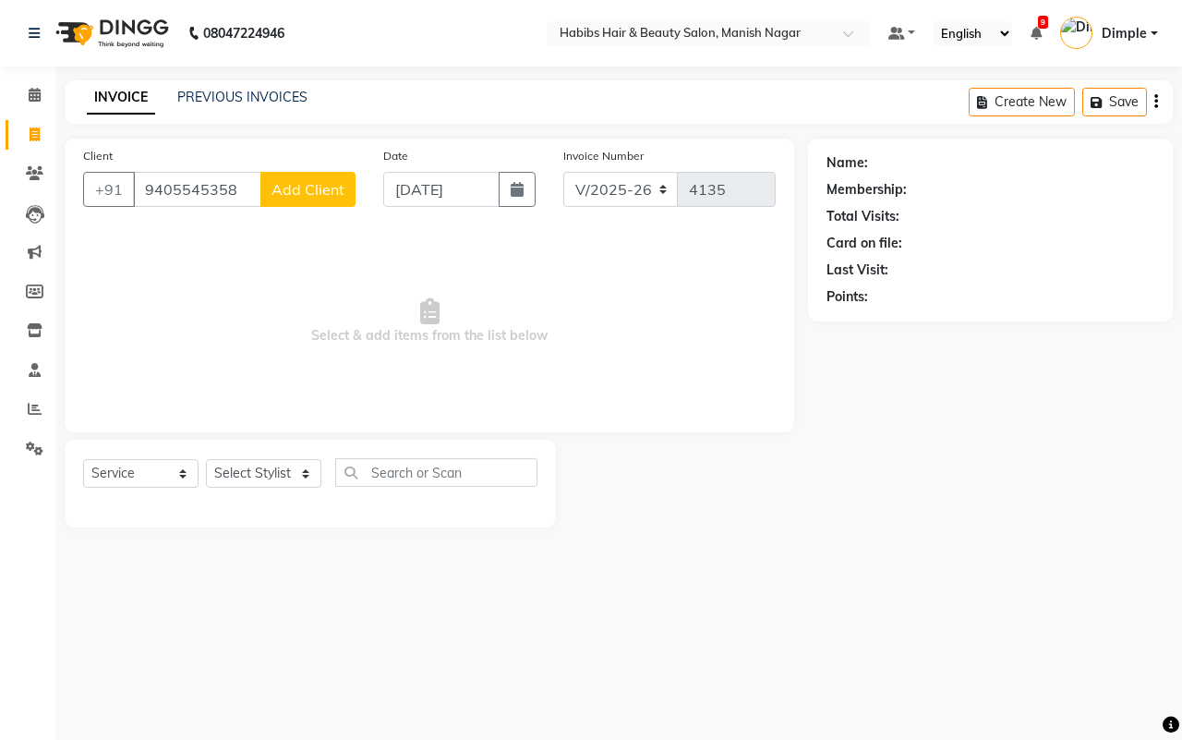
click at [324, 185] on span "Add Client" at bounding box center [308, 189] width 73 height 18
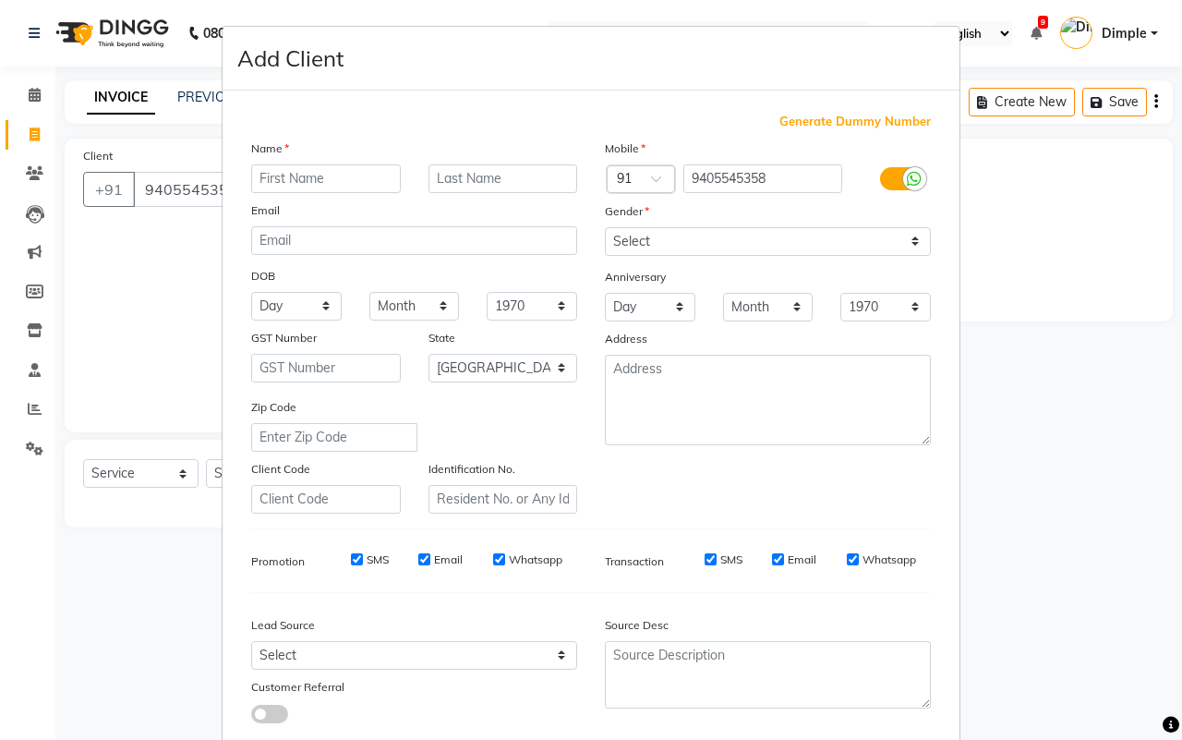
click at [324, 172] on input "text" at bounding box center [326, 178] width 150 height 29
click at [682, 245] on select "Select Male Female Other Prefer Not To Say" at bounding box center [768, 241] width 326 height 29
click at [605, 227] on select "Select Male Female Other Prefer Not To Say" at bounding box center [768, 241] width 326 height 29
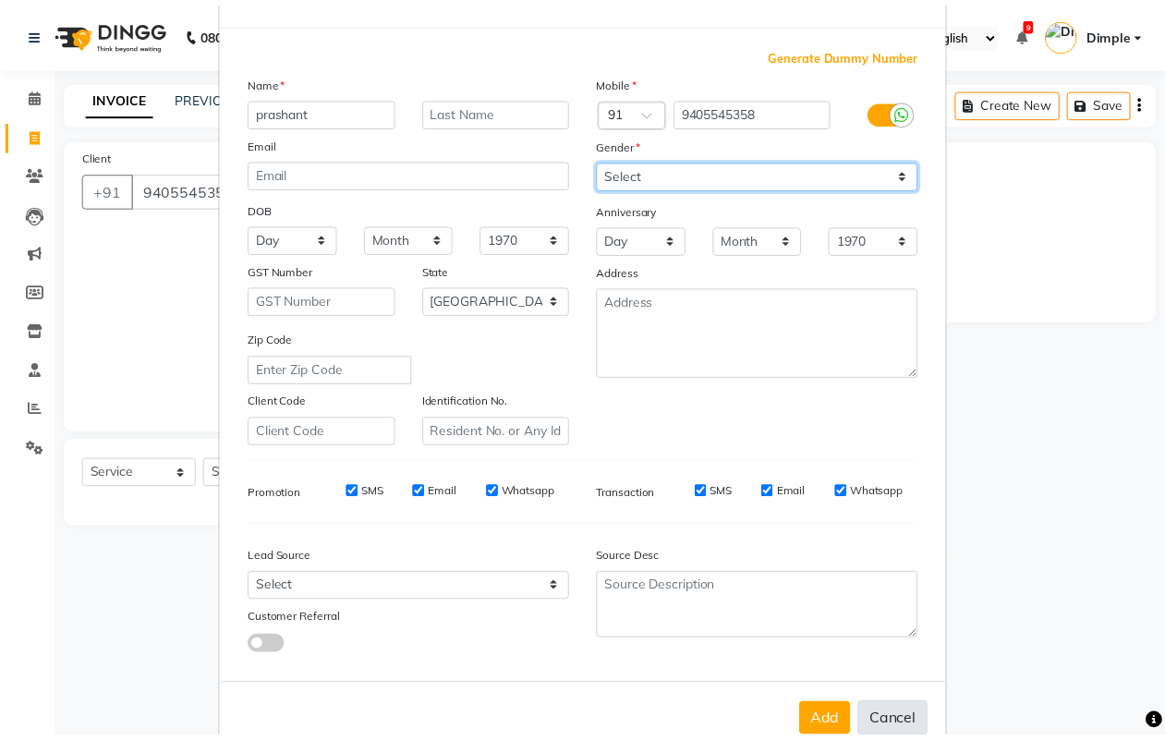
scroll to position [106, 0]
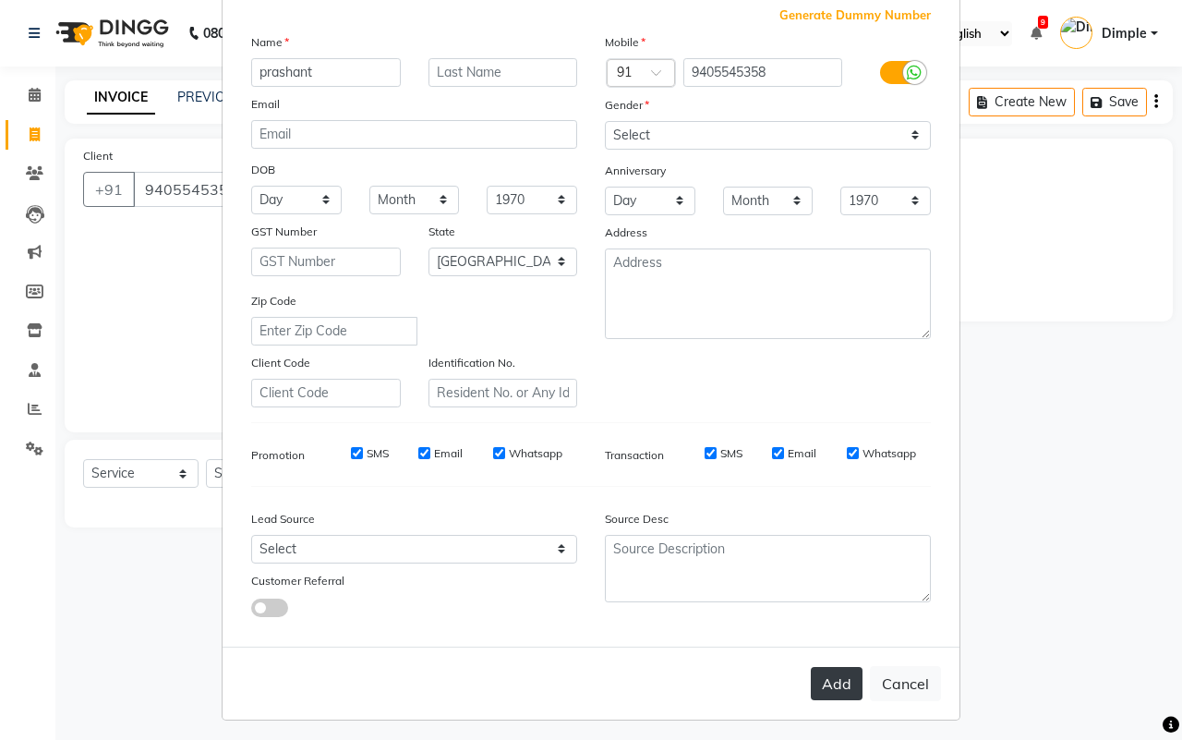
click at [819, 684] on button "Add" at bounding box center [837, 683] width 52 height 33
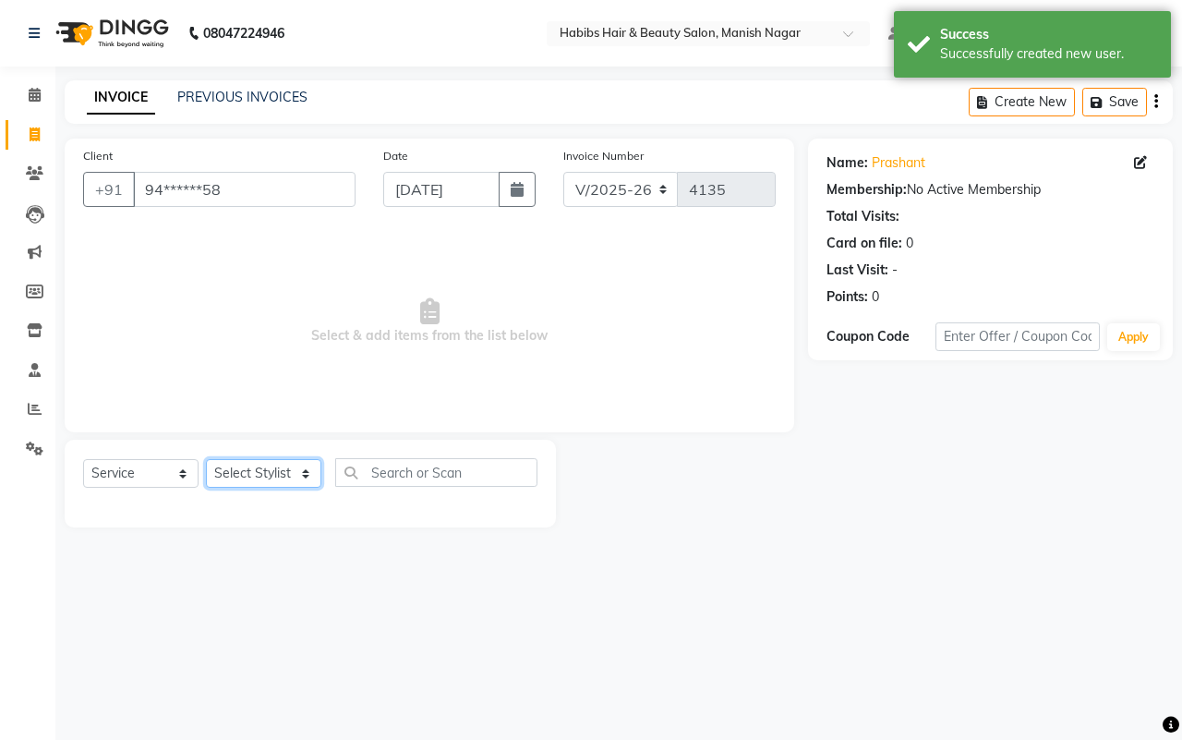
click at [277, 464] on select "Select Stylist Abhijeet Amol Apurva Dimple Harshal Mrunali Sachin Sarika Shanta…" at bounding box center [263, 473] width 115 height 29
click at [206, 459] on select "Select Stylist Abhijeet Amol Apurva Dimple Harshal Mrunali Sachin Sarika Shanta…" at bounding box center [263, 473] width 115 height 29
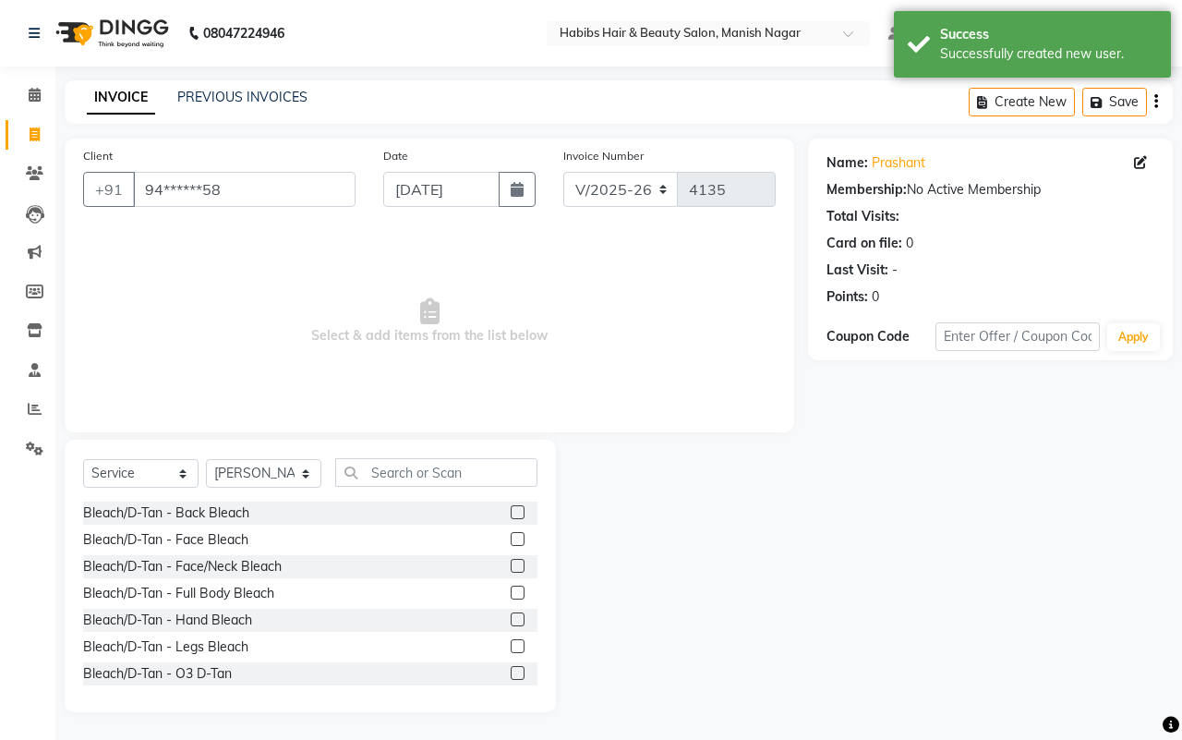
click at [422, 459] on div "Select Service Product Membership Package Voucher Prepaid Gift Card Select Styl…" at bounding box center [310, 576] width 491 height 273
click at [418, 471] on input "text" at bounding box center [436, 472] width 202 height 29
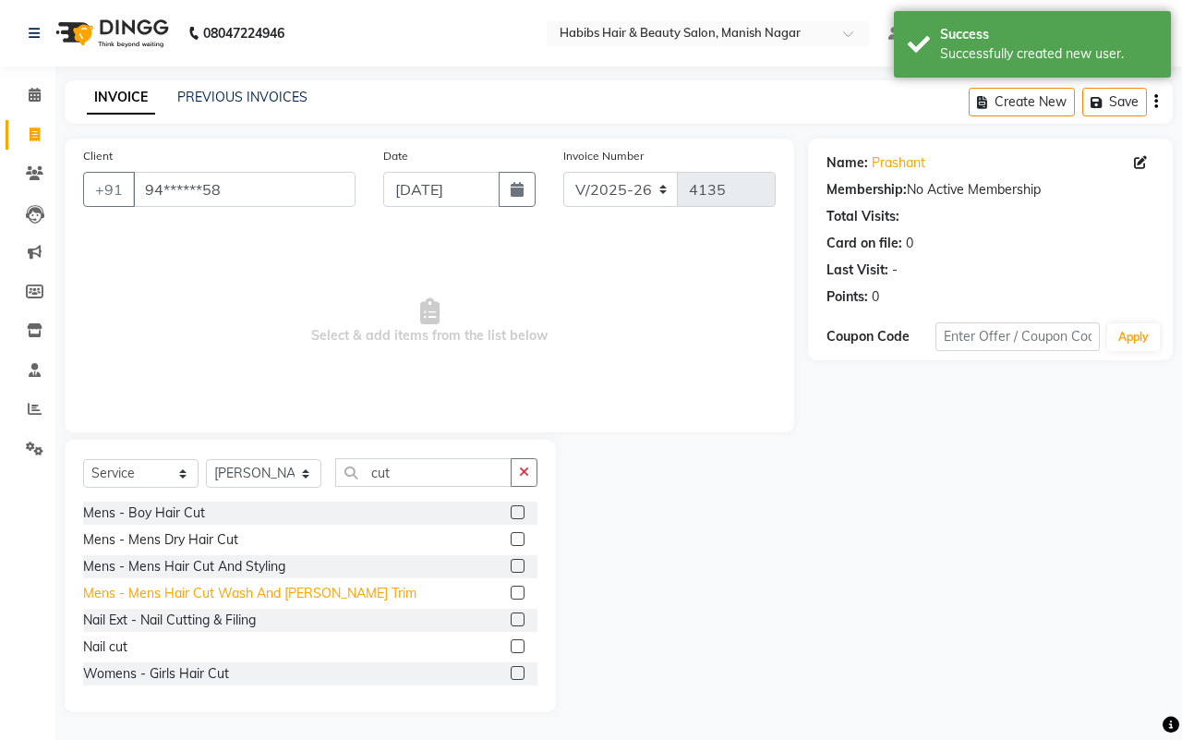
click at [300, 588] on div "Mens - Mens Hair Cut Wash And Beard Trim" at bounding box center [249, 593] width 333 height 19
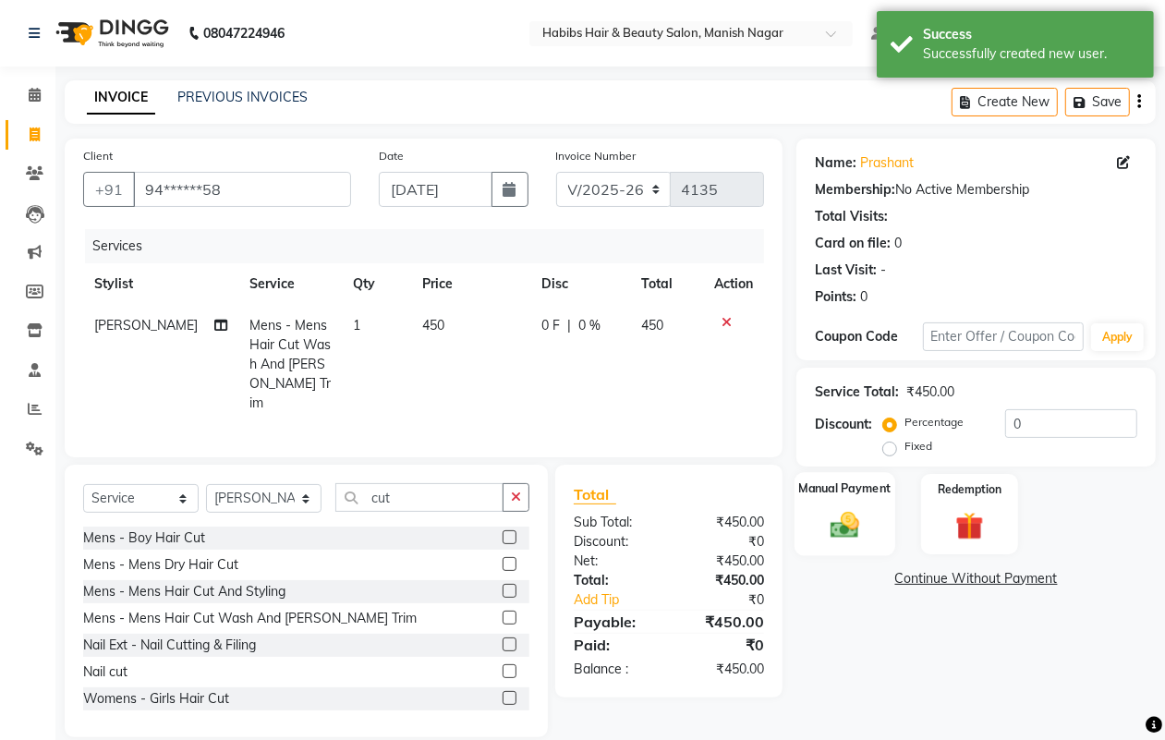
click at [864, 527] on img at bounding box center [844, 524] width 46 height 33
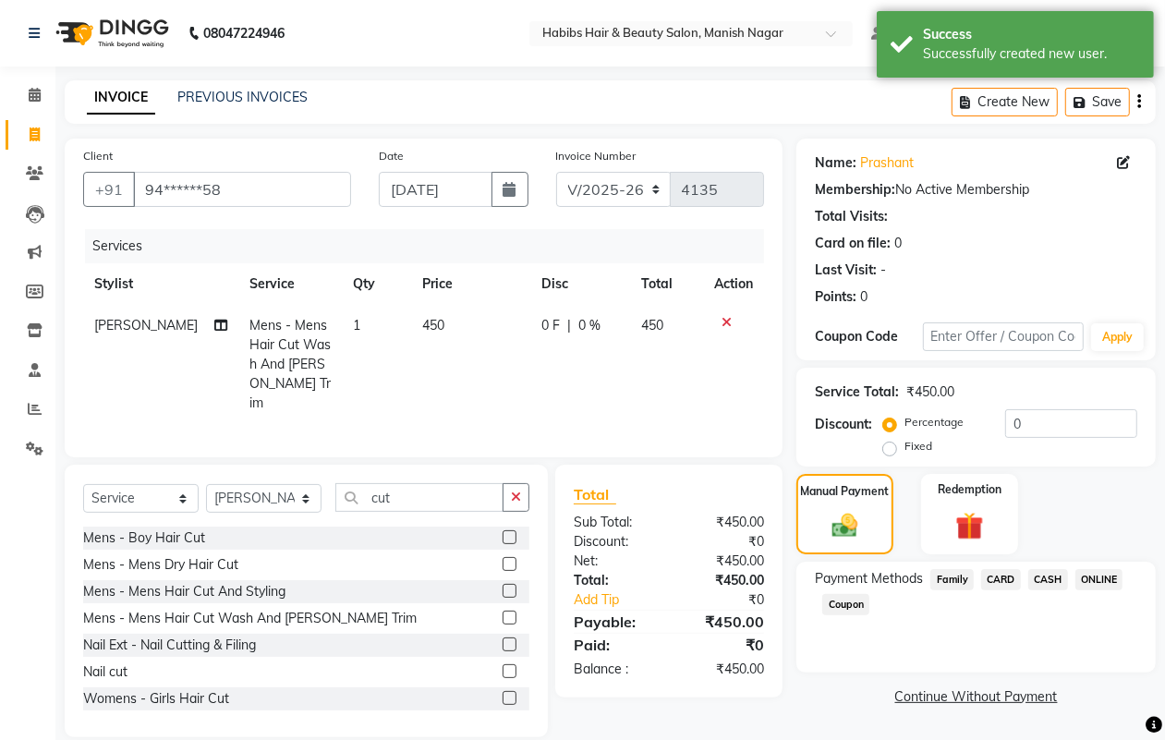
drag, startPoint x: 1114, startPoint y: 574, endPoint x: 1081, endPoint y: 597, distance: 40.5
click at [1114, 573] on span "ONLINE" at bounding box center [1099, 579] width 48 height 21
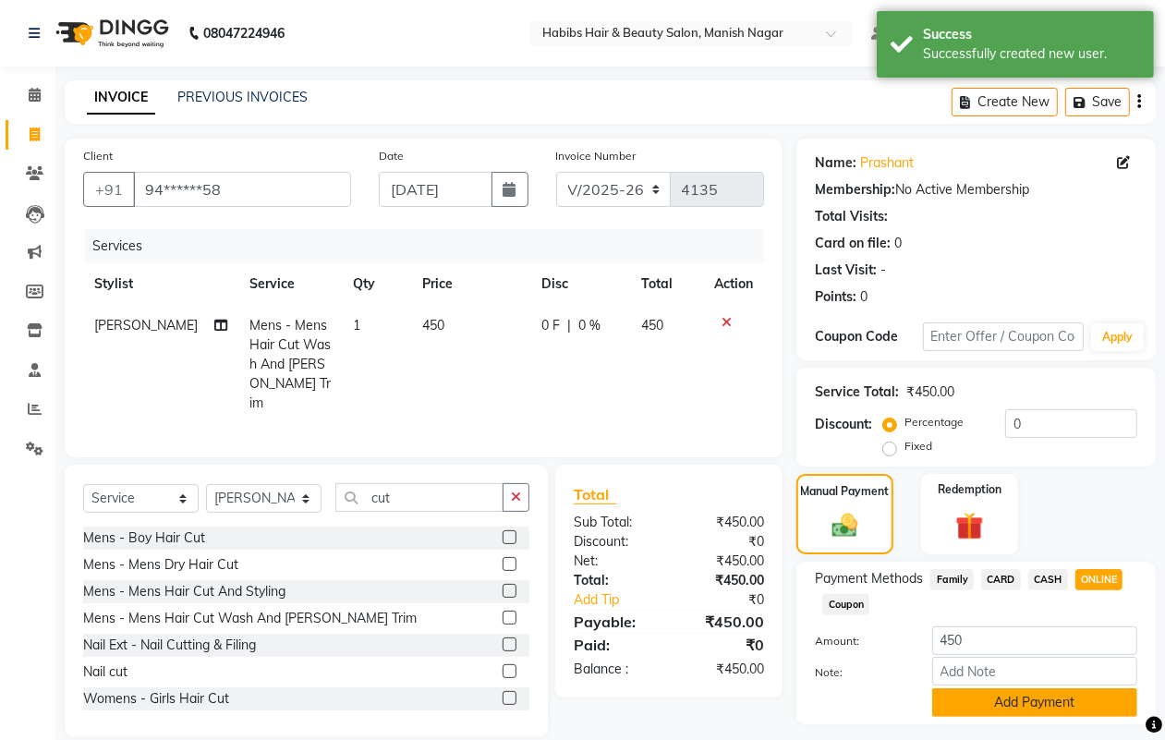
click at [998, 694] on button "Add Payment" at bounding box center [1034, 702] width 205 height 29
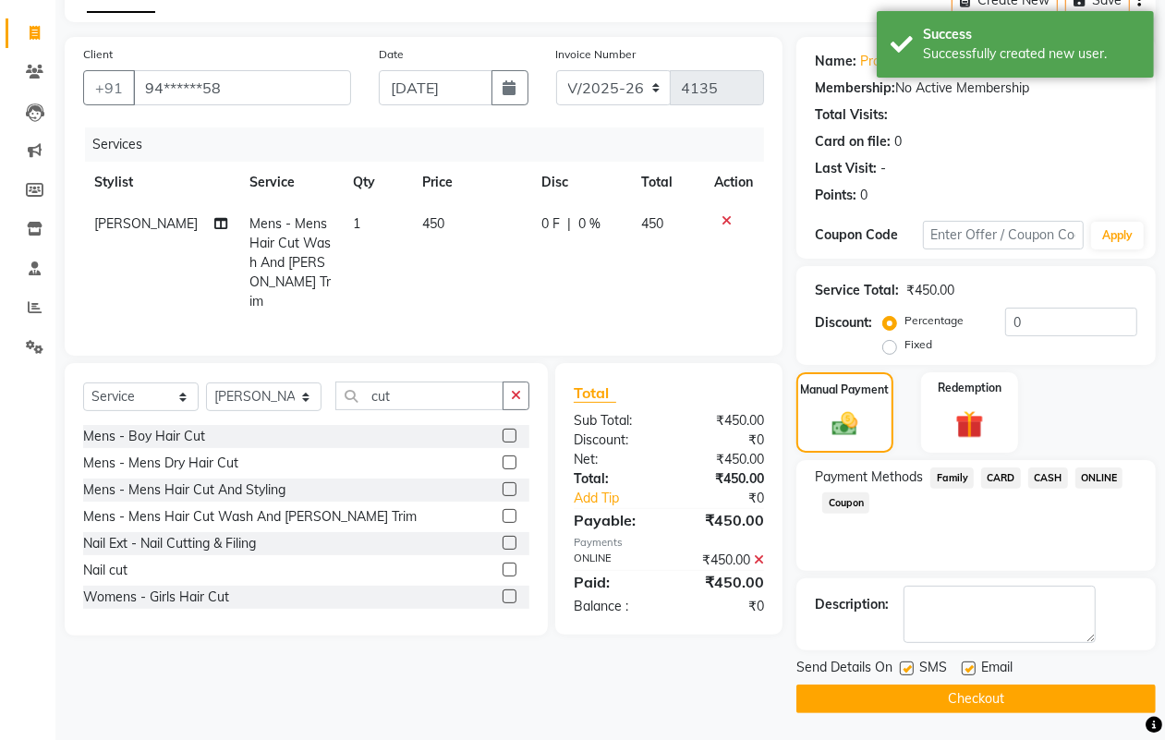
scroll to position [103, 0]
click at [996, 693] on button "Checkout" at bounding box center [975, 698] width 359 height 29
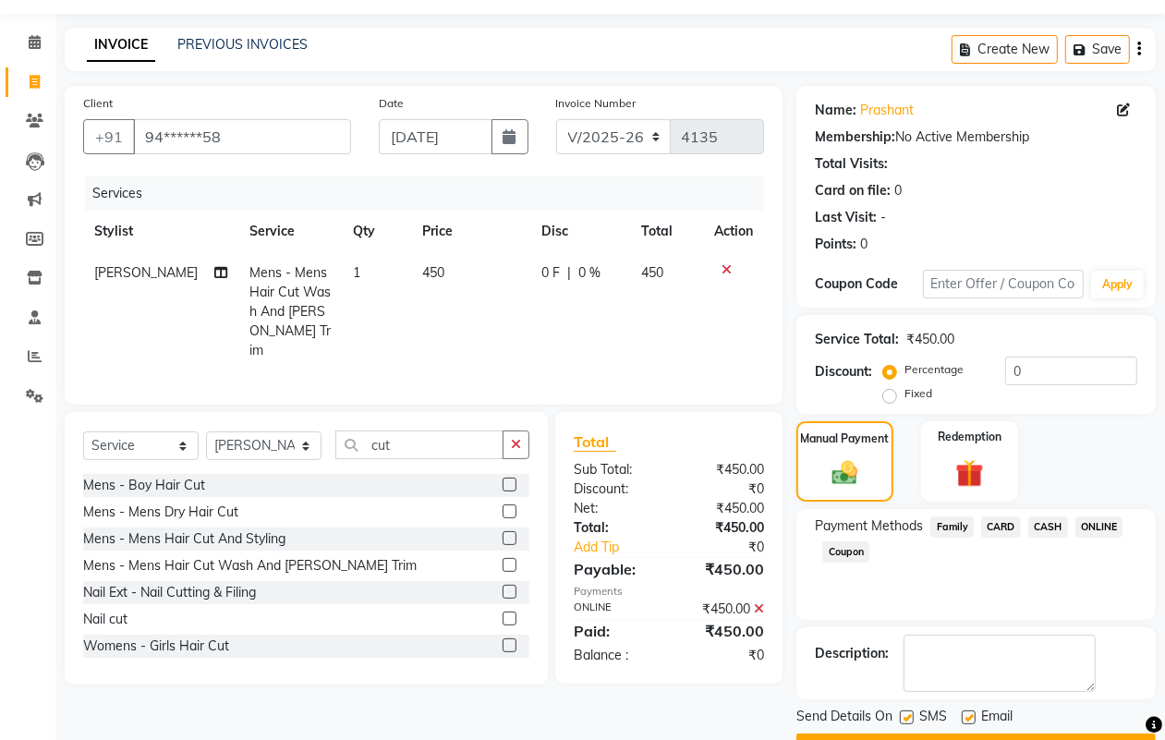
scroll to position [103, 0]
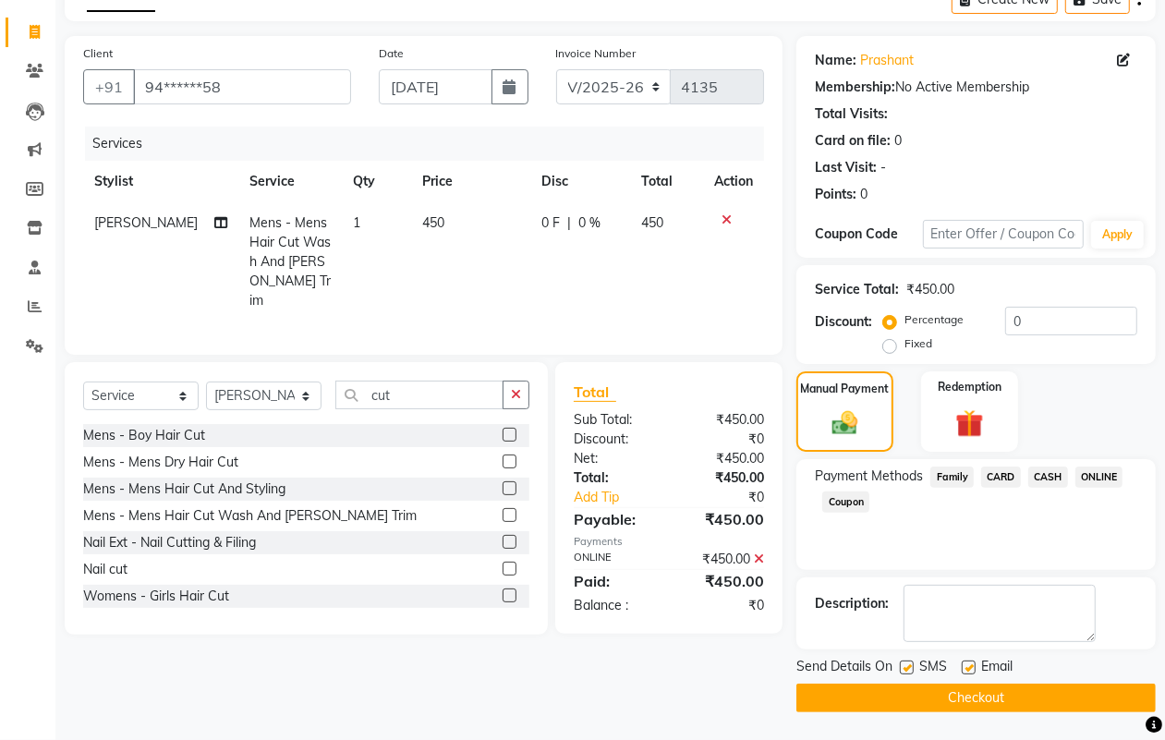
click at [975, 699] on button "Checkout" at bounding box center [975, 698] width 359 height 29
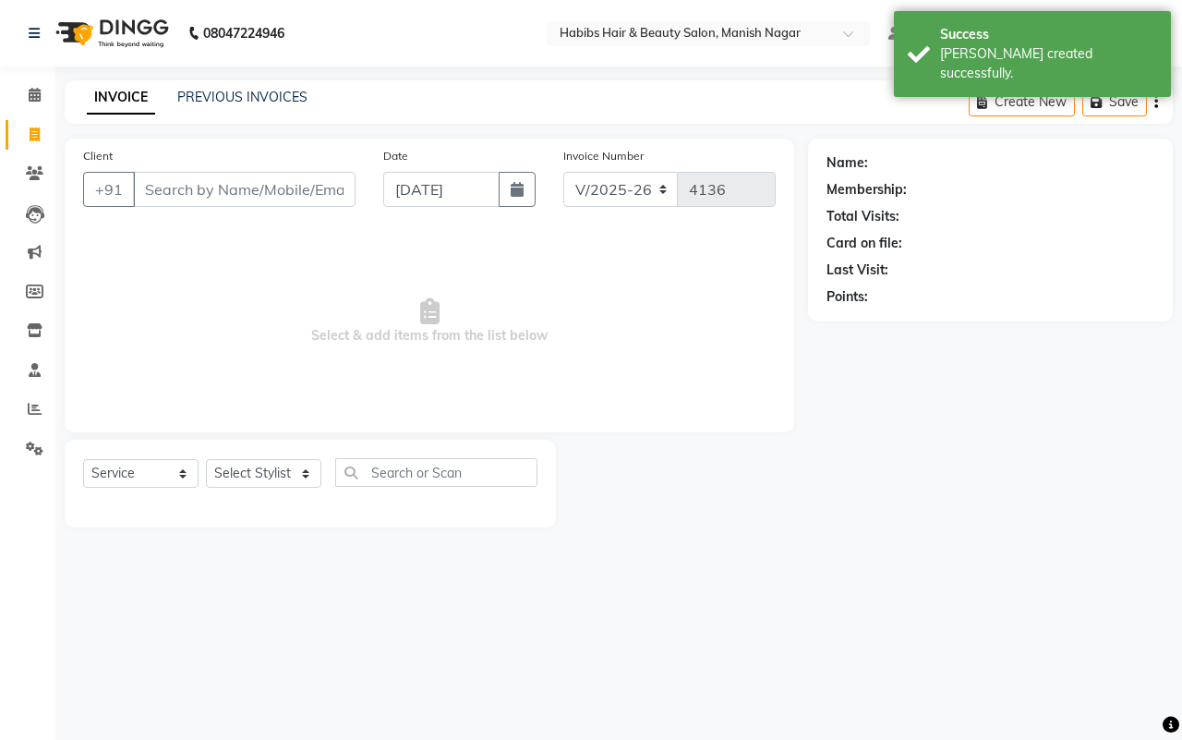
click at [141, 187] on input "Client" at bounding box center [244, 189] width 223 height 35
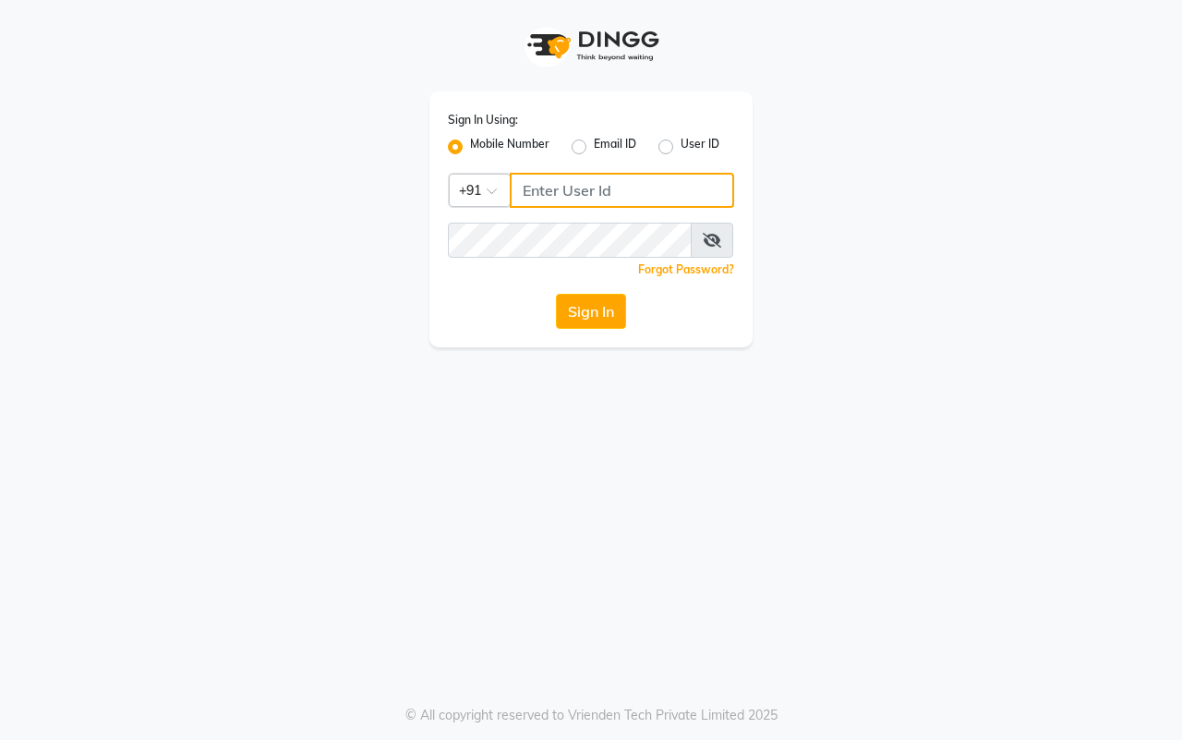
click at [556, 195] on input "Username" at bounding box center [622, 190] width 224 height 35
type input "8857888970"
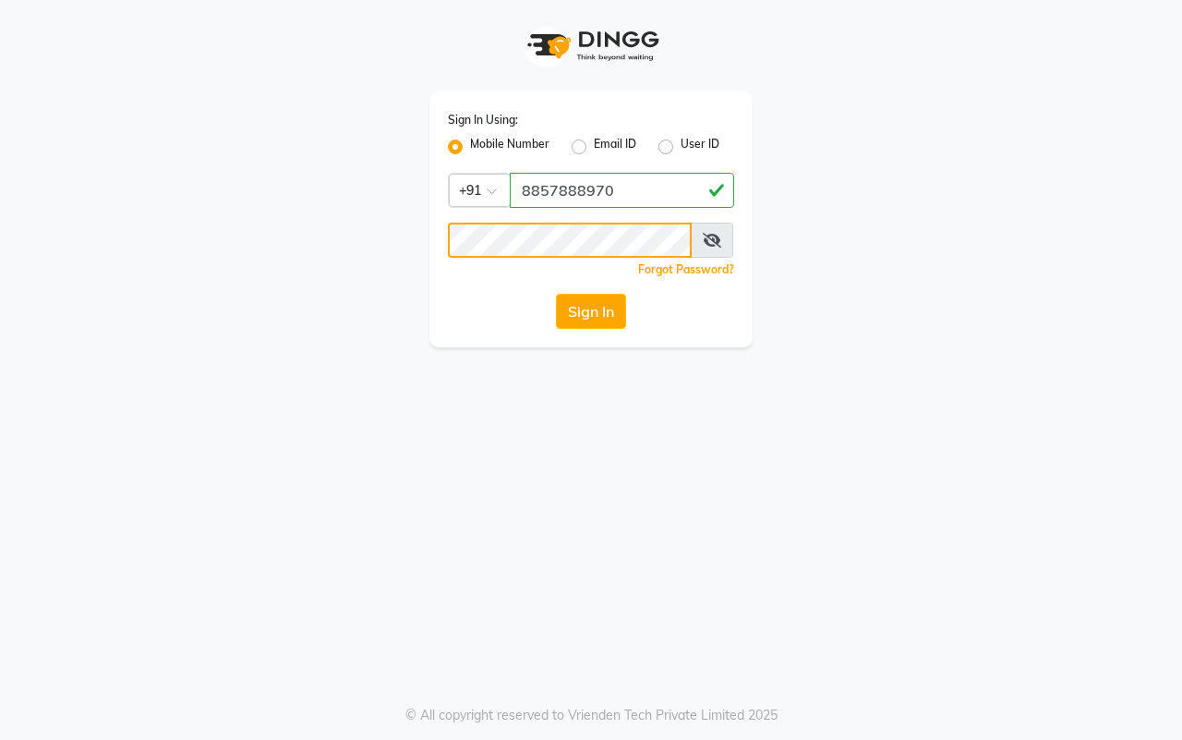
click at [556, 294] on button "Sign In" at bounding box center [591, 311] width 70 height 35
click at [601, 312] on button "Sign In" at bounding box center [591, 311] width 70 height 35
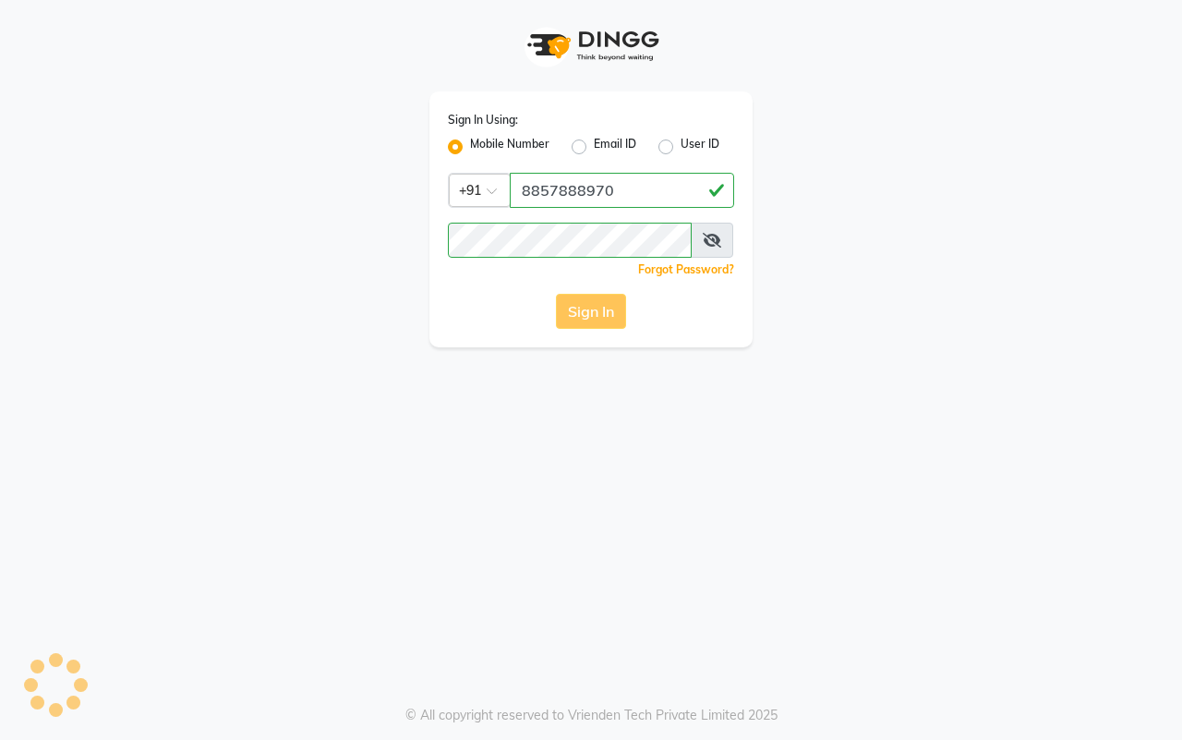
click at [601, 312] on div "Sign In" at bounding box center [591, 311] width 286 height 35
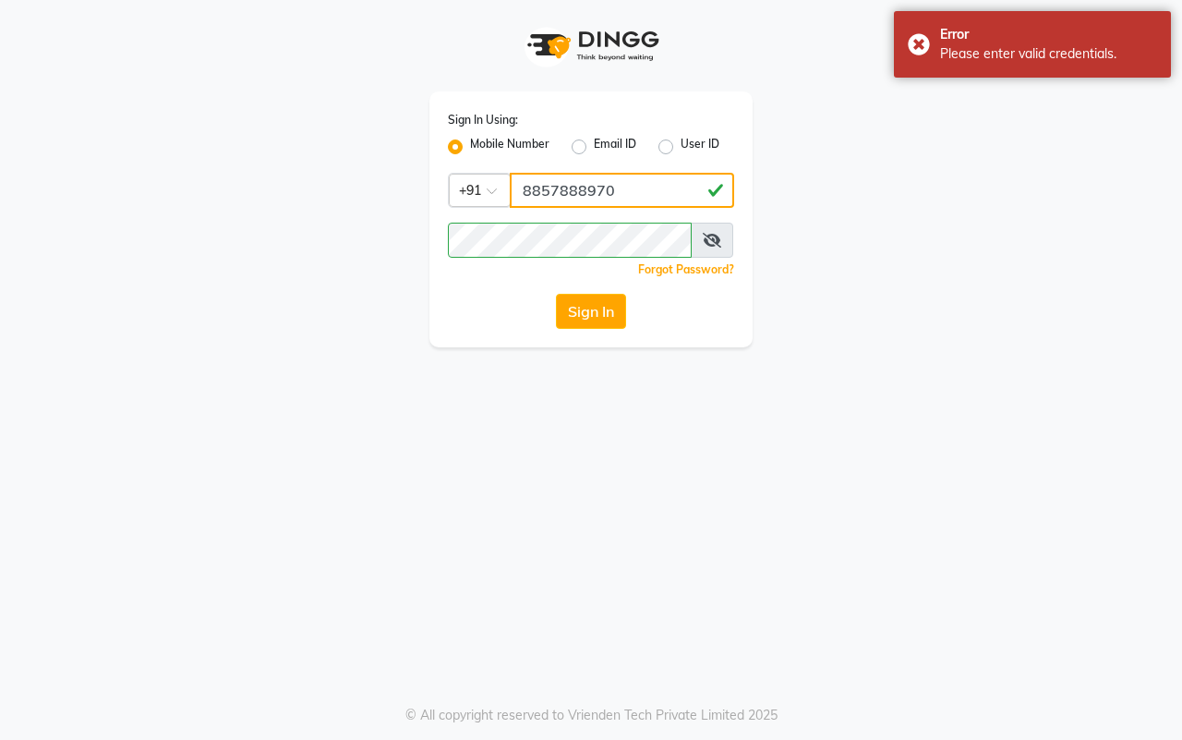
click at [575, 185] on input "8857888970" at bounding box center [622, 190] width 224 height 35
click at [593, 317] on button "Sign In" at bounding box center [591, 311] width 70 height 35
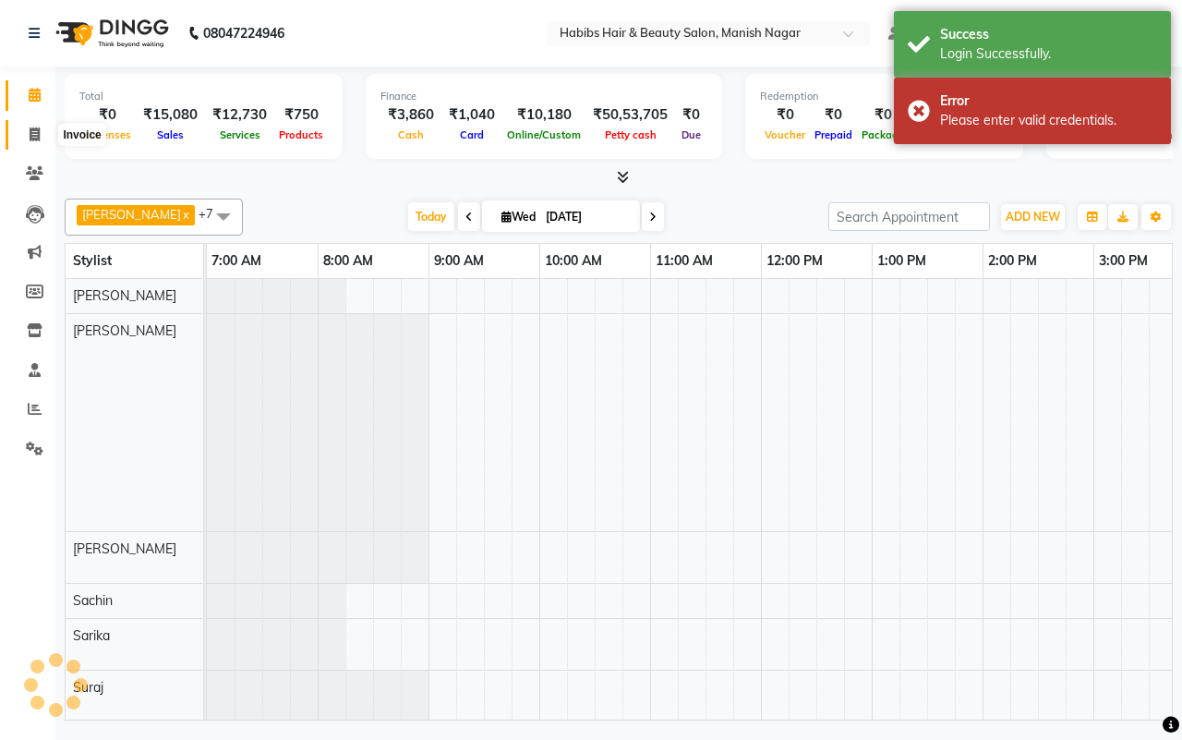
click at [28, 134] on span at bounding box center [34, 135] width 32 height 21
select select "service"
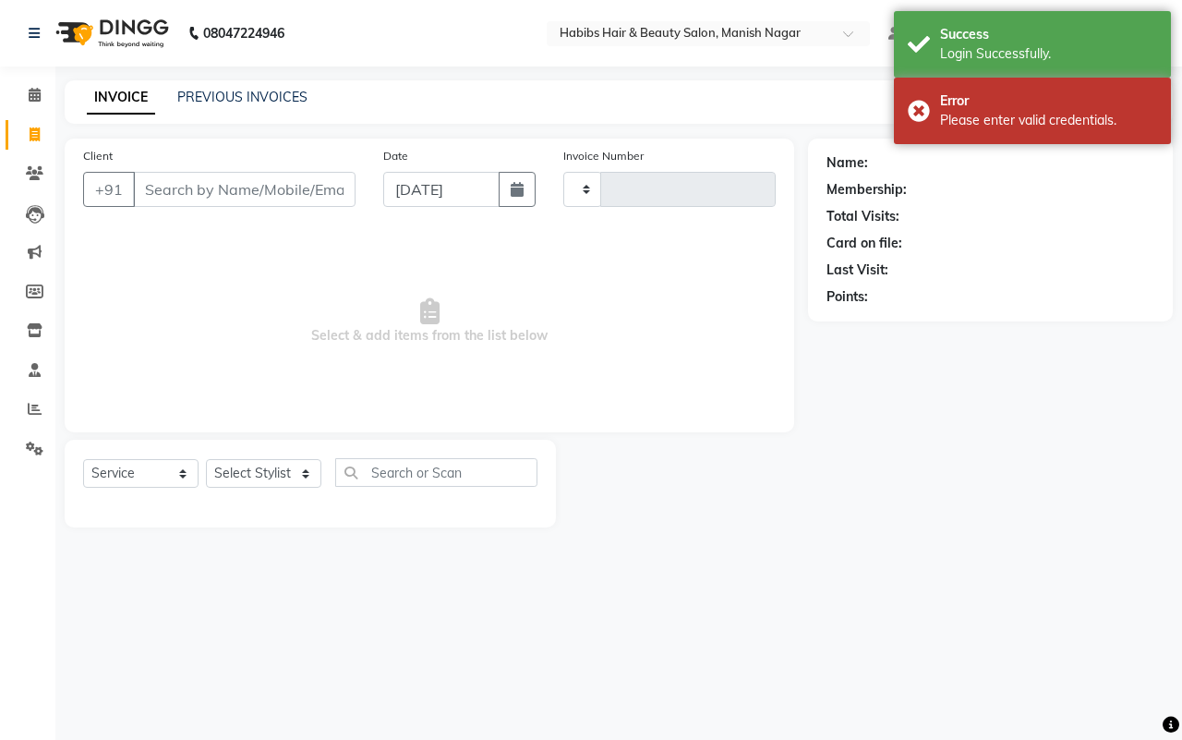
type input "4136"
click at [173, 183] on input "Client" at bounding box center [244, 189] width 223 height 35
select select "3804"
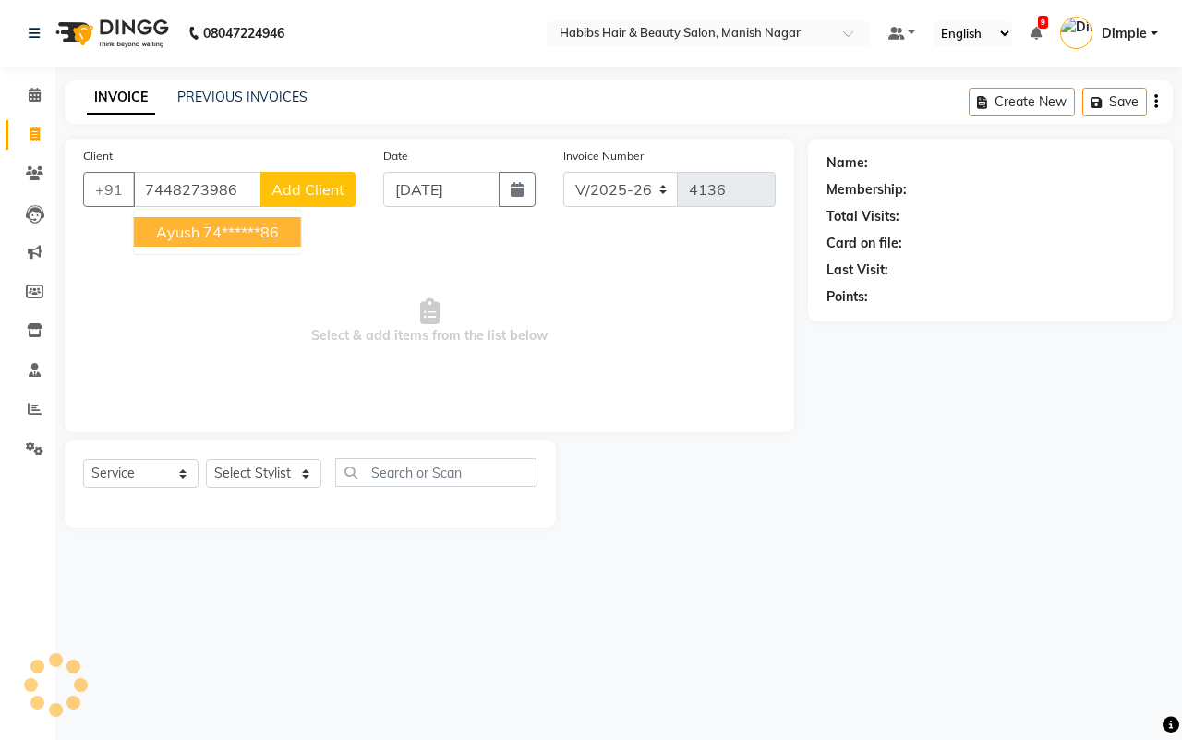
type input "7448273986"
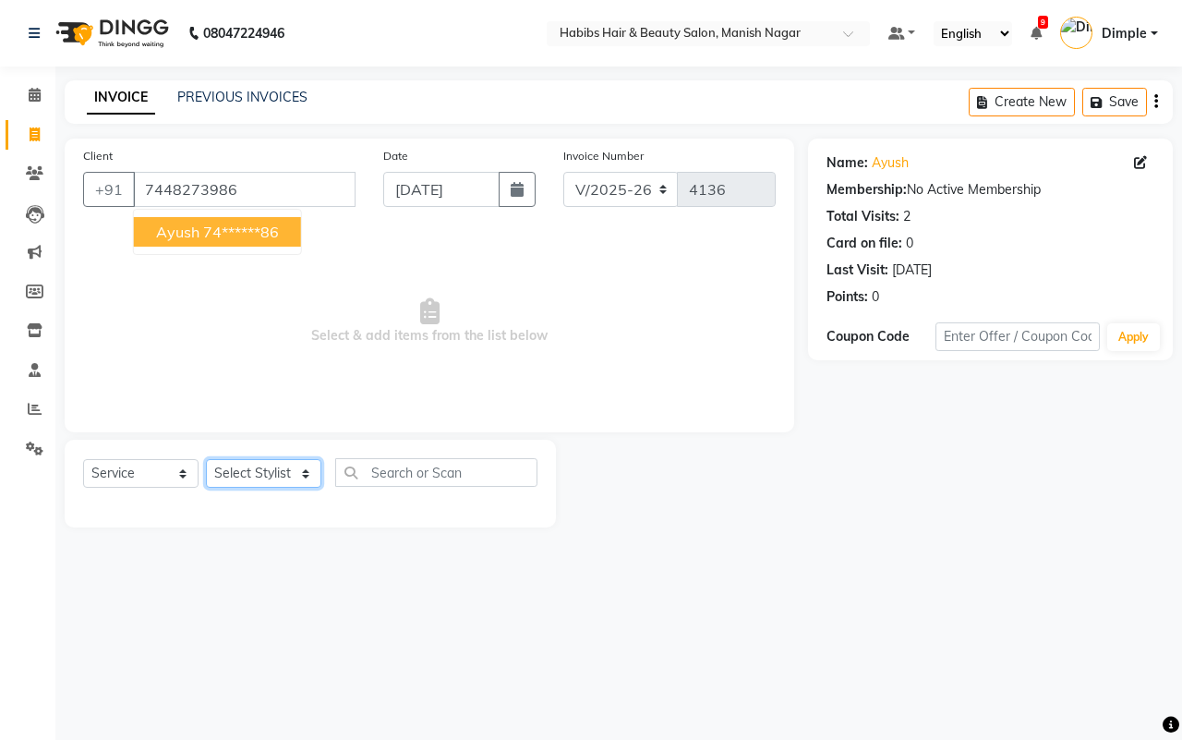
click at [279, 472] on select "Select Stylist [PERSON_NAME] [PERSON_NAME] [PERSON_NAME] [PERSON_NAME] Sachin […" at bounding box center [263, 473] width 115 height 29
select select "86647"
click at [206, 459] on select "Select Stylist [PERSON_NAME] [PERSON_NAME] [PERSON_NAME] [PERSON_NAME] Sachin […" at bounding box center [263, 473] width 115 height 29
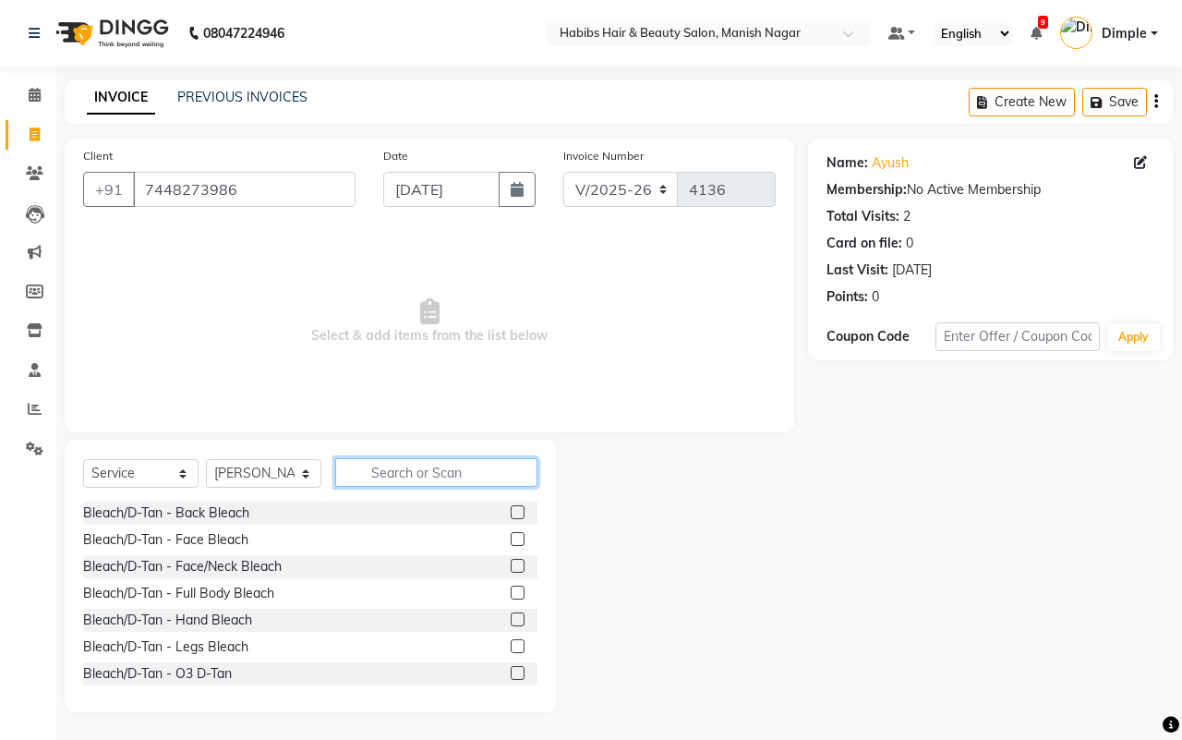
click at [376, 464] on input "text" at bounding box center [436, 472] width 202 height 29
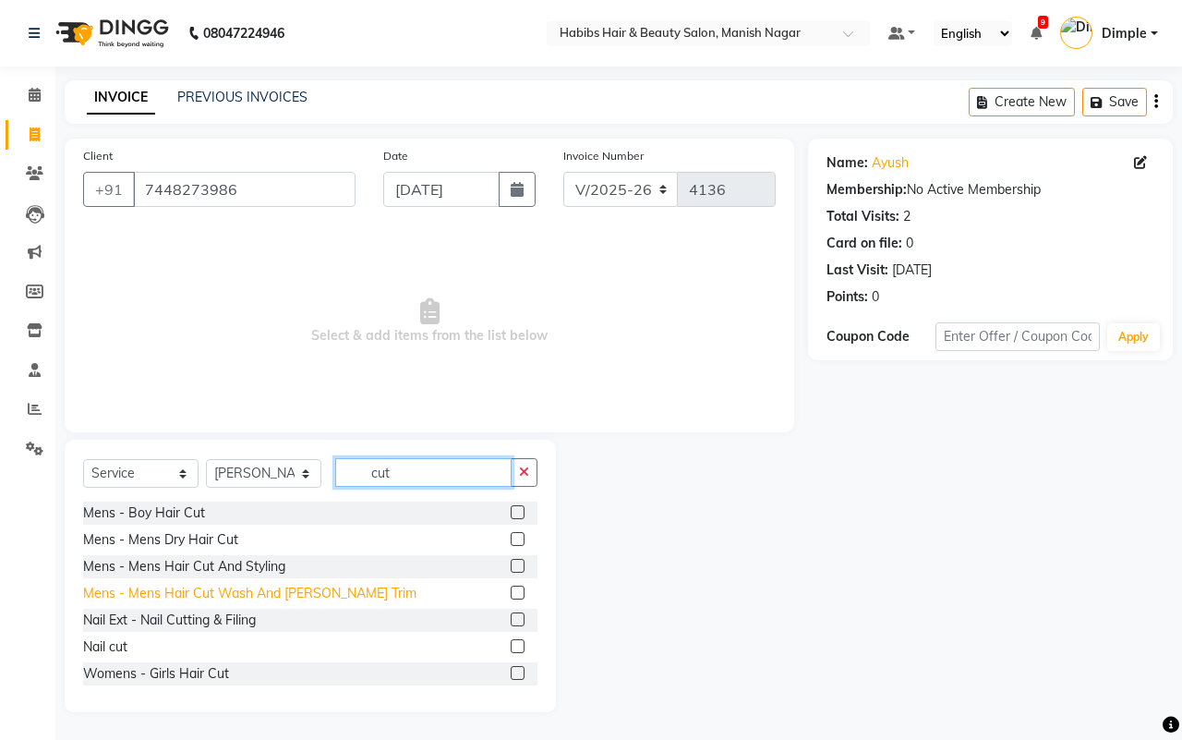
type input "cut"
click at [306, 593] on div "Mens - Mens Hair Cut Wash And [PERSON_NAME] Trim" at bounding box center [249, 593] width 333 height 19
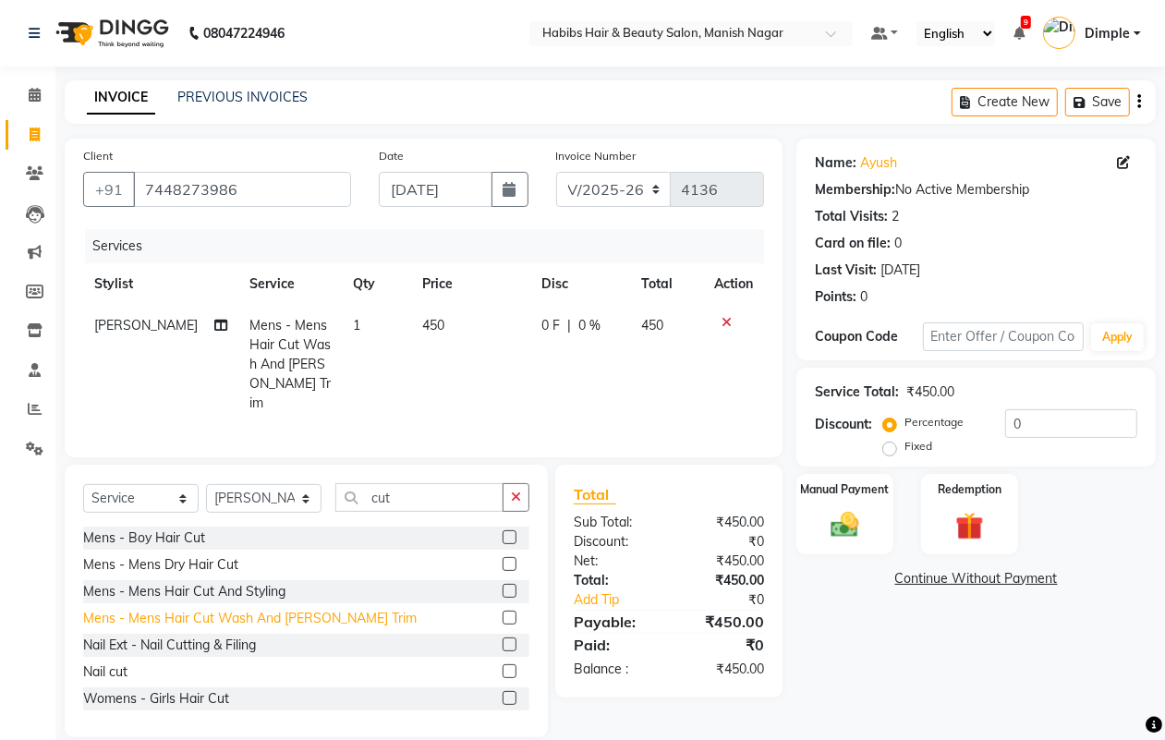
click at [317, 617] on div "Mens - Mens Hair Cut Wash And [PERSON_NAME] Trim" at bounding box center [249, 618] width 333 height 19
checkbox input "false"
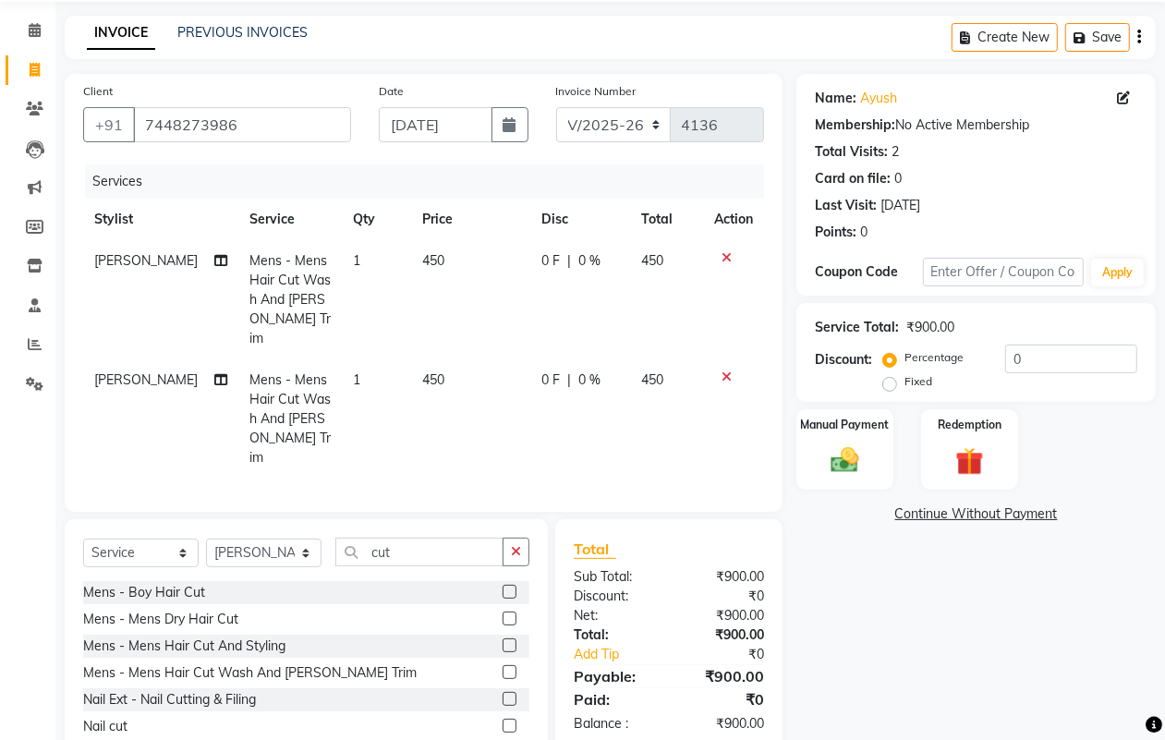
scroll to position [122, 0]
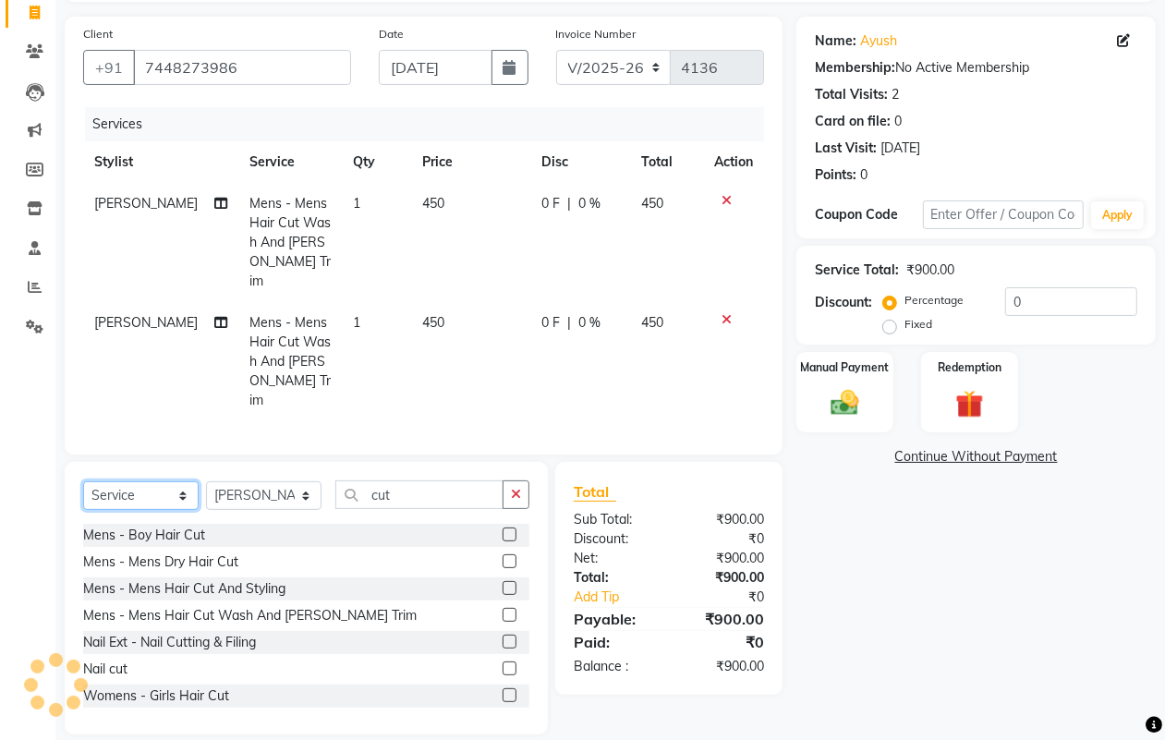
click at [164, 481] on select "Select Service Product Membership Package Voucher Prepaid Gift Card" at bounding box center [140, 495] width 115 height 29
click at [83, 481] on select "Select Service Product Membership Package Voucher Prepaid Gift Card" at bounding box center [140, 495] width 115 height 29
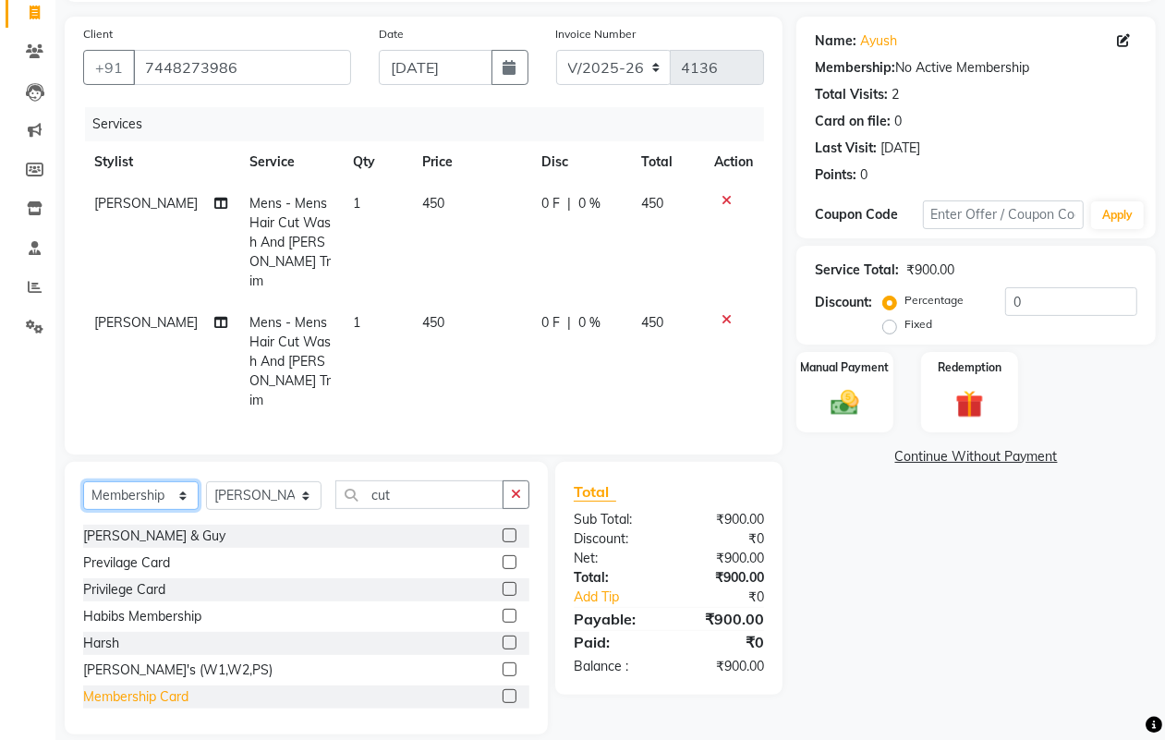
scroll to position [163, 0]
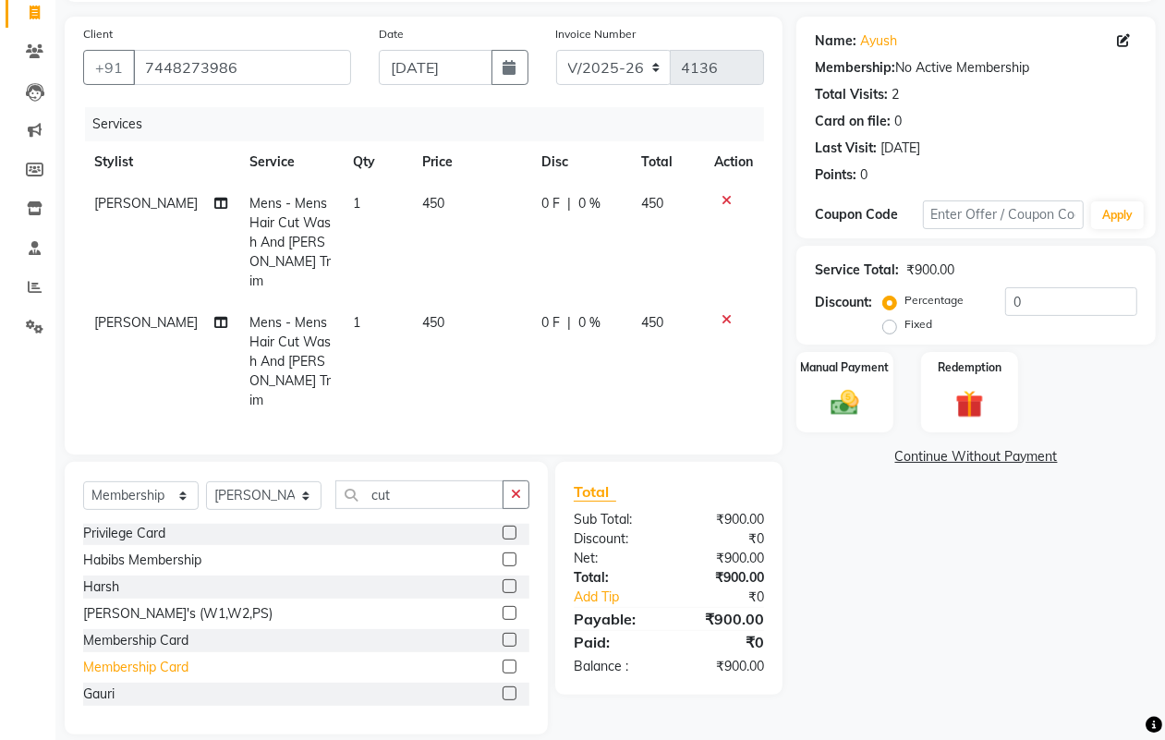
click at [176, 658] on div "Membership Card" at bounding box center [135, 667] width 105 height 19
select select "select"
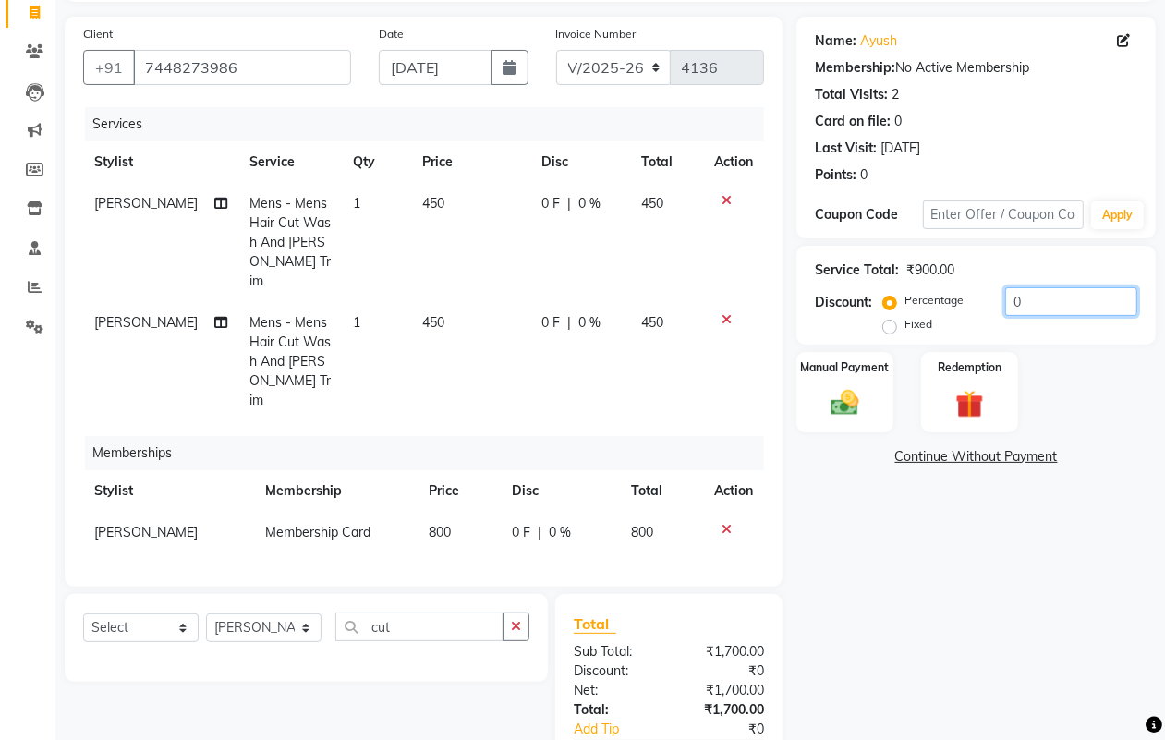
click at [1010, 302] on input "0" at bounding box center [1071, 301] width 132 height 29
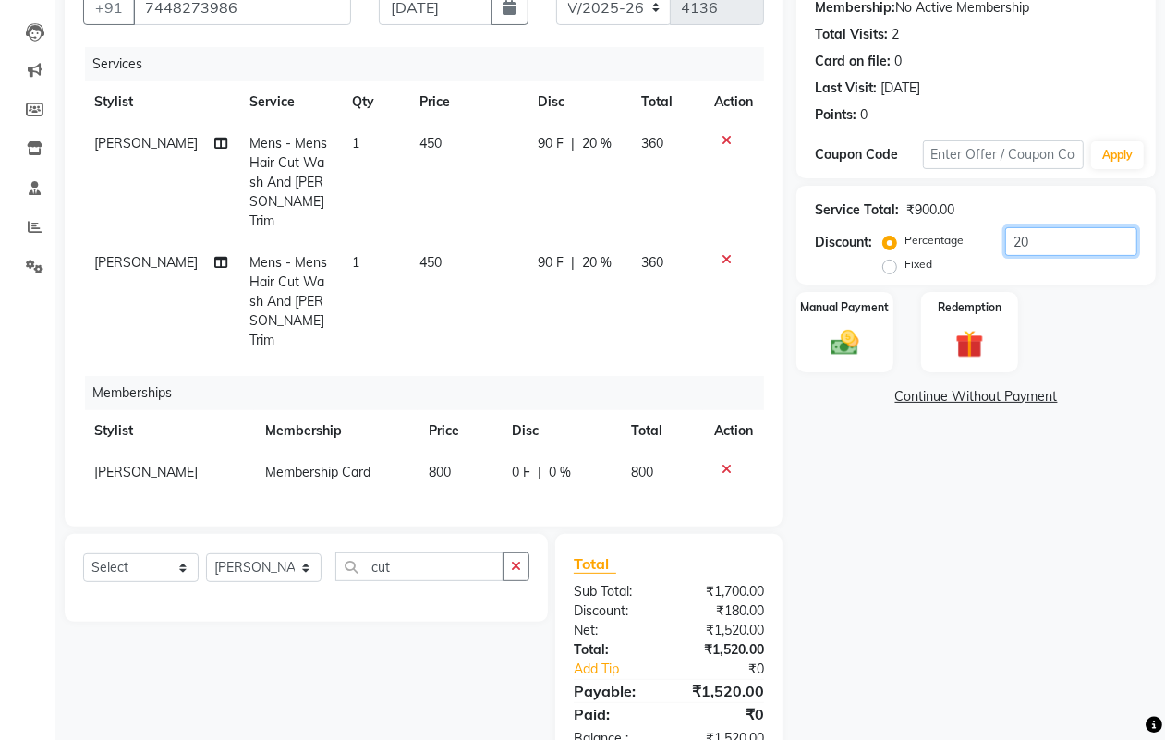
scroll to position [214, 0]
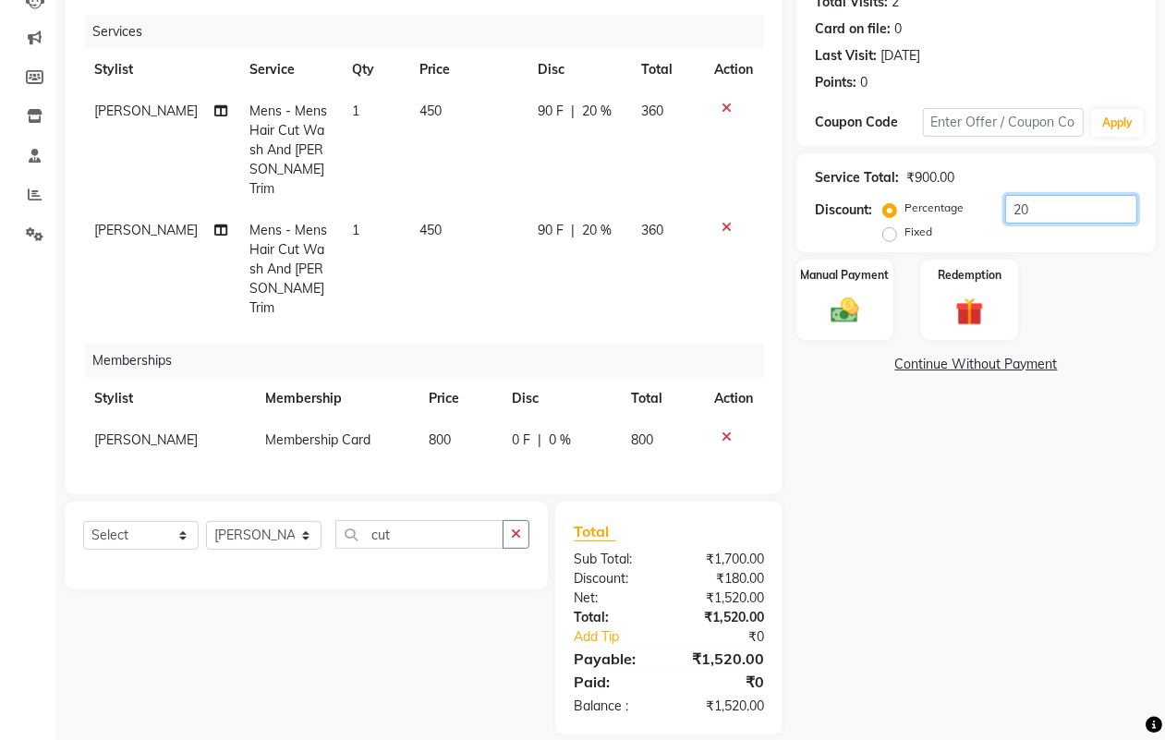
type input "20"
click at [861, 533] on div "Name: Ayush Membership: No Active Membership Total Visits: 2 Card on file: 0 La…" at bounding box center [982, 329] width 373 height 810
click at [103, 222] on span "[PERSON_NAME]" at bounding box center [145, 230] width 103 height 17
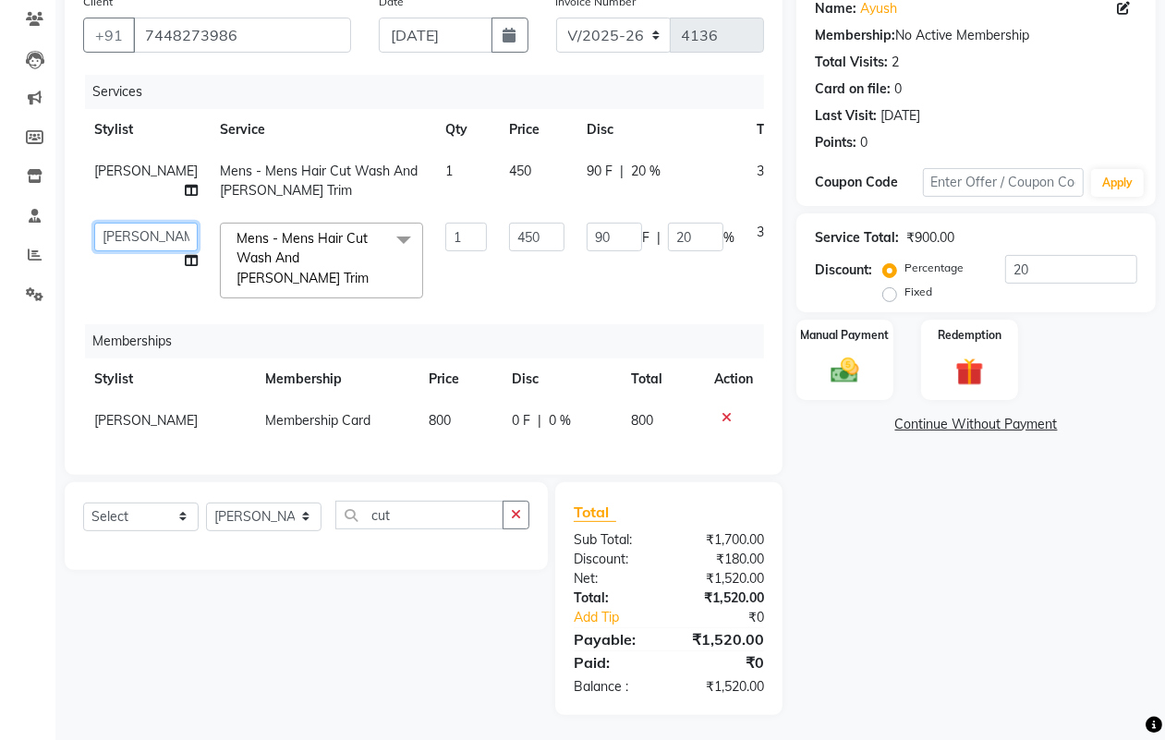
click at [113, 236] on select "Abhijeet Amol Apurva Dimple Harshal Mrunali Sachin Sarika Shantanu Suraj Vedant" at bounding box center [145, 237] width 103 height 29
select select "18779"
click at [1009, 500] on div "Name: Ayush Membership: No Active Membership Total Visits: 2 Card on file: 0 La…" at bounding box center [982, 349] width 373 height 731
click at [854, 377] on img at bounding box center [844, 370] width 46 height 33
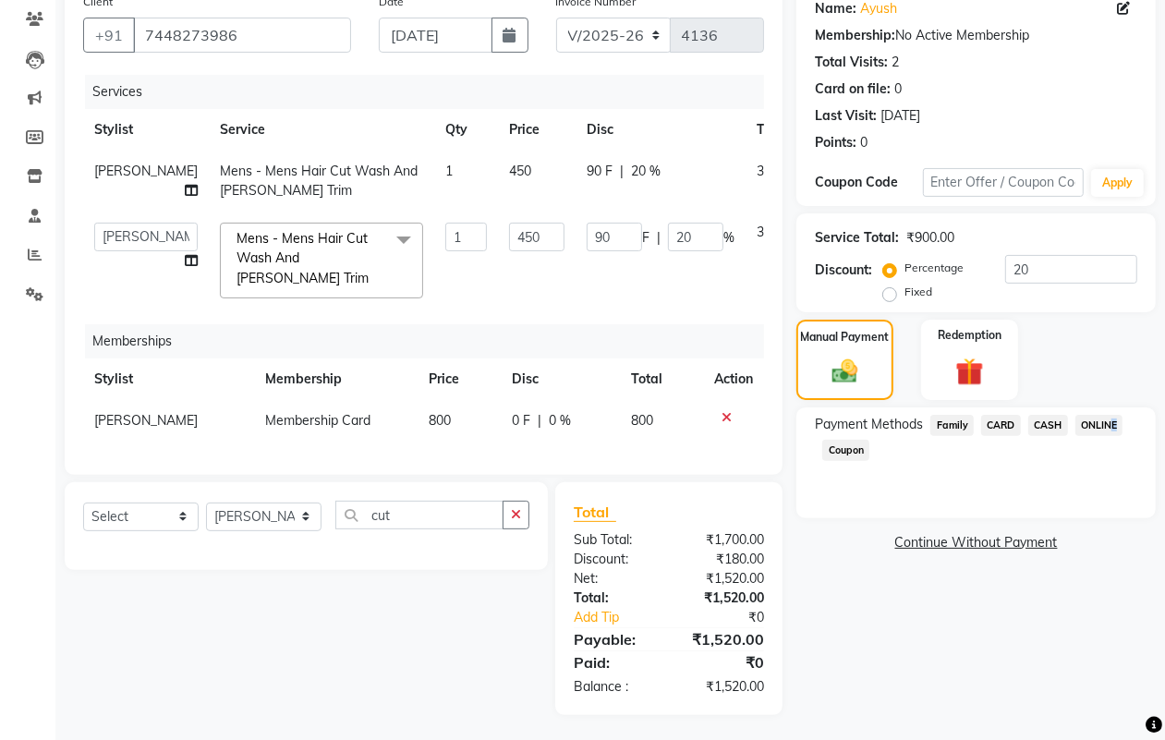
click at [1108, 418] on span "ONLINE" at bounding box center [1099, 425] width 48 height 21
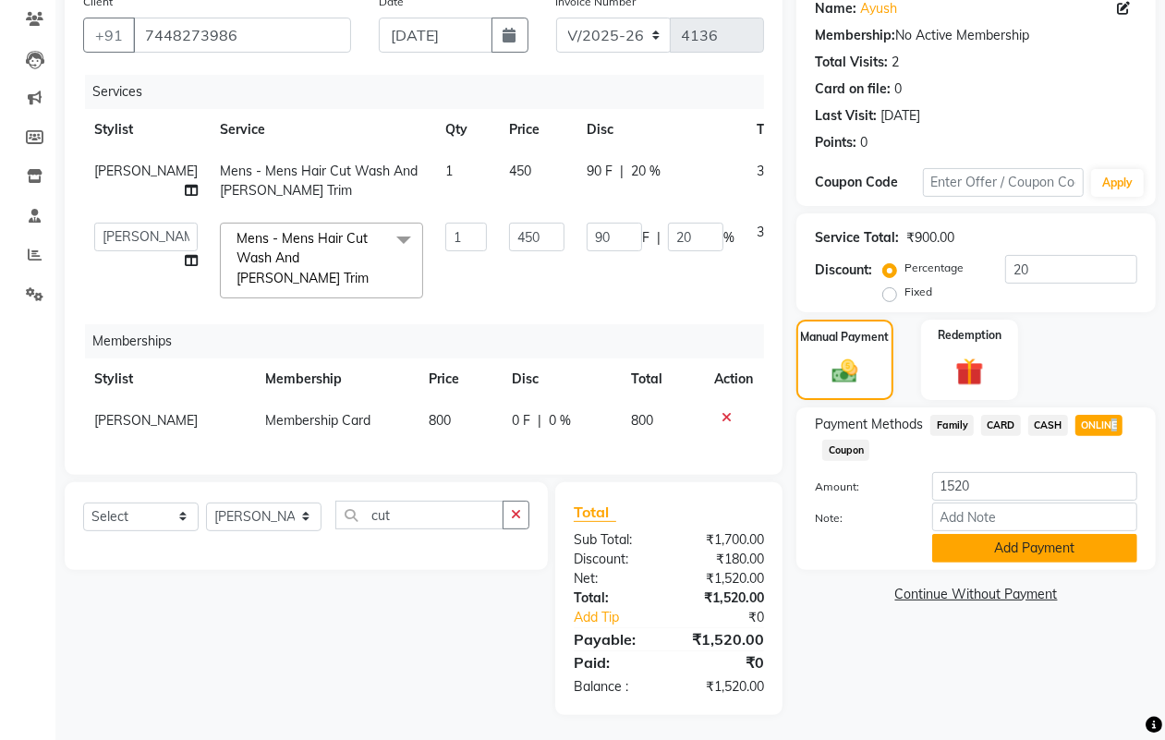
click at [1014, 540] on button "Add Payment" at bounding box center [1034, 548] width 205 height 29
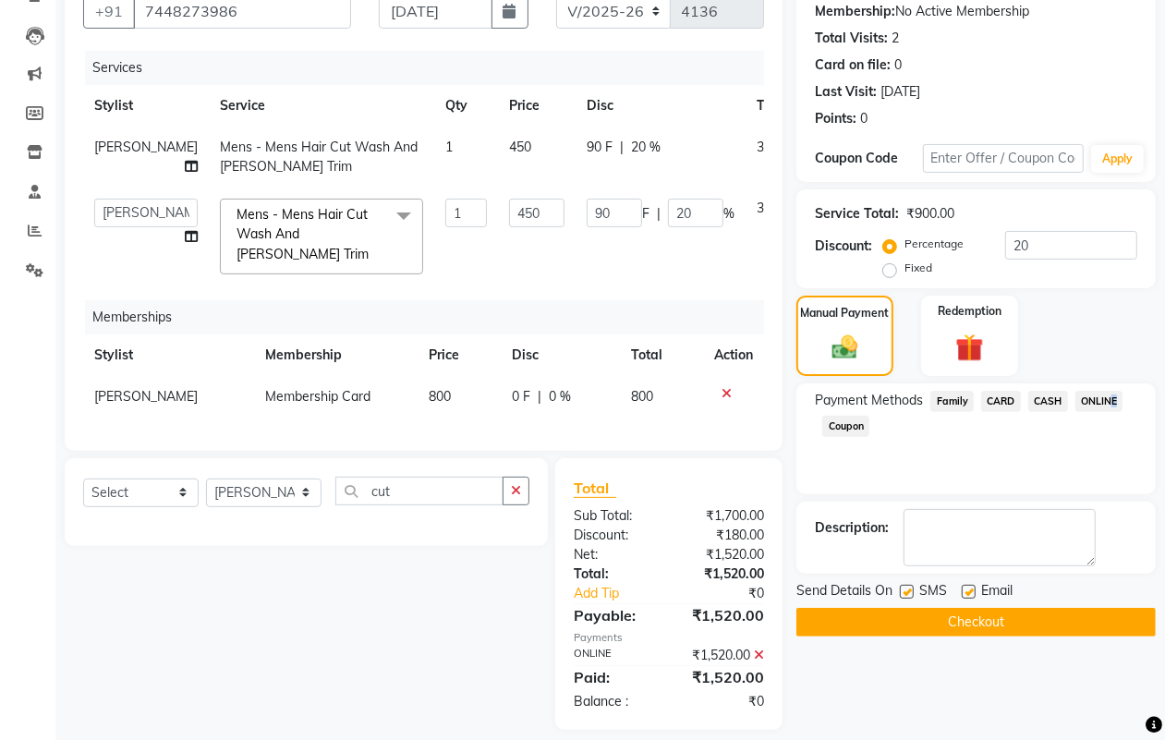
scroll to position [192, 0]
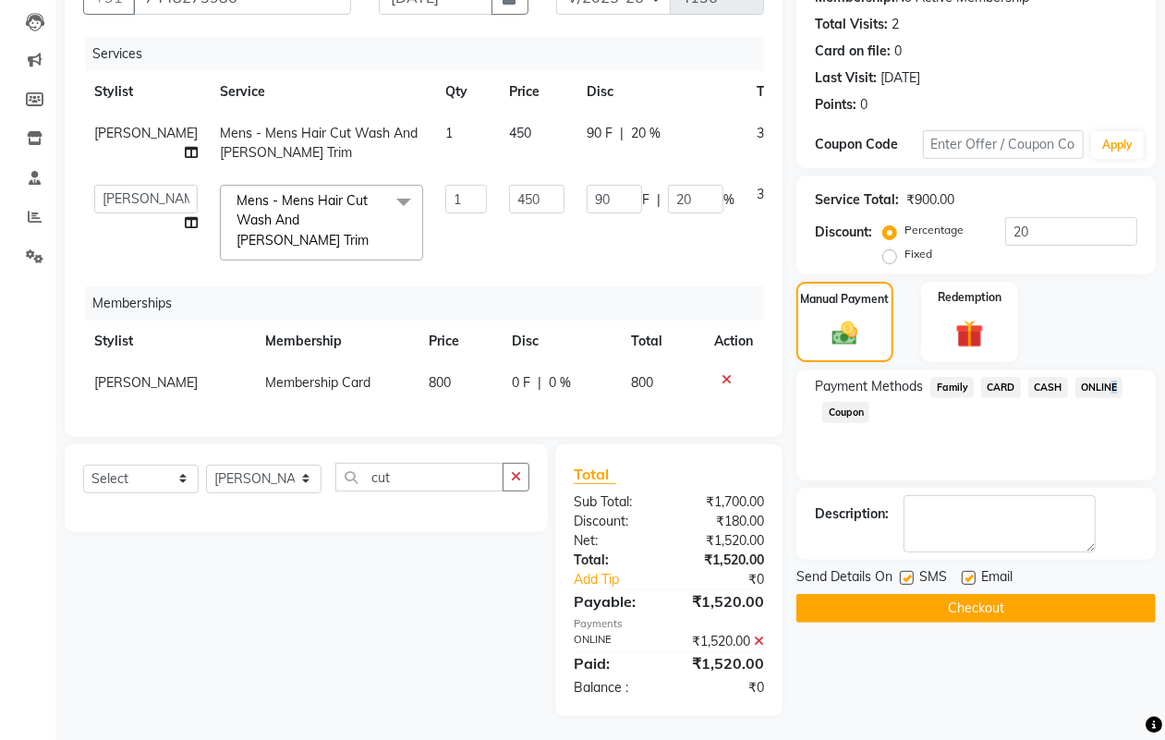
click at [1012, 605] on button "Checkout" at bounding box center [975, 608] width 359 height 29
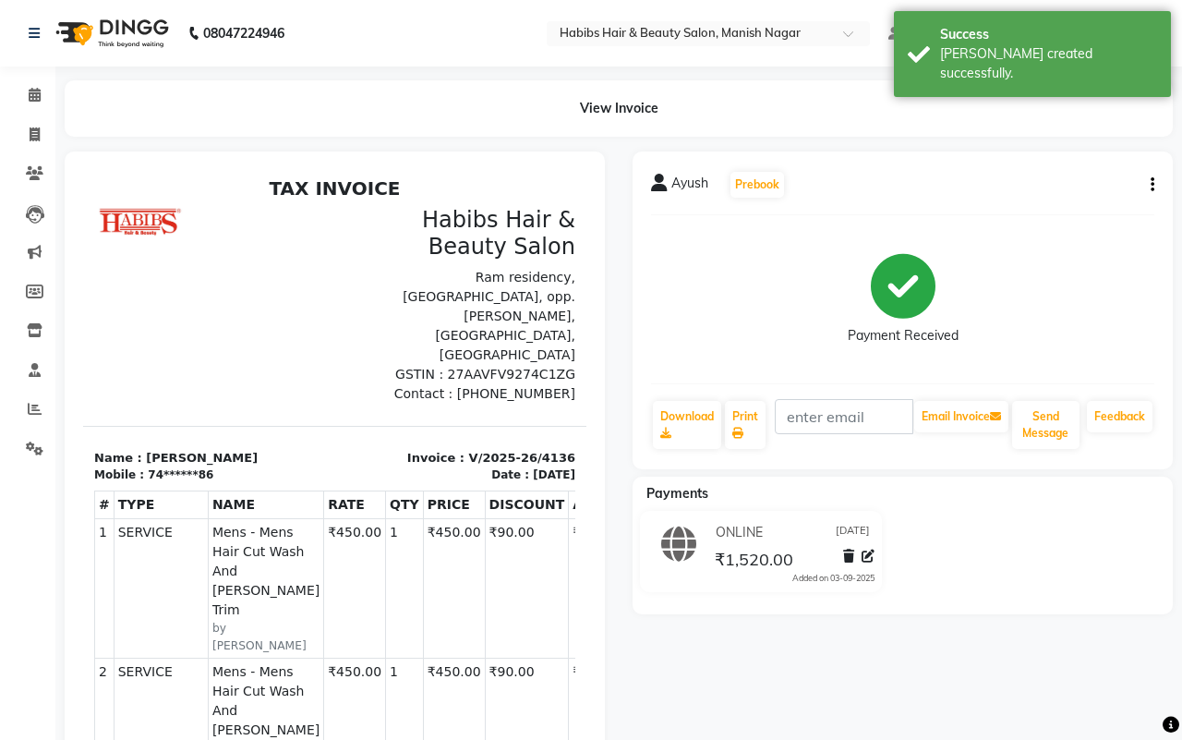
select select "3804"
select select "service"
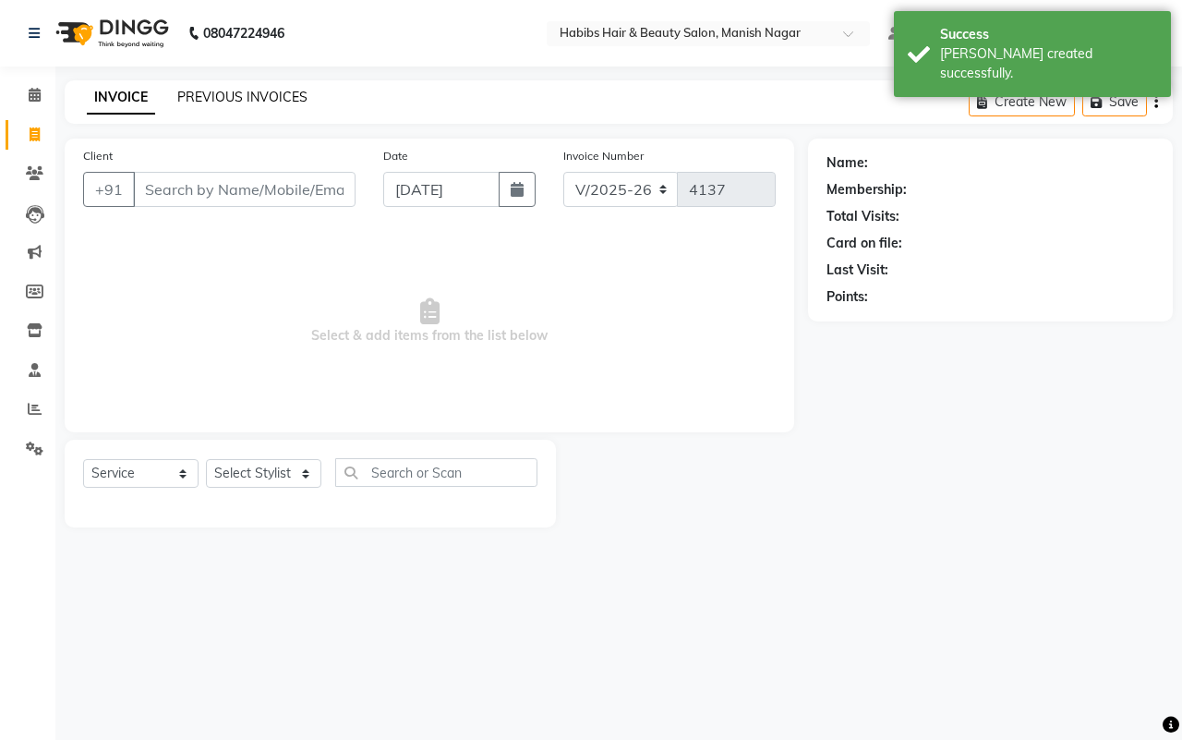
click at [212, 100] on link "PREVIOUS INVOICES" at bounding box center [242, 97] width 130 height 17
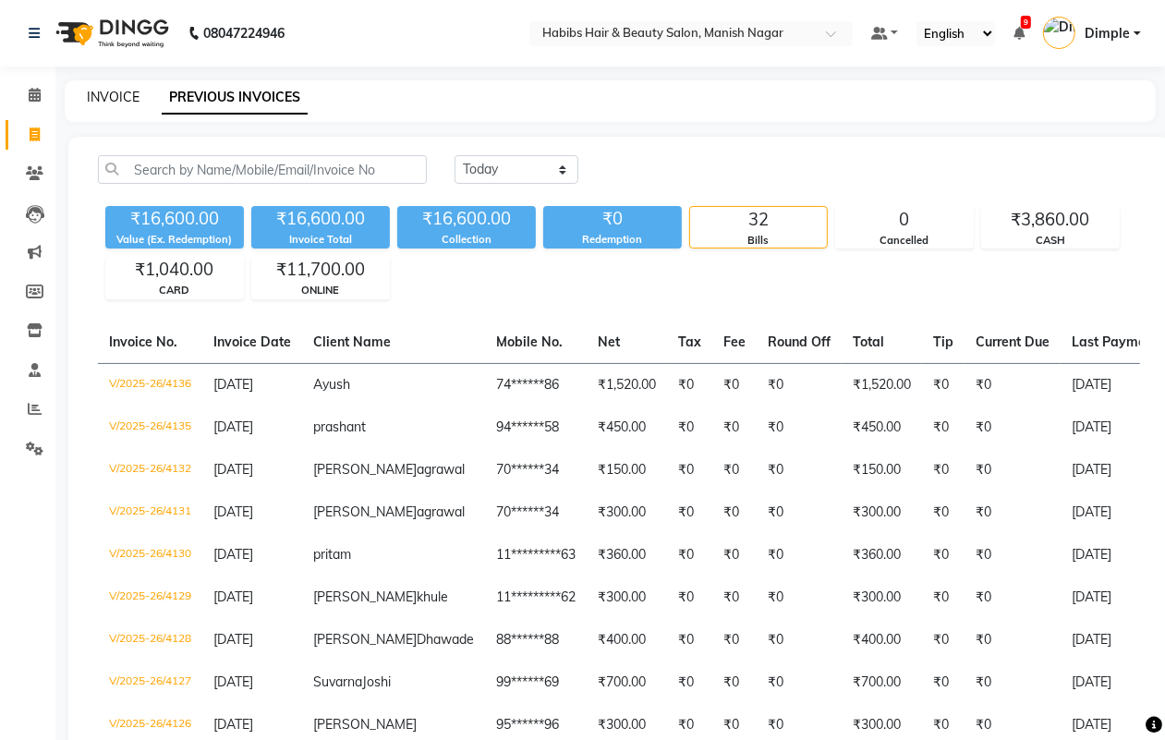
click at [109, 90] on link "INVOICE" at bounding box center [113, 97] width 53 height 17
select select "3804"
select select "service"
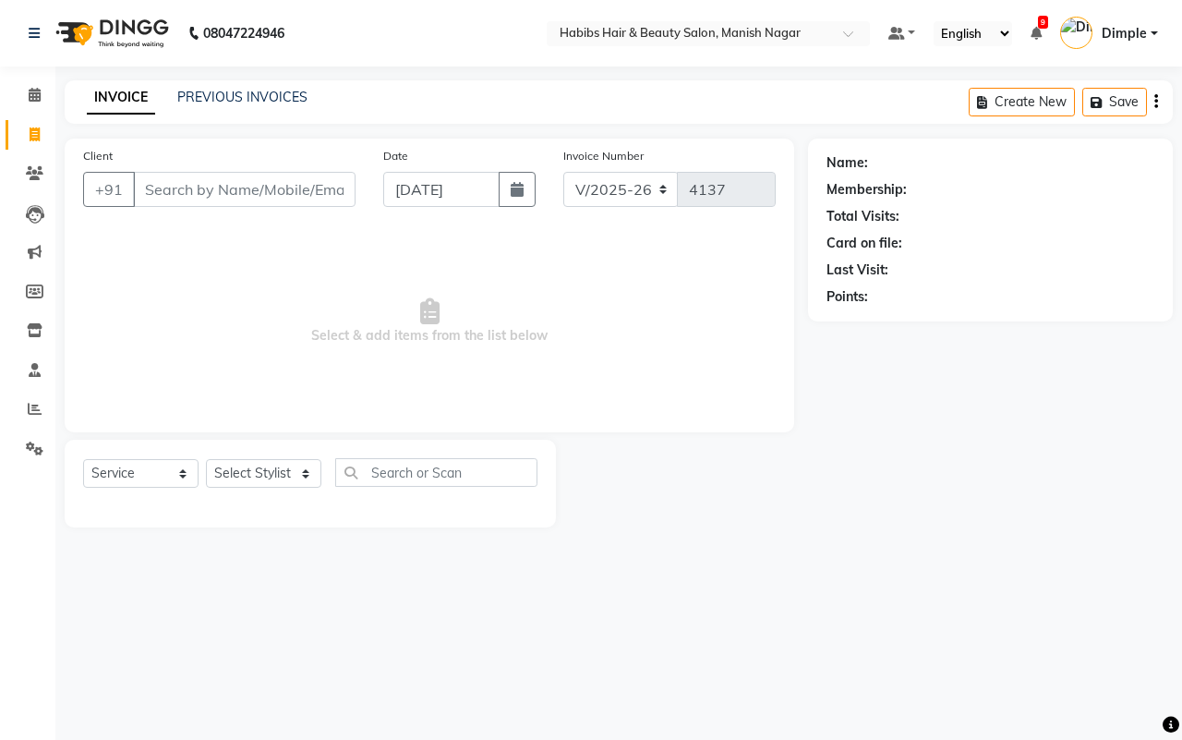
click at [206, 187] on input "Client" at bounding box center [244, 189] width 223 height 35
type input "7498526418"
click at [337, 183] on span "Add Client" at bounding box center [308, 189] width 73 height 18
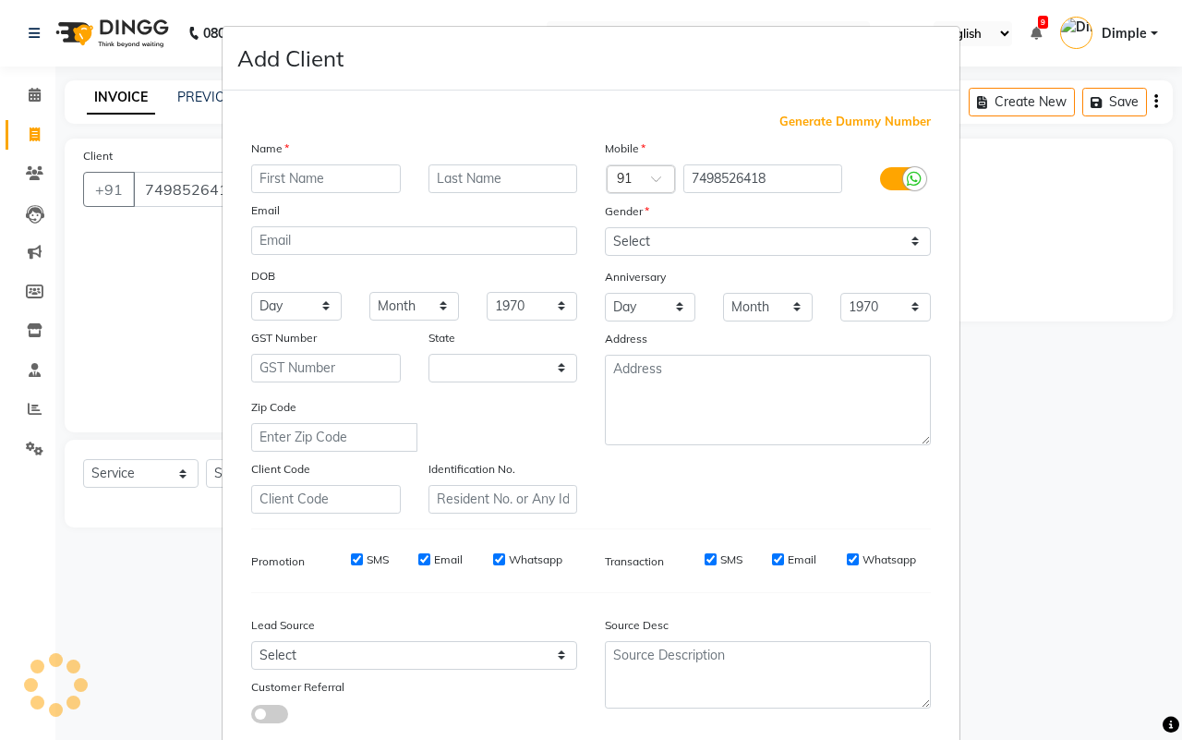
select select "22"
click at [337, 183] on input "text" at bounding box center [326, 178] width 150 height 29
click at [320, 178] on input "text" at bounding box center [326, 178] width 150 height 29
type input "riya"
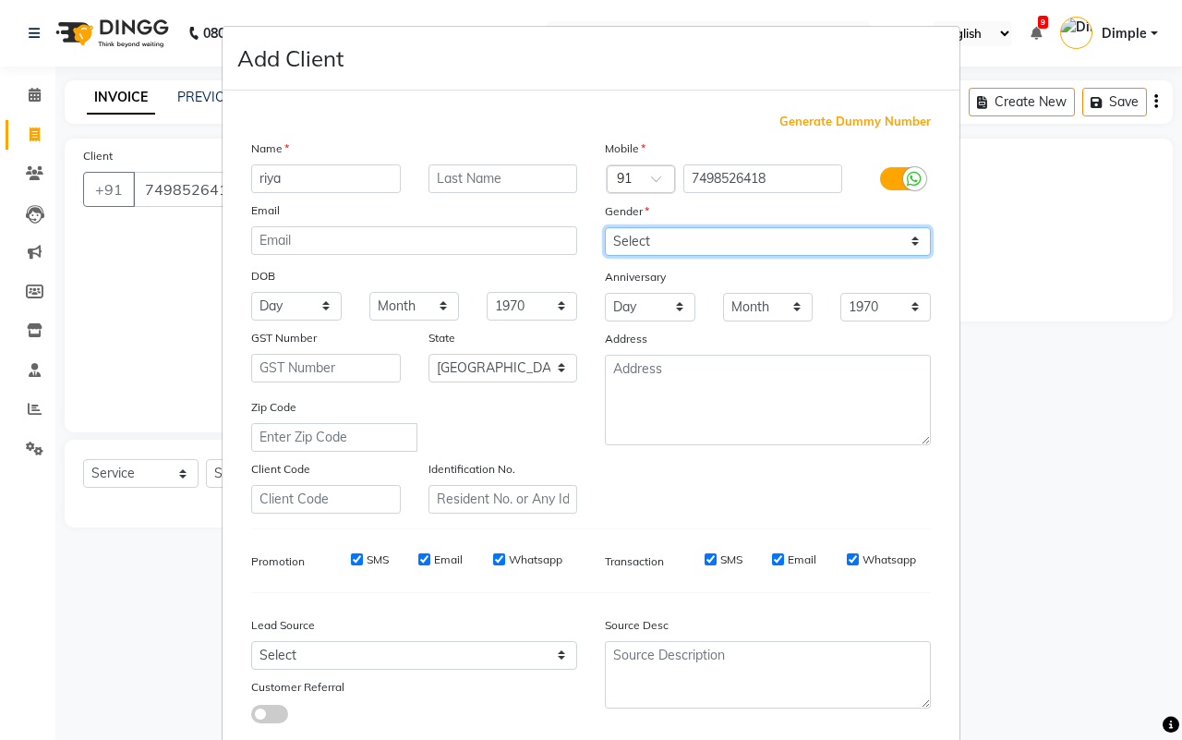
click at [690, 254] on select "Select Male Female Other Prefer Not To Say" at bounding box center [768, 241] width 326 height 29
select select "female"
click at [605, 227] on select "Select Male Female Other Prefer Not To Say" at bounding box center [768, 241] width 326 height 29
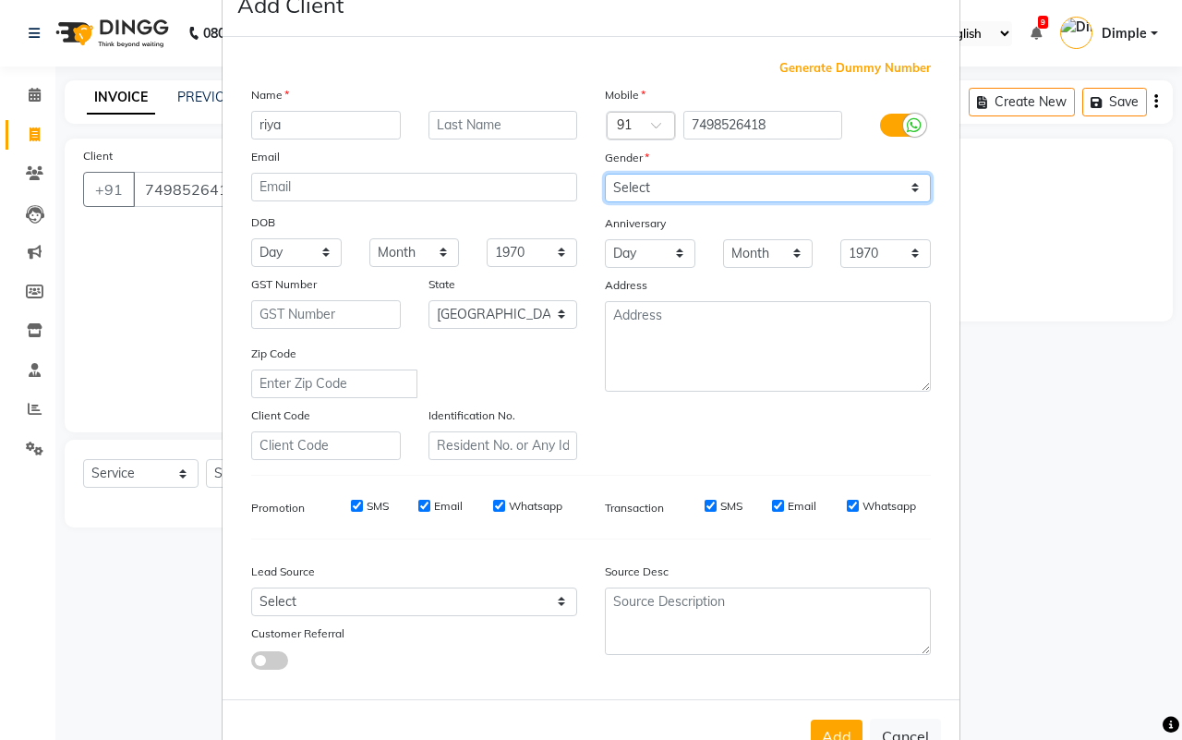
scroll to position [106, 0]
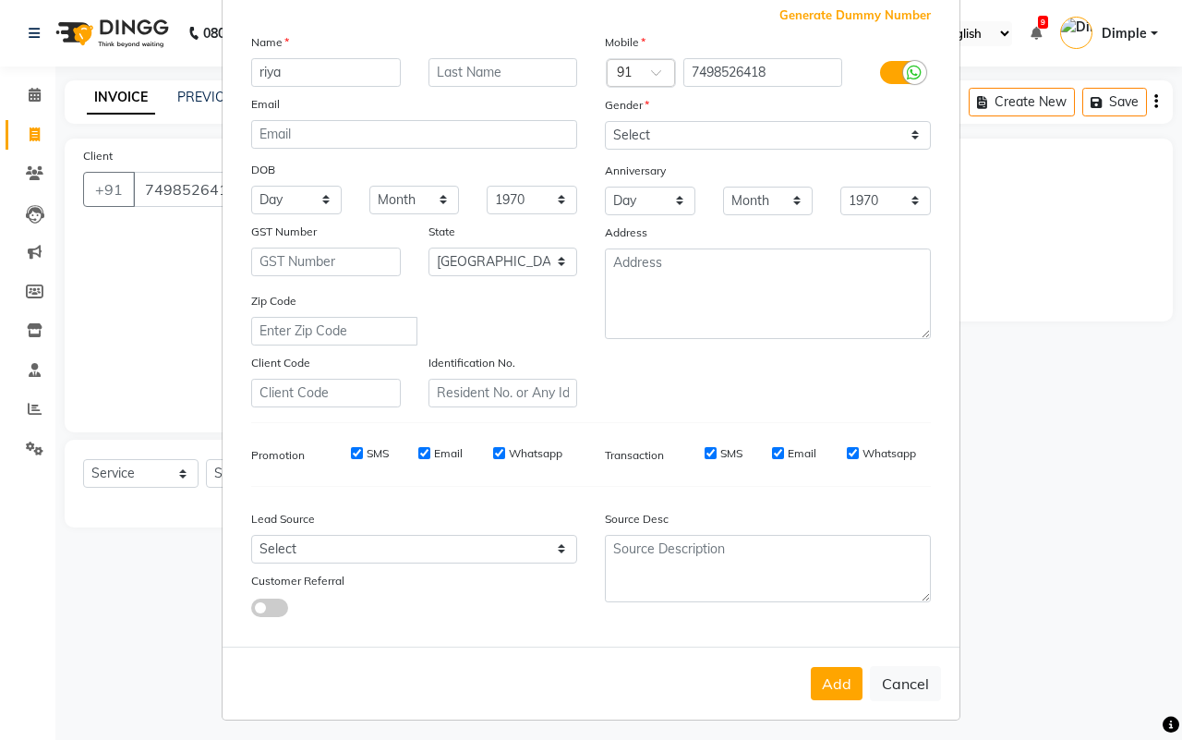
drag, startPoint x: 834, startPoint y: 679, endPoint x: 818, endPoint y: 672, distance: 18.2
click at [832, 680] on button "Add" at bounding box center [837, 683] width 52 height 33
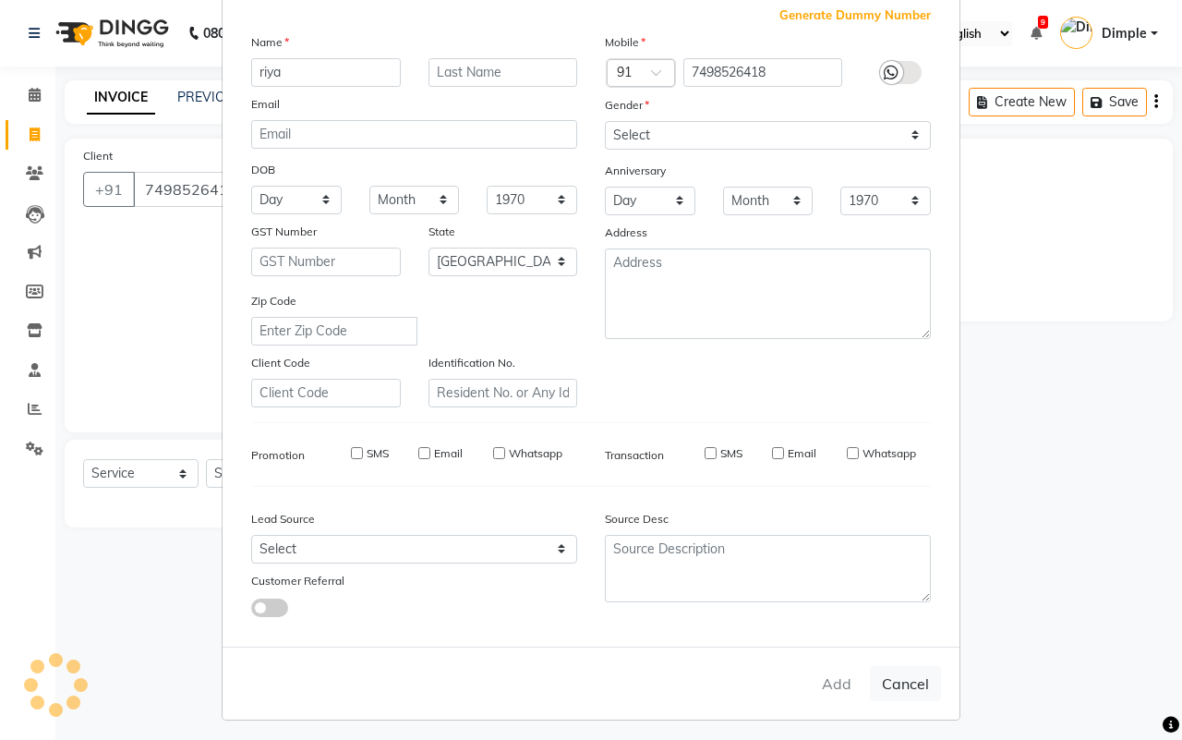
type input "74******18"
select select
select select "null"
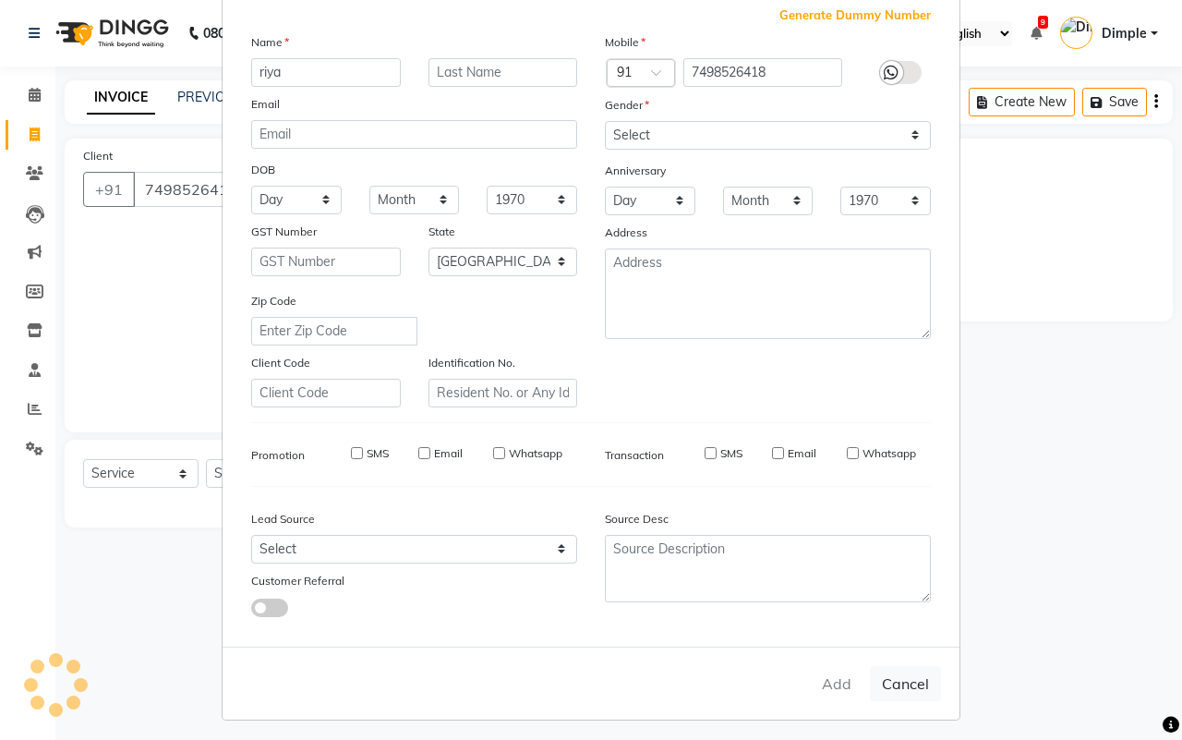
select select
checkbox input "false"
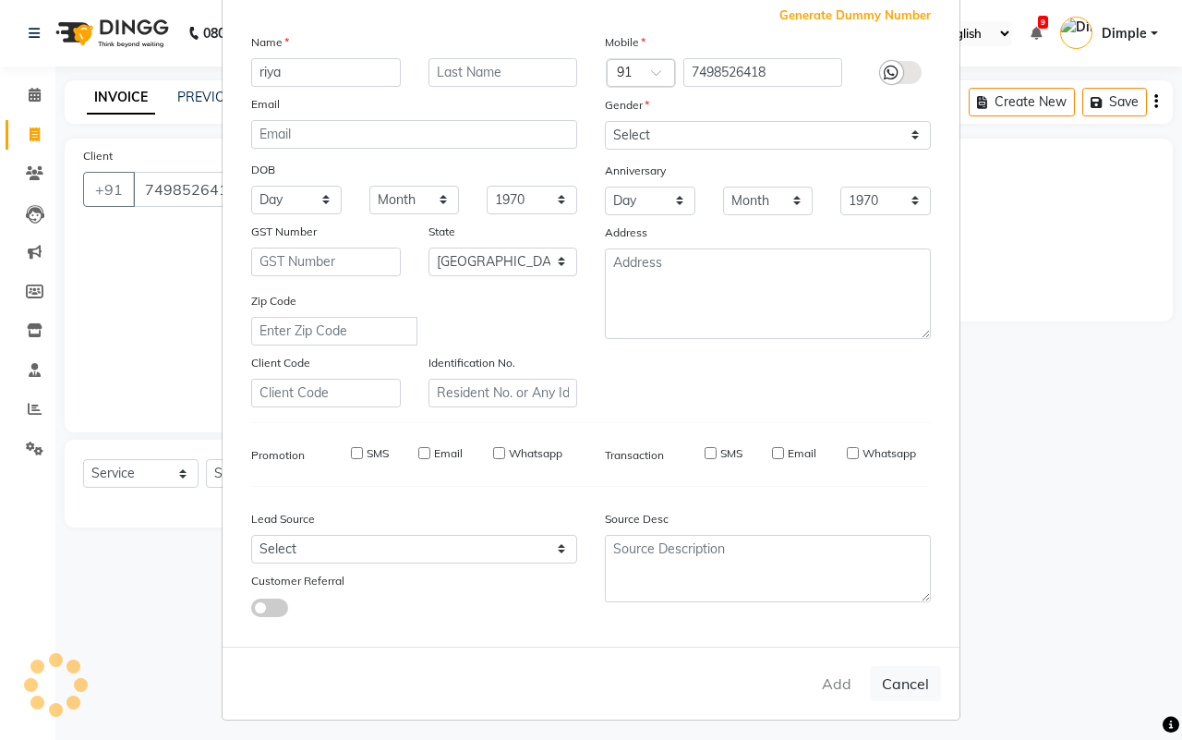
checkbox input "false"
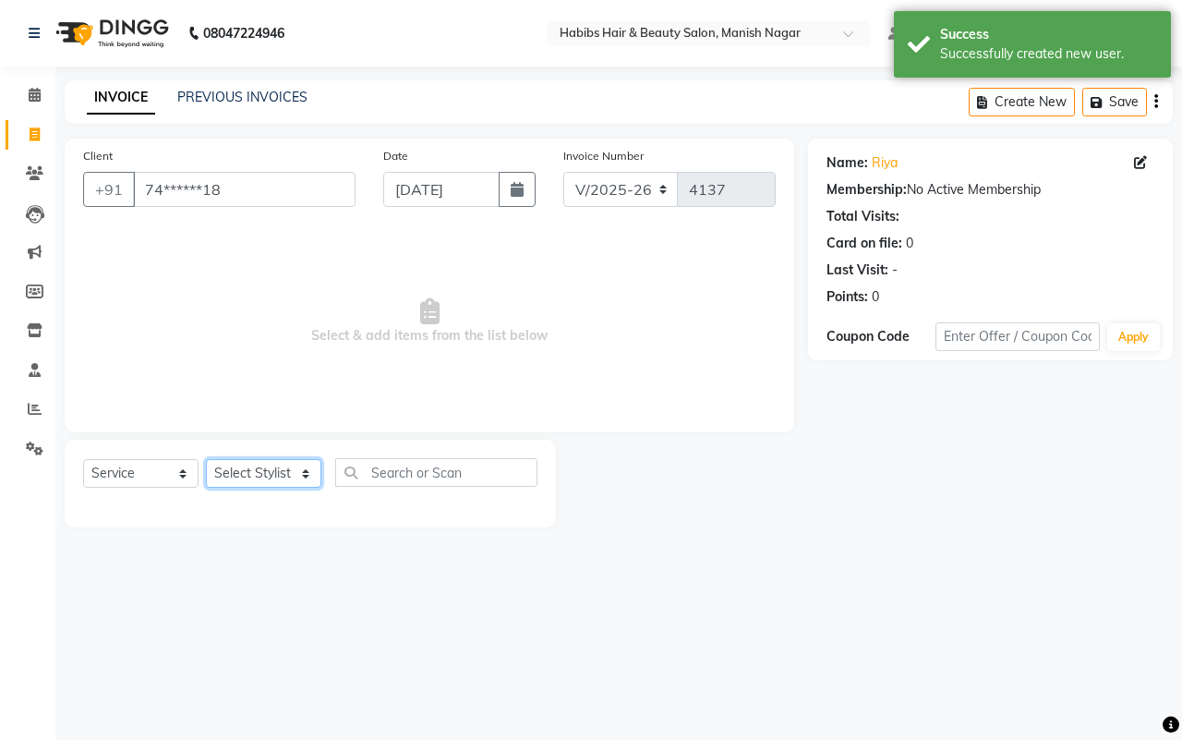
click at [238, 471] on select "Select Stylist Abhijeet Amol Apurva Dimple Harshal Mrunali Sachin Sarika Shanta…" at bounding box center [263, 473] width 115 height 29
select select "62737"
click at [206, 459] on select "Select Stylist Abhijeet Amol Apurva Dimple Harshal Mrunali Sachin Sarika Shanta…" at bounding box center [263, 473] width 115 height 29
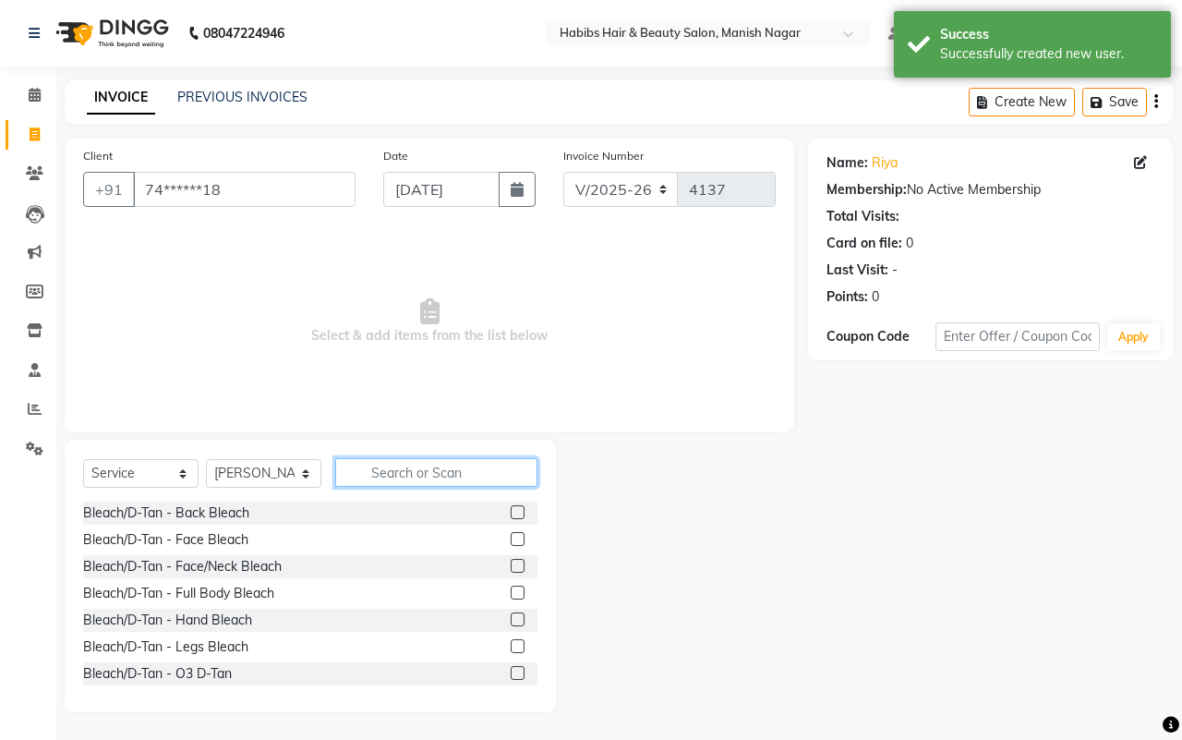
click at [411, 477] on input "text" at bounding box center [436, 472] width 202 height 29
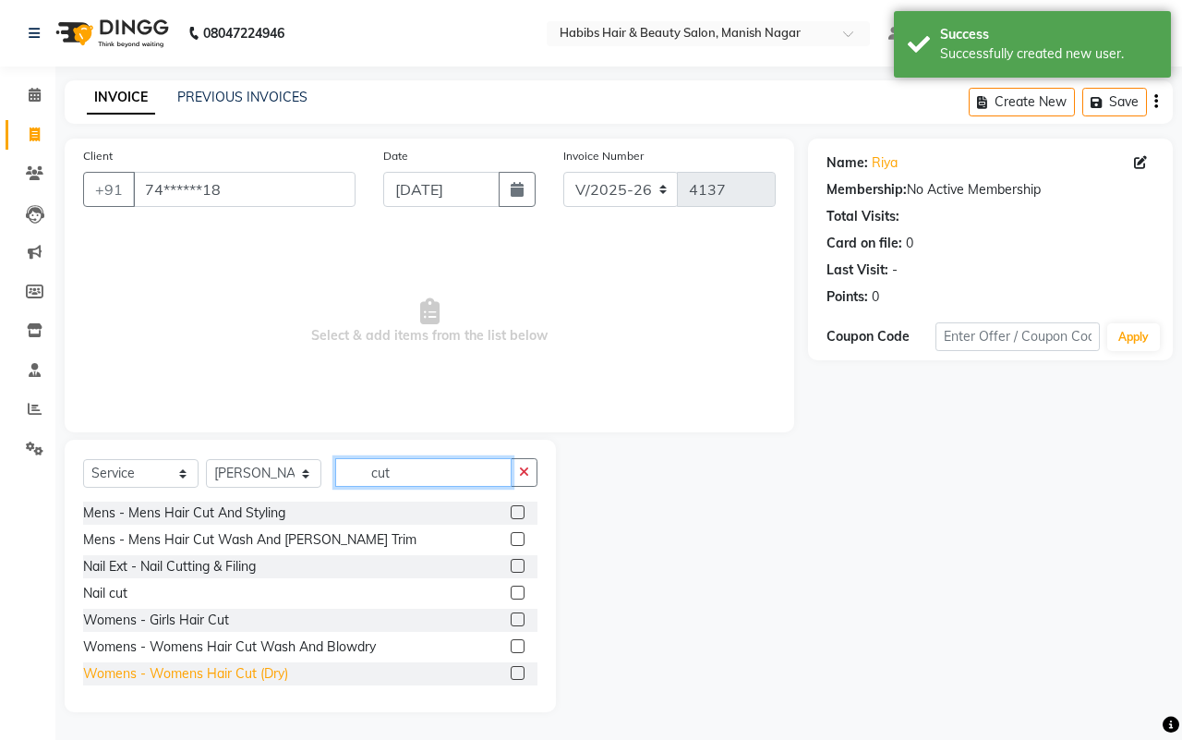
scroll to position [83, 0]
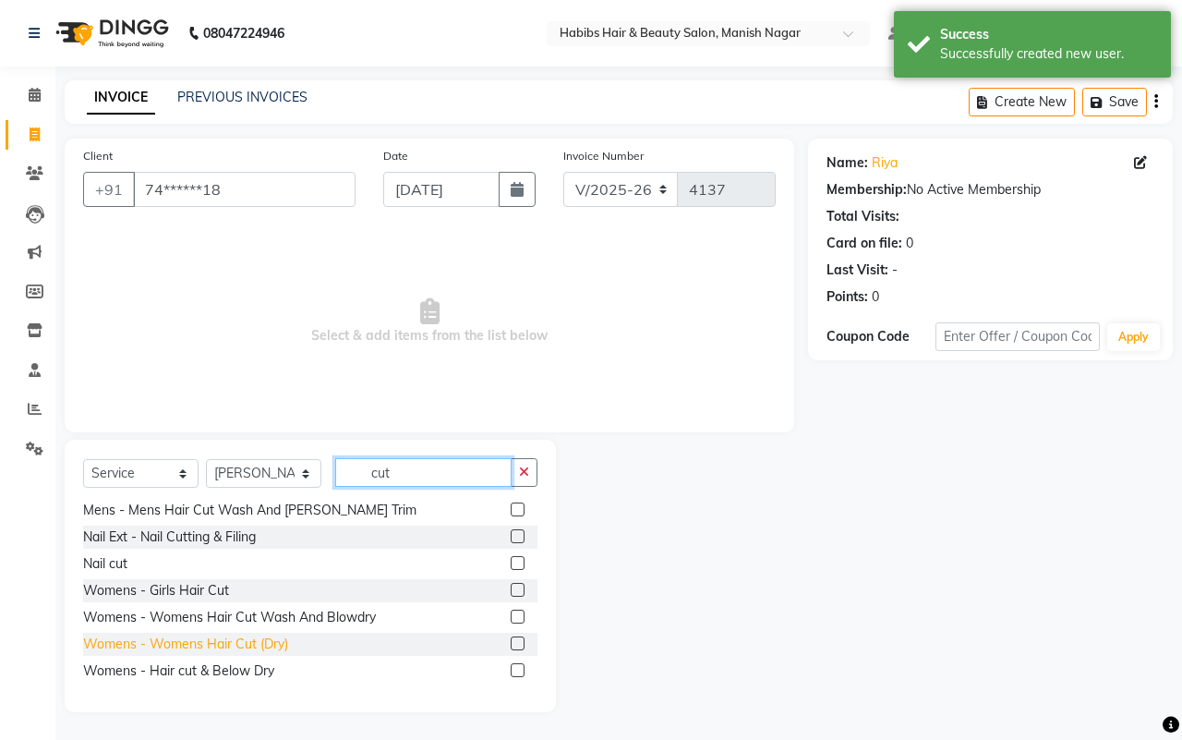
type input "cut"
drag, startPoint x: 278, startPoint y: 645, endPoint x: 416, endPoint y: 555, distance: 164.2
click at [277, 645] on div "Womens - Womens Hair Cut (Dry)" at bounding box center [185, 644] width 205 height 19
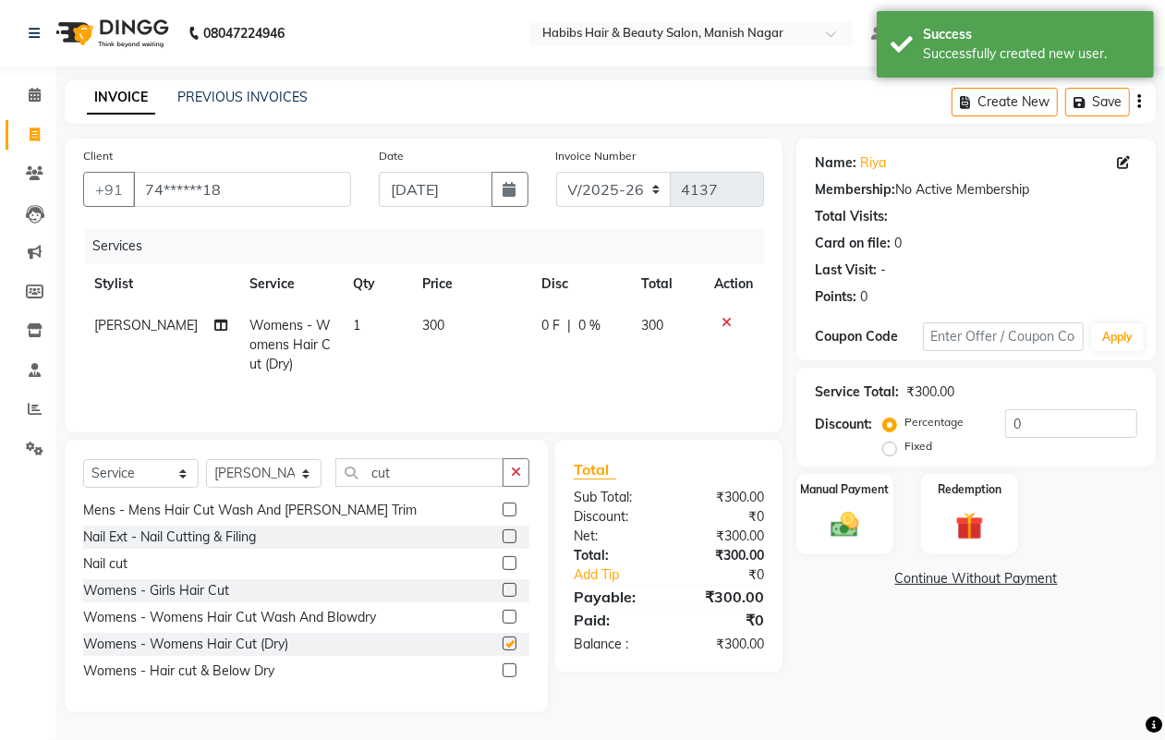
checkbox input "false"
click at [501, 474] on input "cut" at bounding box center [419, 472] width 168 height 29
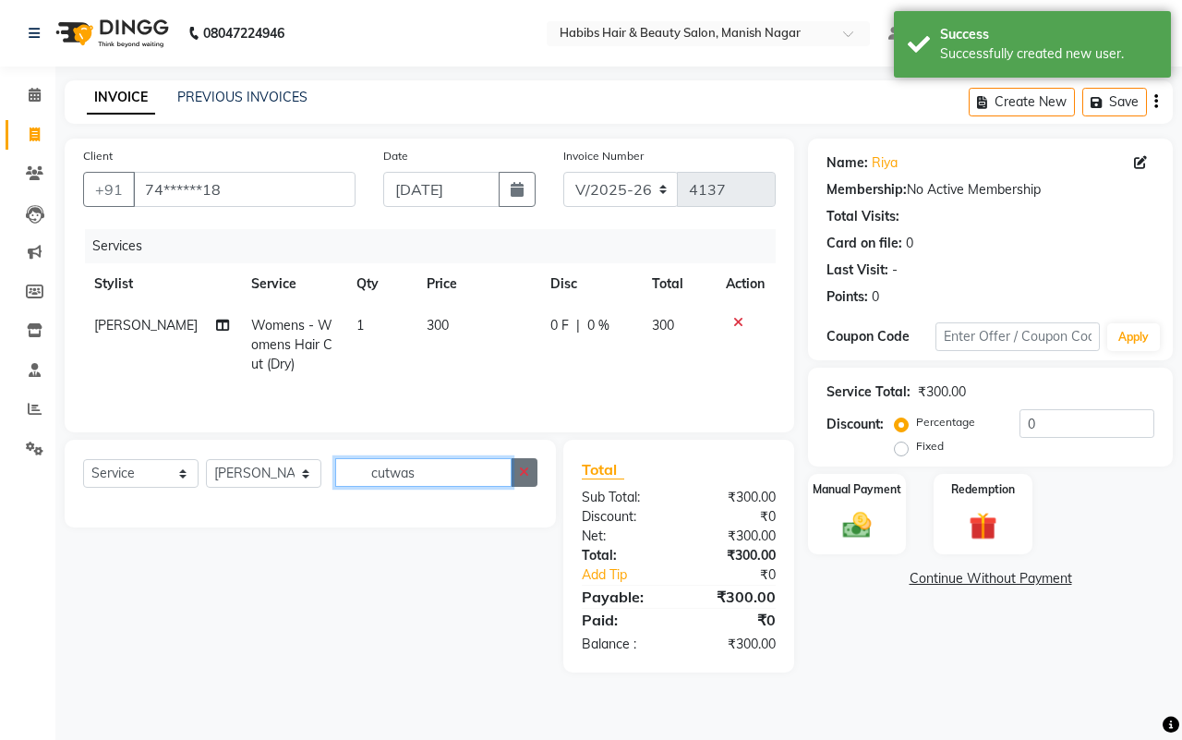
type input "cutwas"
click at [528, 477] on button "button" at bounding box center [524, 472] width 27 height 29
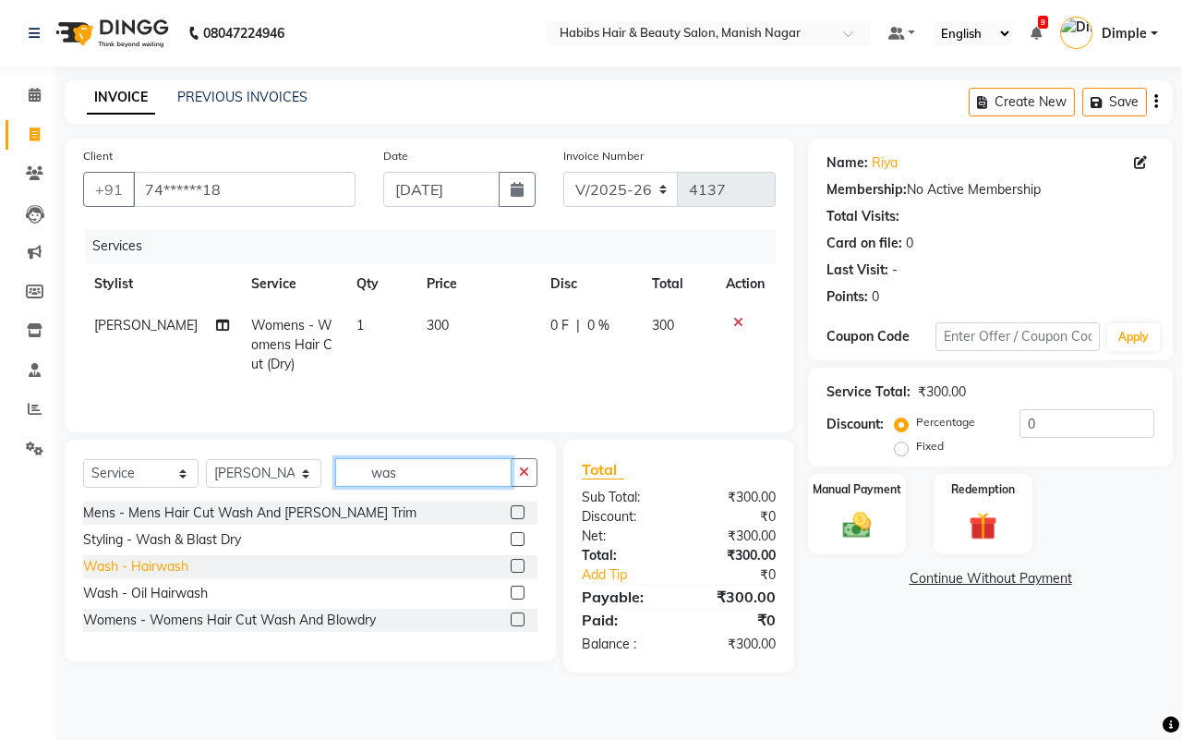
type input "was"
click at [177, 573] on div "Wash - Hairwash" at bounding box center [135, 566] width 105 height 19
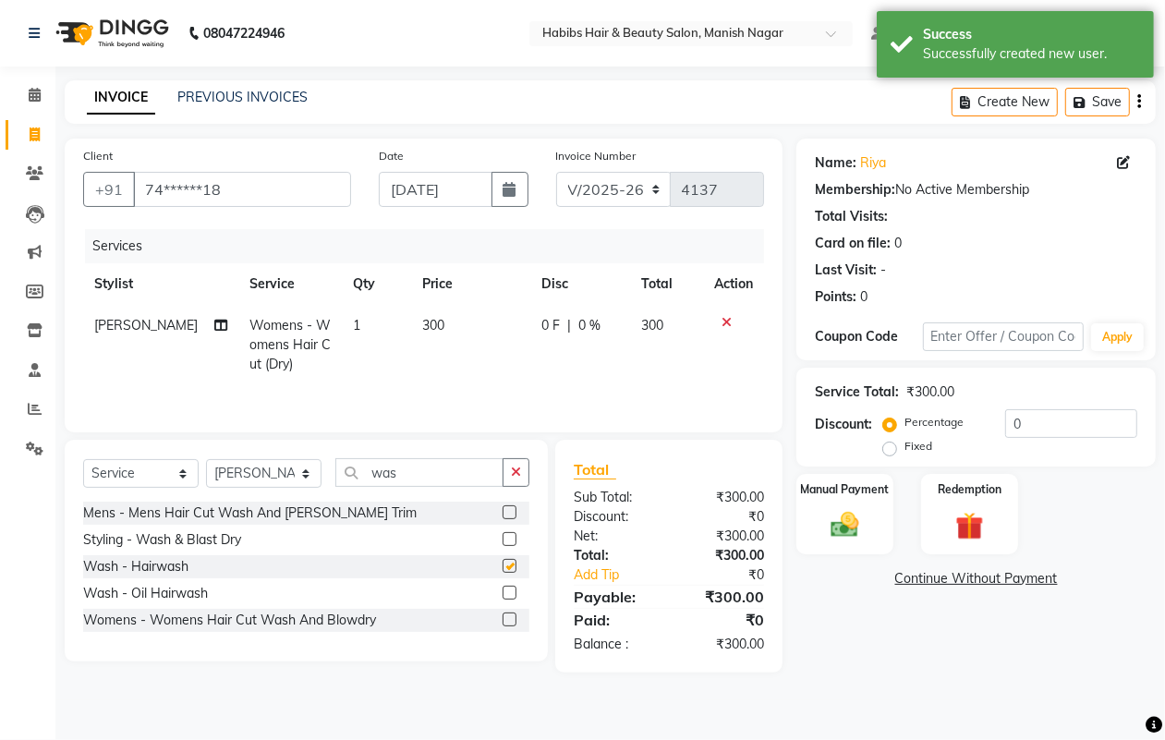
checkbox input "false"
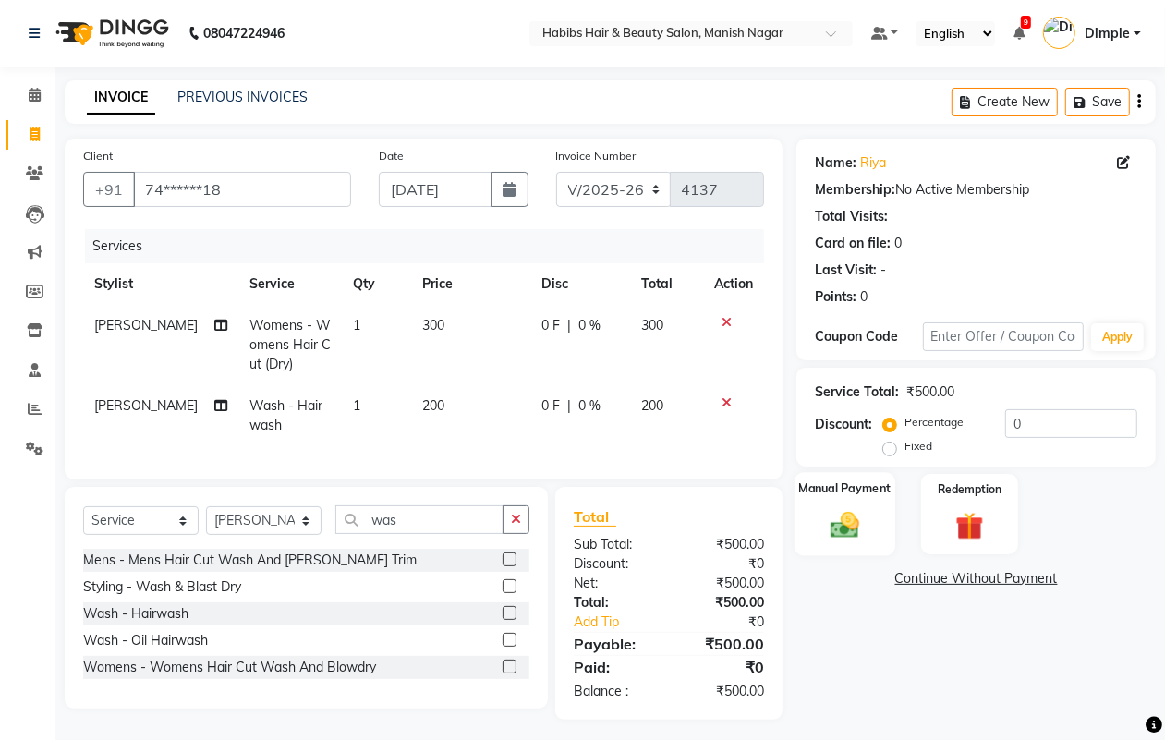
click at [821, 540] on img at bounding box center [844, 524] width 46 height 33
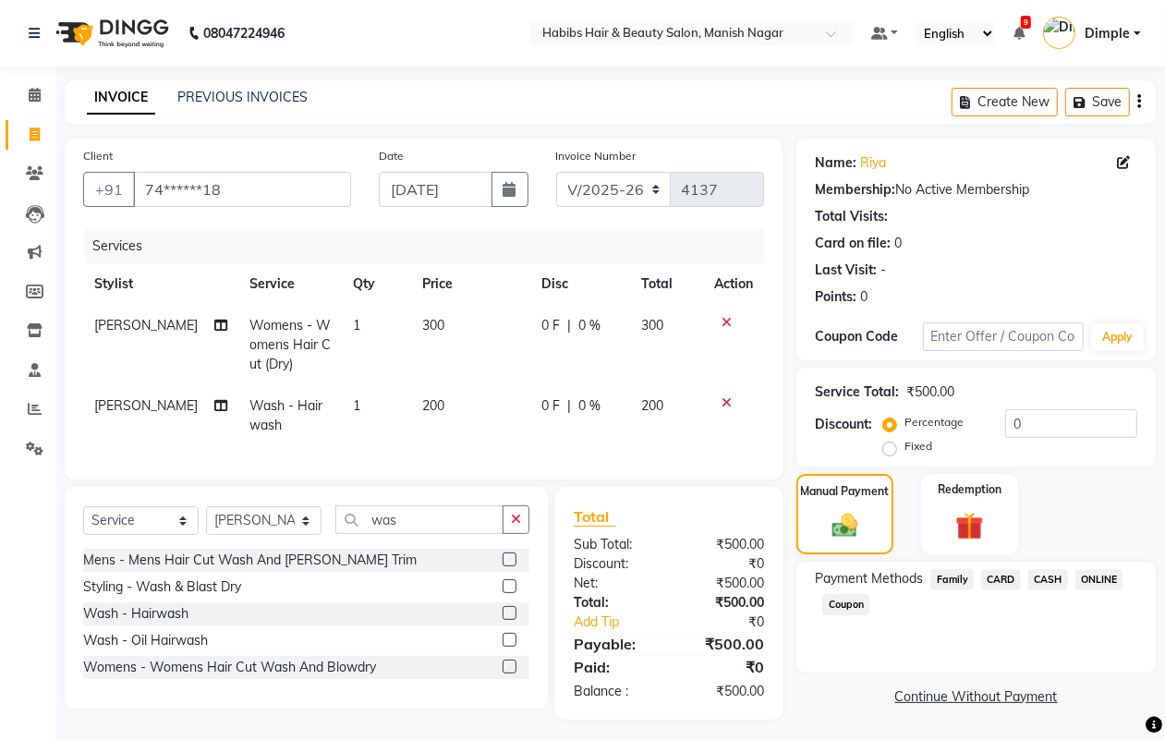
click at [1053, 577] on span "CASH" at bounding box center [1048, 579] width 40 height 21
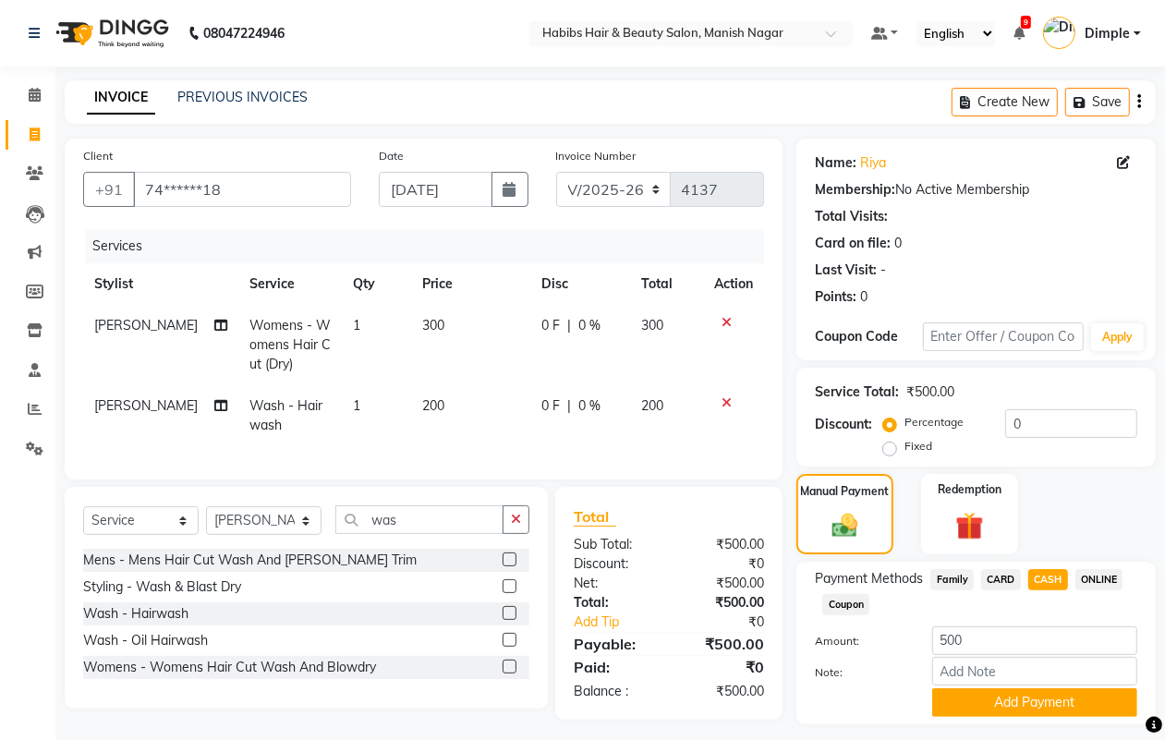
click at [1084, 578] on span "ONLINE" at bounding box center [1099, 579] width 48 height 21
click at [1007, 699] on button "Add Payment" at bounding box center [1034, 702] width 205 height 29
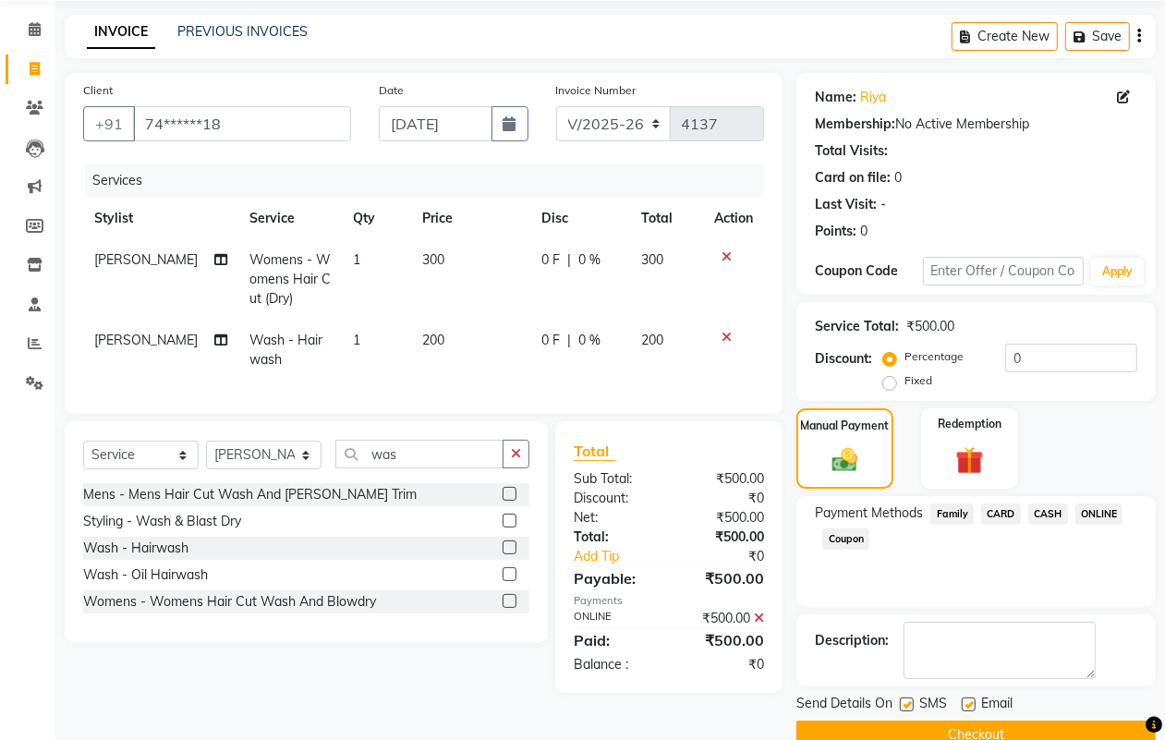
scroll to position [103, 0]
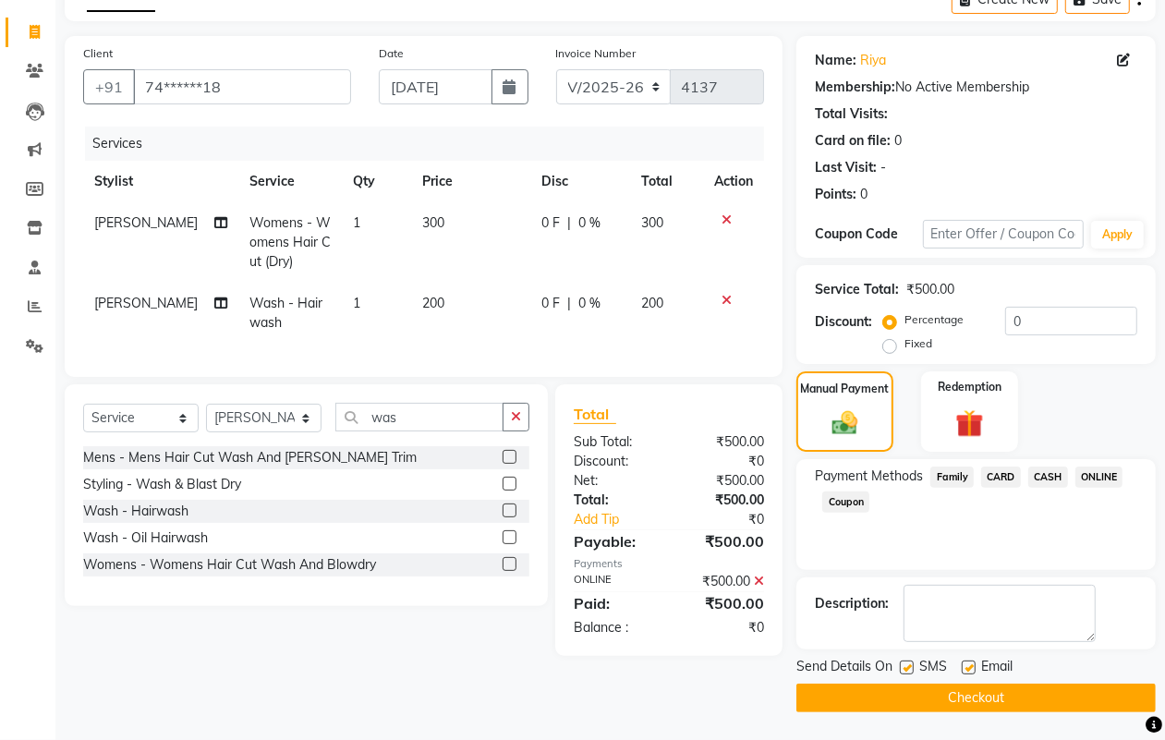
click at [1002, 694] on button "Checkout" at bounding box center [975, 698] width 359 height 29
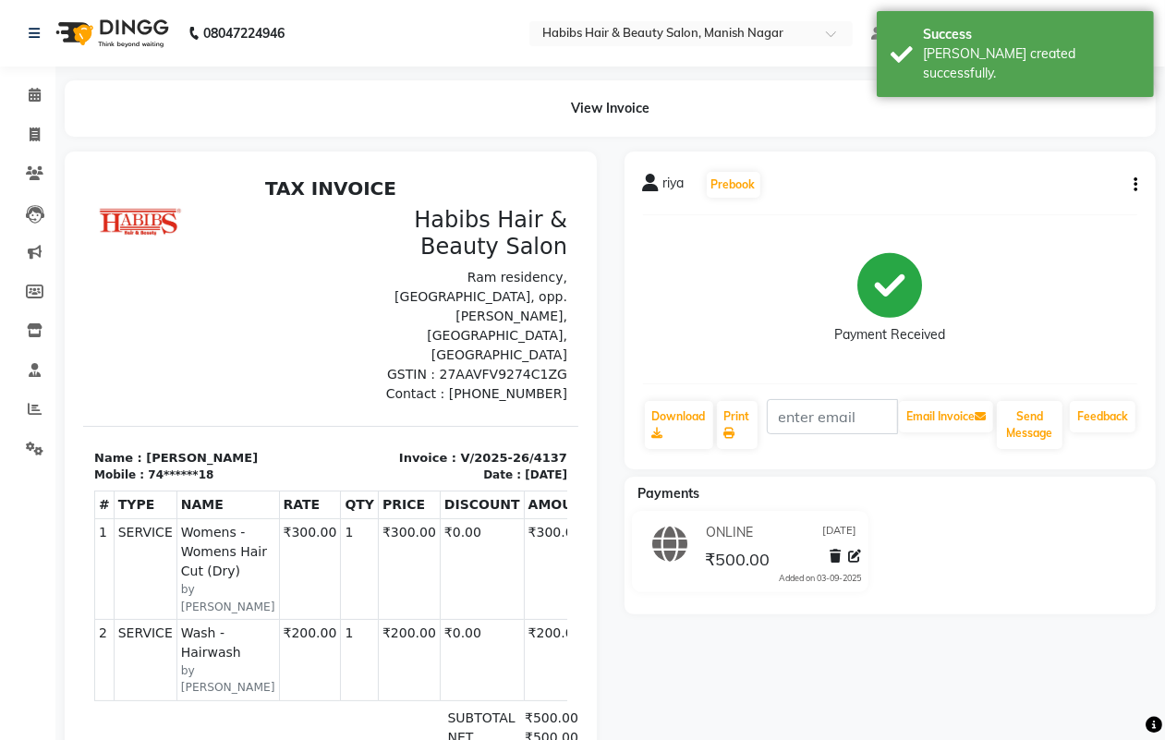
select select "service"
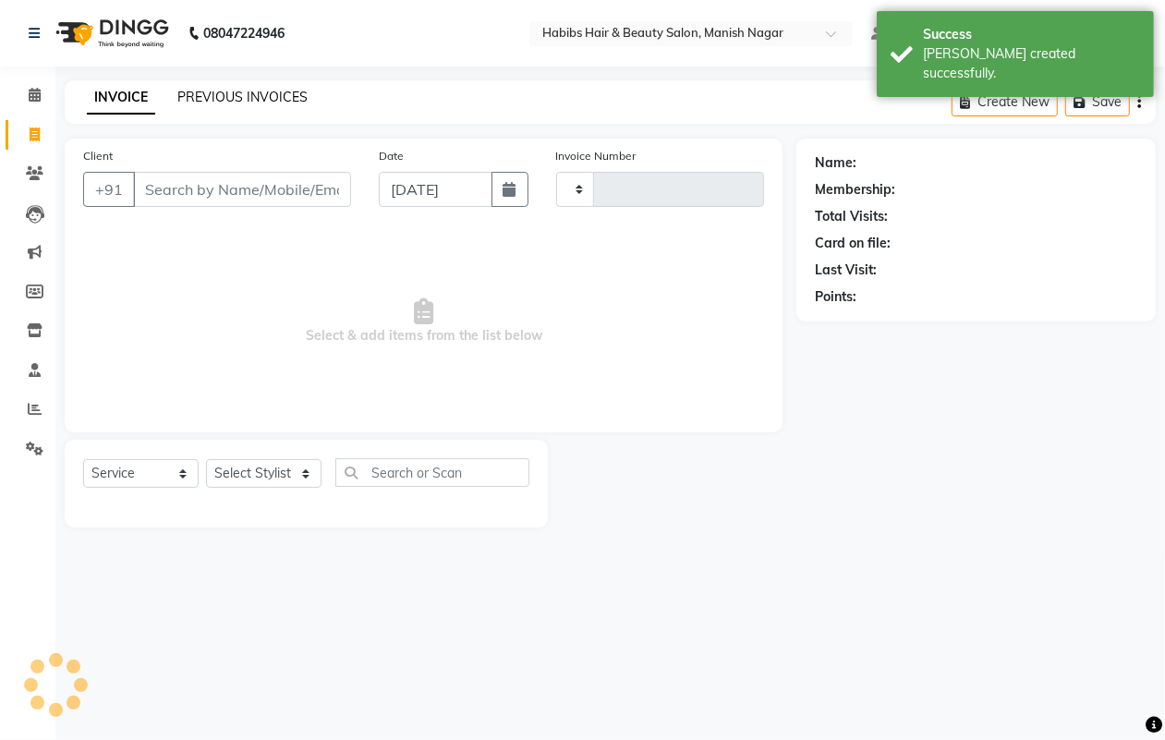
type input "4138"
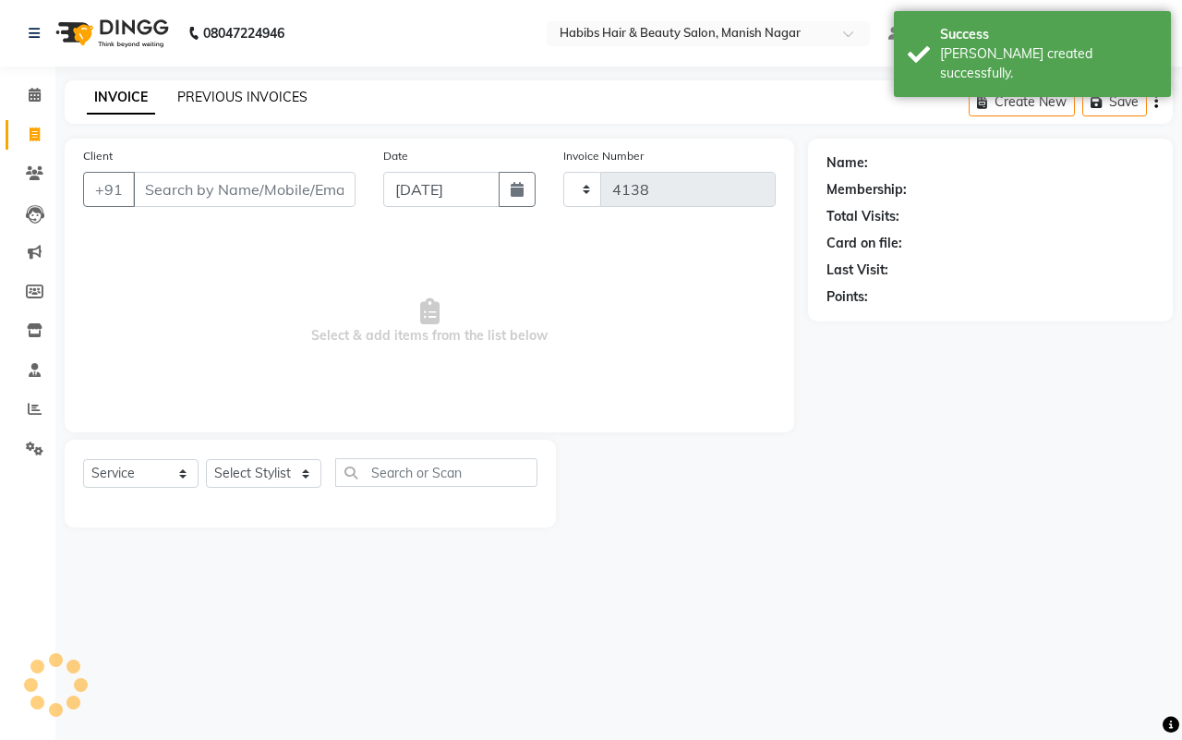
select select "3804"
click at [218, 90] on link "PREVIOUS INVOICES" at bounding box center [242, 97] width 130 height 17
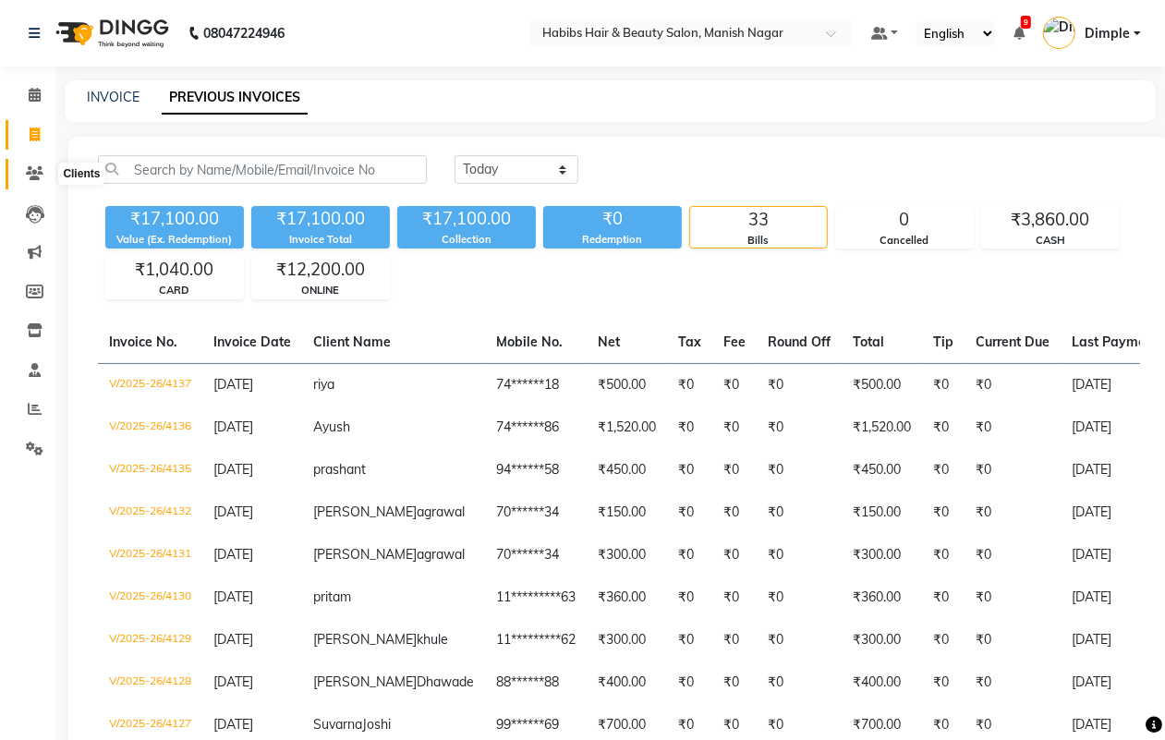
click at [34, 177] on icon at bounding box center [35, 173] width 18 height 14
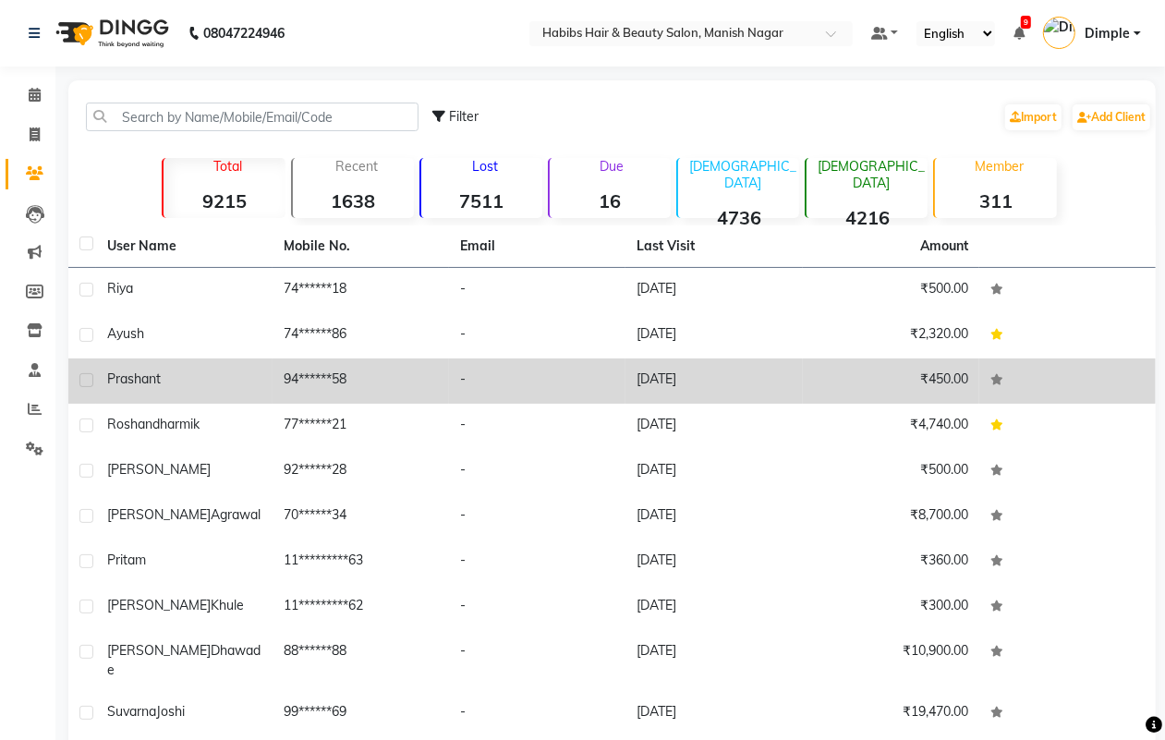
click at [163, 382] on div "prashant" at bounding box center [184, 378] width 154 height 19
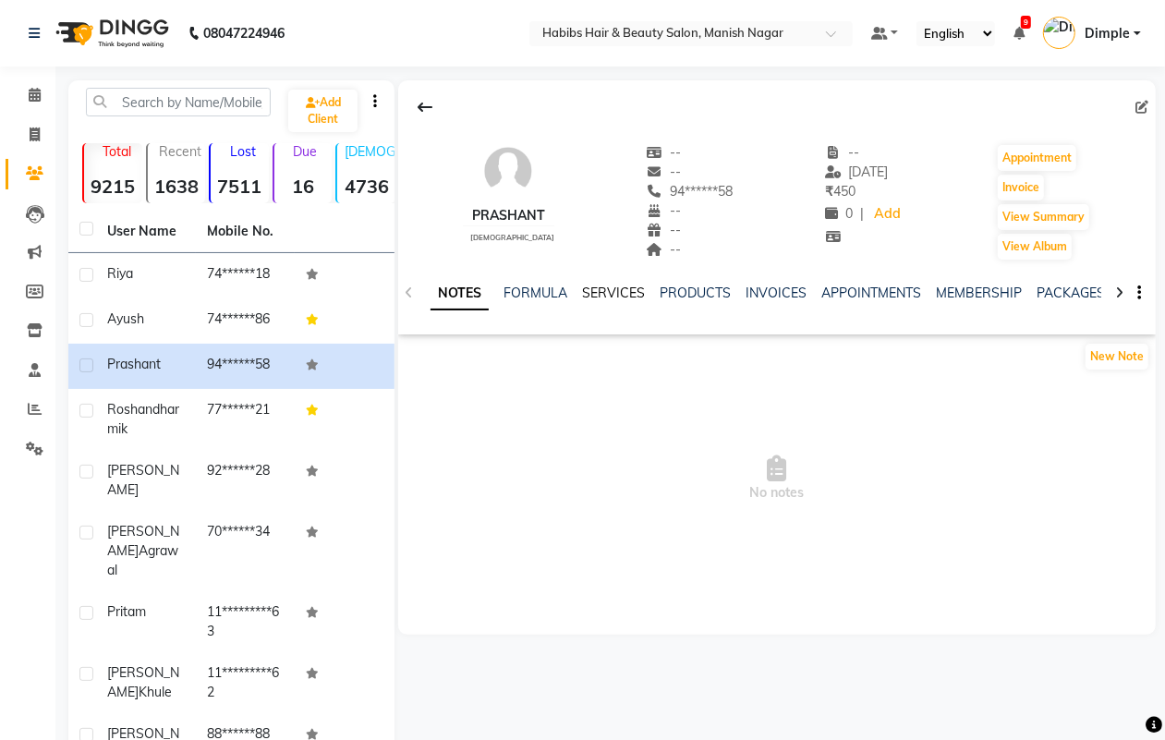
click at [610, 286] on link "SERVICES" at bounding box center [613, 293] width 63 height 17
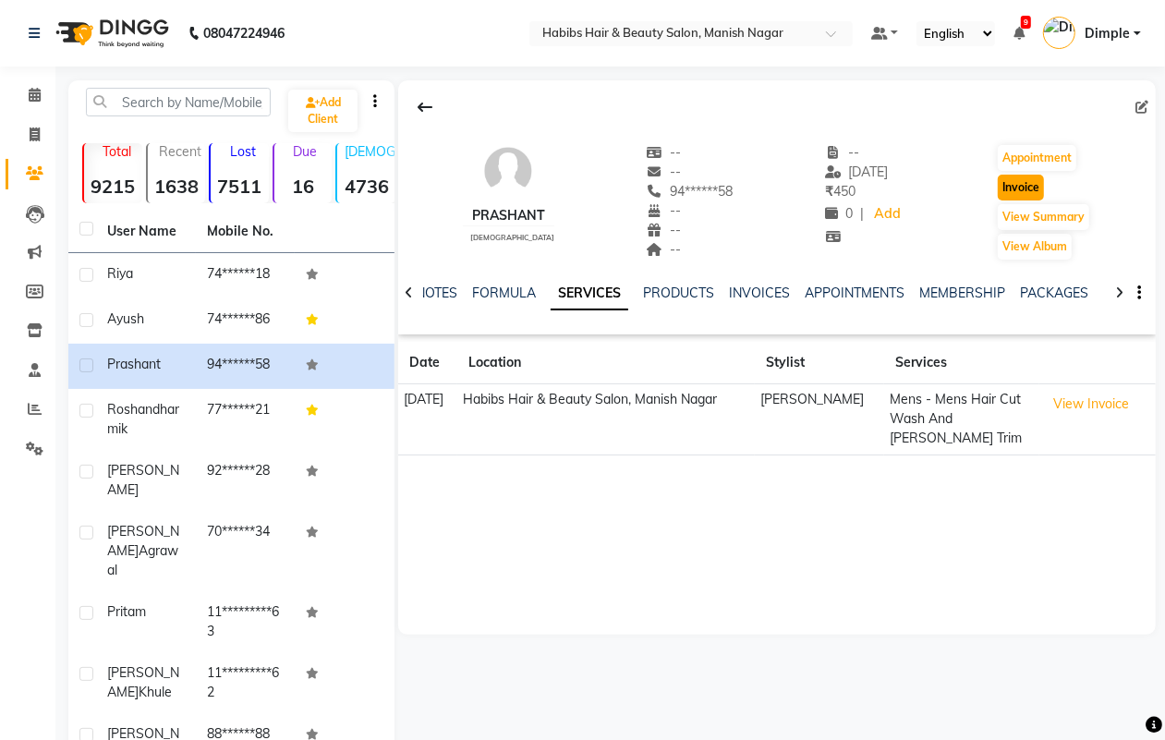
click at [1024, 182] on button "Invoice" at bounding box center [1021, 188] width 46 height 26
select select "service"
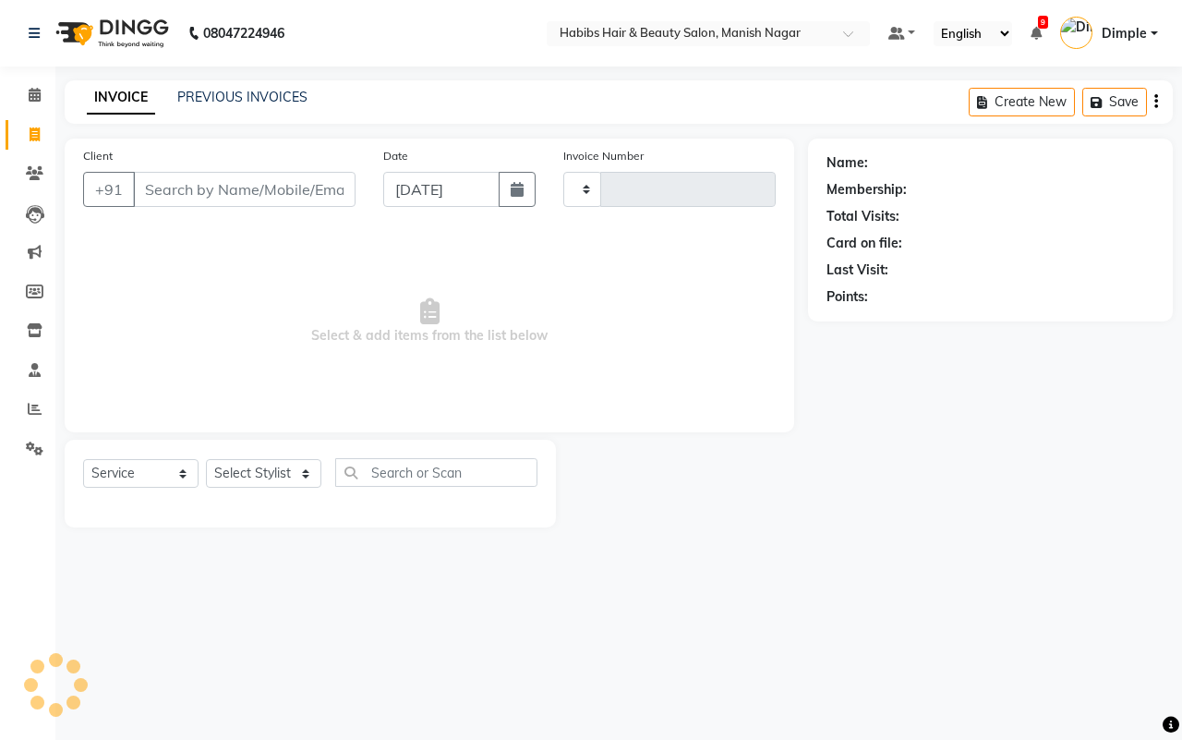
type input "4138"
select select "3804"
click at [430, 195] on input "[DATE]" at bounding box center [441, 189] width 116 height 35
select select "9"
select select "2025"
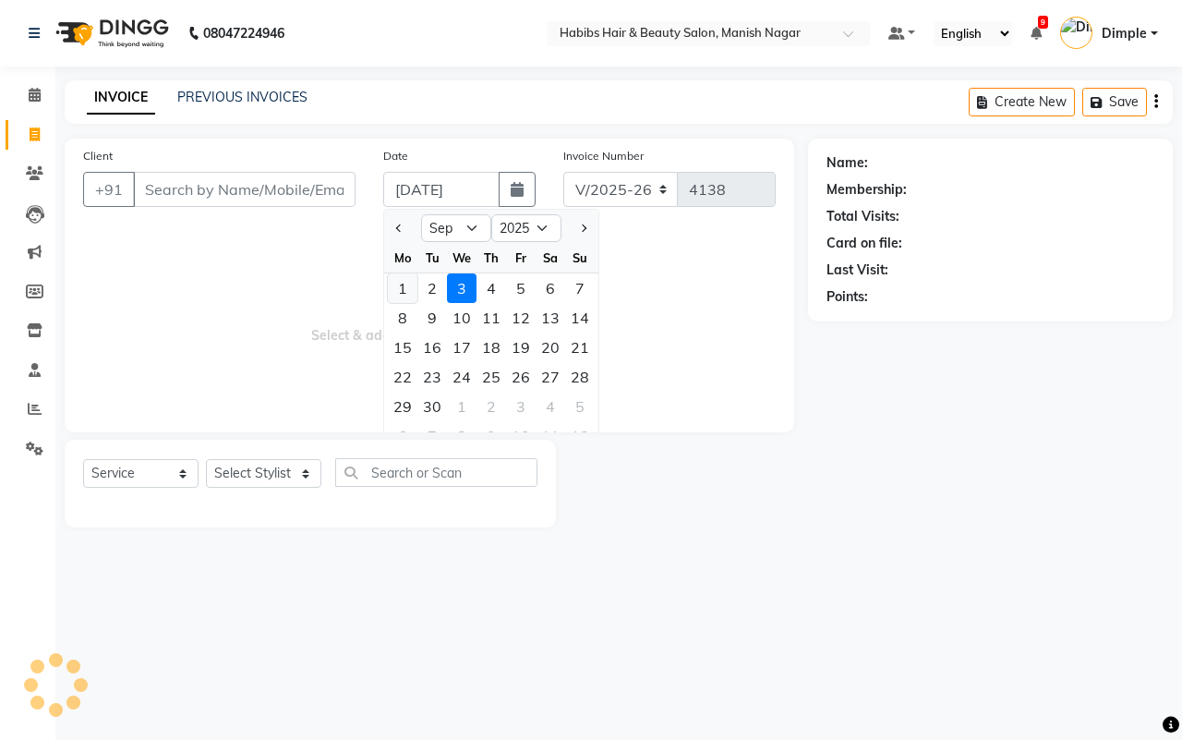
type input "94******58"
click at [398, 287] on div "1" at bounding box center [403, 288] width 30 height 30
type input "01-09-2025"
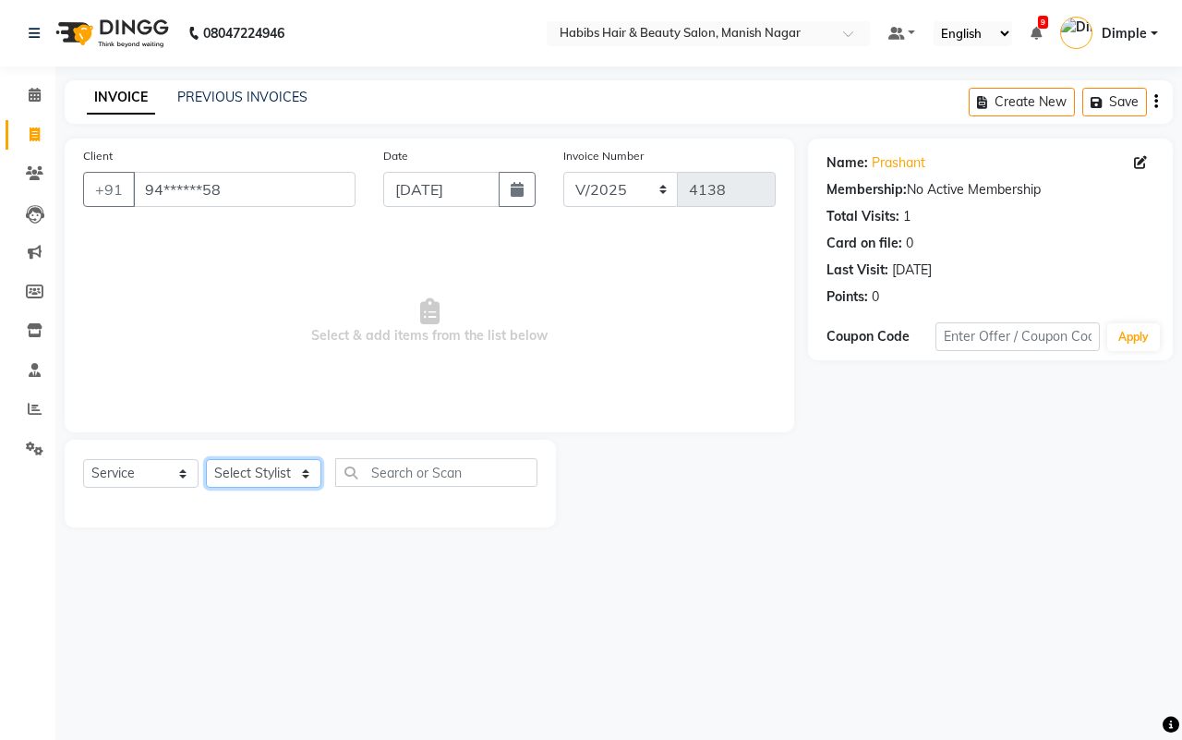
click at [260, 474] on select "Select Stylist Abhijeet Amol Apurva Dimple Harshal Mrunali Sachin Sarika Shanta…" at bounding box center [263, 473] width 115 height 29
select select "18779"
click at [206, 459] on select "Select Stylist Abhijeet Amol Apurva Dimple Harshal Mrunali Sachin Sarika Shanta…" at bounding box center [263, 473] width 115 height 29
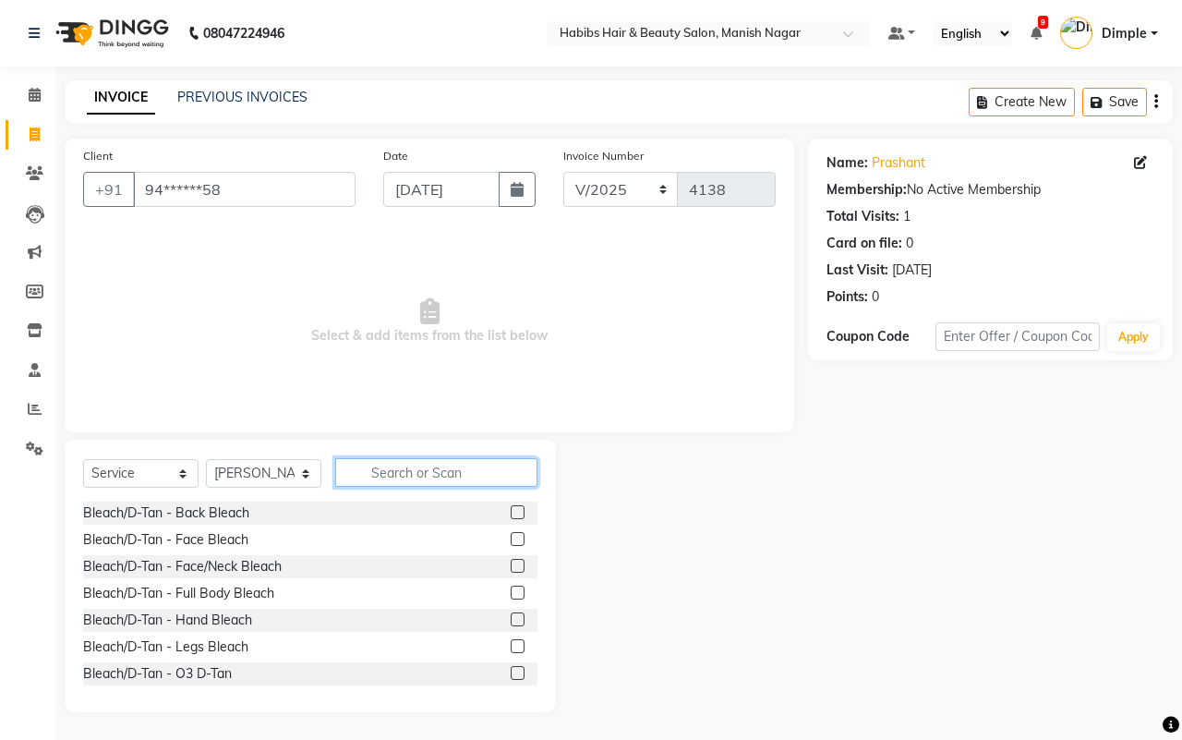
click at [403, 471] on input "text" at bounding box center [436, 472] width 202 height 29
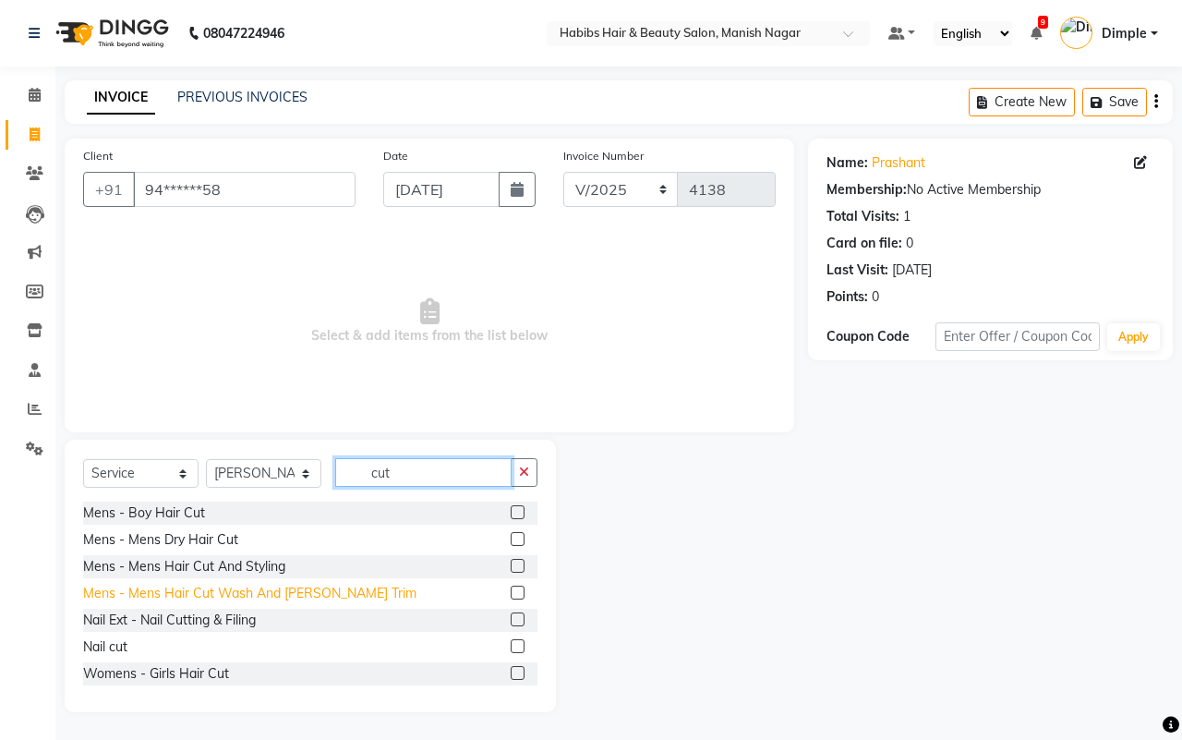
type input "cut"
click at [286, 587] on div "Mens - Mens Hair Cut Wash And Beard Trim" at bounding box center [249, 593] width 333 height 19
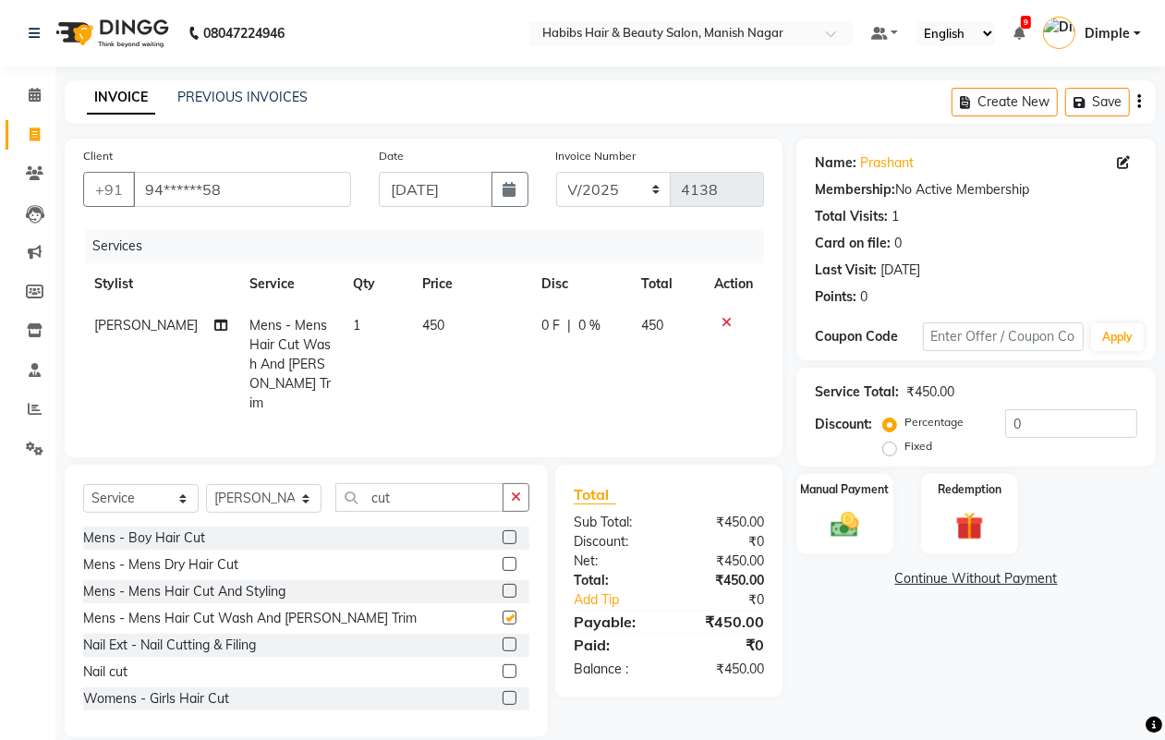
checkbox input "false"
click at [862, 515] on img at bounding box center [844, 524] width 46 height 33
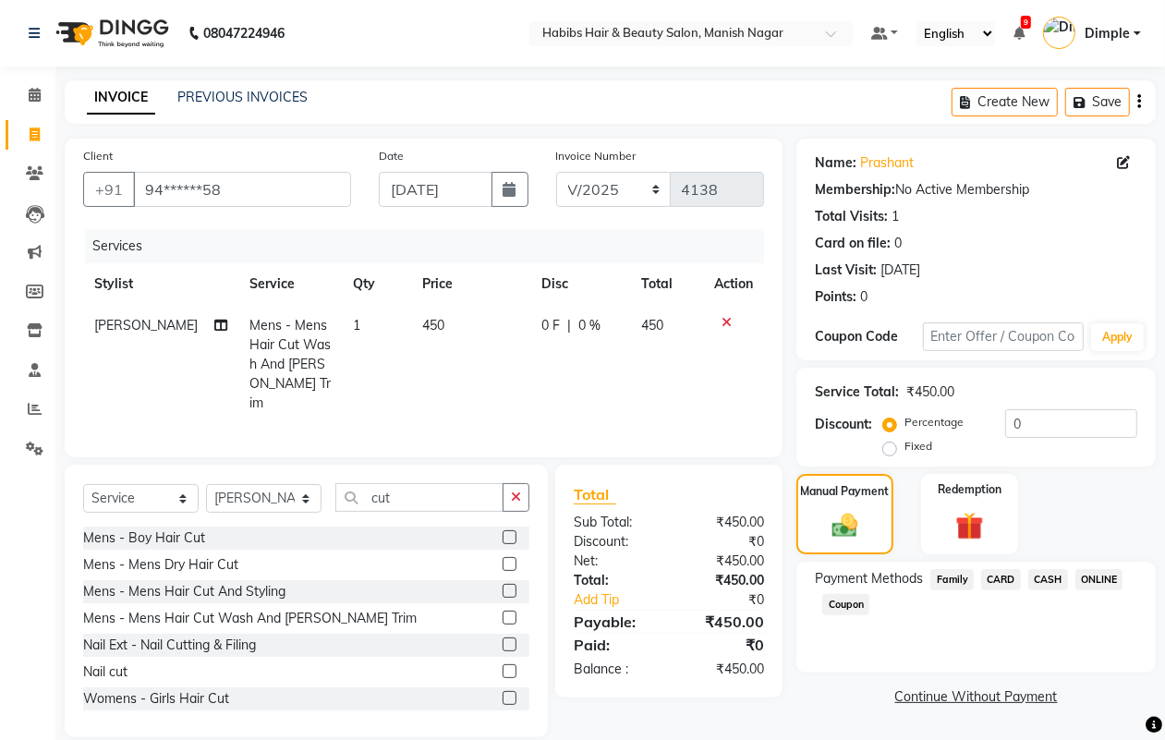
click at [1090, 577] on span "ONLINE" at bounding box center [1099, 579] width 48 height 21
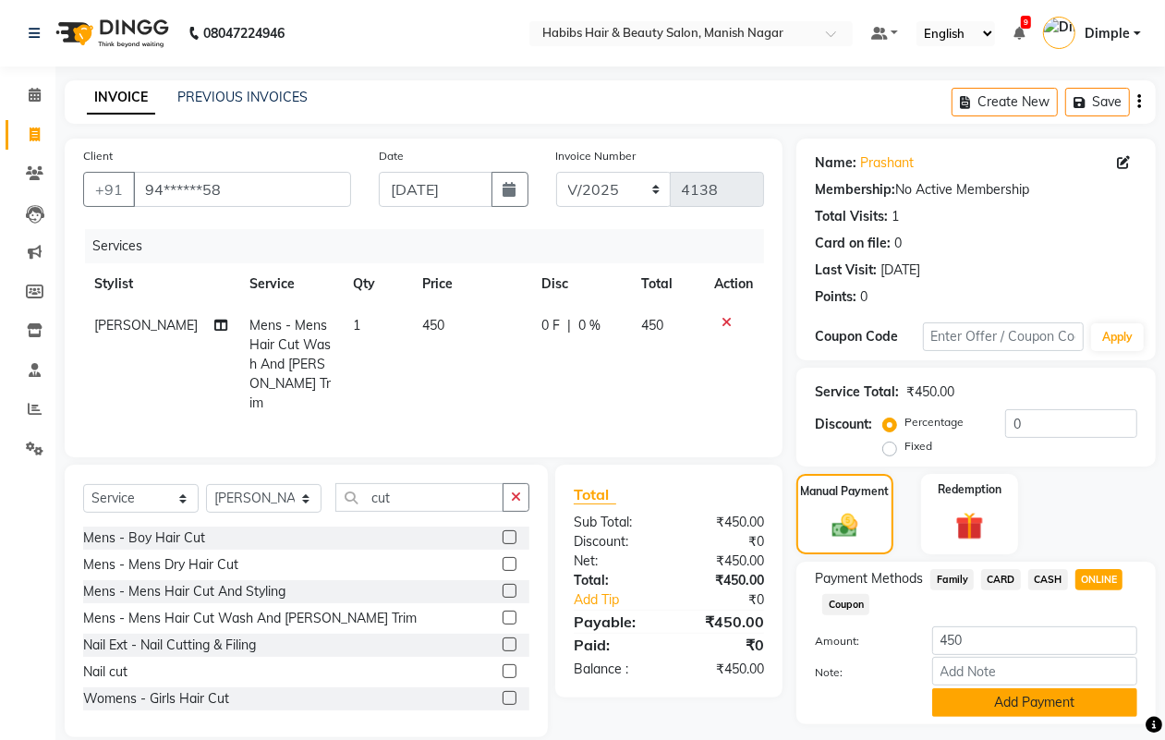
click at [994, 696] on button "Add Payment" at bounding box center [1034, 702] width 205 height 29
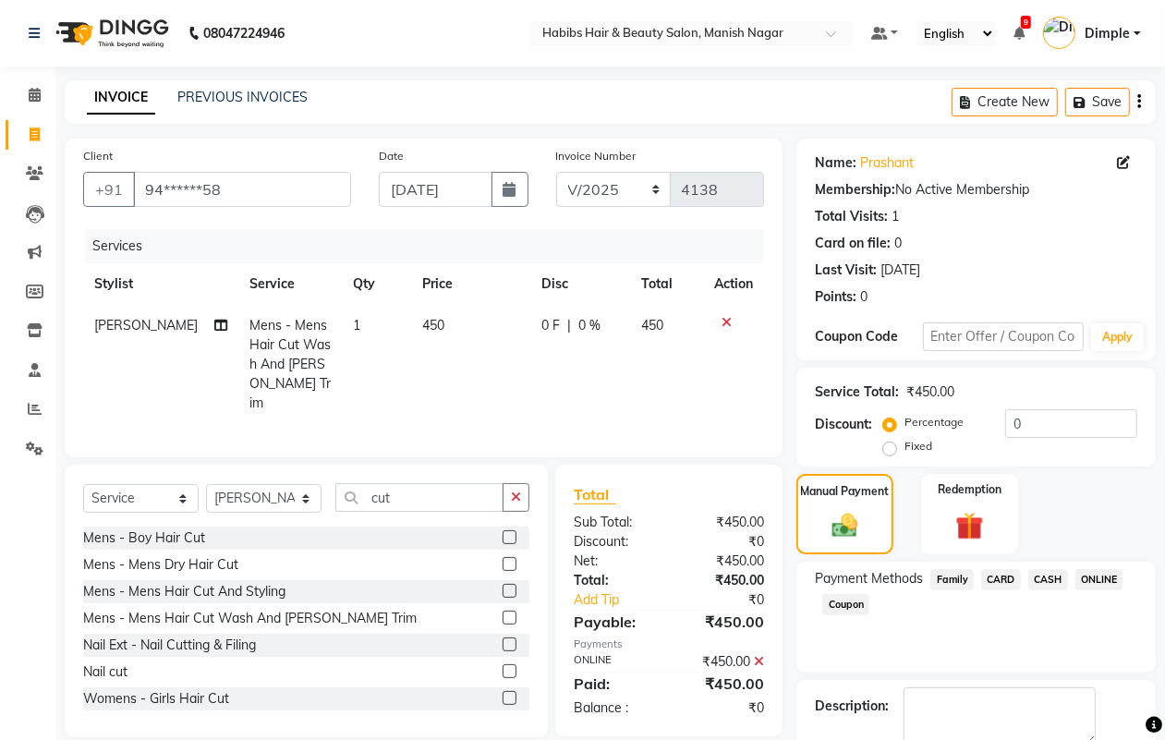
scroll to position [103, 0]
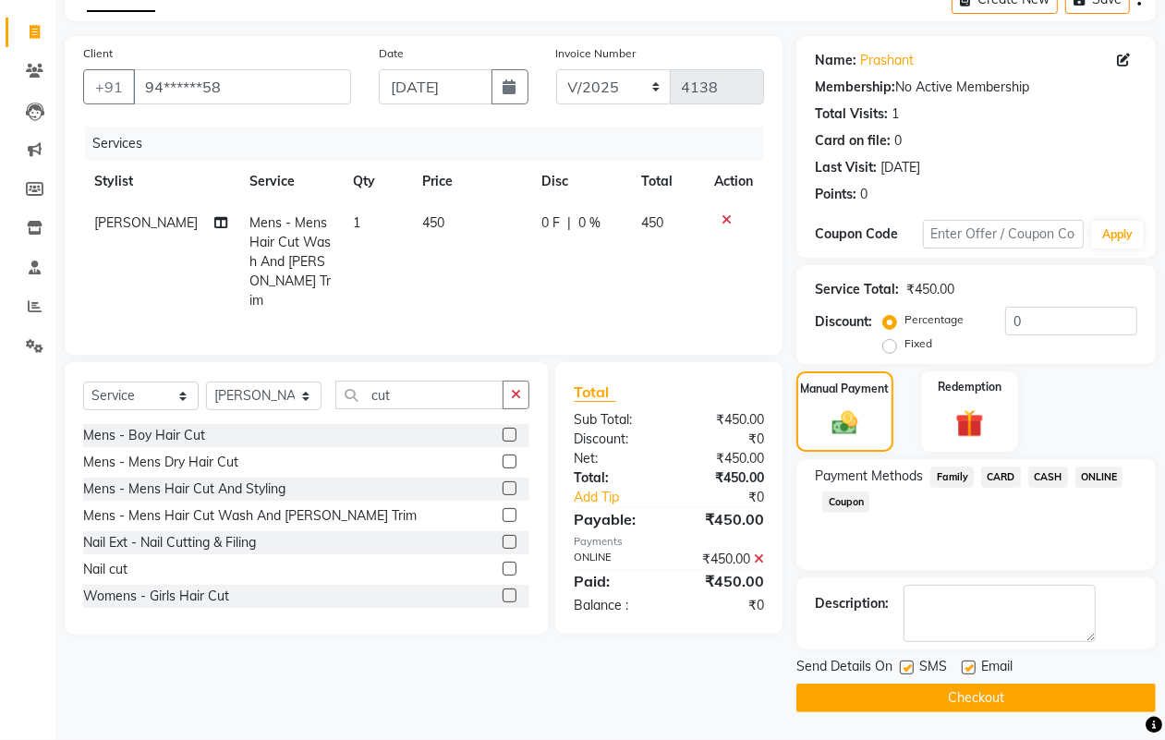
click at [908, 666] on label at bounding box center [907, 667] width 14 height 14
click at [908, 666] on input "checkbox" at bounding box center [906, 668] width 12 height 12
checkbox input "false"
click at [902, 698] on button "Checkout" at bounding box center [975, 698] width 359 height 29
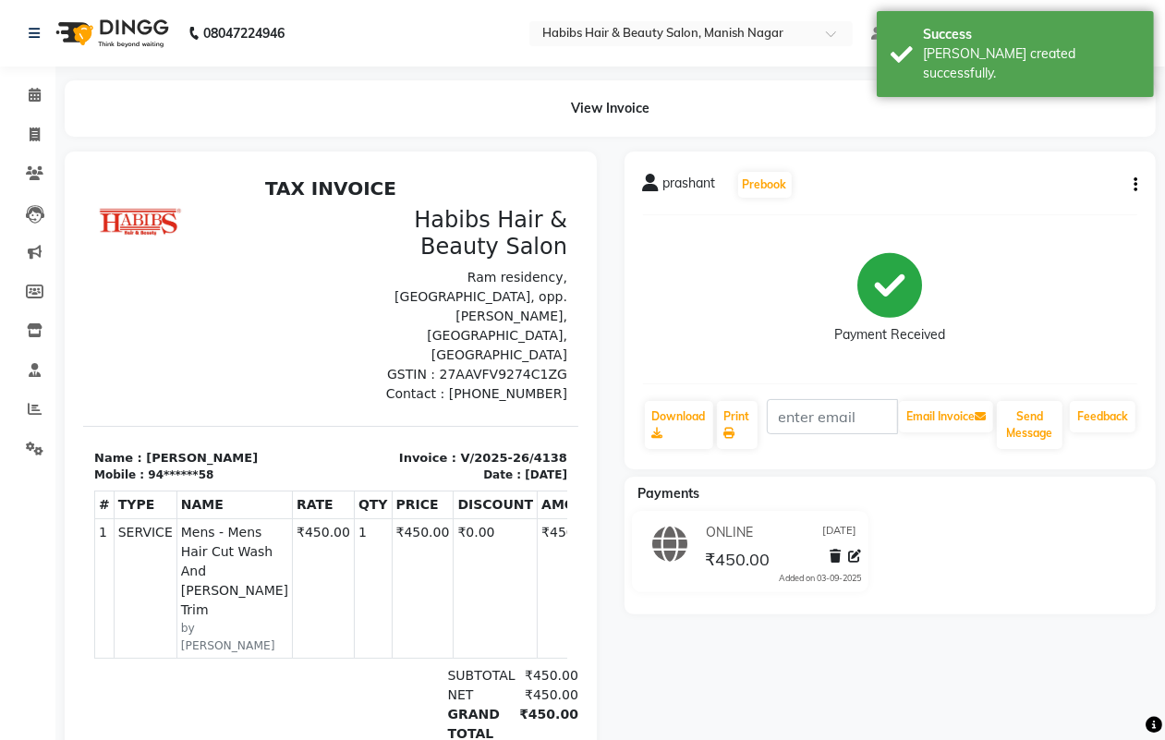
select select "service"
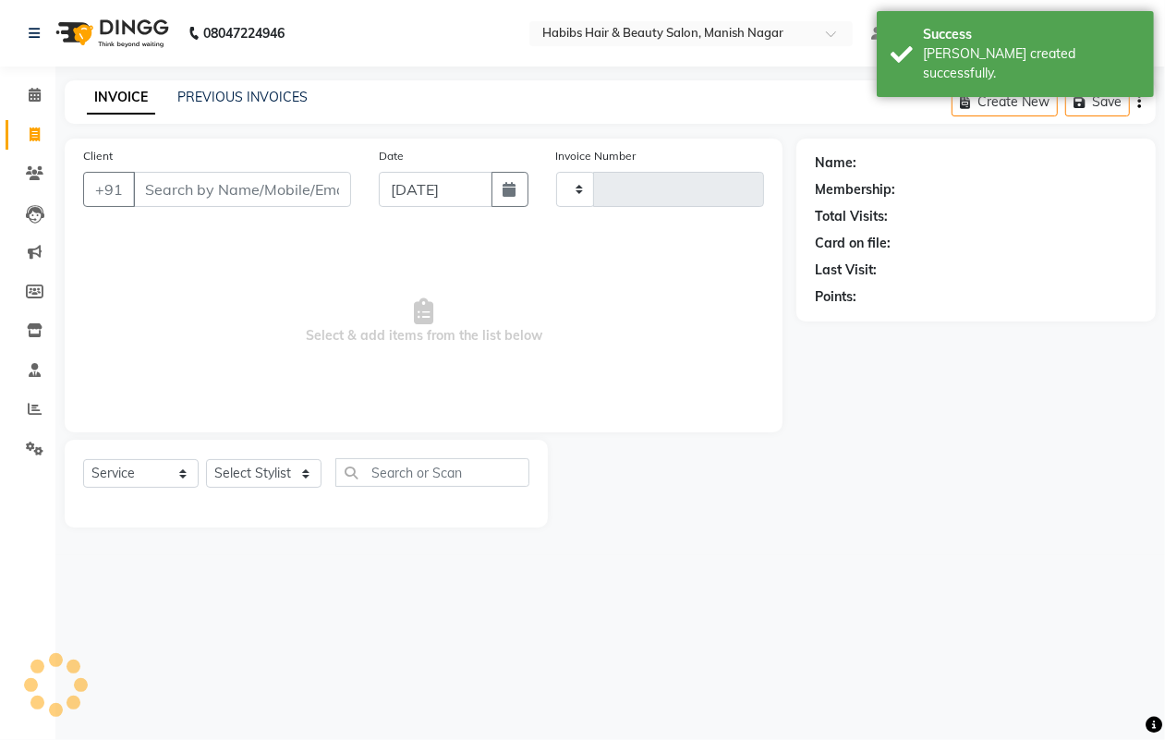
type input "4139"
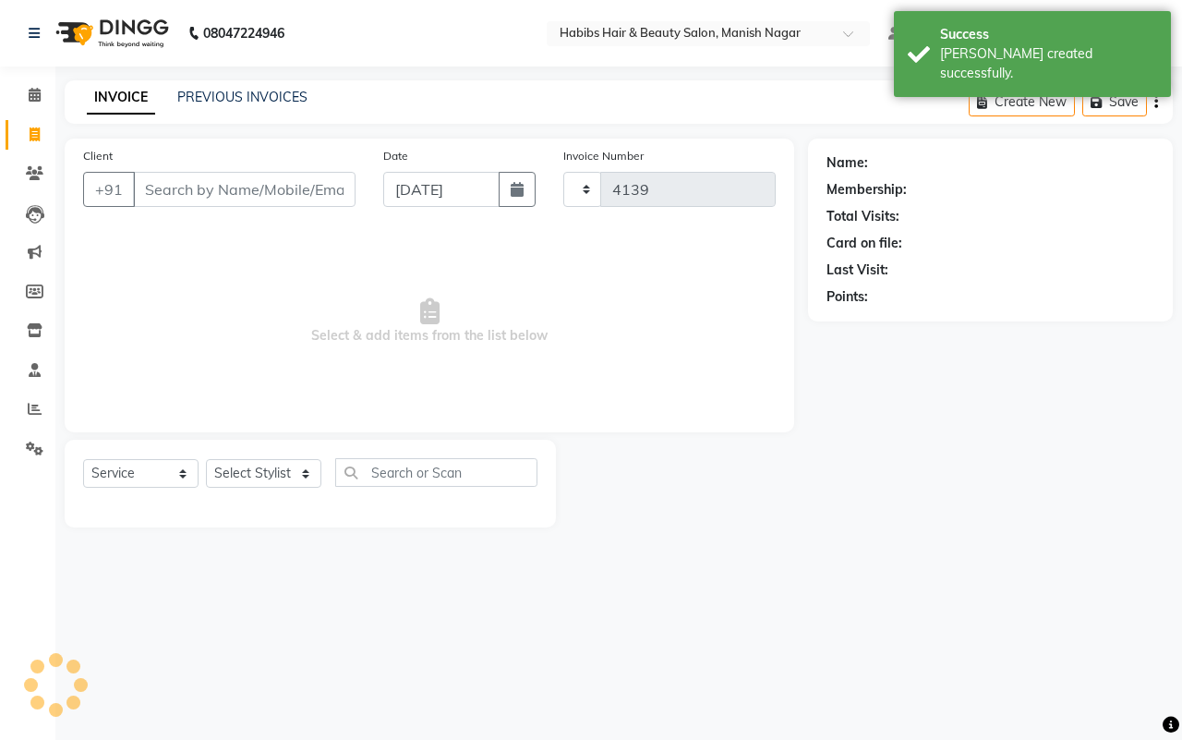
select select "3804"
type input "94******58"
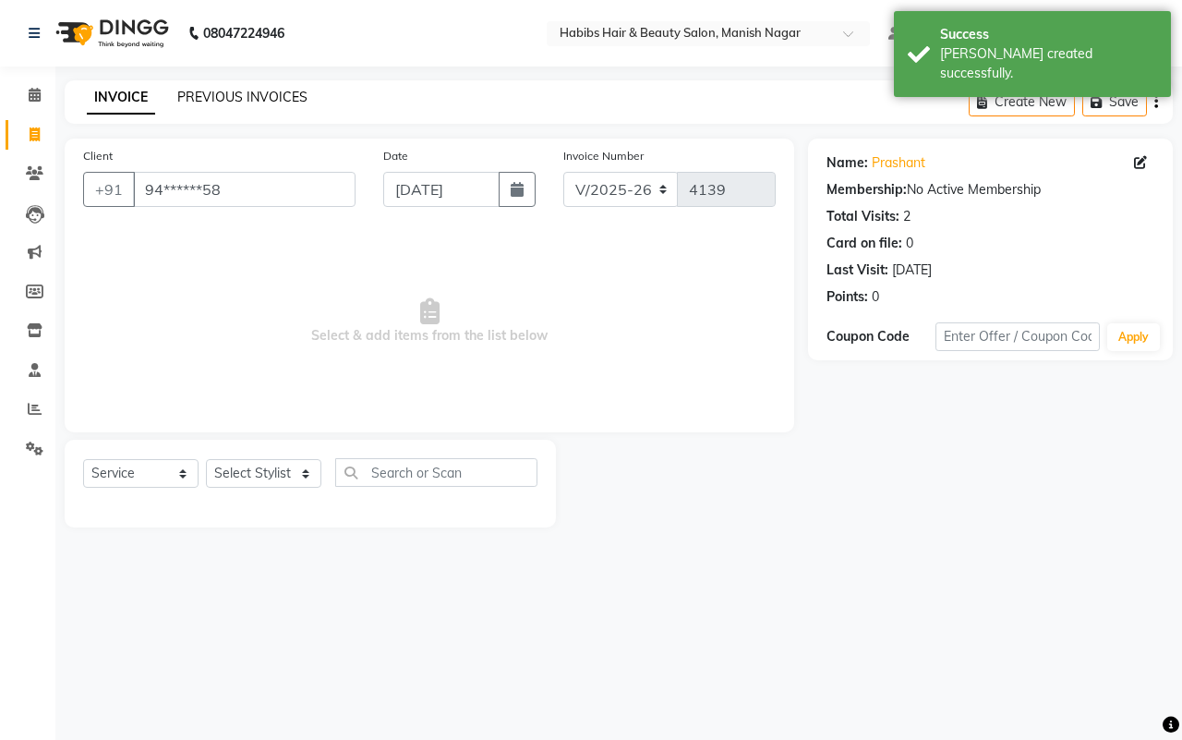
click at [189, 93] on link "PREVIOUS INVOICES" at bounding box center [242, 97] width 130 height 17
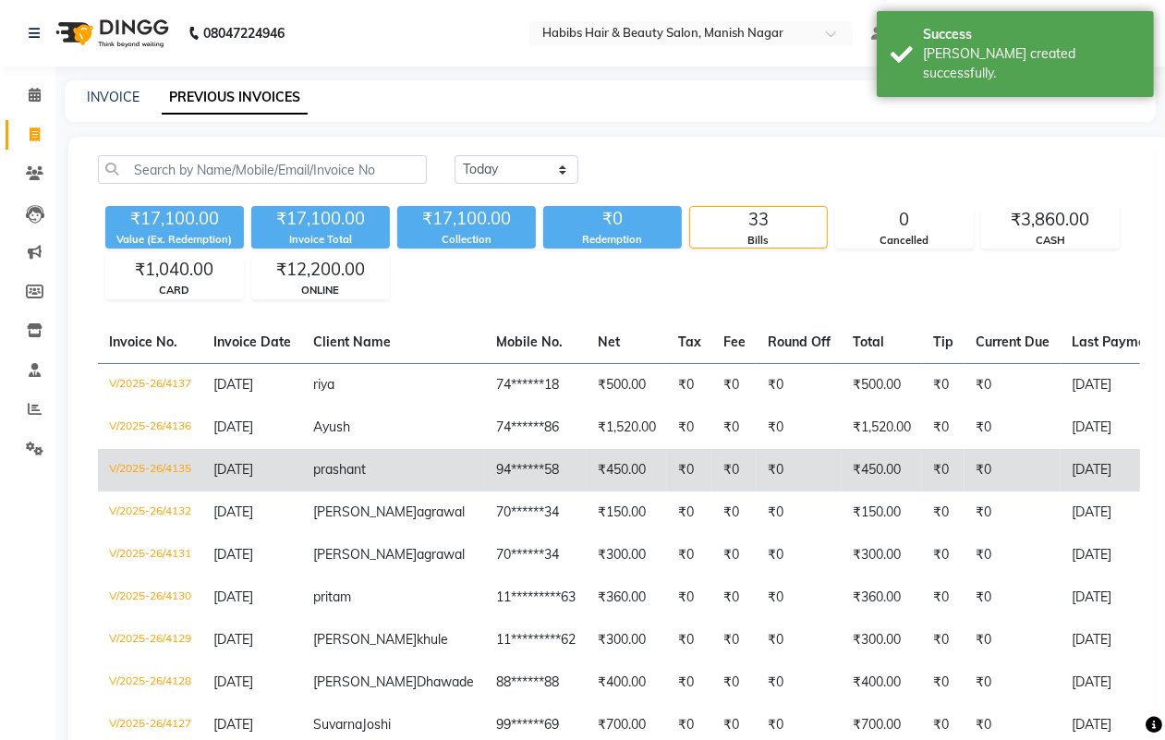
click at [385, 471] on td "prashant" at bounding box center [393, 470] width 183 height 42
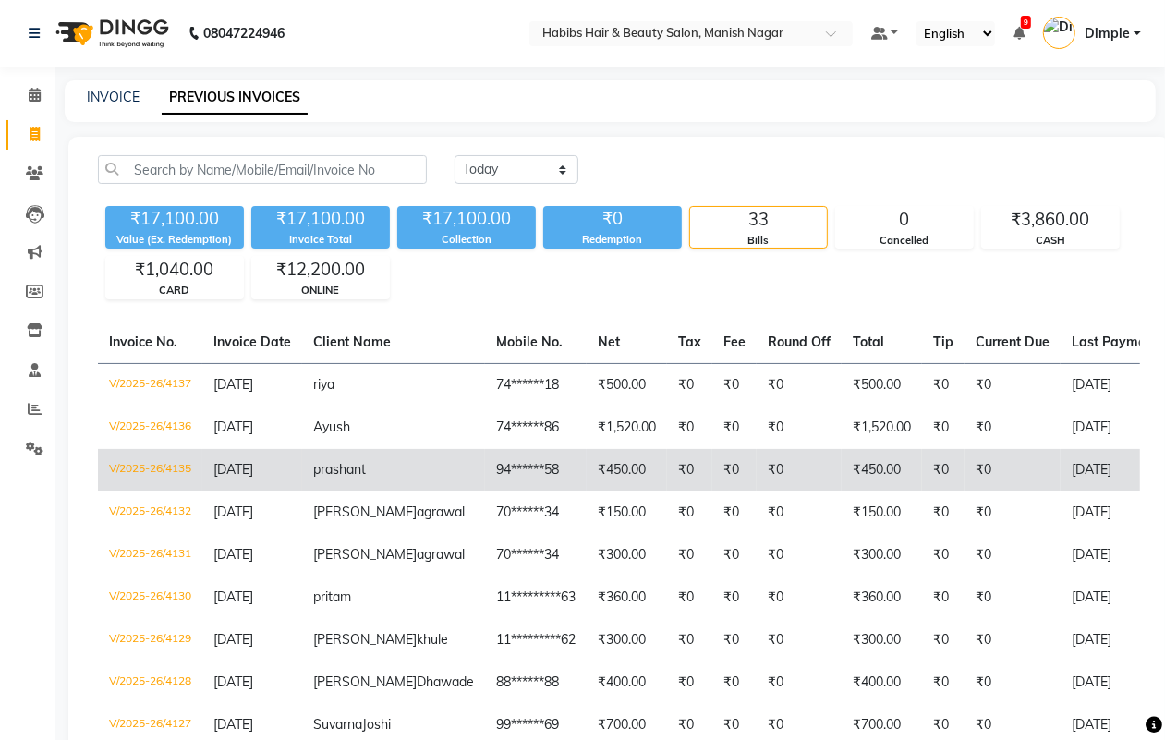
select select "service"
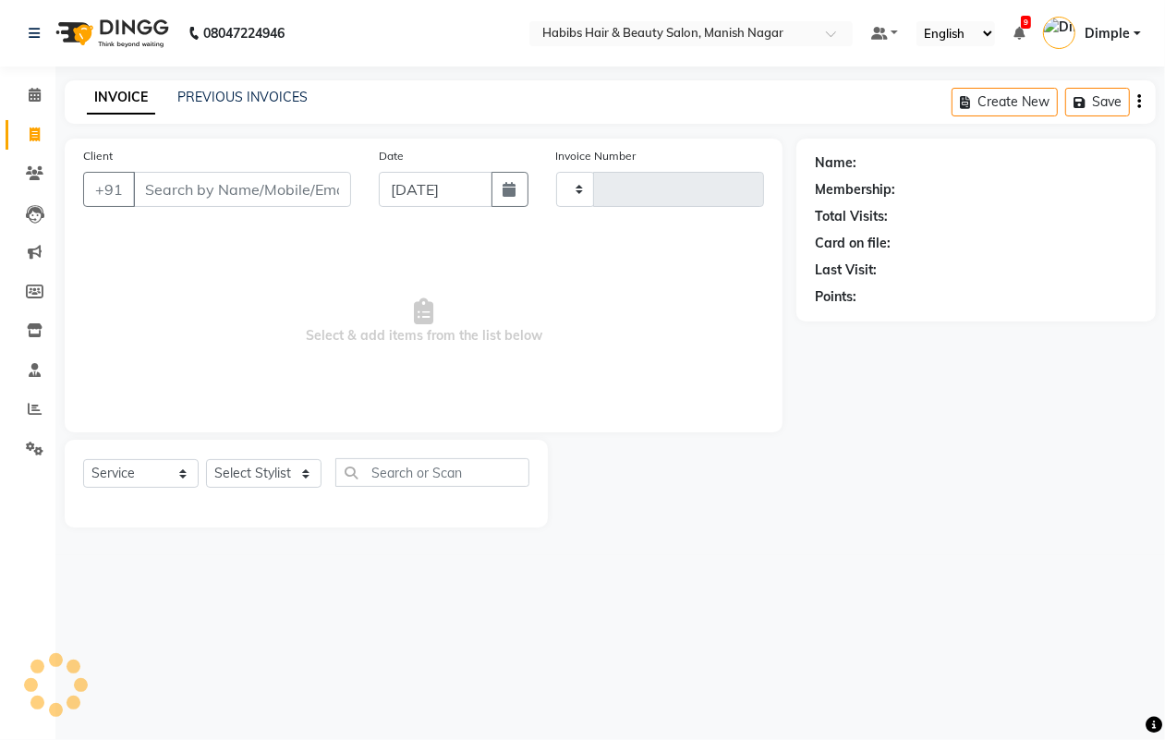
type input "4139"
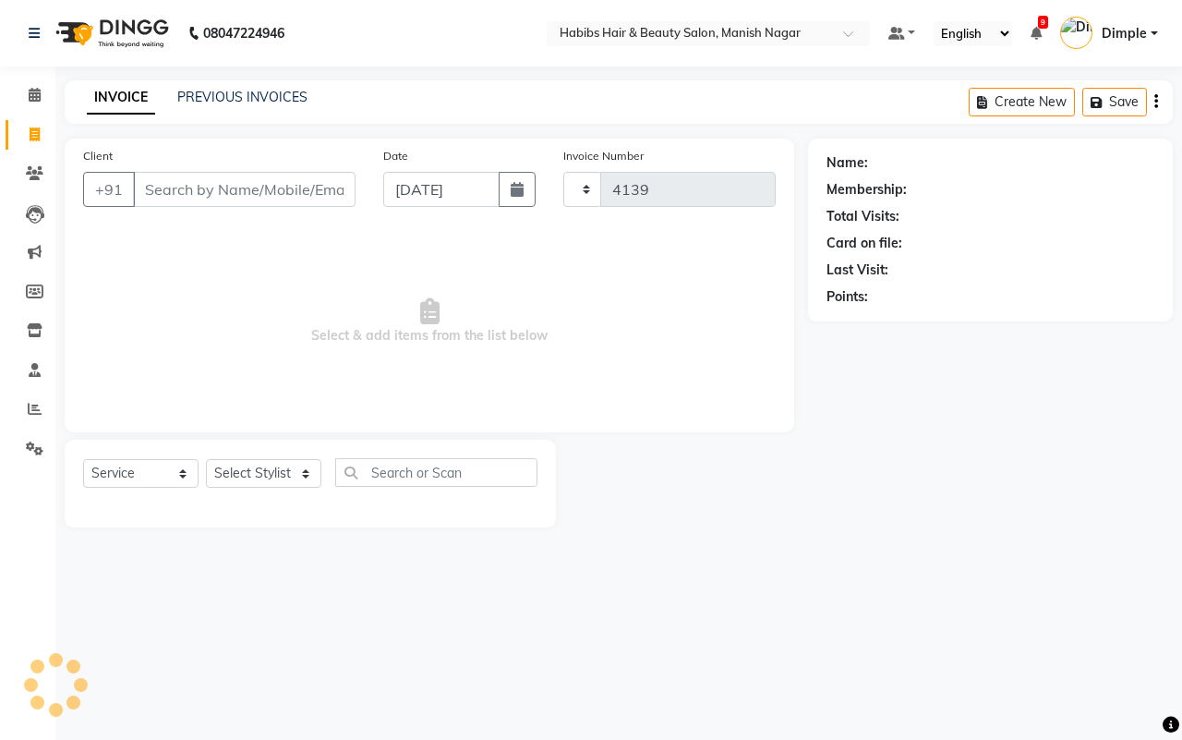
select select "3804"
type input "94******58"
click at [209, 93] on link "PREVIOUS INVOICES" at bounding box center [242, 97] width 130 height 17
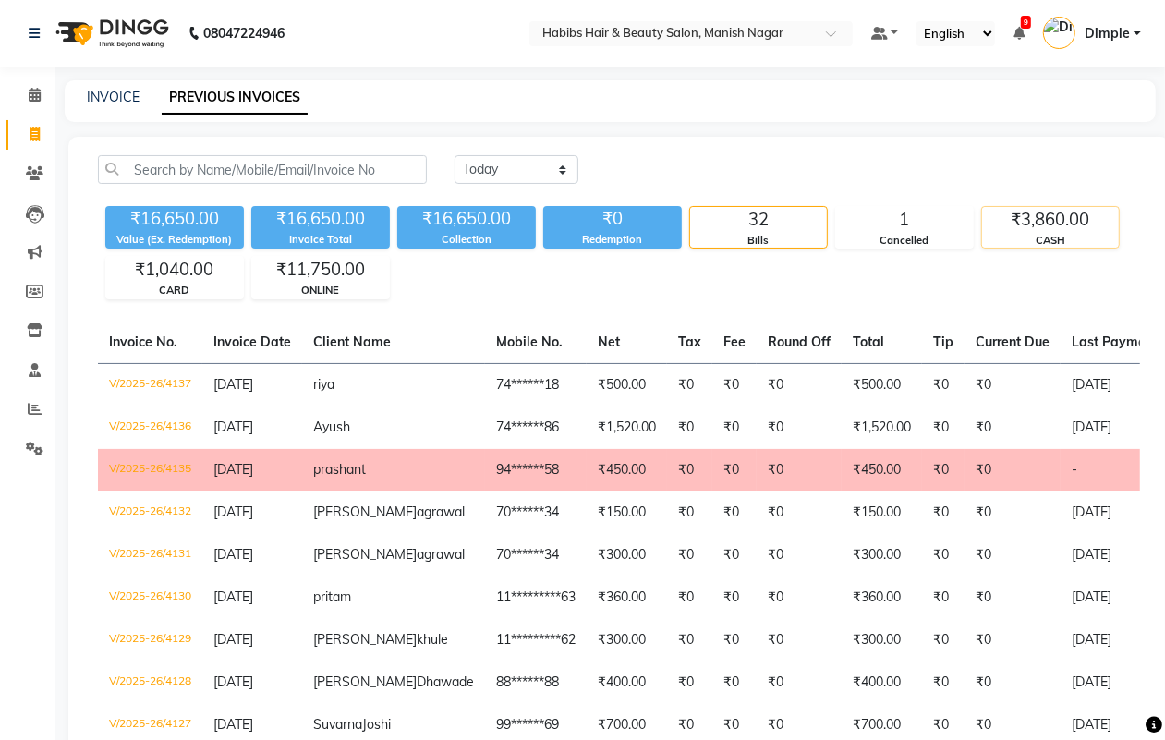
click at [1053, 240] on div "CASH" at bounding box center [1050, 241] width 137 height 16
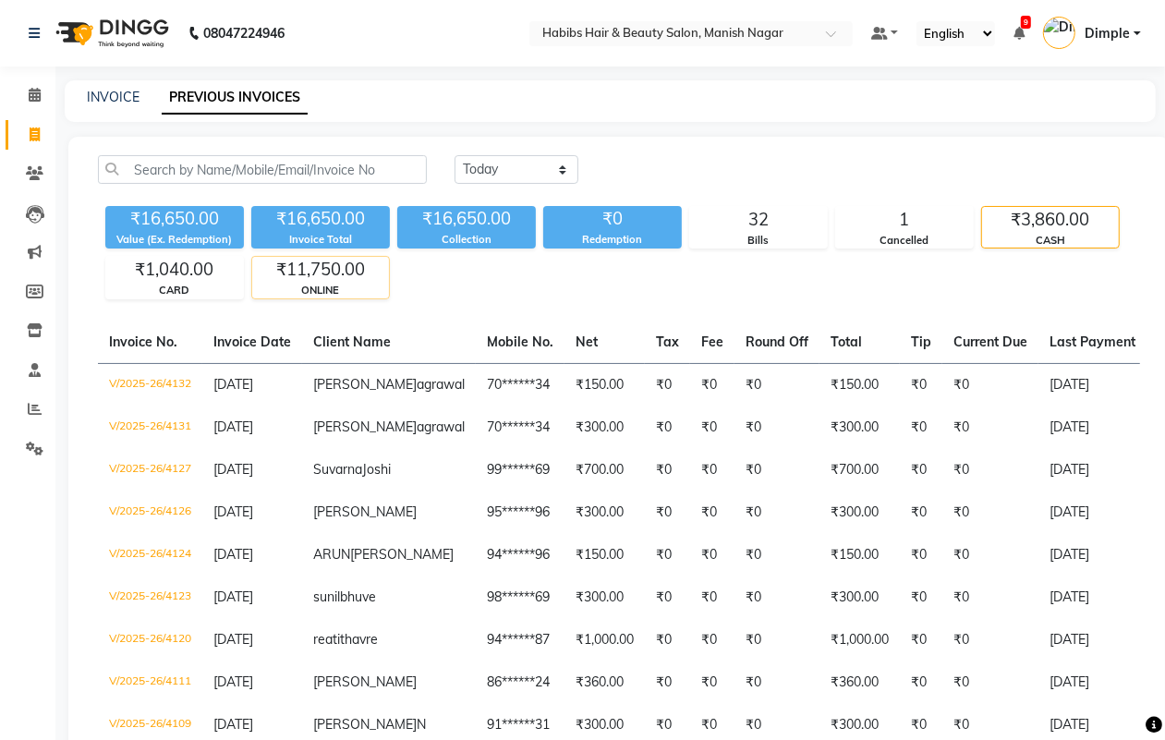
click at [338, 284] on div "ONLINE" at bounding box center [320, 291] width 137 height 16
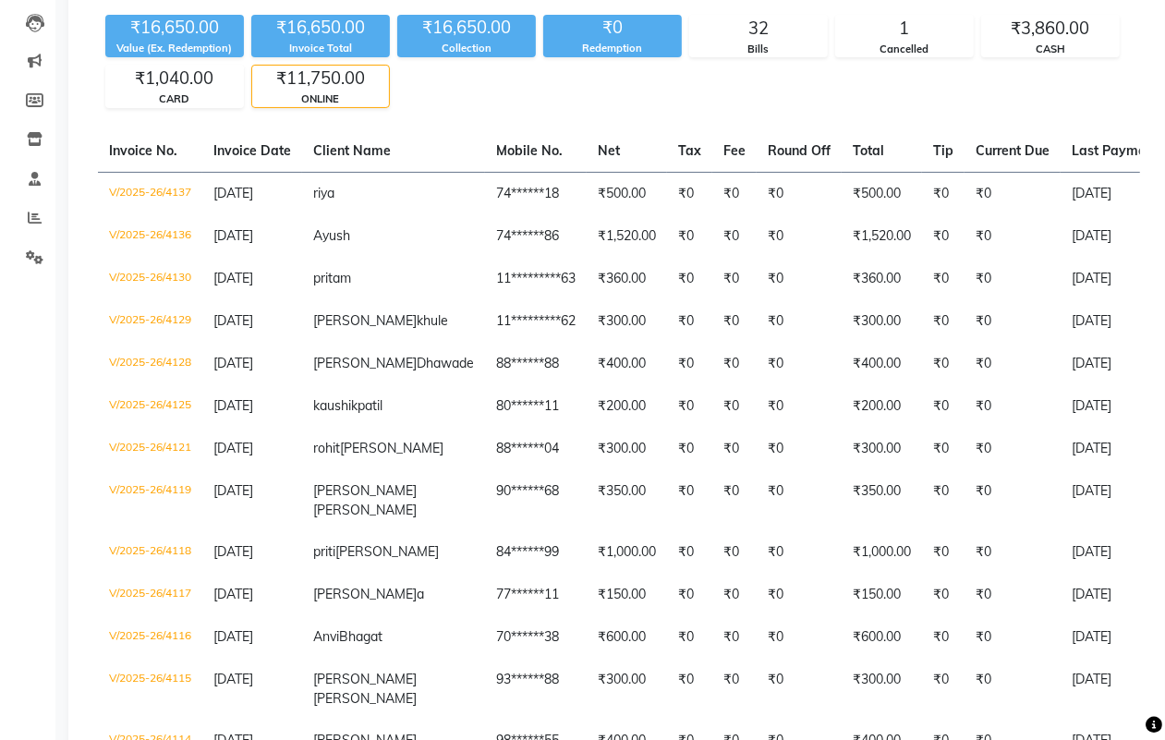
scroll to position [176, 0]
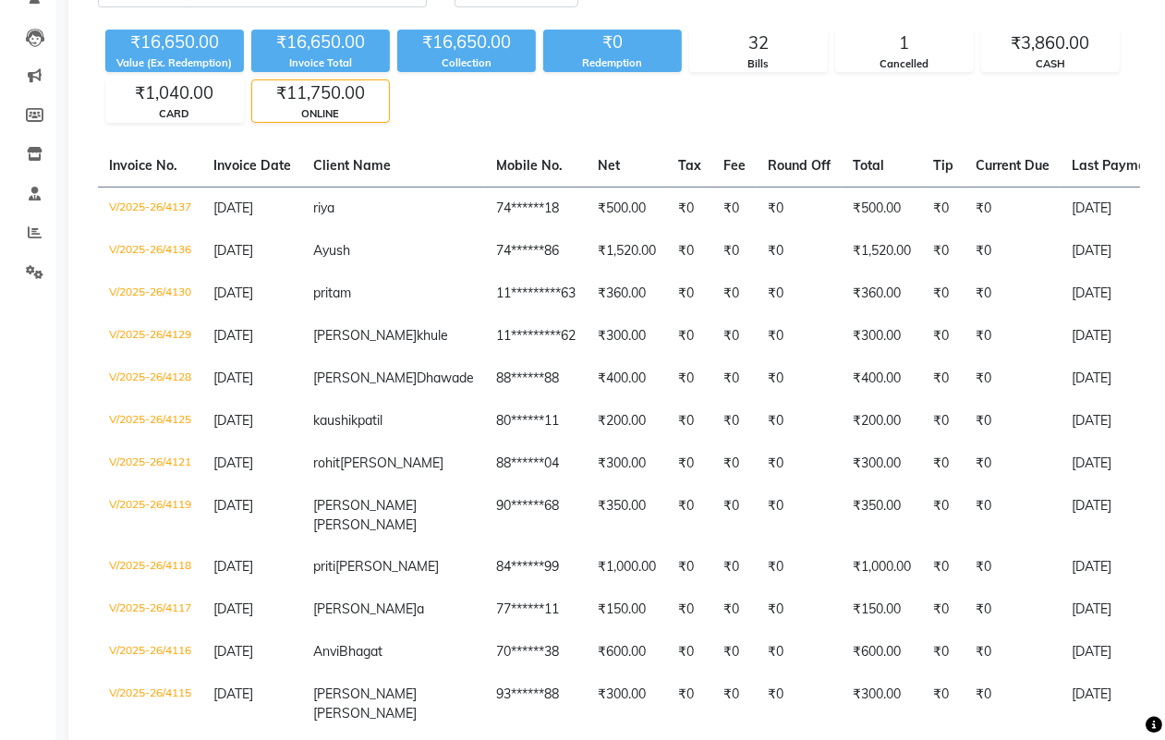
drag, startPoint x: 347, startPoint y: 112, endPoint x: 411, endPoint y: 126, distance: 65.2
click at [349, 112] on div "ONLINE" at bounding box center [320, 114] width 137 height 16
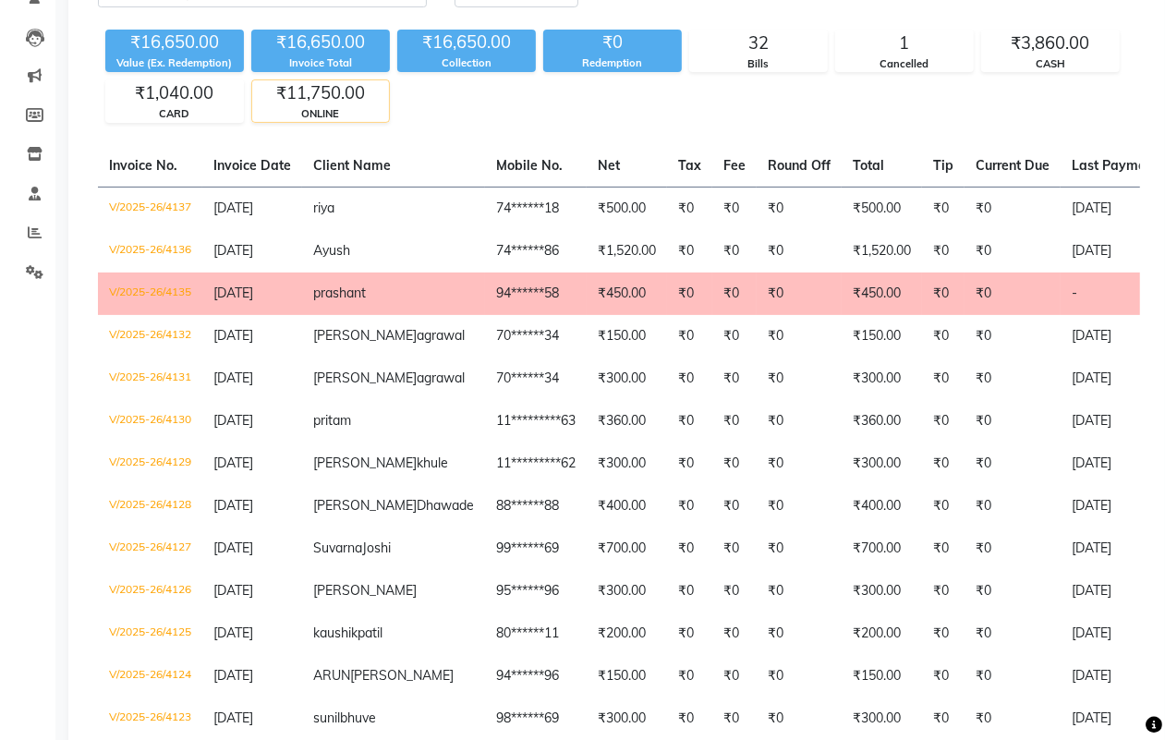
scroll to position [0, 0]
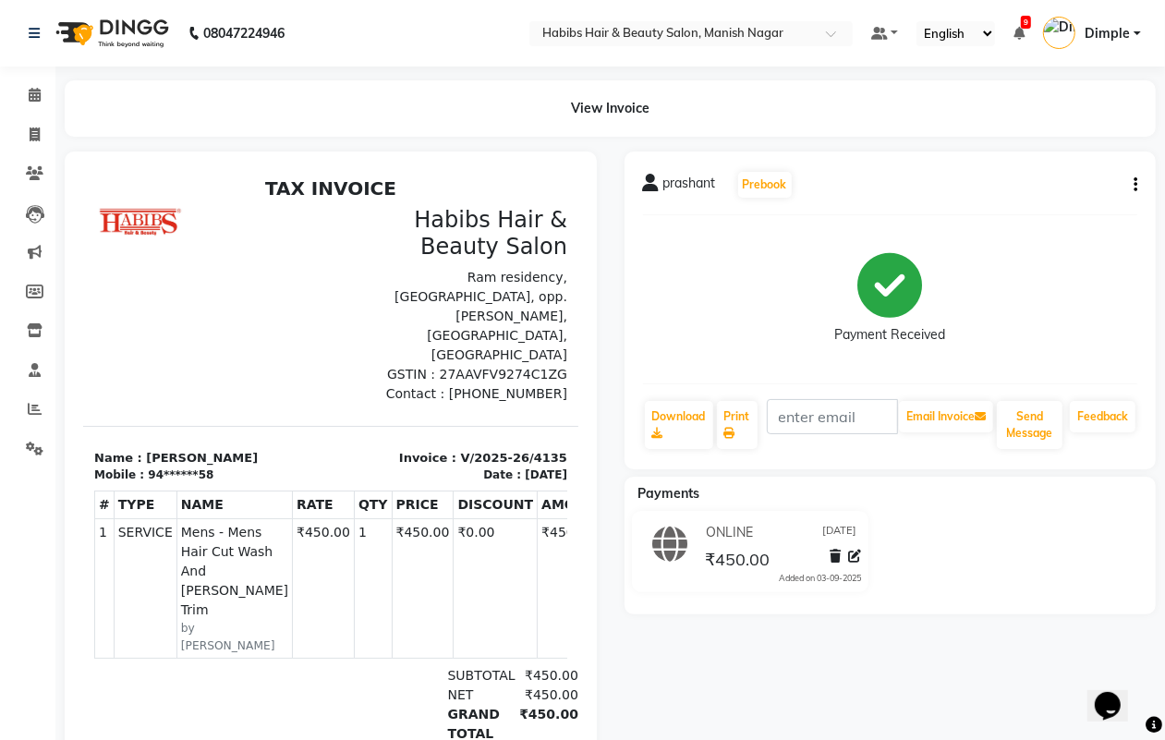
click at [1136, 185] on icon "button" at bounding box center [1135, 185] width 4 height 1
click at [1017, 139] on div "Cancel Invoice" at bounding box center [1043, 138] width 127 height 23
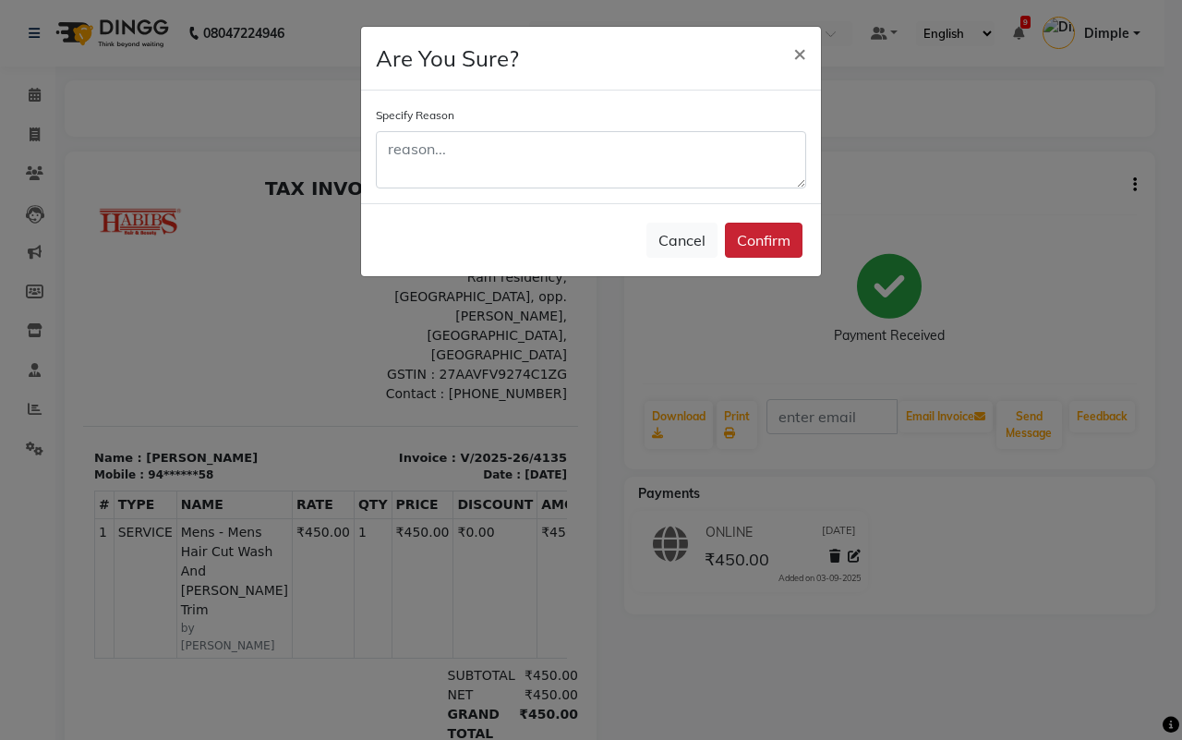
click at [769, 245] on button "Confirm" at bounding box center [764, 240] width 78 height 35
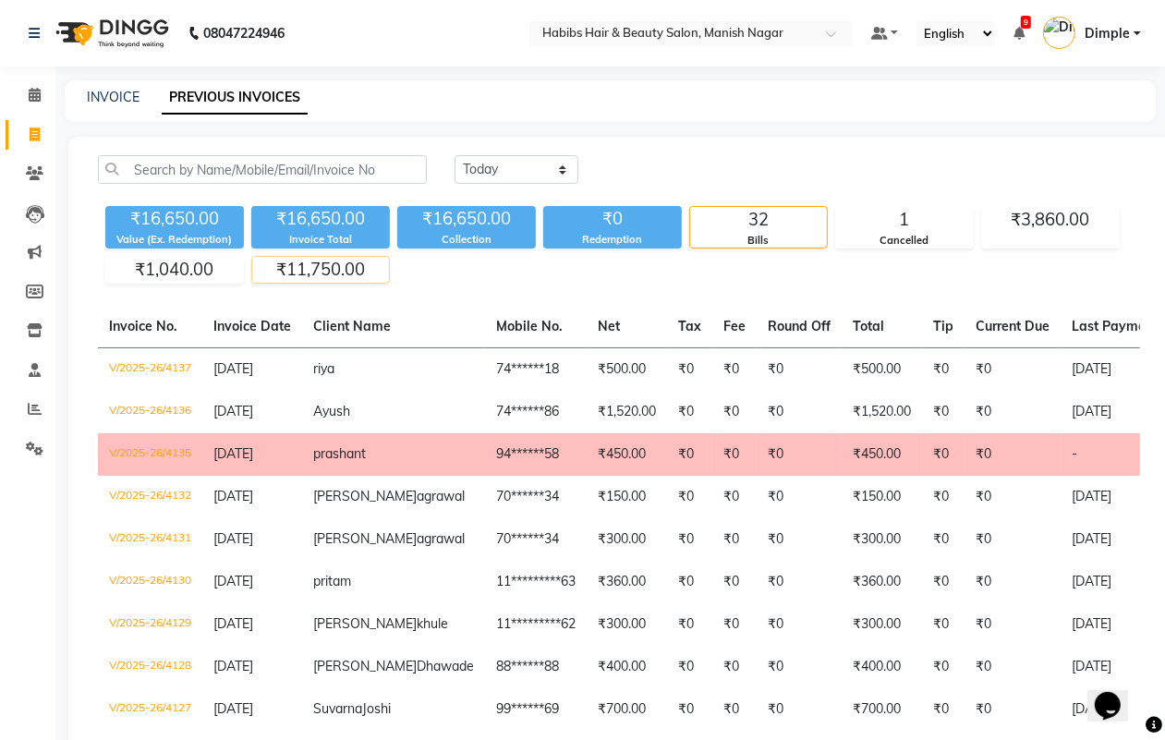
click at [333, 261] on div "₹11,750.00" at bounding box center [320, 270] width 137 height 26
